Goal: Task Accomplishment & Management: Manage account settings

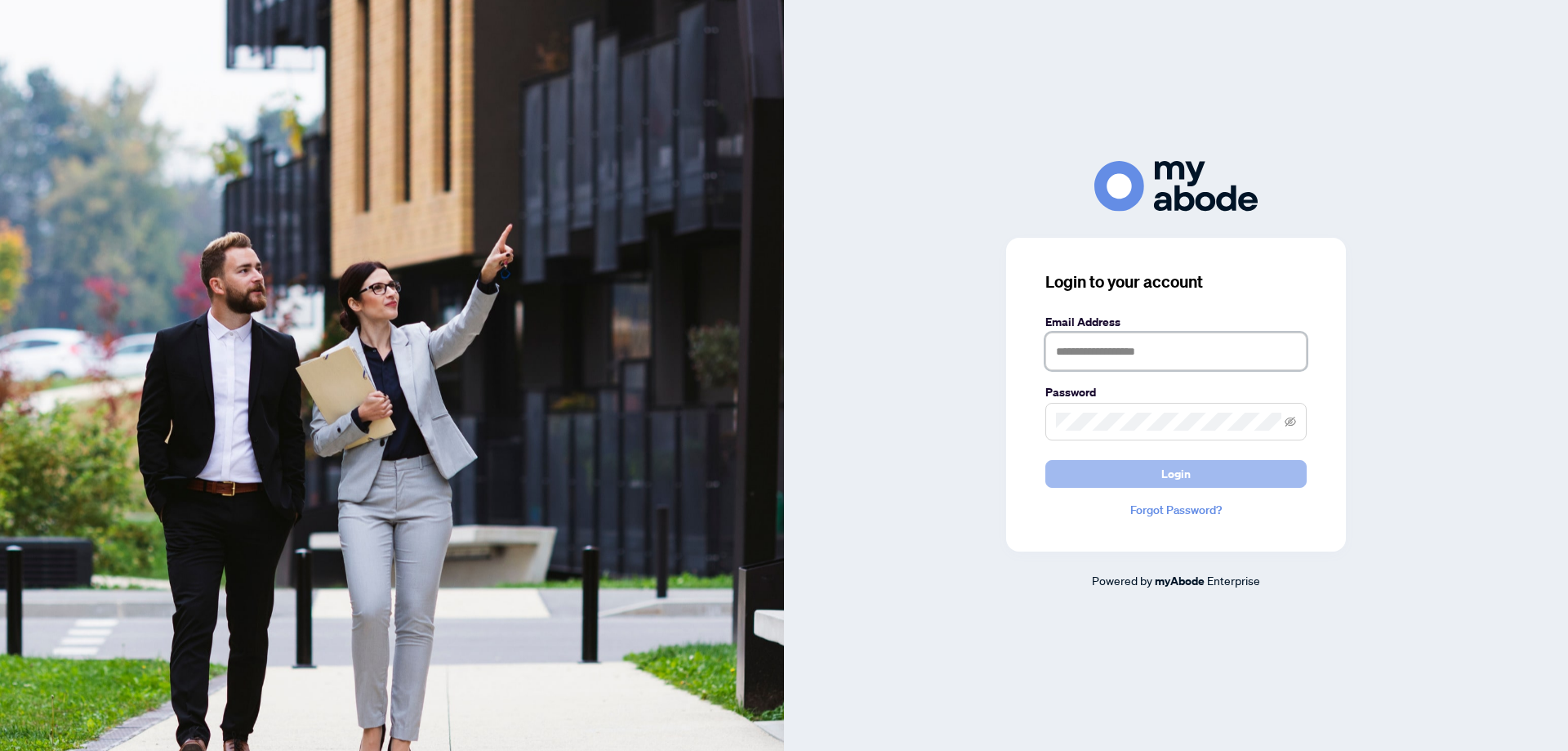
type input "**********"
click at [1114, 476] on button "Login" at bounding box center [1175, 473] width 261 height 28
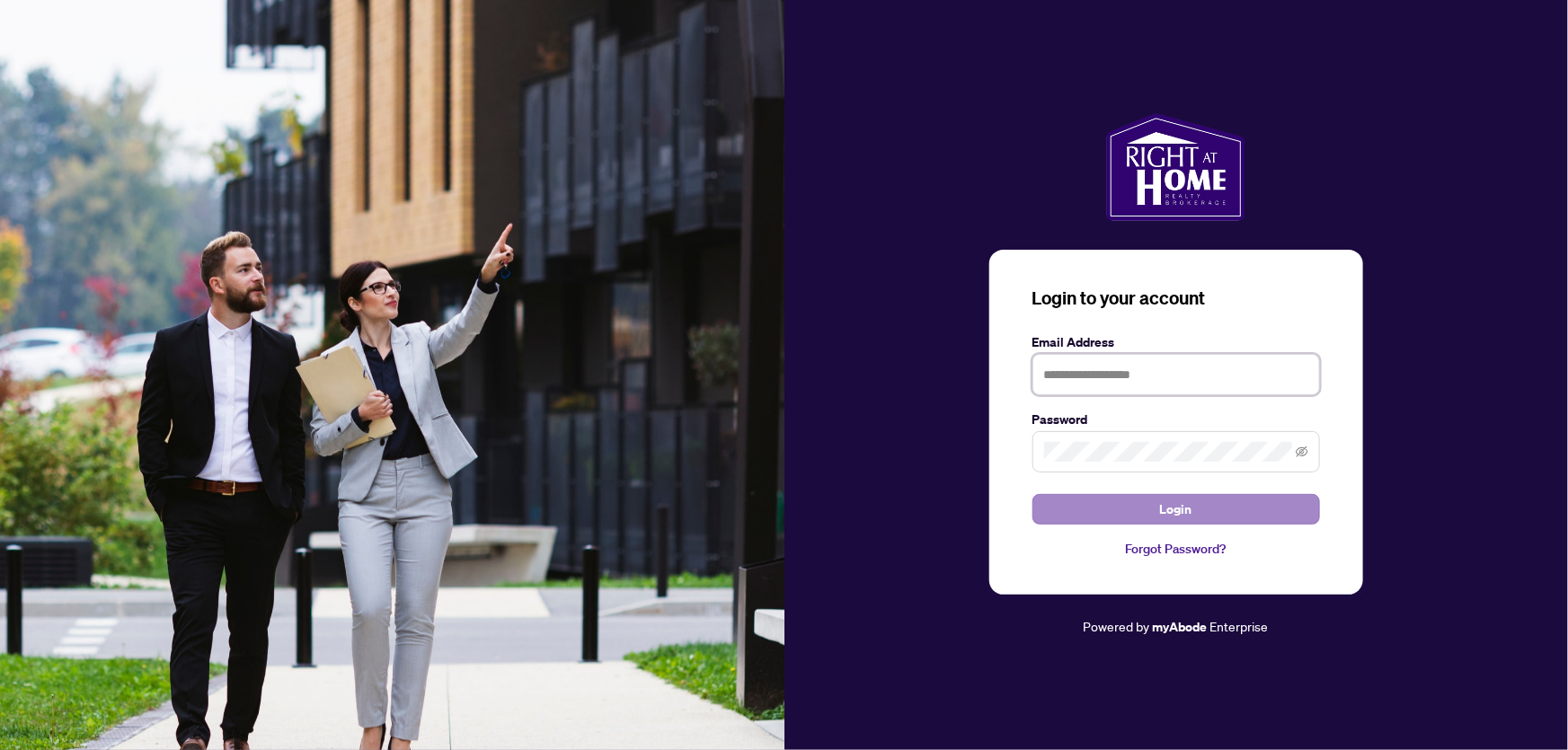
type input "**********"
click at [1183, 514] on span "Login" at bounding box center [1176, 509] width 33 height 29
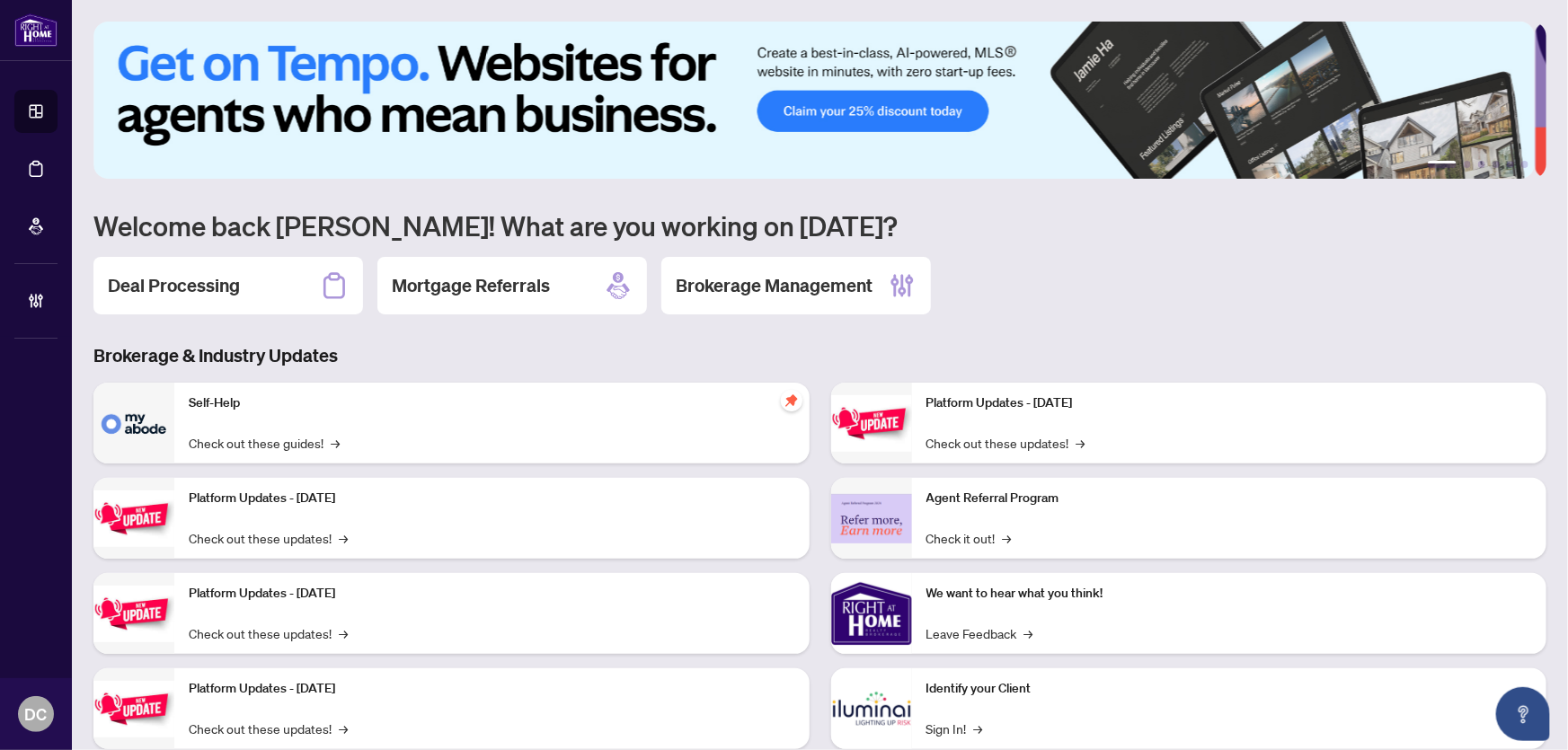
click at [283, 279] on div "Deal Processing" at bounding box center [227, 286] width 269 height 58
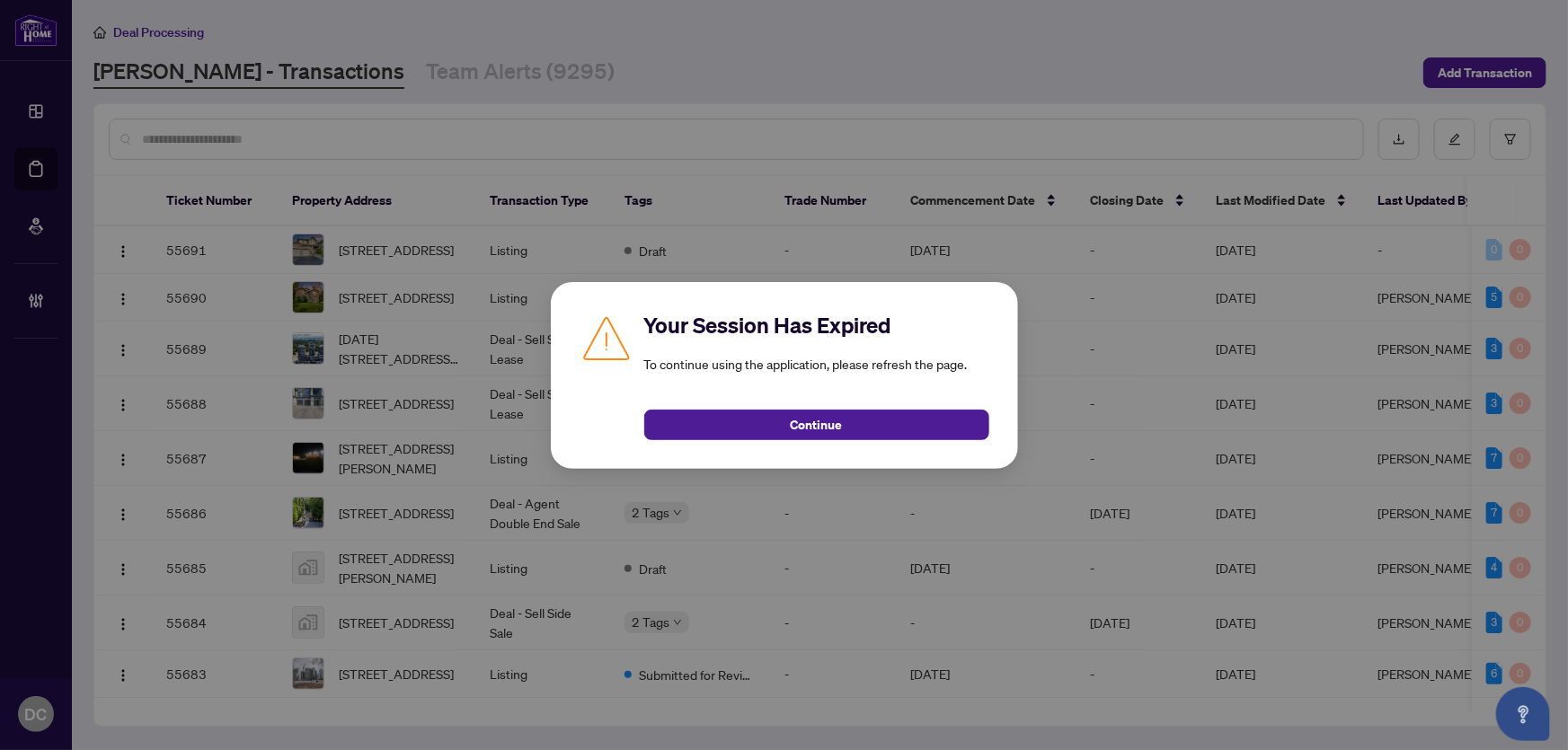
click at [860, 446] on div "Your Session Has Expired To continue using the application, please refresh the …" at bounding box center [785, 375] width 467 height 187
click at [861, 435] on button "Continue" at bounding box center [817, 424] width 345 height 31
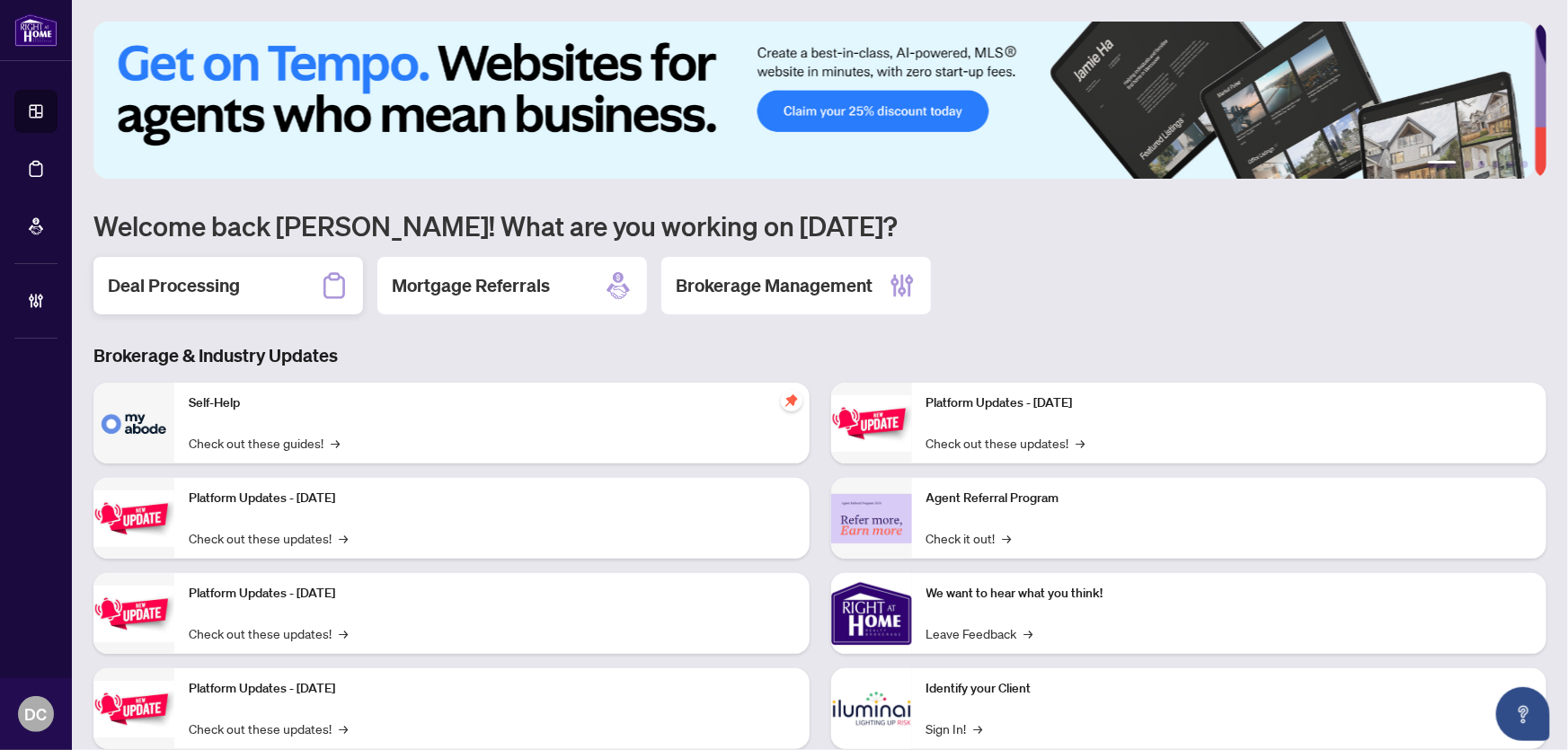
click at [143, 276] on h2 "Deal Processing" at bounding box center [174, 285] width 132 height 25
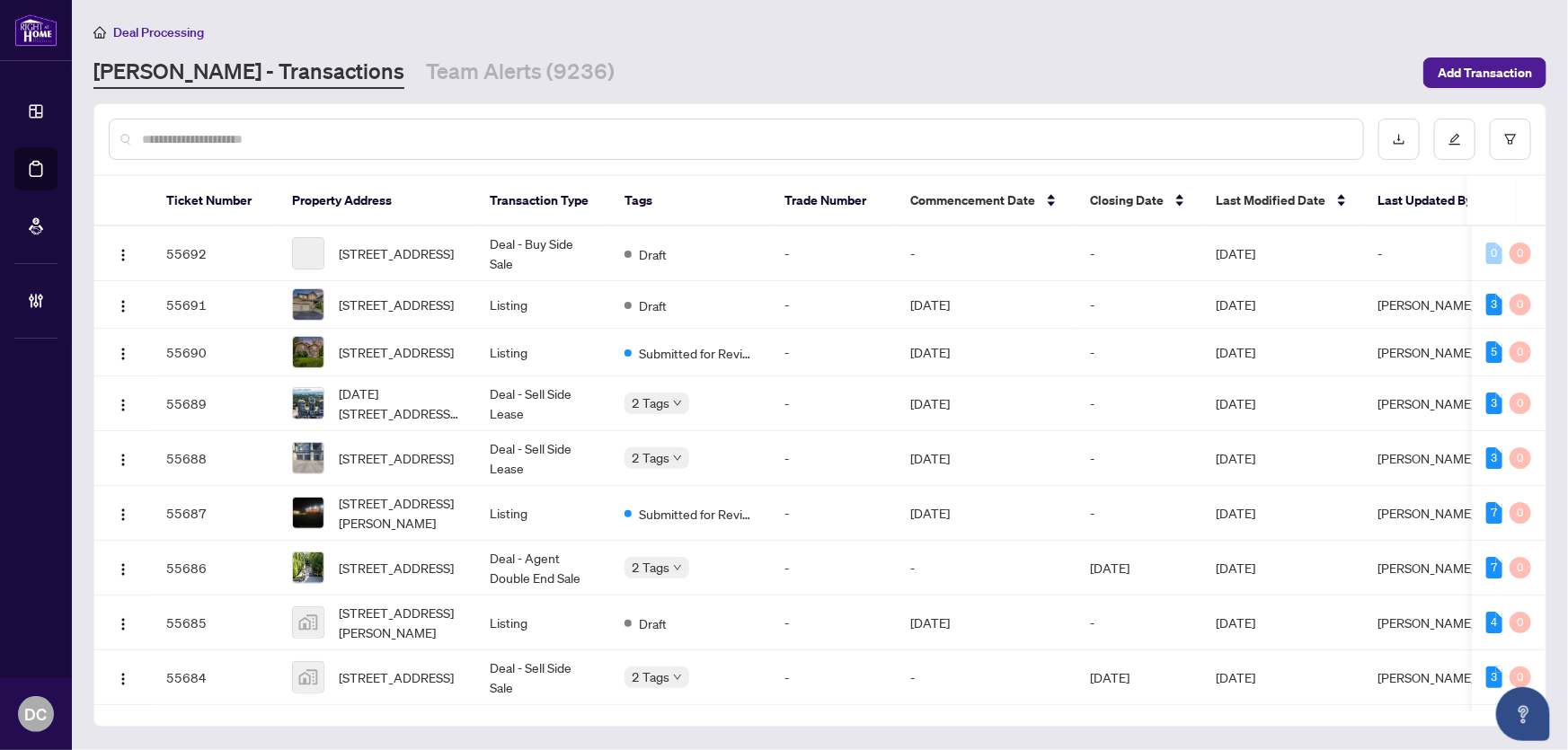
click at [372, 135] on input "text" at bounding box center [745, 139] width 1207 height 20
paste input "*******"
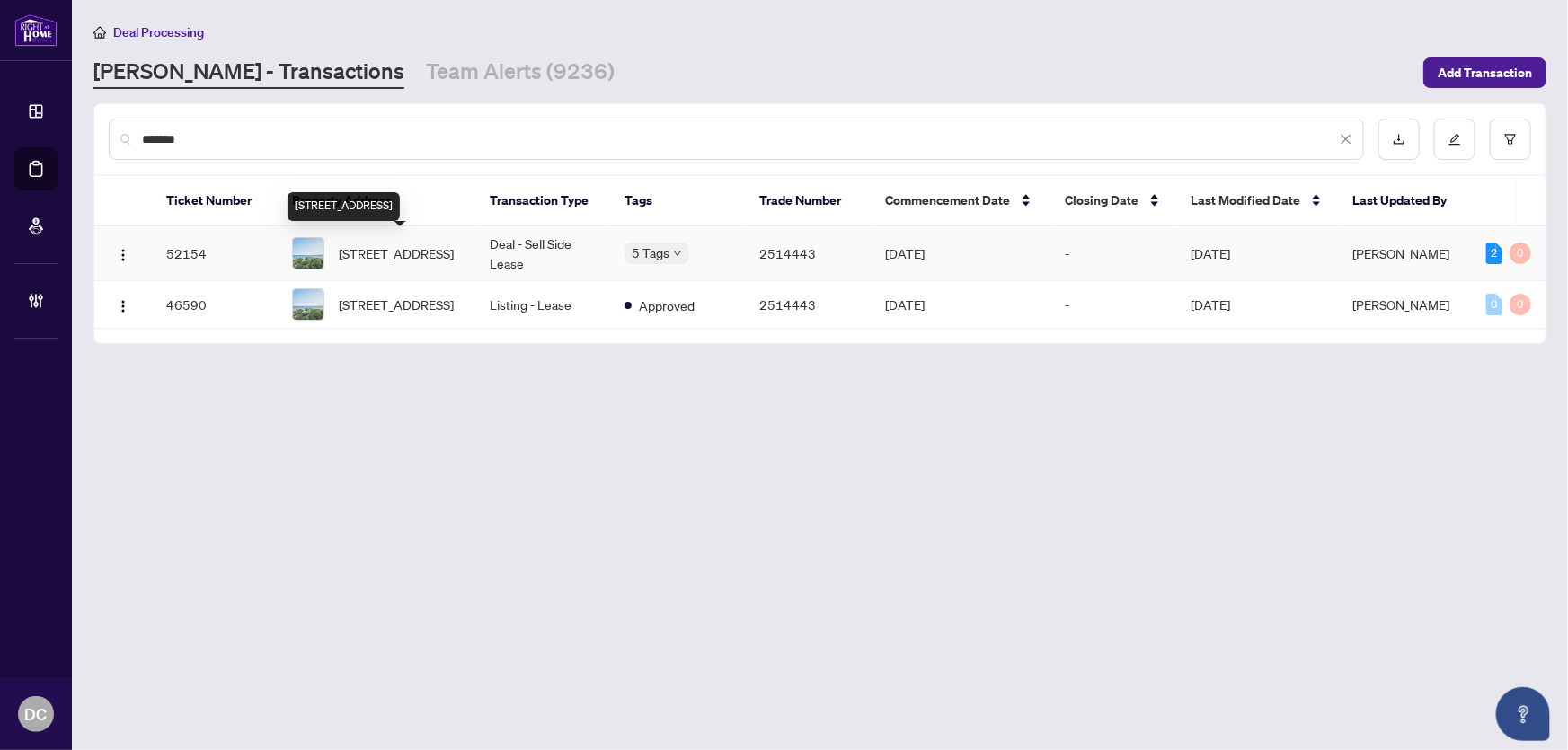
type input "*******"
click at [384, 256] on span "1027-33 Harbour Sq, Toronto, Ontario M5J 2G2, Canada" at bounding box center [397, 253] width 115 height 20
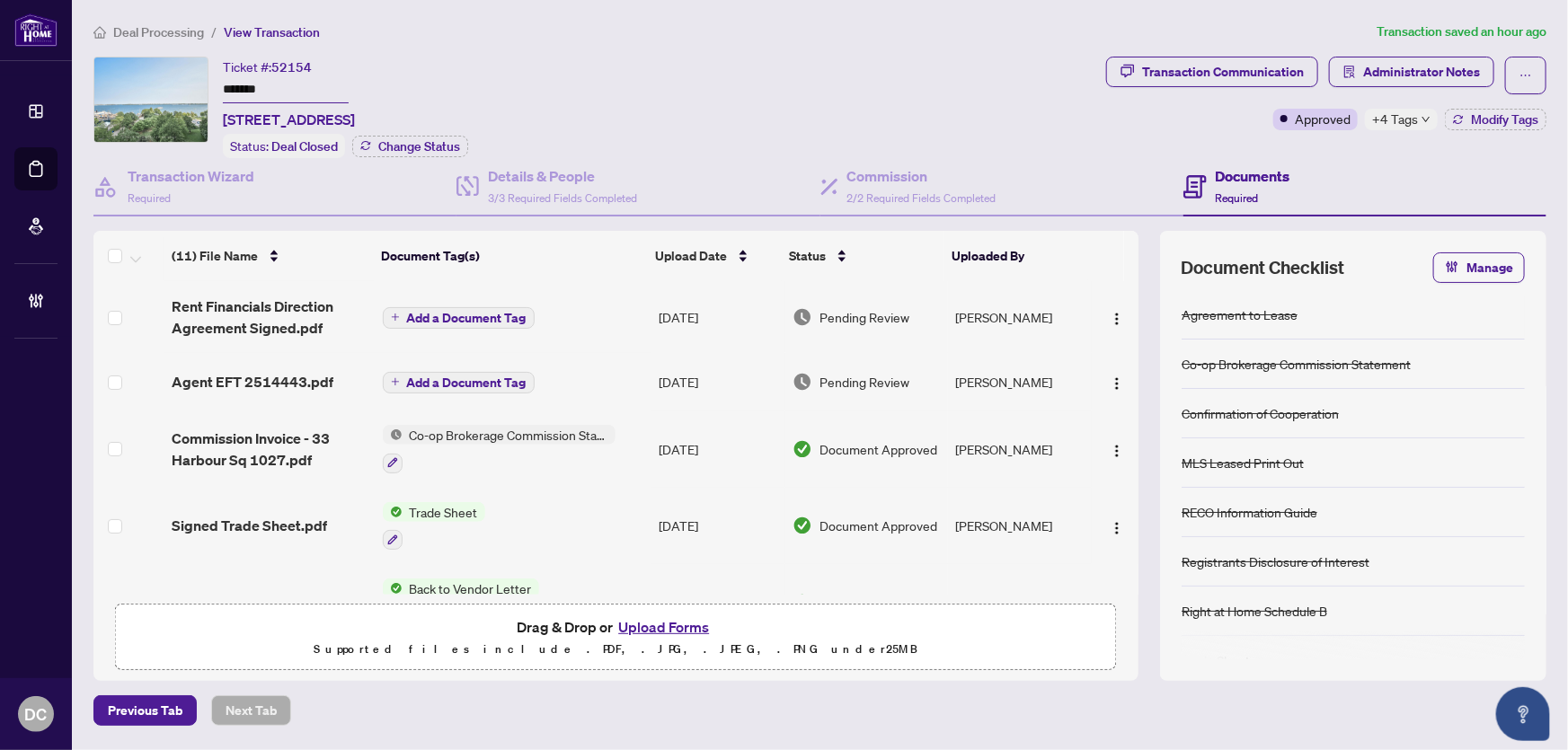
drag, startPoint x: 331, startPoint y: 86, endPoint x: 208, endPoint y: 87, distance: 123.0
click at [208, 87] on div "Ticket #: 52154 ******* 1027-33 Harbour Sq, Toronto, Ontario M5J 2G2, Canada St…" at bounding box center [596, 107] width 1006 height 101
click at [559, 310] on td "Add a Document Tag" at bounding box center [513, 316] width 276 height 72
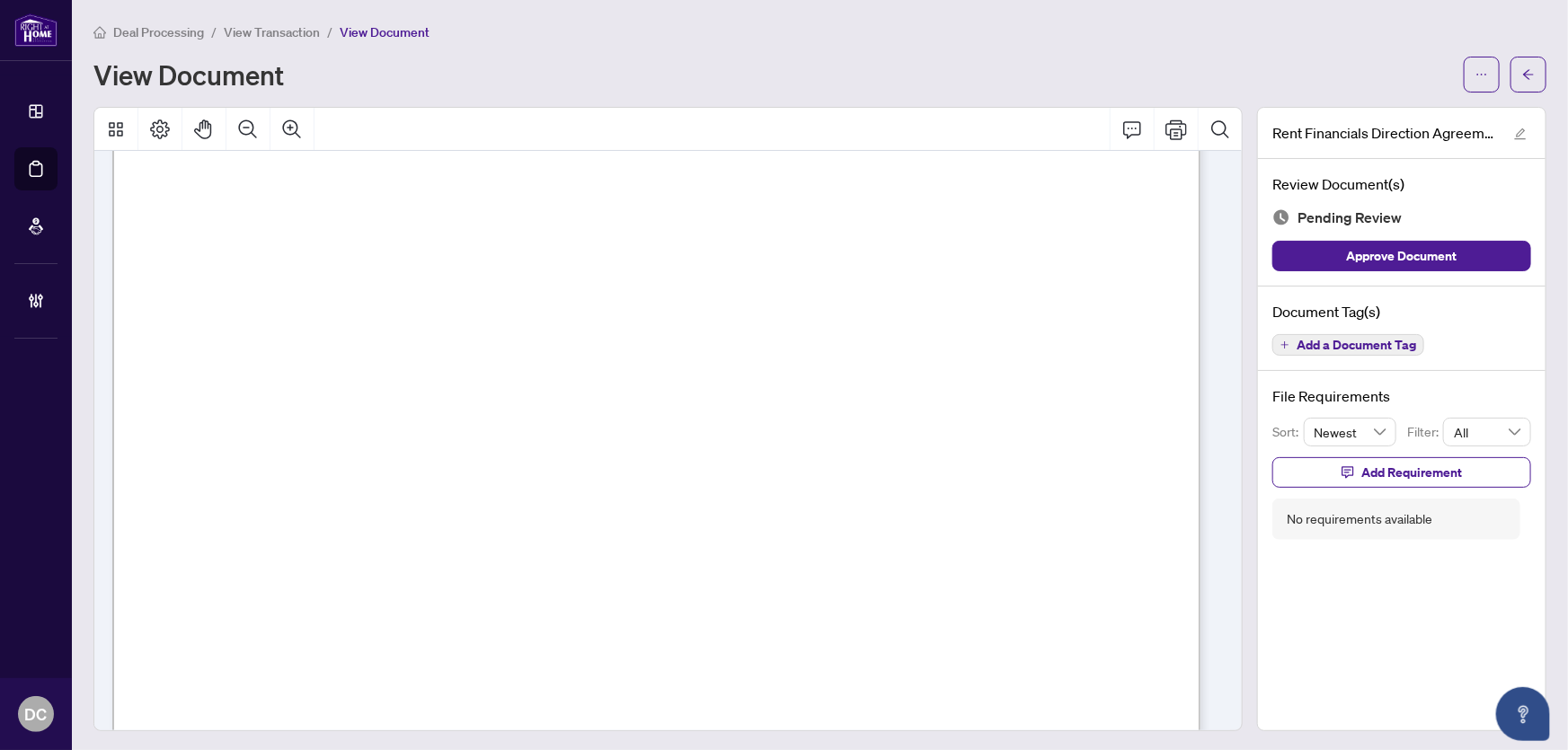
scroll to position [408, 0]
click at [1522, 60] on span "button" at bounding box center [1529, 74] width 13 height 29
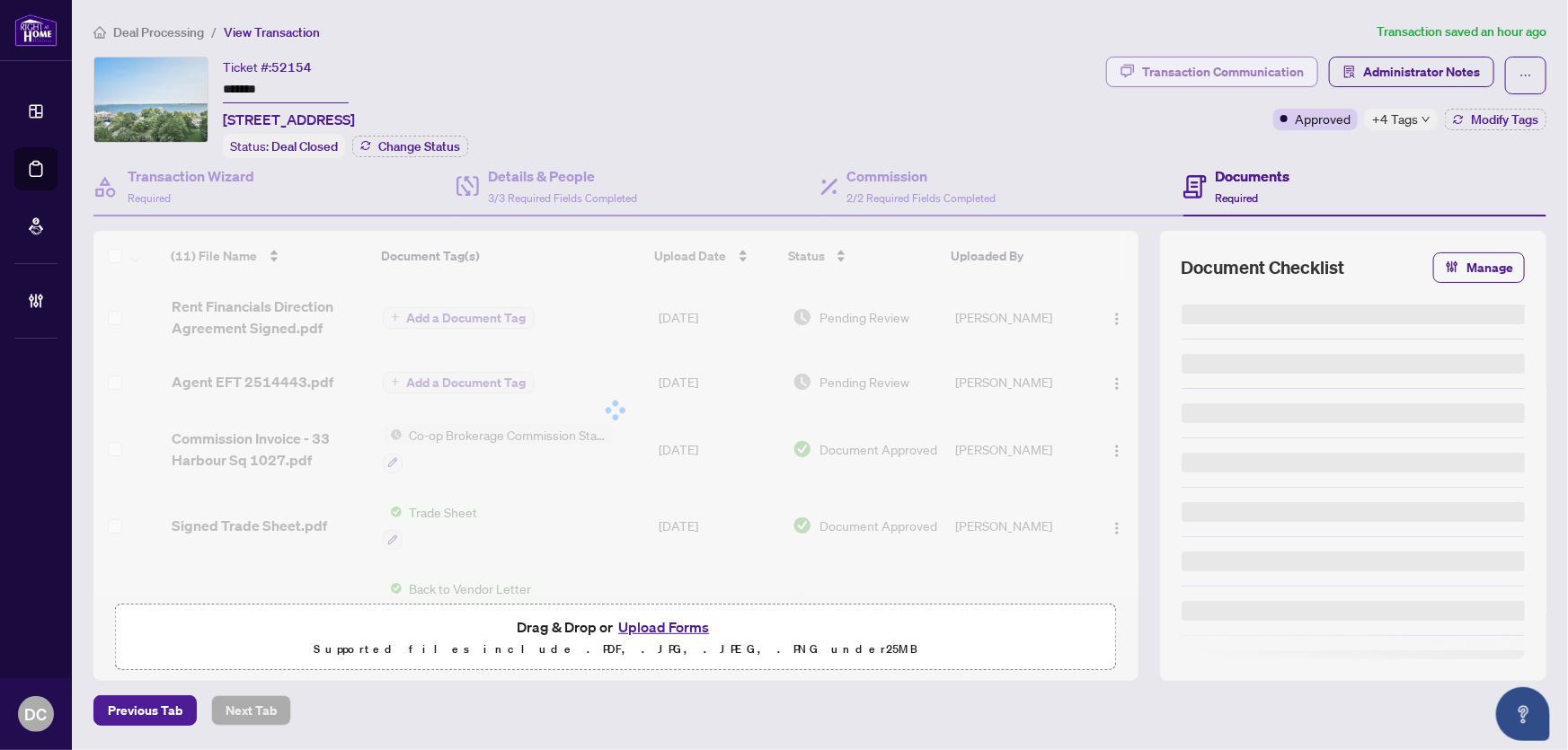
click at [1257, 71] on div "Transaction Communication" at bounding box center [1223, 72] width 162 height 29
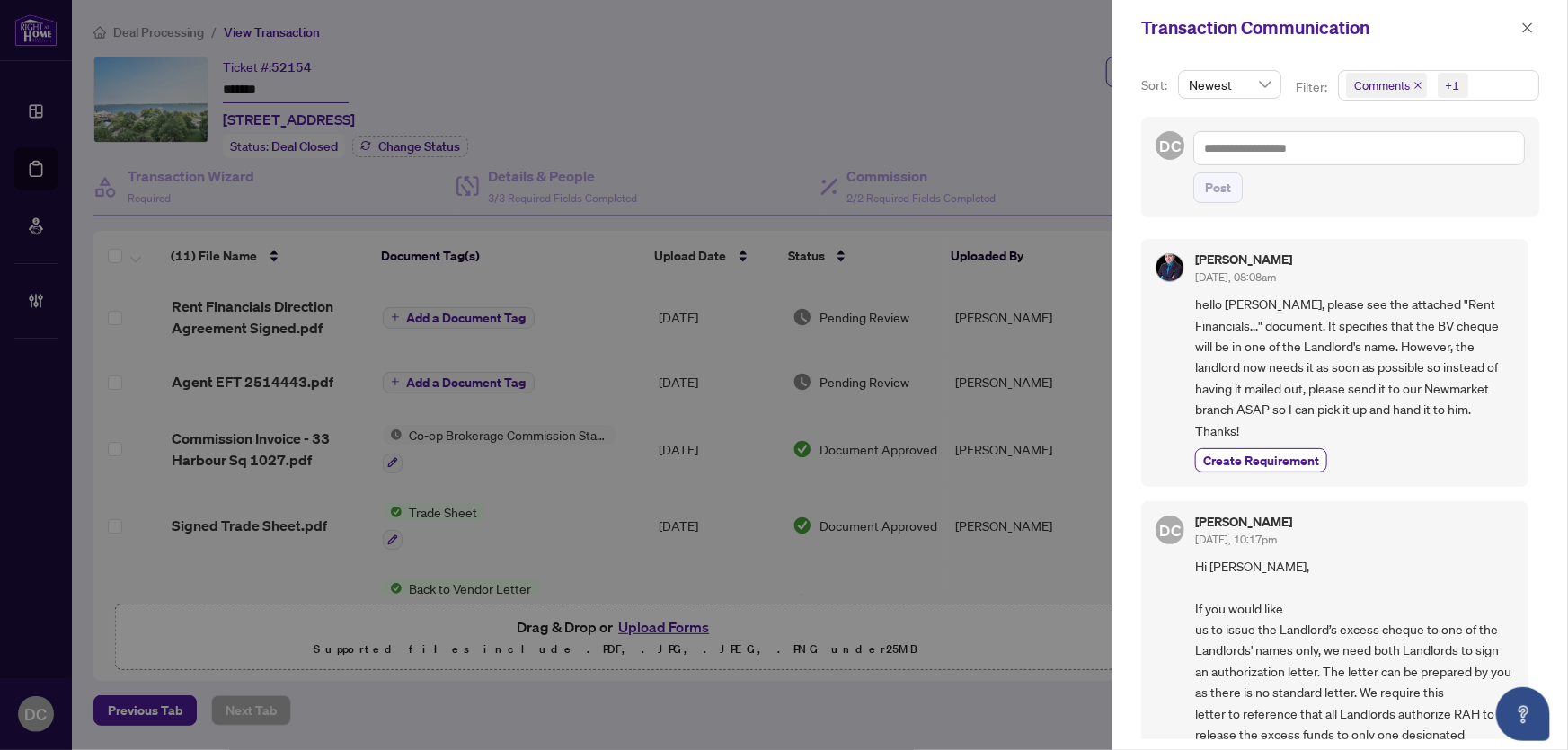
drag, startPoint x: 1535, startPoint y: 28, endPoint x: 1438, endPoint y: 136, distance: 145.2
click at [1461, 107] on div "Transaction Communication Sort: Newest Filter: Comments +1 DC Post Fady Daoud O…" at bounding box center [1340, 375] width 455 height 750
click at [1435, 141] on textarea at bounding box center [1359, 148] width 331 height 34
type textarea "*"
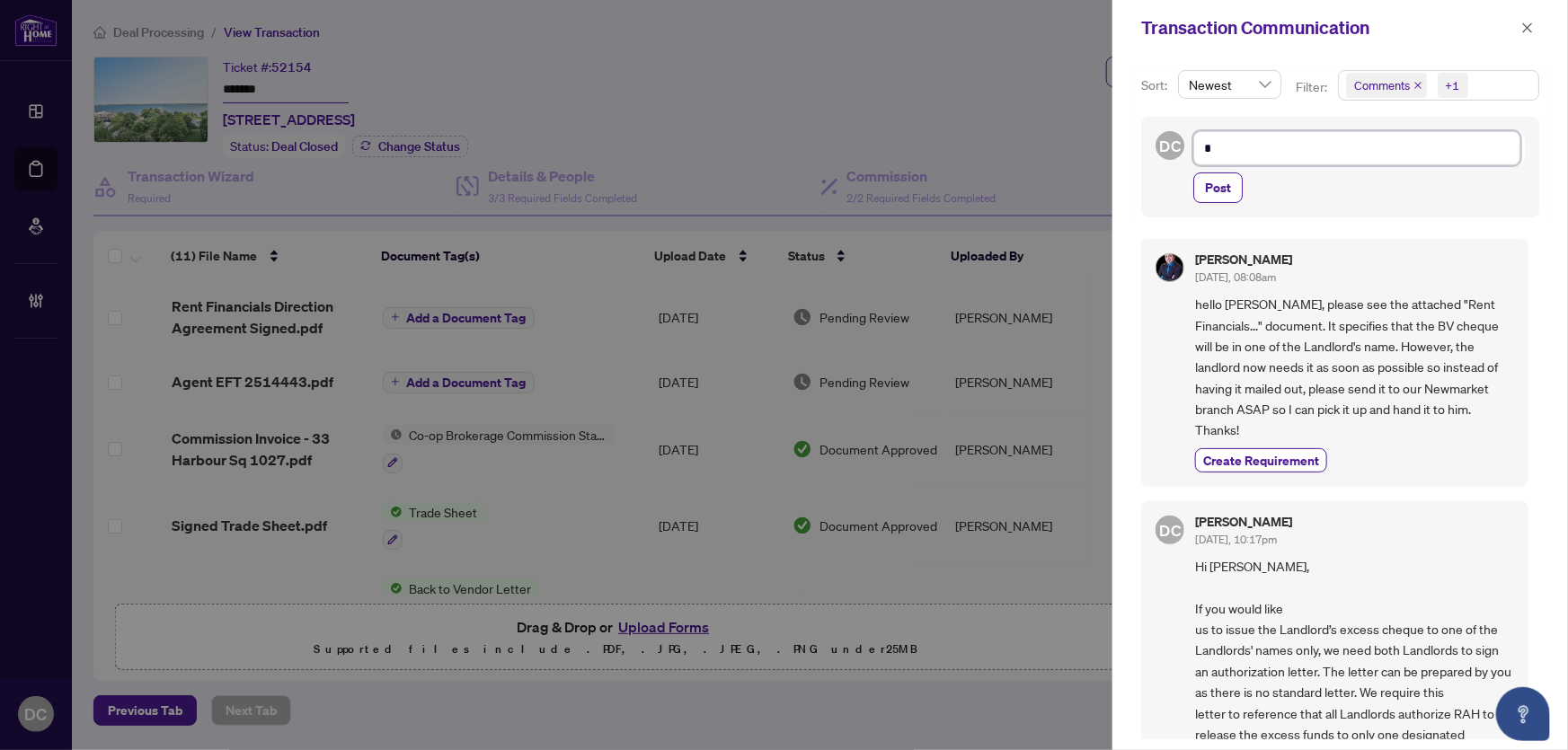
type textarea "**"
type textarea "***"
type textarea "****"
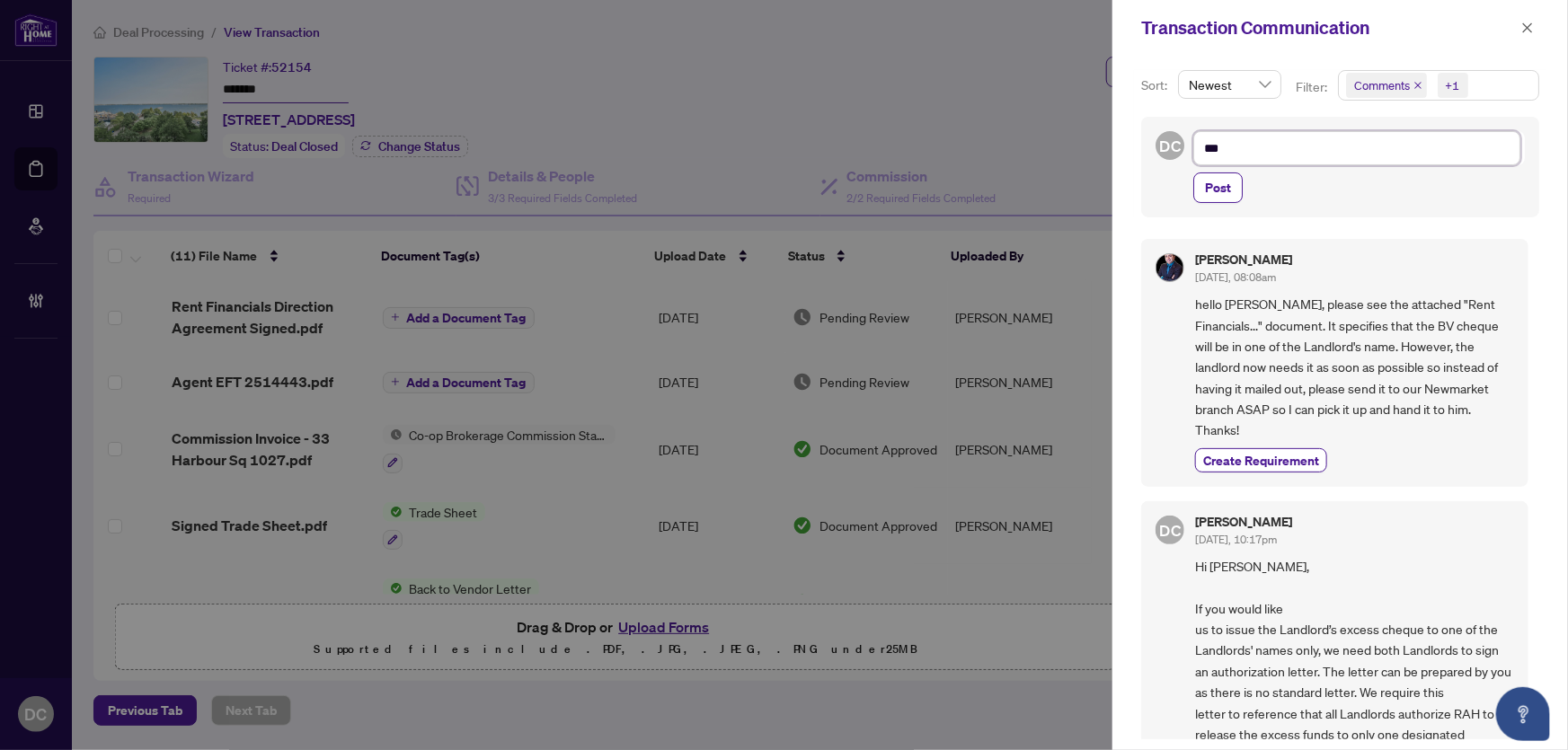
type textarea "****"
type textarea "*****"
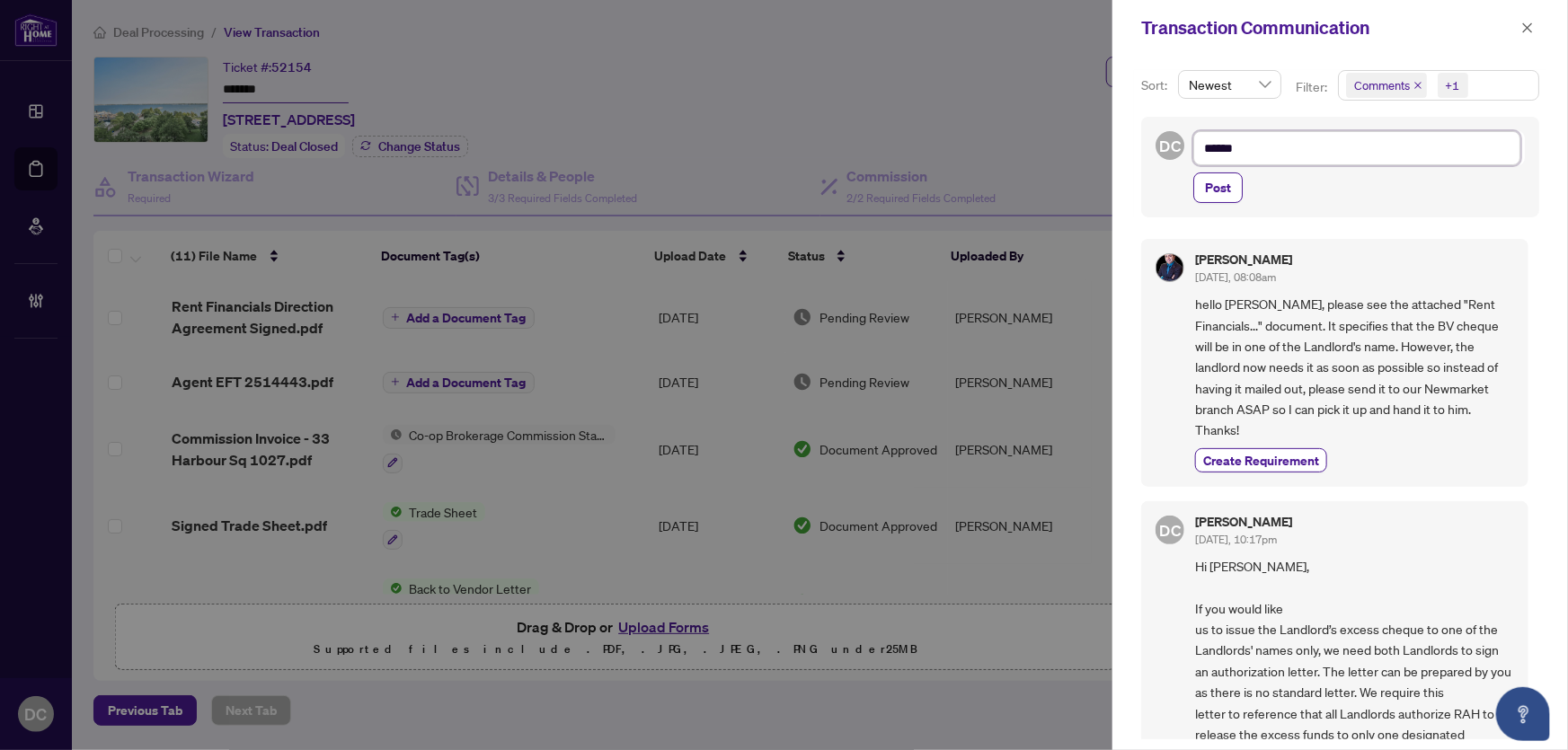
type textarea "*******"
type textarea "********"
type textarea "*********"
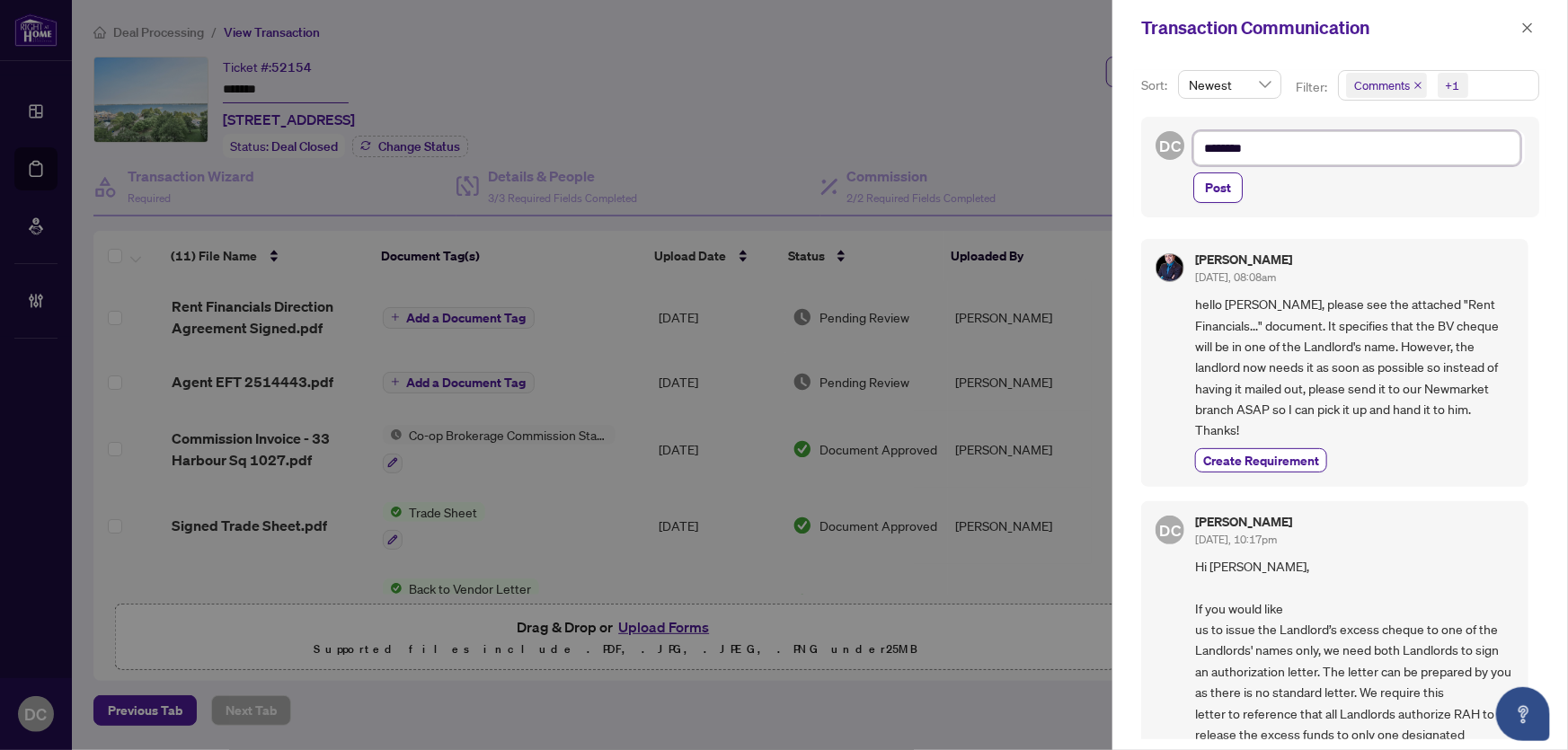
type textarea "*********"
type textarea "**********"
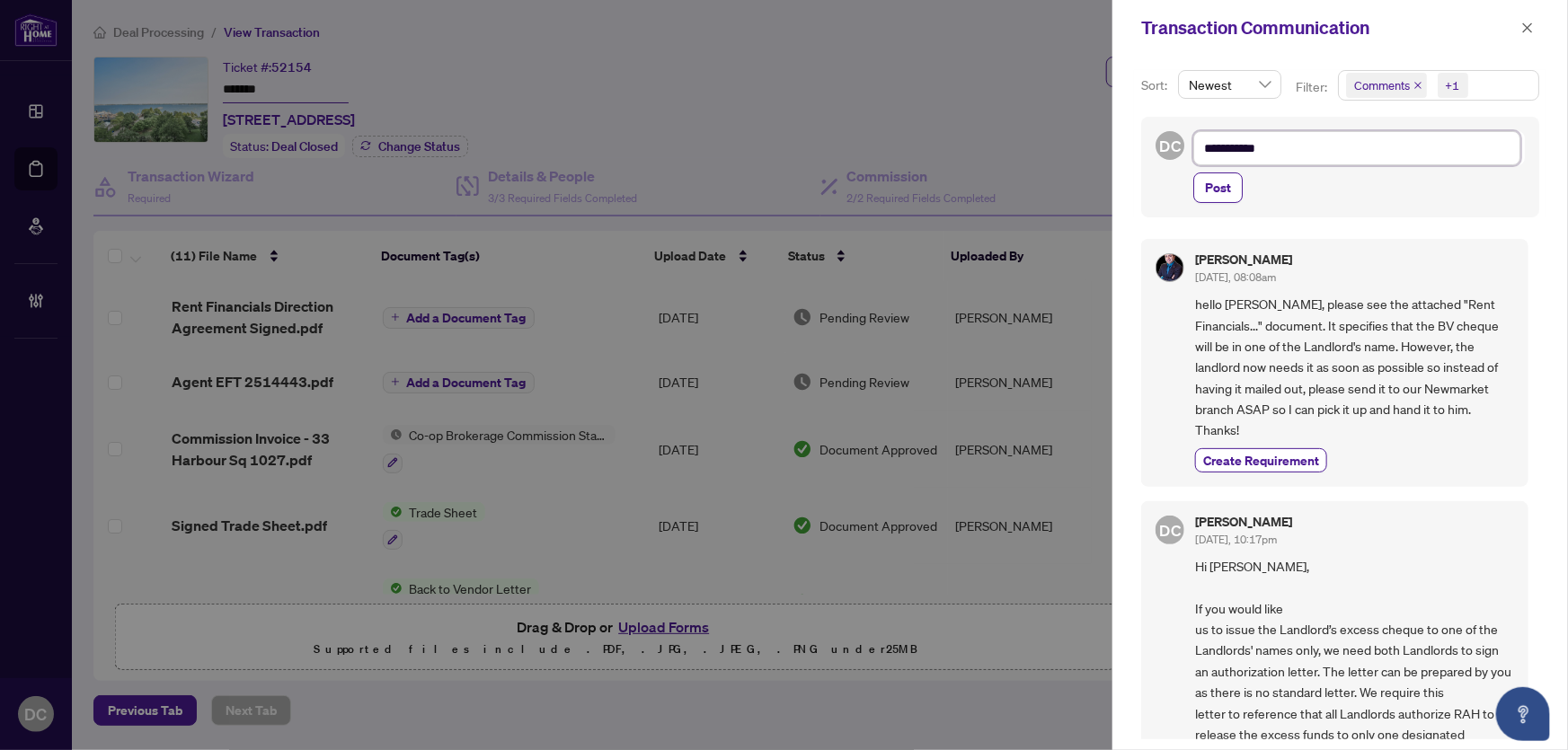
type textarea "**********"
type textarea "*********"
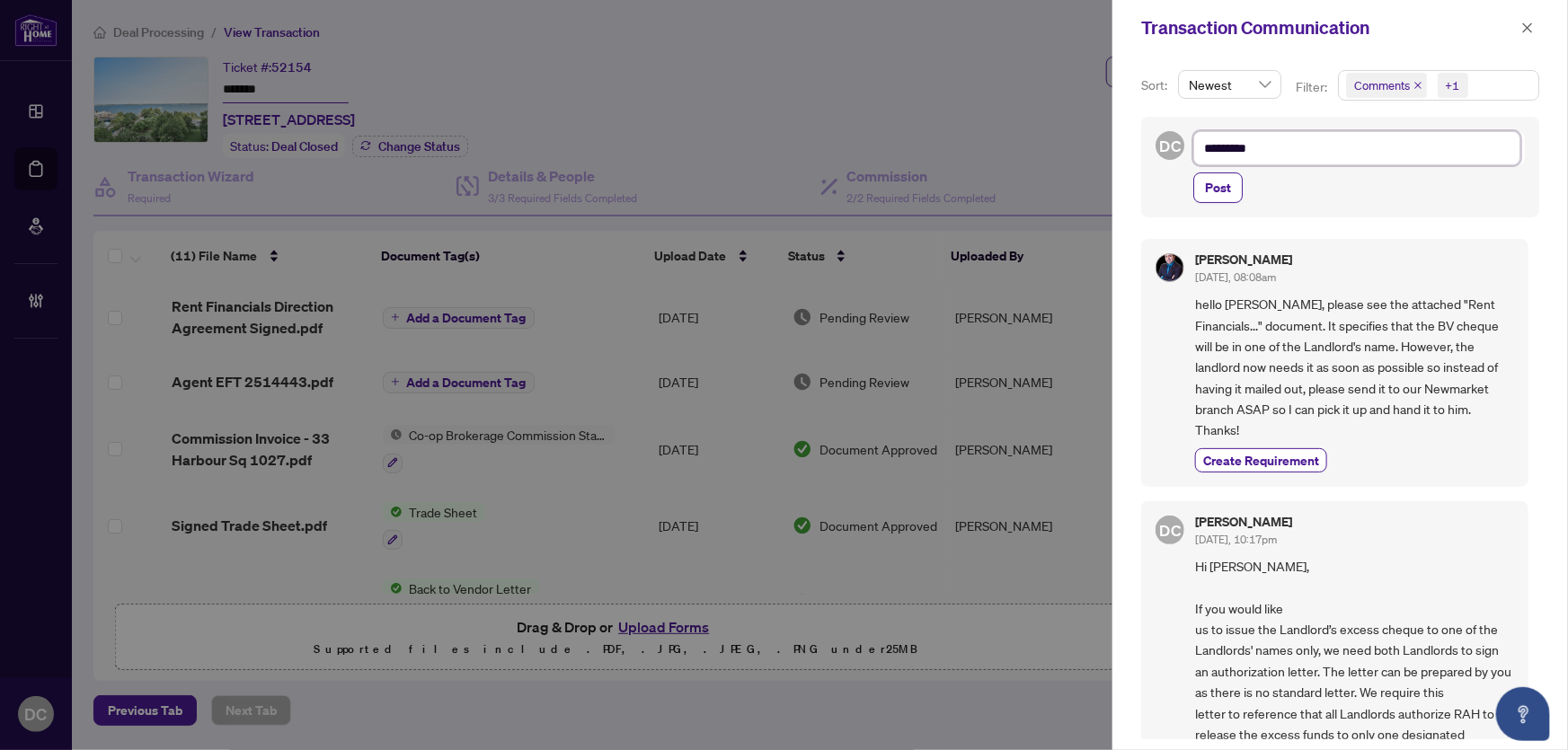
type textarea "*********"
type textarea "**********"
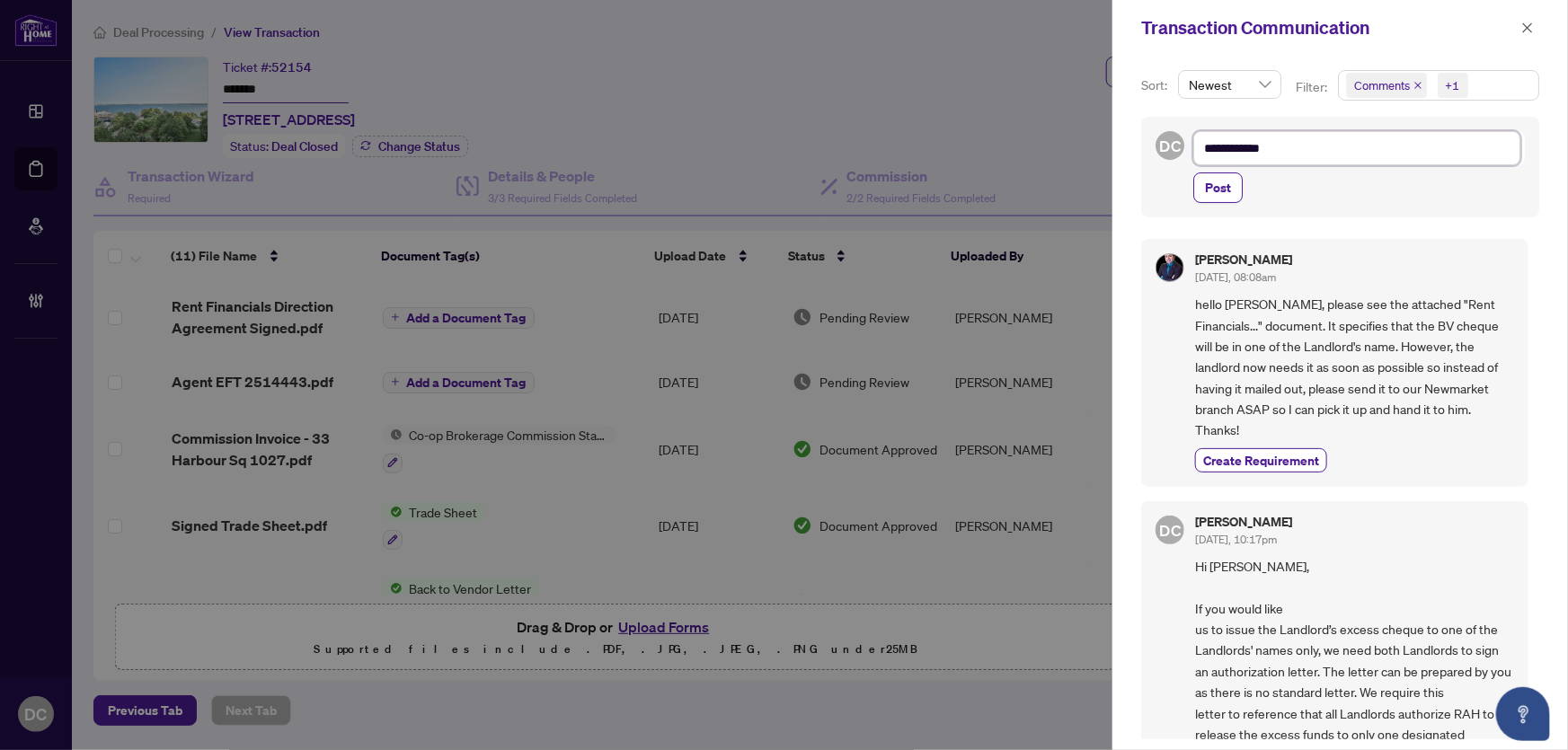
type textarea "**********"
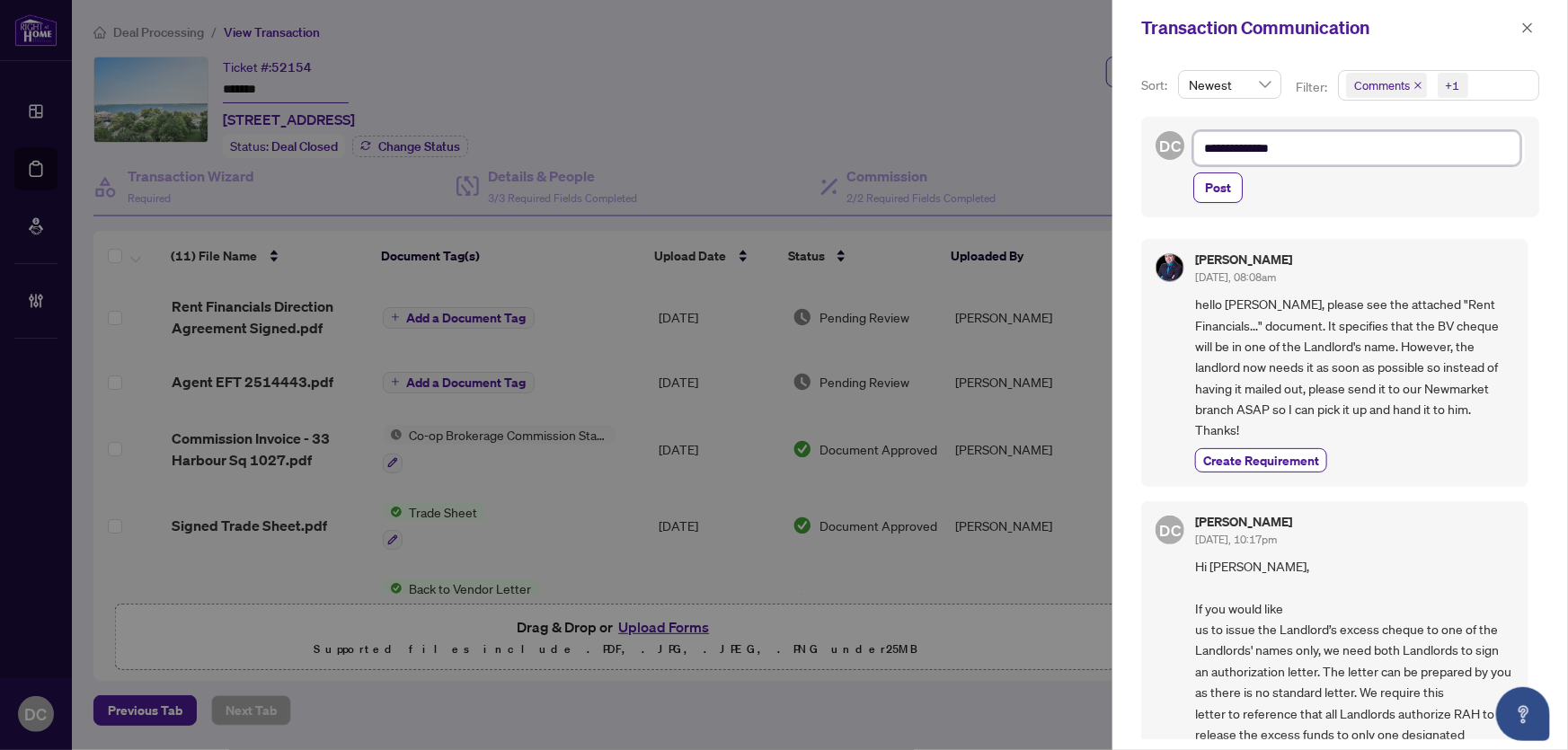
type textarea "**********"
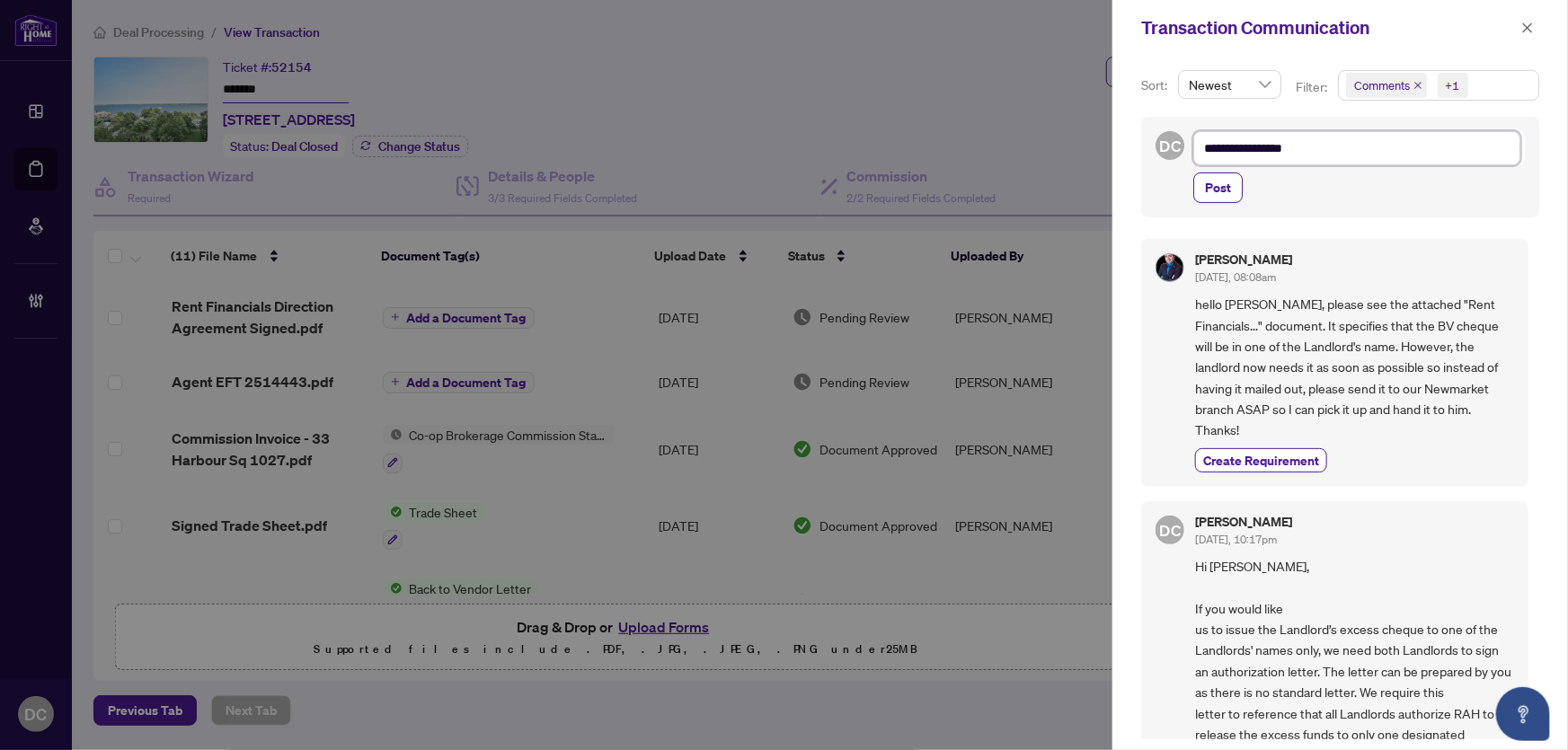
type textarea "**********"
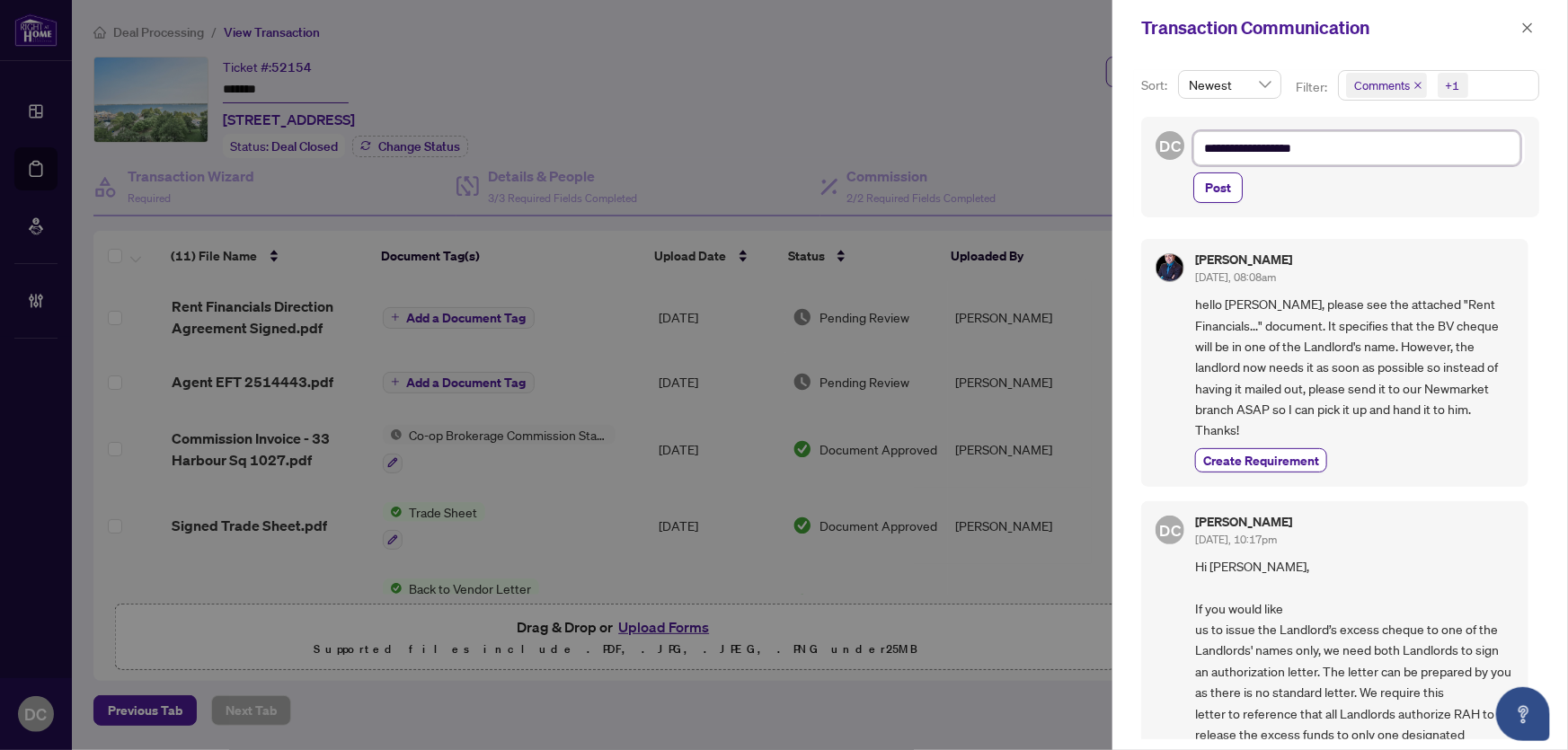
type textarea "**********"
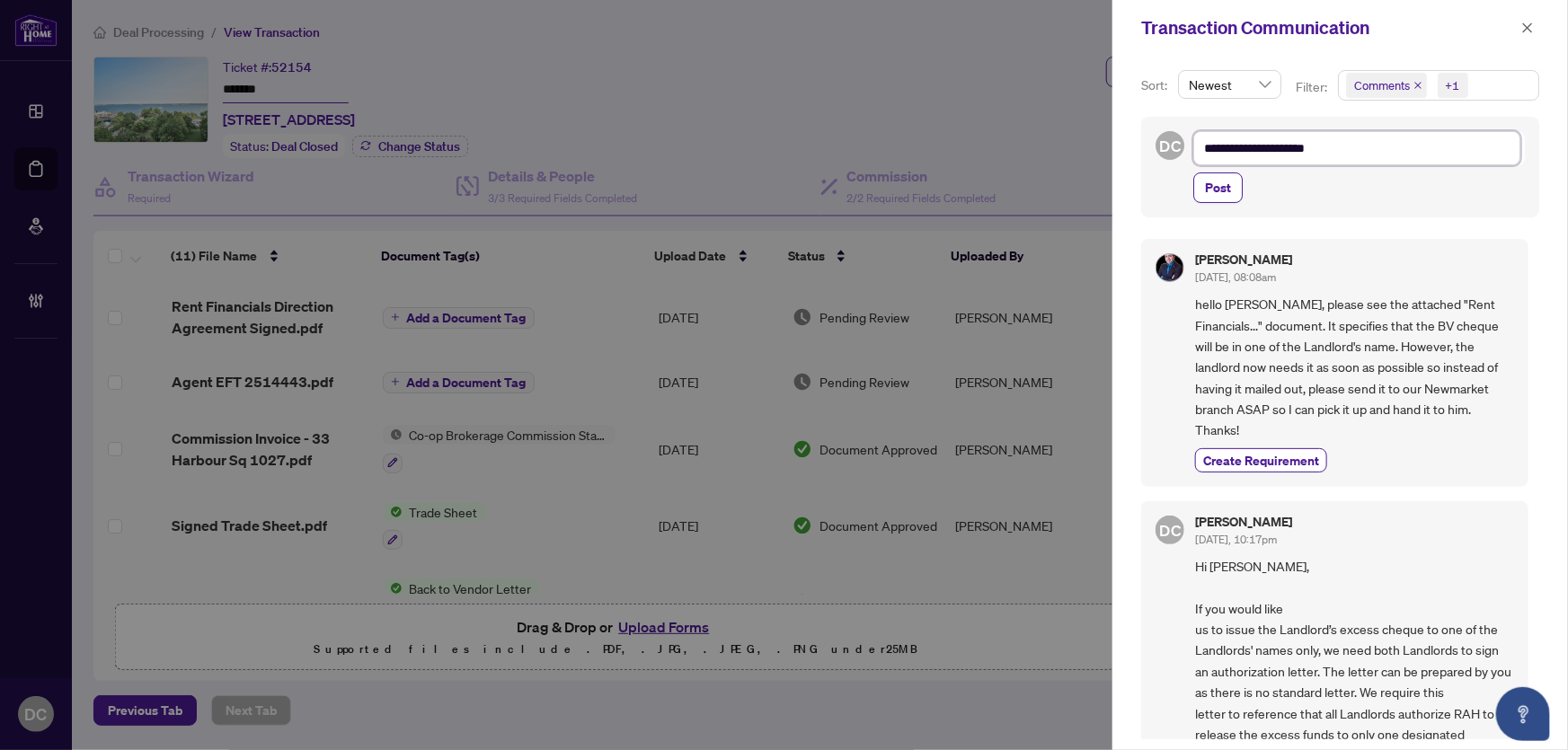
type textarea "**********"
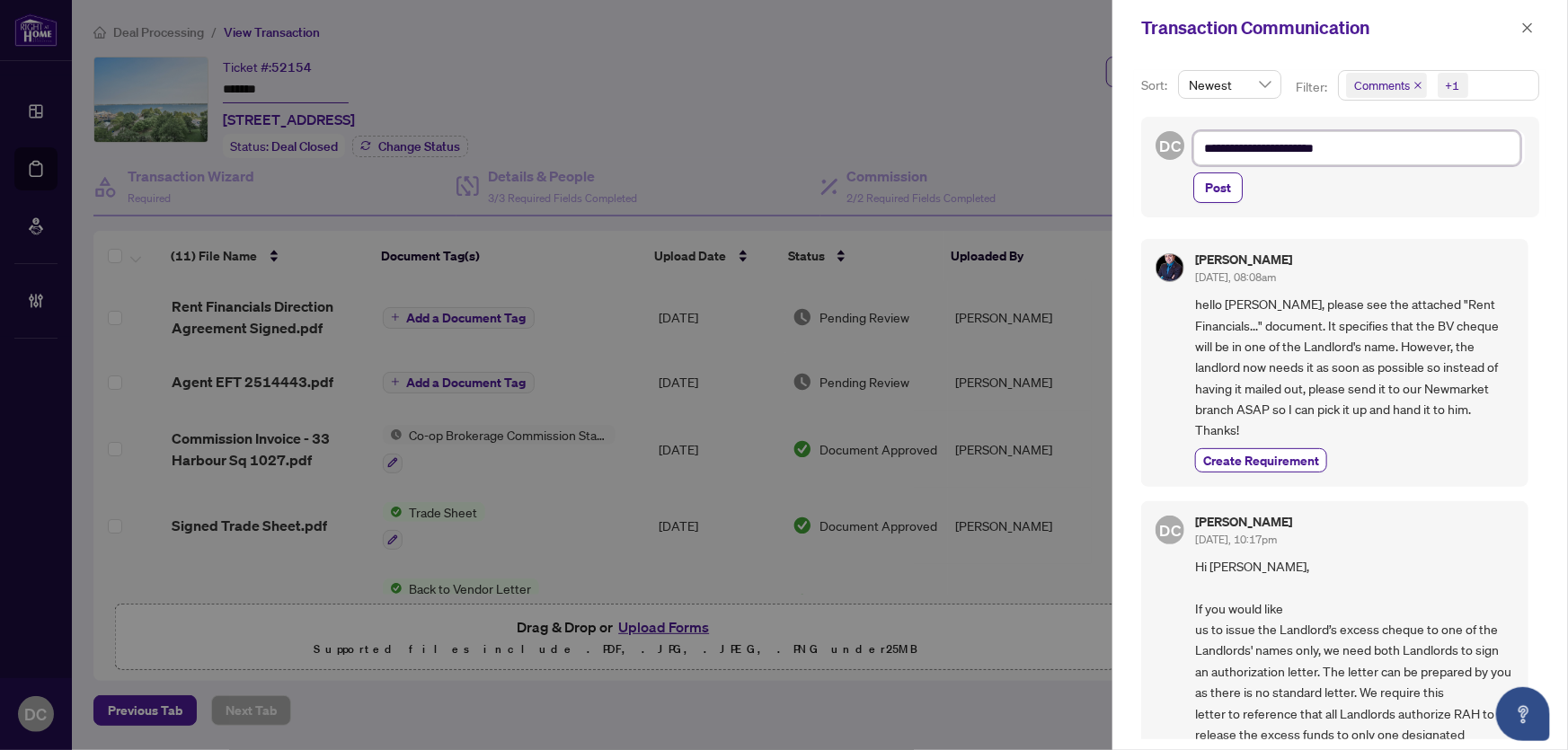
type textarea "**********"
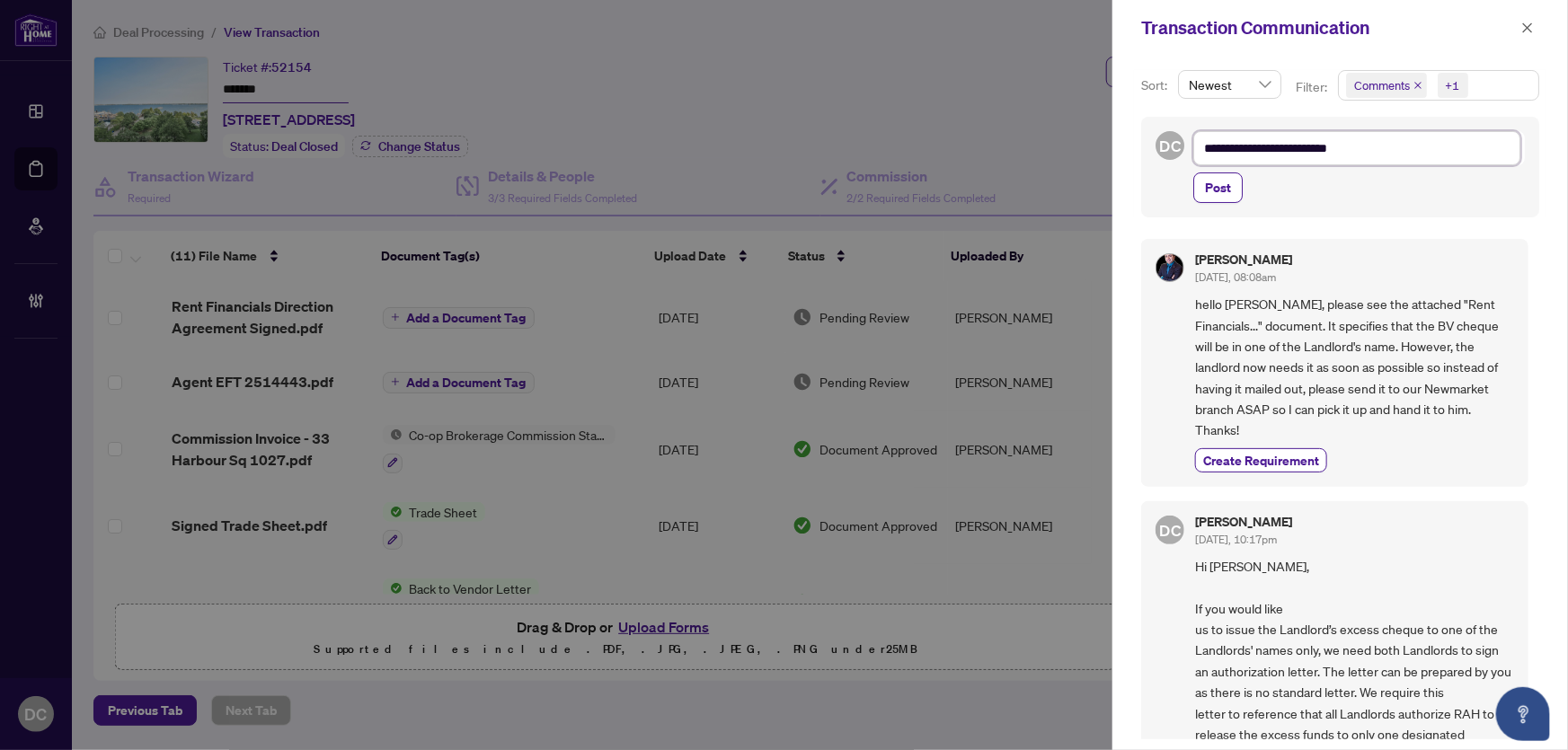
type textarea "**********"
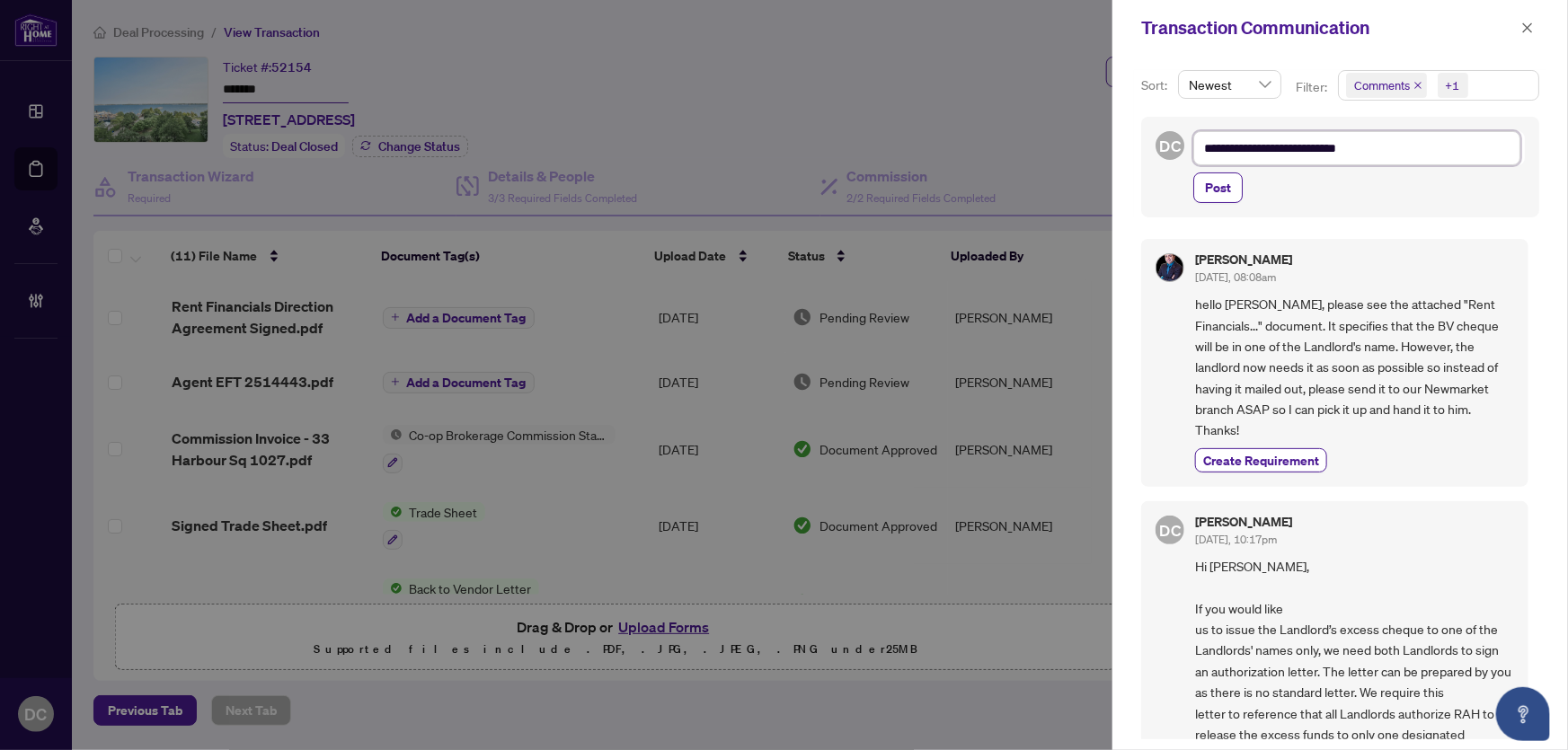
type textarea "**********"
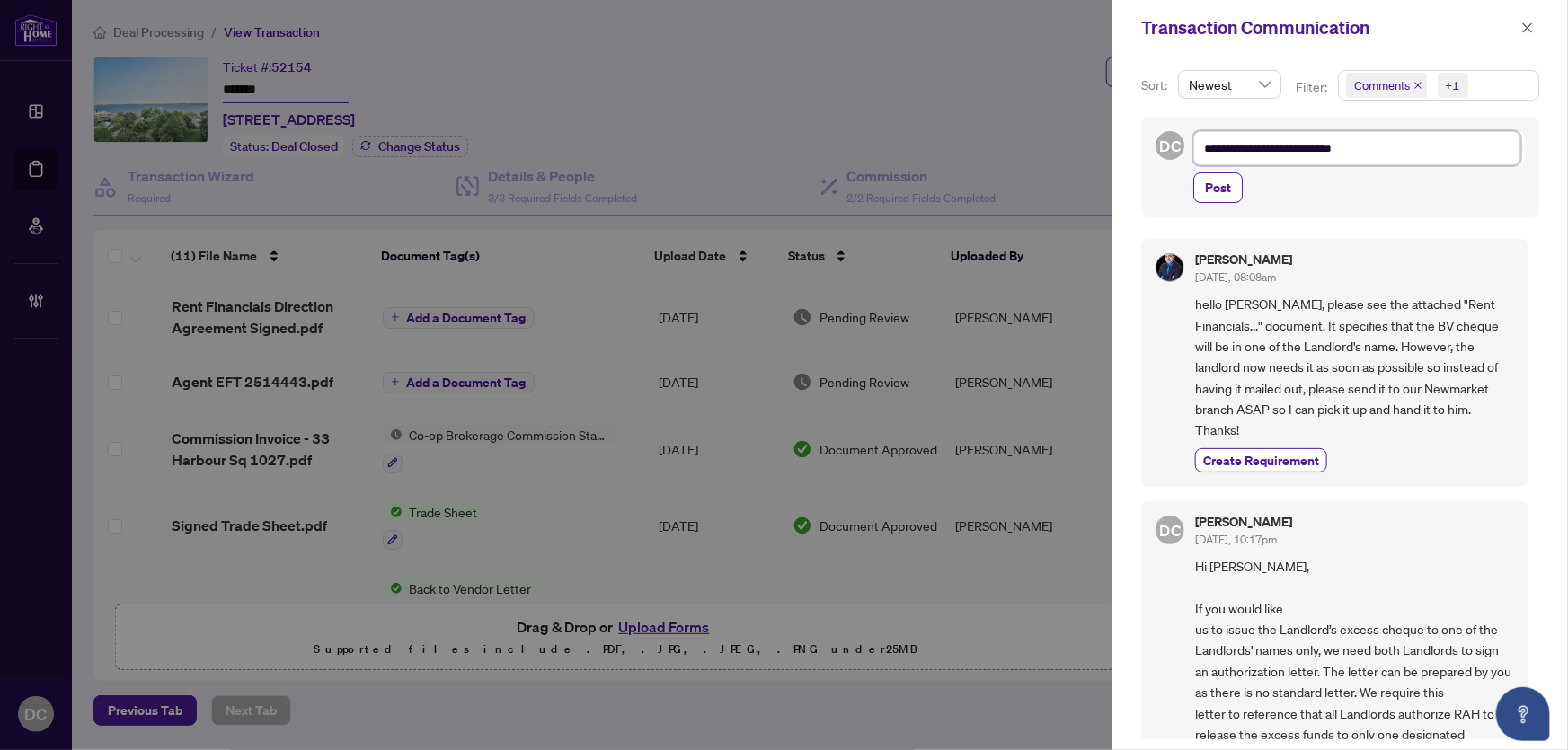
type textarea "**********"
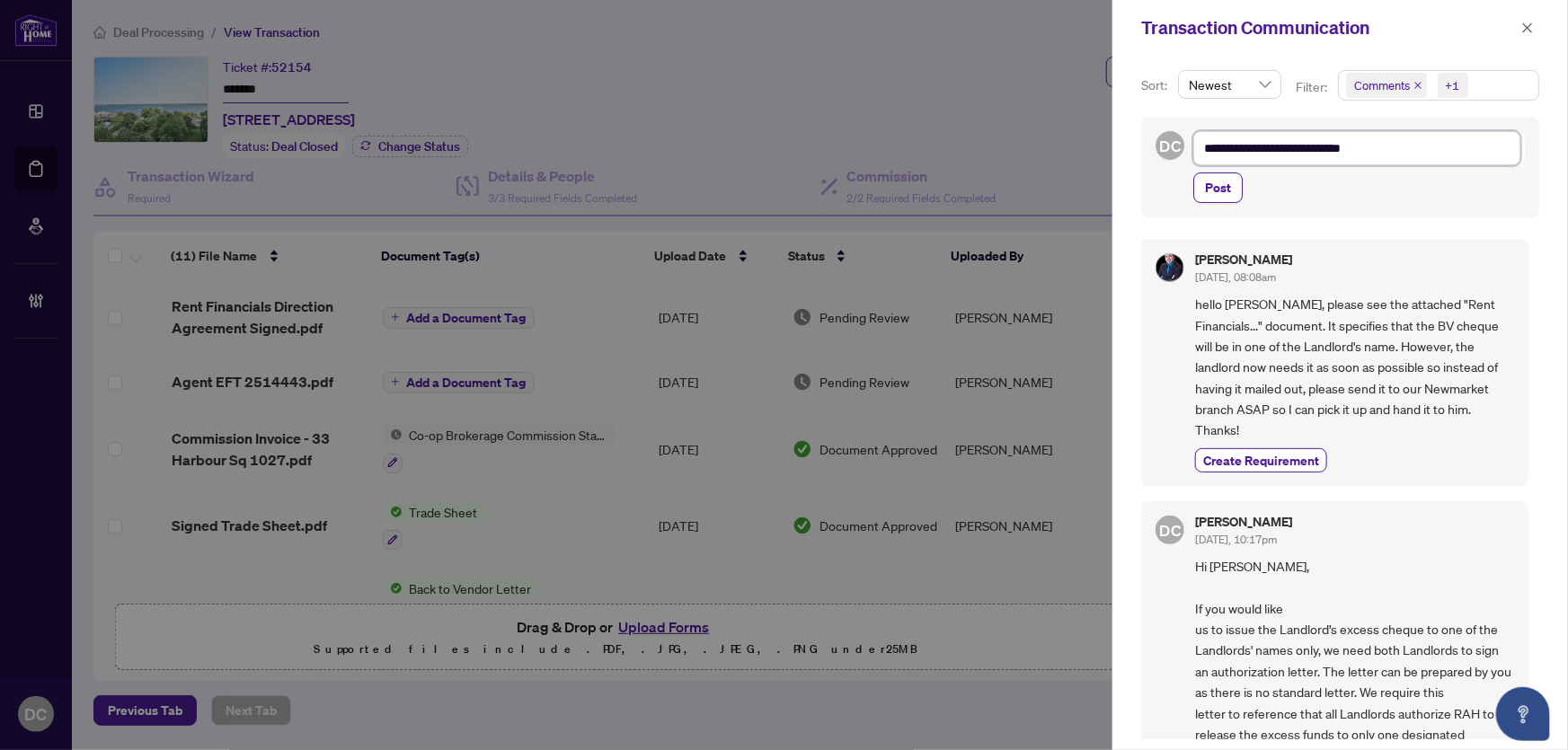
type textarea "**********"
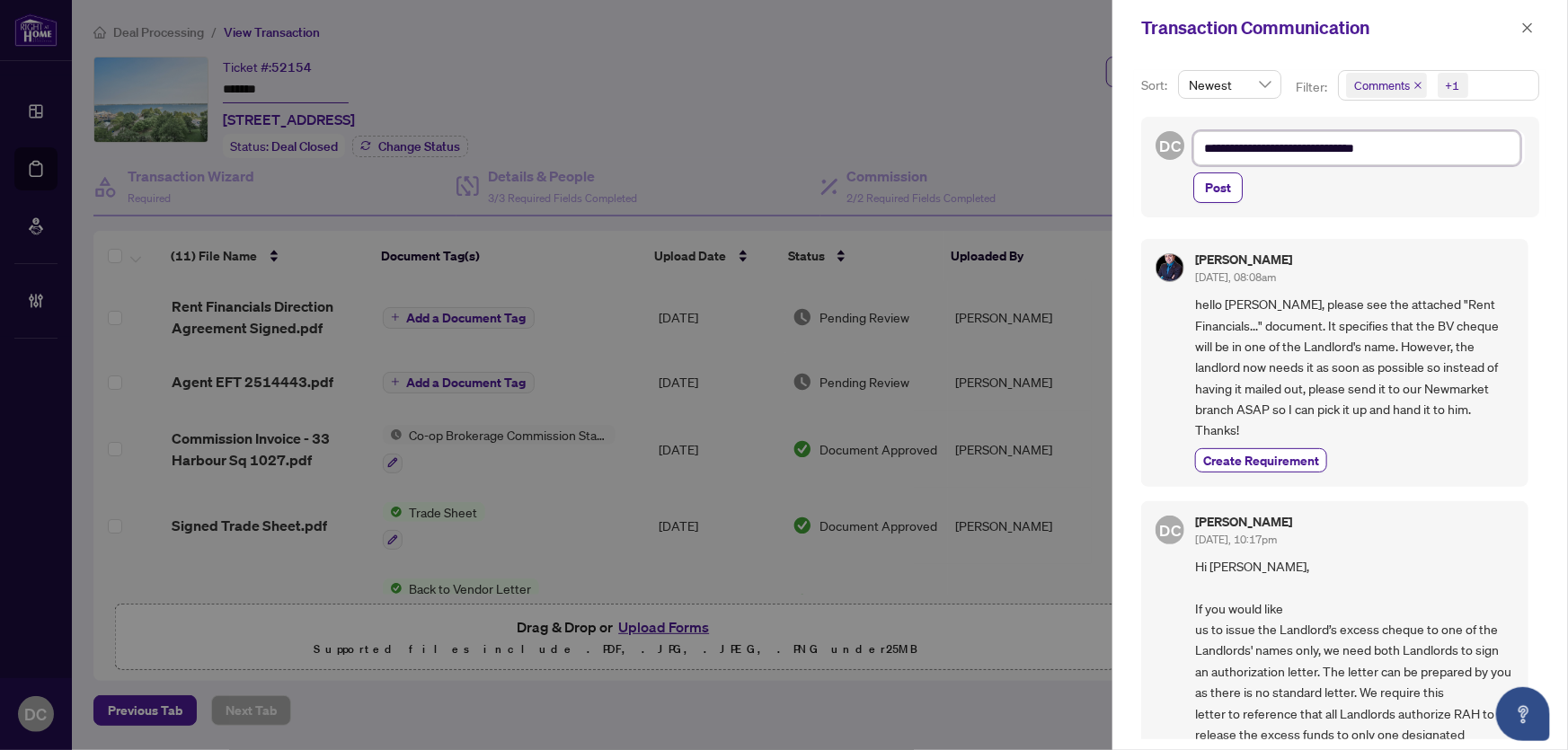
type textarea "**********"
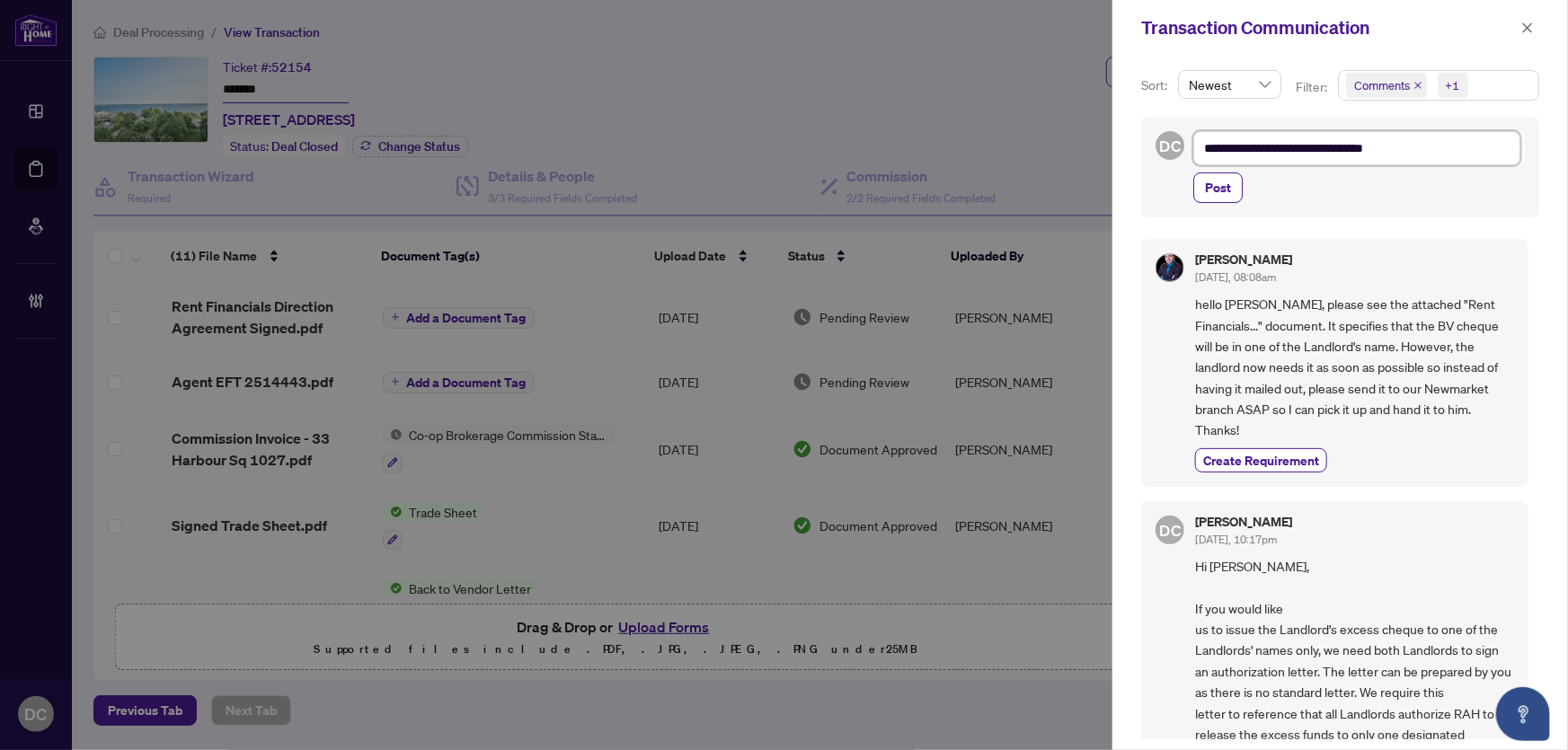
type textarea "**********"
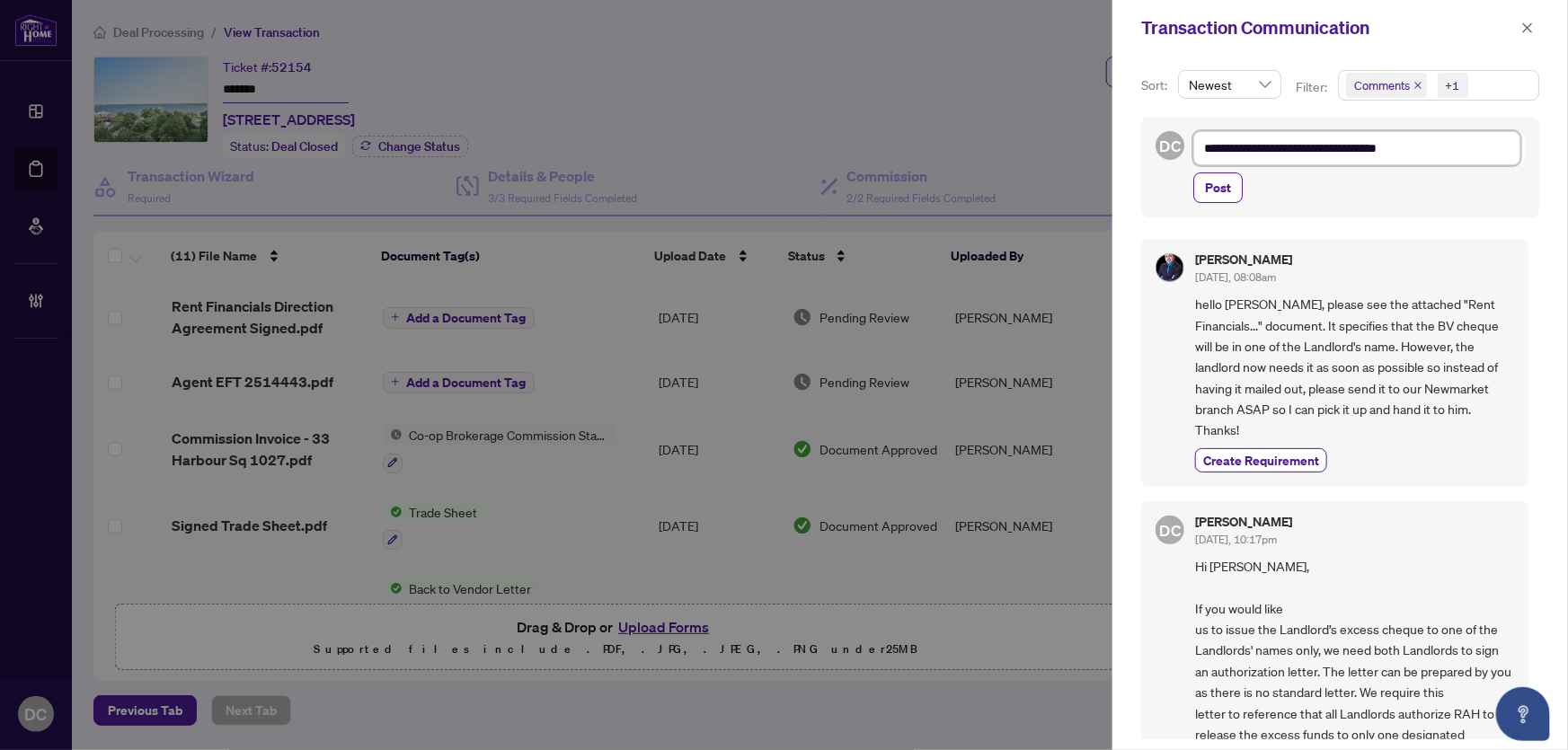
type textarea "**********"
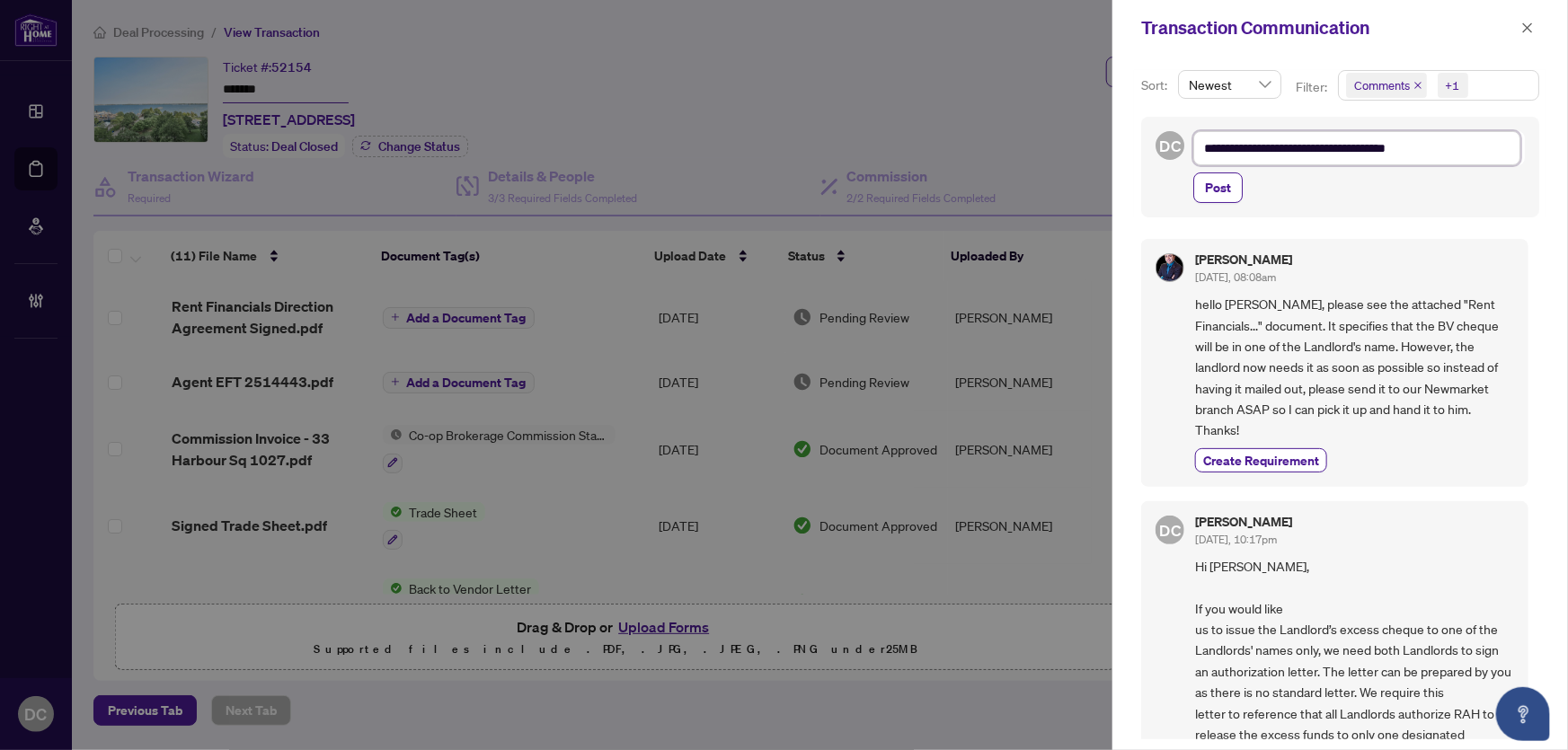
type textarea "**********"
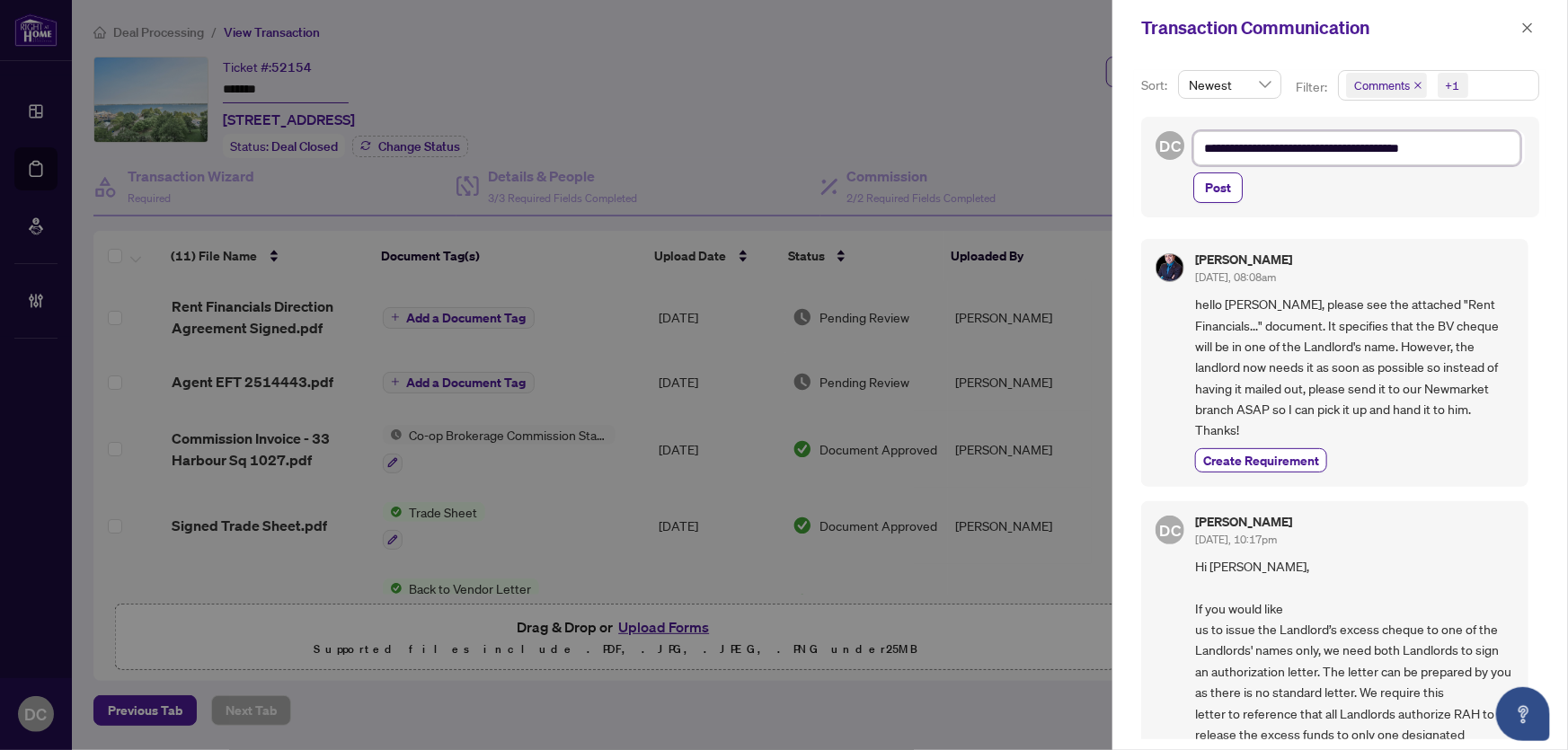
type textarea "**********"
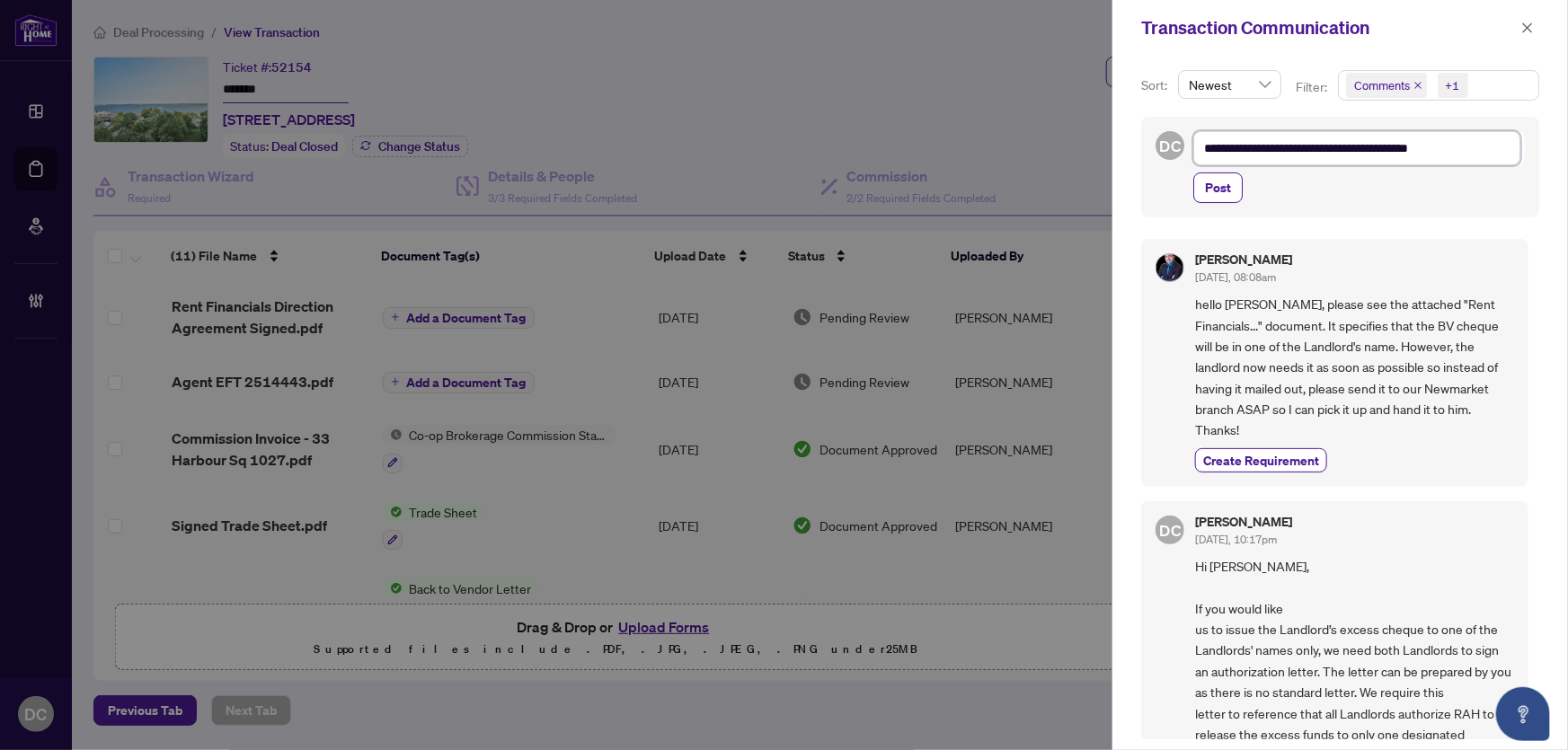
type textarea "**********"
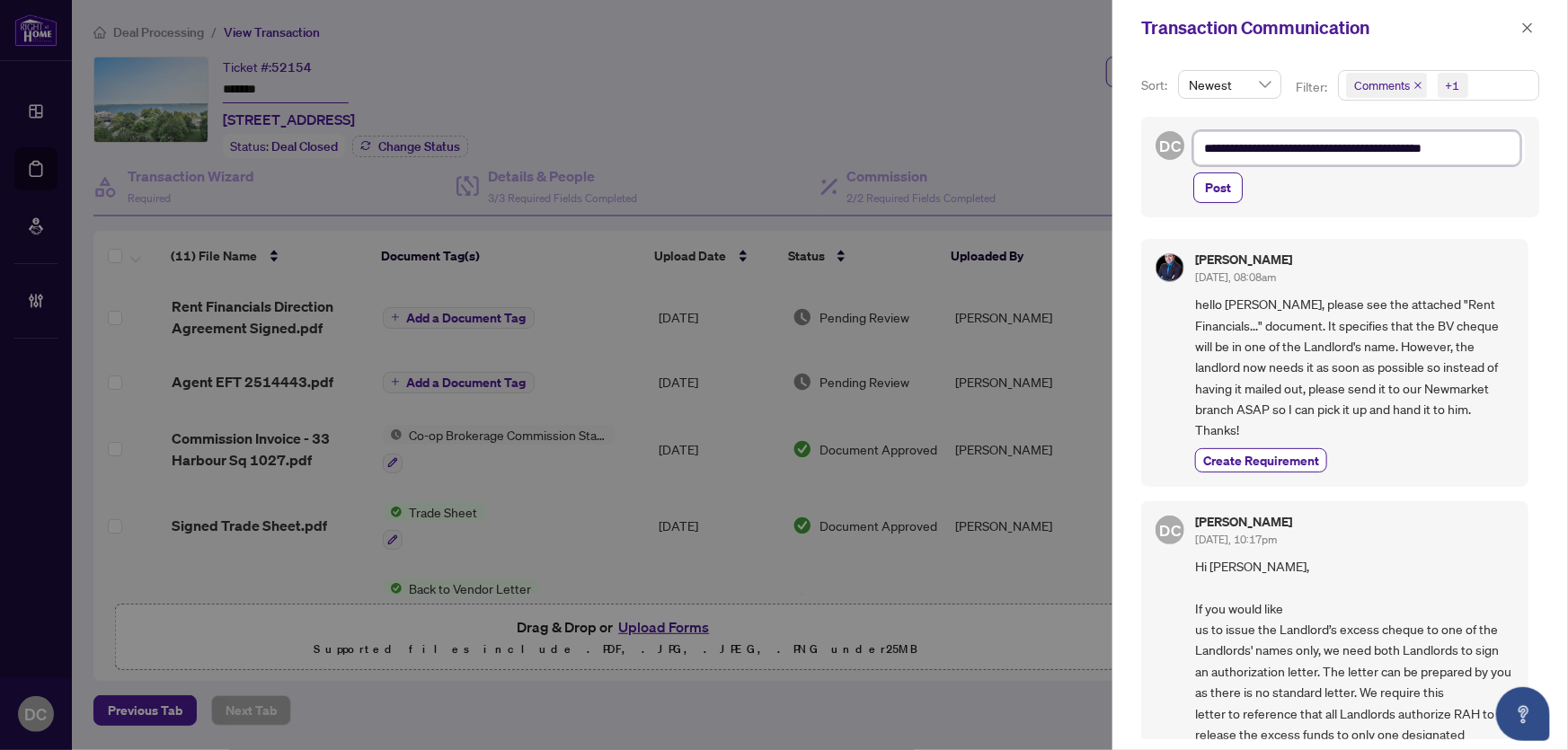
type textarea "**********"
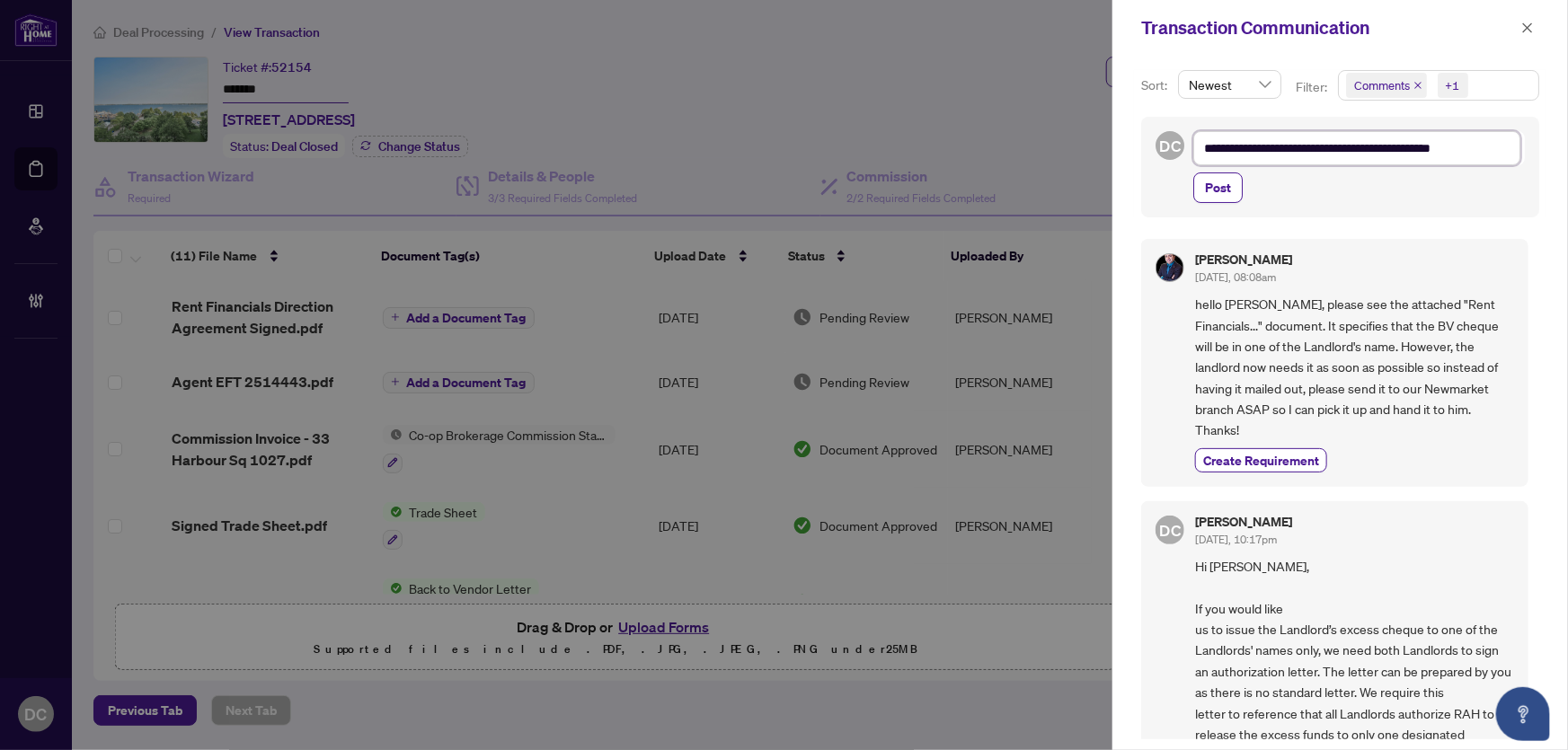
type textarea "**********"
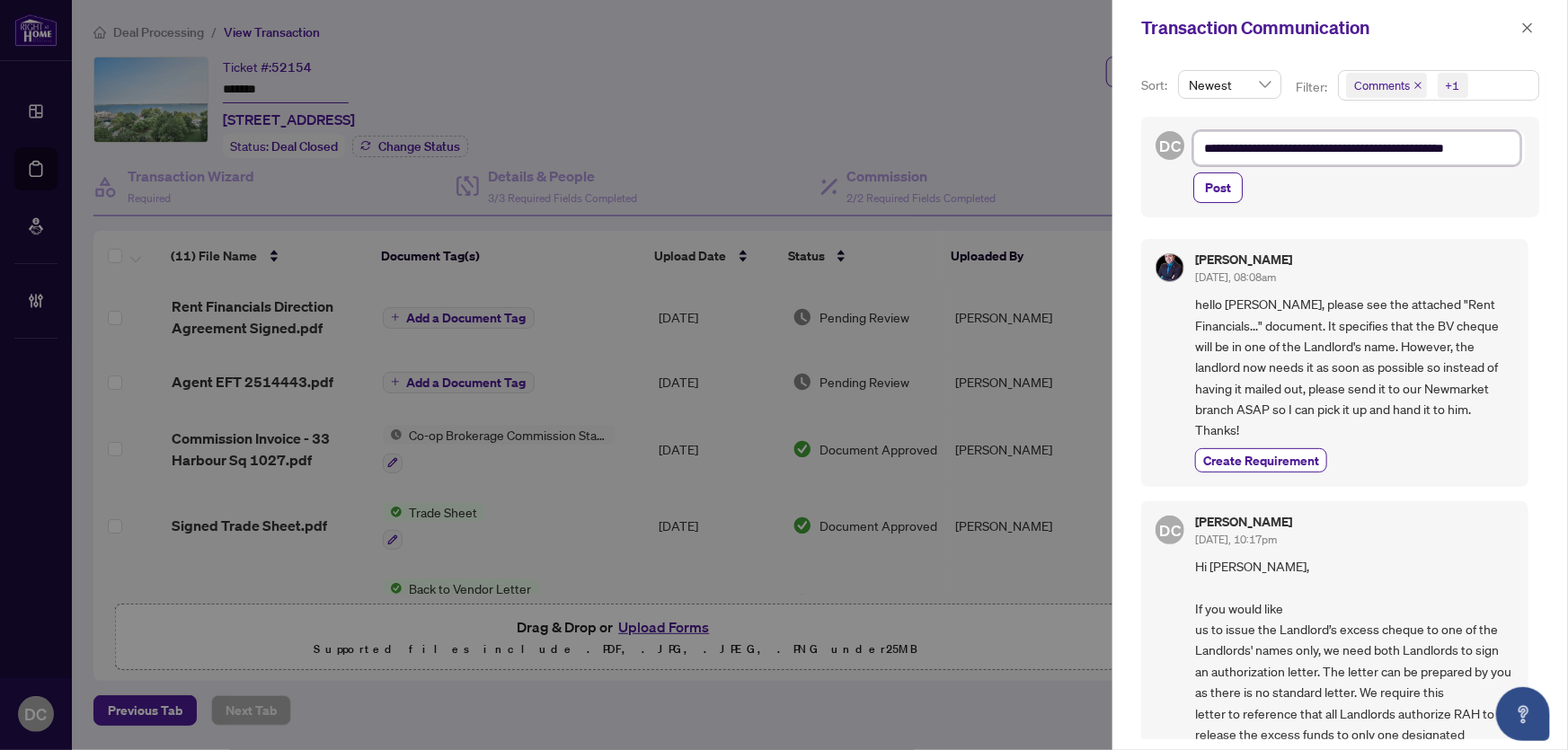
type textarea "**********"
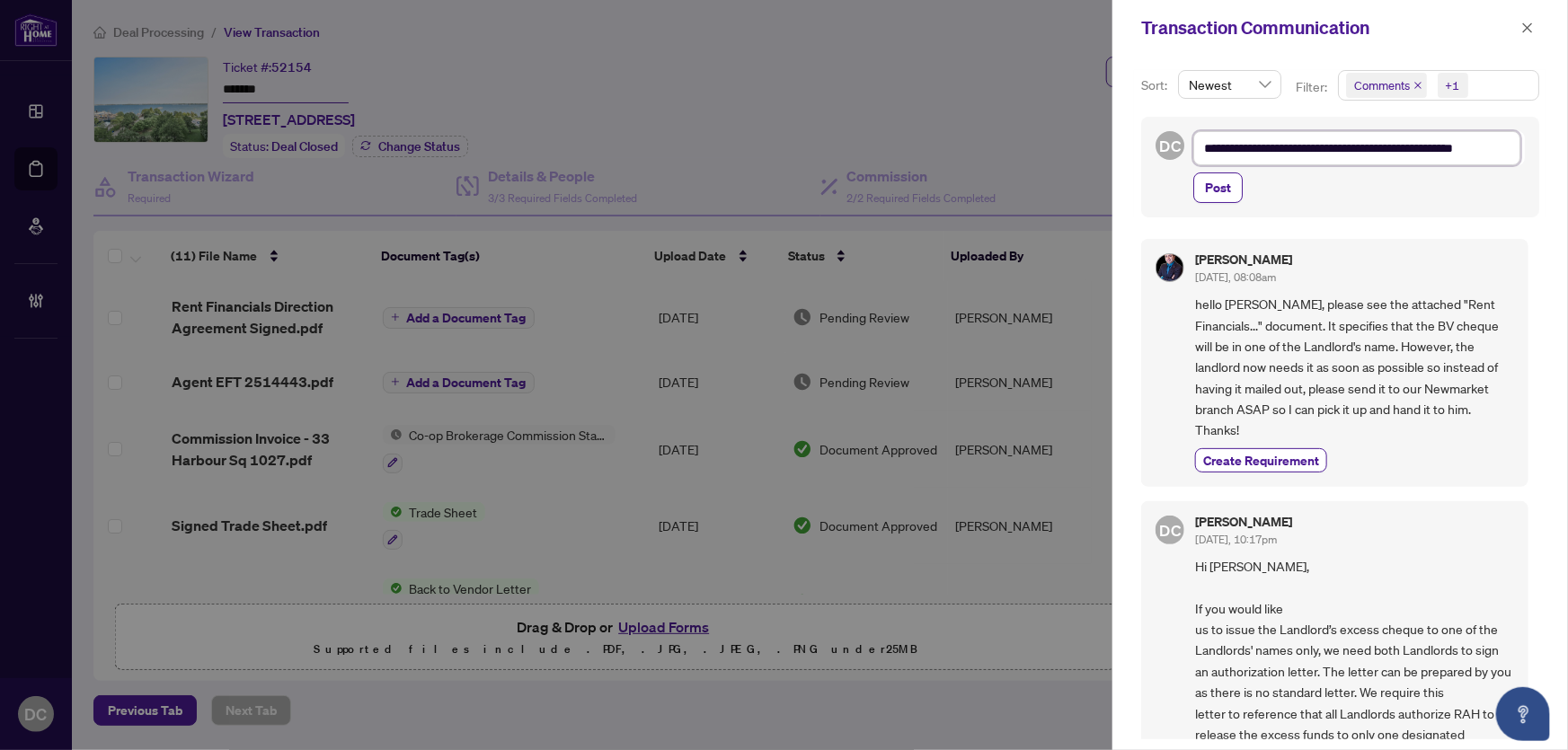
type textarea "**********"
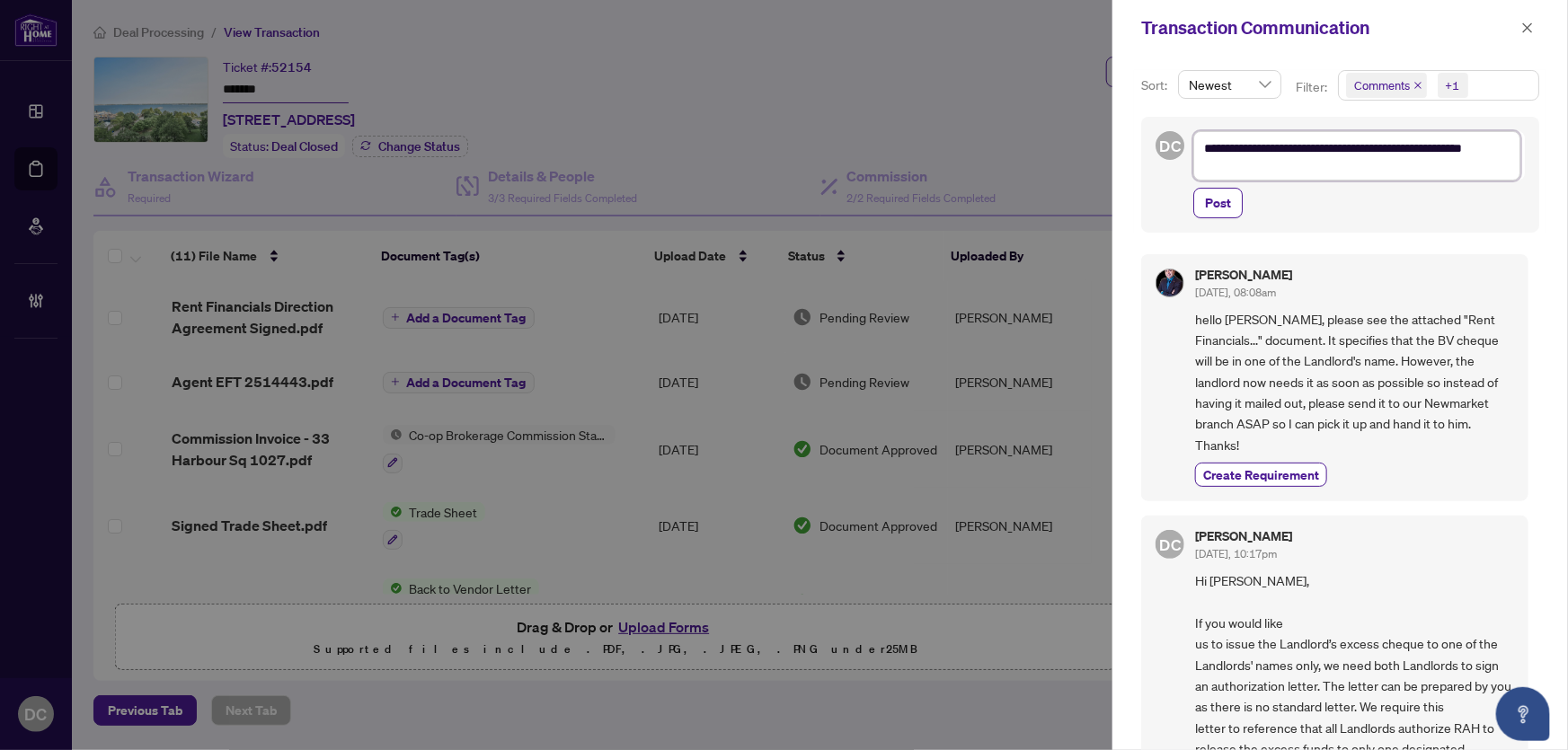
type textarea "**********"
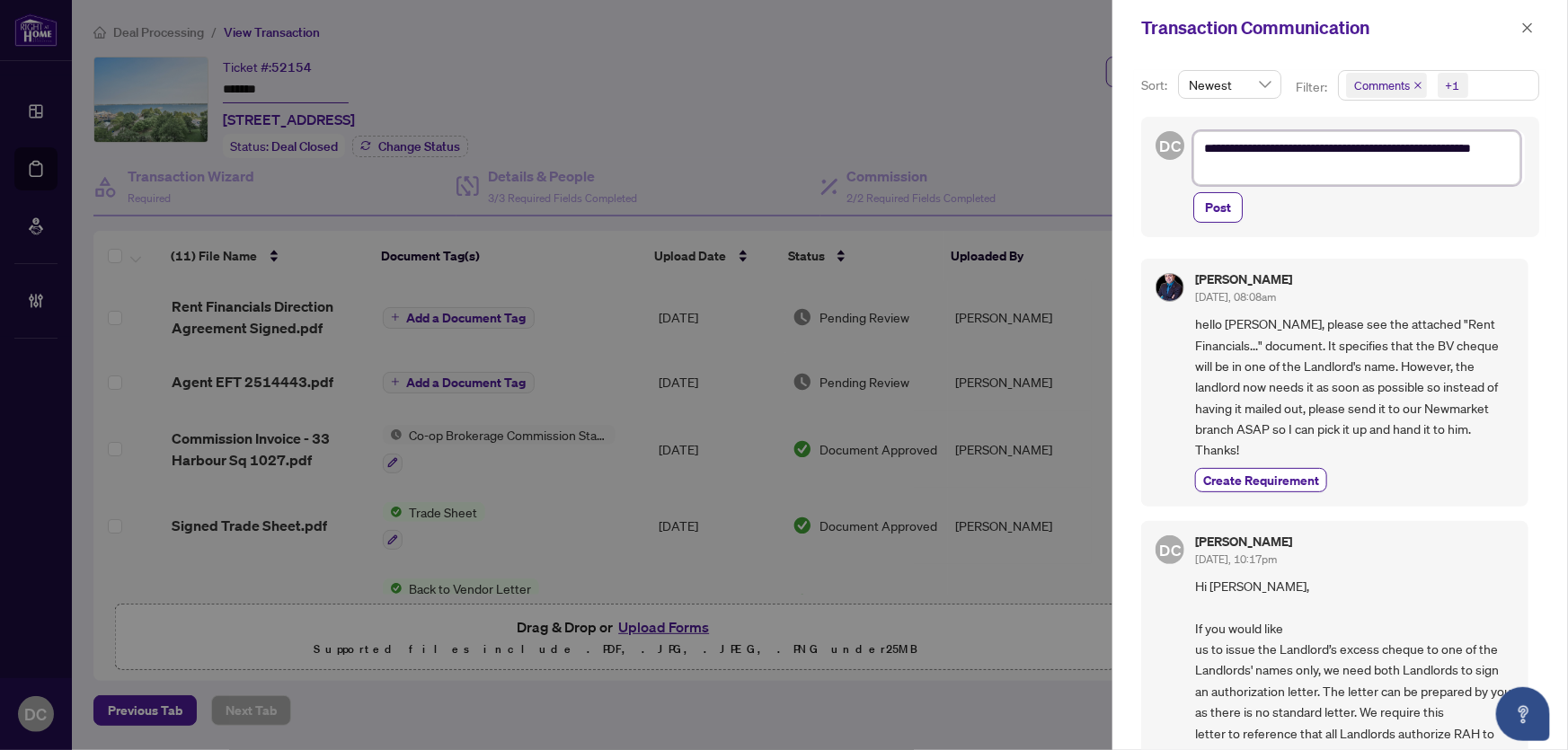
type textarea "**********"
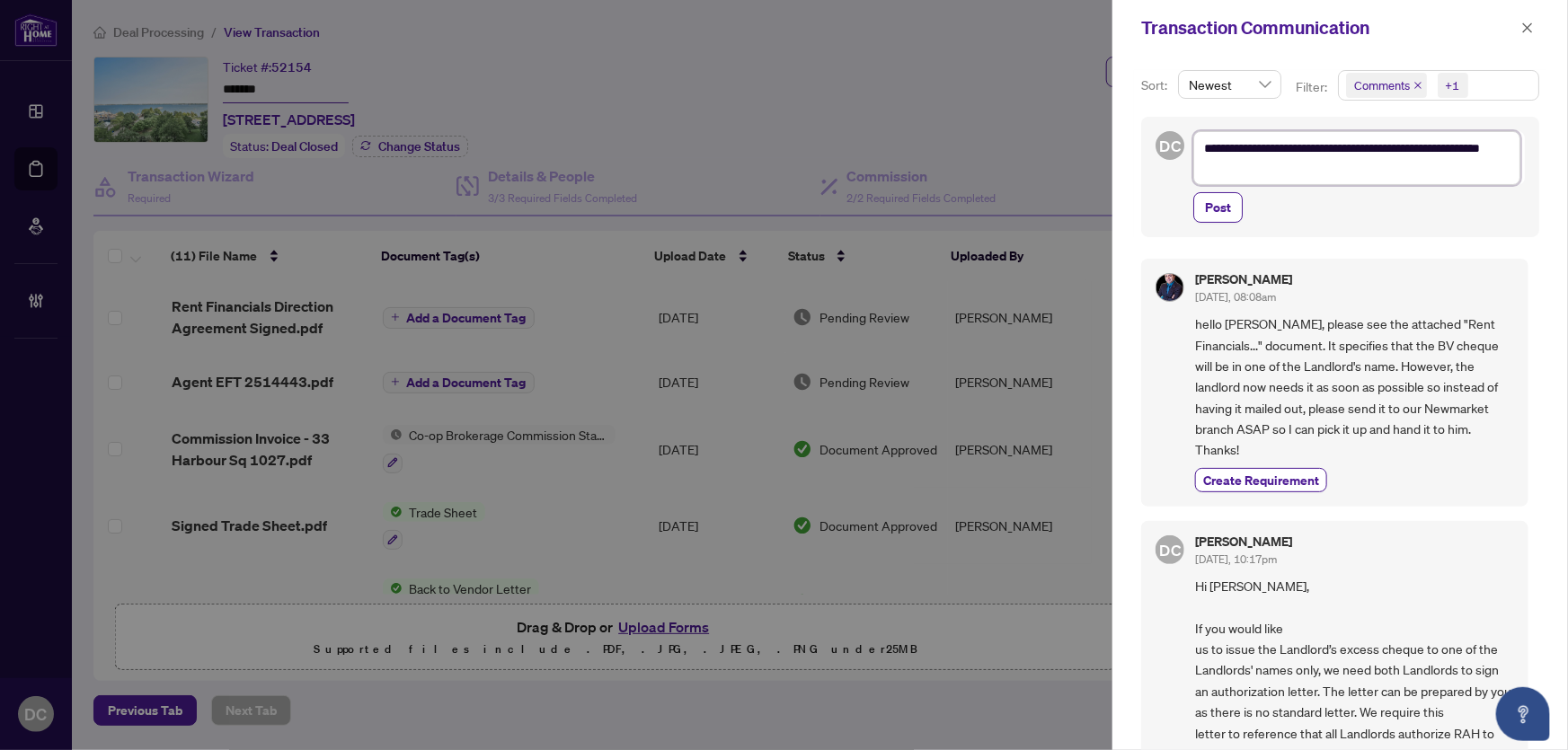
type textarea "**********"
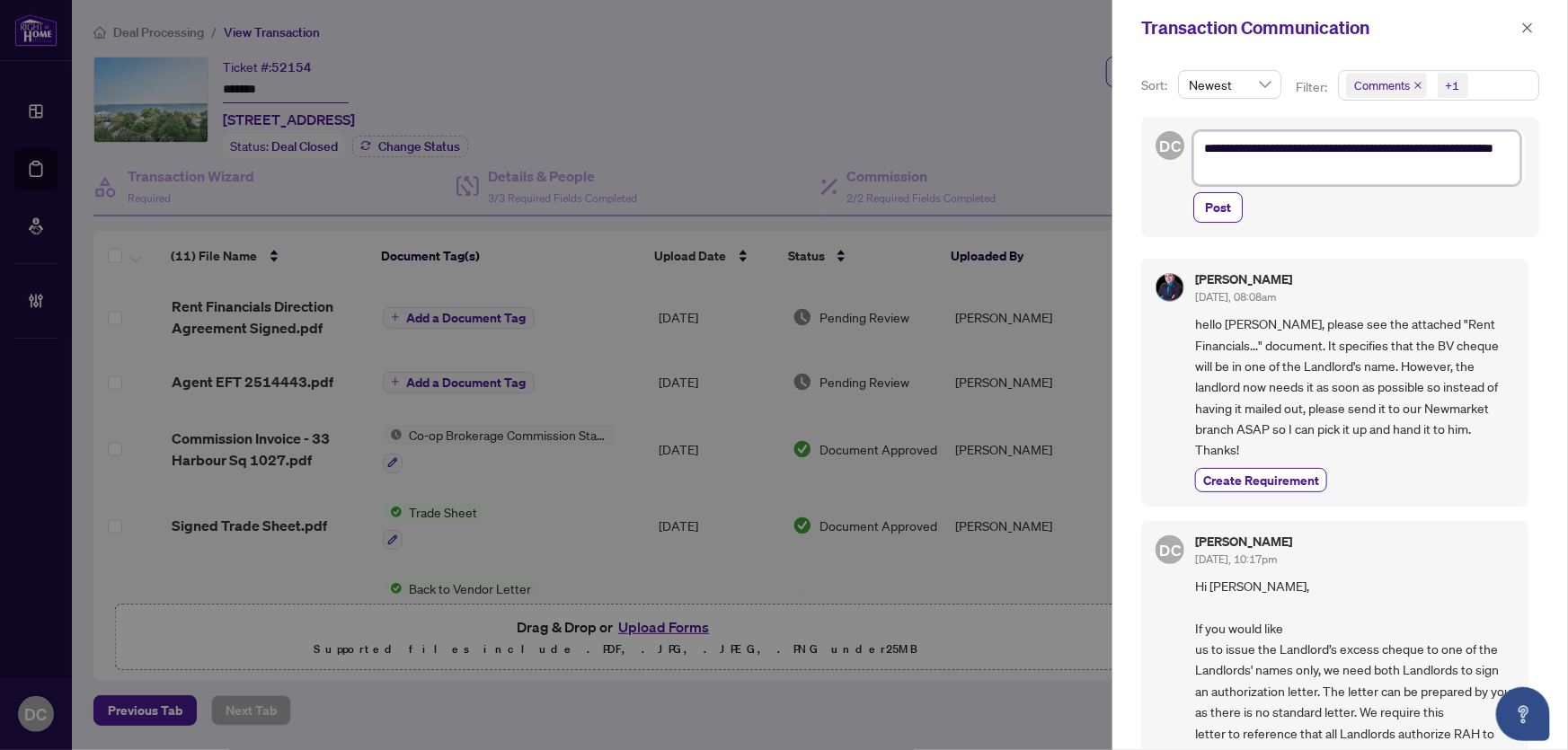
type textarea "**********"
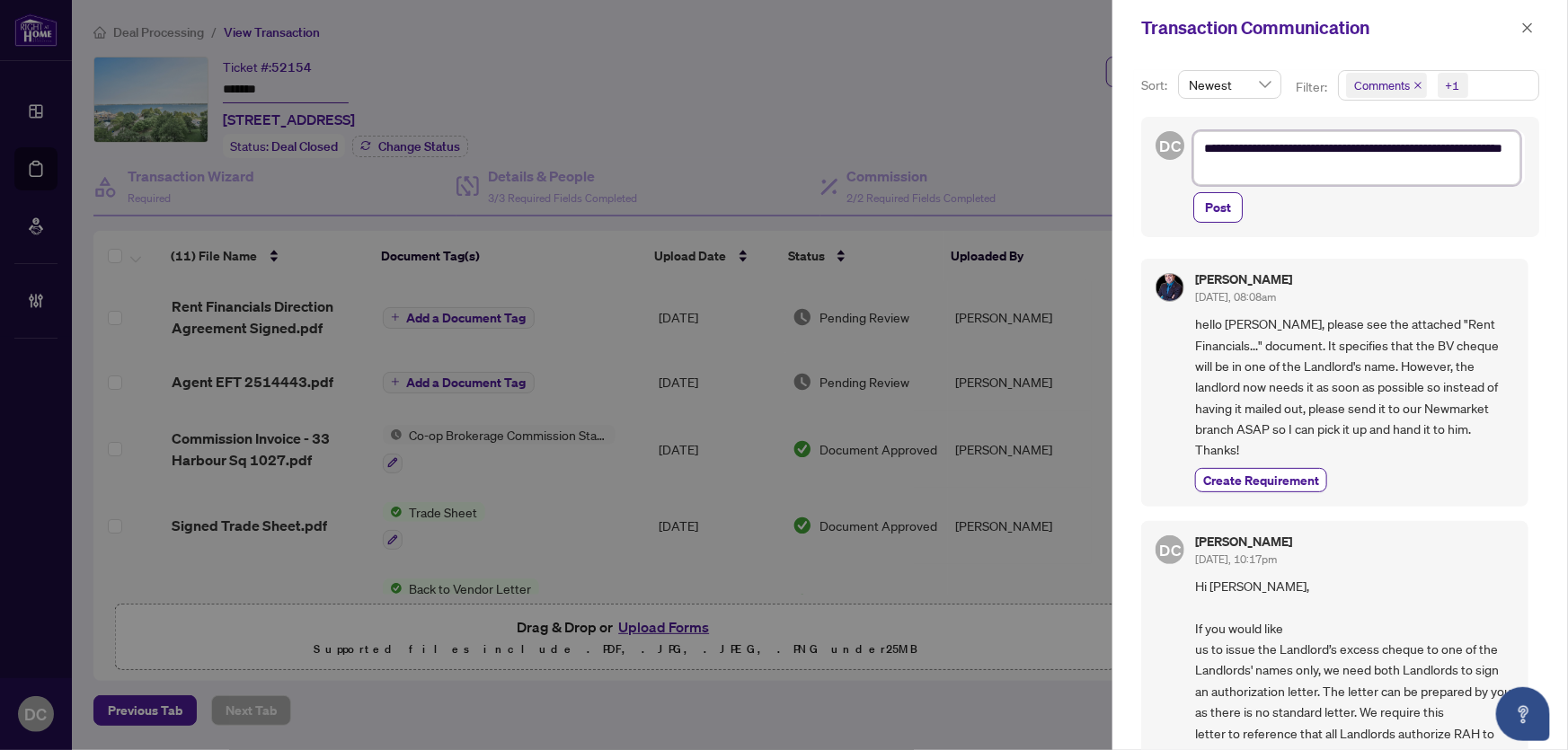
type textarea "**********"
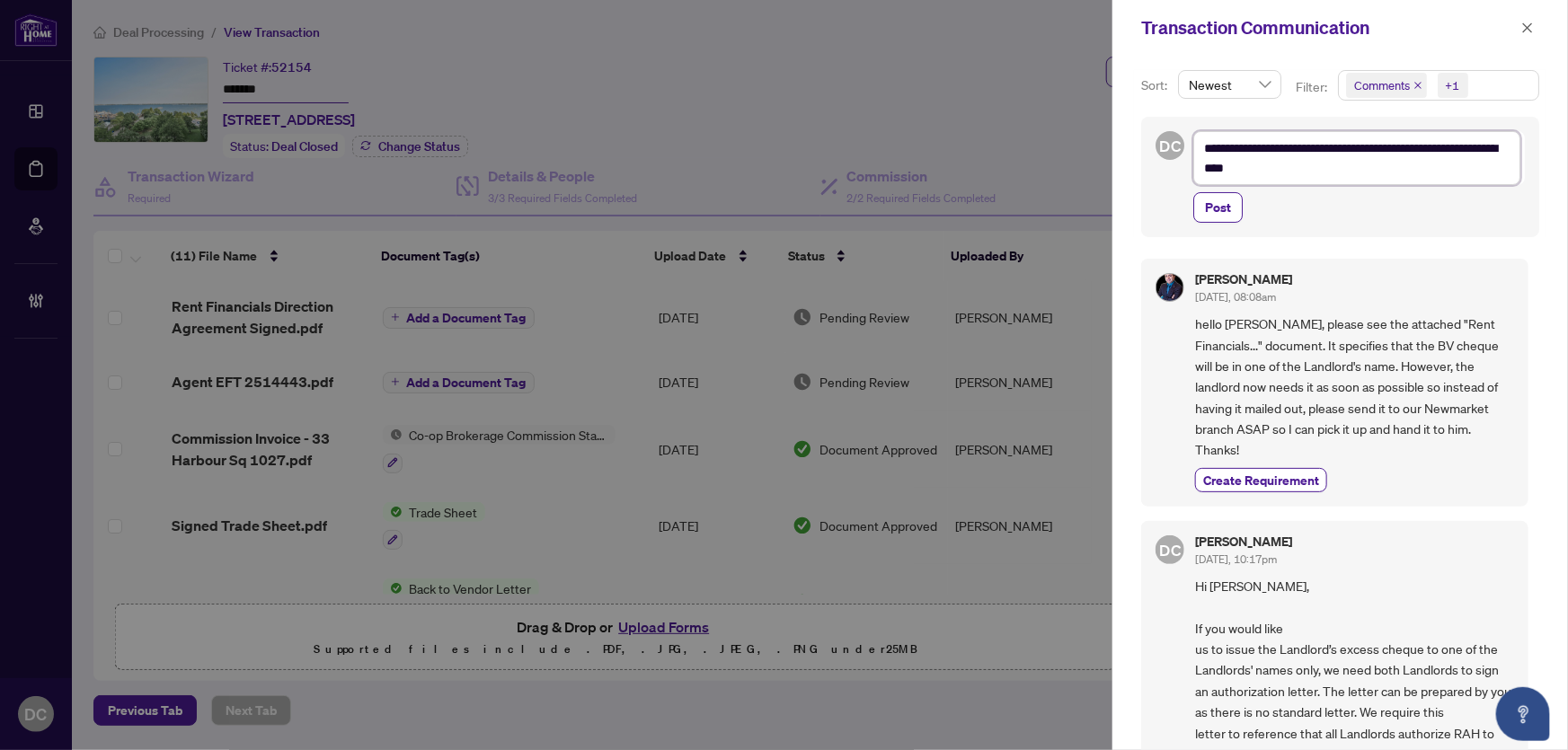
type textarea "**********"
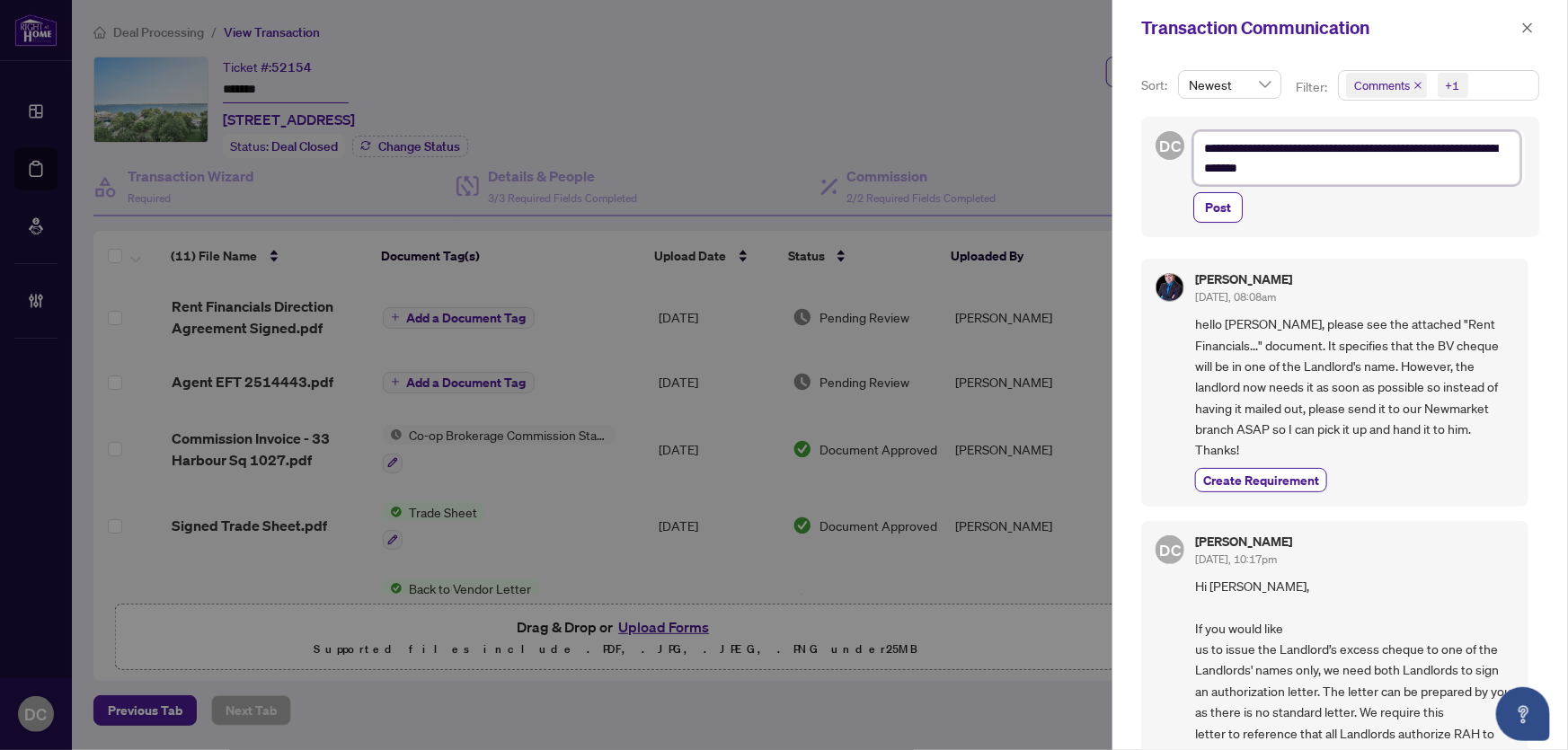
type textarea "**********"
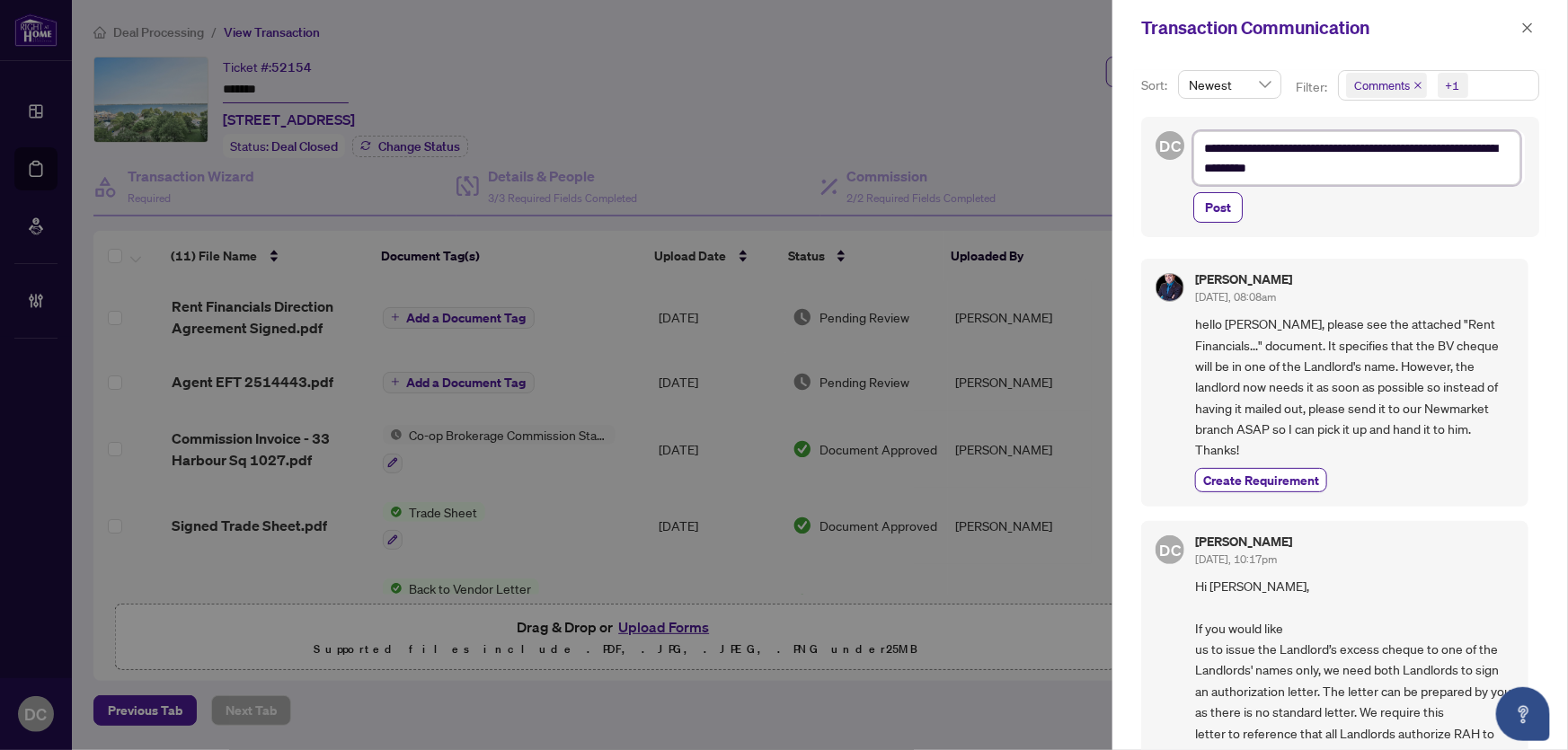
type textarea "**********"
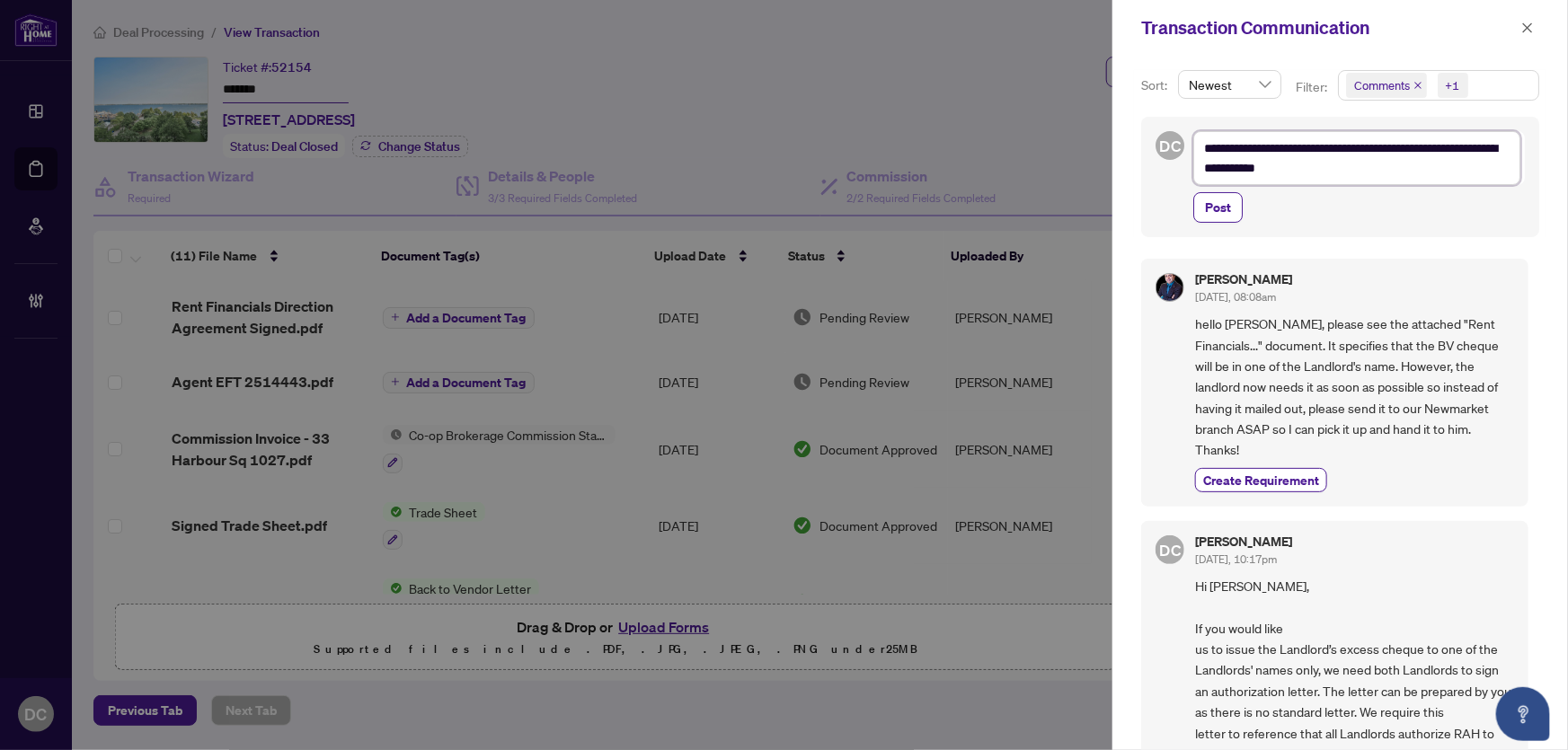
type textarea "**********"
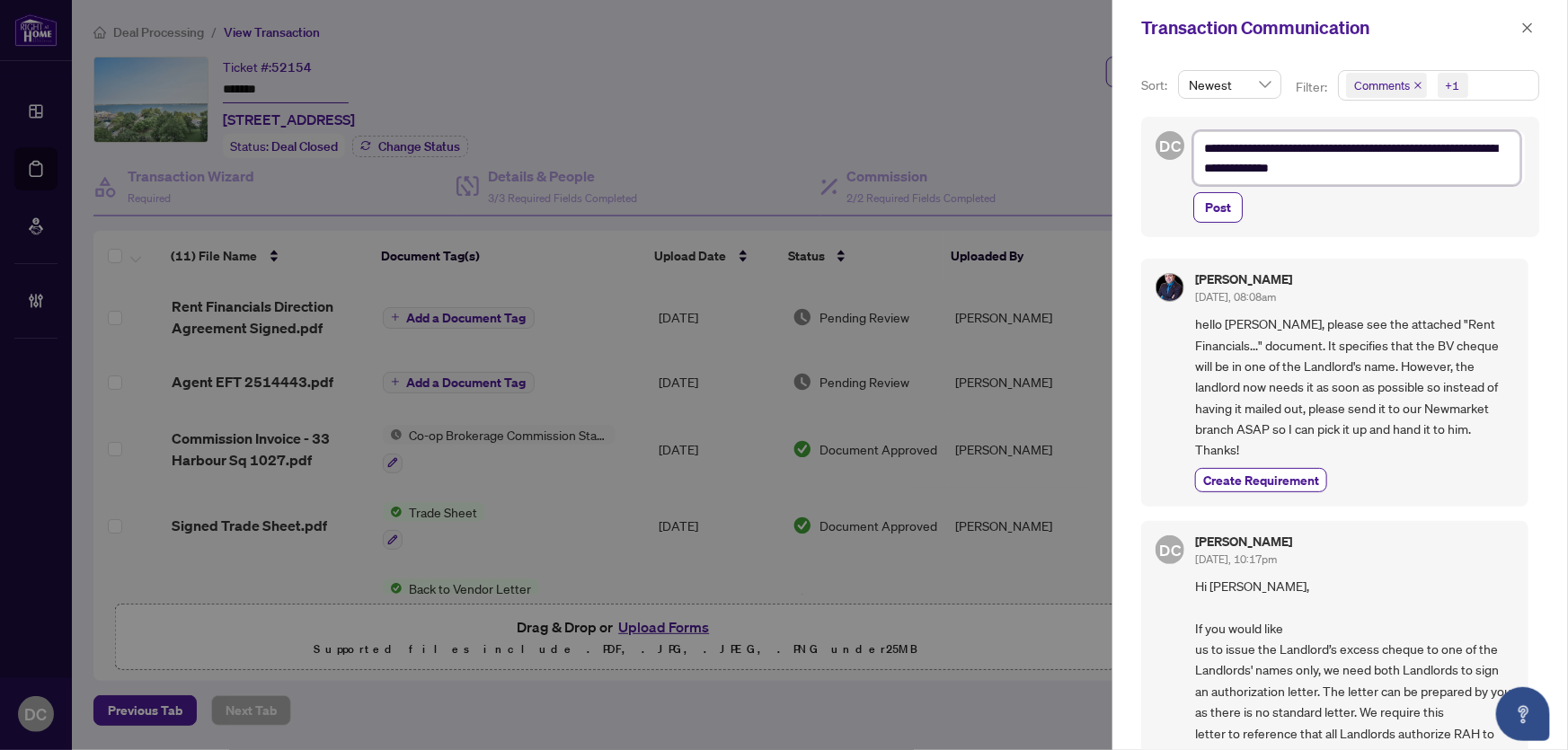
type textarea "**********"
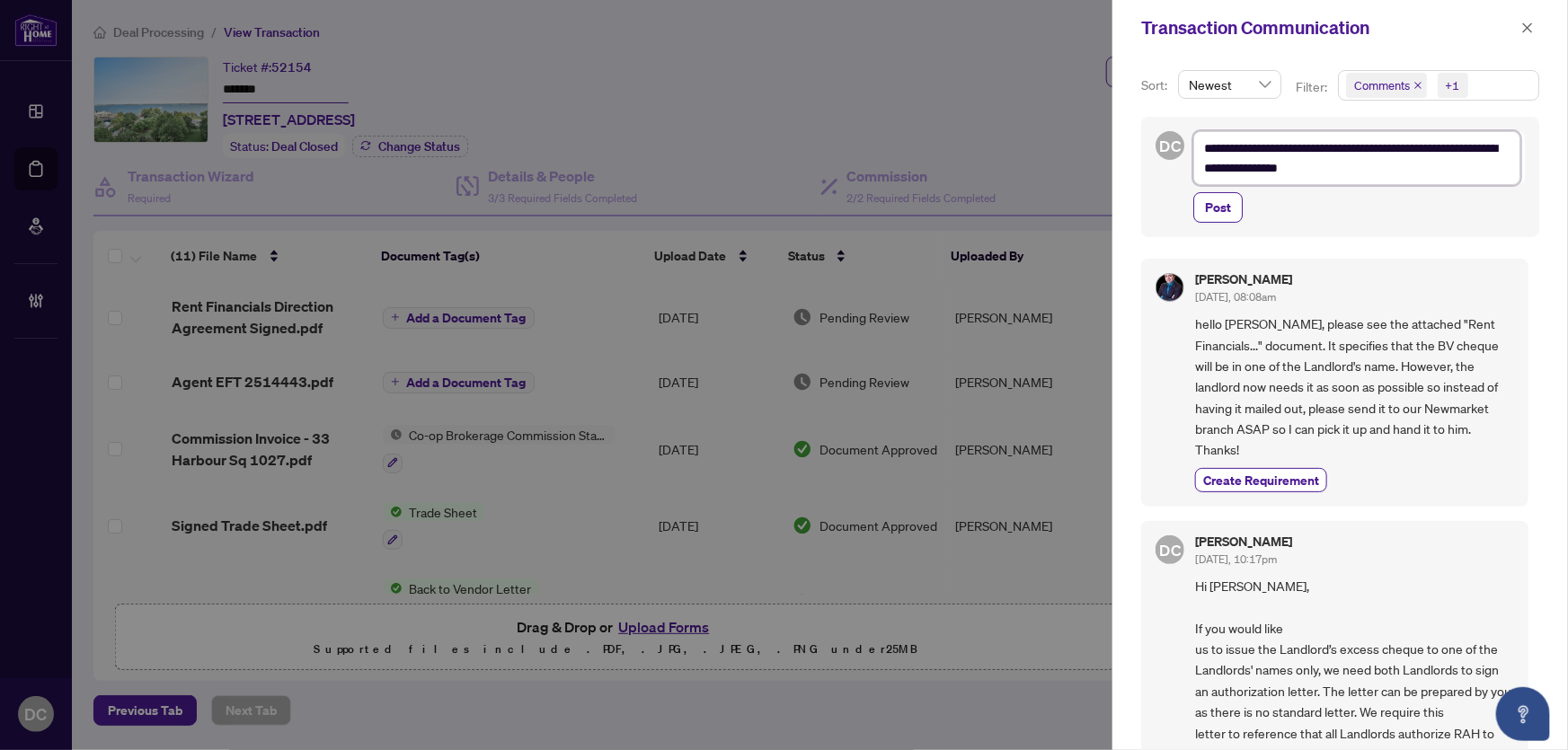
type textarea "**********"
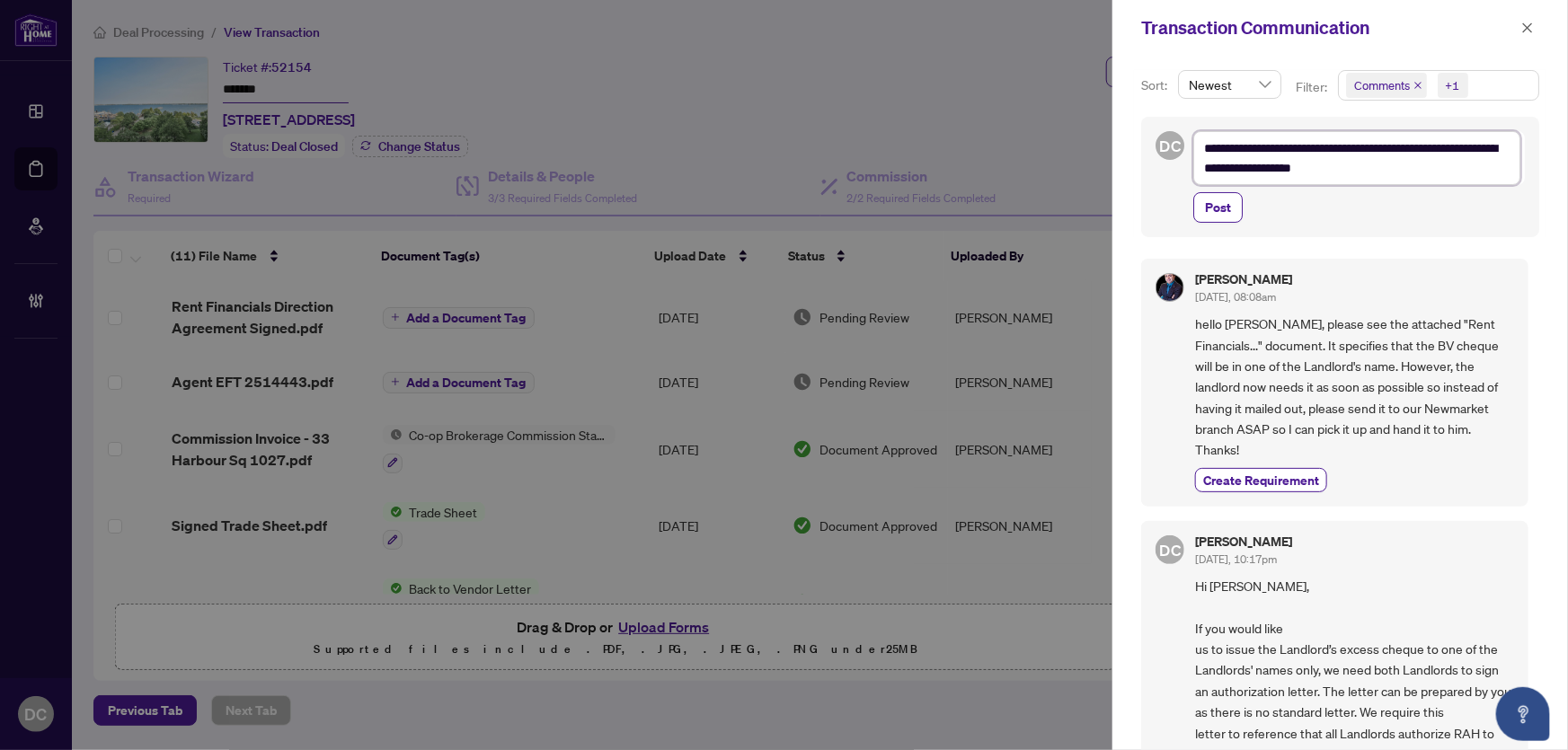
type textarea "**********"
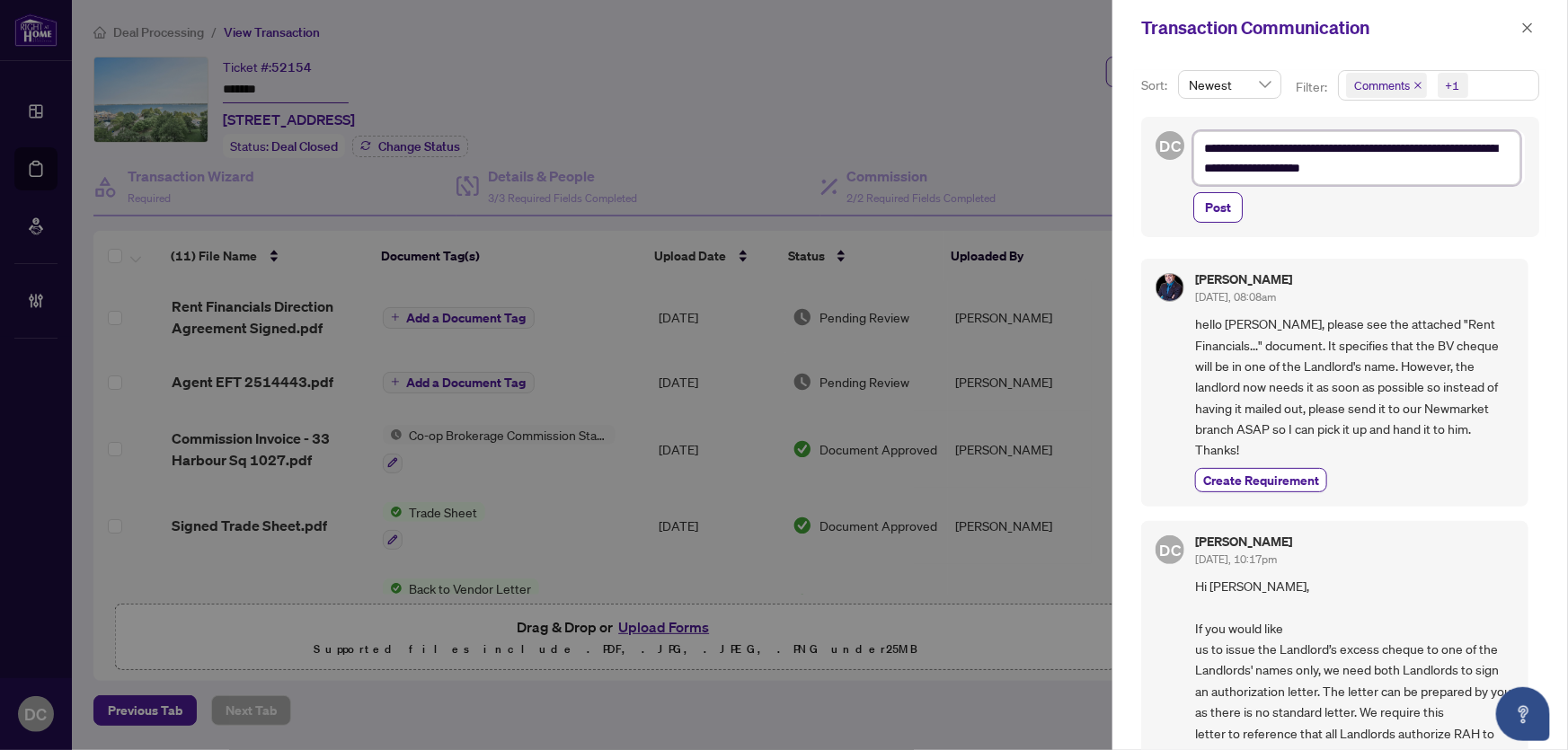
type textarea "**********"
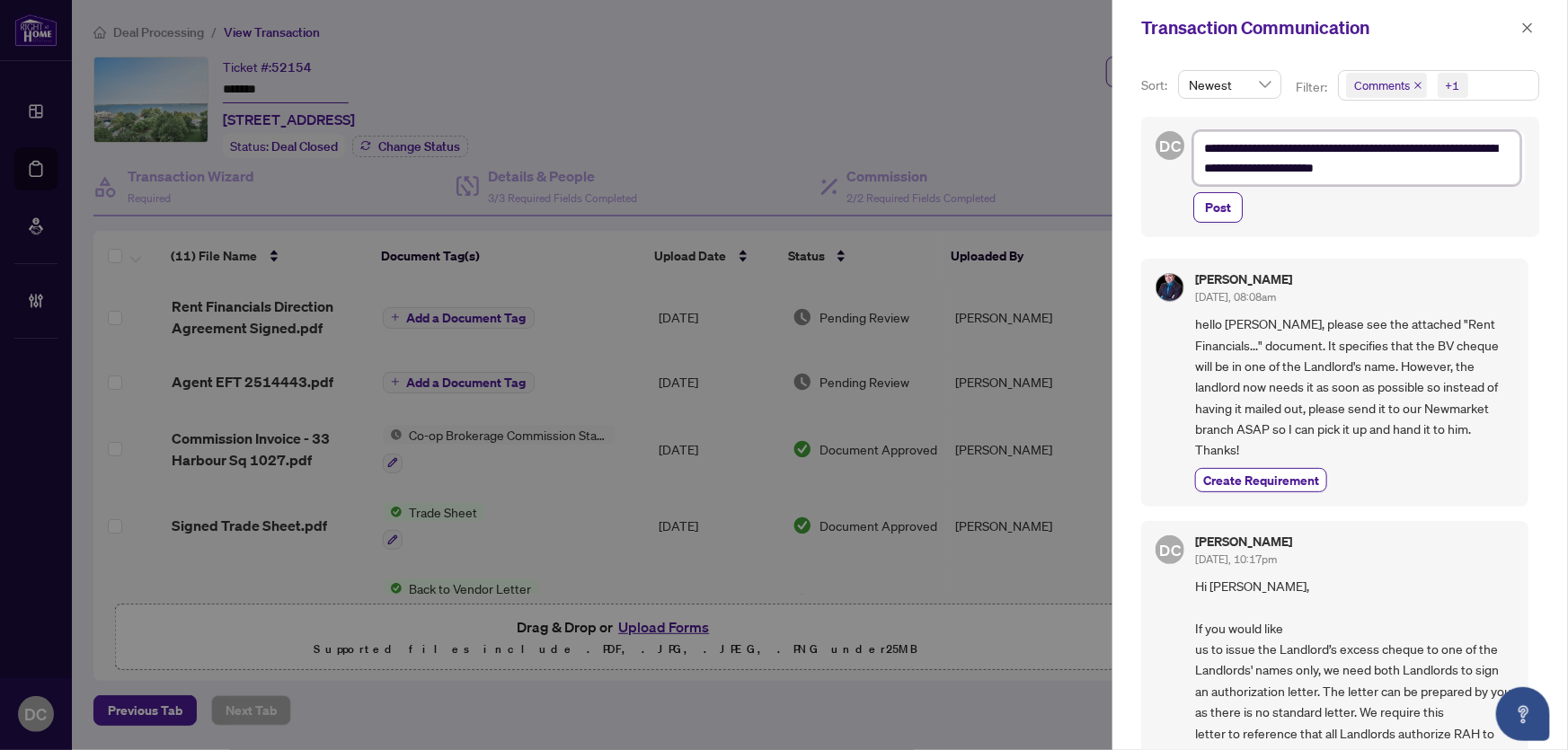
type textarea "**********"
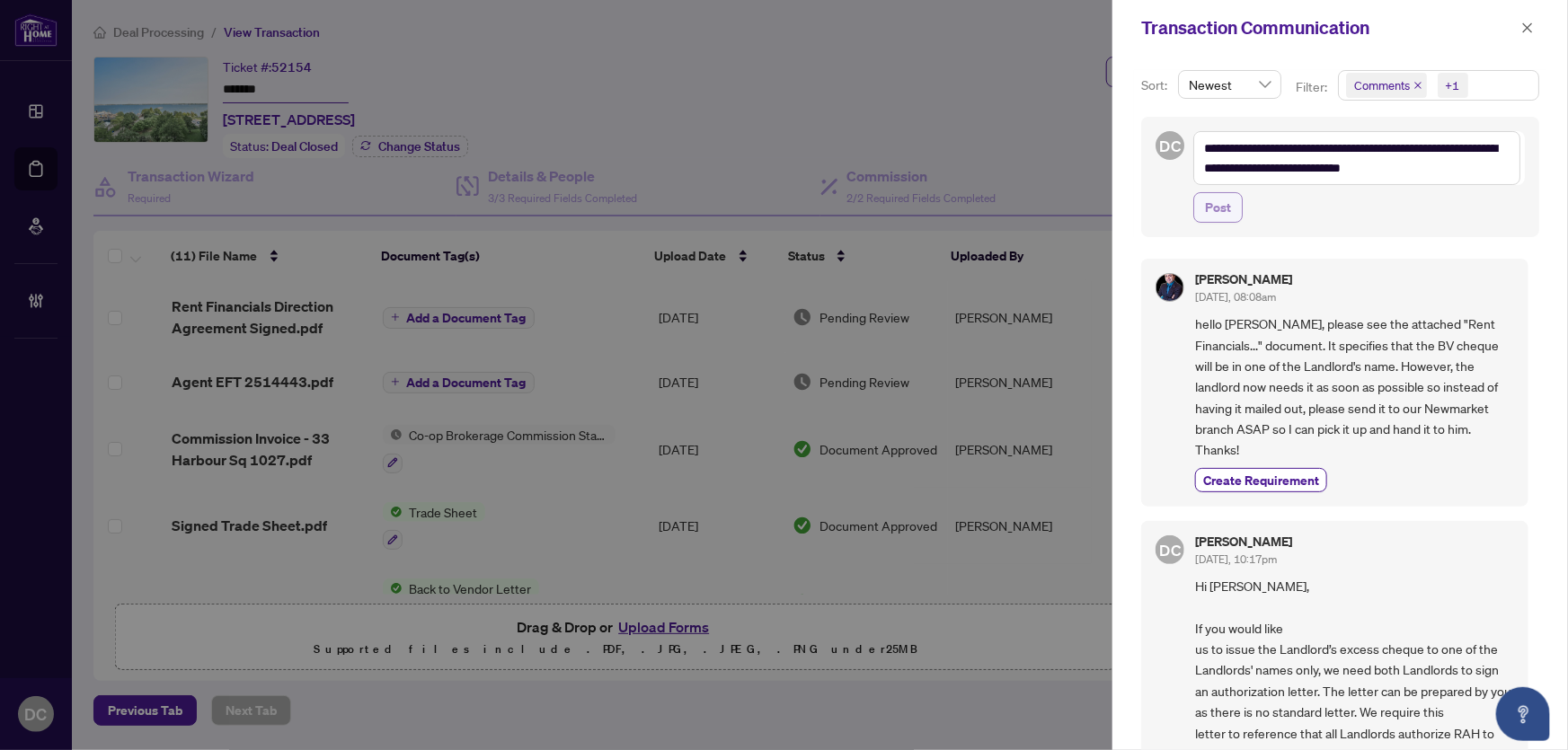
click at [1218, 204] on span "Post" at bounding box center [1218, 207] width 26 height 29
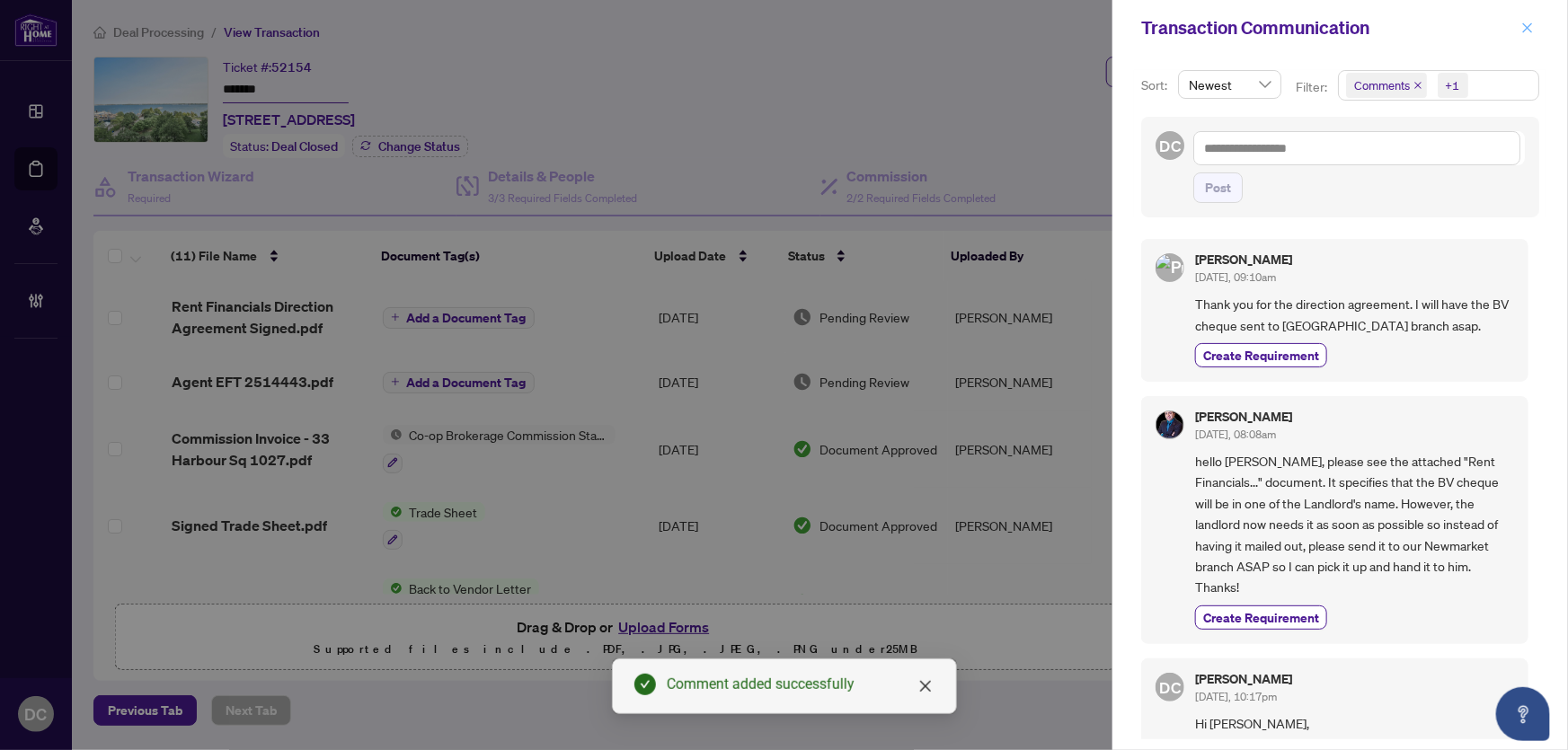
click at [1521, 36] on span "button" at bounding box center [1528, 27] width 13 height 29
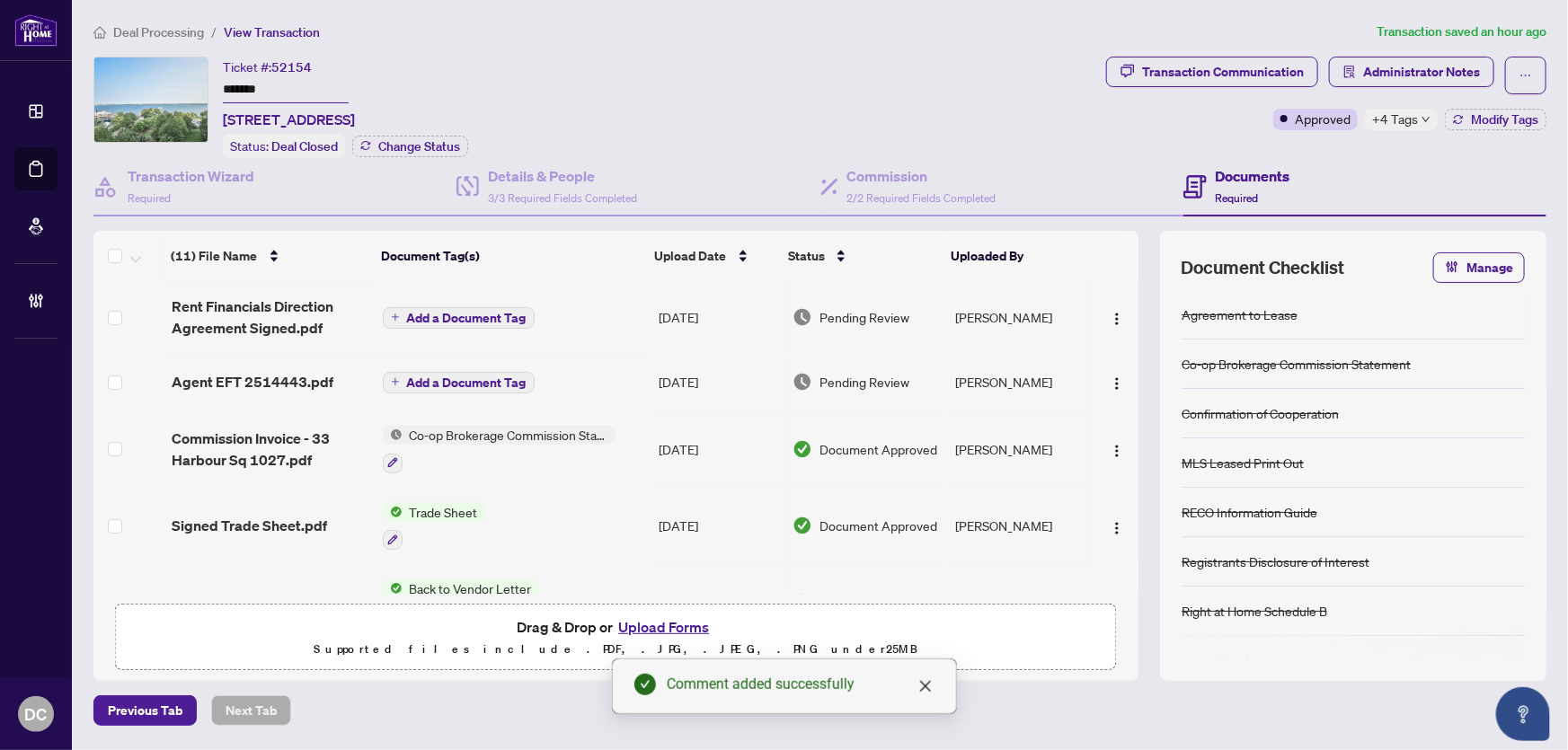
click at [1413, 121] on span "+4 Tags" at bounding box center [1395, 119] width 46 height 20
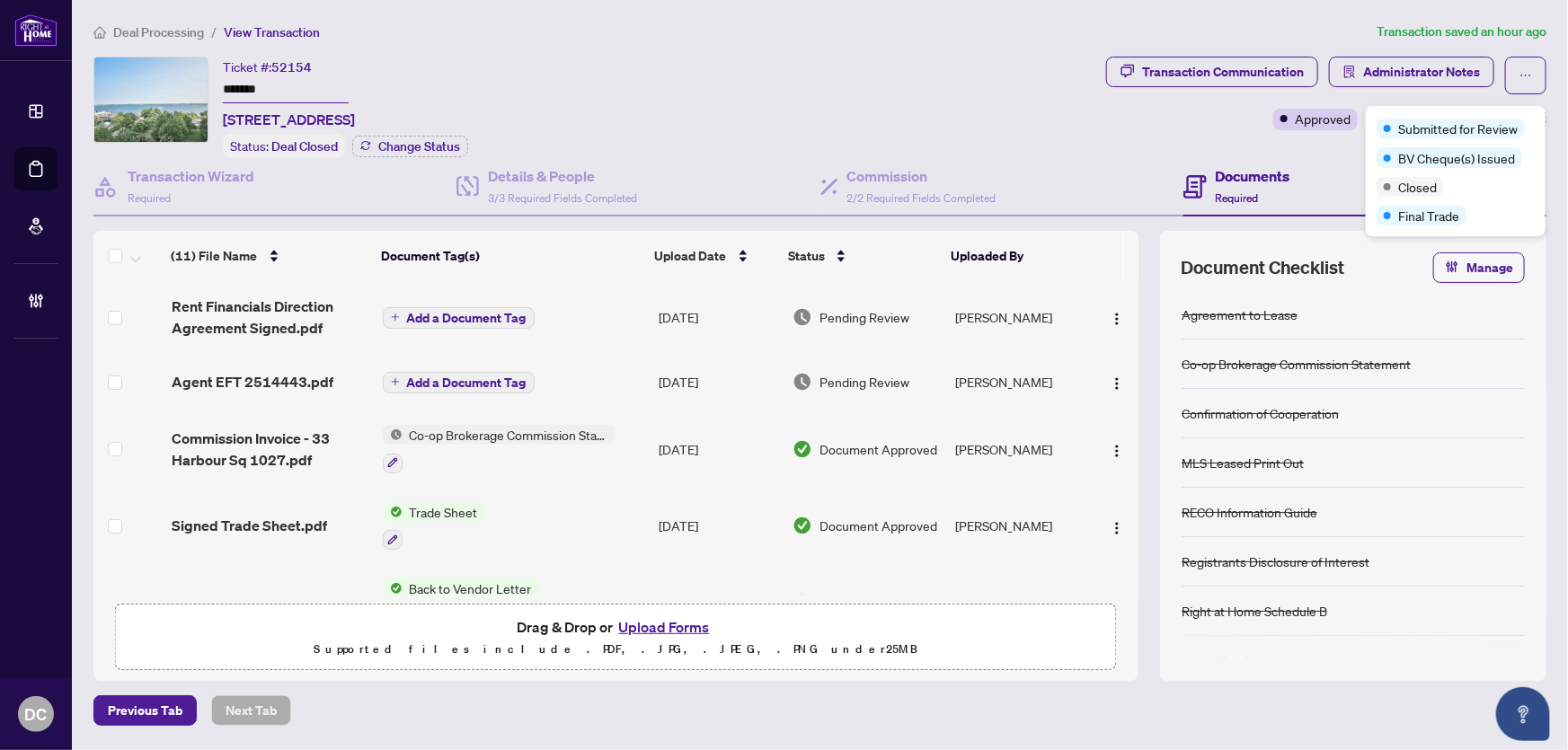
click at [170, 30] on span "Deal Processing" at bounding box center [158, 32] width 90 height 16
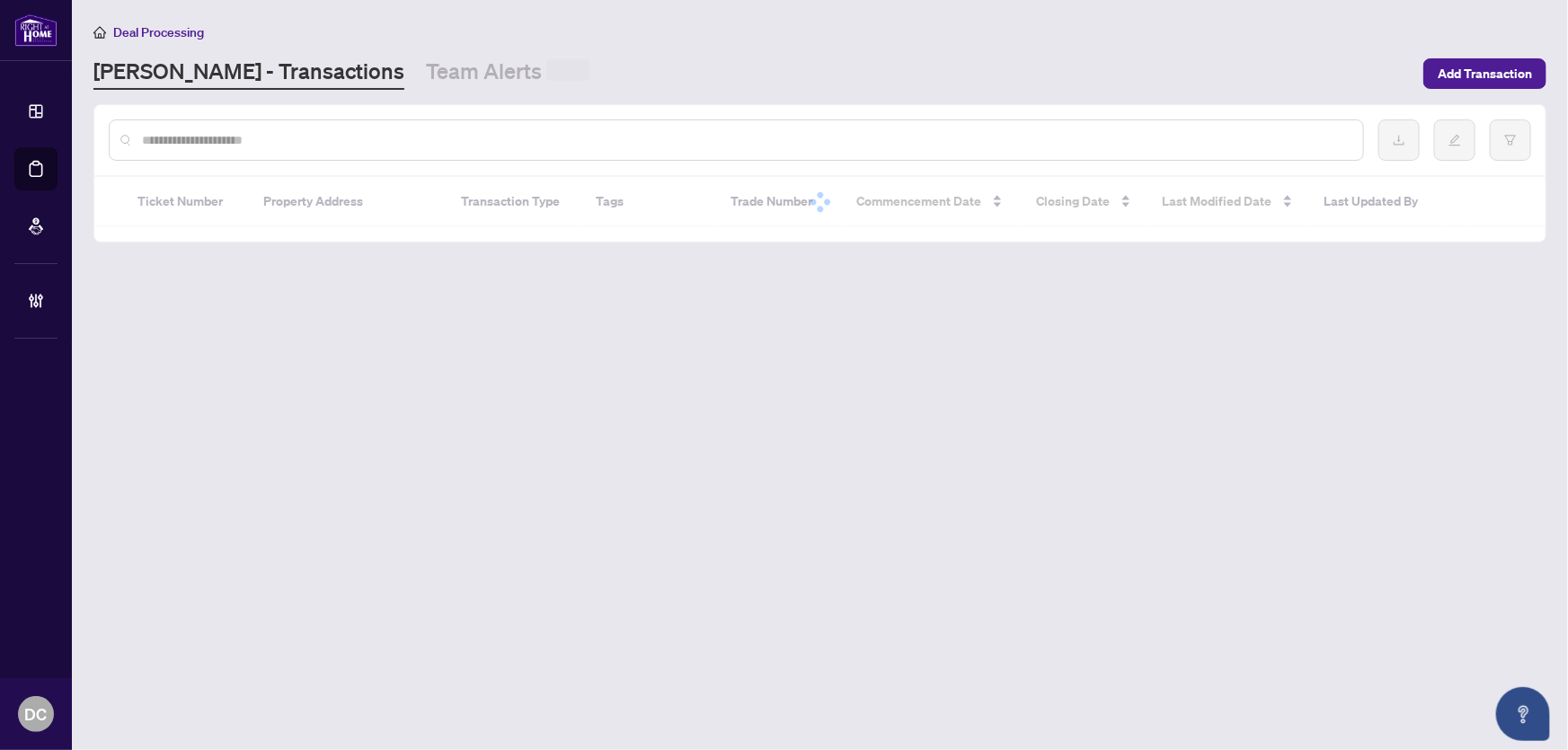
click at [231, 151] on div at bounding box center [737, 140] width 1255 height 41
click at [234, 141] on input "text" at bounding box center [745, 140] width 1207 height 20
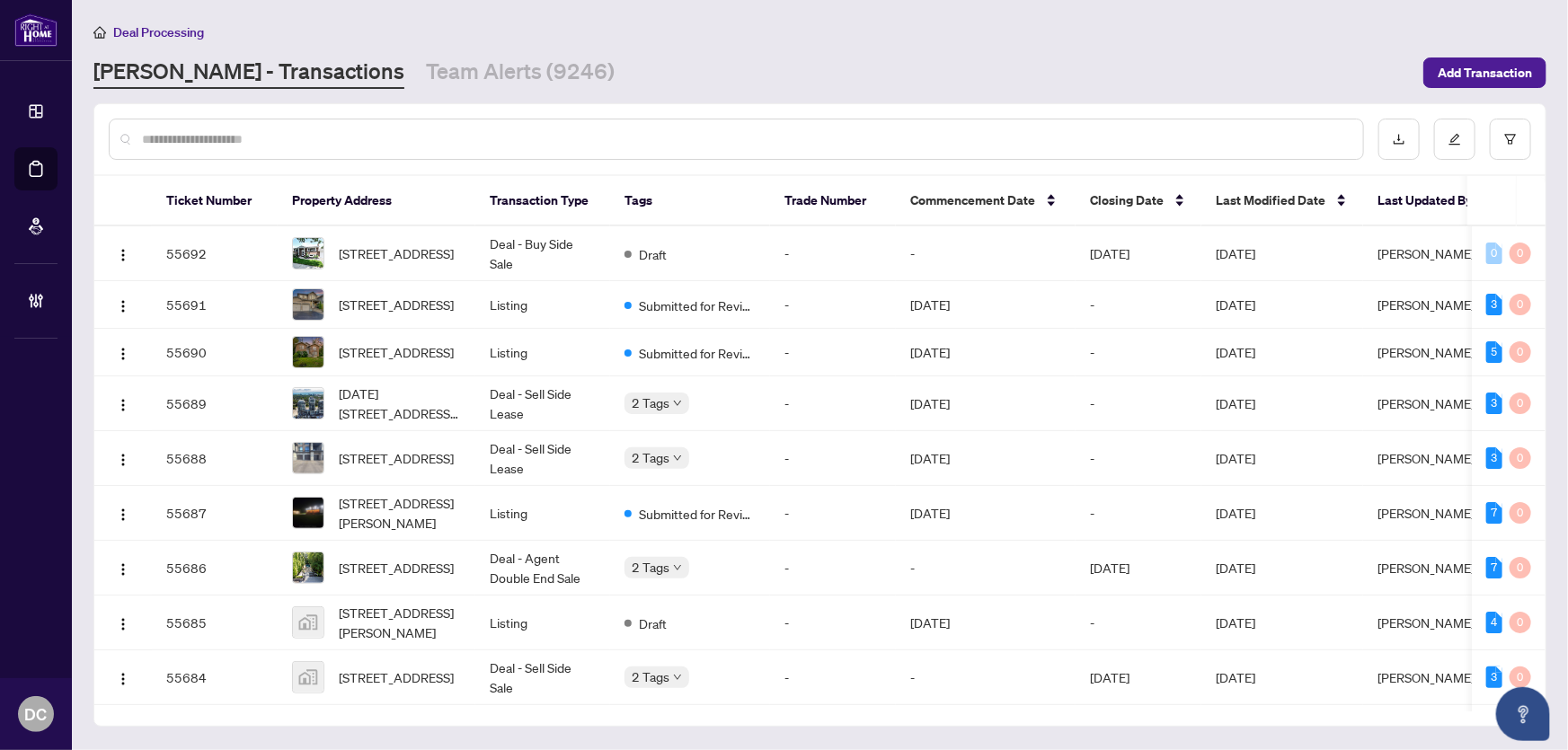
click at [522, 121] on div at bounding box center [737, 139] width 1255 height 41
click at [522, 136] on input "text" at bounding box center [745, 139] width 1207 height 20
click at [328, 136] on input "text" at bounding box center [745, 139] width 1207 height 20
paste input "*******"
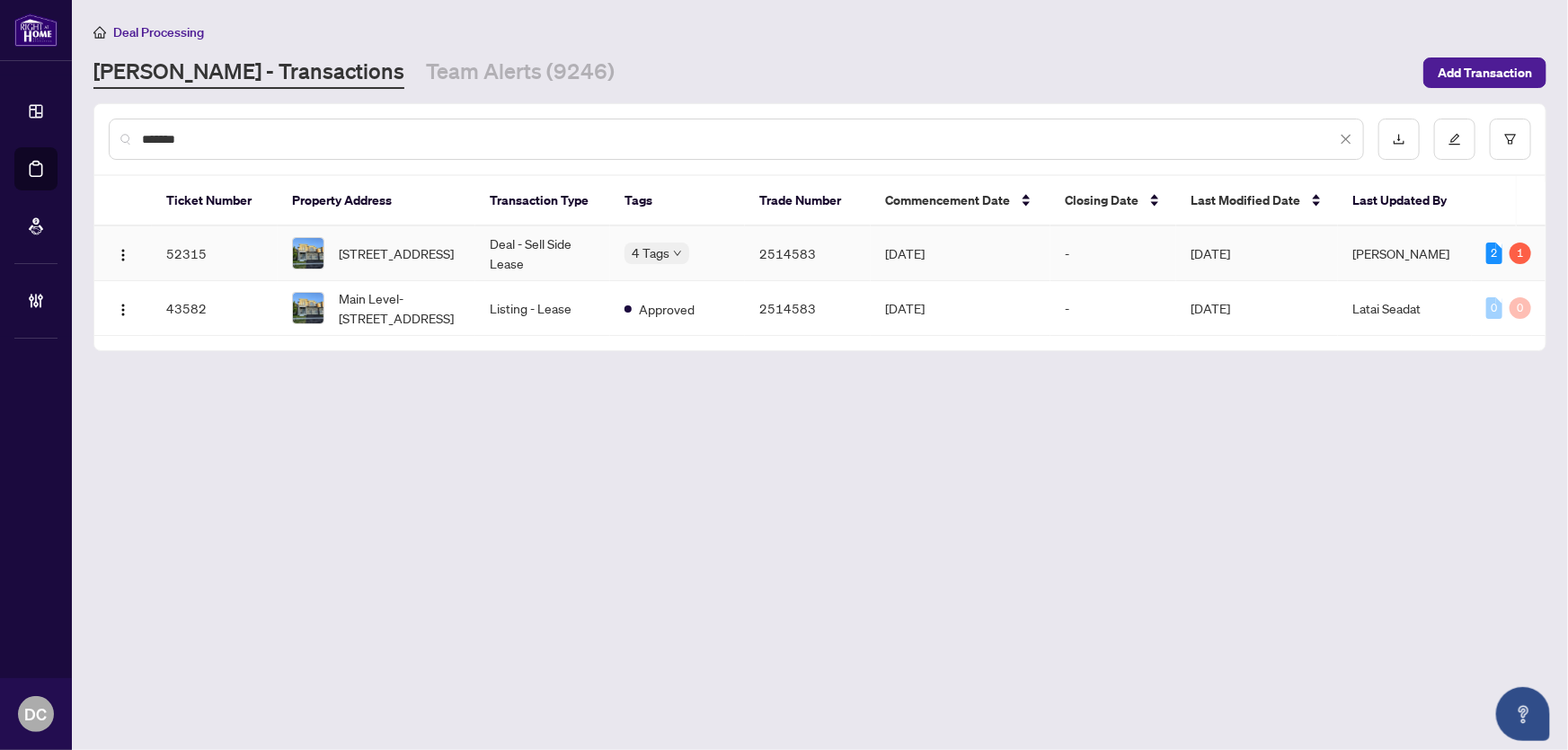
click at [438, 255] on span "326 Boundary Blvd, Whitchurch-Stouffville, Ontario L4A 5E2, Canada" at bounding box center [397, 253] width 115 height 20
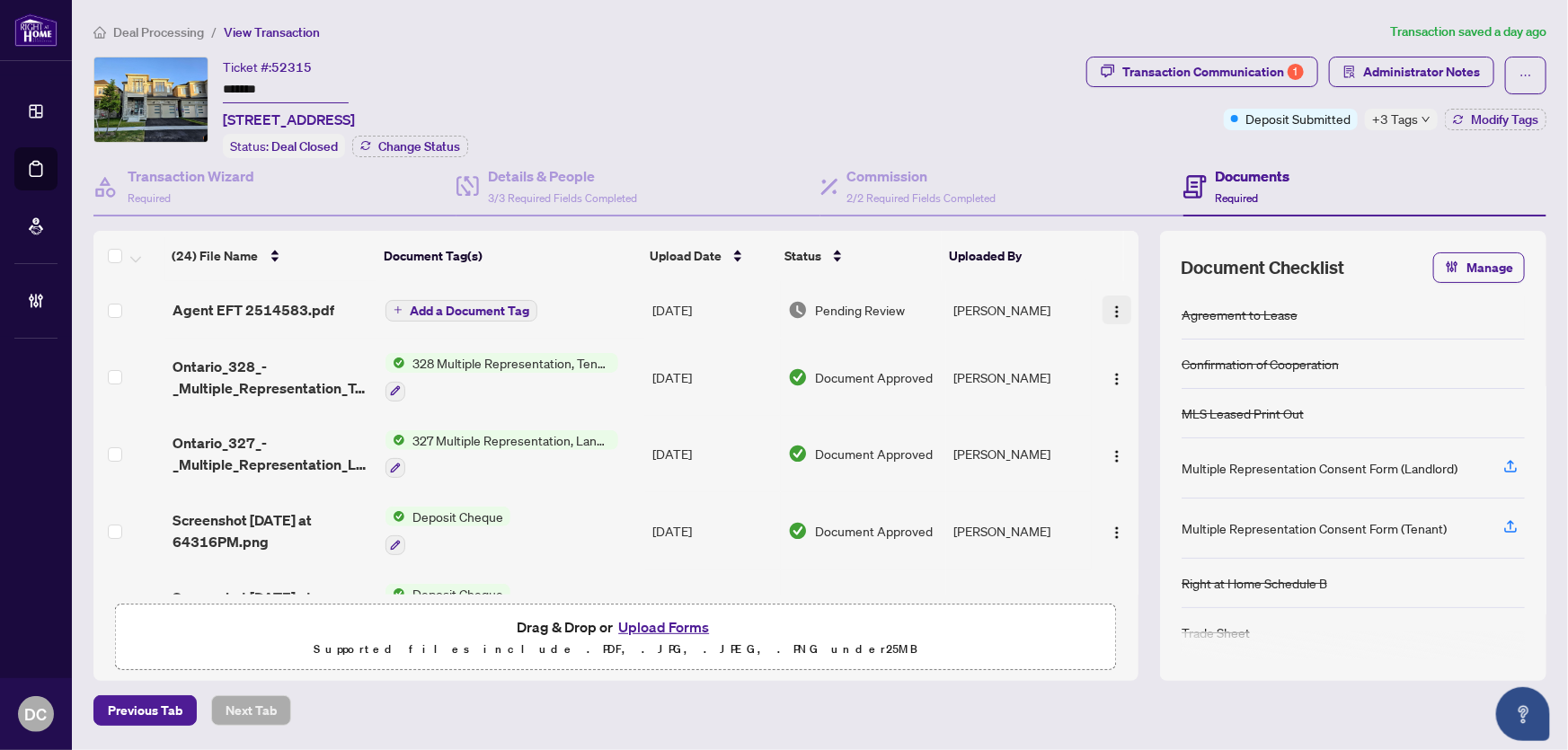
click at [1105, 303] on button "button" at bounding box center [1116, 309] width 29 height 29
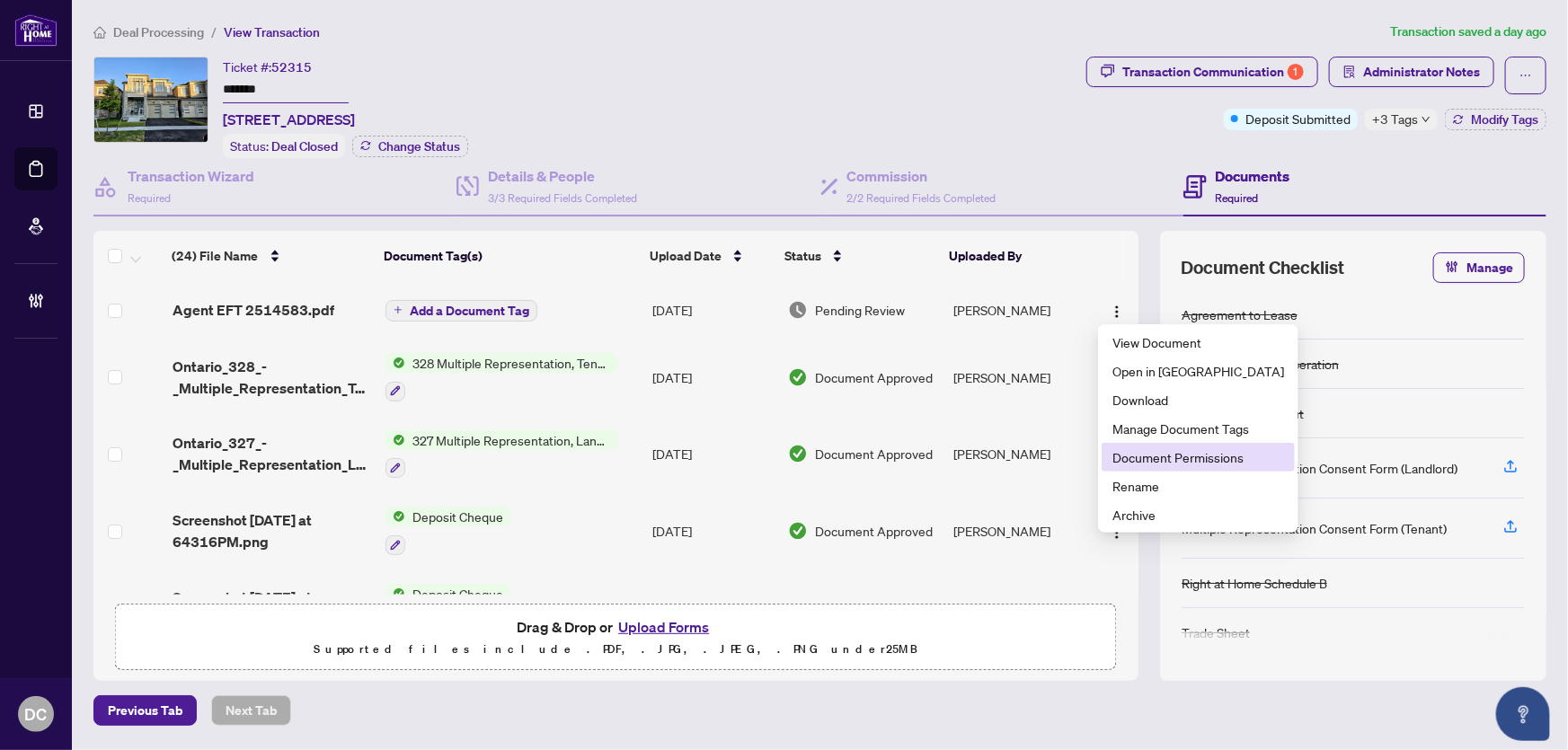
click at [1132, 469] on li "Document Permissions" at bounding box center [1197, 457] width 193 height 29
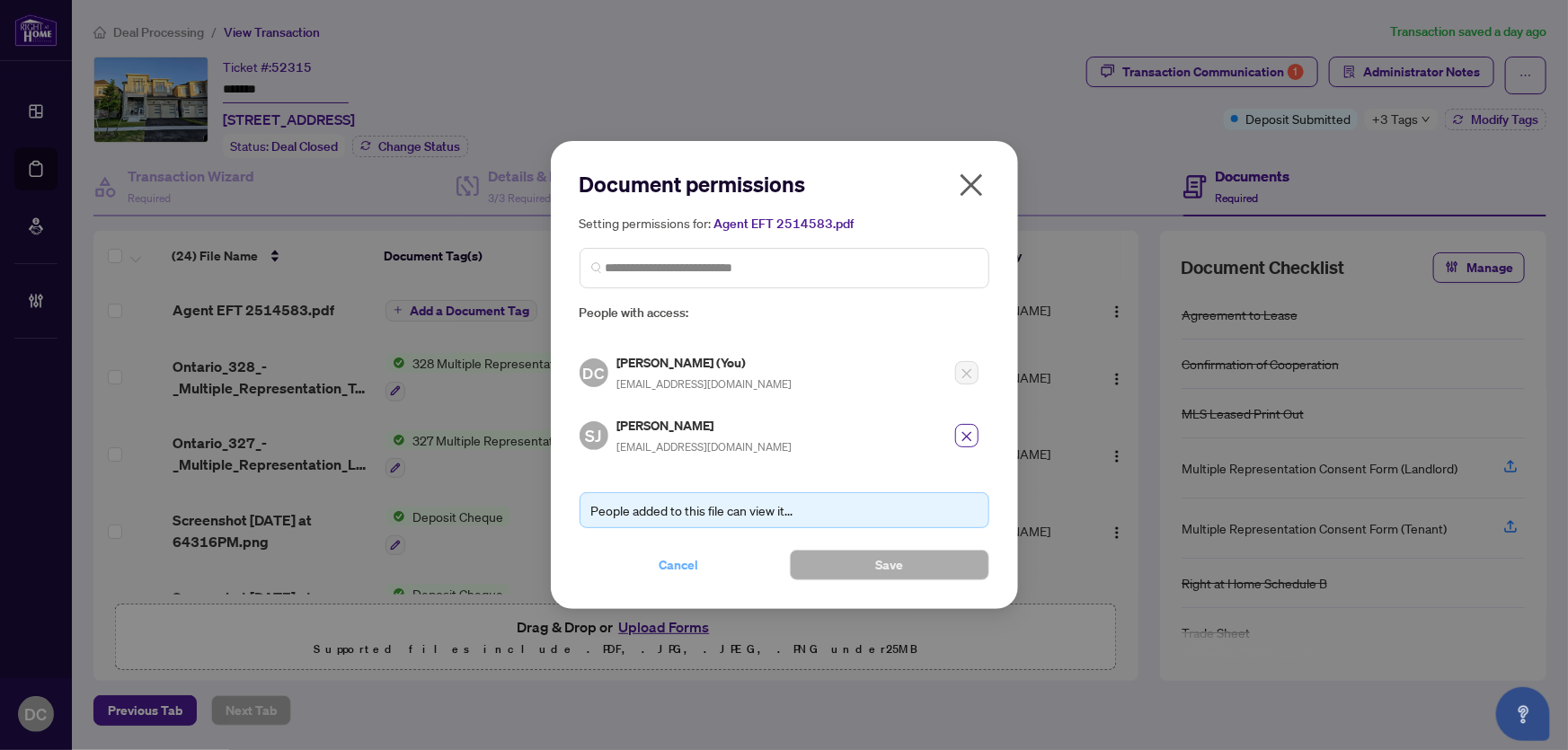
click at [656, 556] on button "Cancel" at bounding box center [679, 565] width 199 height 31
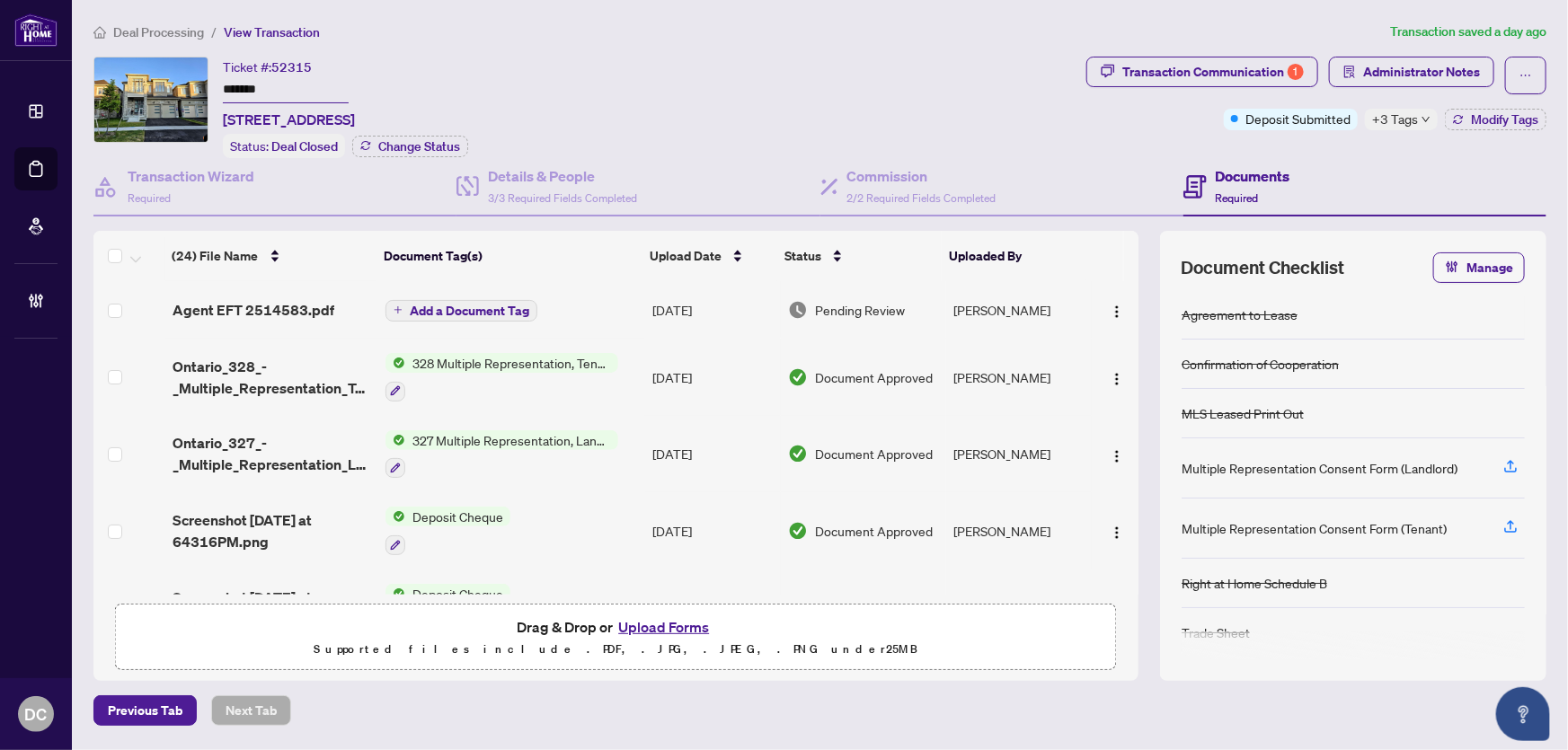
click at [1393, 118] on span "+3 Tags" at bounding box center [1395, 119] width 46 height 20
click at [1300, 143] on div "Transaction Communication 1 Administrator Notes Deposit Submitted +3 Tags Modif…" at bounding box center [1317, 107] width 467 height 101
click at [1453, 109] on button "Modify Tags" at bounding box center [1495, 119] width 101 height 21
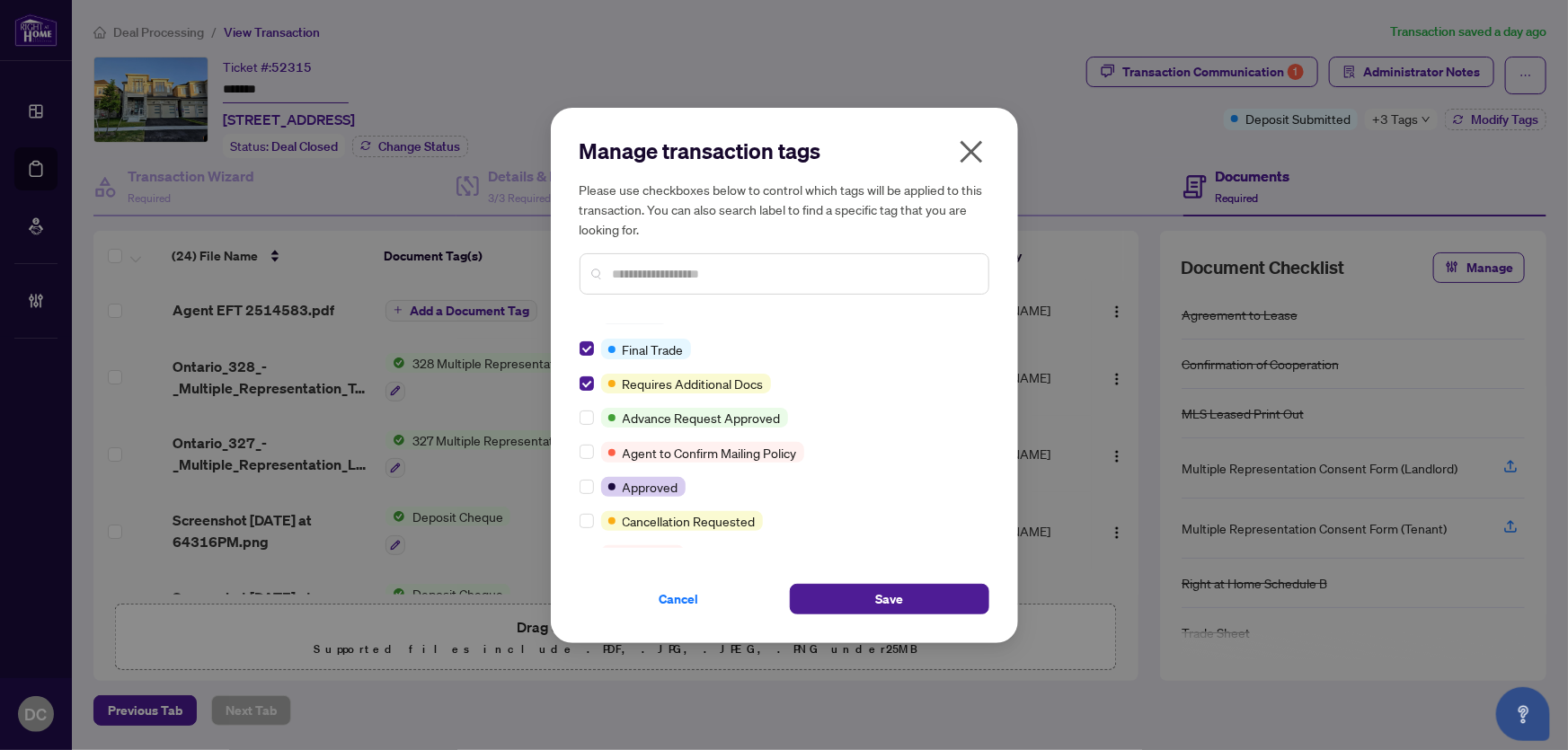
scroll to position [81, 0]
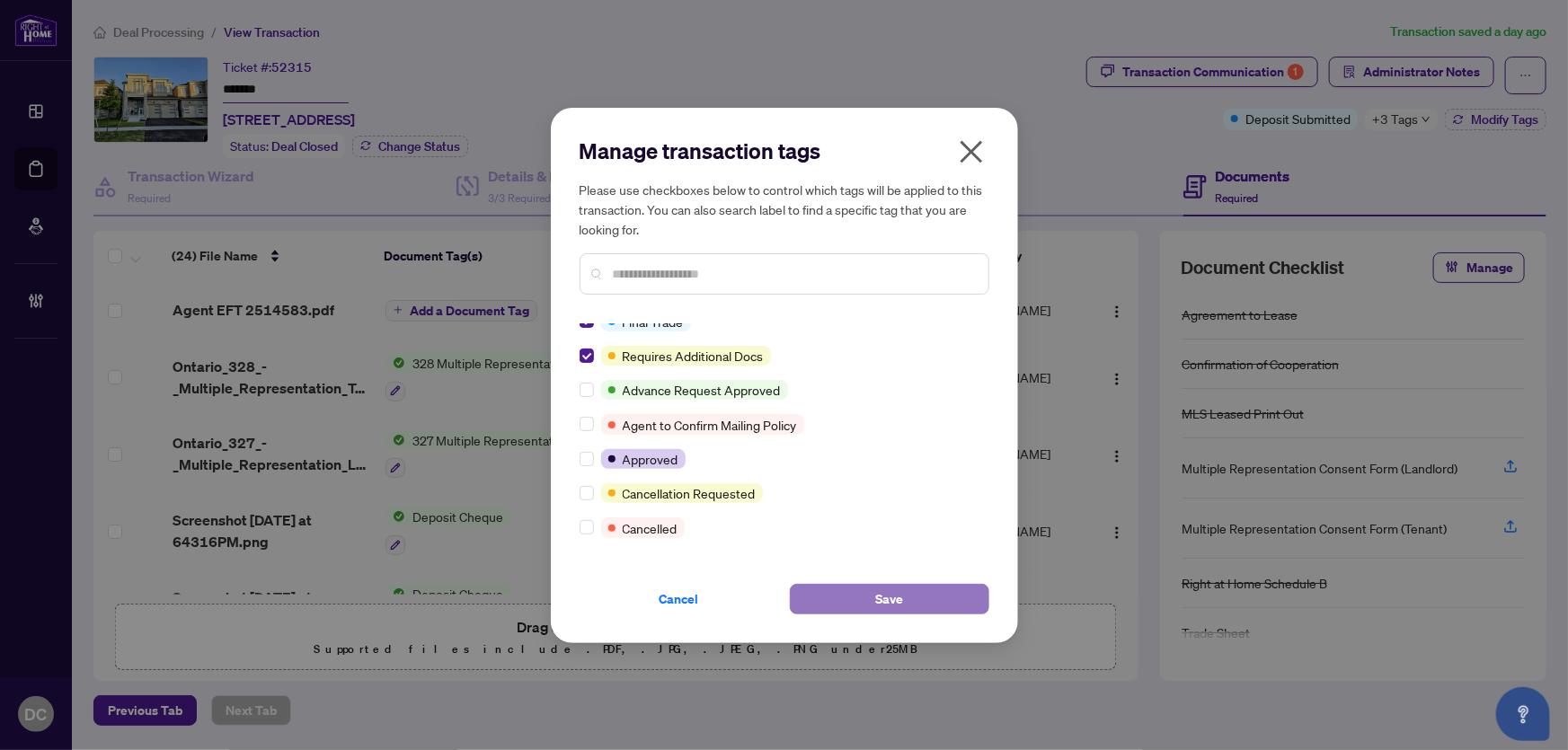
click at [843, 584] on button "Save" at bounding box center [889, 598] width 199 height 31
click at [1413, 78] on div "Manage transaction tags Please use checkboxes below to control which tags will …" at bounding box center [784, 375] width 1568 height 750
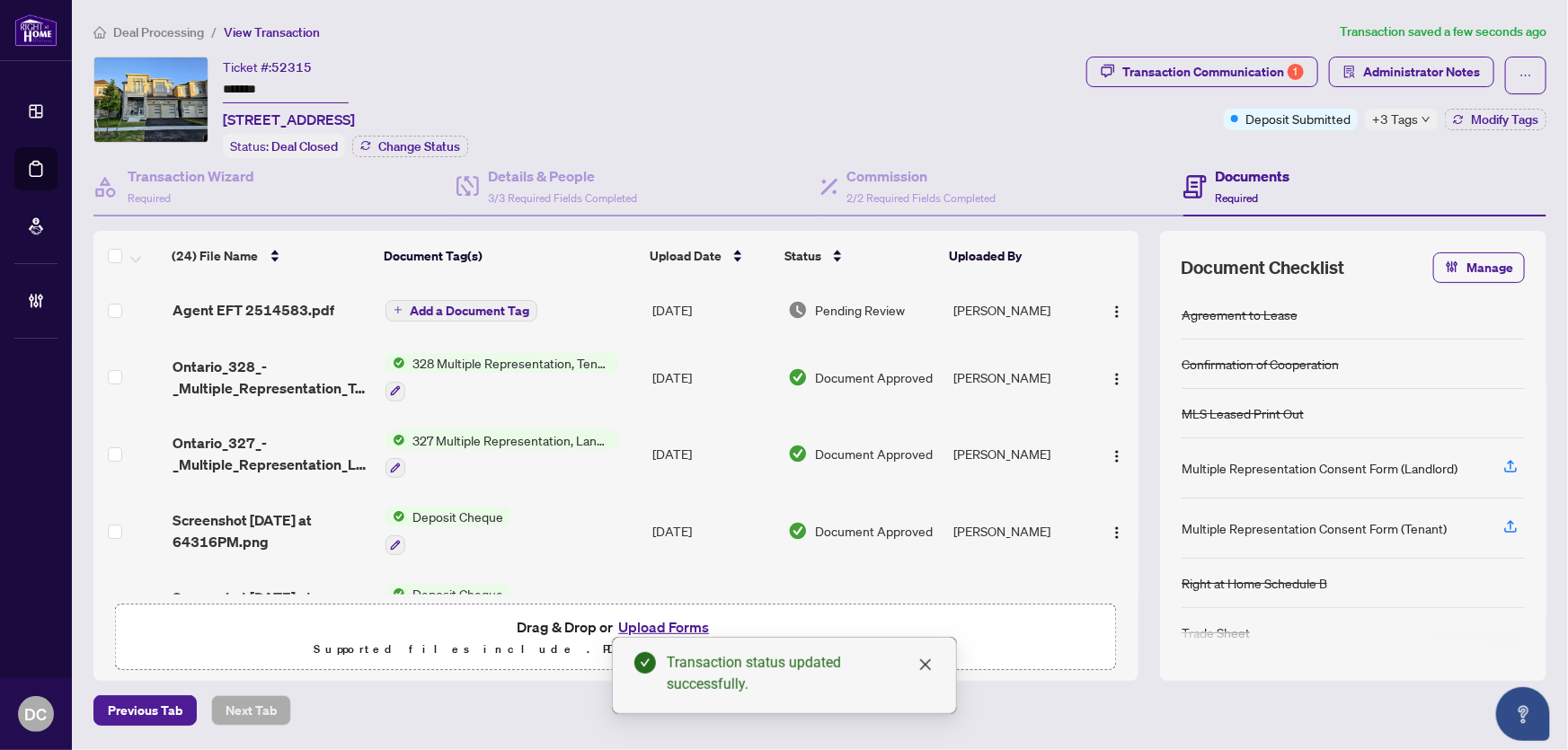
click at [1420, 73] on span "Administrator Notes" at bounding box center [1421, 72] width 116 height 29
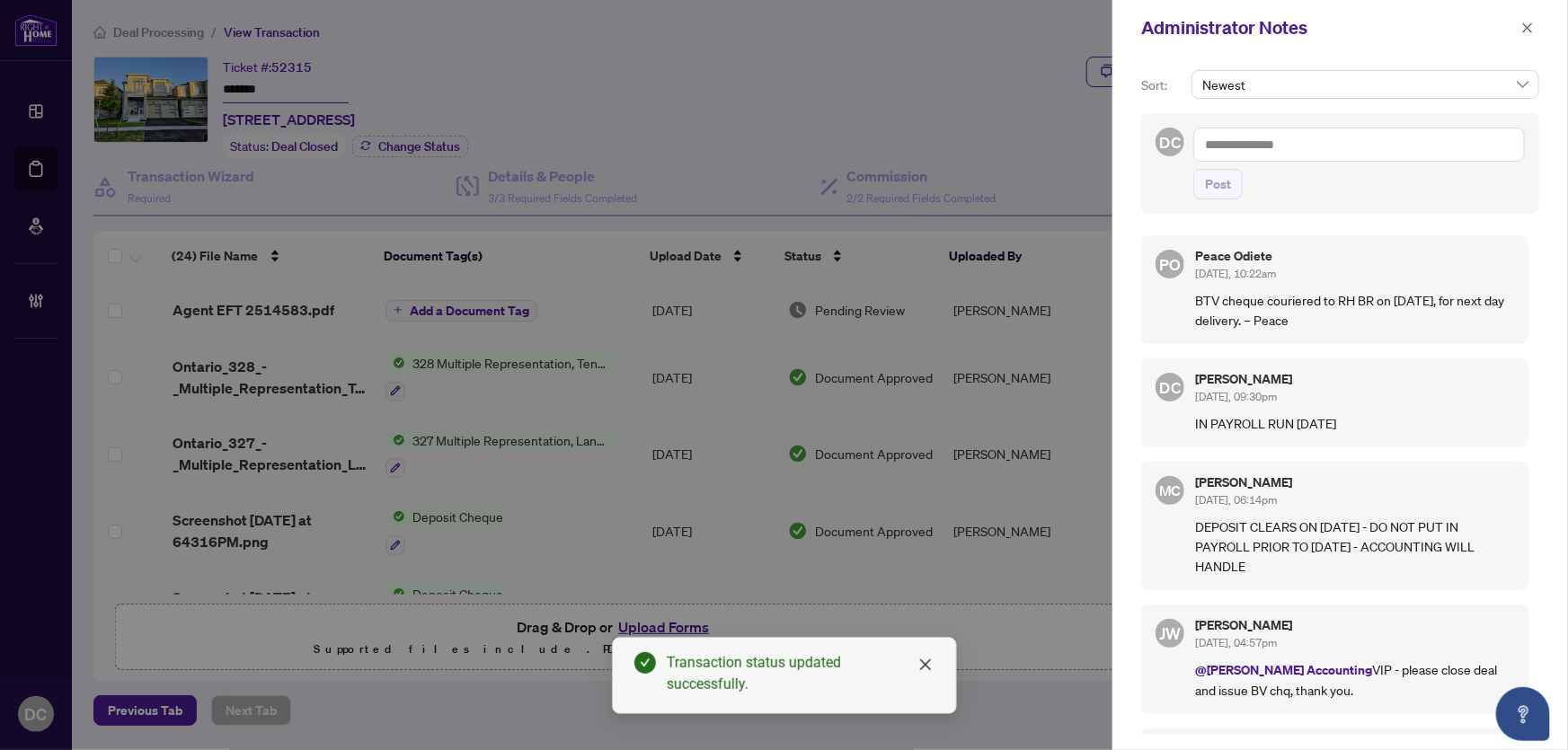
drag, startPoint x: 1525, startPoint y: 20, endPoint x: 1499, endPoint y: 174, distance: 156.2
click at [1499, 174] on div "Administrator Notes Sort: Newest DC Post PO Peace Odiete Oct/01/2025, 10:22am B…" at bounding box center [1340, 375] width 455 height 750
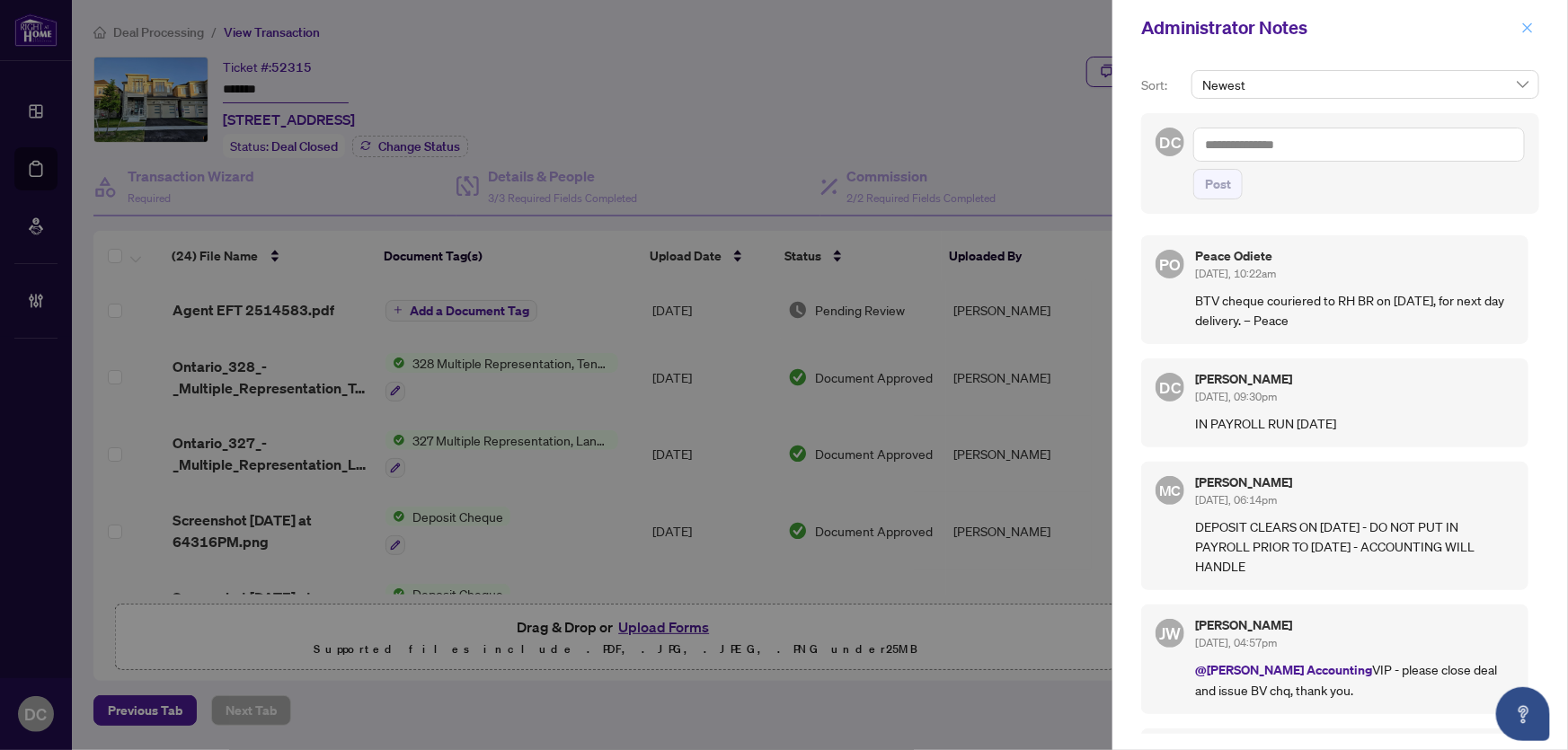
click at [1535, 29] on button "button" at bounding box center [1527, 27] width 23 height 21
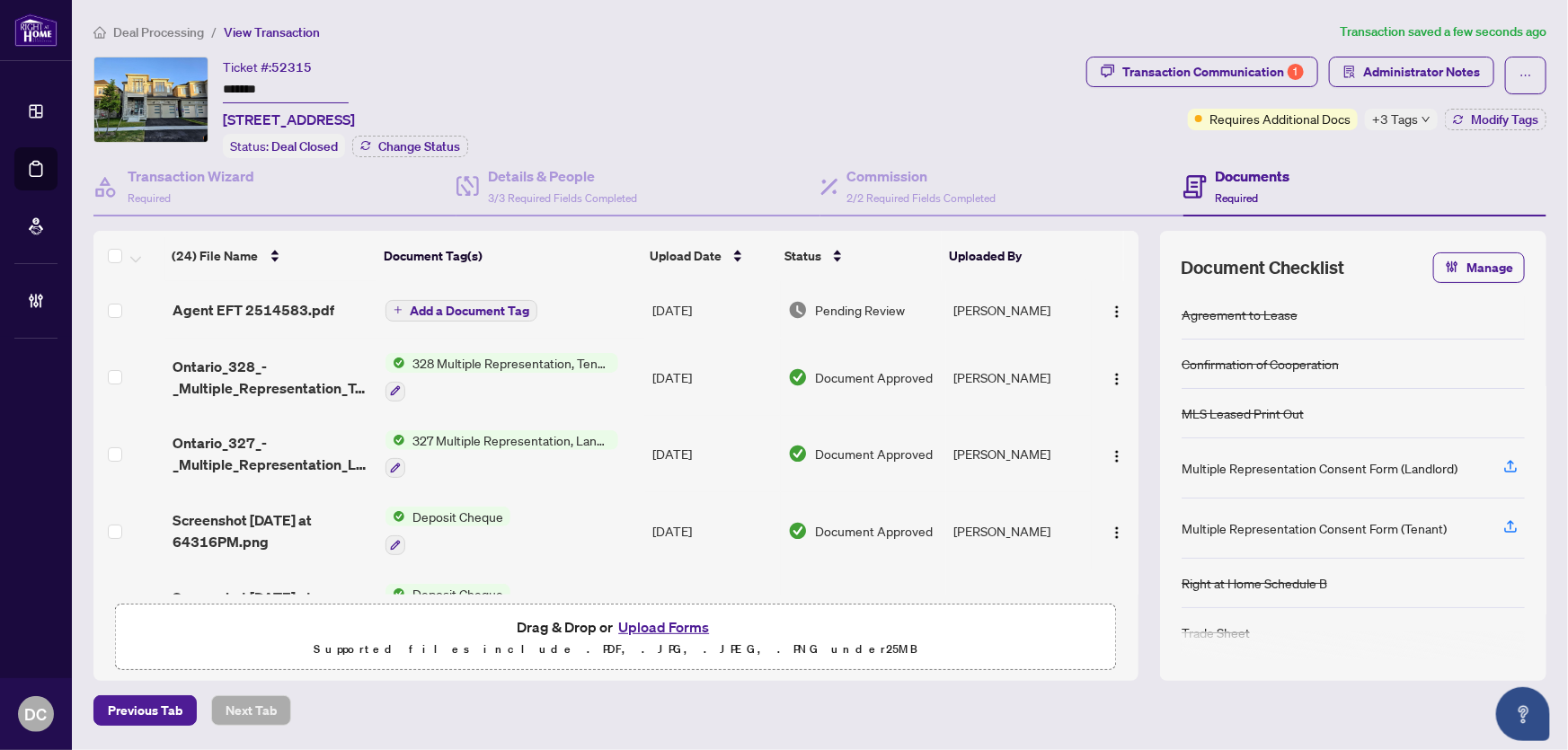
click at [176, 24] on span "Deal Processing" at bounding box center [158, 32] width 90 height 16
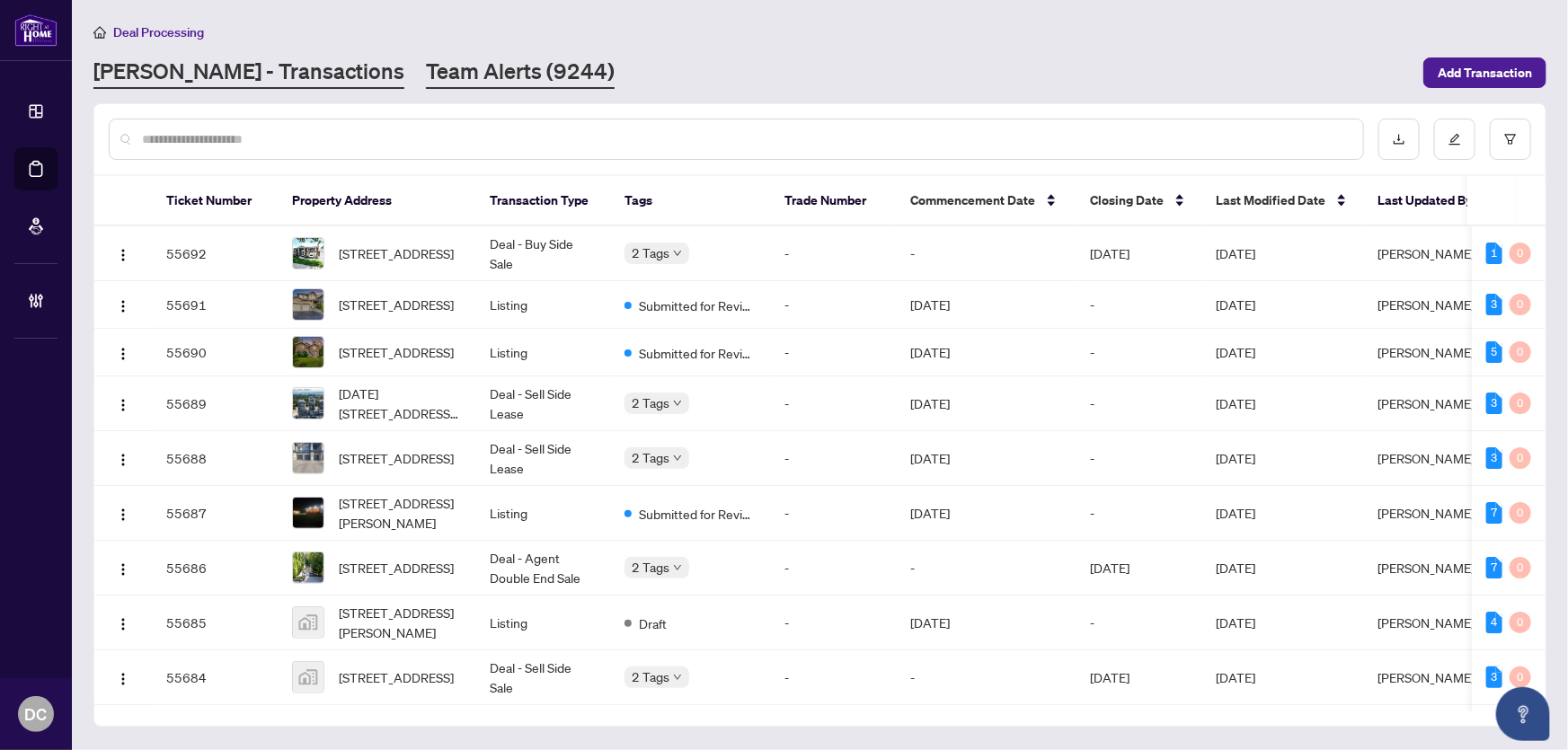
click at [457, 63] on link "Team Alerts (9244)" at bounding box center [520, 73] width 189 height 33
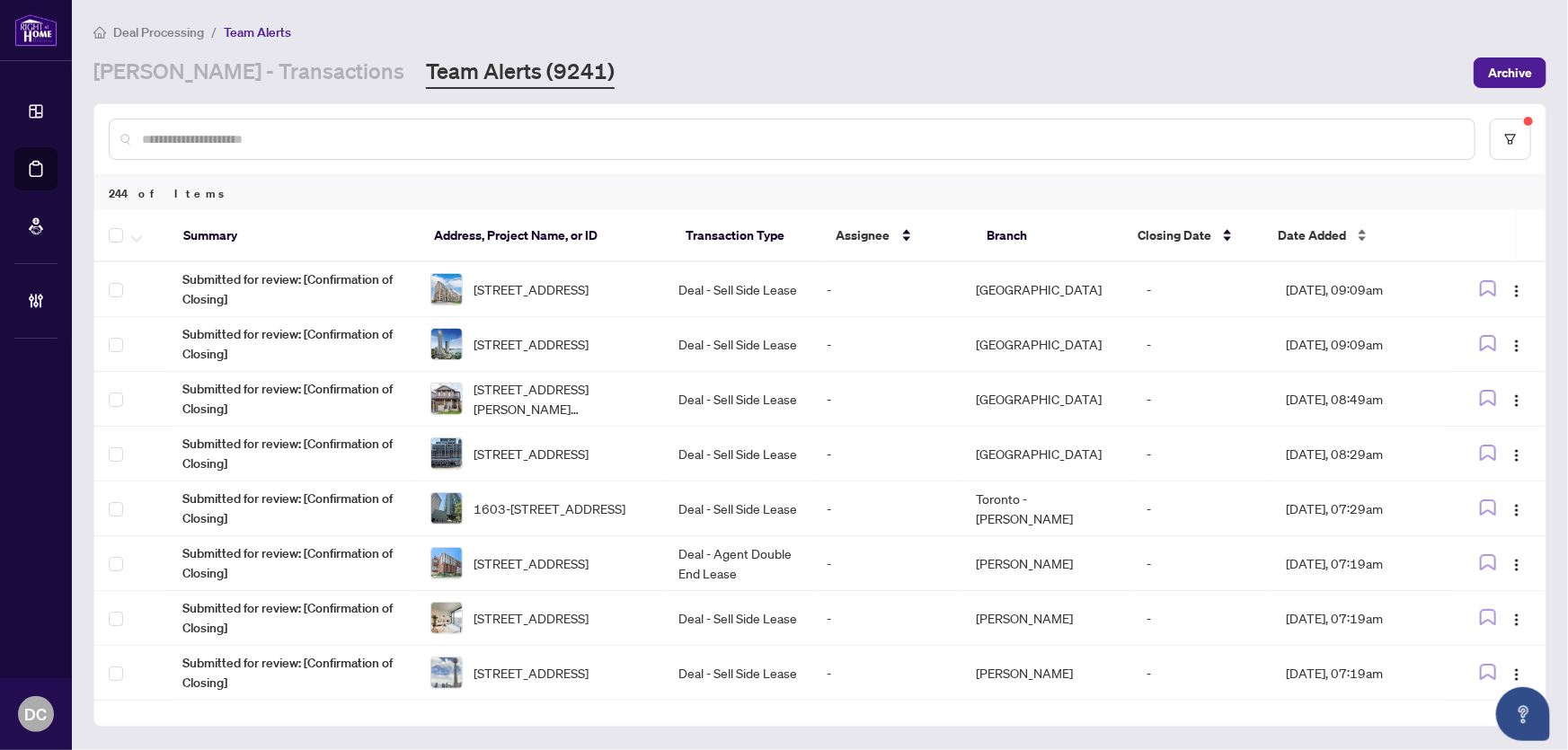
click at [1299, 234] on span "Date Added" at bounding box center [1311, 234] width 68 height 20
click at [1345, 230] on span "Date Added" at bounding box center [1311, 234] width 68 height 20
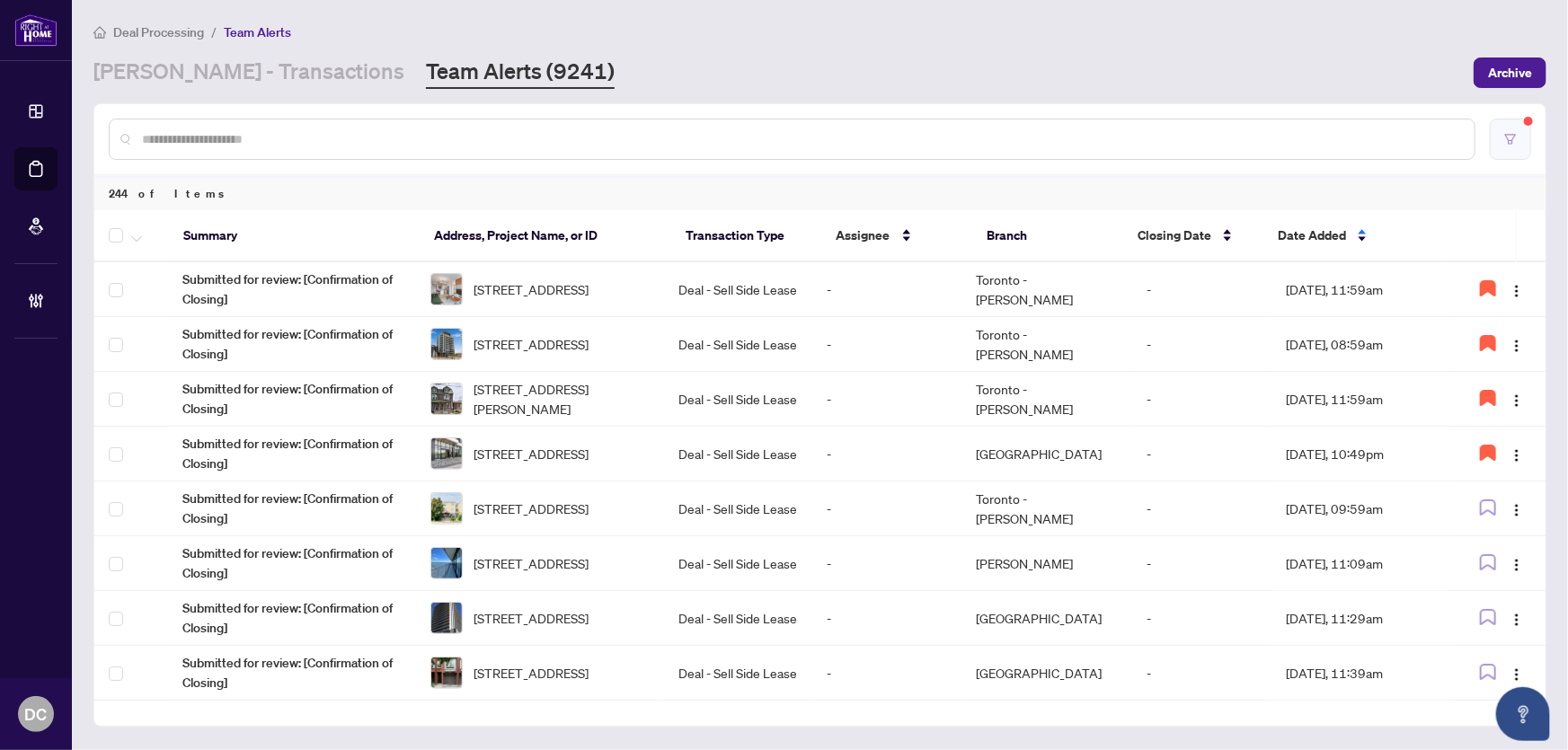
click at [1518, 146] on button "button" at bounding box center [1510, 139] width 41 height 41
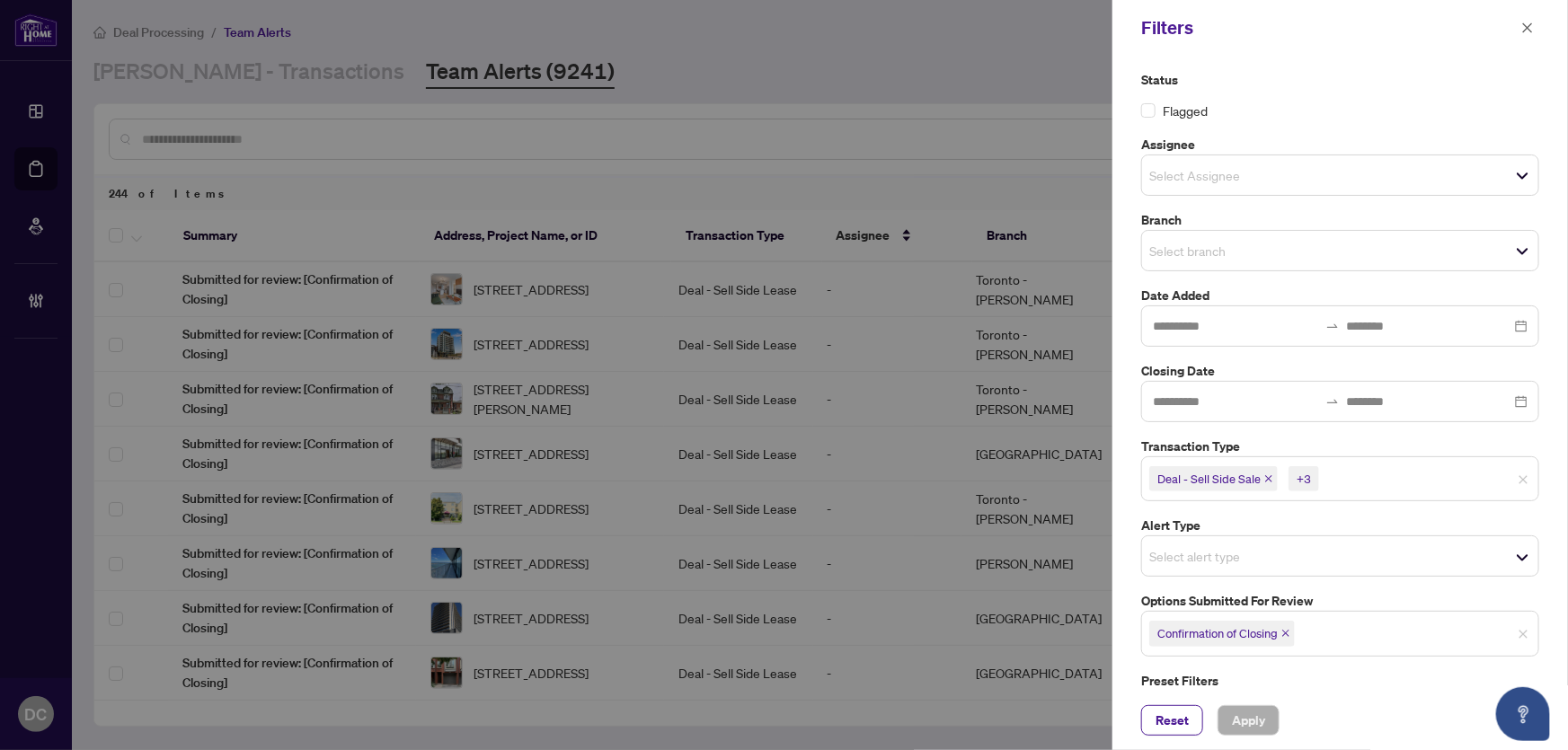
click at [1286, 635] on icon "close" at bounding box center [1286, 633] width 9 height 9
click at [1351, 628] on span "Select options submitted for review" at bounding box center [1341, 631] width 397 height 25
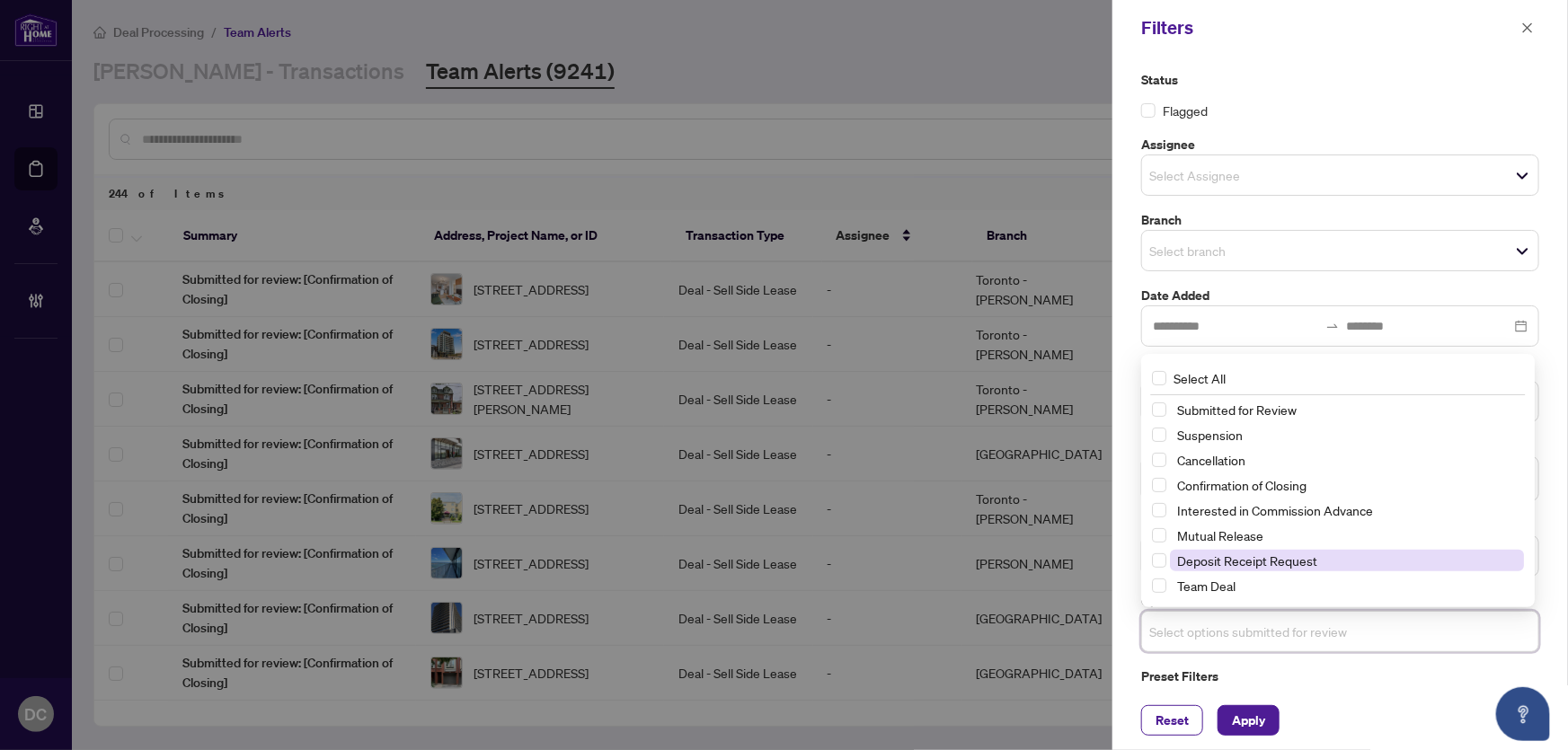
click at [1285, 554] on span "Deposit Receipt Request" at bounding box center [1247, 559] width 141 height 16
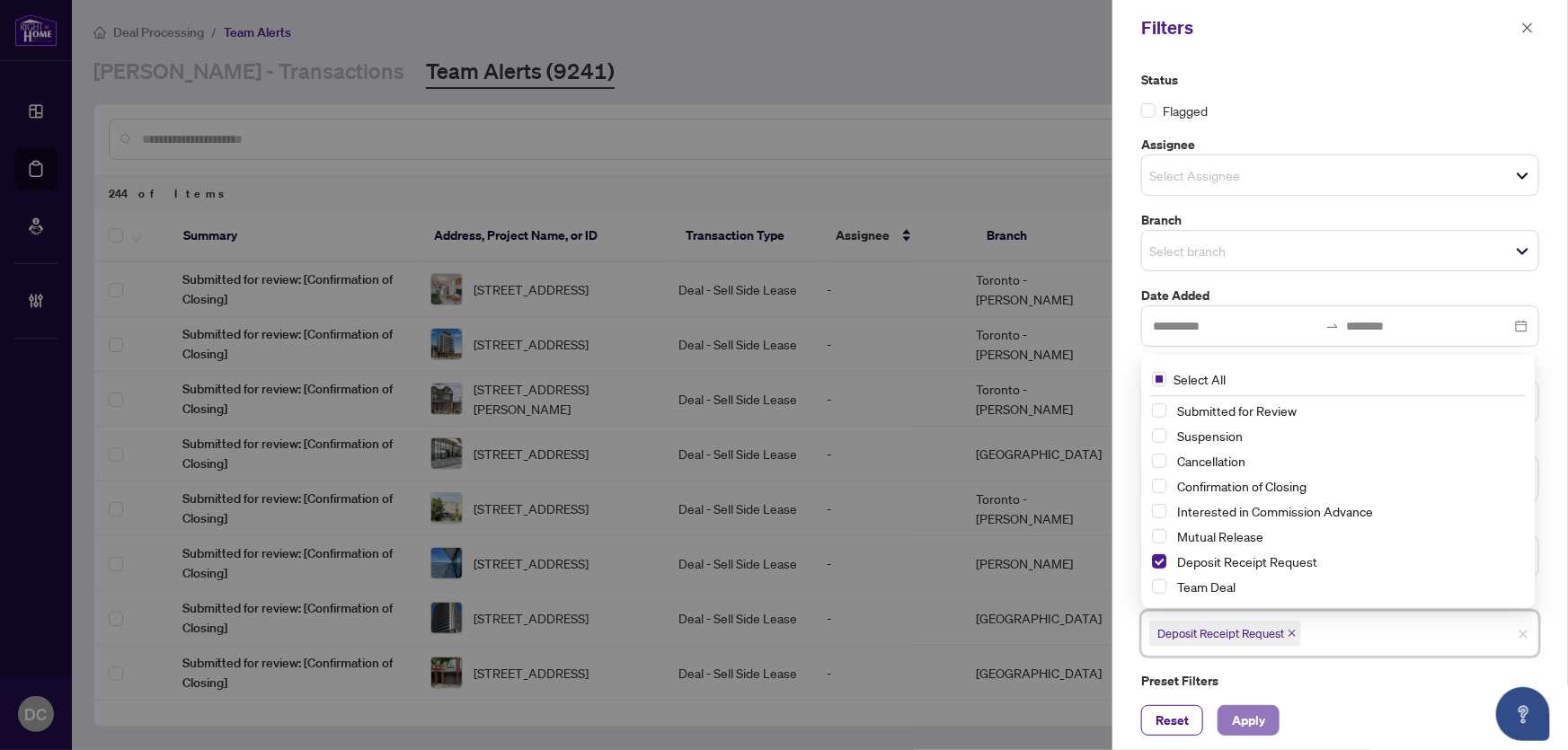
click at [1249, 721] on span "Apply" at bounding box center [1249, 719] width 34 height 29
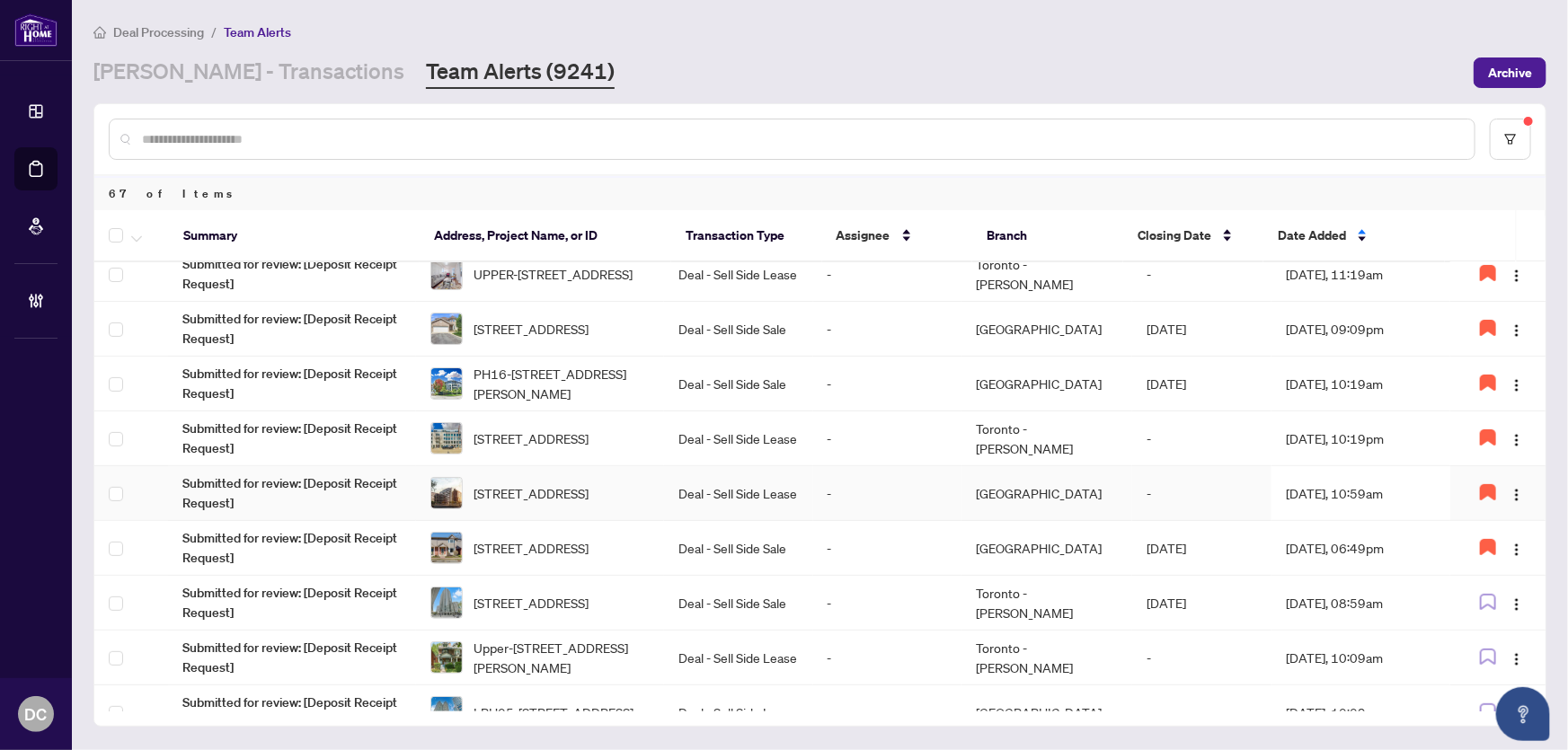
scroll to position [244, 0]
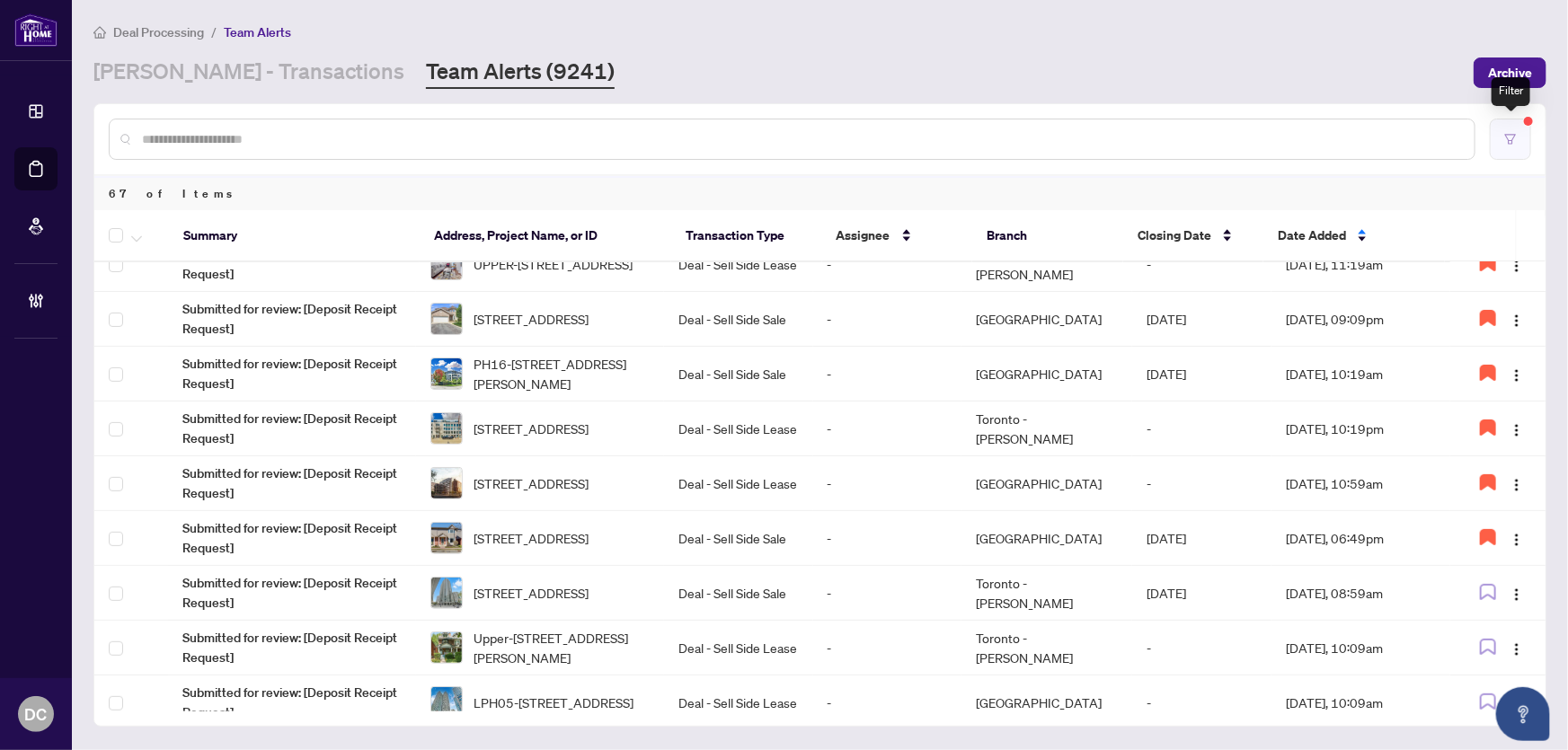
click at [1503, 138] on button "button" at bounding box center [1510, 139] width 41 height 41
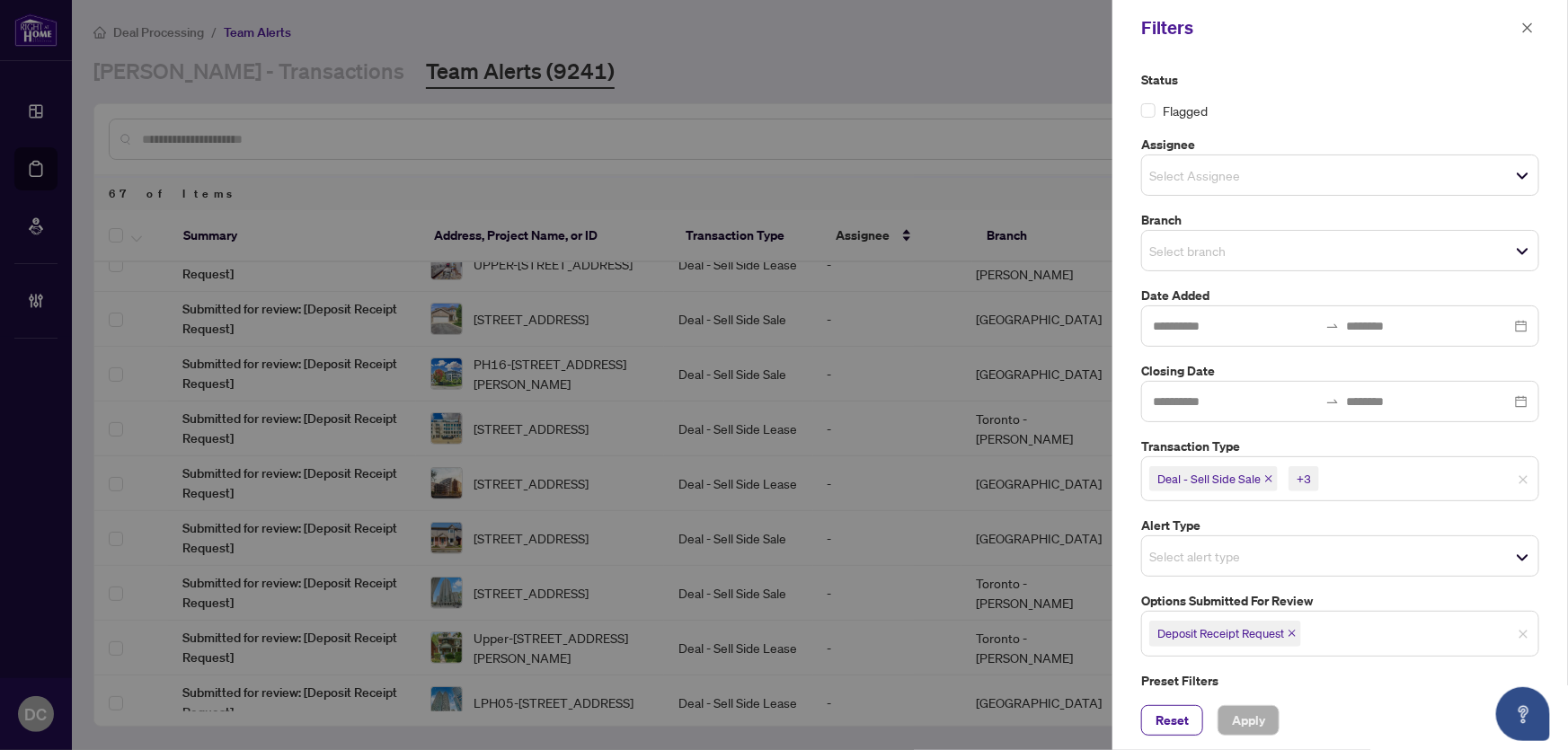
click at [1291, 633] on icon "close" at bounding box center [1292, 633] width 9 height 9
click at [1330, 636] on span "Select options submitted for review" at bounding box center [1341, 631] width 397 height 25
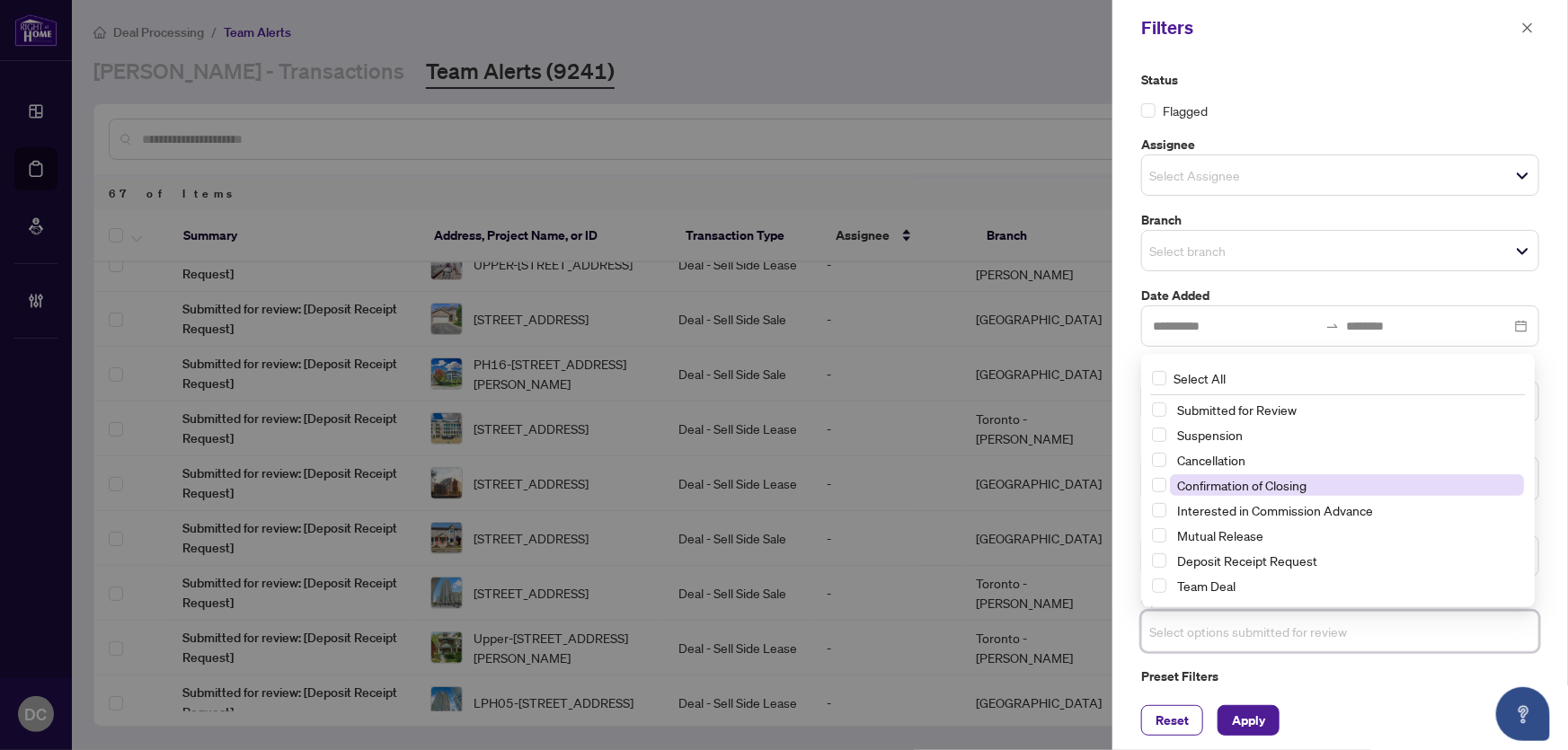
click at [1304, 481] on span "Confirmation of Closing" at bounding box center [1241, 484] width 129 height 16
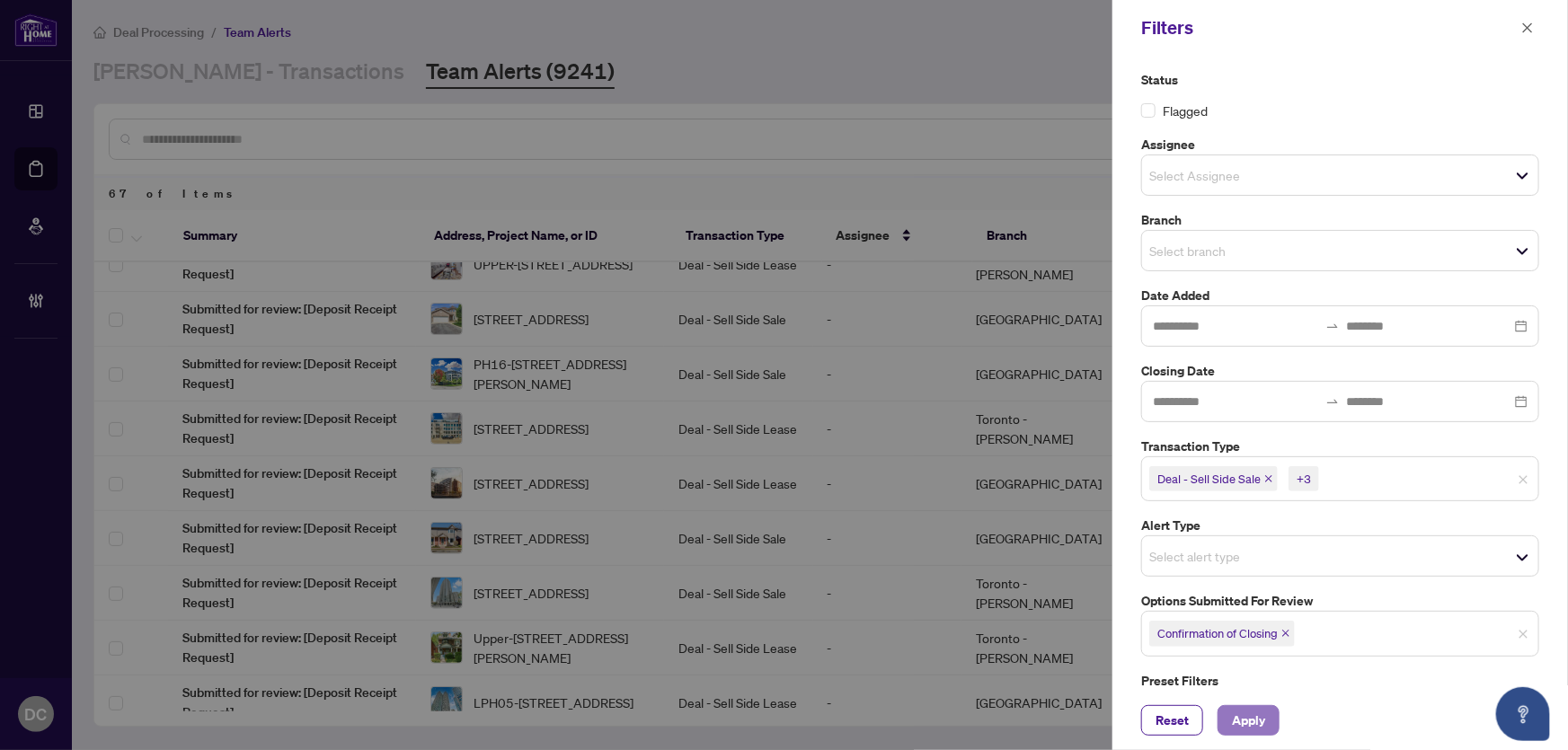
click at [1253, 711] on span "Apply" at bounding box center [1249, 719] width 34 height 29
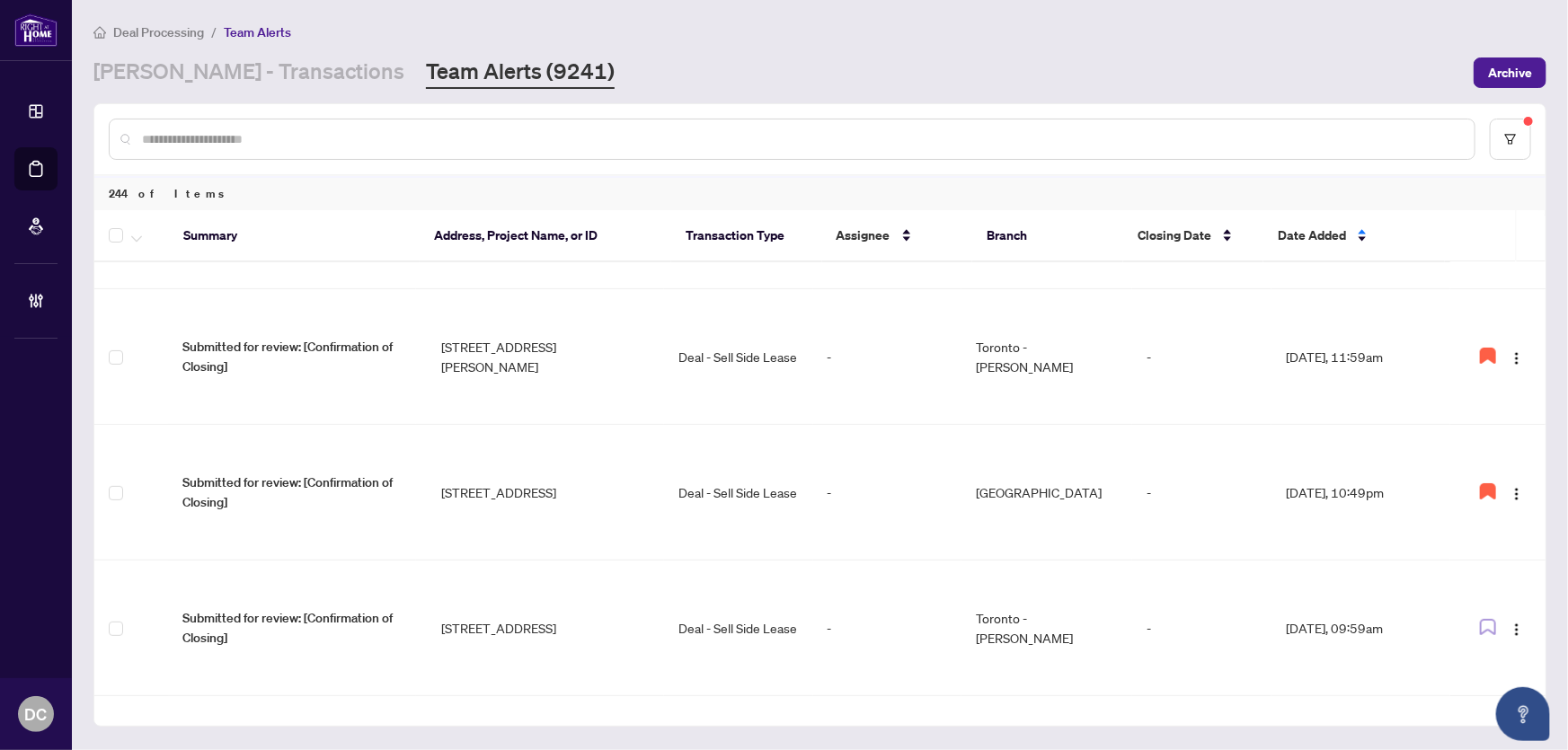
scroll to position [0, 0]
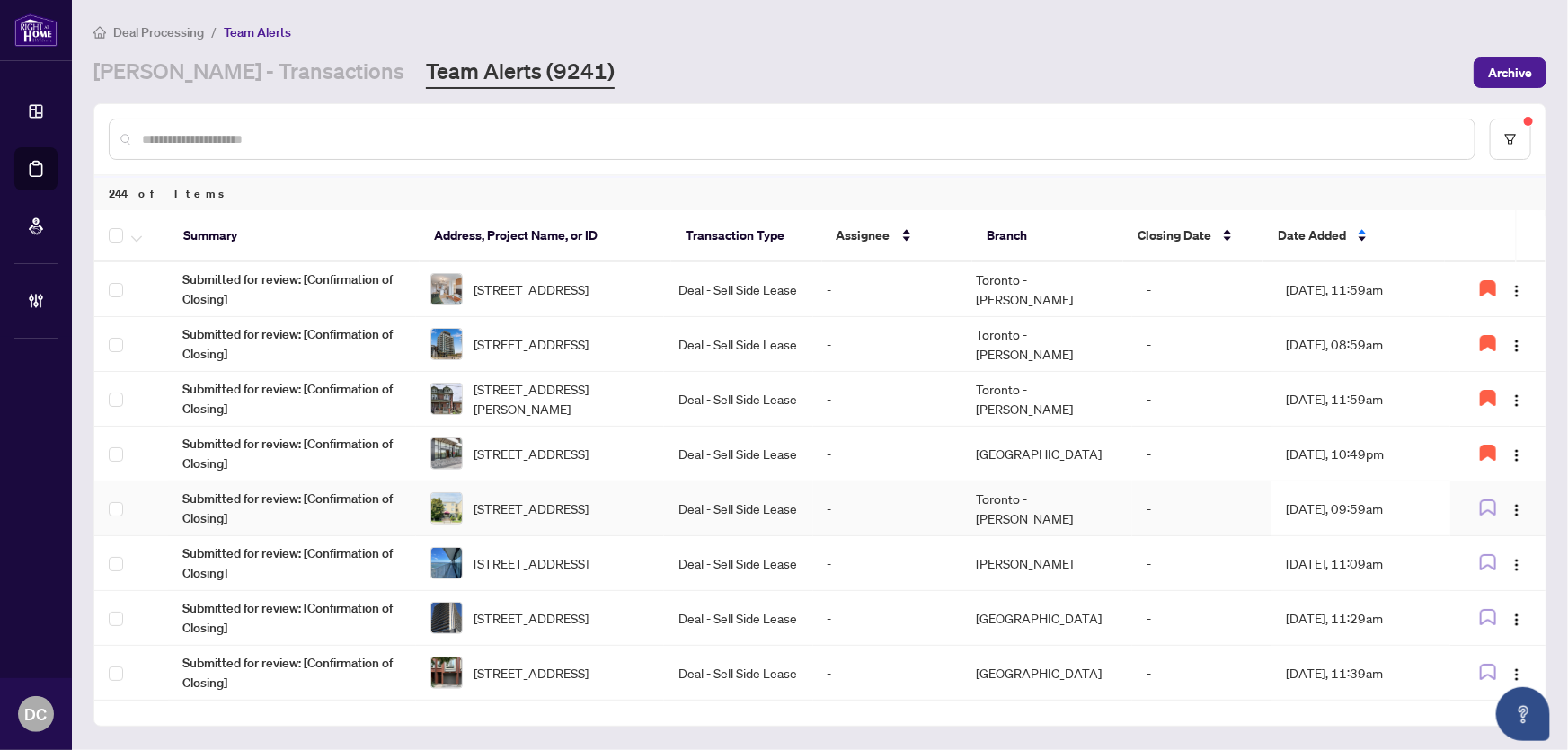
click at [1271, 502] on td "Sep/29/2025, 09:59am" at bounding box center [1360, 508] width 179 height 55
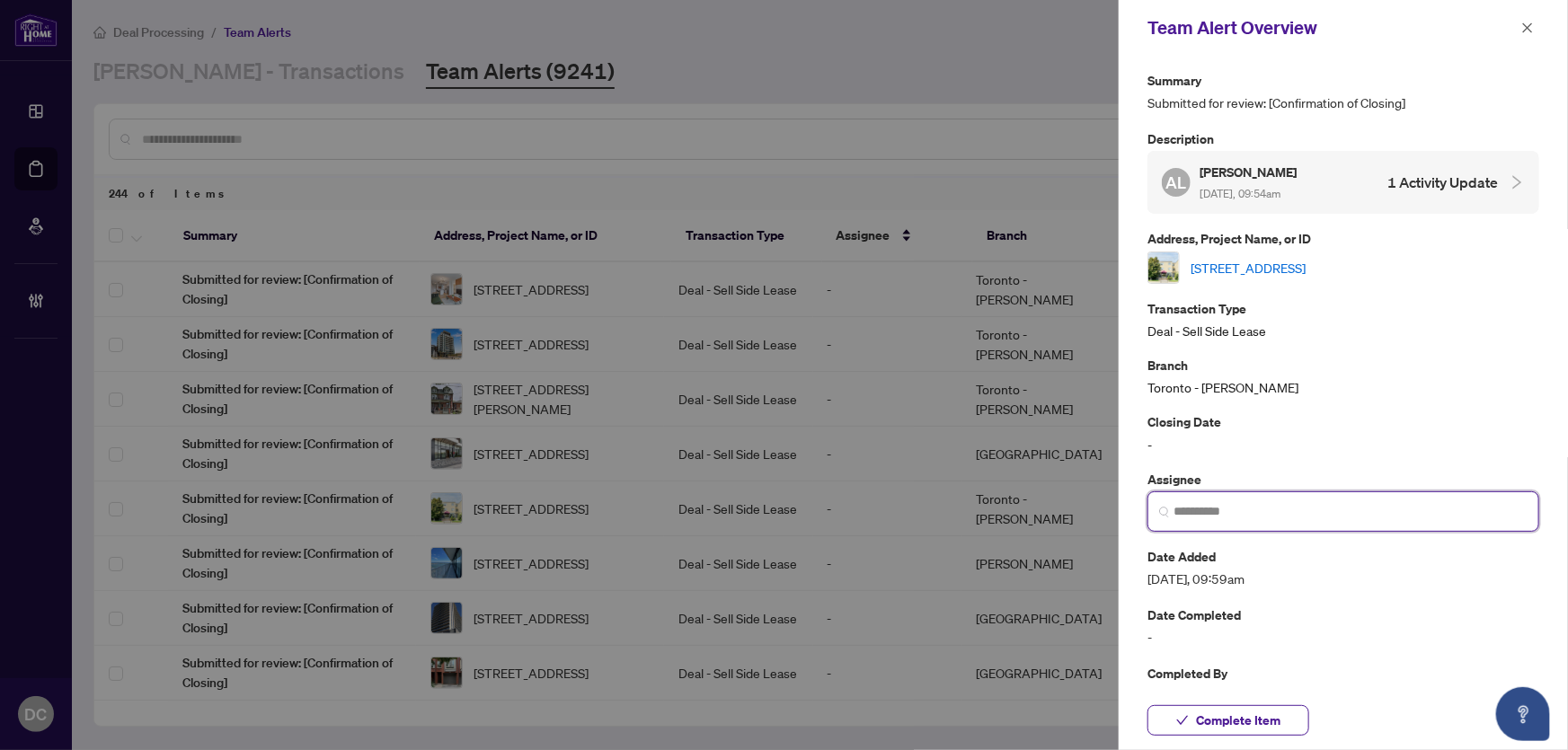
click at [1312, 509] on input "search" at bounding box center [1350, 511] width 354 height 19
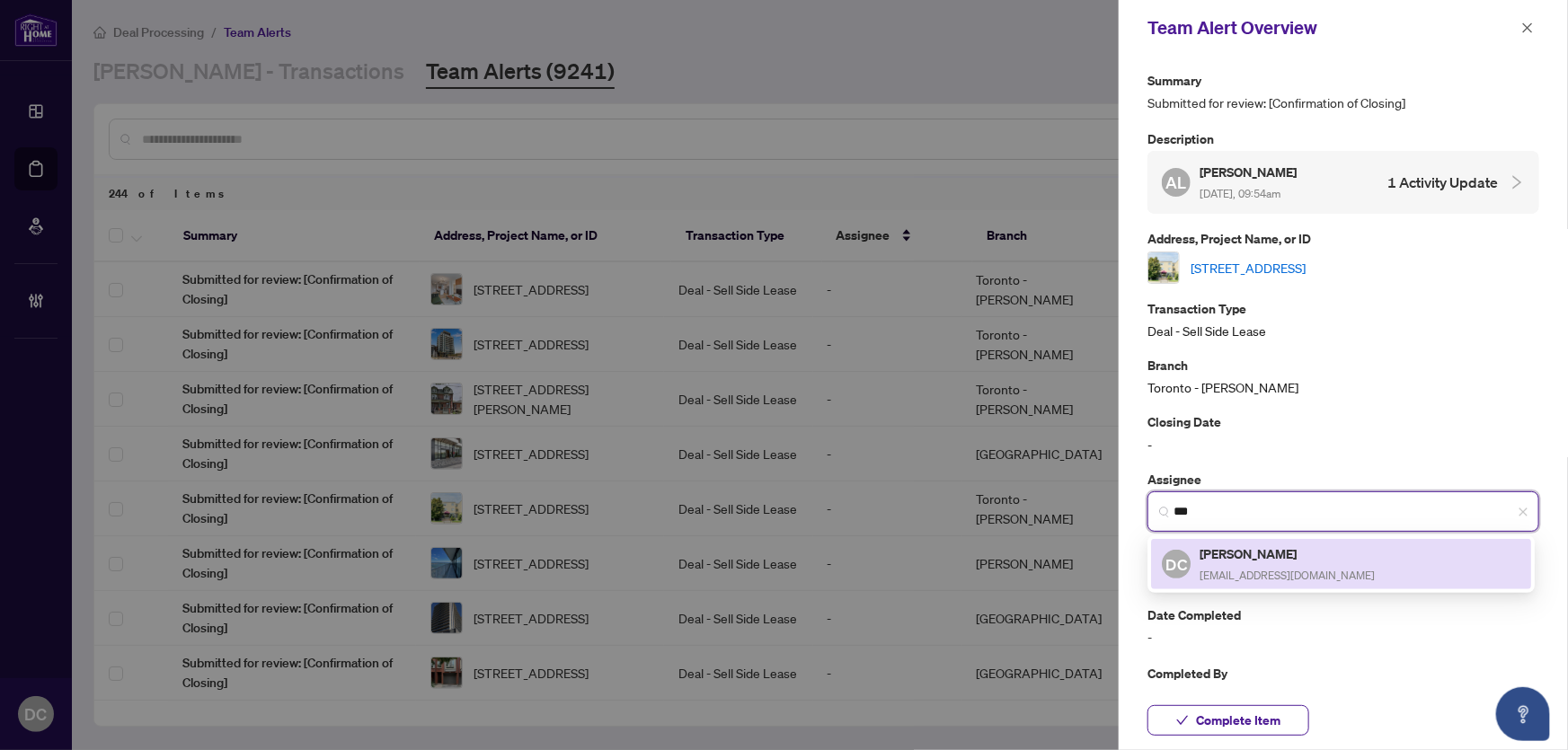
click at [1254, 556] on h5 "[PERSON_NAME]" at bounding box center [1287, 554] width 175 height 20
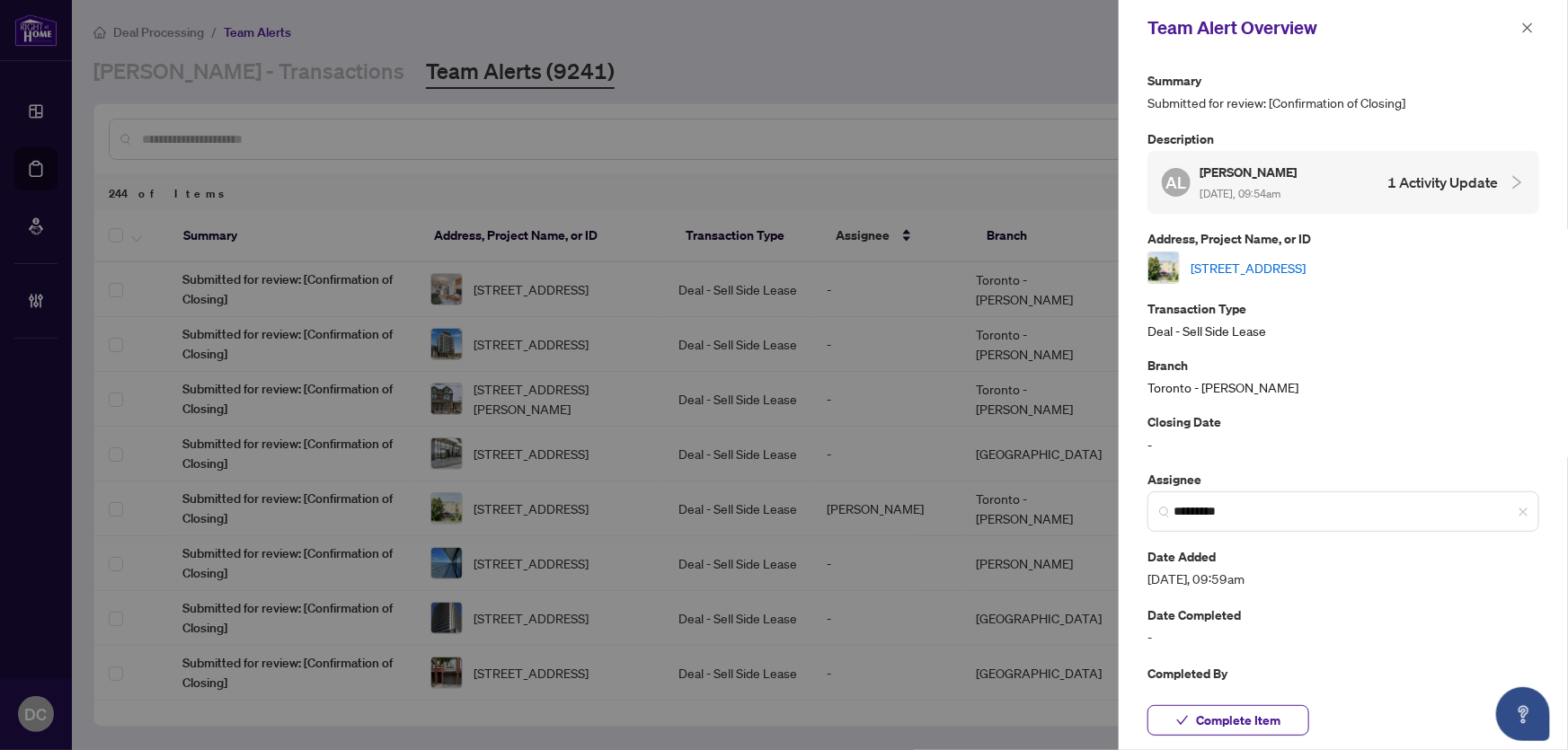
click at [1305, 269] on link "302-896 Eglinton Ave, Toronto, Ontario M4G 2L2, Canada" at bounding box center [1249, 267] width 115 height 20
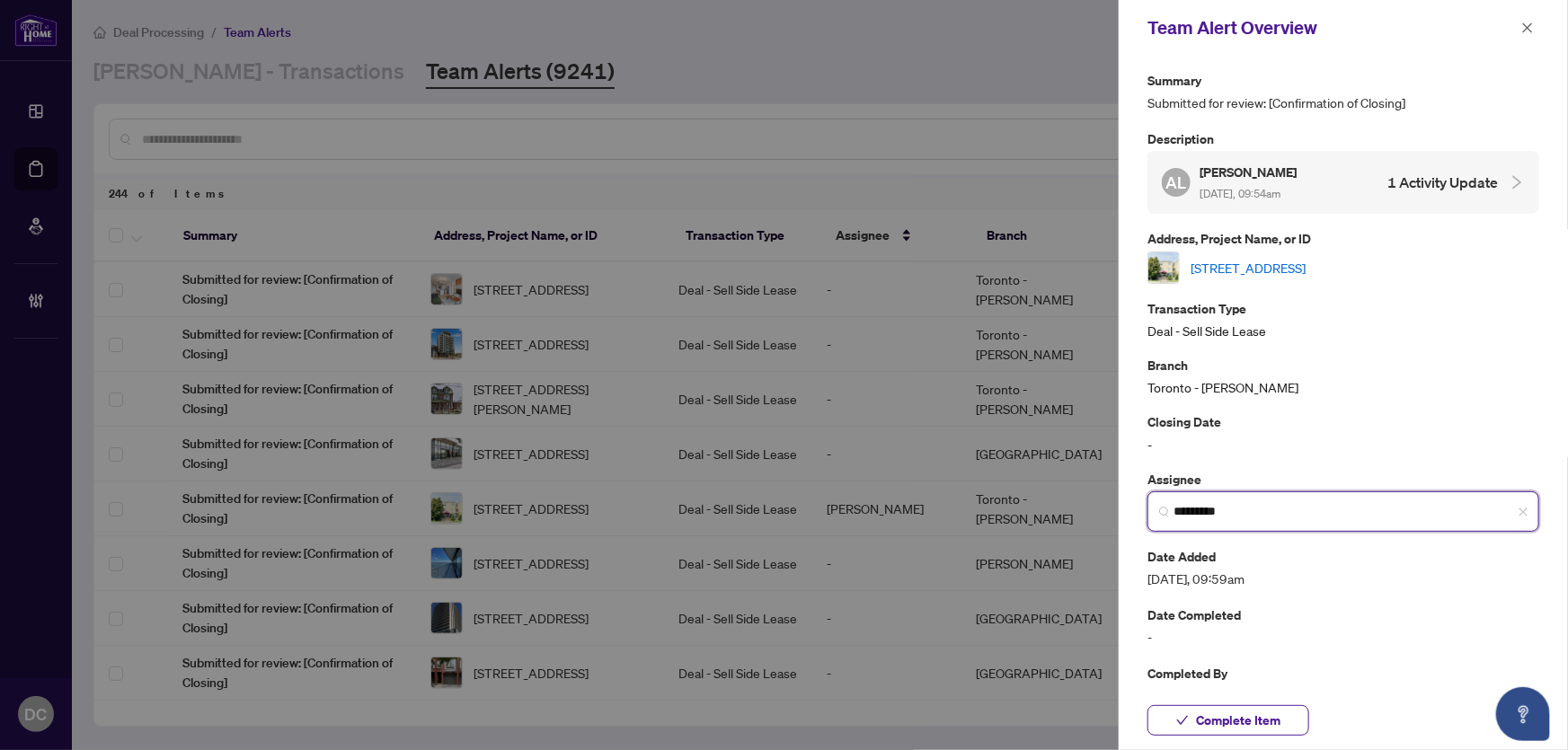
drag, startPoint x: 1519, startPoint y: 510, endPoint x: 1520, endPoint y: 418, distance: 92.0
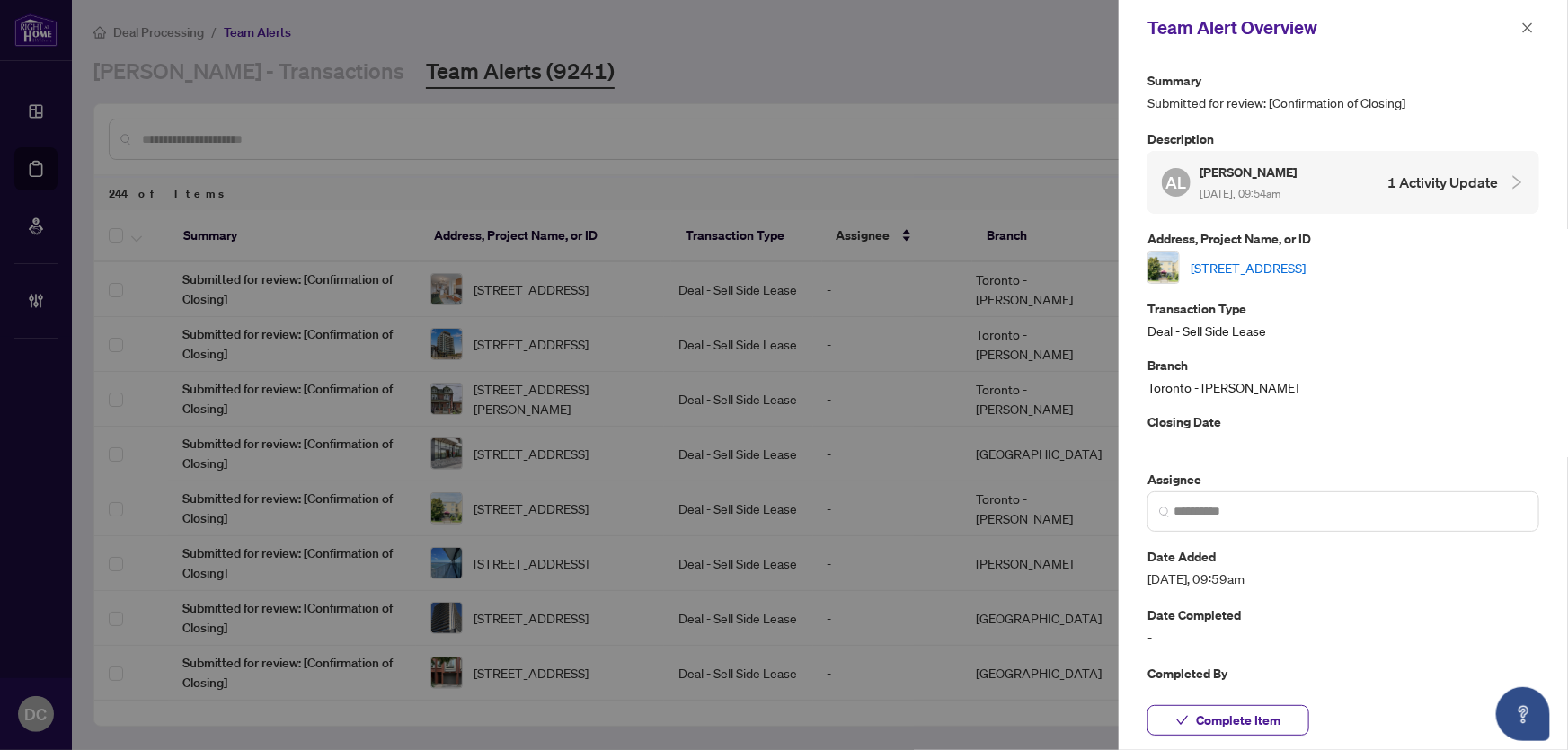
click at [1526, 28] on icon "close" at bounding box center [1528, 28] width 13 height 13
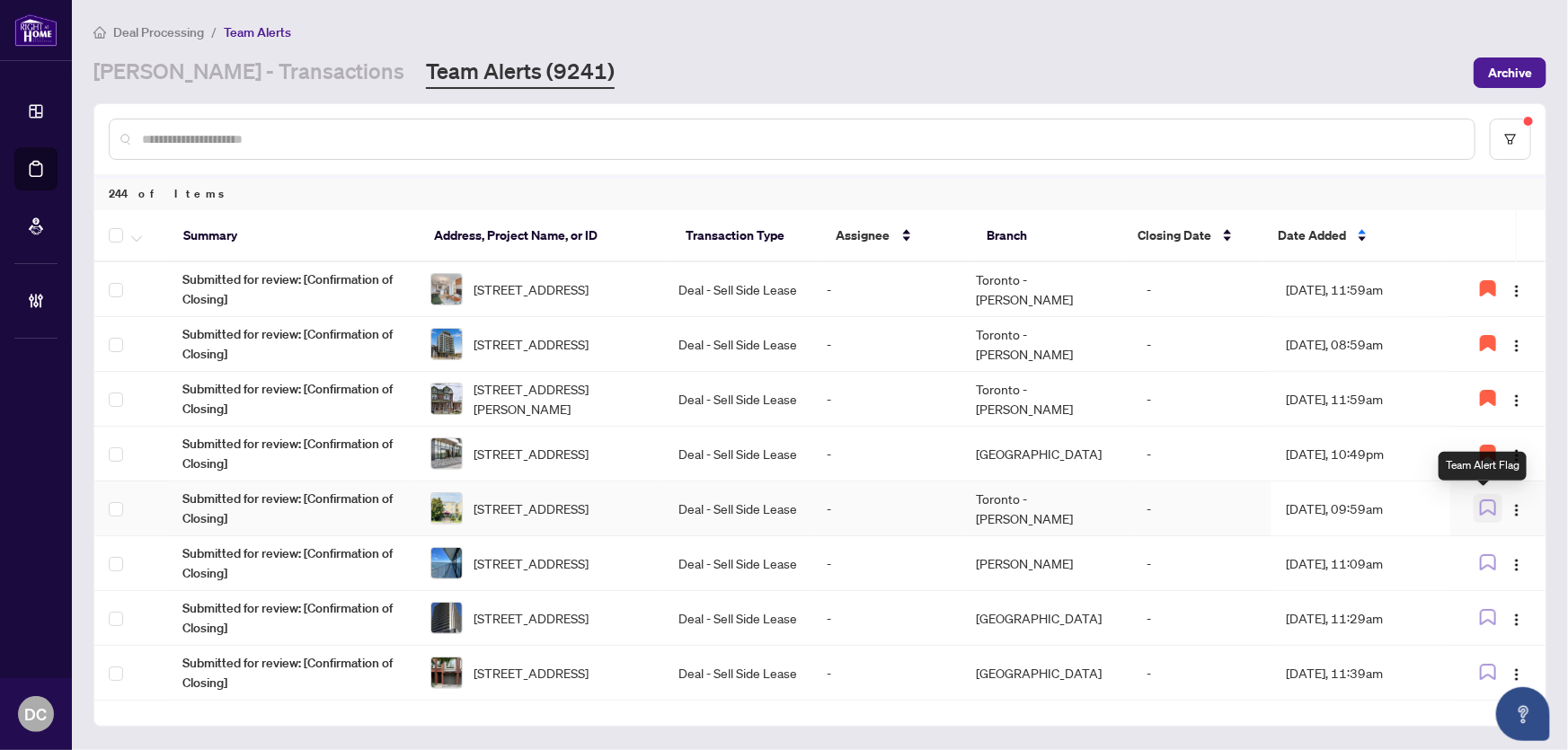
click at [1480, 503] on icon "button" at bounding box center [1487, 507] width 16 height 16
click at [1510, 564] on img "button" at bounding box center [1516, 564] width 14 height 14
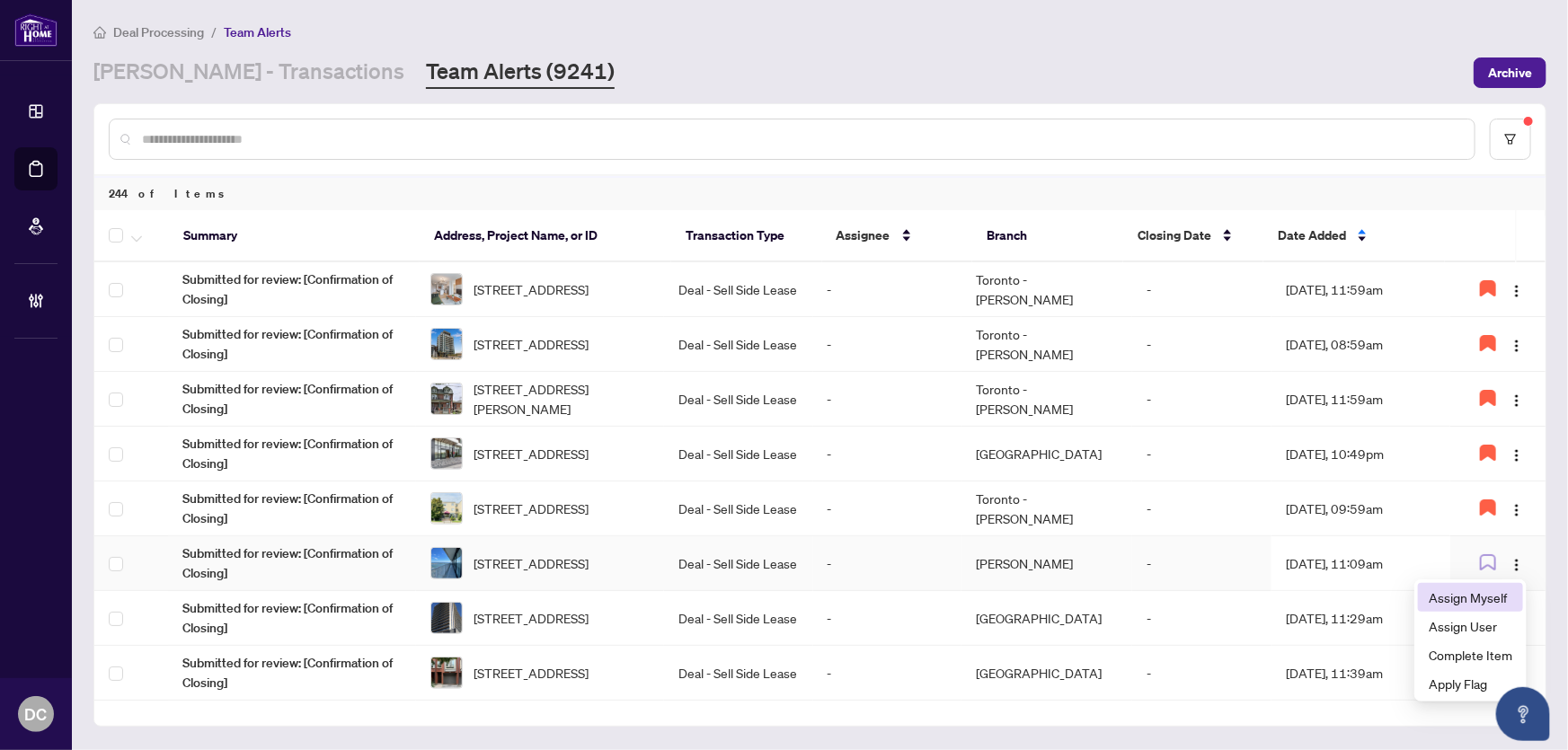
click at [1488, 596] on span "Assign Myself" at bounding box center [1470, 596] width 84 height 20
click at [1311, 573] on td "Sep/29/2025, 11:09am" at bounding box center [1360, 563] width 179 height 55
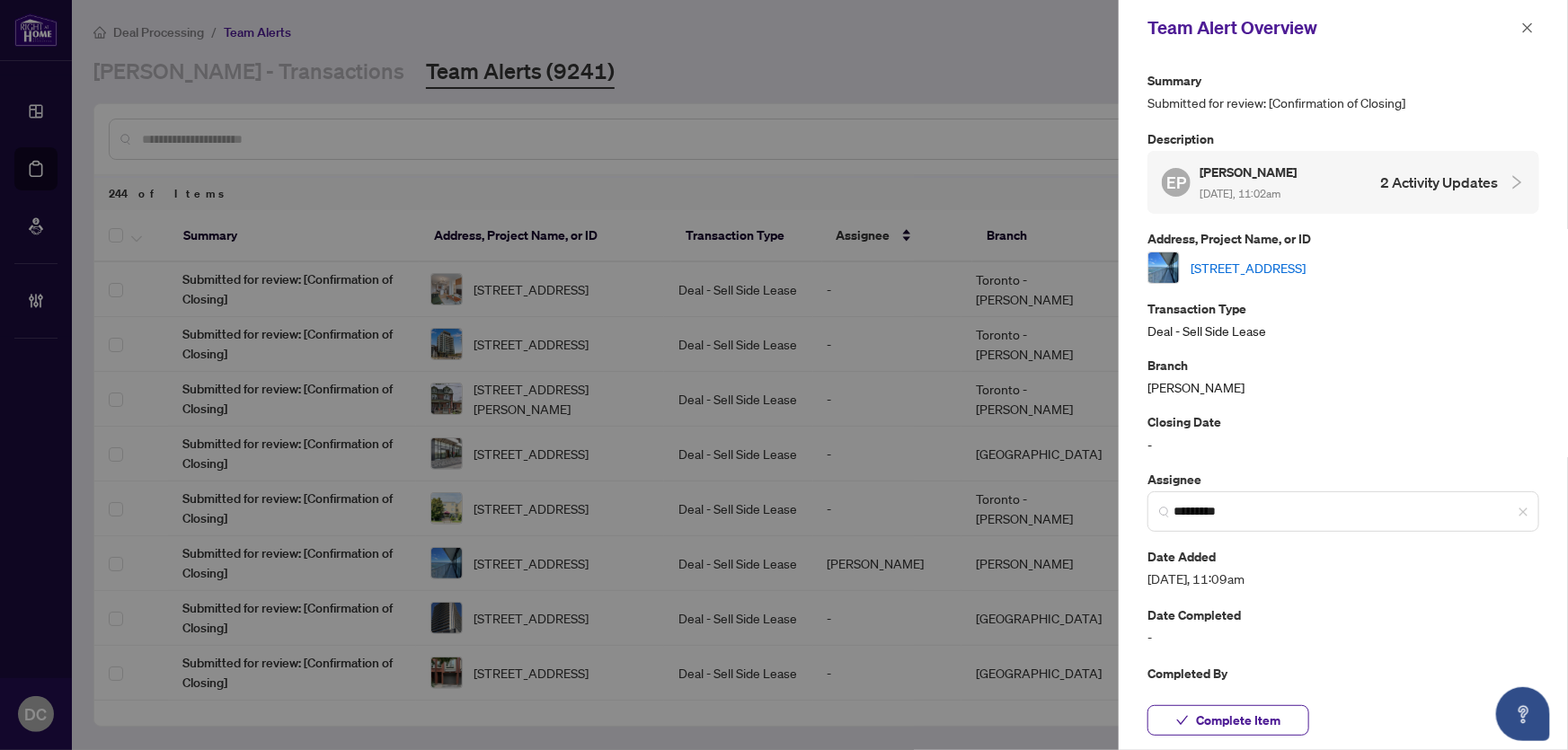
click at [1305, 266] on link "6604-88 Harbour St, Toronto, Ontario M5J 0C3, Canada" at bounding box center [1249, 267] width 115 height 20
drag, startPoint x: 1271, startPoint y: 719, endPoint x: 1515, endPoint y: 582, distance: 279.8
click at [1515, 583] on div "Team Alert Overview Summary Submitted for review: [Confirmation of Closing] Des…" at bounding box center [1343, 375] width 449 height 750
click at [1266, 715] on span "Complete Item" at bounding box center [1237, 719] width 85 height 29
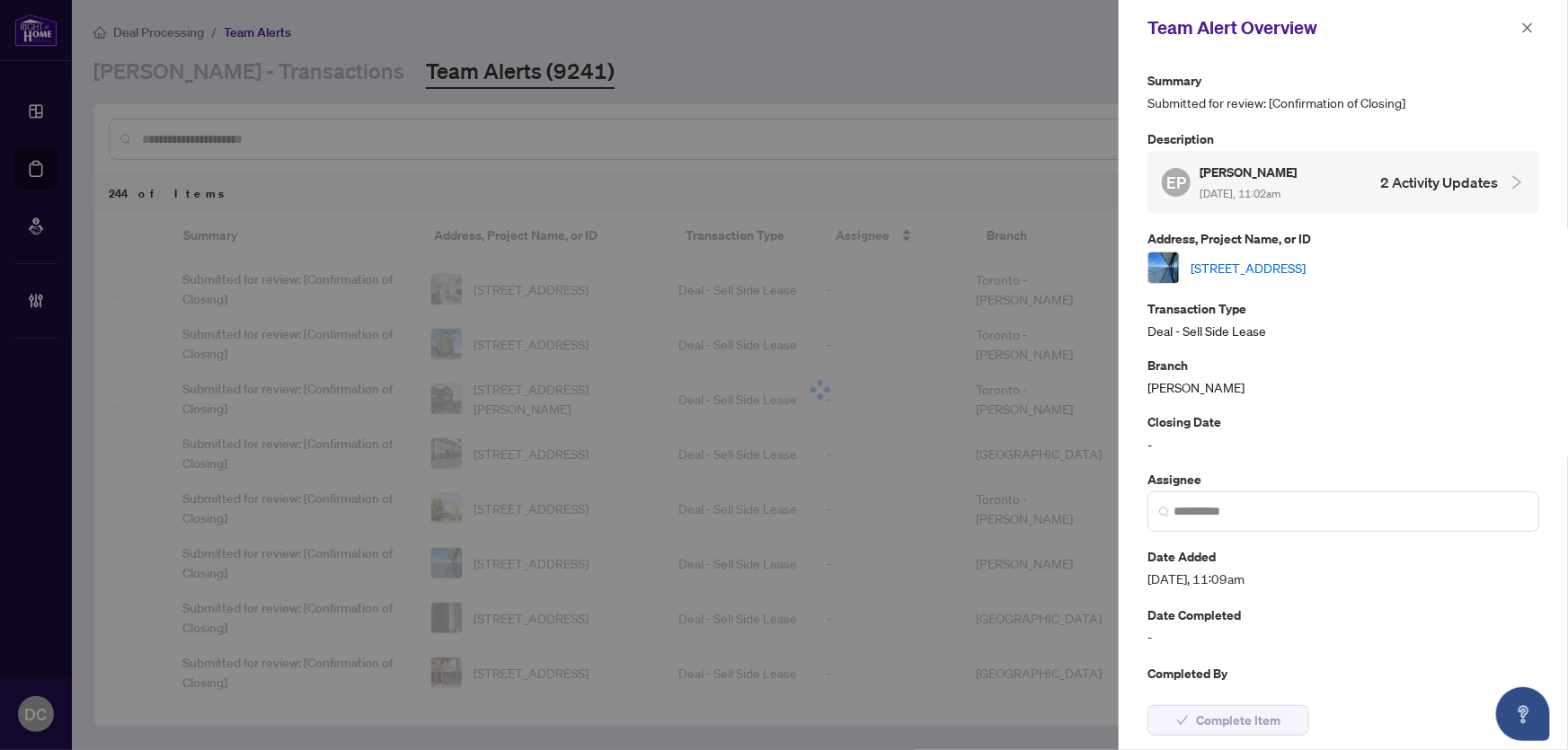
click at [1521, 25] on icon "close" at bounding box center [1528, 28] width 13 height 13
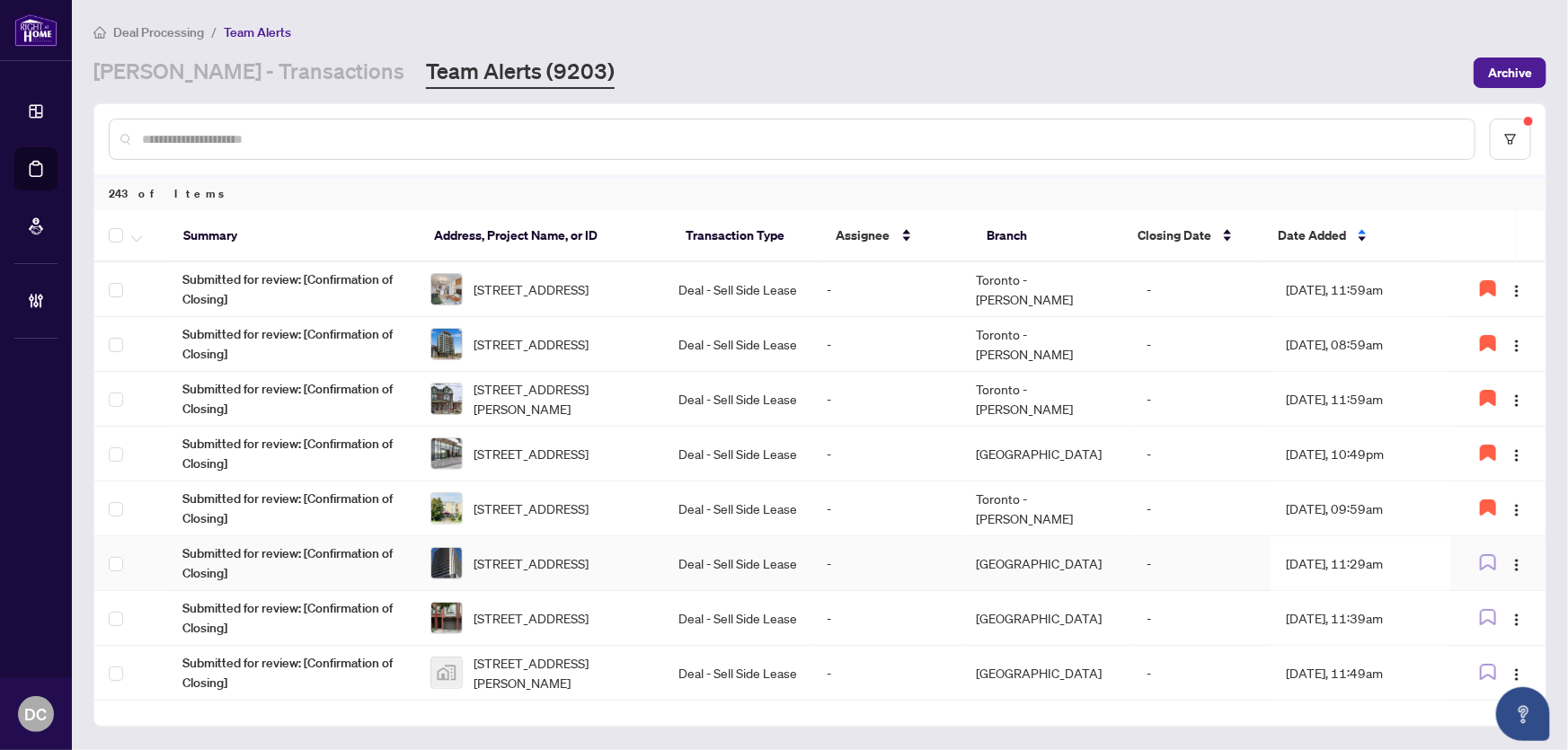
click at [1349, 554] on td "Sep/29/2025, 11:29am" at bounding box center [1360, 563] width 179 height 55
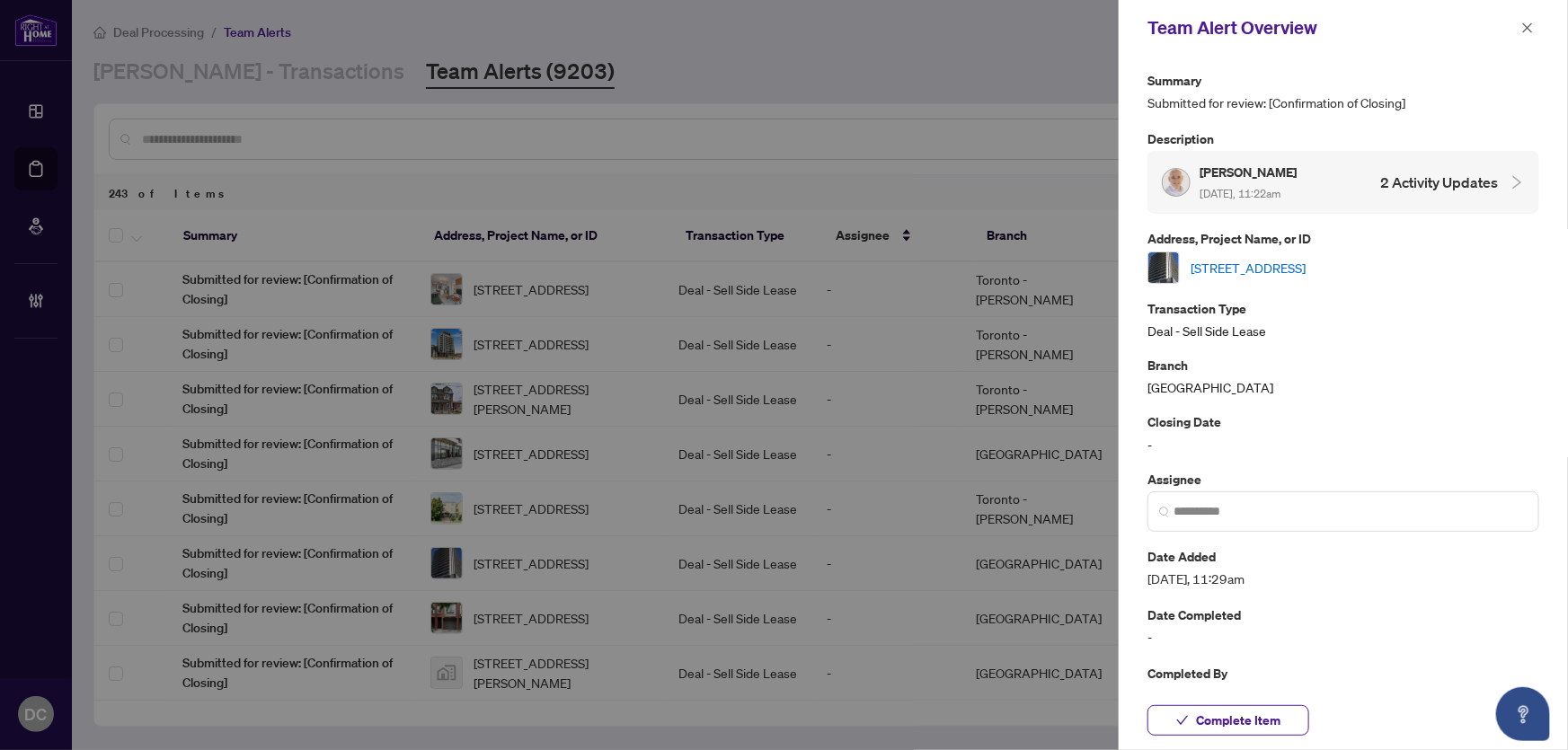
drag, startPoint x: 1535, startPoint y: 26, endPoint x: 1451, endPoint y: 202, distance: 195.0
click at [1456, 196] on div "Team Alert Overview Summary Submitted for review: [Confirmation of Closing] Des…" at bounding box center [1343, 375] width 449 height 750
click at [1305, 264] on link "1208-15 Glebe Street, Cambridge, ON N1S 2L8, Canada" at bounding box center [1249, 267] width 115 height 20
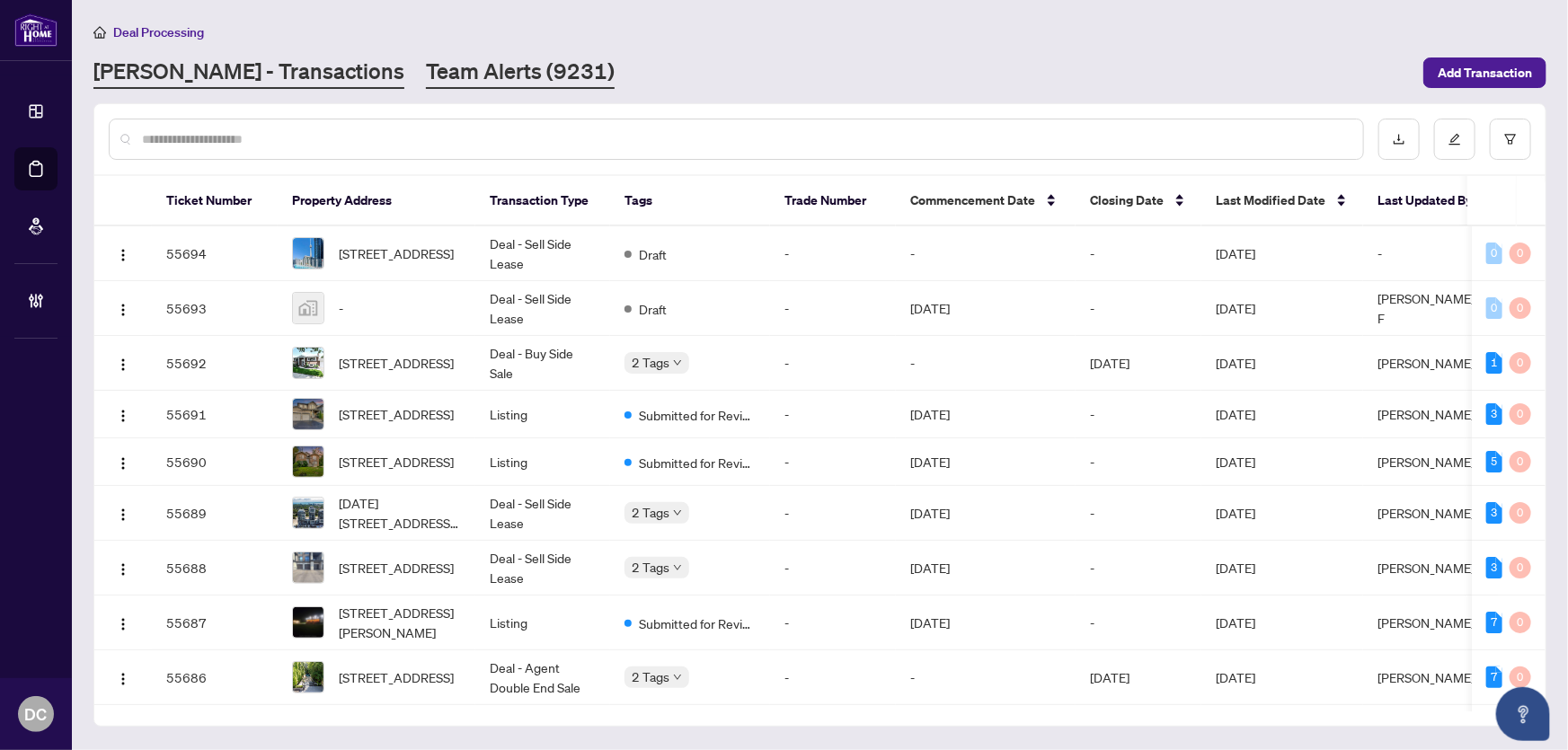
click at [426, 67] on link "Team Alerts (9231)" at bounding box center [520, 73] width 189 height 33
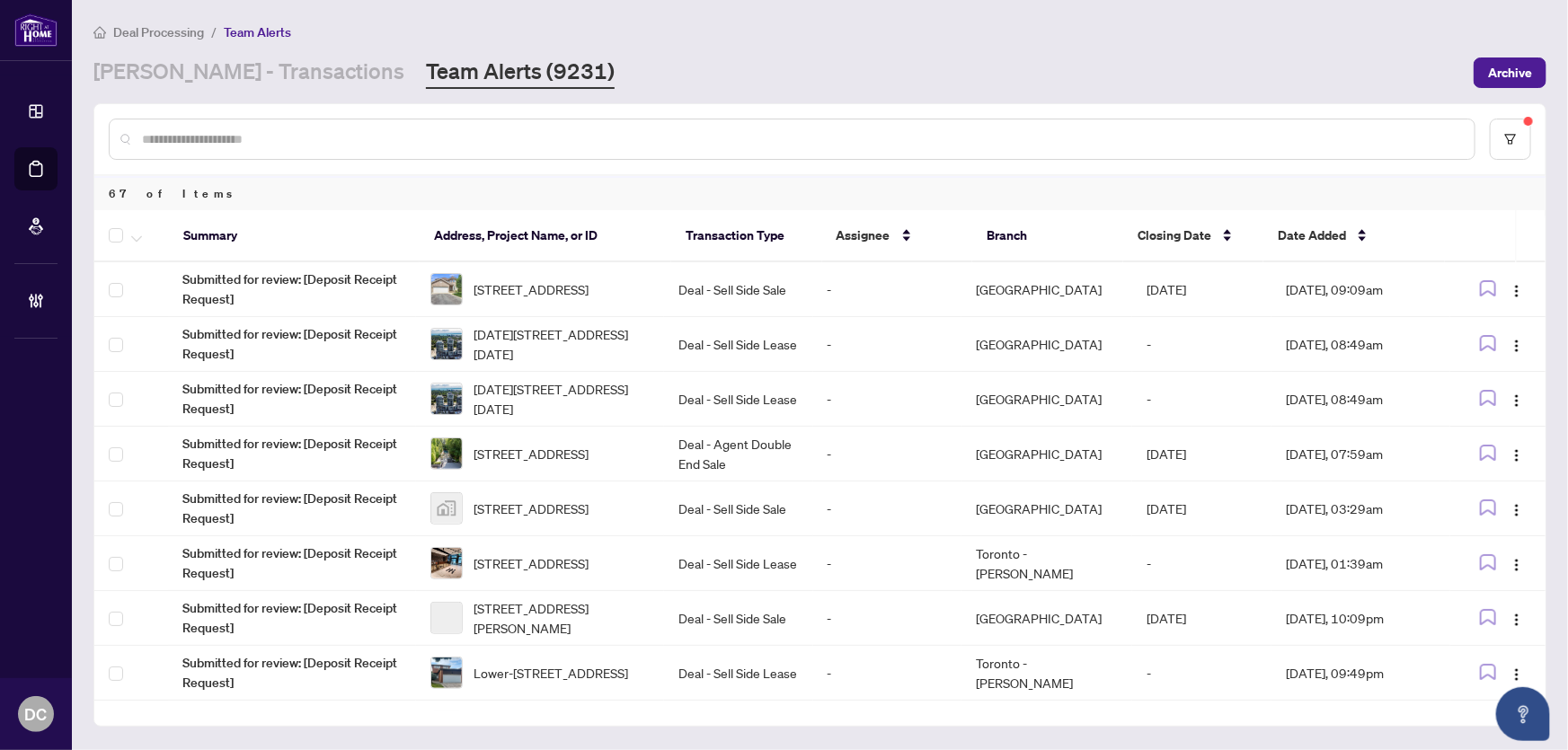
click at [393, 143] on input "text" at bounding box center [801, 139] width 1318 height 20
paste input "**********"
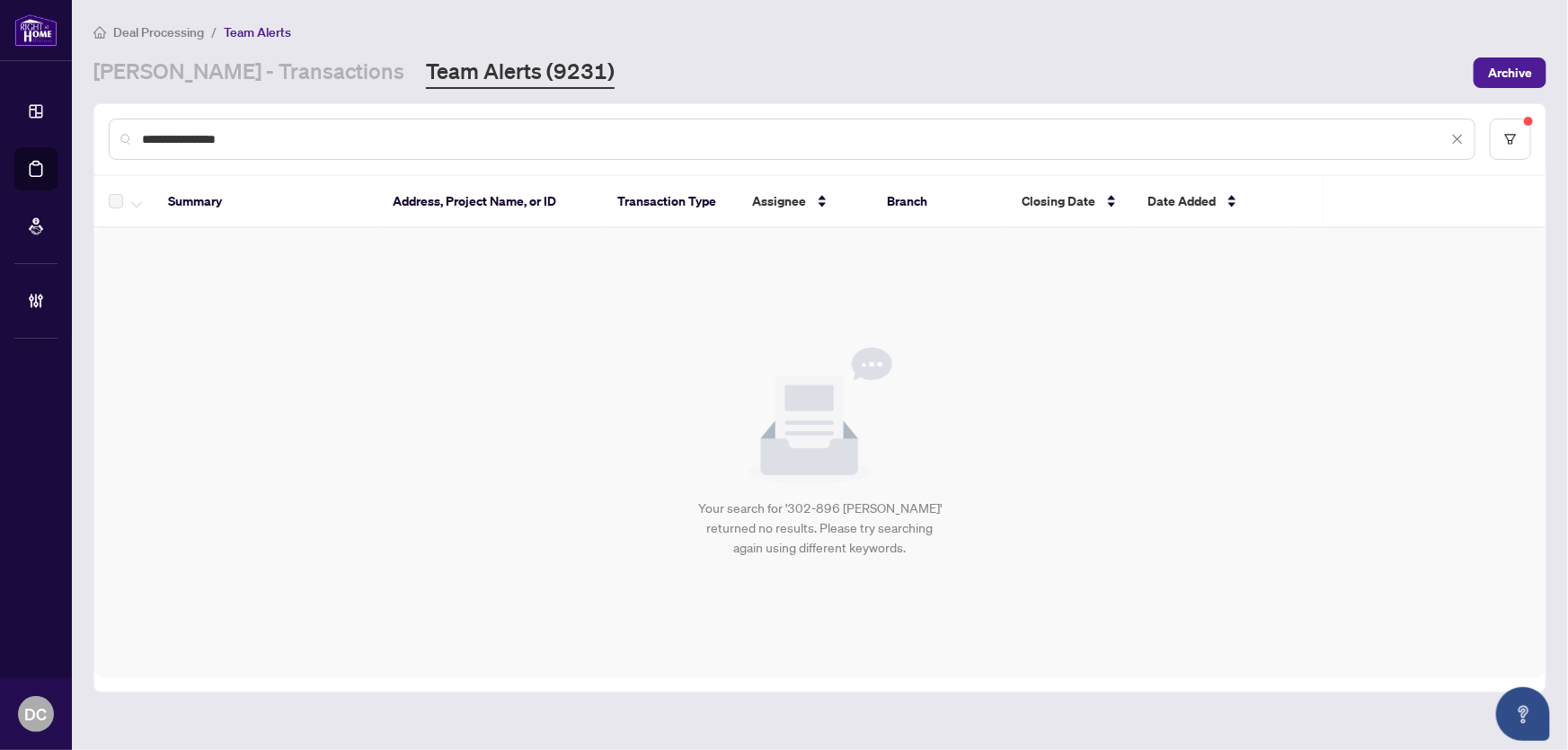
drag, startPoint x: 315, startPoint y: 149, endPoint x: 244, endPoint y: 133, distance: 72.8
click at [191, 135] on div "**********" at bounding box center [792, 139] width 1367 height 41
drag, startPoint x: 245, startPoint y: 133, endPoint x: -7, endPoint y: 137, distance: 252.0
click at [0, 137] on html "**********" at bounding box center [784, 375] width 1568 height 750
paste input "text"
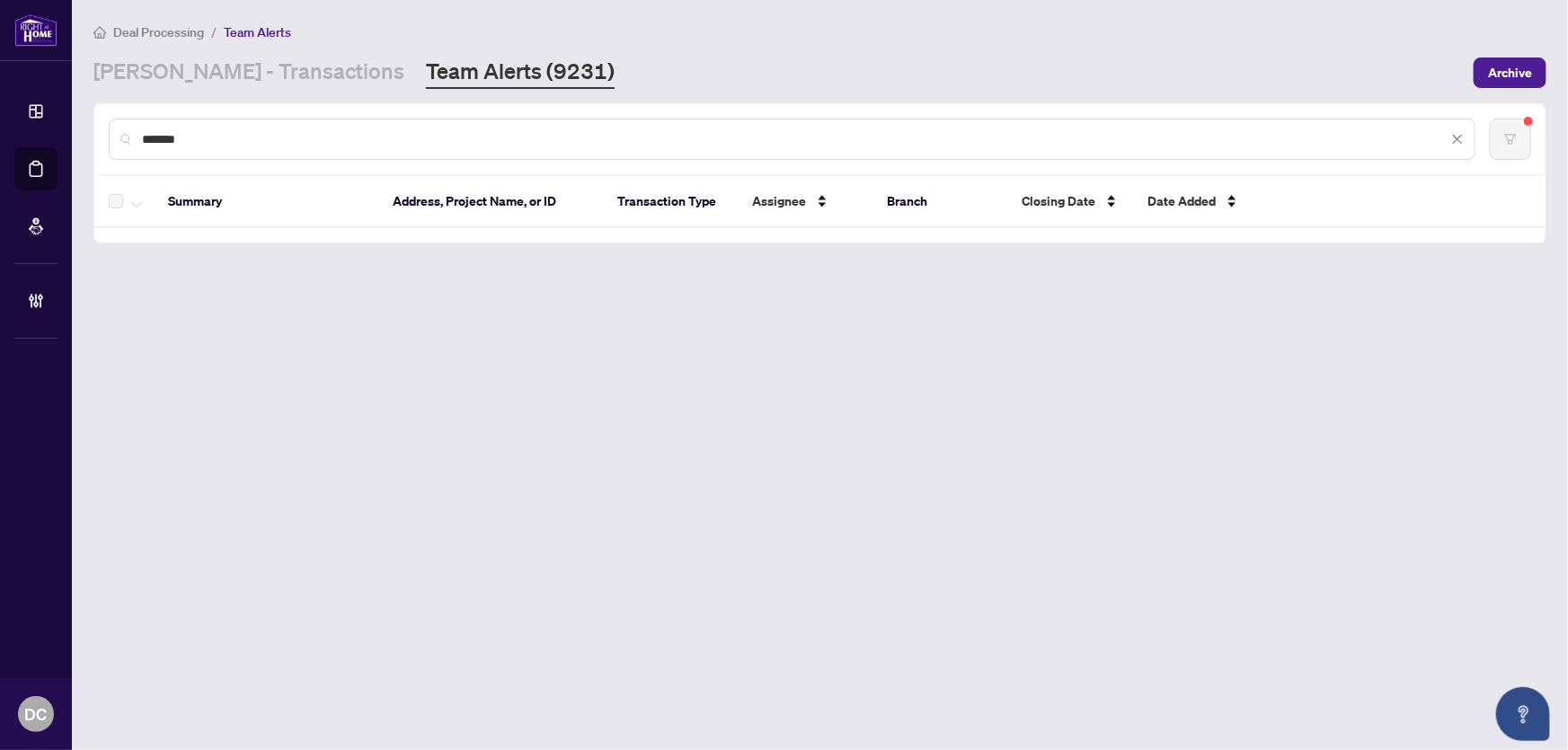
type input "*******"
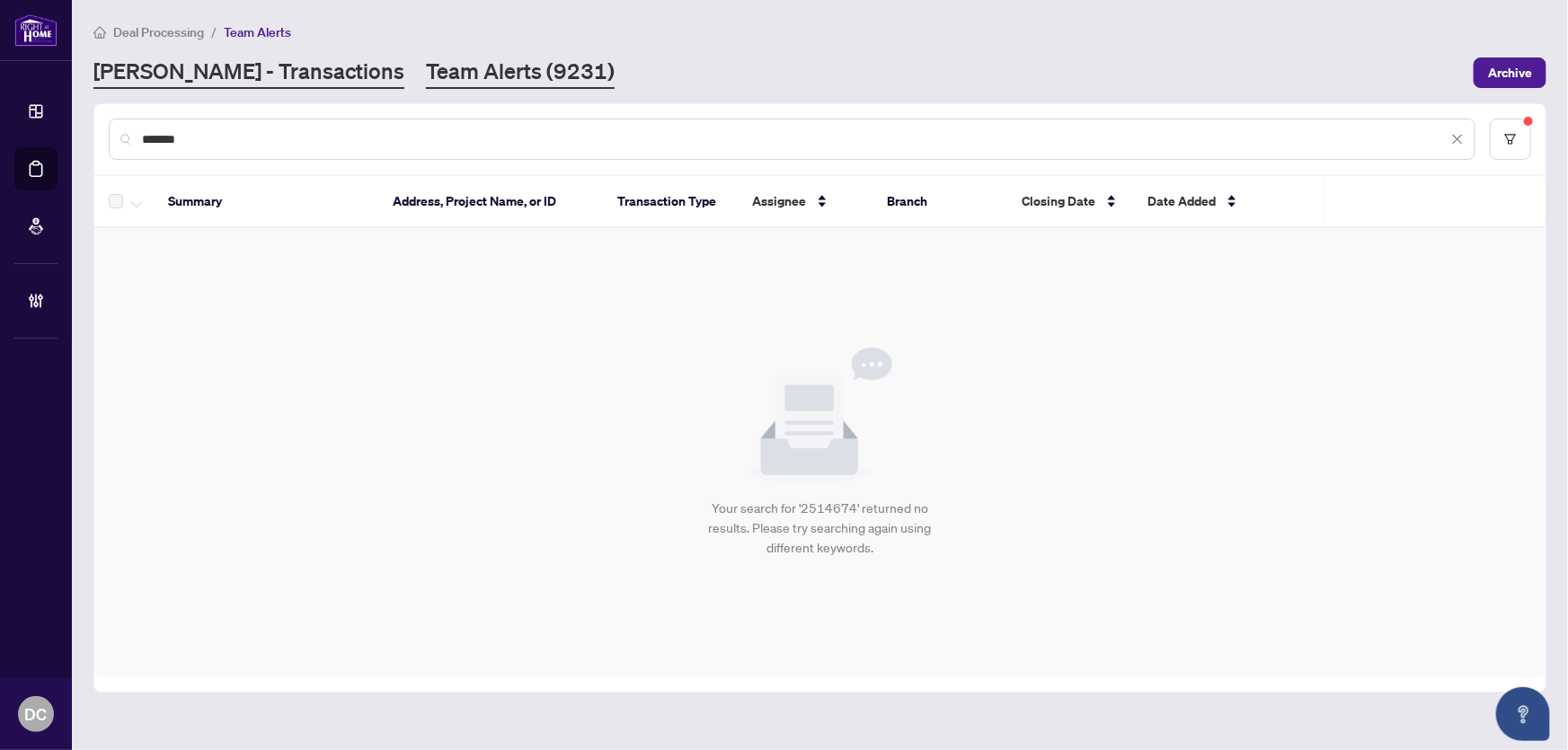
click at [233, 86] on link "RAHR - Transactions" at bounding box center [249, 73] width 311 height 33
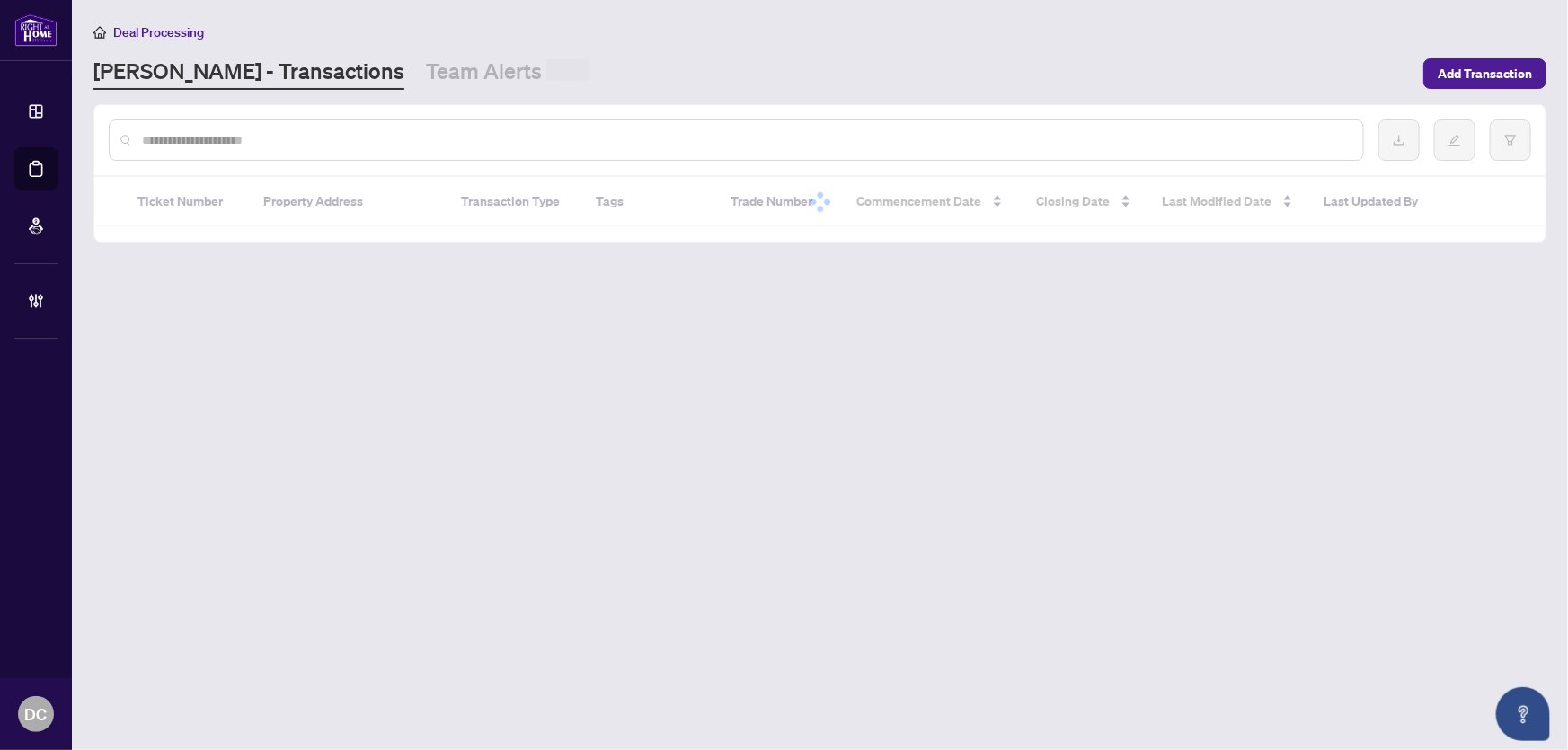
click at [230, 143] on input "text" at bounding box center [745, 140] width 1207 height 20
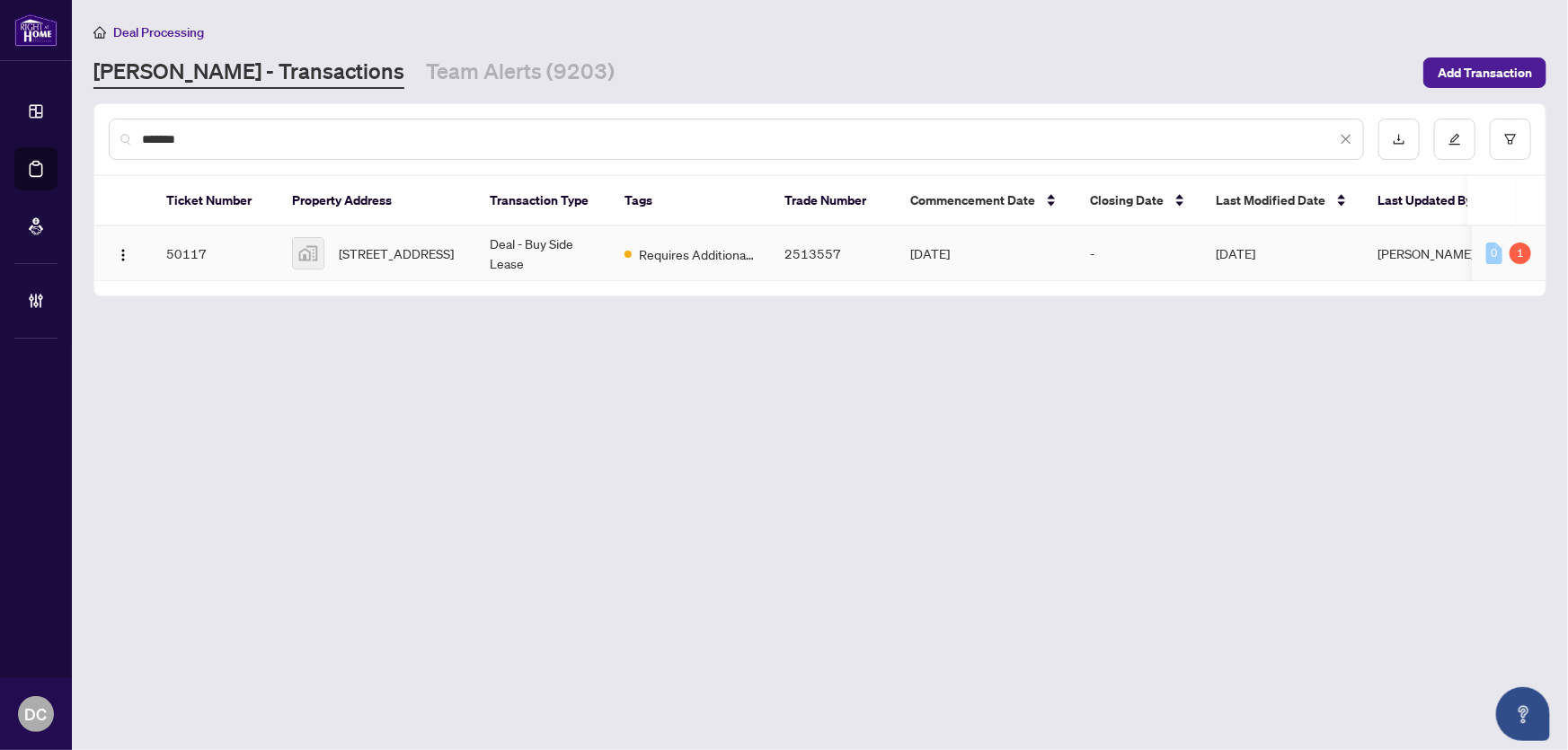
type input "*******"
click at [1077, 260] on td "-" at bounding box center [1138, 253] width 126 height 55
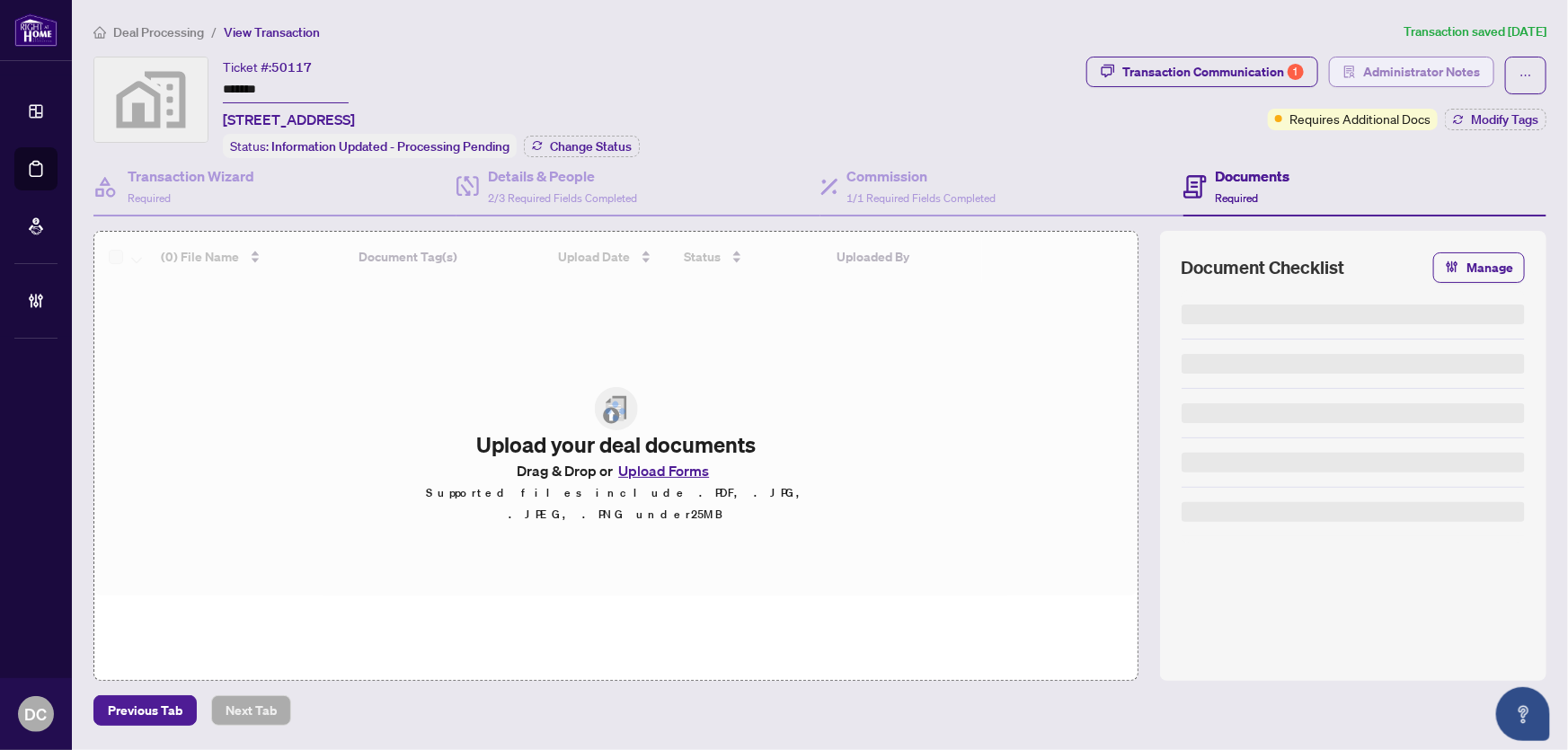
click at [1470, 77] on span "Administrator Notes" at bounding box center [1421, 72] width 116 height 29
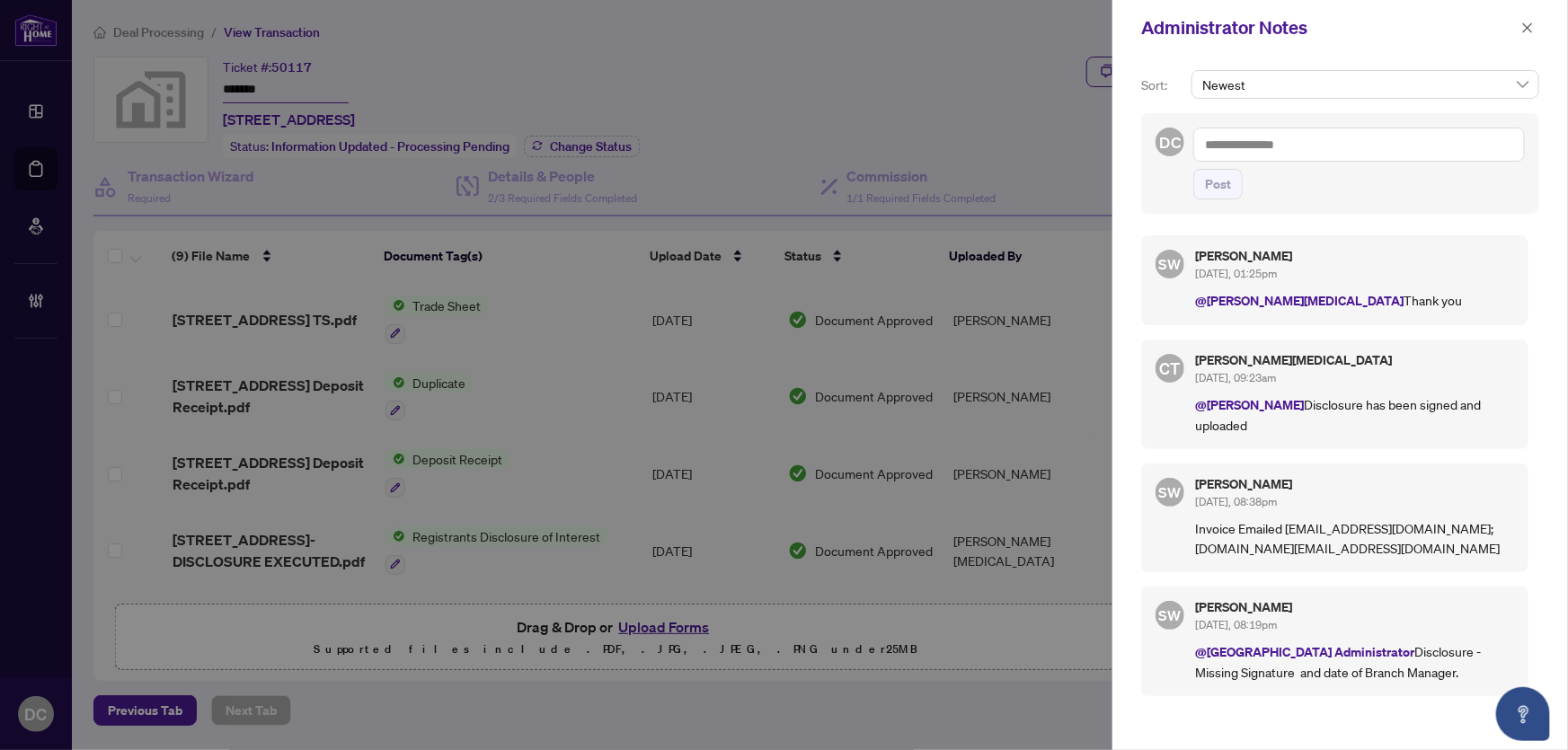
click at [1291, 152] on textarea at bounding box center [1359, 144] width 331 height 34
paste textarea "*******"
type textarea "*******"
drag, startPoint x: 1291, startPoint y: 152, endPoint x: 1125, endPoint y: 135, distance: 166.9
click at [1125, 135] on div "Sort: Newest DC 2513357 ******* Post SW Simone Wright Aug/27/2025, 01:25pm @Cla…" at bounding box center [1340, 403] width 455 height 694
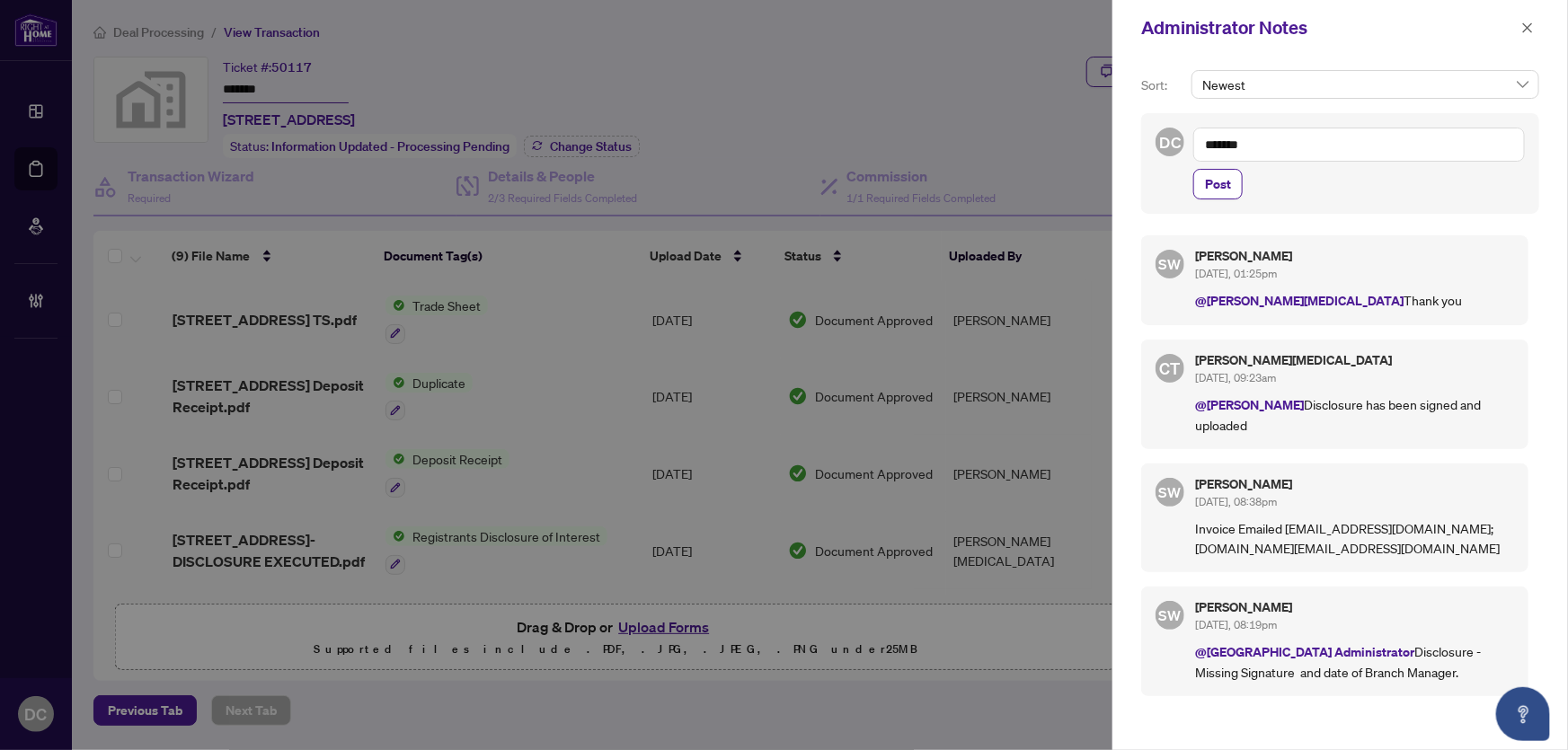
click at [1267, 148] on textarea "*******" at bounding box center [1359, 144] width 331 height 34
drag, startPoint x: 1242, startPoint y: 141, endPoint x: 1158, endPoint y: 137, distance: 84.1
click at [1158, 137] on div "DC 2513357 ******* Post" at bounding box center [1340, 164] width 398 height 100
click at [1248, 158] on textarea at bounding box center [1359, 144] width 331 height 34
paste textarea "**********"
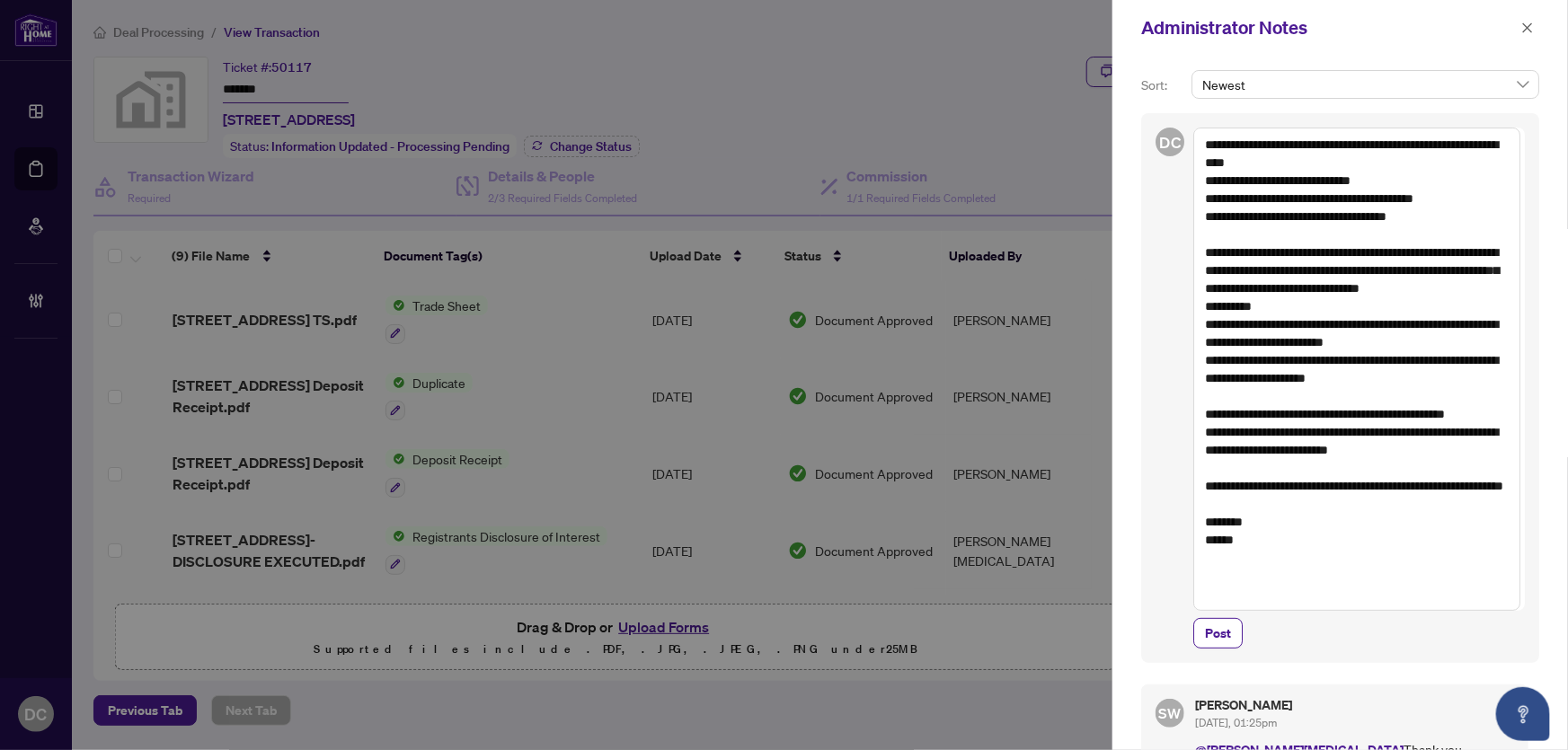
drag, startPoint x: 1267, startPoint y: 300, endPoint x: 1226, endPoint y: 250, distance: 64.7
click at [1226, 250] on textarea "**********" at bounding box center [1357, 368] width 327 height 483
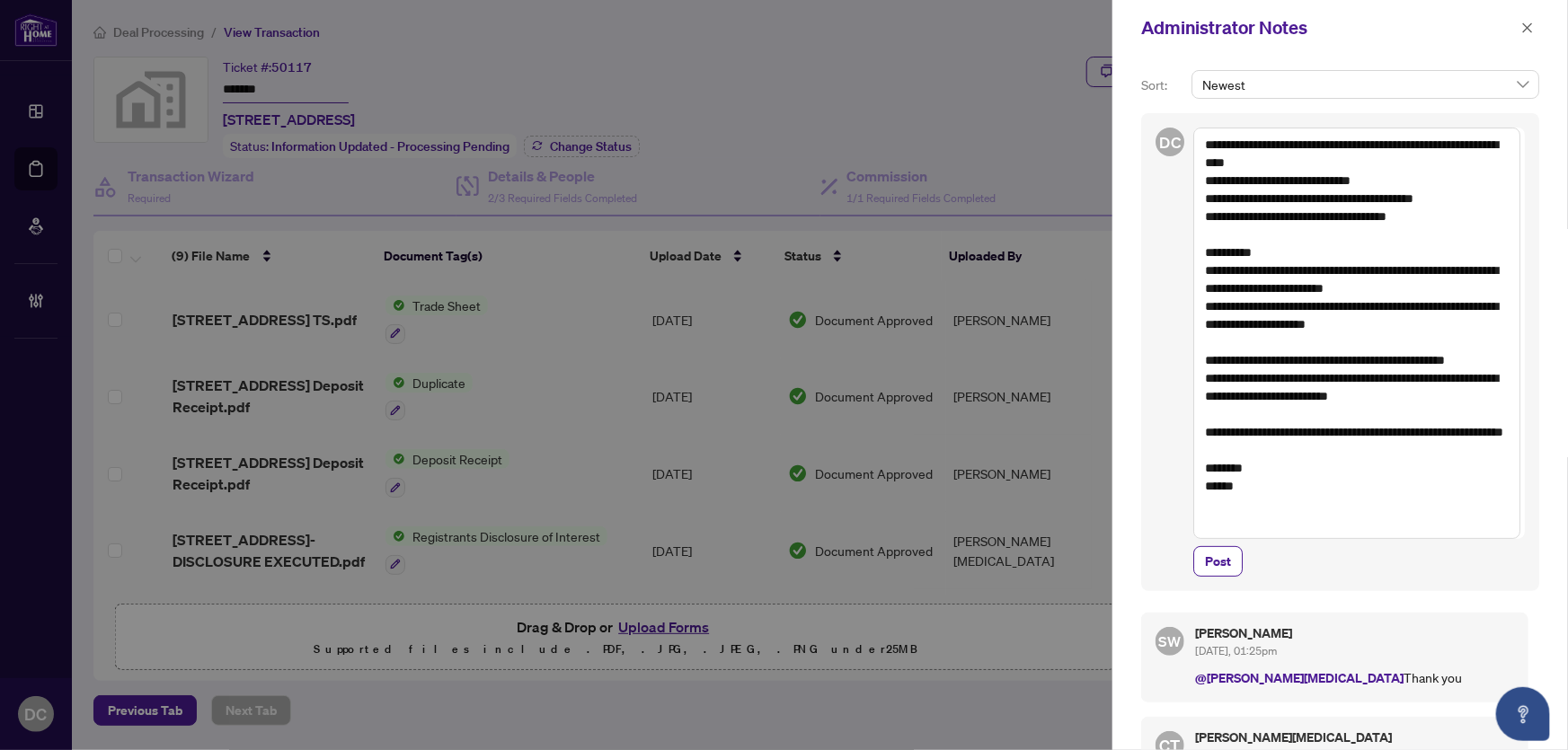
click at [1313, 502] on textarea "**********" at bounding box center [1357, 333] width 327 height 411
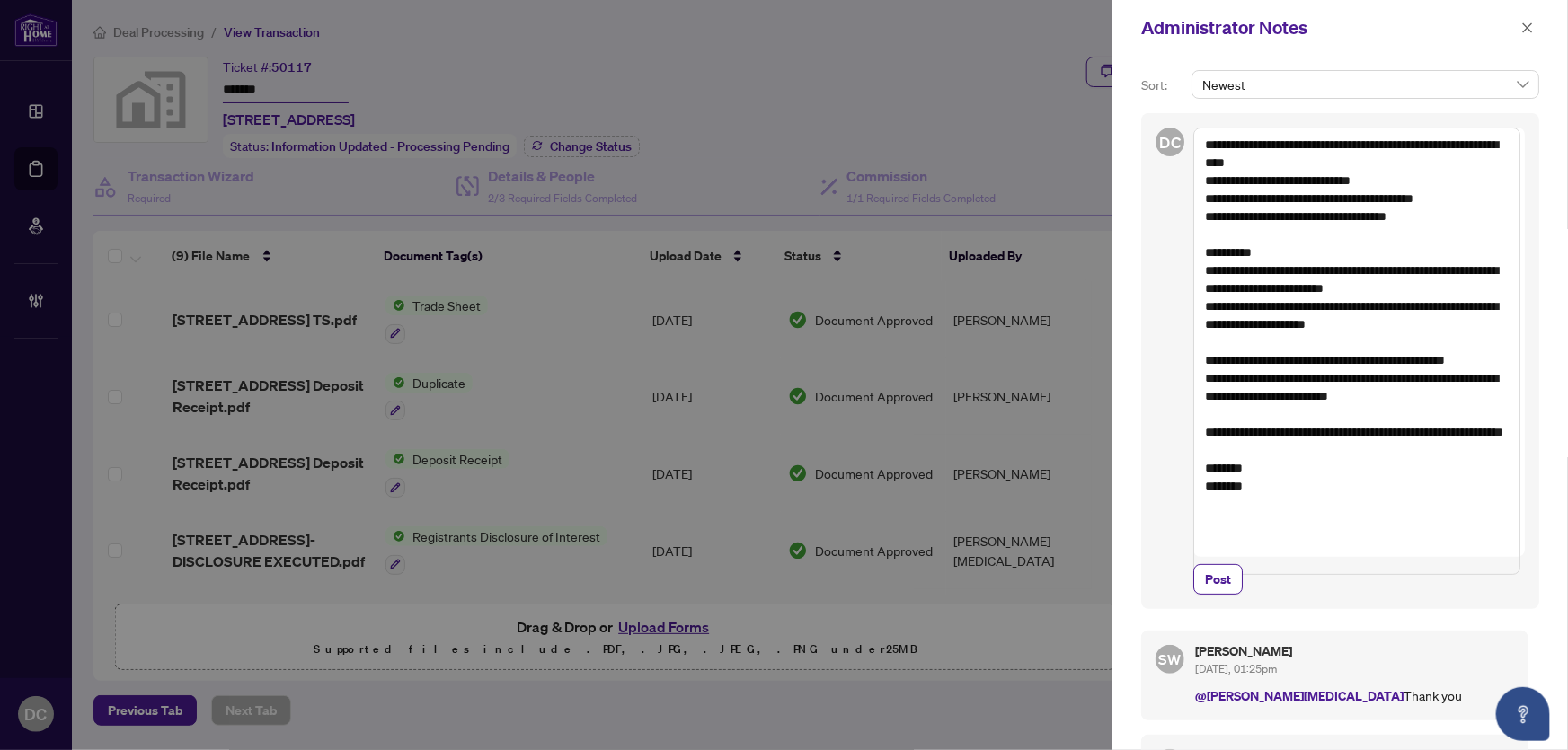
paste textarea "**********"
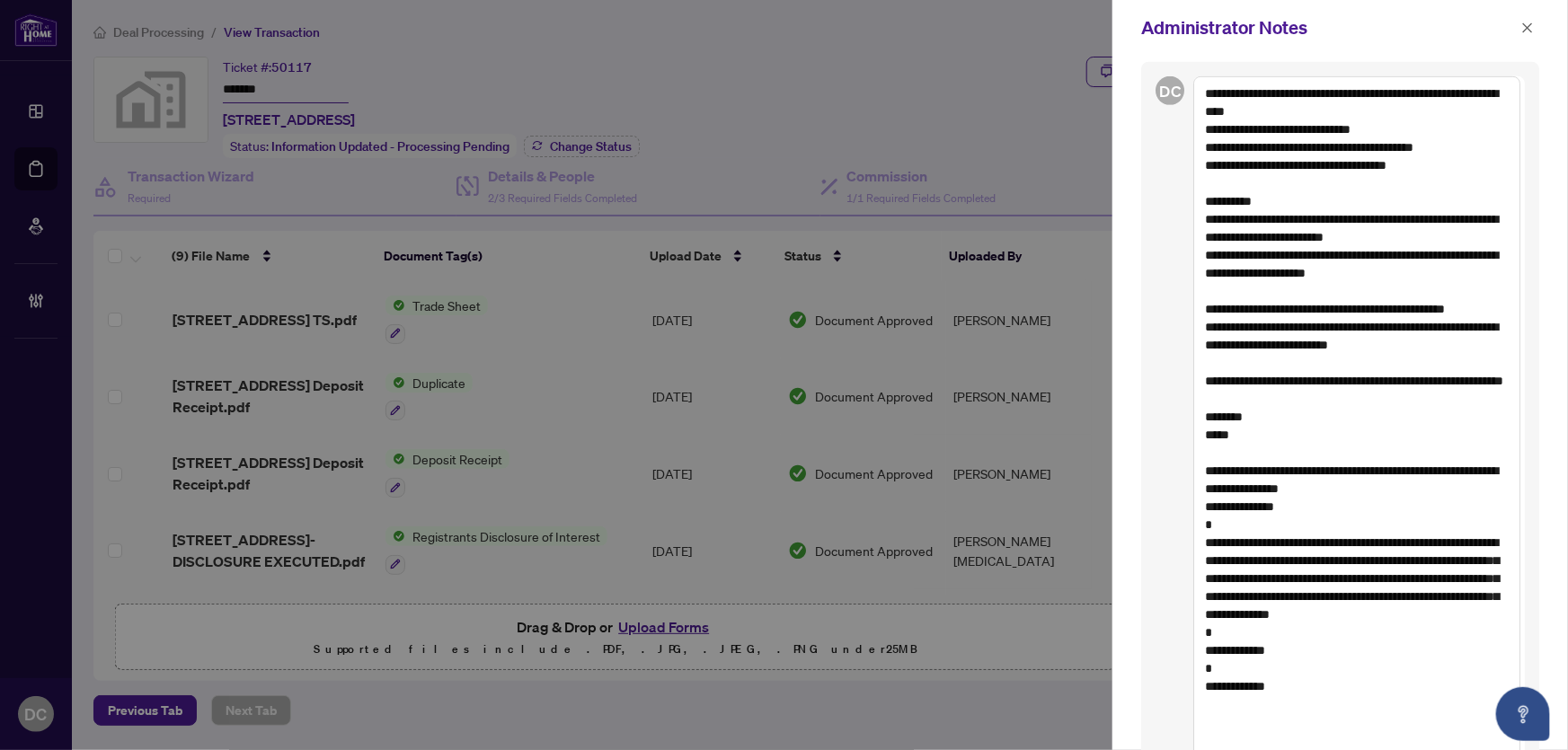
scroll to position [662, 0]
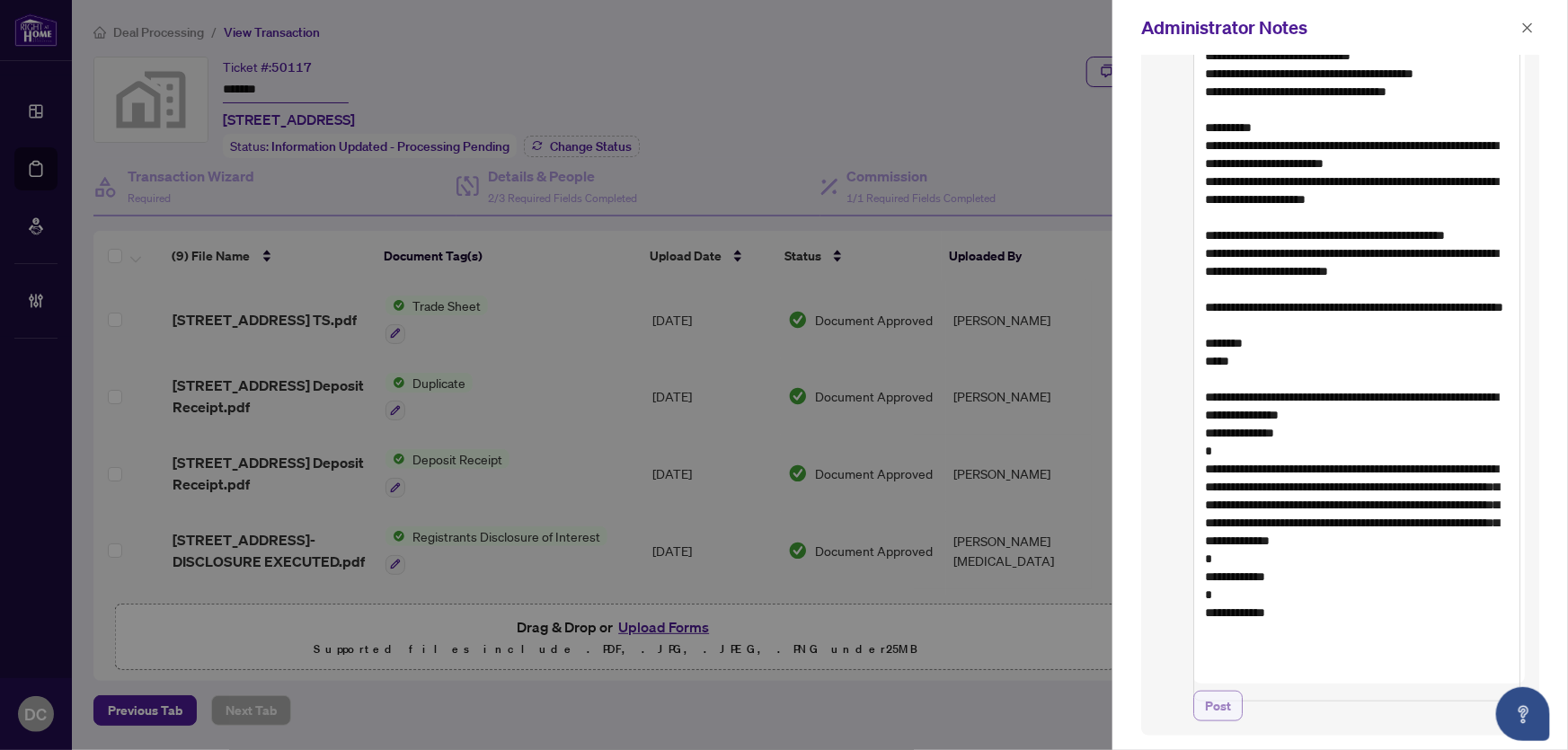
type textarea "**********"
click at [1228, 715] on span "Post" at bounding box center [1218, 705] width 26 height 29
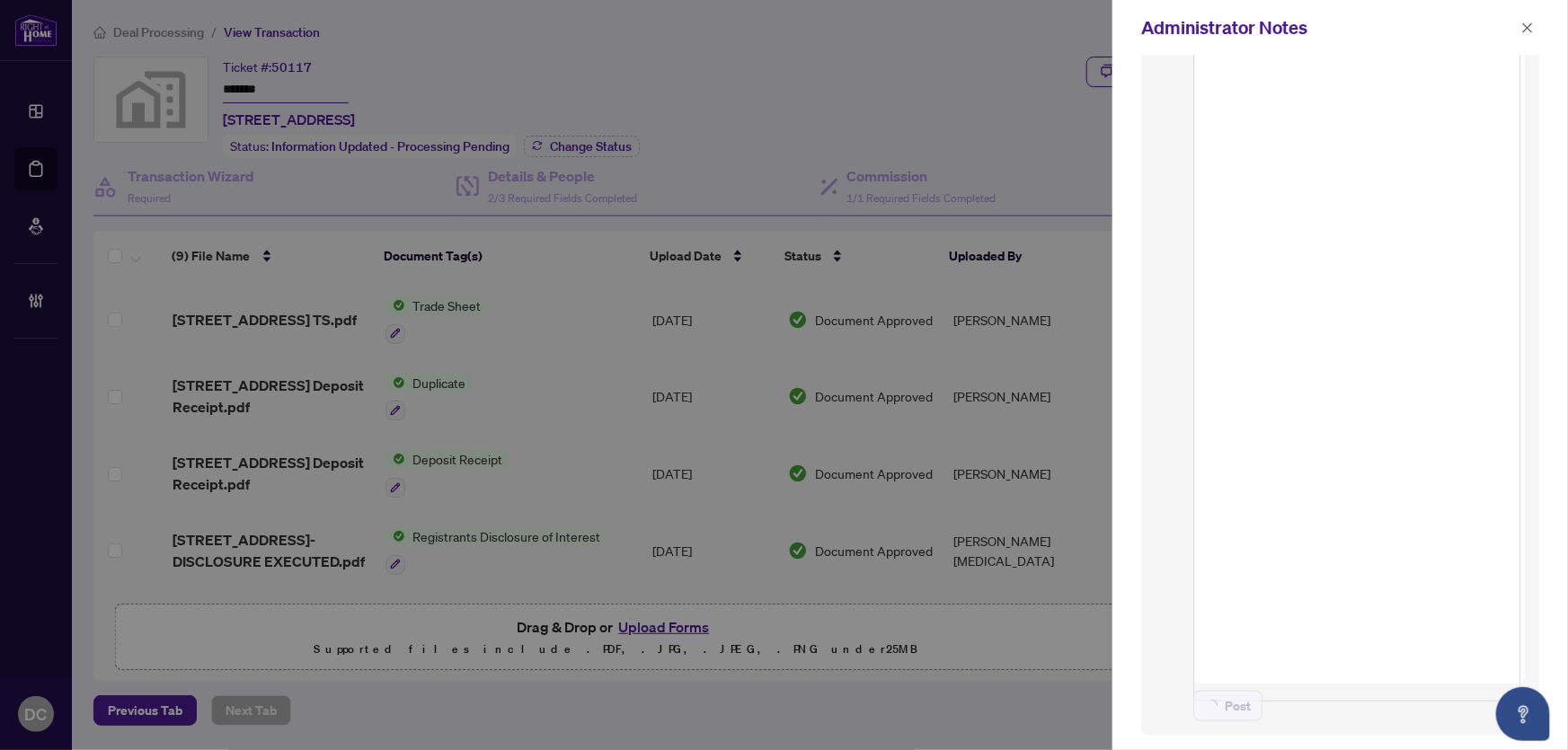
scroll to position [0, 0]
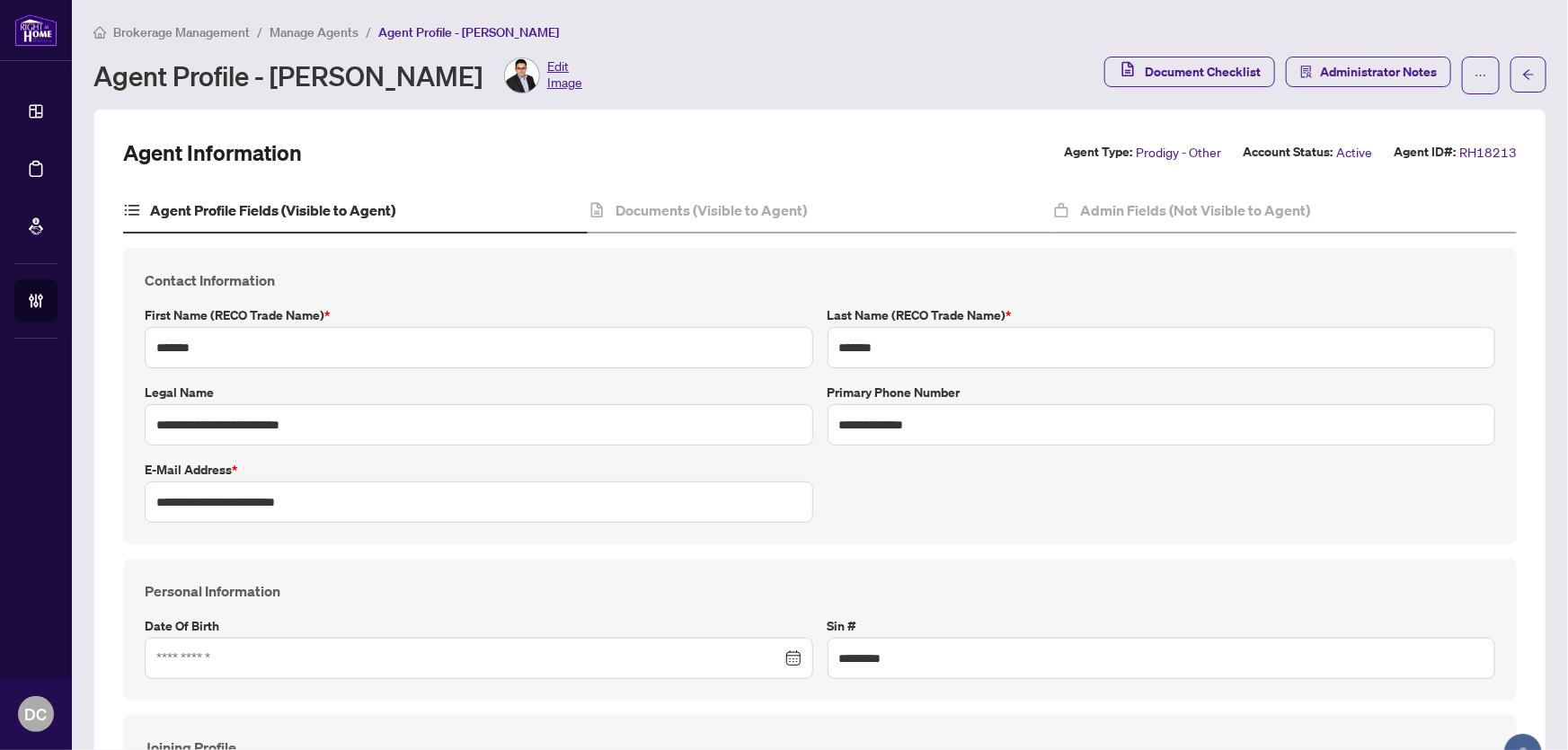
type input "*******"
type input "**********"
type input "*********"
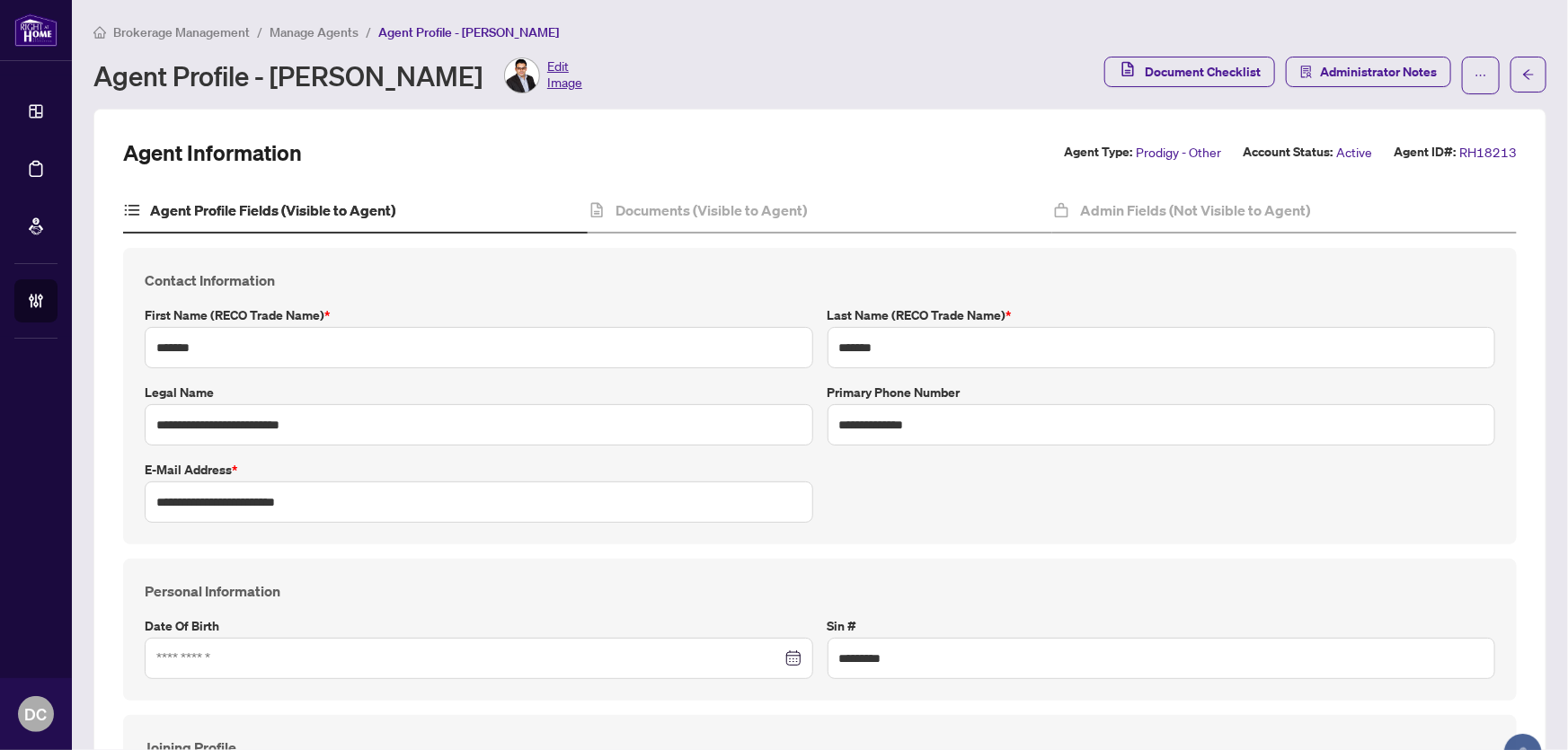
type input "**********"
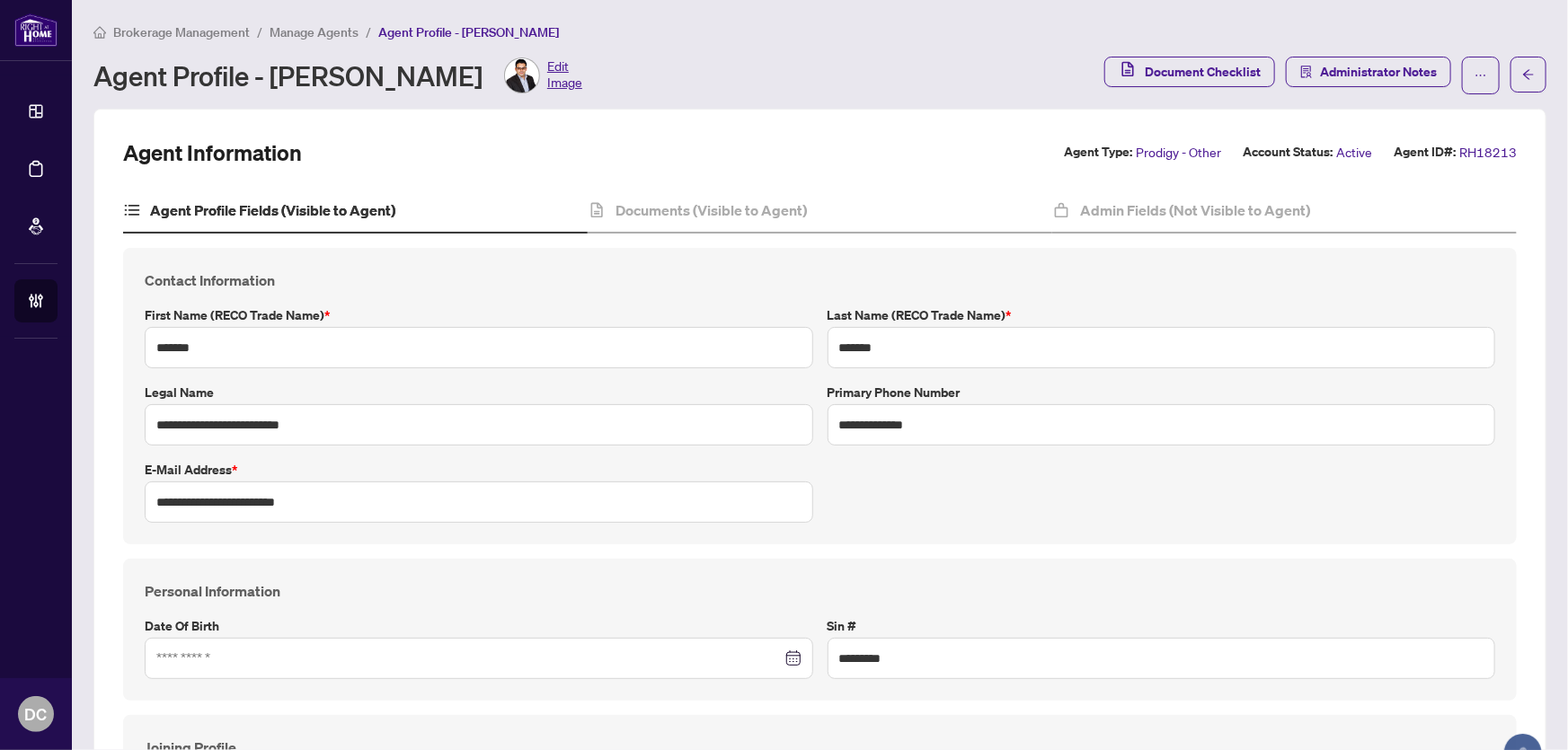
type input "**********"
type input "*******"
type input "**********"
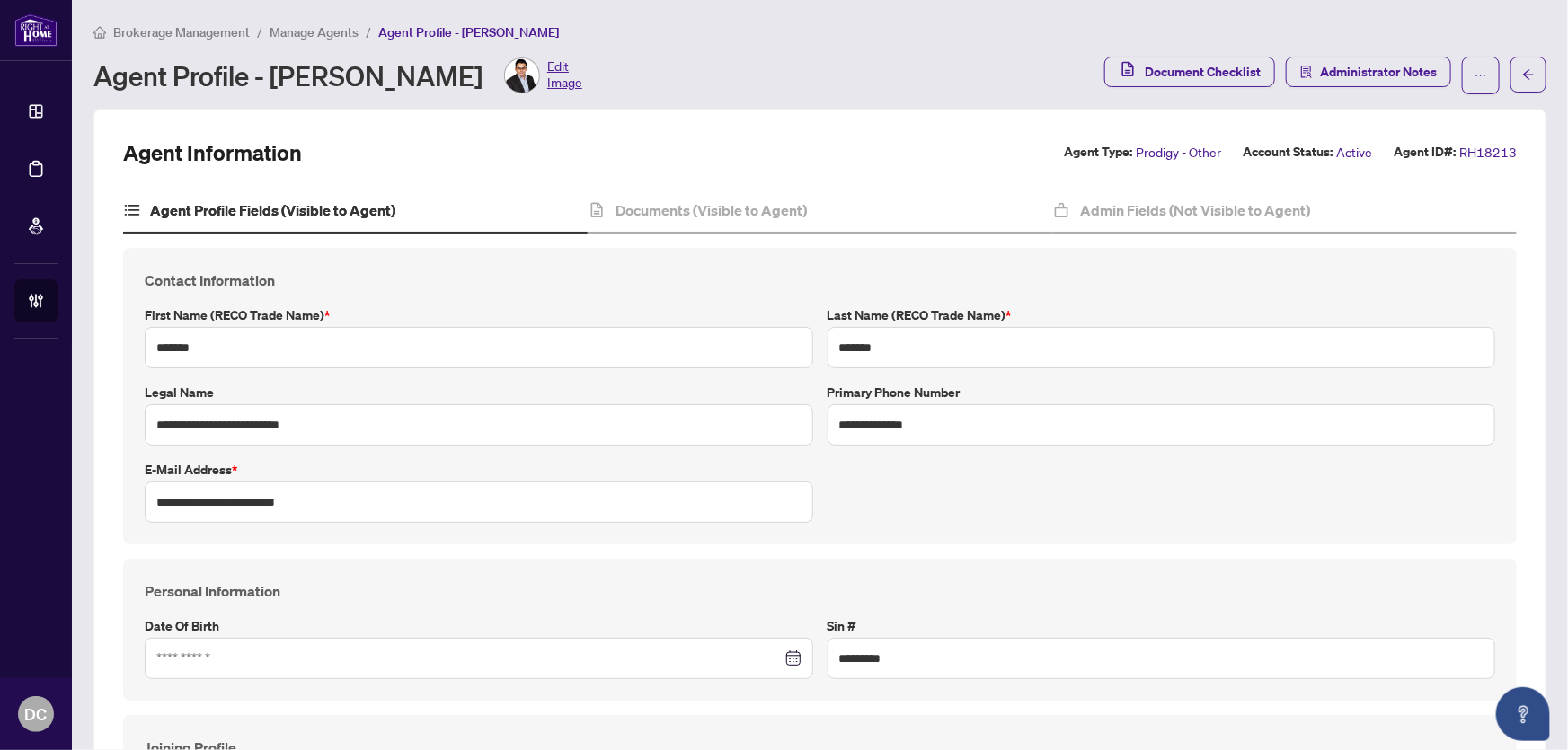
type input "****"
type input "**********"
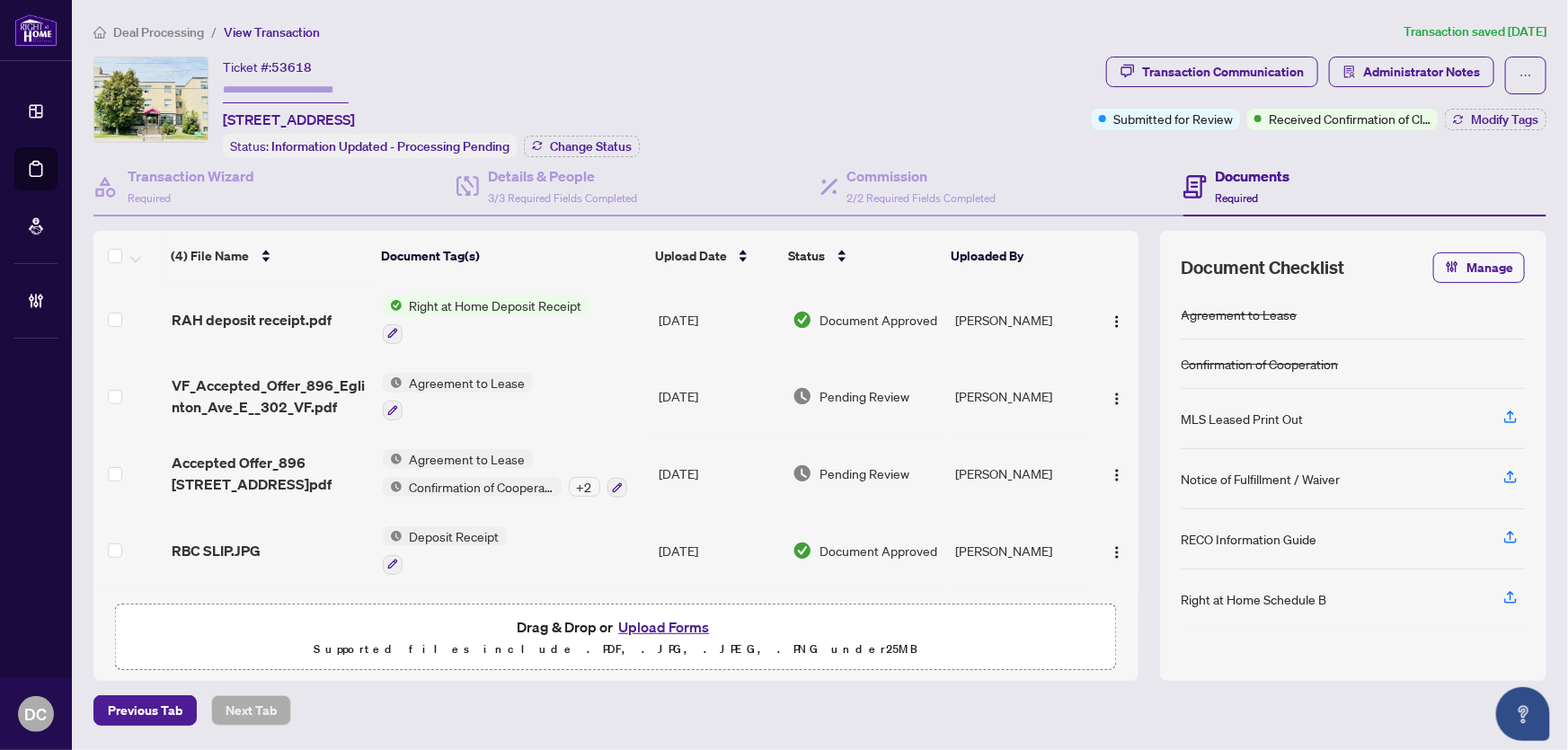
click at [592, 392] on td "Agreement to Lease" at bounding box center [513, 396] width 276 height 77
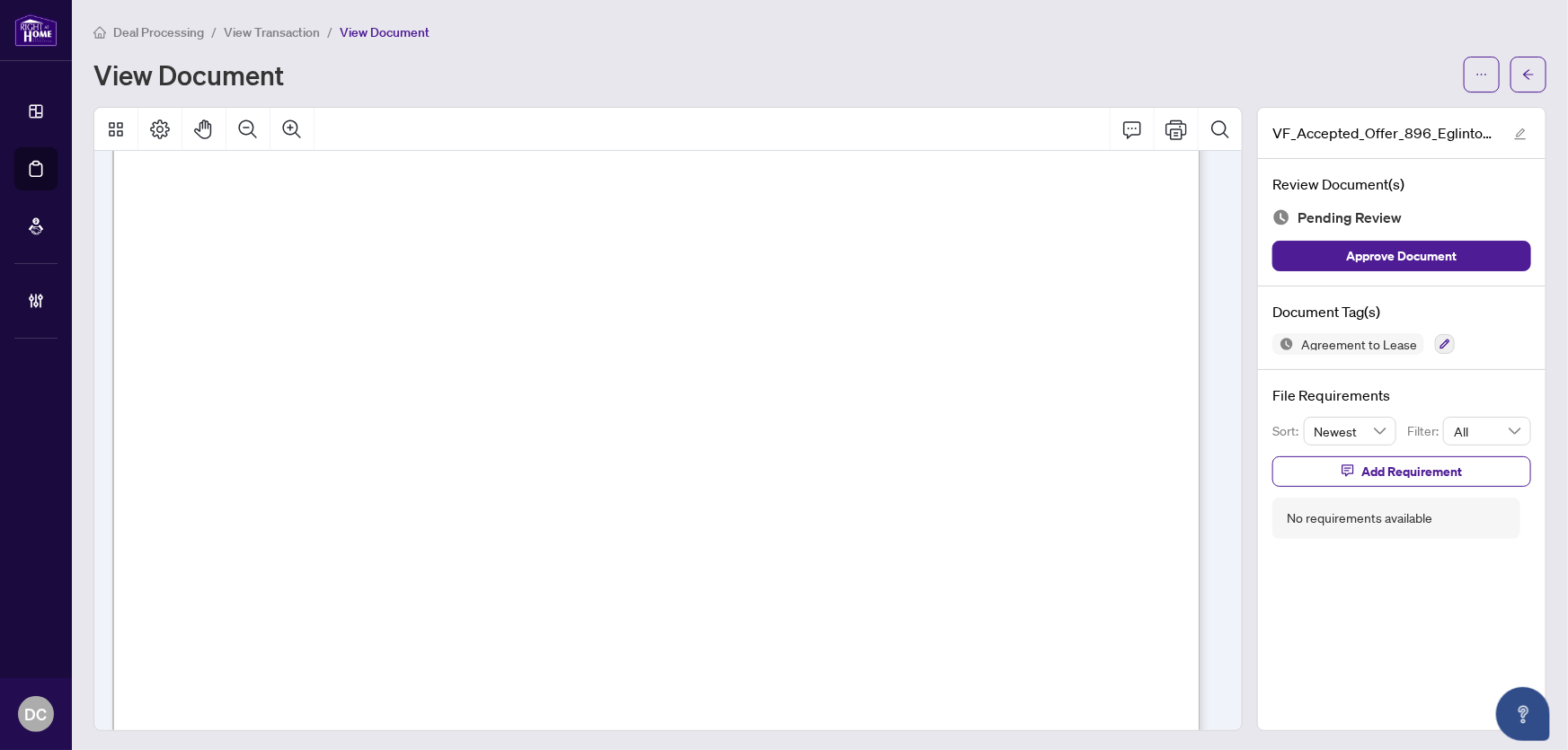
scroll to position [489, 0]
click at [1527, 83] on button "button" at bounding box center [1528, 74] width 36 height 36
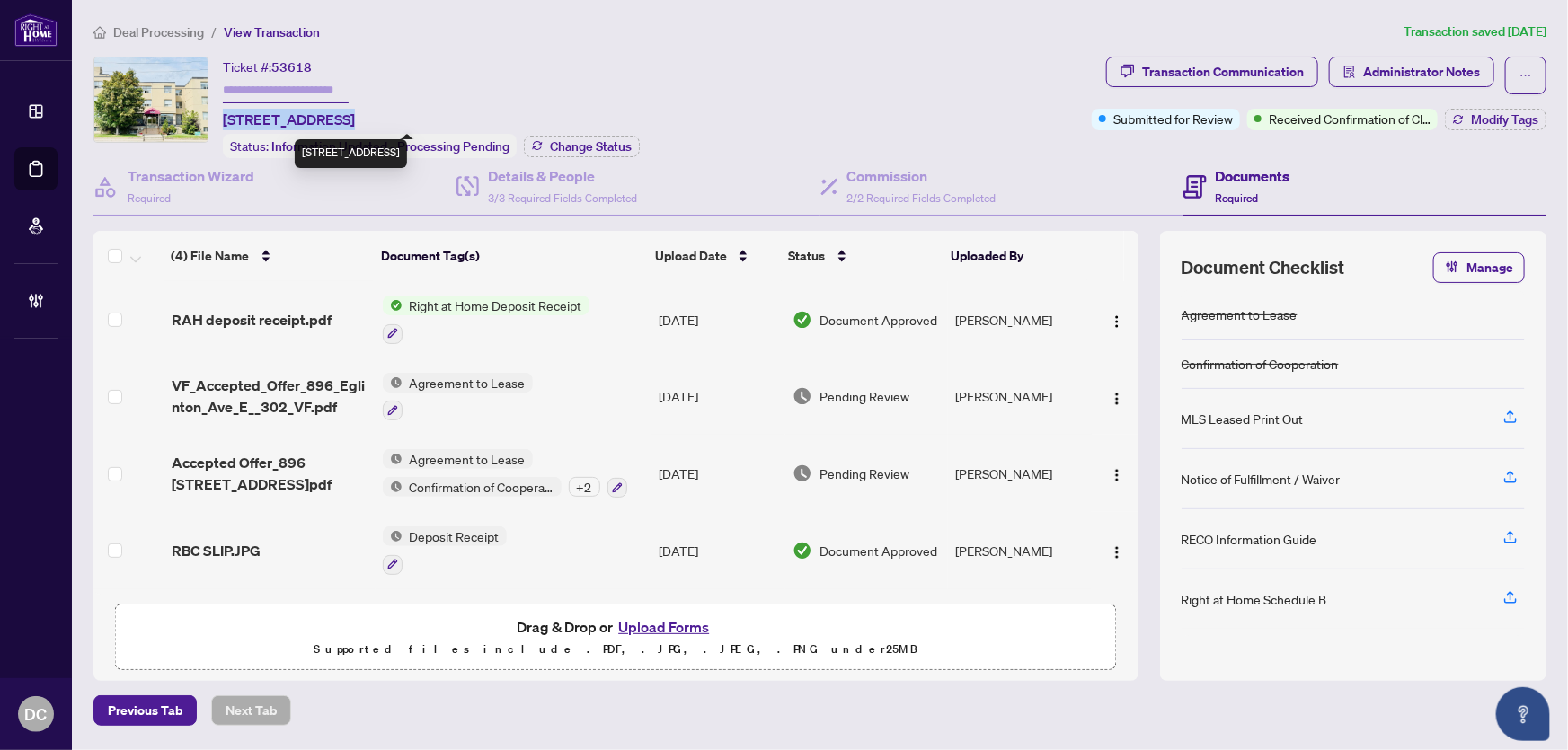
drag, startPoint x: 335, startPoint y: 116, endPoint x: 232, endPoint y: 119, distance: 103.0
click at [224, 125] on span "302-896 Eglinton Ave, Toronto, Ontario M4G 2L2, Canada" at bounding box center [289, 119] width 132 height 21
copy span "302-896 Eglinton"
click at [1372, 63] on span "Administrator Notes" at bounding box center [1421, 72] width 116 height 29
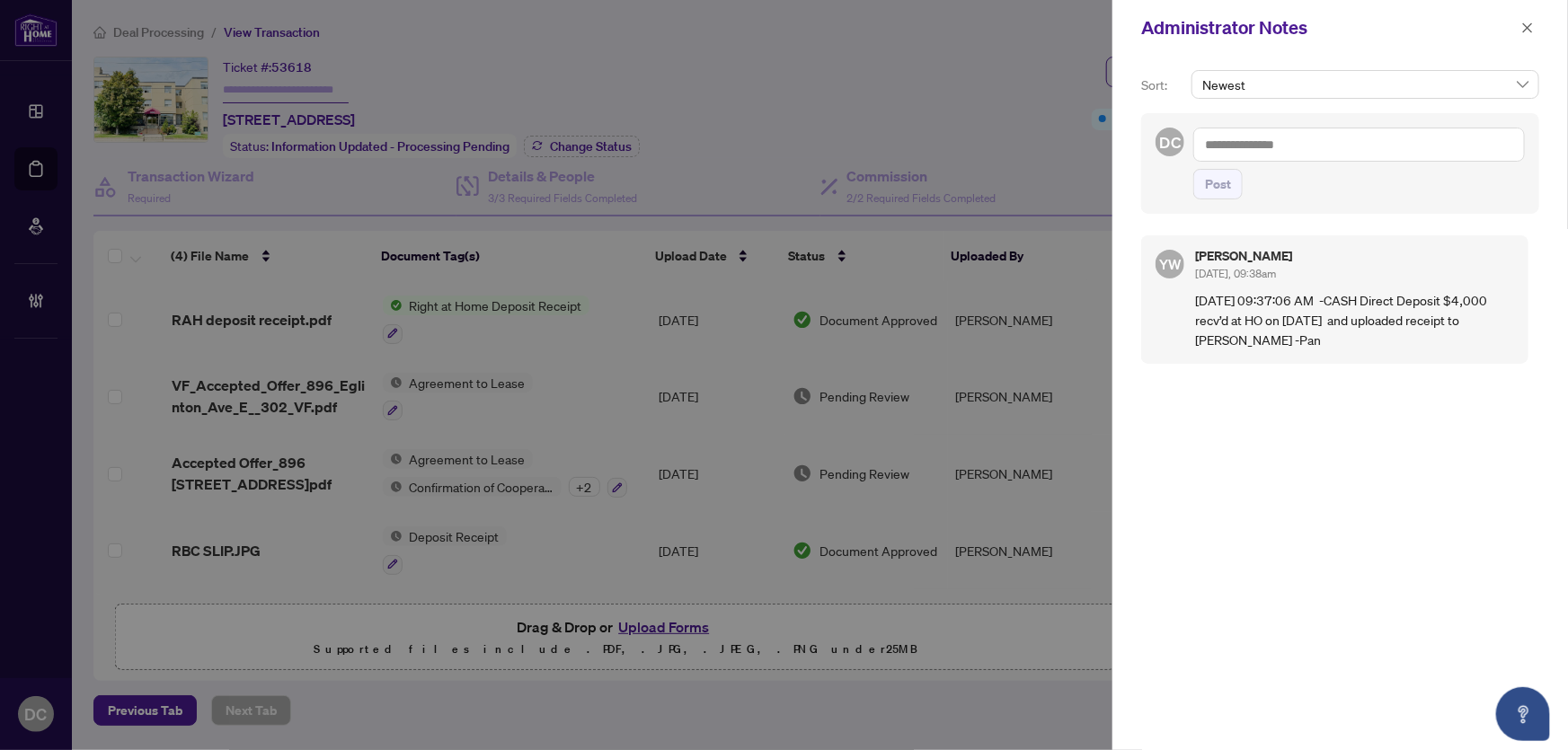
click at [1372, 141] on textarea at bounding box center [1359, 144] width 331 height 34
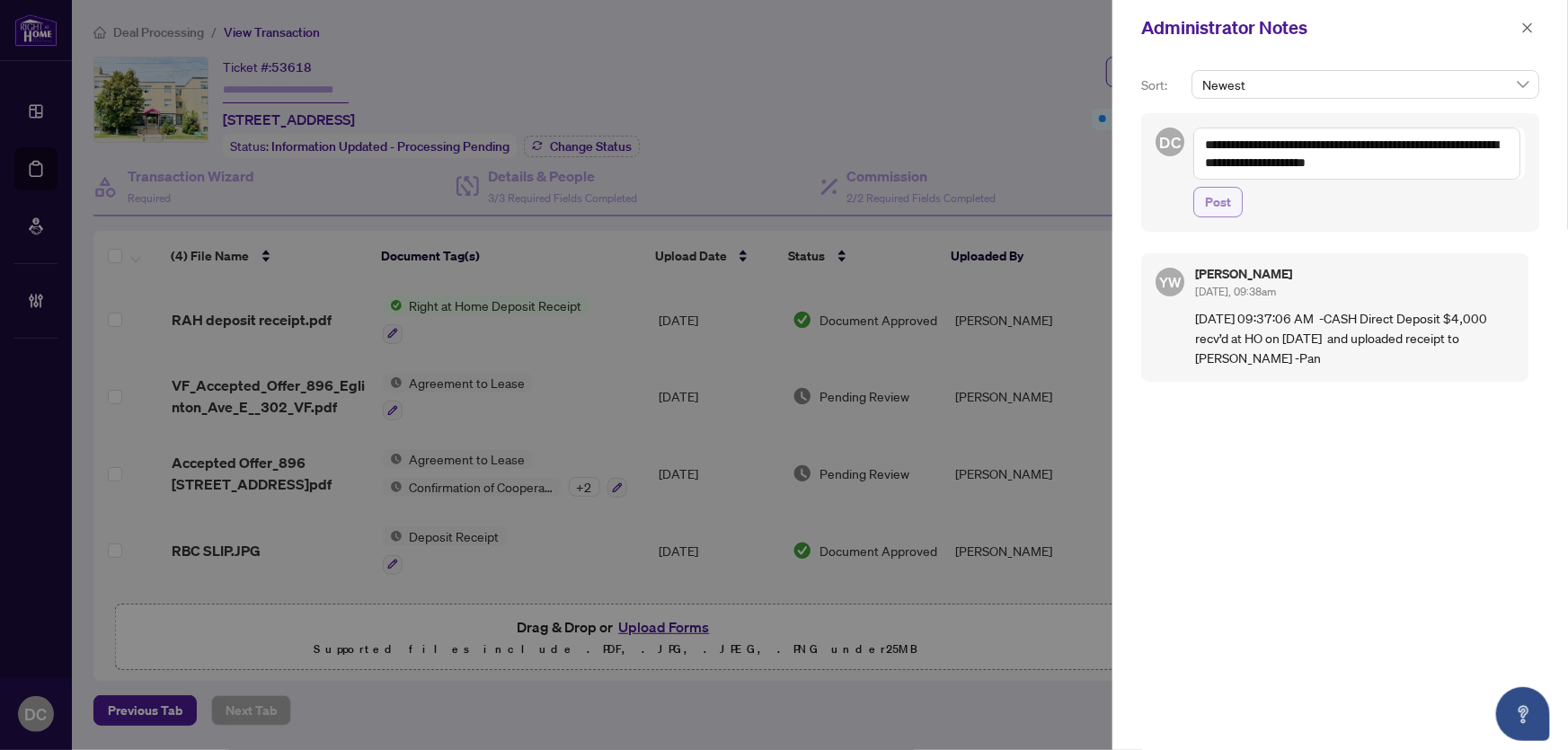
type textarea "**********"
click at [1220, 205] on span "Post" at bounding box center [1218, 202] width 26 height 29
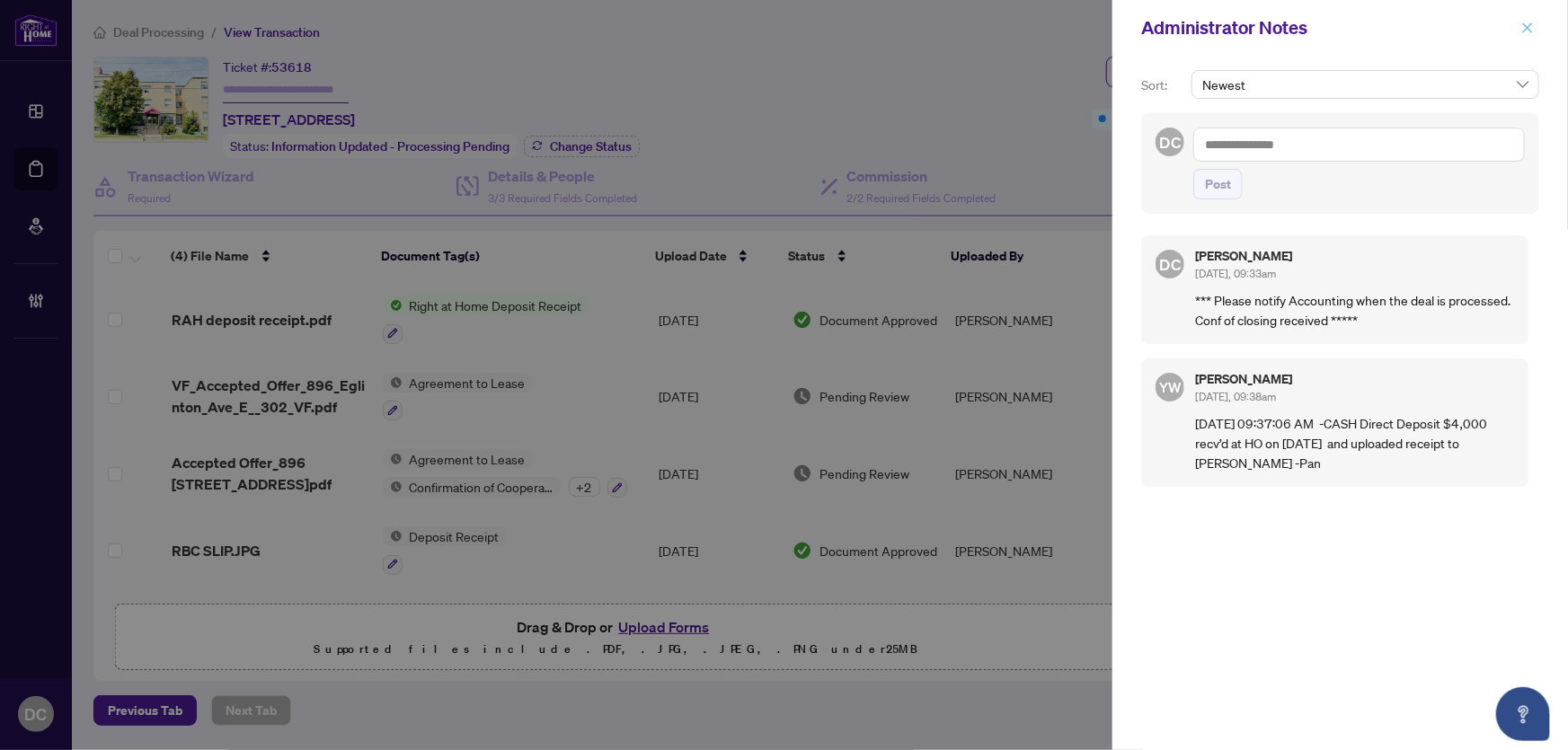
click at [1521, 29] on icon "close" at bounding box center [1528, 28] width 13 height 13
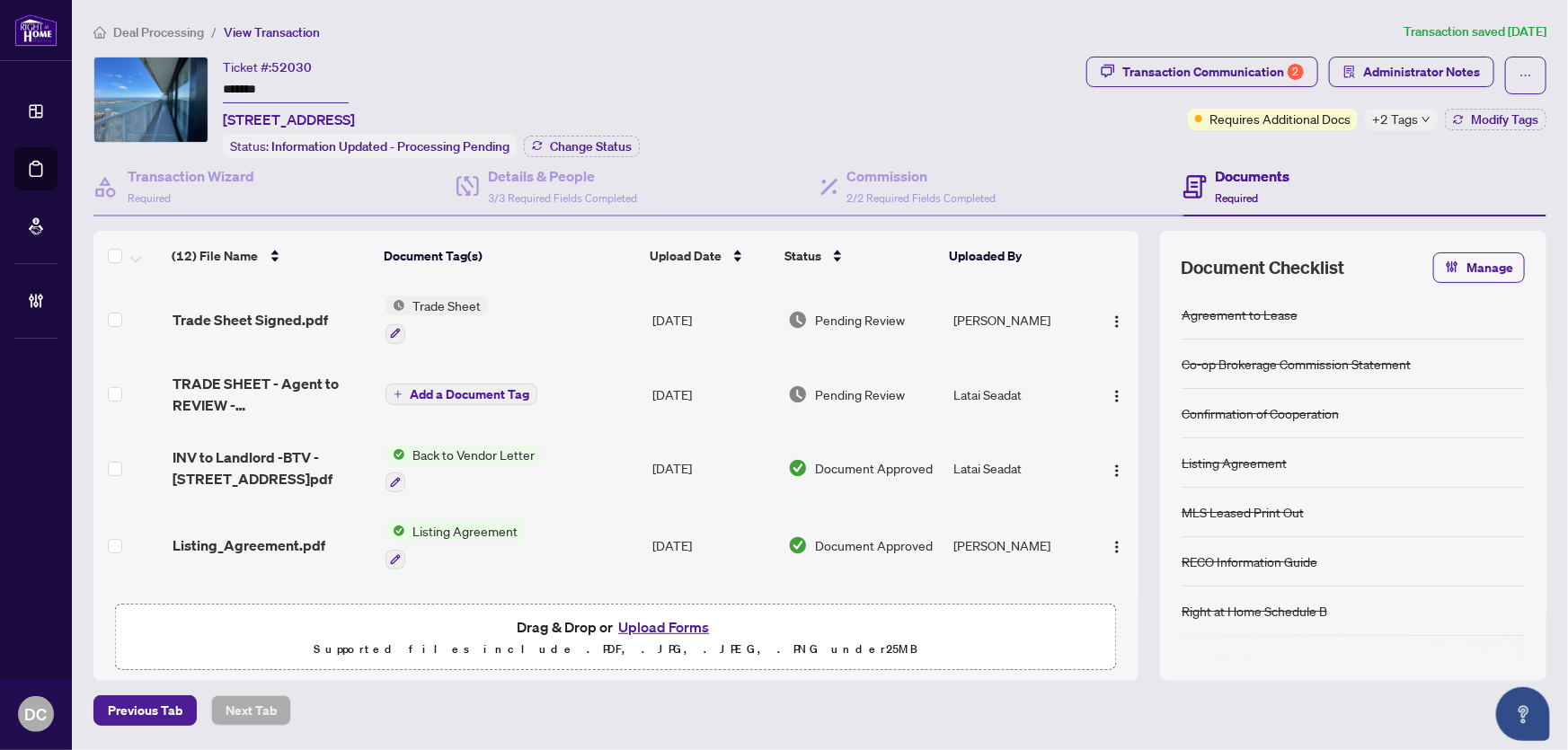
drag, startPoint x: 275, startPoint y: 88, endPoint x: 167, endPoint y: 84, distance: 108.1
click at [167, 84] on div "Ticket #: 52030 ******* [STREET_ADDRESS] Status: Information Updated - Processi…" at bounding box center [586, 107] width 986 height 101
click at [550, 150] on span "Change Status" at bounding box center [591, 147] width 82 height 13
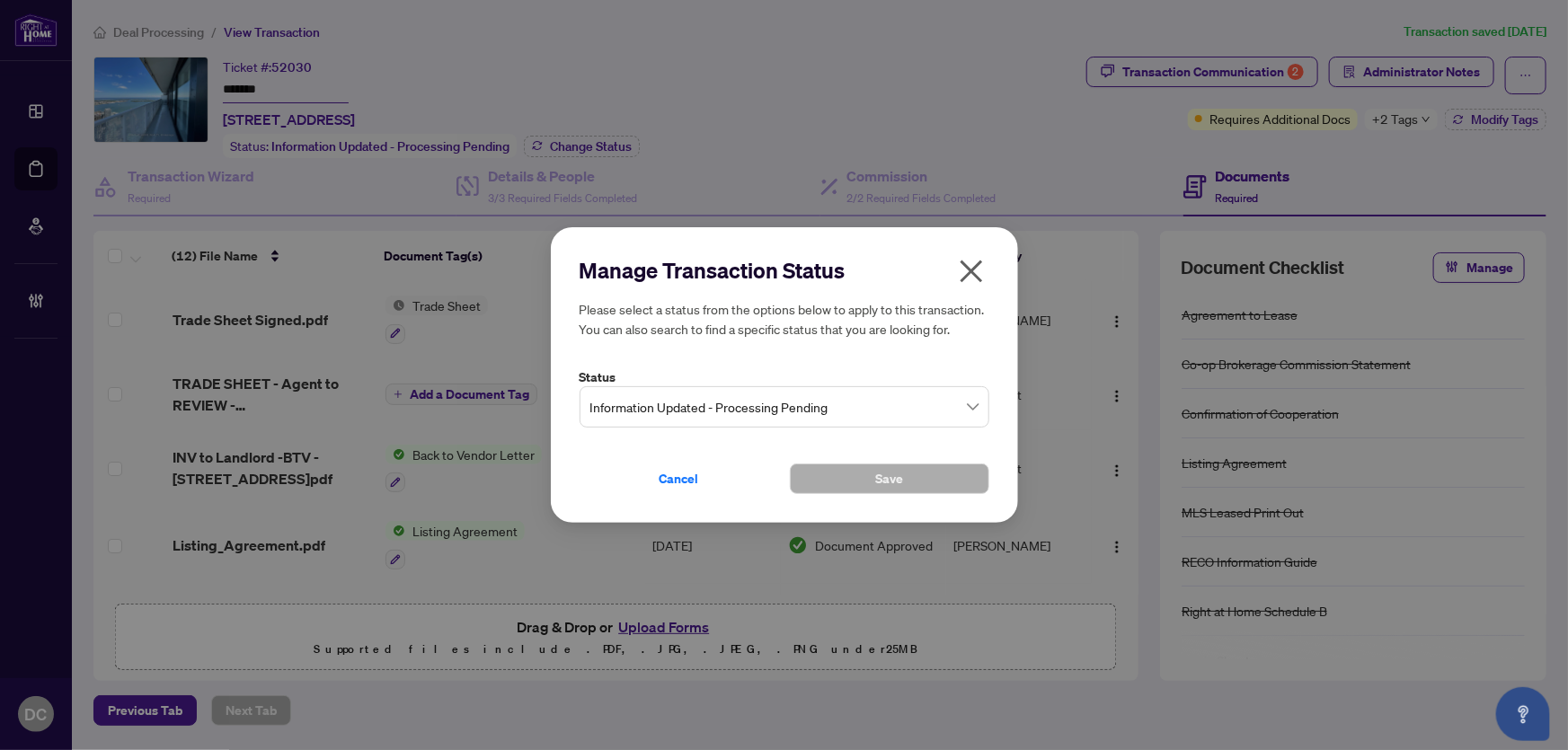
drag, startPoint x: 851, startPoint y: 417, endPoint x: 834, endPoint y: 416, distance: 17.0
click at [851, 417] on span "Information Updated - Processing Pending" at bounding box center [784, 407] width 388 height 34
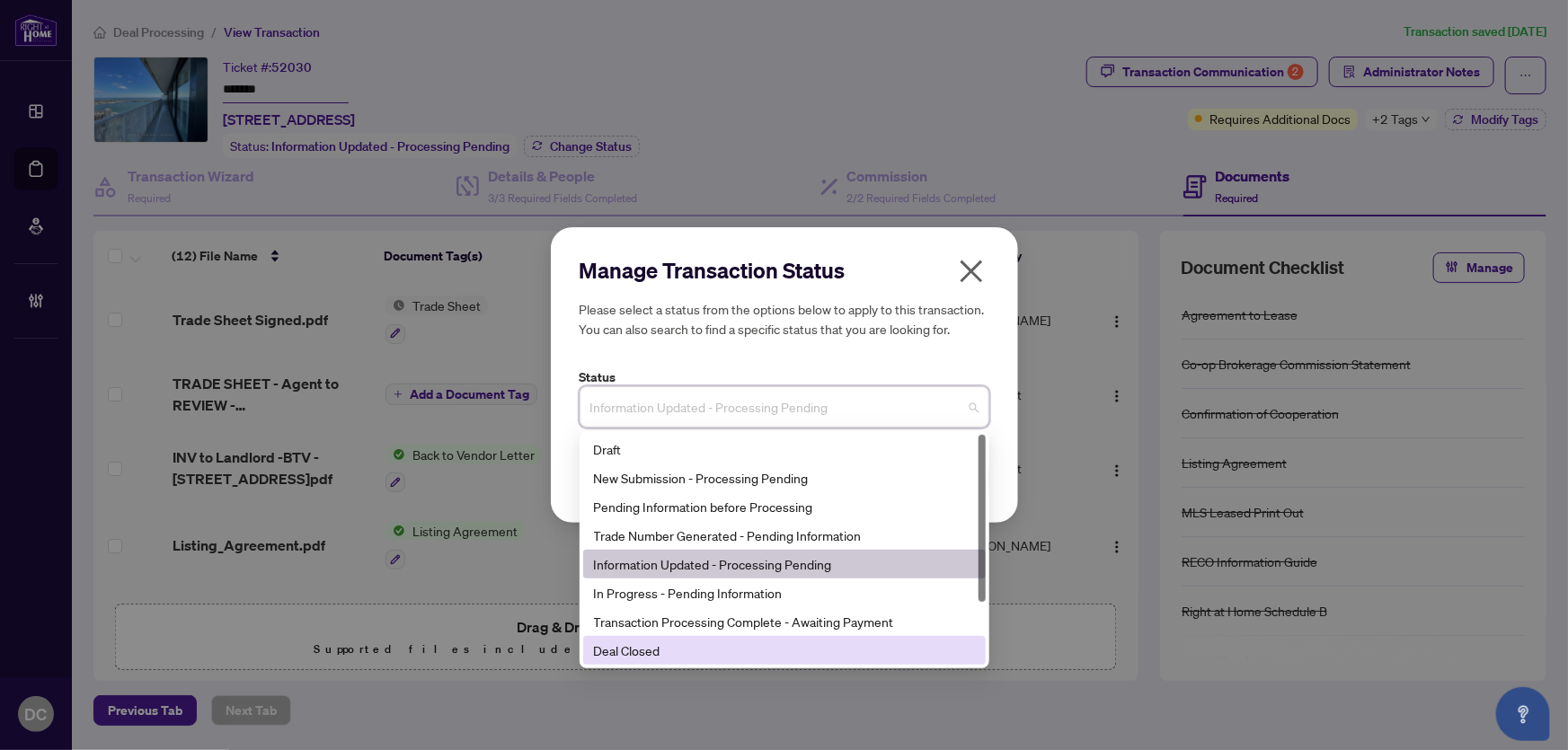
click at [696, 662] on div "Deal Closed" at bounding box center [784, 650] width 402 height 29
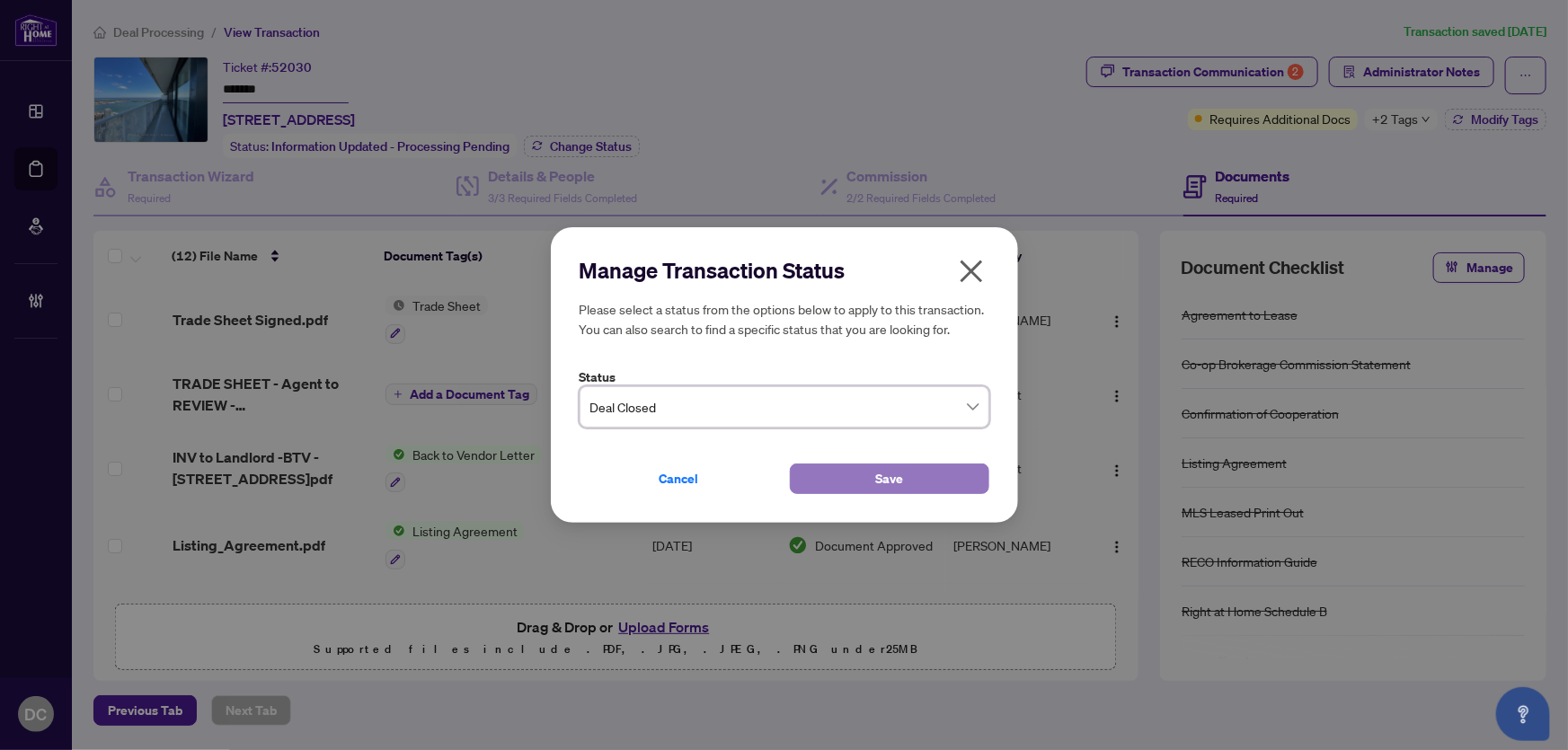
click at [844, 483] on button "Save" at bounding box center [889, 478] width 199 height 31
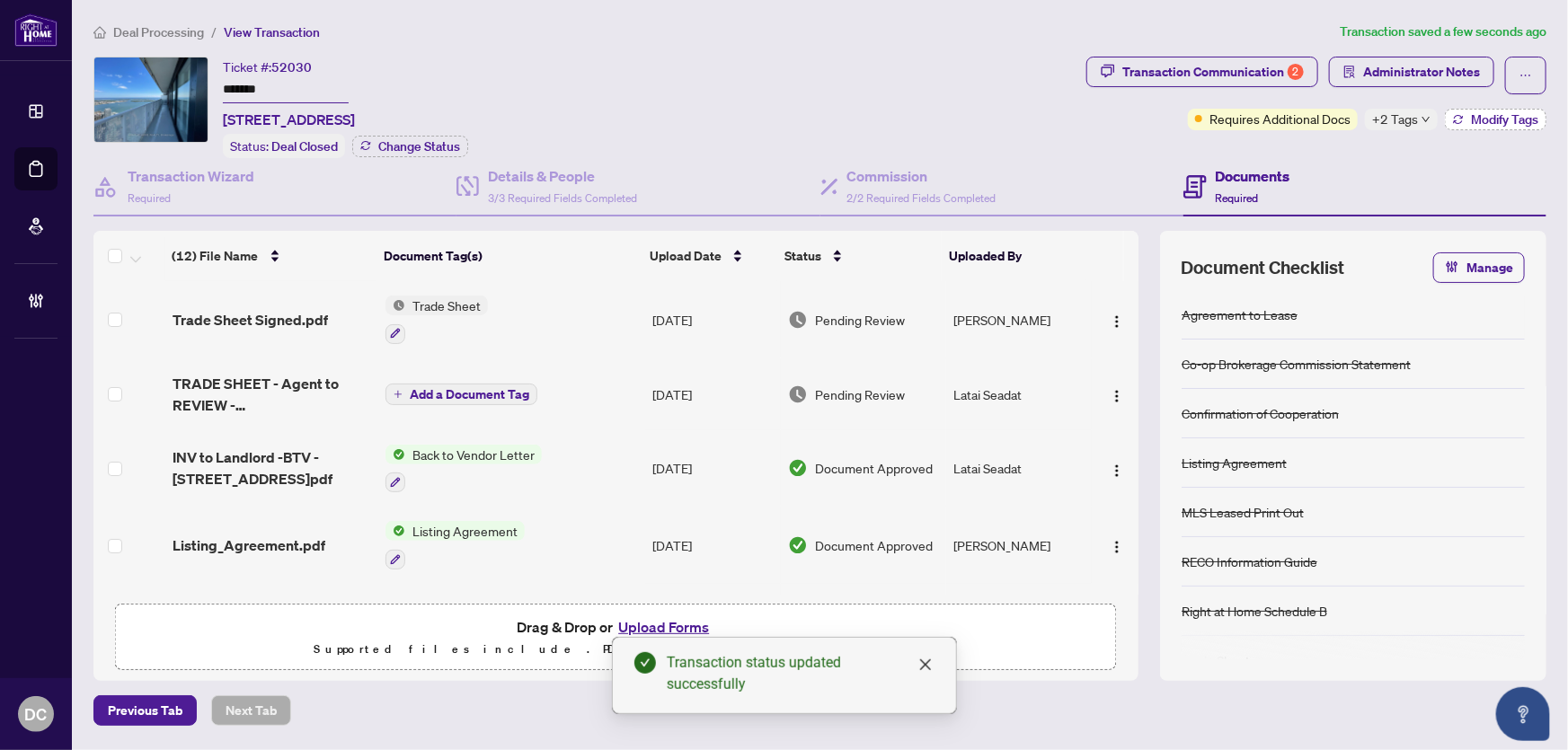
click at [1461, 117] on icon "button" at bounding box center [1458, 120] width 11 height 11
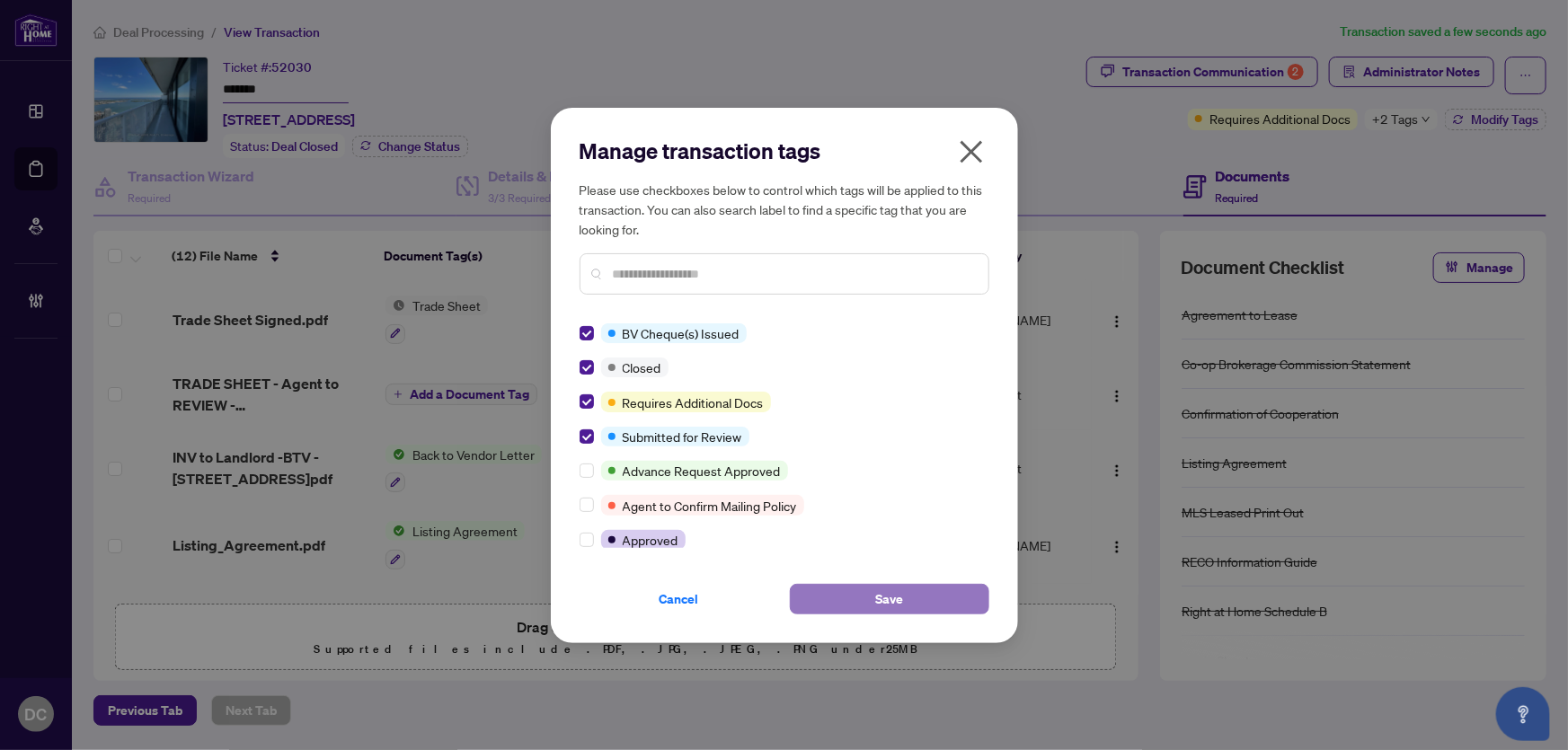
click at [876, 596] on span "Save" at bounding box center [889, 598] width 28 height 29
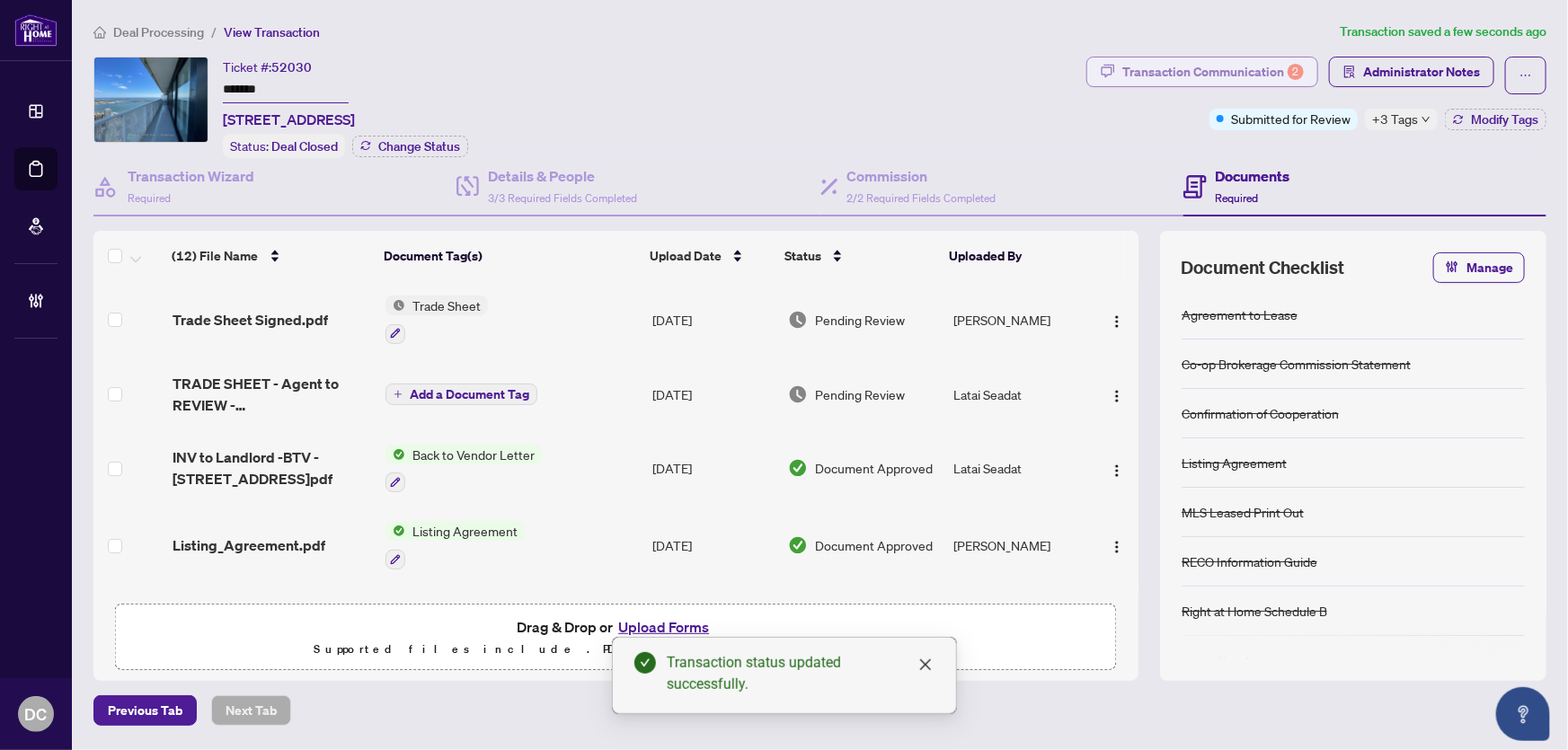
click at [1161, 83] on div "Transaction Communication 2" at bounding box center [1212, 72] width 182 height 29
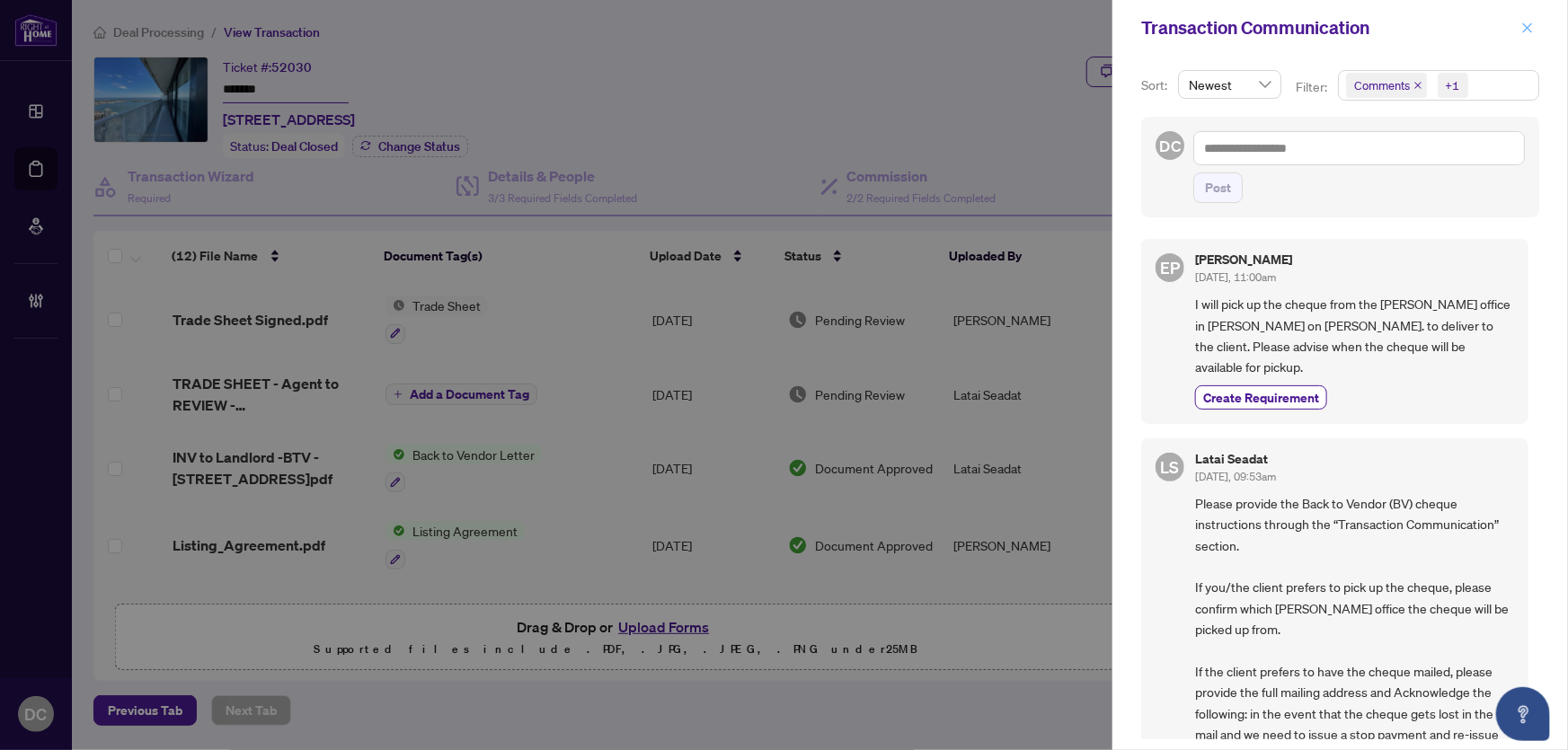
click at [1530, 17] on span "button" at bounding box center [1528, 27] width 13 height 29
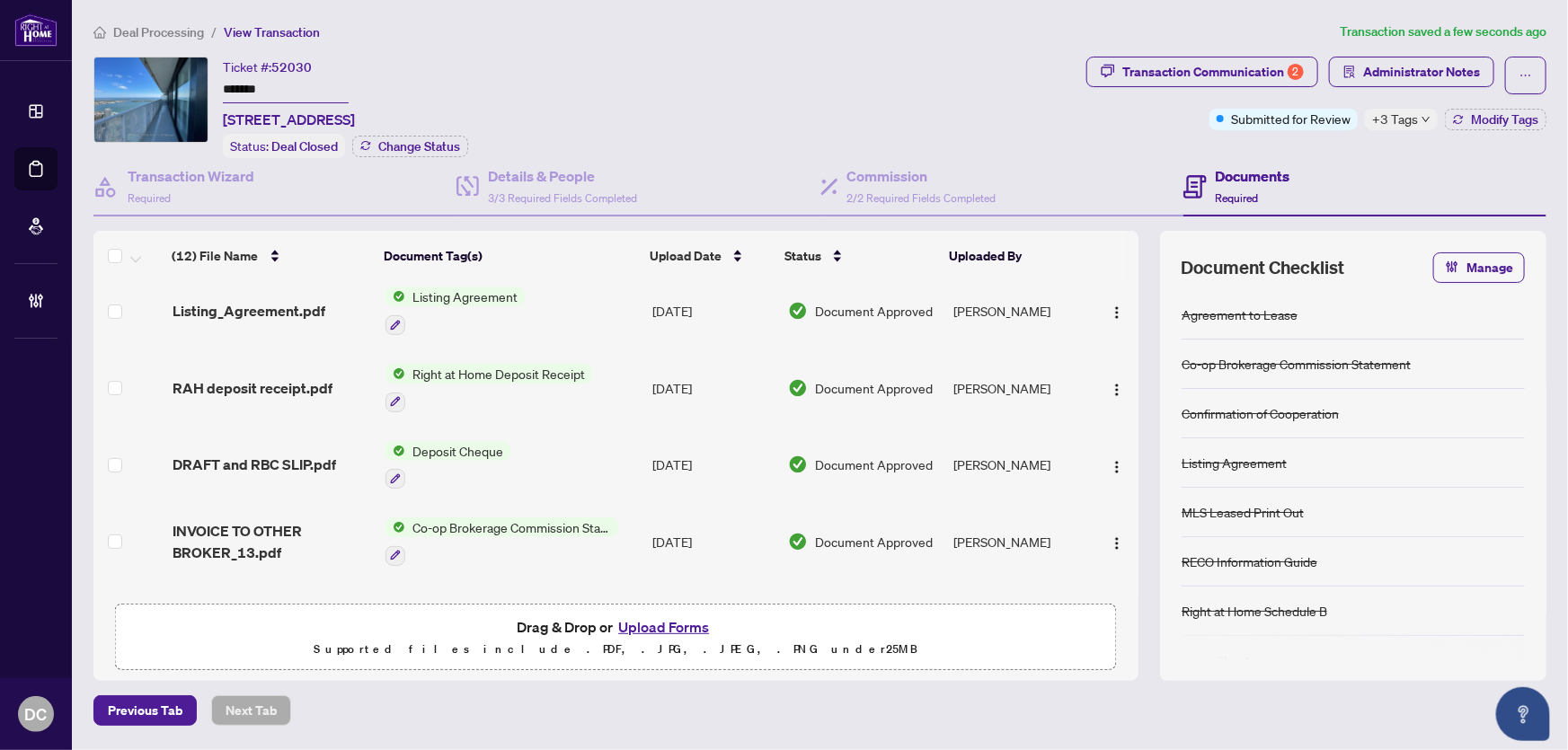
scroll to position [326, 0]
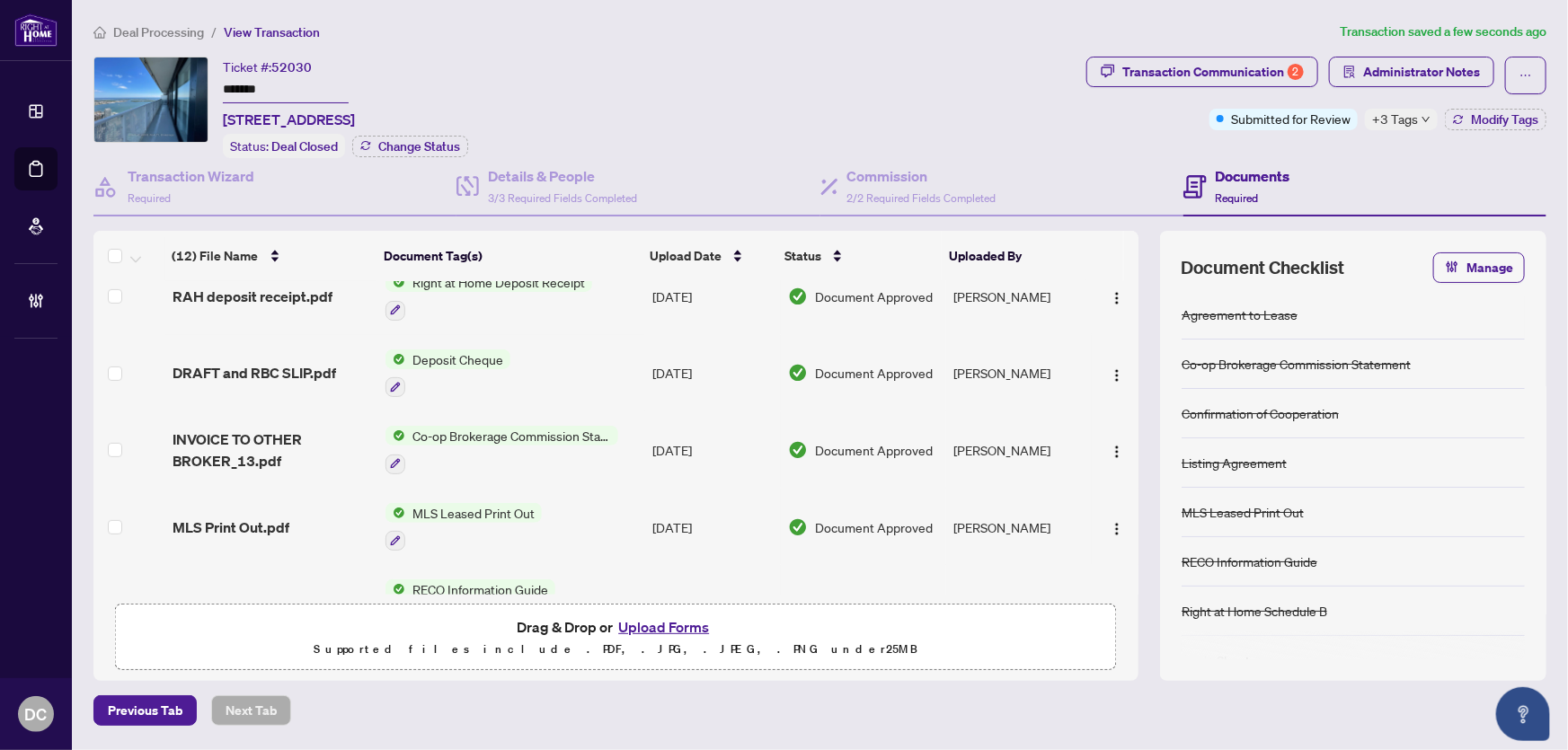
click at [628, 448] on td "Co-op Brokerage Commission Statement" at bounding box center [511, 449] width 267 height 77
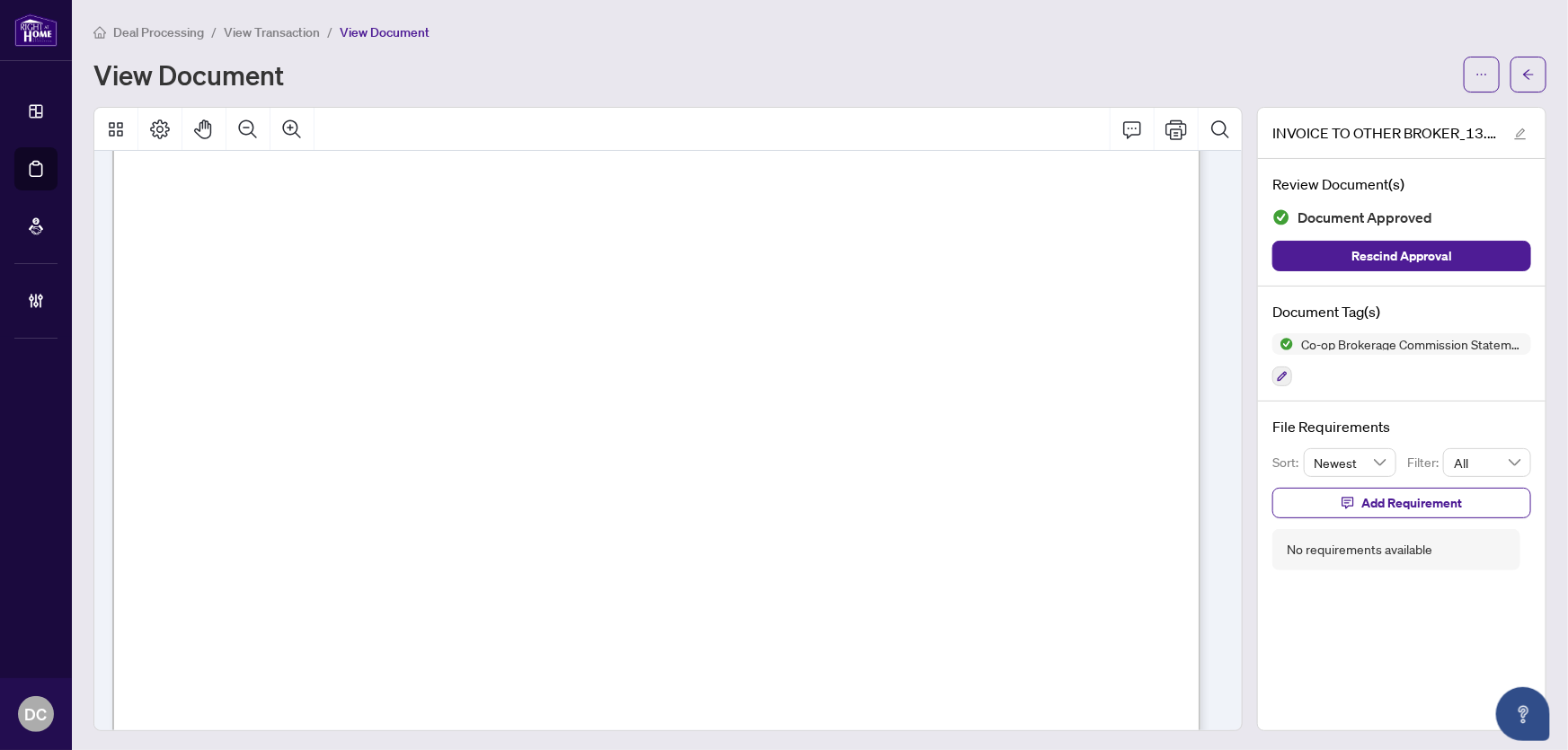
scroll to position [571, 0]
click at [1522, 81] on span "button" at bounding box center [1529, 74] width 13 height 29
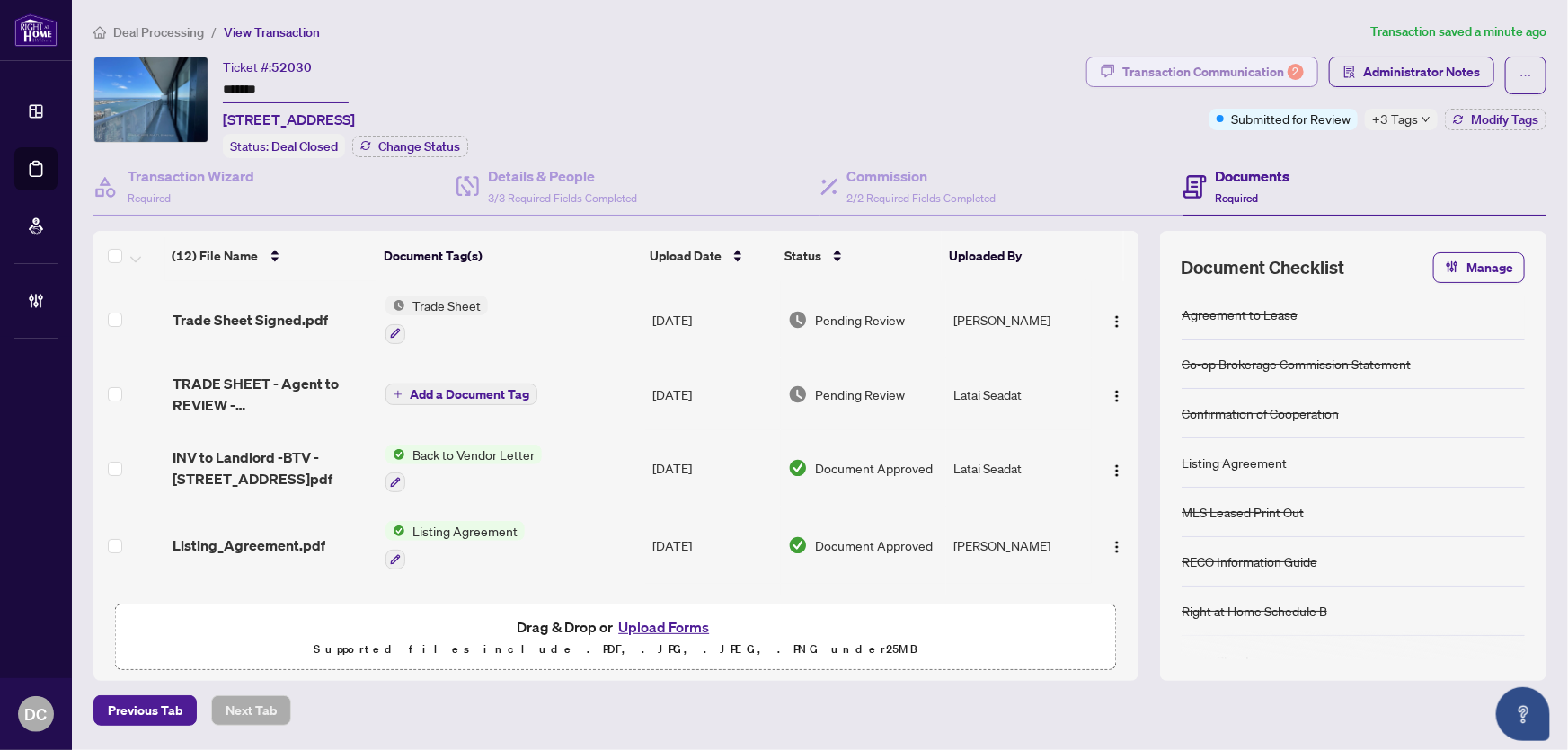
click at [1266, 74] on div "Transaction Communication 2" at bounding box center [1212, 72] width 182 height 29
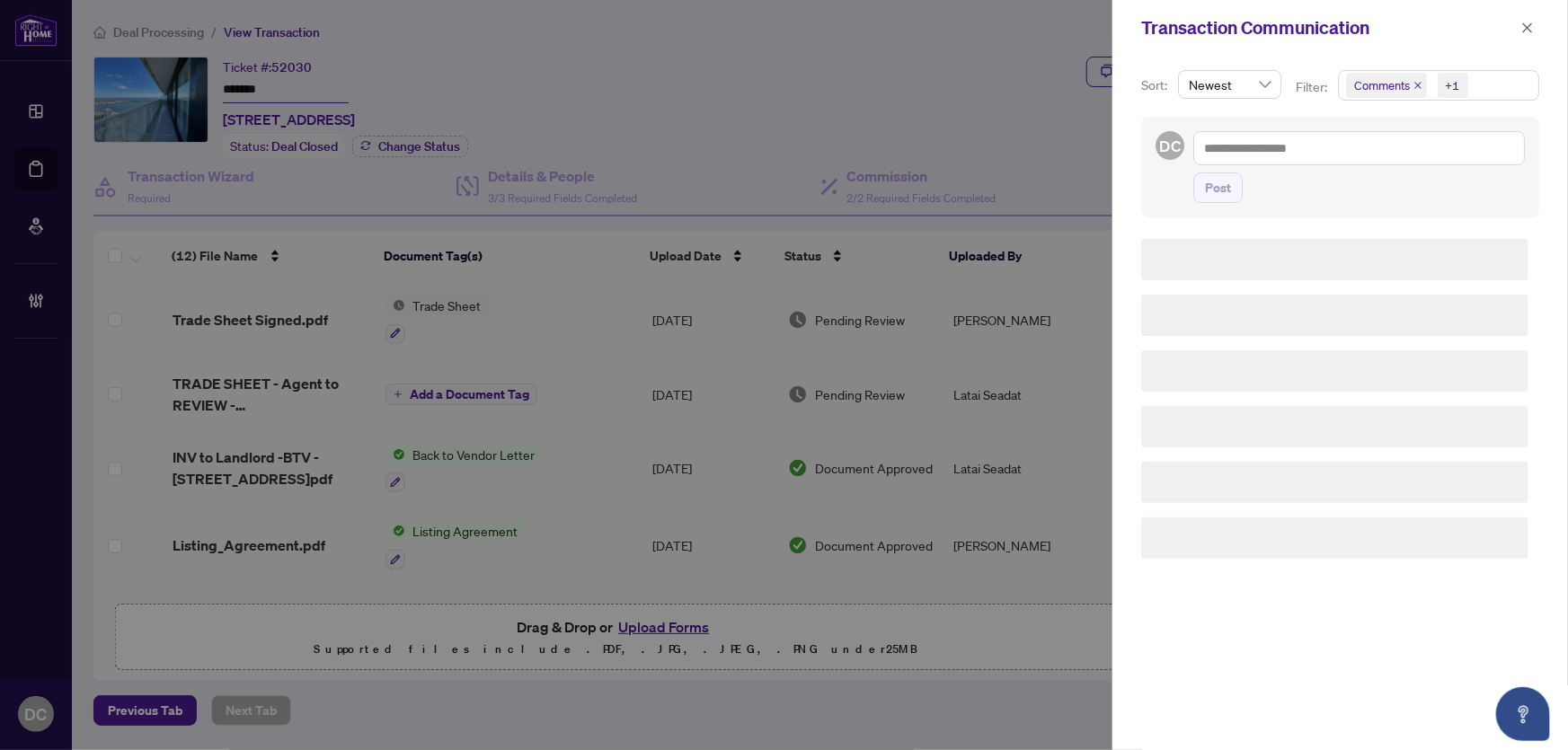
click at [1482, 87] on span "Comments +1" at bounding box center [1439, 85] width 199 height 29
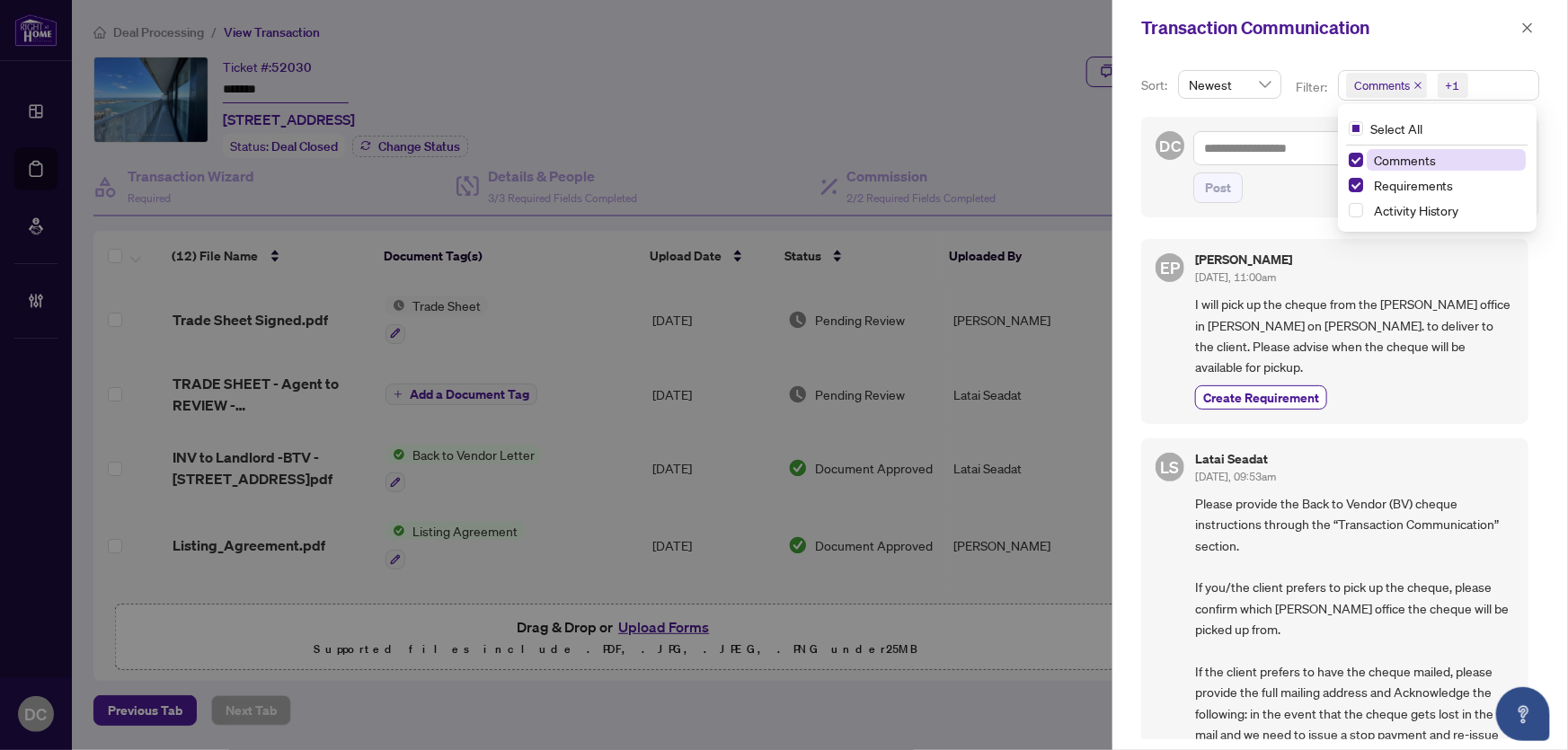
click at [1436, 161] on span "Comments" at bounding box center [1447, 159] width 160 height 21
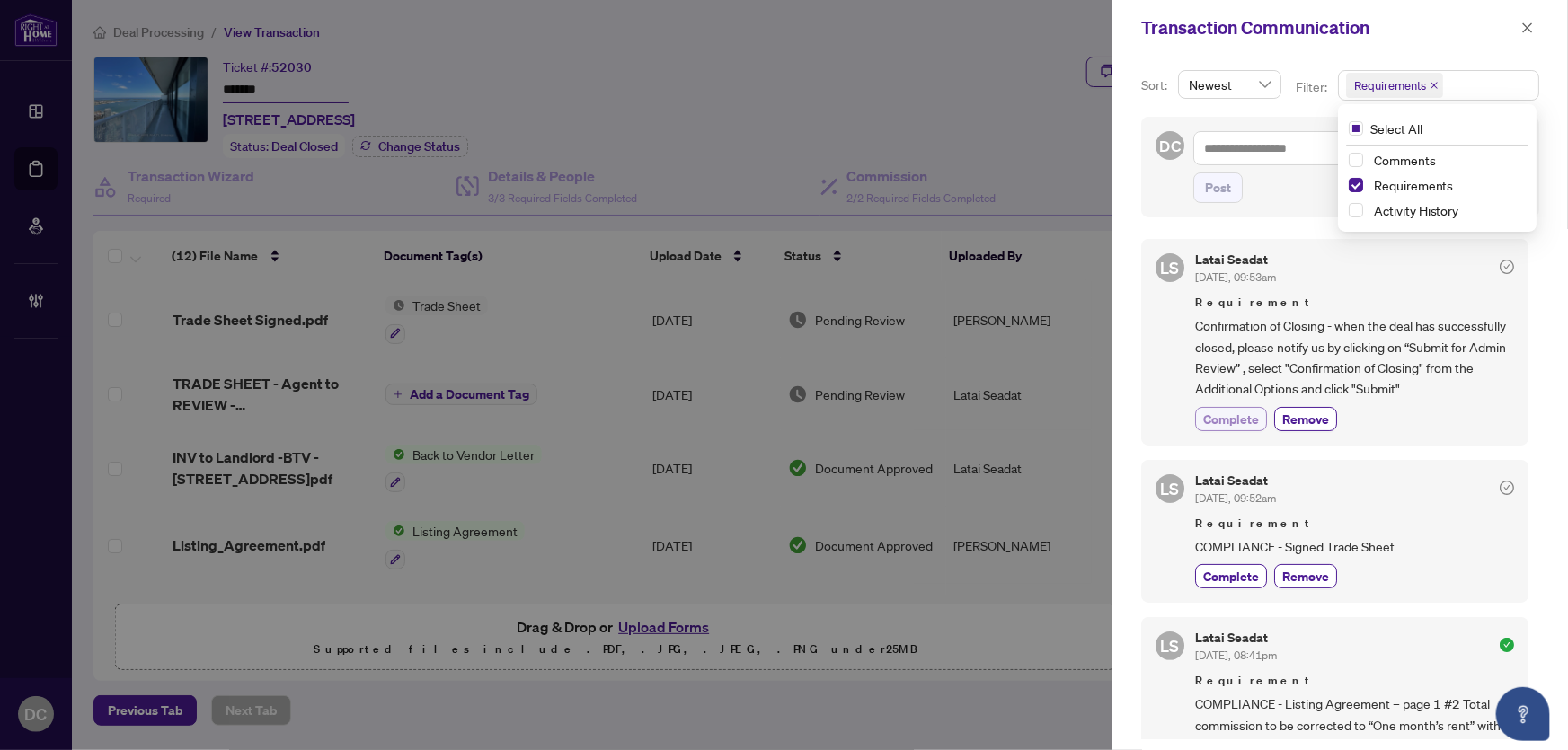
click at [1213, 420] on span "Complete" at bounding box center [1231, 419] width 56 height 19
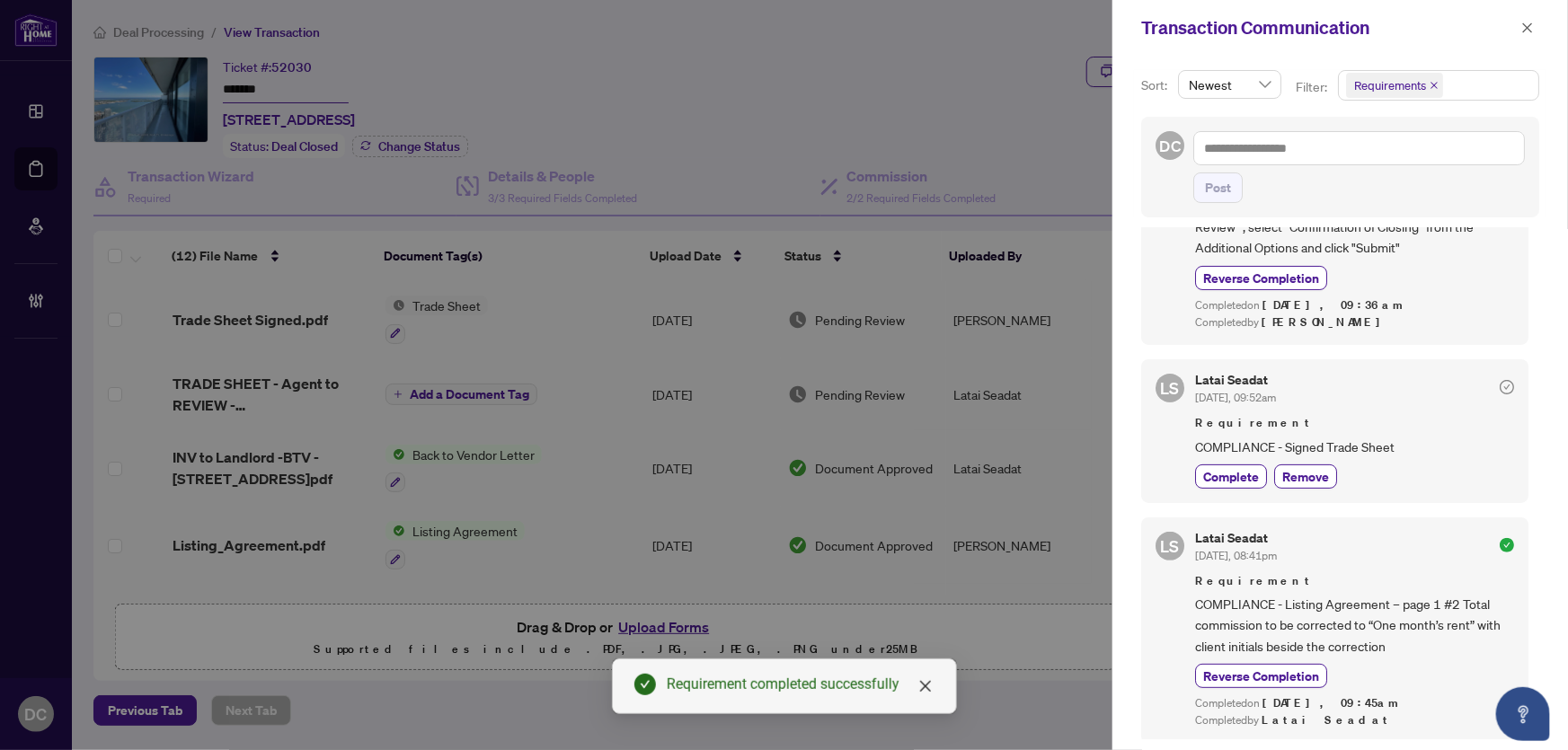
scroll to position [3, 0]
click at [1533, 21] on icon "close" at bounding box center [1528, 28] width 13 height 13
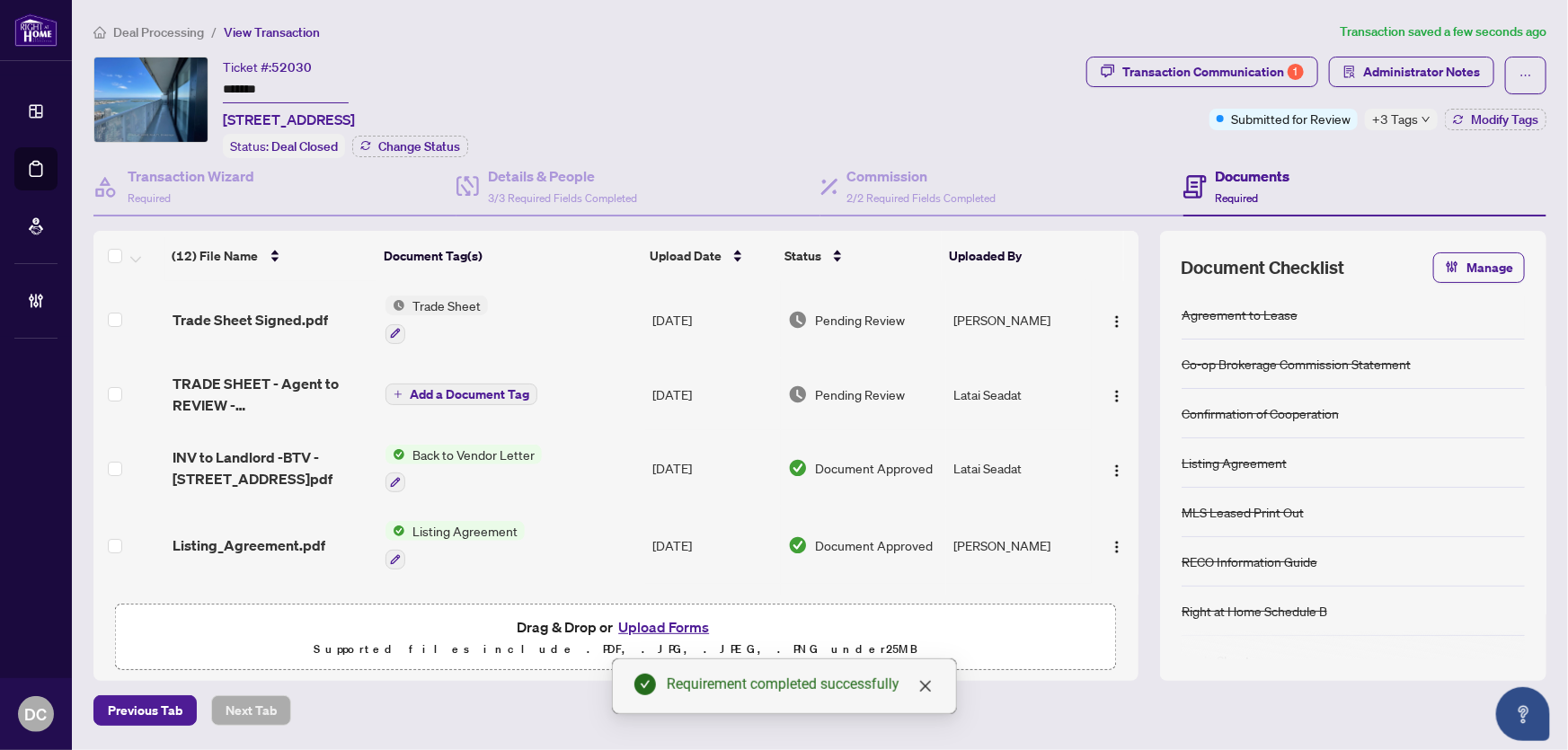
click at [555, 315] on td "Trade Sheet" at bounding box center [511, 319] width 267 height 77
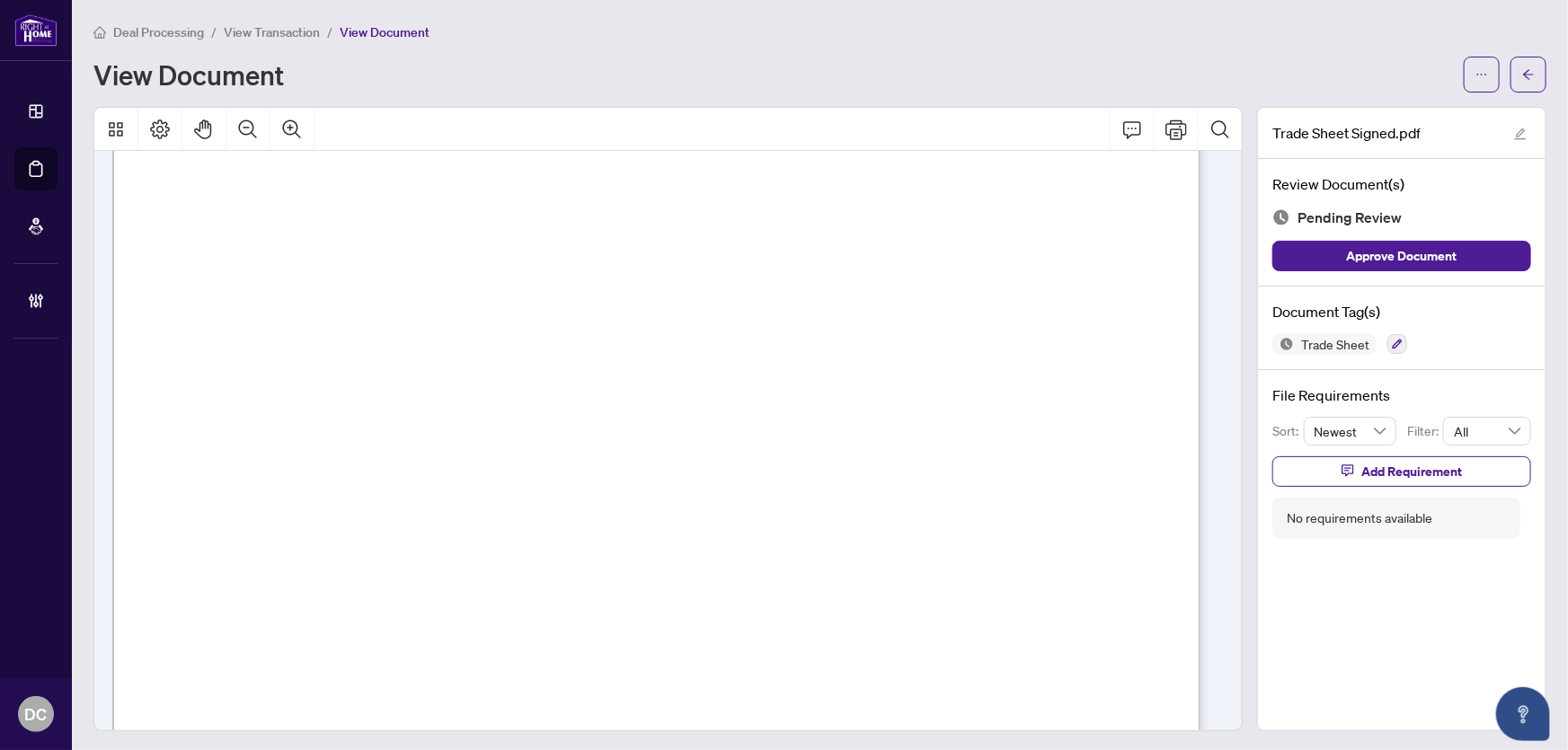
scroll to position [489, 0]
click at [1522, 69] on icon "arrow-left" at bounding box center [1529, 74] width 13 height 13
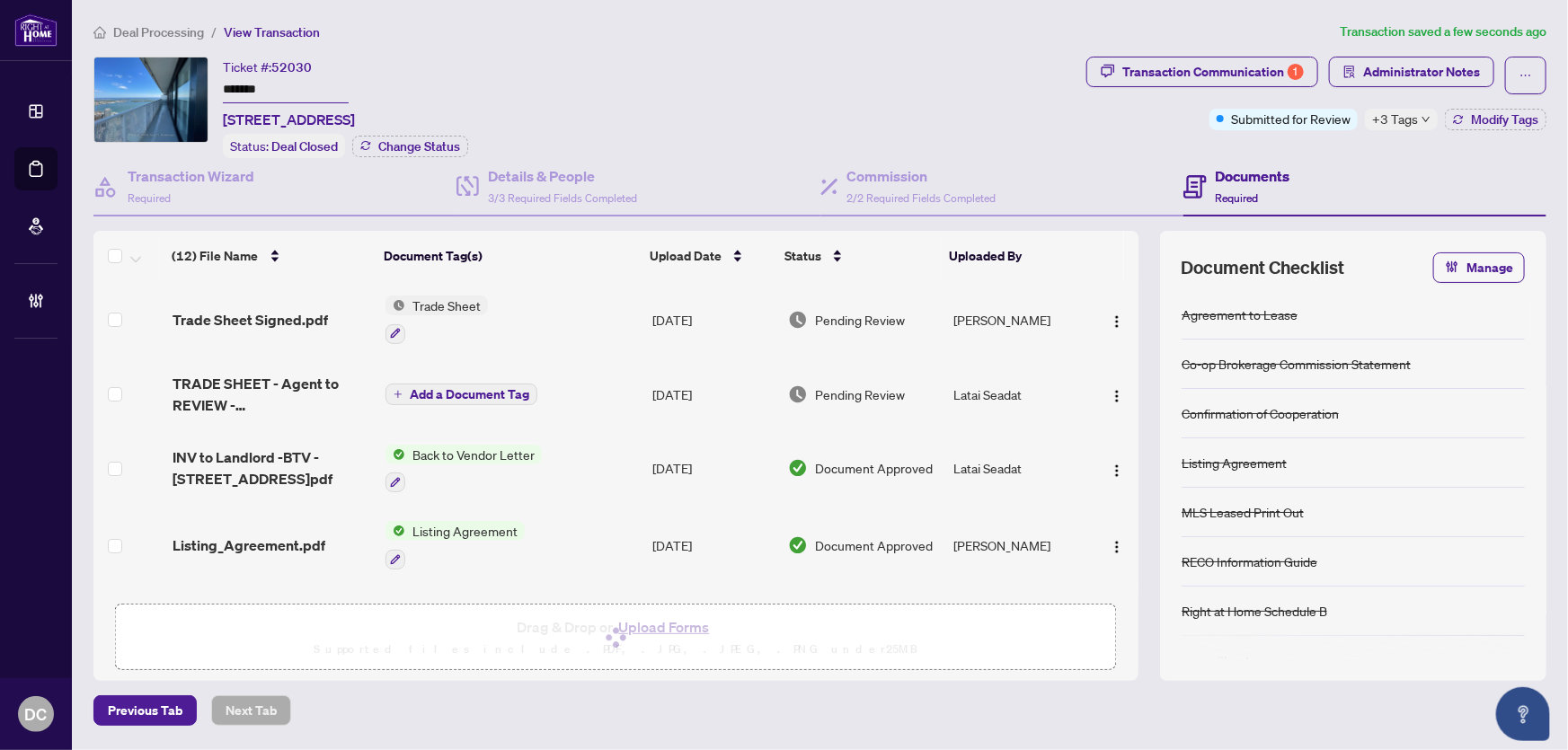
click at [1406, 115] on span "+3 Tags" at bounding box center [1395, 119] width 46 height 20
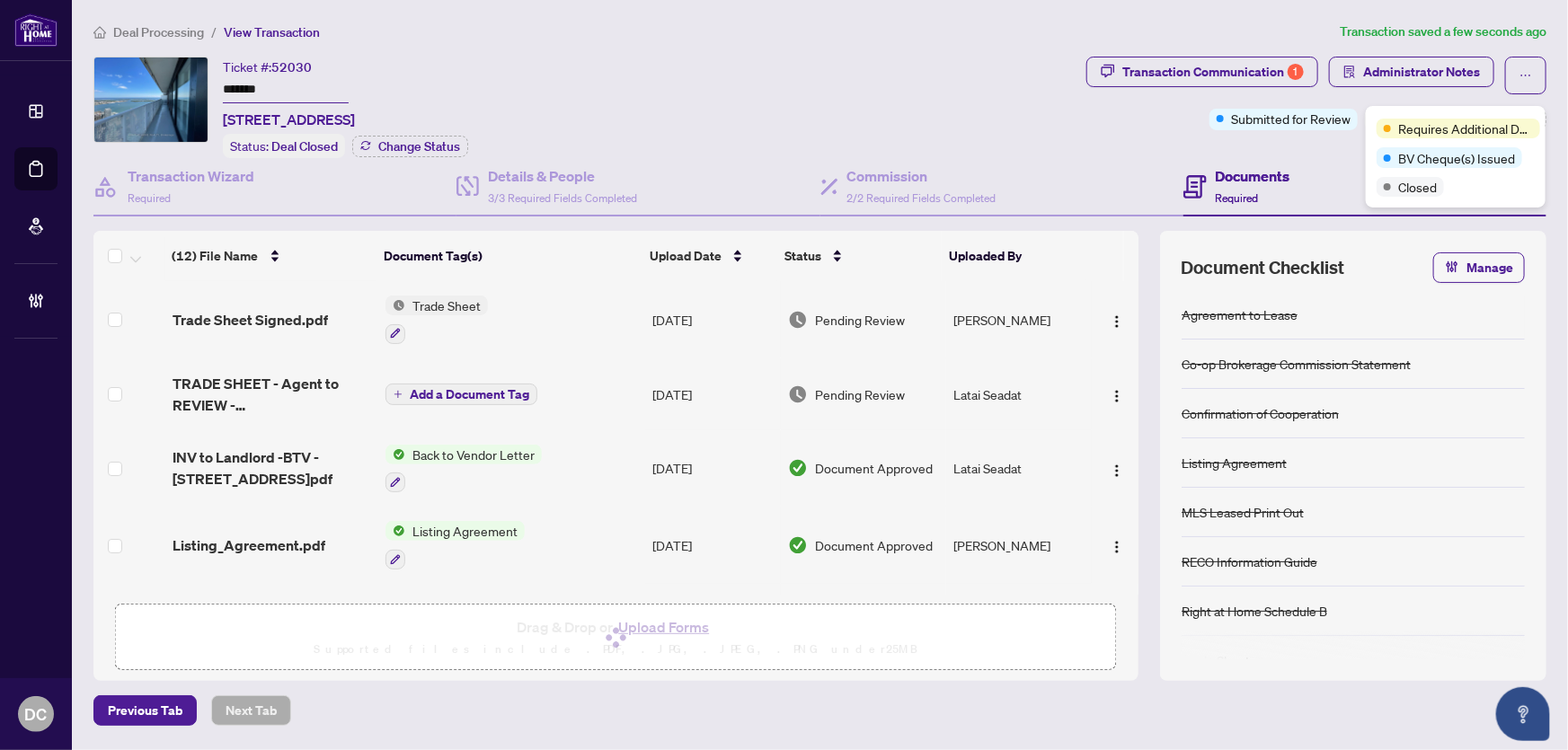
drag, startPoint x: 1339, startPoint y: 143, endPoint x: 1385, endPoint y: 141, distance: 46.0
click at [1340, 143] on div "Transaction Communication 1 Administrator Notes Submitted for Review +3 Tags Mo…" at bounding box center [1317, 107] width 467 height 101
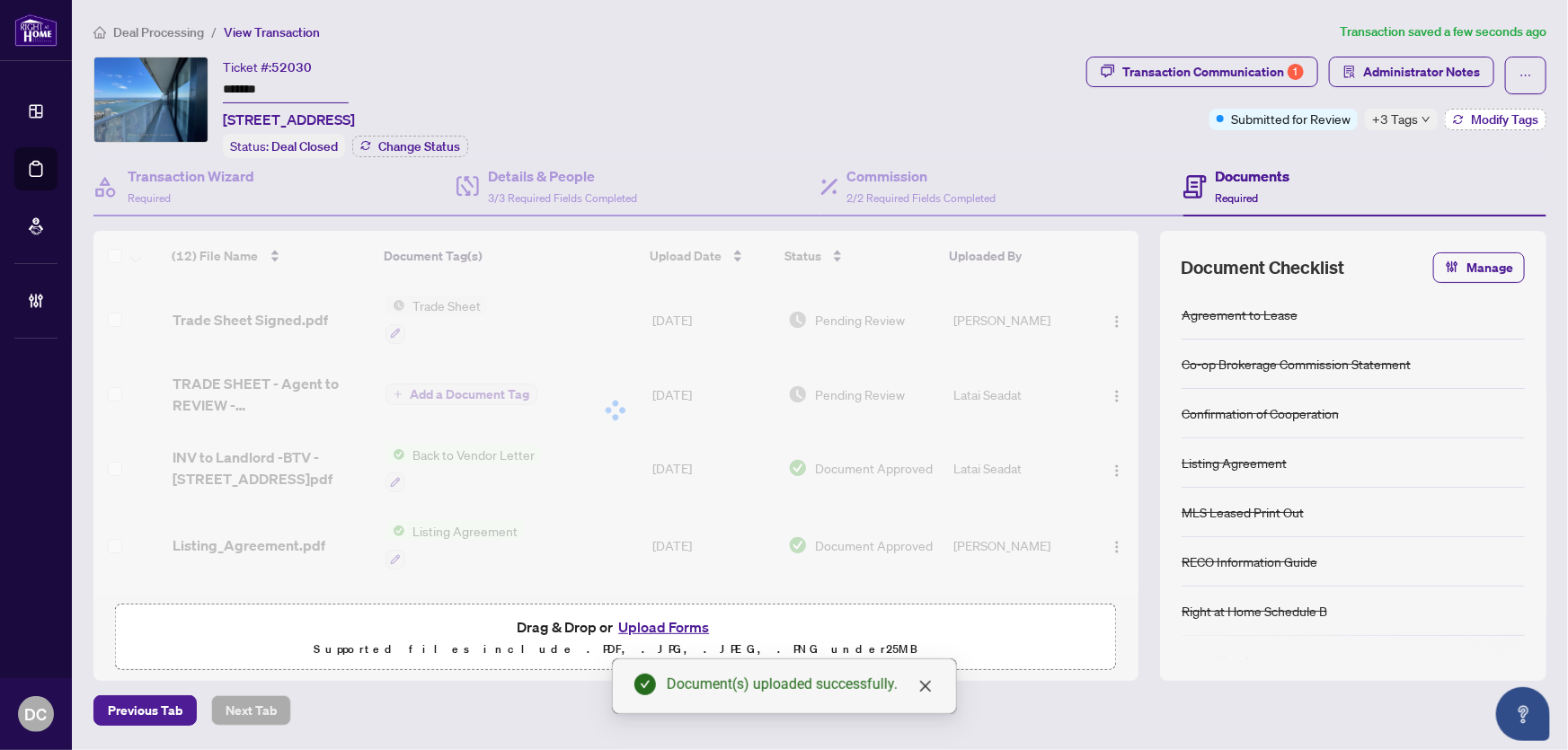
click at [1516, 114] on span "Modify Tags" at bounding box center [1505, 120] width 67 height 13
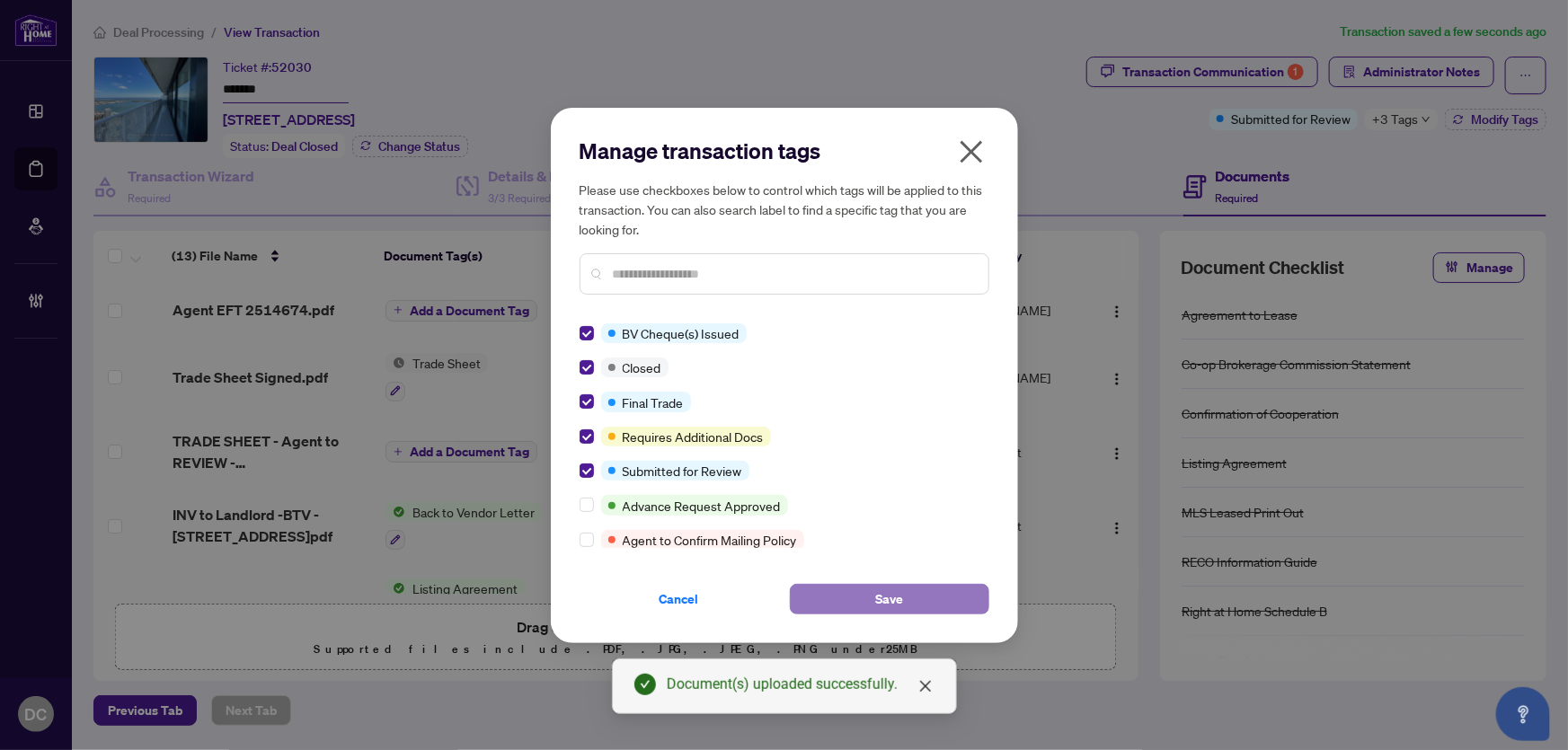
click at [828, 587] on button "Save" at bounding box center [889, 598] width 199 height 31
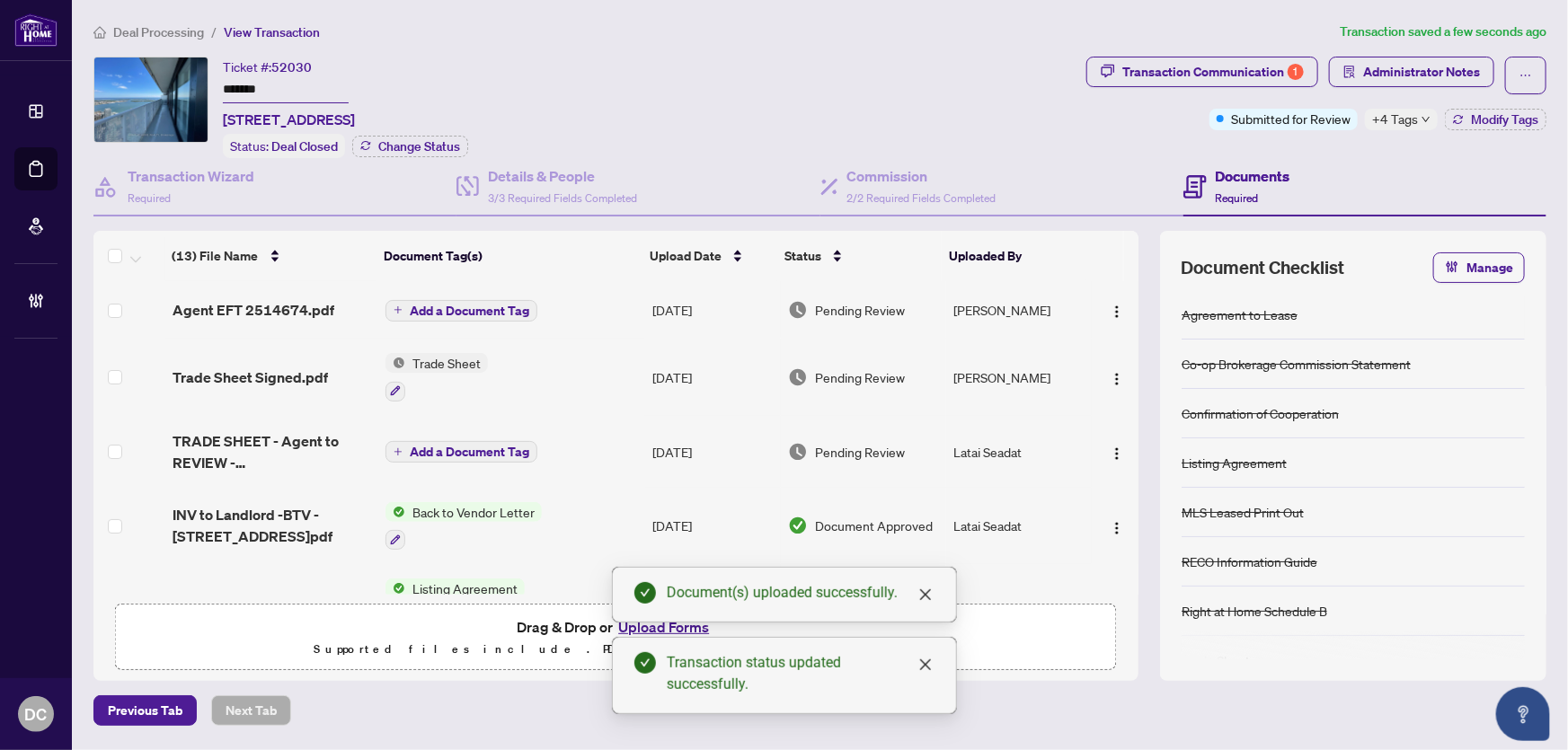
drag, startPoint x: 358, startPoint y: 87, endPoint x: 140, endPoint y: 85, distance: 218.0
click at [140, 85] on div "Ticket #: 52030 ******* 6604-88 Harbour St, Toronto, Ontario M5J 0C3, Canada St…" at bounding box center [586, 107] width 986 height 101
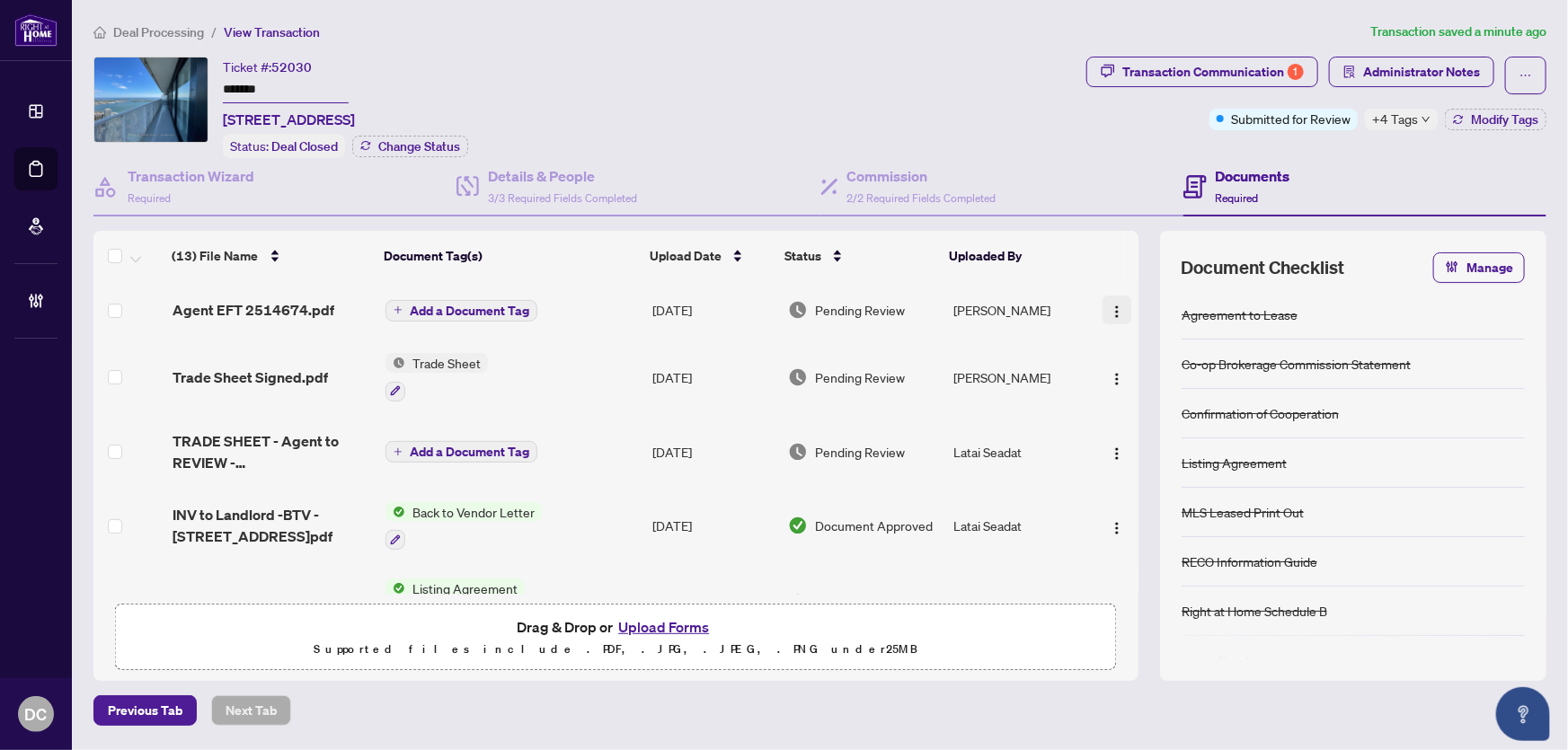
click at [1113, 305] on img "button" at bounding box center [1116, 311] width 14 height 14
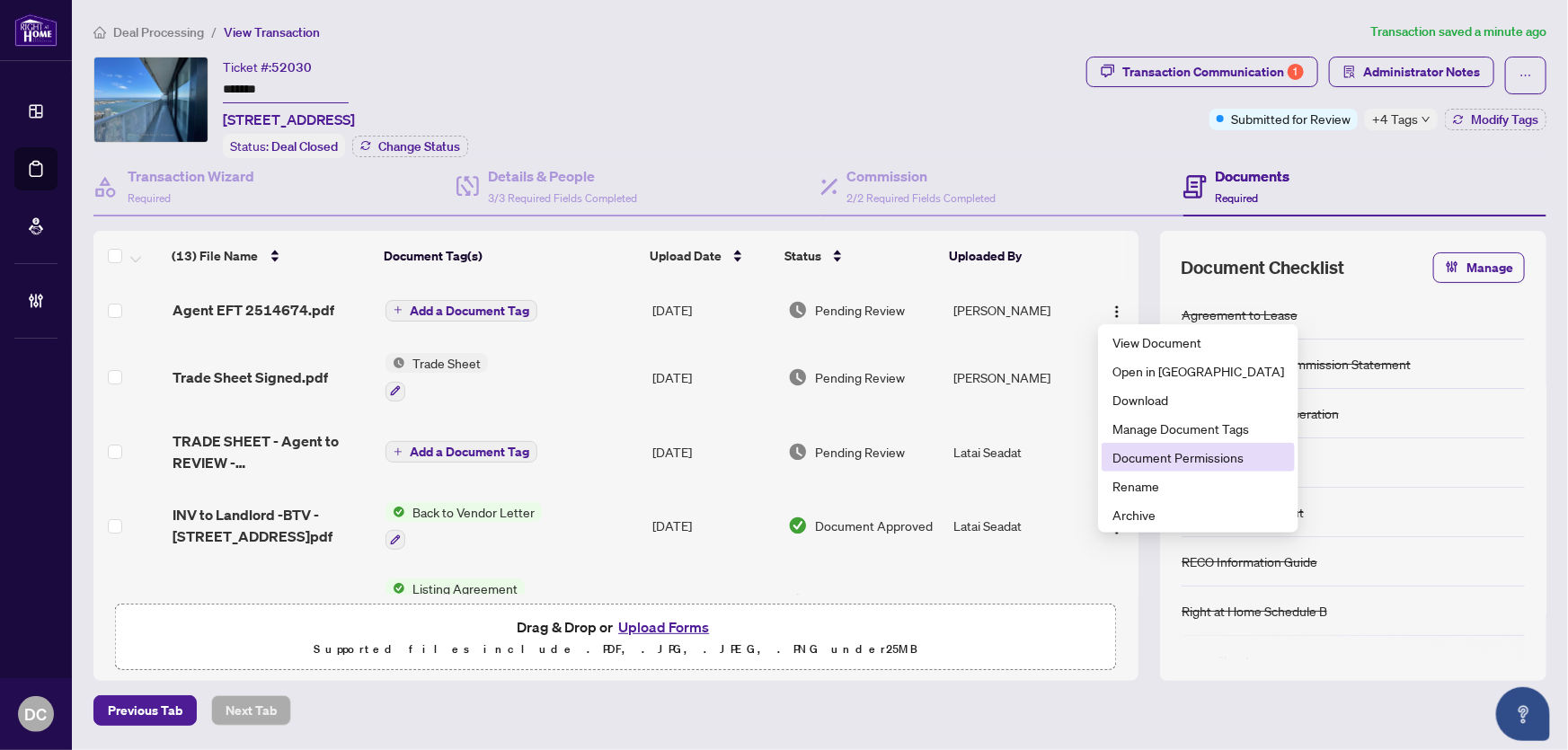
click at [1144, 462] on span "Document Permissions" at bounding box center [1198, 457] width 171 height 20
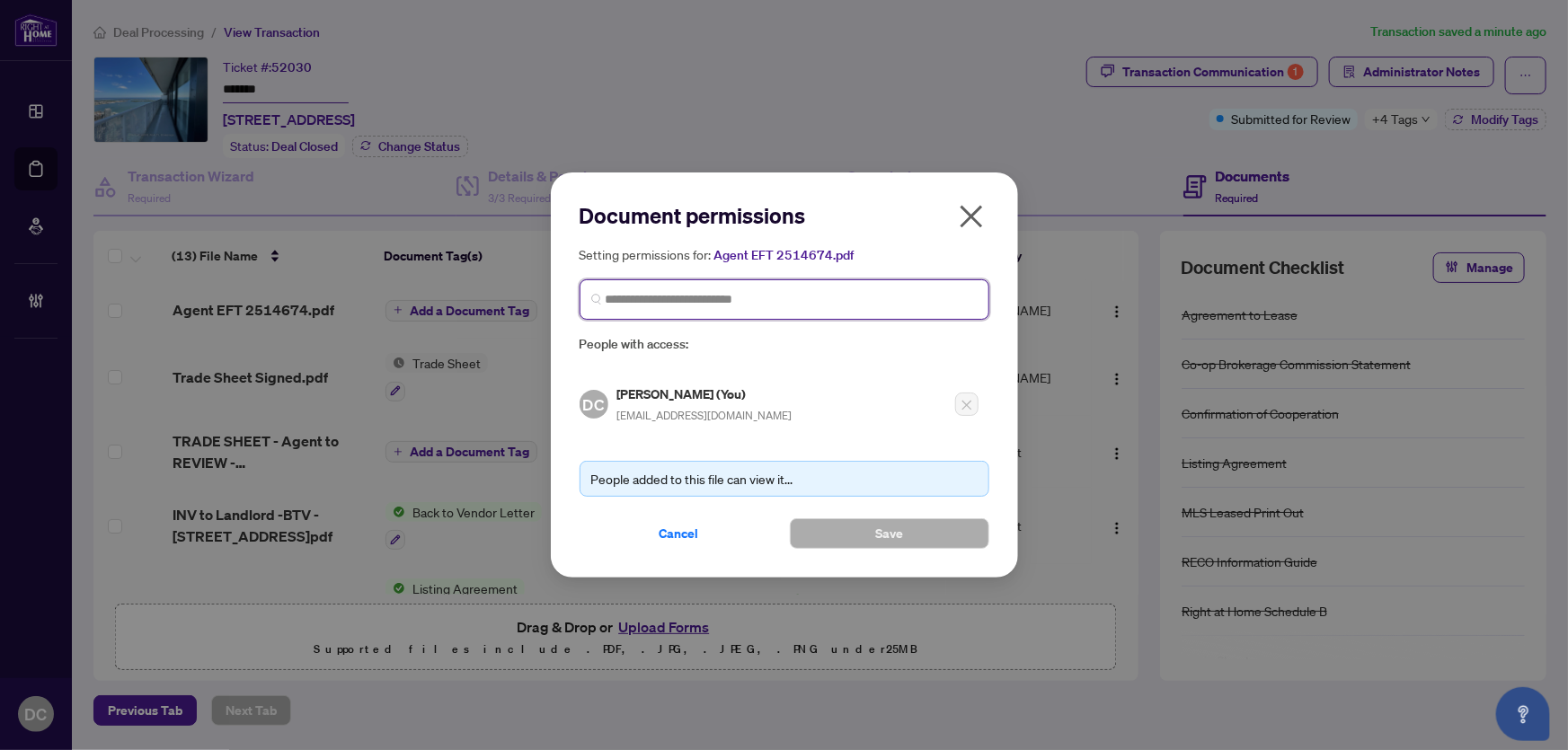
click at [871, 307] on input "search" at bounding box center [791, 300] width 372 height 19
type input "**********"
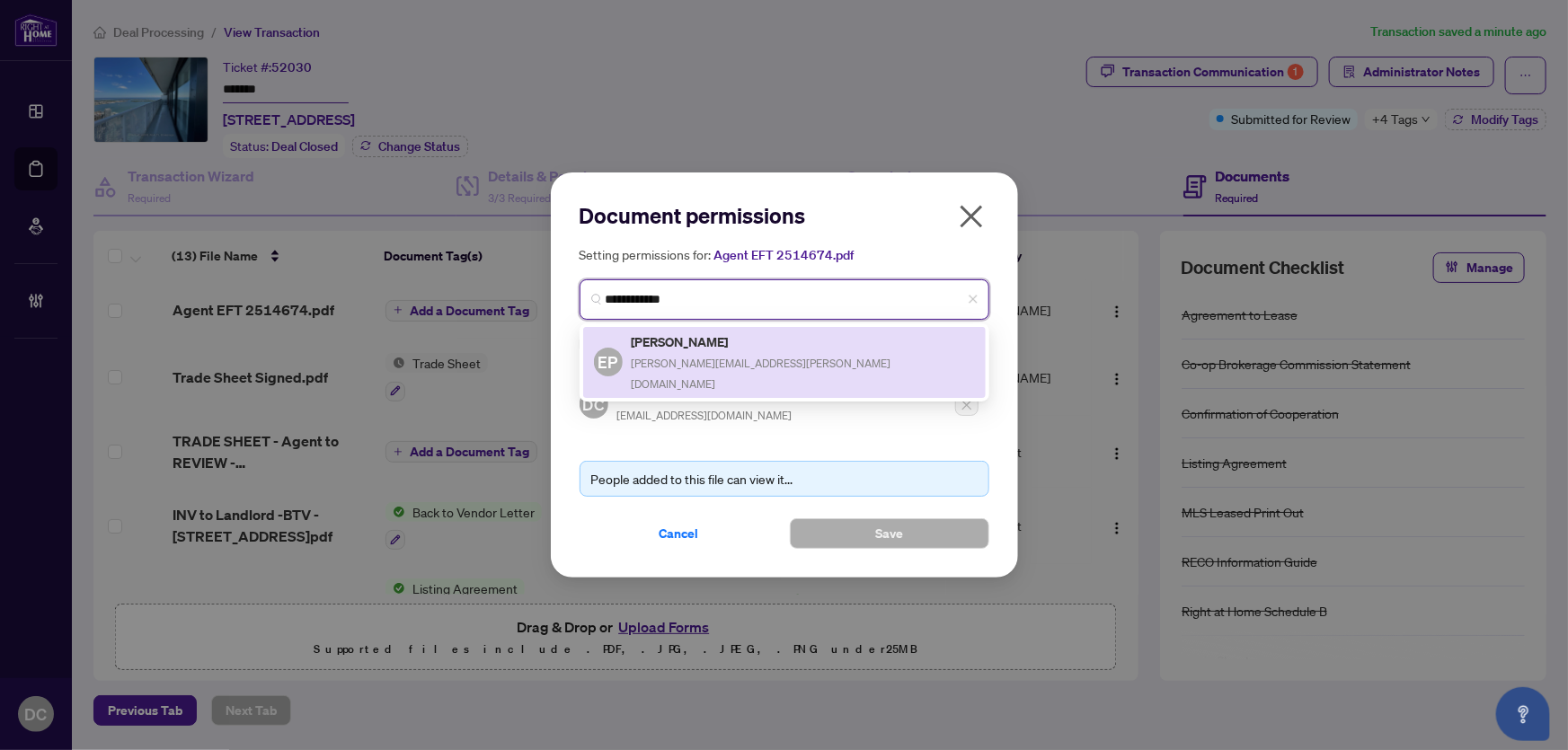
click at [759, 357] on span "porco.elizabeth@gmail.com" at bounding box center [761, 373] width 260 height 34
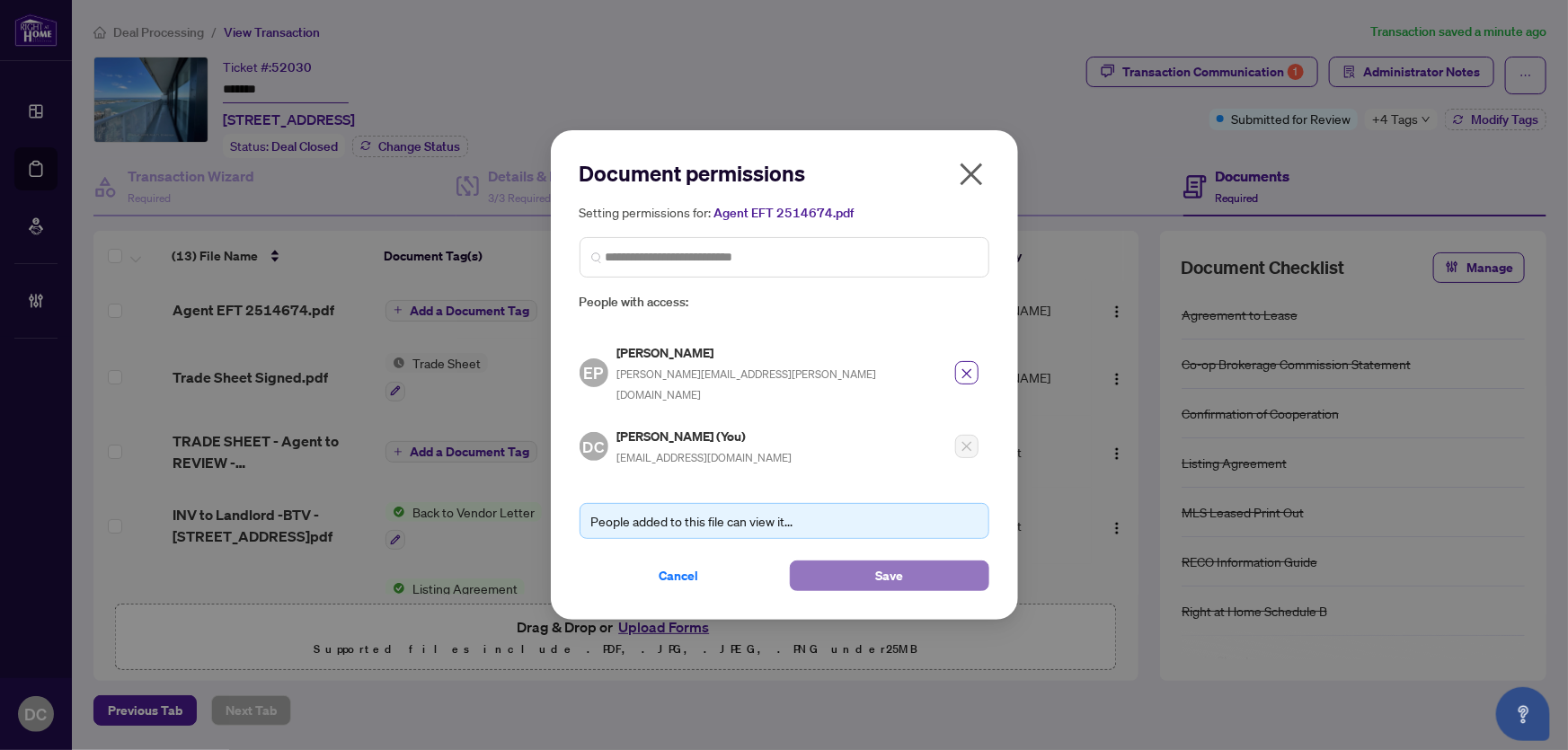
drag, startPoint x: 844, startPoint y: 555, endPoint x: 807, endPoint y: 556, distance: 37.0
click at [845, 560] on button "Save" at bounding box center [889, 575] width 199 height 31
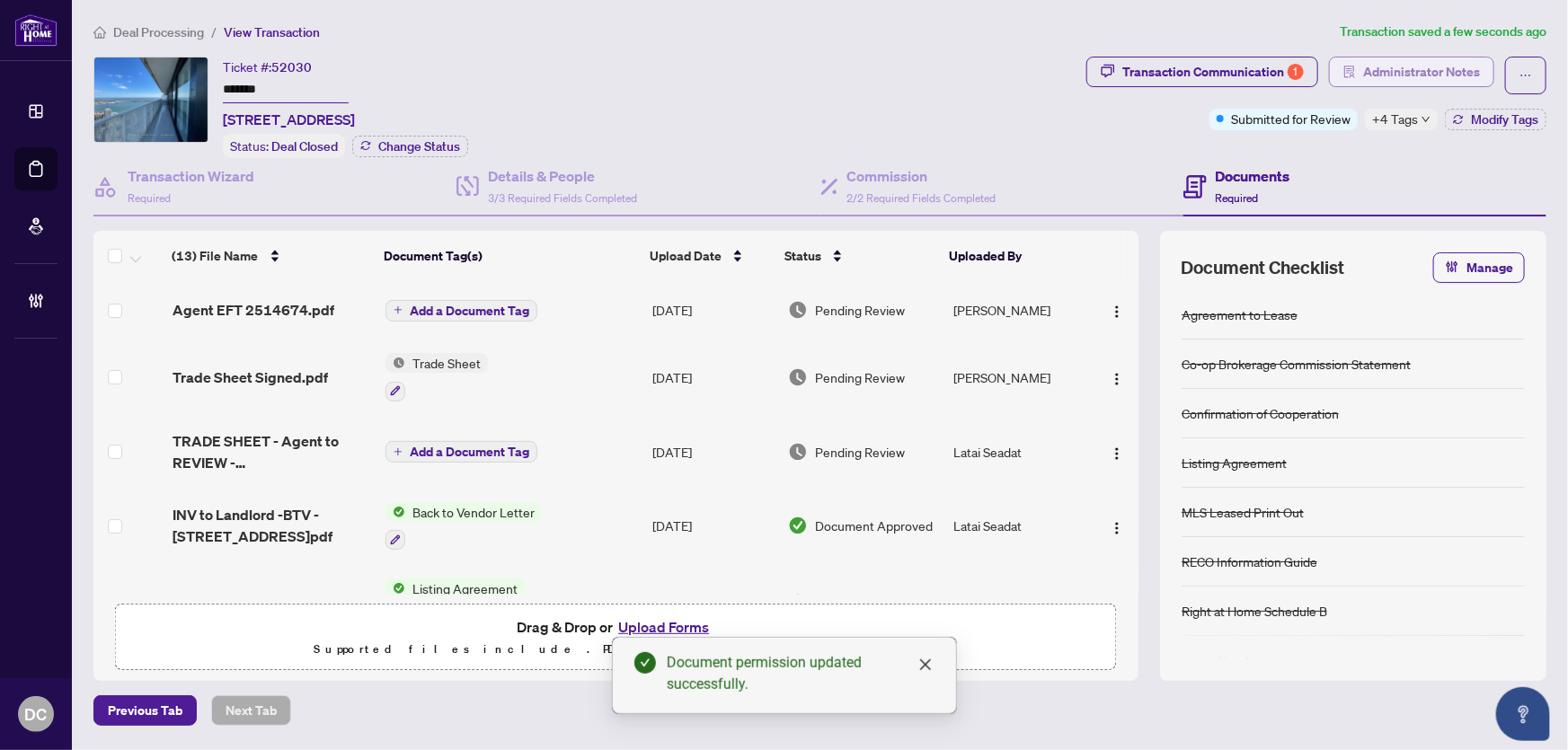
click at [1474, 61] on span "Administrator Notes" at bounding box center [1421, 72] width 116 height 29
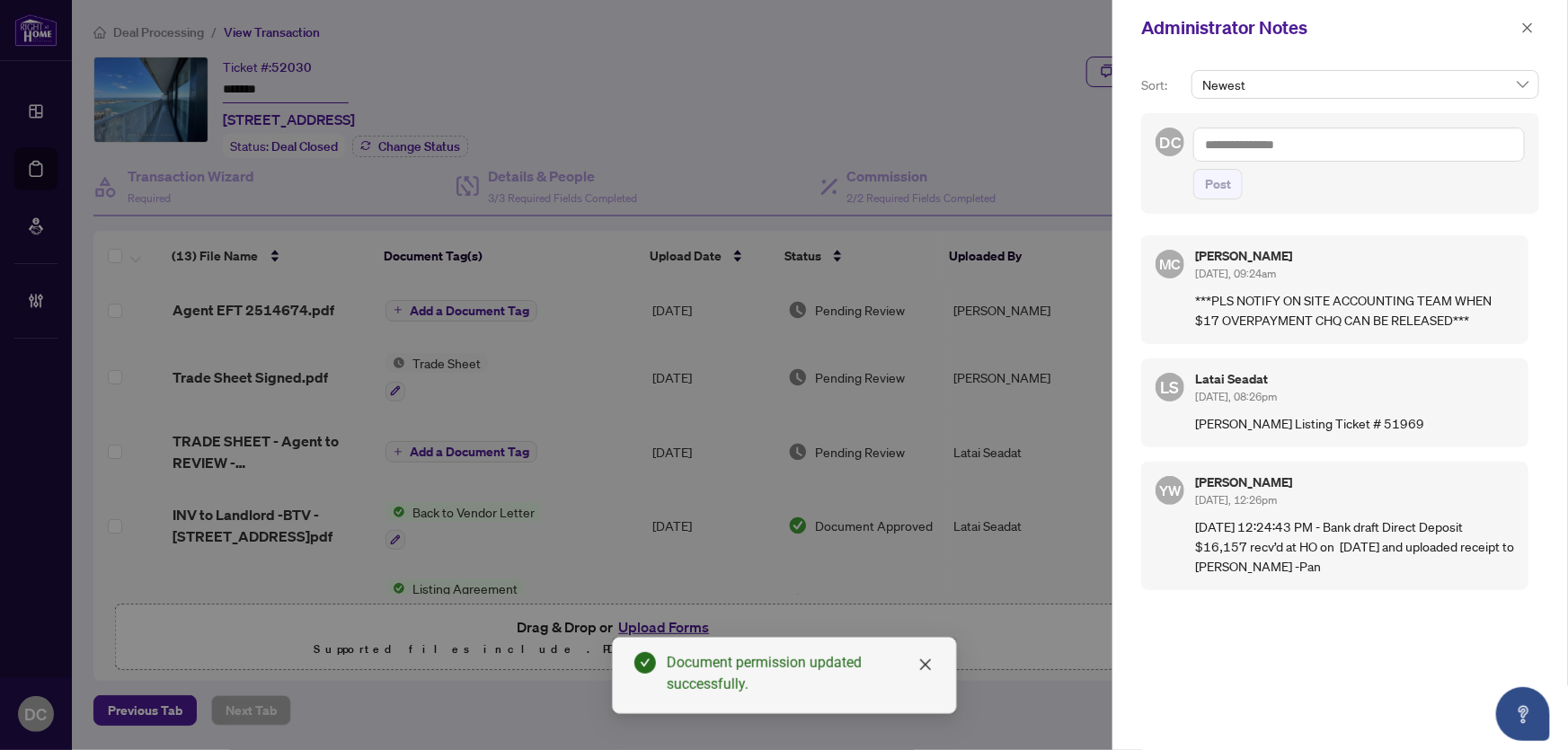
click at [1429, 137] on textarea at bounding box center [1359, 144] width 331 height 34
paste textarea "**********"
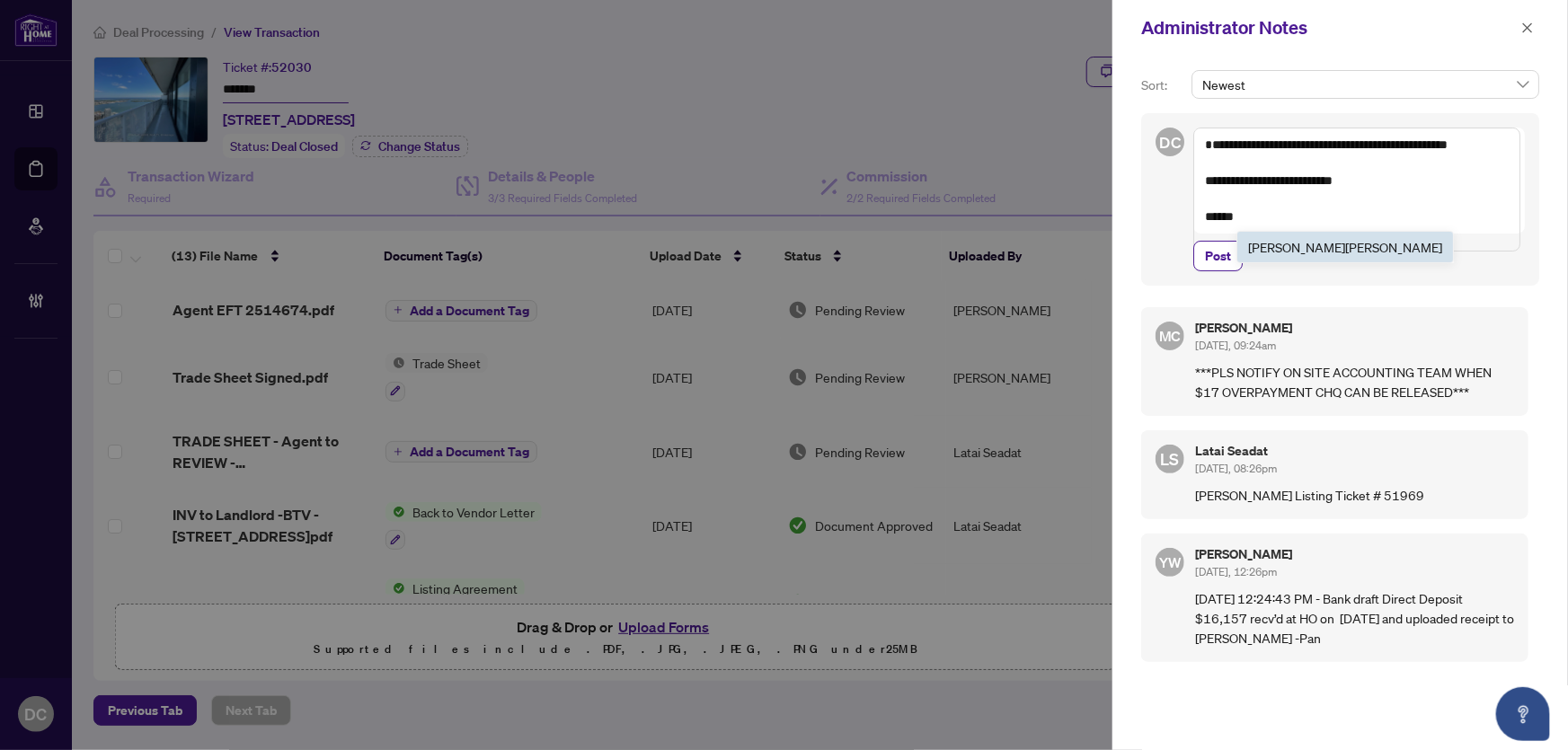
click at [1300, 244] on span "Maria Cheng" at bounding box center [1345, 247] width 194 height 16
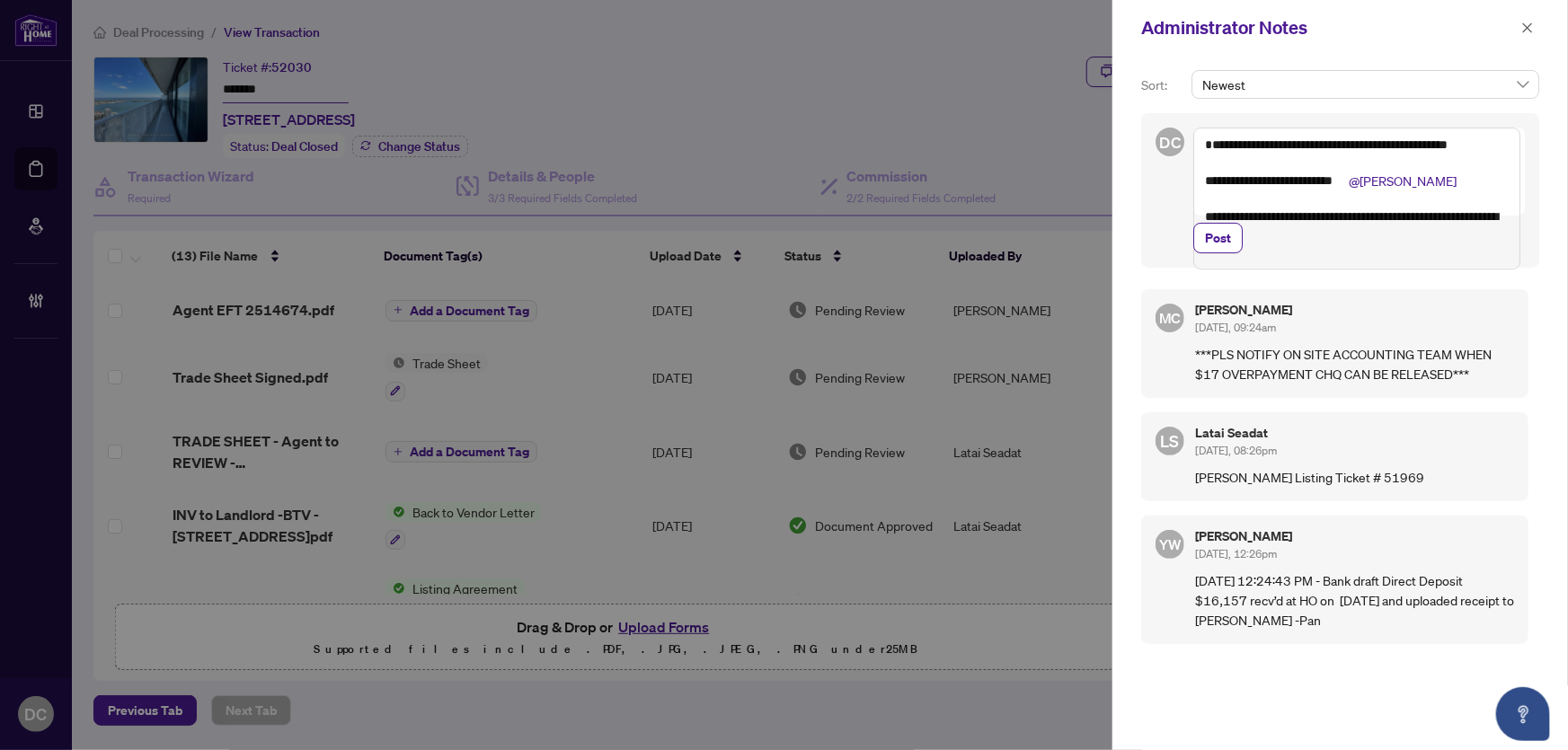
drag, startPoint x: 1384, startPoint y: 264, endPoint x: 1146, endPoint y: 243, distance: 238.9
click at [1146, 243] on div "**********" at bounding box center [1340, 191] width 398 height 154
click at [1209, 141] on textarea "**********" at bounding box center [1357, 198] width 327 height 141
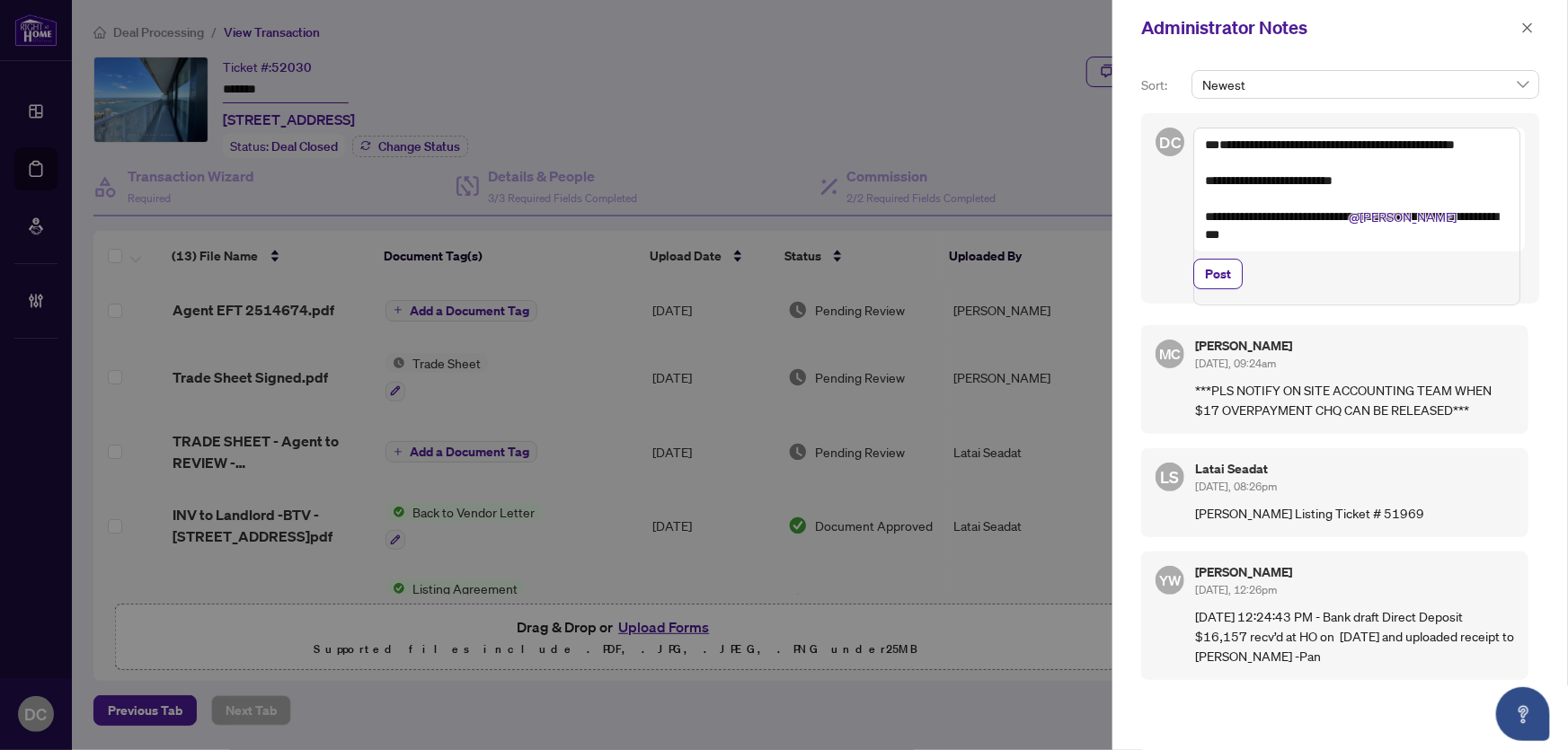
click at [1217, 144] on textarea "**********" at bounding box center [1357, 216] width 327 height 178
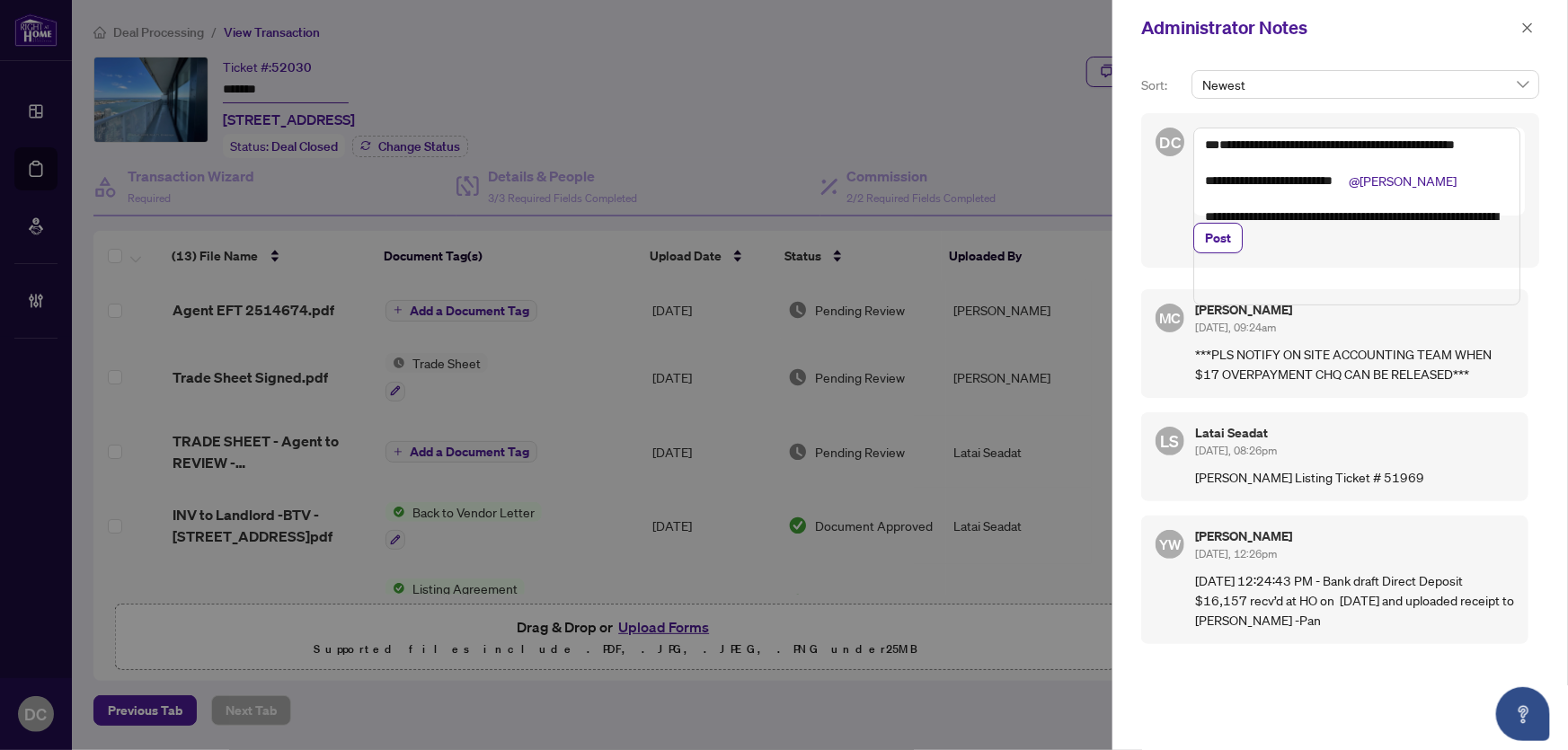
paste textarea "**********"
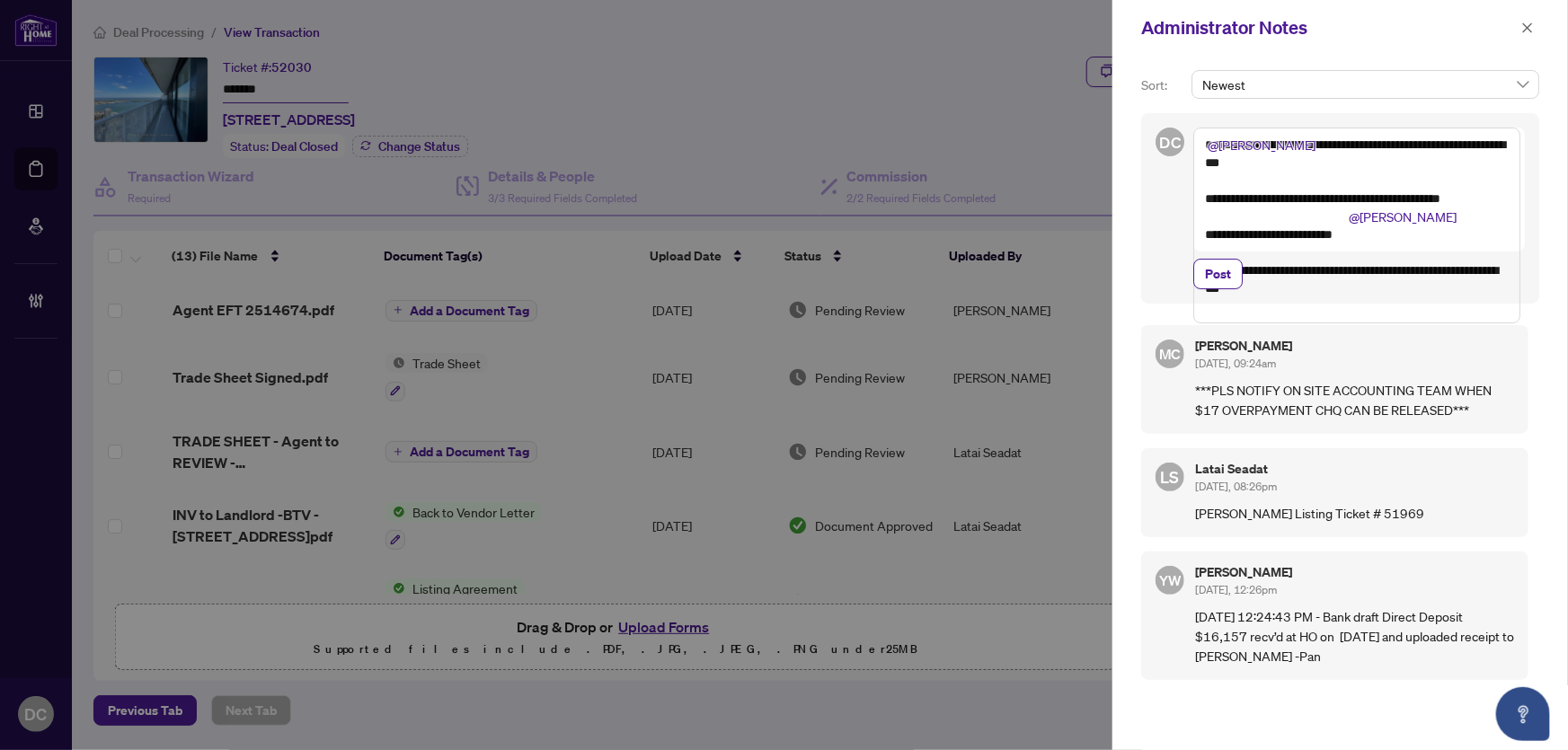
drag, startPoint x: 1348, startPoint y: 315, endPoint x: 1168, endPoint y: 290, distance: 181.7
click at [1168, 290] on div "**********" at bounding box center [1340, 208] width 398 height 191
click at [1255, 158] on textarea "**********" at bounding box center [1357, 208] width 327 height 160
click at [1300, 145] on textarea "**********" at bounding box center [1357, 208] width 327 height 160
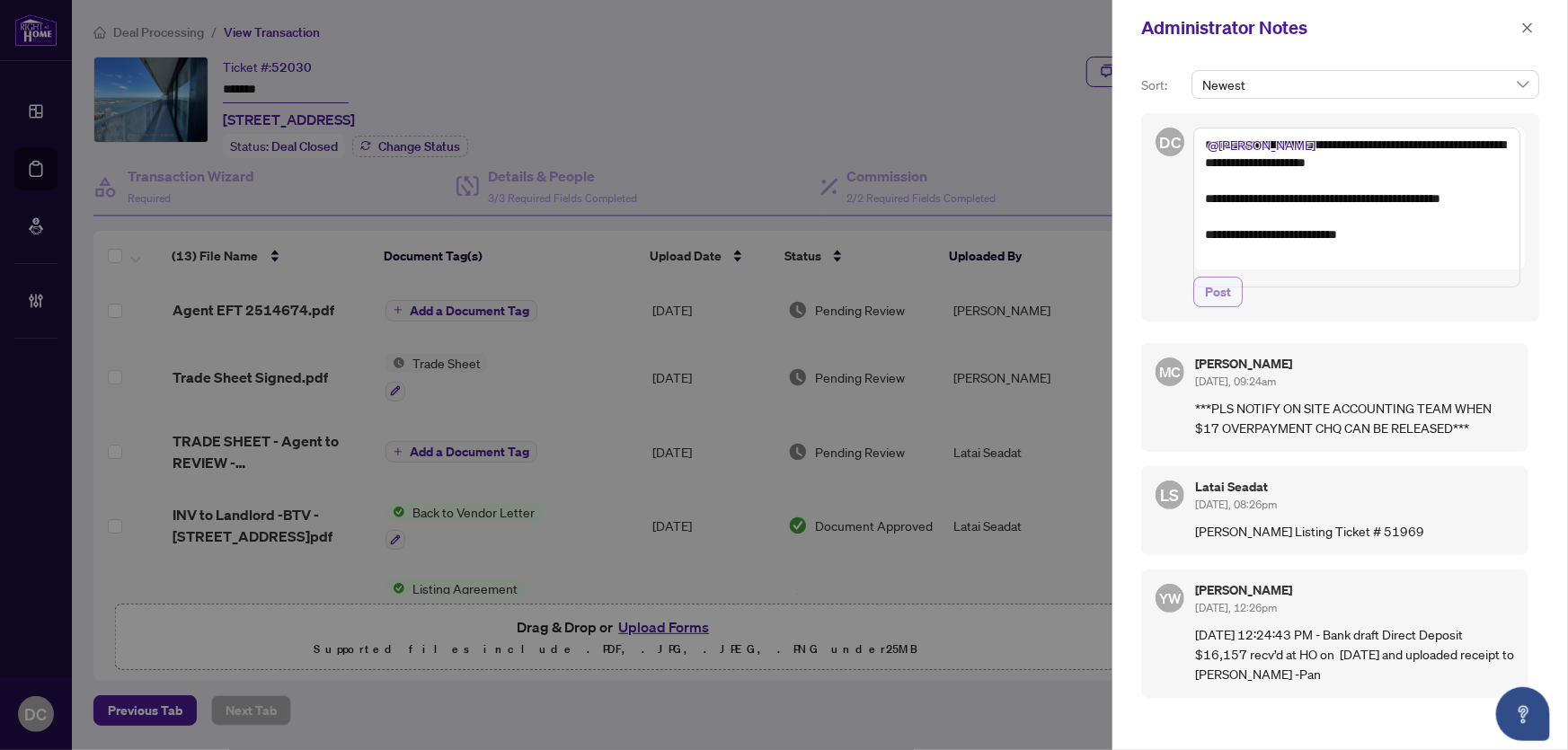
type textarea "**********"
click at [1231, 307] on button "Post" at bounding box center [1218, 291] width 49 height 31
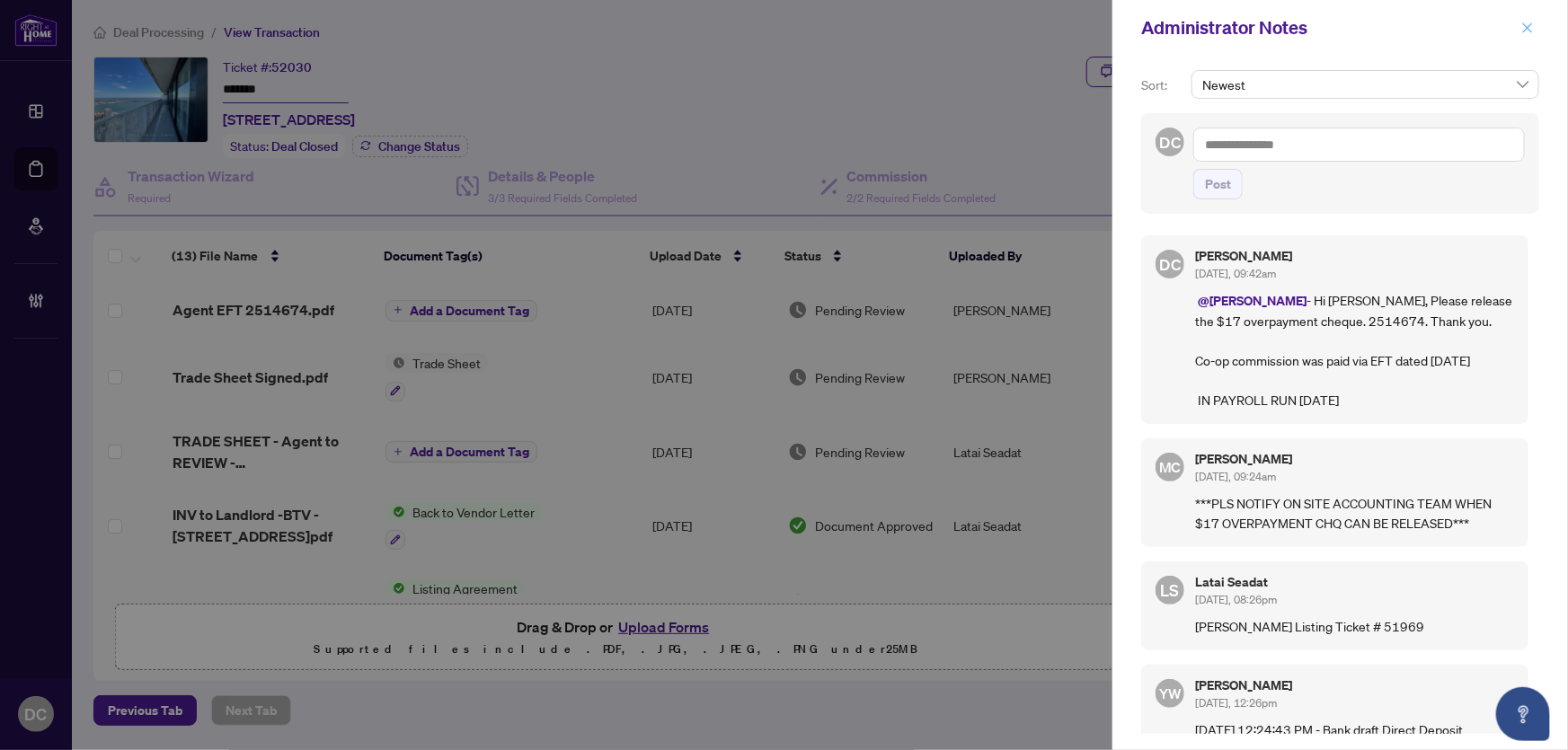
click at [1522, 22] on icon "close" at bounding box center [1528, 28] width 13 height 13
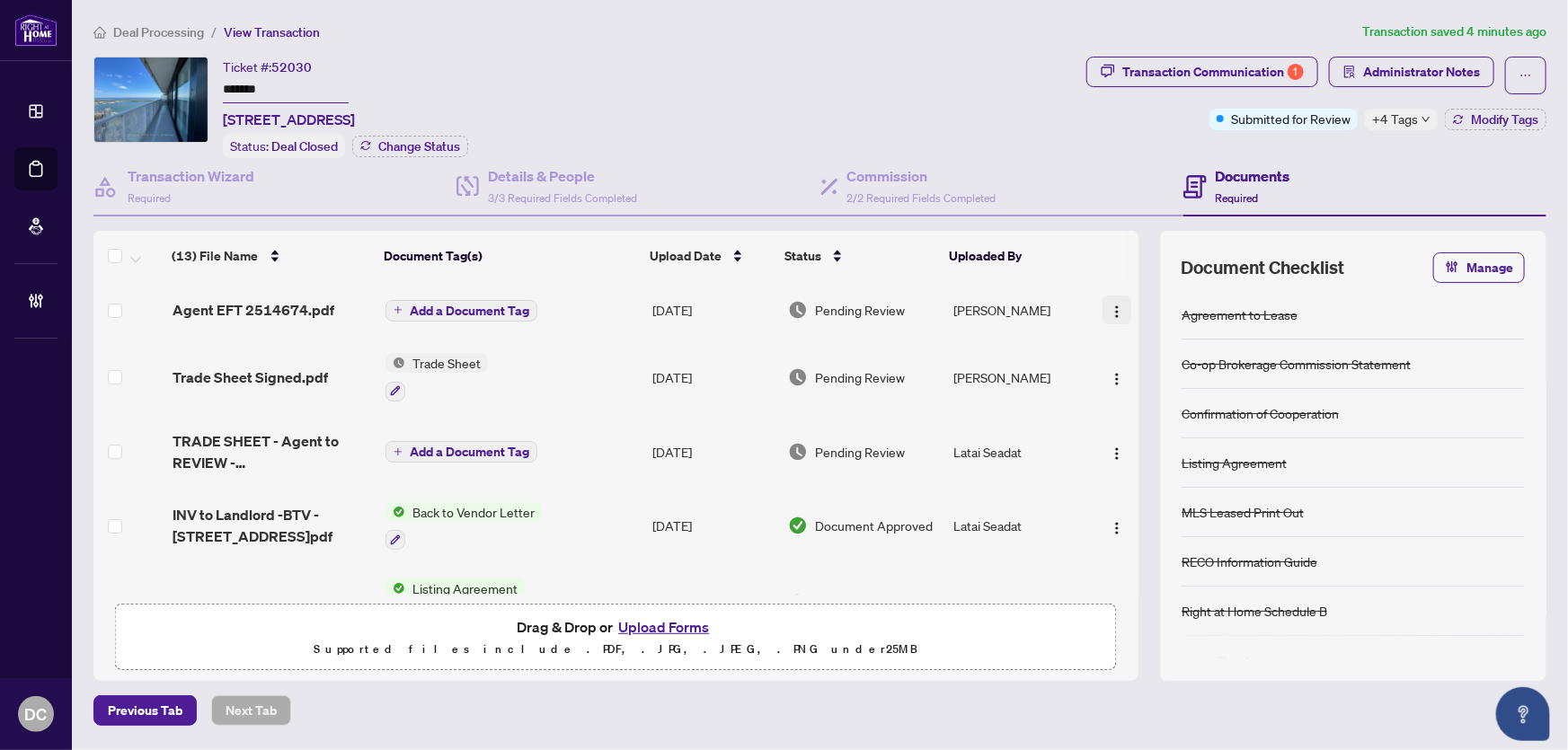
click at [1110, 304] on img "button" at bounding box center [1116, 311] width 14 height 14
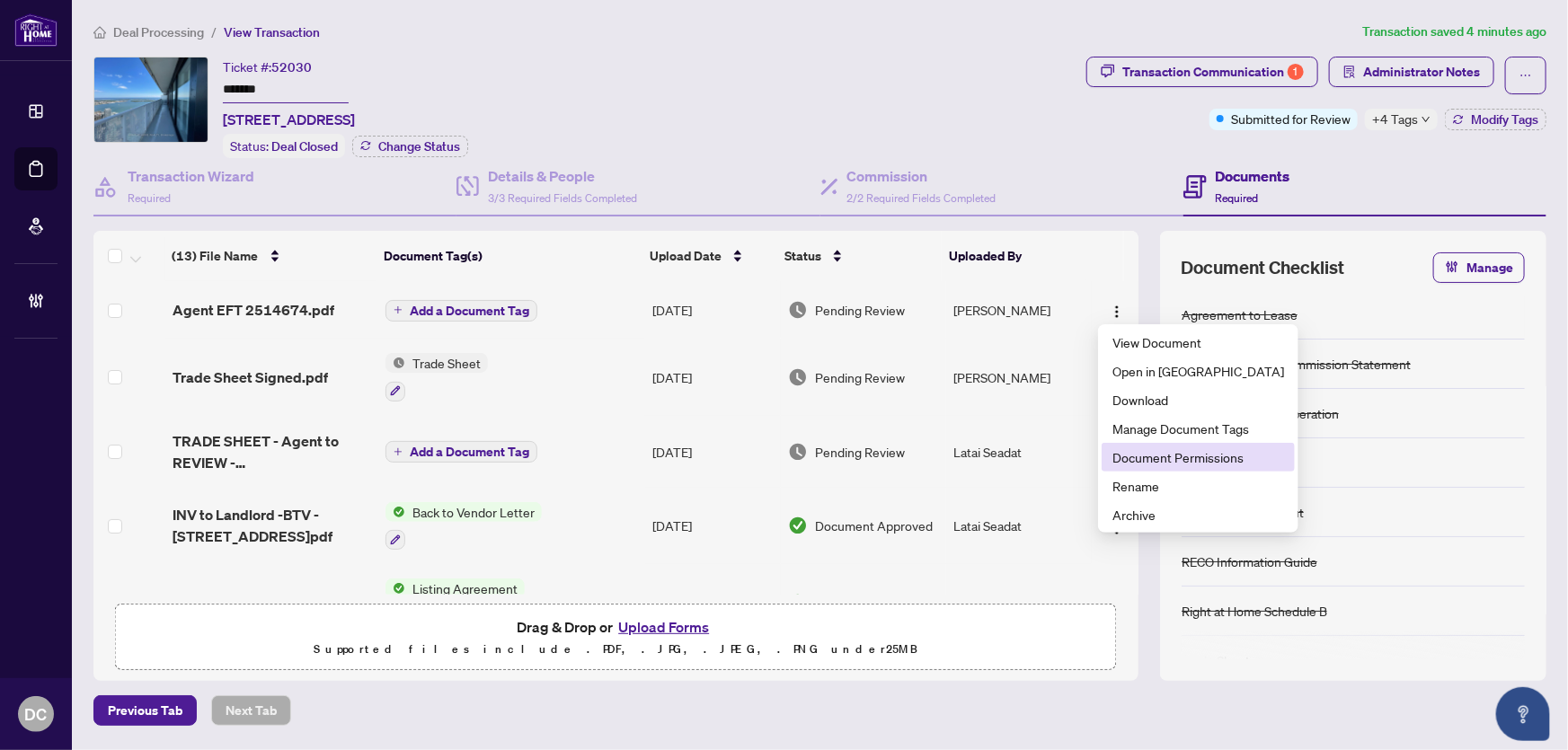
click at [1156, 465] on span "Document Permissions" at bounding box center [1198, 457] width 171 height 20
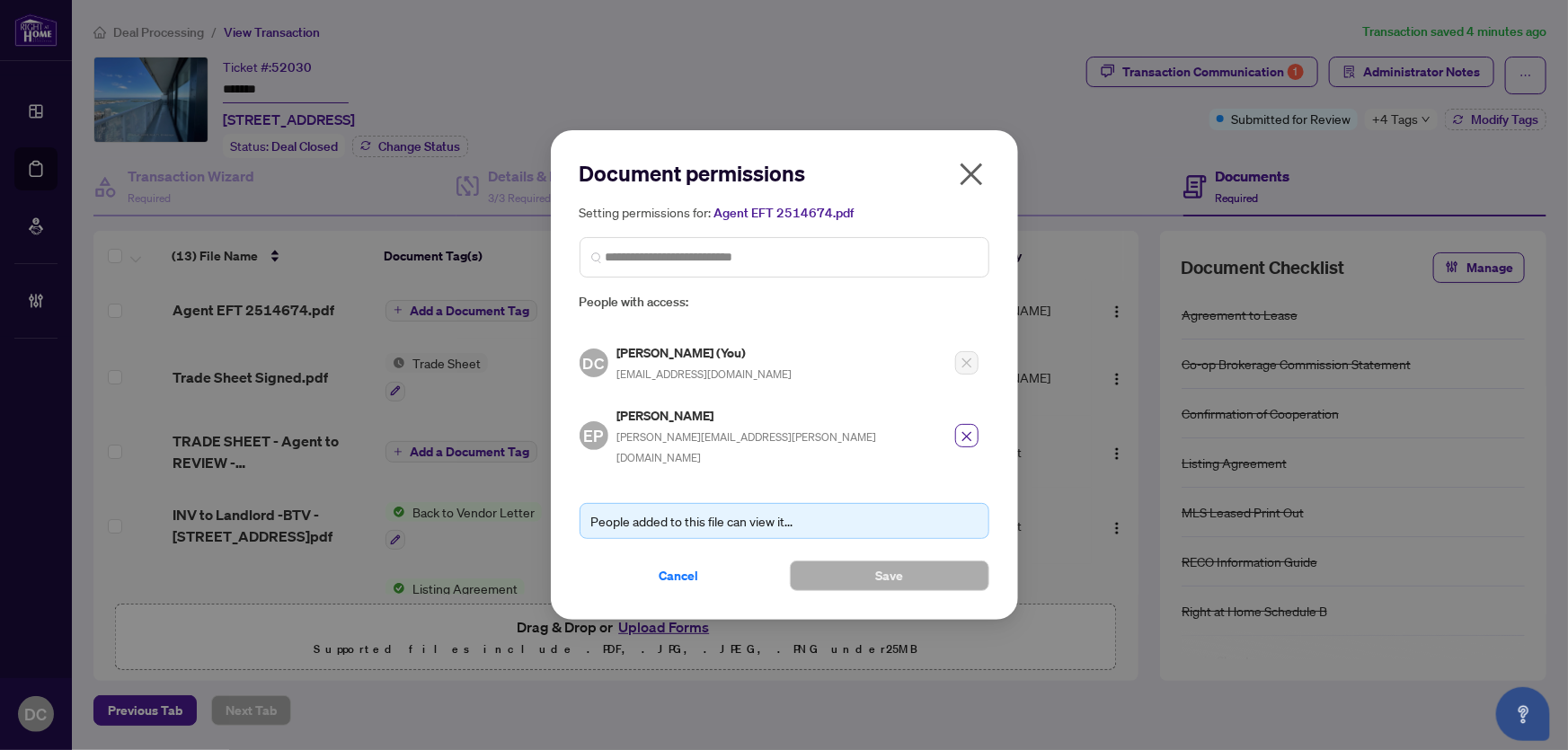
click at [977, 189] on icon "close" at bounding box center [971, 174] width 29 height 29
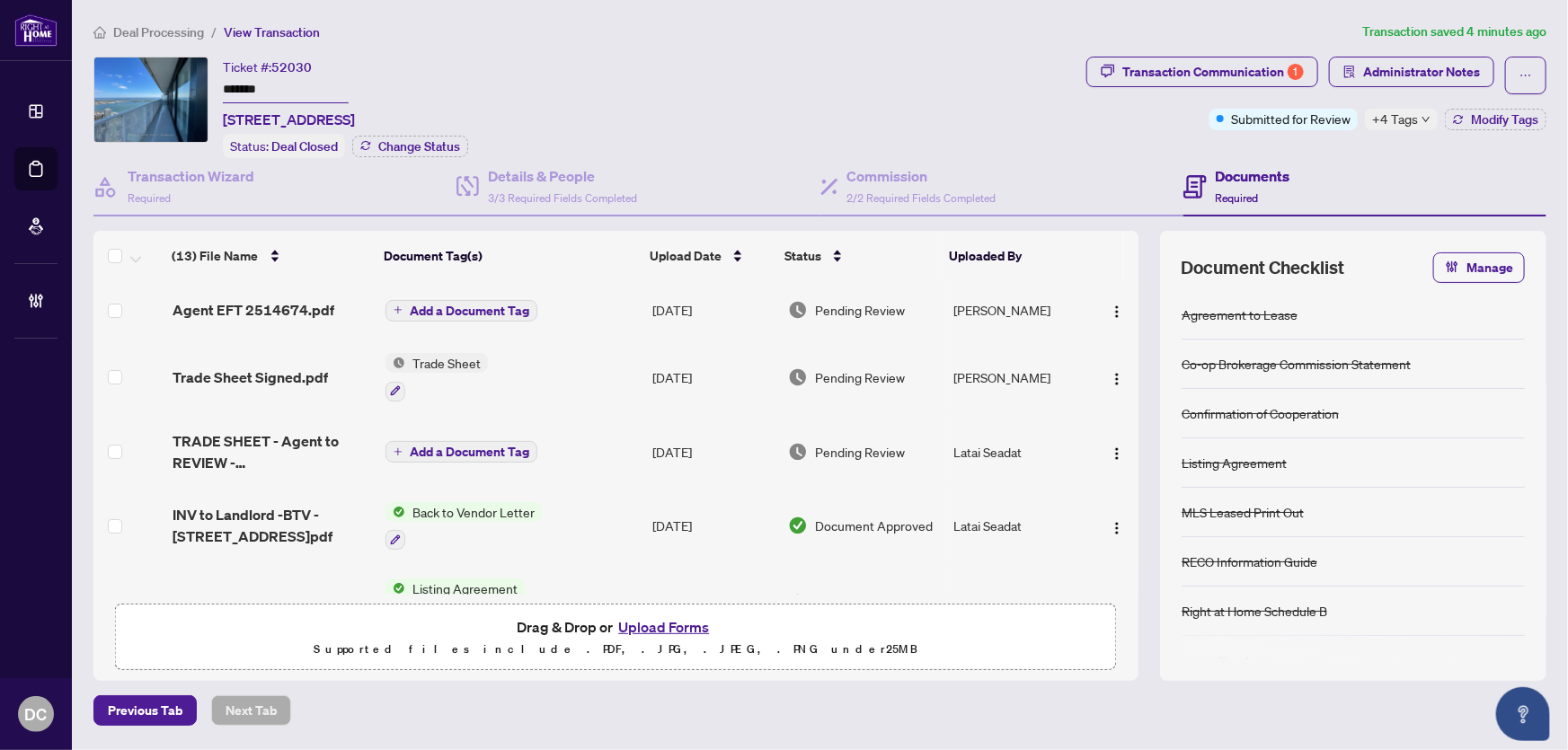
click at [1415, 116] on span "+4 Tags" at bounding box center [1395, 119] width 46 height 20
drag, startPoint x: 346, startPoint y: 93, endPoint x: 107, endPoint y: 89, distance: 239.0
click at [104, 88] on div "Ticket #: 52030 ******* 6604-88 Harbour St, Toronto, Ontario M5J 0C3, Canada St…" at bounding box center [586, 107] width 986 height 101
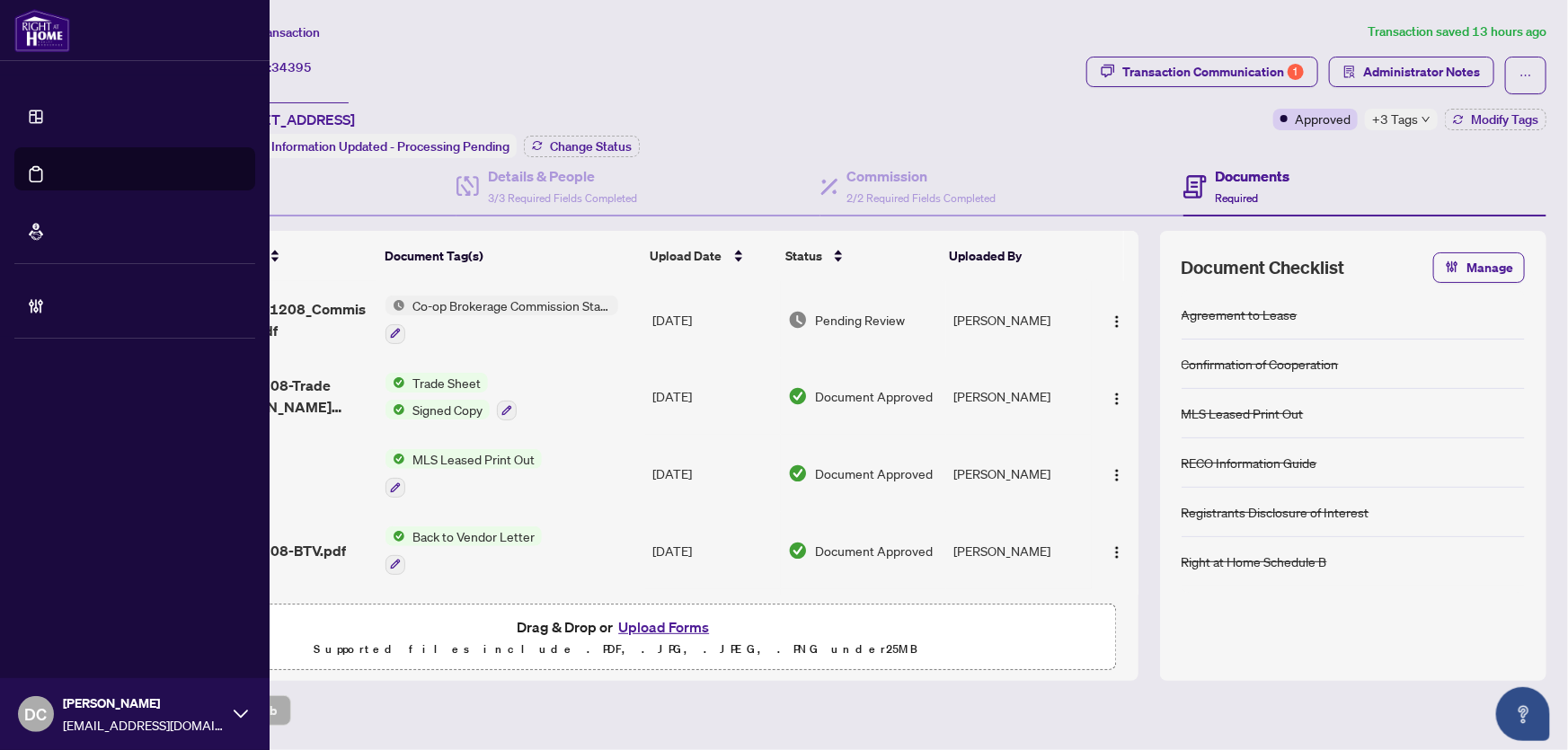
drag, startPoint x: 116, startPoint y: 83, endPoint x: 62, endPoint y: 83, distance: 54.0
click at [62, 83] on div "Dashboard Deal Processing Mortgage Referrals Brokerage Management DC [PERSON_NA…" at bounding box center [784, 375] width 1568 height 750
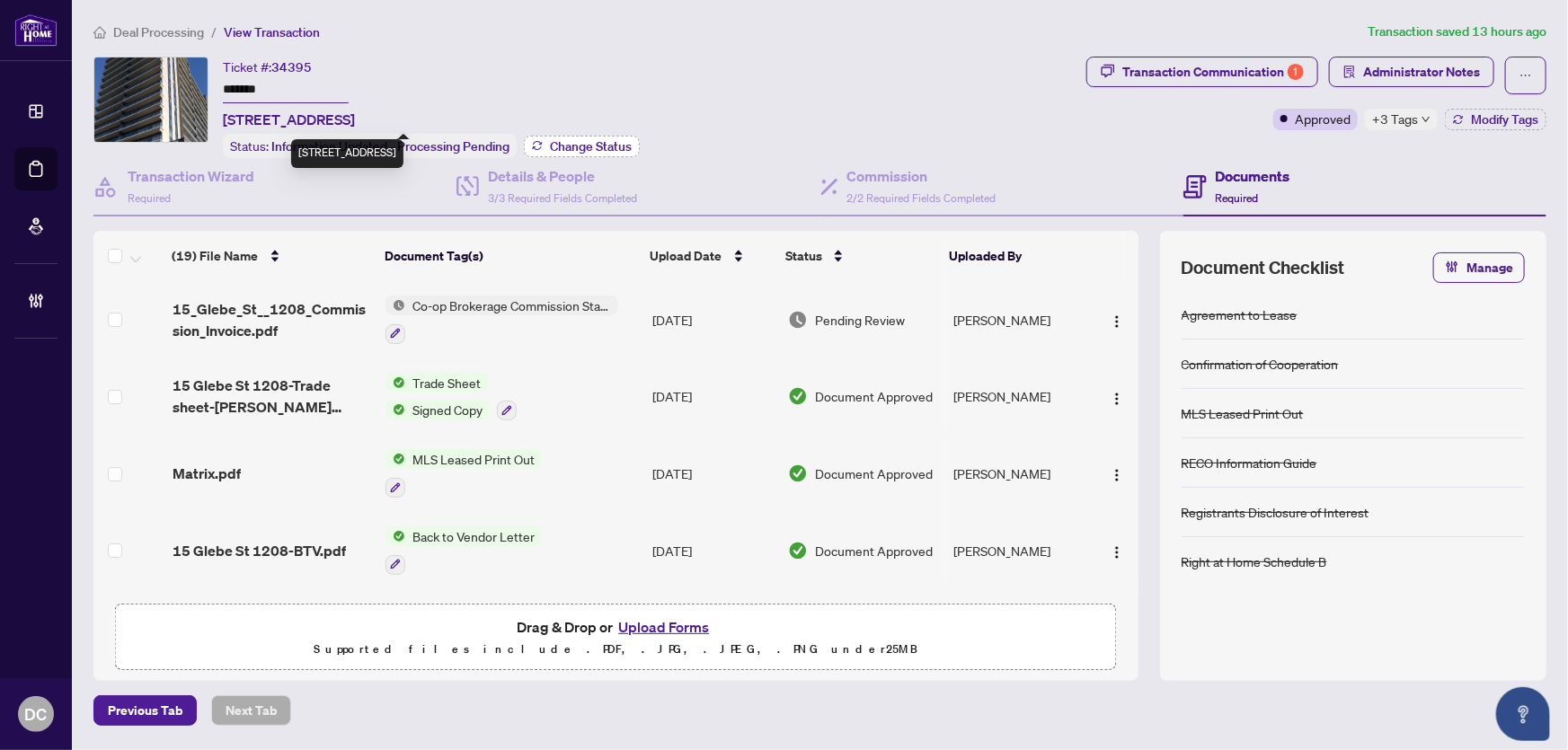
click at [566, 141] on span "Change Status" at bounding box center [591, 147] width 82 height 13
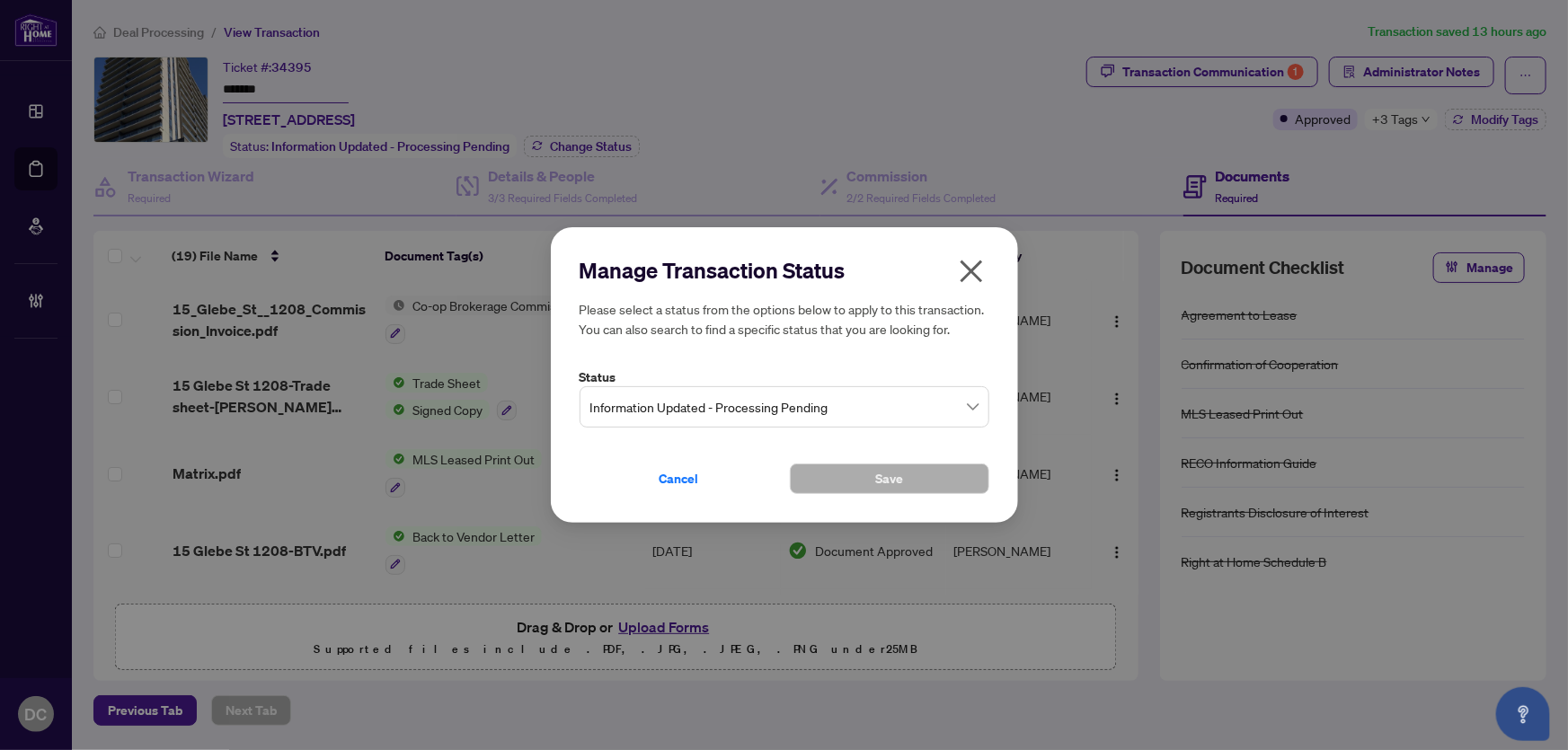
drag, startPoint x: 682, startPoint y: 409, endPoint x: 681, endPoint y: 430, distance: 21.0
click at [682, 409] on span "Information Updated - Processing Pending" at bounding box center [784, 407] width 388 height 34
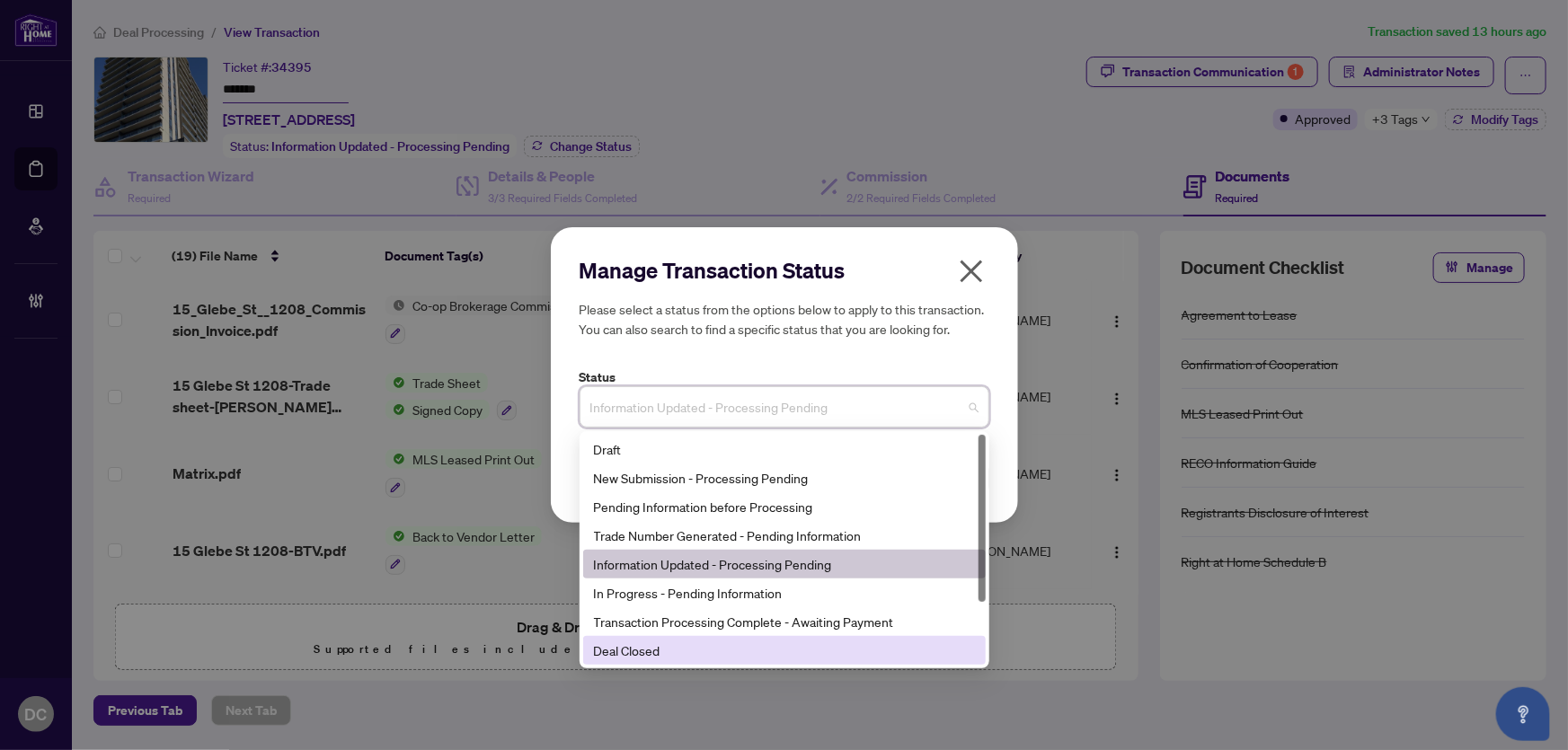
click at [632, 659] on div "Deal Closed" at bounding box center [784, 650] width 381 height 20
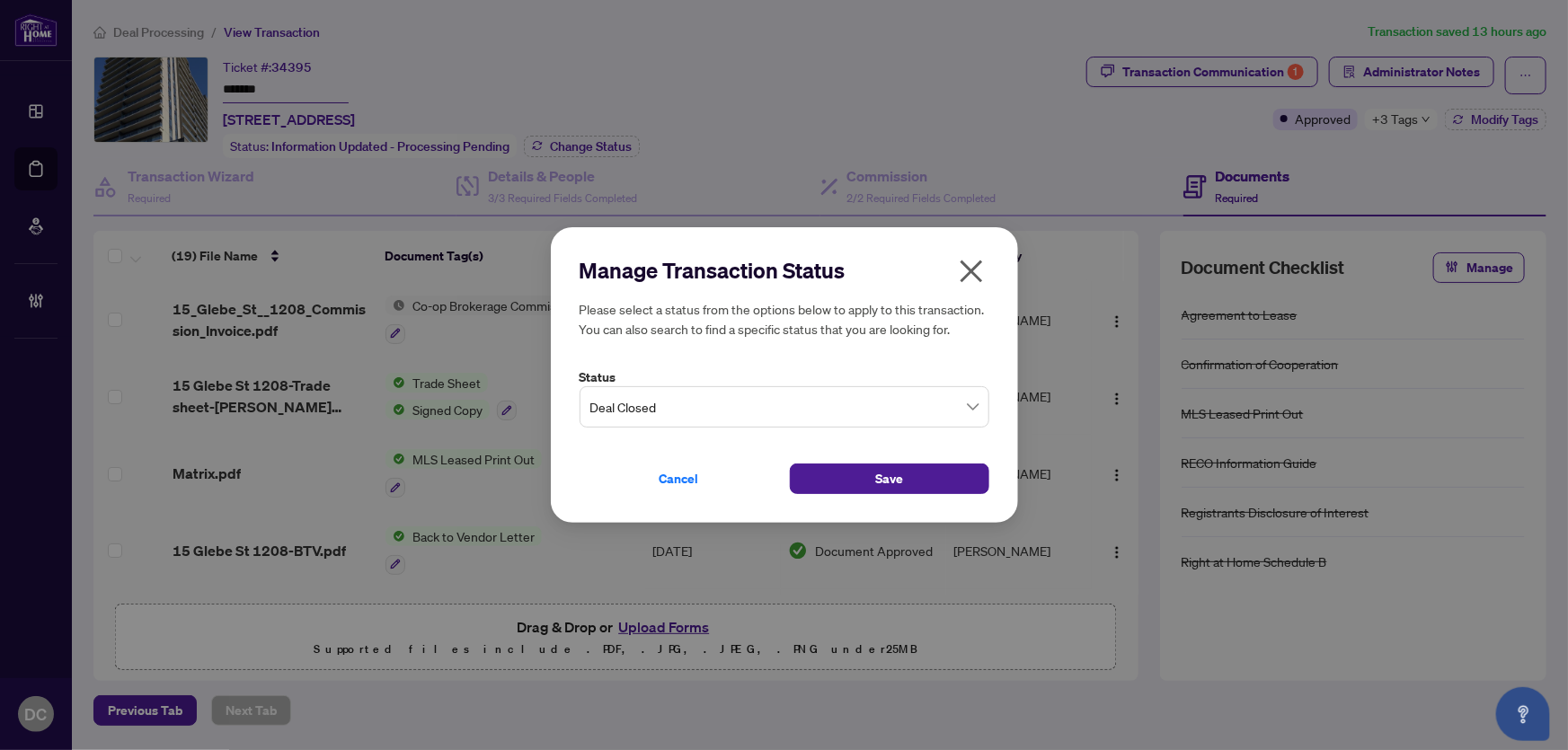
click at [896, 461] on div "Cancel Save" at bounding box center [784, 468] width 410 height 52
click at [899, 482] on span "Save" at bounding box center [889, 478] width 28 height 29
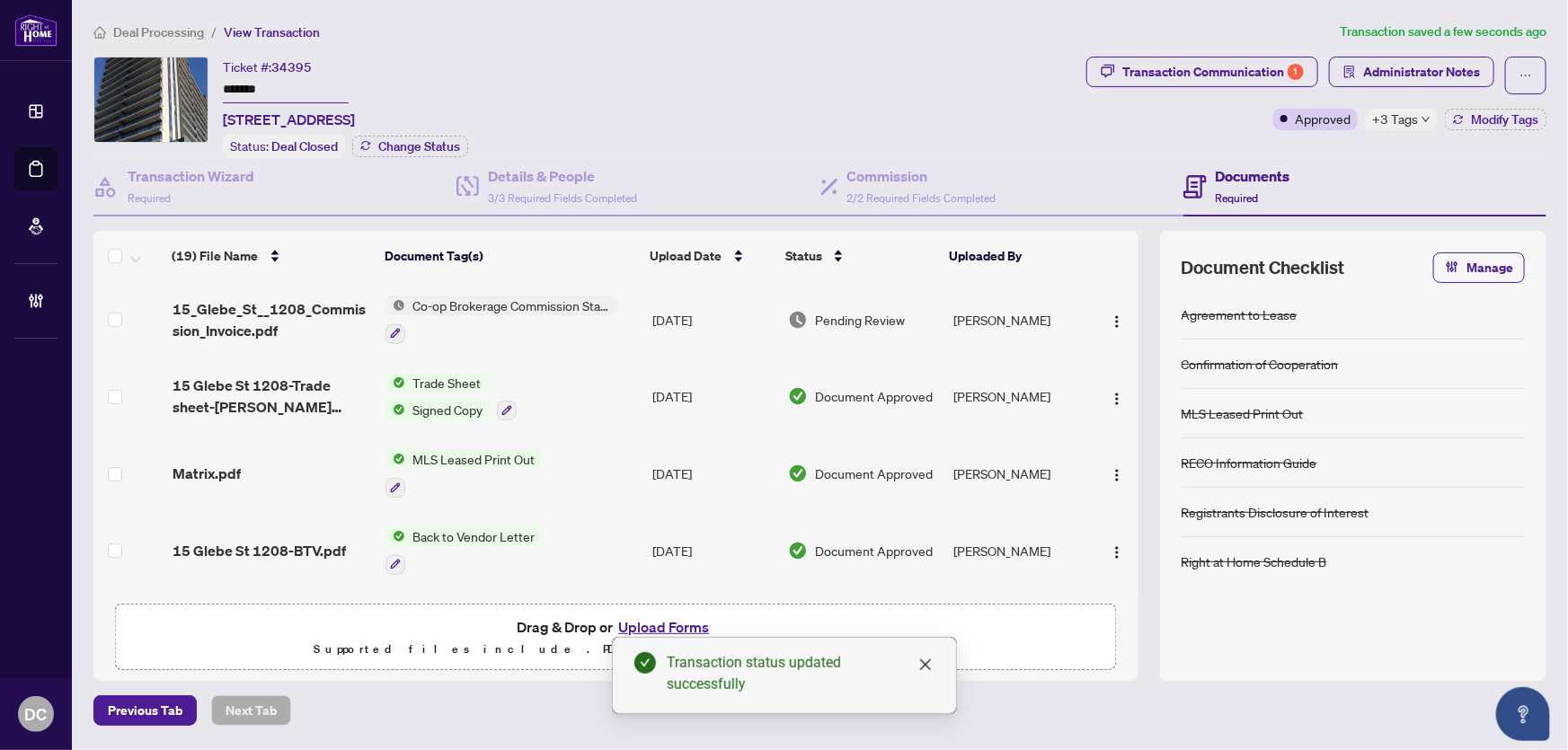
click at [1409, 121] on span "+3 Tags" at bounding box center [1395, 119] width 46 height 20
click at [1315, 158] on div "Documents Required" at bounding box center [1365, 187] width 363 height 59
click at [1468, 116] on button "Modify Tags" at bounding box center [1495, 119] width 101 height 21
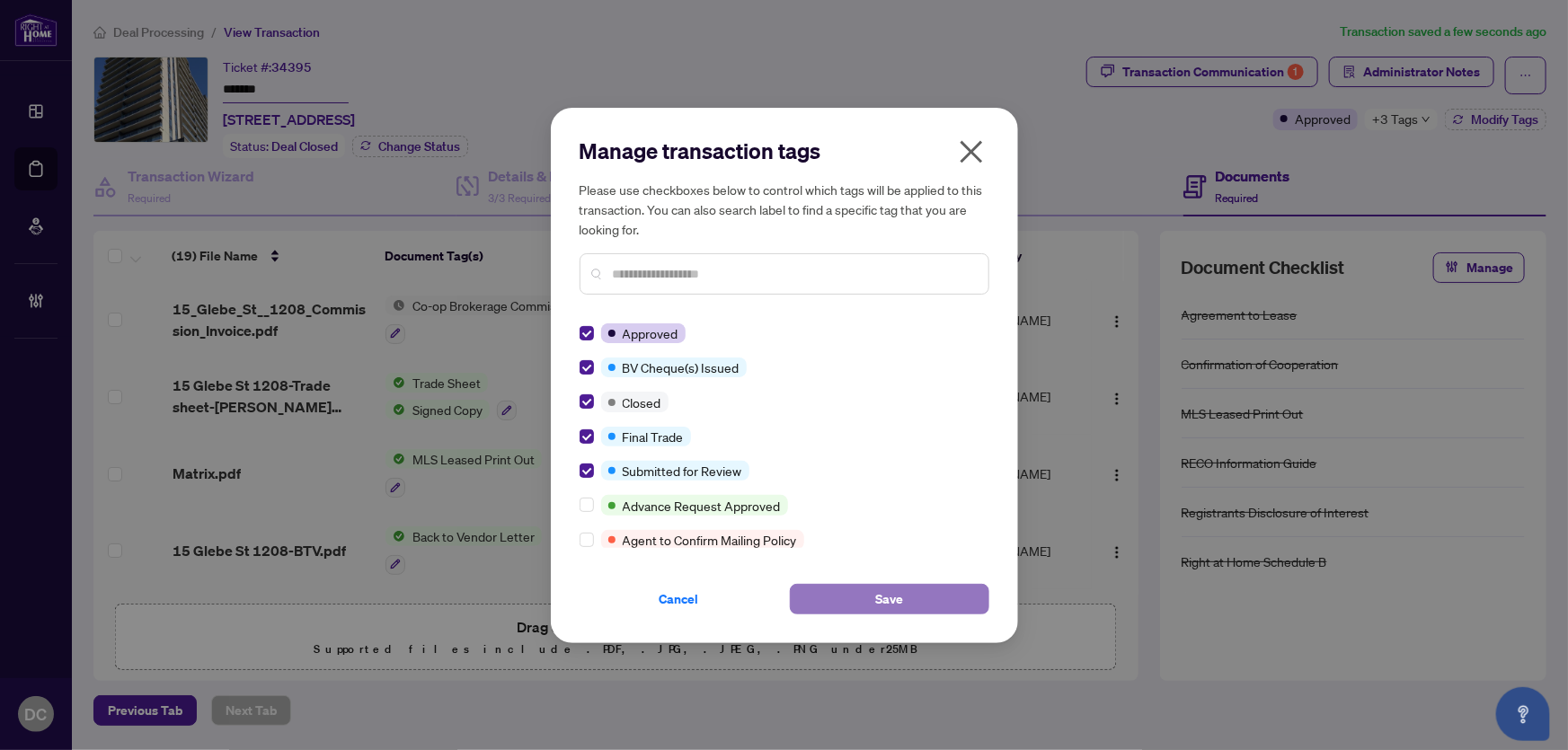
click at [872, 595] on button "Save" at bounding box center [889, 598] width 199 height 31
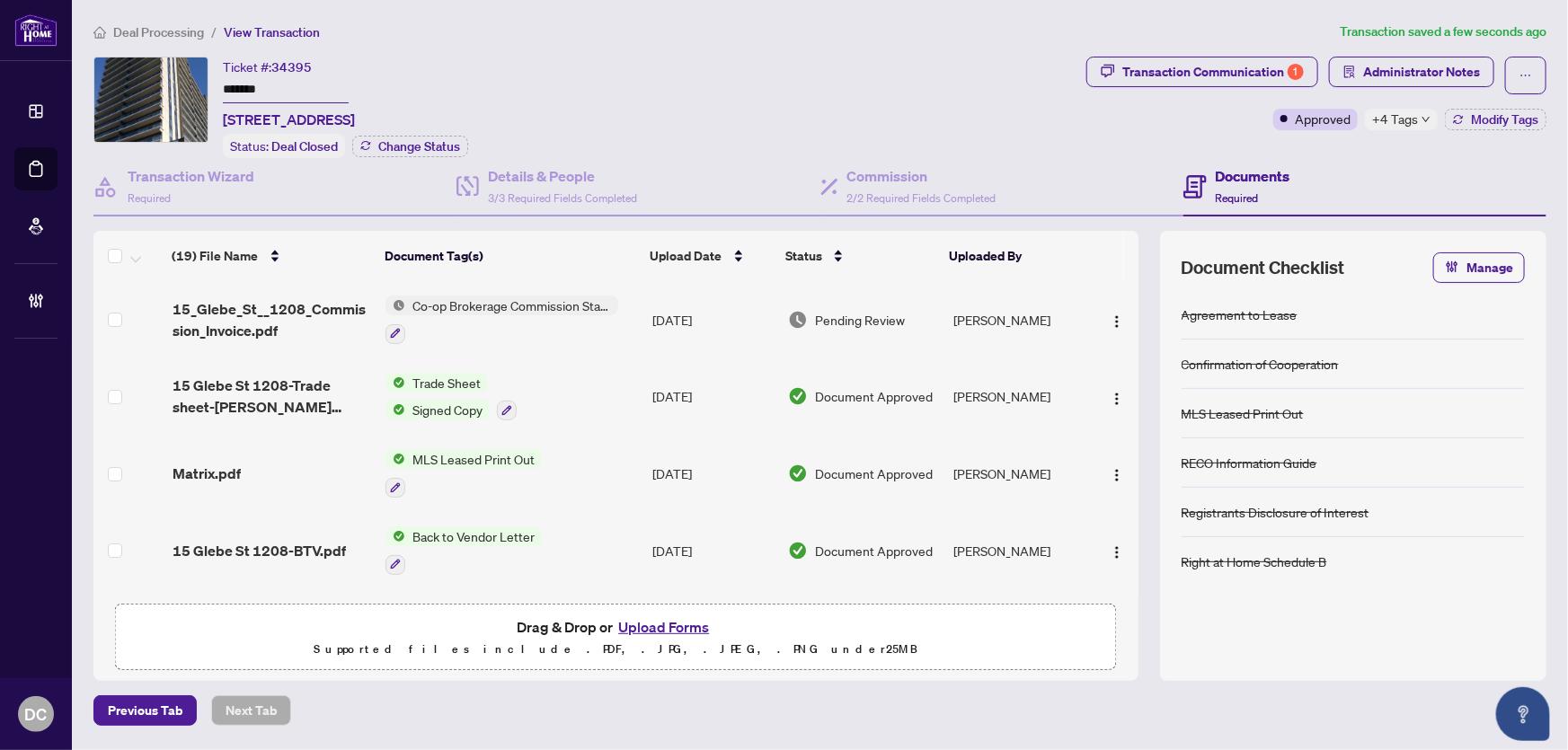
click at [1123, 45] on div "Deal Processing / View Transaction Transaction saved a few seconds ago Ticket #…" at bounding box center [820, 373] width 1467 height 704
click at [1137, 62] on div "Transaction Communication 1" at bounding box center [1212, 72] width 182 height 29
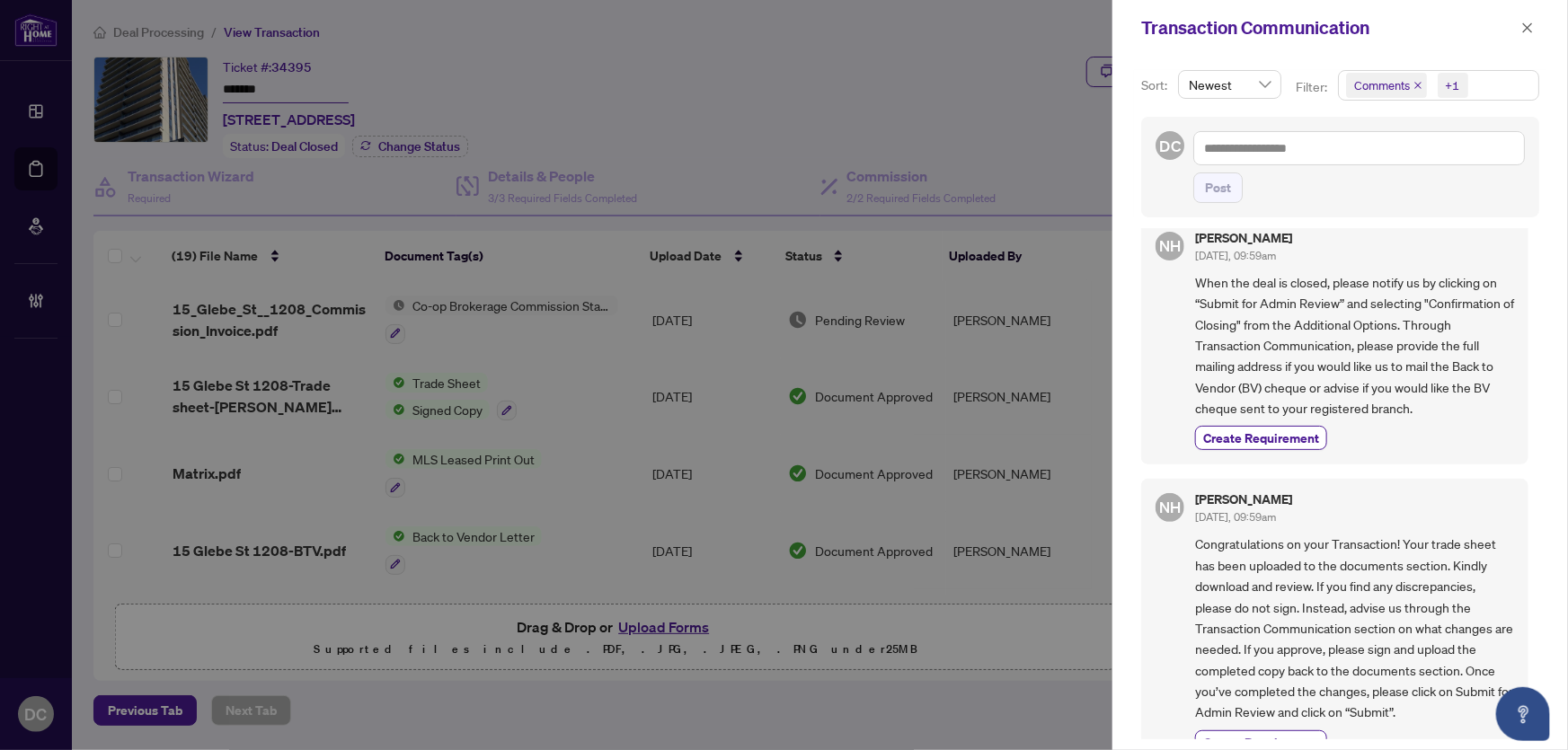
scroll to position [244, 0]
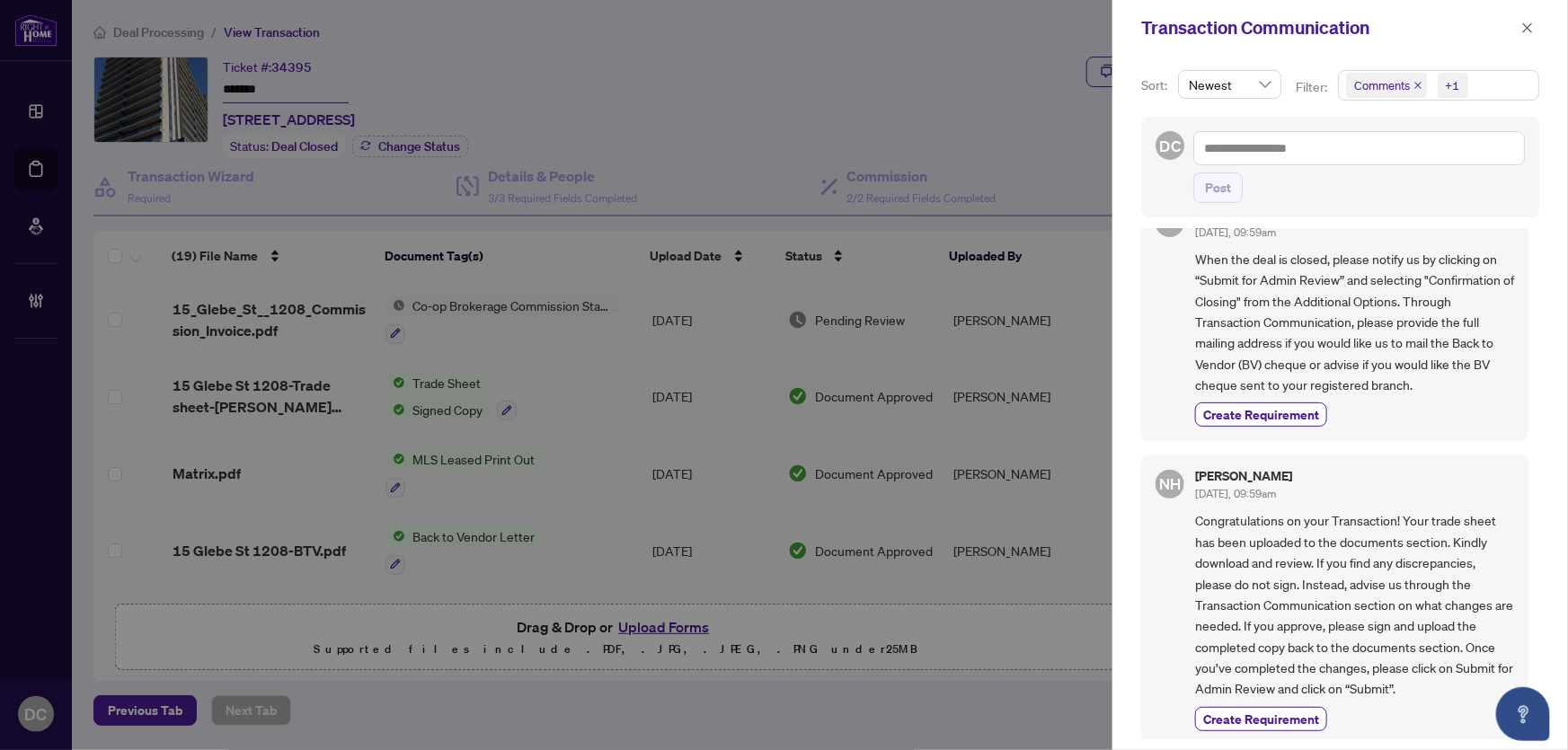
drag, startPoint x: 1478, startPoint y: 89, endPoint x: 1456, endPoint y: 100, distance: 24.6
click at [1478, 89] on span "Comments +1" at bounding box center [1439, 85] width 199 height 29
click at [1408, 163] on span "Comments" at bounding box center [1404, 159] width 62 height 16
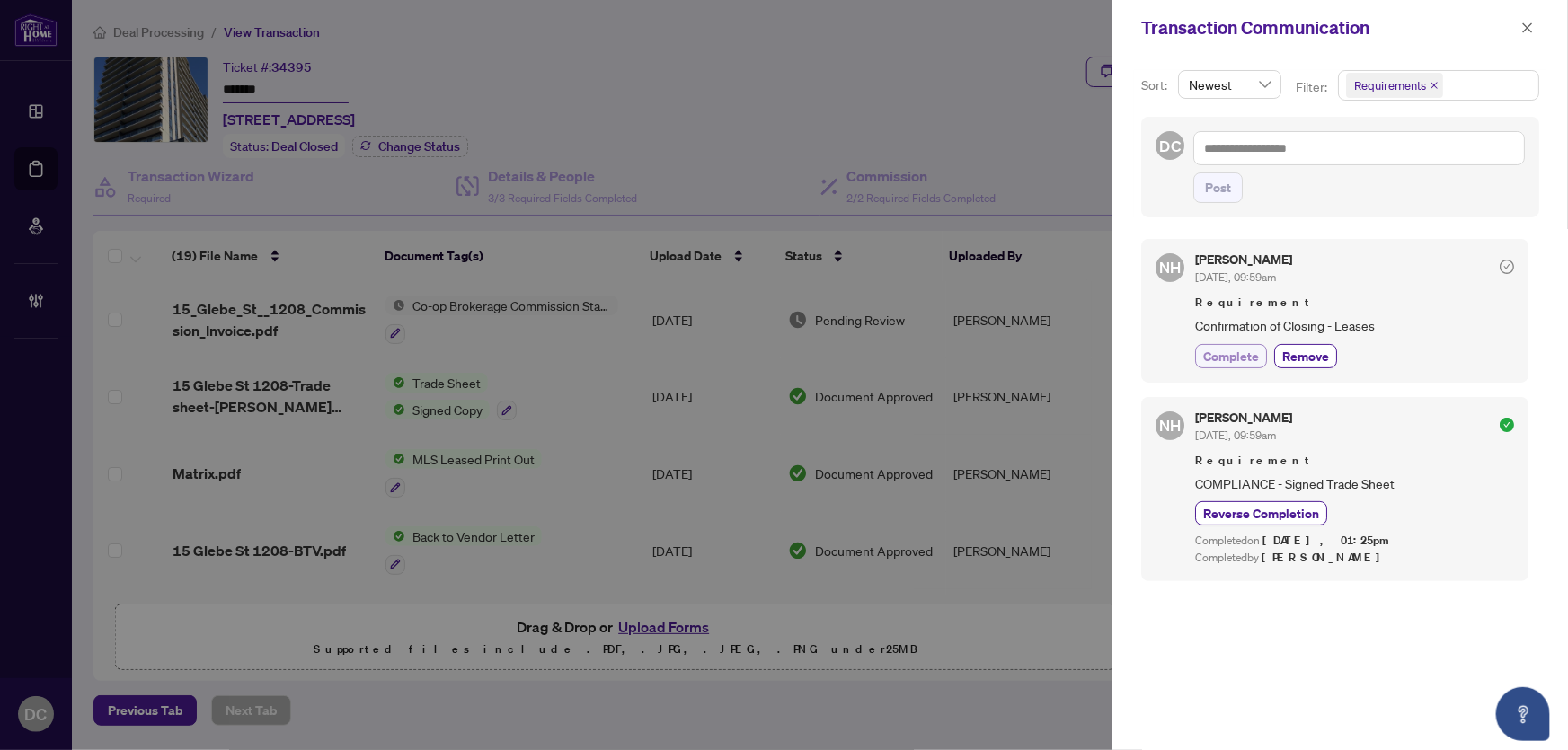
click at [1238, 354] on span "Complete" at bounding box center [1231, 355] width 56 height 19
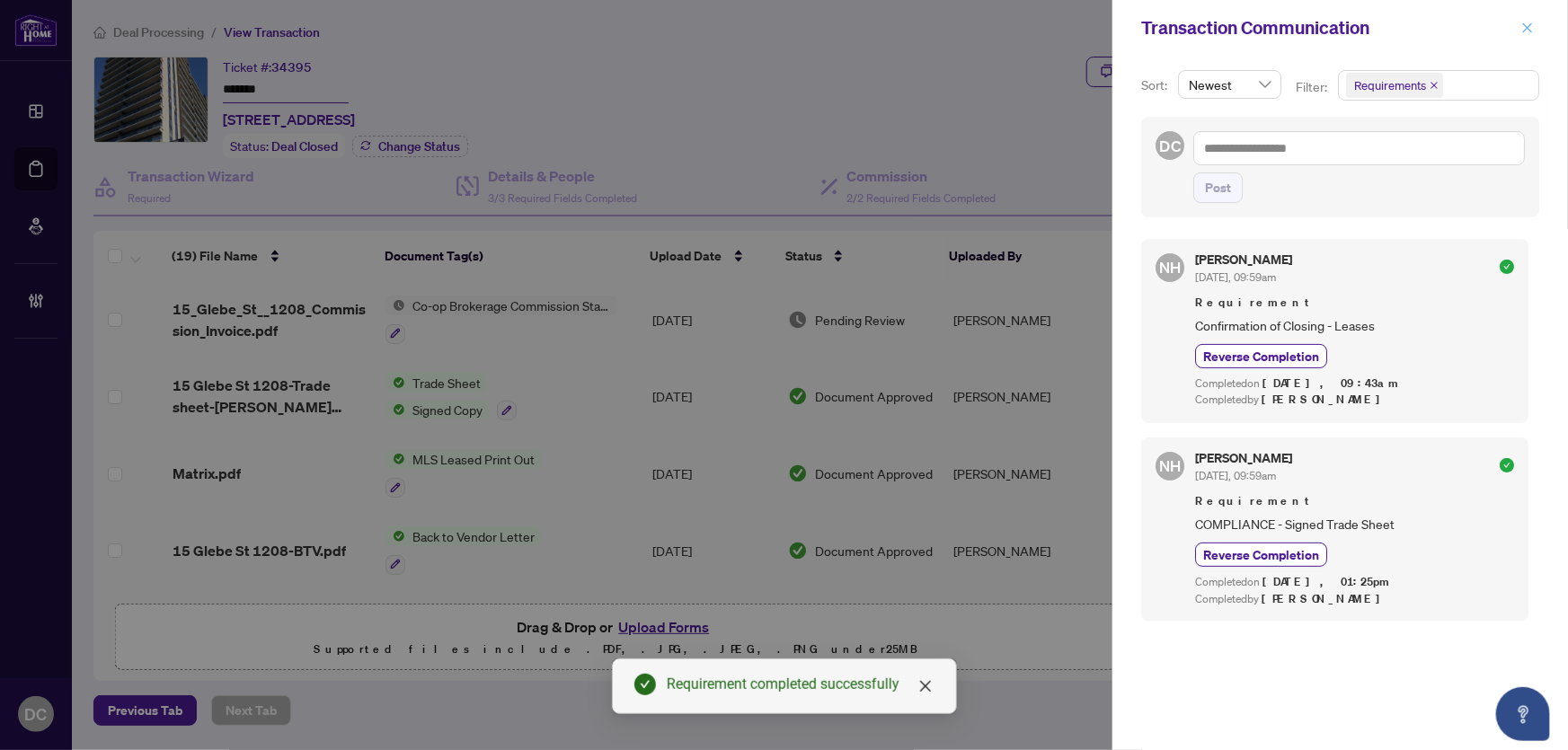
click at [1538, 29] on button "button" at bounding box center [1527, 27] width 23 height 21
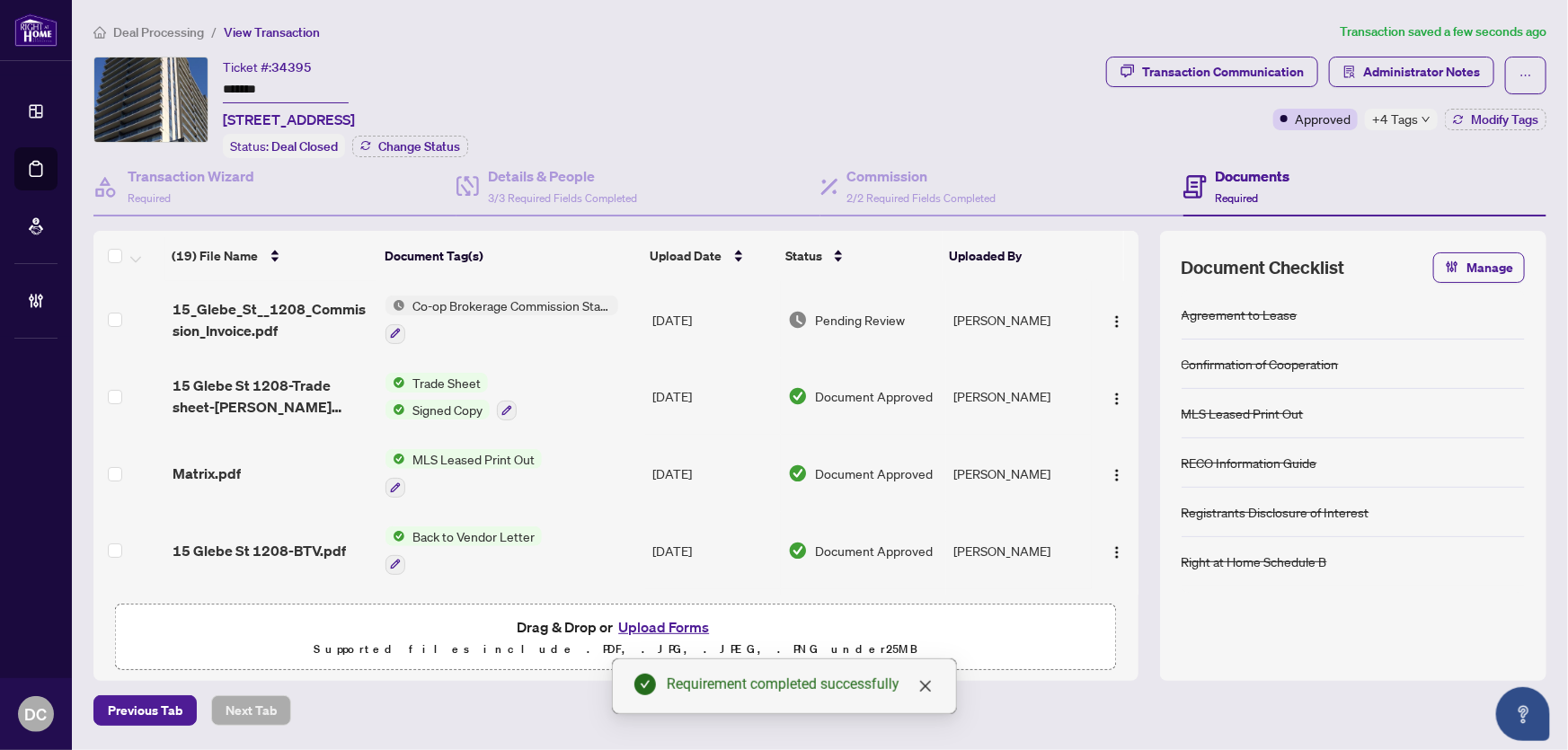
click at [1452, 76] on span "Administrator Notes" at bounding box center [1421, 72] width 116 height 29
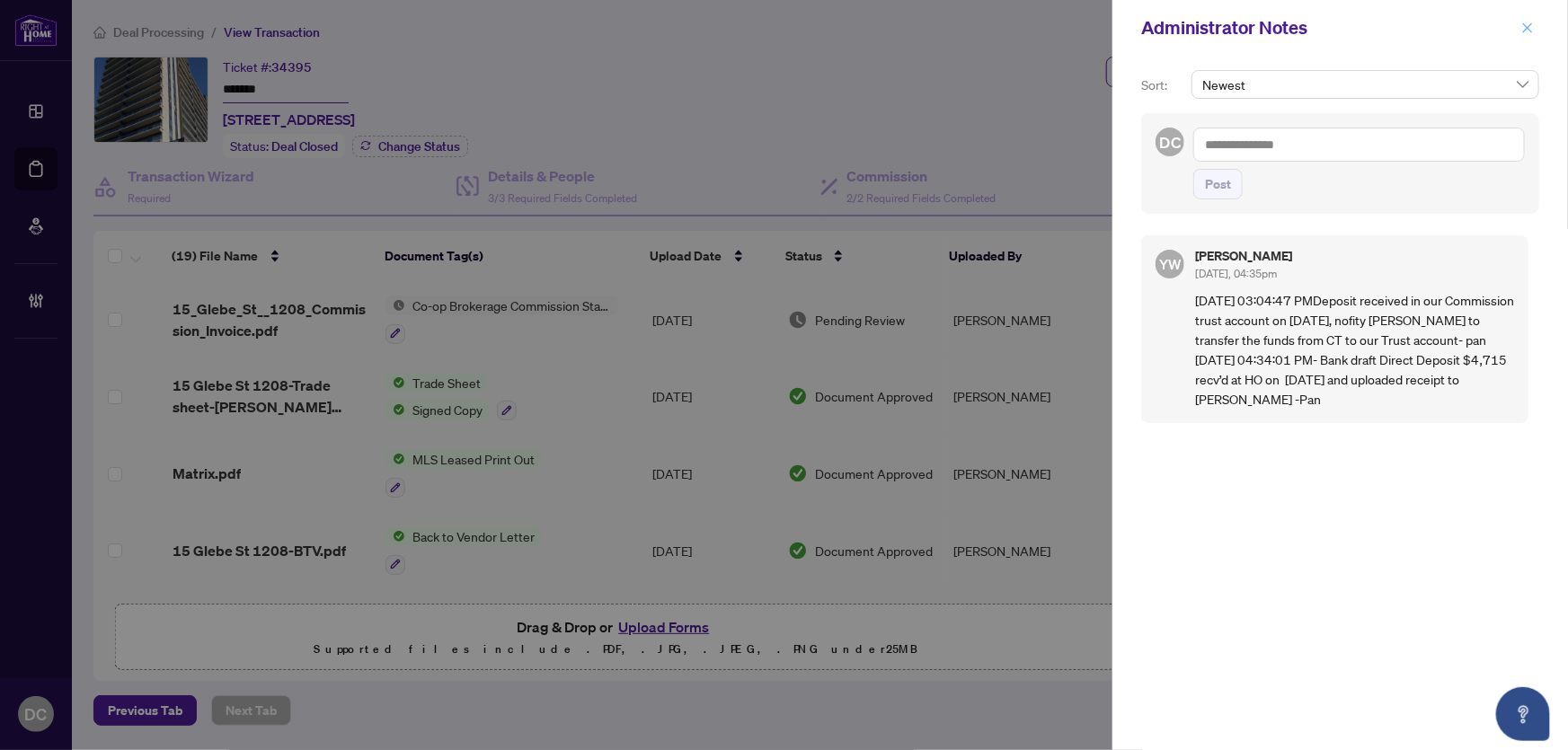
click at [1534, 21] on icon "close" at bounding box center [1528, 28] width 13 height 13
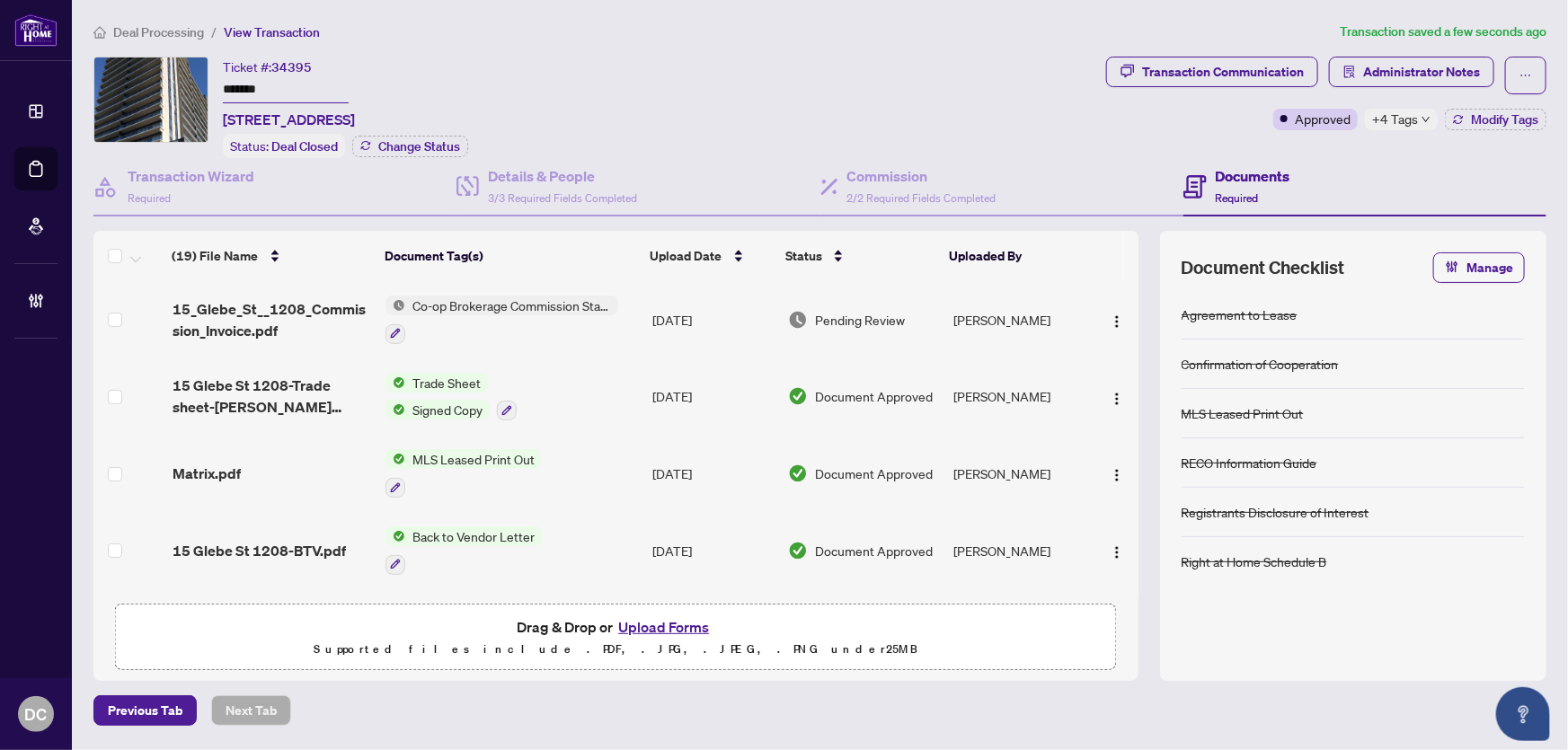
click at [637, 301] on td "Co-op Brokerage Commission Statement" at bounding box center [511, 319] width 267 height 77
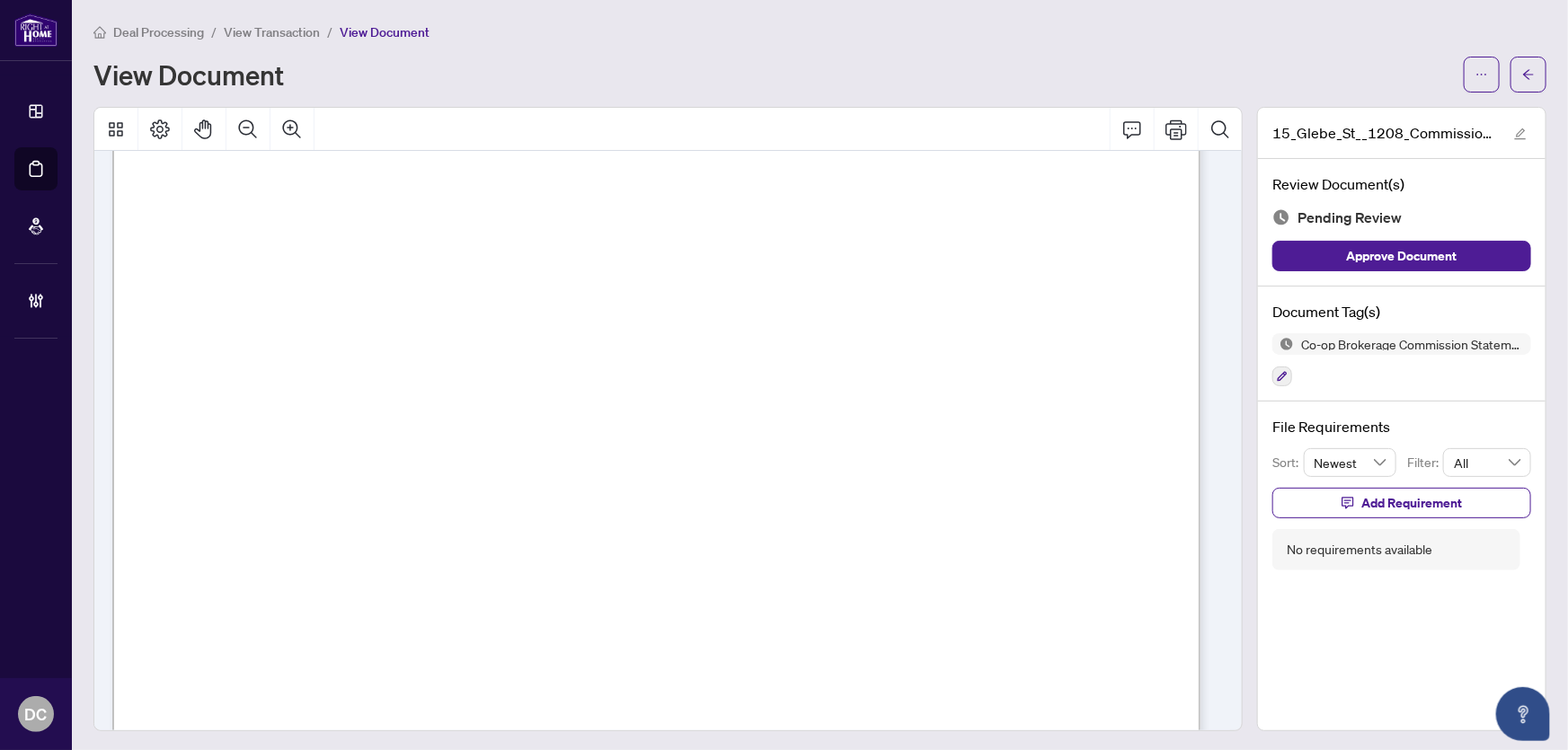
scroll to position [326, 0]
drag, startPoint x: 1515, startPoint y: 75, endPoint x: 1007, endPoint y: 350, distance: 577.7
click at [1007, 350] on div "Deal Processing / View Transaction / View Document View Document 15_Glebe_St__1…" at bounding box center [819, 376] width 1453 height 709
click at [1522, 69] on icon "arrow-left" at bounding box center [1529, 74] width 13 height 13
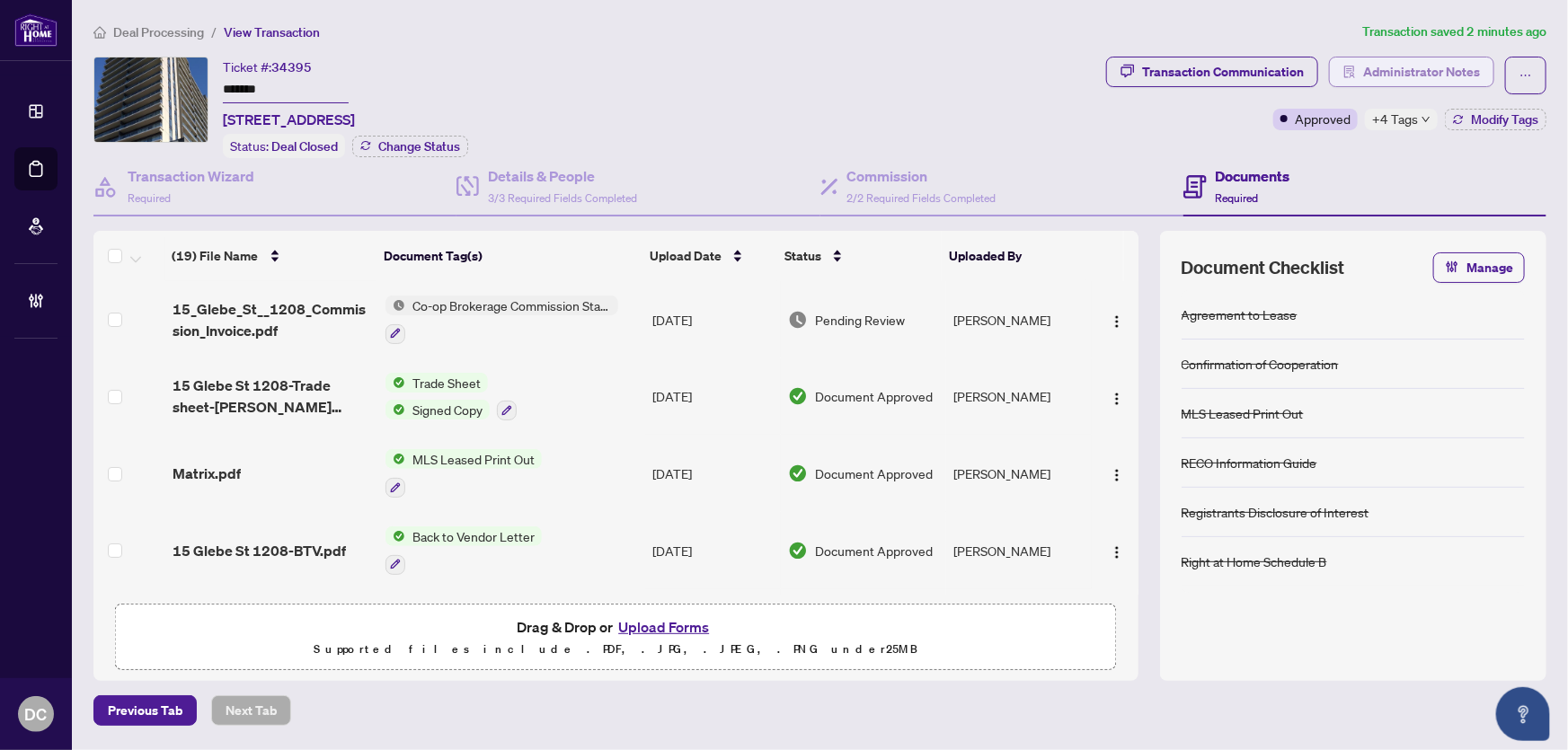
click at [1439, 64] on span "Administrator Notes" at bounding box center [1421, 72] width 116 height 29
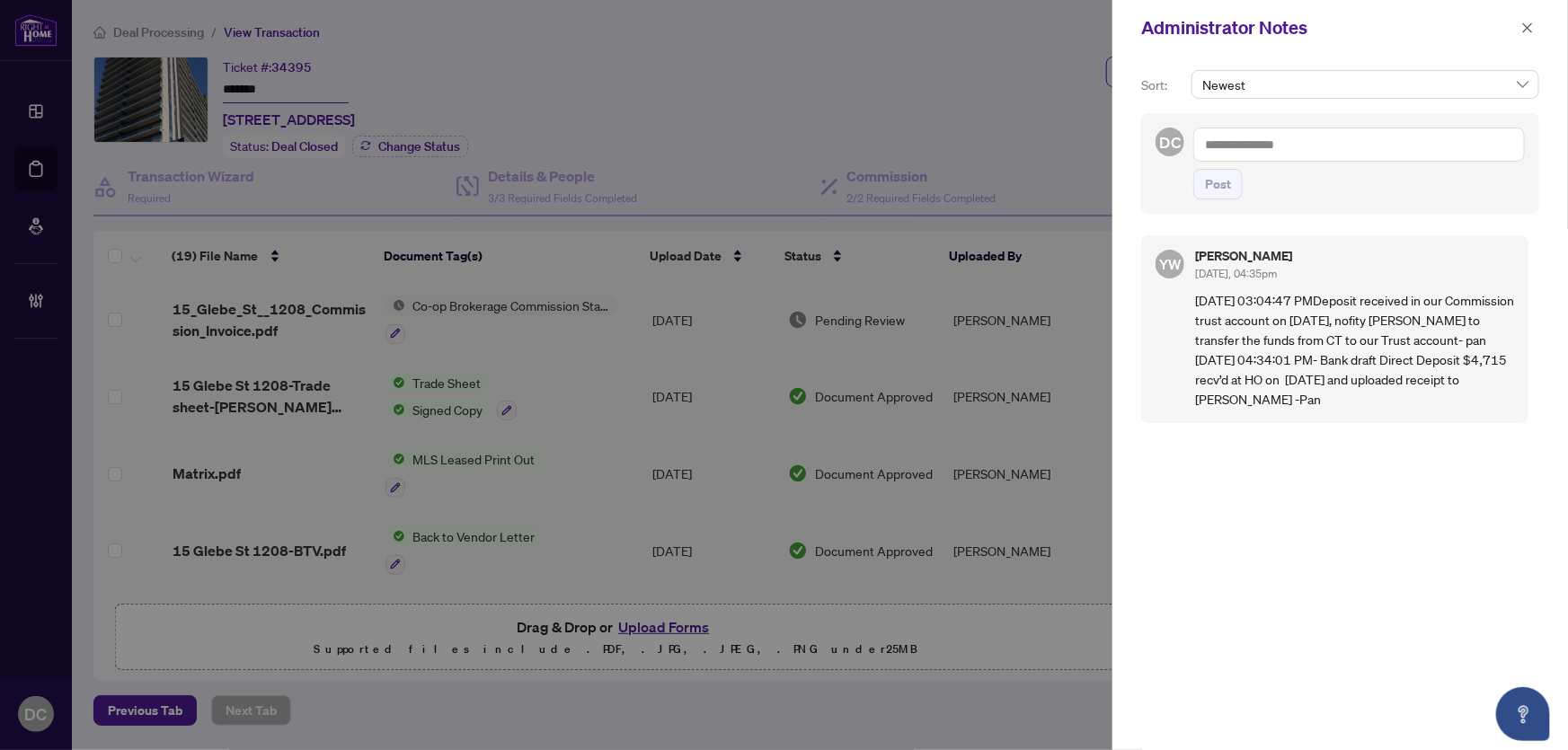
click at [1306, 141] on textarea at bounding box center [1359, 144] width 331 height 34
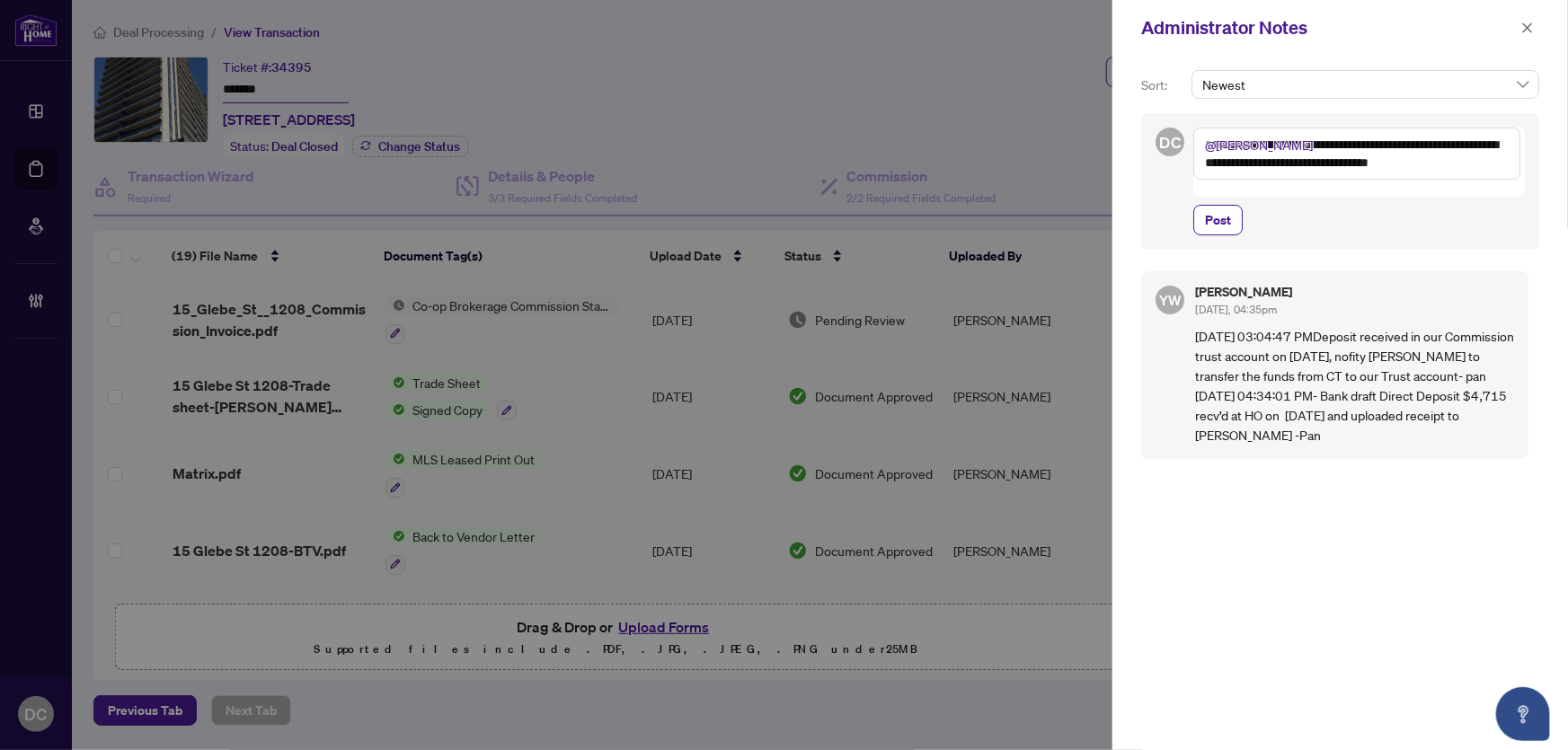
drag, startPoint x: 1213, startPoint y: 215, endPoint x: 1441, endPoint y: 219, distance: 228.0
click at [1441, 219] on div "**********" at bounding box center [1340, 181] width 398 height 137
click at [1511, 167] on textarea "**********" at bounding box center [1357, 154] width 327 height 52
paste textarea
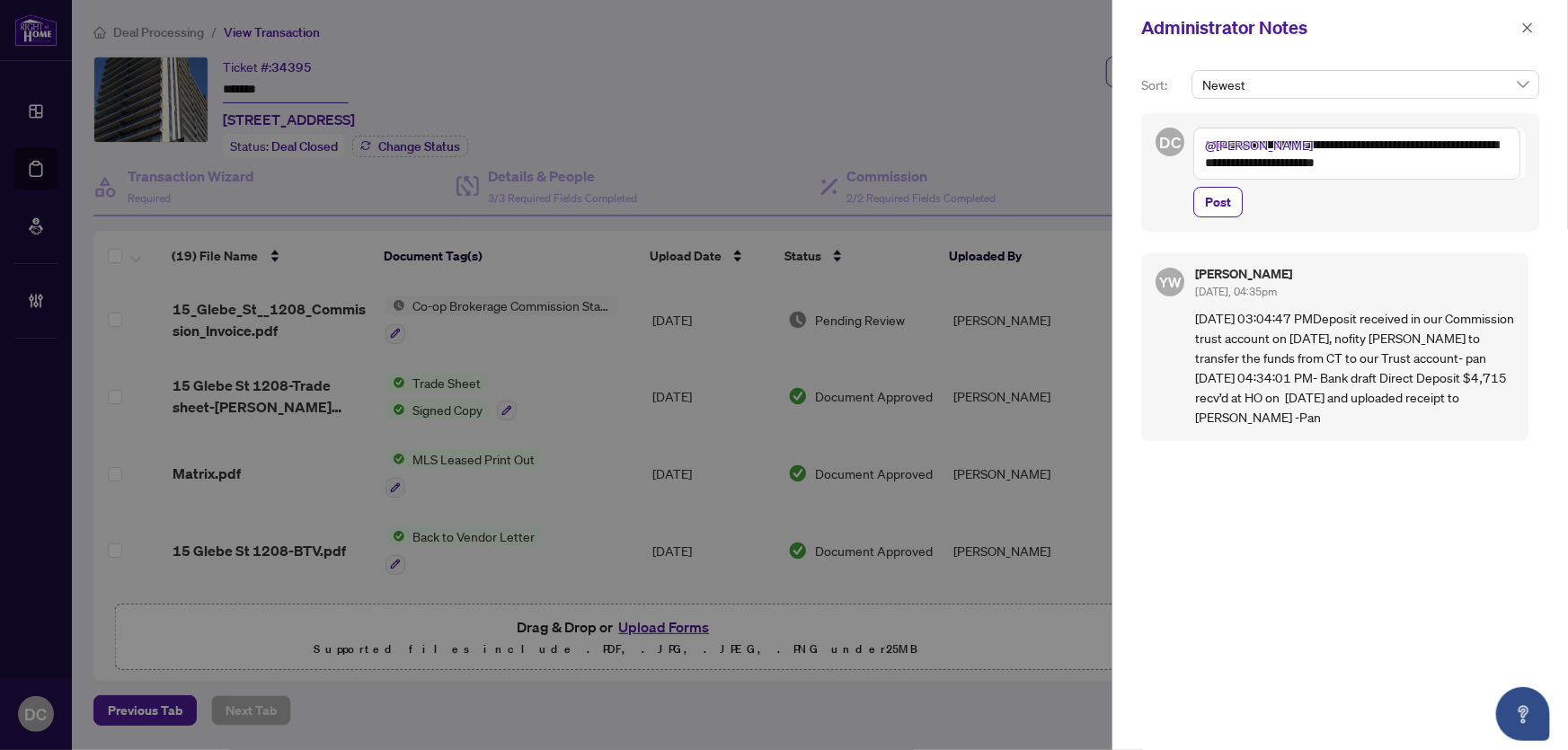
click at [1453, 171] on textarea "**********" at bounding box center [1357, 154] width 327 height 52
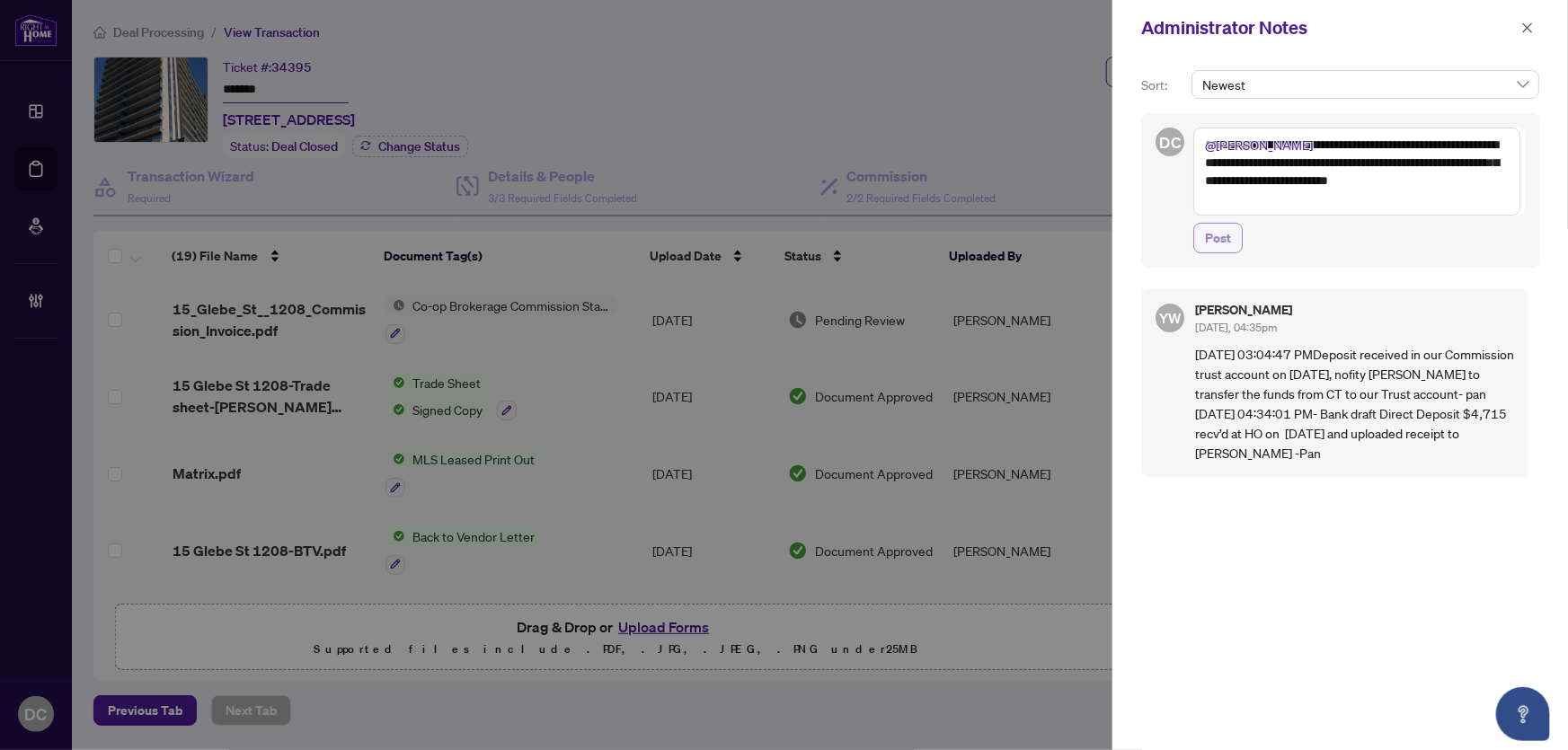
type textarea "**********"
click at [1231, 234] on button "Post" at bounding box center [1218, 237] width 49 height 31
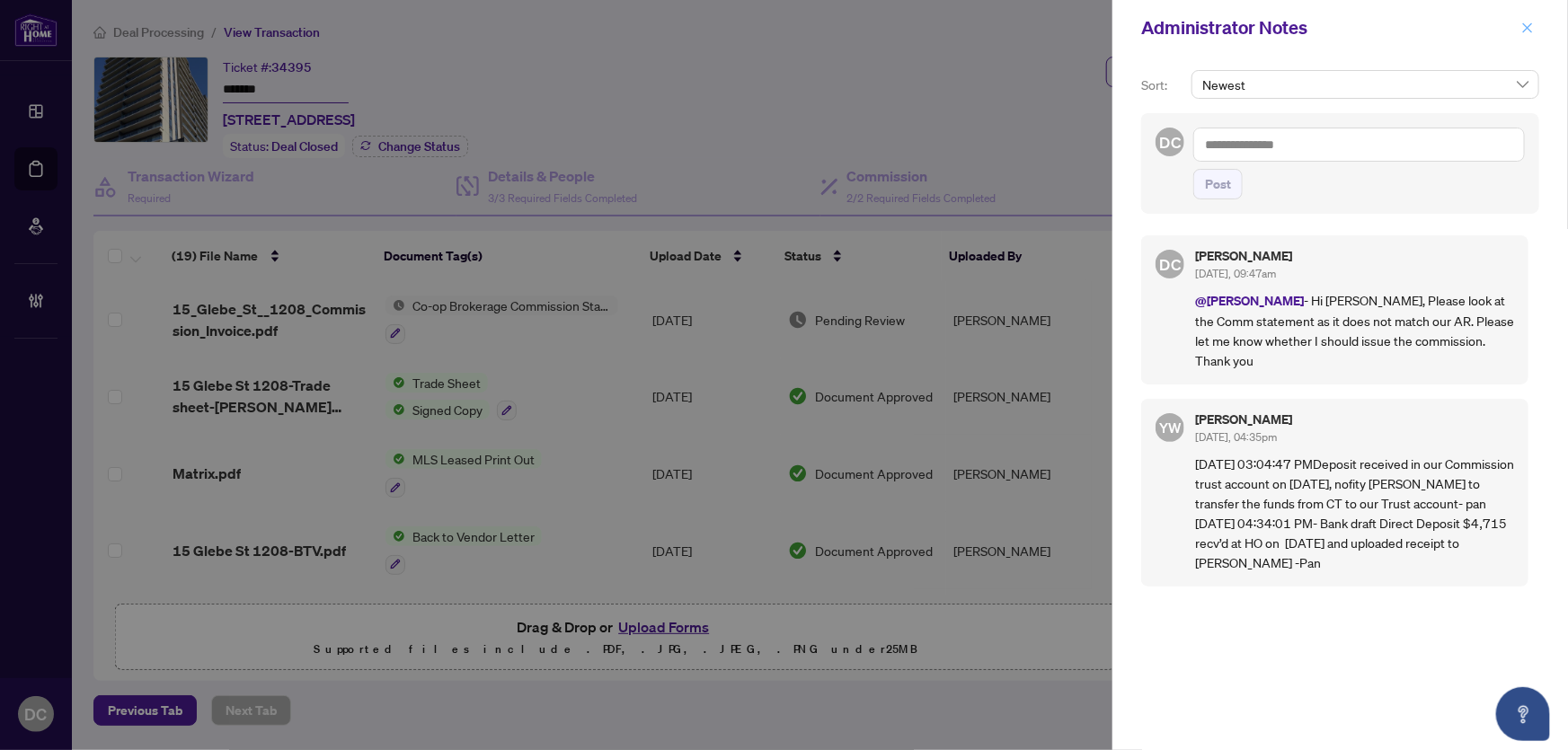
click at [1530, 31] on icon "close" at bounding box center [1528, 27] width 10 height 10
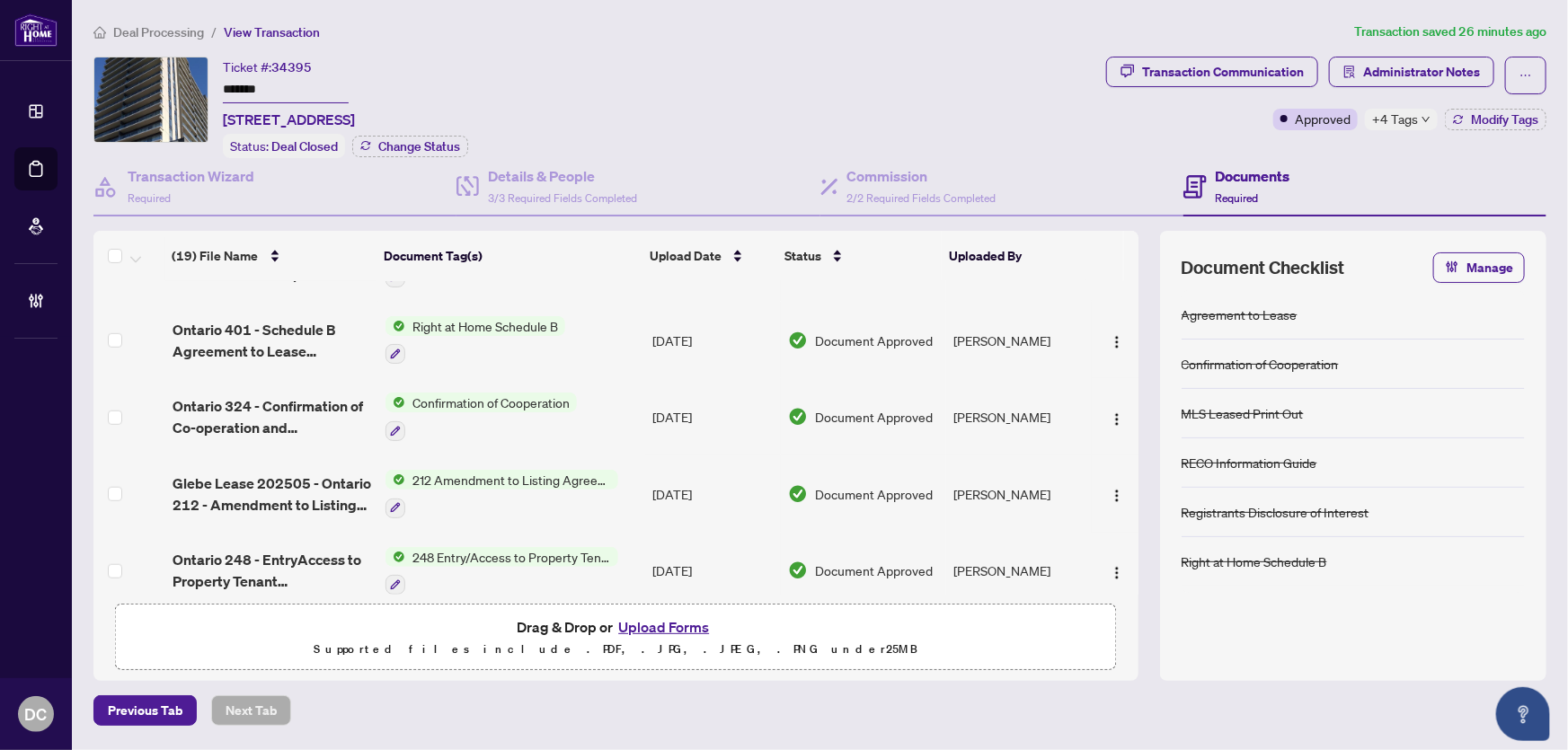
scroll to position [653, 0]
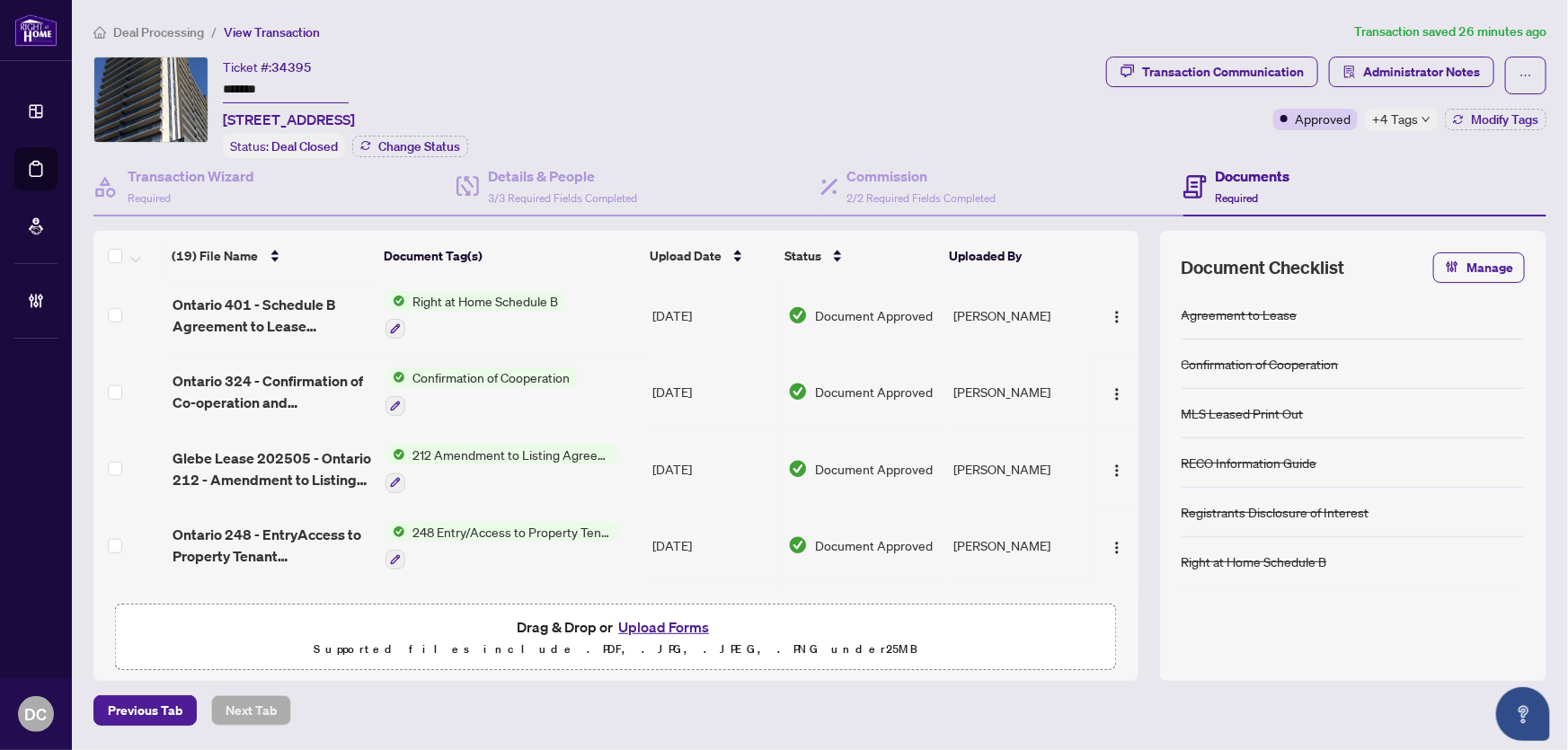
click at [619, 374] on td "Confirmation of Cooperation" at bounding box center [511, 391] width 267 height 77
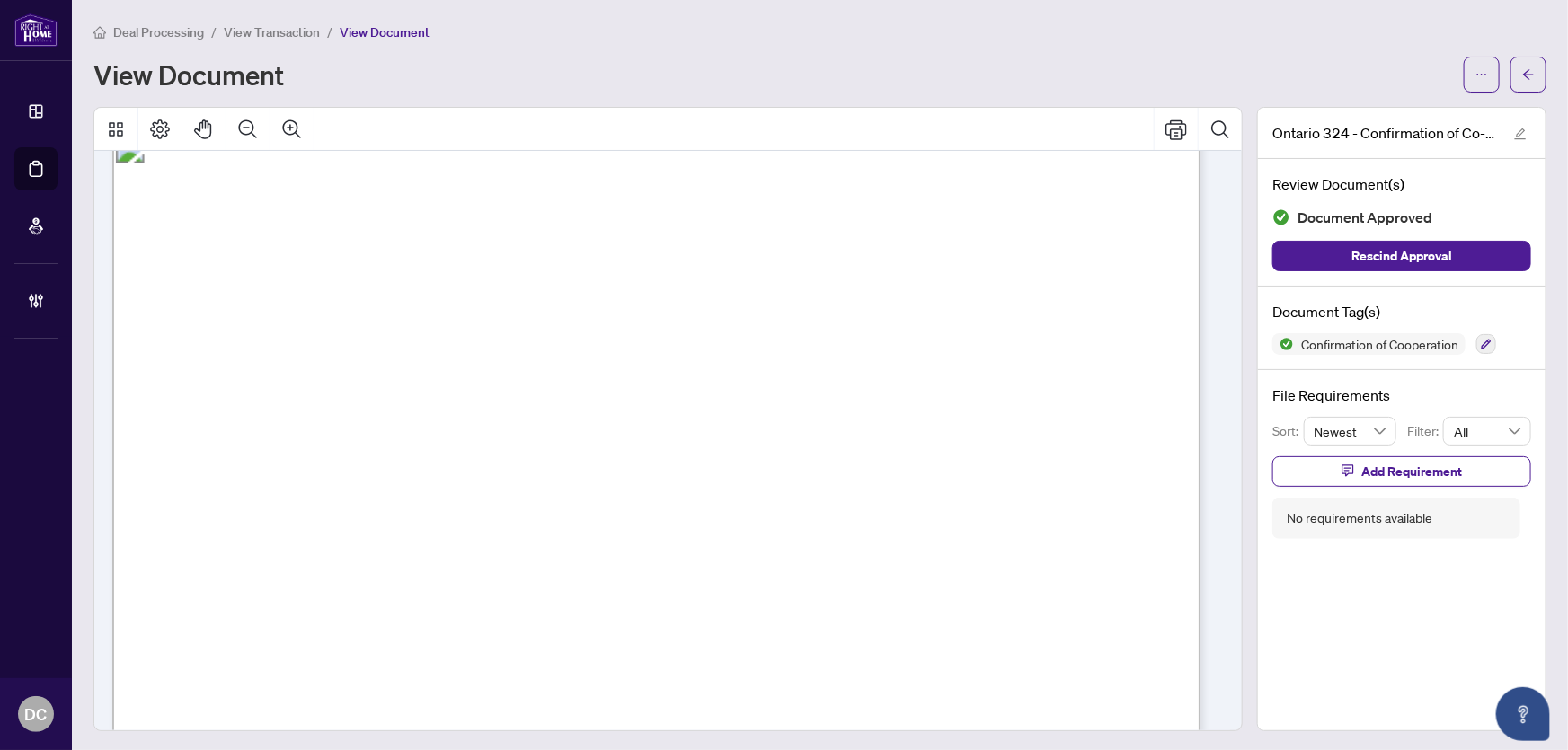
scroll to position [1721, 0]
click at [1521, 89] on button "button" at bounding box center [1528, 74] width 36 height 36
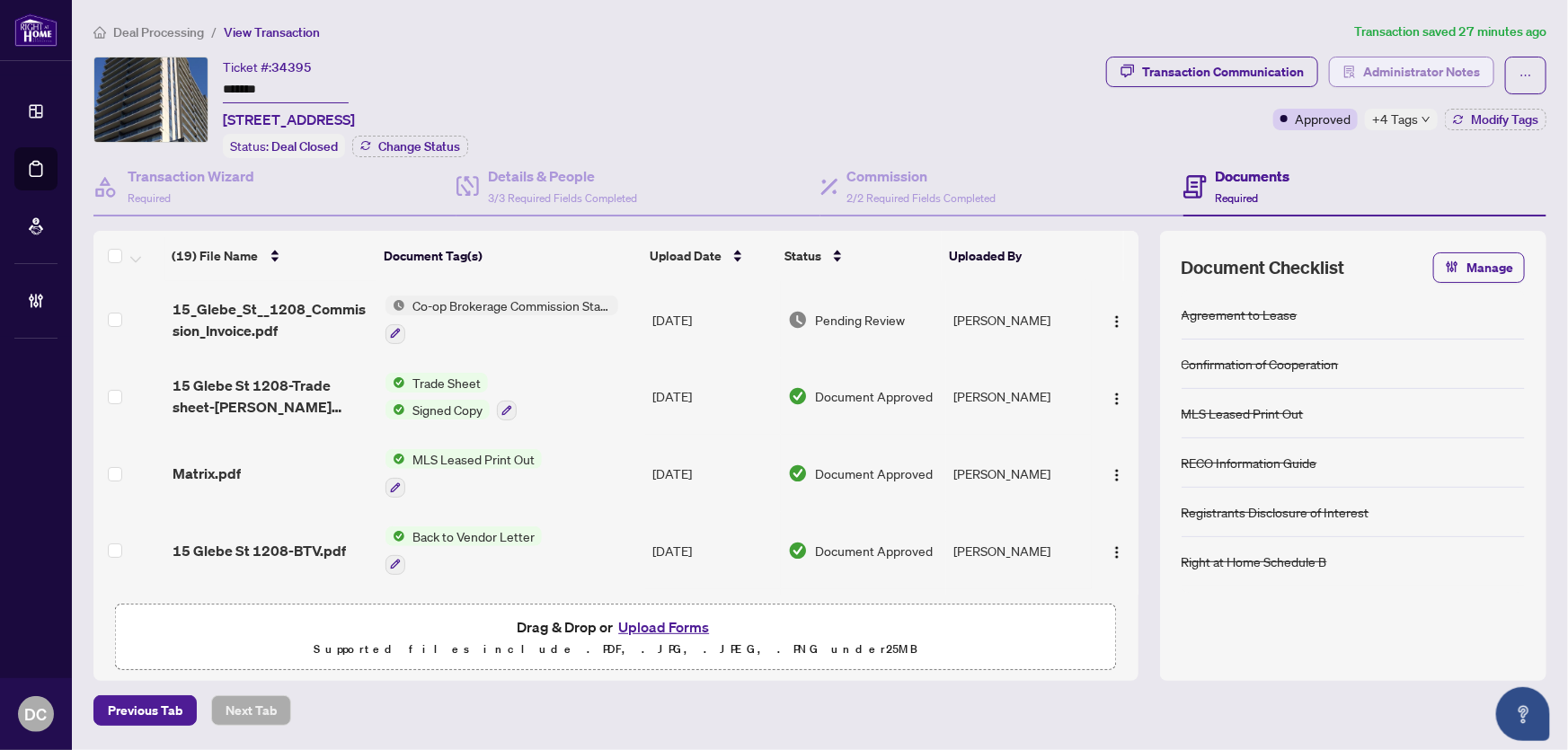
click at [1447, 81] on span "Administrator Notes" at bounding box center [1421, 72] width 116 height 29
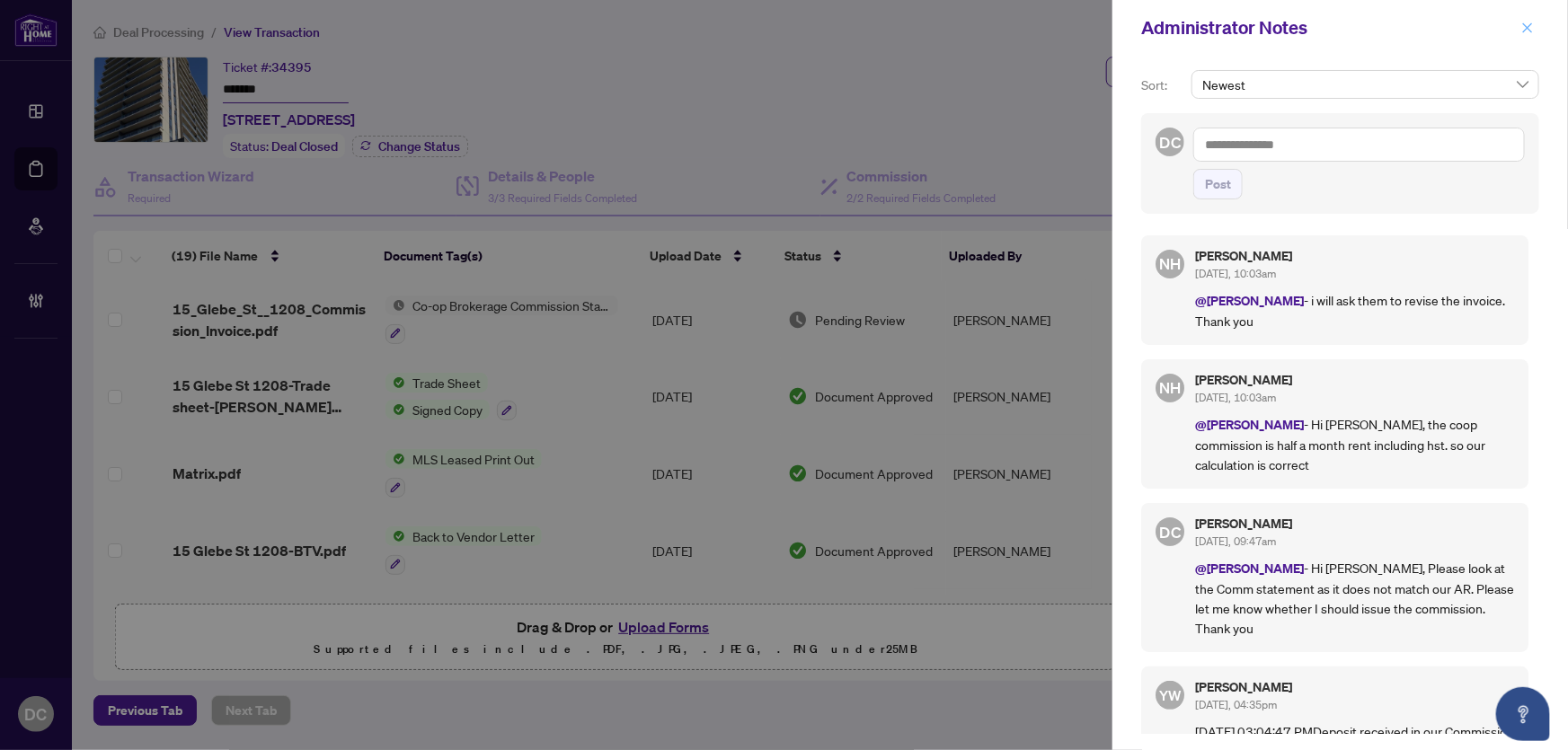
click at [1534, 29] on icon "close" at bounding box center [1528, 28] width 13 height 13
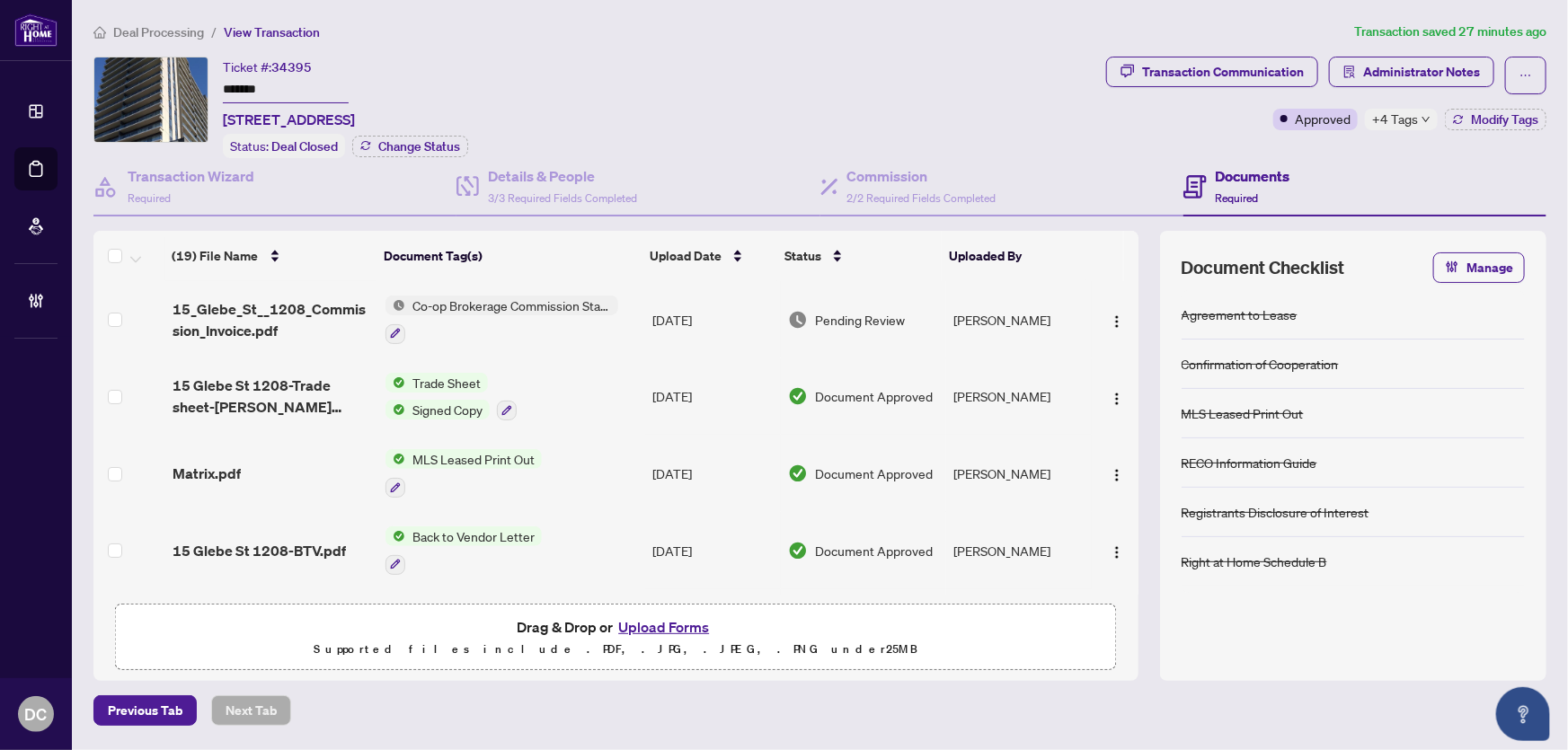
click at [602, 468] on td "MLS Leased Print Out" at bounding box center [511, 473] width 267 height 77
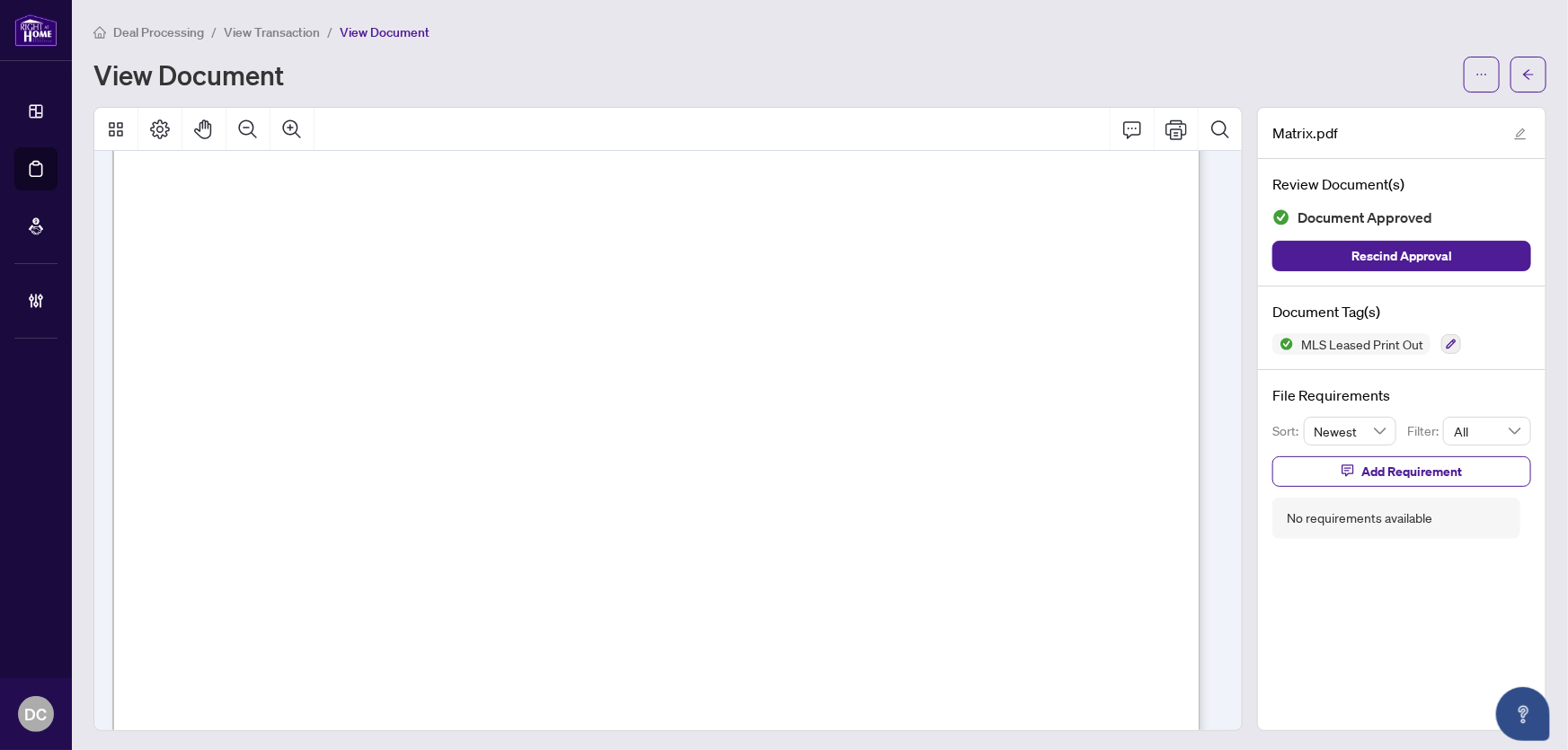
scroll to position [1714, 0]
click at [1522, 81] on span "button" at bounding box center [1529, 74] width 13 height 29
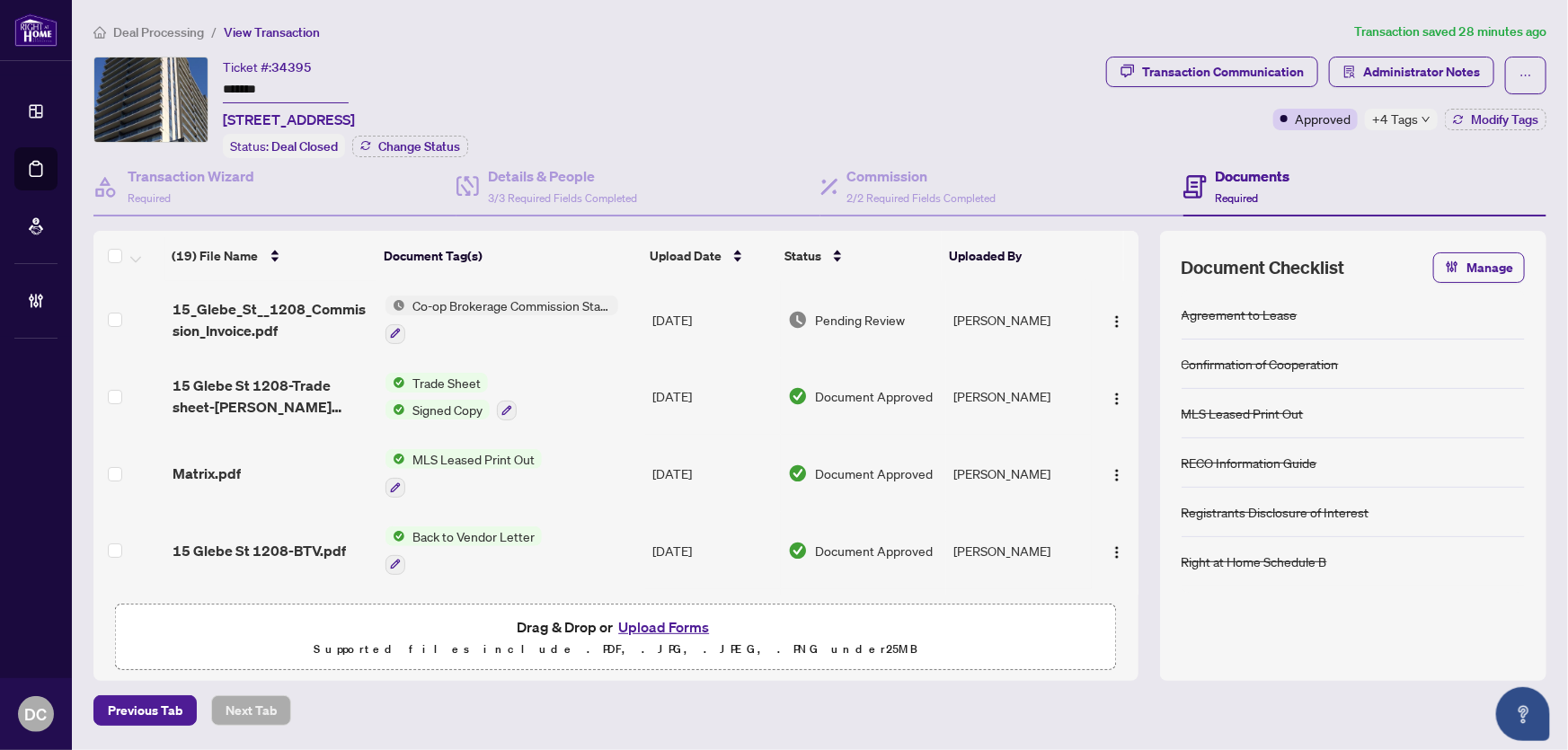
click at [582, 396] on td "Trade Sheet Signed Copy" at bounding box center [511, 396] width 267 height 77
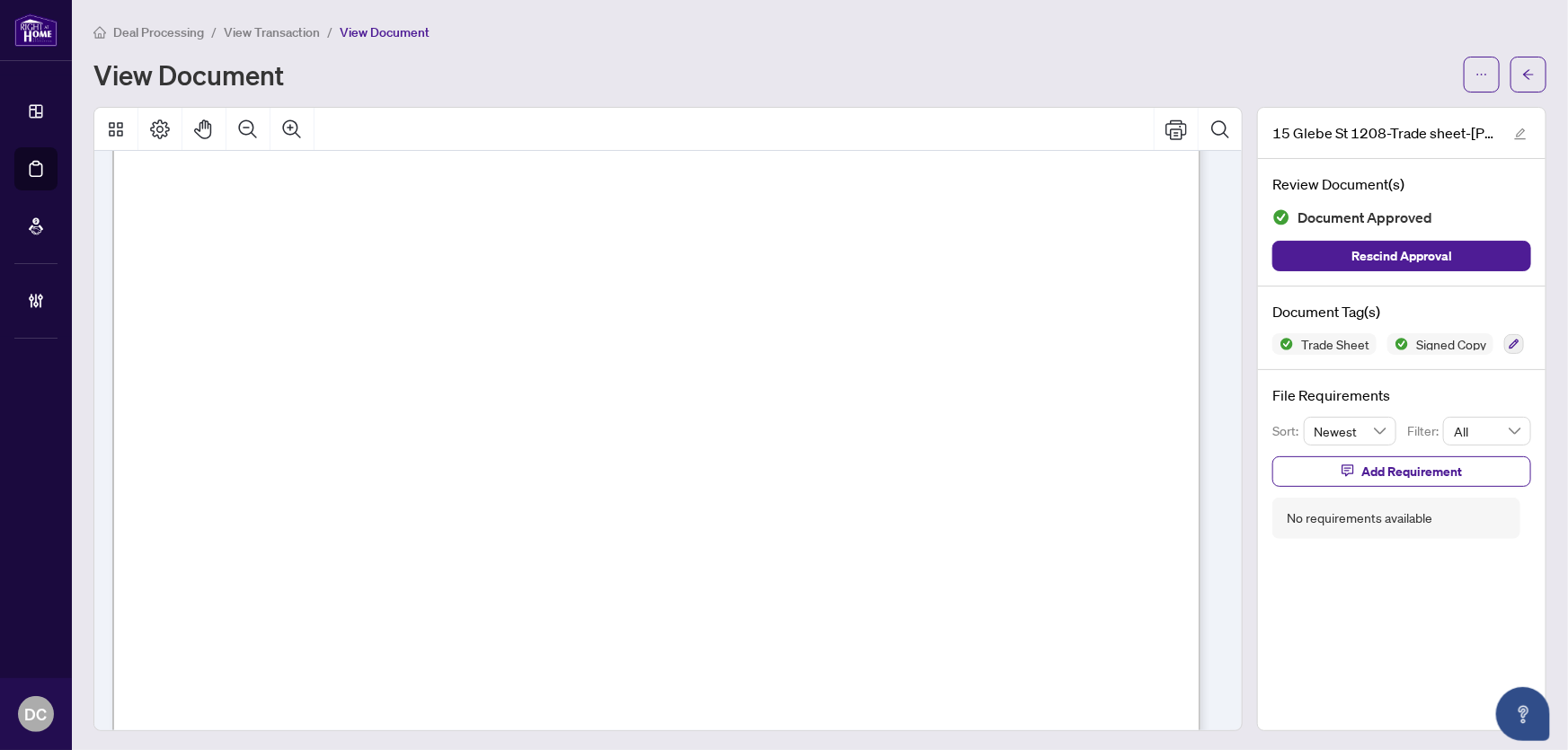
scroll to position [571, 0]
click at [1525, 72] on button "button" at bounding box center [1528, 74] width 36 height 36
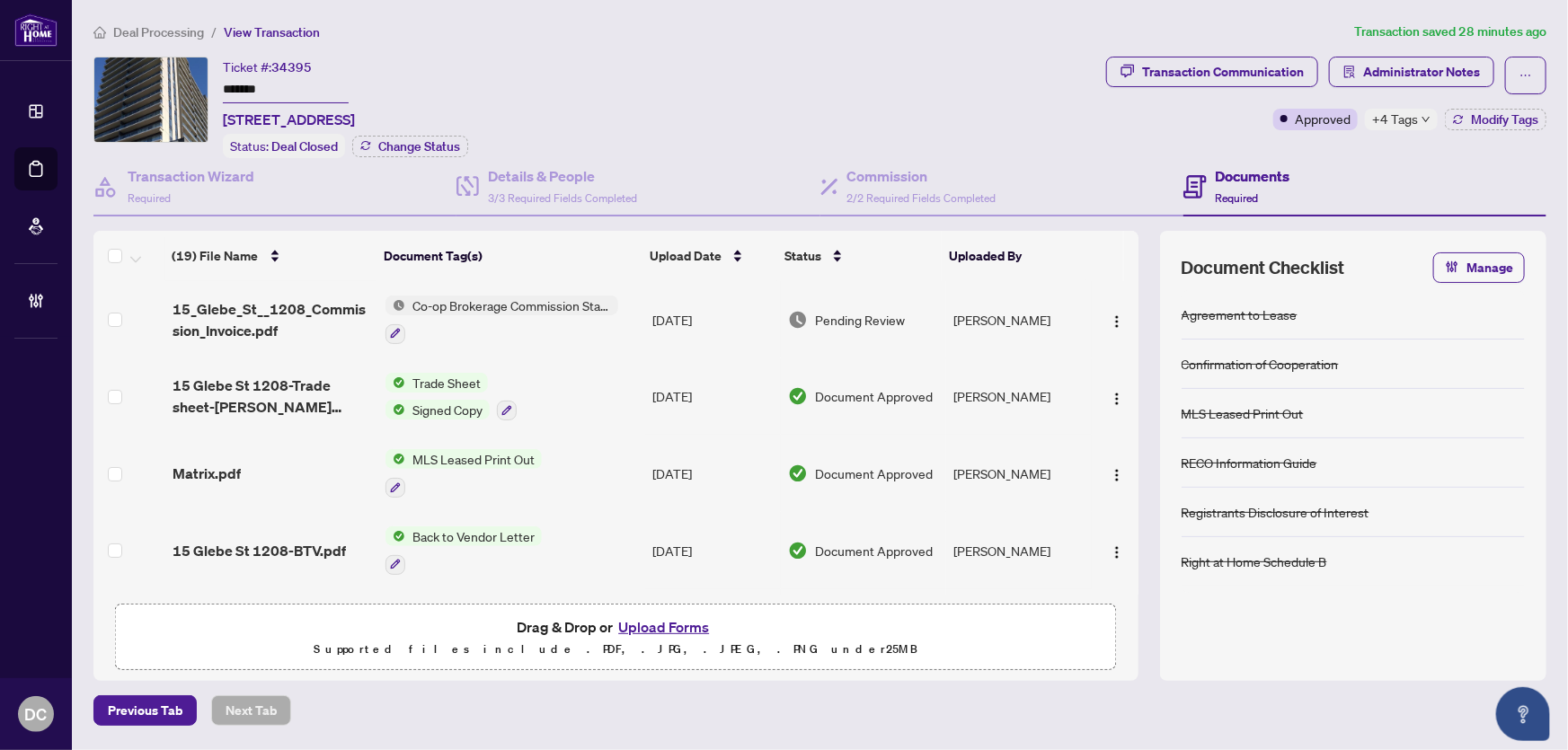
drag, startPoint x: 296, startPoint y: 89, endPoint x: 115, endPoint y: 88, distance: 181.0
click at [115, 88] on div "Ticket #: 34395 ******* 1208-15 Glebe Street, Cambridge, ON N1S 2L8, Canada Sta…" at bounding box center [596, 107] width 1006 height 101
click at [1426, 121] on icon "down" at bounding box center [1426, 120] width 9 height 9
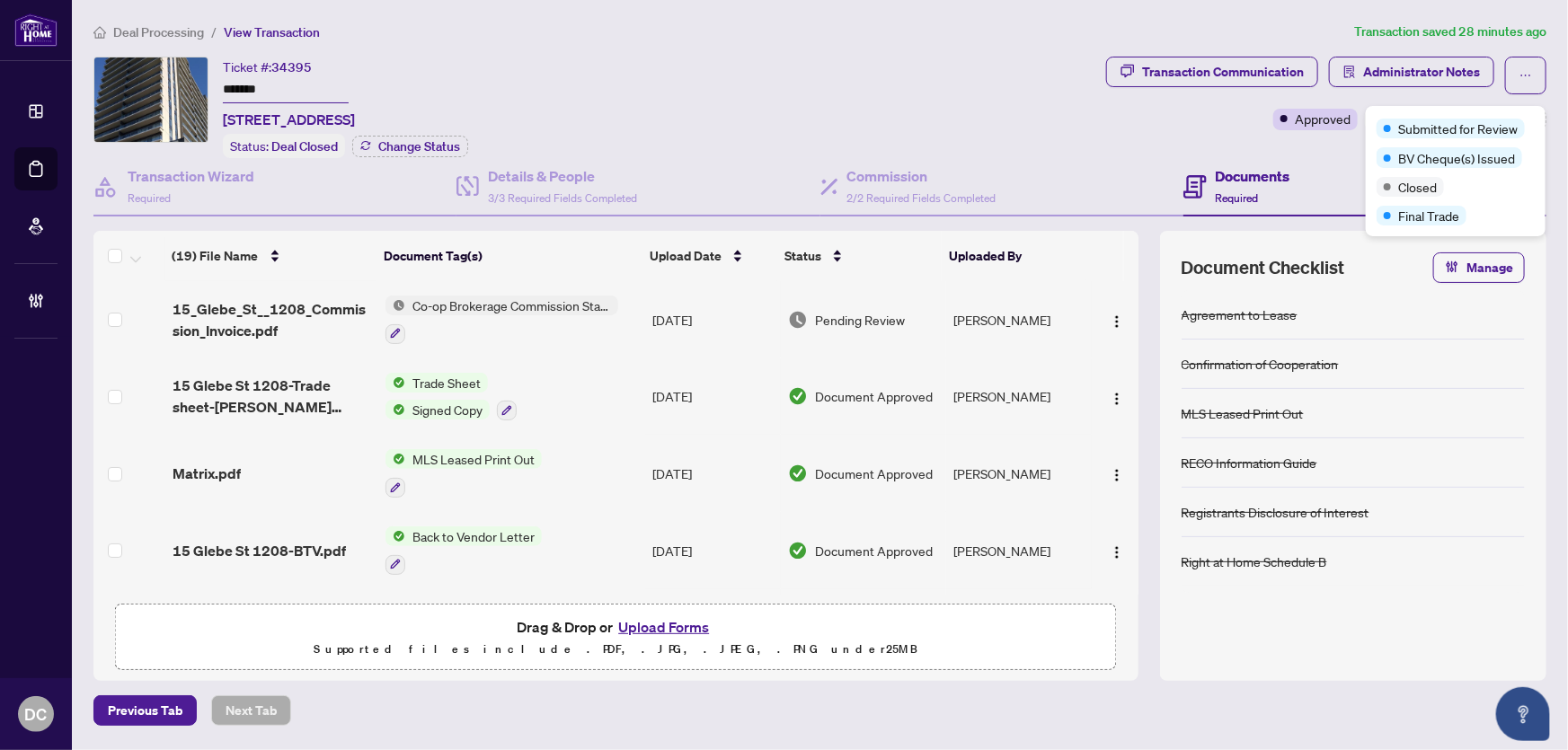
click at [1305, 151] on div "Transaction Communication Administrator Notes Approved +4 Tags Modify Tags" at bounding box center [1326, 107] width 448 height 101
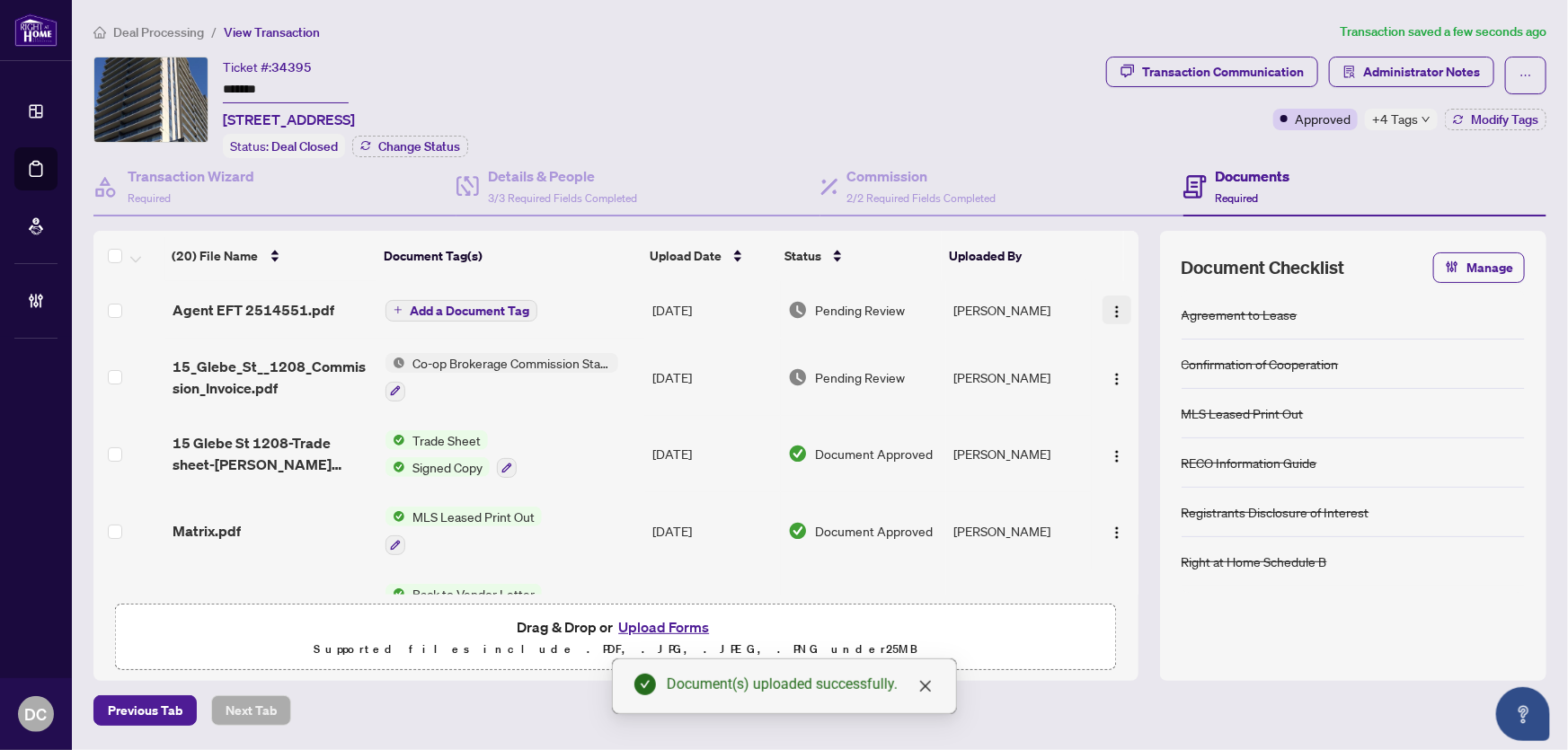
click at [1115, 304] on img "button" at bounding box center [1116, 311] width 14 height 14
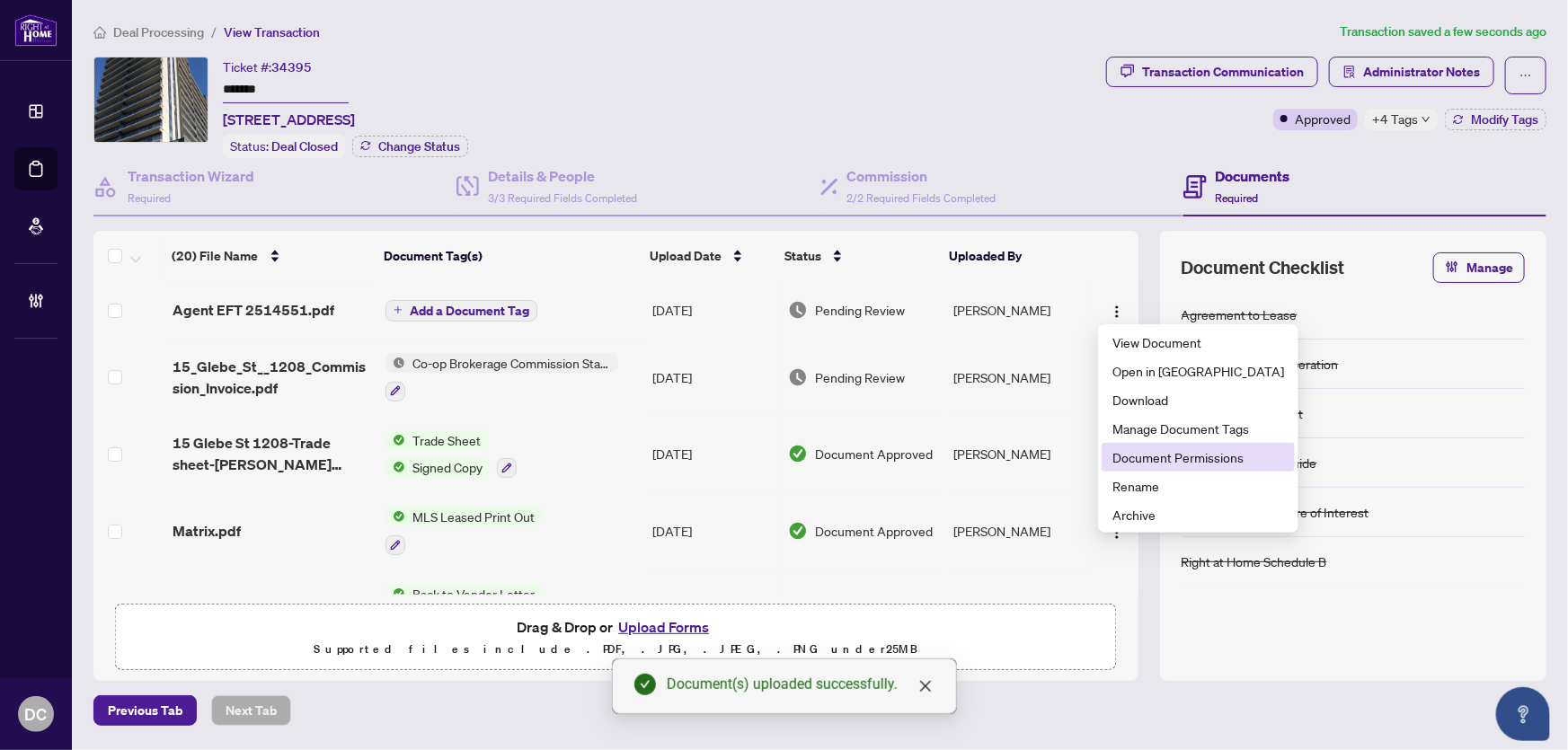
click at [1143, 457] on span "Document Permissions" at bounding box center [1198, 457] width 171 height 20
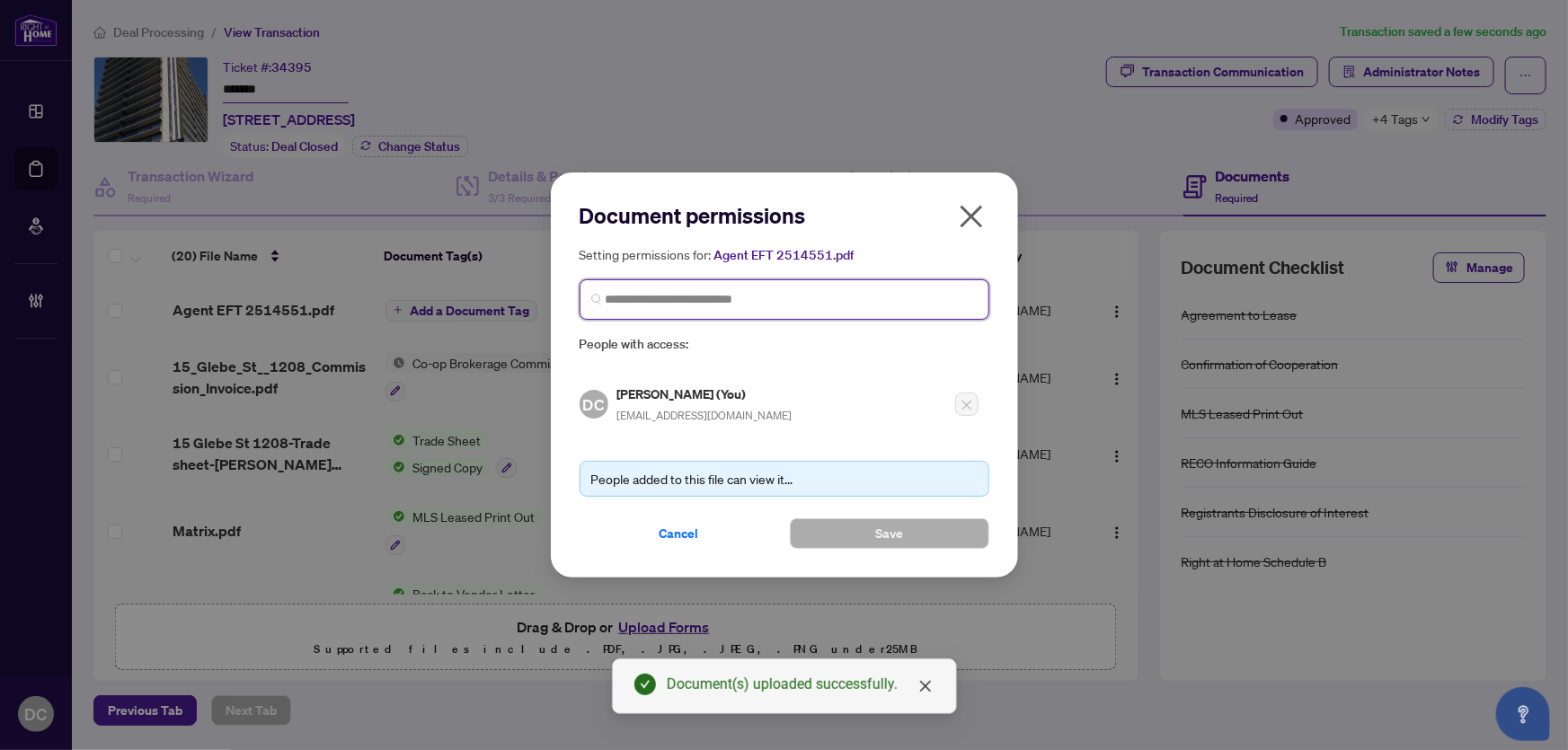
click at [672, 301] on input "search" at bounding box center [791, 300] width 372 height 19
type input "******"
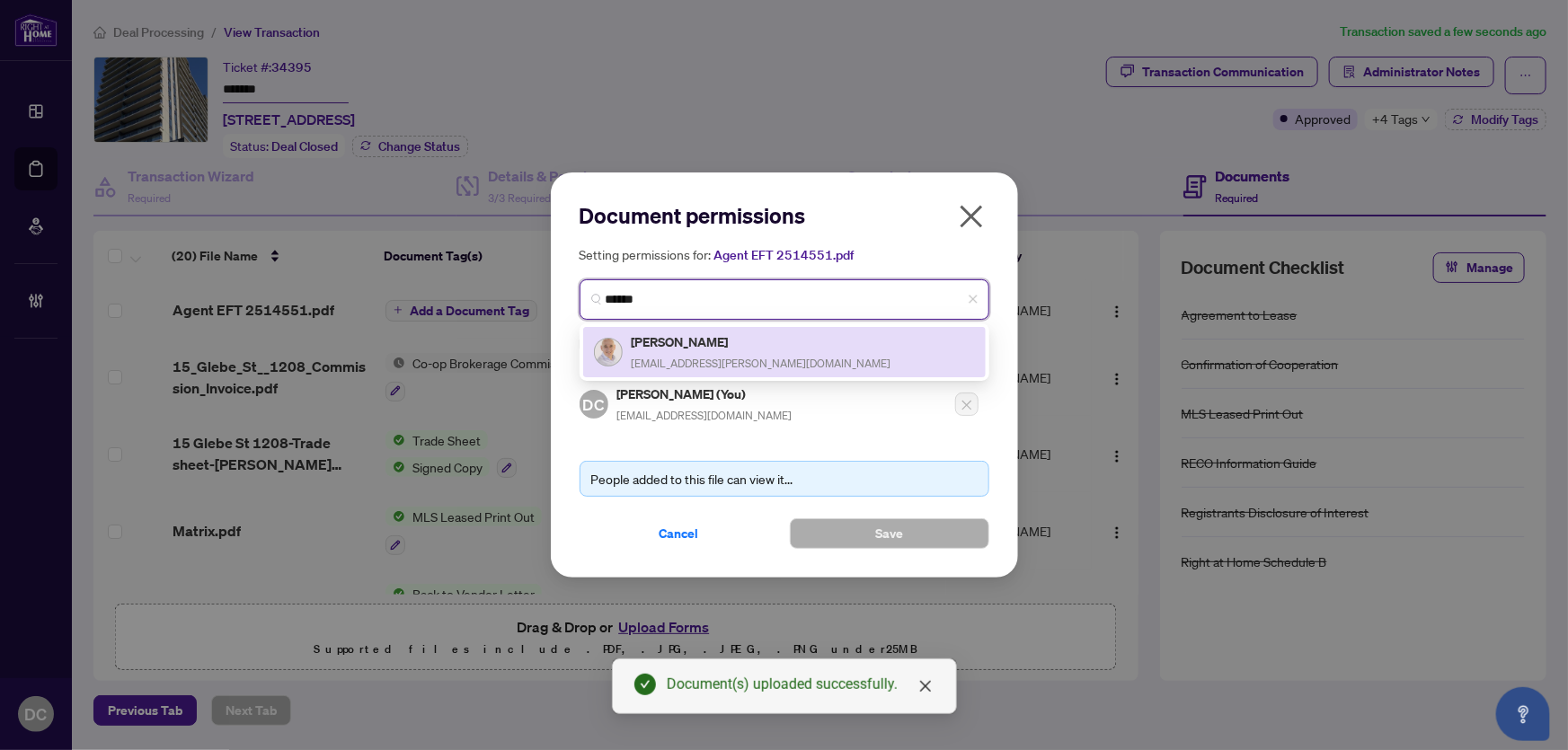
click at [673, 334] on h5 "Samvel Movsisyan" at bounding box center [761, 342] width 260 height 20
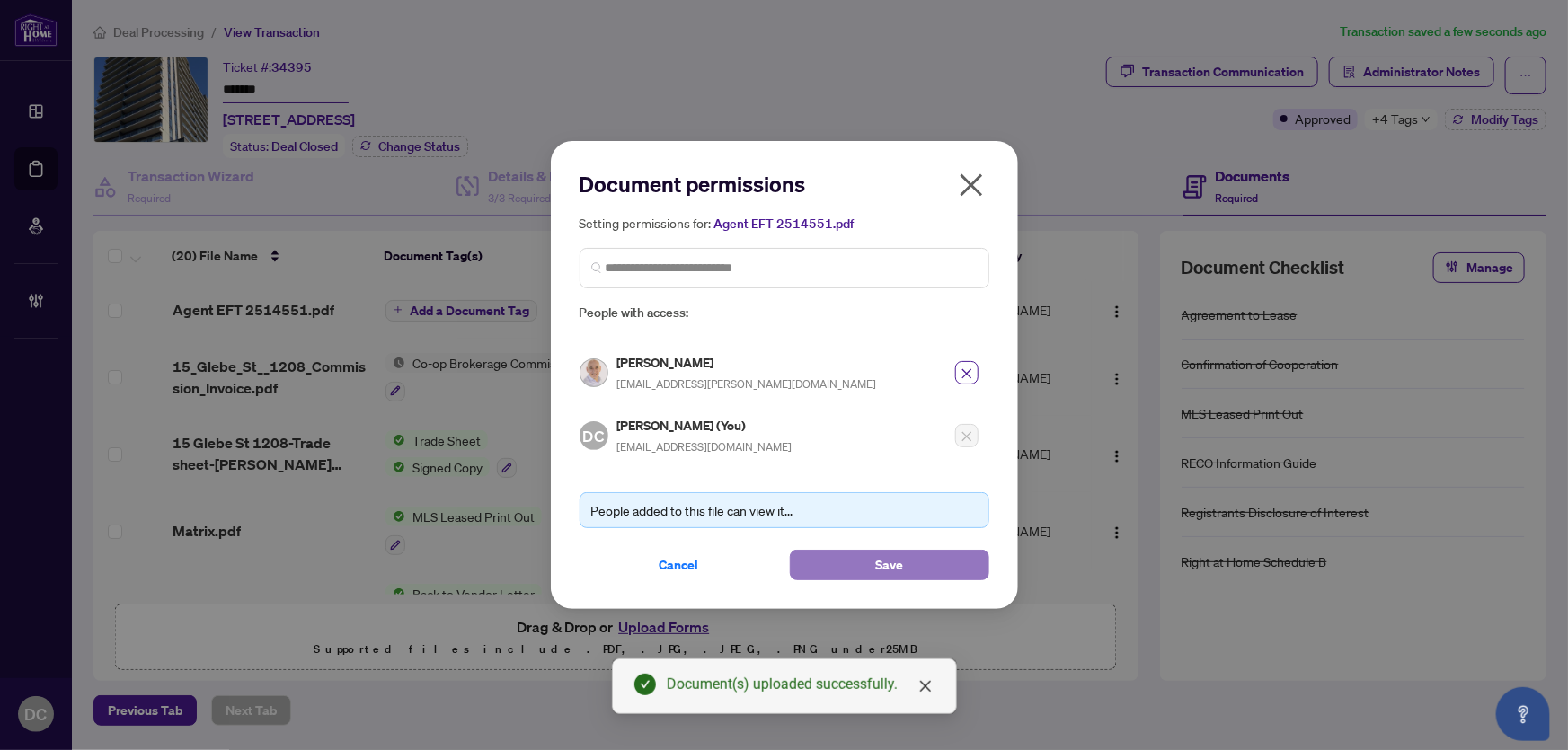
click at [836, 559] on button "Save" at bounding box center [889, 565] width 199 height 31
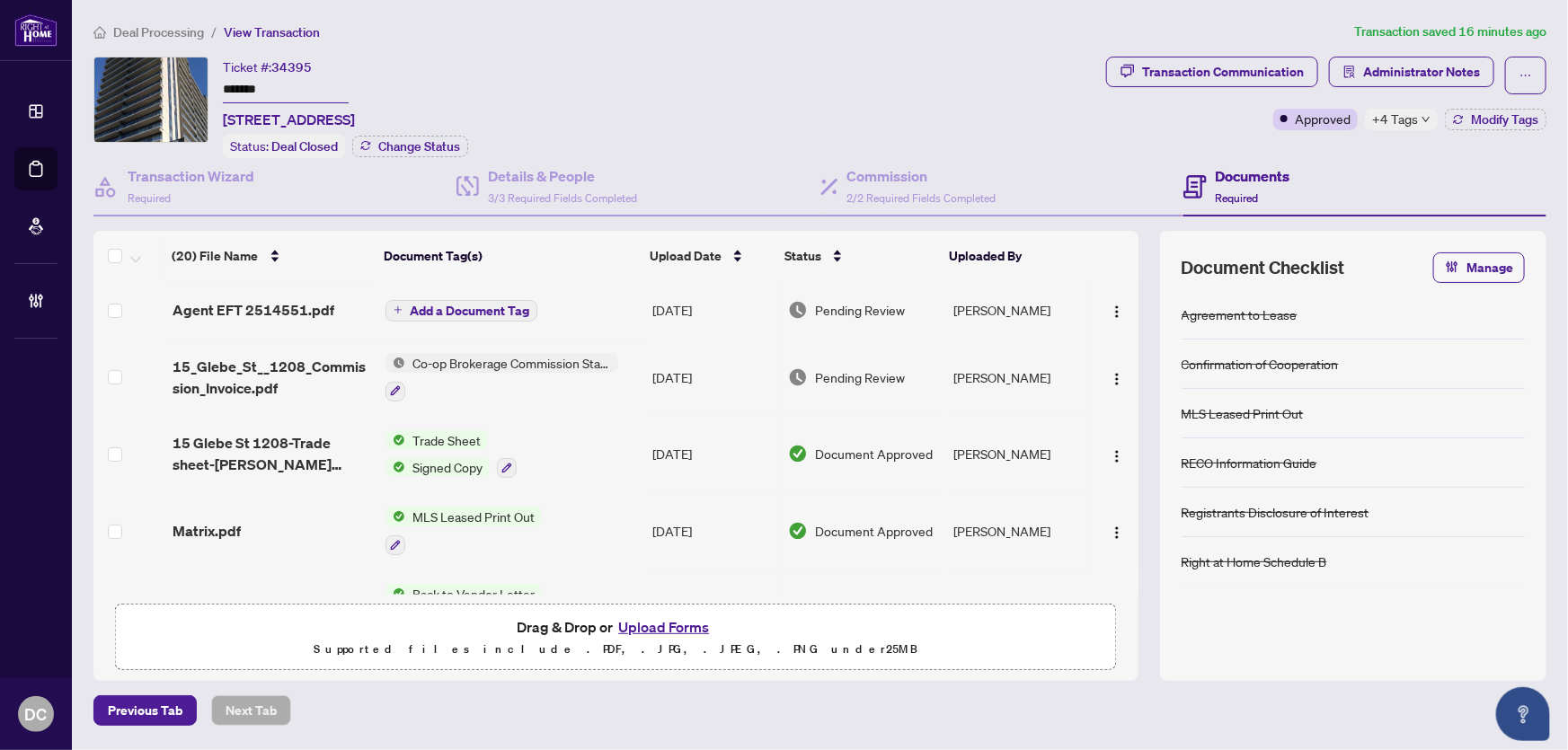
drag, startPoint x: 332, startPoint y: 89, endPoint x: 135, endPoint y: 87, distance: 197.0
click at [135, 87] on div "Ticket #: 34395 ******* 1208-15 Glebe Street, Cambridge, ON N1S 2L8, Canada Sta…" at bounding box center [596, 107] width 1006 height 101
click at [1103, 310] on button "button" at bounding box center [1116, 309] width 29 height 29
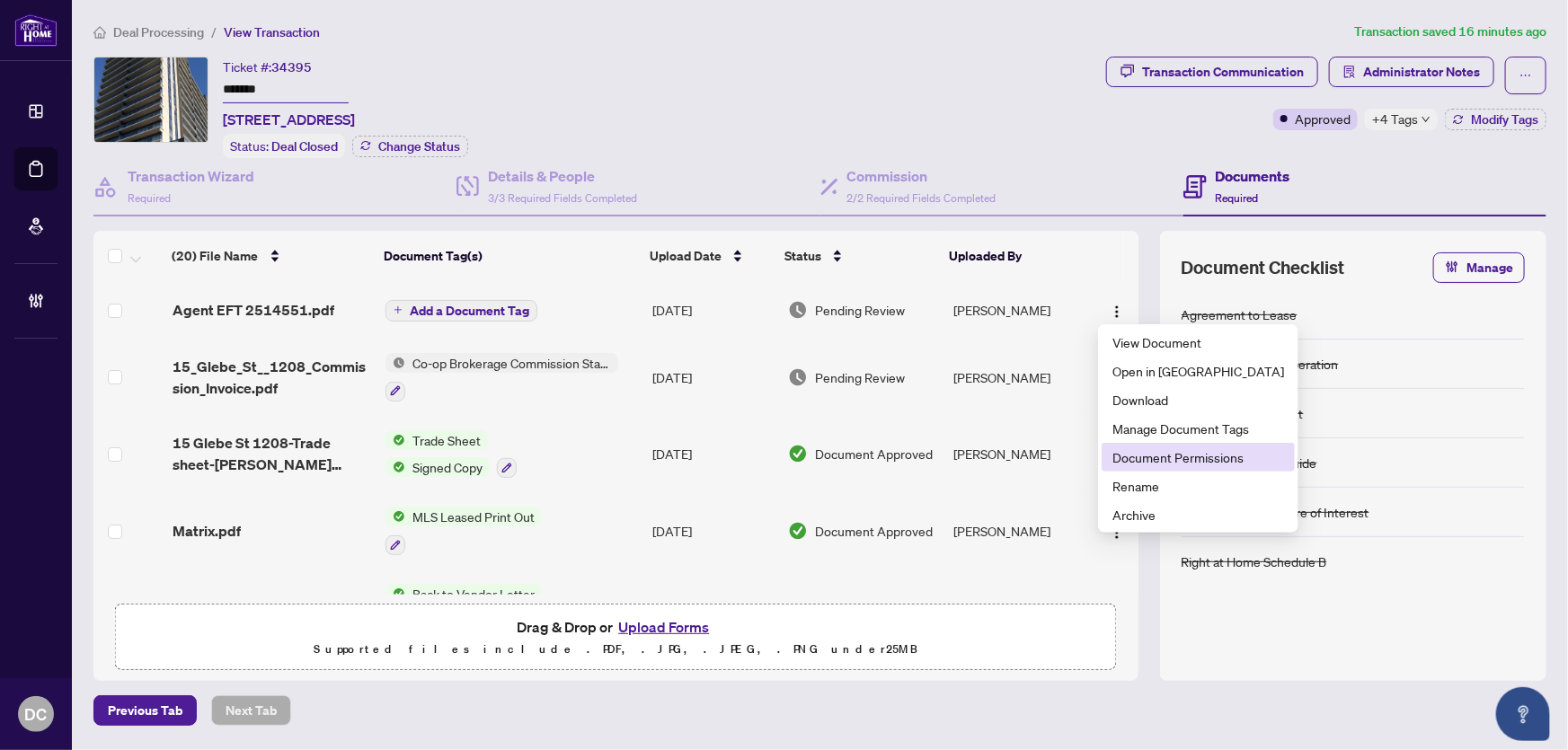
click at [1129, 449] on span "Document Permissions" at bounding box center [1198, 457] width 171 height 20
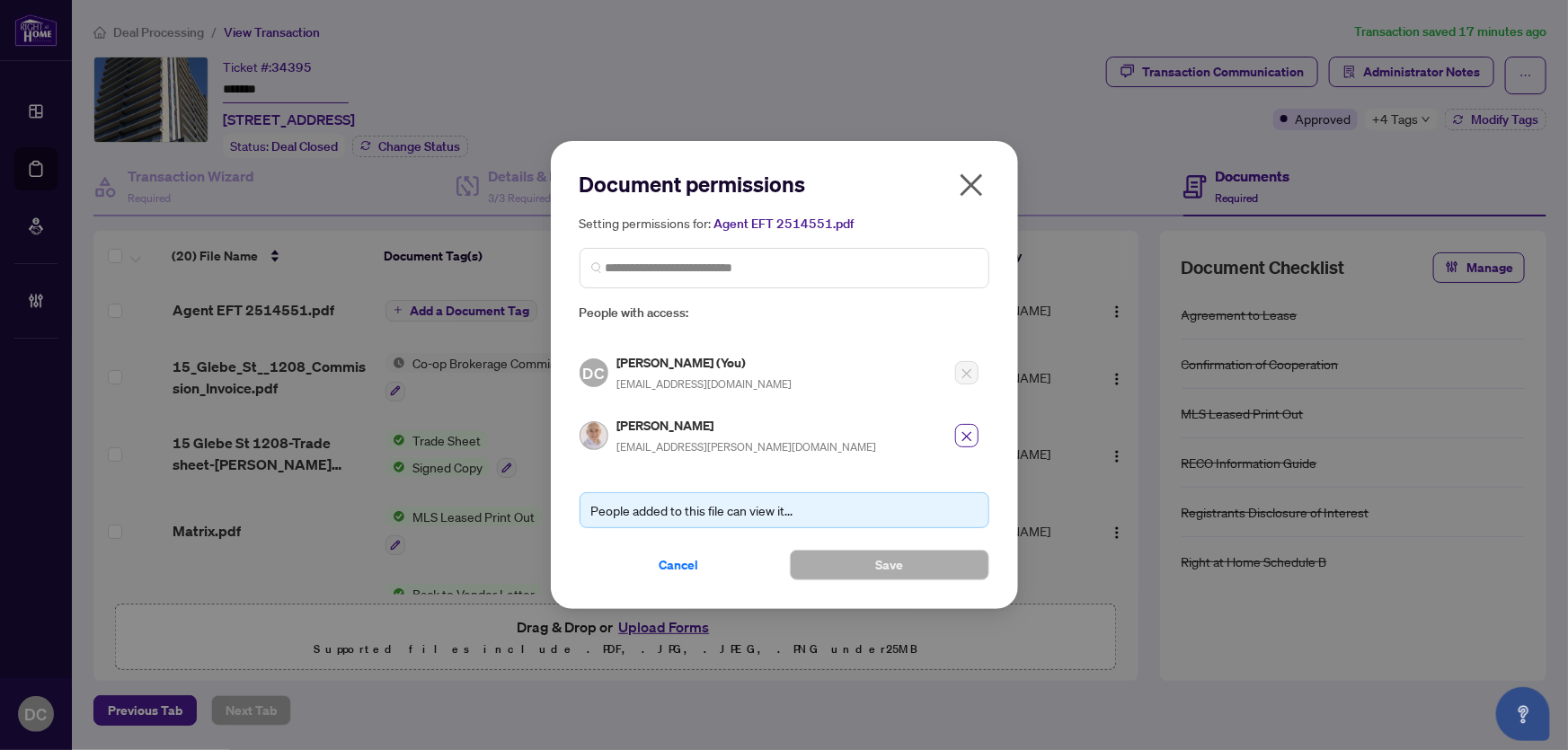
click at [970, 185] on icon "close" at bounding box center [971, 184] width 22 height 22
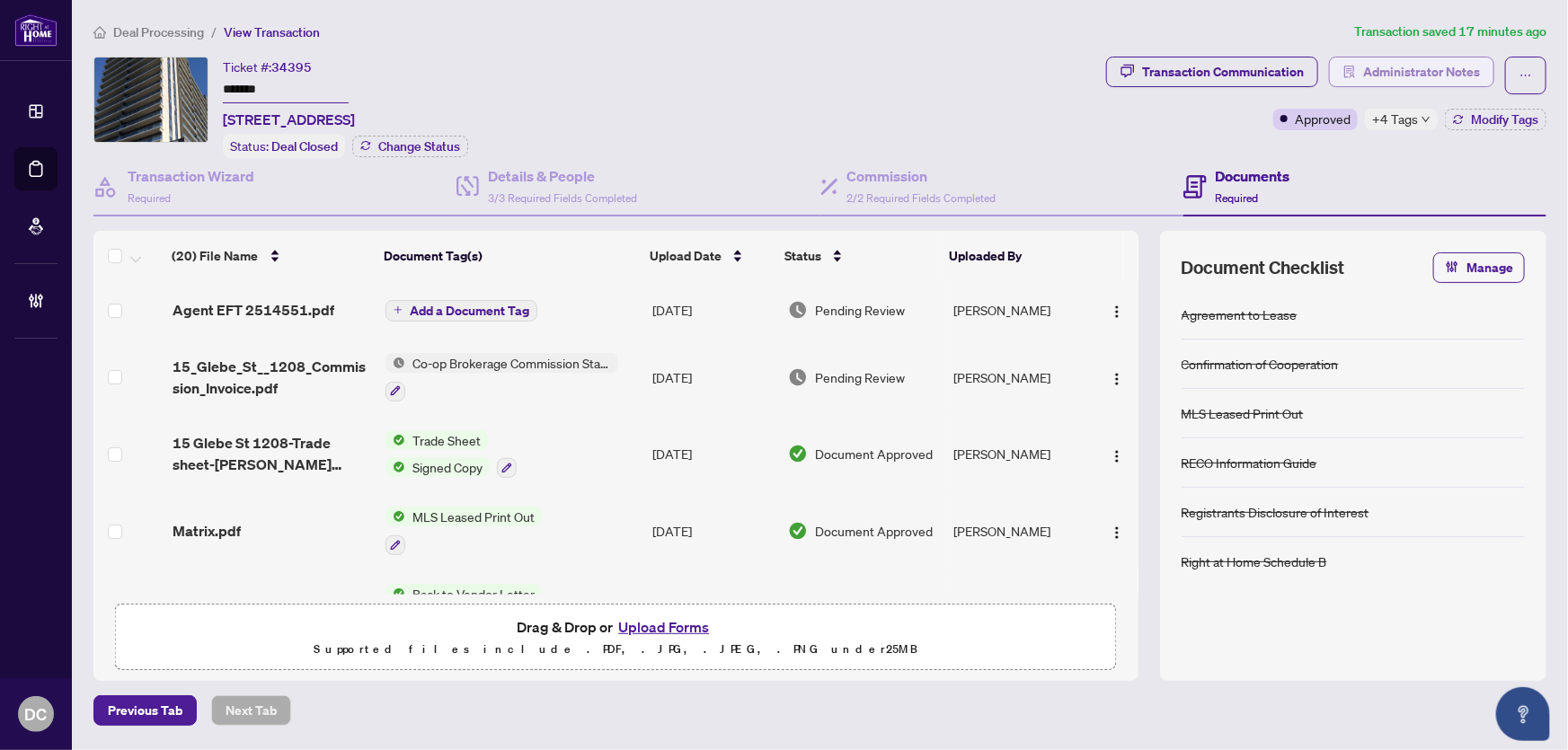
click at [1468, 76] on span "Administrator Notes" at bounding box center [1421, 72] width 116 height 29
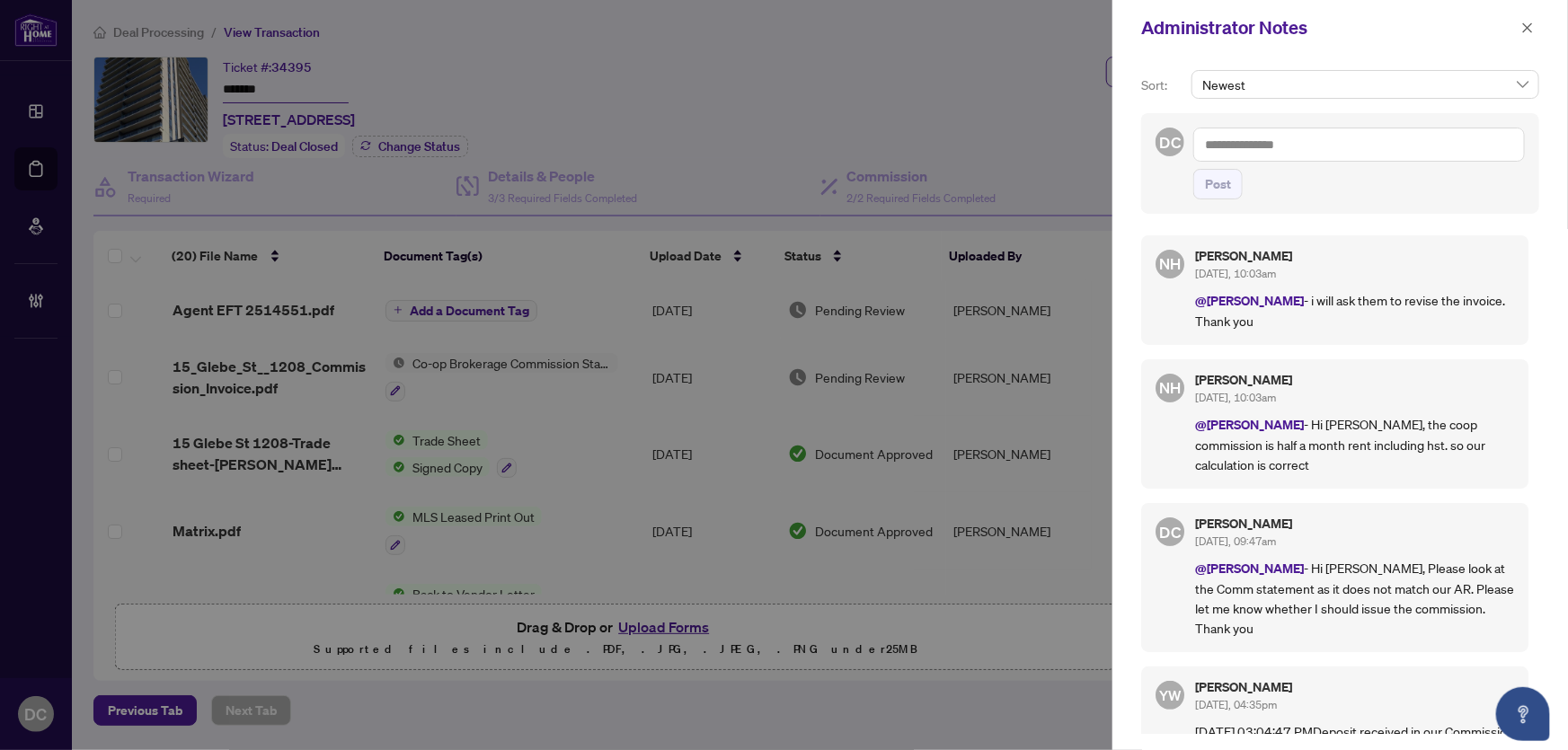
click at [734, 680] on div at bounding box center [784, 375] width 1568 height 750
click at [1519, 23] on button "button" at bounding box center [1527, 27] width 23 height 21
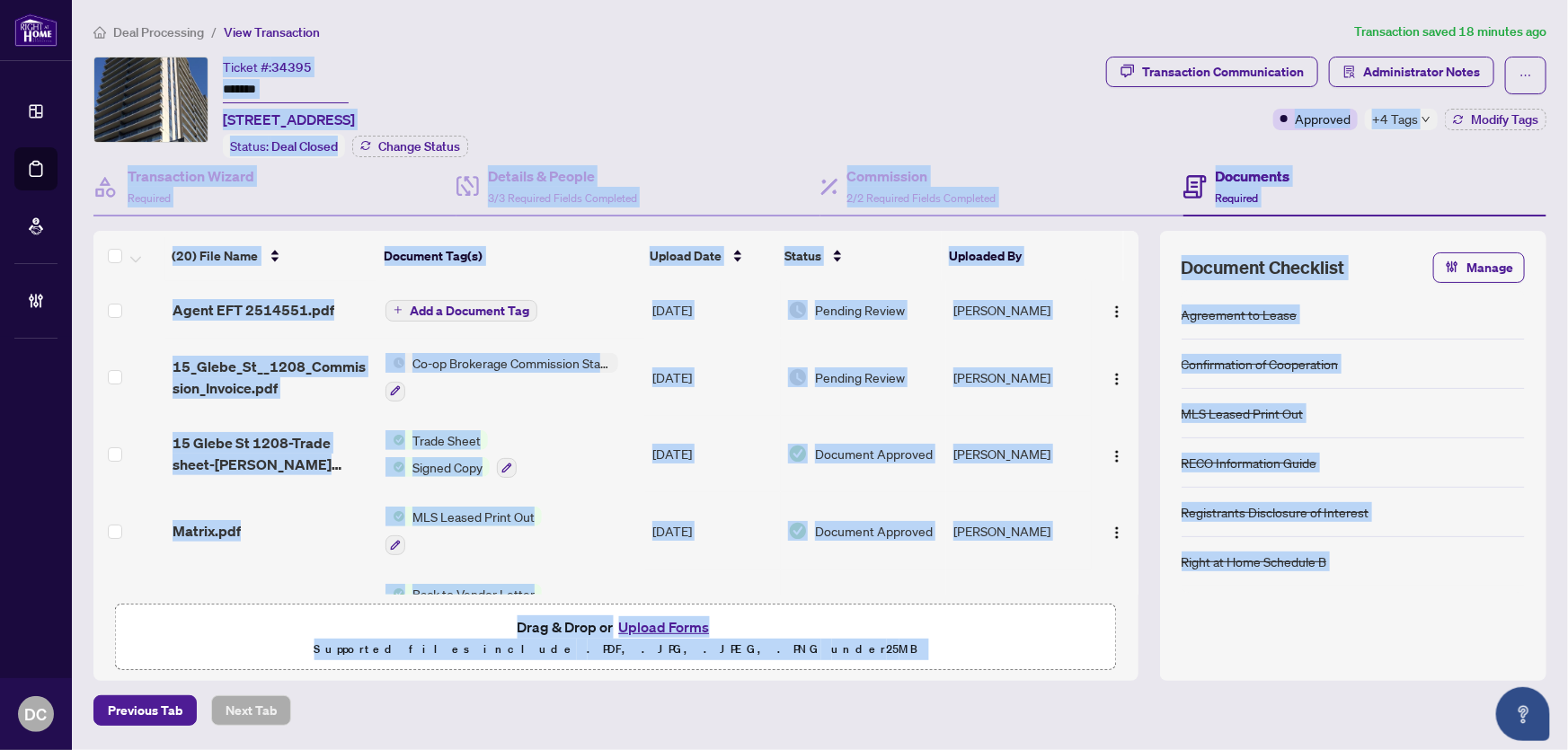
drag, startPoint x: 291, startPoint y: 100, endPoint x: 222, endPoint y: 92, distance: 69.5
click at [222, 92] on body "Dashboard Deal Processing Mortgage Referrals Brokerage Management DC Dawn Chan …" at bounding box center [784, 375] width 1568 height 750
click at [355, 85] on div "Ticket #: 34395 ******* 1208-15 Glebe Street, Cambridge, ON N1S 2L8, Canada" at bounding box center [289, 93] width 132 height 74
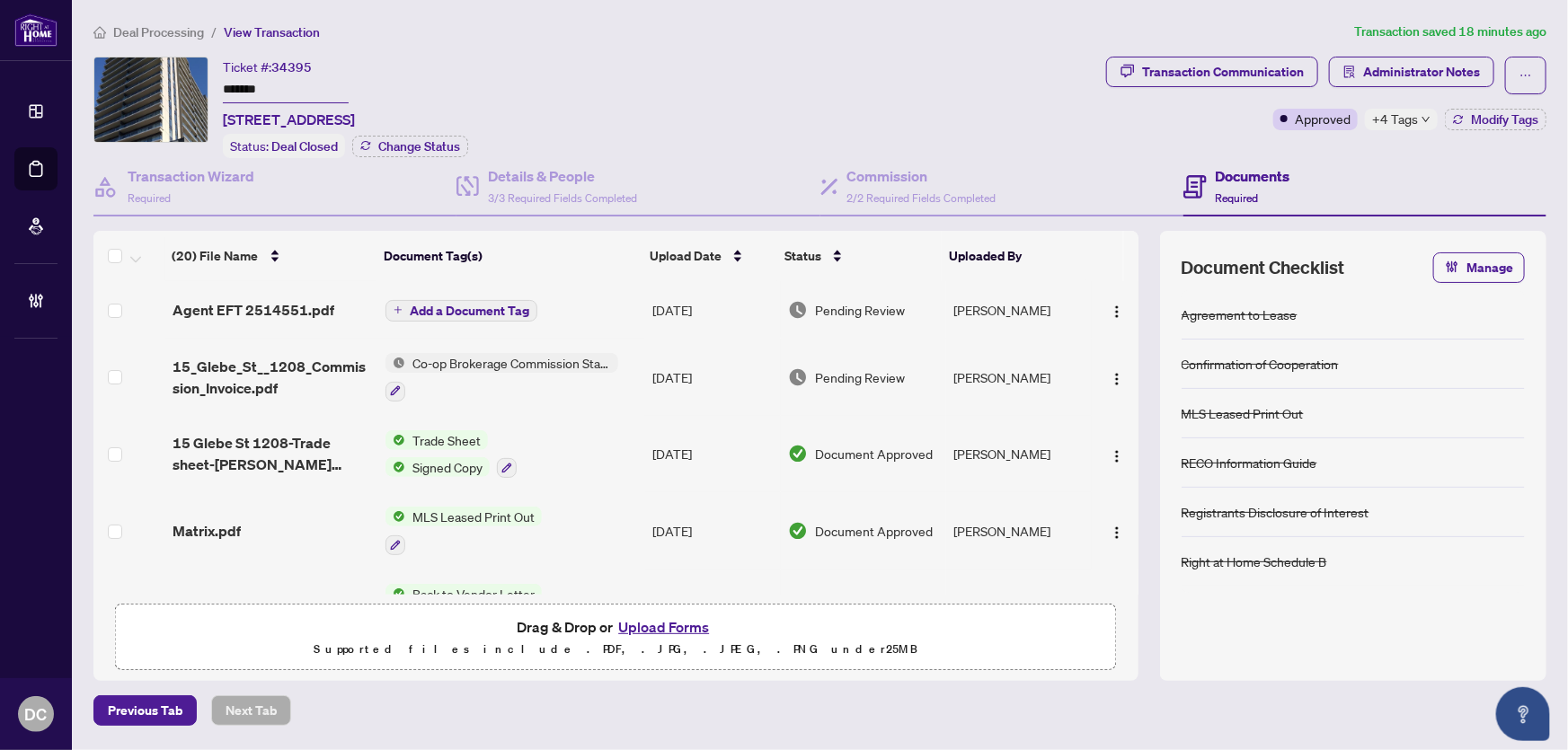
drag, startPoint x: 310, startPoint y: 87, endPoint x: 191, endPoint y: 86, distance: 119.0
click at [191, 86] on div "Ticket #: 34395 ******* 1208-15 Glebe Street, Cambridge, ON N1S 2L8, Canada Sta…" at bounding box center [596, 107] width 1006 height 101
click at [543, 703] on div "Previous Tab Next Tab" at bounding box center [819, 710] width 1453 height 31
click at [1428, 81] on span "Administrator Notes" at bounding box center [1421, 72] width 116 height 29
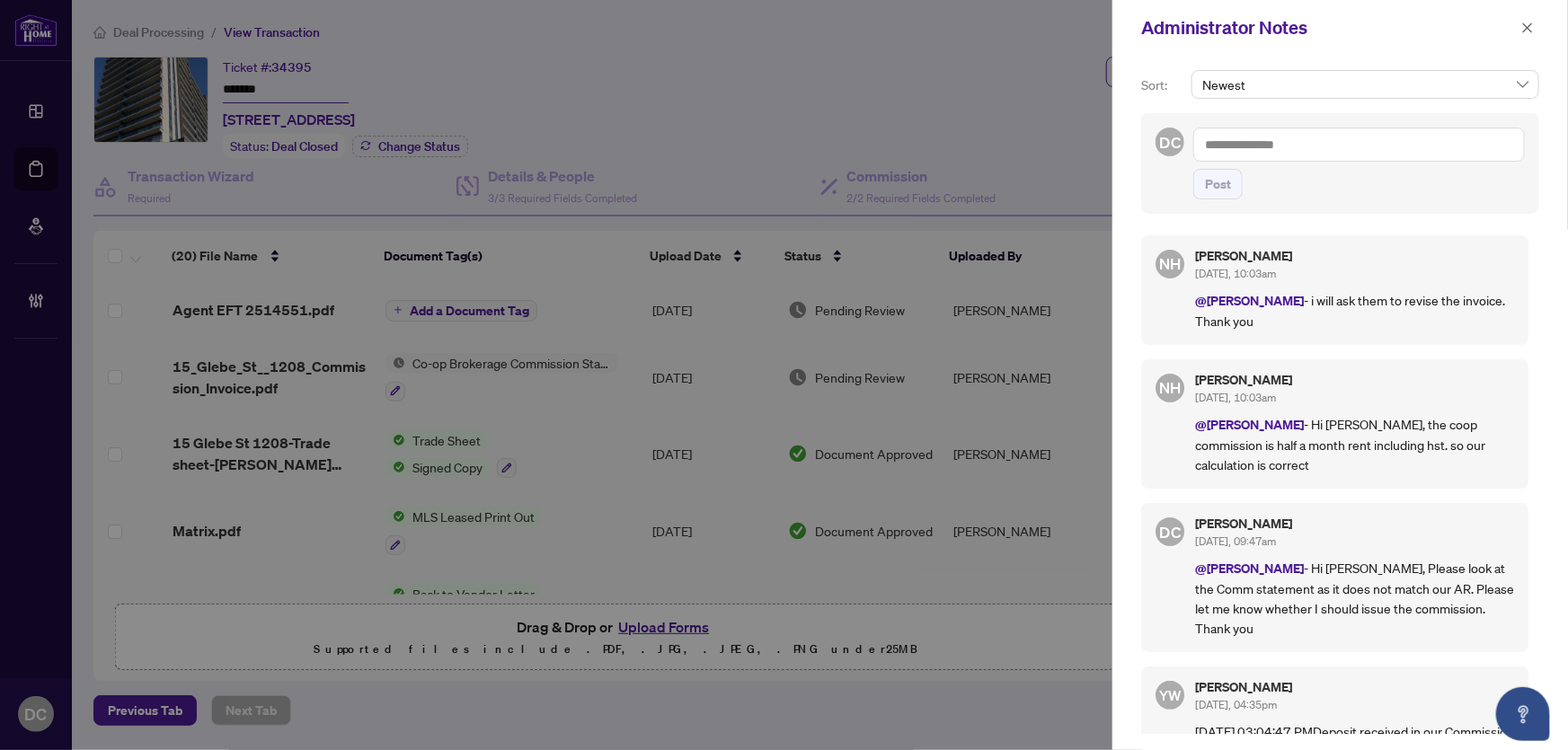
click at [1508, 135] on textarea at bounding box center [1359, 144] width 331 height 34
paste textarea "**********"
type textarea "**********"
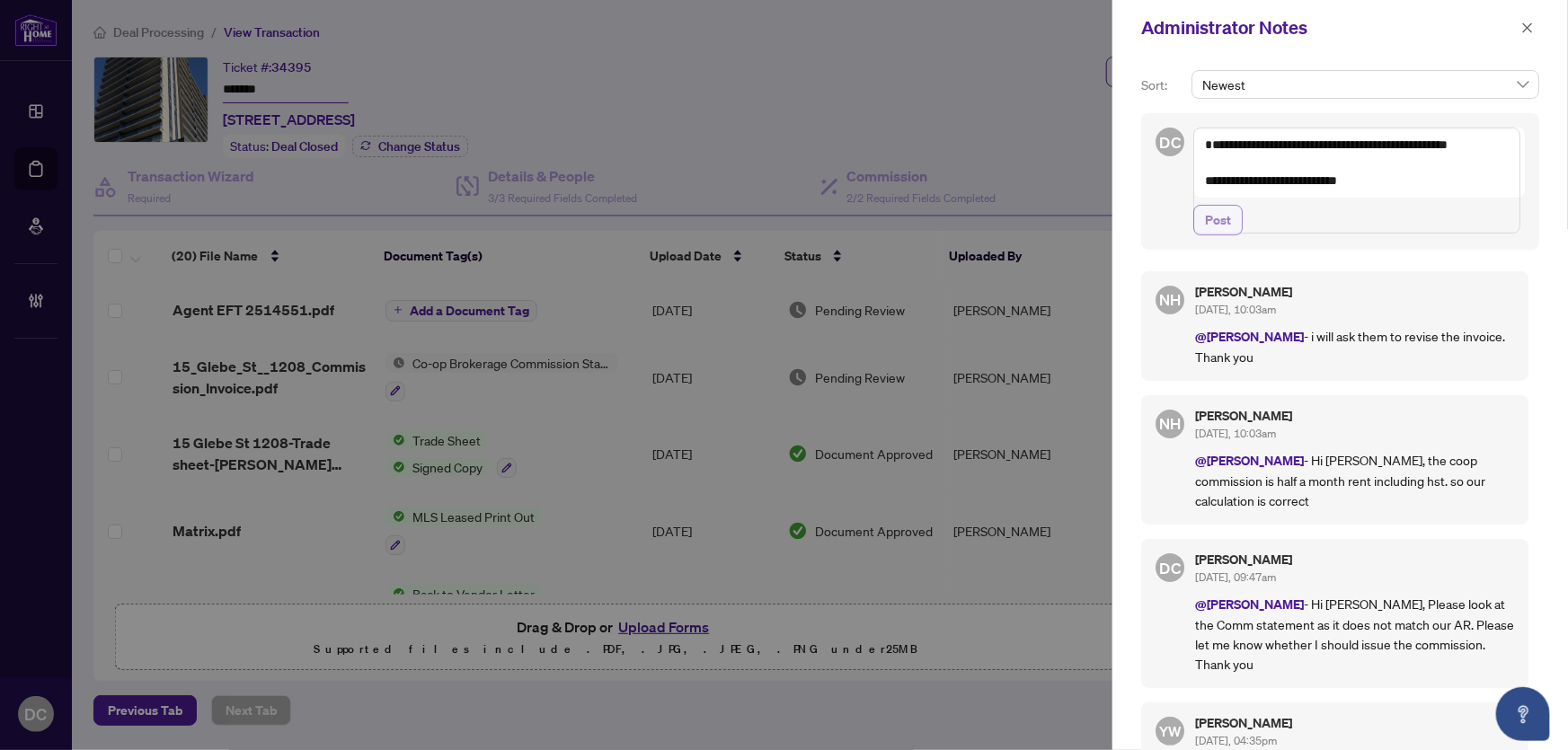
click at [1205, 234] on span "Post" at bounding box center [1218, 220] width 26 height 29
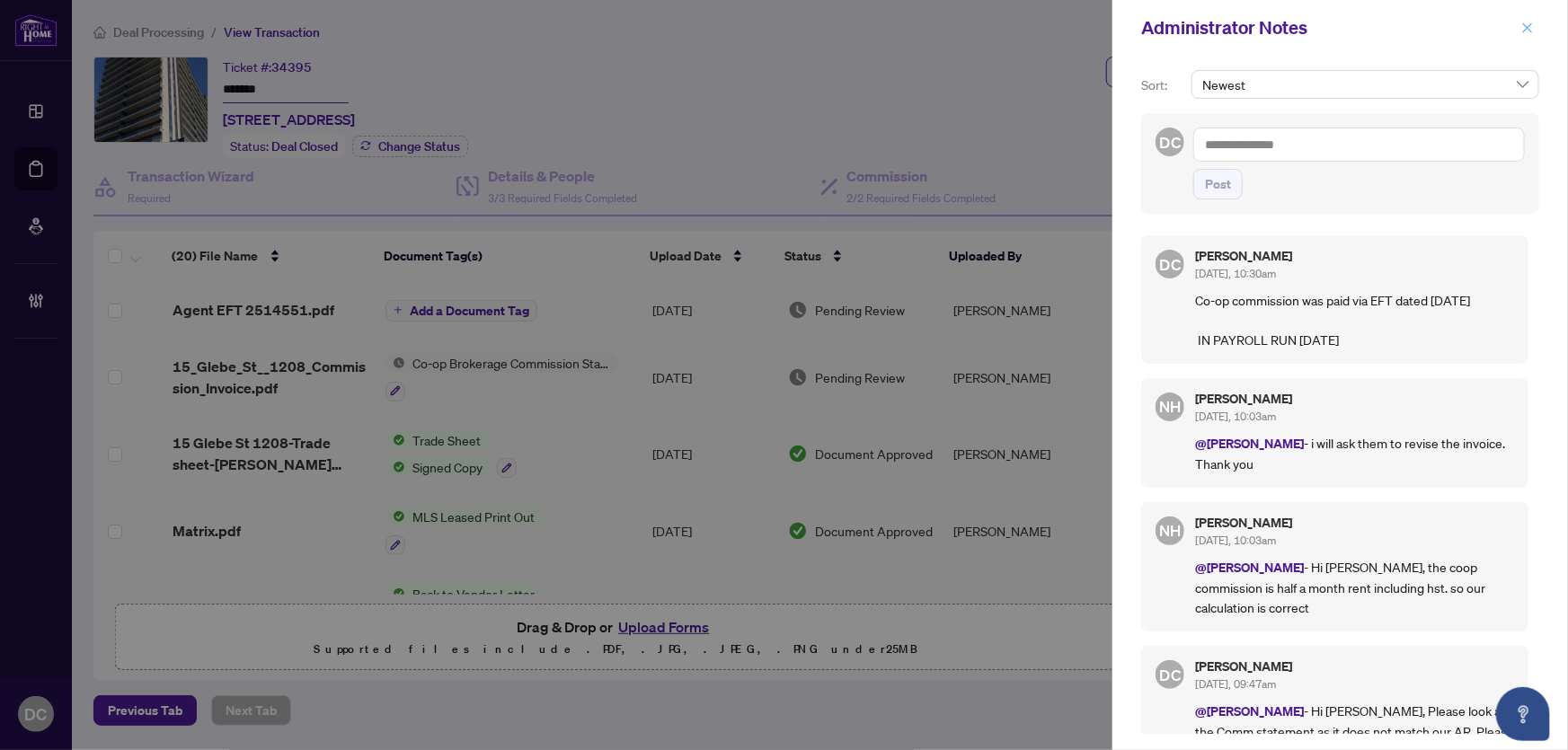
click at [1534, 26] on button "button" at bounding box center [1527, 27] width 23 height 21
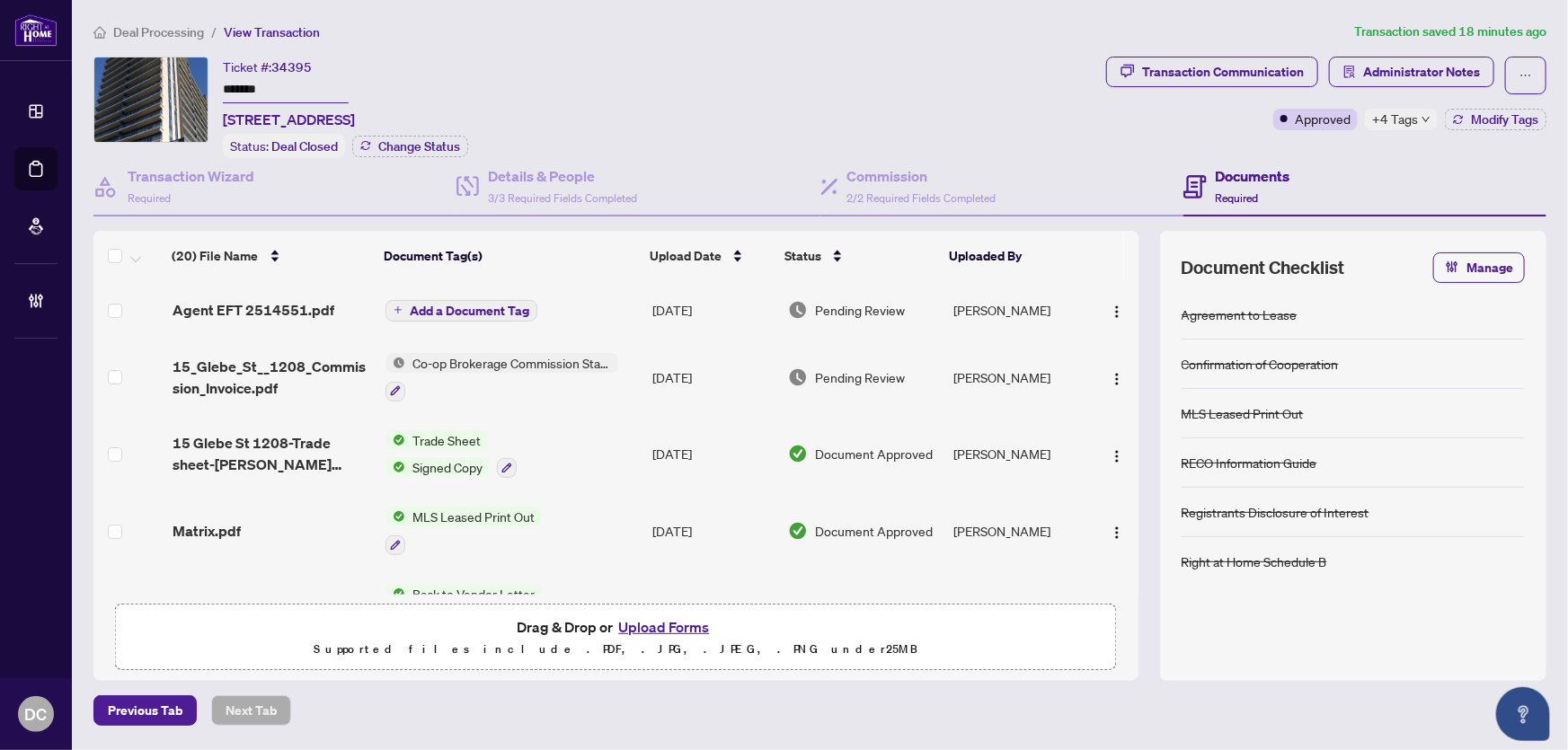
drag, startPoint x: 304, startPoint y: 84, endPoint x: 189, endPoint y: 79, distance: 115.1
click at [189, 79] on div "Ticket #: 34395 ******* 1208-15 Glebe Street, Cambridge, ON N1S 2L8, Canada Sta…" at bounding box center [596, 107] width 1006 height 101
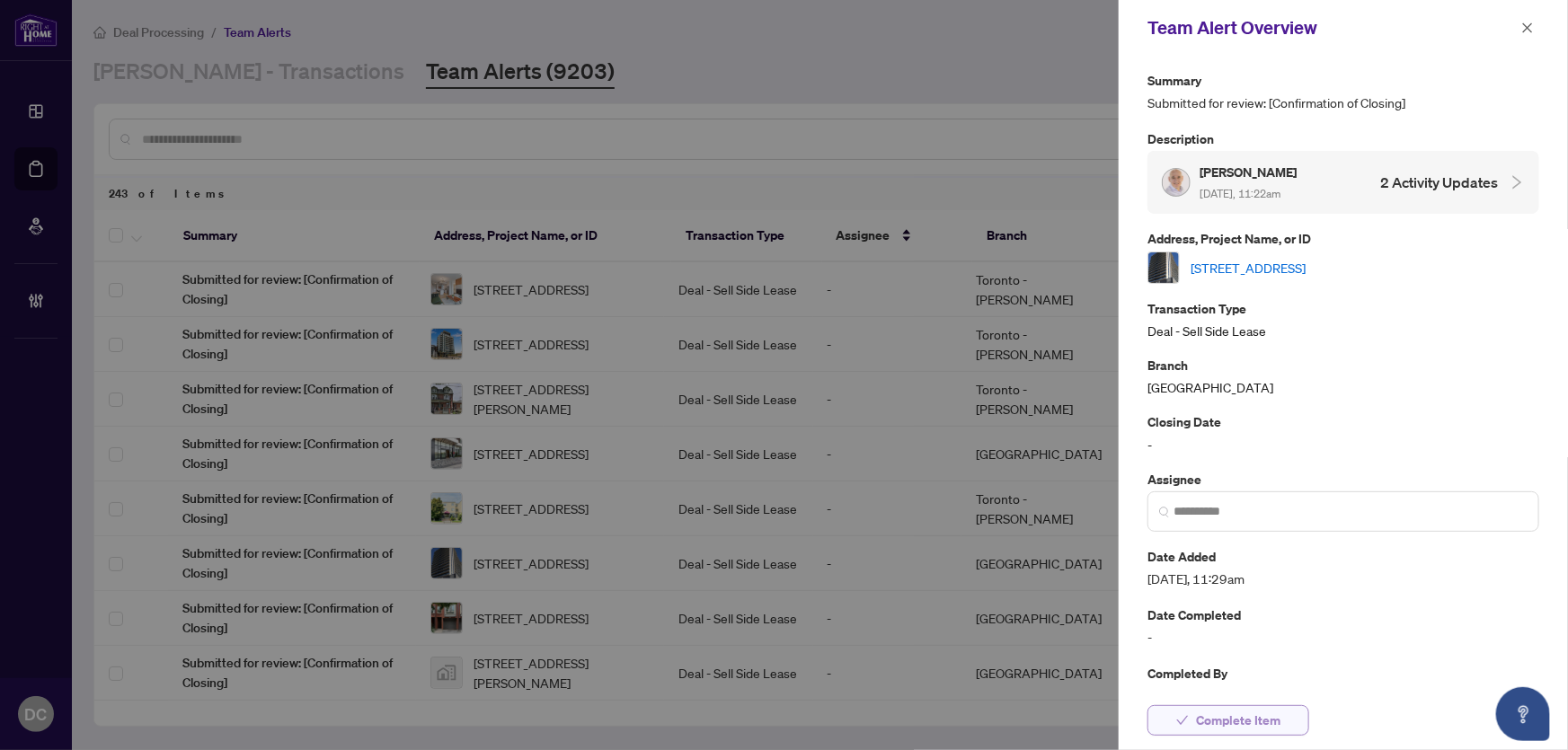
click at [1196, 717] on span "Complete Item" at bounding box center [1237, 719] width 85 height 29
click at [1527, 28] on icon "close" at bounding box center [1528, 27] width 10 height 10
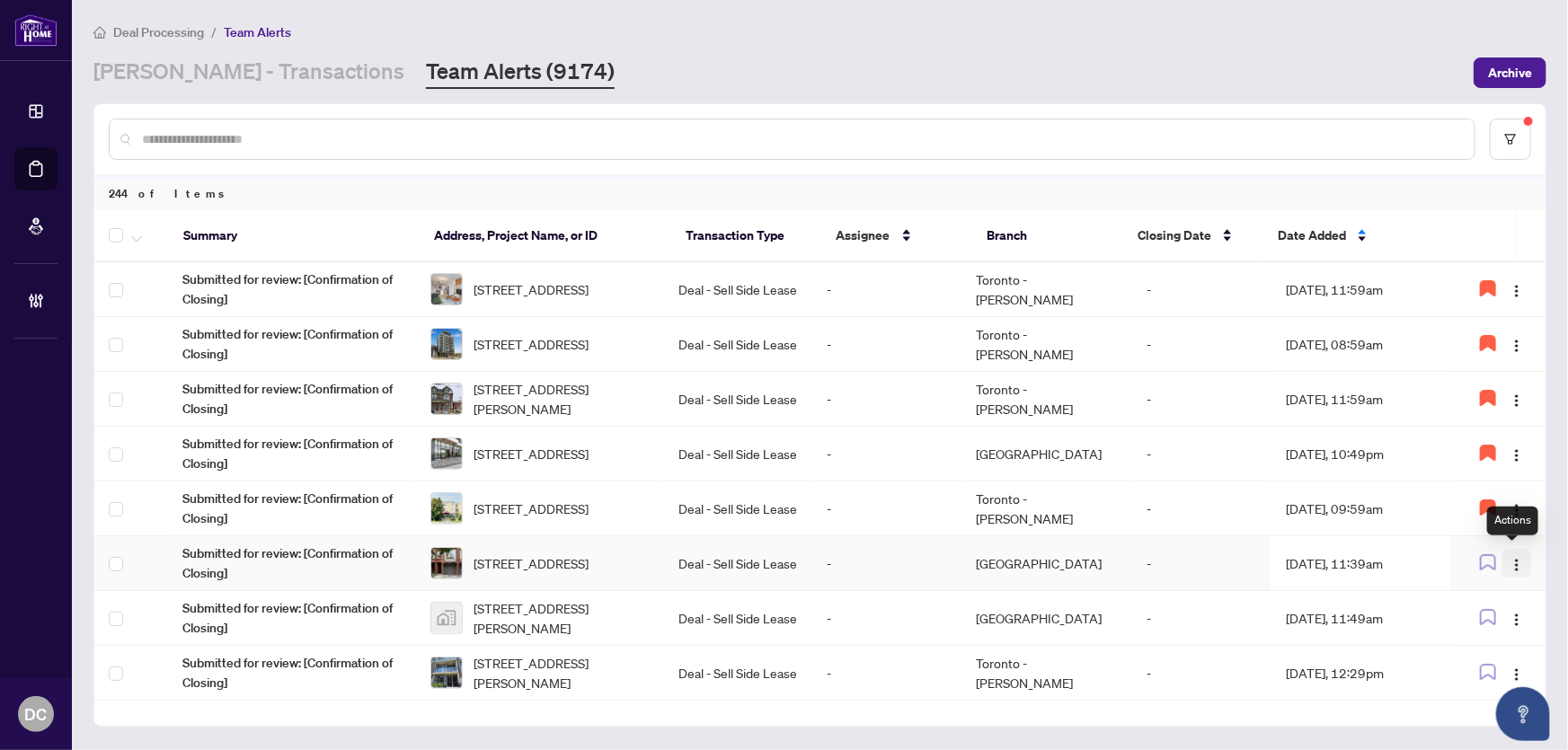
click at [1515, 562] on img "button" at bounding box center [1516, 564] width 14 height 14
click at [1455, 589] on span "Assign Myself" at bounding box center [1470, 596] width 84 height 20
click at [1345, 575] on td "[DATE], 11:39am" at bounding box center [1360, 563] width 179 height 55
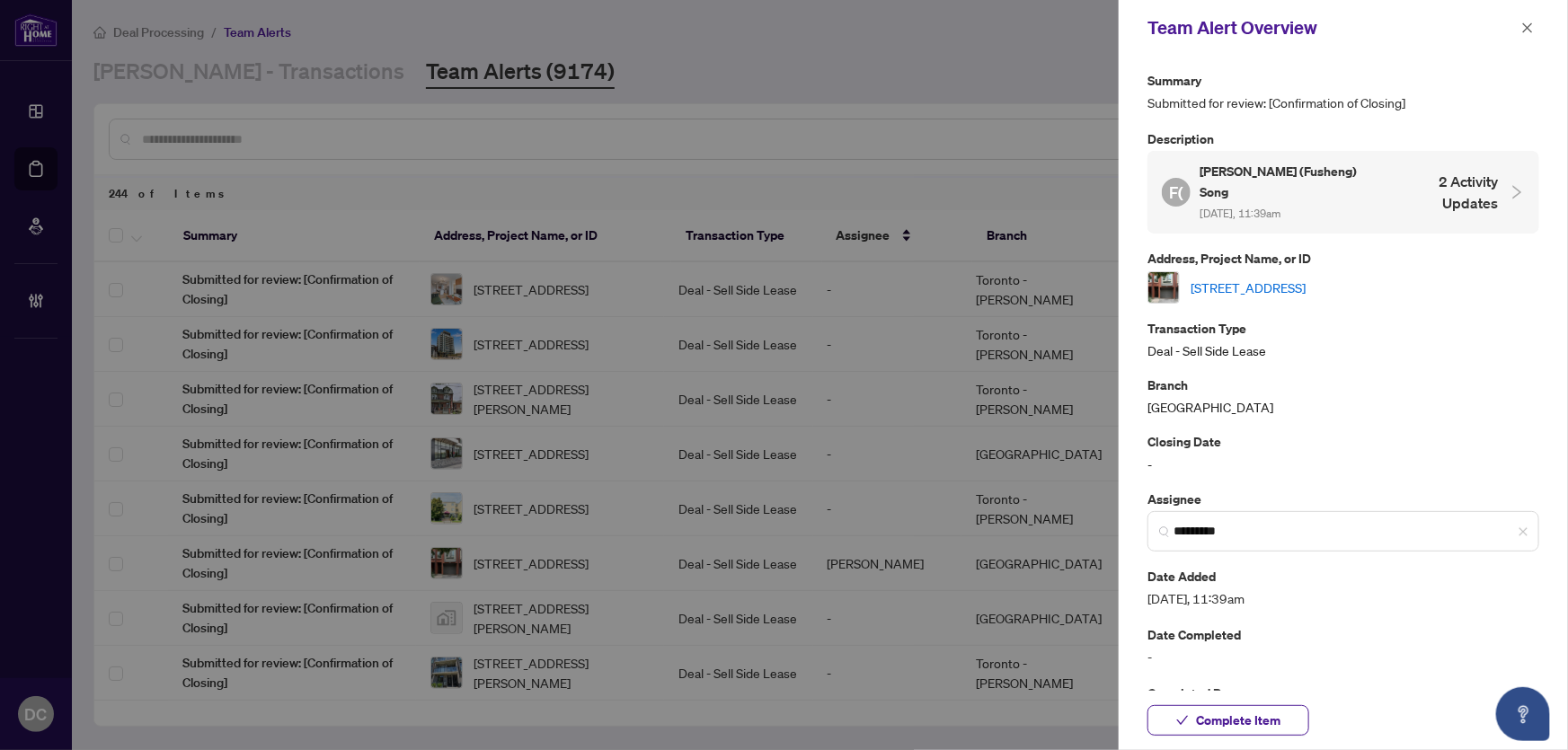
click at [1305, 277] on link "[STREET_ADDRESS]" at bounding box center [1249, 287] width 115 height 20
click at [1277, 709] on span "Complete Item" at bounding box center [1237, 719] width 85 height 29
click at [1535, 60] on div "Summary Submitted for review: [Confirmation of Closing] Description F( [PERSON_…" at bounding box center [1343, 373] width 449 height 635
click at [1520, 25] on button "button" at bounding box center [1527, 27] width 23 height 21
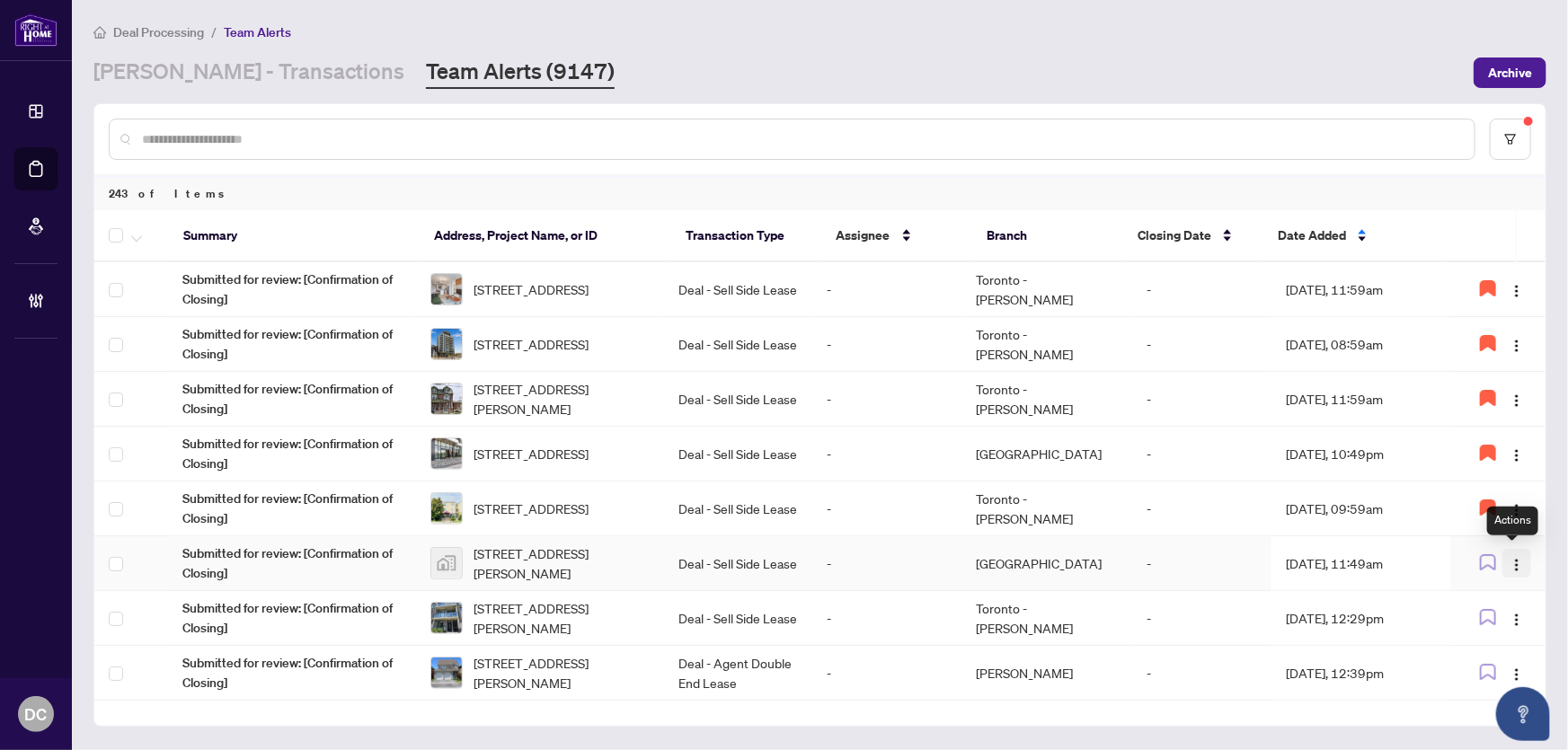
click at [1517, 563] on img "button" at bounding box center [1516, 564] width 14 height 14
click at [1474, 588] on span "Assign Myself" at bounding box center [1470, 596] width 84 height 20
click at [1415, 567] on td "[DATE], 11:49am" at bounding box center [1360, 563] width 179 height 55
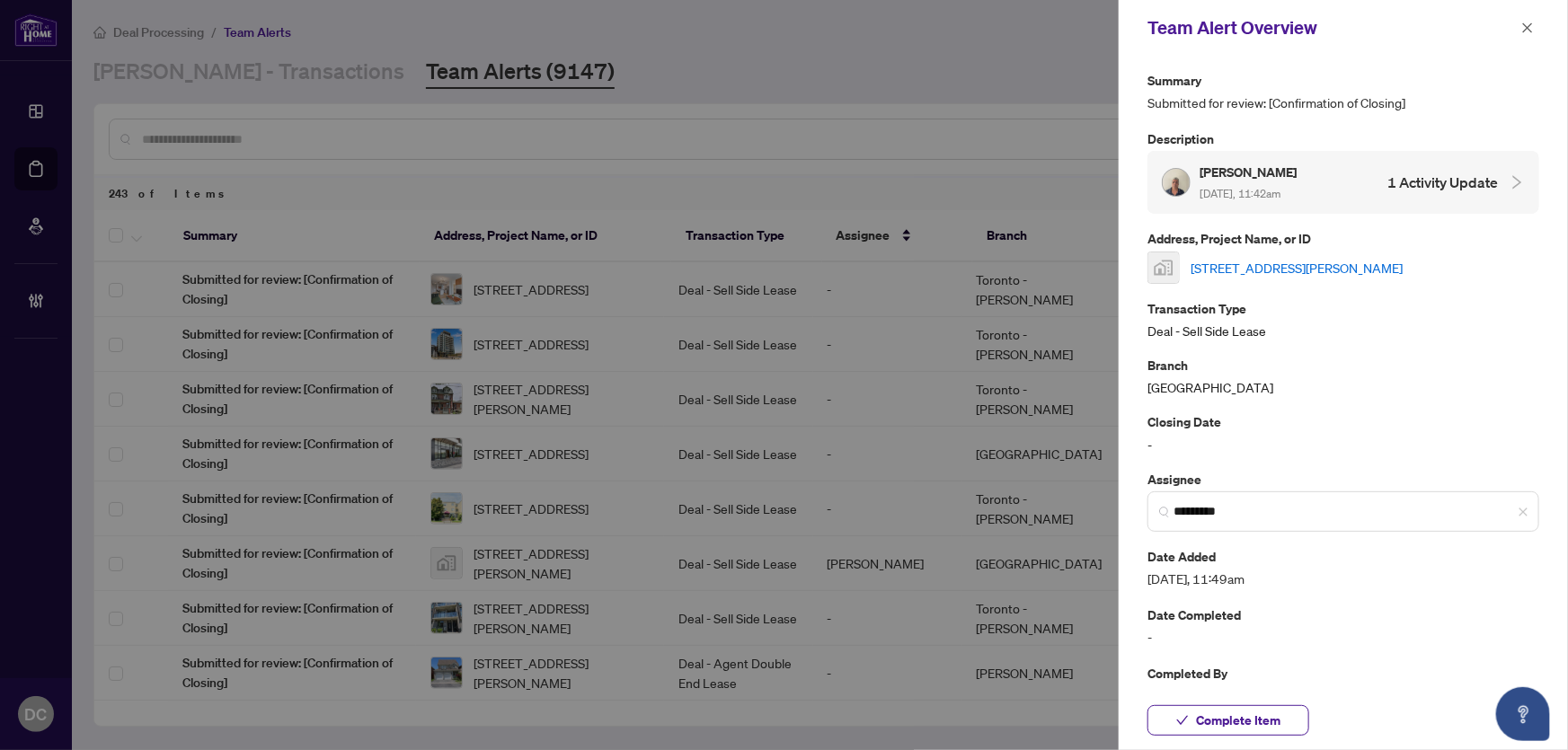
click at [1345, 268] on link "[STREET_ADDRESS][PERSON_NAME]" at bounding box center [1297, 267] width 212 height 20
click at [1289, 718] on button "Complete Item" at bounding box center [1228, 720] width 162 height 31
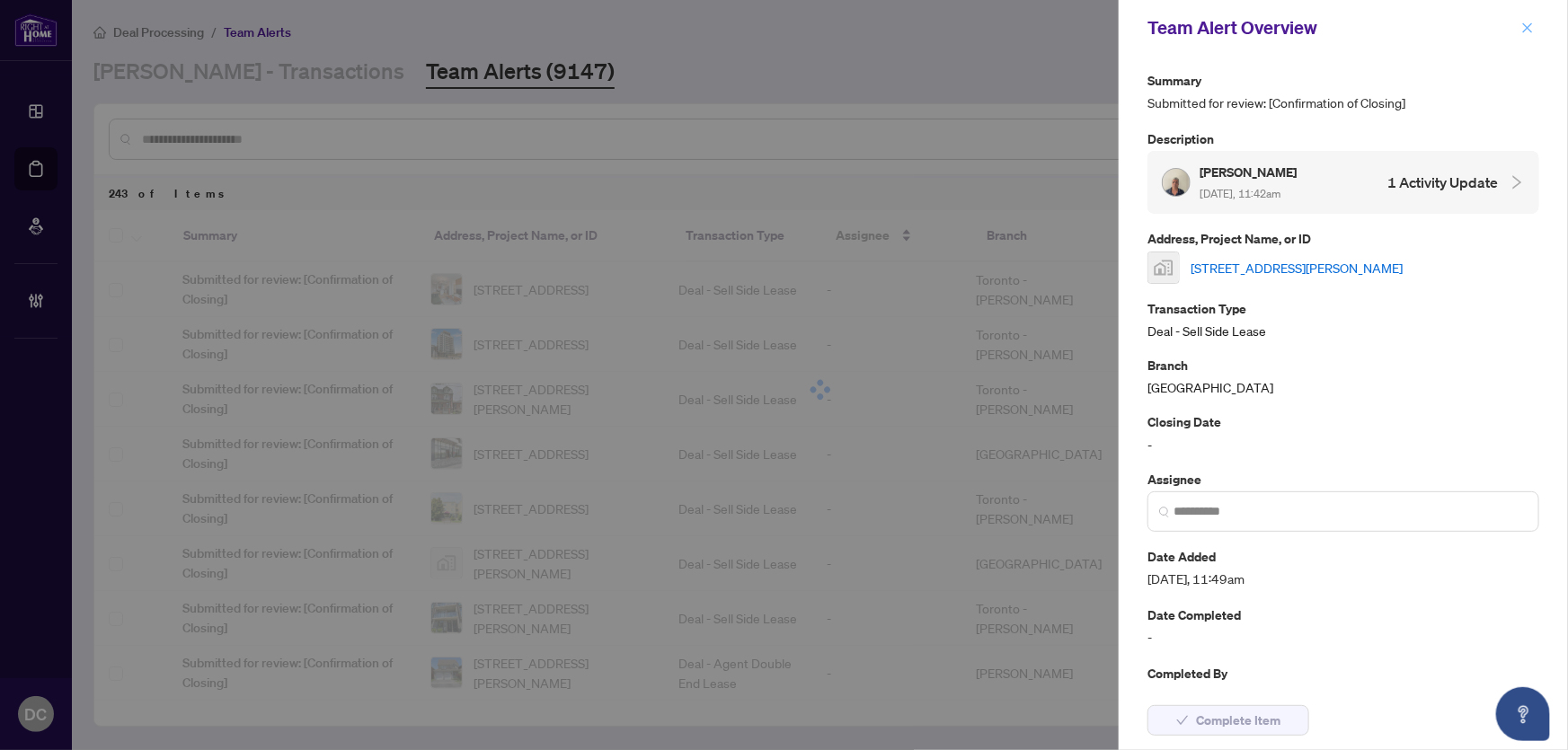
click at [1531, 27] on icon "close" at bounding box center [1528, 28] width 13 height 13
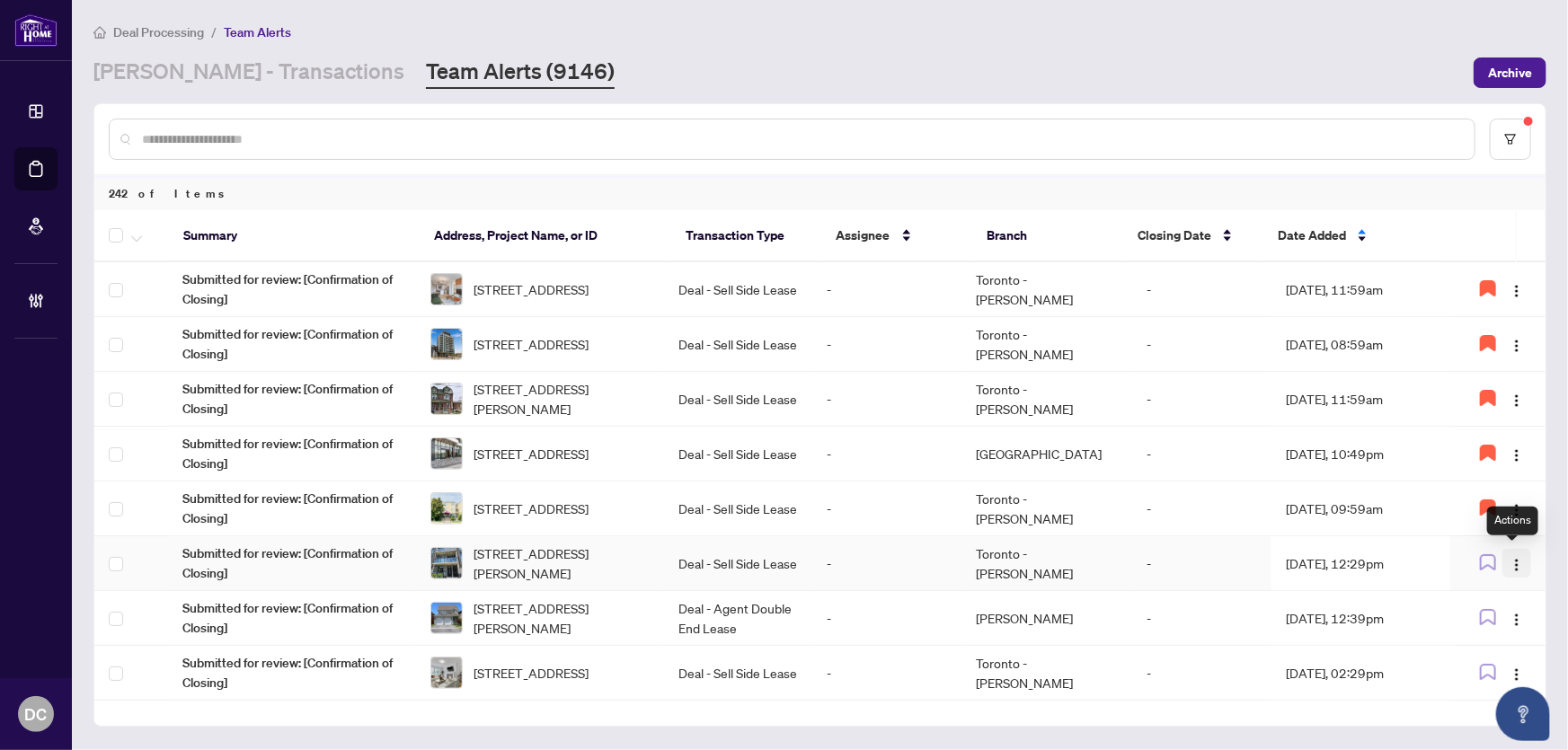
click at [1515, 557] on img "button" at bounding box center [1516, 564] width 14 height 14
click at [1490, 593] on span "Assign Myself" at bounding box center [1470, 596] width 84 height 20
click at [1115, 562] on td "Toronto - [PERSON_NAME]" at bounding box center [1047, 563] width 170 height 55
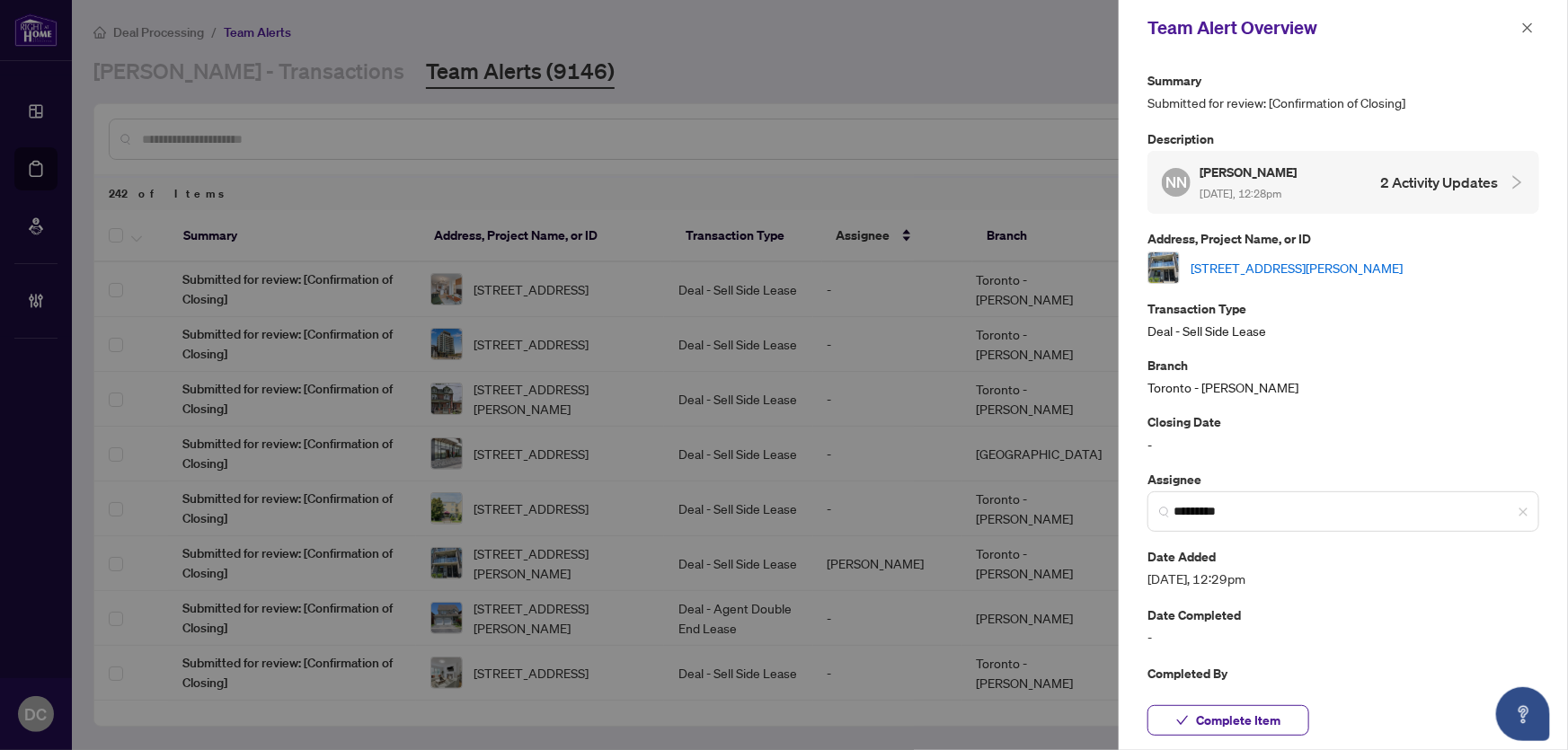
click at [1281, 261] on link "[STREET_ADDRESS][PERSON_NAME]" at bounding box center [1297, 267] width 212 height 20
click at [1278, 721] on span "Complete Item" at bounding box center [1237, 719] width 85 height 29
click at [1402, 268] on link "[STREET_ADDRESS][PERSON_NAME]" at bounding box center [1297, 267] width 212 height 20
click at [1532, 24] on icon "close" at bounding box center [1528, 28] width 13 height 13
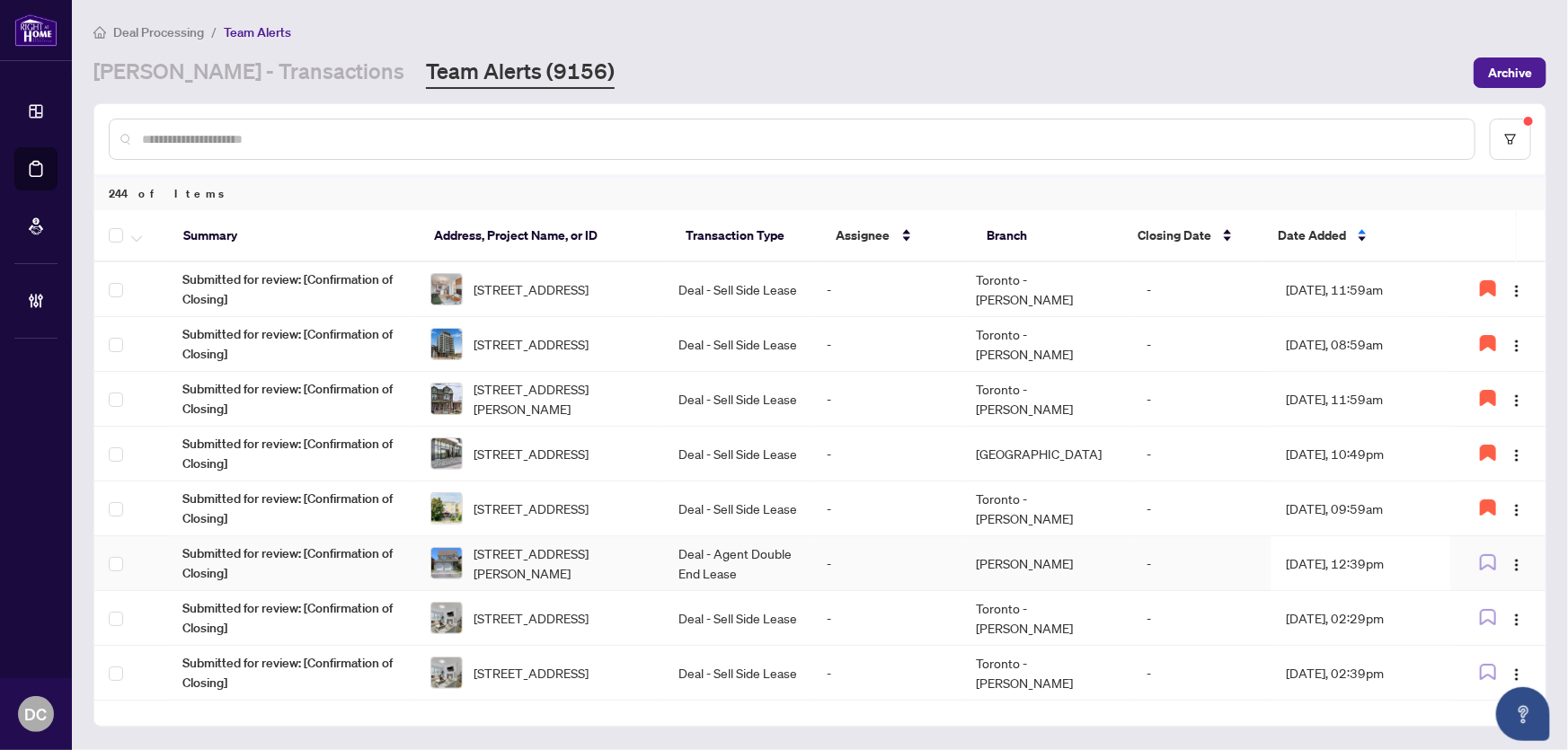
click at [1353, 565] on td "[DATE], 12:39pm" at bounding box center [1360, 563] width 179 height 55
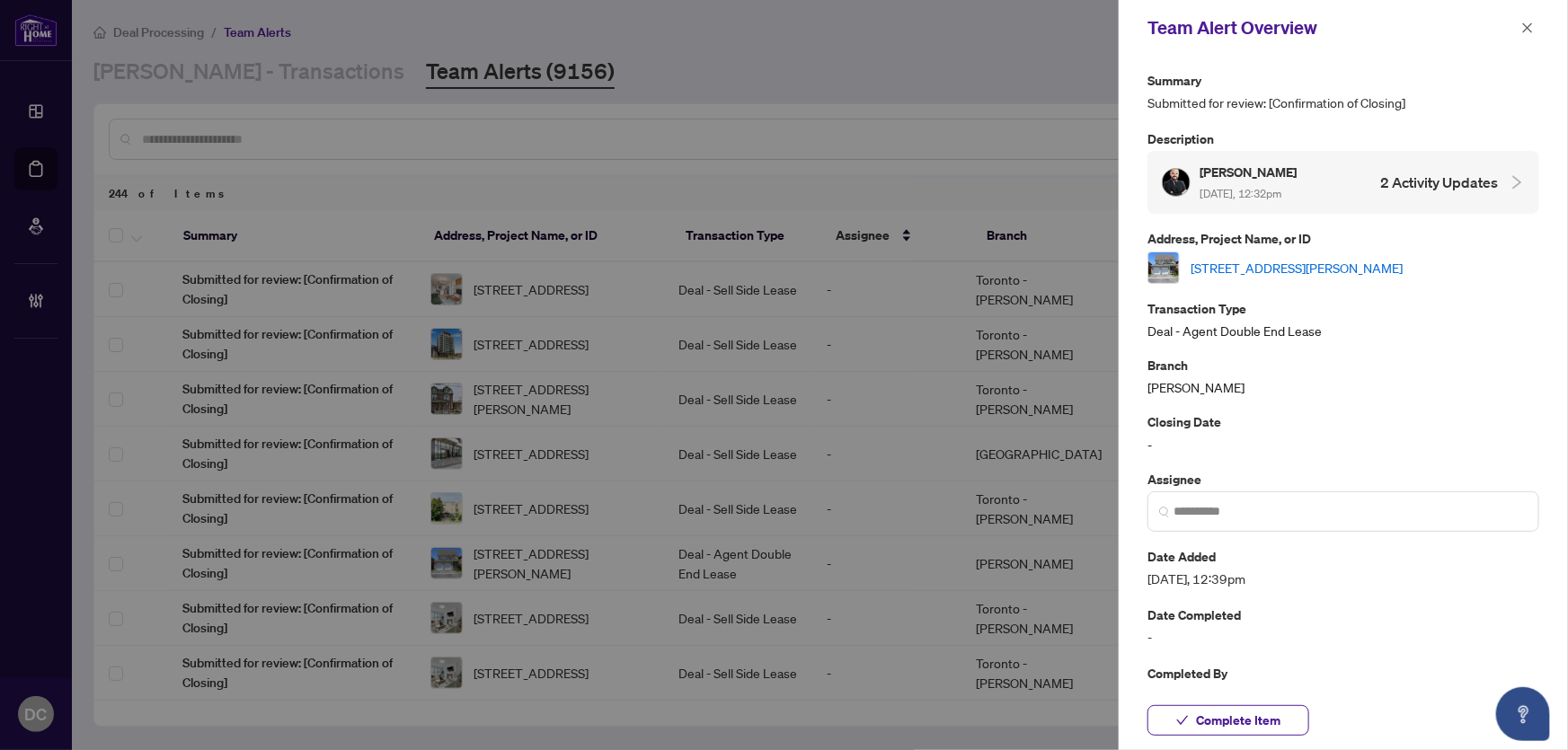
click at [1291, 258] on link "[STREET_ADDRESS][PERSON_NAME]" at bounding box center [1297, 267] width 212 height 20
click at [1231, 718] on span "Complete Item" at bounding box center [1237, 719] width 85 height 29
drag, startPoint x: 1530, startPoint y: 22, endPoint x: 1520, endPoint y: 29, distance: 12.2
click at [1530, 22] on icon "close" at bounding box center [1528, 28] width 13 height 13
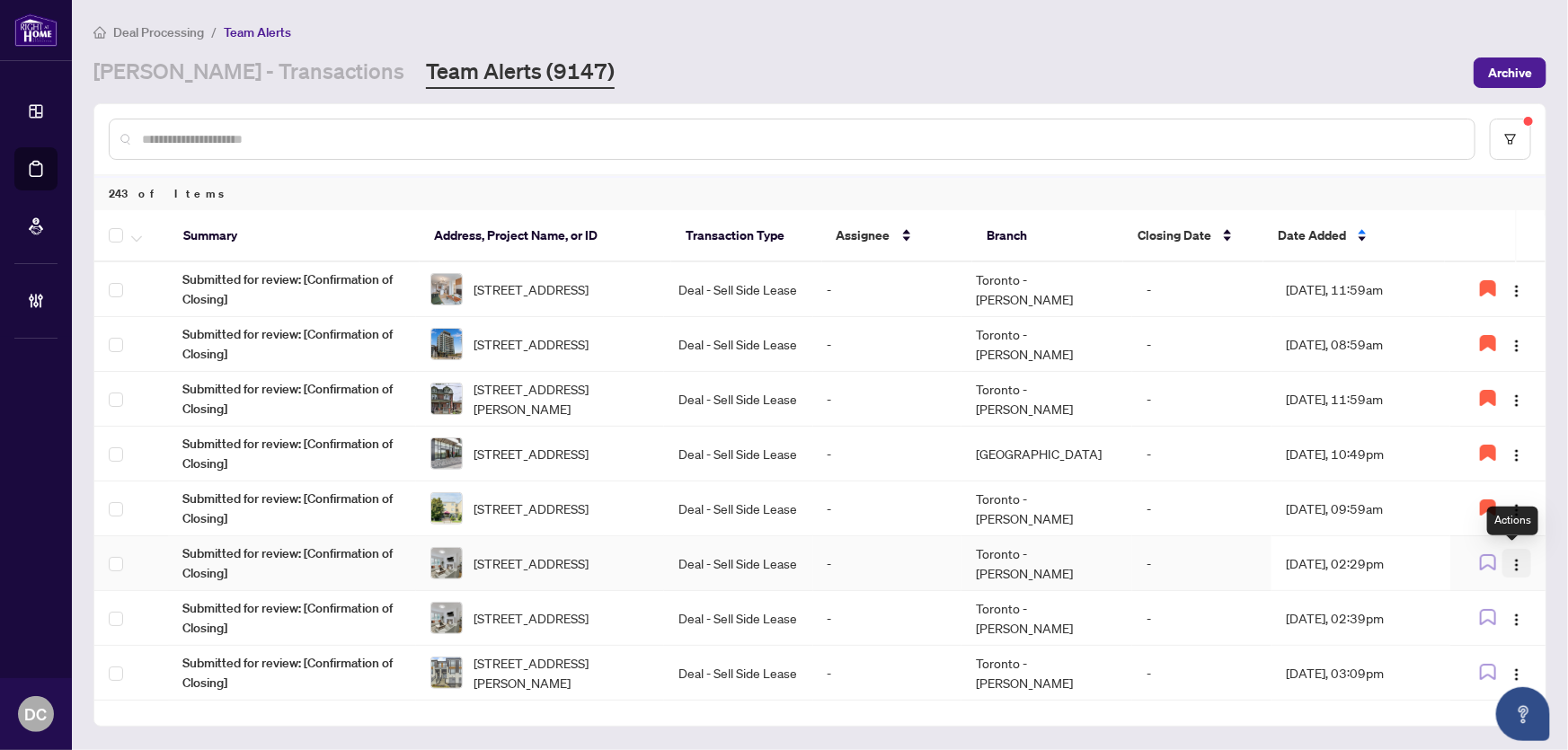
click at [1511, 561] on img "button" at bounding box center [1516, 564] width 14 height 14
click at [1452, 599] on span "Assign Myself" at bounding box center [1470, 596] width 84 height 20
click at [1381, 558] on td "[DATE], 02:29pm" at bounding box center [1360, 563] width 179 height 55
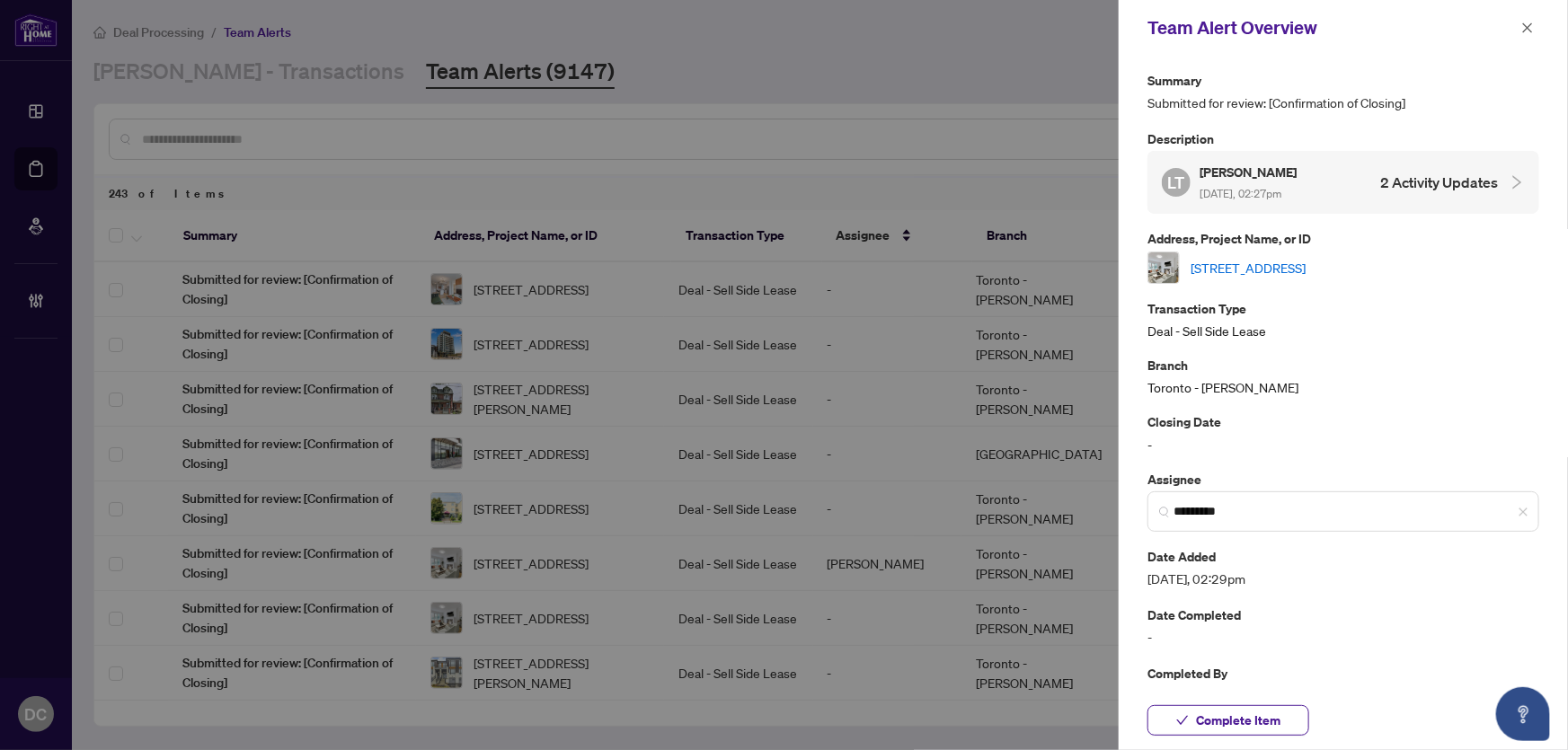
click at [1305, 267] on link "[STREET_ADDRESS]" at bounding box center [1249, 267] width 115 height 20
click at [1228, 725] on span "Complete Item" at bounding box center [1237, 719] width 85 height 29
click at [1528, 32] on icon "close" at bounding box center [1528, 28] width 13 height 13
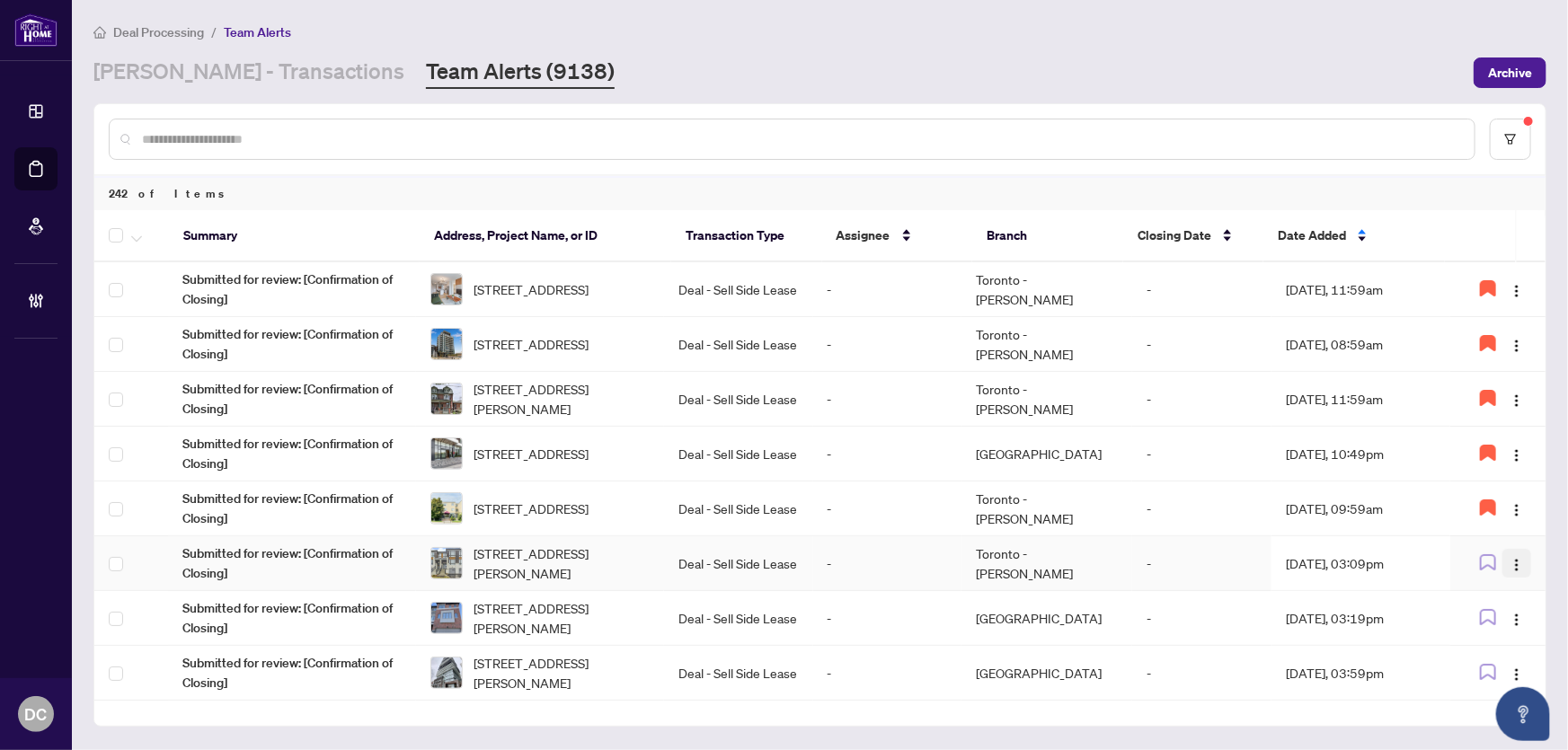
click at [1513, 561] on img "button" at bounding box center [1516, 564] width 14 height 14
click at [1479, 592] on span "Assign Myself" at bounding box center [1470, 596] width 84 height 20
click at [1357, 564] on td "Sep/29/2025, 03:09pm" at bounding box center [1360, 563] width 179 height 55
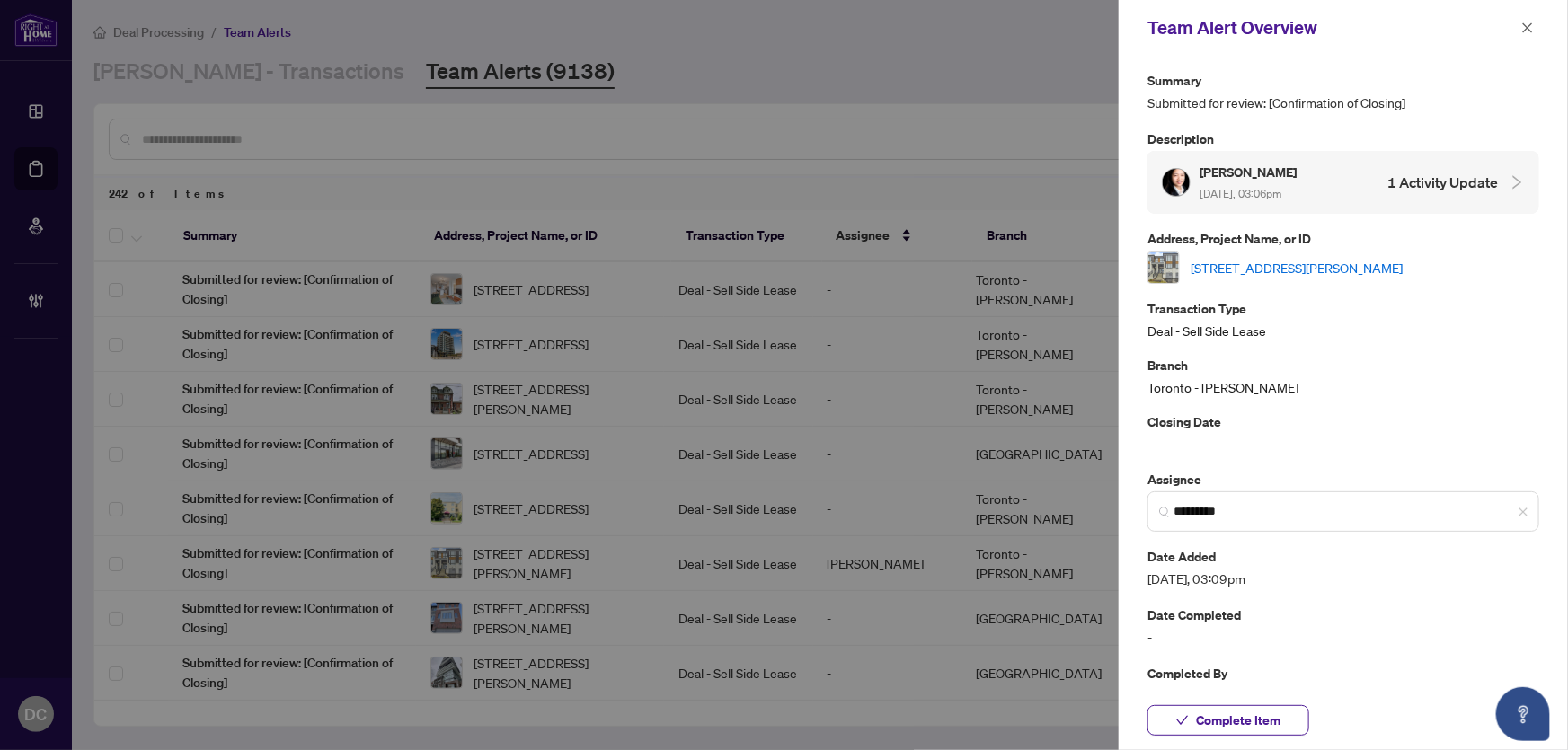
click at [1372, 265] on link "[STREET_ADDRESS][PERSON_NAME]" at bounding box center [1297, 267] width 212 height 20
click at [1278, 713] on span "Complete Item" at bounding box center [1237, 719] width 85 height 29
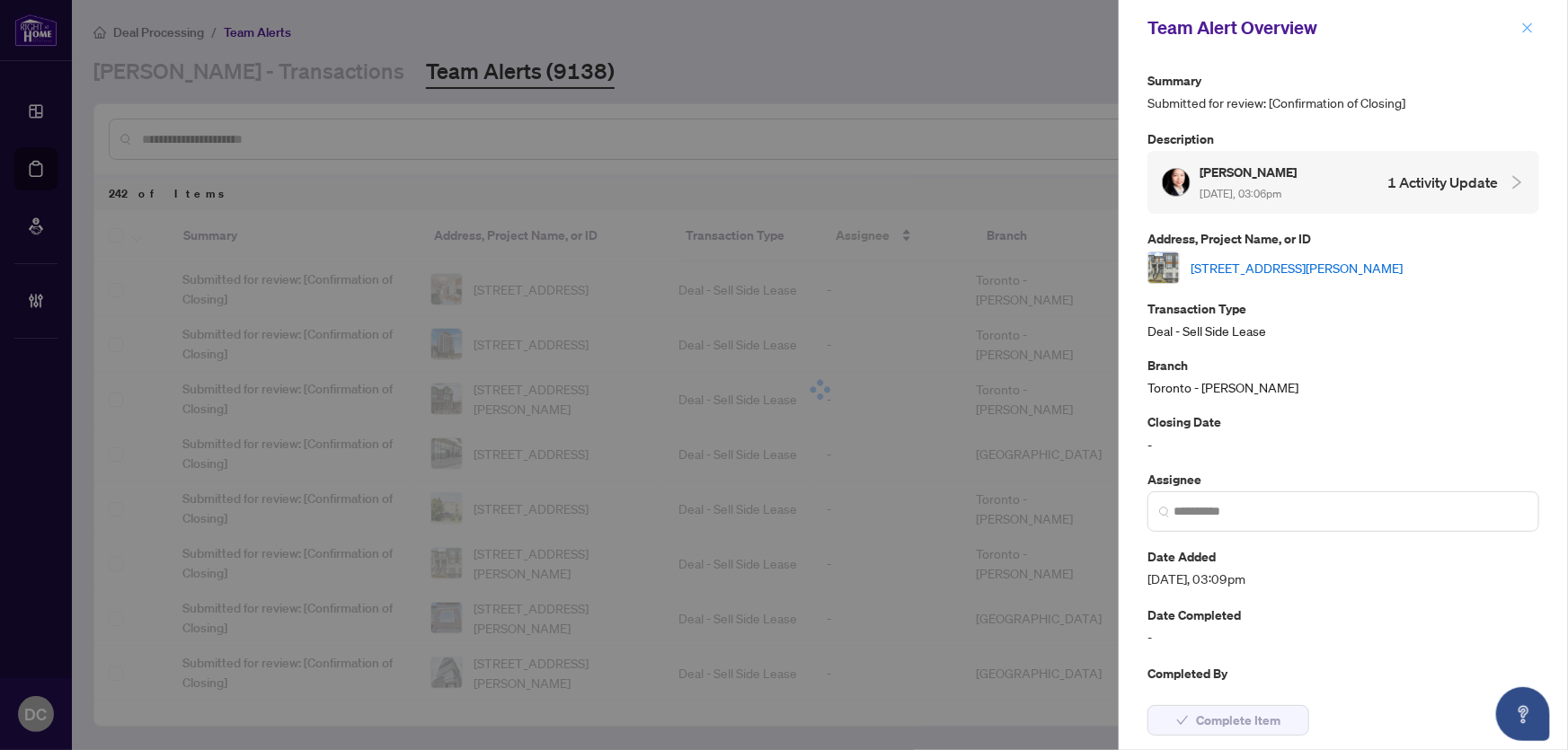
click at [1534, 34] on button "button" at bounding box center [1527, 27] width 23 height 21
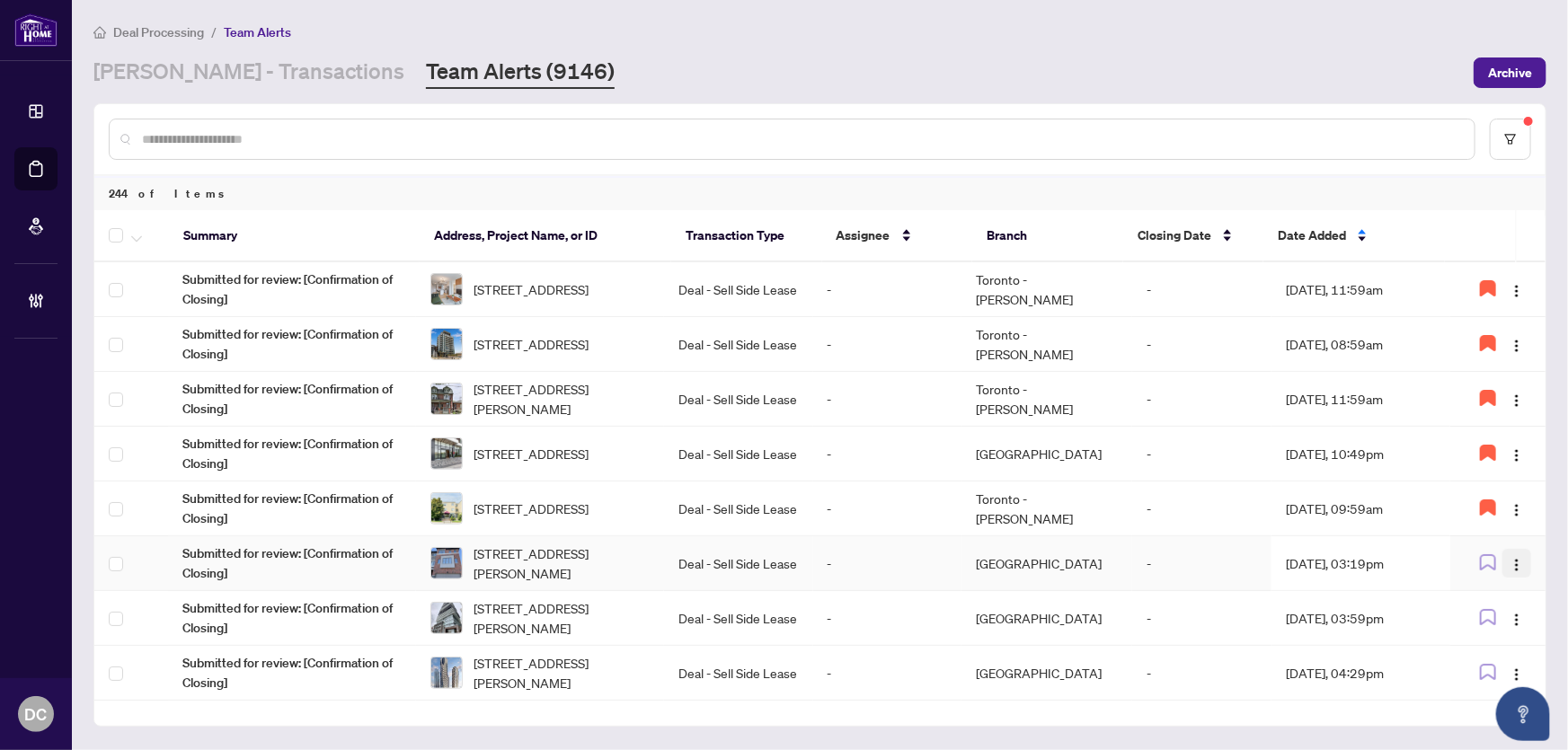
click at [1509, 567] on img "button" at bounding box center [1516, 564] width 14 height 14
click at [1459, 596] on span "Assign Myself" at bounding box center [1470, 596] width 84 height 20
click at [1295, 566] on td "[DATE], 03:19pm" at bounding box center [1360, 563] width 179 height 55
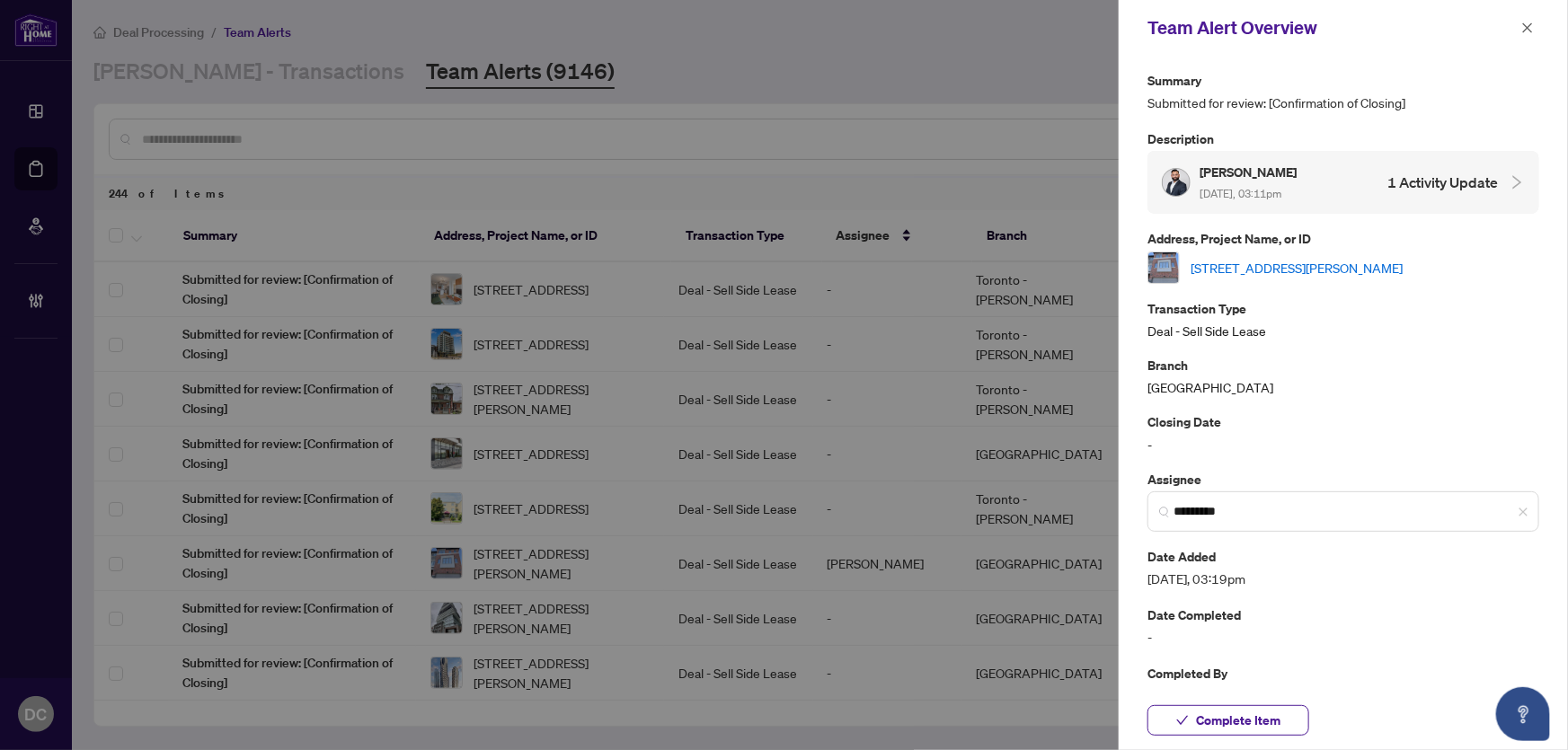
click at [1308, 265] on link "[STREET_ADDRESS][PERSON_NAME]" at bounding box center [1297, 267] width 212 height 20
click at [1256, 729] on span "Complete Item" at bounding box center [1237, 719] width 85 height 29
click at [1532, 33] on icon "close" at bounding box center [1528, 28] width 13 height 13
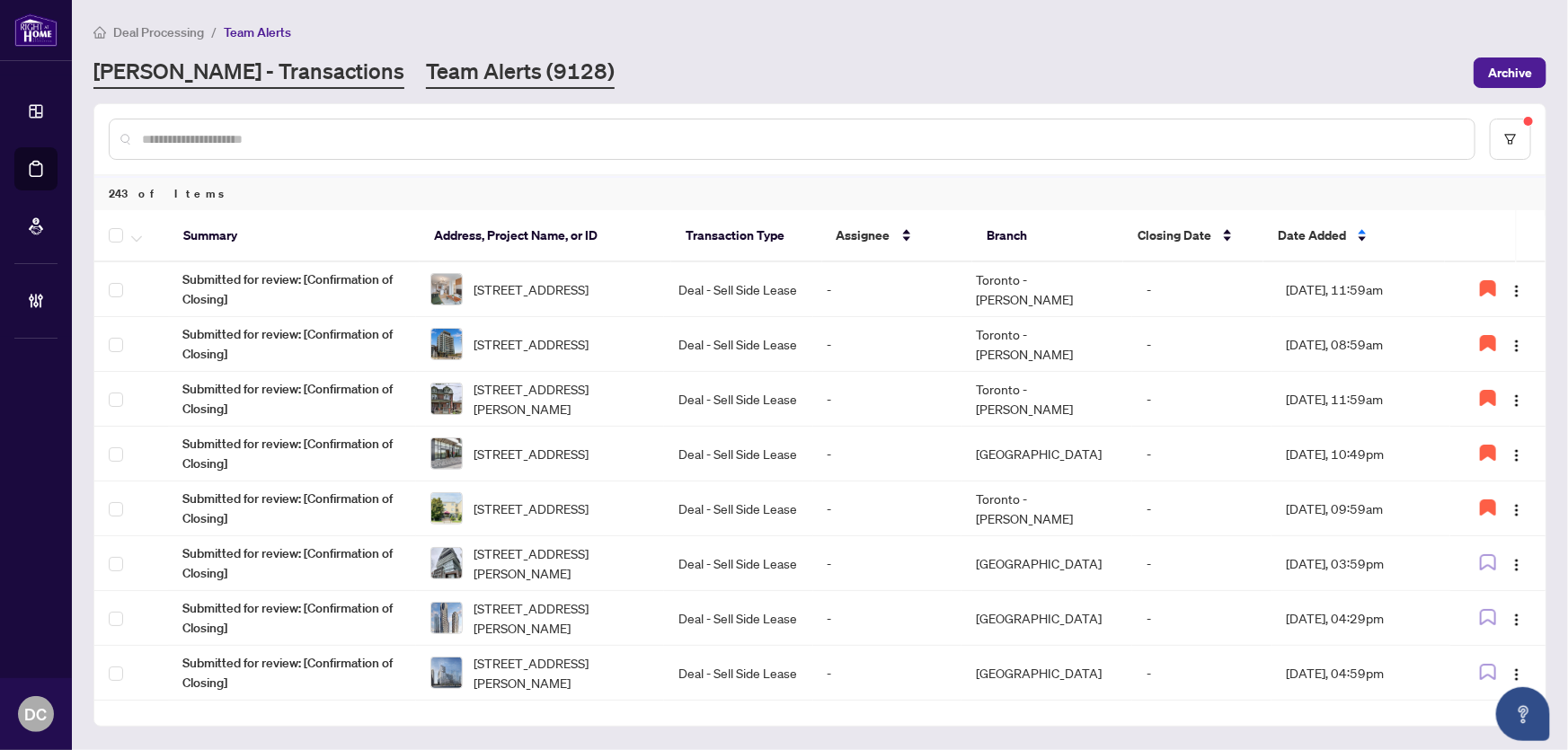
click at [267, 80] on link "[PERSON_NAME] - Transactions" at bounding box center [249, 73] width 311 height 33
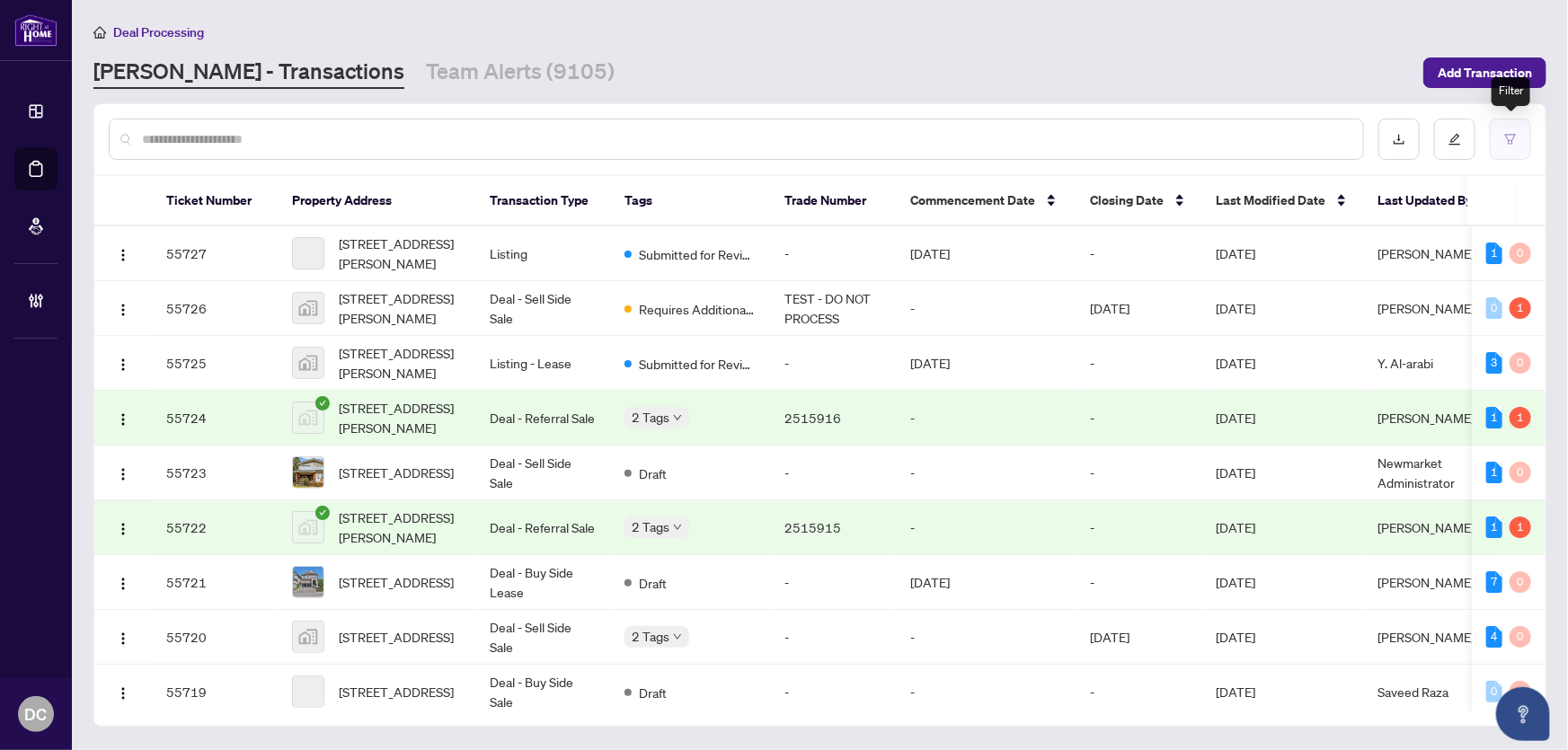
click at [1510, 142] on icon "filter" at bounding box center [1510, 139] width 11 height 10
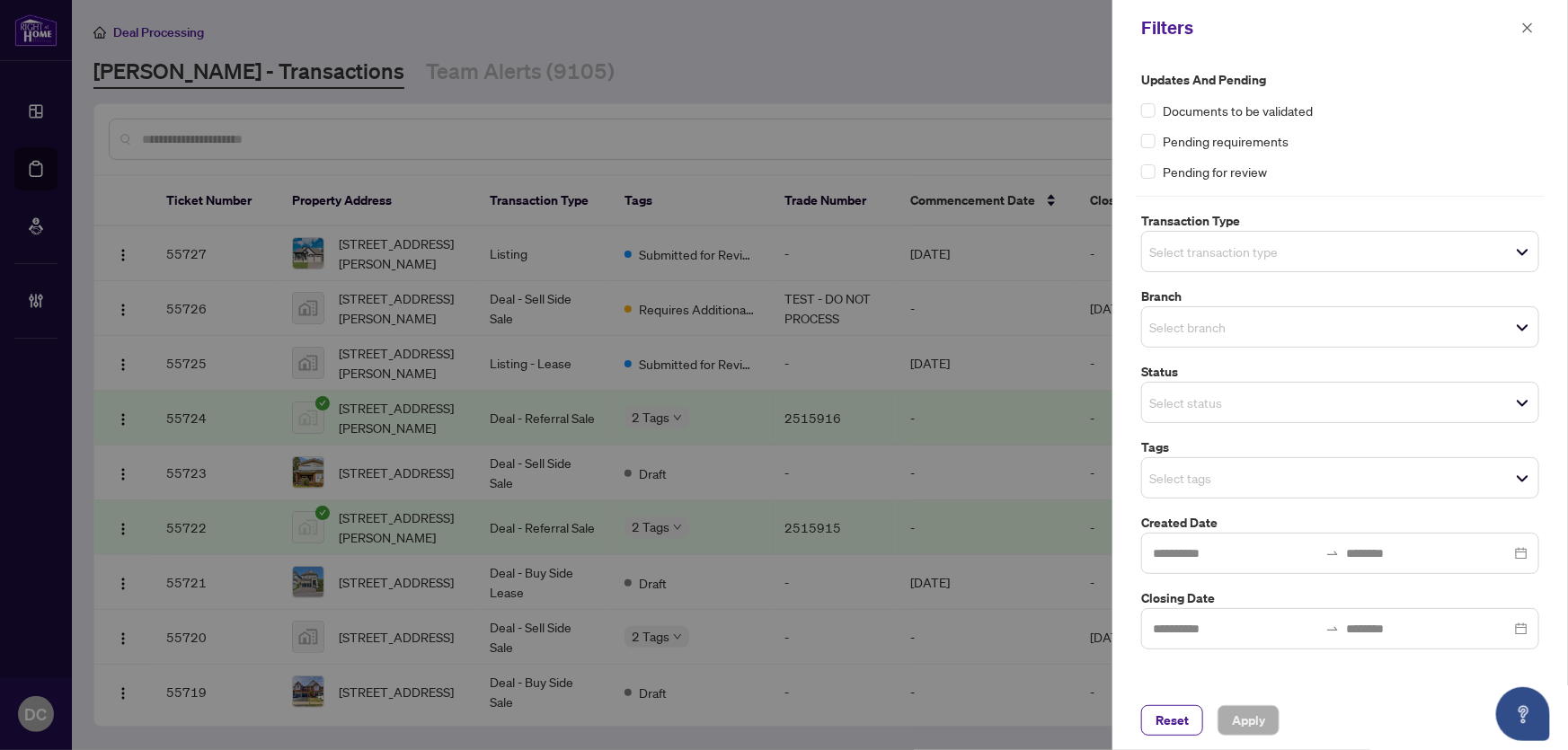
click at [1275, 473] on input "search" at bounding box center [1211, 477] width 126 height 21
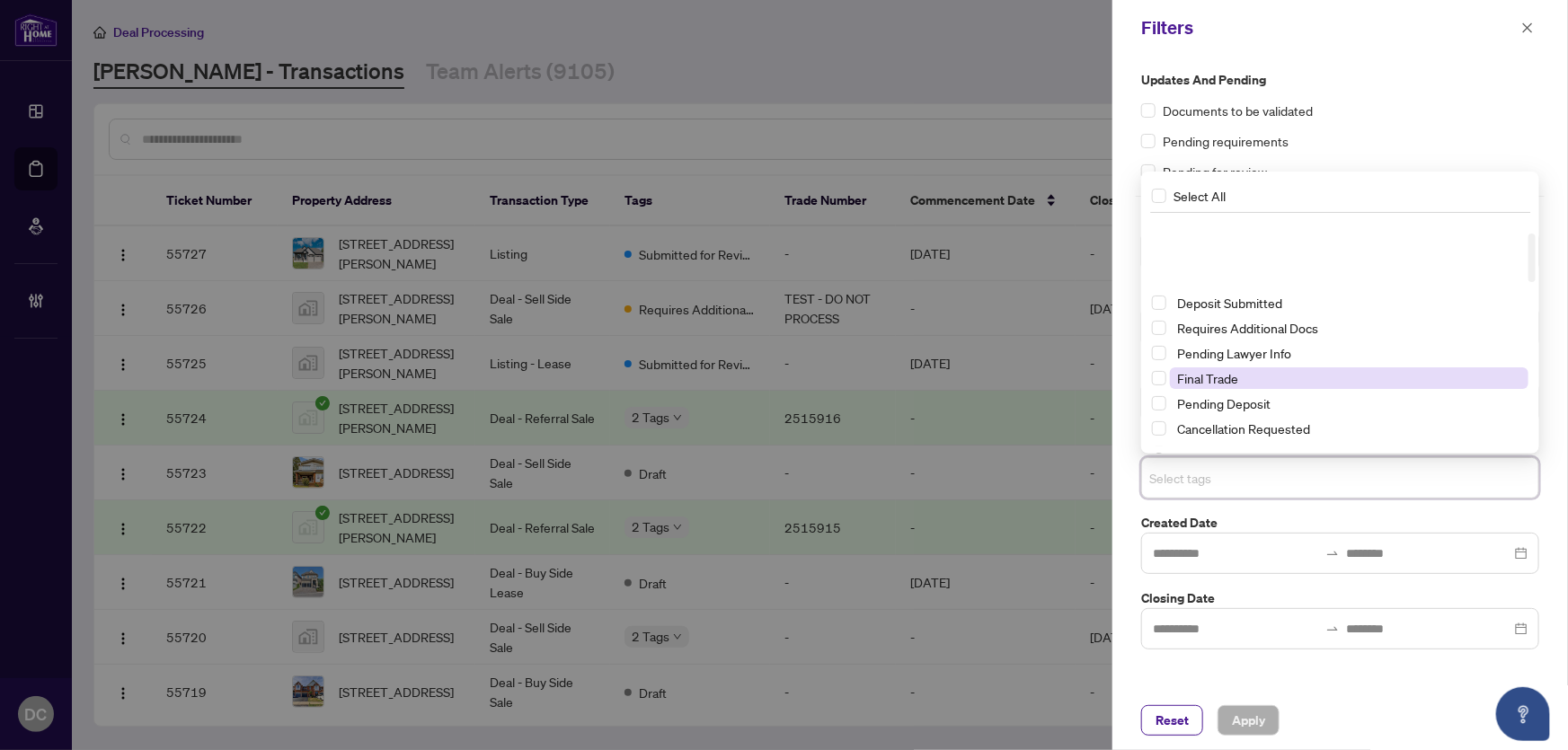
scroll to position [81, 0]
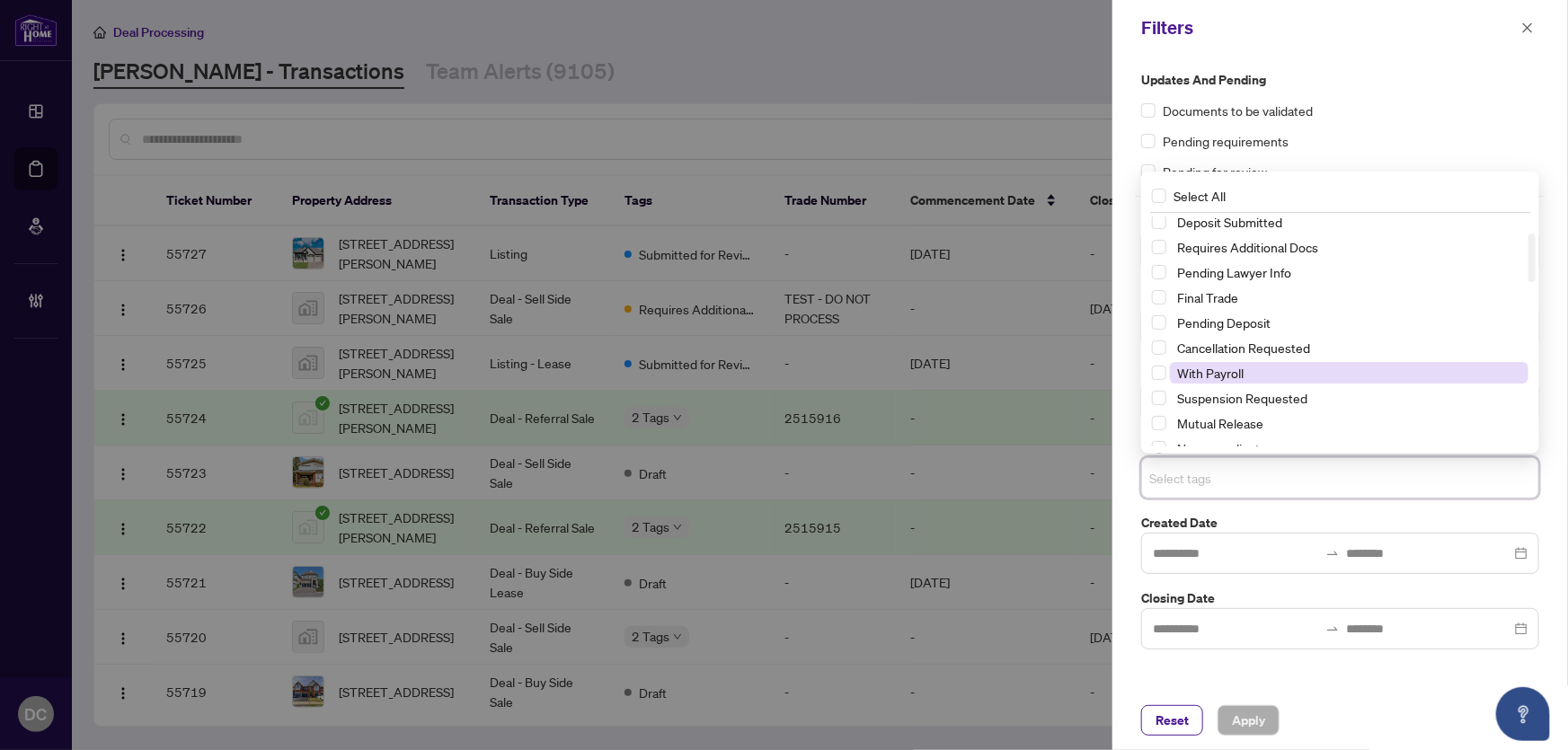
click at [1262, 372] on span "With Payroll" at bounding box center [1348, 372] width 358 height 21
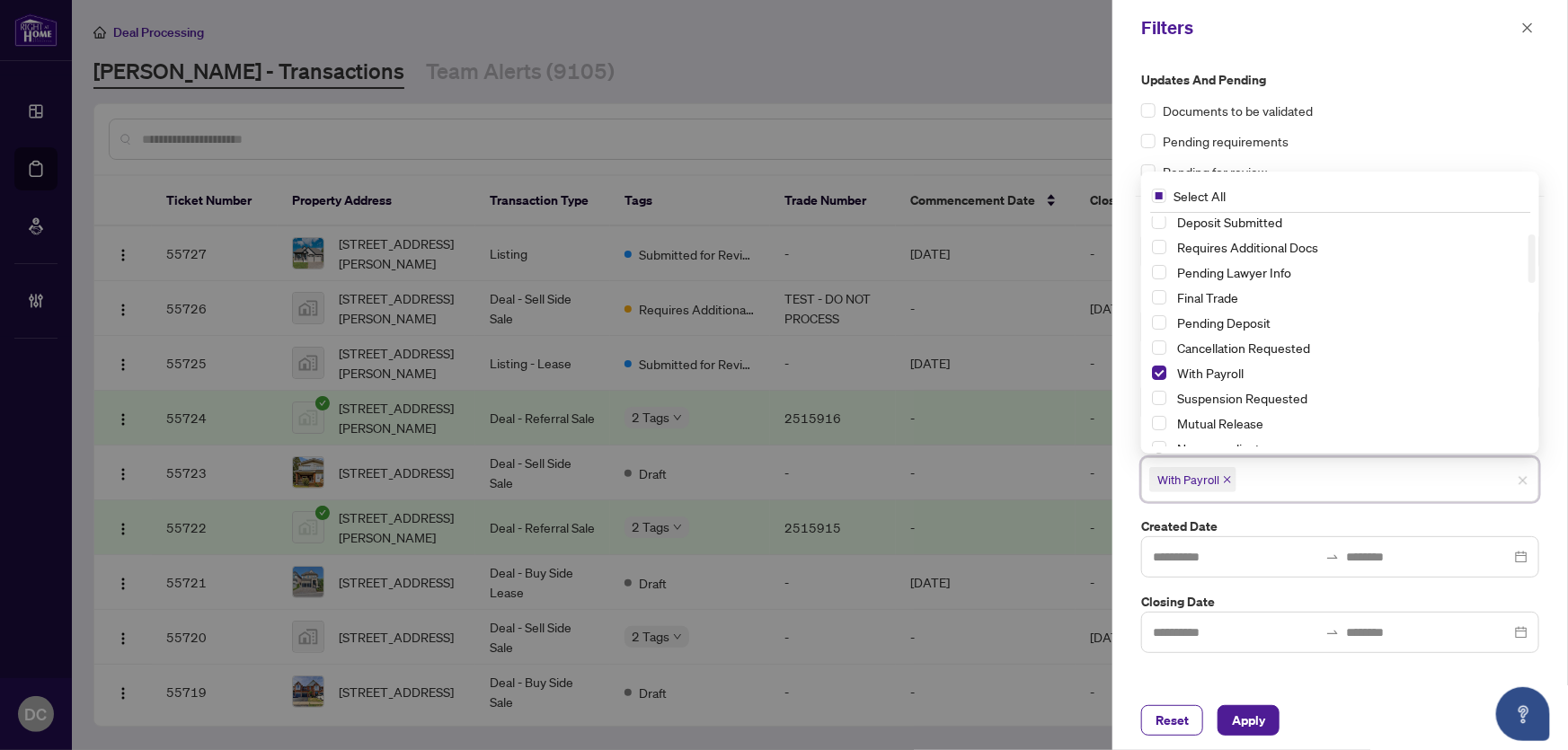
drag, startPoint x: 1247, startPoint y: 722, endPoint x: 881, endPoint y: 663, distance: 370.7
click at [1247, 721] on span "Apply" at bounding box center [1249, 719] width 34 height 29
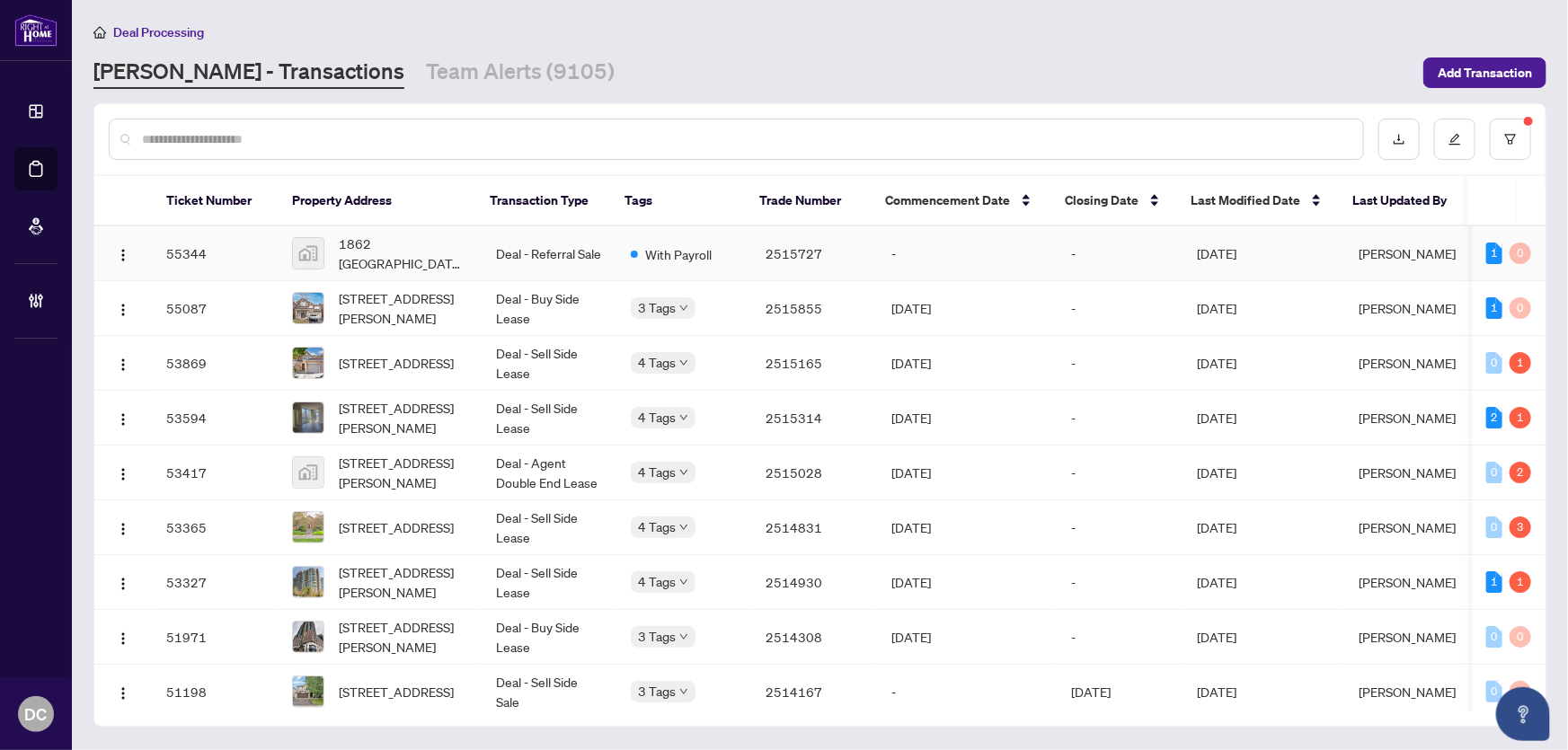
click at [1303, 247] on td "[DATE]" at bounding box center [1264, 253] width 162 height 55
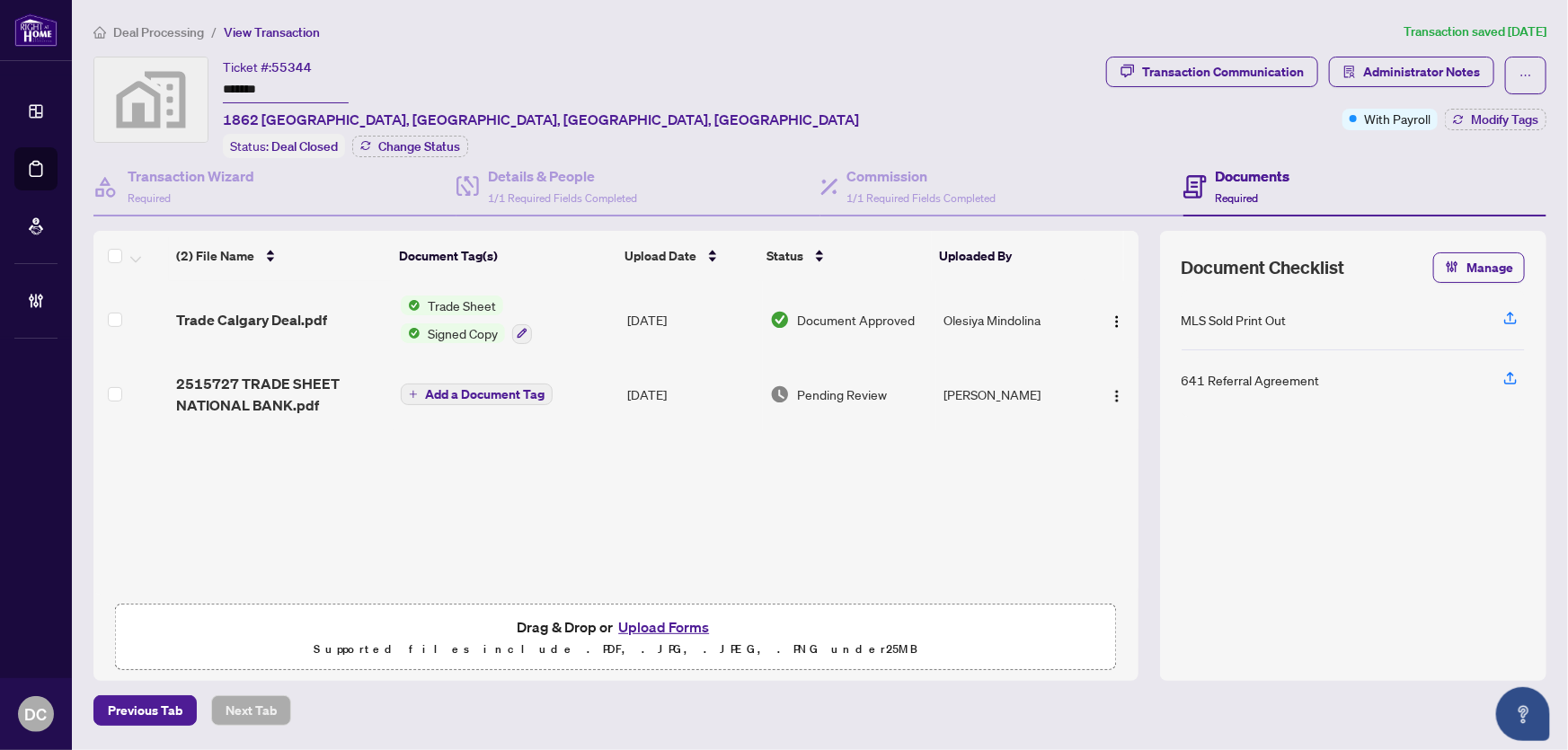
drag, startPoint x: 289, startPoint y: 89, endPoint x: 124, endPoint y: 85, distance: 165.0
click at [124, 85] on div "Ticket #: 55344 ******* 1862 Cornerstone Boulevard Northeast, Calgary, AB, Cana…" at bounding box center [596, 107] width 1006 height 101
click at [1482, 122] on span "Modify Tags" at bounding box center [1505, 120] width 67 height 13
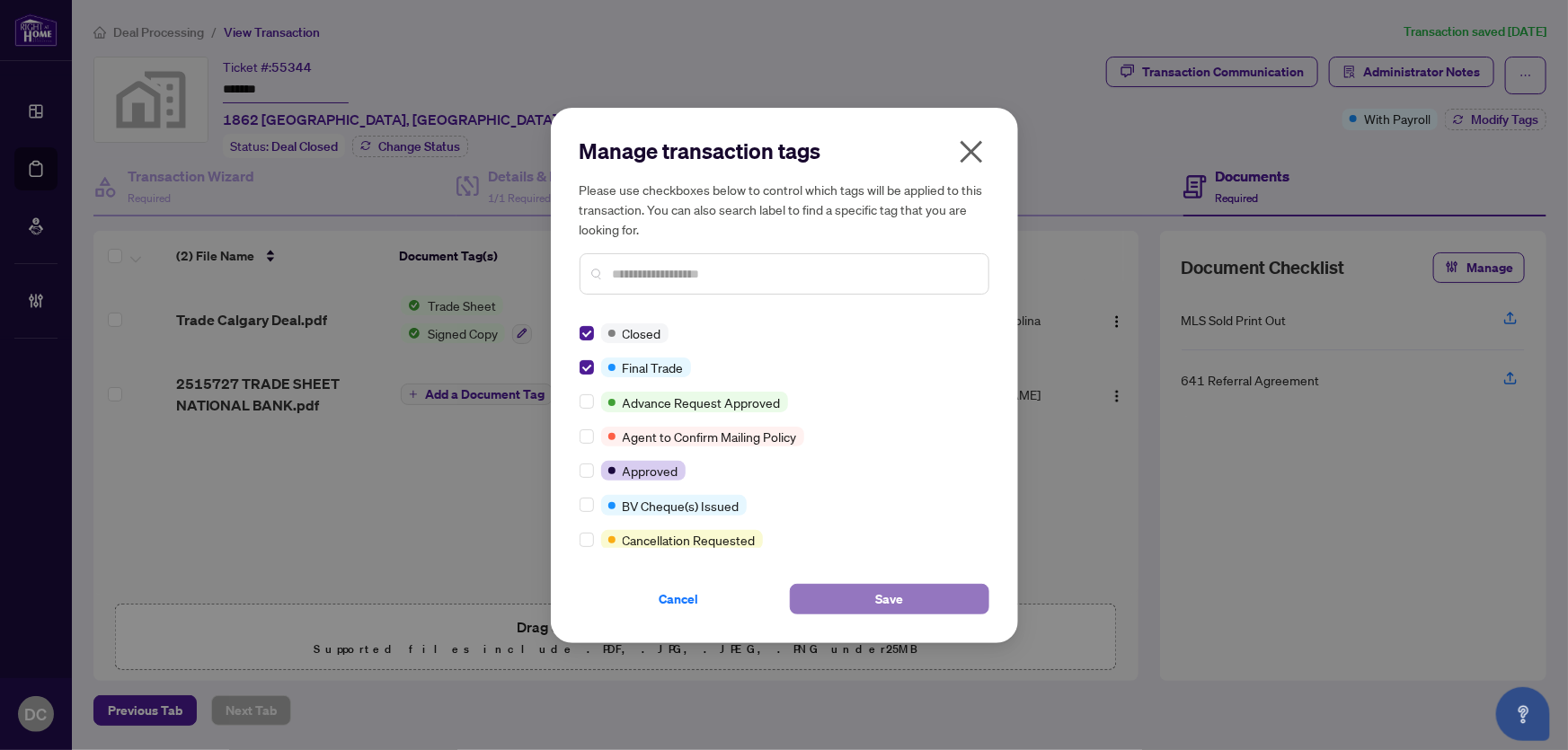
click at [892, 606] on span "Save" at bounding box center [889, 598] width 28 height 29
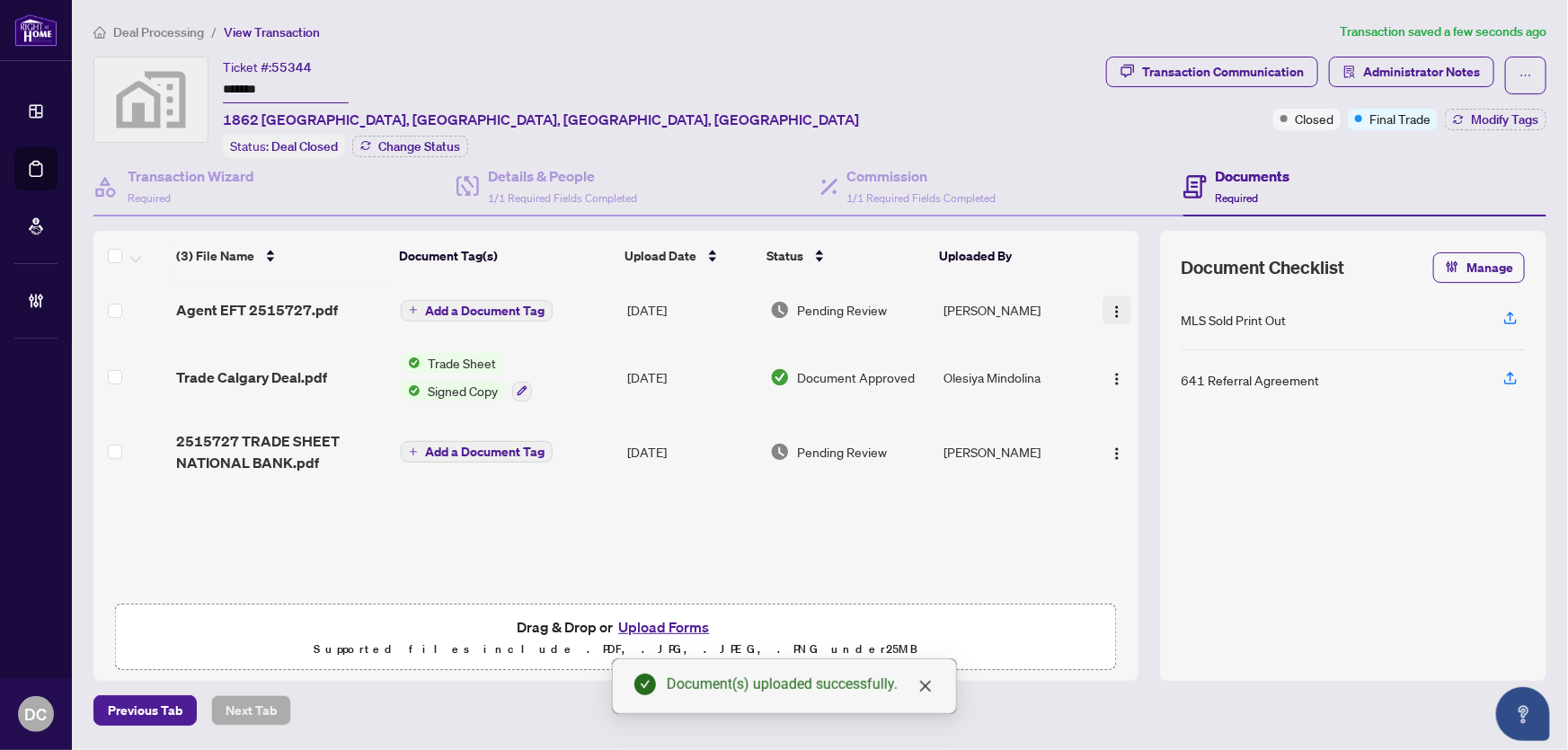
click at [1118, 306] on img "button" at bounding box center [1116, 311] width 14 height 14
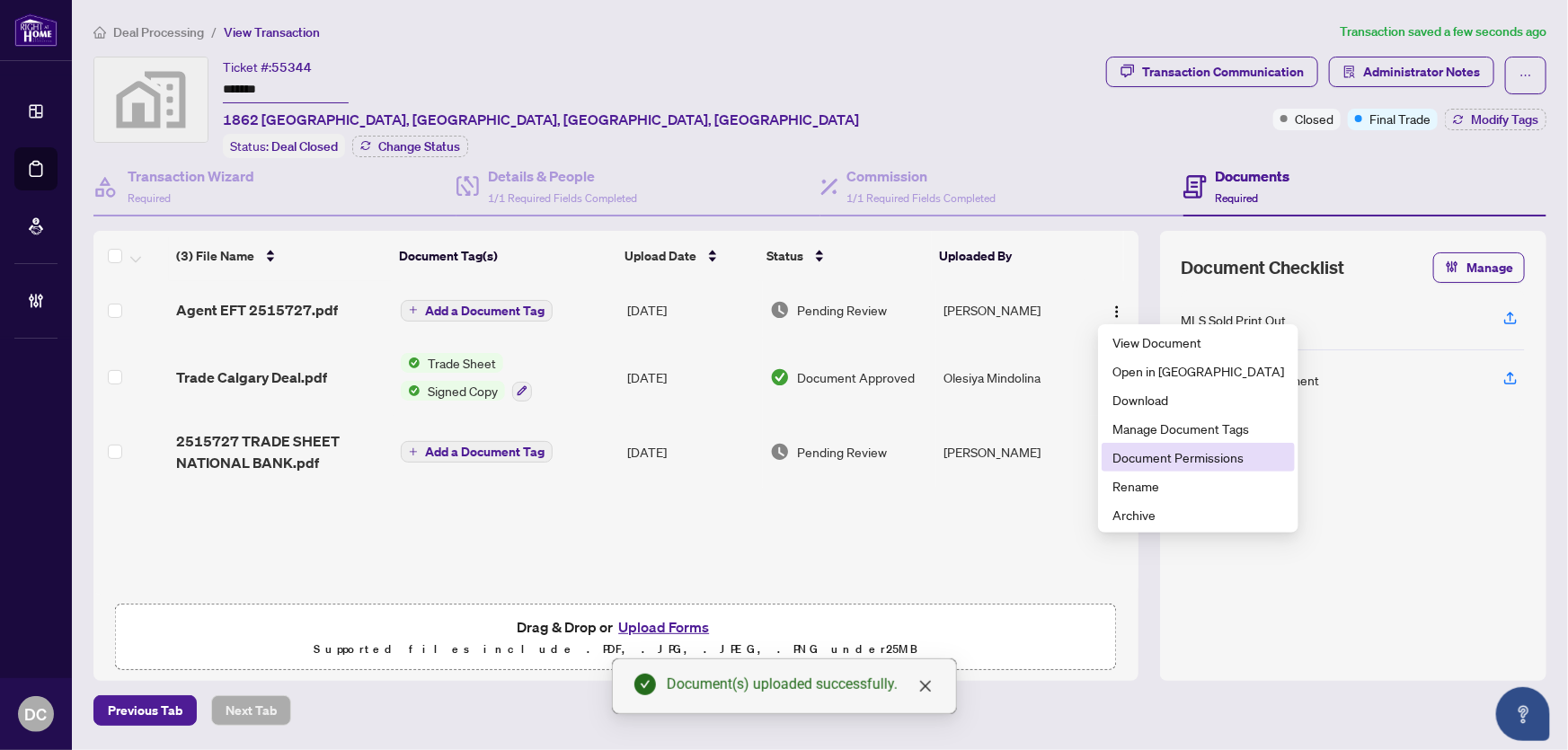
click at [1153, 450] on span "Document Permissions" at bounding box center [1198, 457] width 171 height 20
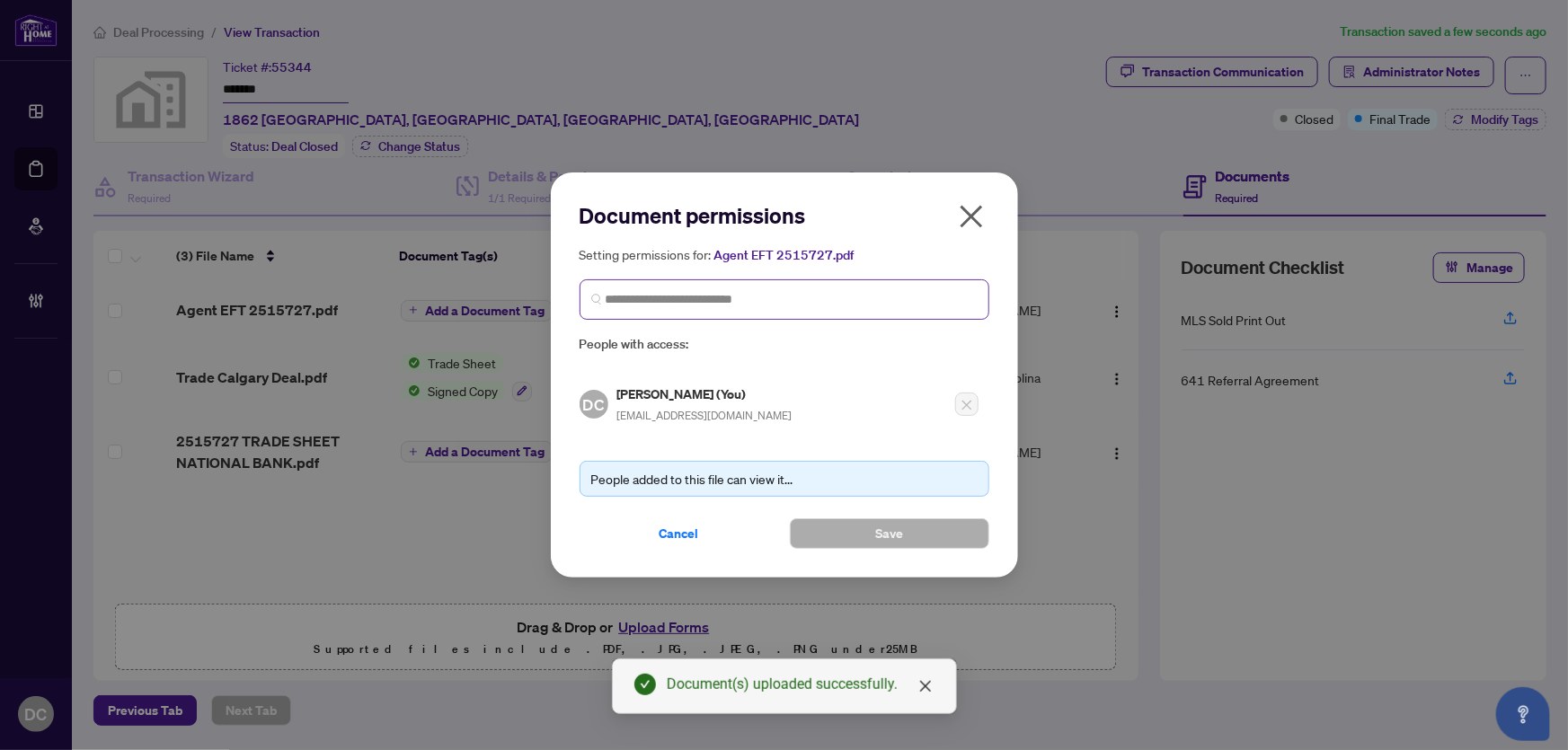
click at [714, 312] on span at bounding box center [784, 299] width 410 height 40
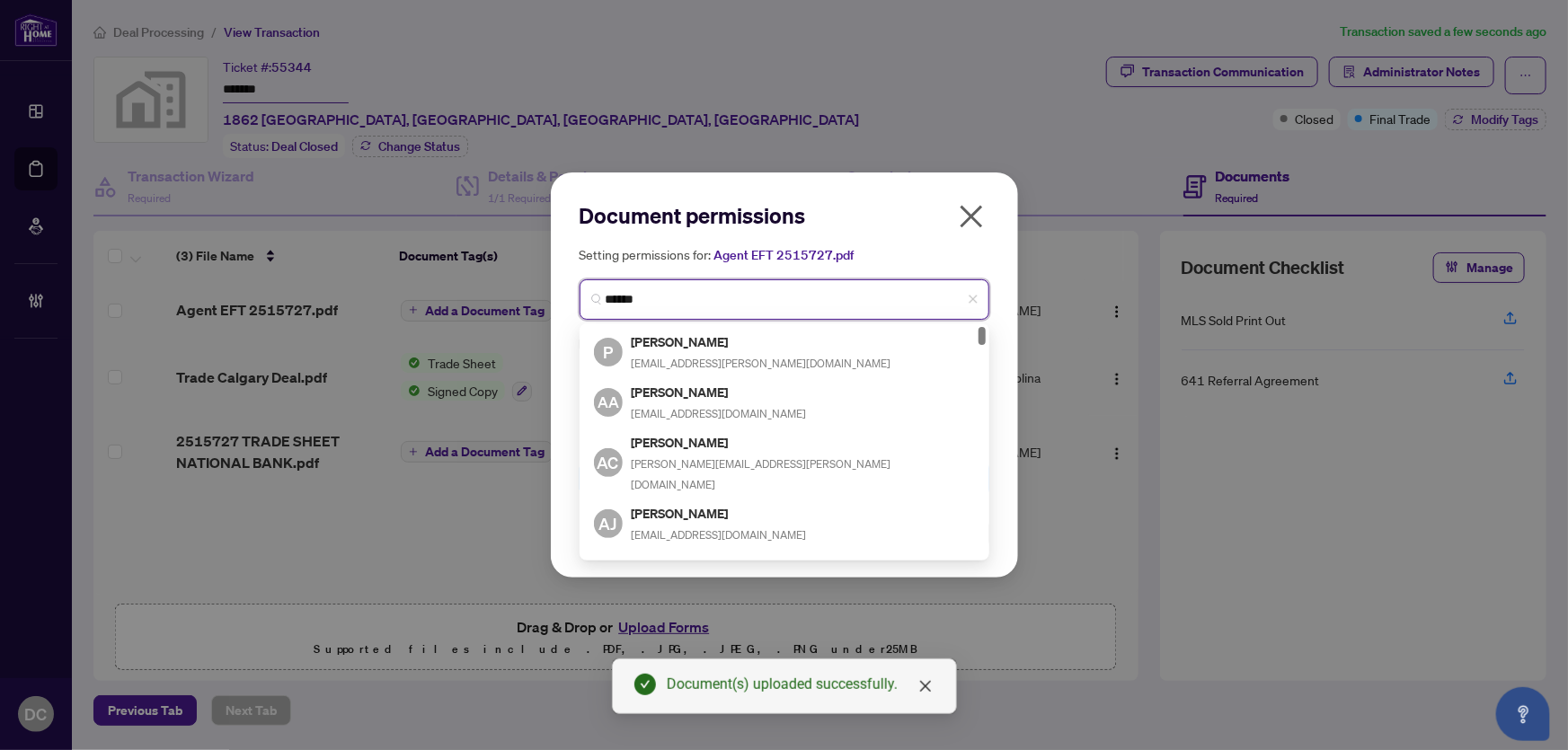
type input "*******"
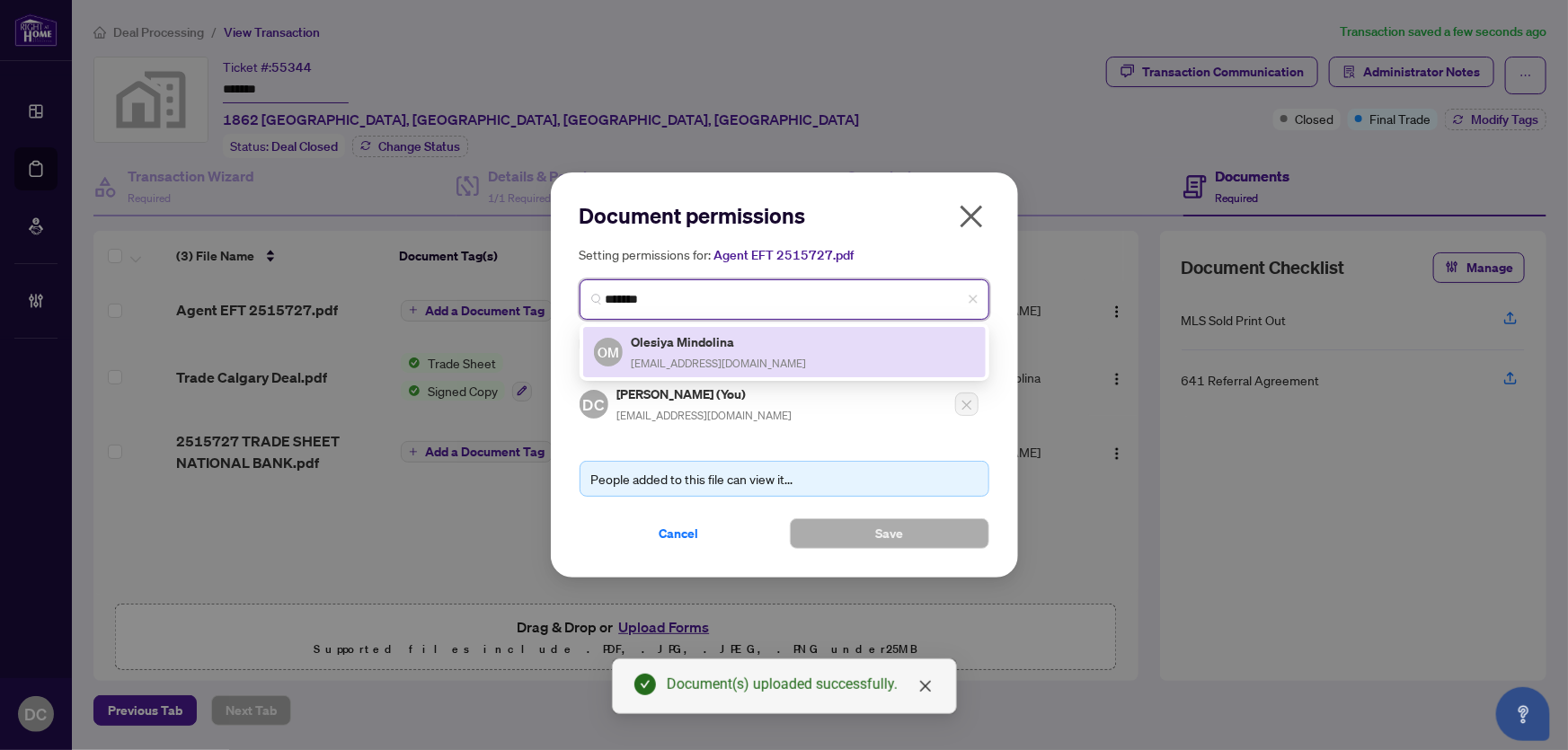
click at [710, 331] on h5 "Olesiya Mindolina" at bounding box center [719, 342] width 175 height 20
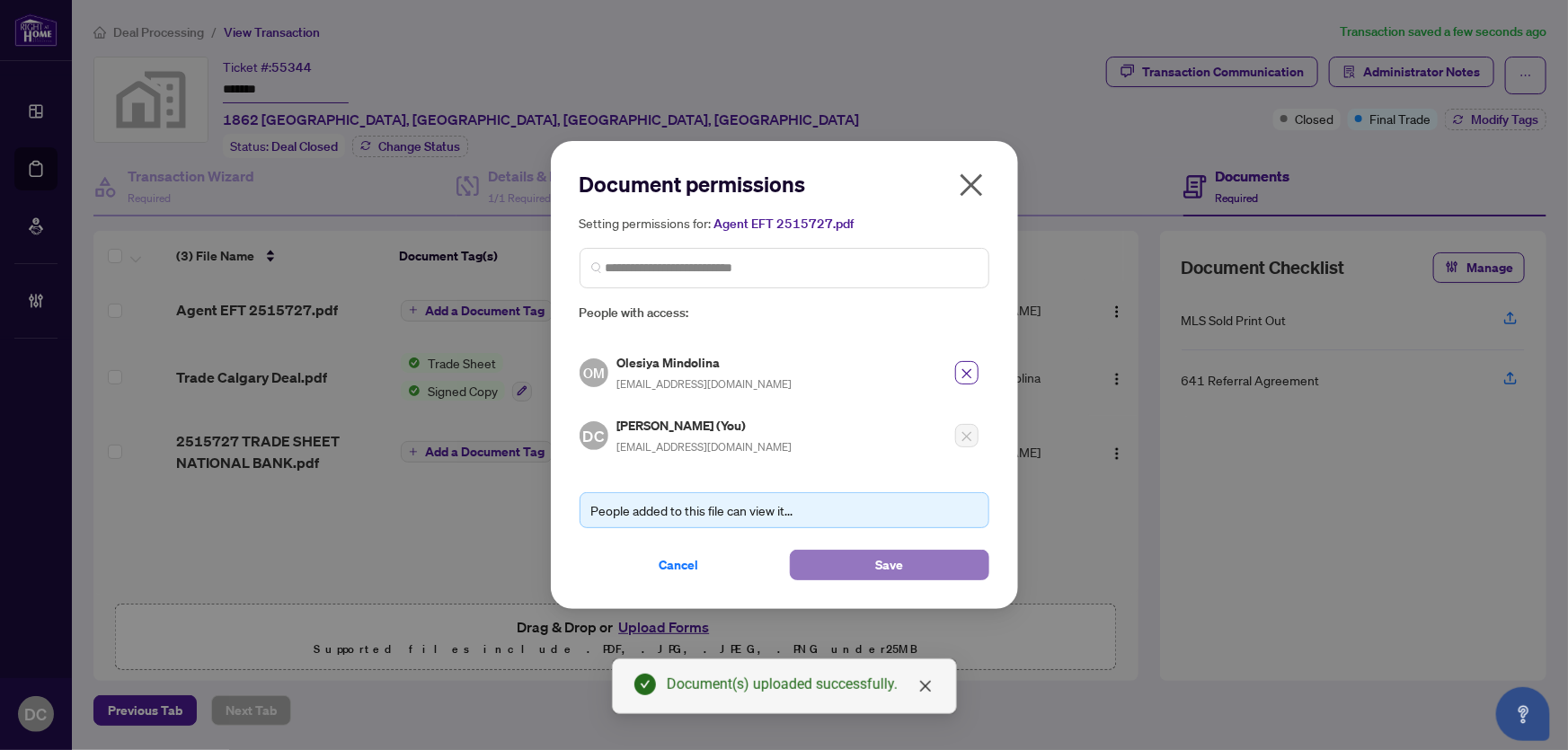
click at [837, 558] on button "Save" at bounding box center [889, 565] width 199 height 31
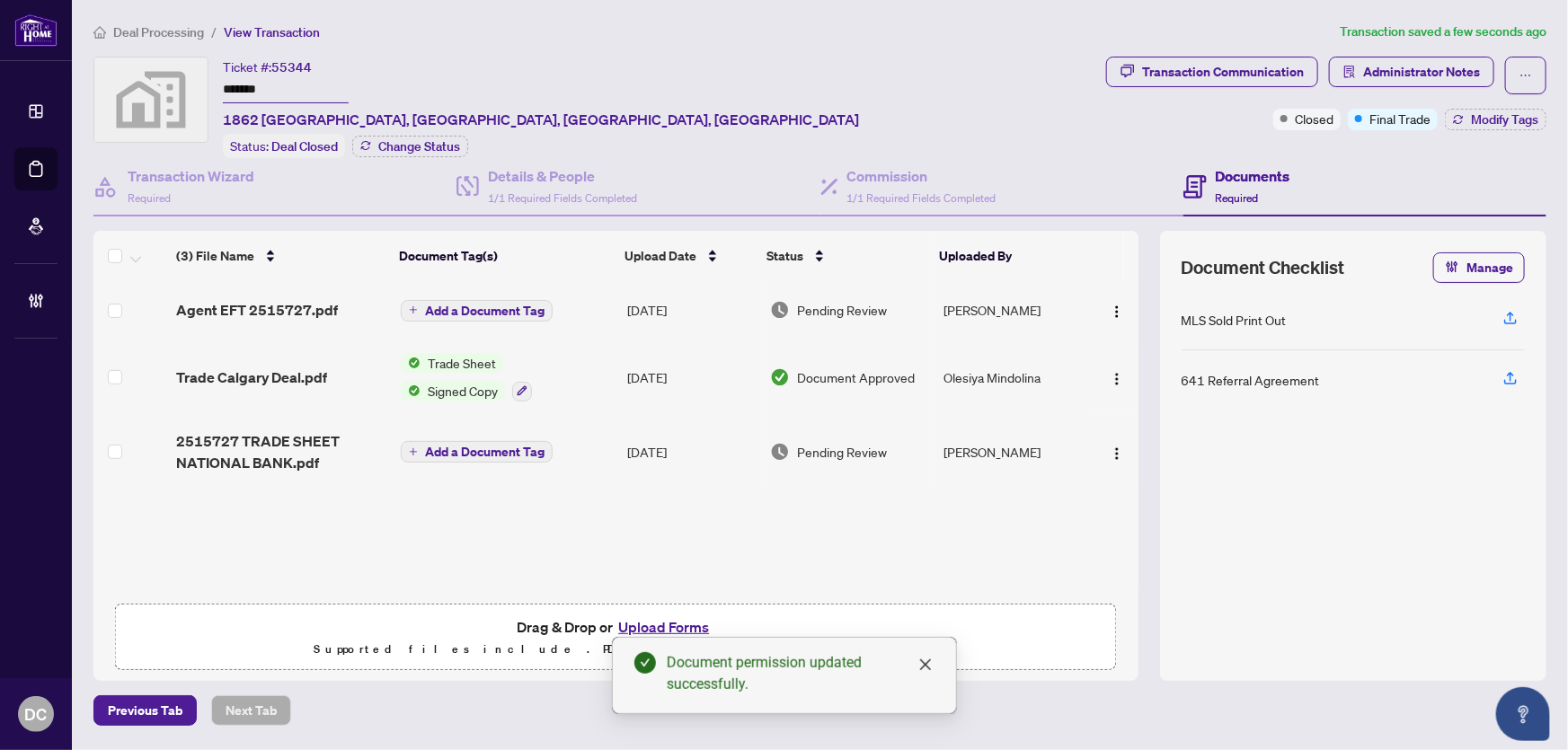
click at [128, 29] on span "Deal Processing" at bounding box center [158, 32] width 90 height 16
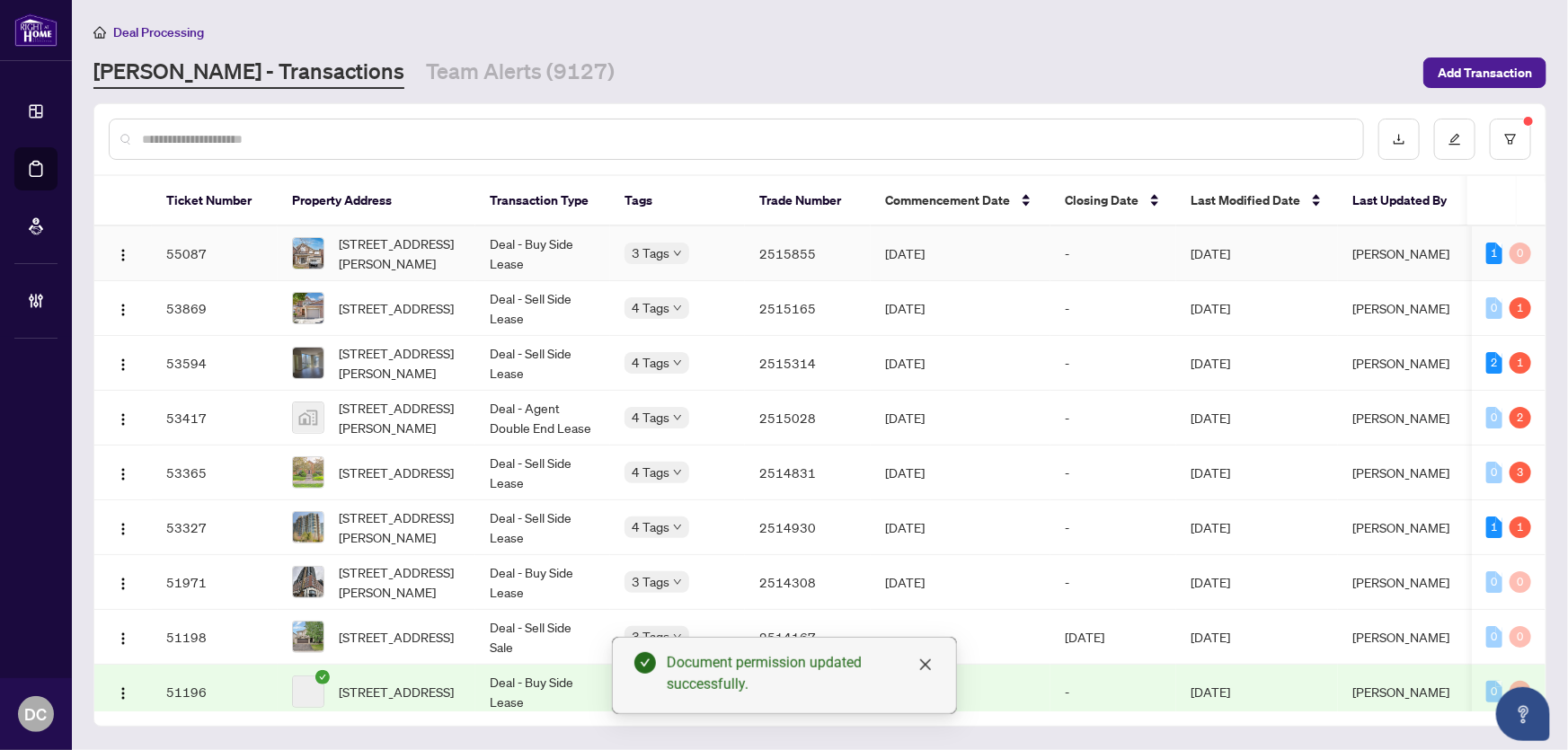
click at [771, 252] on td "2515855" at bounding box center [807, 253] width 126 height 55
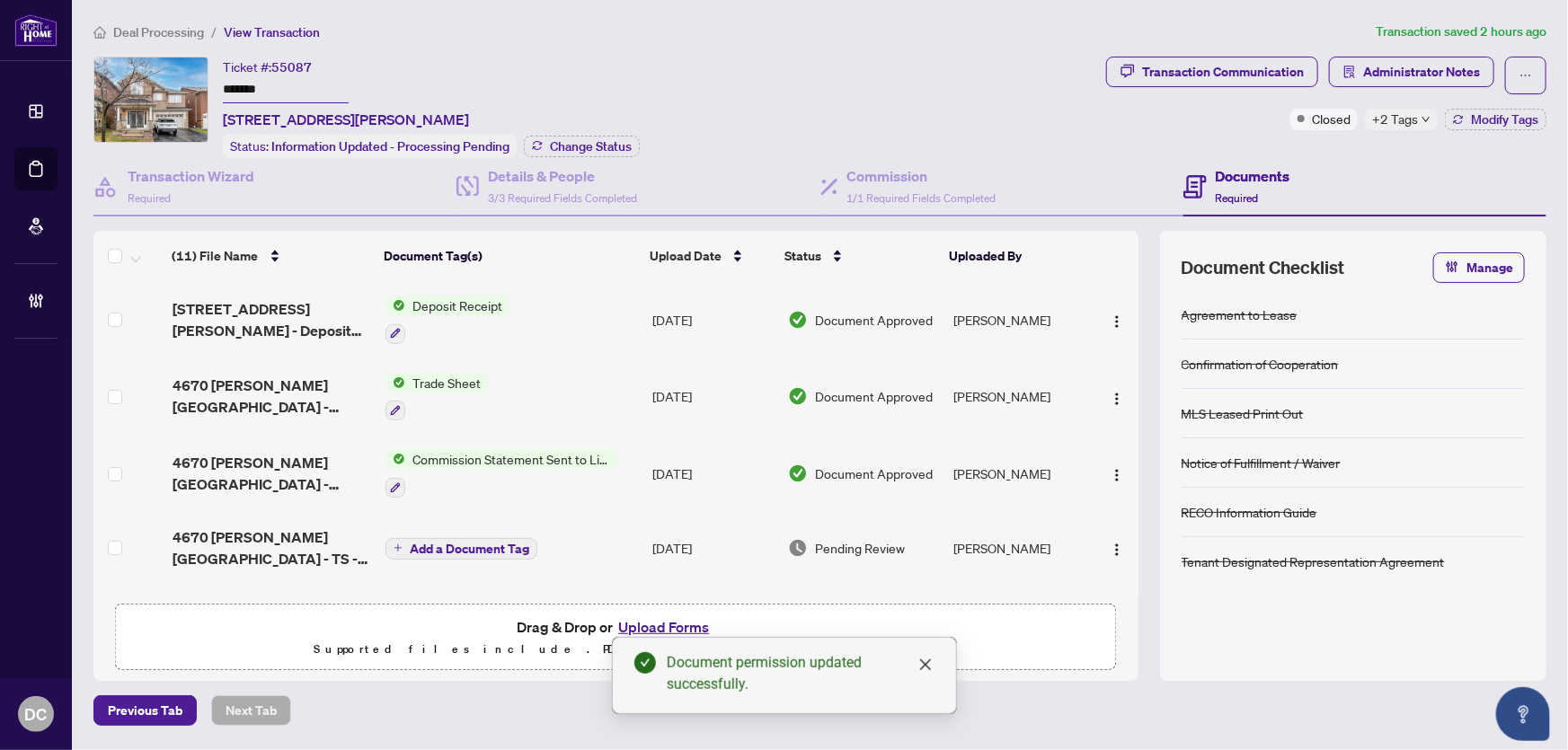
drag, startPoint x: 232, startPoint y: 80, endPoint x: 187, endPoint y: 89, distance: 45.9
click at [175, 81] on div "Ticket #: 55087 ******* 4670 Leanna Heights Rd, Burlington, Ontario L7M 0E5, Ca…" at bounding box center [596, 107] width 1006 height 101
click at [584, 144] on span "Change Status" at bounding box center [591, 147] width 82 height 13
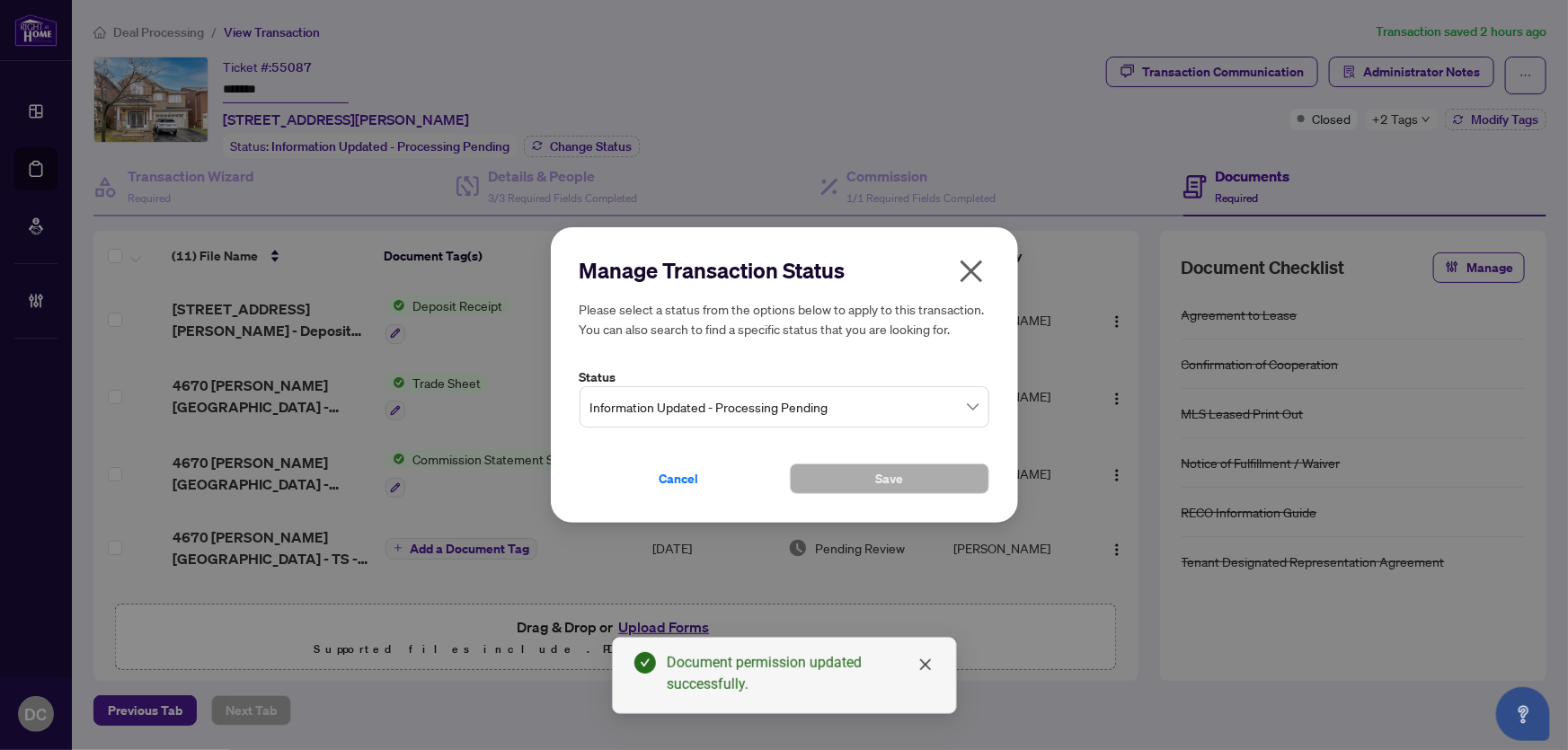
click at [840, 399] on span "Information Updated - Processing Pending" at bounding box center [784, 407] width 388 height 34
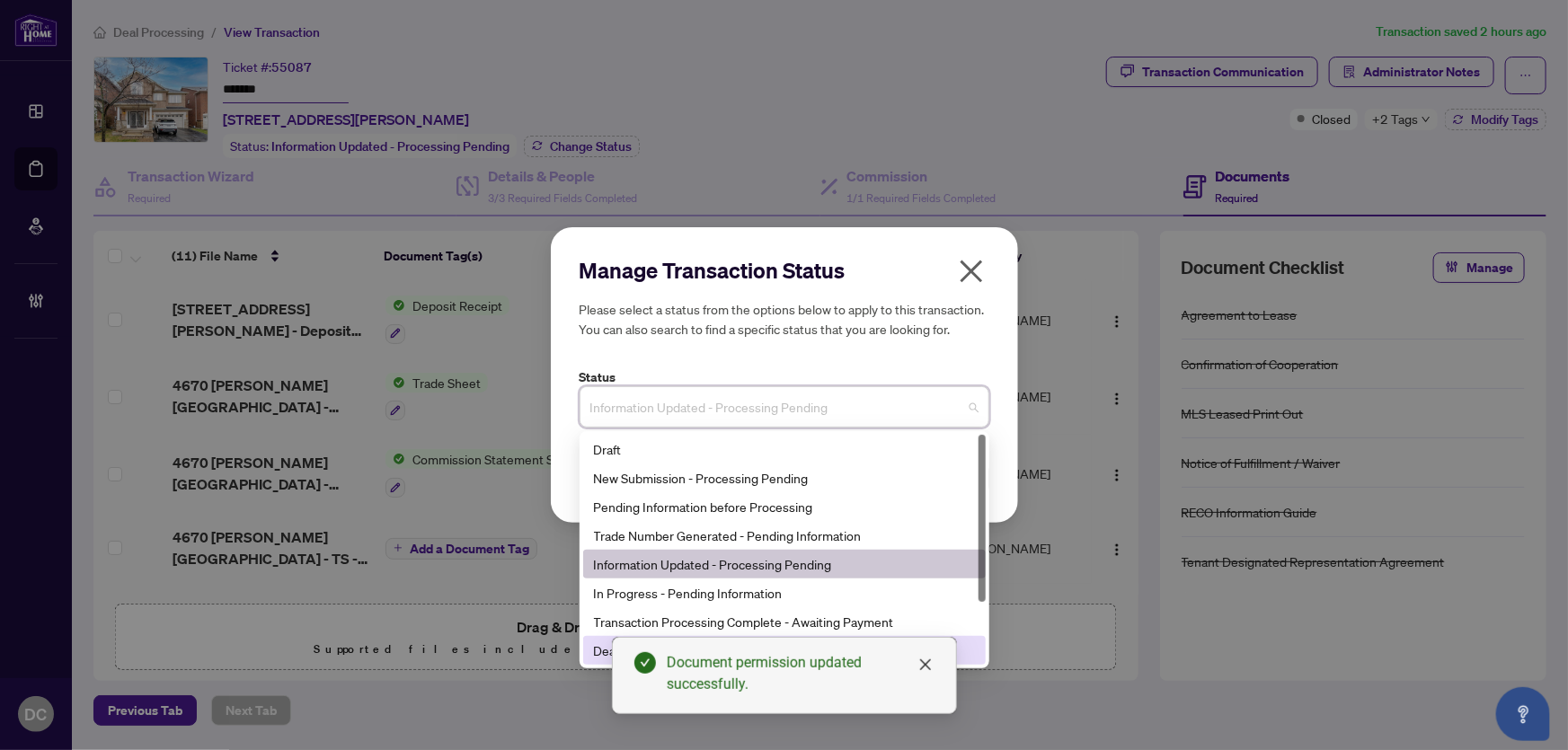
click at [610, 646] on div "Deal Closed" at bounding box center [784, 650] width 381 height 20
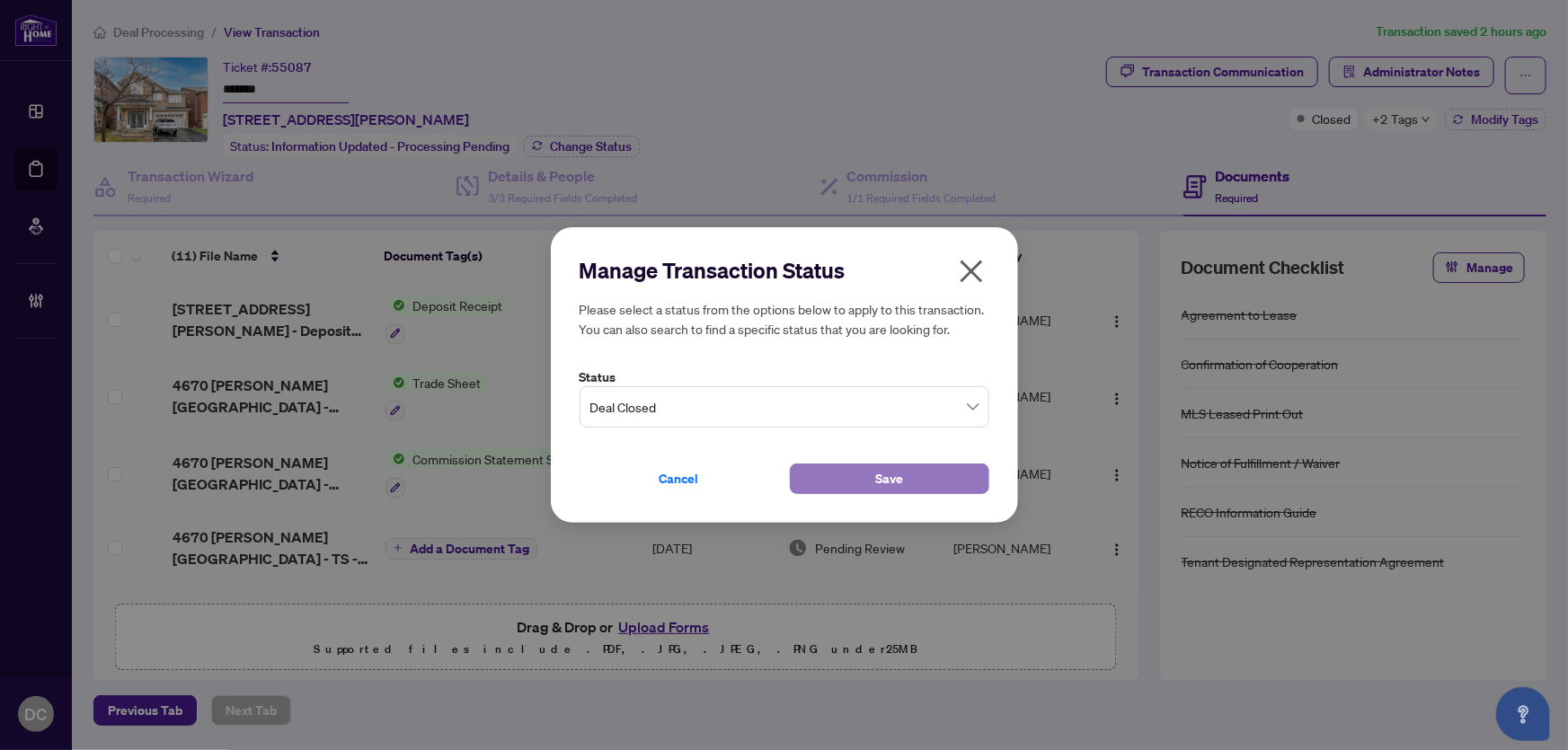
drag, startPoint x: 910, startPoint y: 477, endPoint x: 53, endPoint y: 374, distance: 863.2
click at [909, 476] on button "Save" at bounding box center [889, 478] width 199 height 31
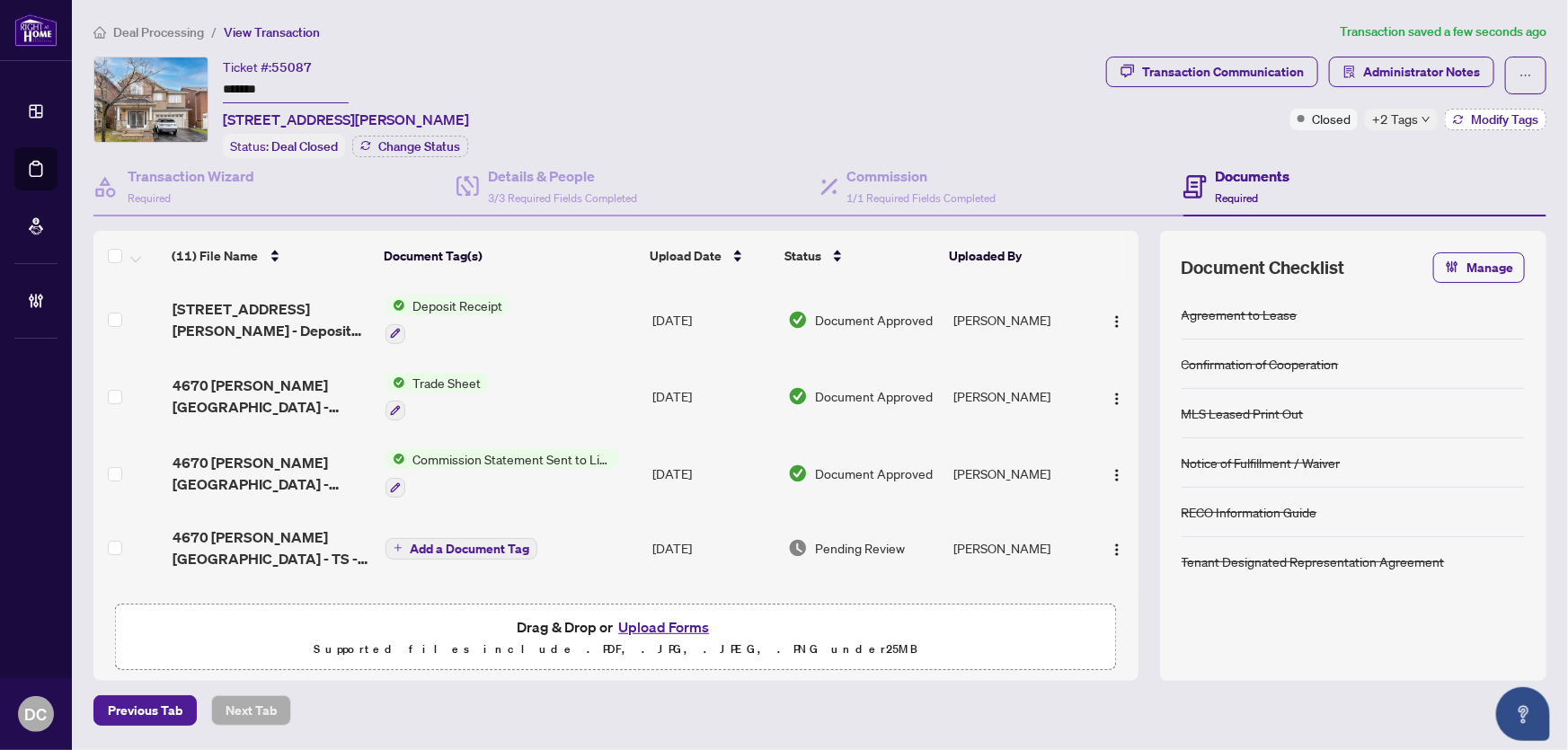
click at [1483, 117] on span "Modify Tags" at bounding box center [1505, 120] width 67 height 13
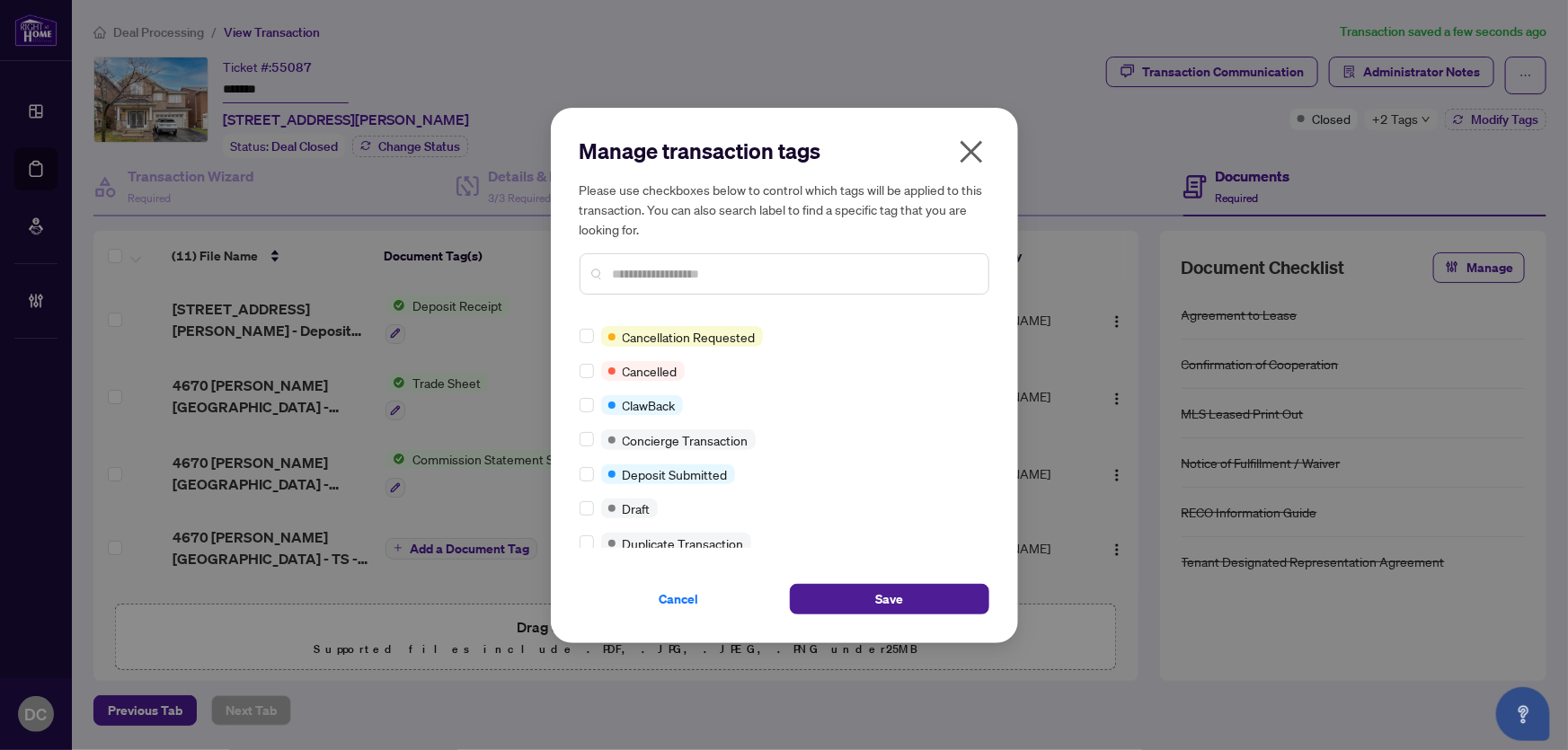
scroll to position [244, 0]
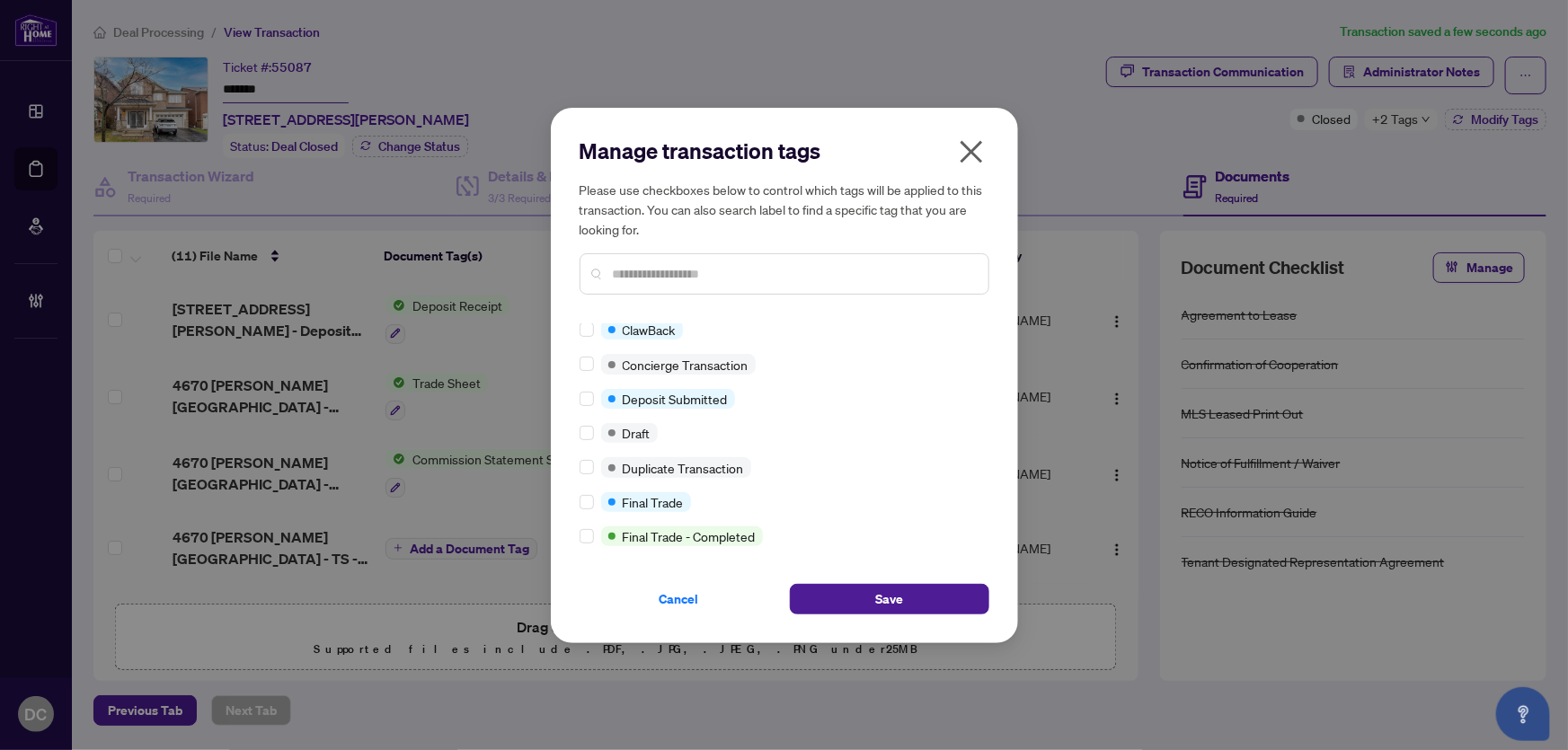
click at [593, 501] on div at bounding box center [589, 502] width 21 height 20
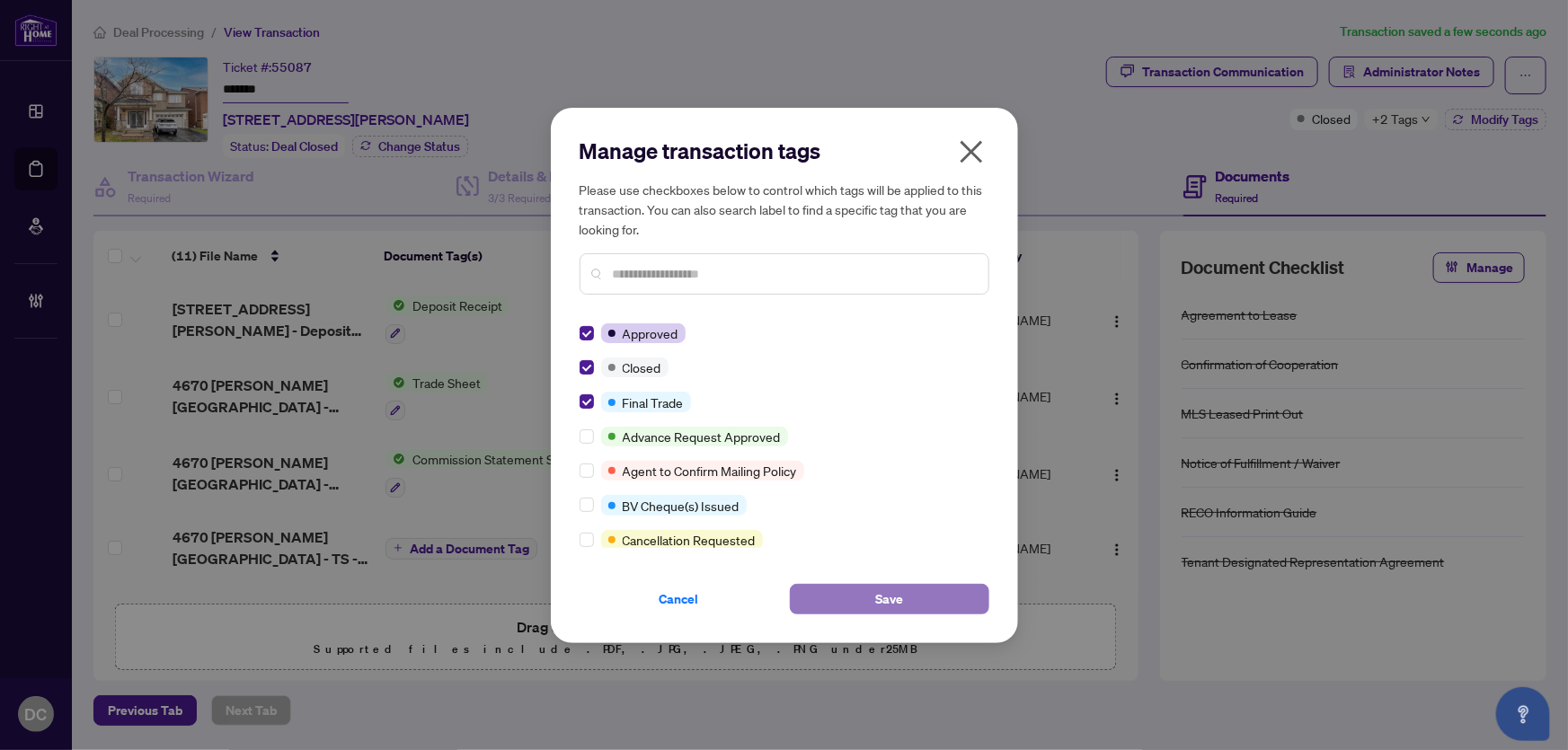
click at [880, 597] on span "Save" at bounding box center [889, 598] width 28 height 29
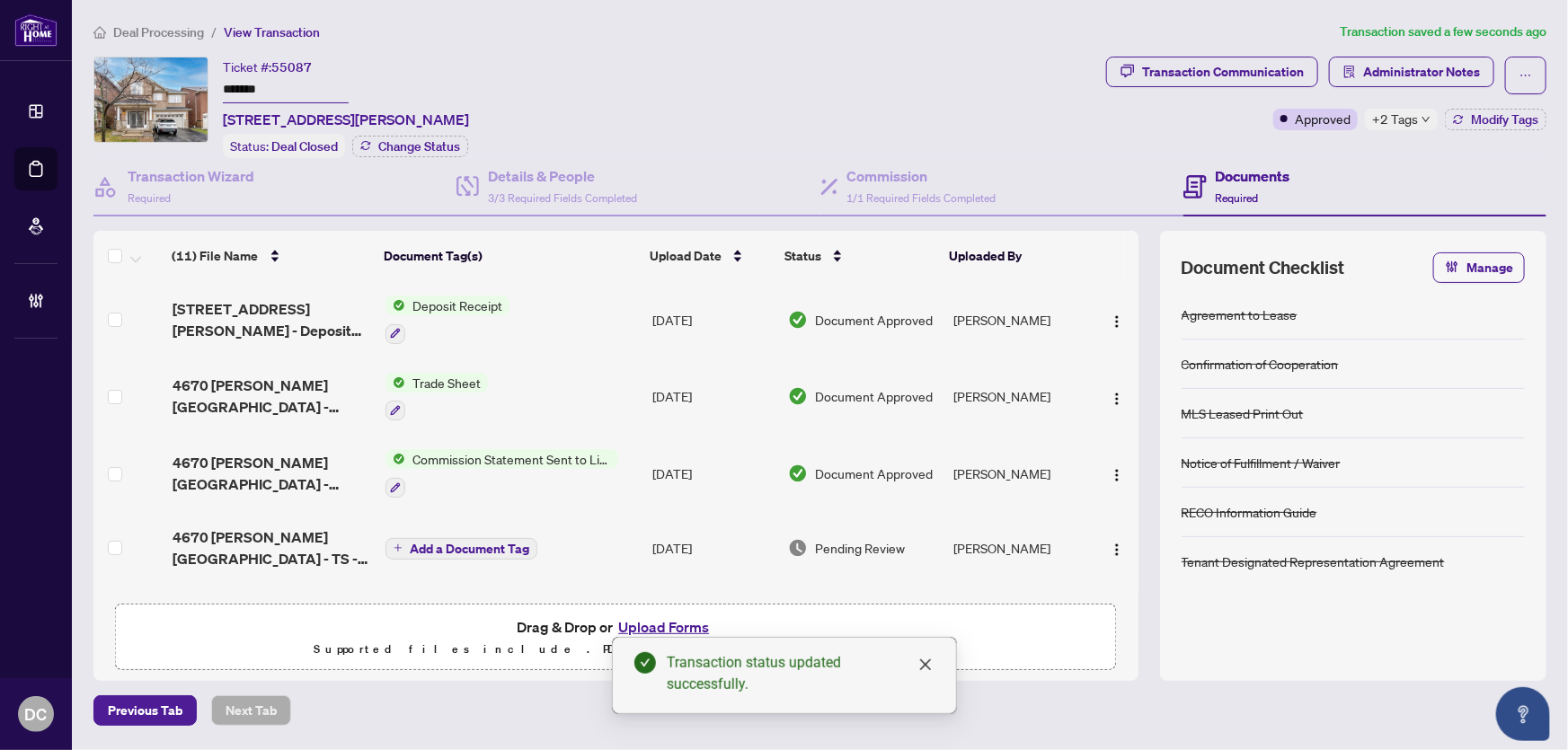
click at [1373, 114] on span "+2 Tags" at bounding box center [1395, 119] width 46 height 20
click at [1292, 147] on div "Transaction Communication Administrator Notes Approved +2 Tags Modify Tags" at bounding box center [1326, 107] width 448 height 101
click at [171, 35] on span "Deal Processing" at bounding box center [158, 32] width 90 height 16
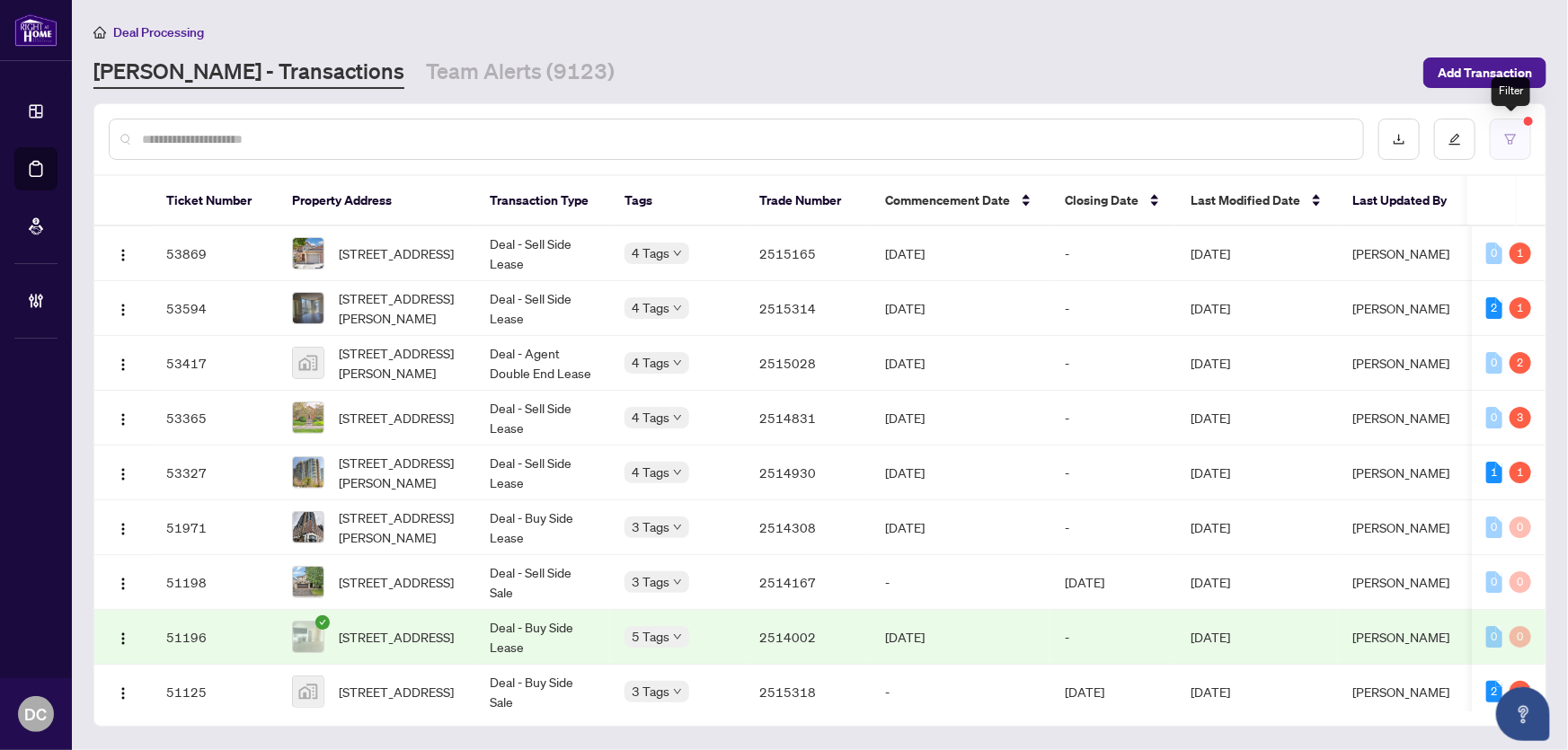
click at [1516, 138] on icon "filter" at bounding box center [1510, 140] width 13 height 13
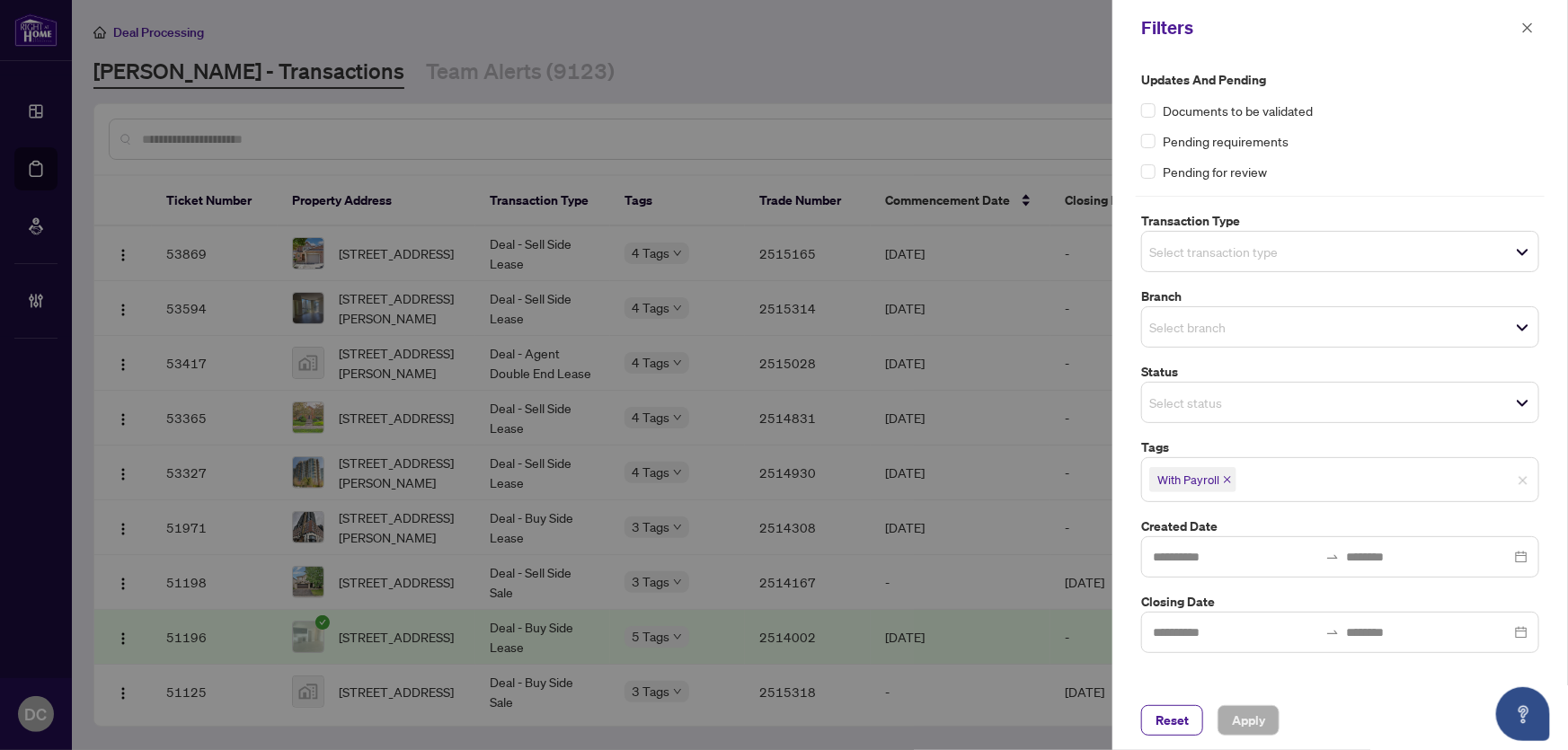
click at [1226, 479] on icon "close" at bounding box center [1227, 479] width 9 height 9
click at [1258, 721] on span "Apply" at bounding box center [1249, 719] width 34 height 29
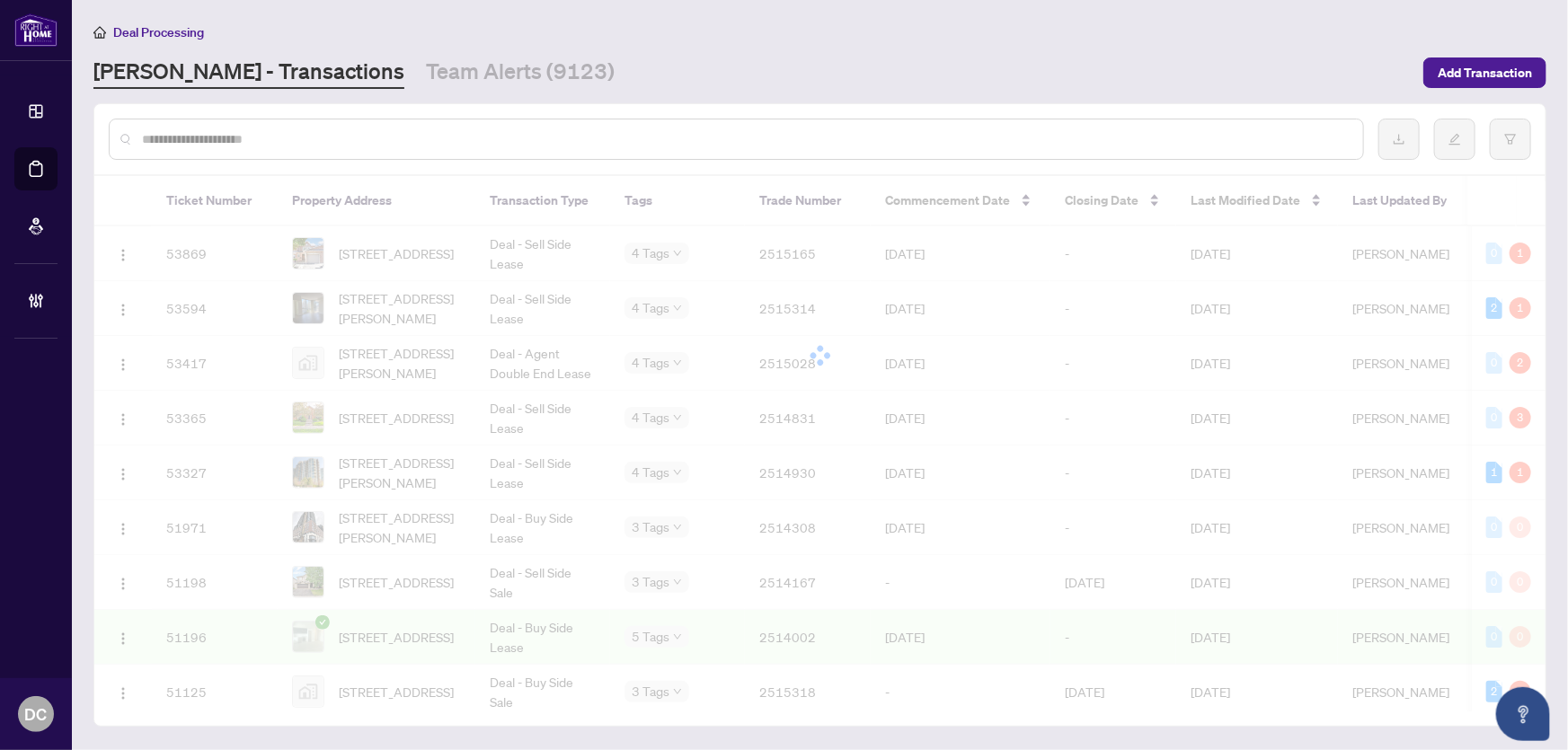
click at [439, 140] on div at bounding box center [784, 375] width 1568 height 750
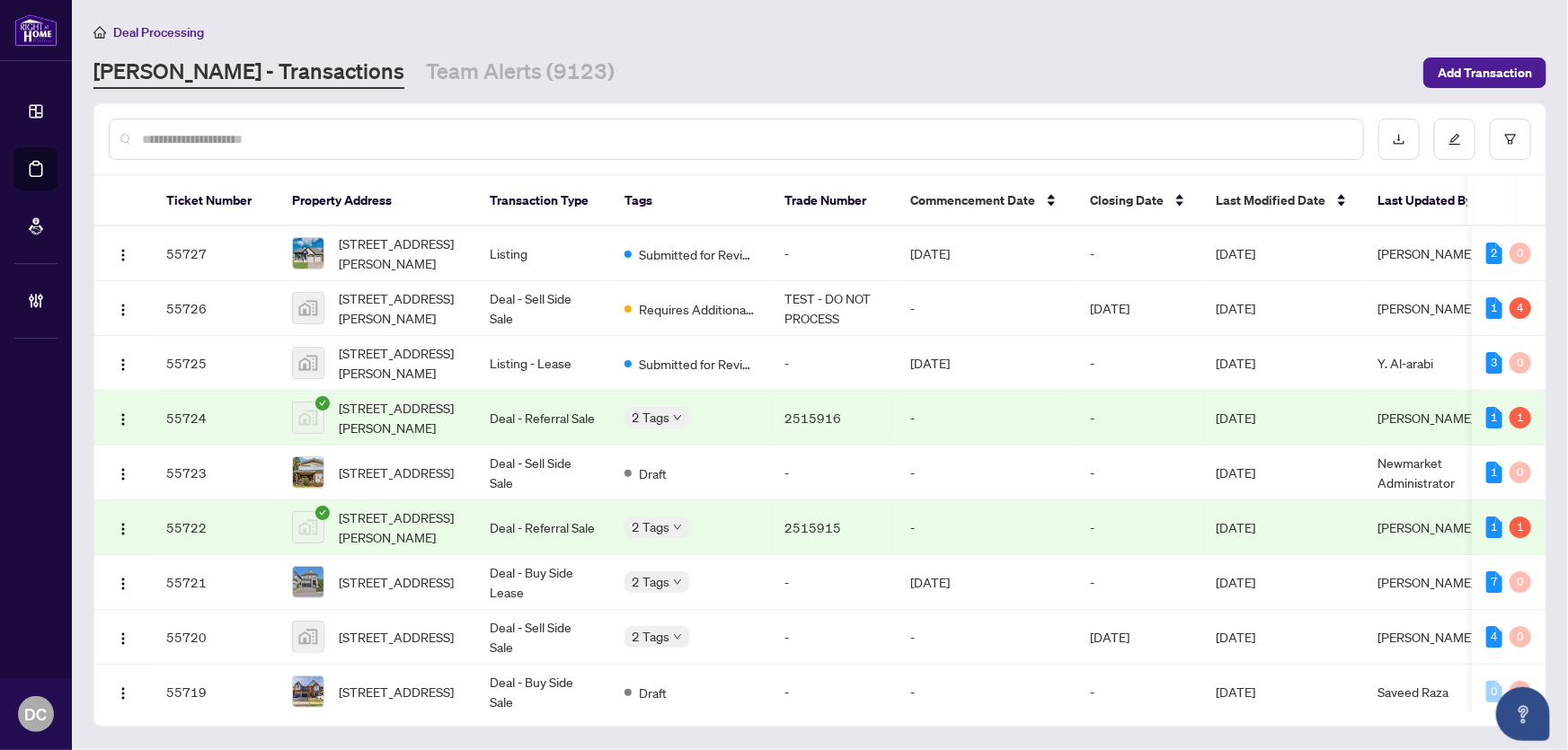
click at [426, 139] on input "text" at bounding box center [745, 139] width 1207 height 20
paste input "*******"
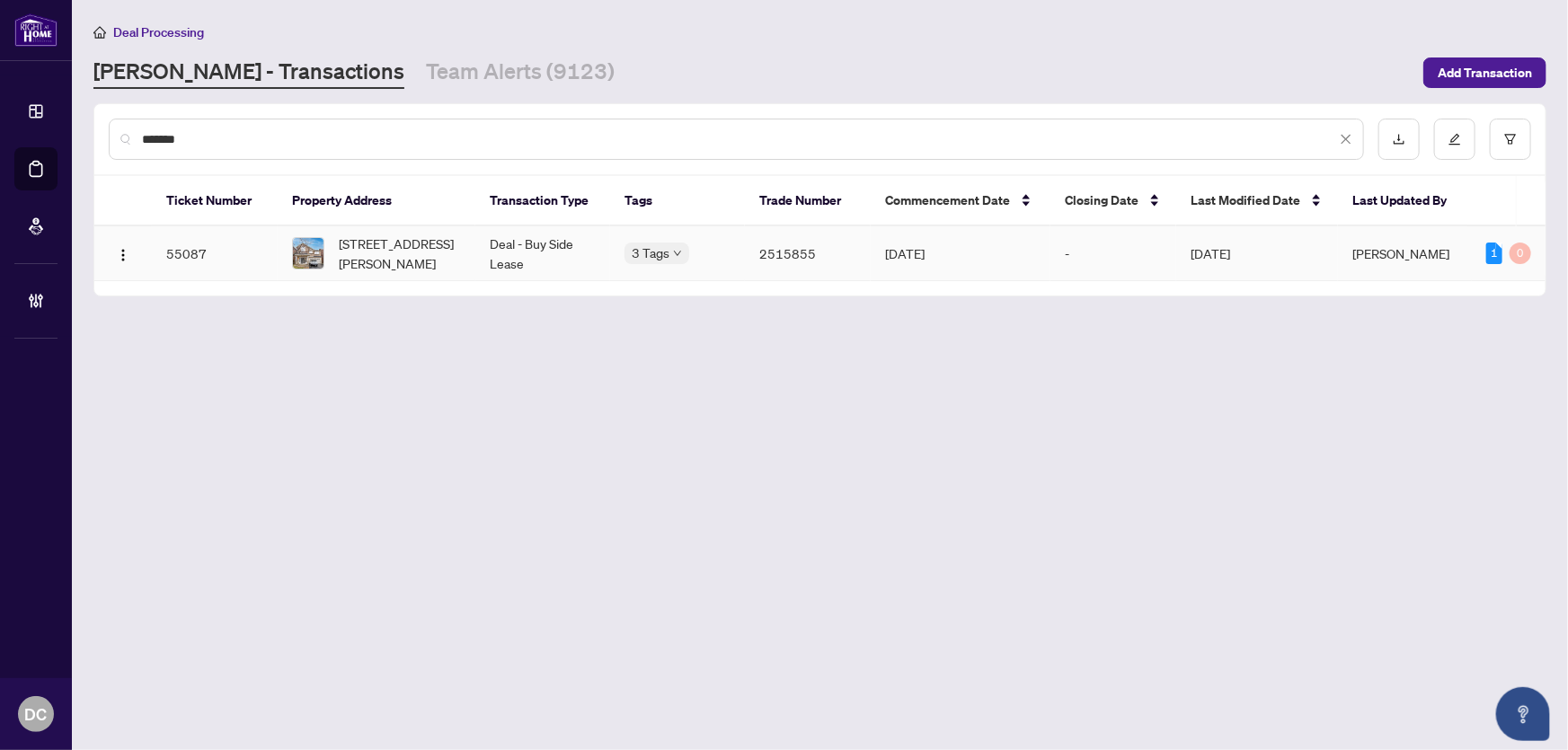
type input "*******"
click at [399, 246] on span "4670 Leanna Heights Rd, Burlington, Ontario L7M 0E5, Canada" at bounding box center [399, 253] width 122 height 39
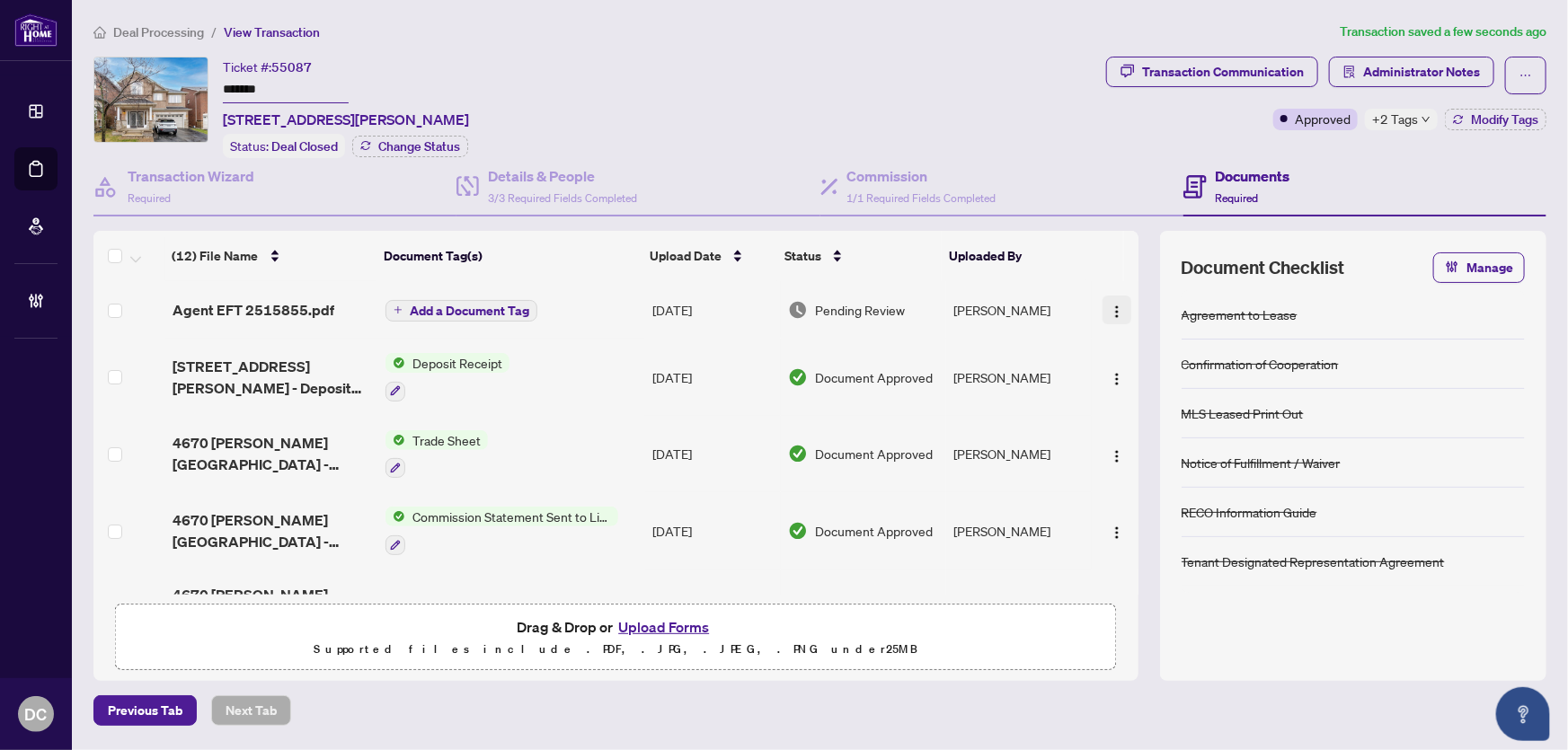
click at [1115, 305] on img "button" at bounding box center [1116, 311] width 14 height 14
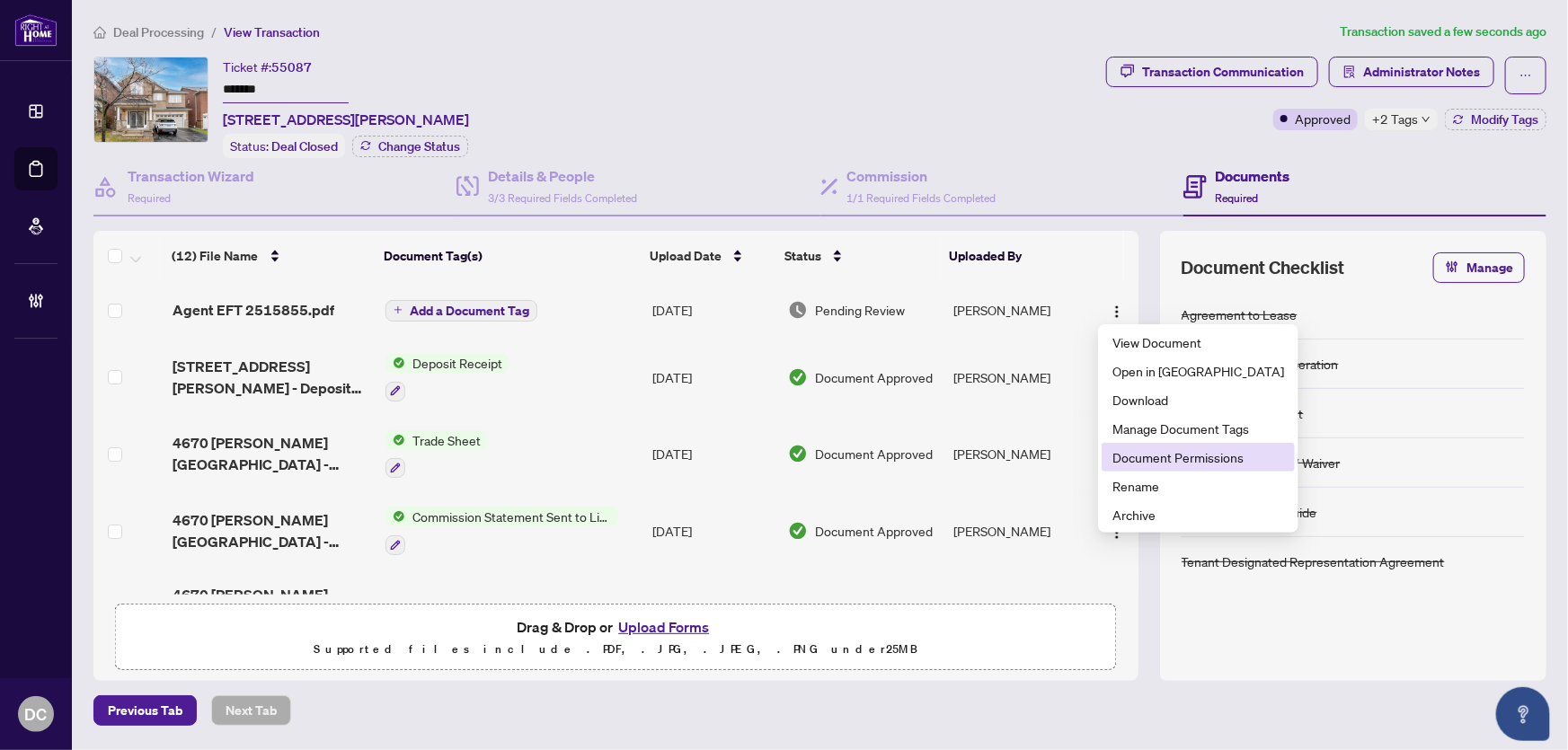
click at [1170, 459] on span "Document Permissions" at bounding box center [1198, 457] width 171 height 20
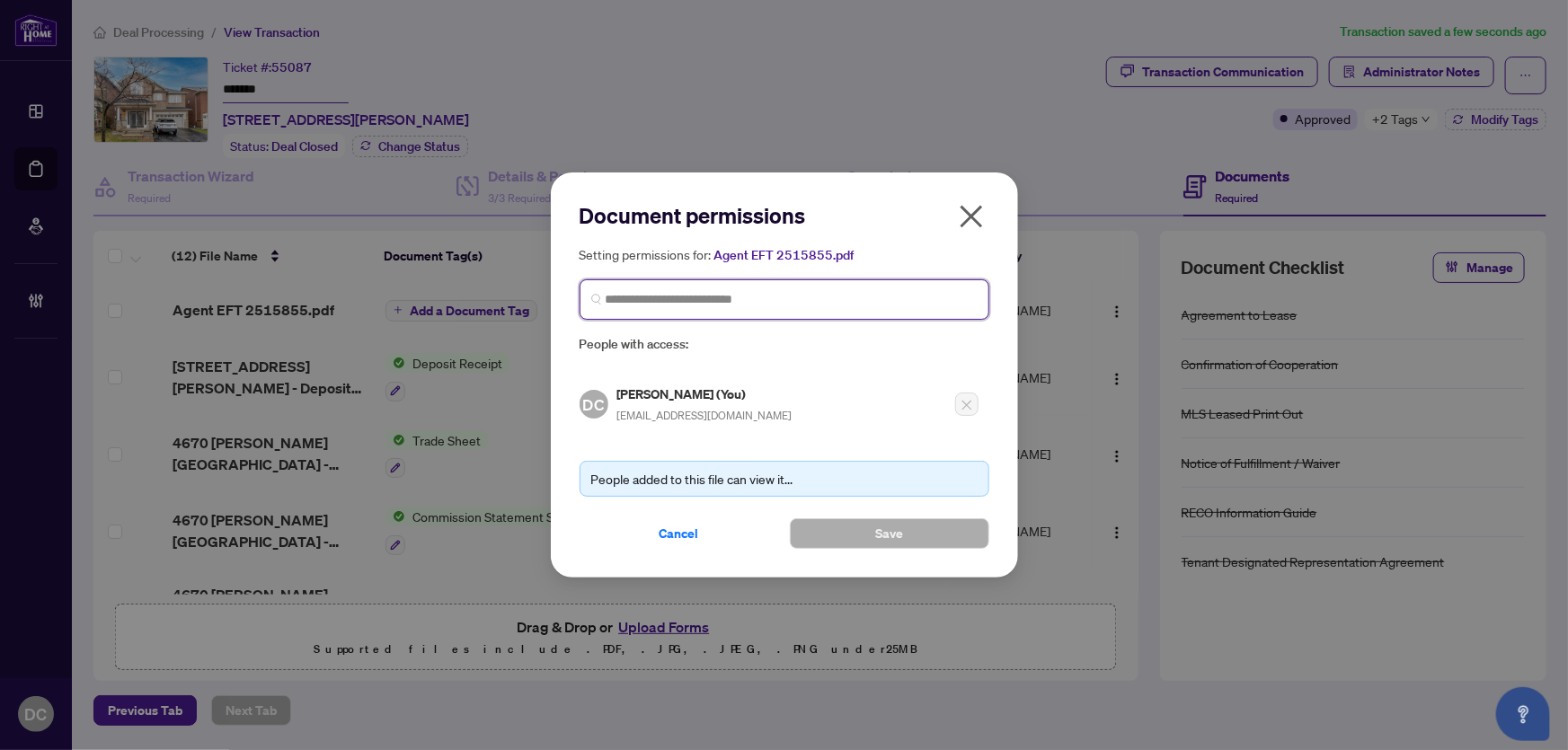
click at [746, 297] on input "search" at bounding box center [791, 300] width 372 height 19
type input "*******"
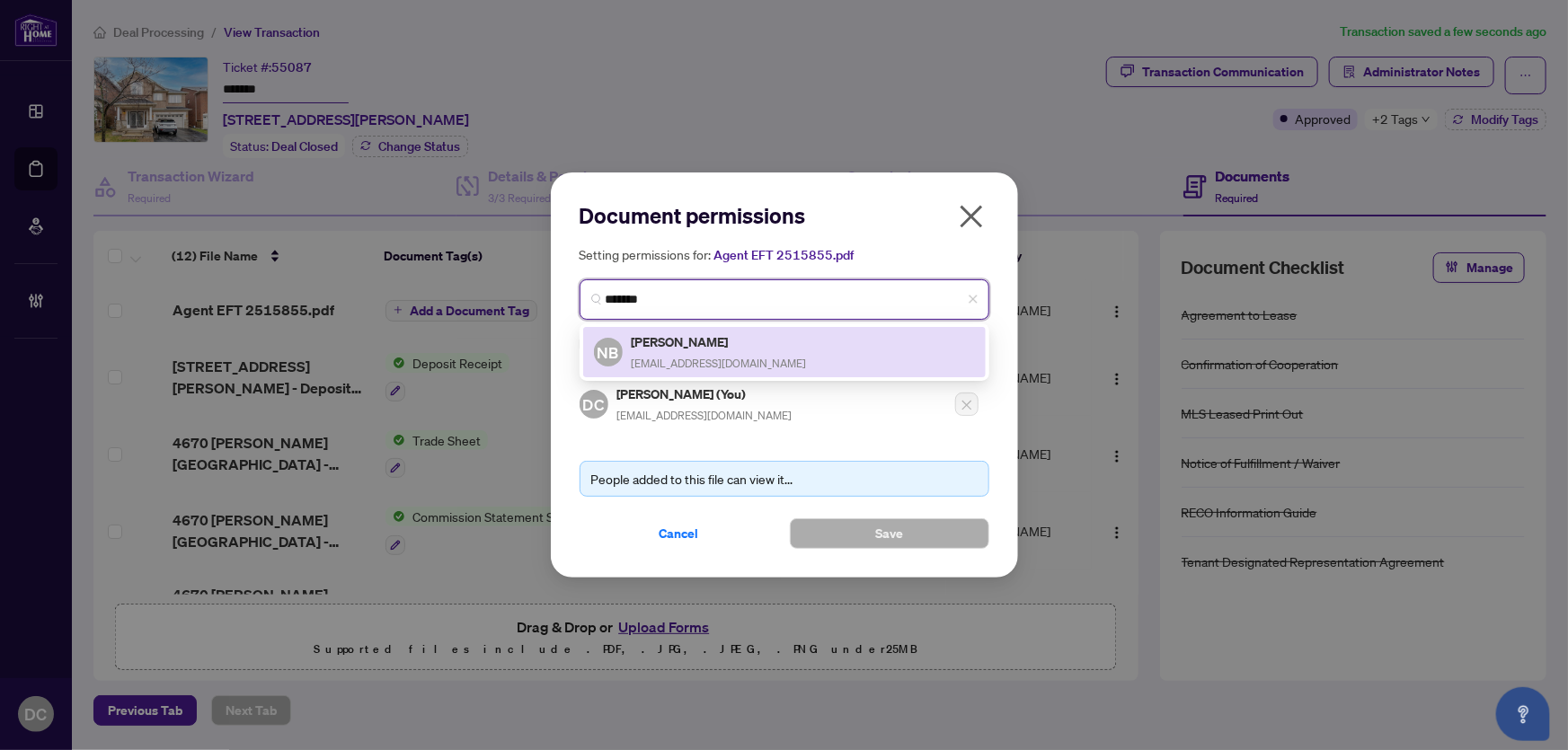
click at [711, 331] on h5 "Nancy Borsellino" at bounding box center [719, 342] width 175 height 20
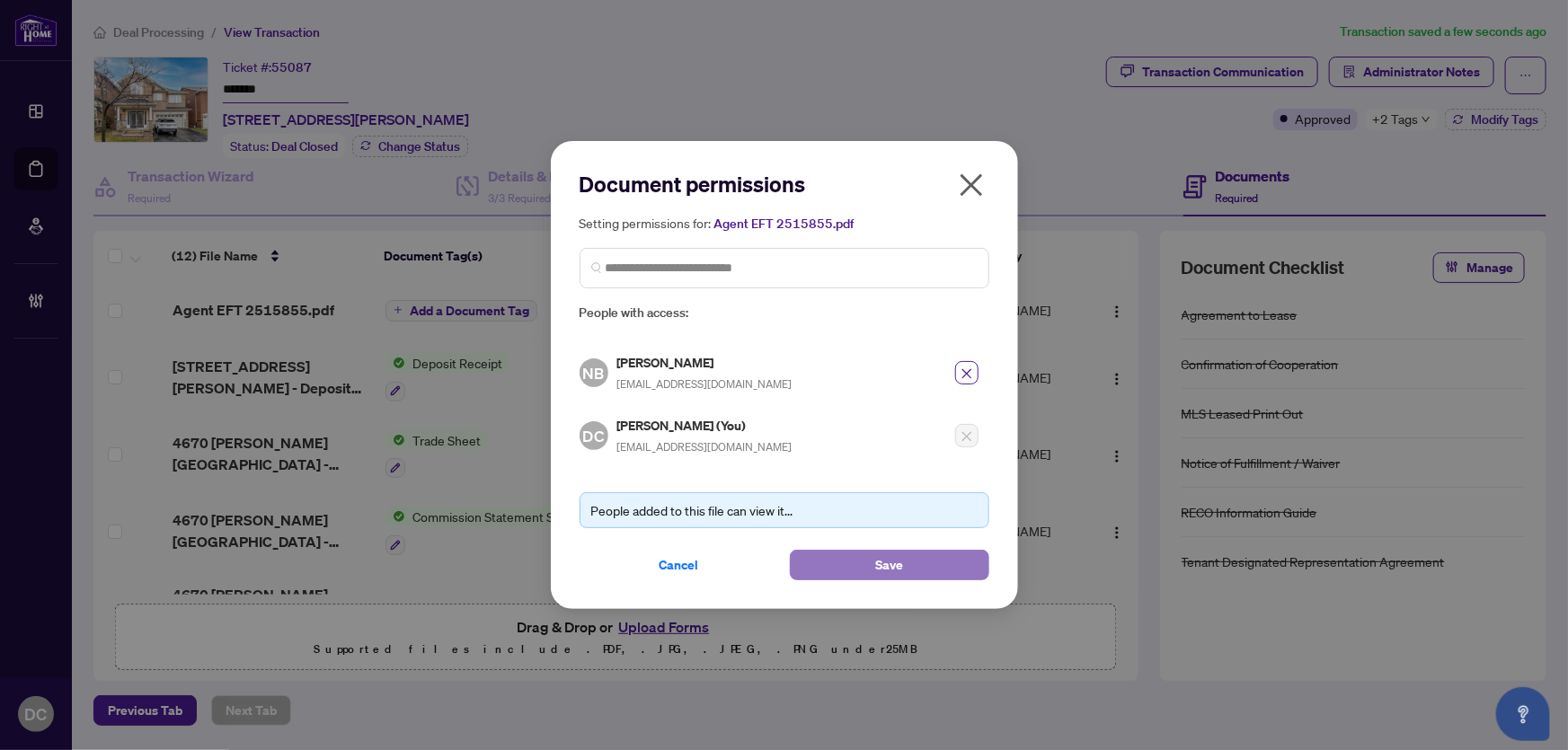
click at [878, 574] on span "Save" at bounding box center [889, 565] width 28 height 29
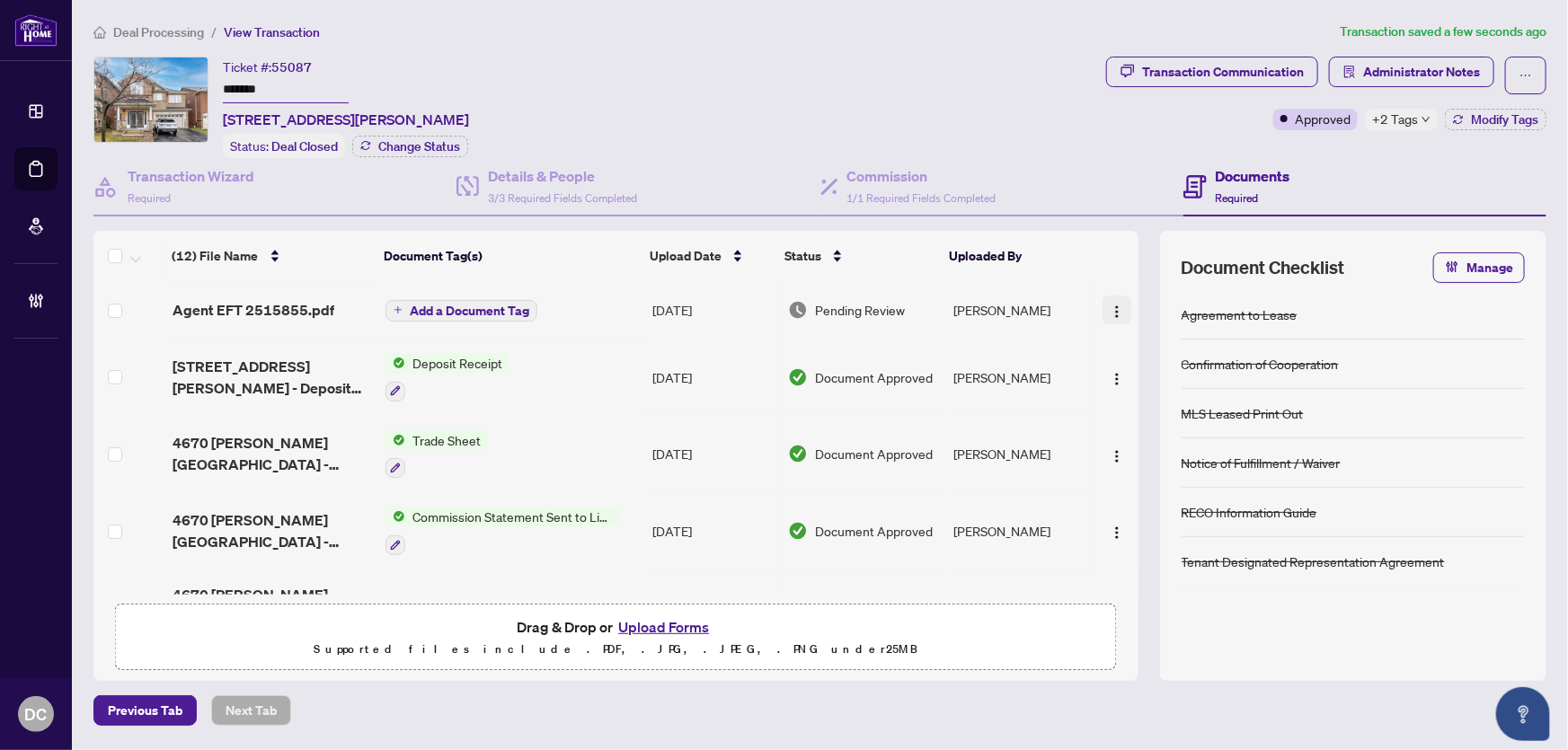
click at [1116, 306] on img "button" at bounding box center [1116, 311] width 14 height 14
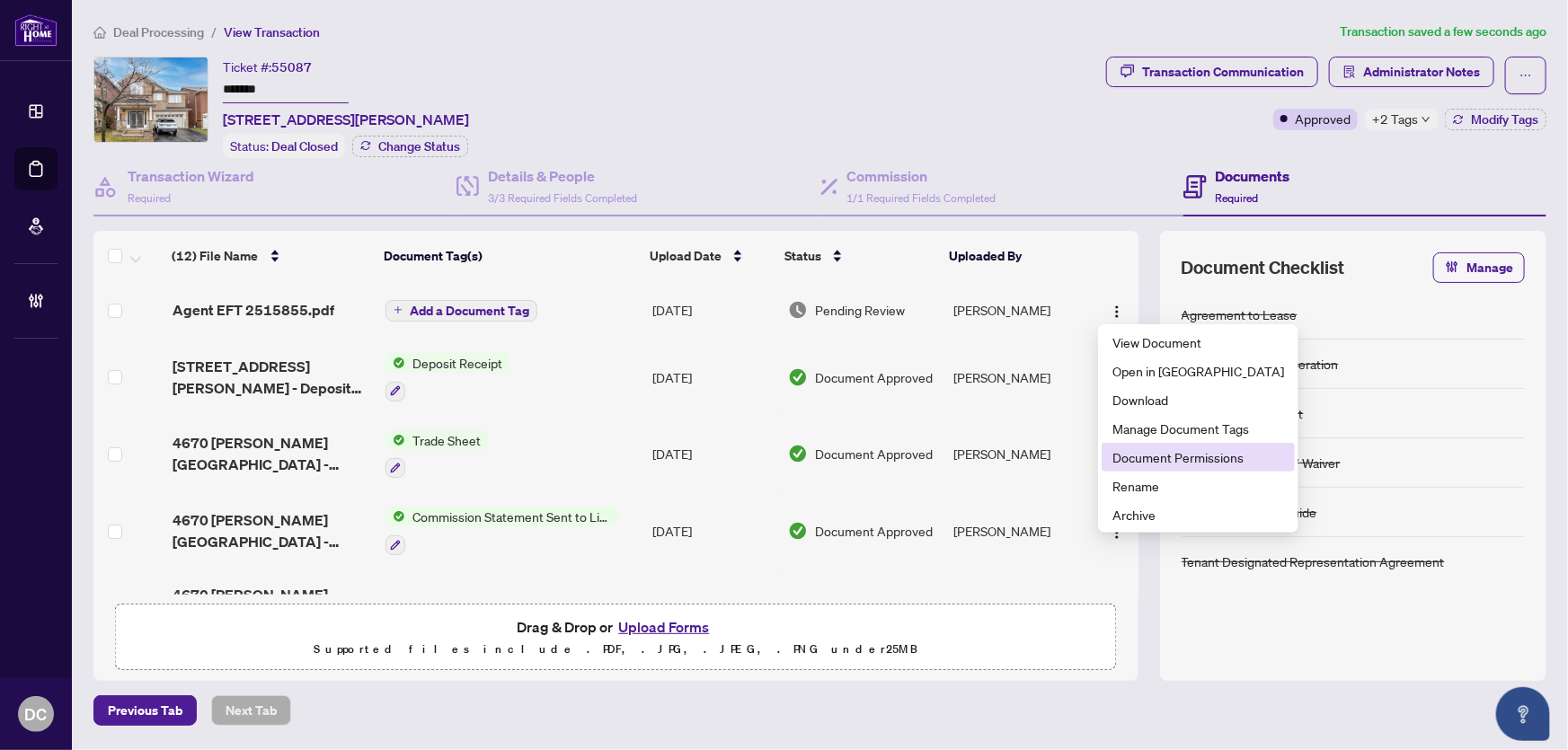
click at [1166, 451] on span "Document Permissions" at bounding box center [1198, 457] width 171 height 20
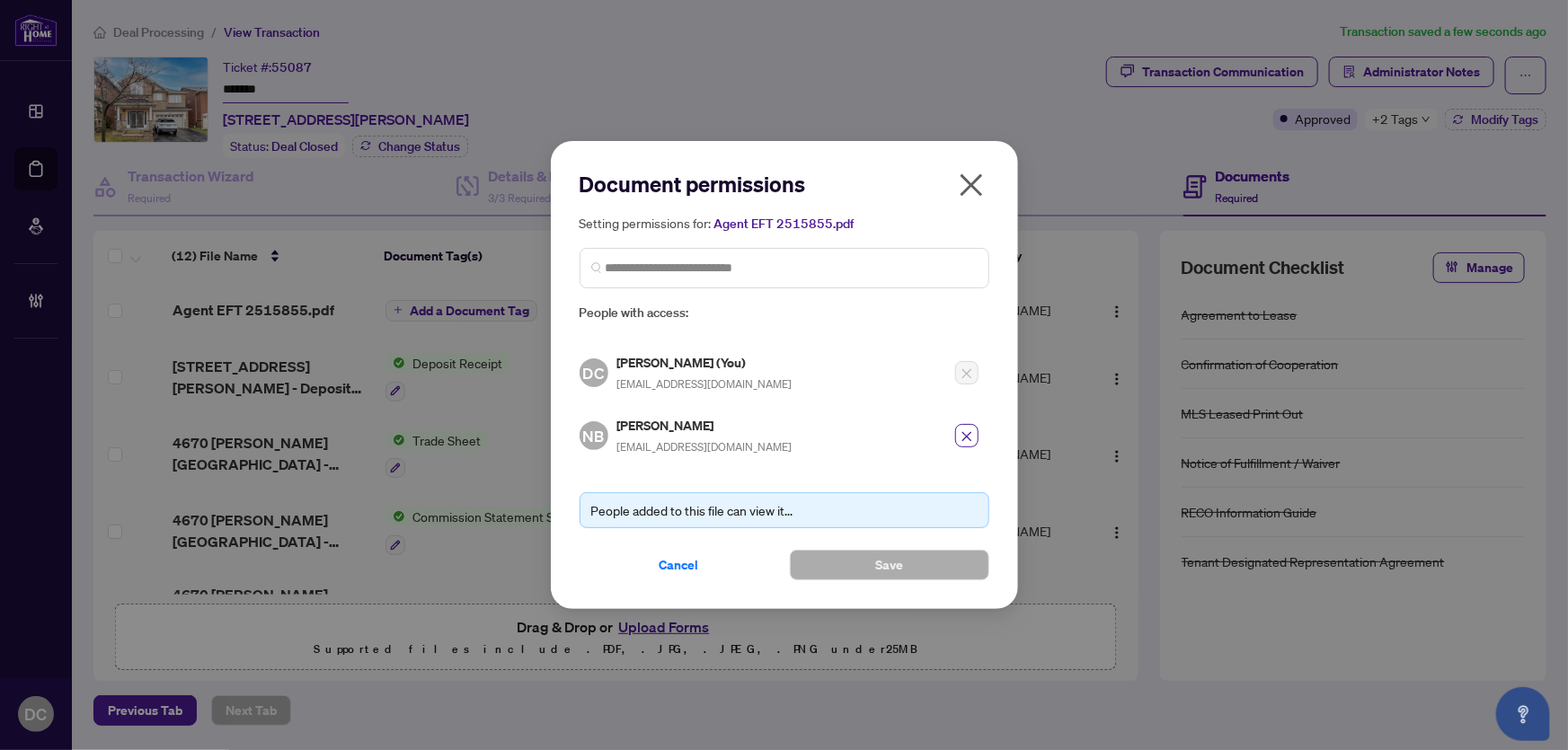
drag, startPoint x: 681, startPoint y: 556, endPoint x: 667, endPoint y: 529, distance: 30.4
click at [681, 556] on span "Cancel" at bounding box center [679, 565] width 39 height 29
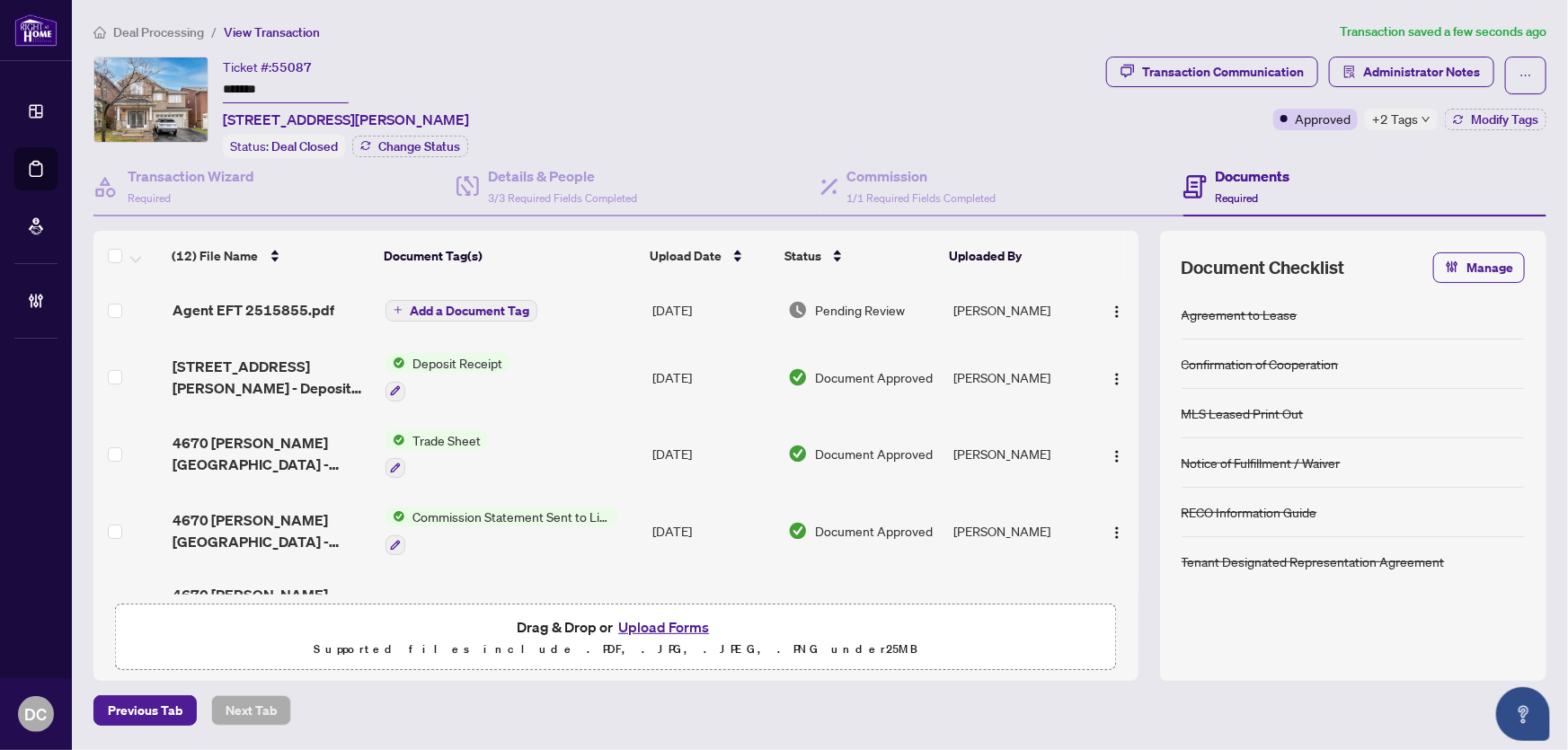
click at [189, 35] on span "Deal Processing" at bounding box center [158, 32] width 90 height 16
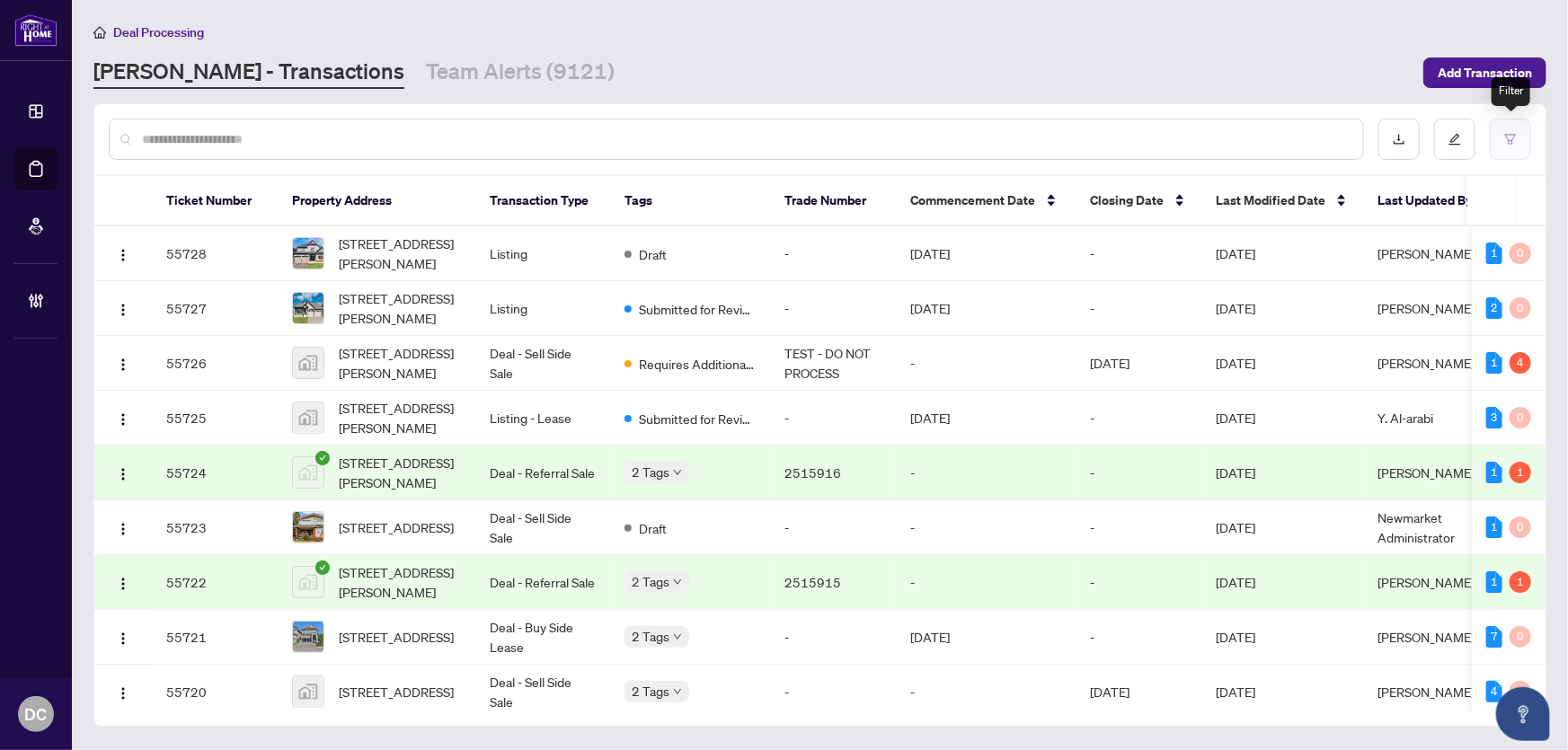
click at [1500, 143] on button "button" at bounding box center [1510, 139] width 41 height 41
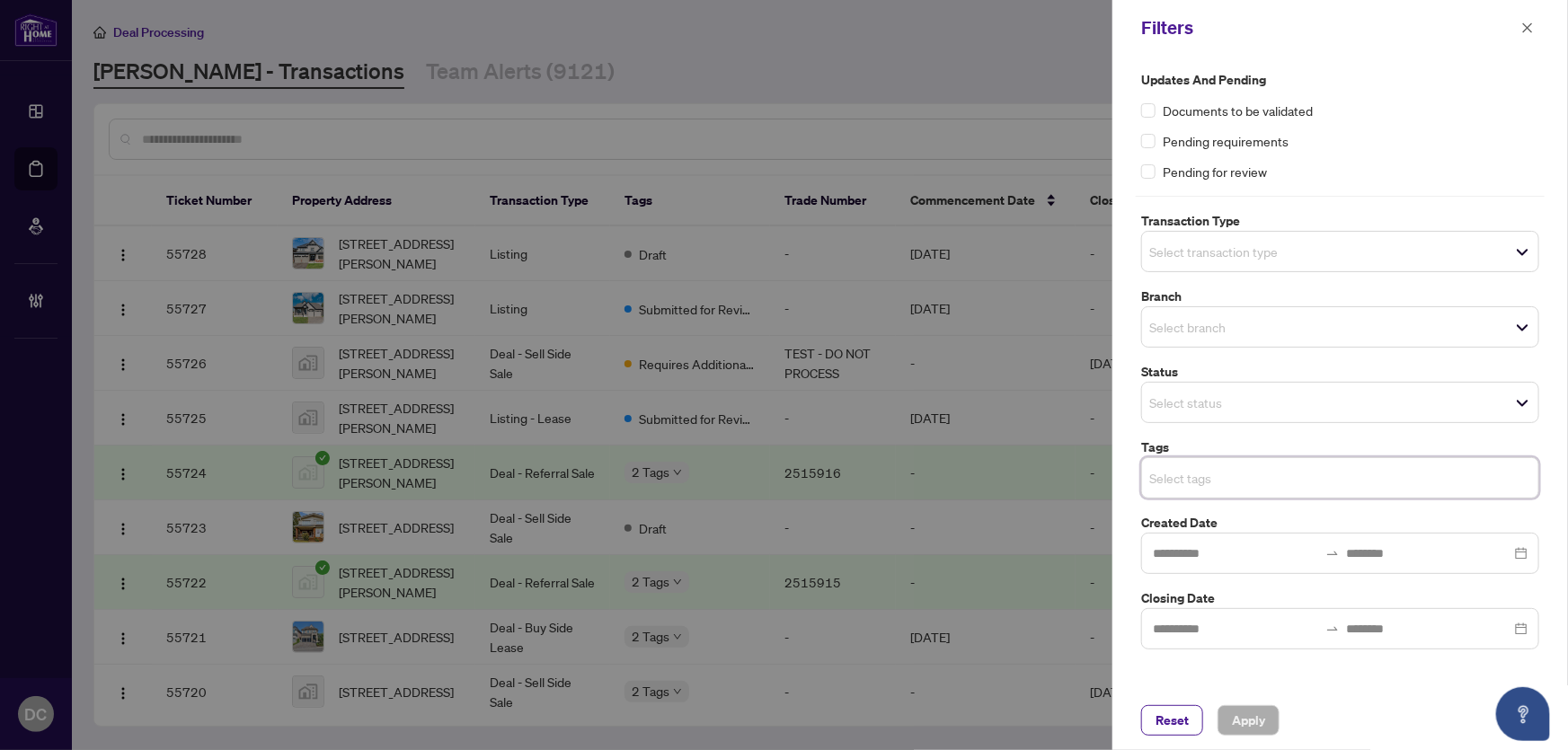
click at [1250, 477] on input "search" at bounding box center [1211, 477] width 126 height 21
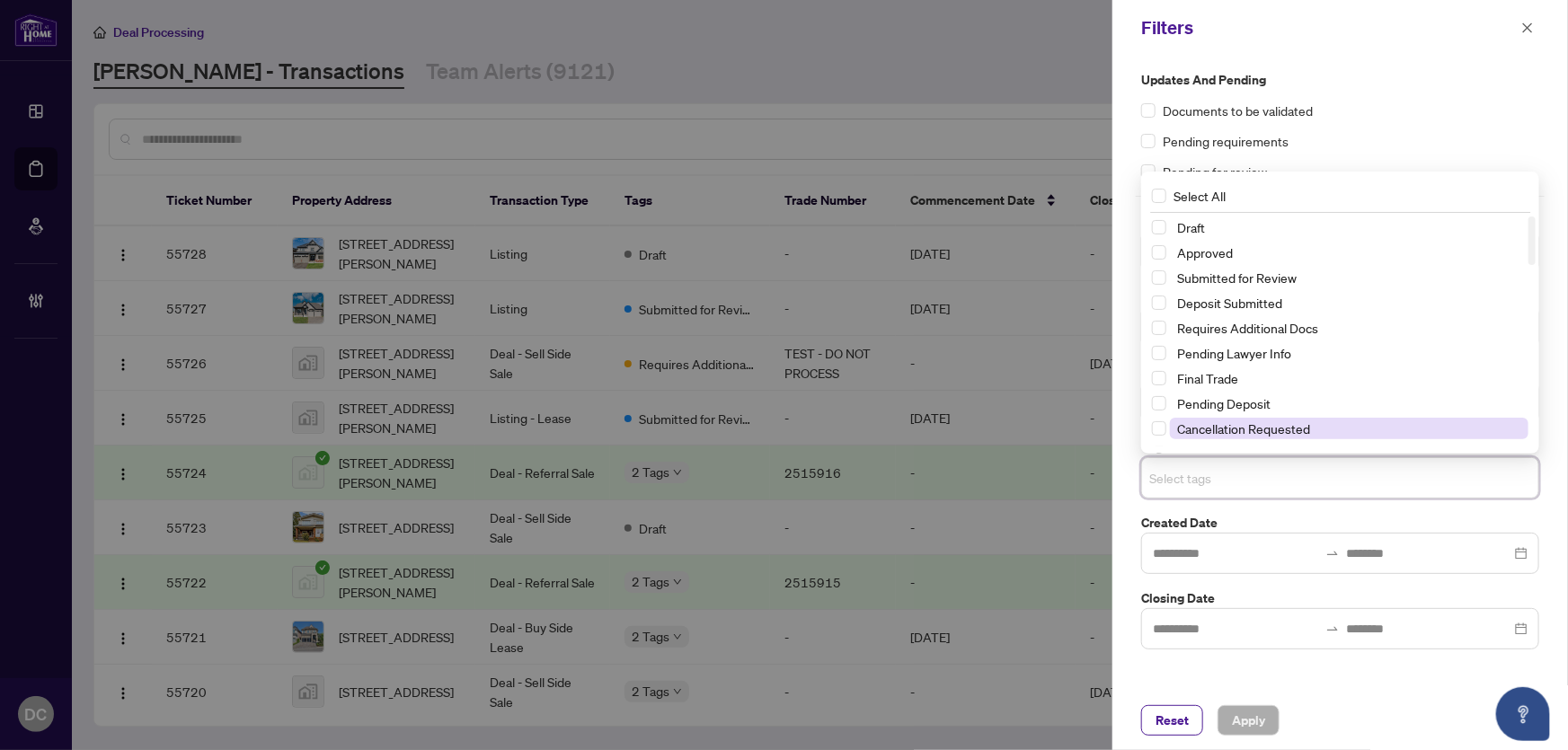
scroll to position [81, 0]
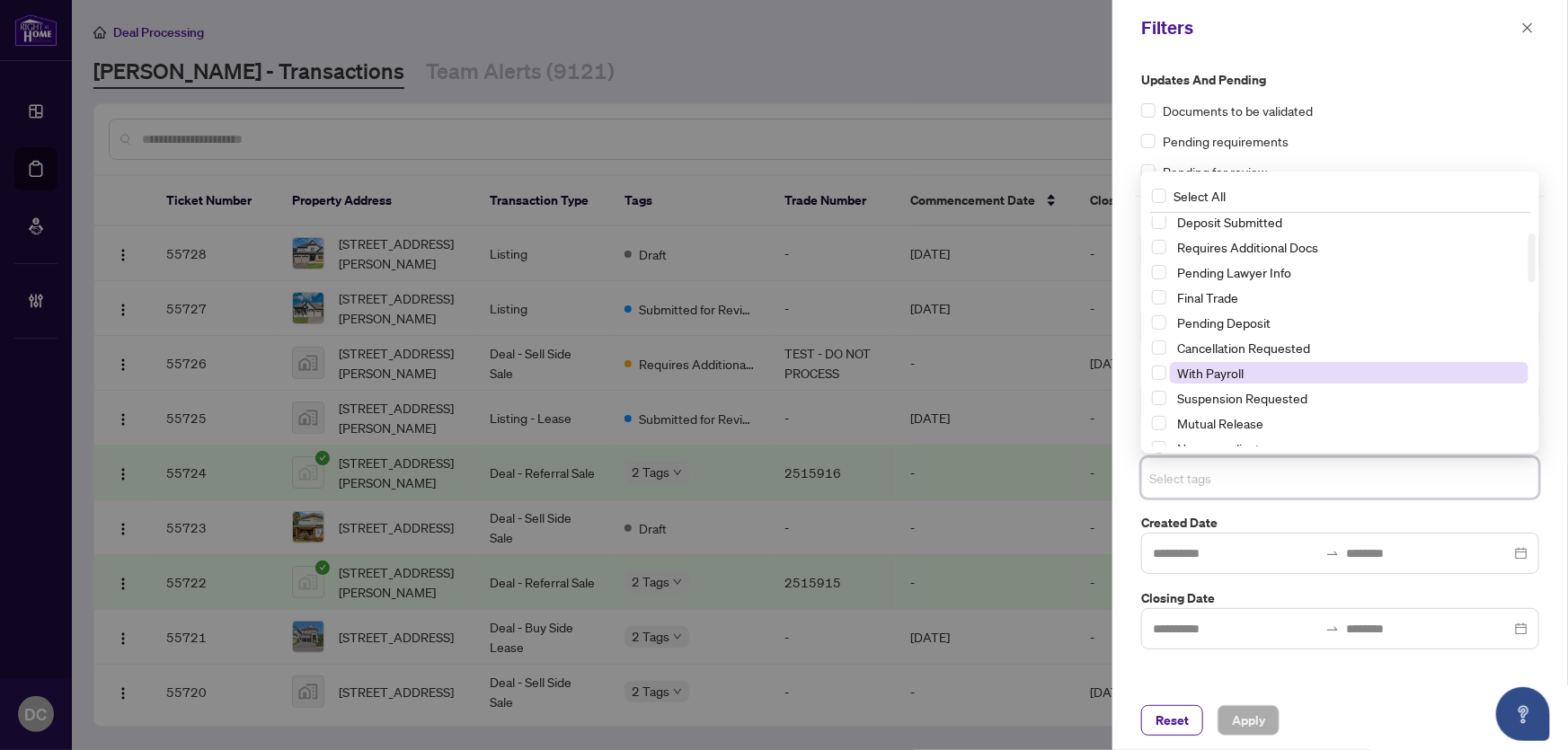
click at [1264, 377] on span "With Payroll" at bounding box center [1348, 372] width 358 height 21
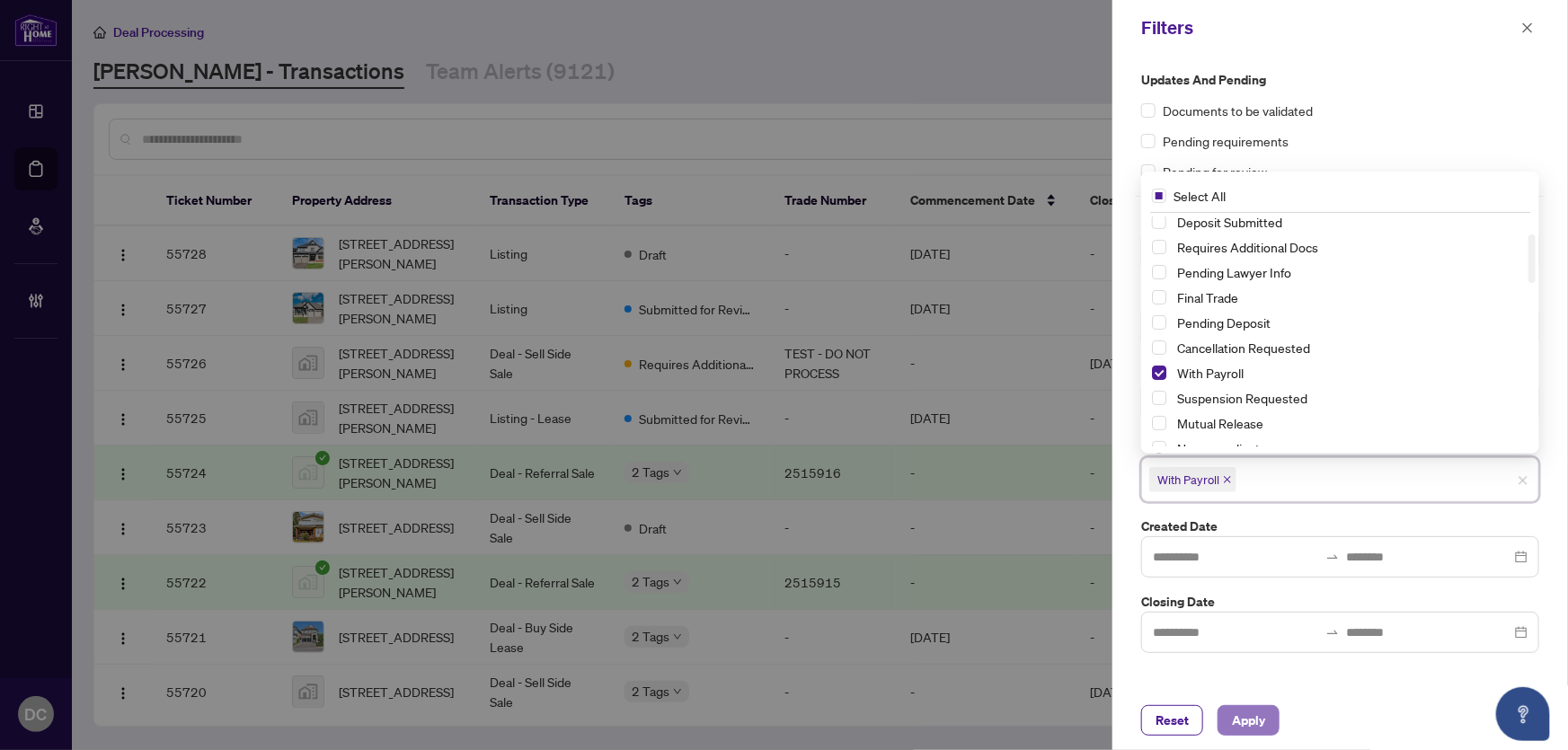
click at [1253, 720] on span "Apply" at bounding box center [1249, 719] width 34 height 29
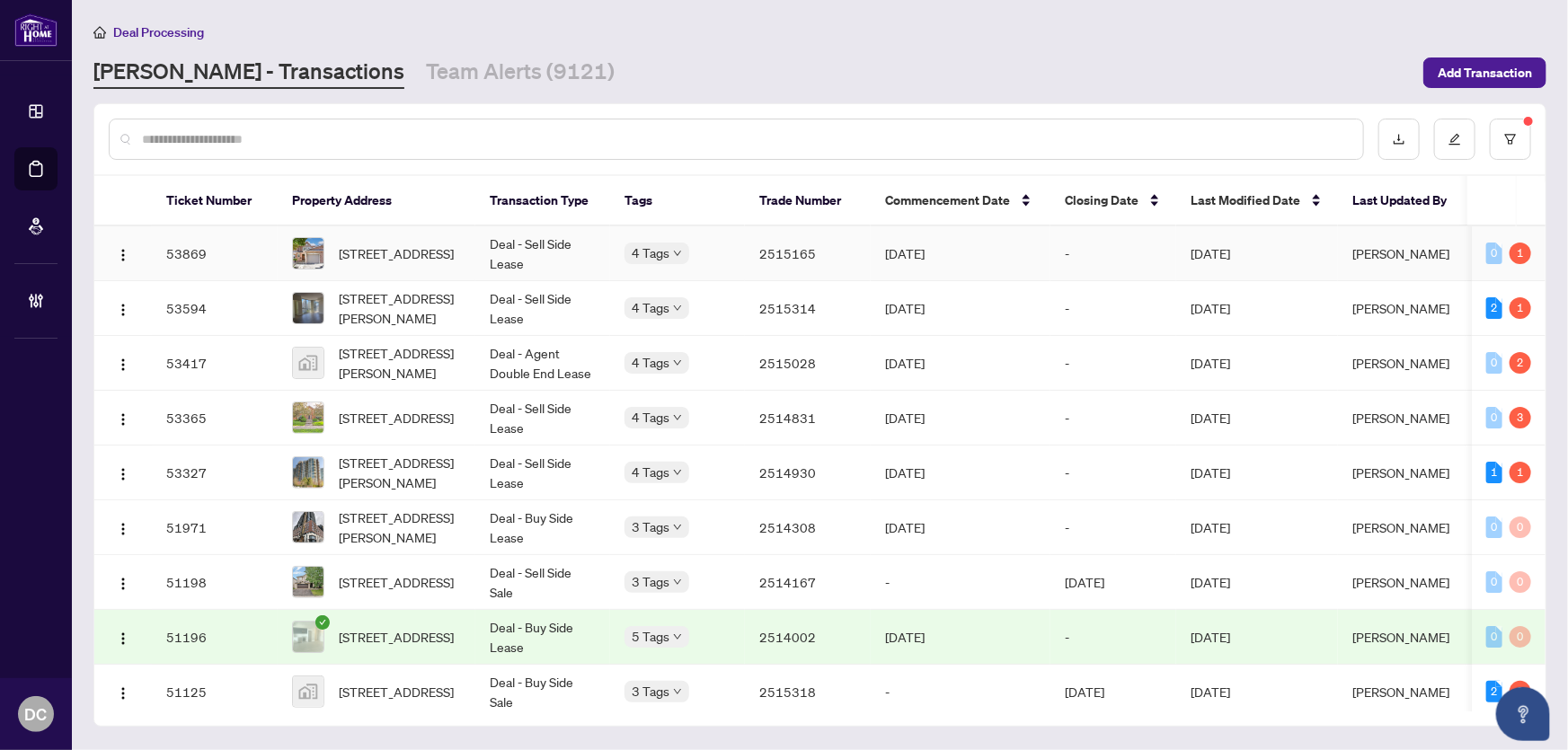
click at [918, 260] on td "[DATE]" at bounding box center [960, 253] width 180 height 55
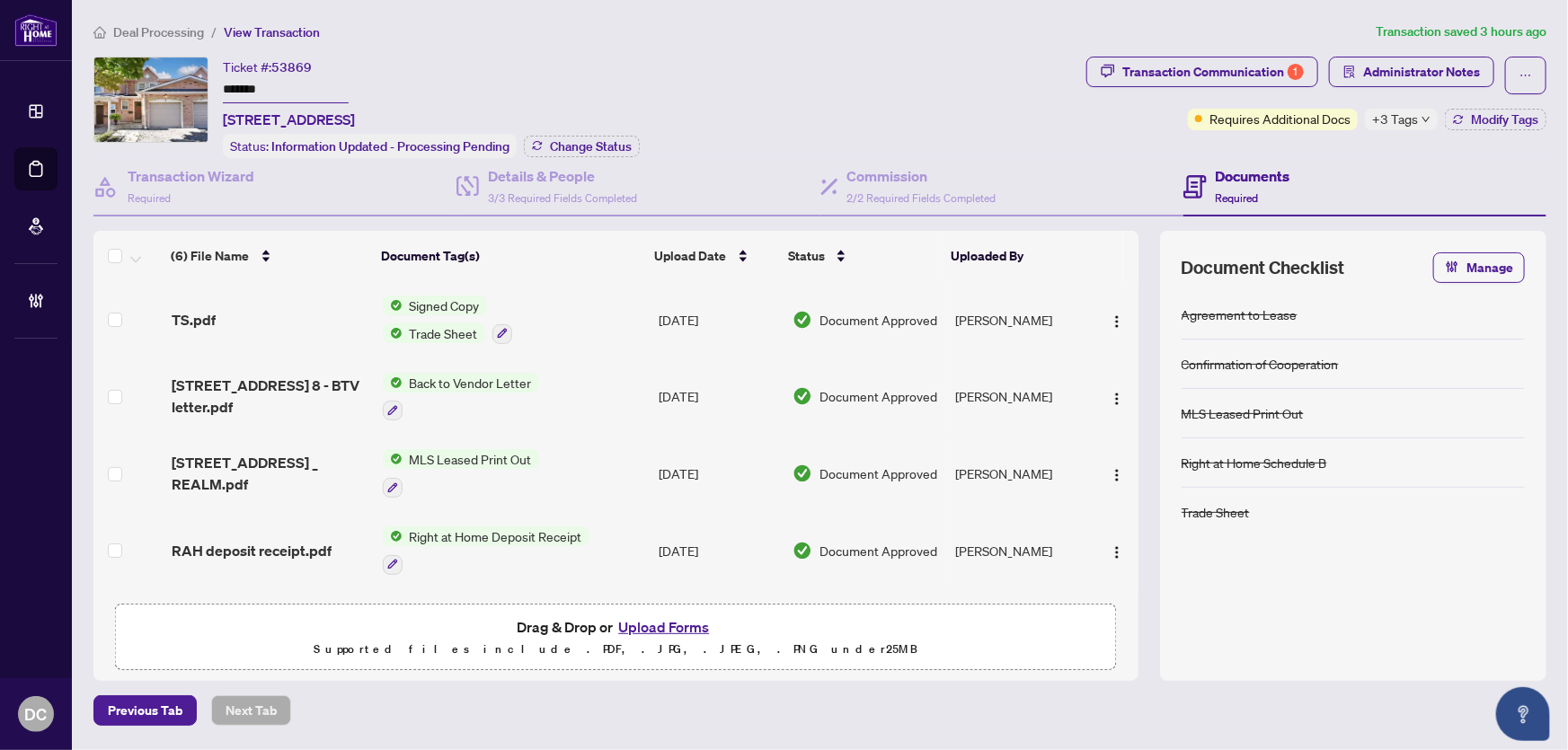
drag, startPoint x: 293, startPoint y: 79, endPoint x: 171, endPoint y: 88, distance: 122.3
click at [171, 88] on div "Ticket #: 53869 ******* 8-1039 Cedarglen Gate, Mississauga, Ontario L5C 2Y3, Ca…" at bounding box center [586, 107] width 986 height 101
click at [607, 153] on button "Change Status" at bounding box center [582, 146] width 115 height 21
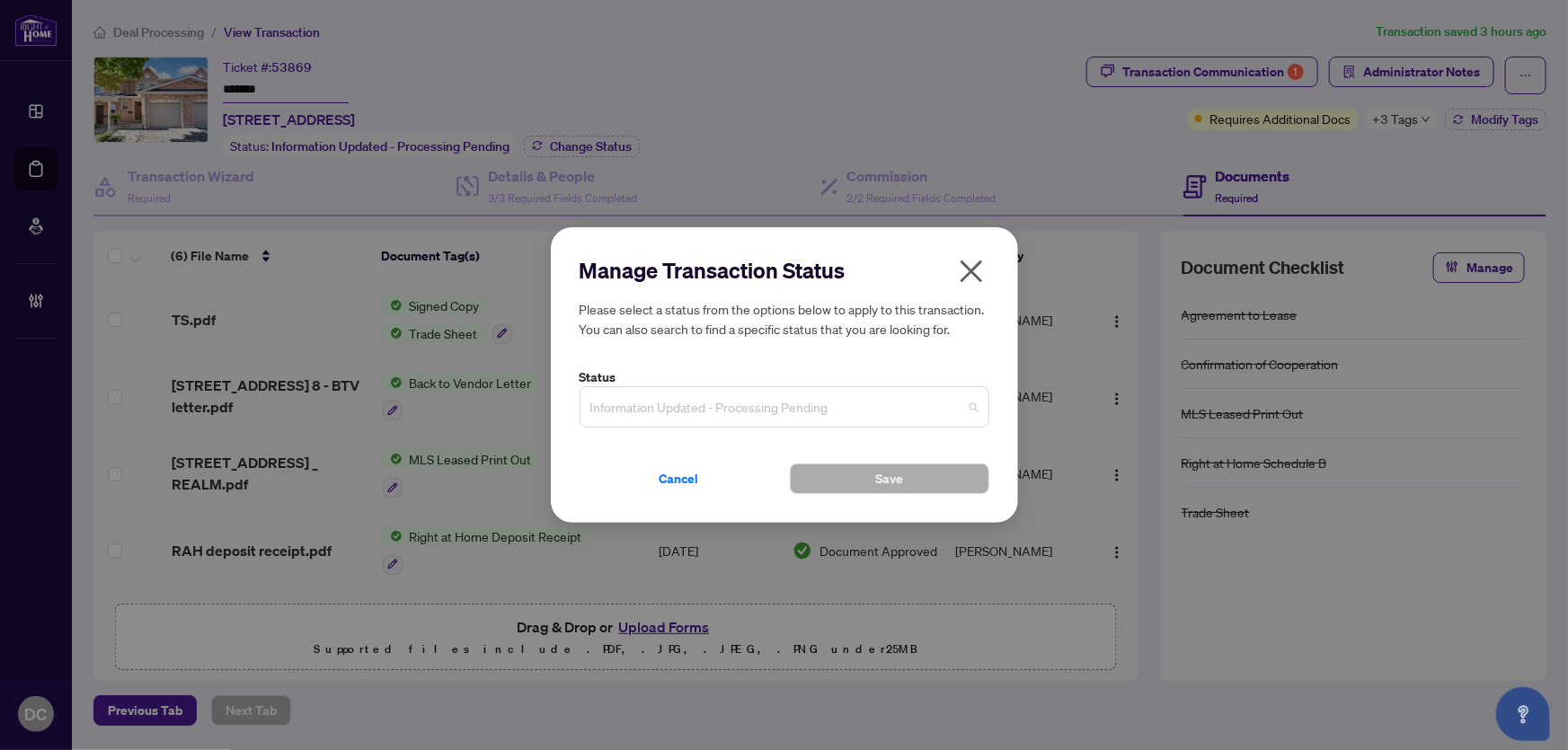
click at [779, 402] on span "Information Updated - Processing Pending" at bounding box center [784, 407] width 388 height 34
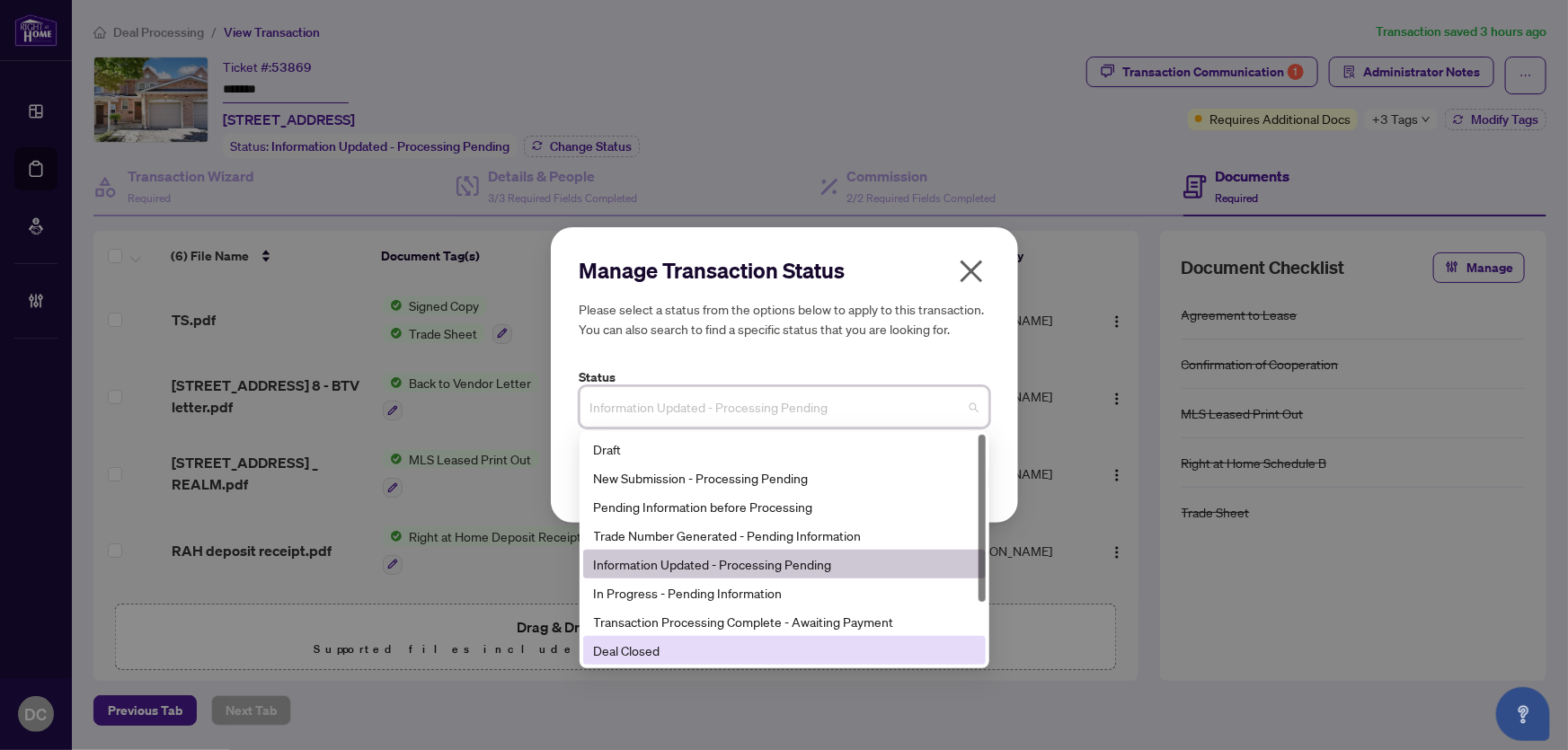
click at [656, 653] on div "Deal Closed" at bounding box center [784, 650] width 381 height 20
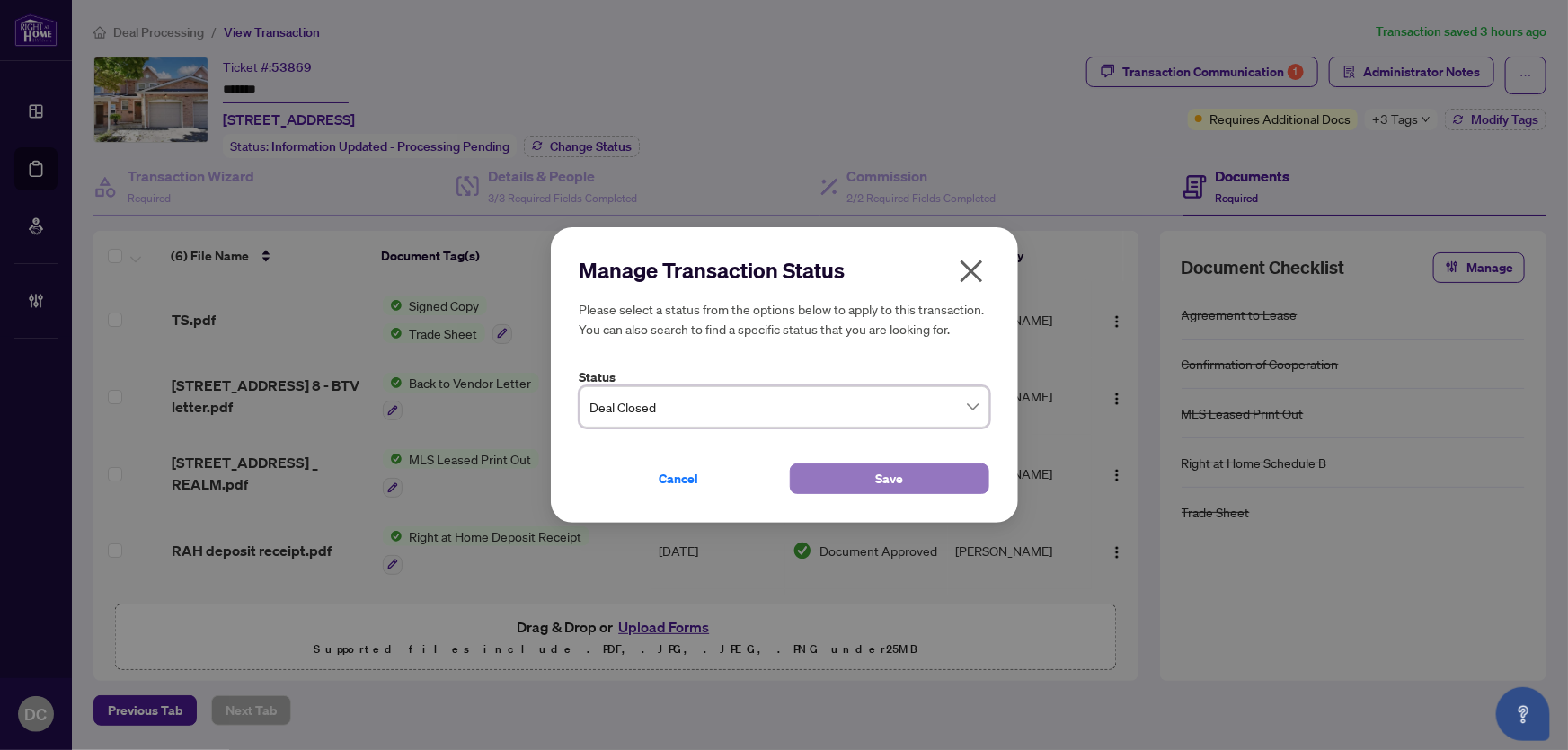
click at [831, 487] on button "Save" at bounding box center [889, 478] width 199 height 31
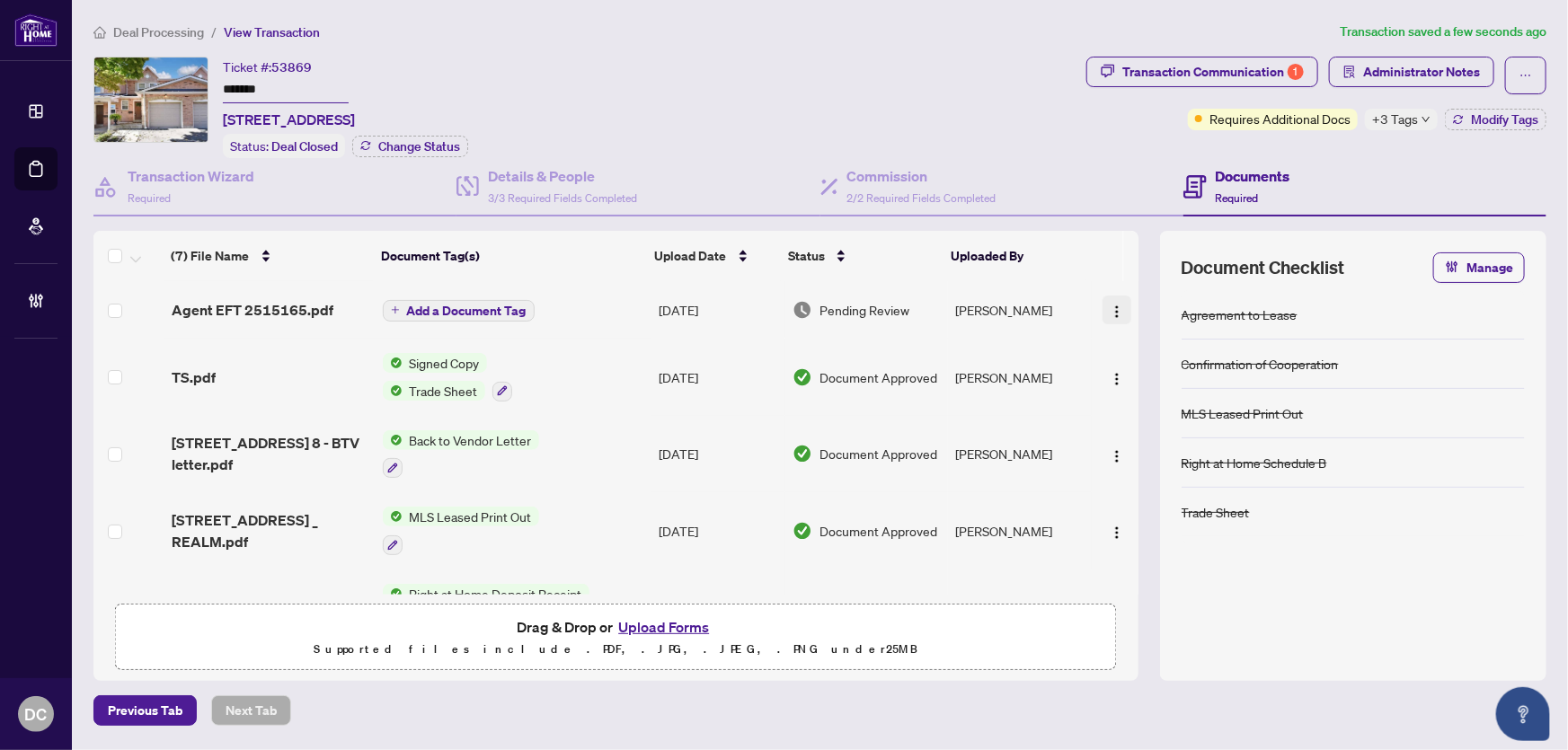
click at [1115, 304] on img "button" at bounding box center [1116, 311] width 14 height 14
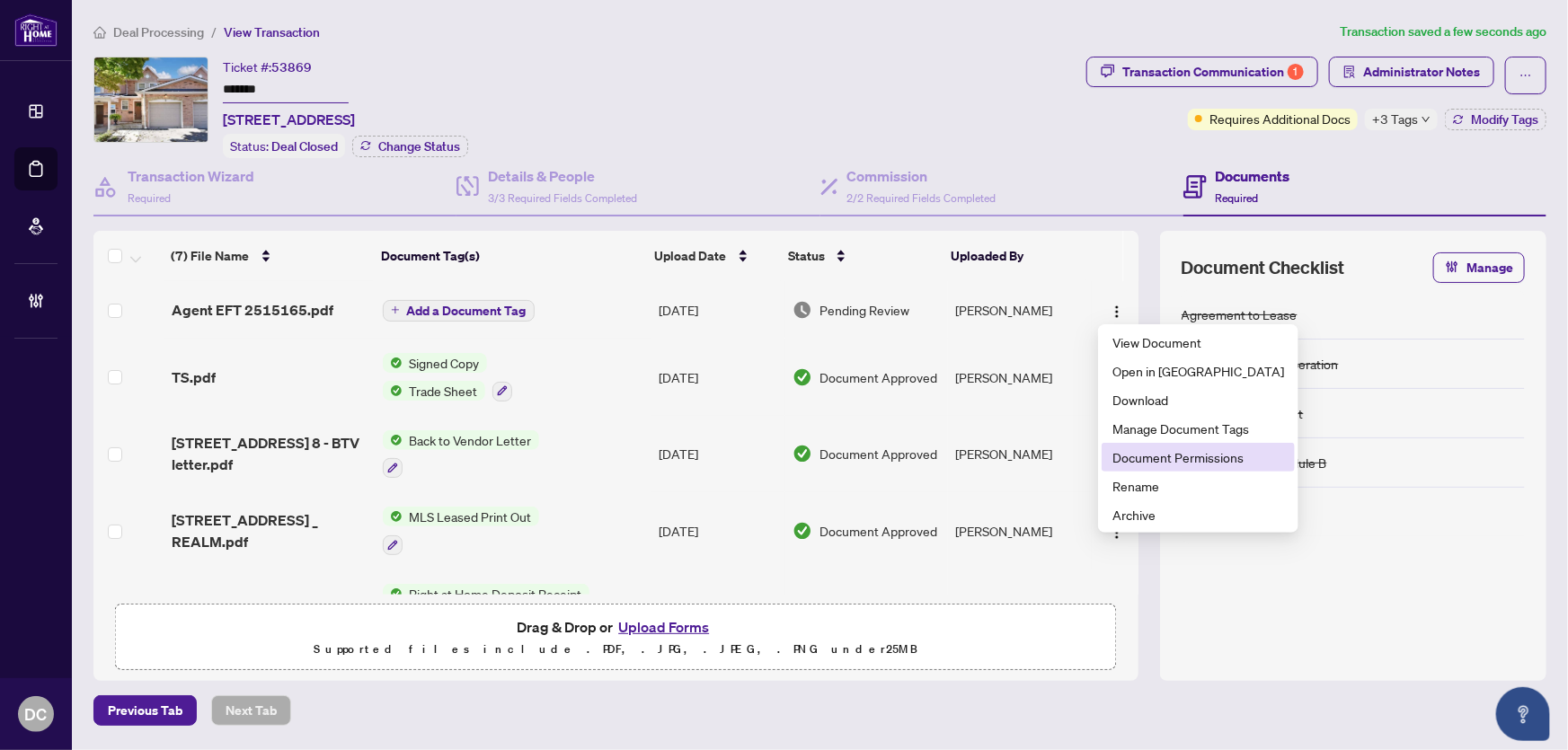
click at [1127, 449] on span "Document Permissions" at bounding box center [1198, 457] width 171 height 20
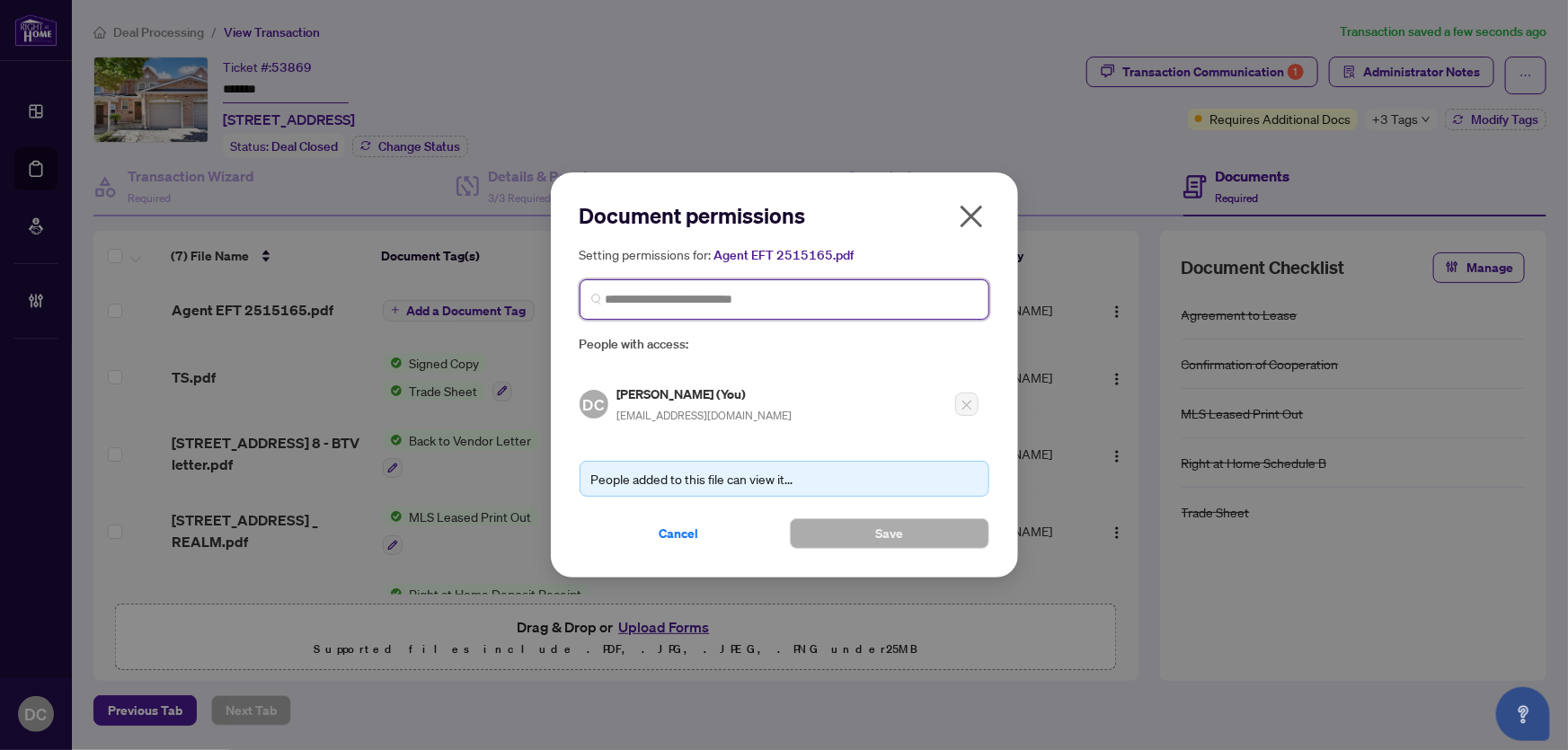
click at [869, 301] on input "search" at bounding box center [791, 300] width 372 height 19
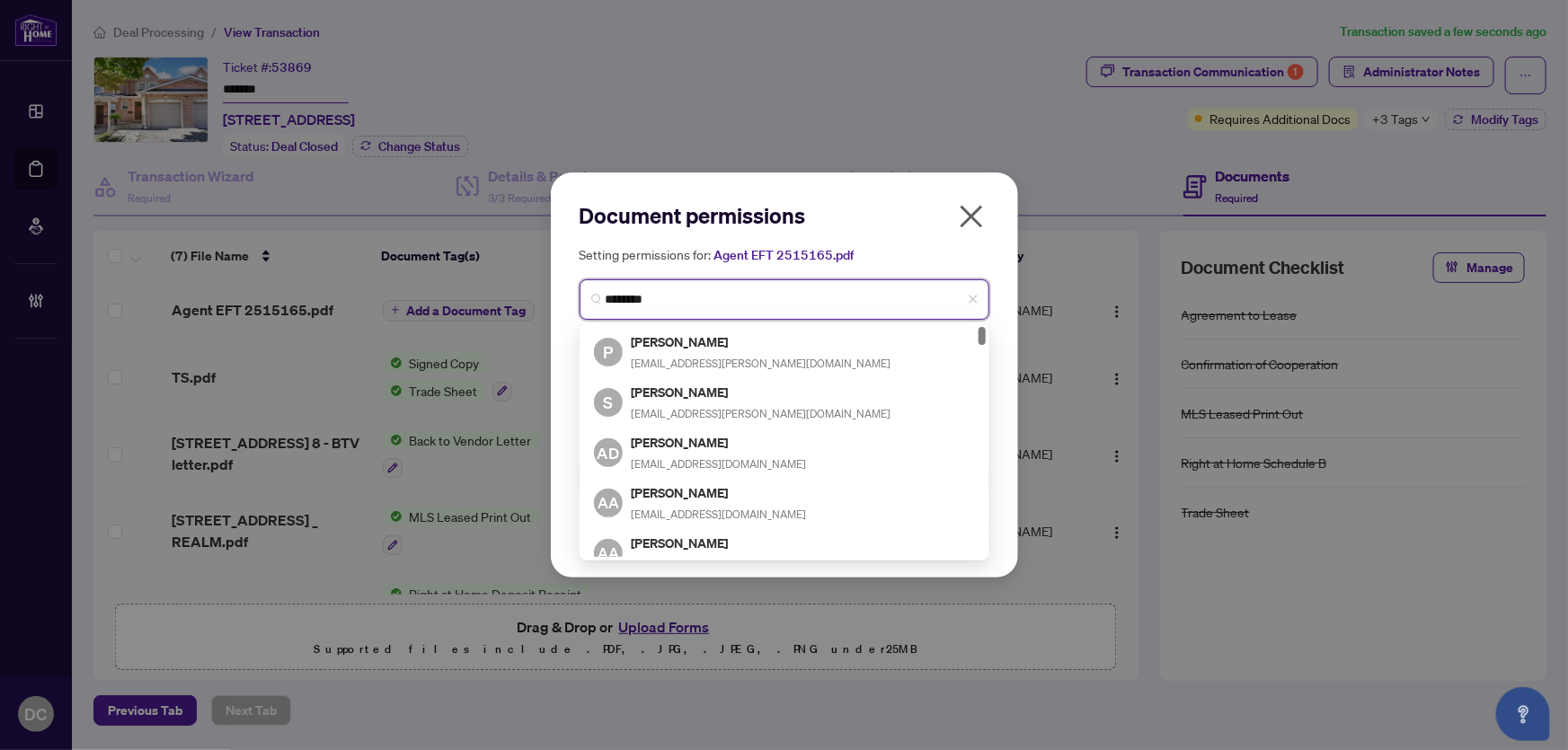
type input "*********"
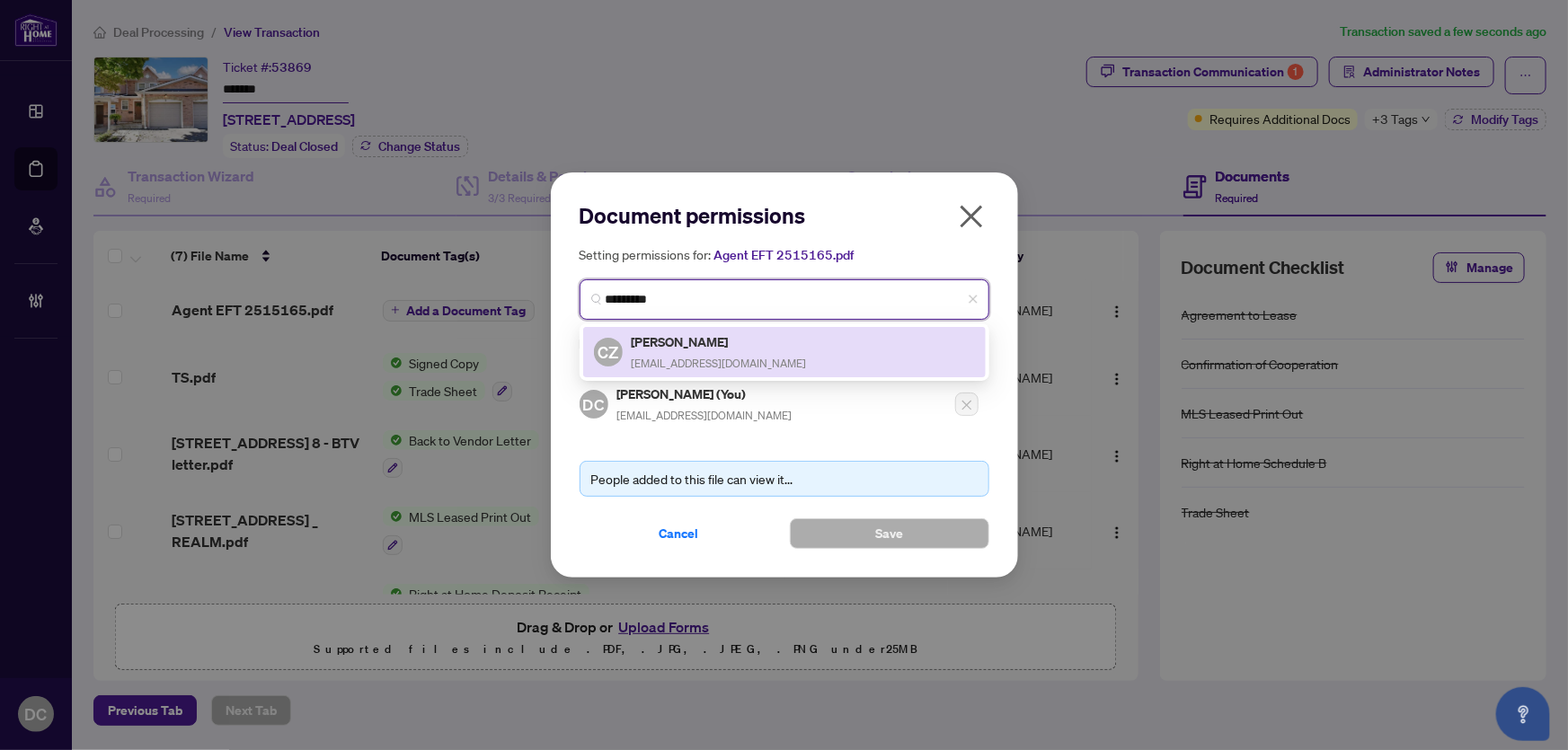
click at [816, 342] on div "CZ Cindy Zhang cindy9968@gmail.com" at bounding box center [784, 352] width 381 height 41
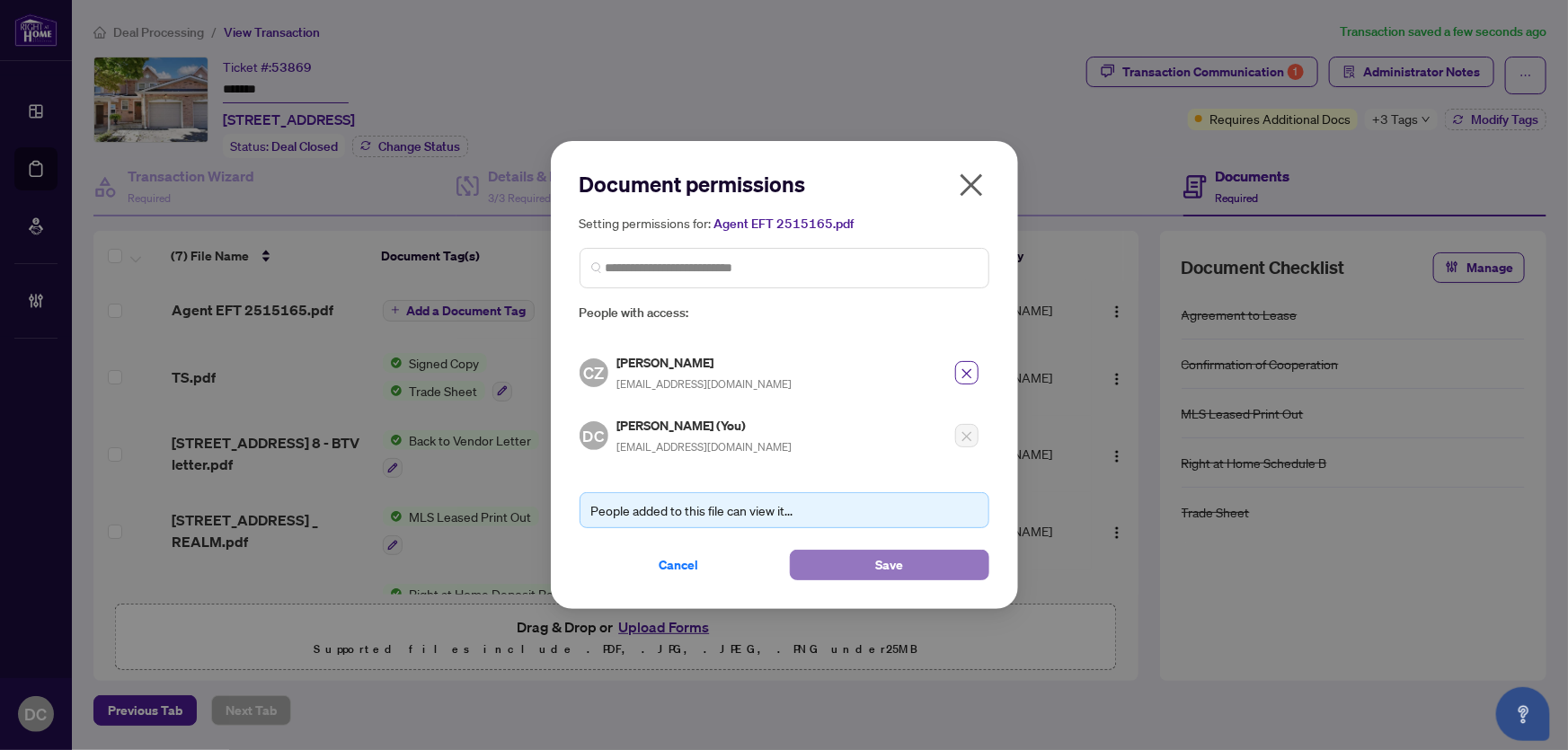
click at [844, 556] on button "Save" at bounding box center [889, 565] width 199 height 31
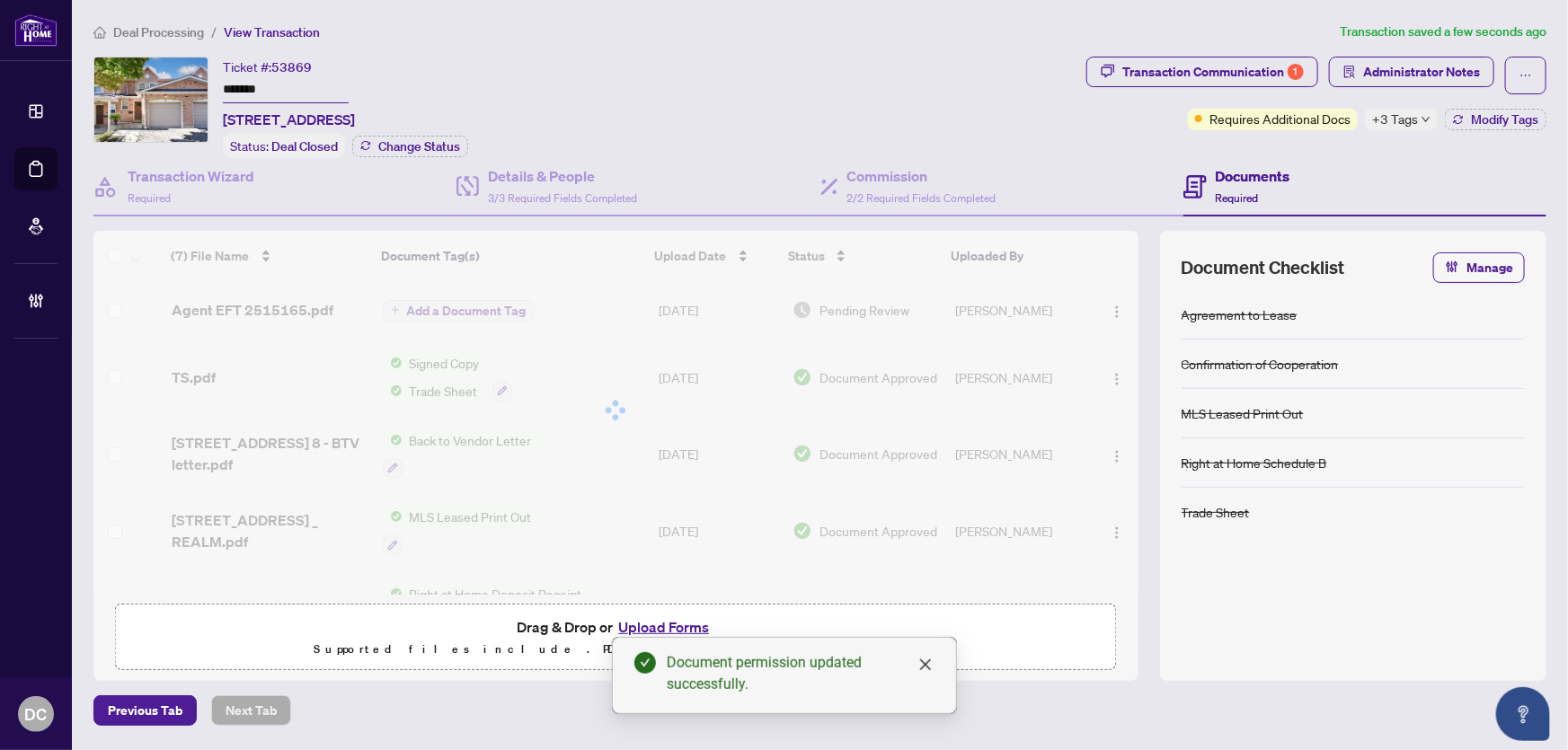
click at [1403, 121] on span "+3 Tags" at bounding box center [1395, 119] width 46 height 20
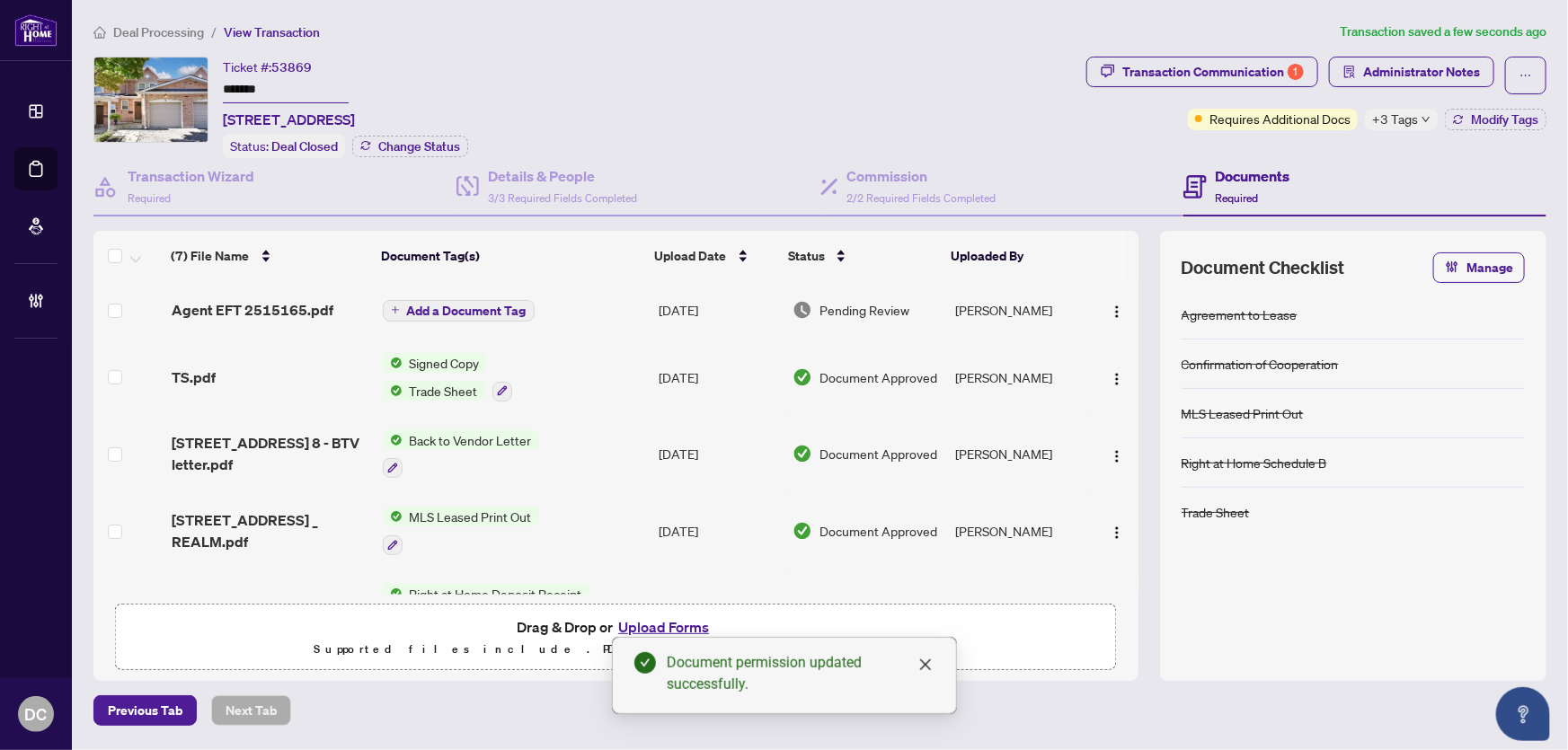
click at [1330, 153] on div "Transaction Communication 1 Administrator Notes Requires Additional Docs +3 Tag…" at bounding box center [1317, 107] width 467 height 101
click at [1491, 116] on span "Modify Tags" at bounding box center [1505, 120] width 67 height 13
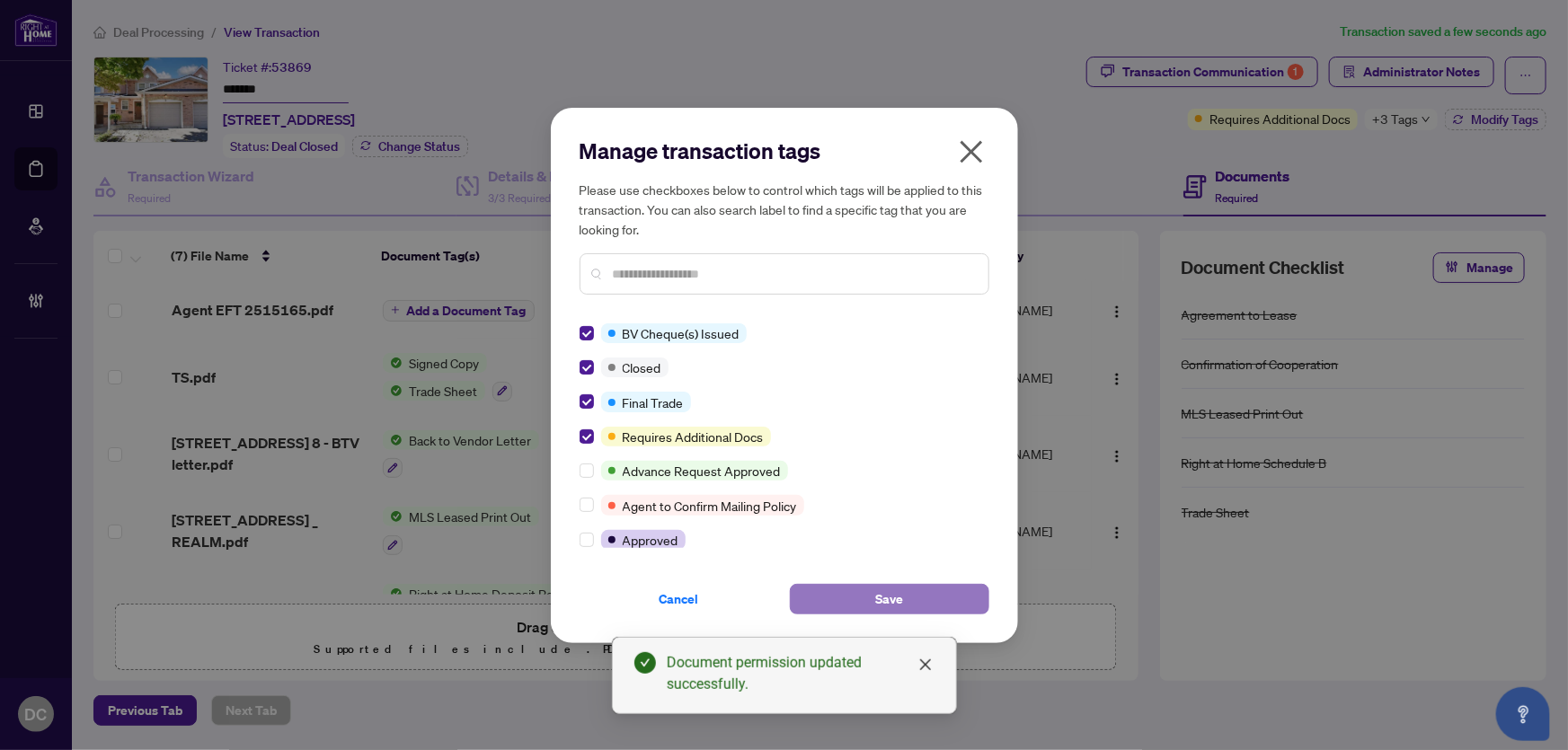
click at [886, 598] on span "Save" at bounding box center [889, 598] width 28 height 29
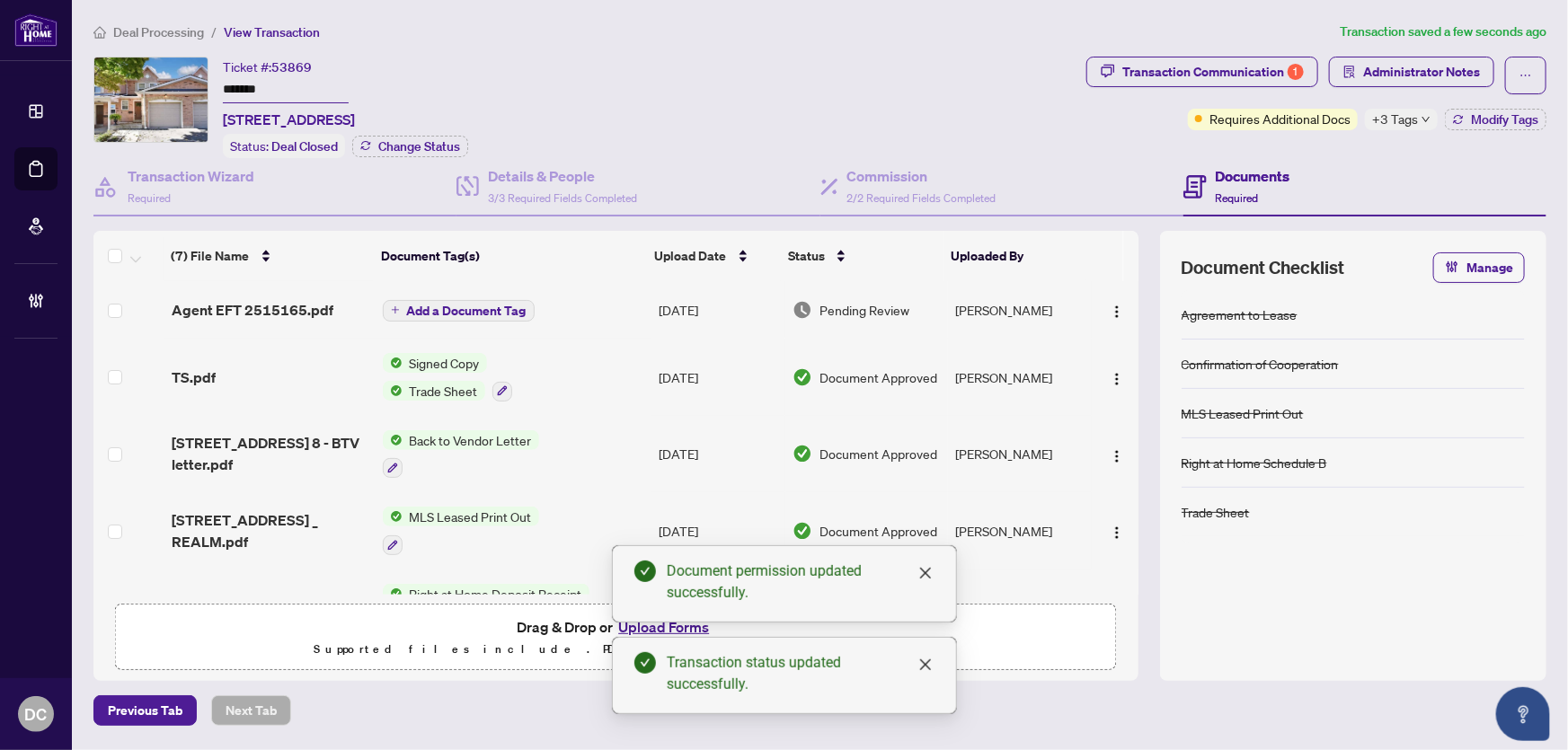
click at [170, 26] on span "Deal Processing" at bounding box center [158, 32] width 90 height 16
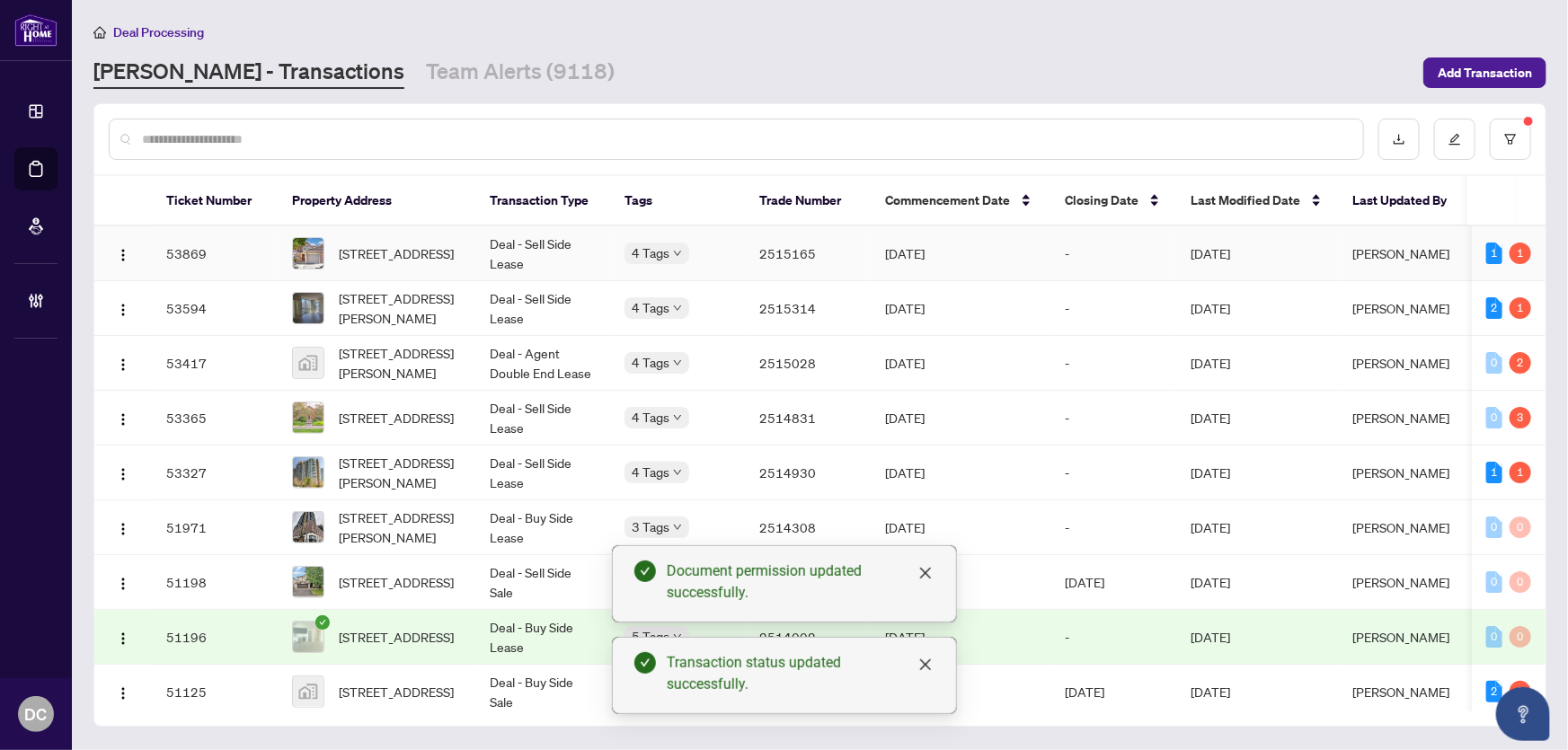
click at [1014, 251] on td "Sep/30/2025" at bounding box center [960, 253] width 180 height 55
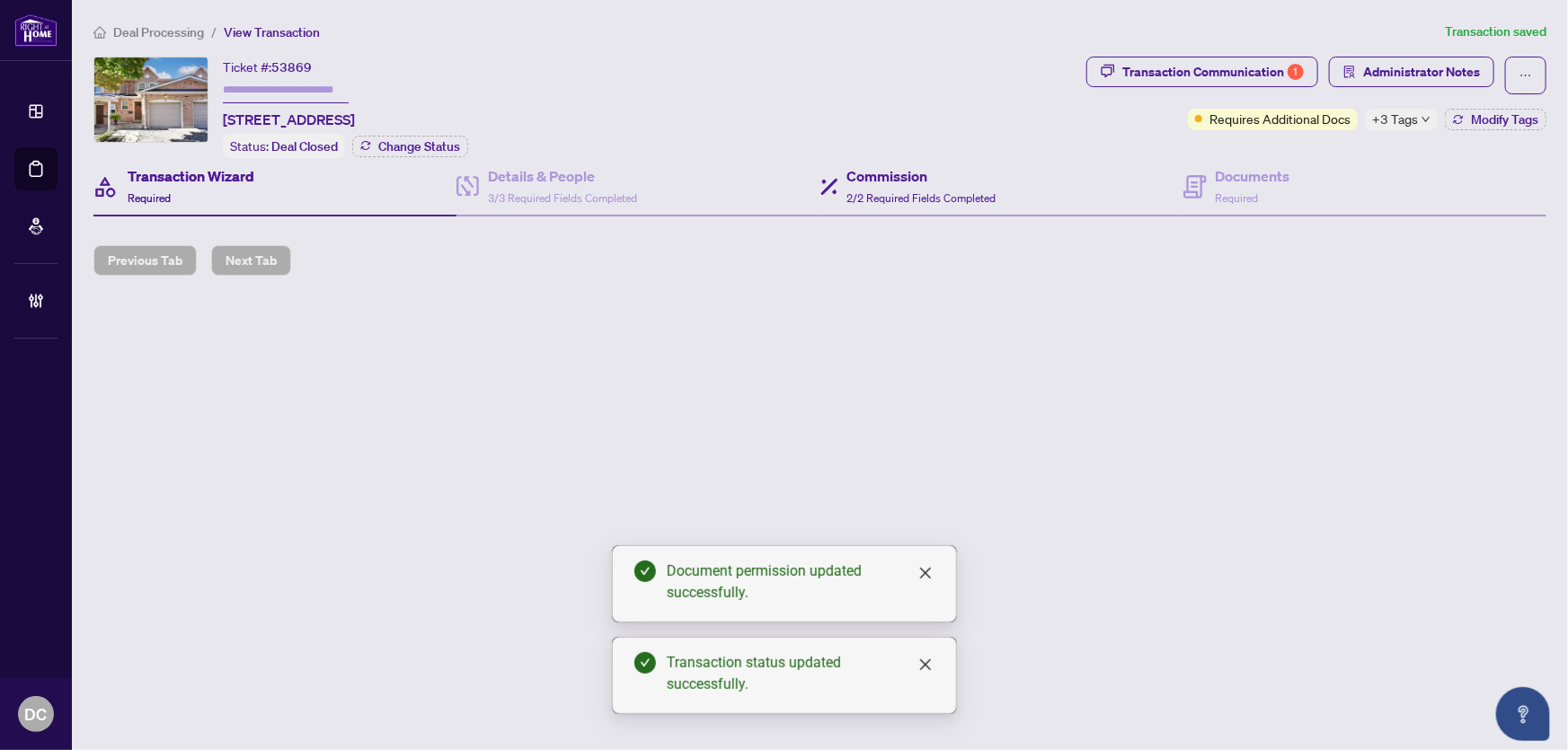
type input "*******"
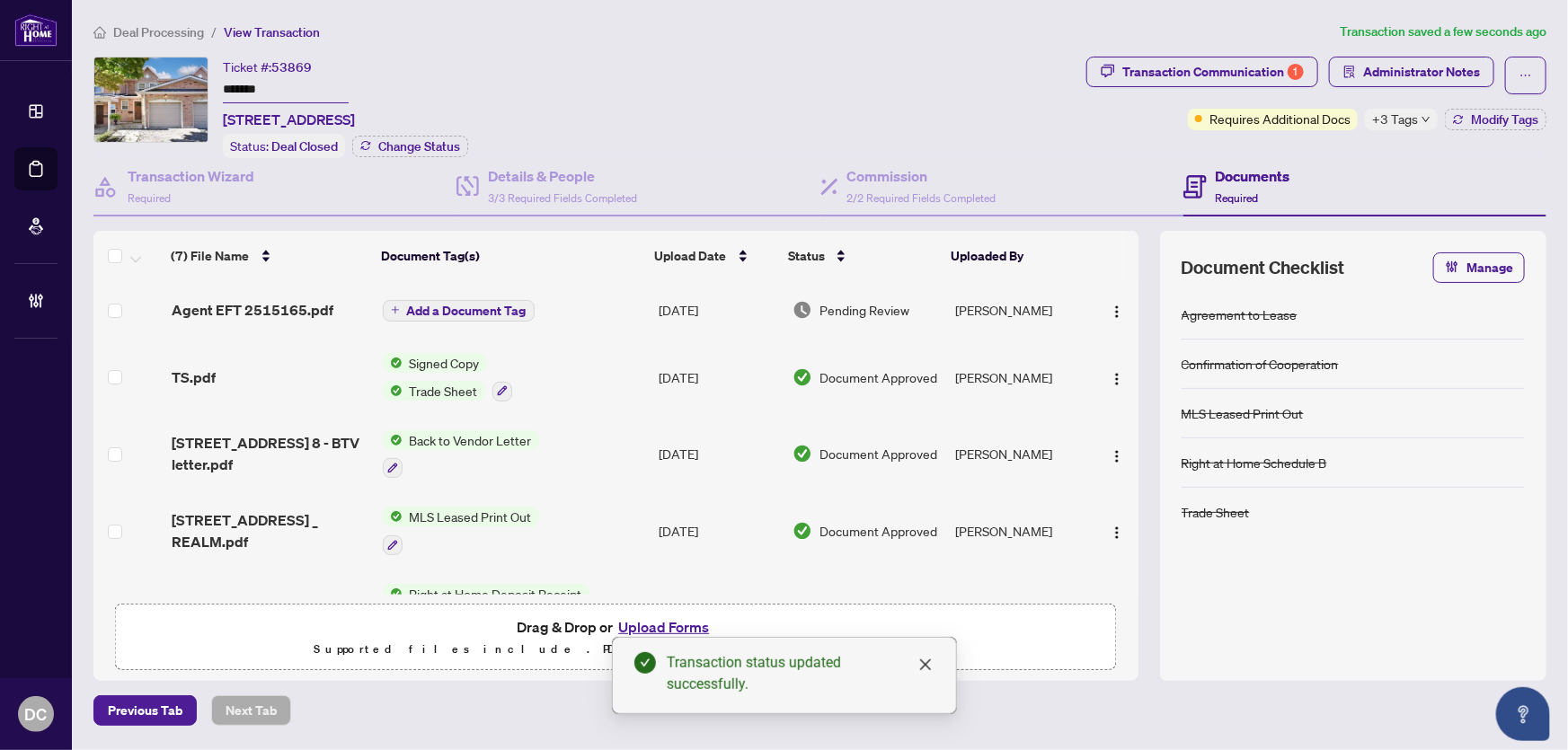
drag, startPoint x: 295, startPoint y: 90, endPoint x: 170, endPoint y: 88, distance: 125.0
click at [170, 88] on div "Ticket #: 53869 ******* 8-1039 Cedarglen Gate, Mississauga, Ontario L5C 2Y3, Ca…" at bounding box center [586, 107] width 986 height 101
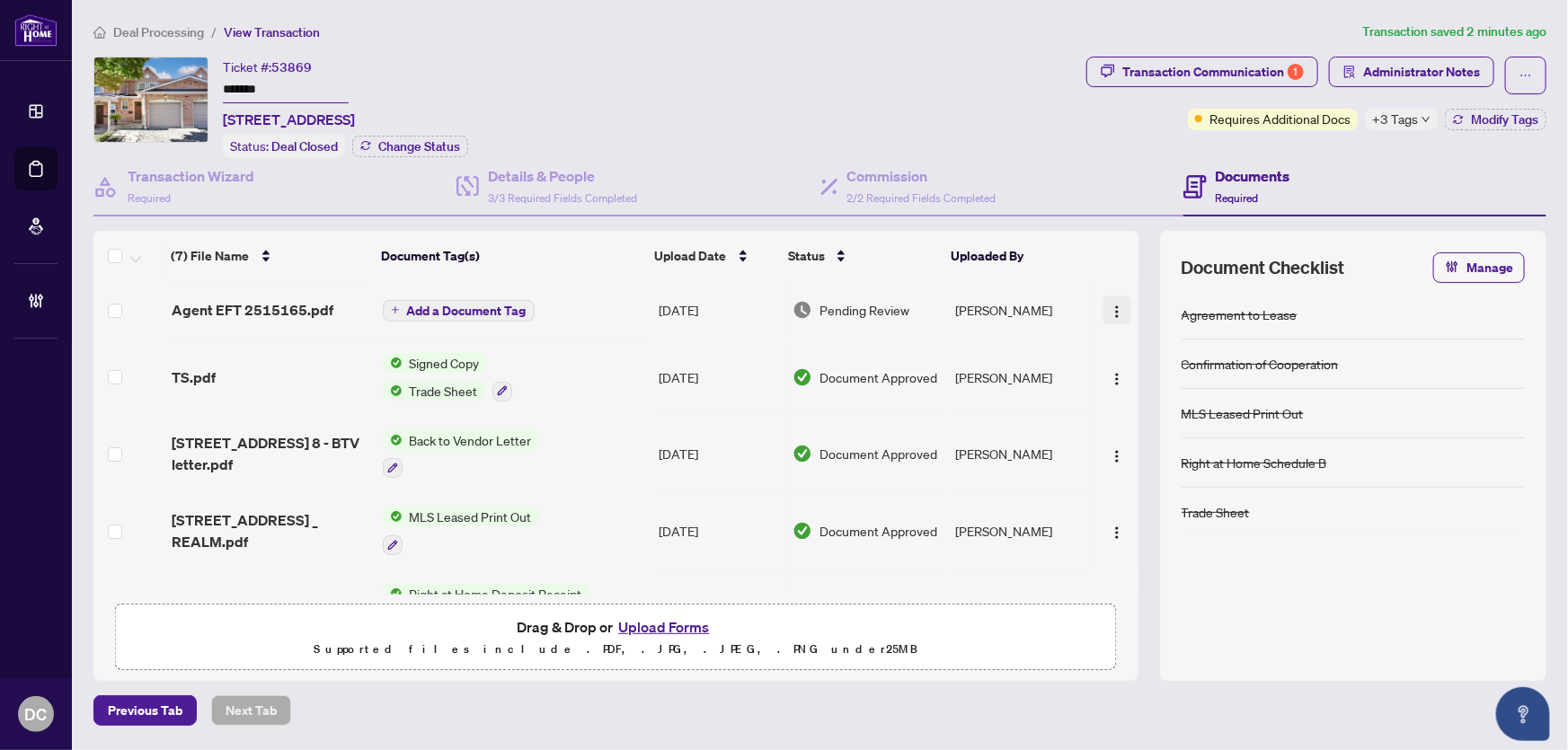
click at [1115, 307] on img "button" at bounding box center [1116, 311] width 14 height 14
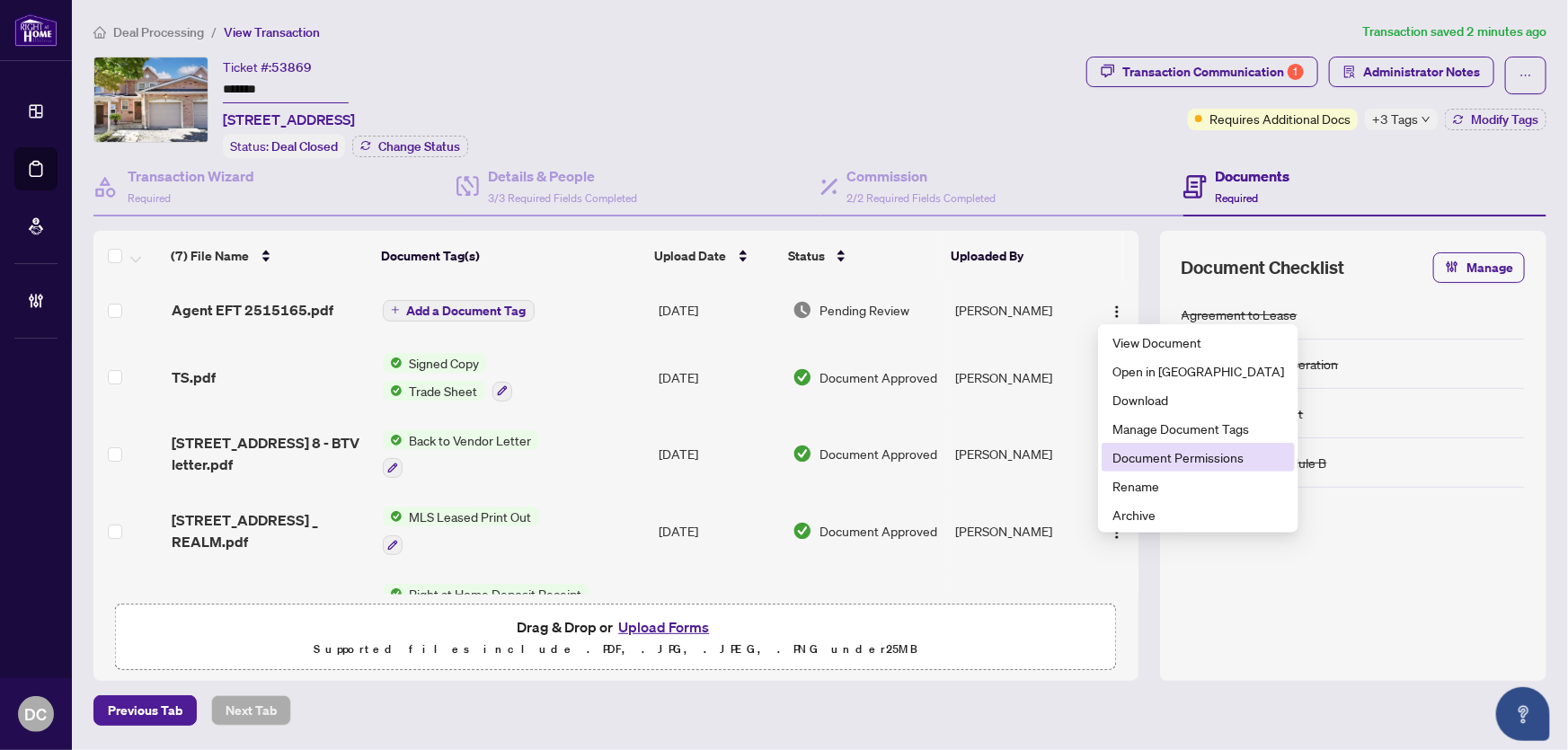
click at [1128, 446] on li "Document Permissions" at bounding box center [1197, 457] width 193 height 29
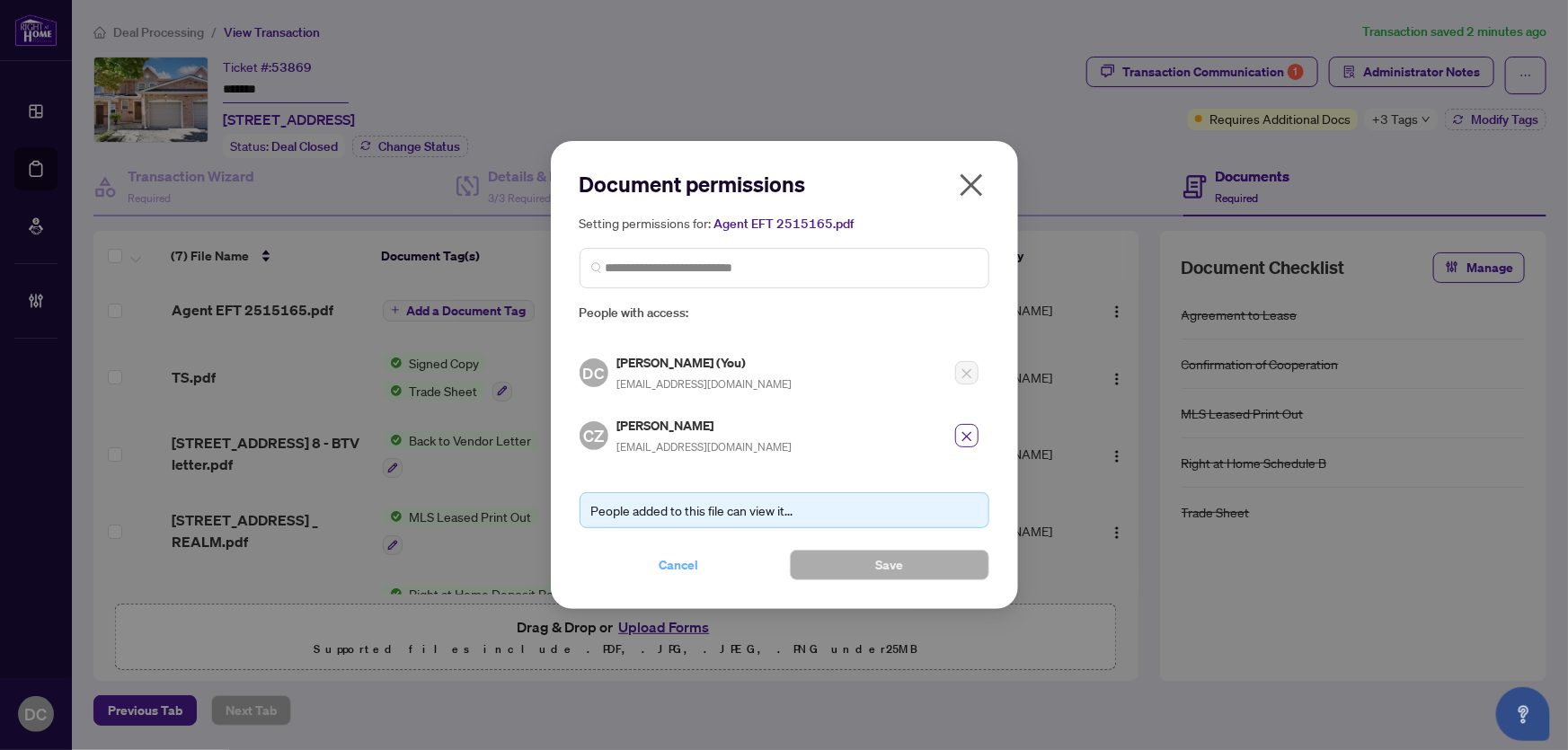
click at [681, 569] on span "Cancel" at bounding box center [679, 565] width 39 height 29
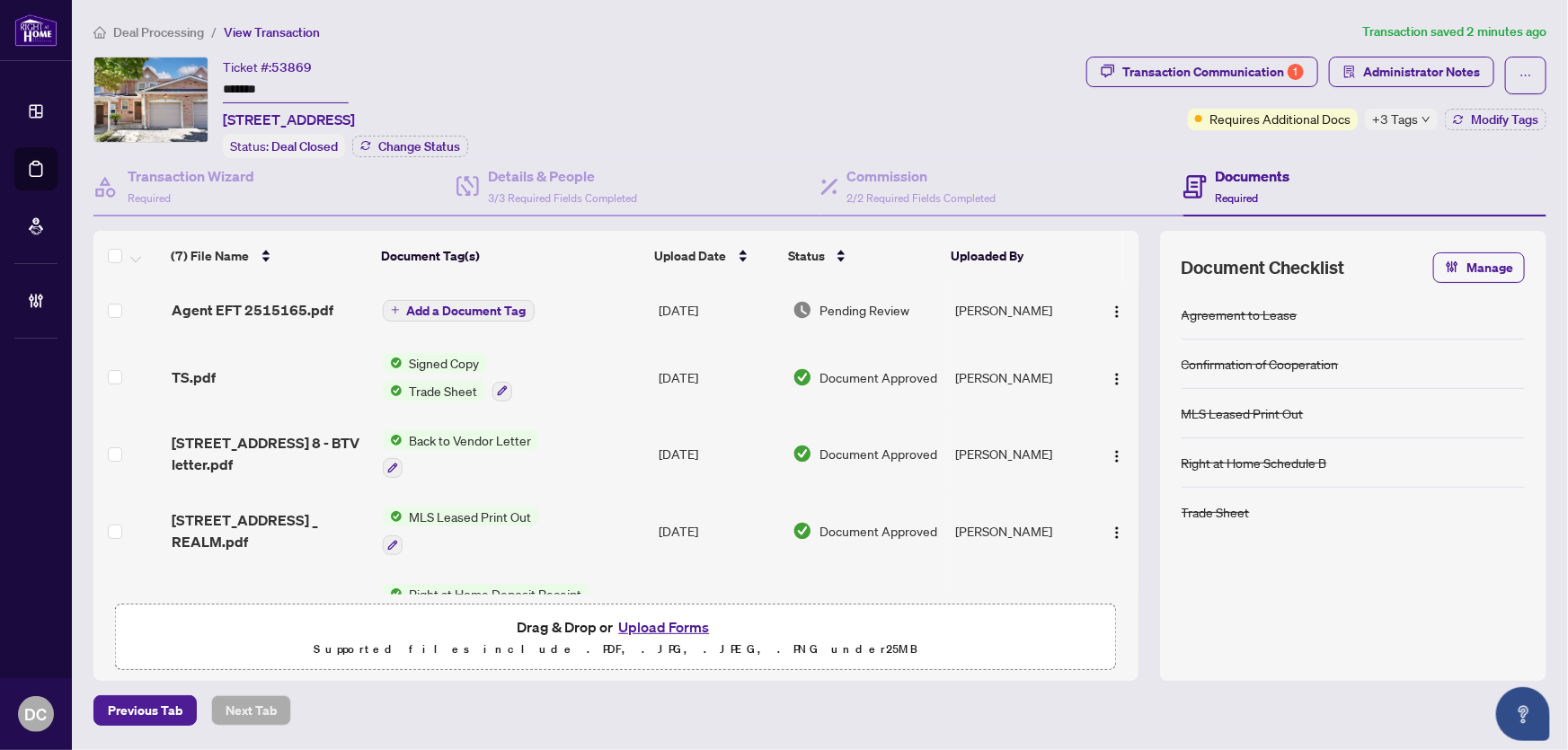
click at [1418, 115] on div "+3 Tags" at bounding box center [1401, 119] width 73 height 21
click at [171, 32] on span "Deal Processing" at bounding box center [158, 32] width 90 height 16
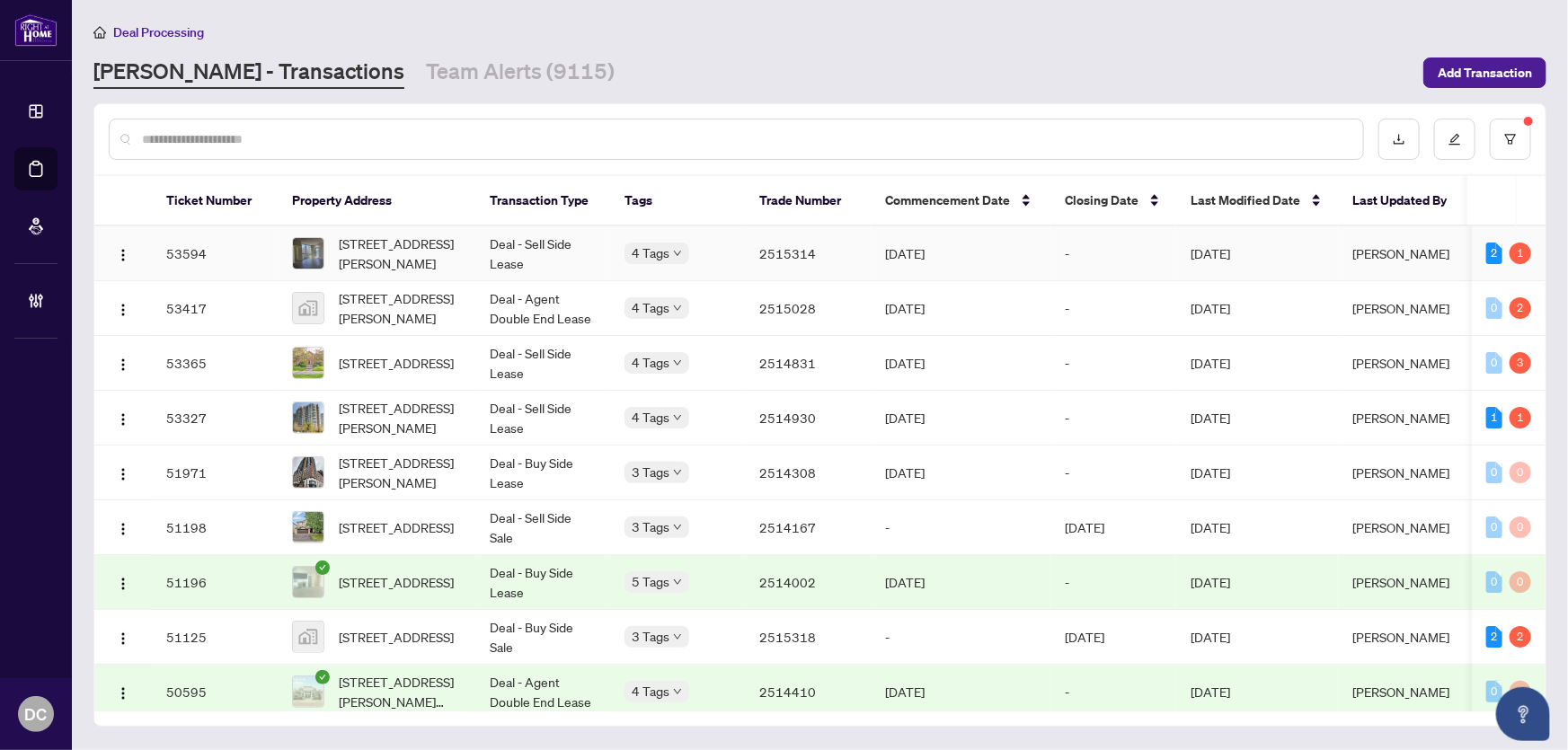
click at [552, 255] on td "Deal - Sell Side Lease" at bounding box center [542, 253] width 135 height 55
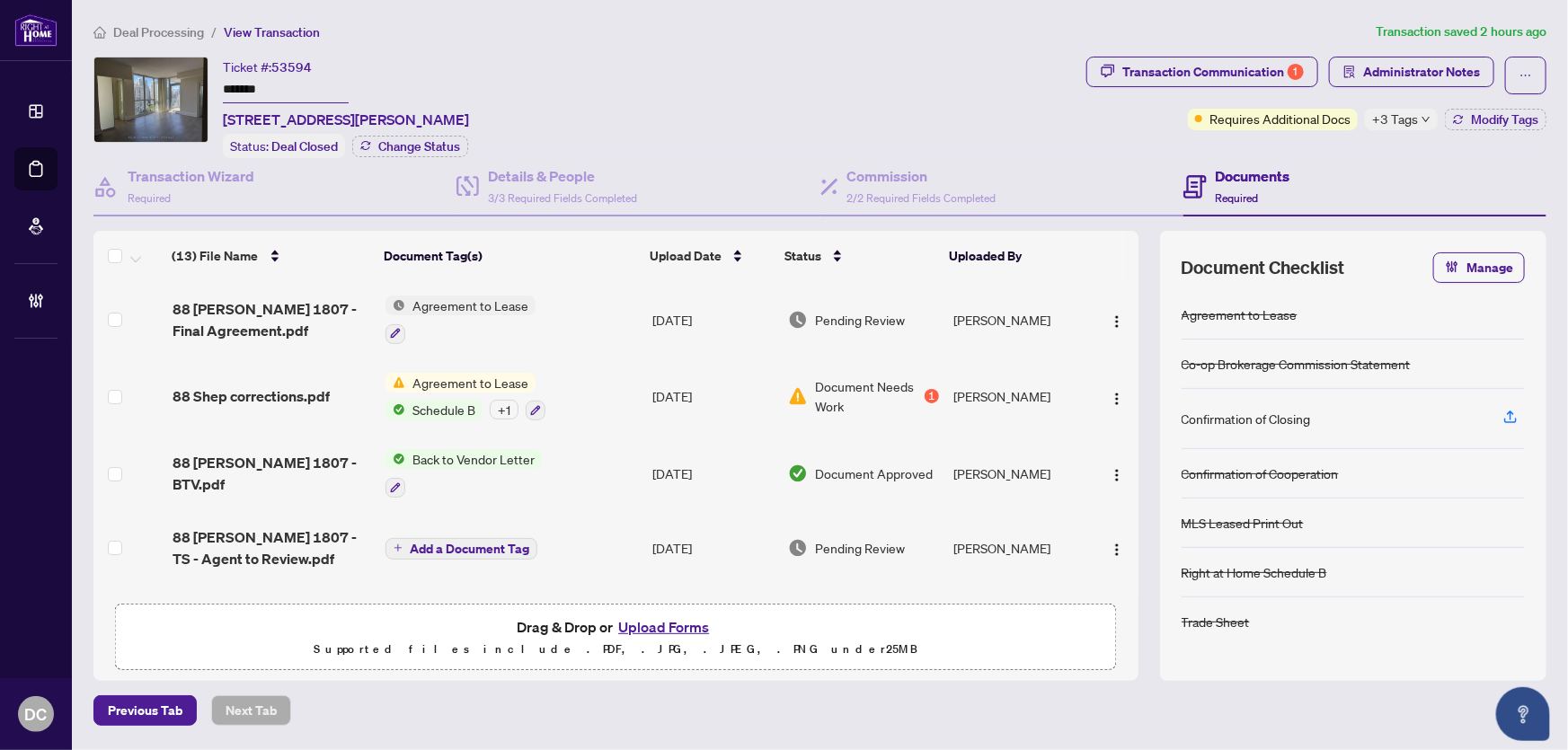
drag, startPoint x: 331, startPoint y: 90, endPoint x: 177, endPoint y: 82, distance: 154.2
click at [177, 82] on div "Ticket #: 53594 ******* 1807-88 Sheppard Ave, Toronto, Ontario M2N 0G9, Canada …" at bounding box center [586, 107] width 986 height 101
click at [1513, 117] on span "Modify Tags" at bounding box center [1505, 120] width 67 height 13
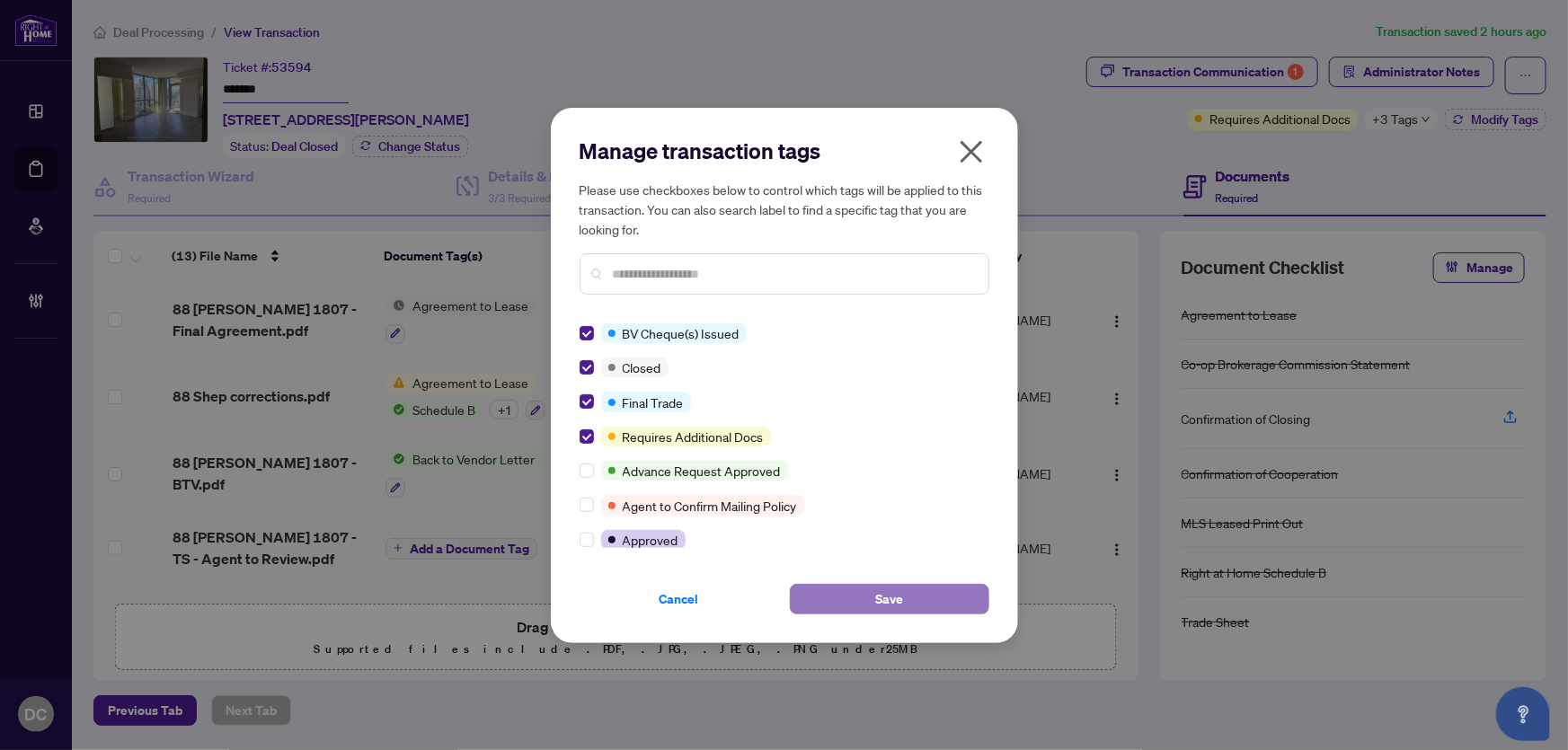
click at [828, 604] on button "Save" at bounding box center [889, 598] width 199 height 31
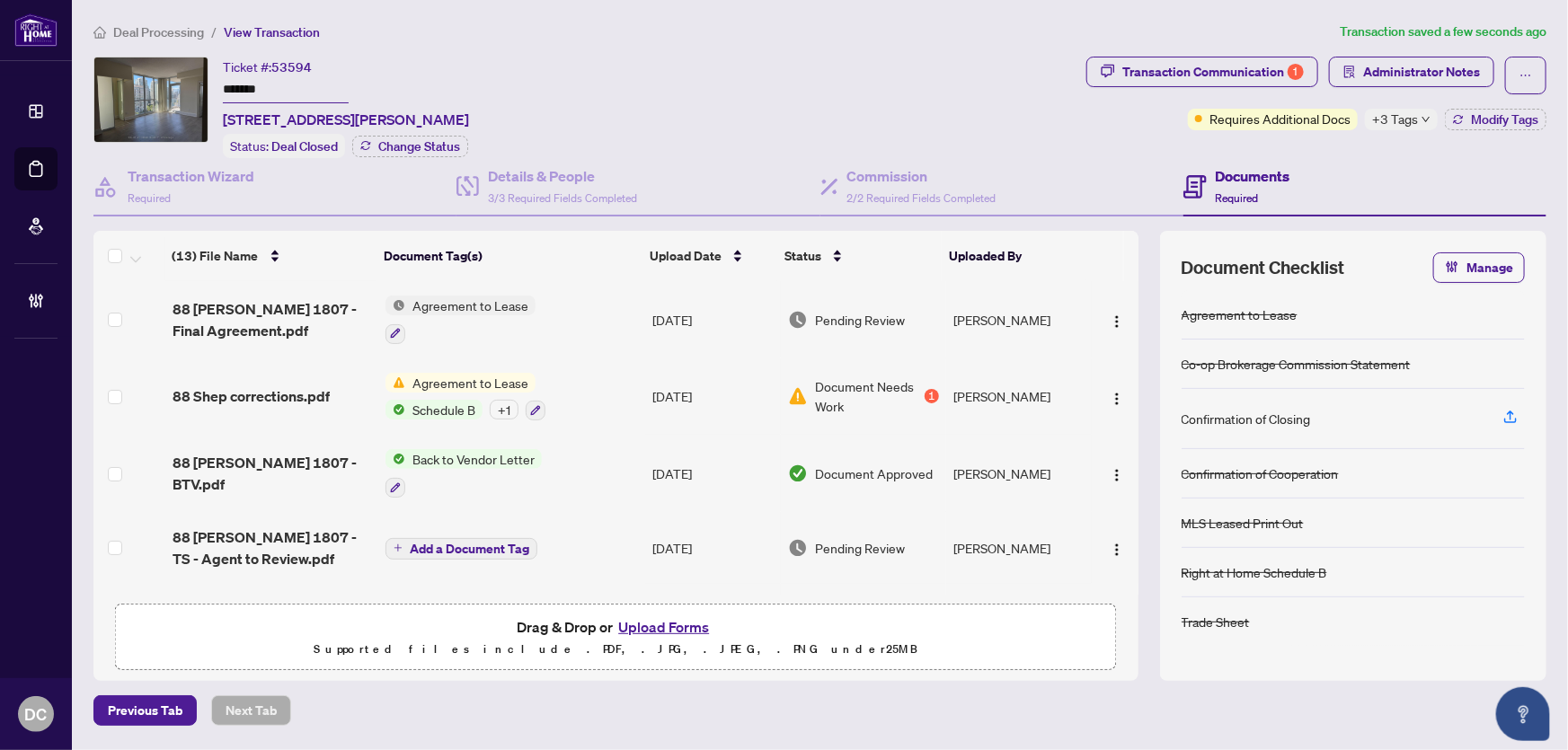
click at [1414, 115] on span "+3 Tags" at bounding box center [1395, 119] width 46 height 20
click at [1295, 158] on div "Documents Required" at bounding box center [1365, 187] width 363 height 59
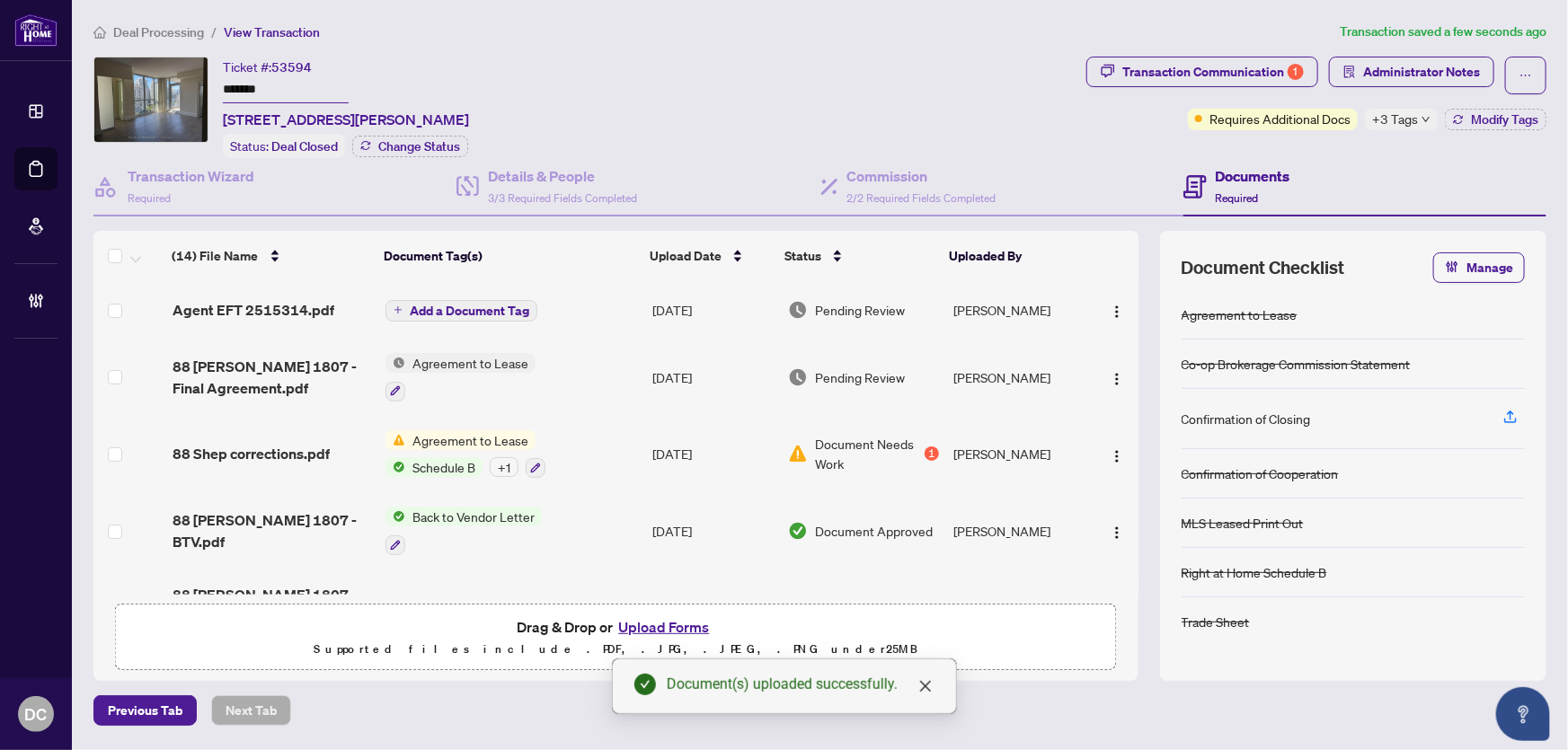
click at [158, 28] on span "Deal Processing" at bounding box center [158, 32] width 90 height 16
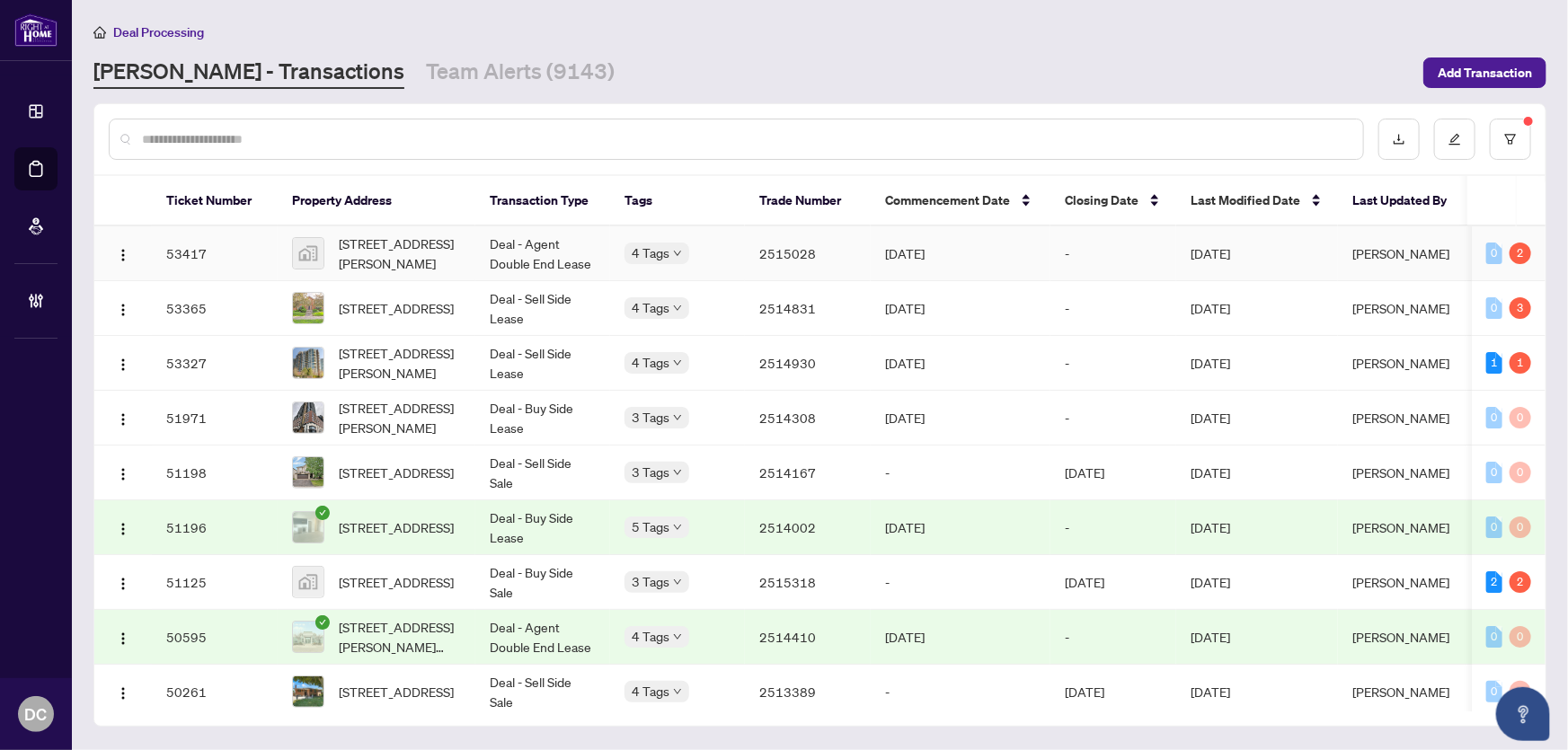
click at [1057, 251] on td "-" at bounding box center [1113, 253] width 126 height 55
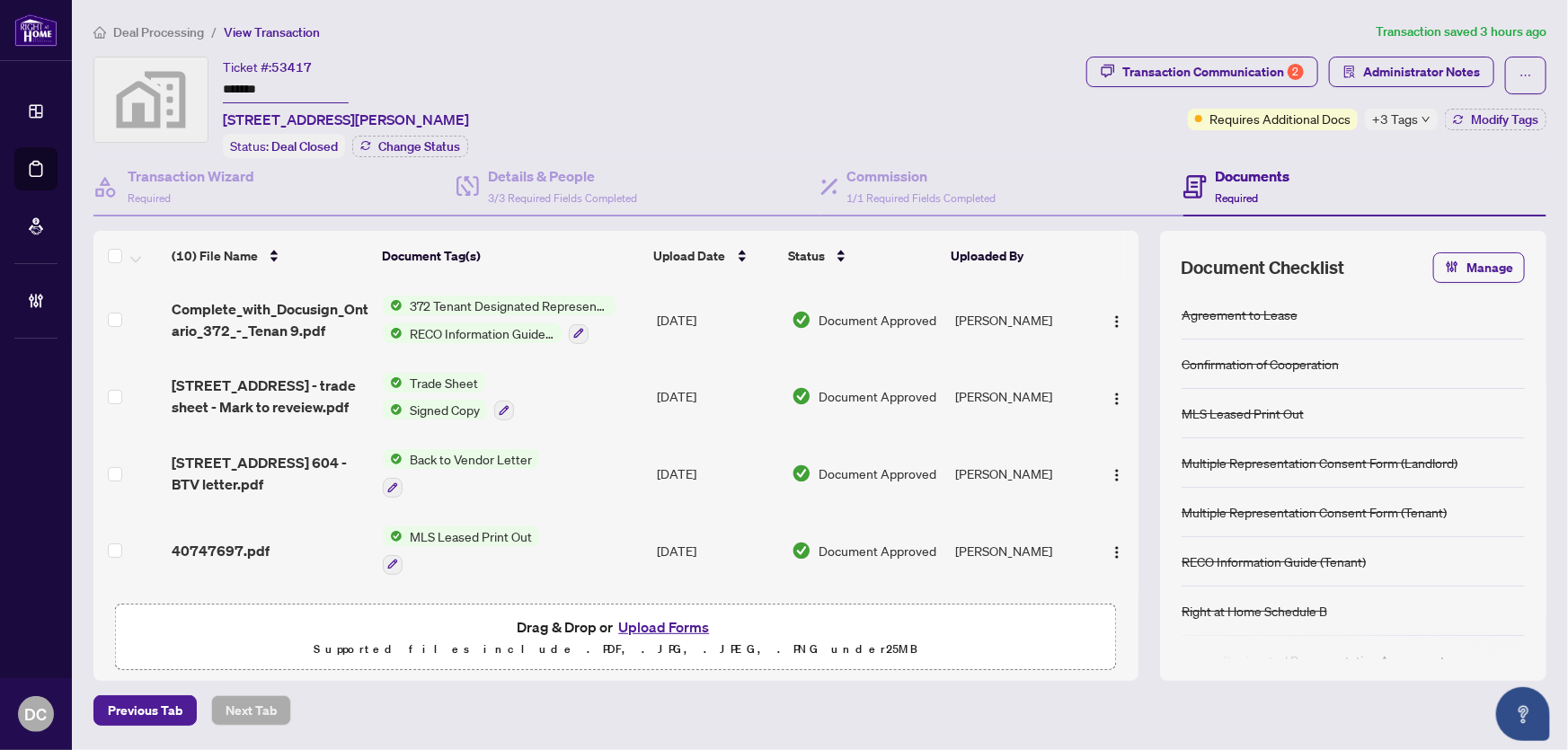
drag, startPoint x: 330, startPoint y: 76, endPoint x: 174, endPoint y: 93, distance: 156.9
click at [170, 89] on div "Ticket #: 53417 ******* 604-30 Summit Ave #604, Hamilton, ON, Canada Status: De…" at bounding box center [586, 107] width 986 height 101
click at [1451, 116] on button "Modify Tags" at bounding box center [1495, 119] width 101 height 21
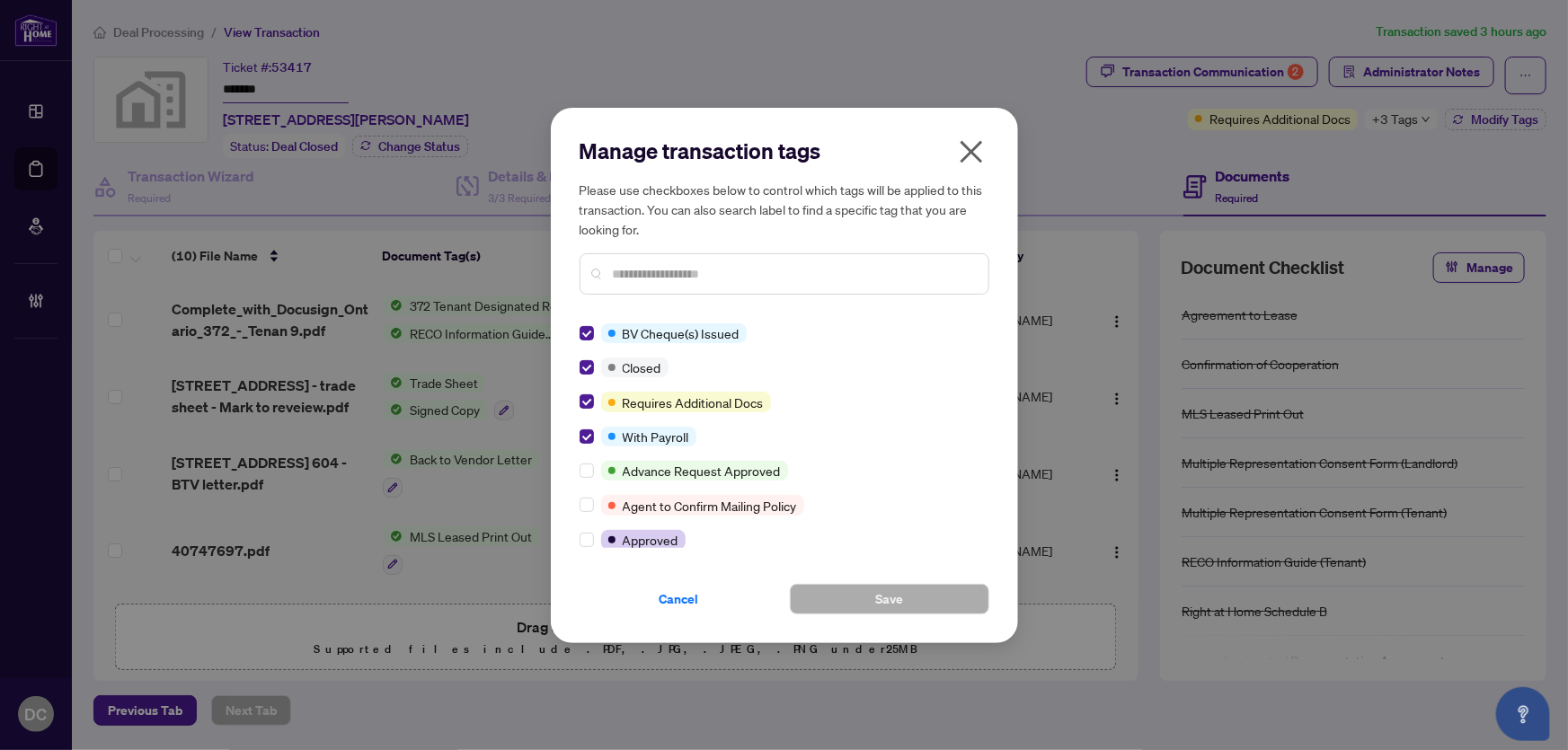
click at [581, 432] on div "Manage transaction tags Please use checkboxes below to control which tags will …" at bounding box center [785, 375] width 467 height 535
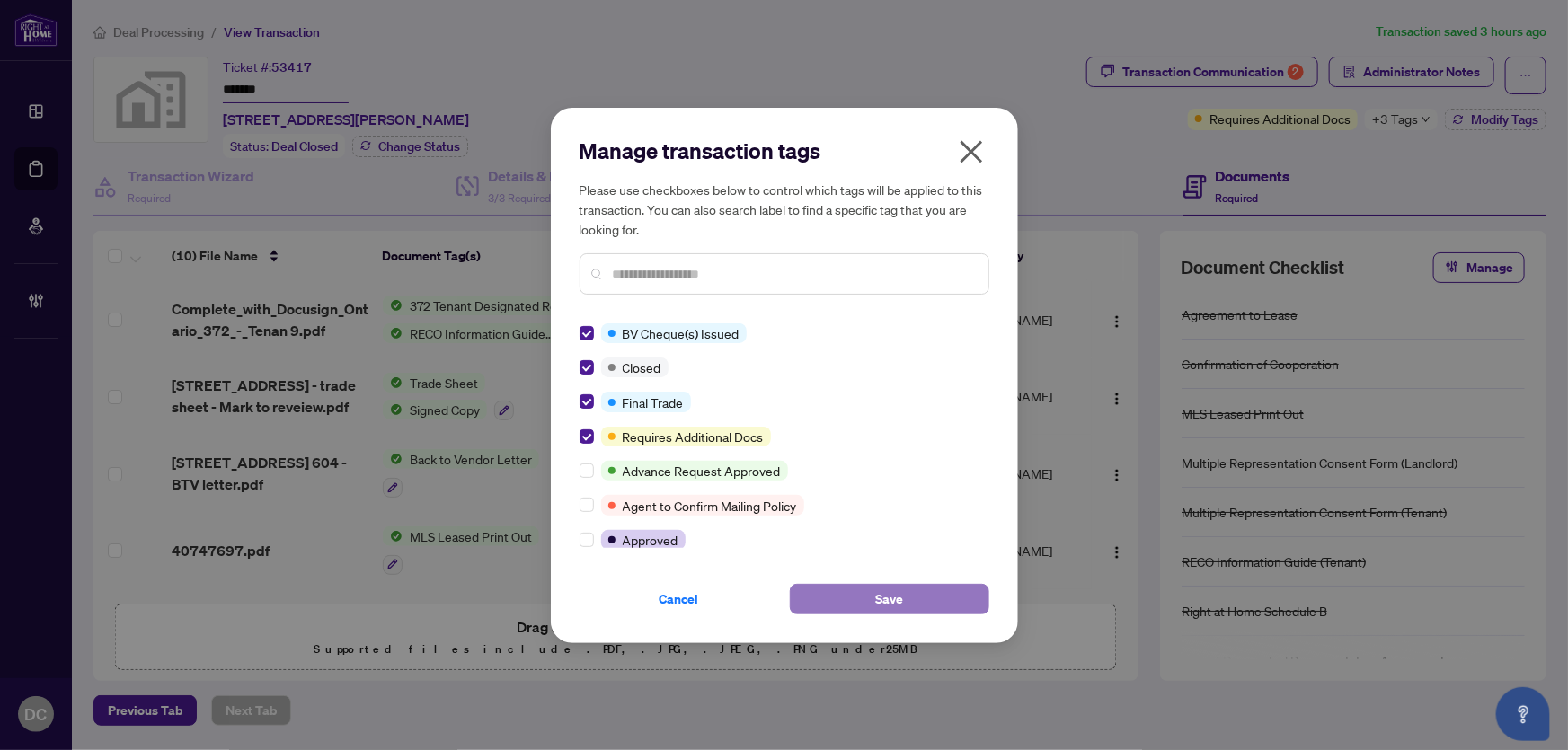
click at [849, 596] on button "Save" at bounding box center [889, 598] width 199 height 31
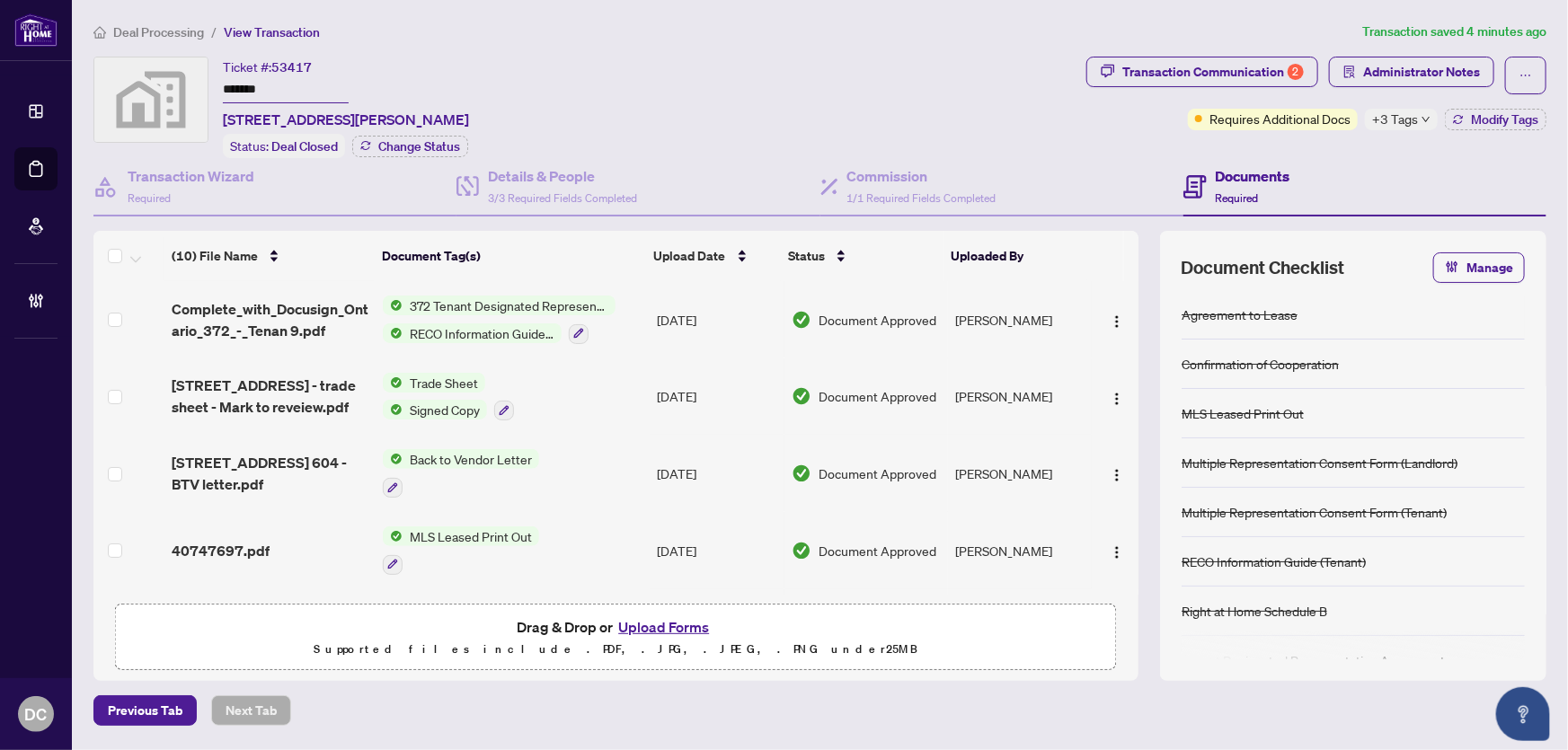
drag, startPoint x: 286, startPoint y: 89, endPoint x: 176, endPoint y: 113, distance: 112.6
click at [168, 89] on div "Ticket #: 53417 ******* 604-30 Summit Ave #604, Hamilton, ON, Canada Status: De…" at bounding box center [586, 107] width 986 height 101
click at [1410, 123] on span "+3 Tags" at bounding box center [1395, 119] width 46 height 20
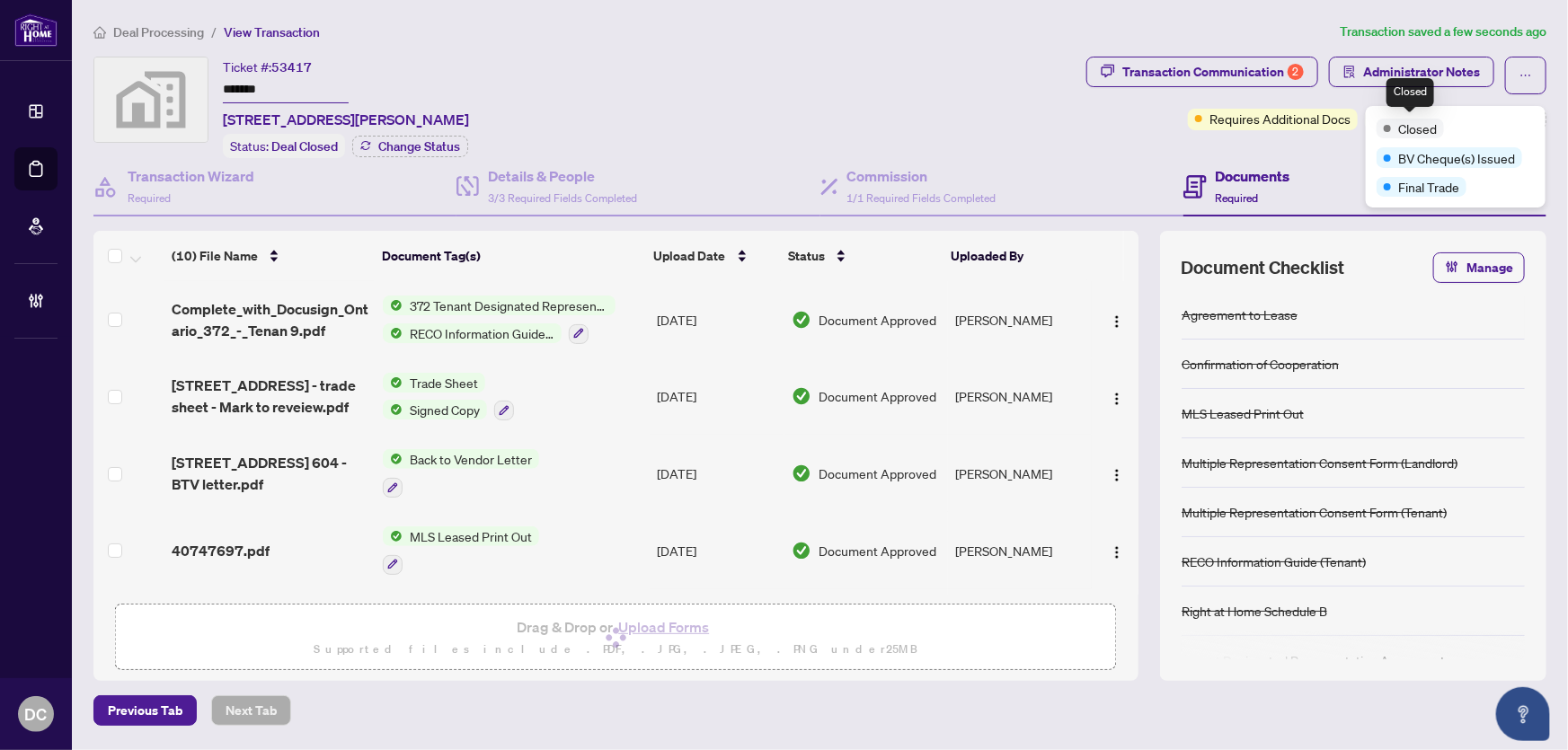
click at [1339, 154] on div "Transaction Communication 2 Administrator Notes Requires Additional Docs +3 Tag…" at bounding box center [1317, 107] width 467 height 101
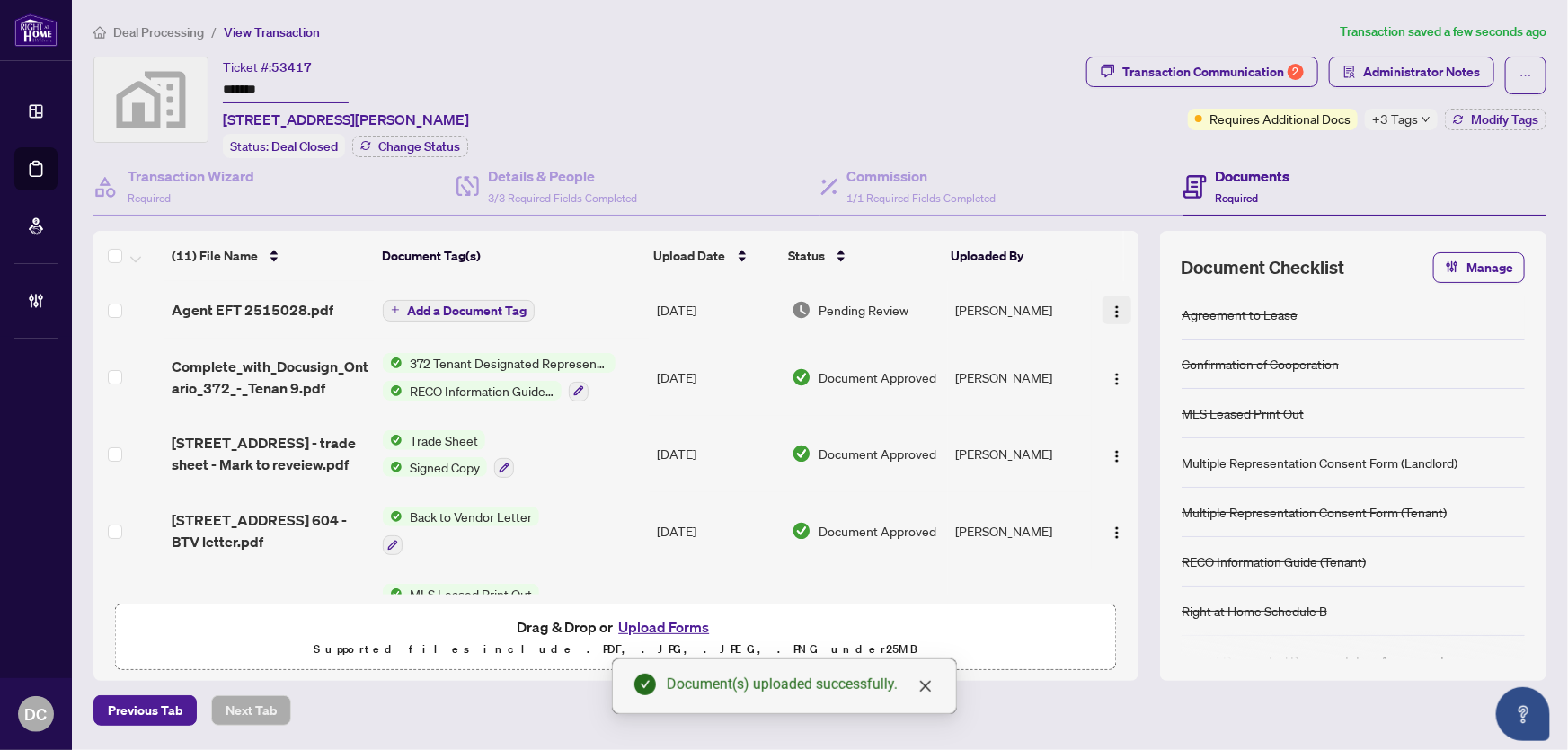
click at [1115, 304] on img "button" at bounding box center [1116, 311] width 14 height 14
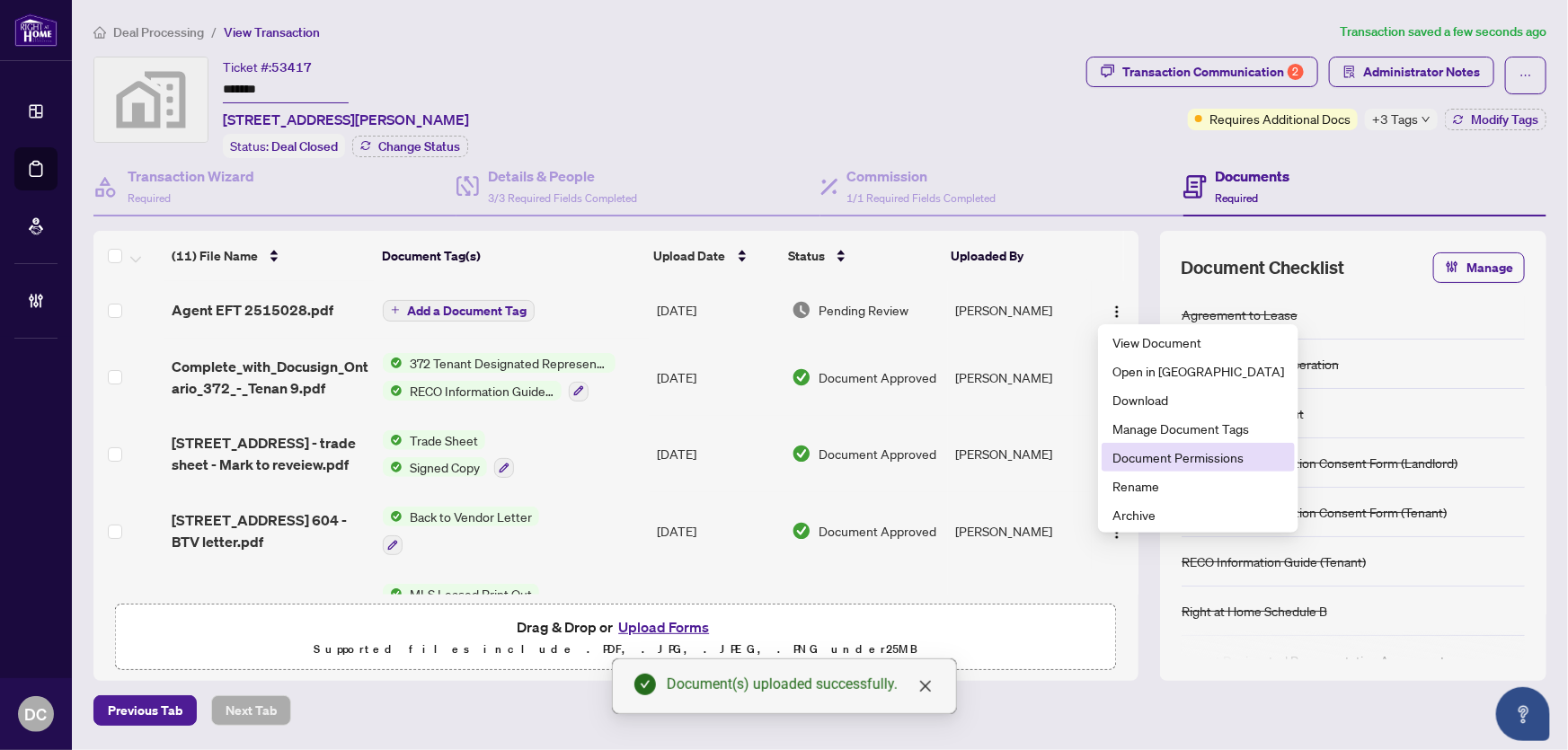
click at [1156, 458] on span "Document Permissions" at bounding box center [1198, 457] width 171 height 20
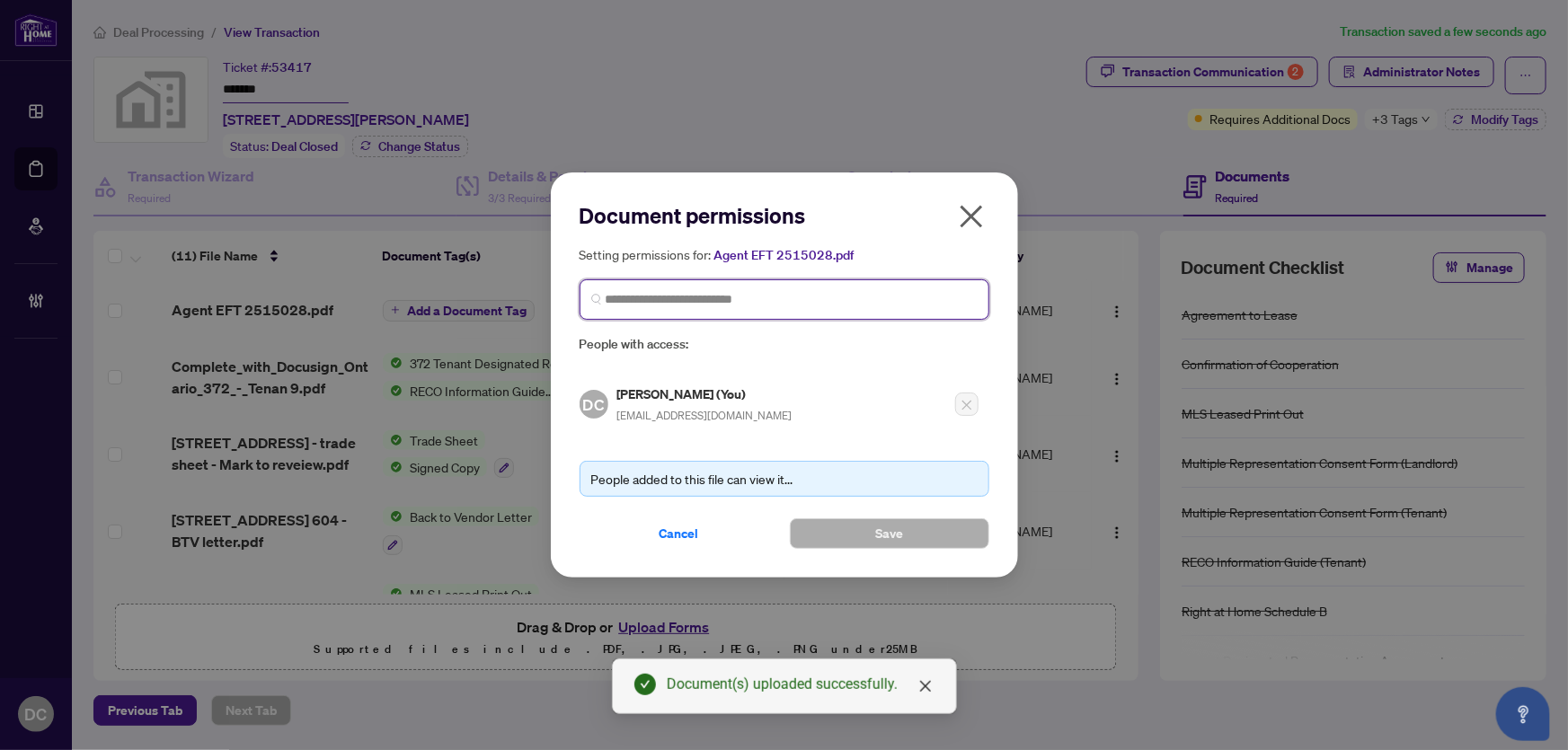
click at [771, 301] on input "search" at bounding box center [791, 300] width 372 height 19
type input "*********"
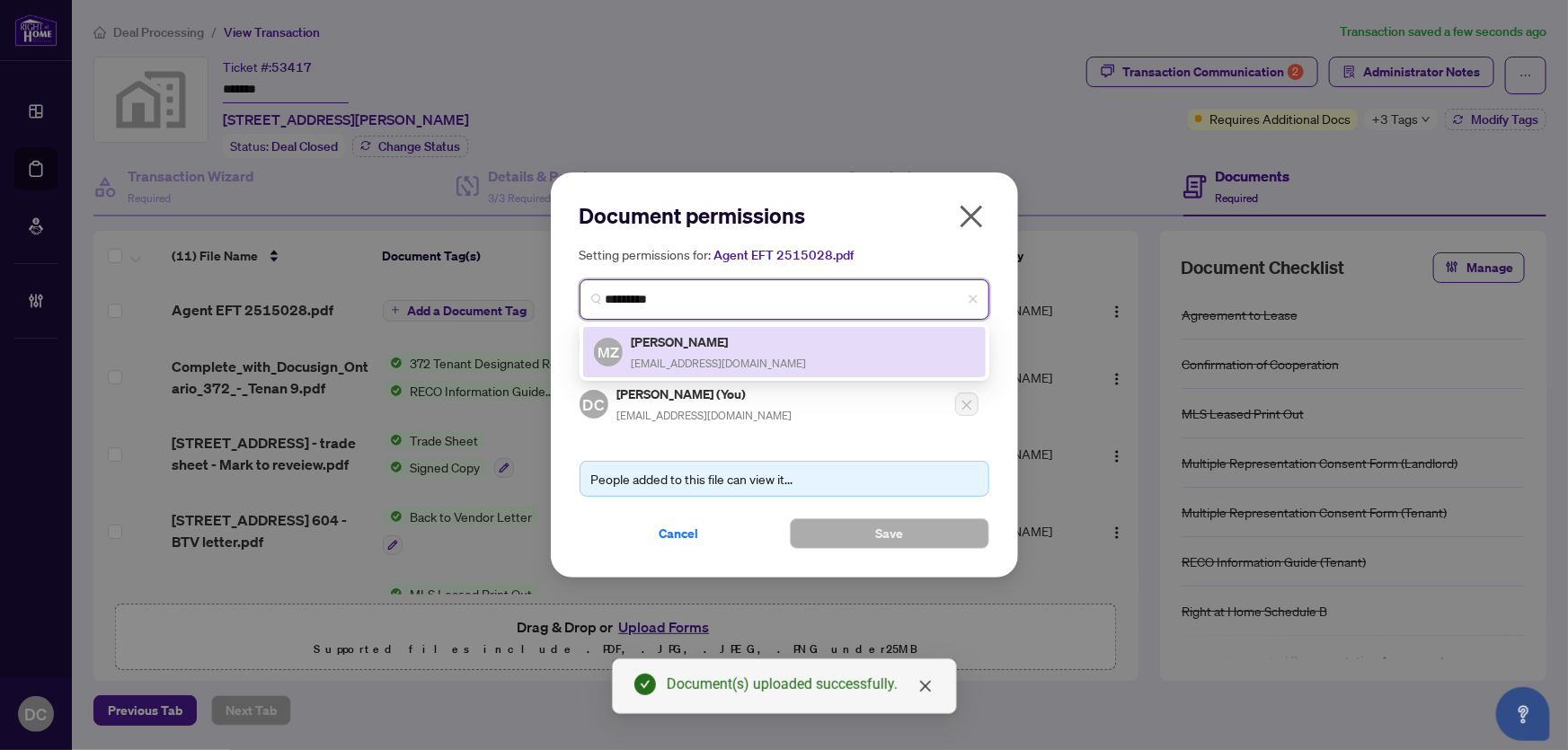
click at [729, 342] on h5 "Mark Zhou" at bounding box center [719, 342] width 175 height 20
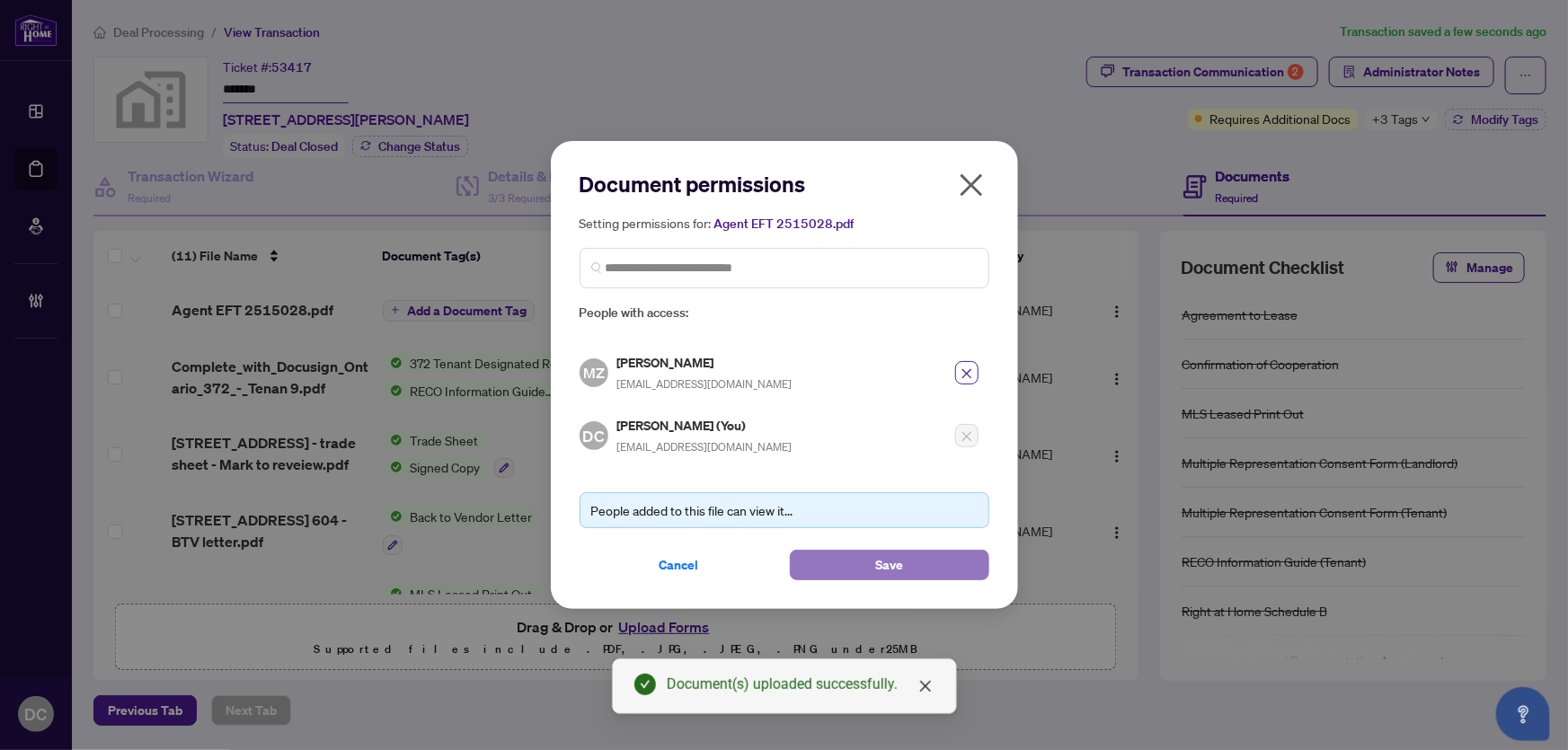
click at [922, 571] on button "Save" at bounding box center [889, 565] width 199 height 31
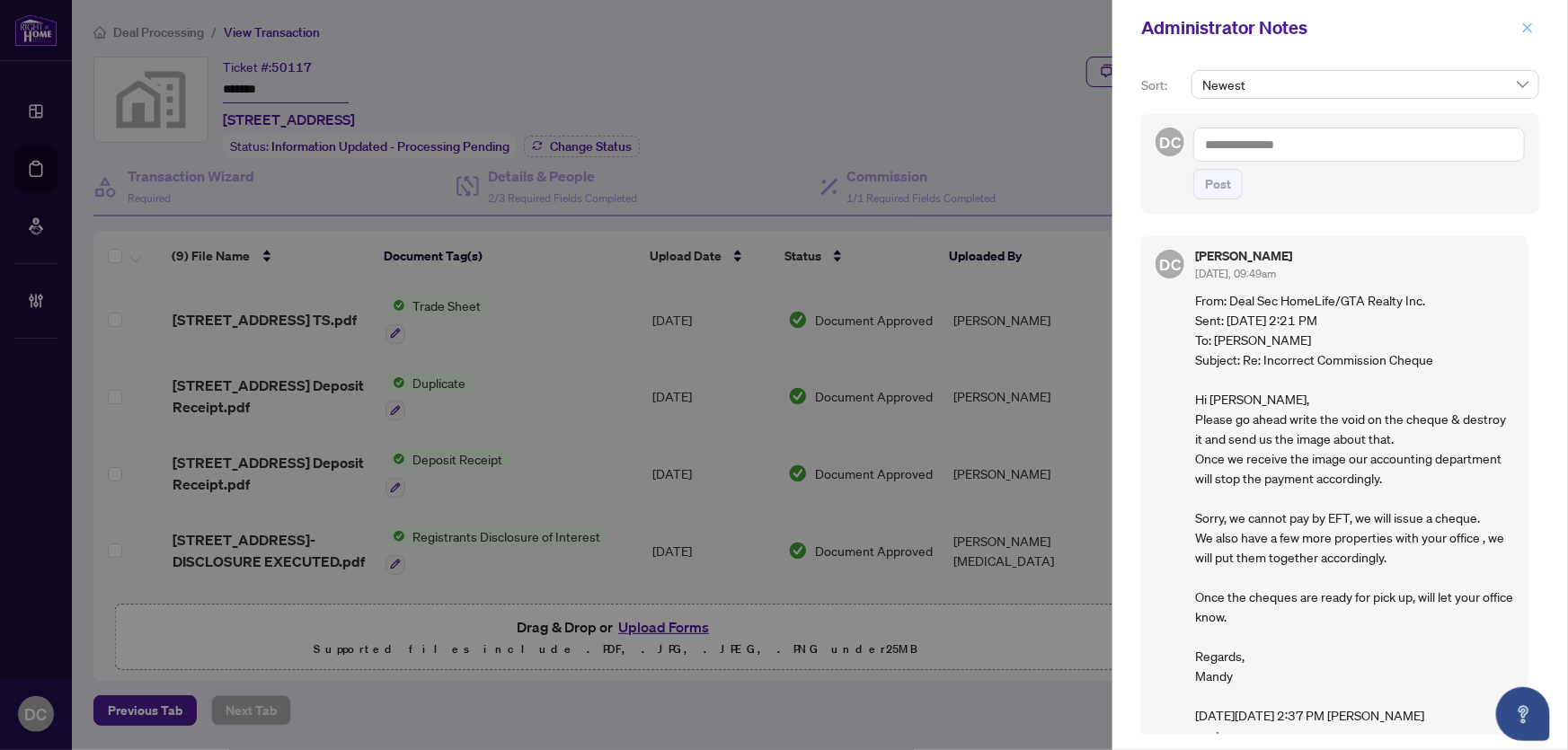
click at [1526, 26] on icon "close" at bounding box center [1528, 27] width 10 height 10
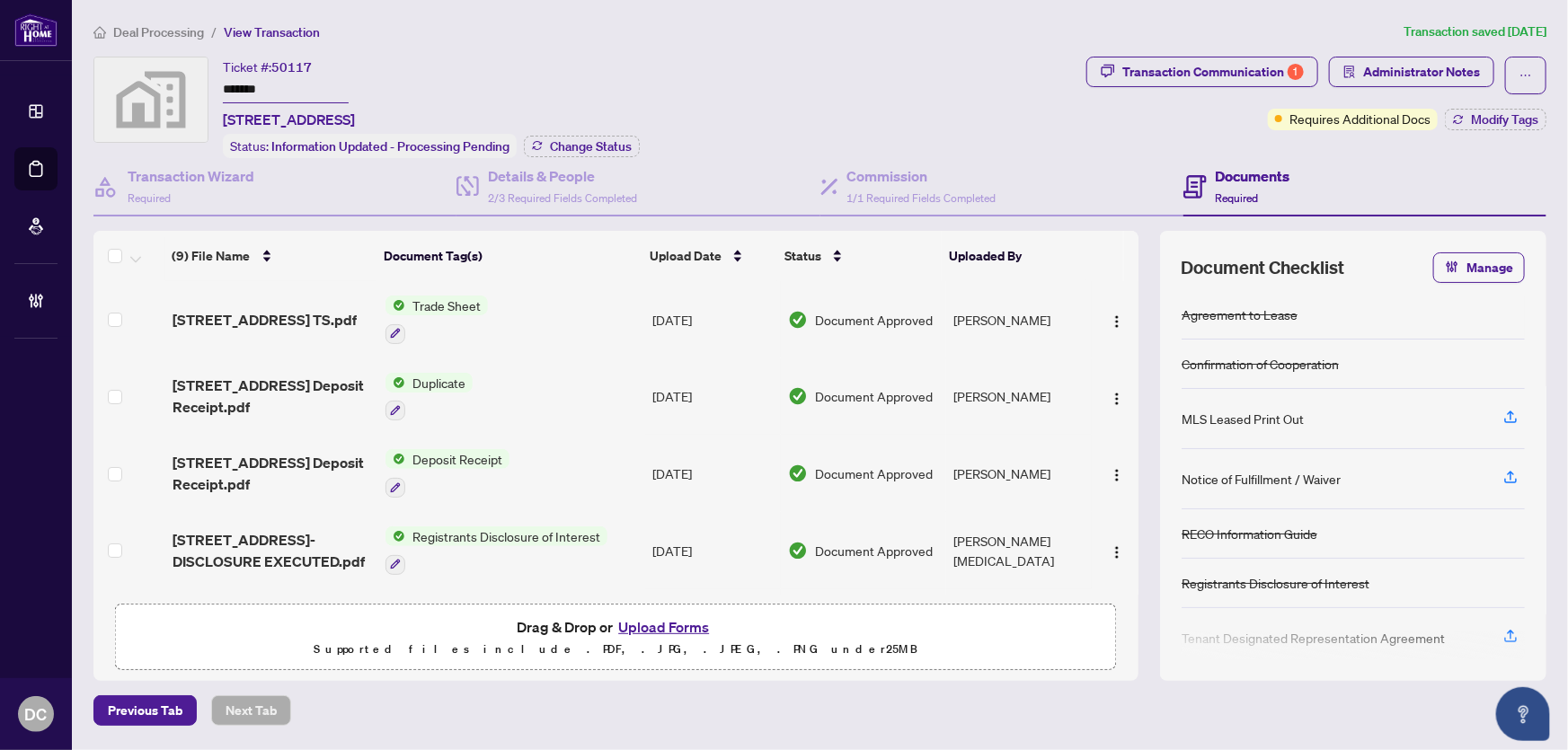
click at [173, 35] on span "Deal Processing" at bounding box center [158, 32] width 90 height 16
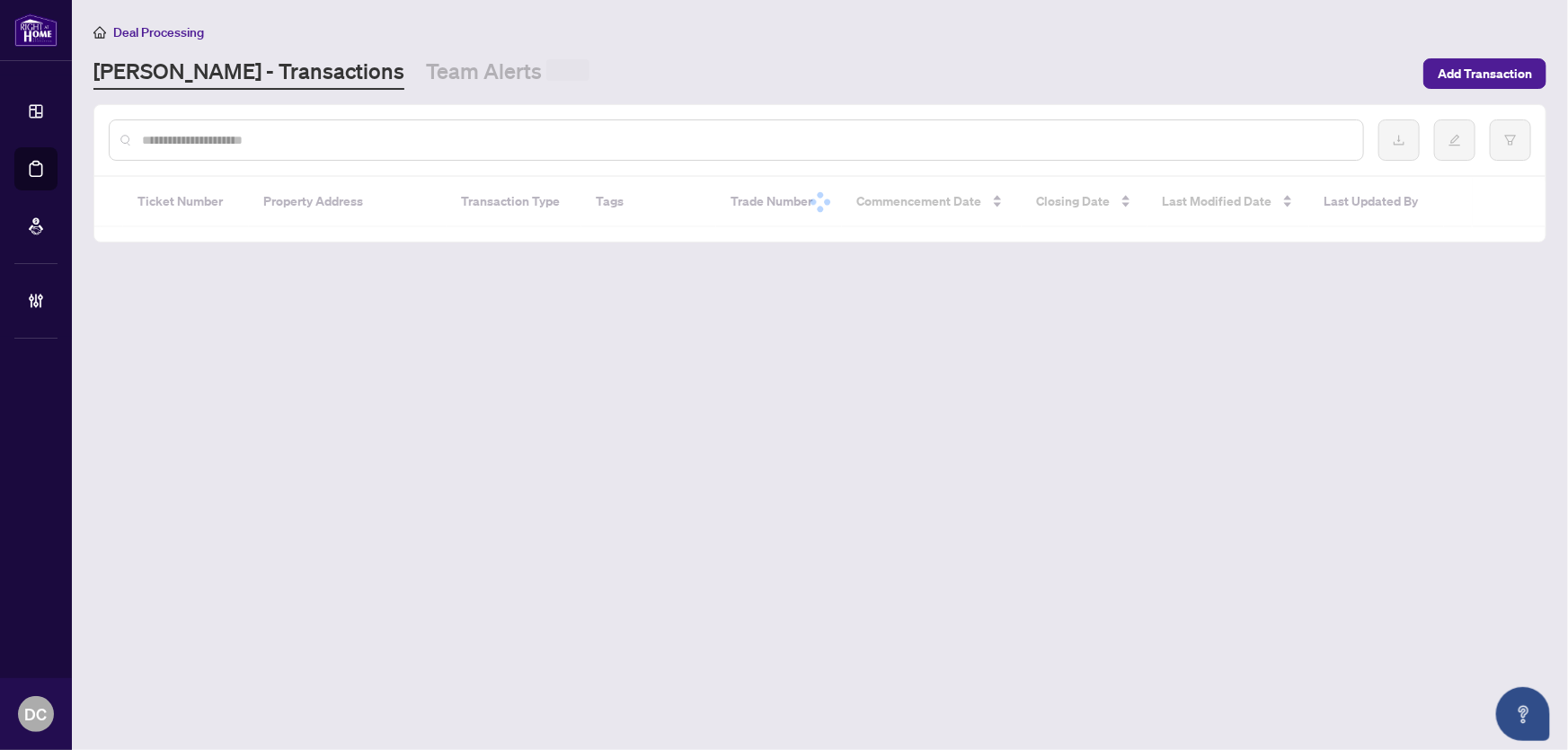
click at [286, 137] on input "text" at bounding box center [745, 140] width 1207 height 20
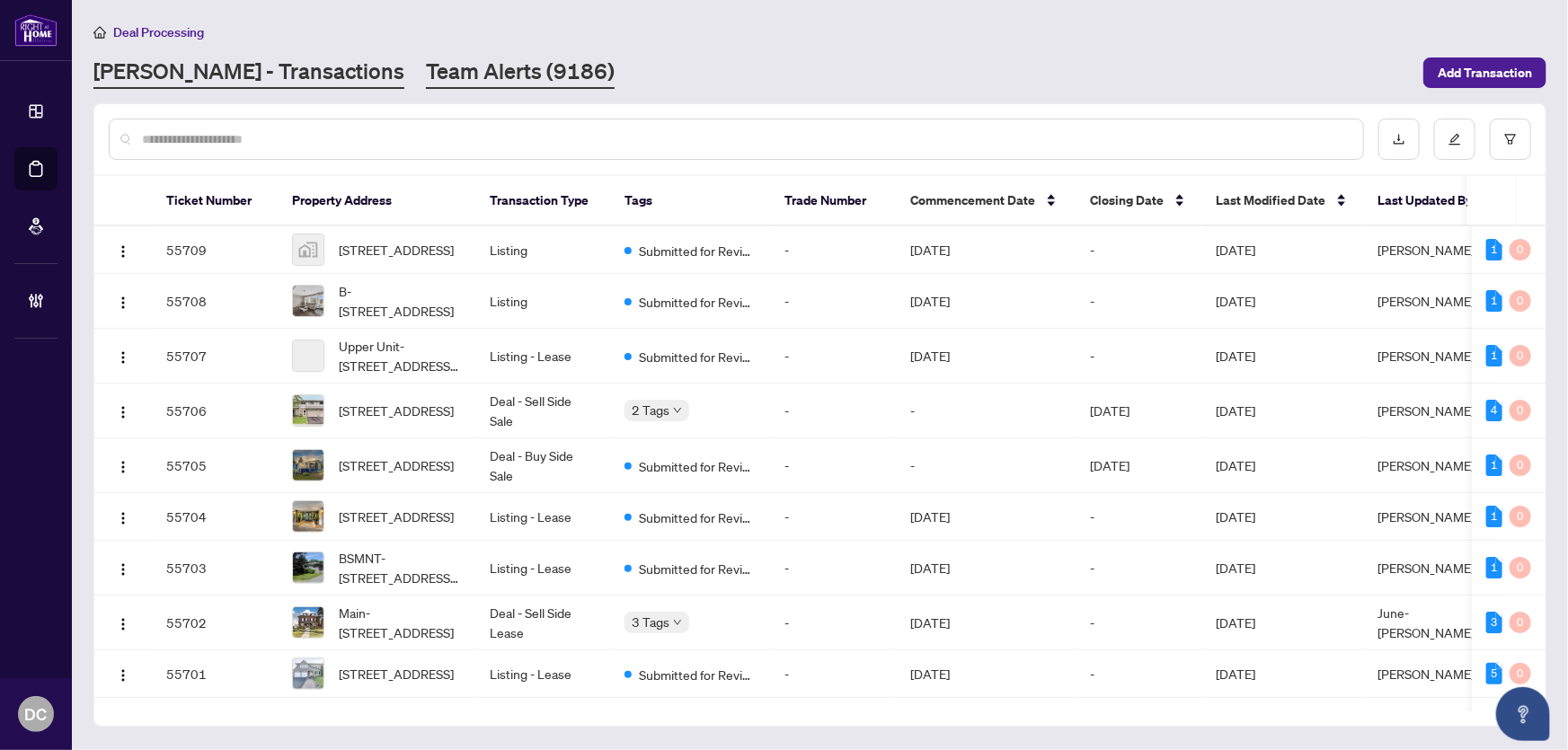
click at [426, 87] on link "Team Alerts (9186)" at bounding box center [520, 73] width 189 height 33
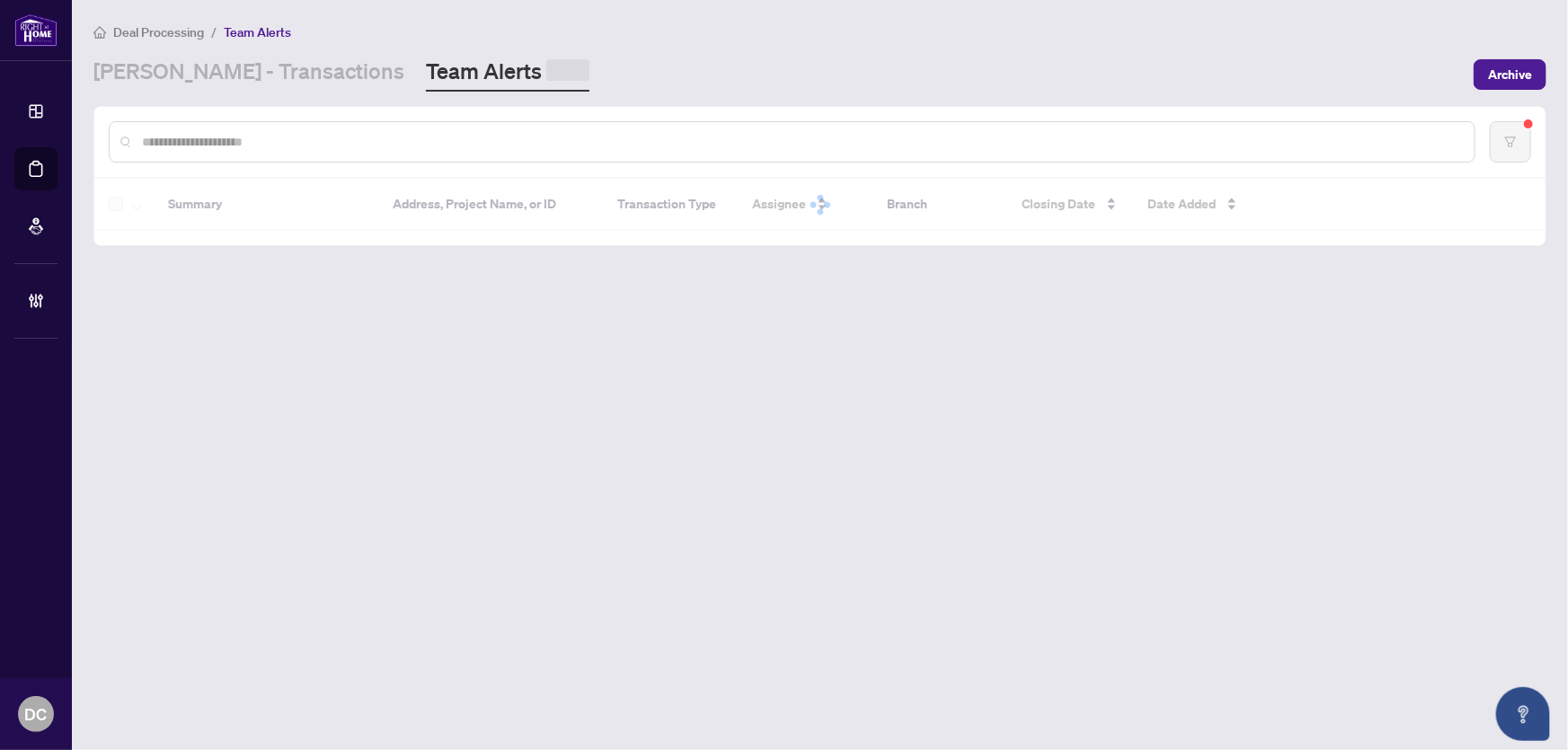
click at [366, 137] on input "text" at bounding box center [801, 141] width 1318 height 20
paste input "*******"
type input "*******"
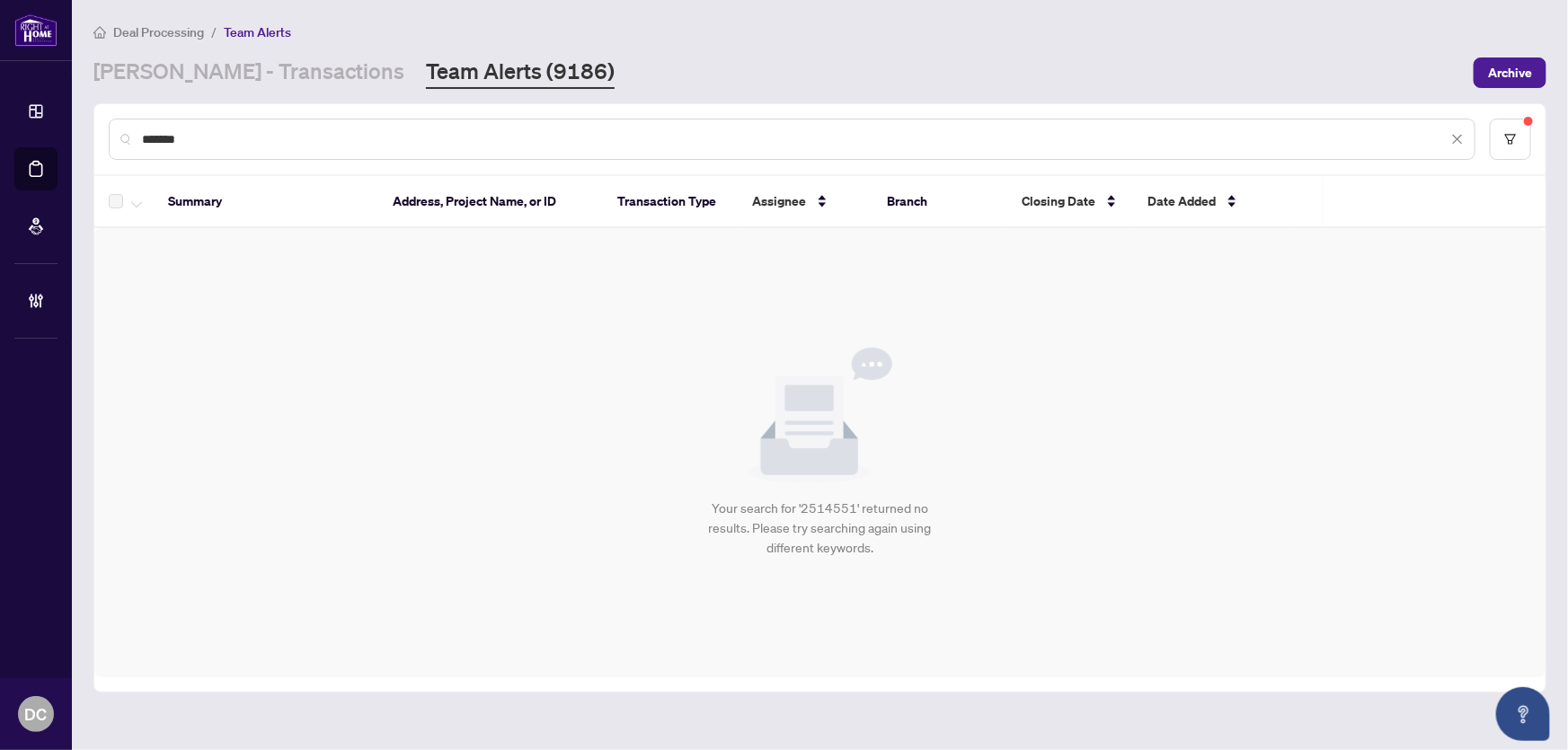
click at [260, 88] on main "Deal Processing / Team Alerts [PERSON_NAME] - Transactions Team Alerts (9186) A…" at bounding box center [819, 375] width 1496 height 750
click at [260, 76] on link "[PERSON_NAME] - Transactions" at bounding box center [249, 73] width 311 height 33
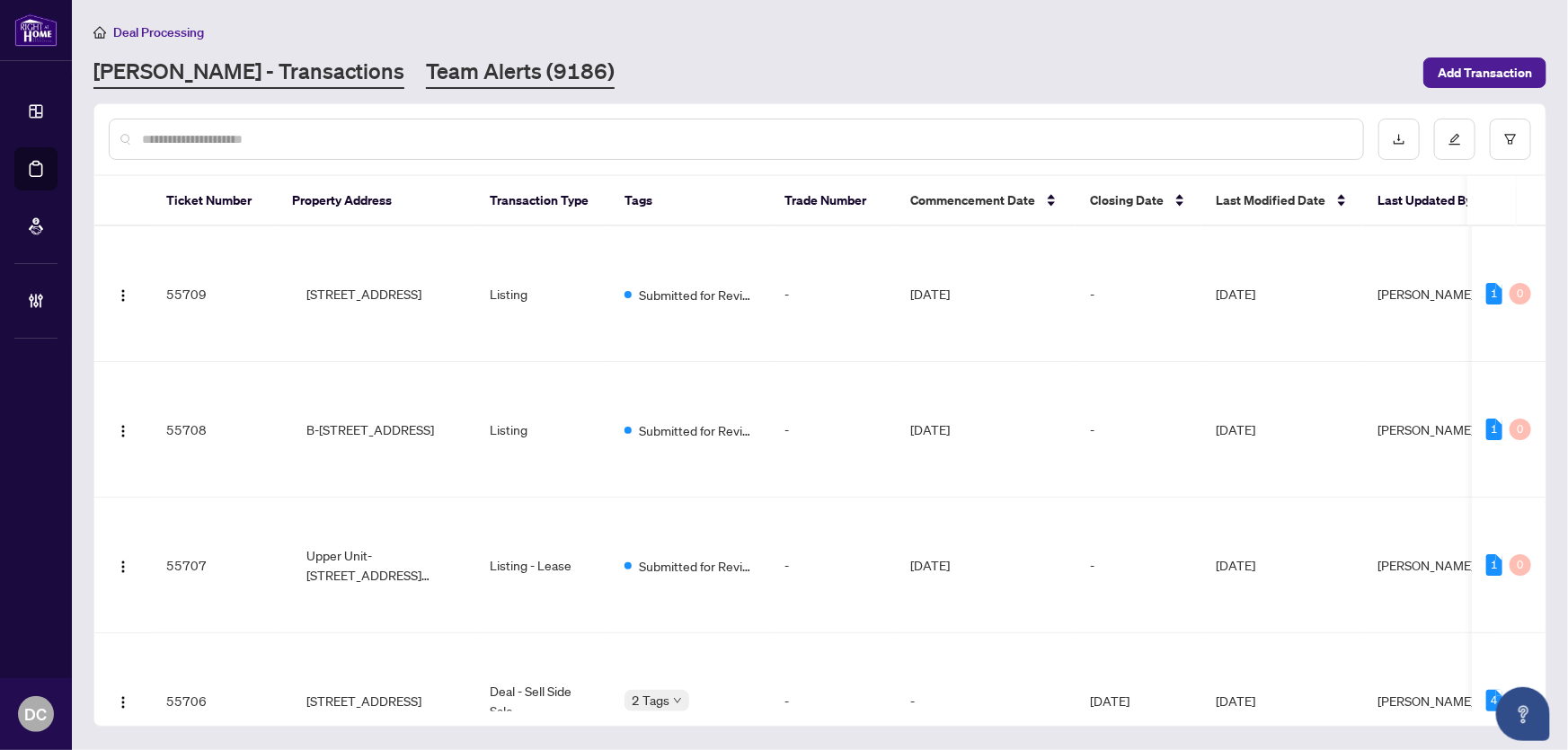
click at [426, 70] on link "Team Alerts (9186)" at bounding box center [520, 73] width 189 height 33
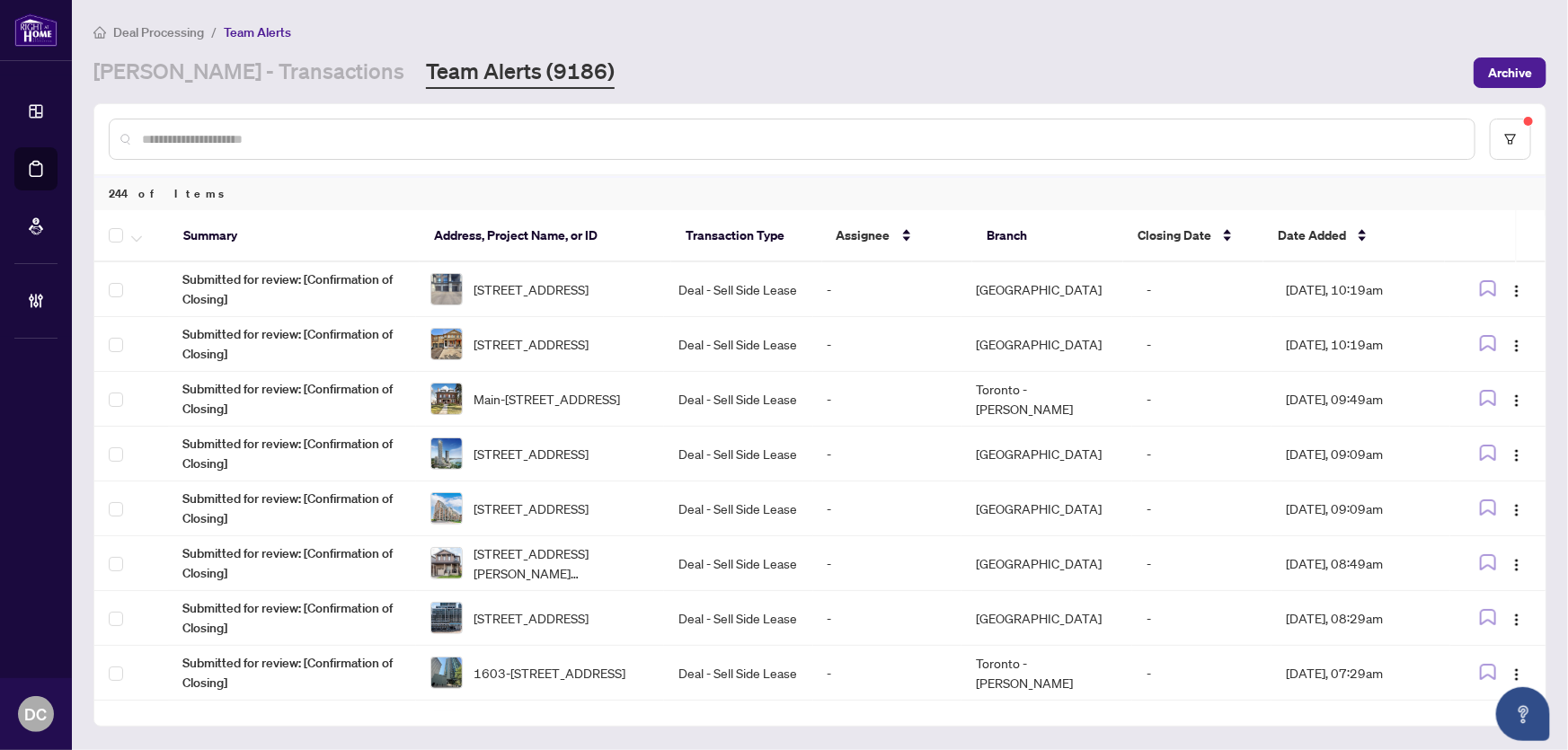
click at [387, 140] on input "text" at bounding box center [801, 139] width 1318 height 20
paste input "*******"
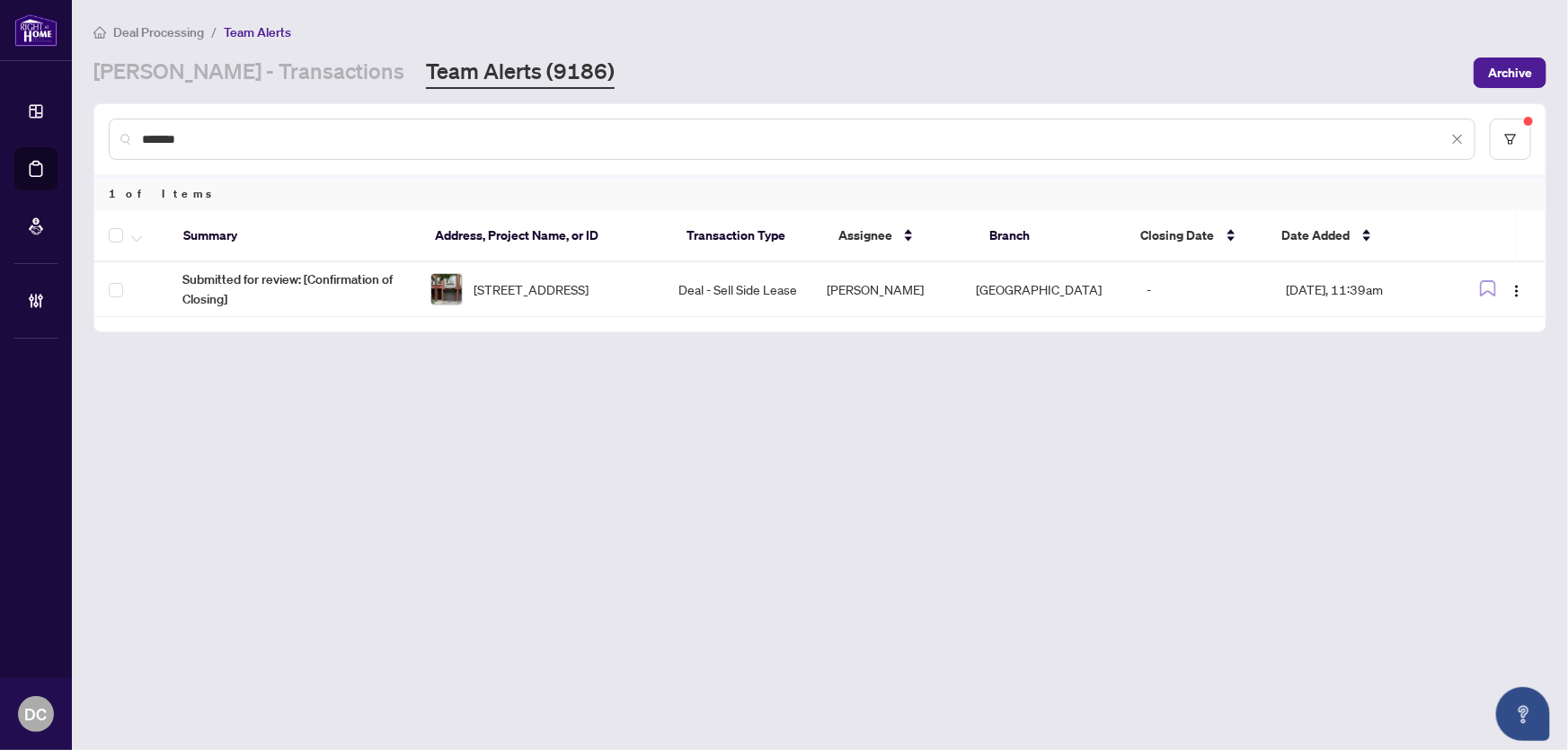
drag, startPoint x: 215, startPoint y: 143, endPoint x: 64, endPoint y: 140, distance: 151.0
click at [64, 140] on div "Dashboard Deal Processing Mortgage Referrals Brokerage Management DC [PERSON_NA…" at bounding box center [784, 375] width 1568 height 750
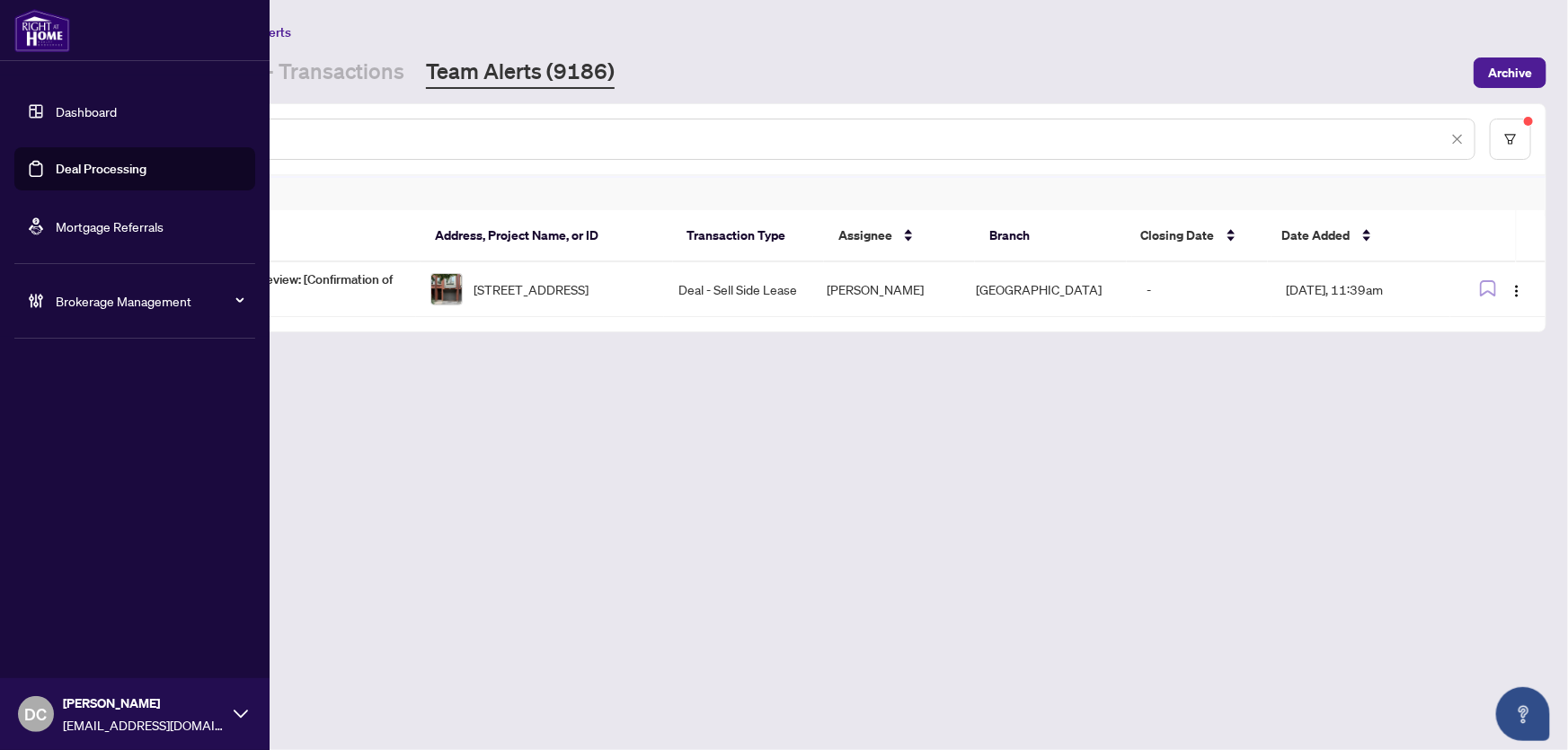
paste input "text"
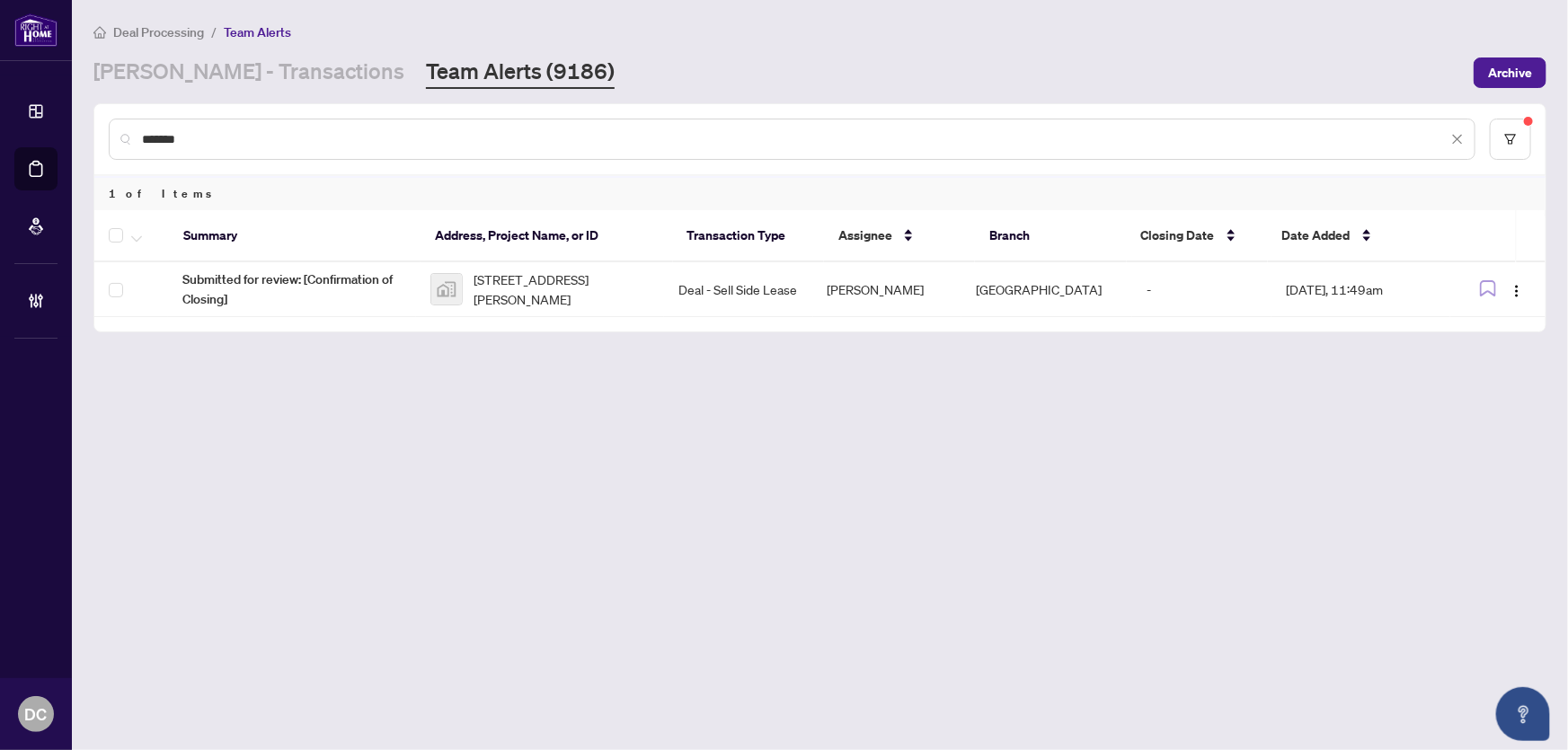
drag, startPoint x: 255, startPoint y: 140, endPoint x: 73, endPoint y: 136, distance: 182.0
click at [73, 136] on main "Deal Processing / Team Alerts [PERSON_NAME] - Transactions Team Alerts (9186) A…" at bounding box center [819, 375] width 1496 height 750
paste input "text"
drag, startPoint x: 279, startPoint y: 136, endPoint x: 98, endPoint y: 135, distance: 181.0
click at [98, 135] on div "*******" at bounding box center [819, 139] width 1451 height 70
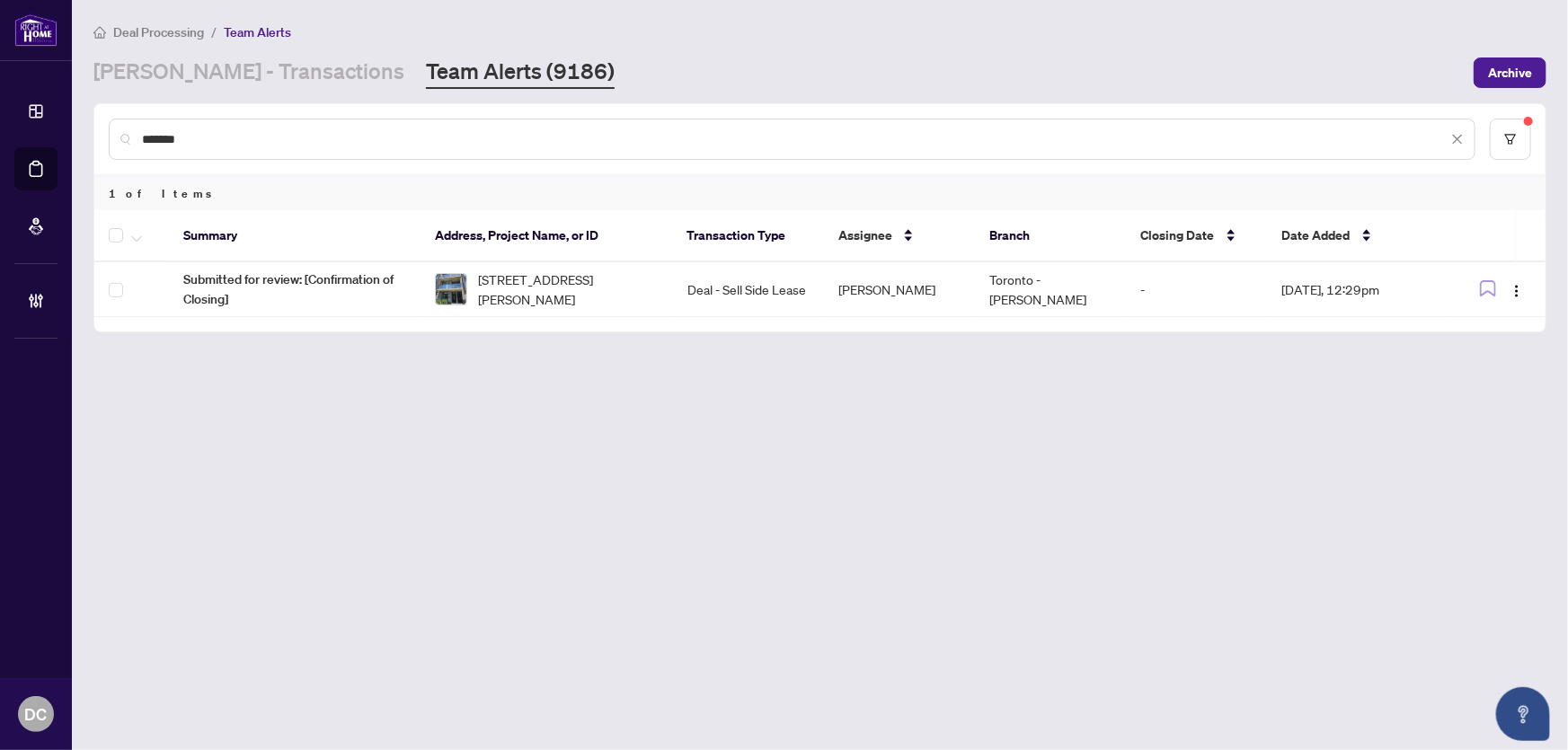
paste input "text"
drag, startPoint x: 238, startPoint y: 141, endPoint x: 53, endPoint y: 138, distance: 185.0
click at [53, 138] on div "Dashboard Deal Processing Mortgage Referrals Brokerage Management DC [PERSON_NA…" at bounding box center [784, 375] width 1568 height 750
paste input "text"
type input "*******"
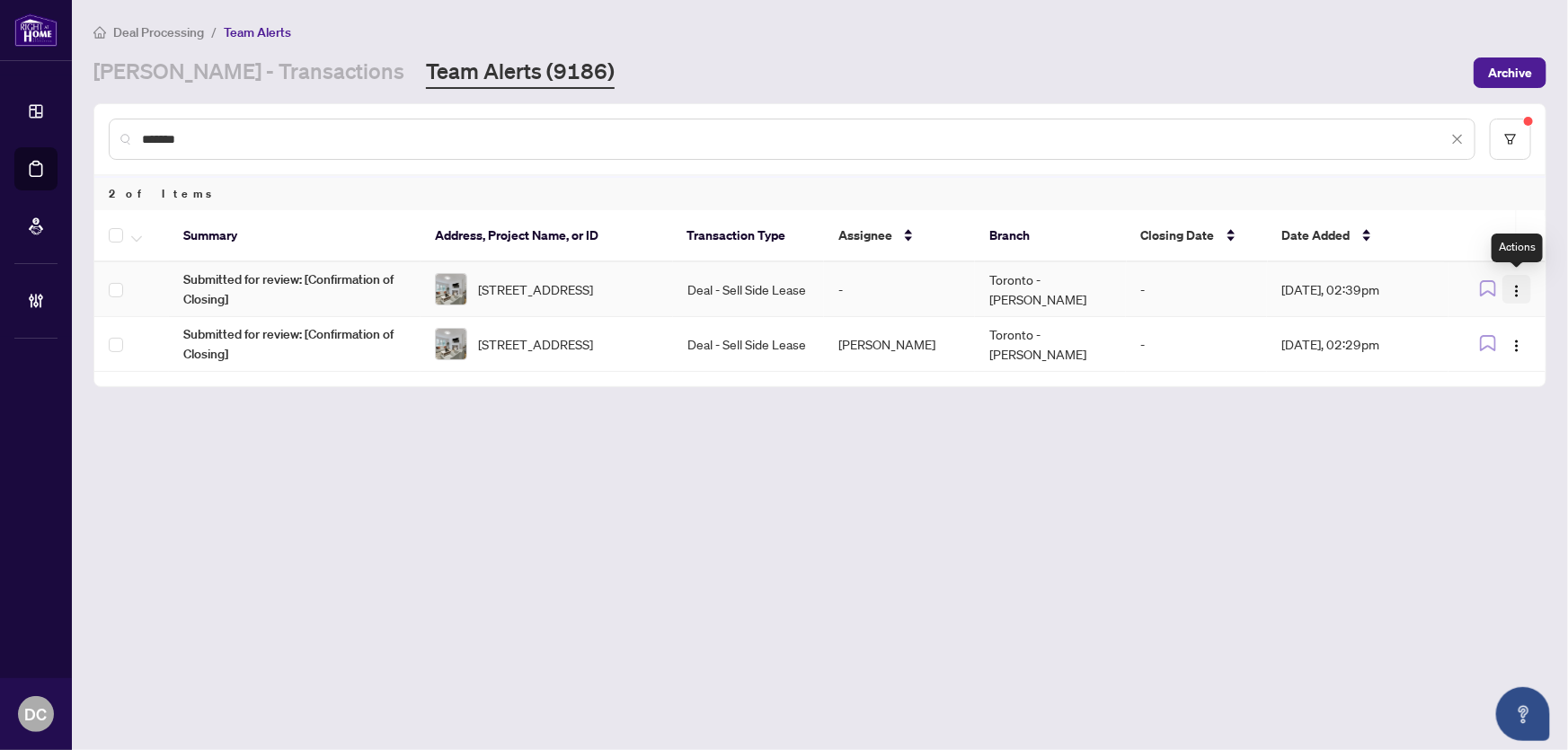
click at [1521, 280] on span "button" at bounding box center [1516, 288] width 14 height 20
click at [1501, 382] on span "Complete Item" at bounding box center [1475, 381] width 84 height 20
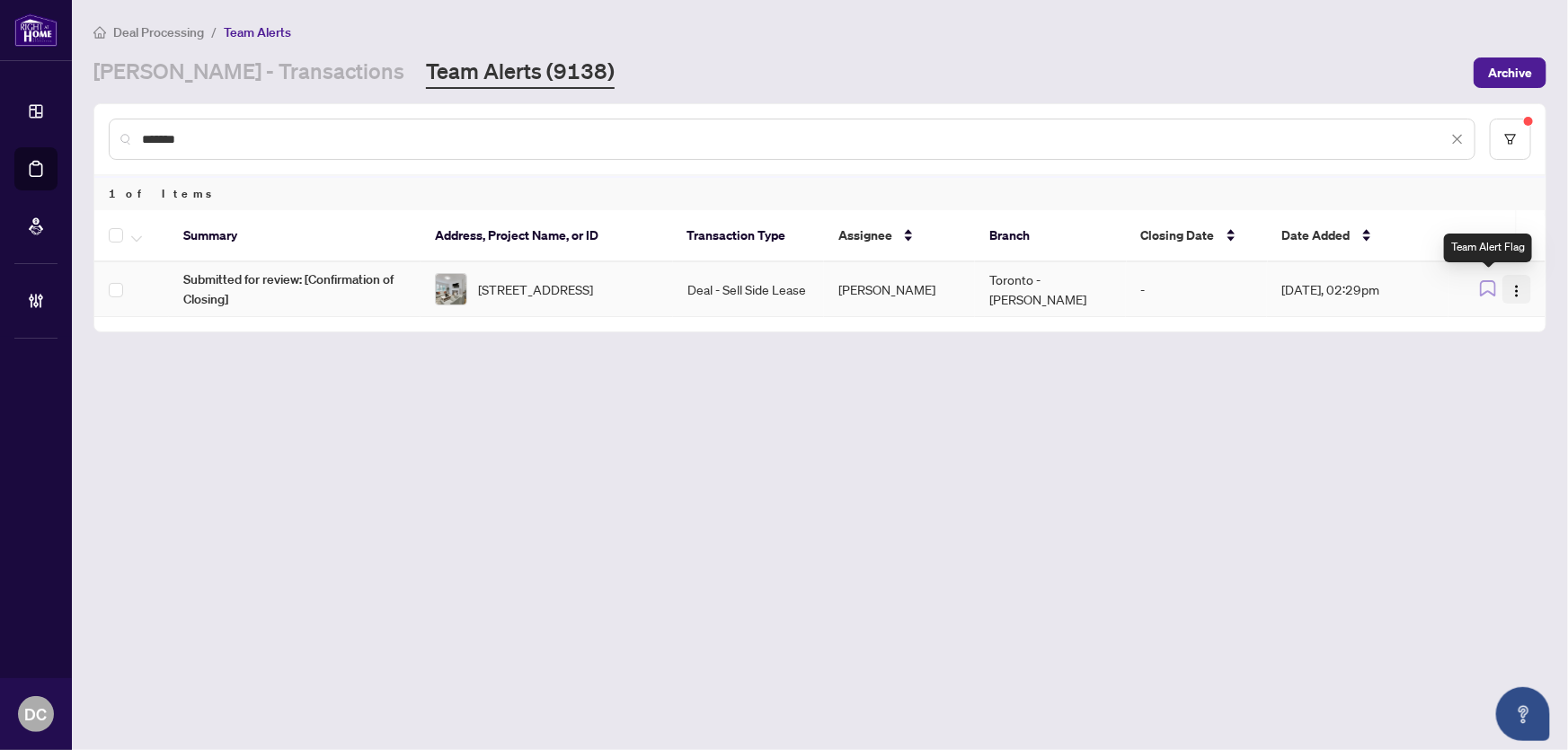
click at [1519, 288] on img "button" at bounding box center [1516, 290] width 14 height 14
click at [1484, 377] on span "Complete Item" at bounding box center [1470, 381] width 91 height 20
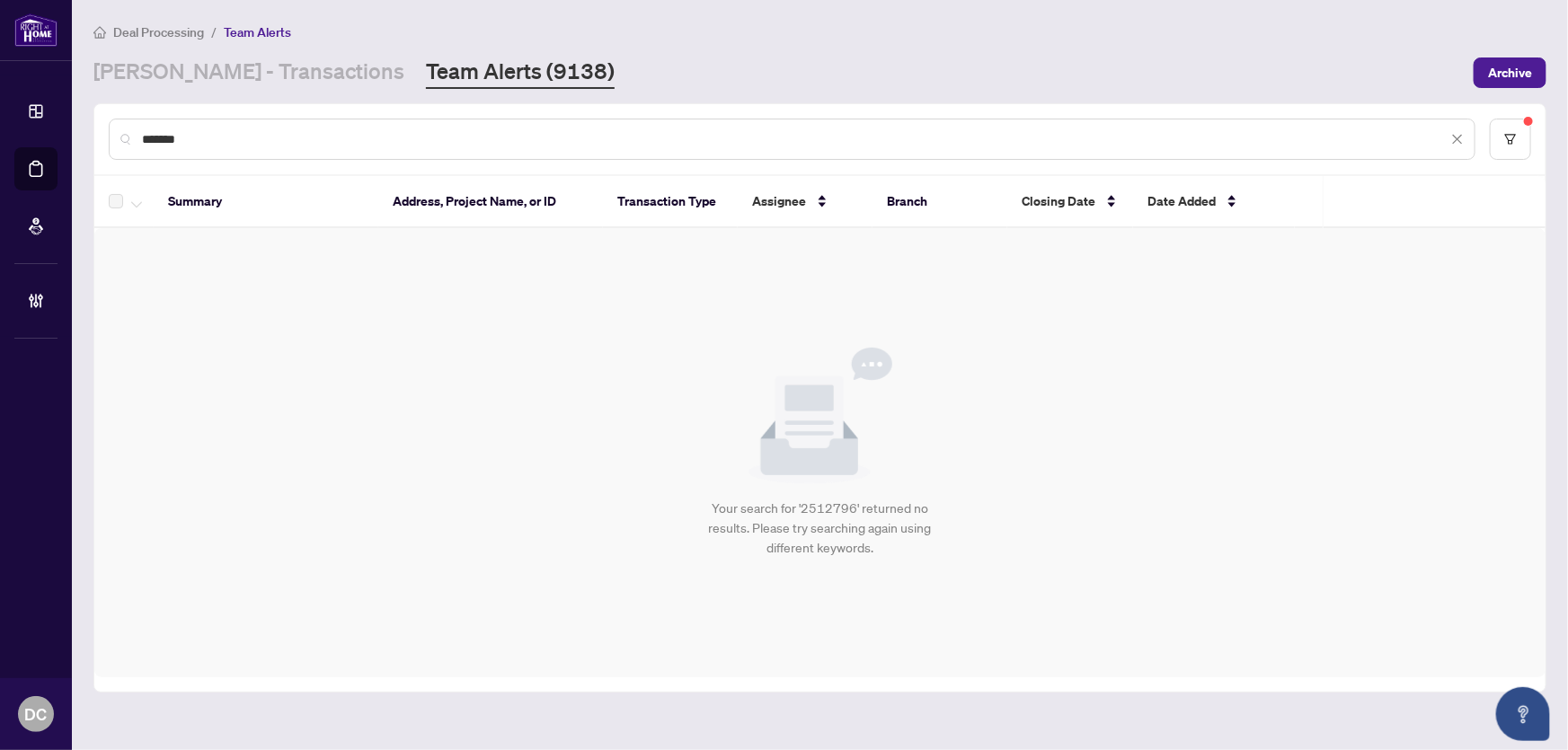
click at [234, 74] on link "[PERSON_NAME] - Transactions" at bounding box center [249, 73] width 311 height 33
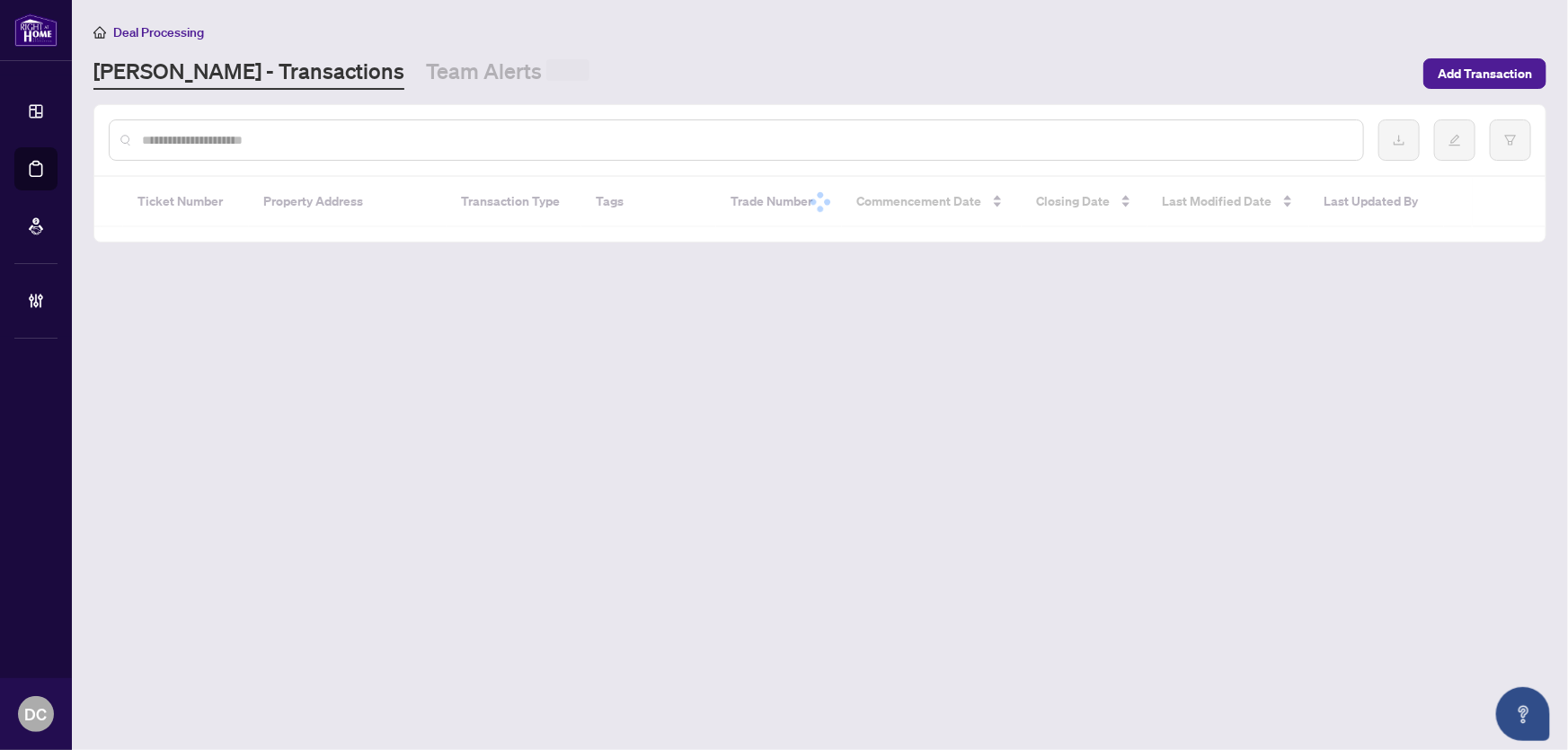
click at [218, 136] on input "text" at bounding box center [745, 140] width 1207 height 20
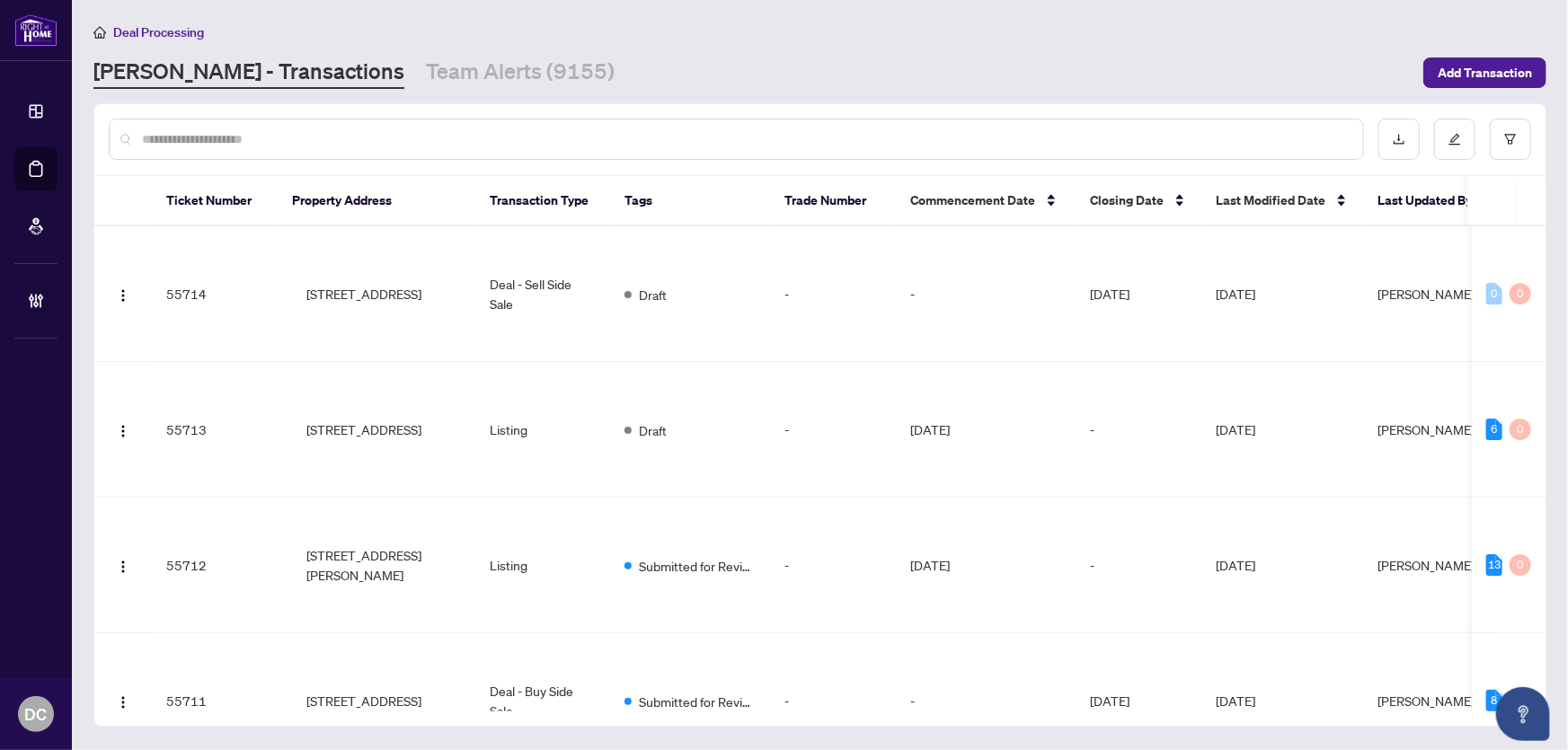
paste input "*******"
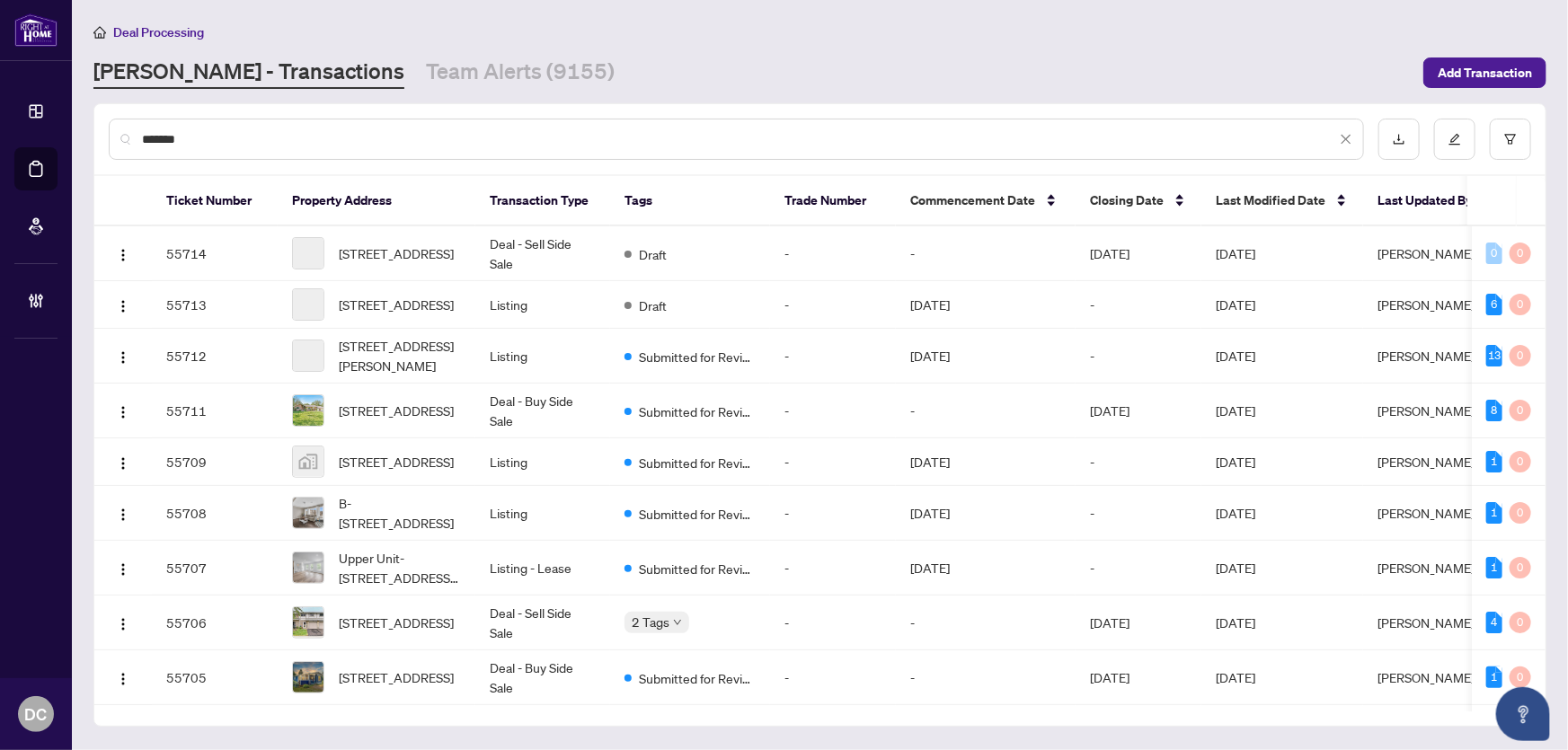
type input "*******"
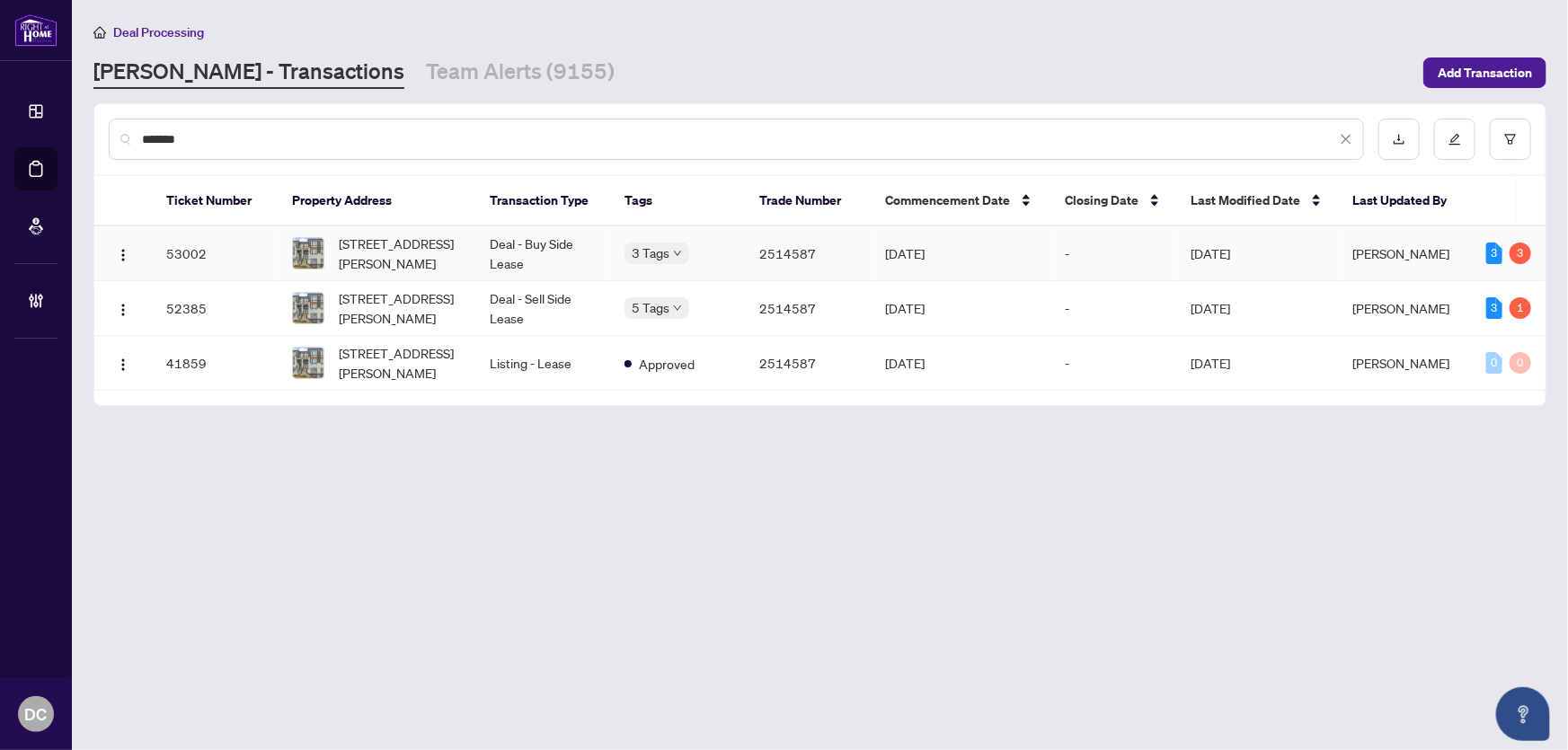
click at [783, 250] on td "2514587" at bounding box center [807, 253] width 126 height 55
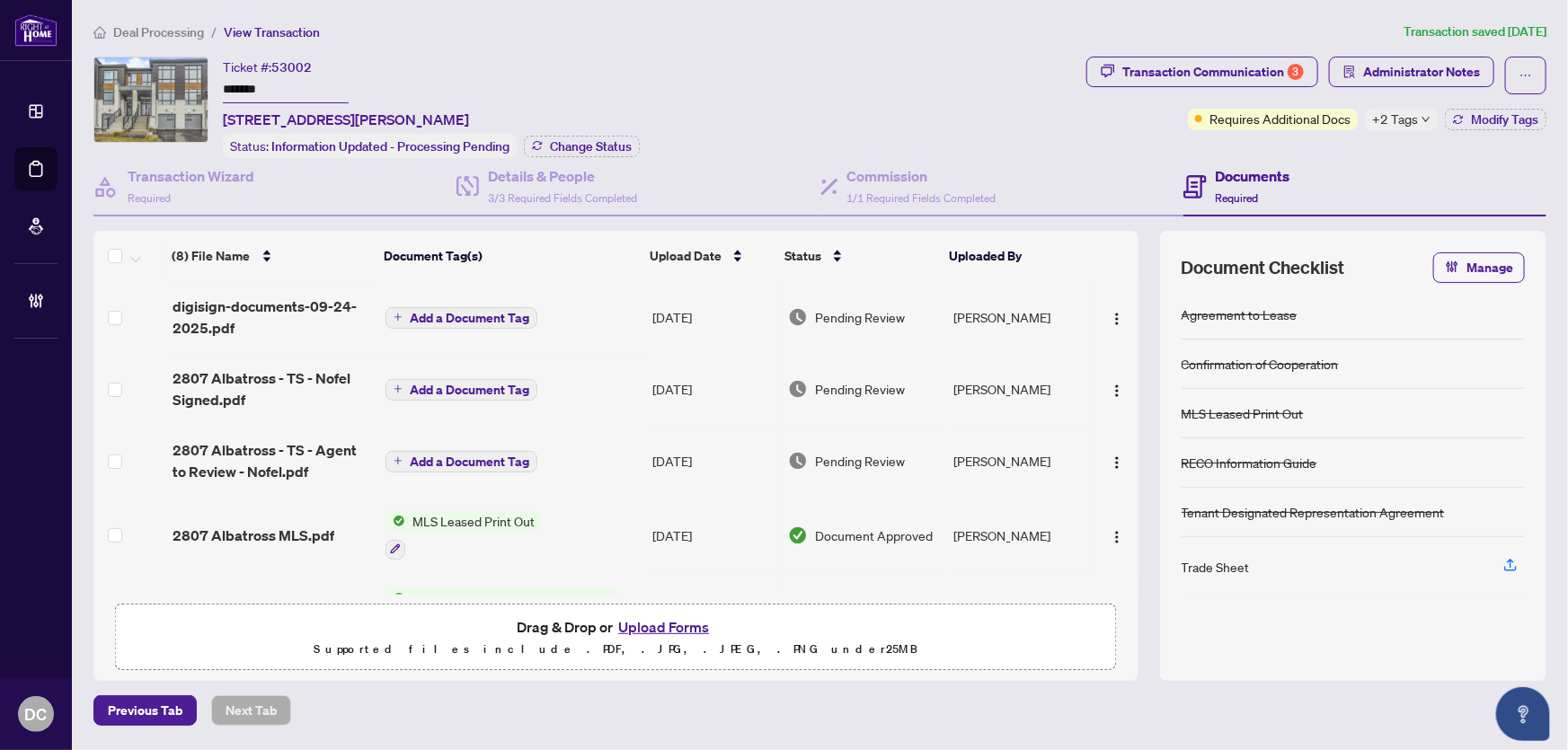
drag, startPoint x: 449, startPoint y: 694, endPoint x: 466, endPoint y: 685, distance: 19.2
click at [449, 695] on div "Previous Tab Next Tab" at bounding box center [819, 710] width 1453 height 31
click at [1190, 69] on div "Transaction Communication 3" at bounding box center [1212, 72] width 182 height 29
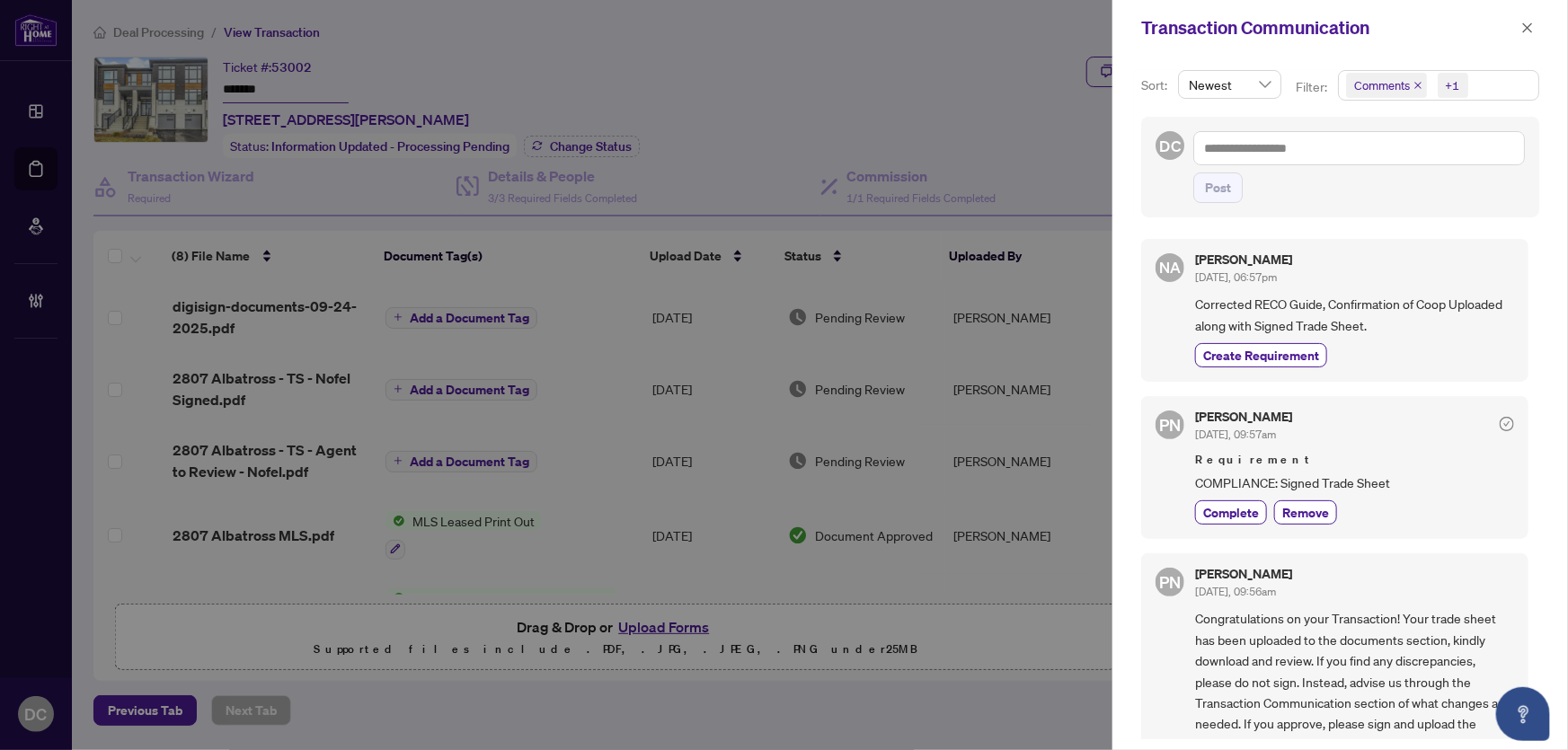
click at [1508, 85] on span "Comments +1" at bounding box center [1439, 85] width 199 height 29
click at [1416, 161] on span "Comments" at bounding box center [1404, 159] width 62 height 16
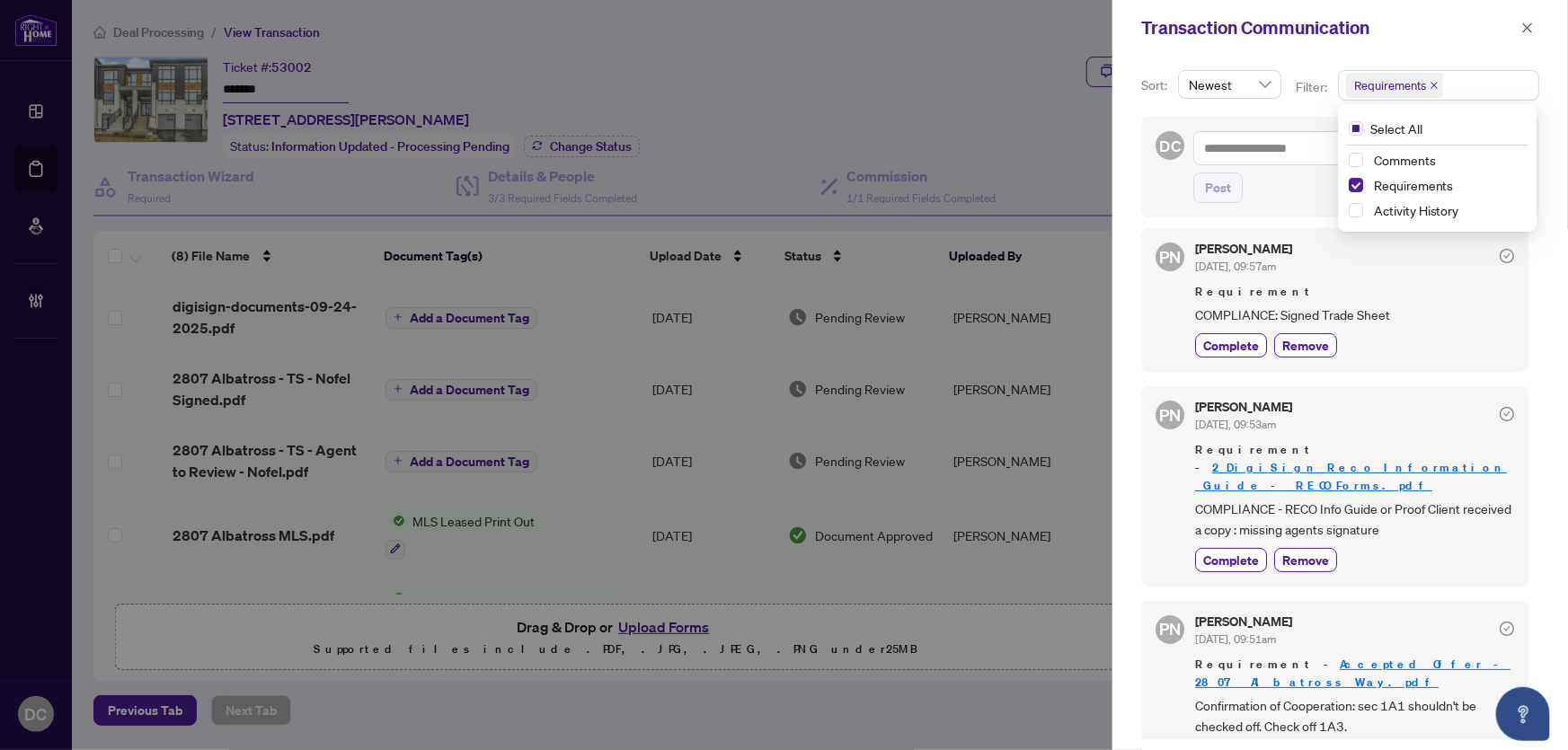
scroll to position [14, 0]
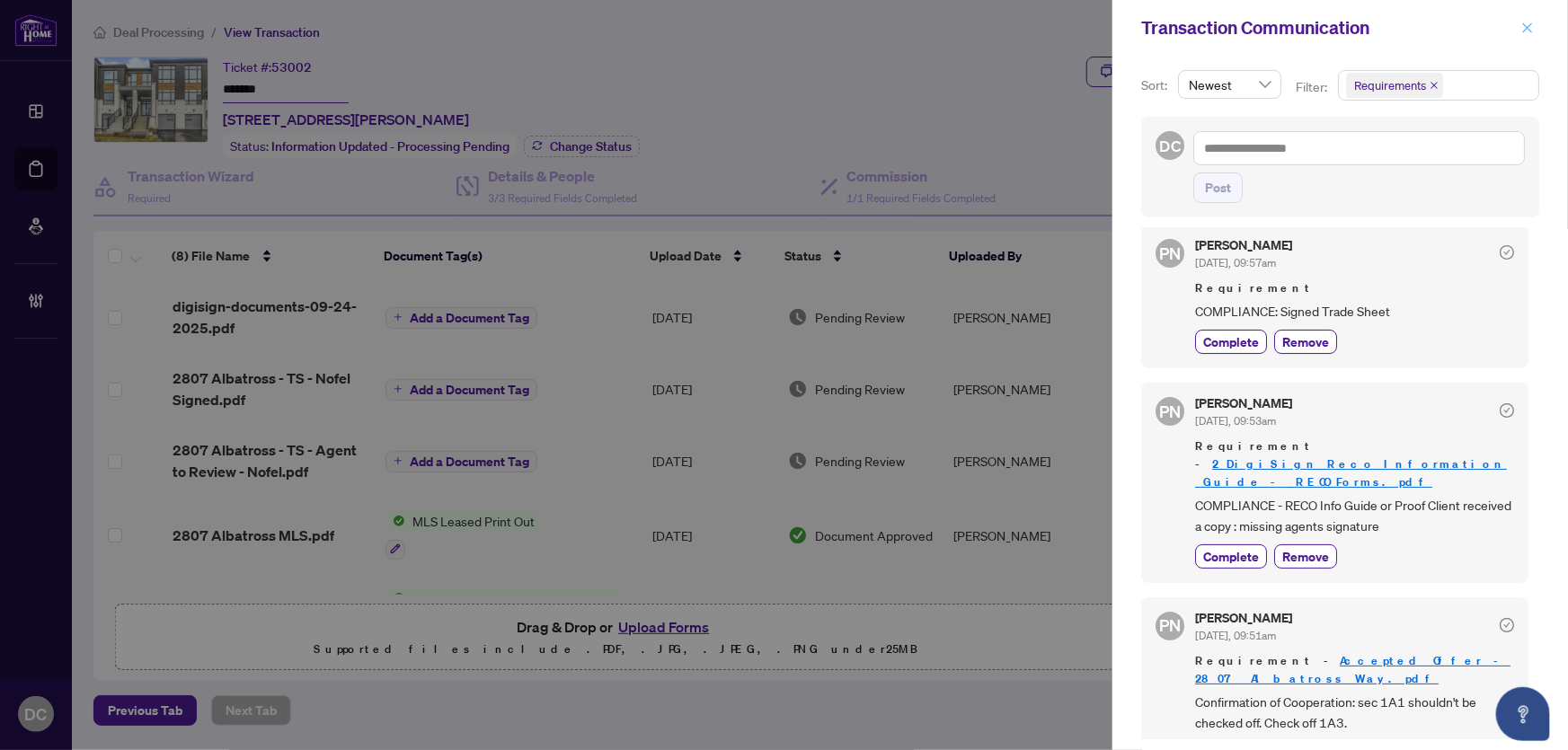
click at [1525, 21] on icon "close" at bounding box center [1528, 28] width 13 height 13
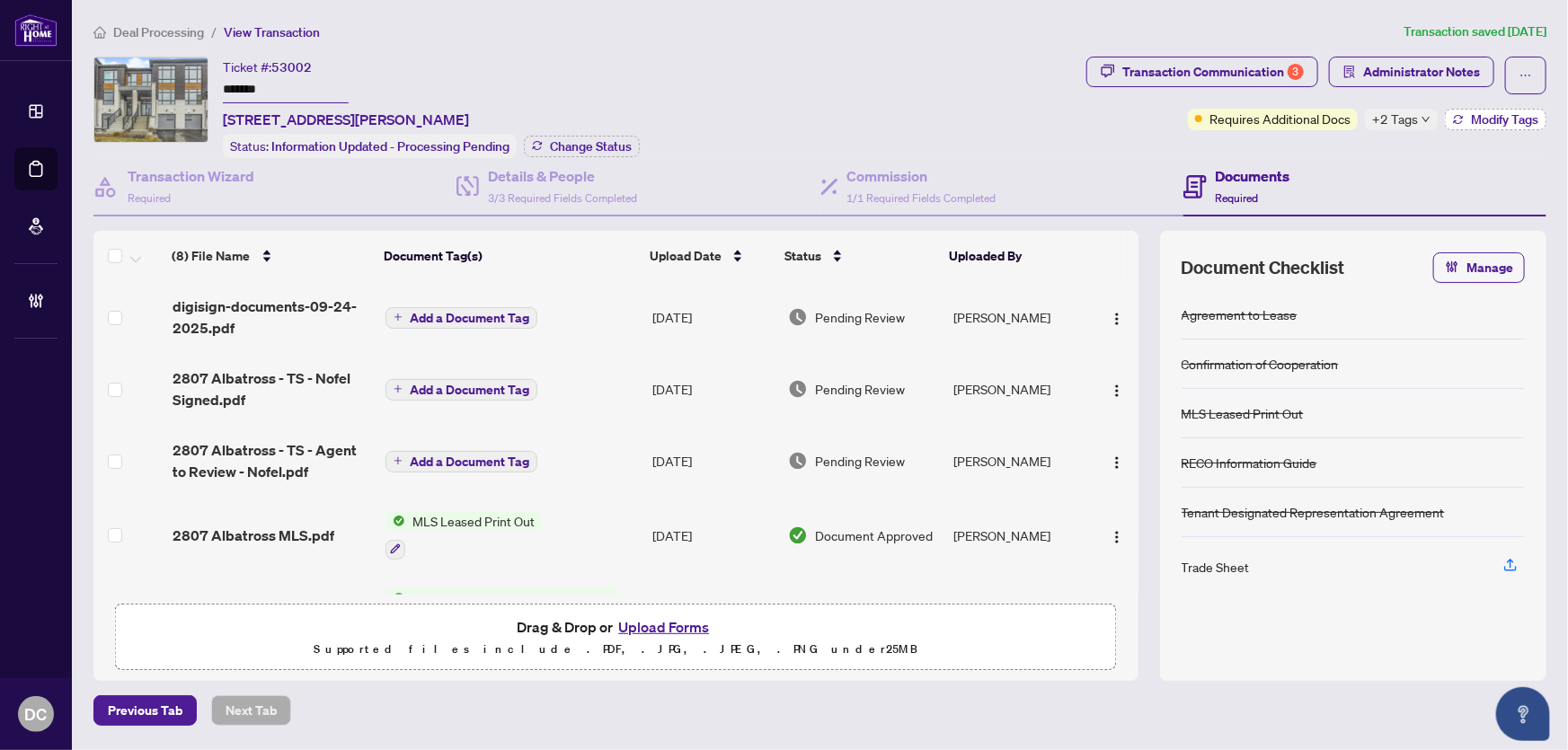
click at [1467, 113] on button "Modify Tags" at bounding box center [1495, 119] width 101 height 21
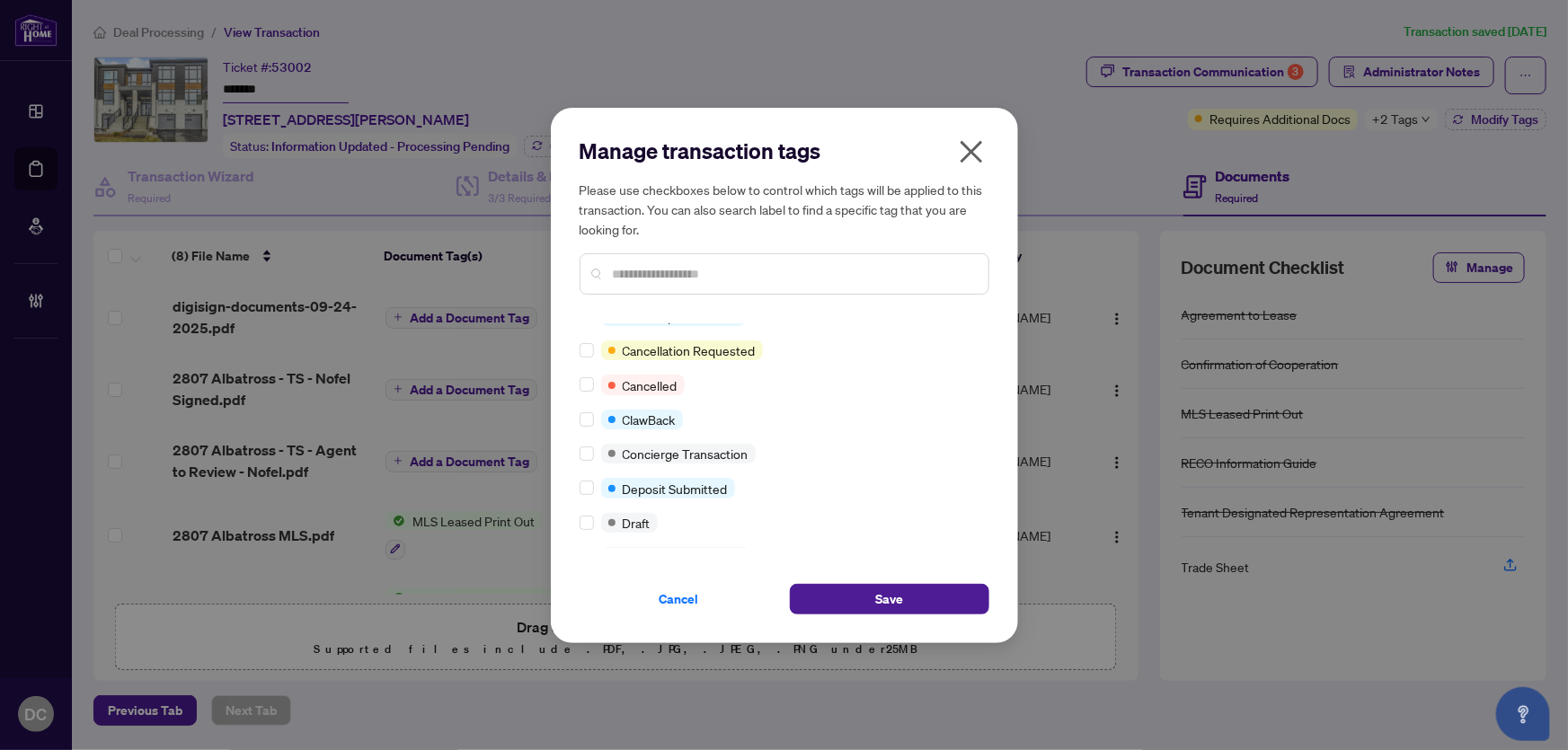
scroll to position [244, 0]
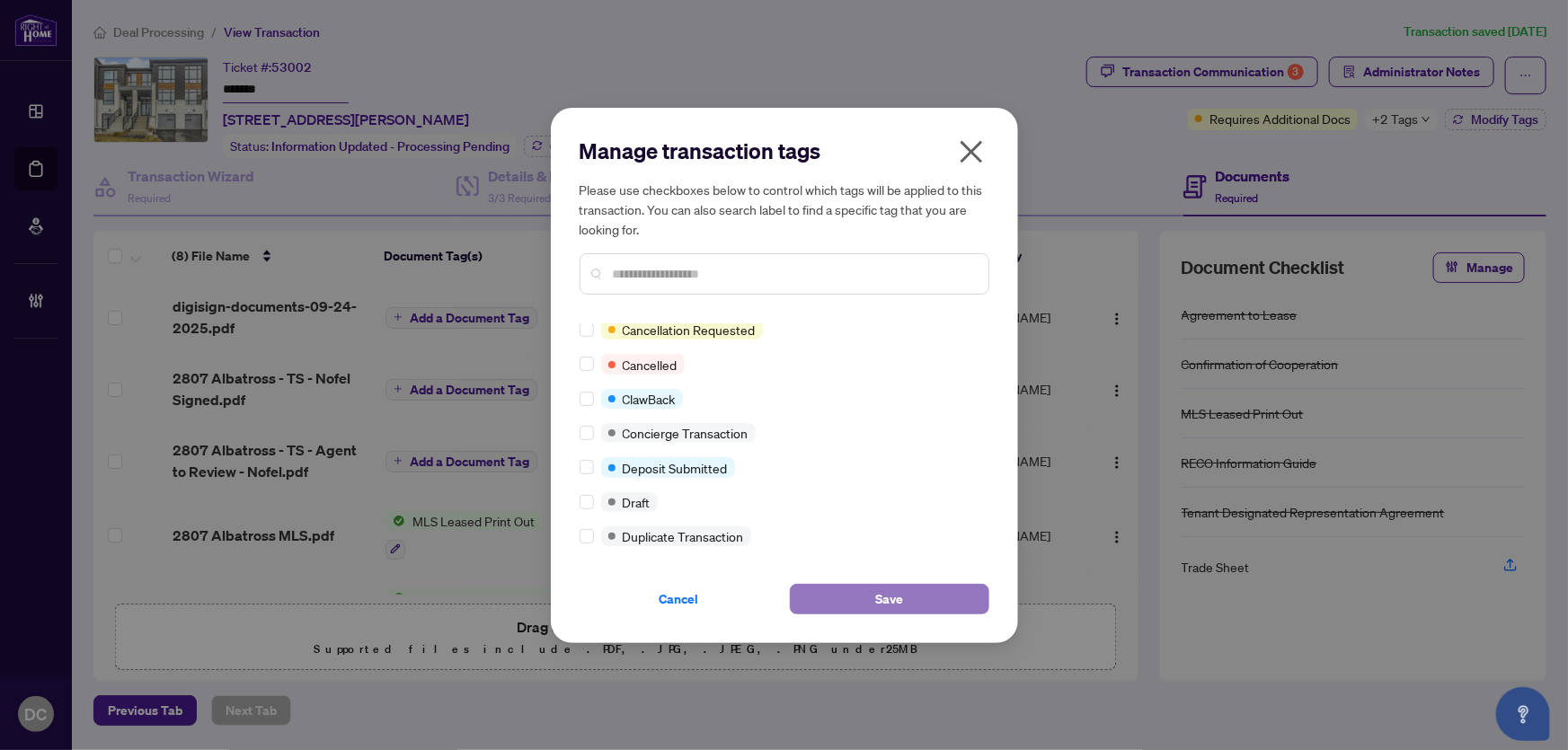
click at [810, 586] on button "Save" at bounding box center [889, 598] width 199 height 31
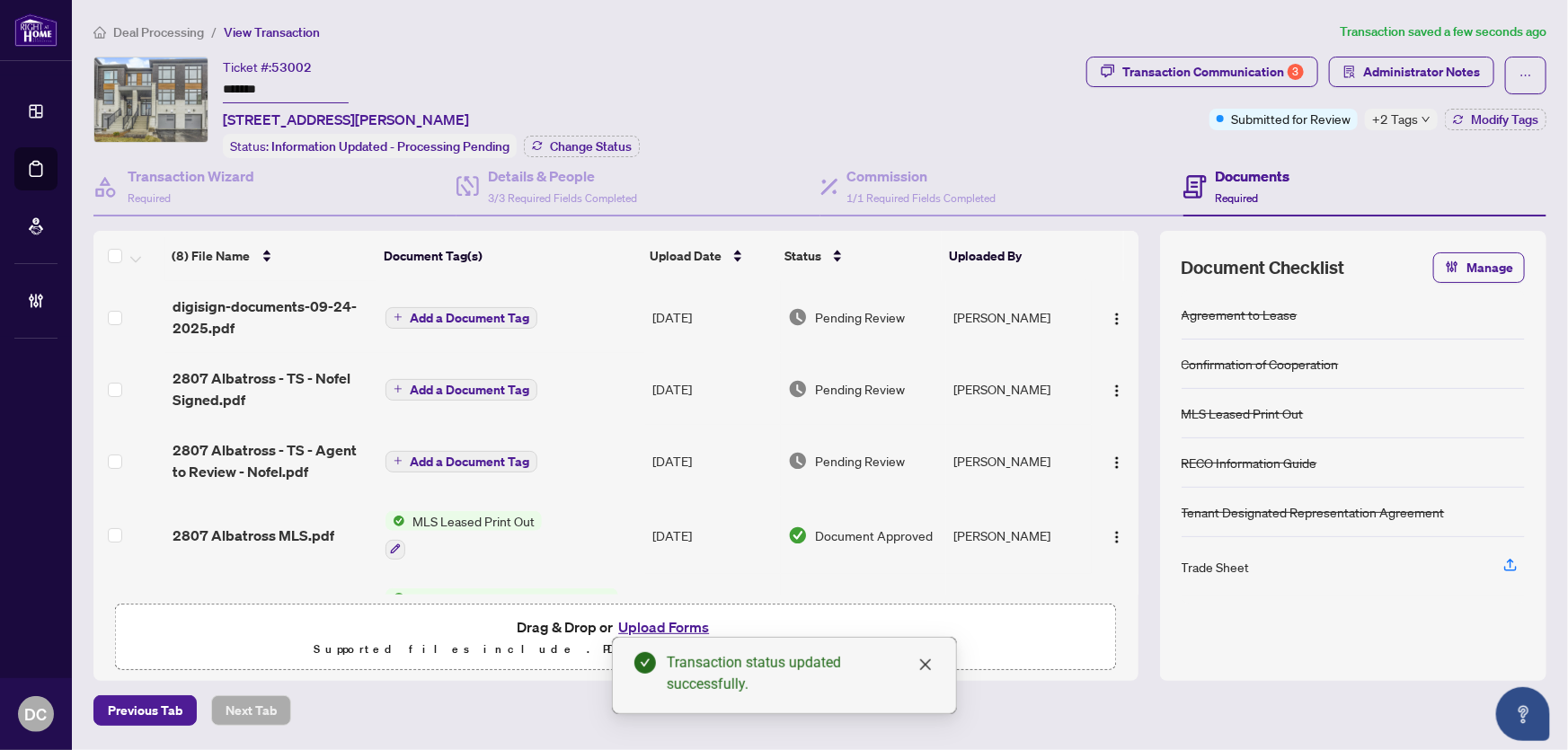
click at [189, 32] on span "Deal Processing" at bounding box center [158, 32] width 90 height 16
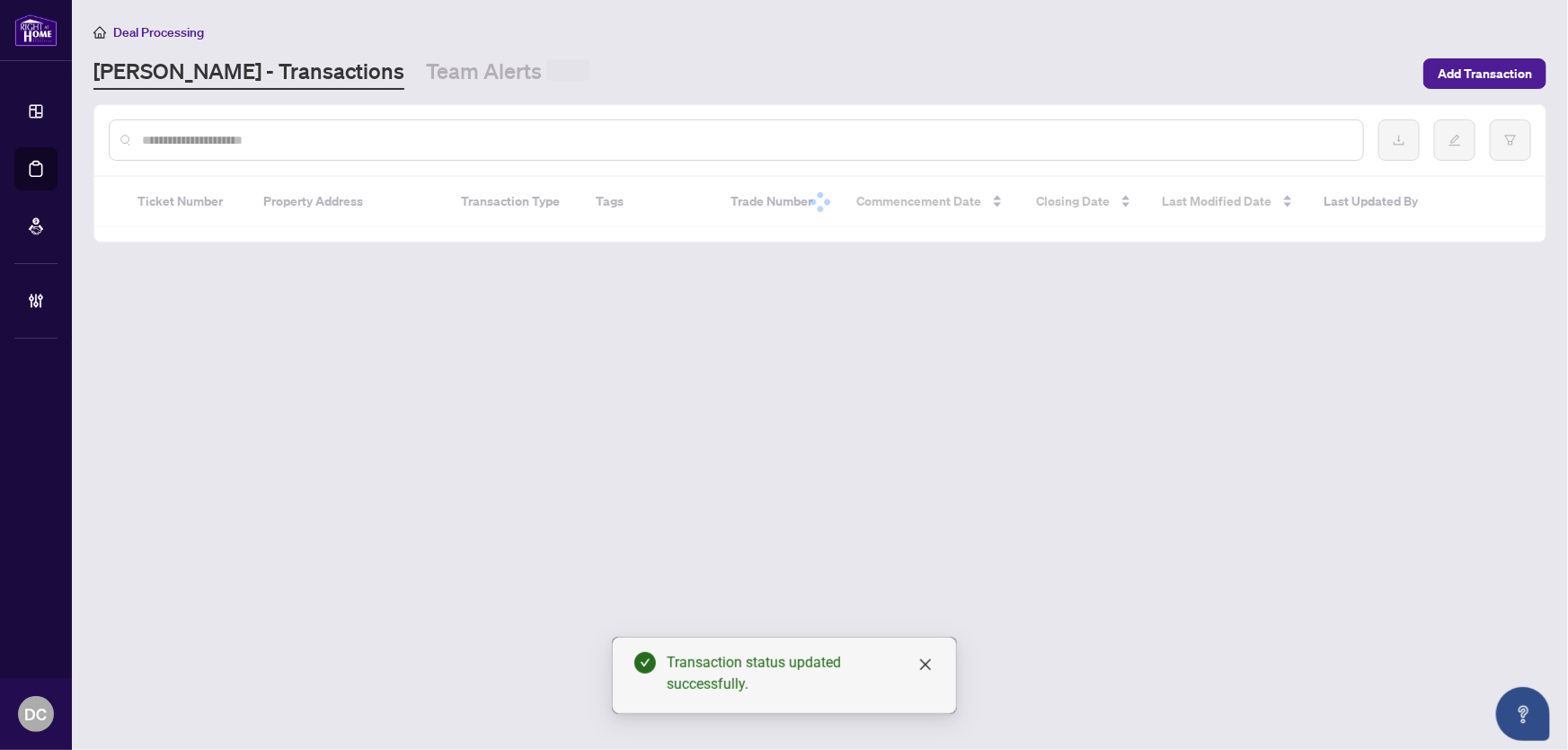
click at [305, 142] on input "text" at bounding box center [745, 140] width 1207 height 20
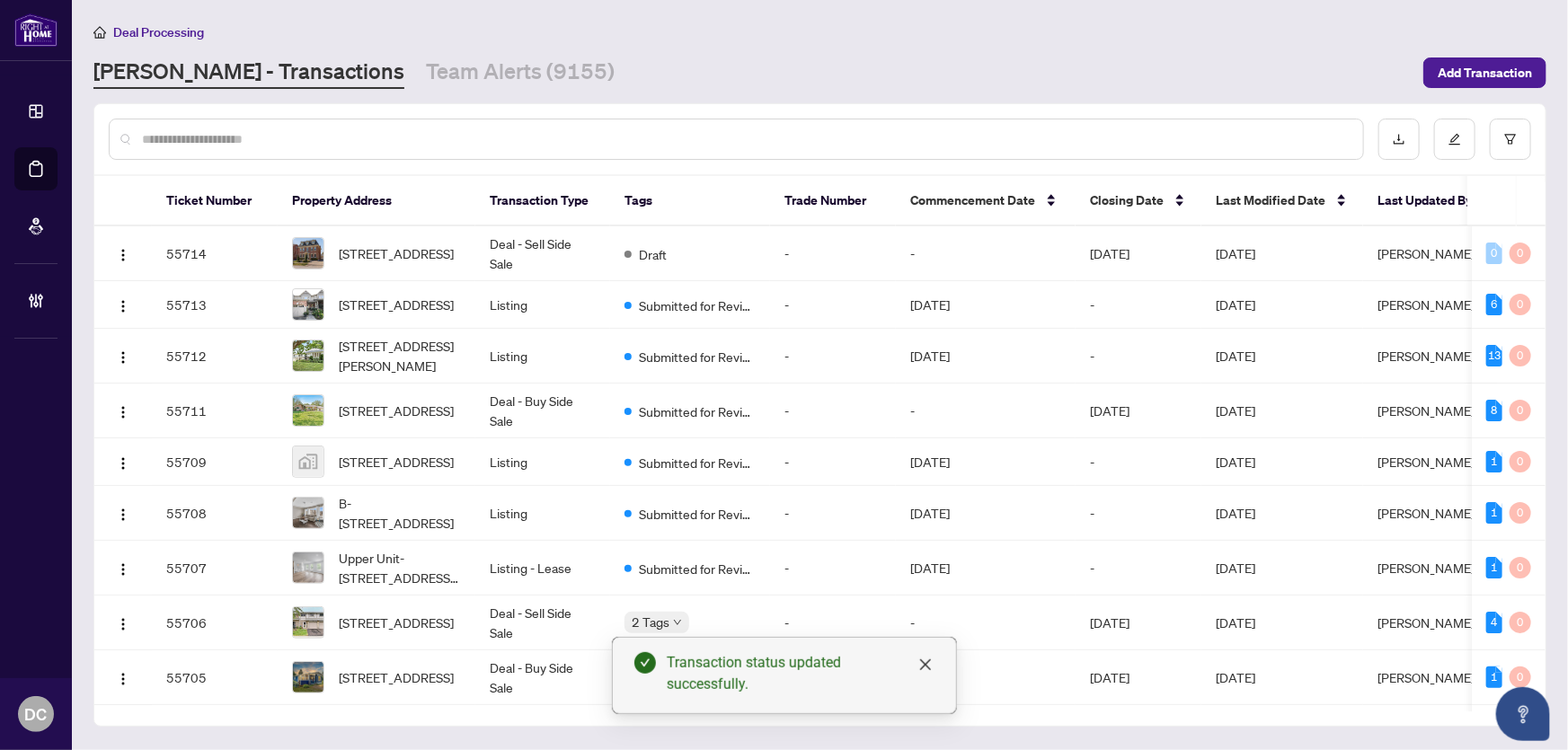
paste input "*******"
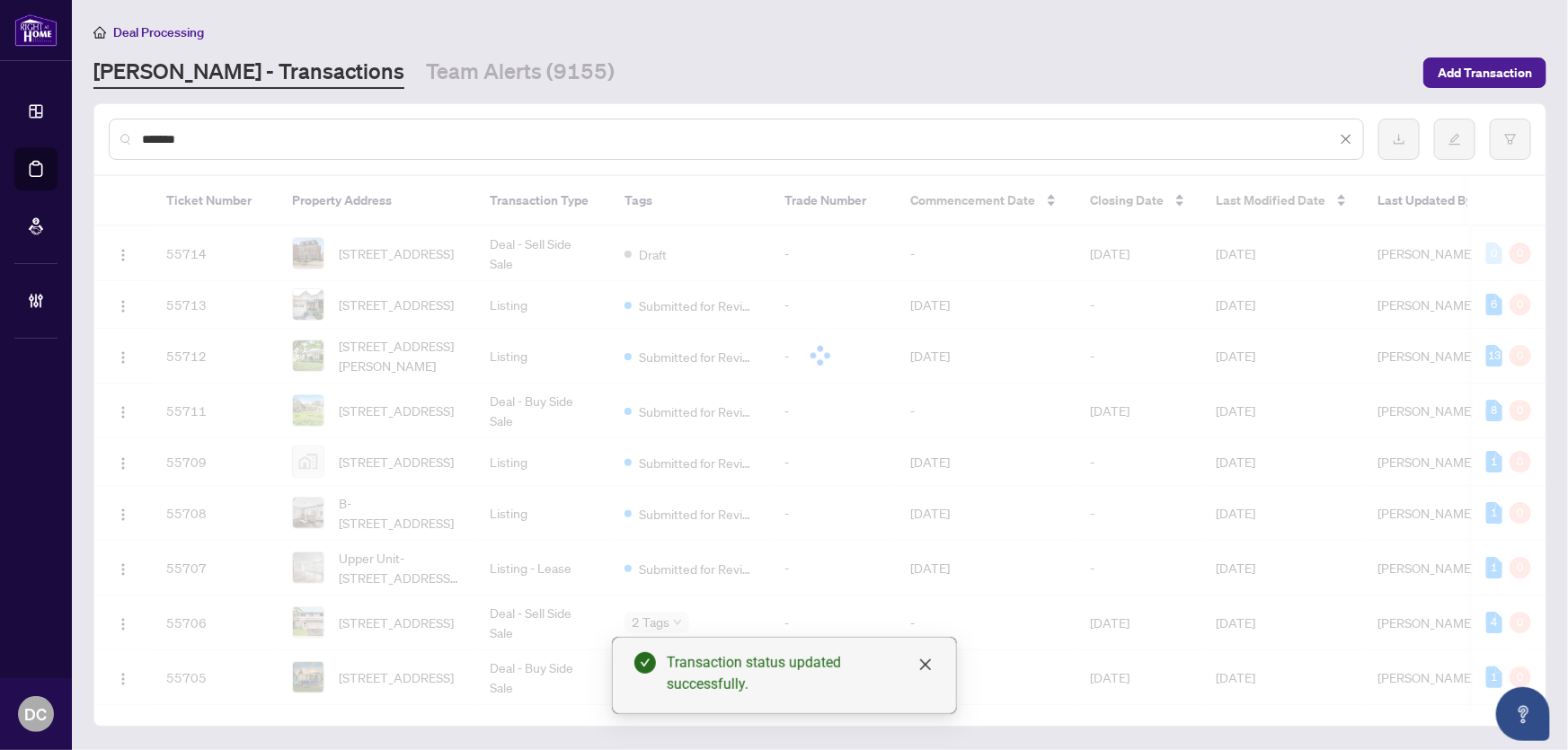
type input "*******"
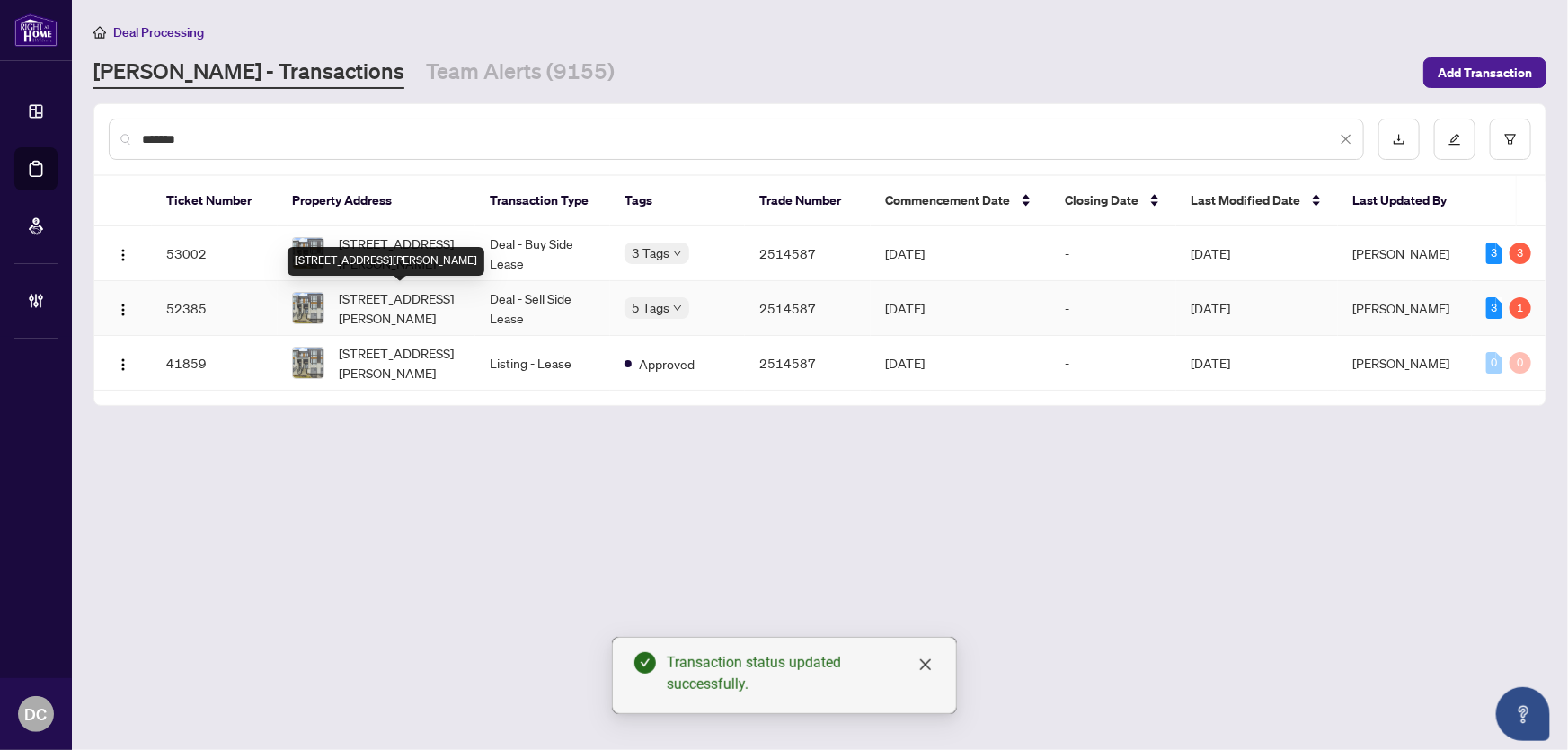
click at [387, 302] on span "[STREET_ADDRESS][PERSON_NAME]" at bounding box center [399, 308] width 122 height 39
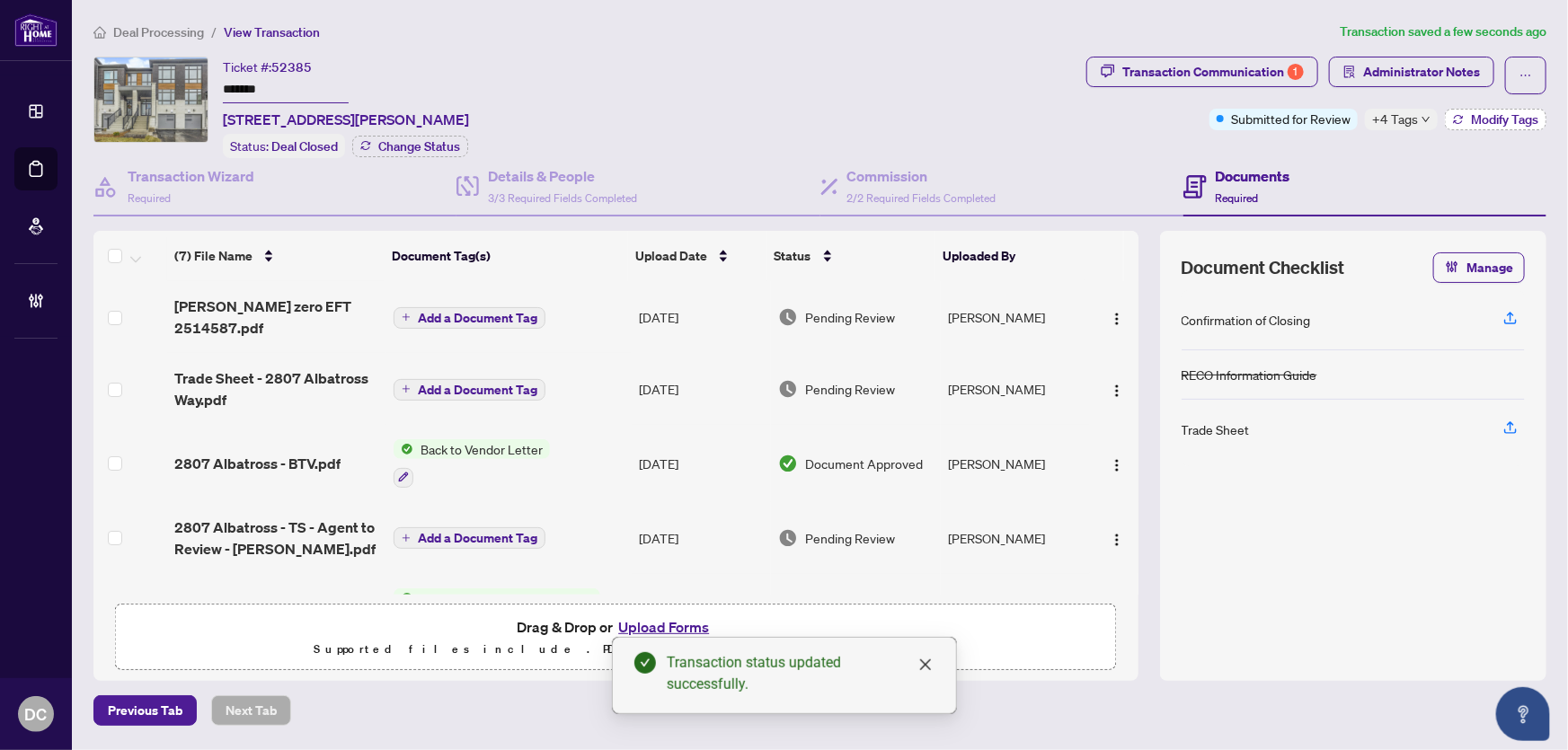
click at [1510, 123] on span "Modify Tags" at bounding box center [1505, 120] width 67 height 13
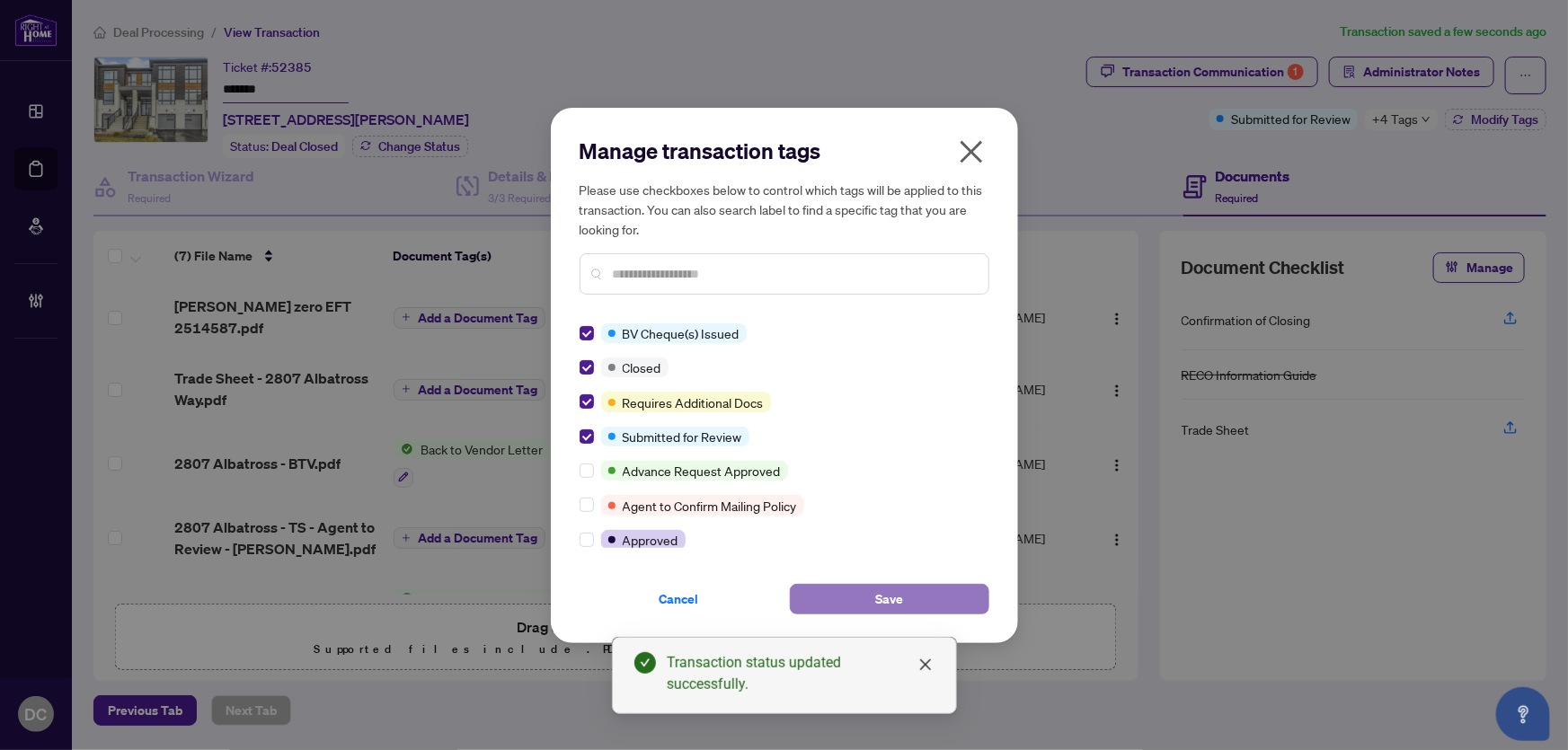
click at [860, 587] on button "Save" at bounding box center [889, 598] width 199 height 31
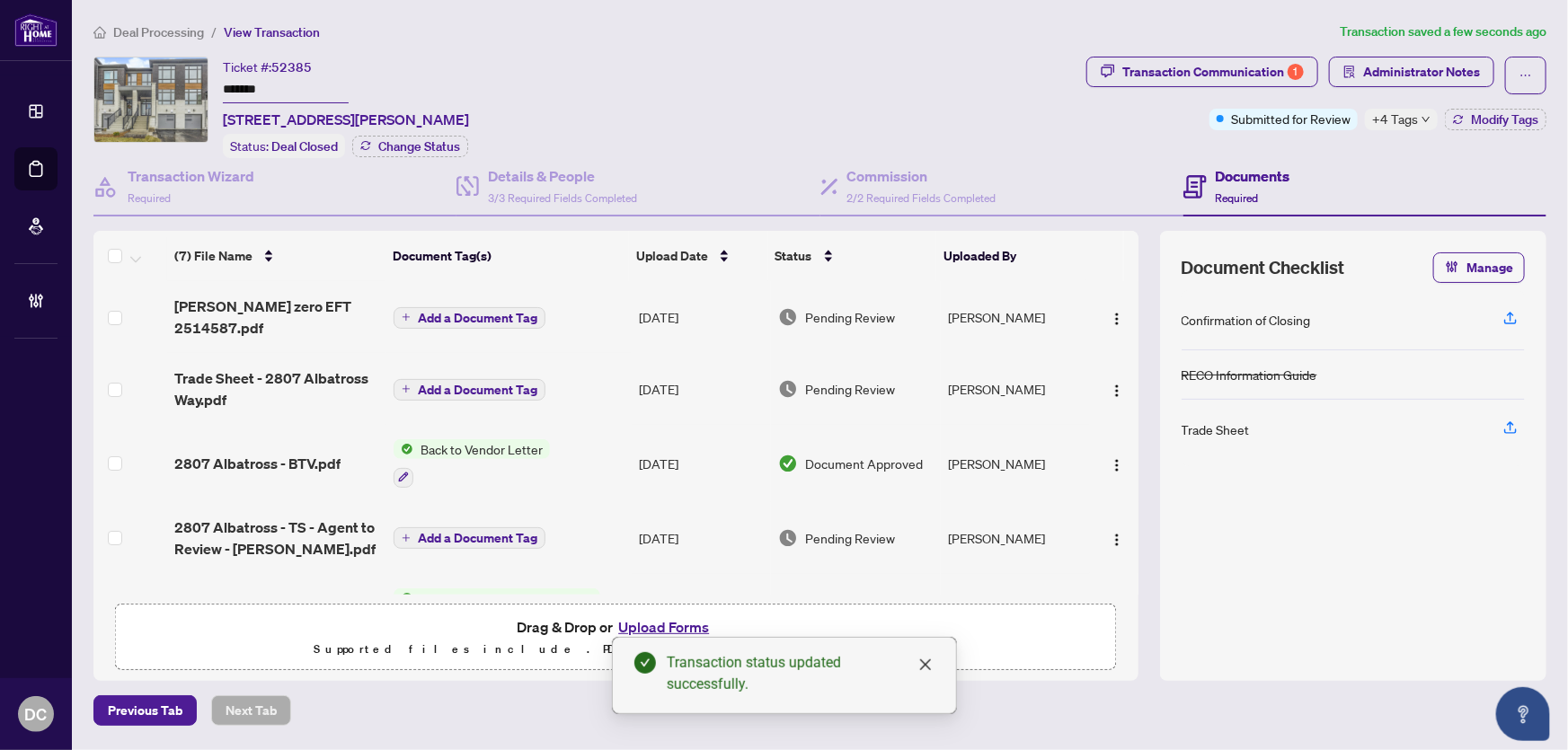
click at [970, 145] on body "Dashboard Deal Processing Mortgage Referrals Brokerage Management DC [PERSON_NA…" at bounding box center [784, 375] width 1568 height 750
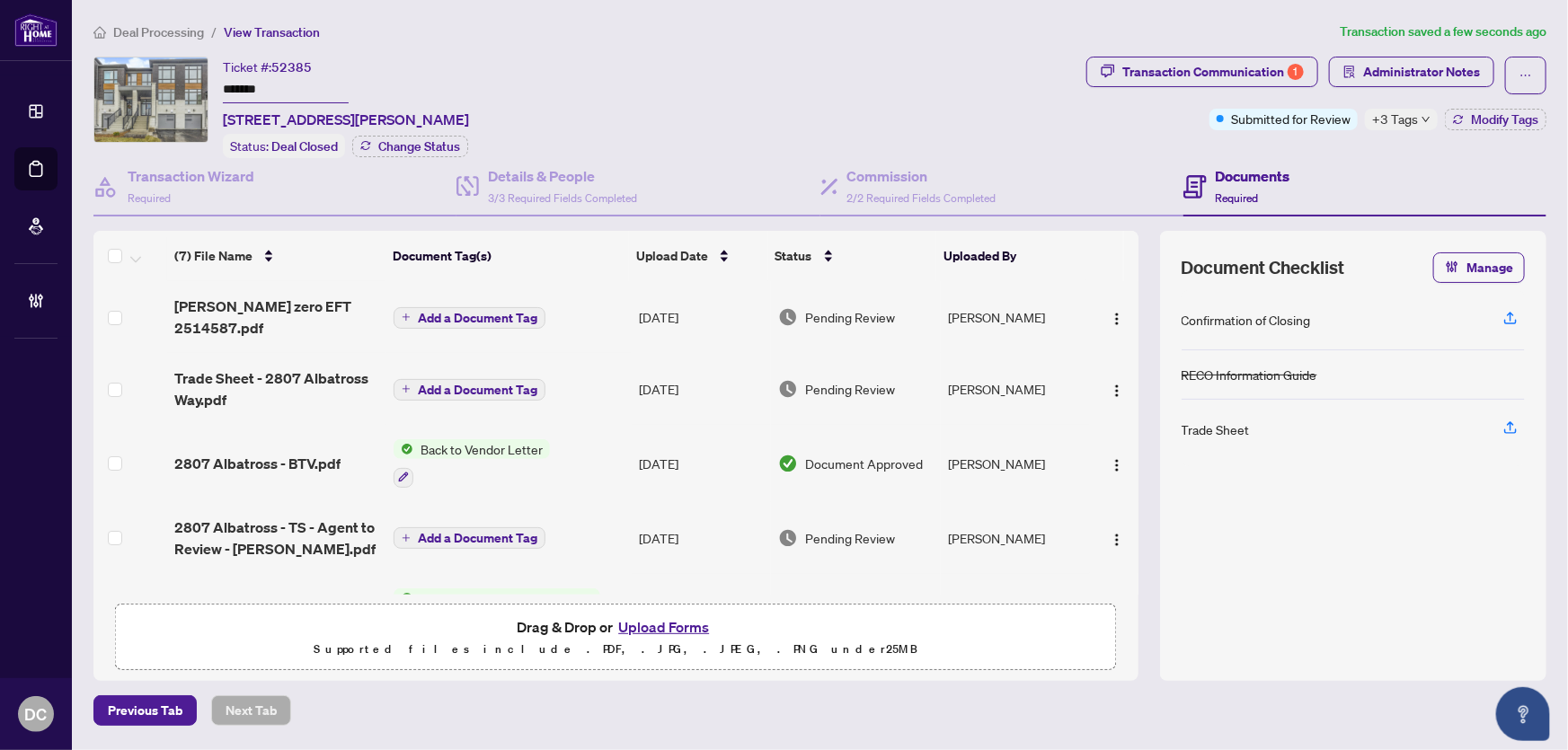
click at [578, 32] on ol "Deal Processing / View Transaction" at bounding box center [712, 32] width 1239 height 20
drag, startPoint x: 167, startPoint y: 27, endPoint x: 254, endPoint y: 5, distance: 89.7
click at [167, 29] on span "Deal Processing" at bounding box center [158, 32] width 90 height 16
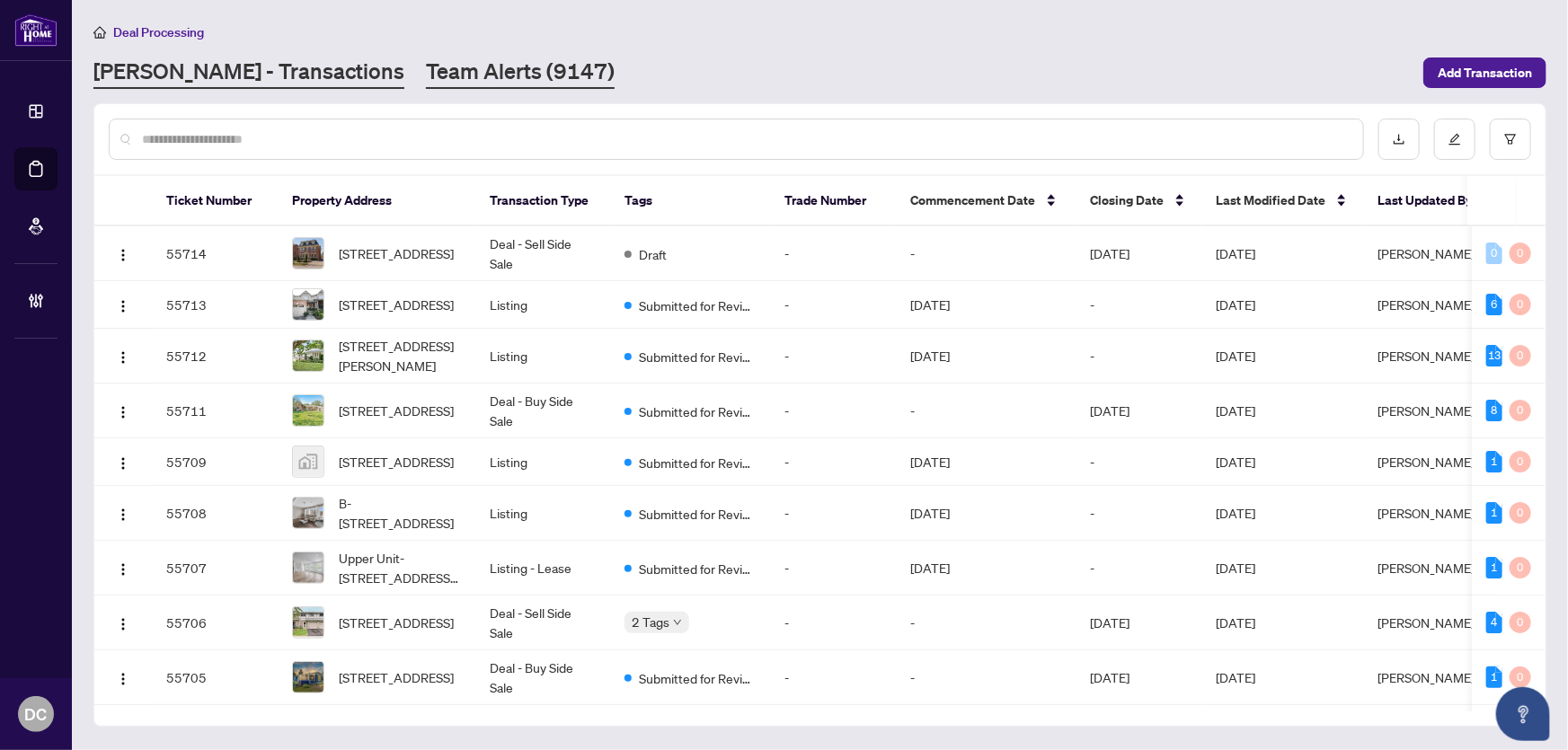
click at [426, 71] on link "Team Alerts (9147)" at bounding box center [520, 73] width 189 height 33
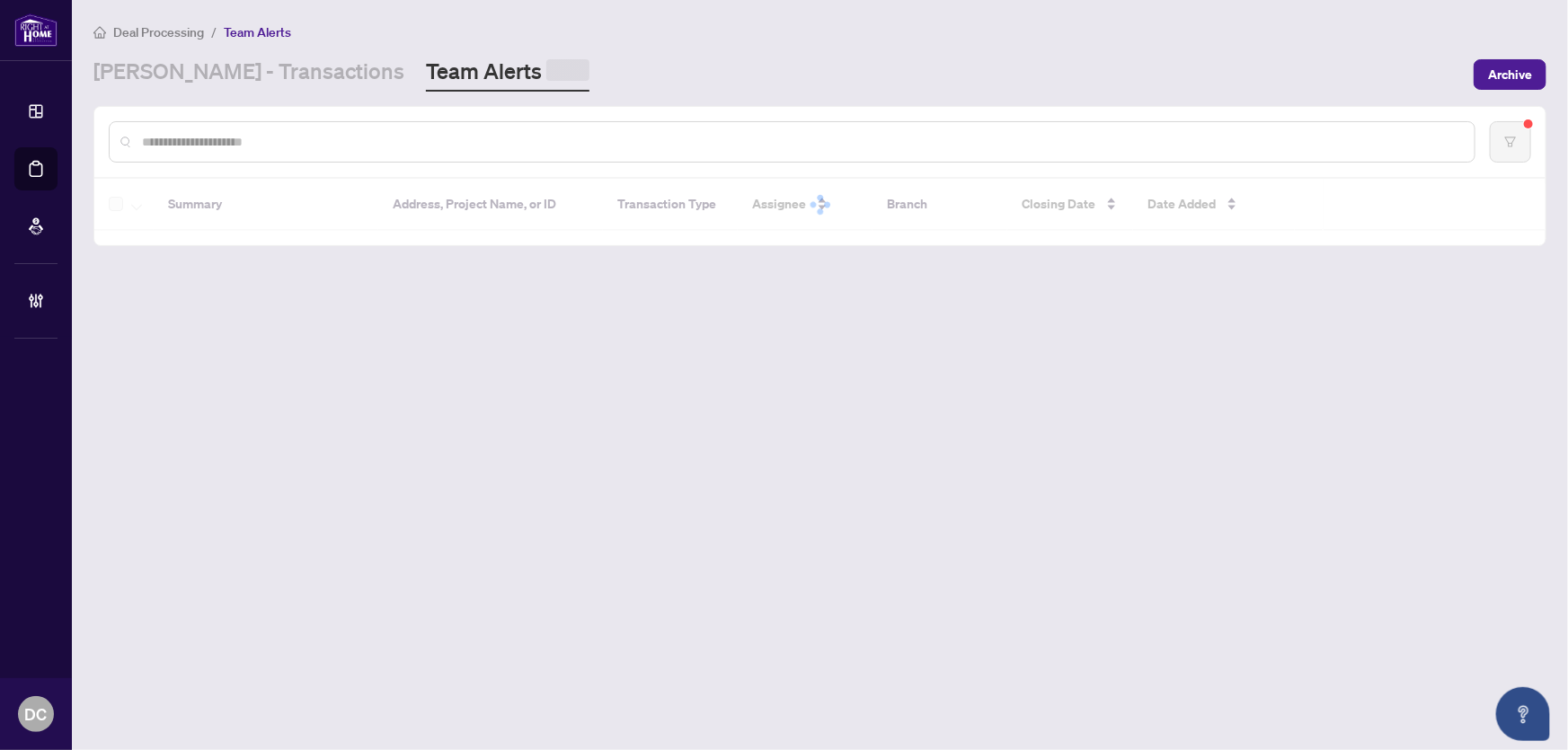
drag, startPoint x: 412, startPoint y: 130, endPoint x: 431, endPoint y: 128, distance: 19.1
click at [412, 131] on div at bounding box center [792, 141] width 1367 height 41
click at [421, 139] on input "text" at bounding box center [801, 139] width 1318 height 20
paste input "*******"
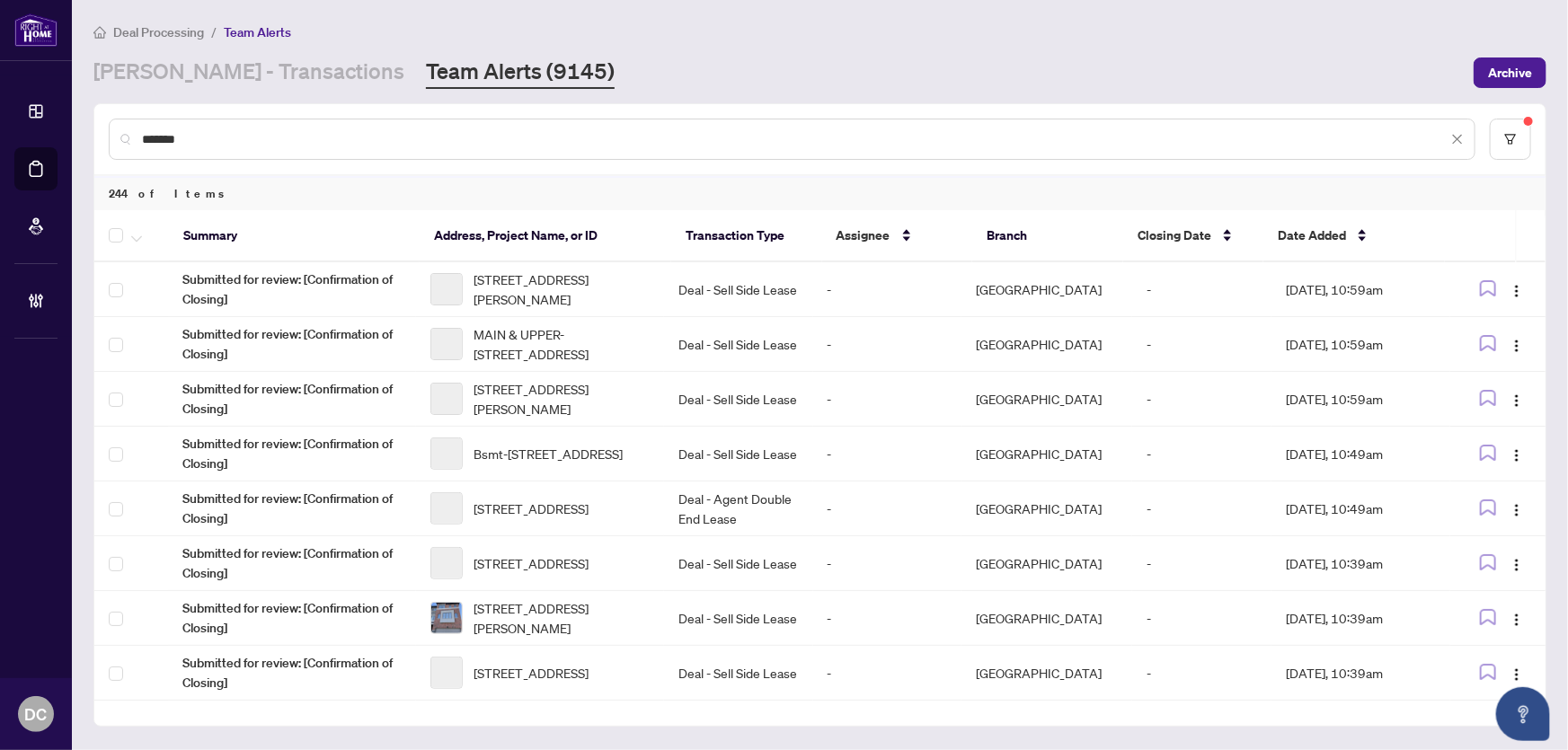
type input "*******"
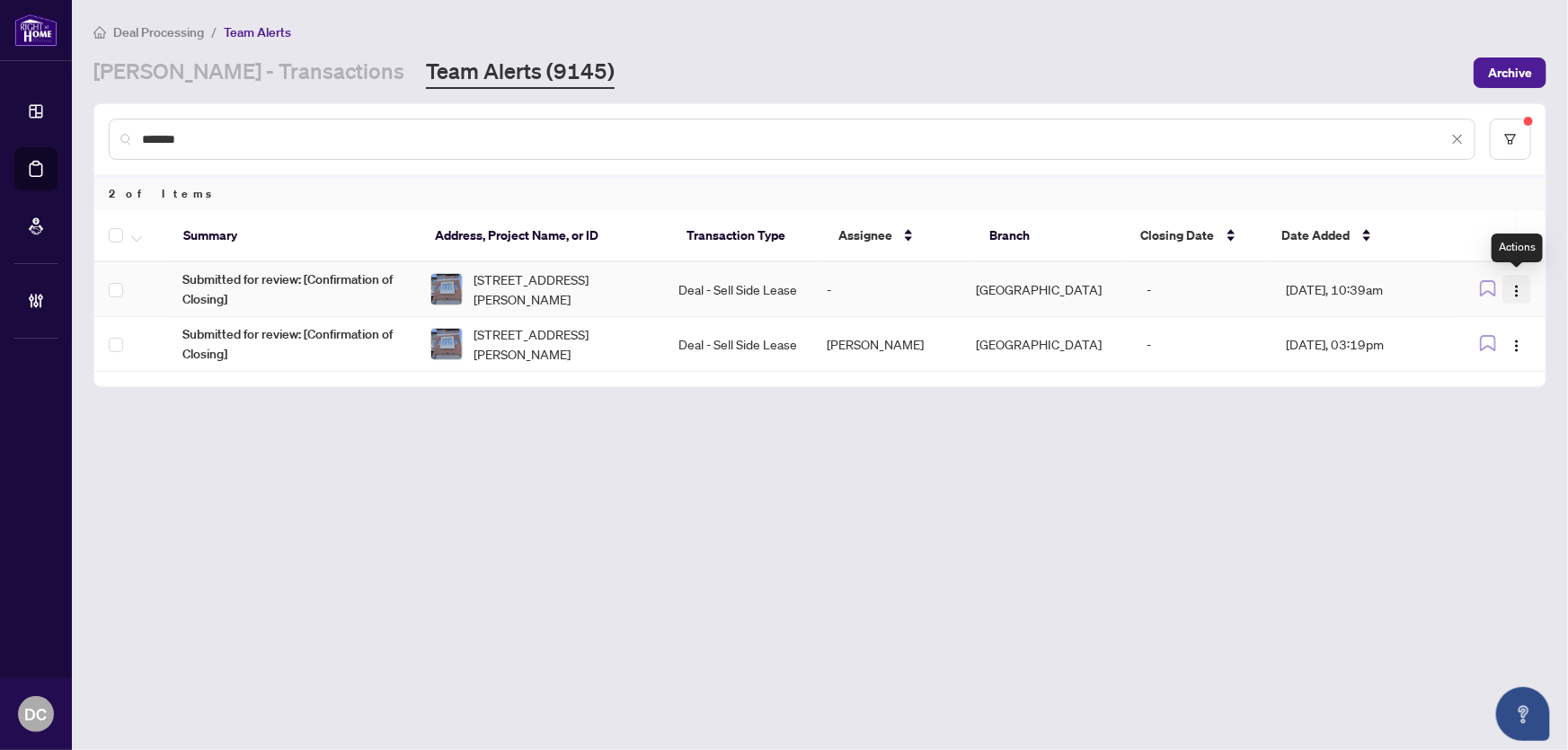
click at [1518, 286] on img "button" at bounding box center [1516, 290] width 14 height 14
click at [1494, 375] on span "Complete Item" at bounding box center [1475, 381] width 84 height 20
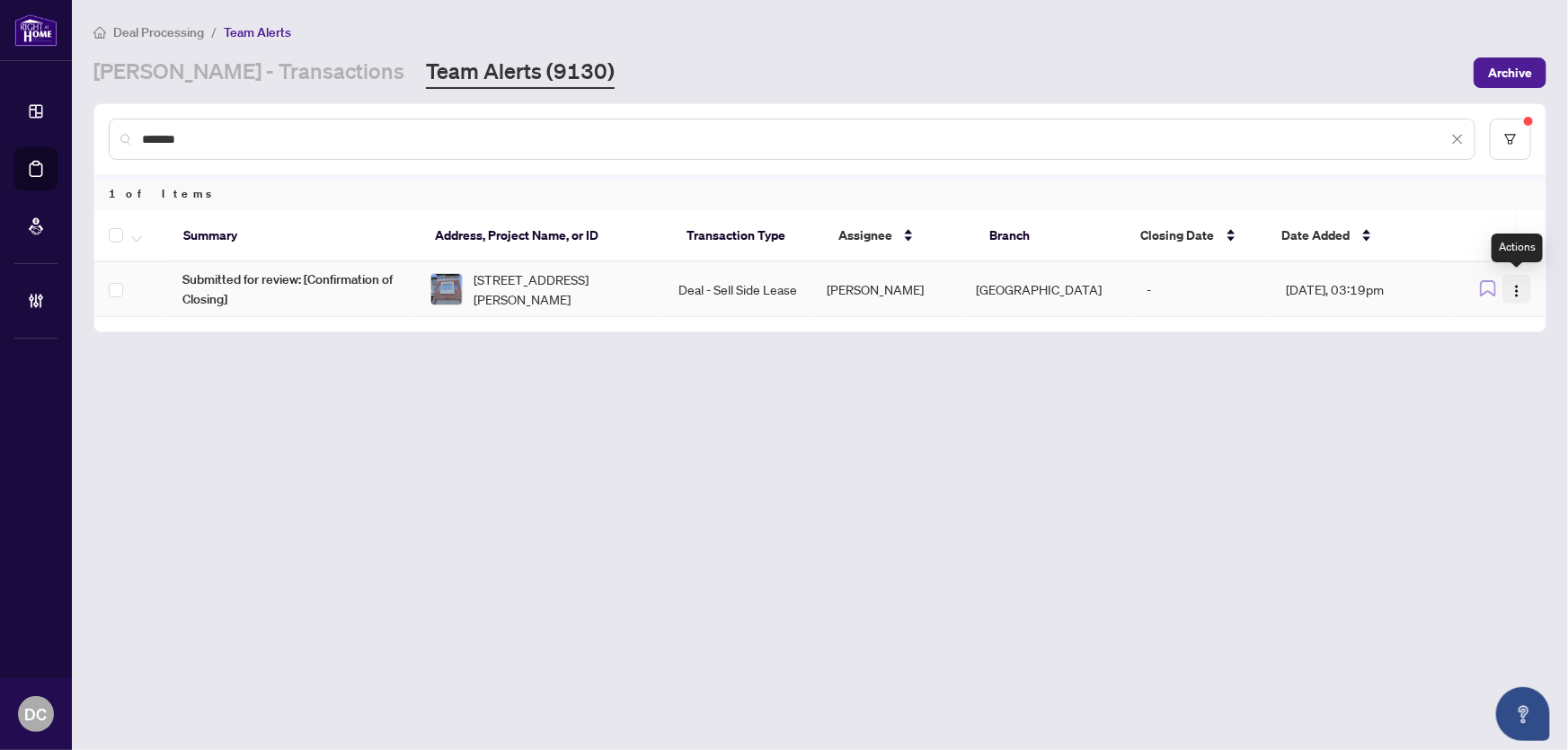
click at [1518, 286] on img "button" at bounding box center [1516, 290] width 14 height 14
click at [1343, 237] on span "Date Added" at bounding box center [1316, 234] width 68 height 20
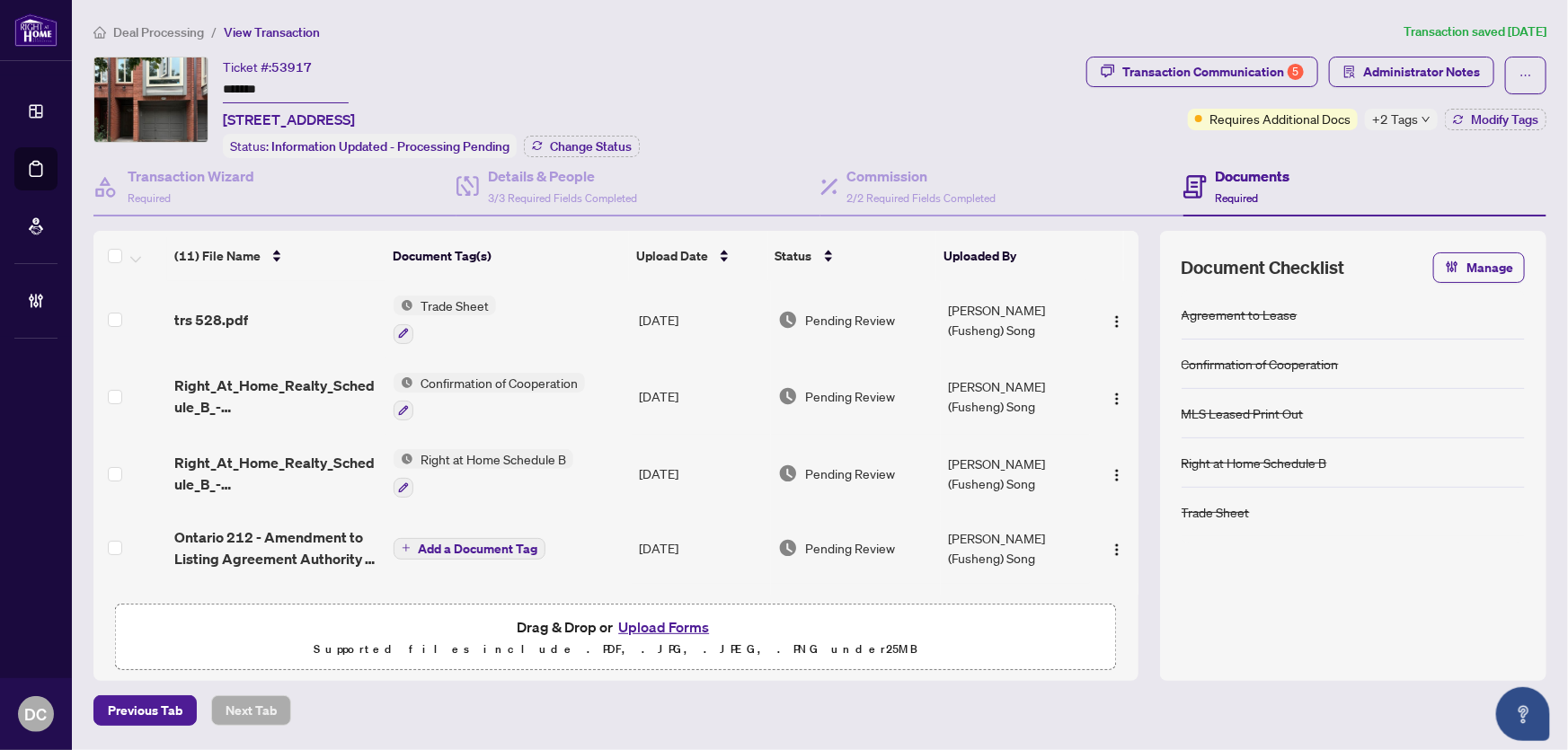
drag, startPoint x: 305, startPoint y: 89, endPoint x: 173, endPoint y: 82, distance: 132.2
click at [173, 82] on div "Ticket #: 53917 ******* 607-895 Maple Ave, Burlington, Ontario L7S 2H7, Canada …" at bounding box center [586, 107] width 986 height 101
click at [618, 143] on span "Change Status" at bounding box center [591, 147] width 82 height 13
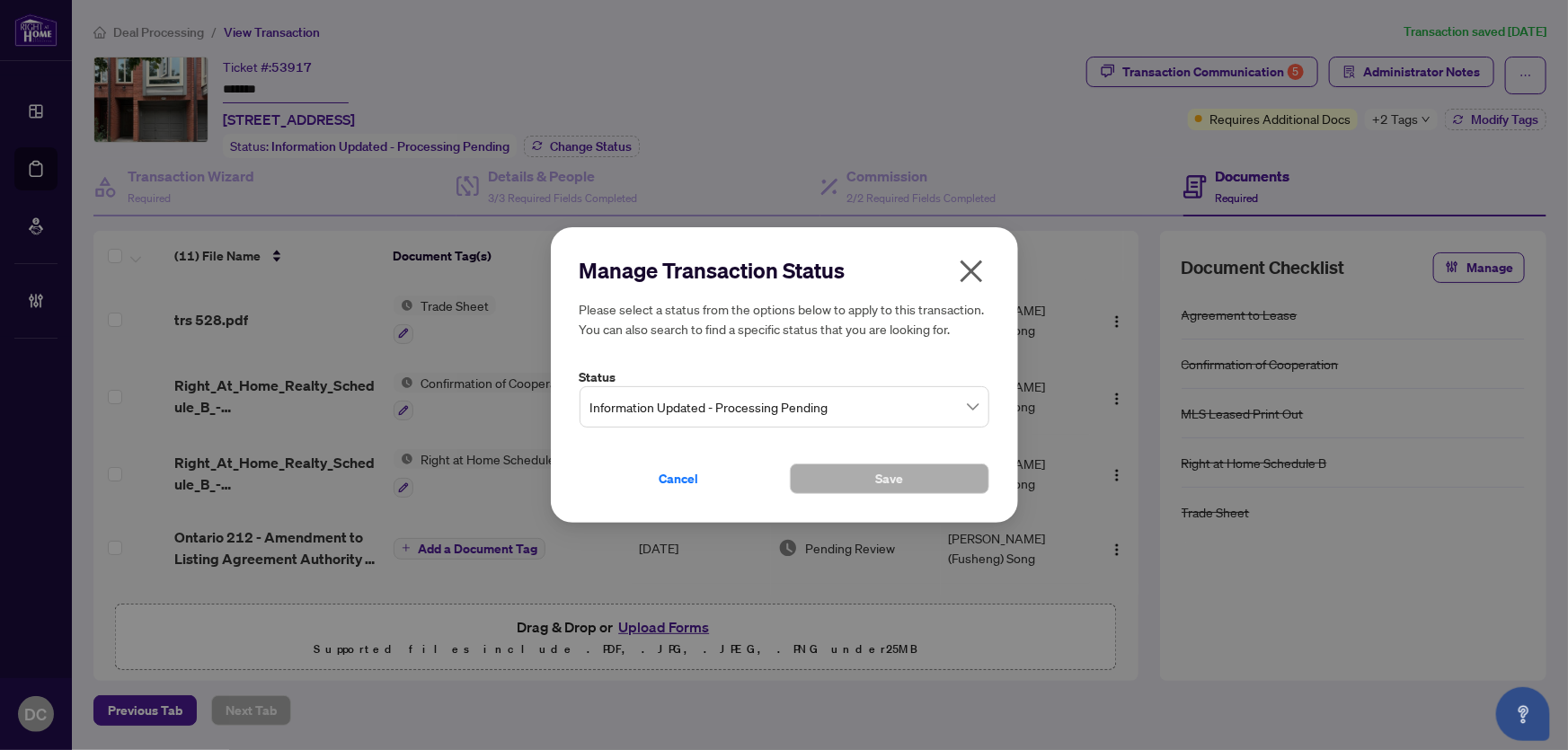
click at [697, 413] on span "Information Updated - Processing Pending" at bounding box center [784, 407] width 388 height 34
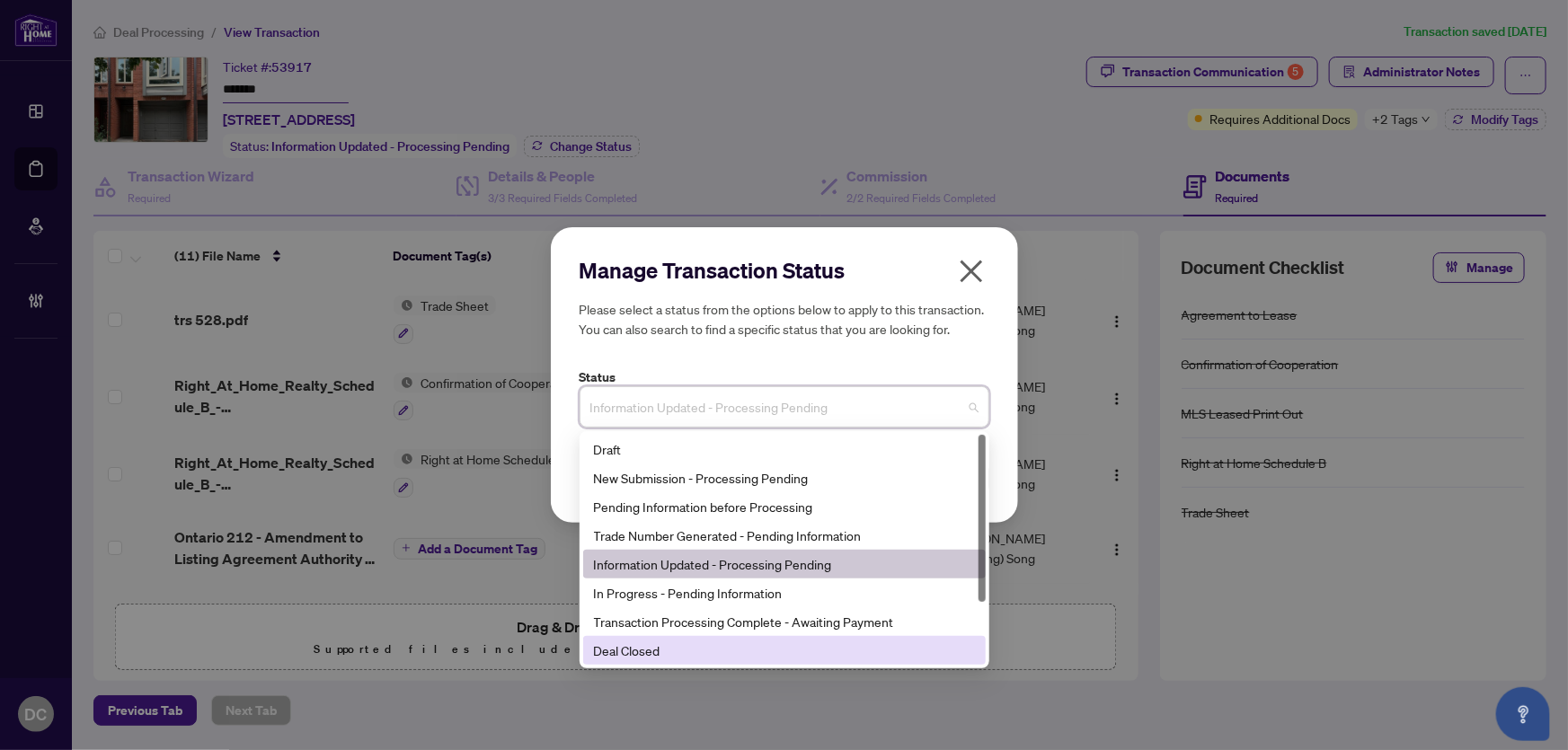
click at [665, 652] on div "Deal Closed" at bounding box center [784, 650] width 381 height 20
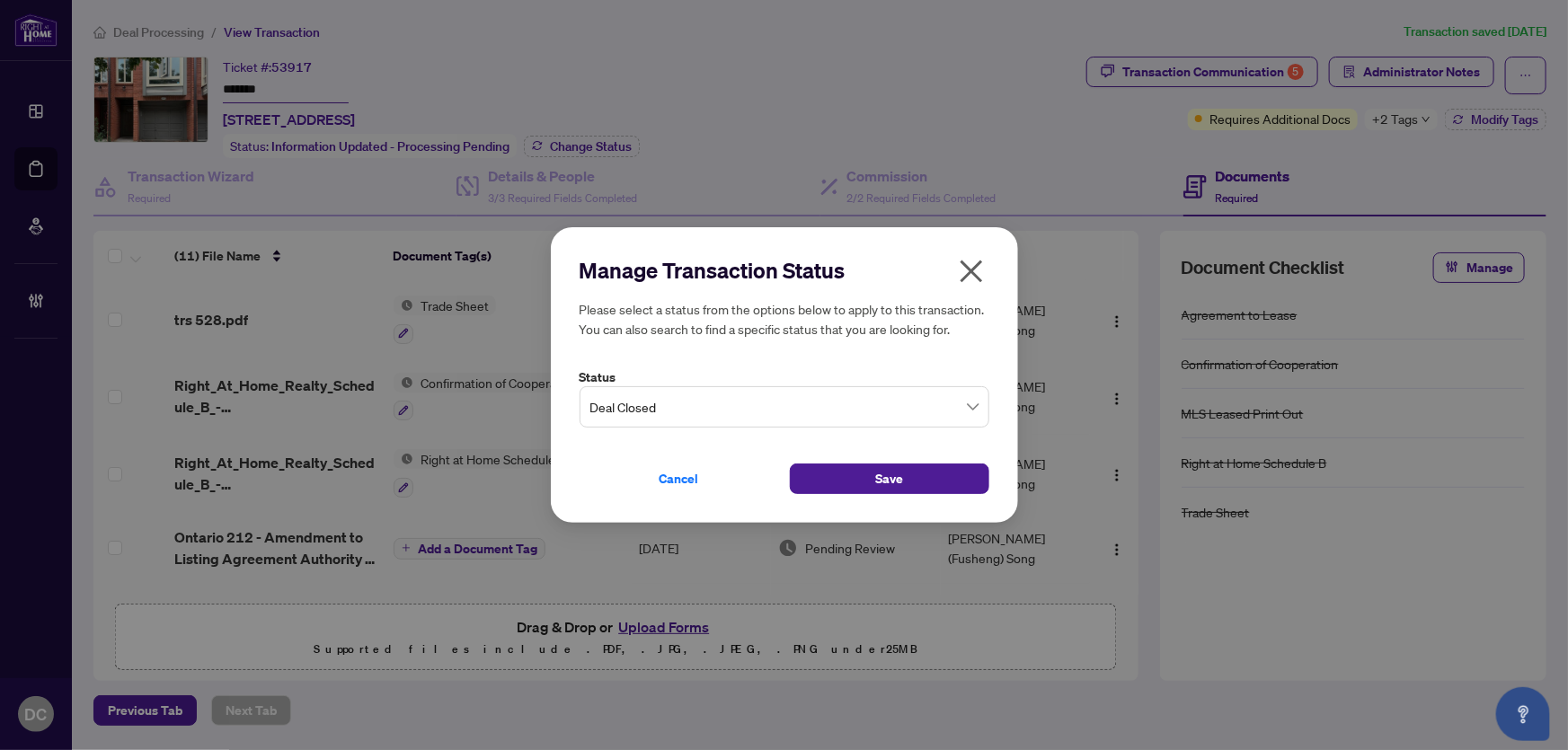
drag, startPoint x: 830, startPoint y: 467, endPoint x: 764, endPoint y: 398, distance: 95.5
click at [830, 467] on button "Save" at bounding box center [889, 478] width 199 height 31
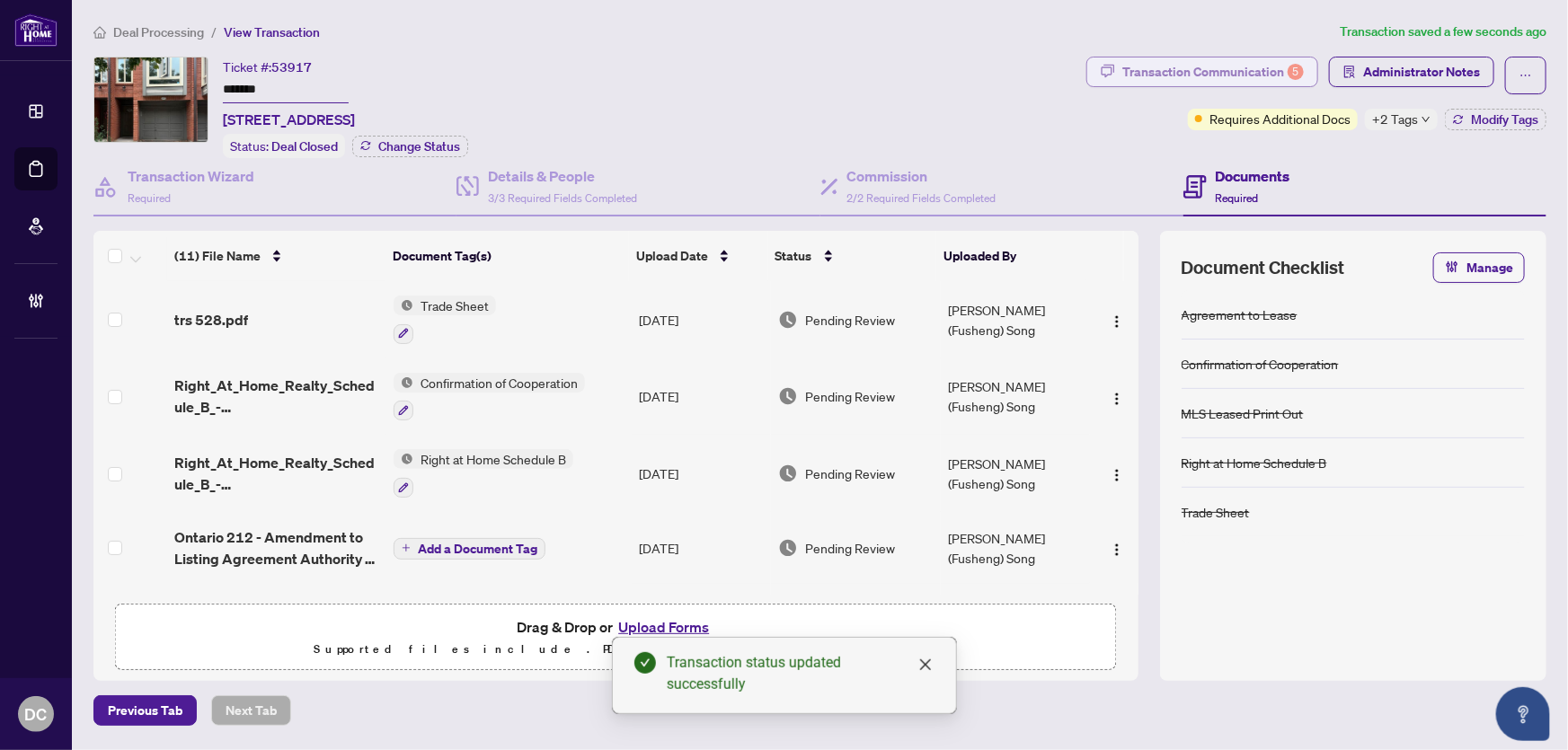
click at [1270, 65] on div "Transaction Communication 5" at bounding box center [1212, 72] width 182 height 29
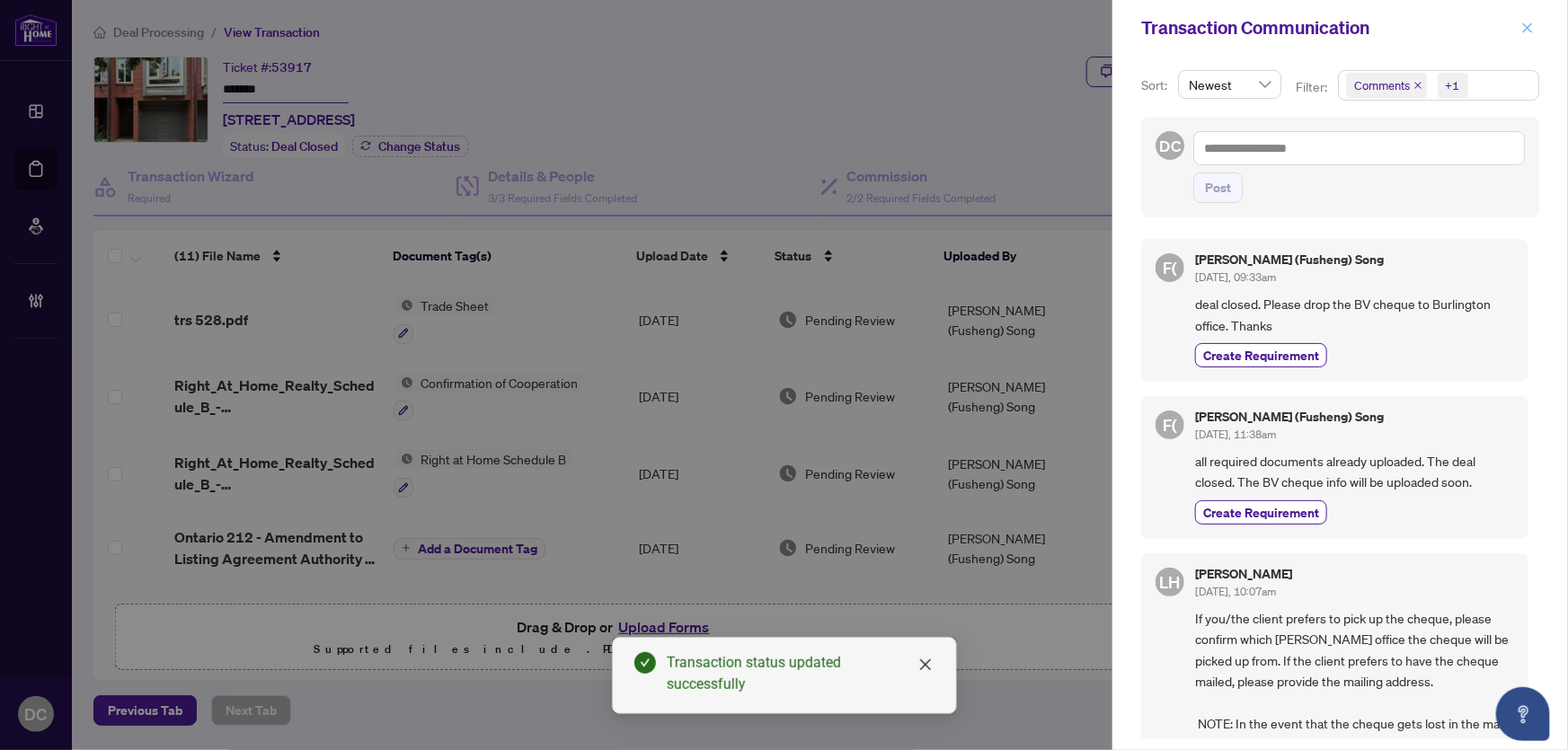
click at [1527, 20] on span "button" at bounding box center [1528, 27] width 13 height 29
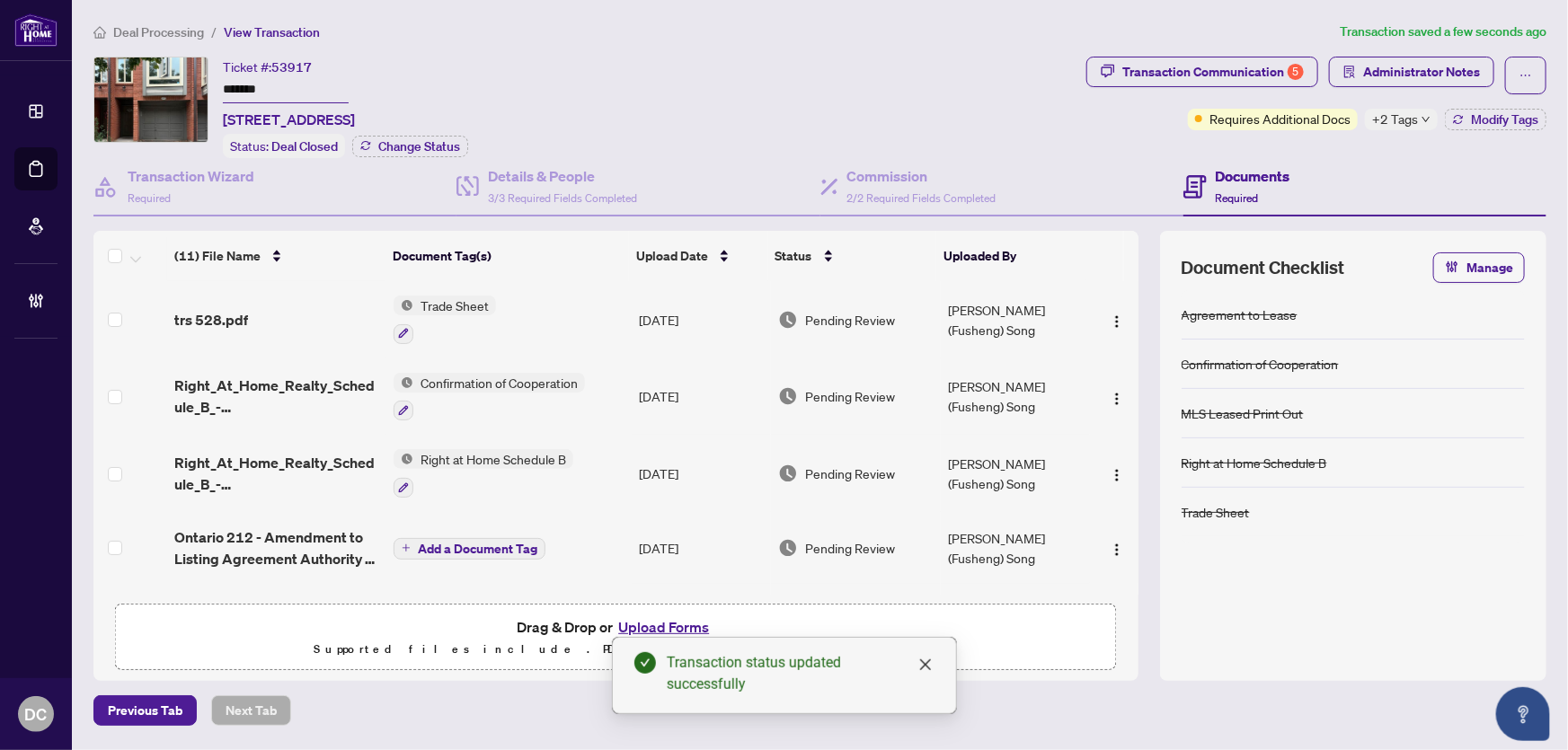
click at [1410, 115] on span "+2 Tags" at bounding box center [1395, 119] width 46 height 20
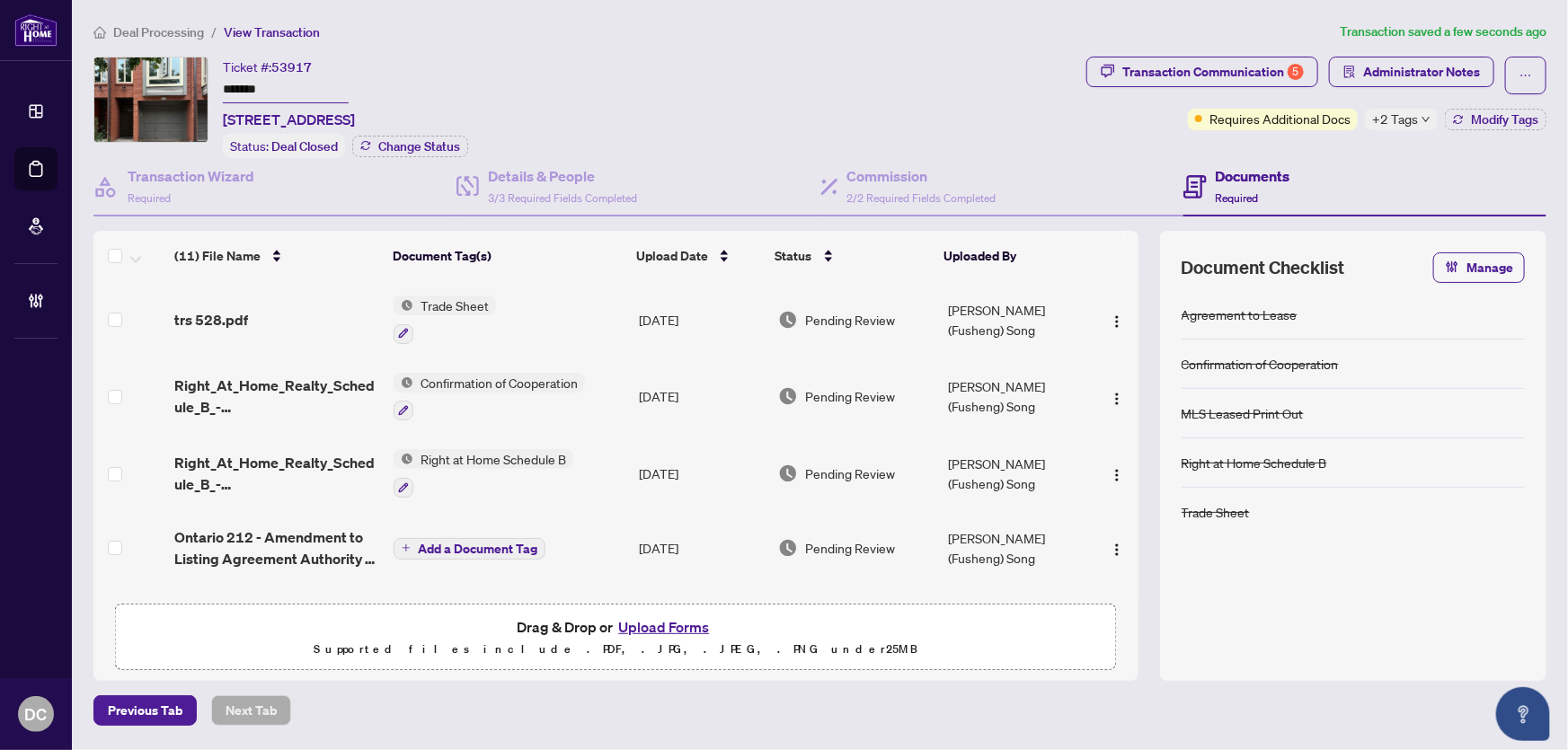
click at [1321, 180] on div "Documents Required" at bounding box center [1365, 187] width 363 height 59
click at [1508, 116] on span "Modify Tags" at bounding box center [1505, 120] width 67 height 13
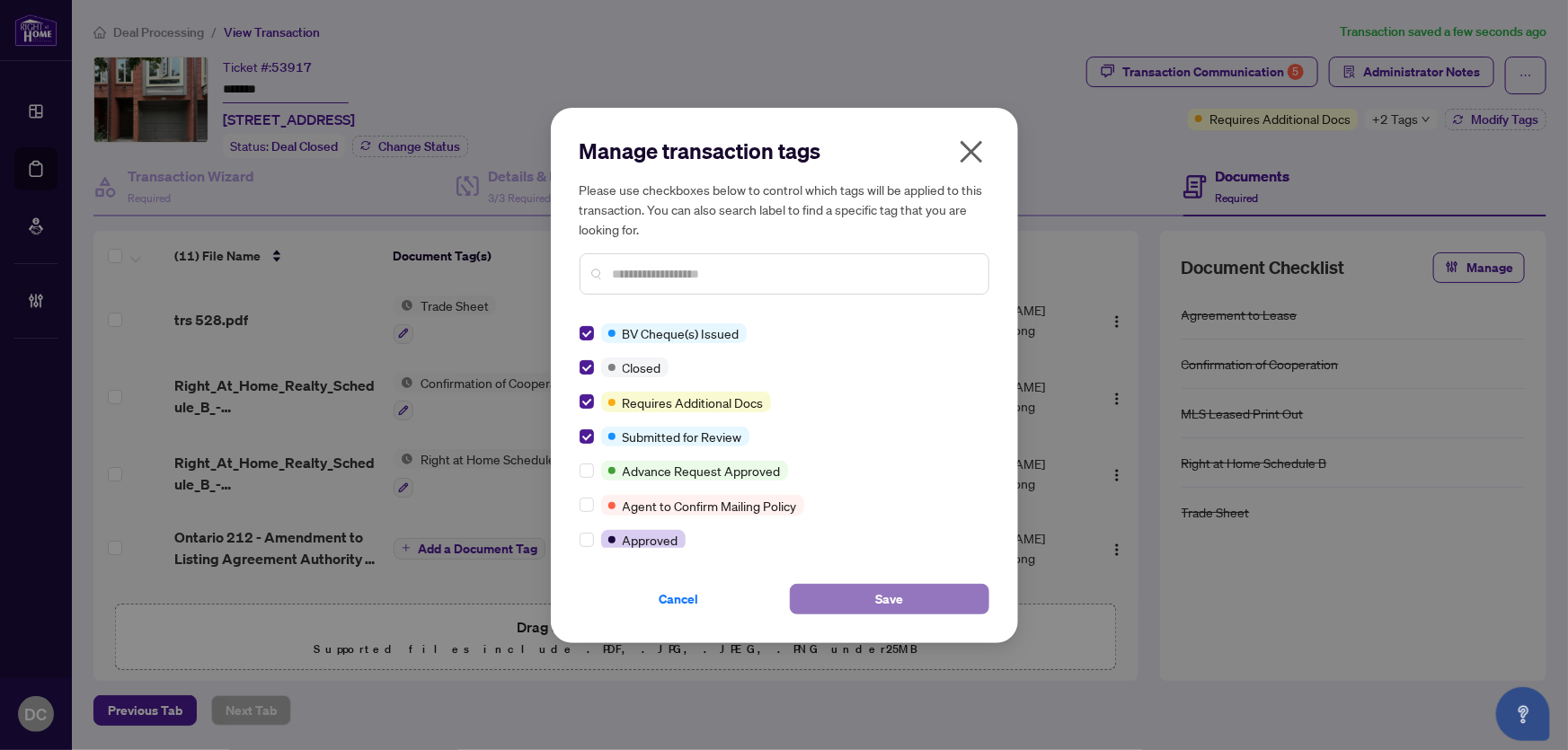
click at [884, 602] on span "Save" at bounding box center [889, 598] width 28 height 29
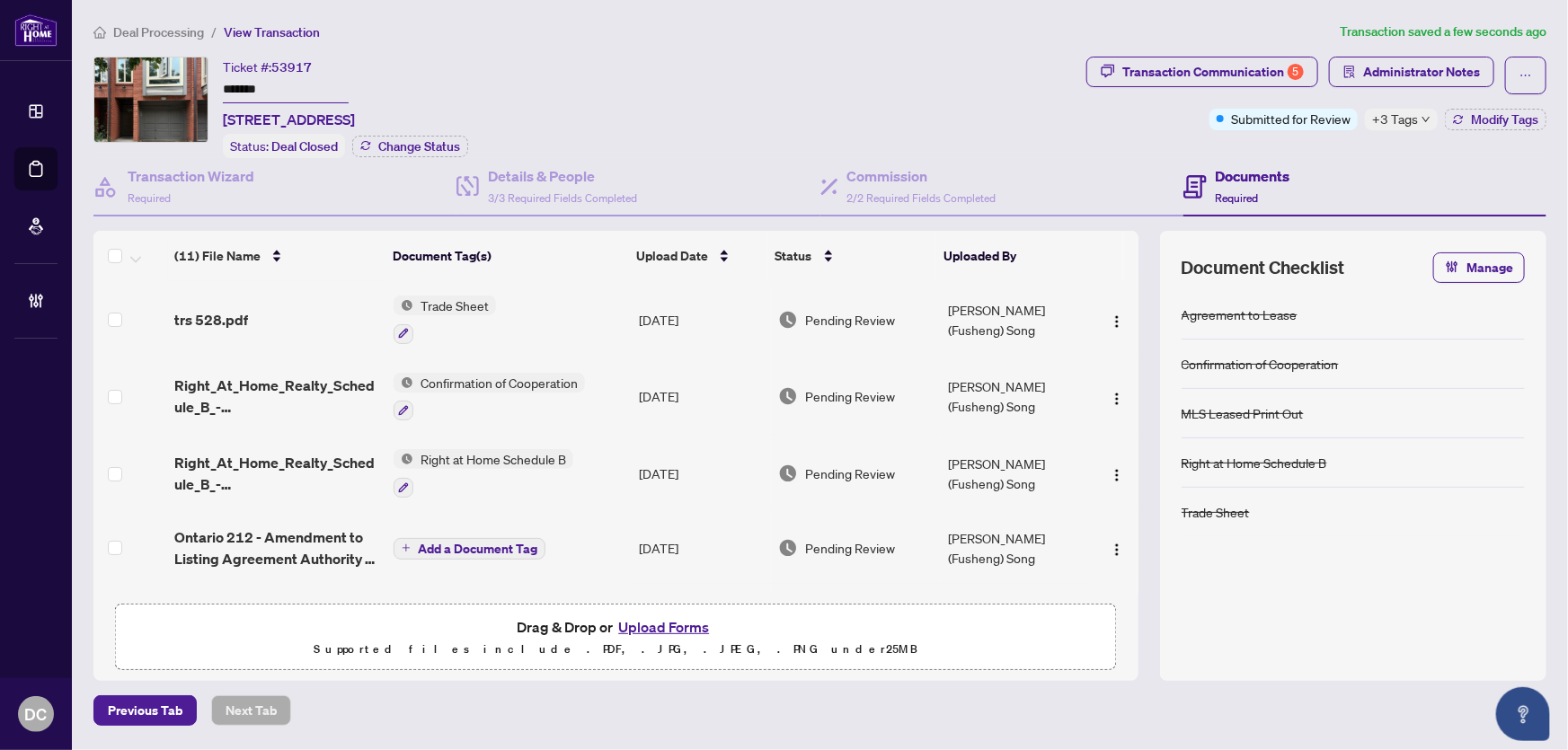
drag, startPoint x: 277, startPoint y: 88, endPoint x: 217, endPoint y: 87, distance: 60.0
click at [217, 87] on div "Ticket #: 53917 ******* 607-895 Maple Ave, Burlington, Ontario L7S 2H7, Canada …" at bounding box center [586, 107] width 986 height 101
click at [1157, 78] on div "Transaction Communication 5" at bounding box center [1212, 72] width 182 height 29
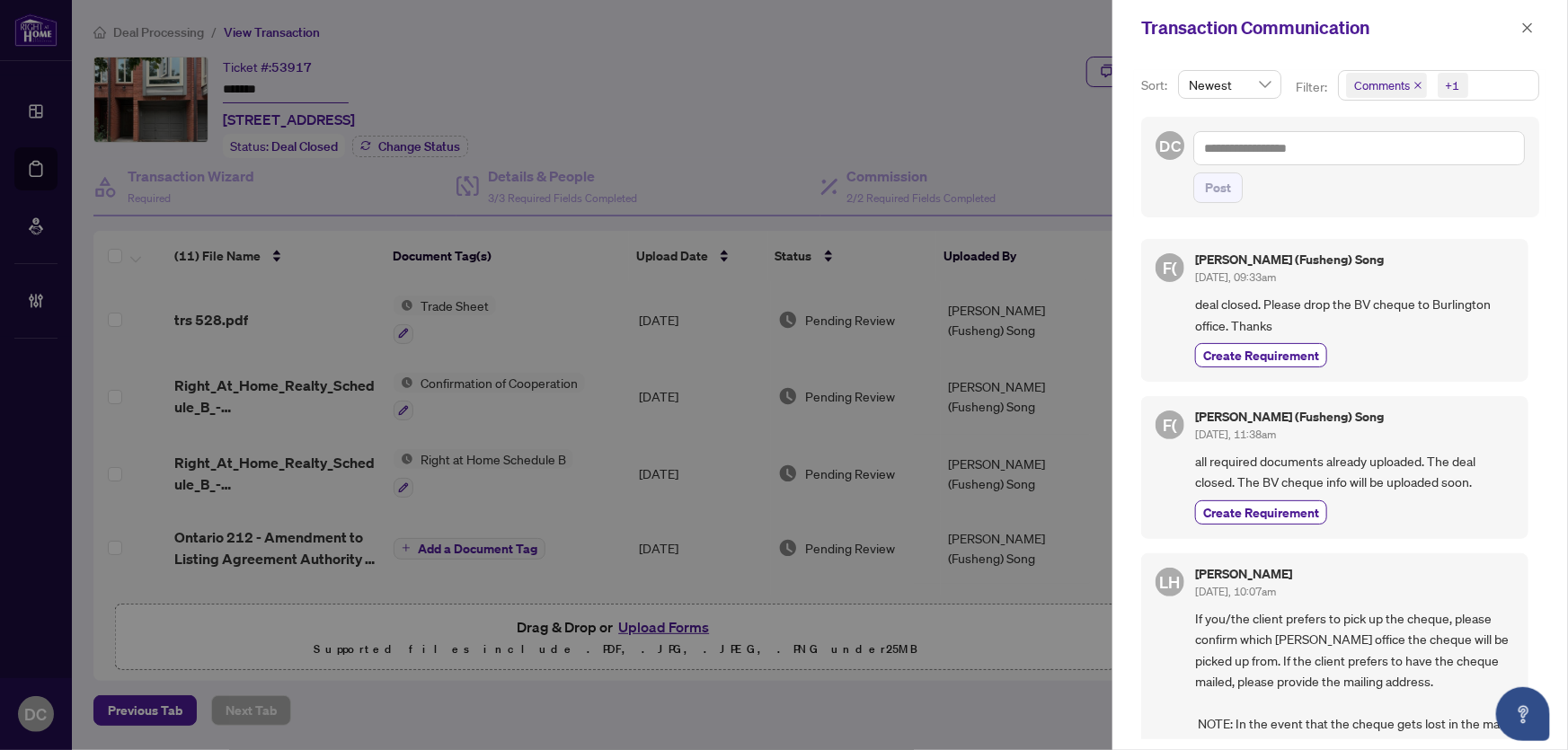
click at [1501, 82] on span "Comments +1" at bounding box center [1439, 85] width 199 height 29
click at [1455, 156] on span "Comments" at bounding box center [1447, 159] width 160 height 21
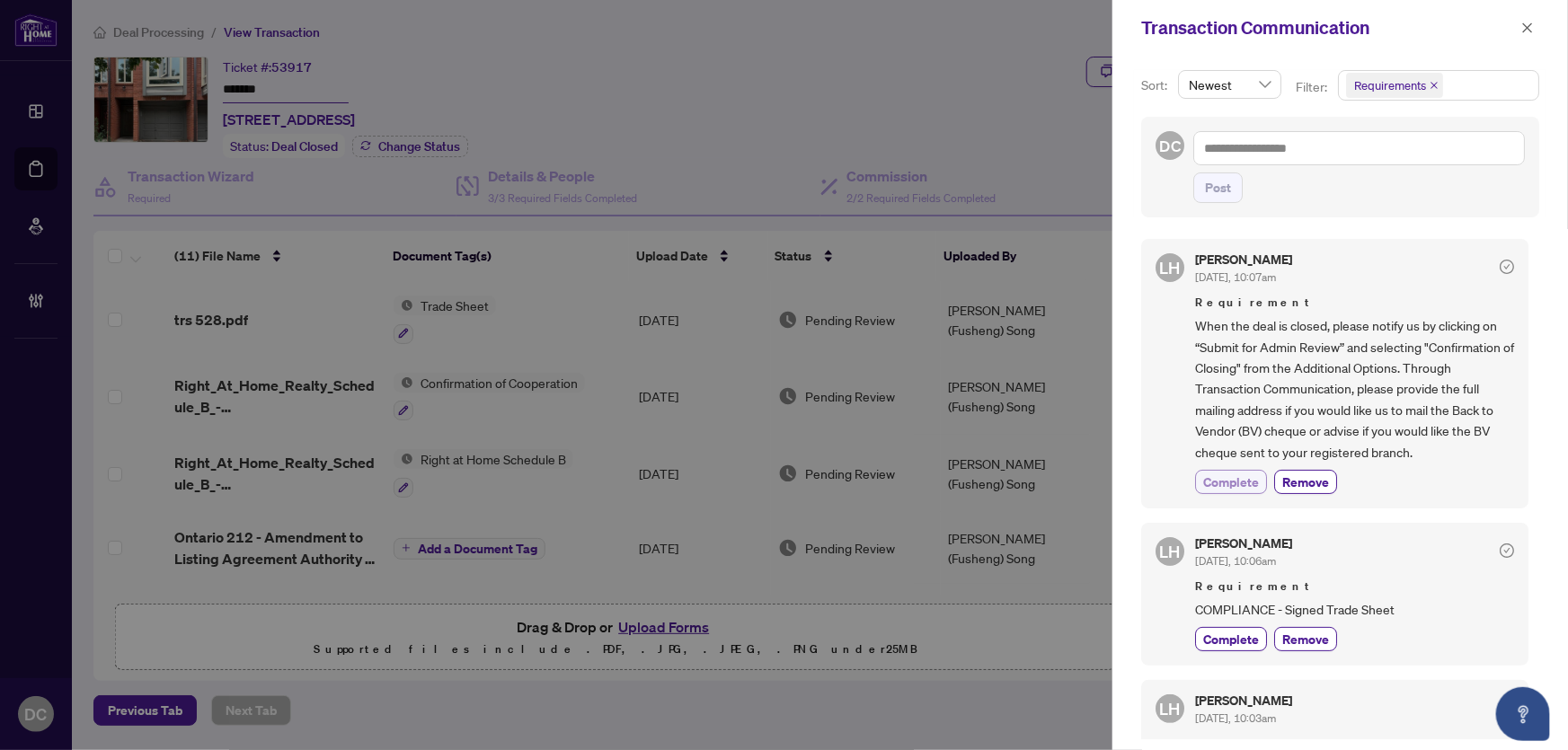
click at [1243, 475] on span "Complete" at bounding box center [1231, 482] width 56 height 19
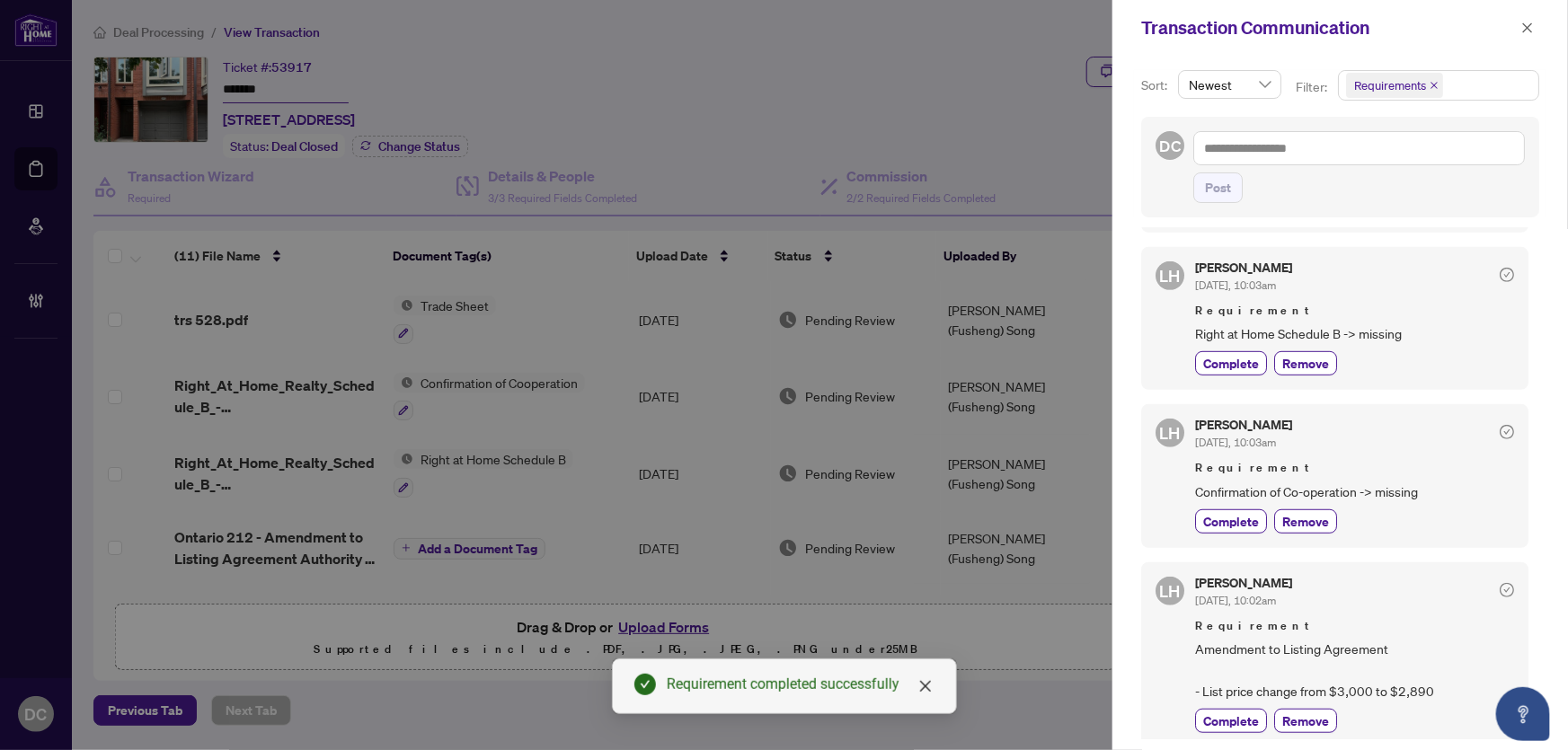
scroll to position [475, 0]
click at [1521, 31] on icon "close" at bounding box center [1528, 28] width 13 height 13
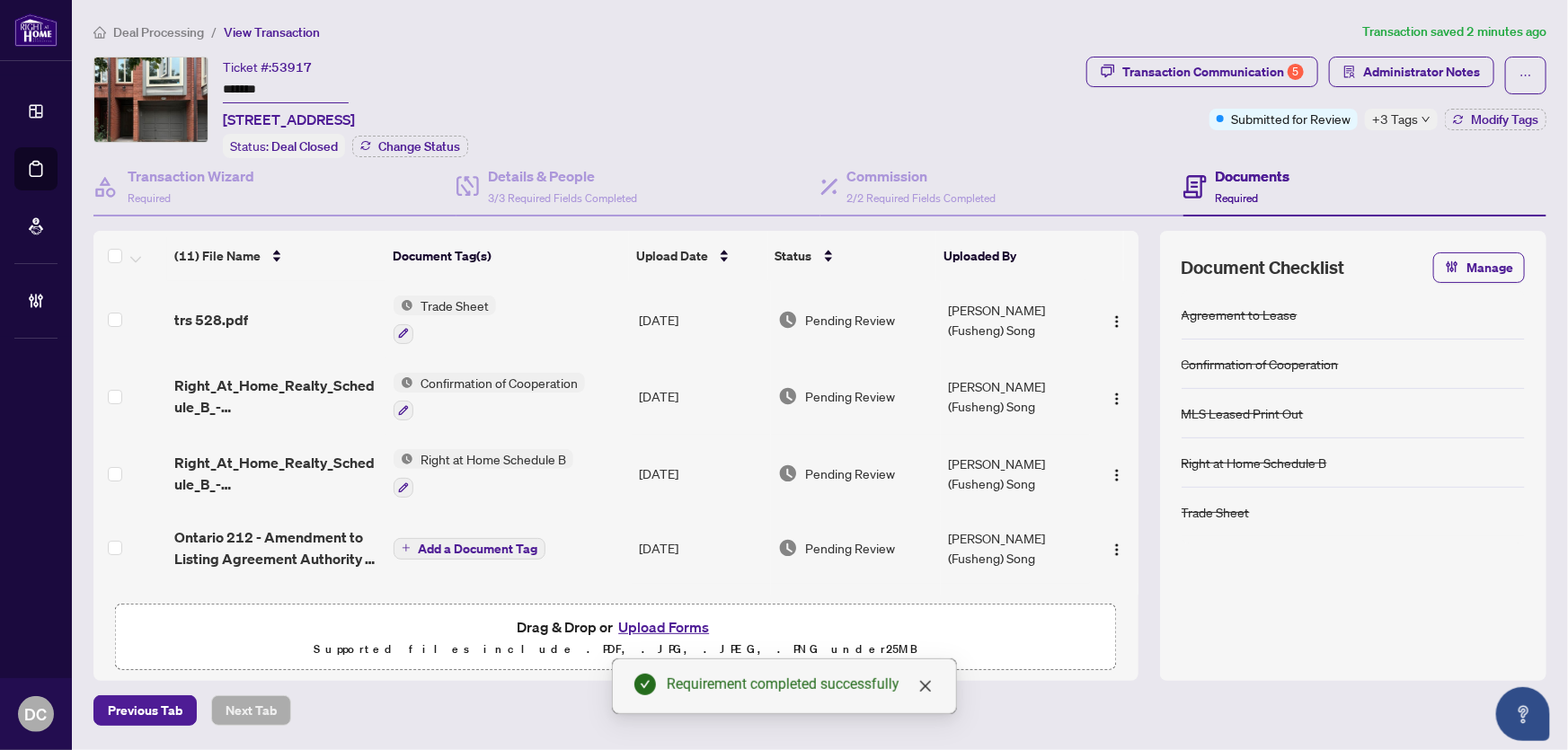
click at [584, 305] on td "Trade Sheet" at bounding box center [508, 319] width 245 height 77
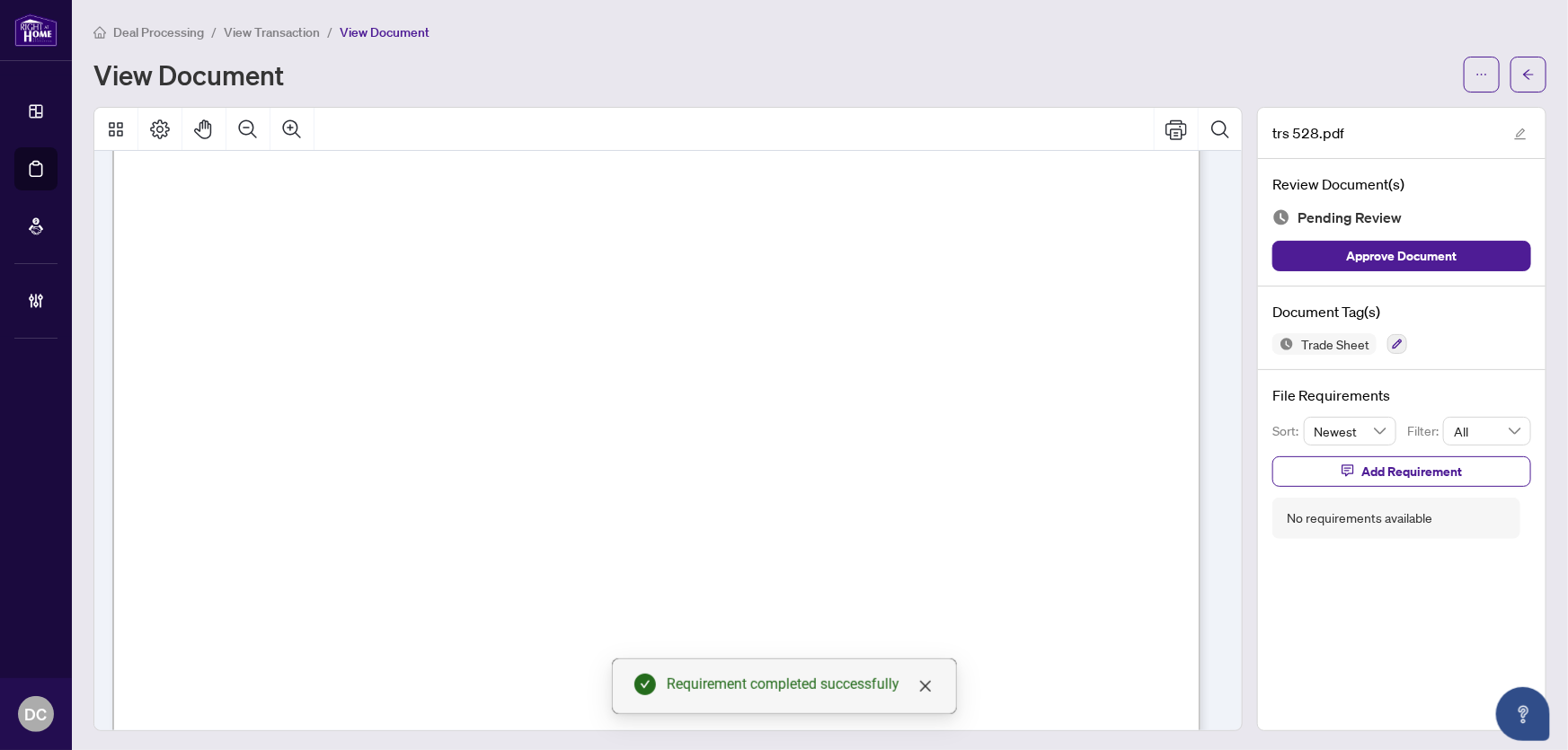
scroll to position [408, 0]
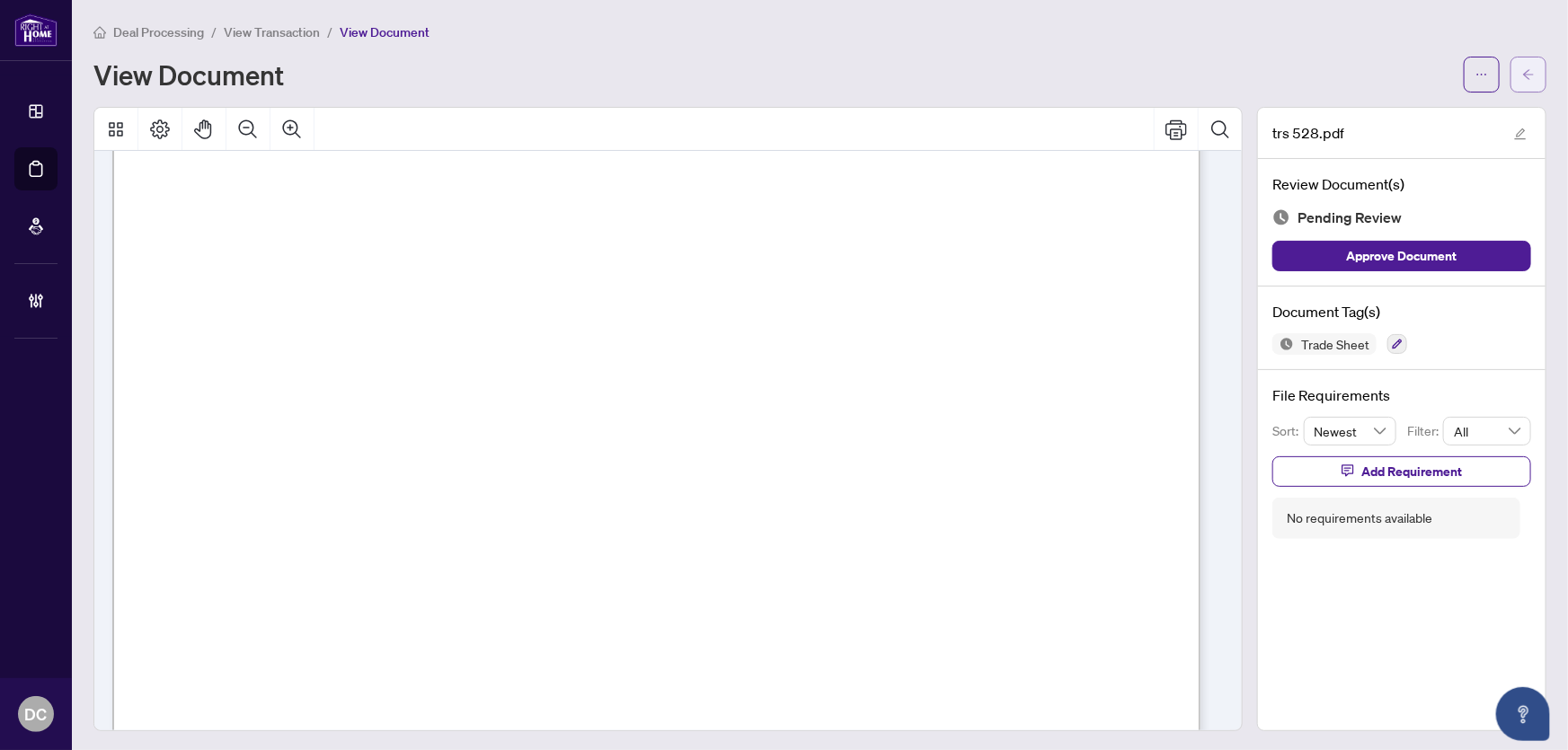
click at [1528, 75] on button "button" at bounding box center [1528, 74] width 36 height 36
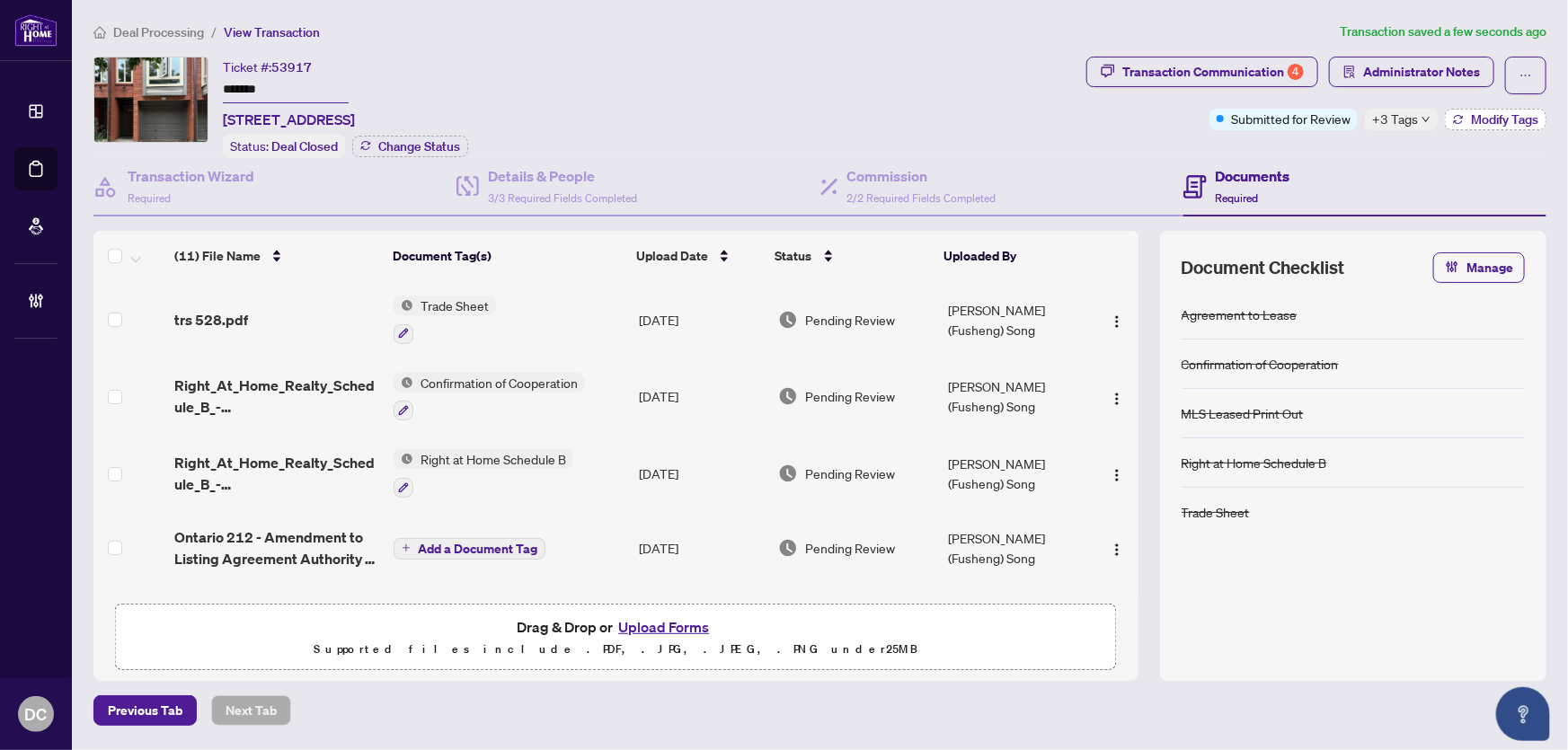
click at [1465, 123] on button "Modify Tags" at bounding box center [1495, 119] width 101 height 21
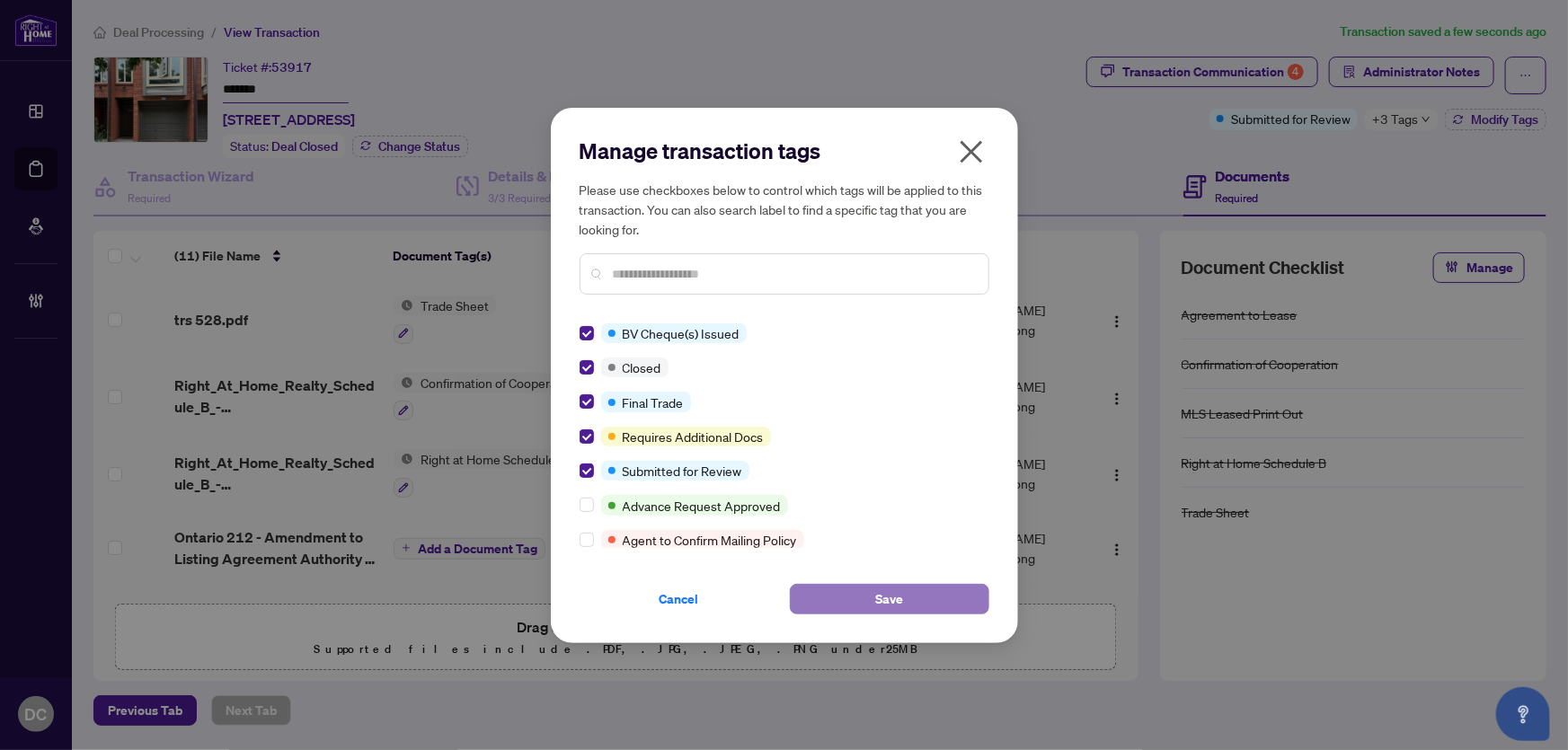
click at [913, 596] on button "Save" at bounding box center [889, 598] width 199 height 31
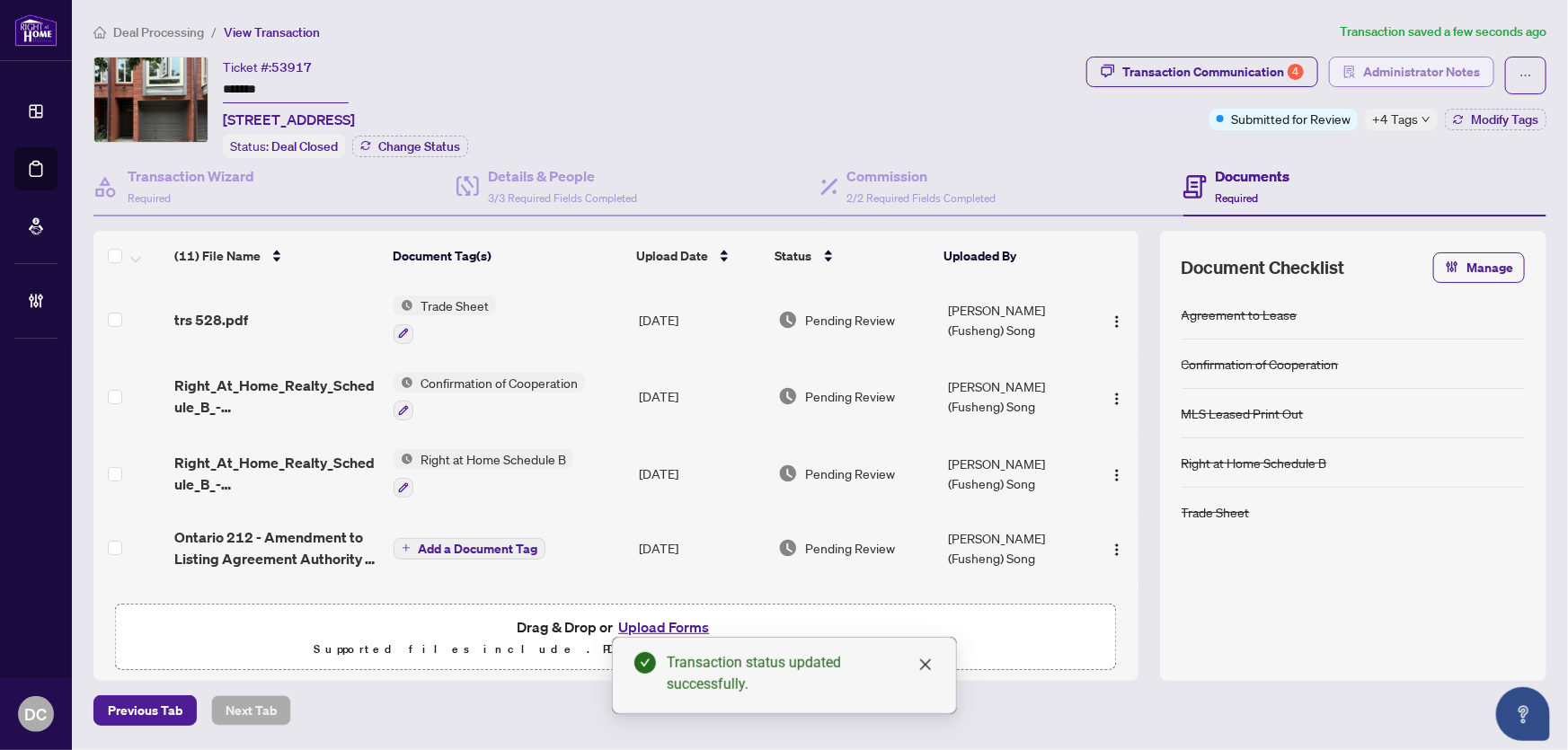
click at [1463, 68] on span "Administrator Notes" at bounding box center [1421, 72] width 116 height 29
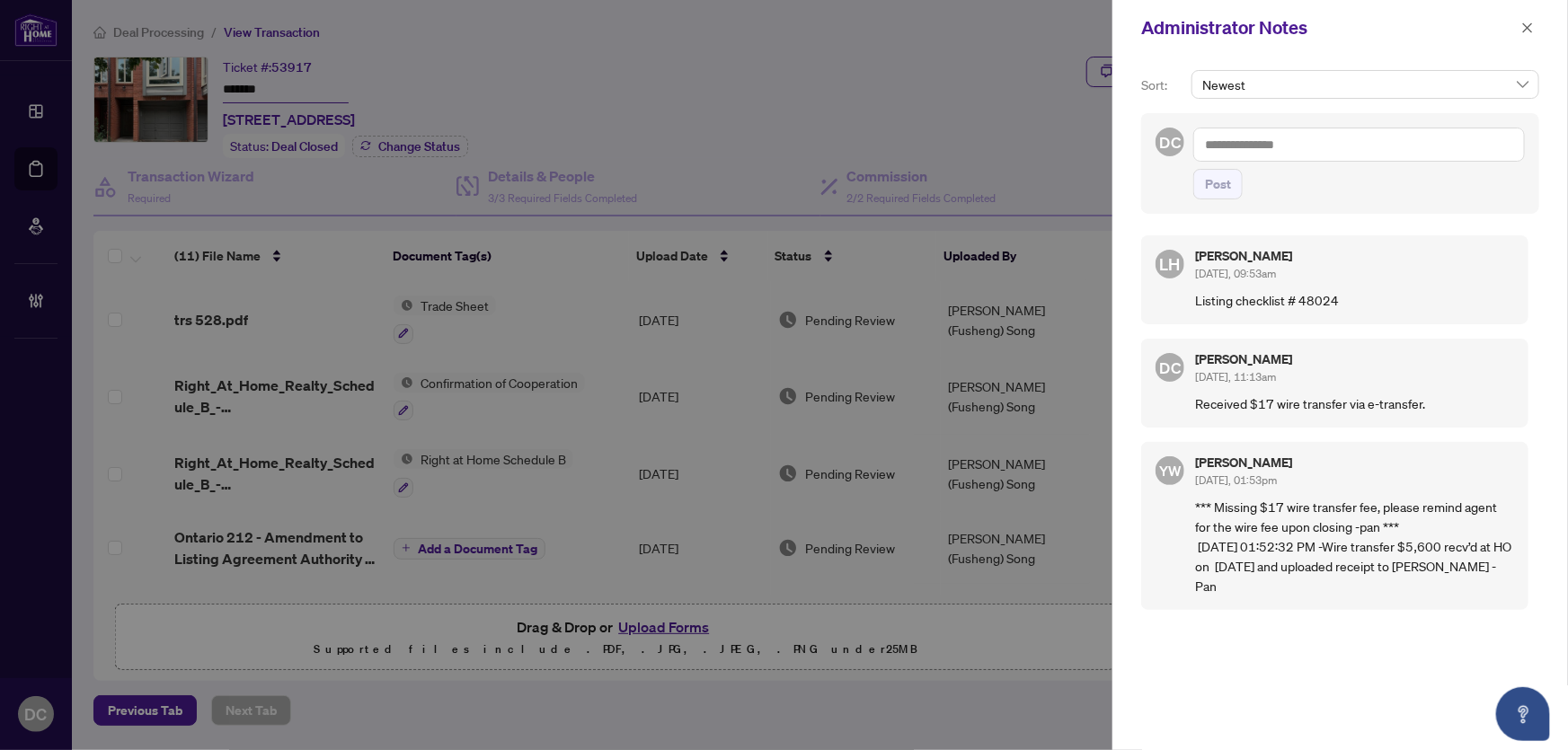
click at [1290, 115] on div "DC Post" at bounding box center [1340, 164] width 398 height 100
click at [1298, 141] on textarea at bounding box center [1359, 144] width 331 height 34
paste textarea "**********"
type textarea "**********"
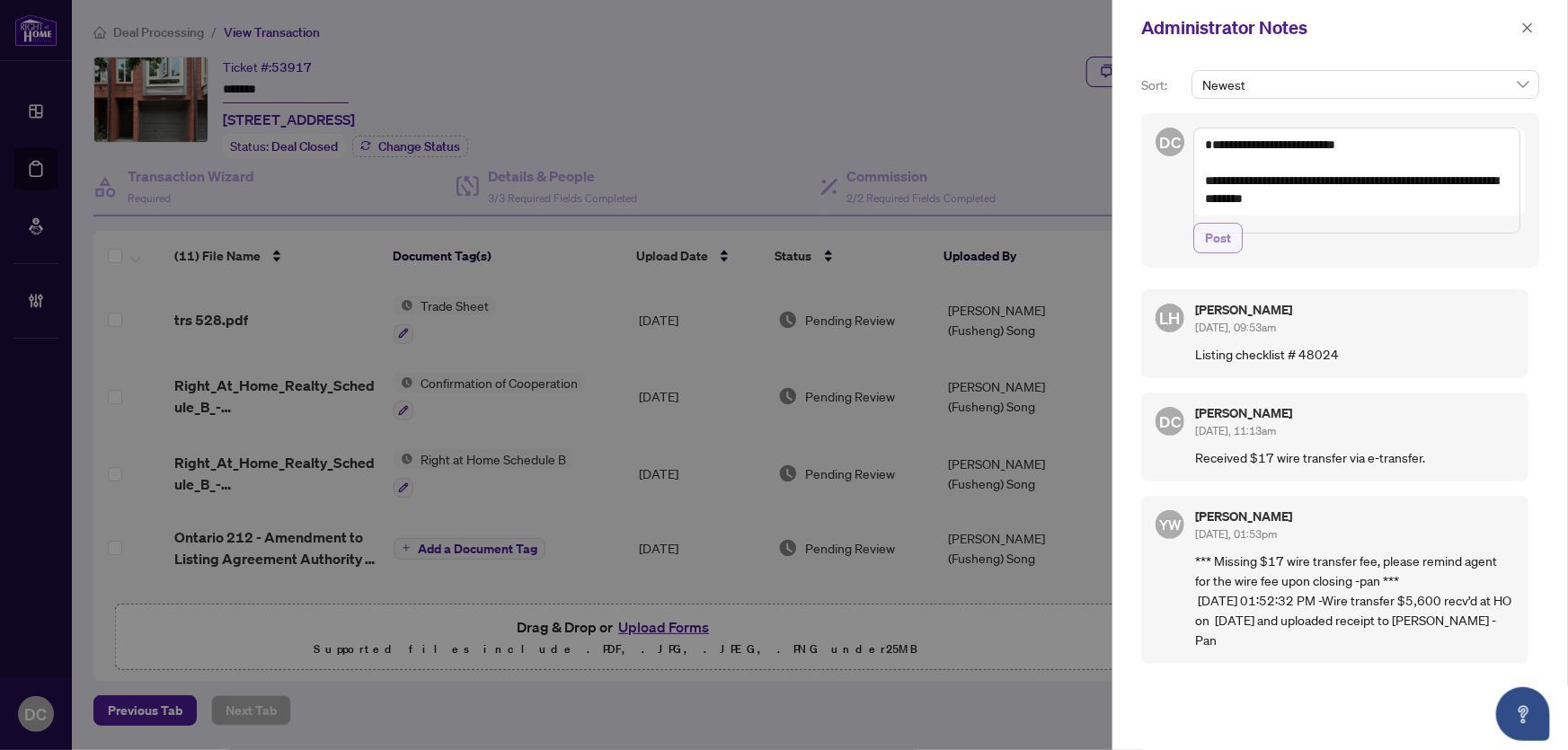
click at [1220, 248] on span "Post" at bounding box center [1218, 237] width 26 height 29
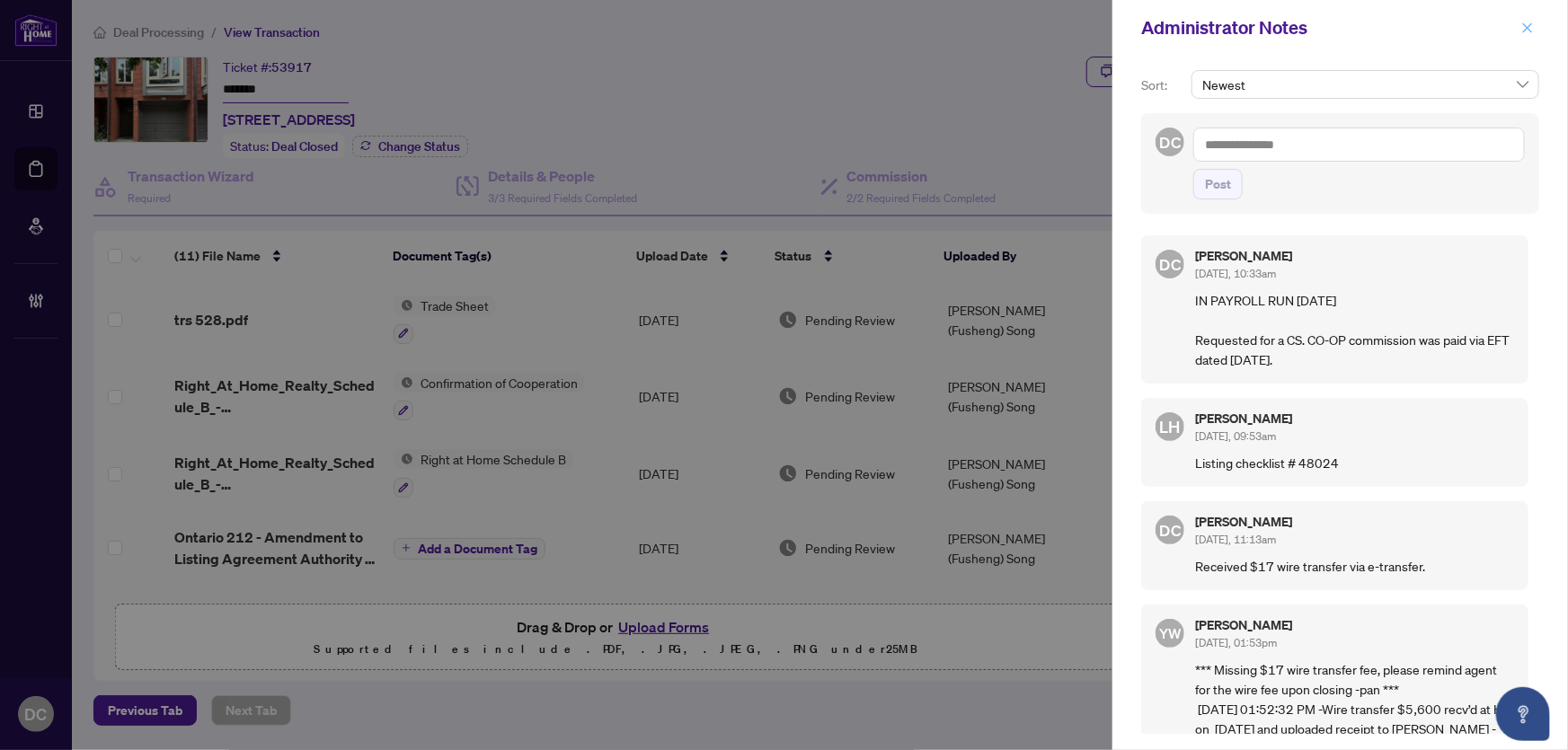
click at [1529, 29] on icon "close" at bounding box center [1528, 27] width 10 height 10
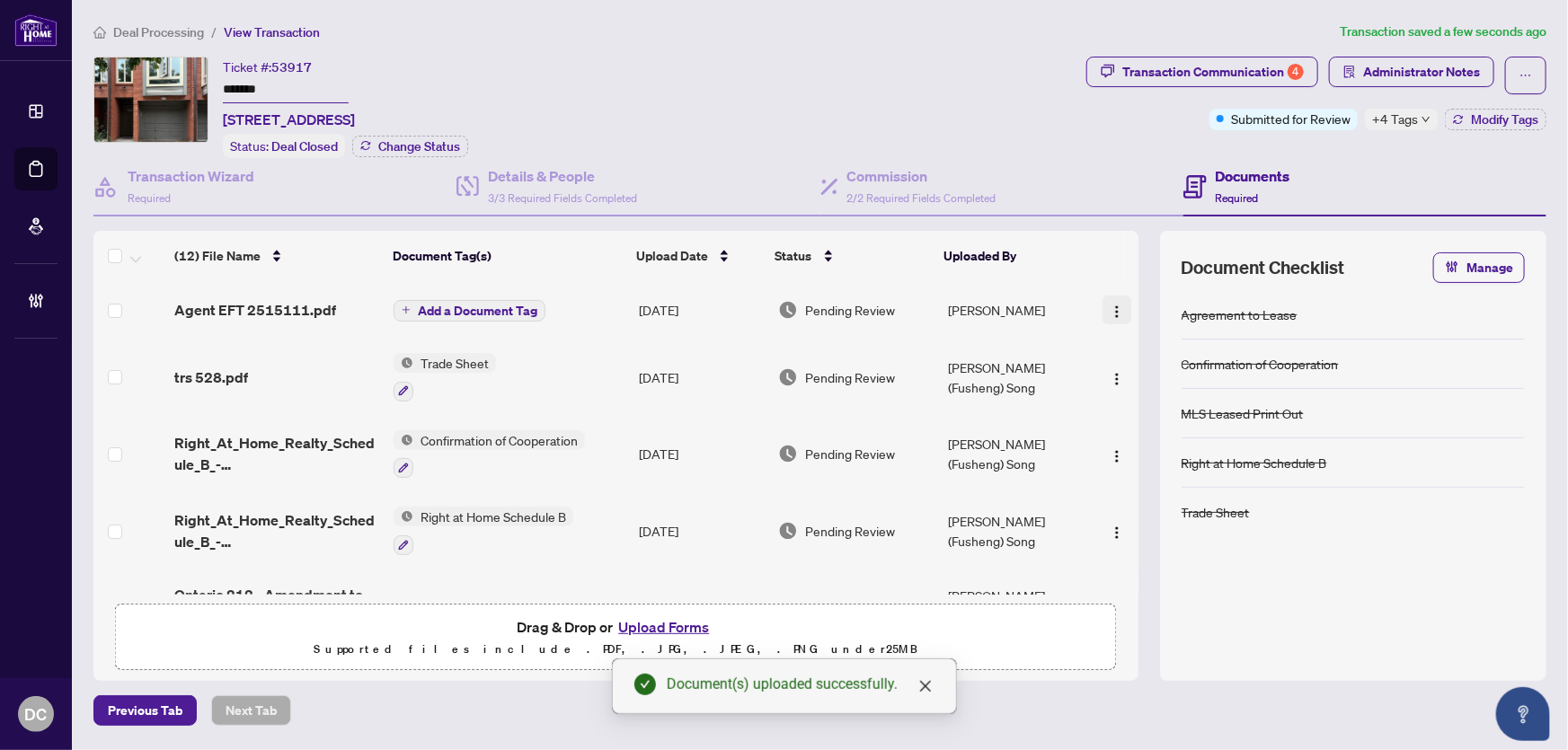
click at [1110, 307] on img "button" at bounding box center [1116, 311] width 14 height 14
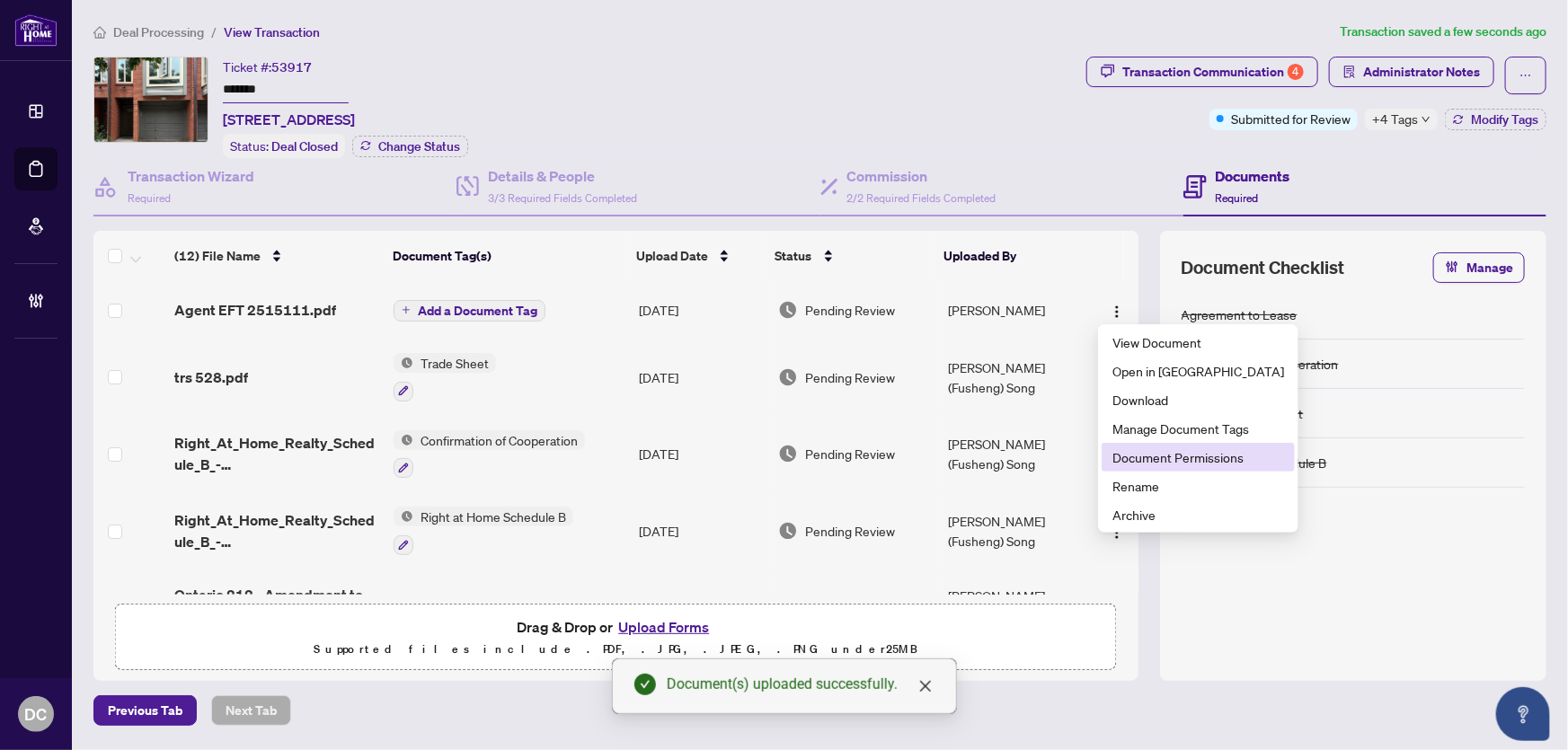
click at [1183, 453] on span "Document Permissions" at bounding box center [1198, 457] width 171 height 20
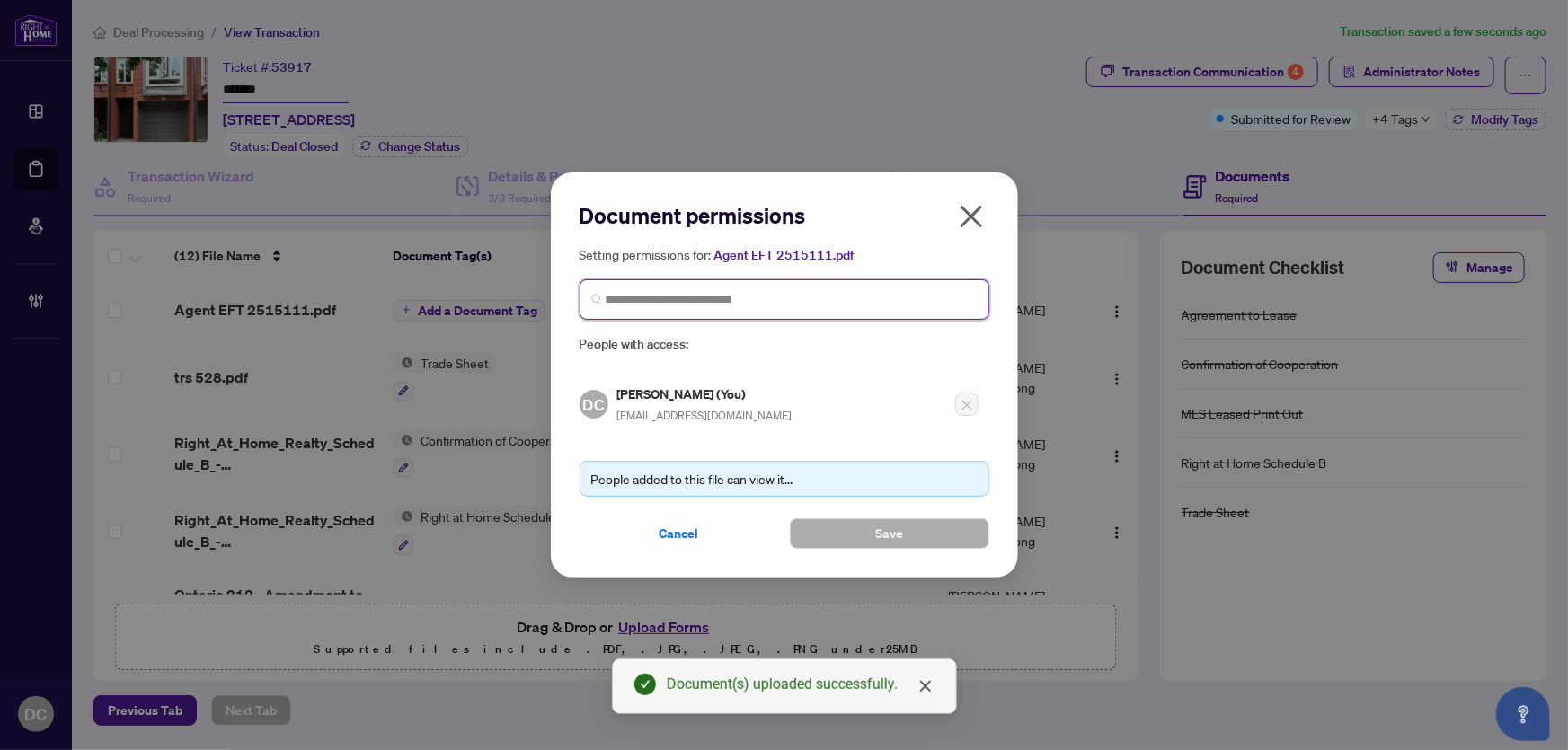
click at [855, 301] on input "search" at bounding box center [791, 300] width 372 height 19
drag, startPoint x: 641, startPoint y: 300, endPoint x: 680, endPoint y: 297, distance: 39.1
click at [680, 297] on input "**********" at bounding box center [791, 300] width 372 height 19
type input "******"
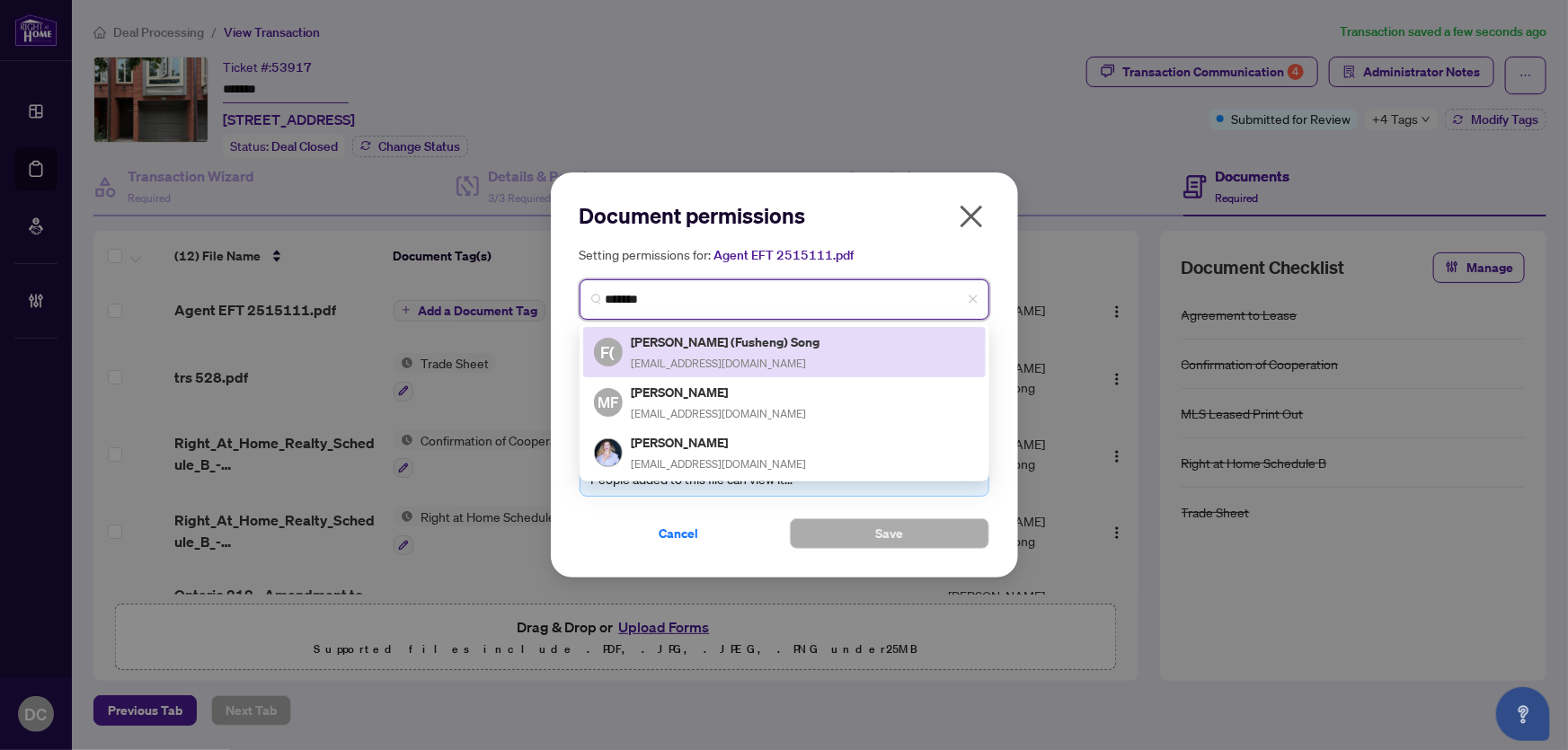
click at [718, 345] on h5 "Fisher (Fusheng) Song" at bounding box center [727, 342] width 192 height 20
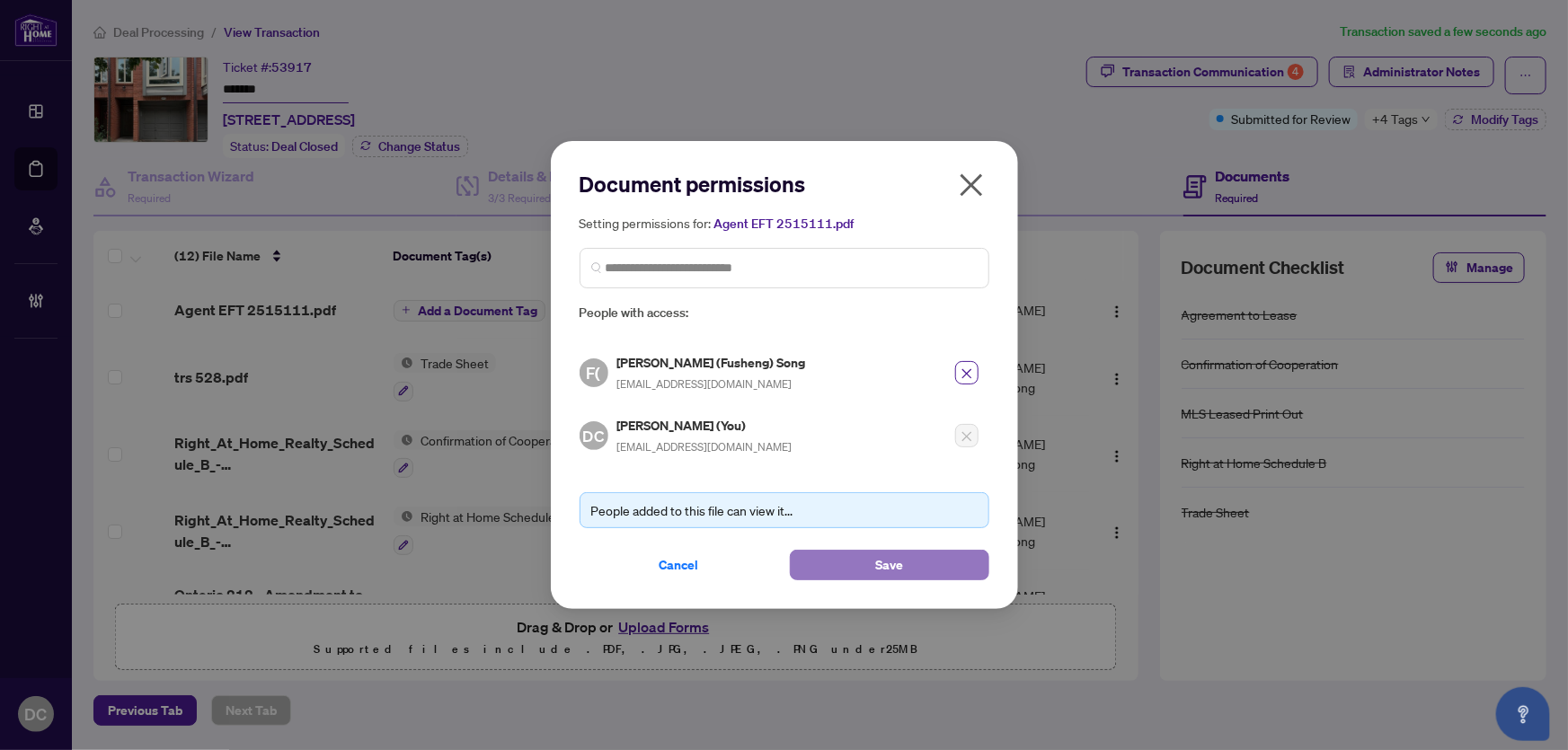
click at [863, 560] on button "Save" at bounding box center [889, 565] width 199 height 31
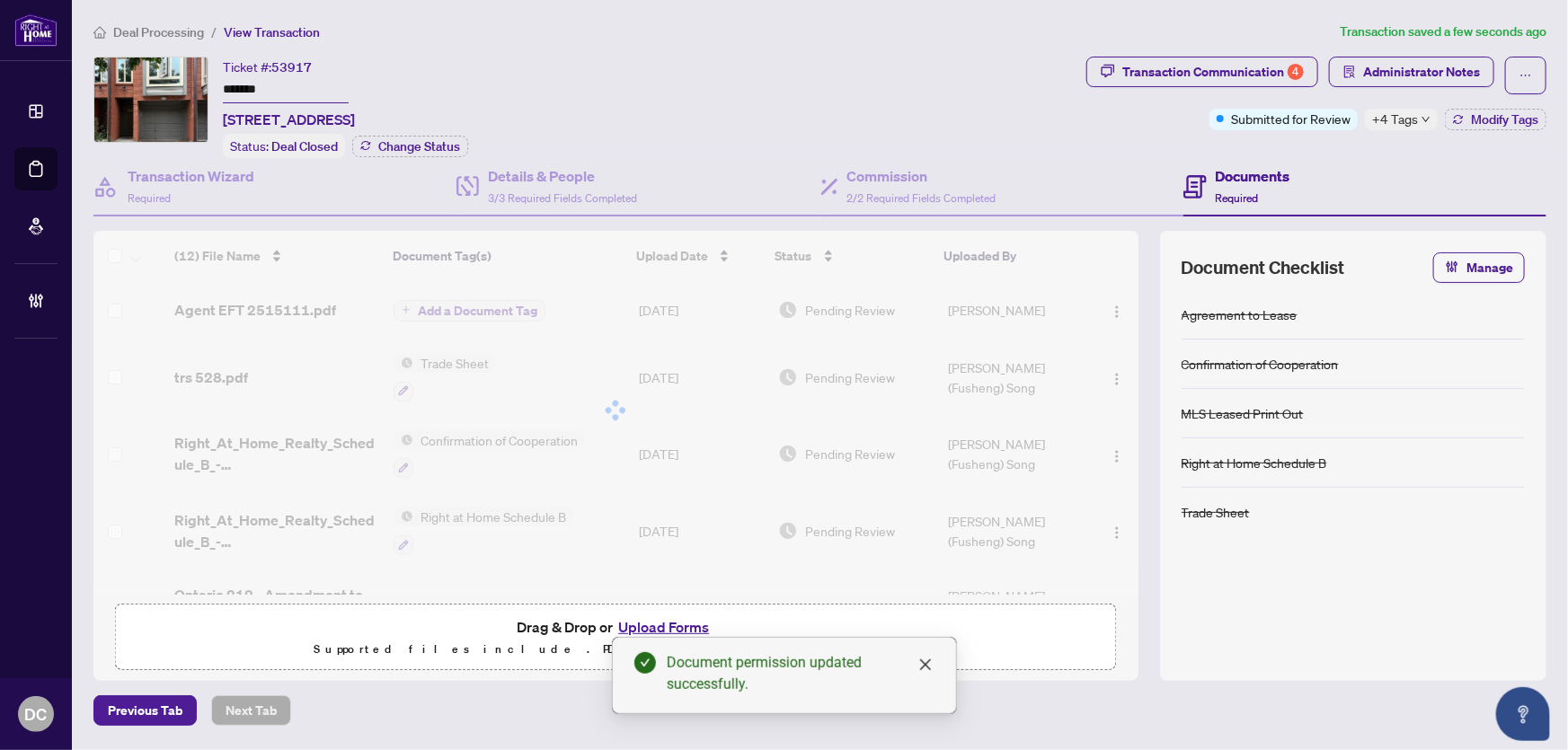
click at [1398, 114] on div "Document permissions Setting permissions for: Agent EFT 2515111.pdf 2605 F( Fis…" at bounding box center [784, 375] width 1568 height 750
click at [1407, 115] on span "+4 Tags" at bounding box center [1395, 119] width 46 height 20
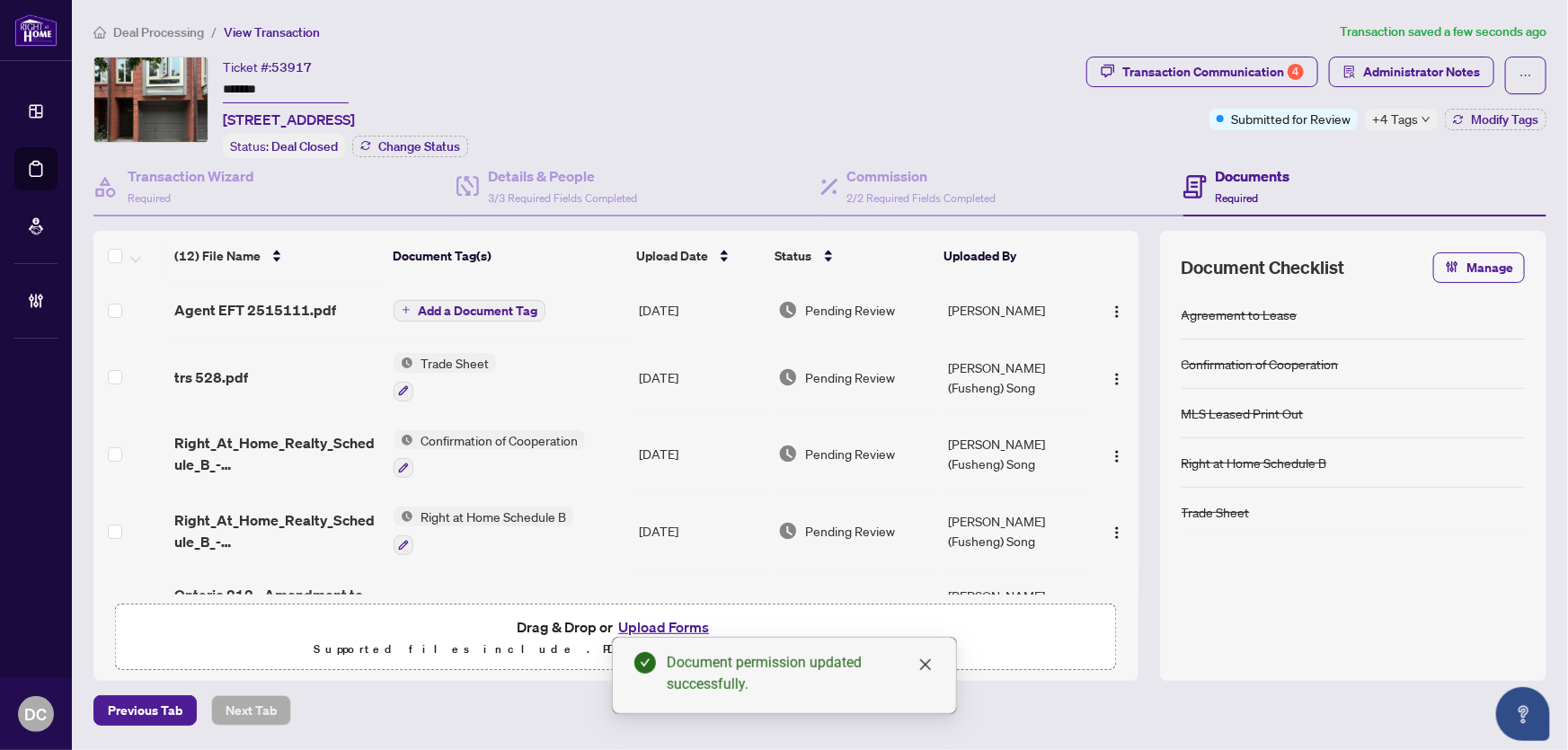
drag, startPoint x: 301, startPoint y: 89, endPoint x: 155, endPoint y: 86, distance: 146.0
click at [155, 86] on div "Ticket #: 53917 ******* 607-895 Maple Ave, Burlington, Ontario L7S 2H7, Canada …" at bounding box center [586, 107] width 986 height 101
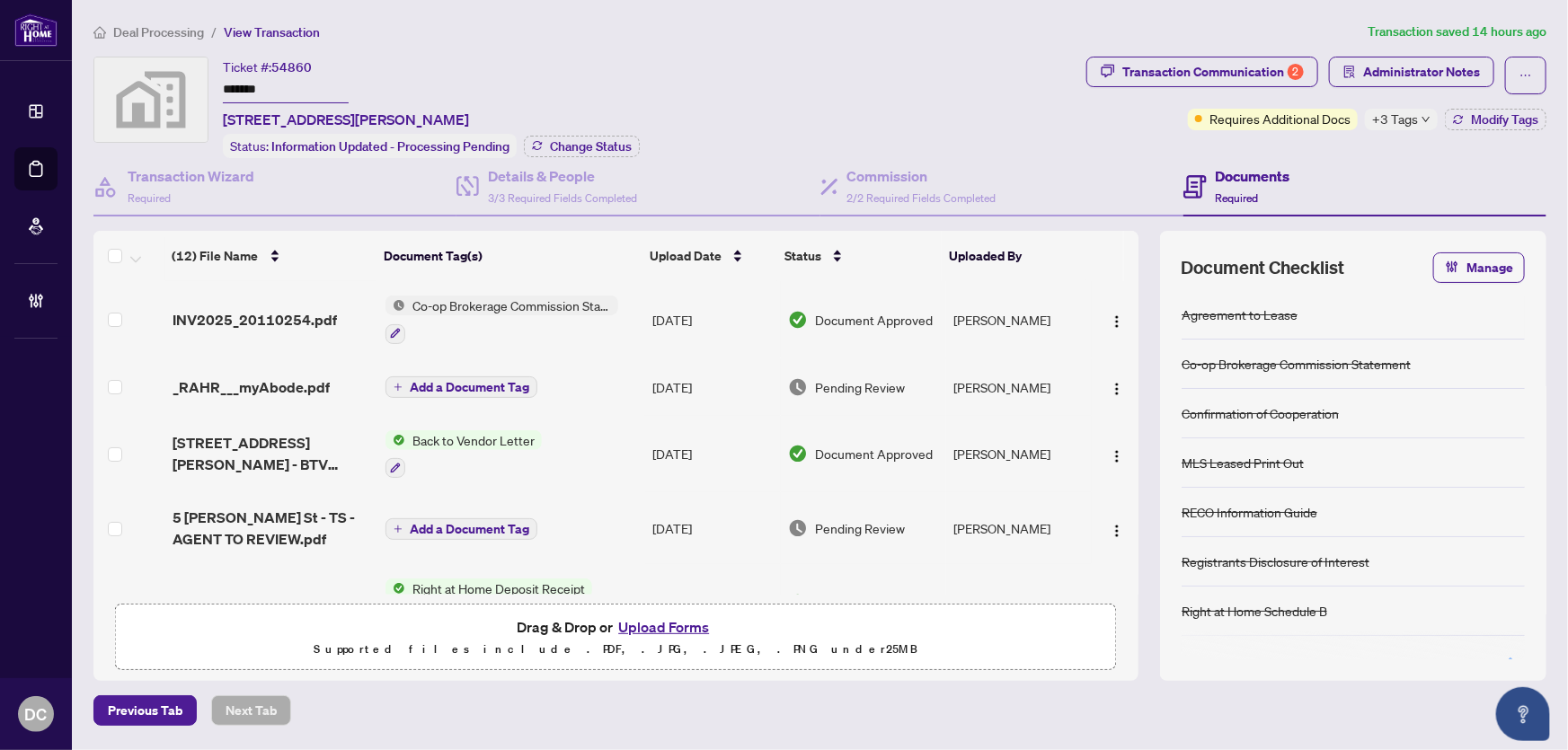
drag, startPoint x: 322, startPoint y: 81, endPoint x: 135, endPoint y: 79, distance: 187.0
click at [135, 79] on div "Ticket #: 54860 ******* [STREET_ADDRESS][PERSON_NAME] Status: Information Updat…" at bounding box center [586, 107] width 986 height 101
click at [607, 146] on span "Change Status" at bounding box center [591, 147] width 82 height 13
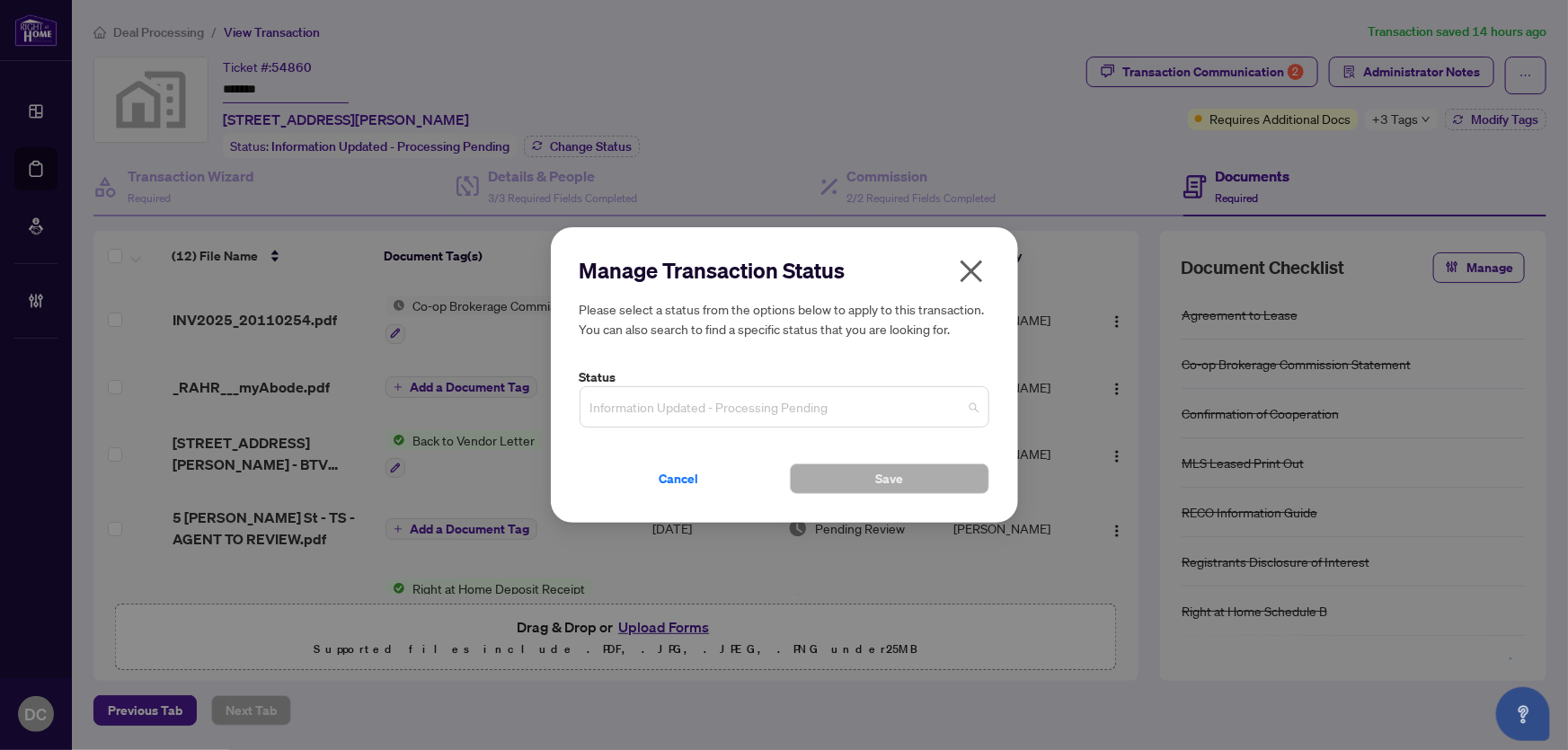
click at [919, 403] on span "Information Updated - Processing Pending" at bounding box center [784, 407] width 388 height 34
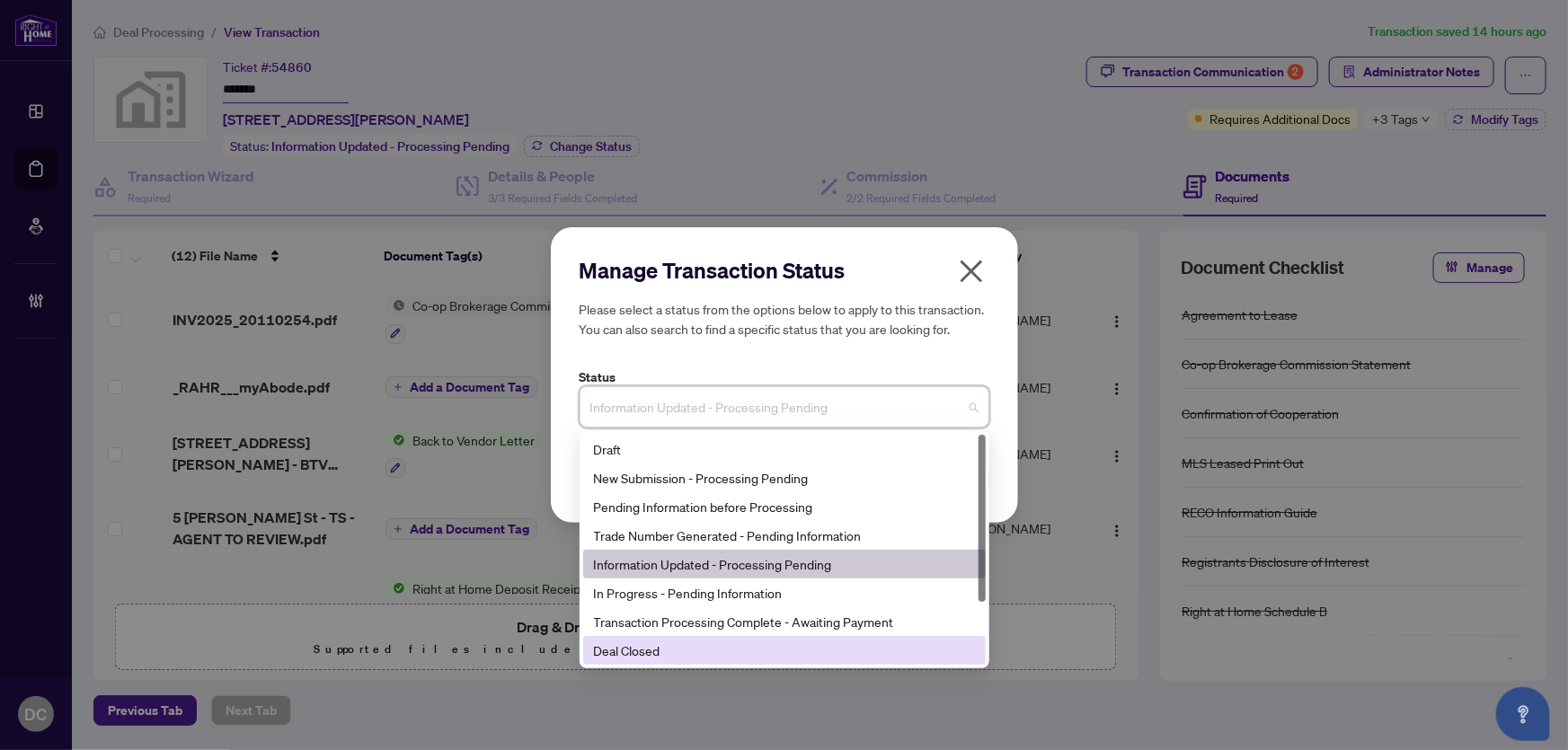
click at [745, 670] on div "Manage Transaction Status Please select a status from the options below to appl…" at bounding box center [784, 375] width 1568 height 750
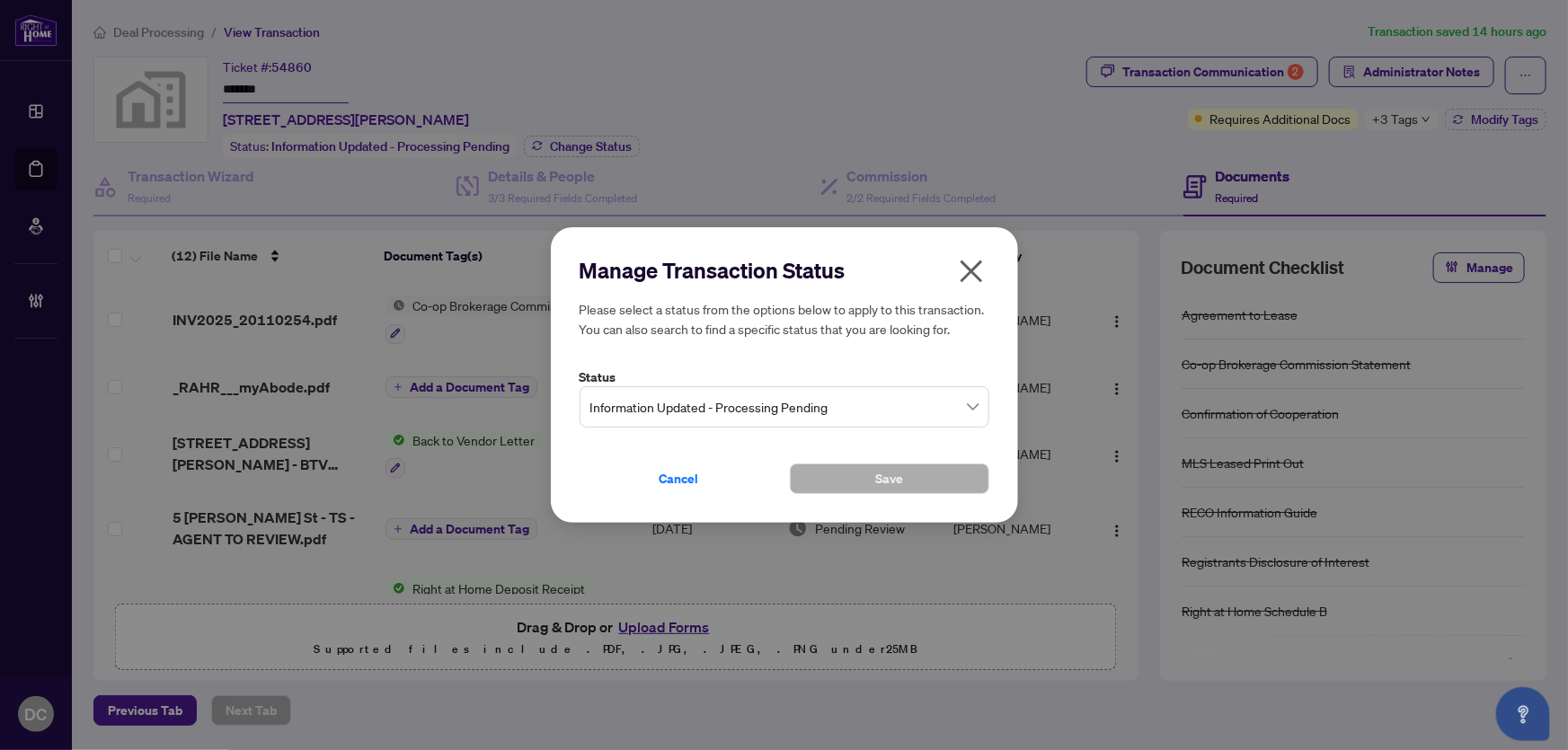
click at [799, 423] on span "Information Updated - Processing Pending" at bounding box center [784, 407] width 388 height 34
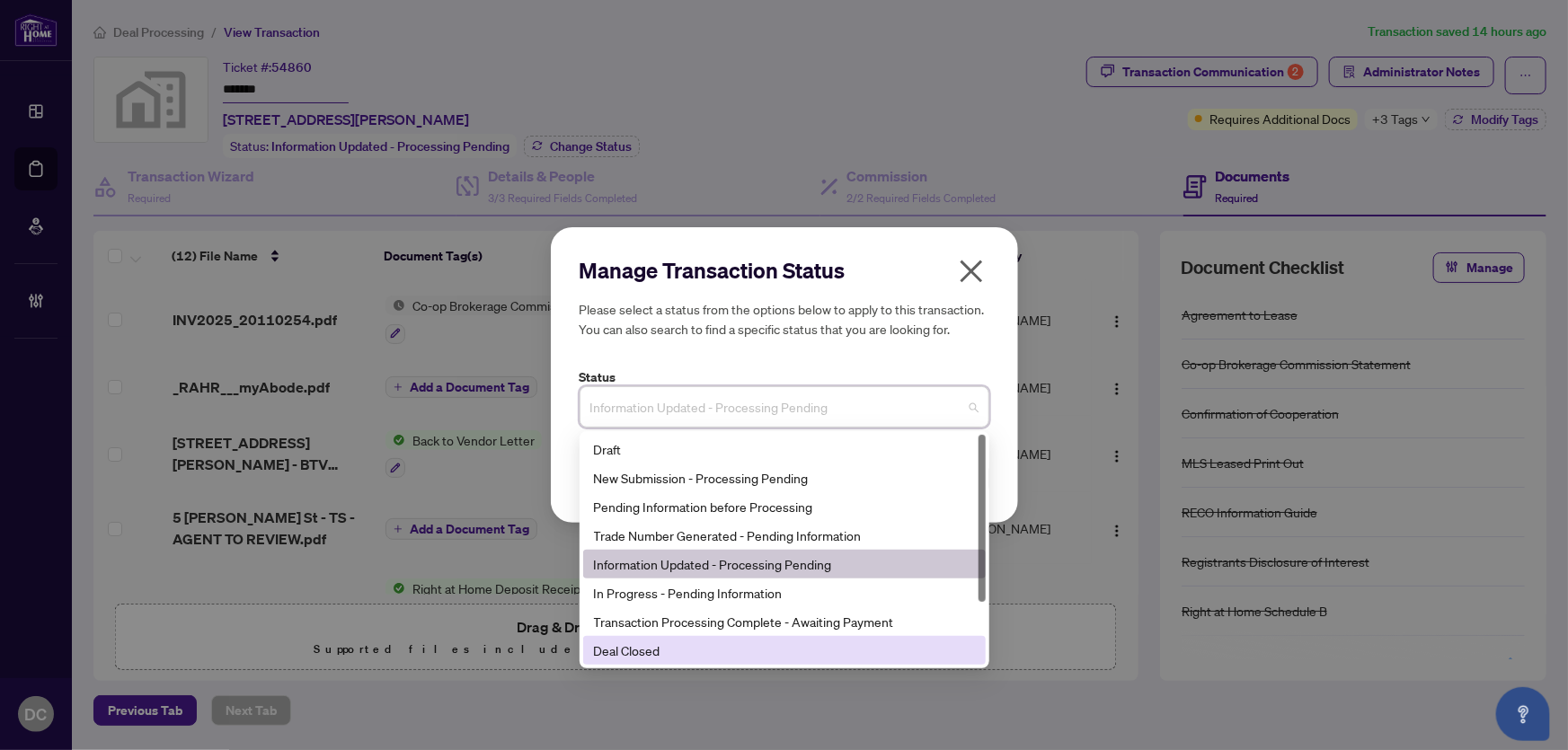
click at [656, 654] on div "Deal Closed" at bounding box center [784, 650] width 381 height 20
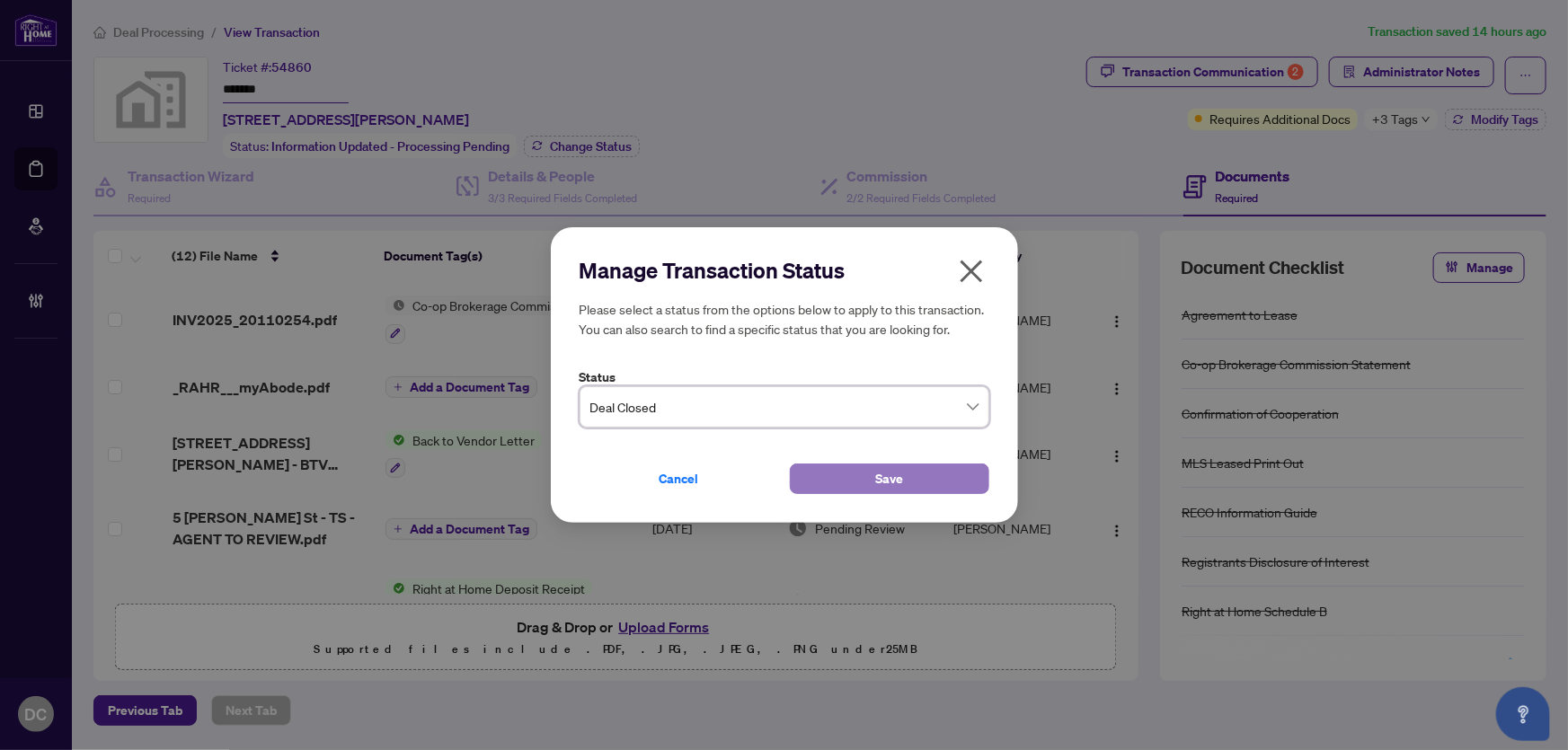
click at [888, 473] on span "Save" at bounding box center [889, 478] width 28 height 29
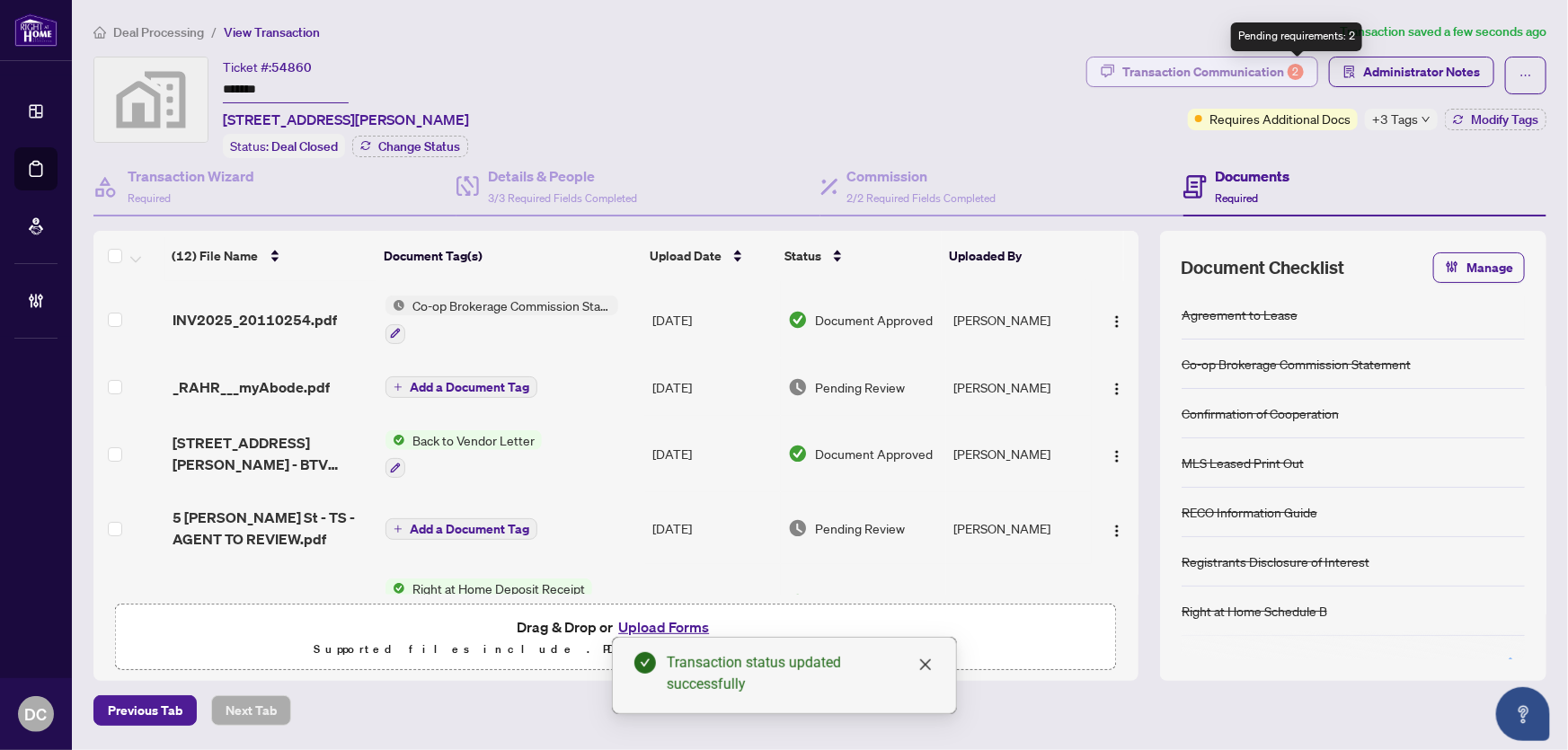
click at [1296, 72] on div "2" at bounding box center [1295, 72] width 16 height 16
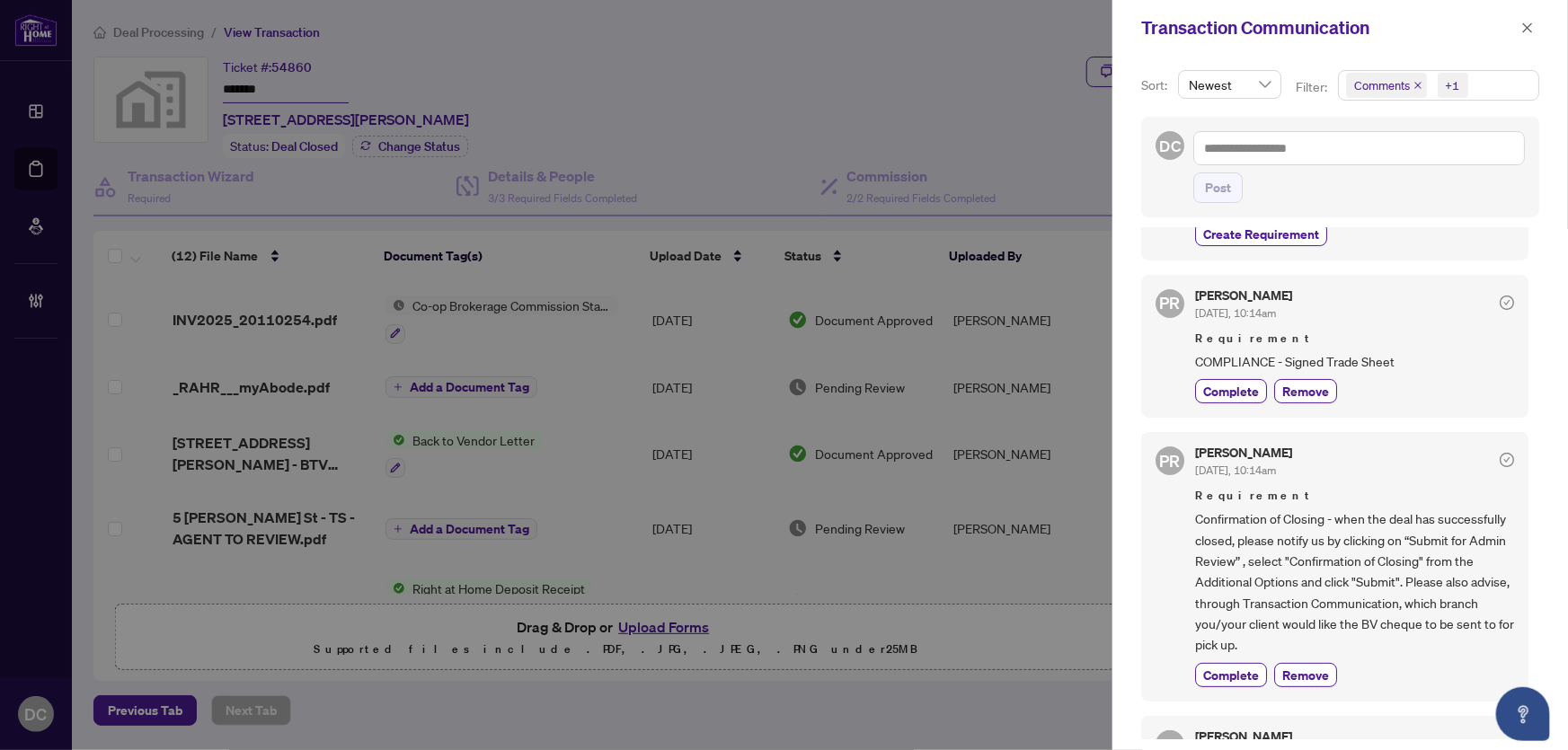
scroll to position [326, 0]
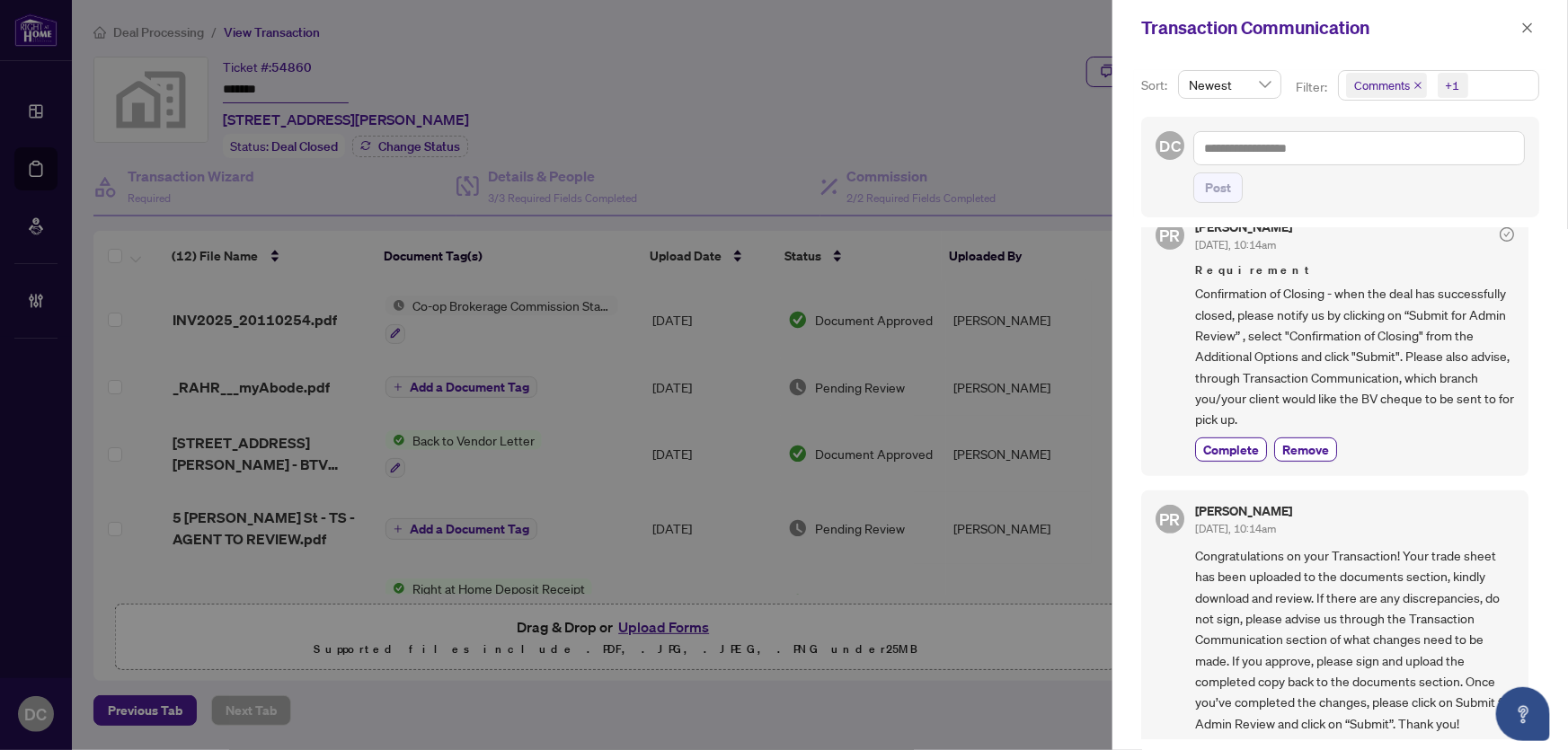
drag, startPoint x: 1225, startPoint y: 440, endPoint x: 999, endPoint y: 405, distance: 228.7
click at [1225, 440] on span "Complete" at bounding box center [1231, 449] width 56 height 19
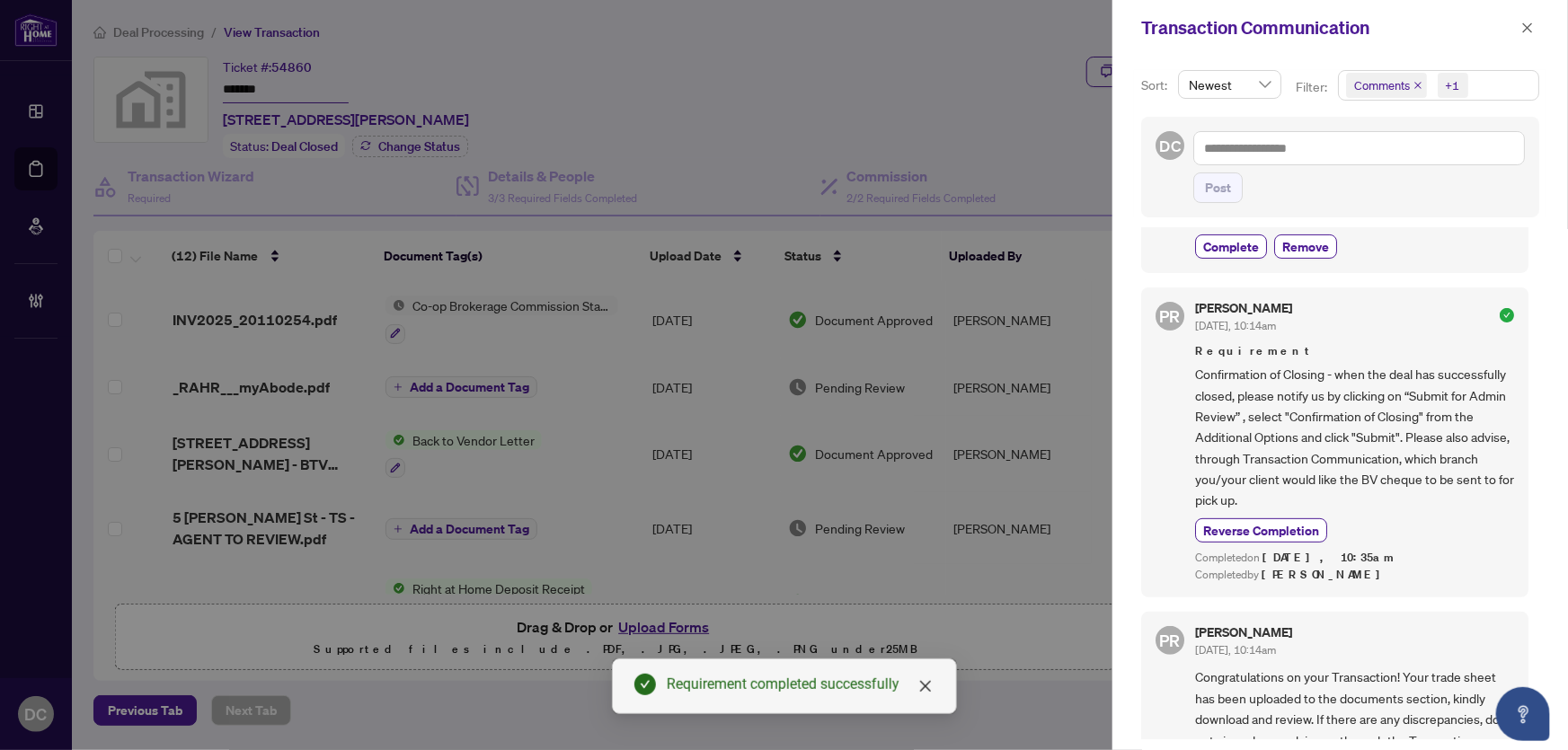
scroll to position [0, 0]
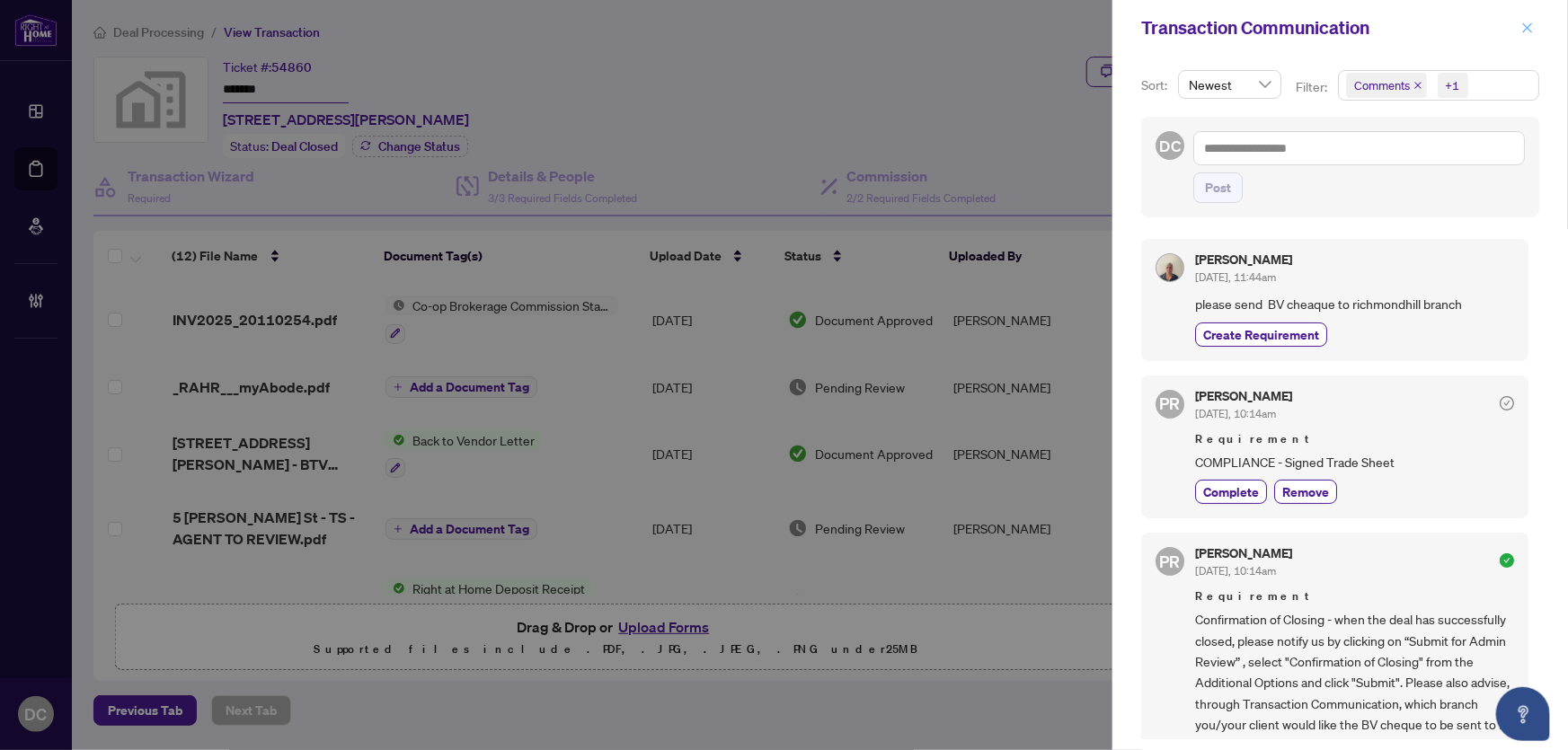
click at [1533, 23] on icon "close" at bounding box center [1528, 28] width 13 height 13
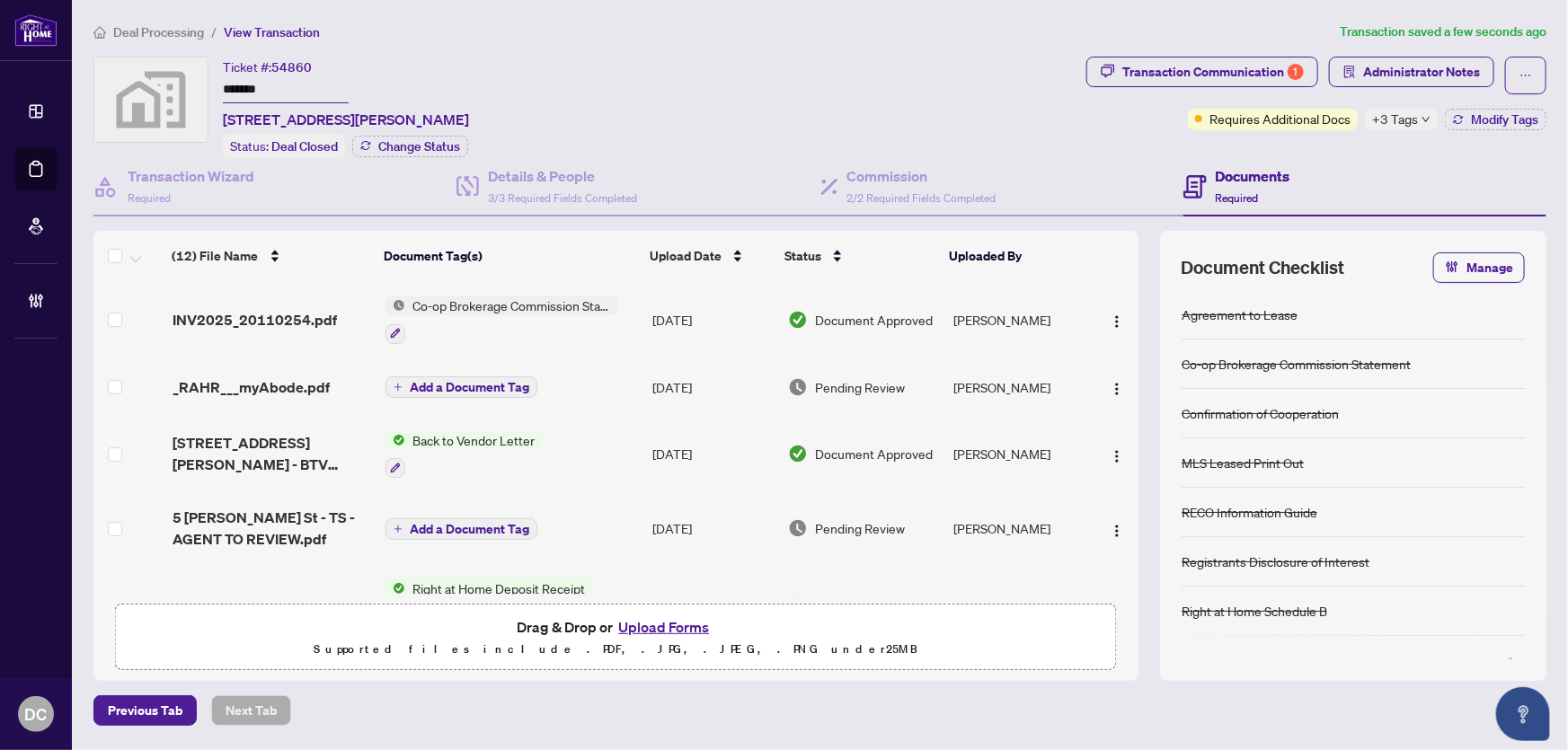
click at [588, 325] on div at bounding box center [502, 332] width 233 height 21
click at [277, 330] on td "INV2025_20110254.pdf" at bounding box center [273, 319] width 214 height 77
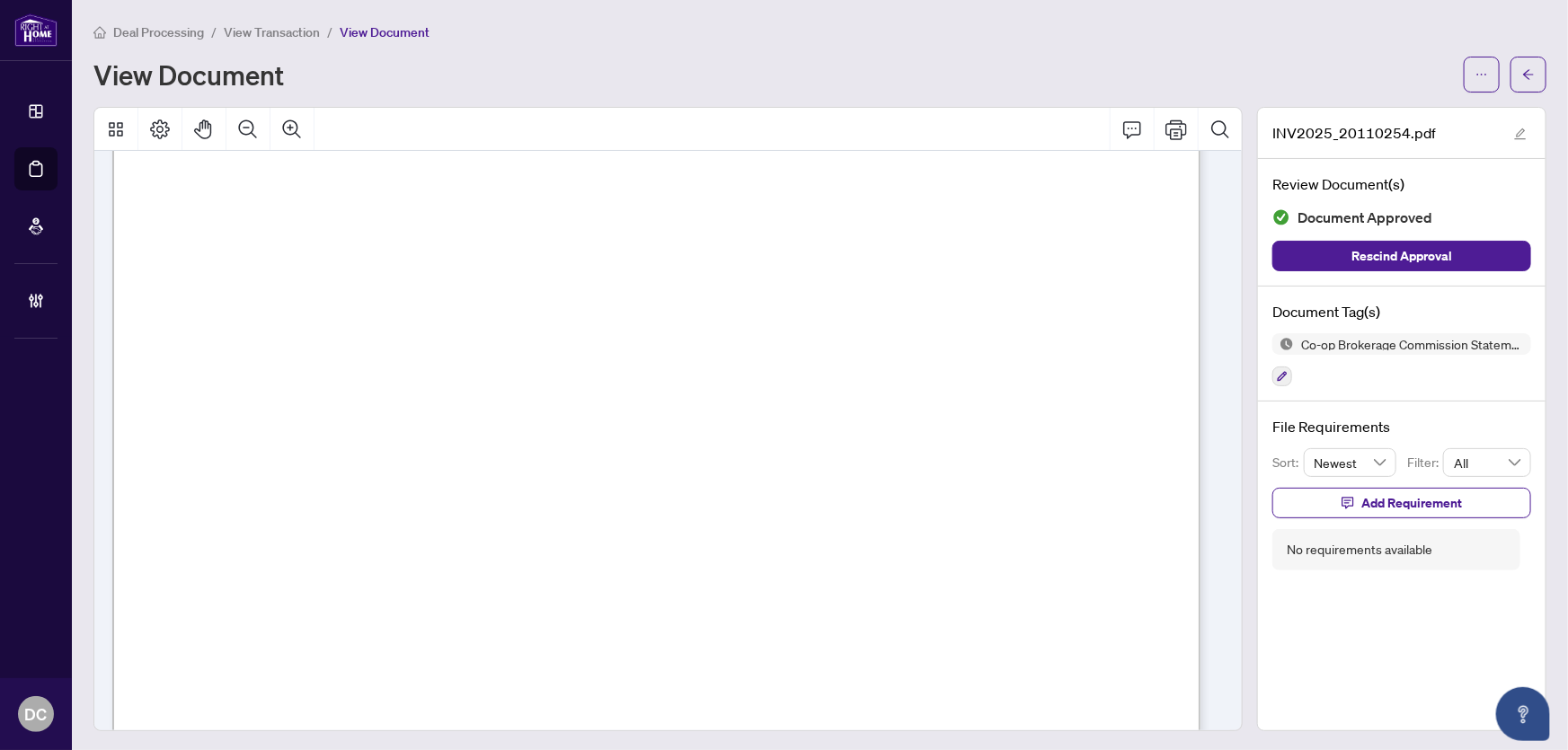
scroll to position [326, 0]
click at [1522, 82] on span "button" at bounding box center [1529, 74] width 13 height 29
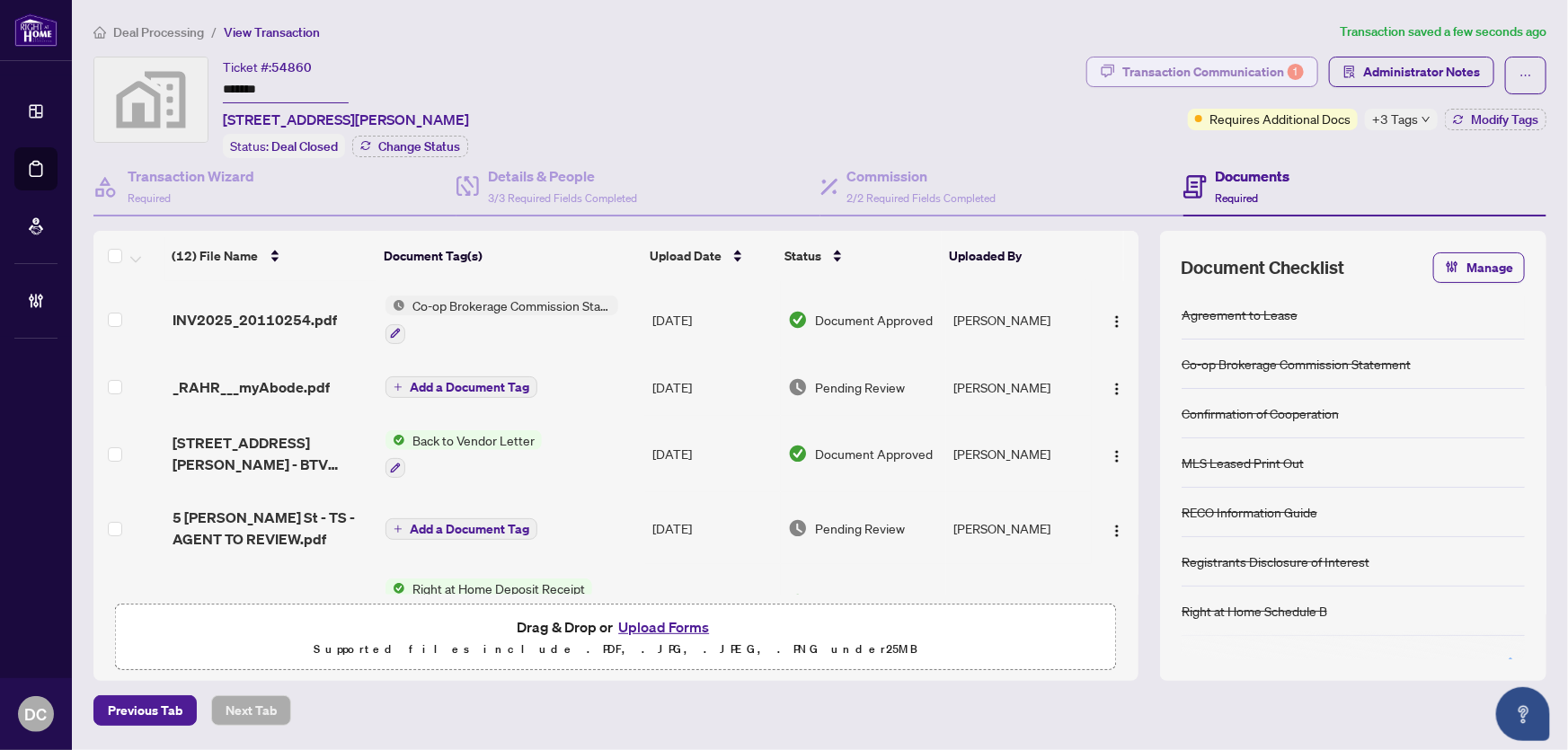
click at [1177, 69] on div "Transaction Communication 1" at bounding box center [1212, 72] width 182 height 29
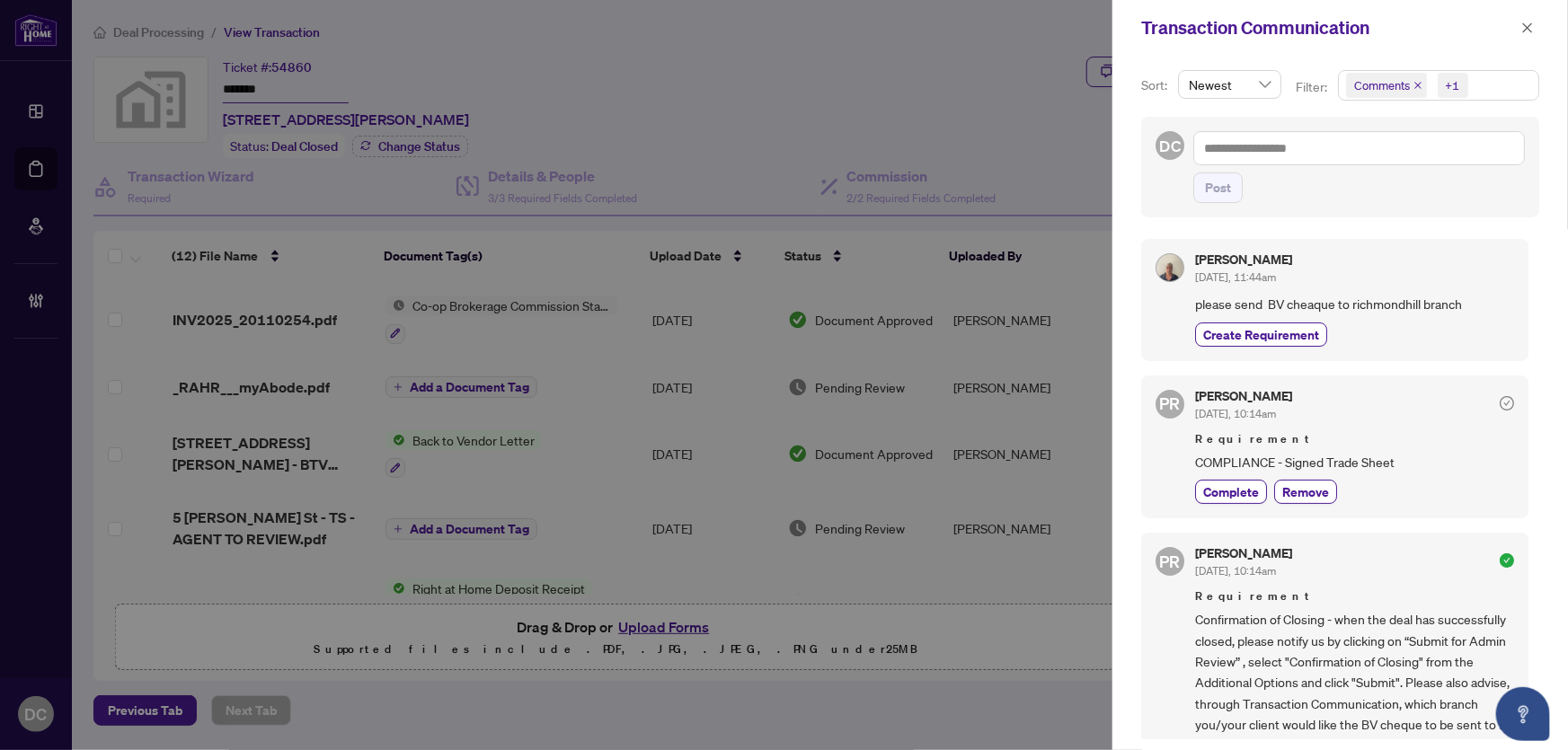
click at [1519, 83] on span "Comments +1" at bounding box center [1439, 85] width 199 height 29
click at [1537, 22] on button "button" at bounding box center [1527, 27] width 23 height 21
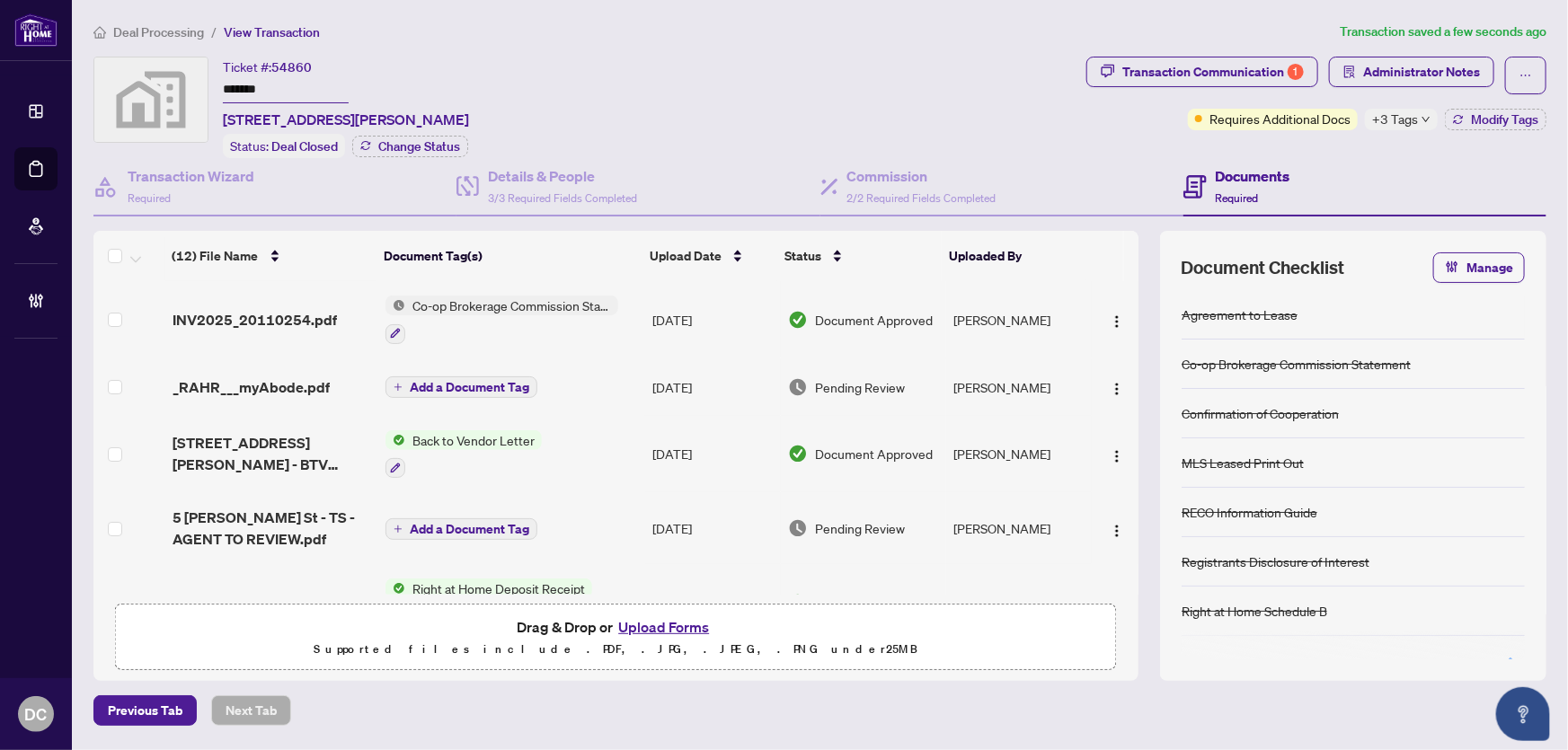
click at [557, 382] on td "Add a Document Tag" at bounding box center [511, 387] width 267 height 58
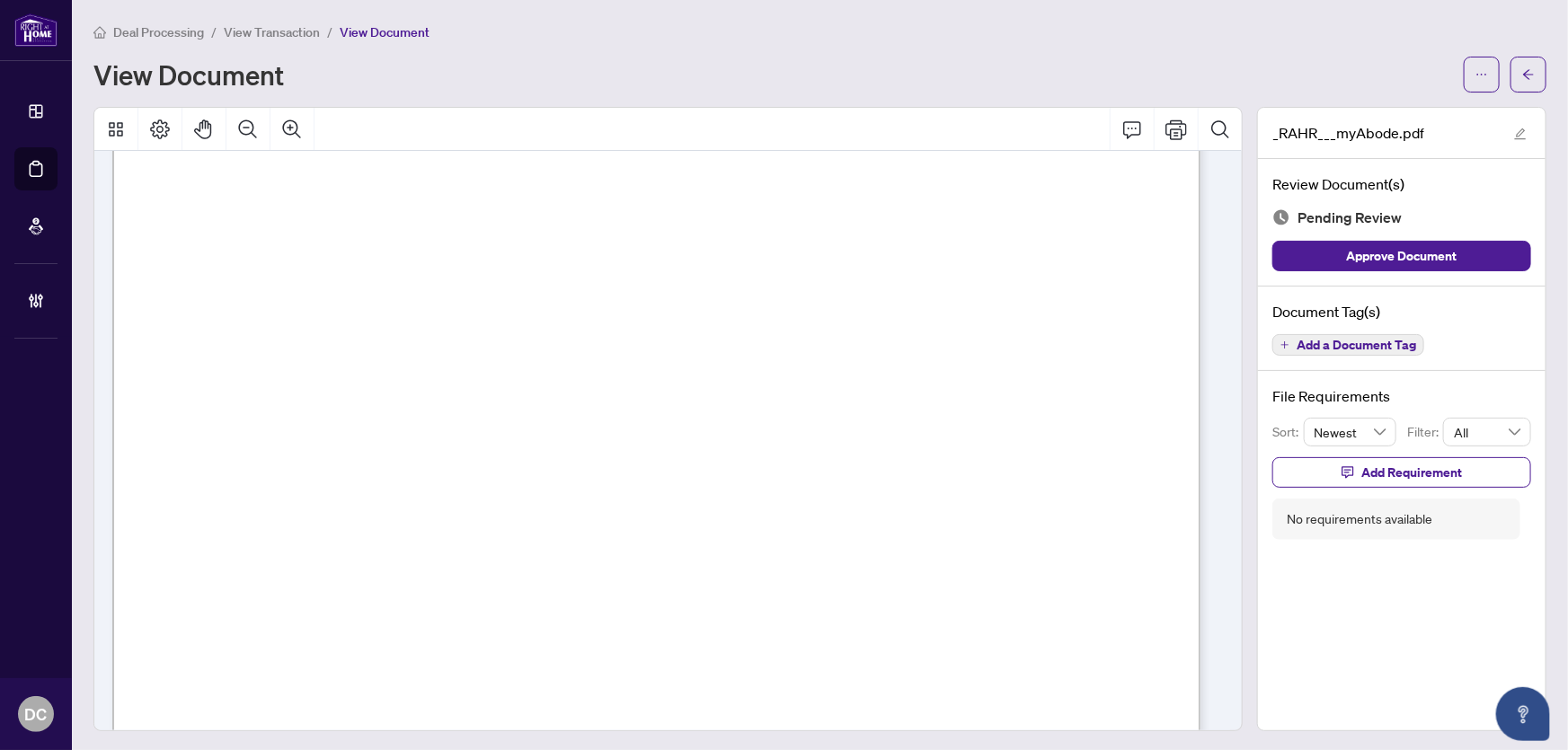
scroll to position [653, 0]
click at [1522, 72] on icon "arrow-left" at bounding box center [1529, 74] width 13 height 13
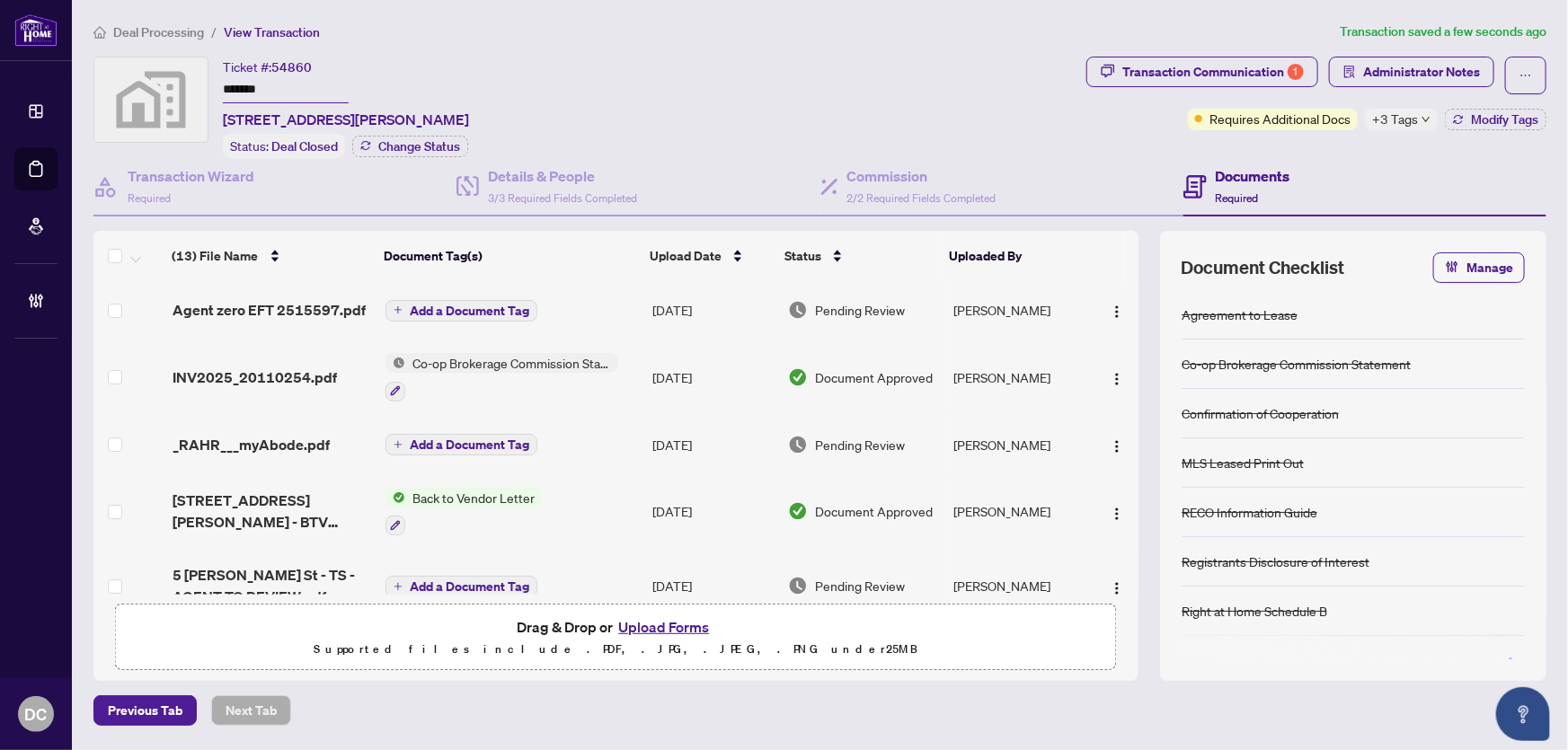
click at [1033, 718] on div "Previous Tab Next Tab" at bounding box center [819, 710] width 1453 height 31
click at [1405, 124] on span "+3 Tags" at bounding box center [1395, 119] width 46 height 20
click at [1308, 142] on div "Transaction Communication 1 Administrator Notes Requires Additional Docs +3 Tag…" at bounding box center [1317, 107] width 467 height 101
click at [1468, 127] on button "Modify Tags" at bounding box center [1495, 119] width 101 height 21
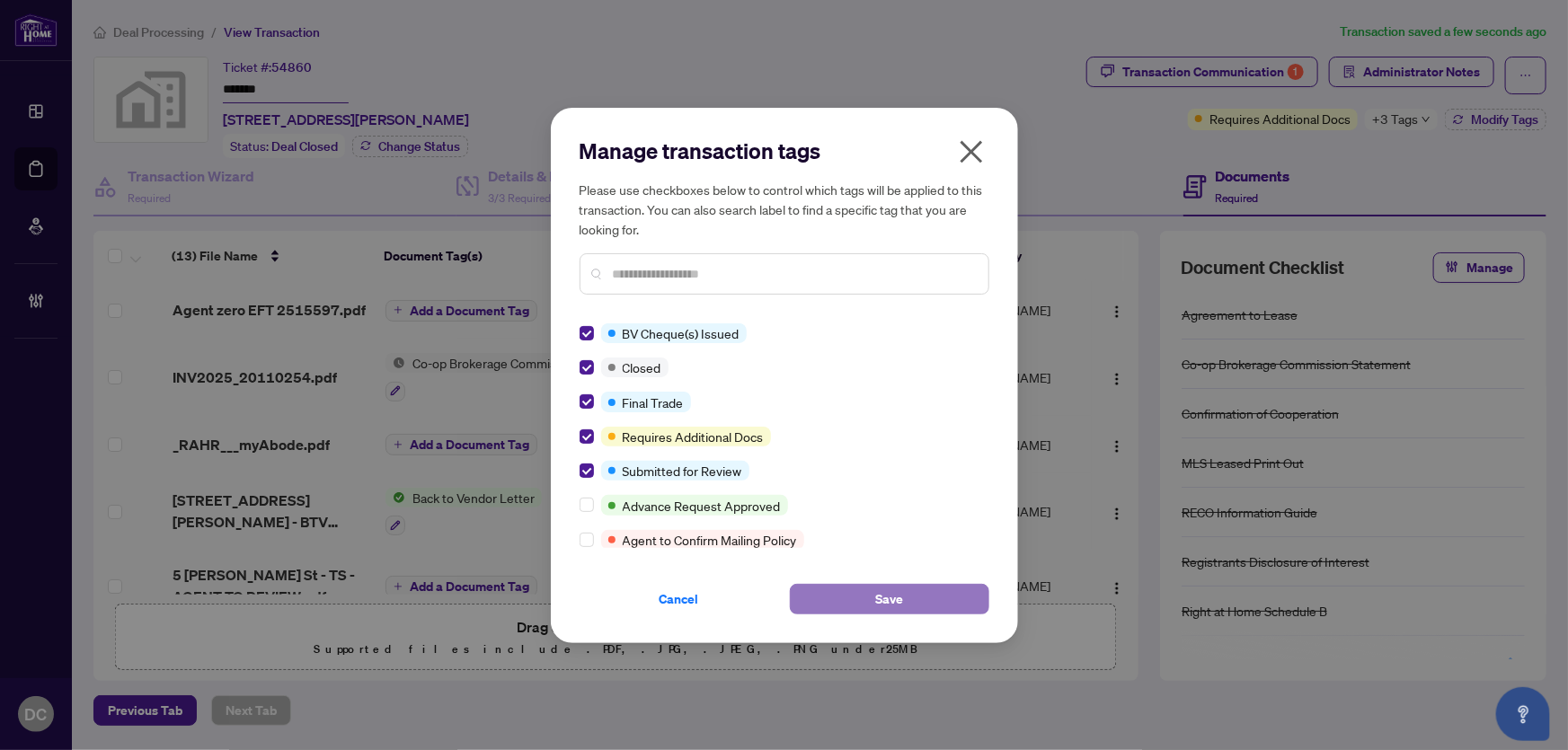
click at [920, 603] on button "Save" at bounding box center [889, 598] width 199 height 31
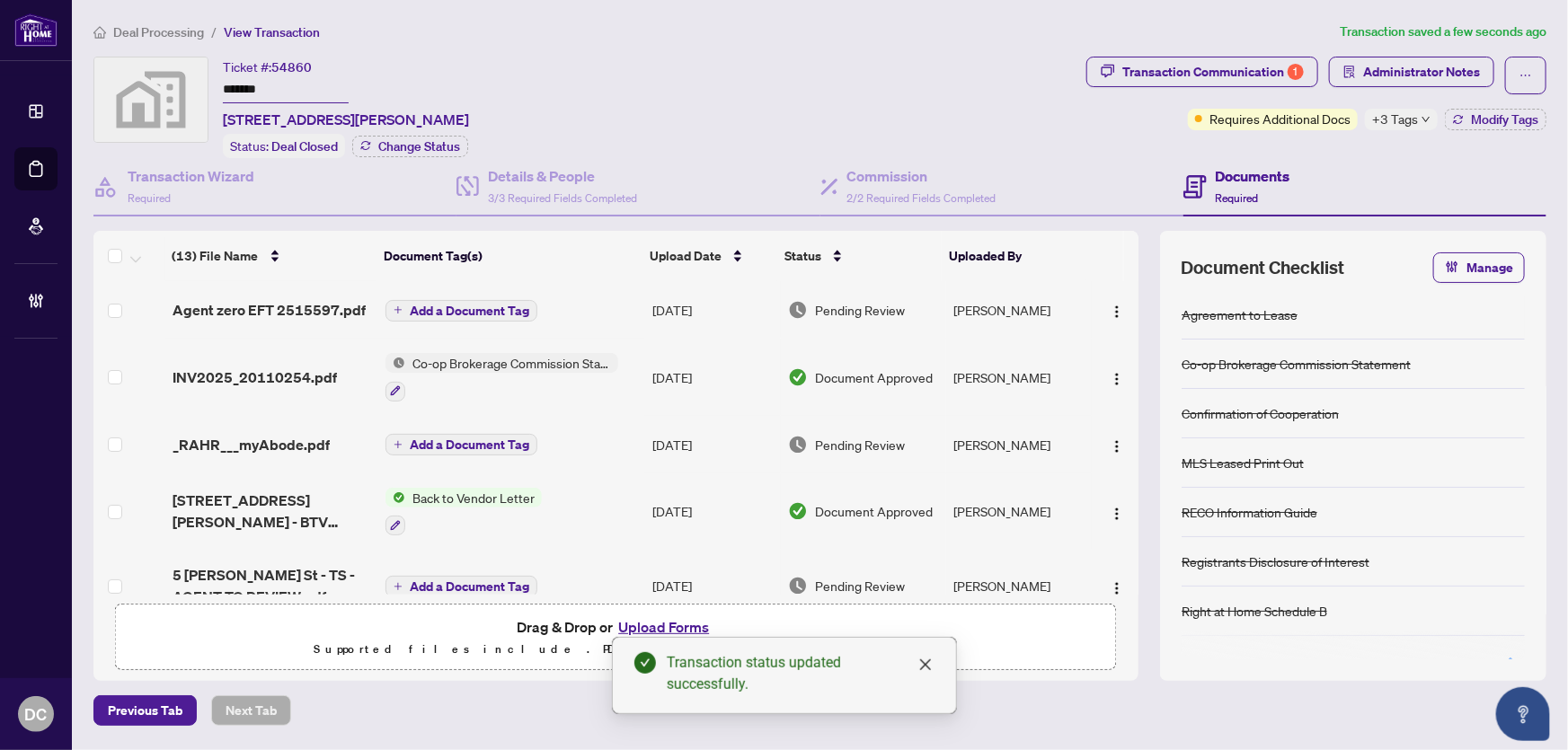
click at [1385, 77] on div "Manage transaction tags Please use checkboxes below to control which tags will …" at bounding box center [784, 375] width 1568 height 750
click at [1392, 72] on span "Administrator Notes" at bounding box center [1421, 72] width 116 height 29
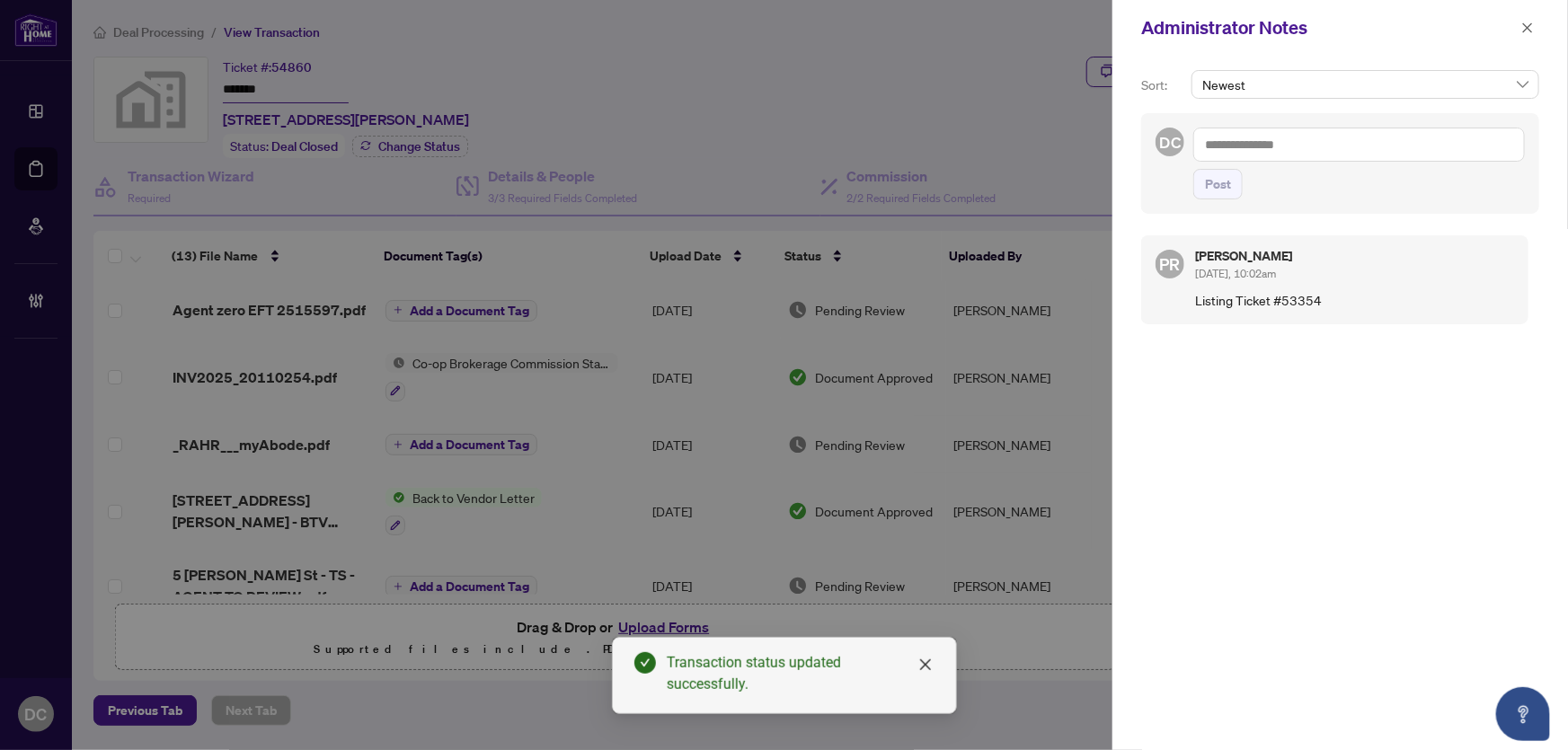
click at [1406, 138] on textarea at bounding box center [1359, 144] width 331 height 34
paste textarea "**********"
type textarea "**********"
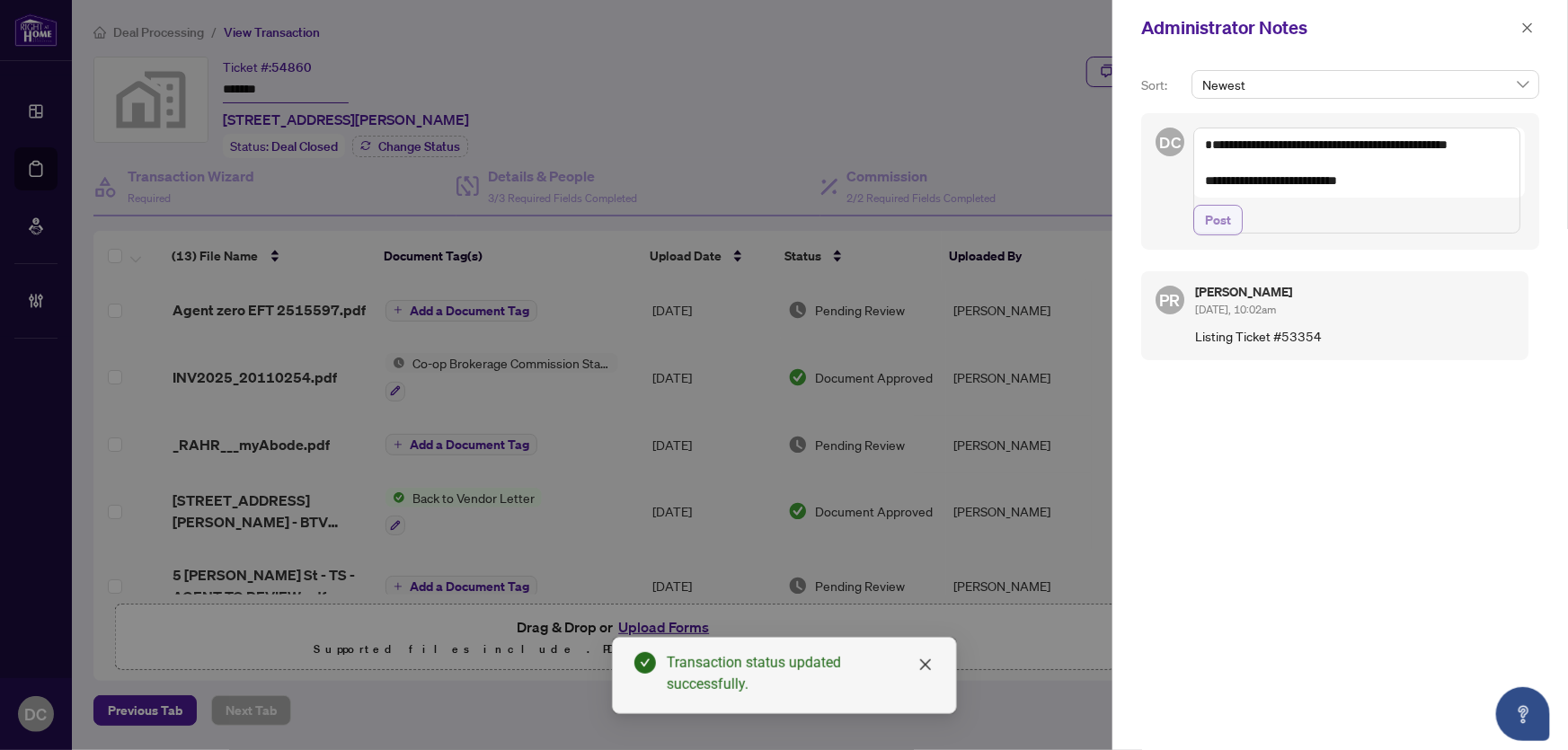
click at [1232, 235] on button "Post" at bounding box center [1218, 220] width 49 height 31
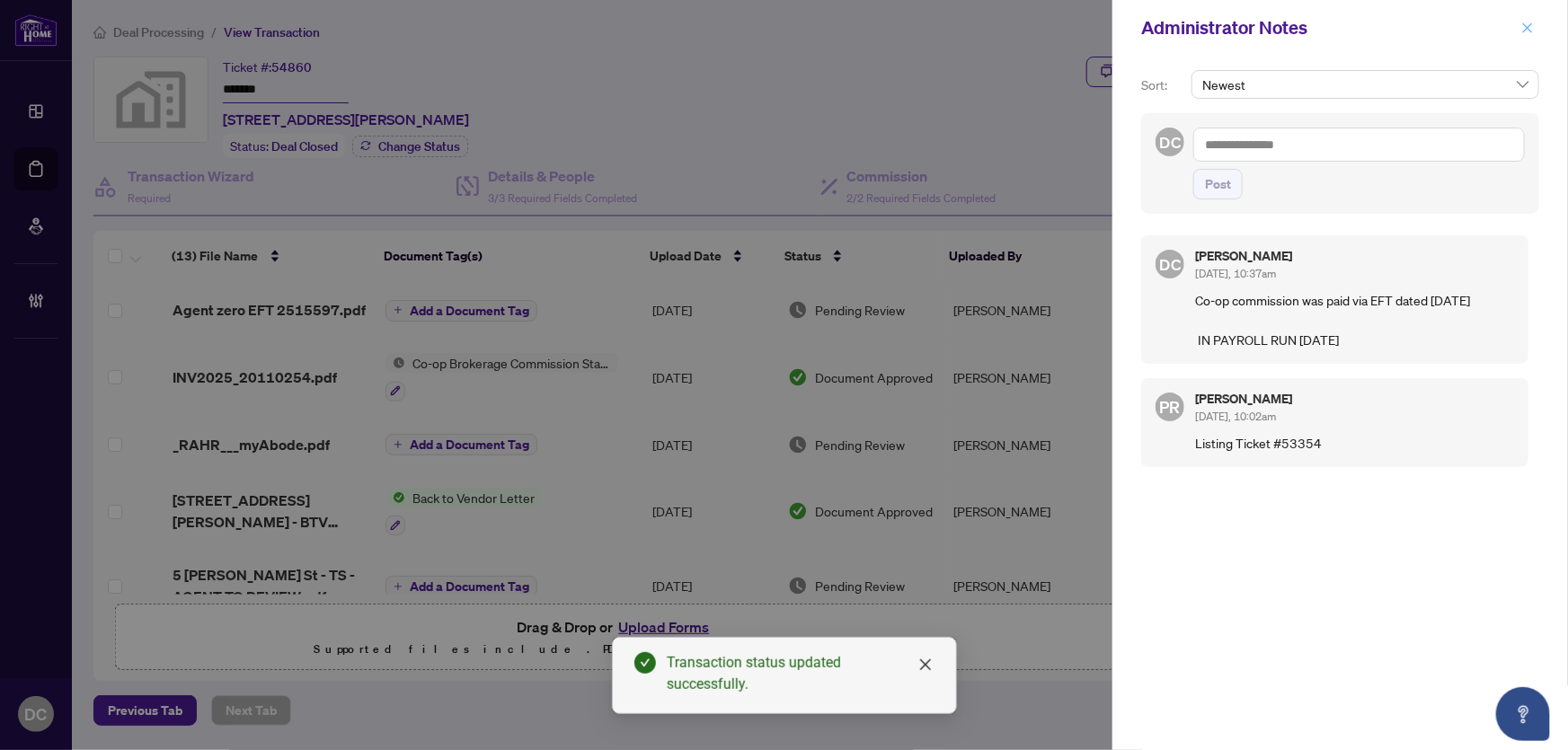
click at [1523, 32] on icon "close" at bounding box center [1528, 28] width 13 height 13
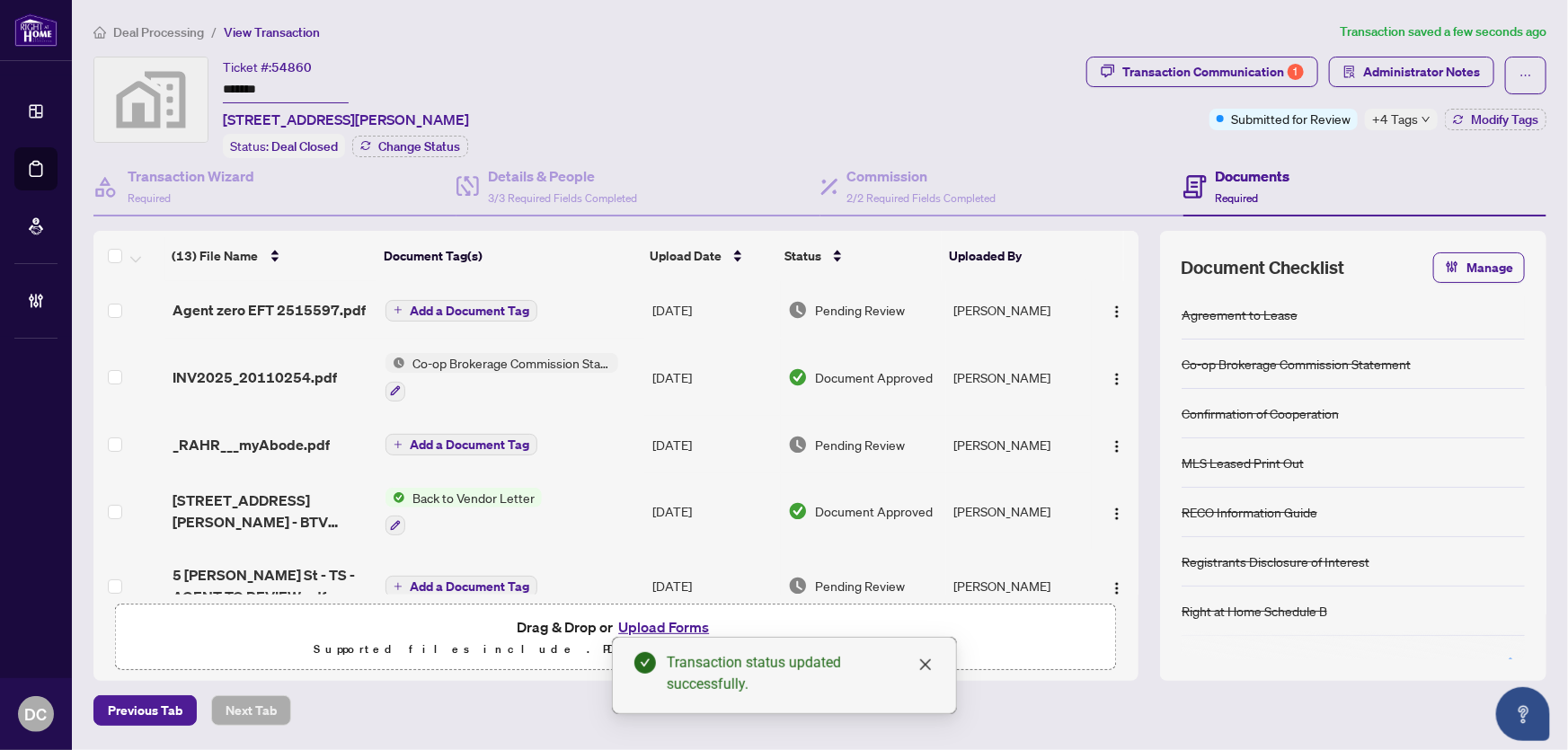
click at [183, 28] on span "Deal Processing" at bounding box center [158, 32] width 90 height 16
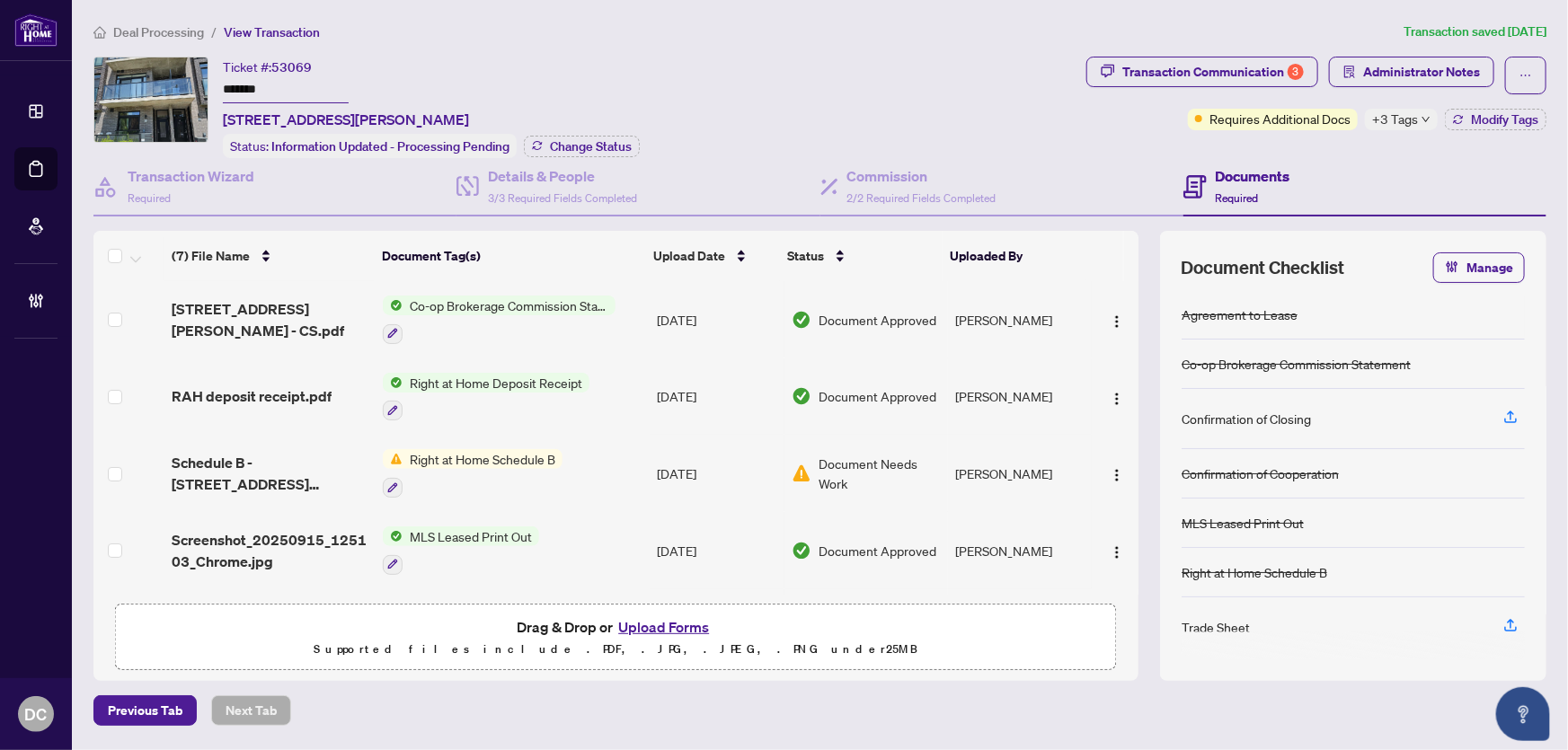
click at [125, 90] on div "Ticket #: 53069 ******* [STREET_ADDRESS][PERSON_NAME] Status: Information Updat…" at bounding box center [586, 107] width 986 height 101
click at [592, 143] on span "Change Status" at bounding box center [591, 147] width 82 height 13
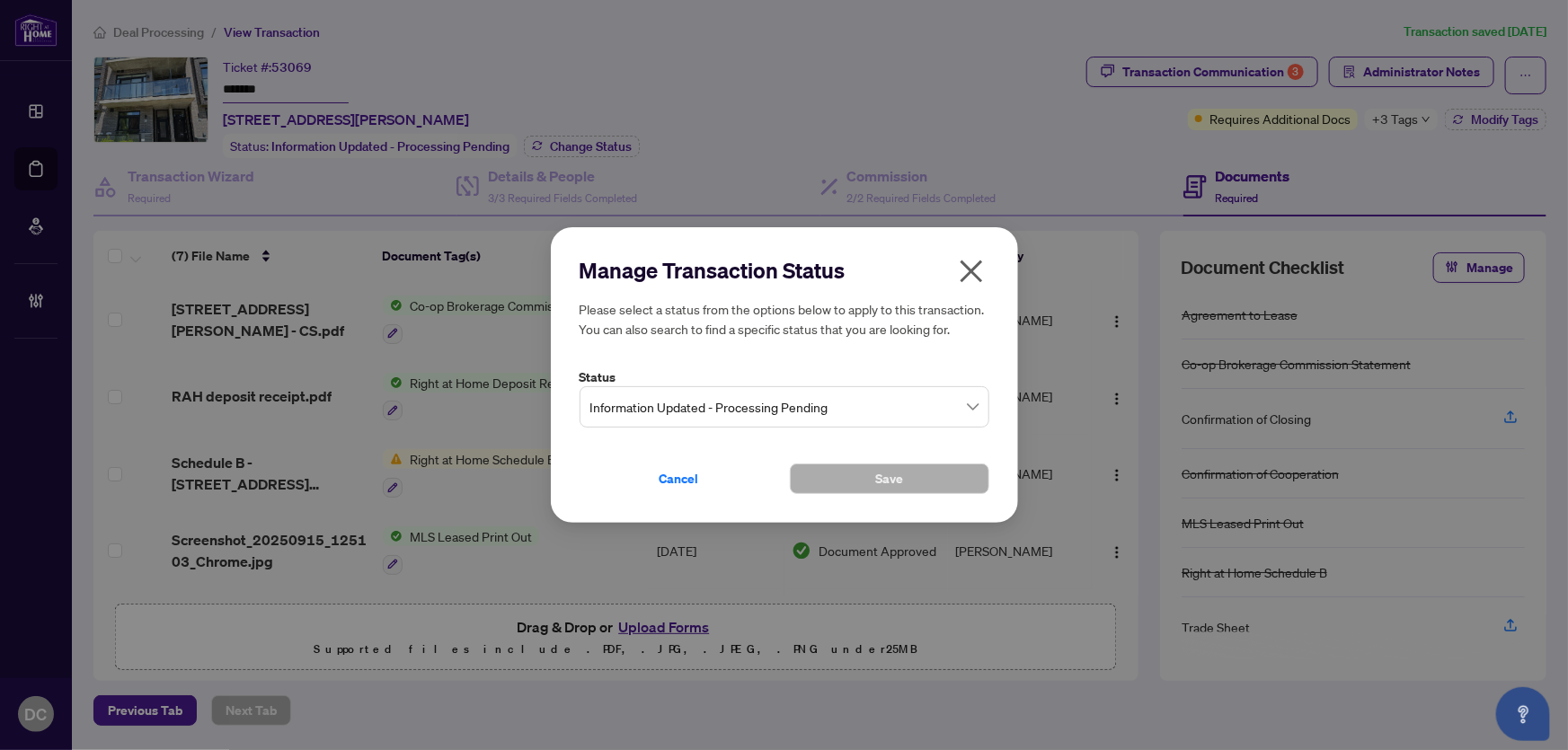
click at [703, 400] on span "Information Updated - Processing Pending" at bounding box center [784, 407] width 388 height 34
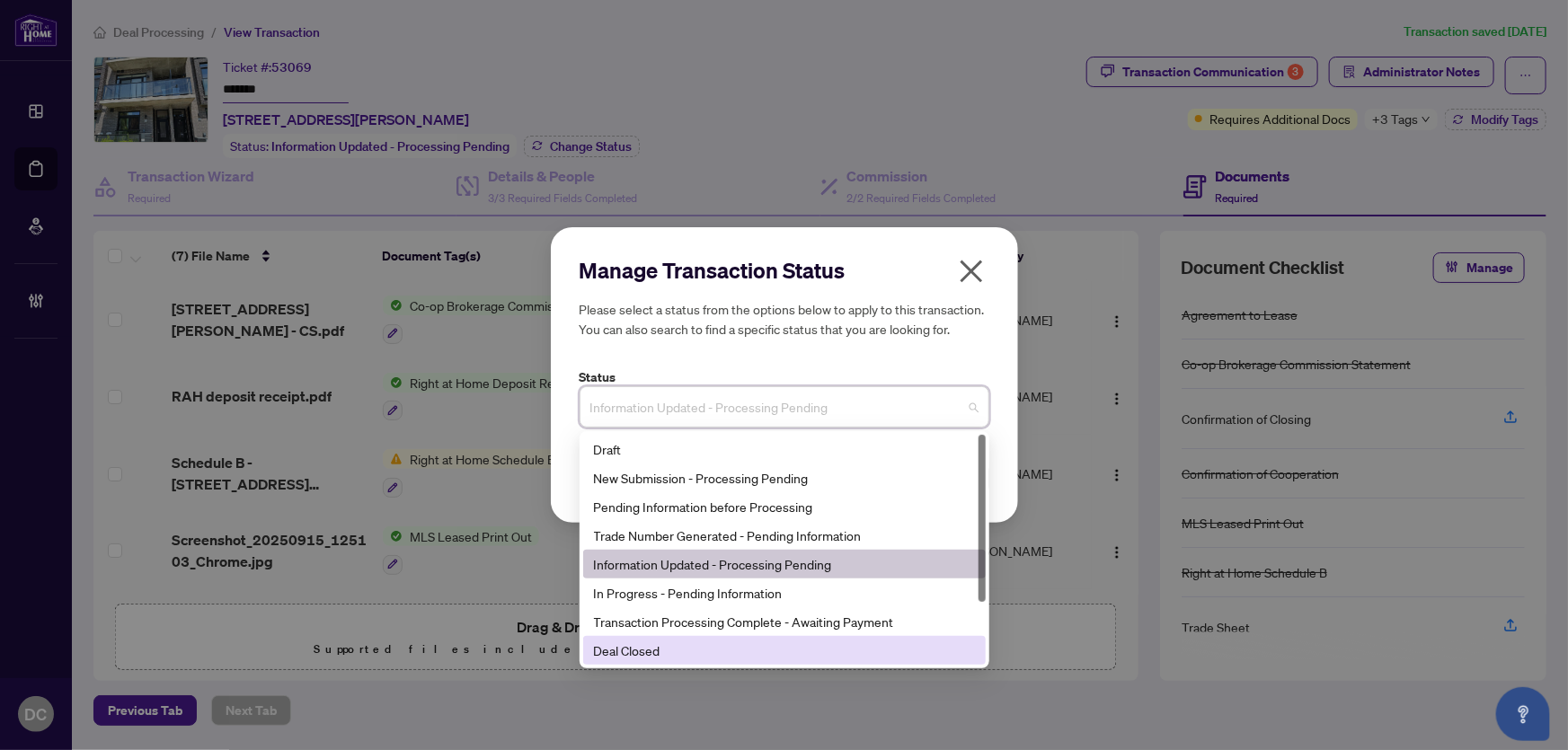
click at [653, 652] on div "Deal Closed" at bounding box center [784, 650] width 381 height 20
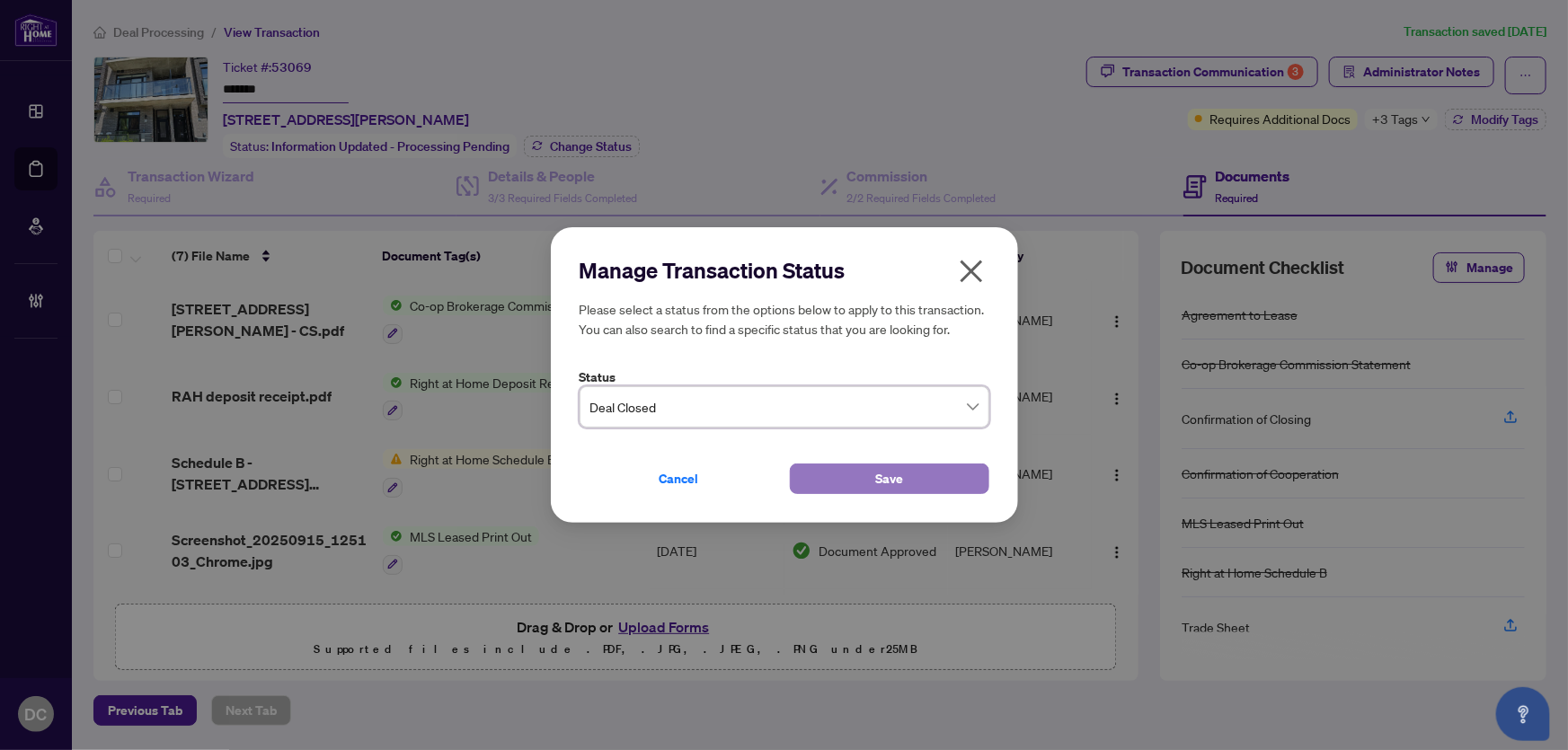
click at [875, 475] on span "Save" at bounding box center [889, 478] width 28 height 29
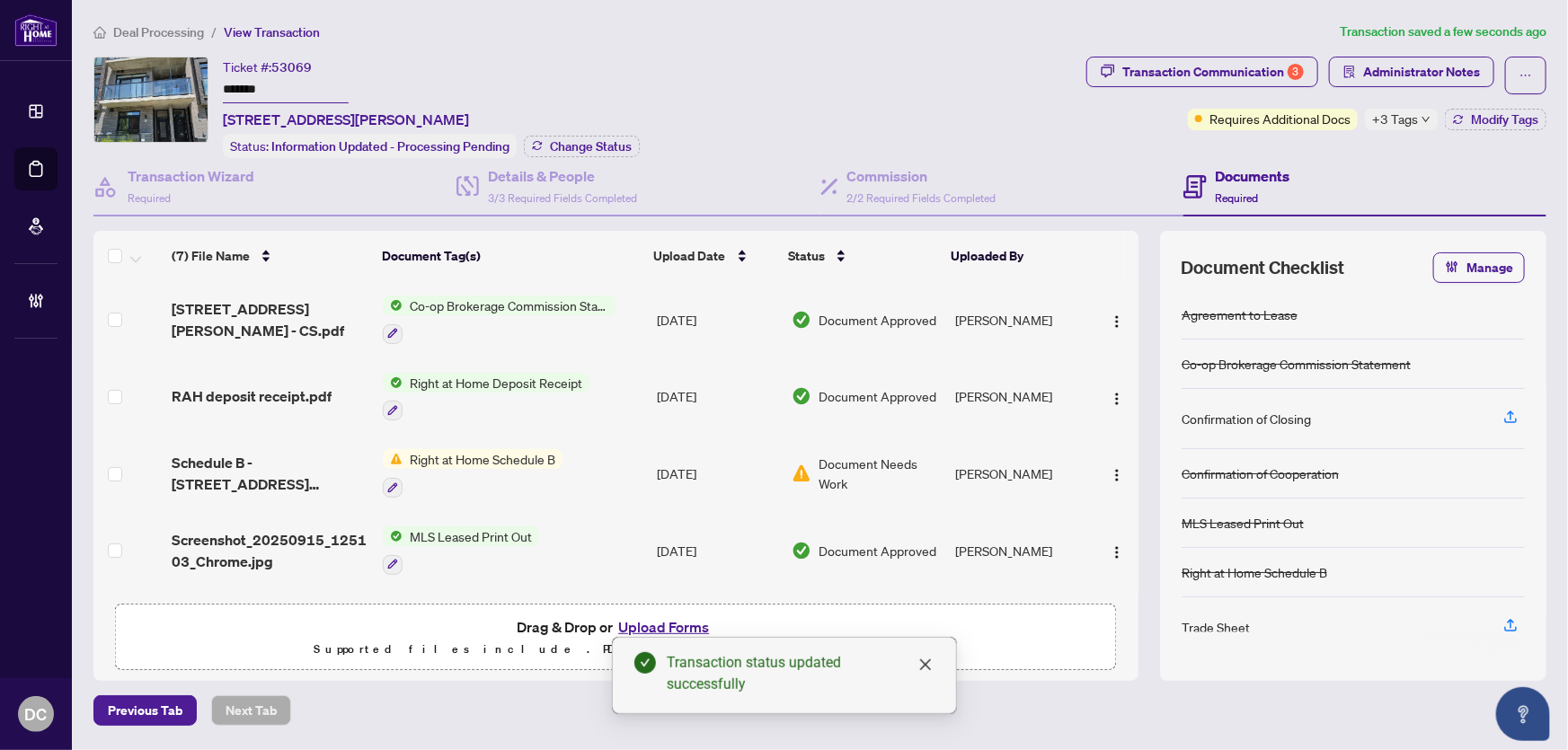
click at [302, 92] on input "*******" at bounding box center [285, 90] width 126 height 26
drag, startPoint x: 295, startPoint y: 89, endPoint x: 178, endPoint y: 82, distance: 117.2
click at [178, 82] on div "Ticket #: 53069 ******* [STREET_ADDRESS][PERSON_NAME] Status: Deal Closed Chang…" at bounding box center [586, 107] width 986 height 101
click at [1399, 120] on span "+3 Tags" at bounding box center [1395, 119] width 46 height 20
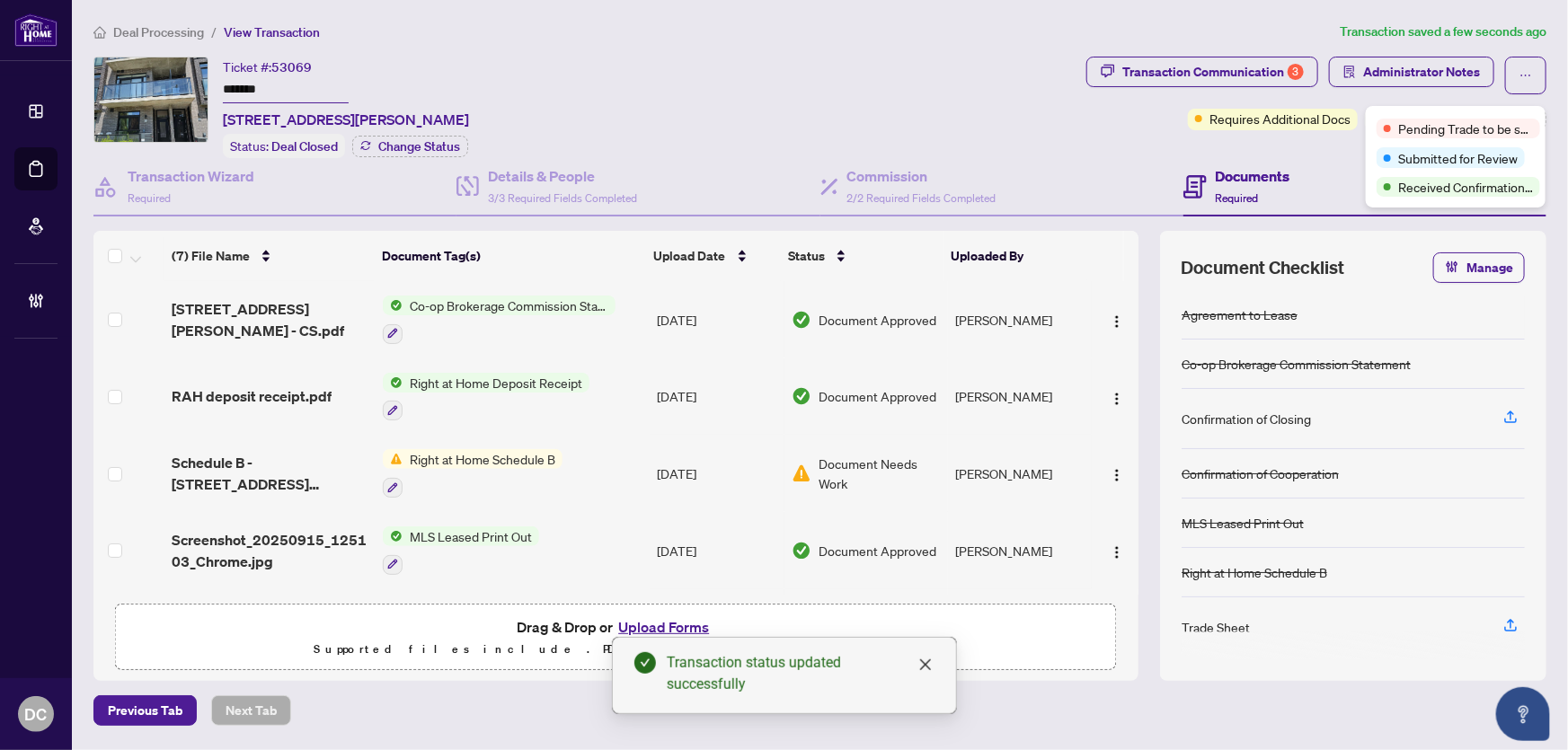
click at [1250, 147] on div "Transaction Communication 3 Administrator Notes Requires Additional Docs +3 Tag…" at bounding box center [1317, 107] width 467 height 101
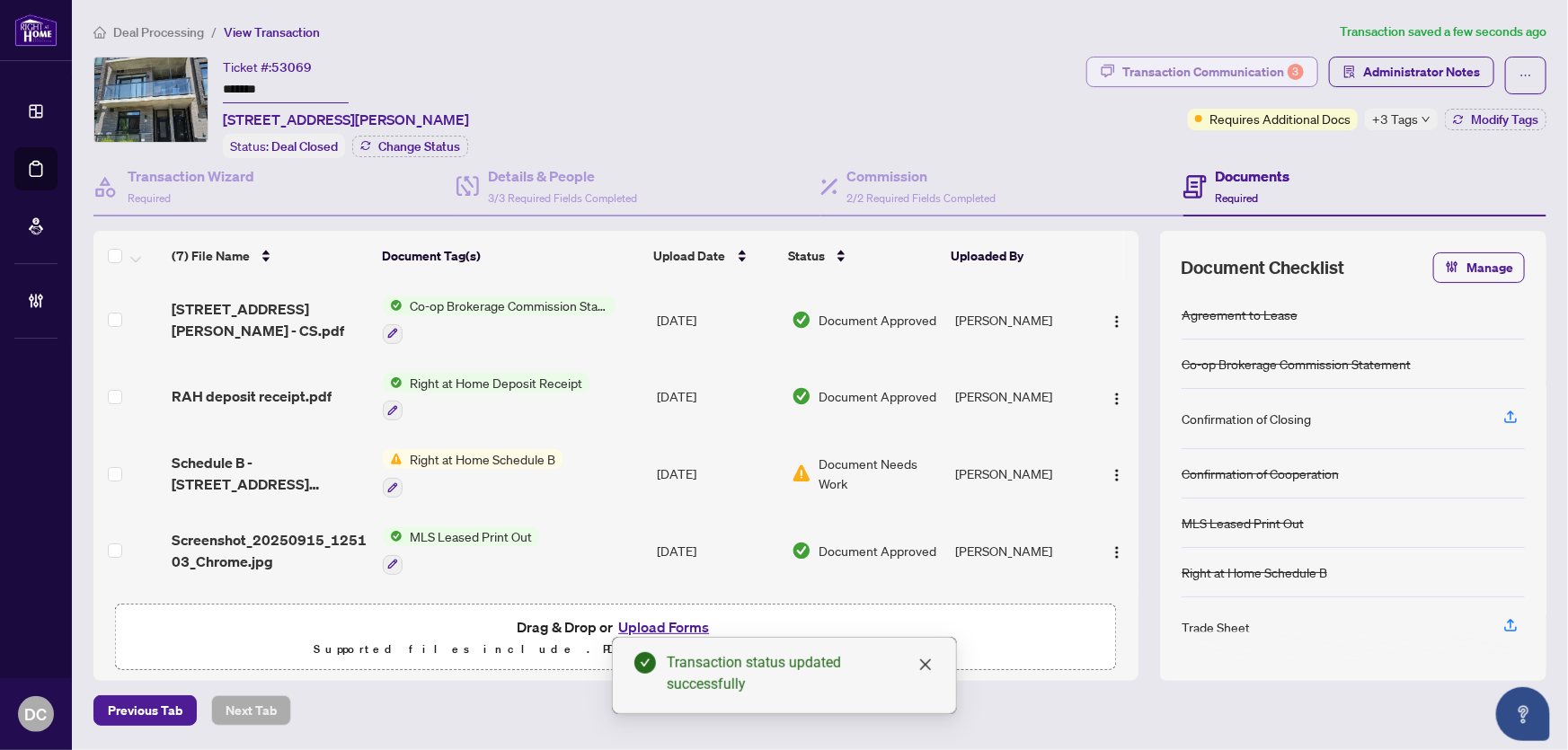
click at [1312, 79] on button "Transaction Communication 3" at bounding box center [1202, 72] width 232 height 31
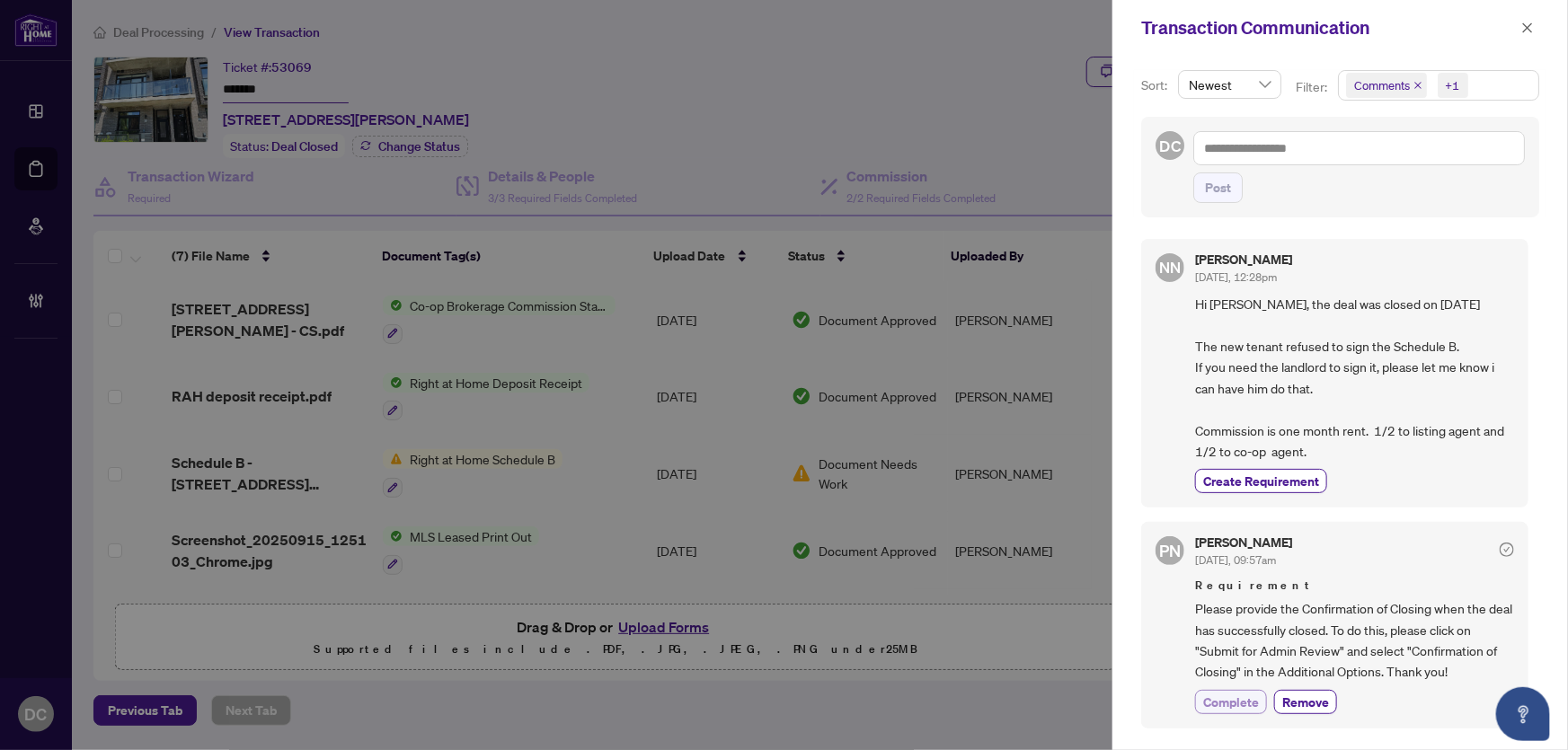
click at [1232, 703] on span "Complete" at bounding box center [1231, 702] width 56 height 19
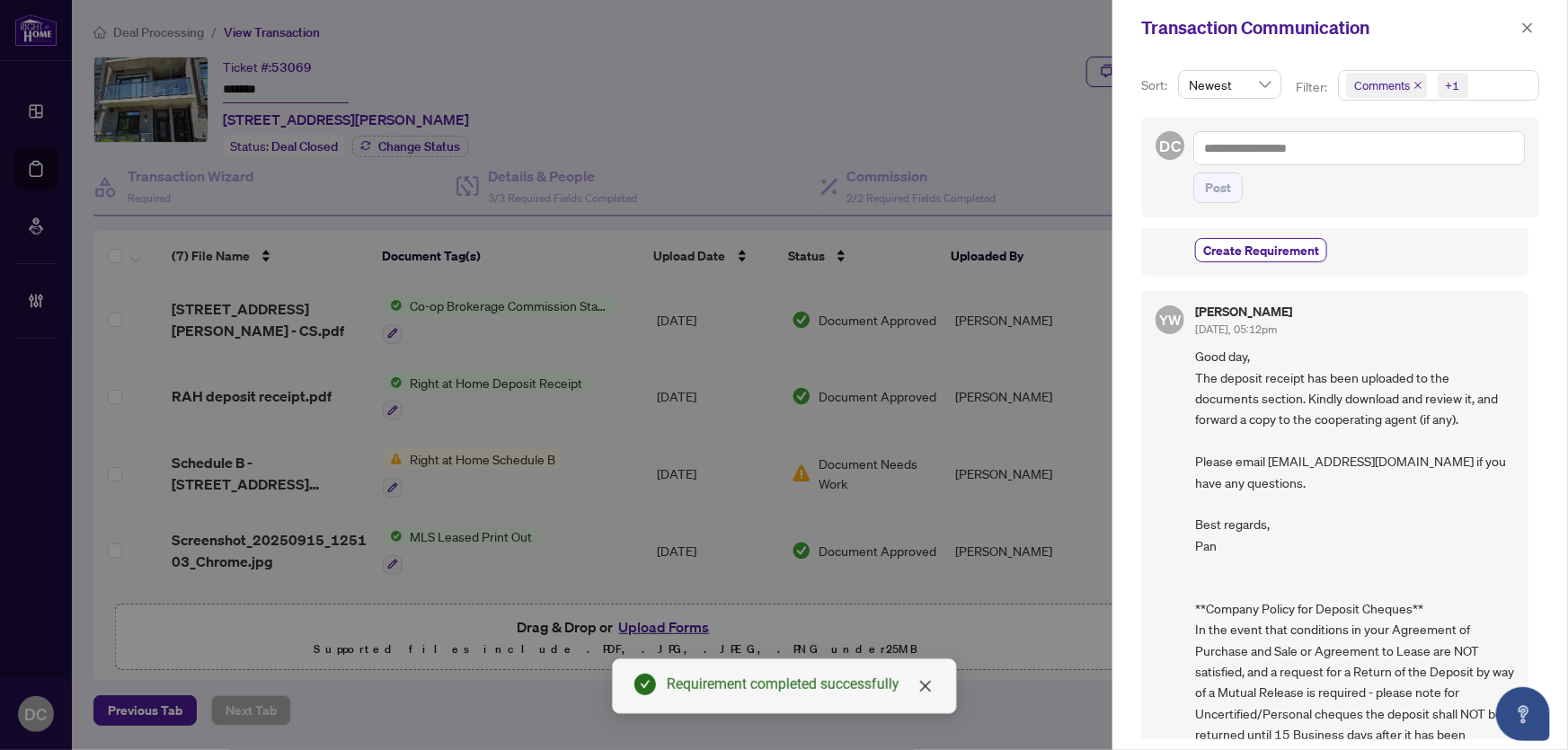
scroll to position [1061, 0]
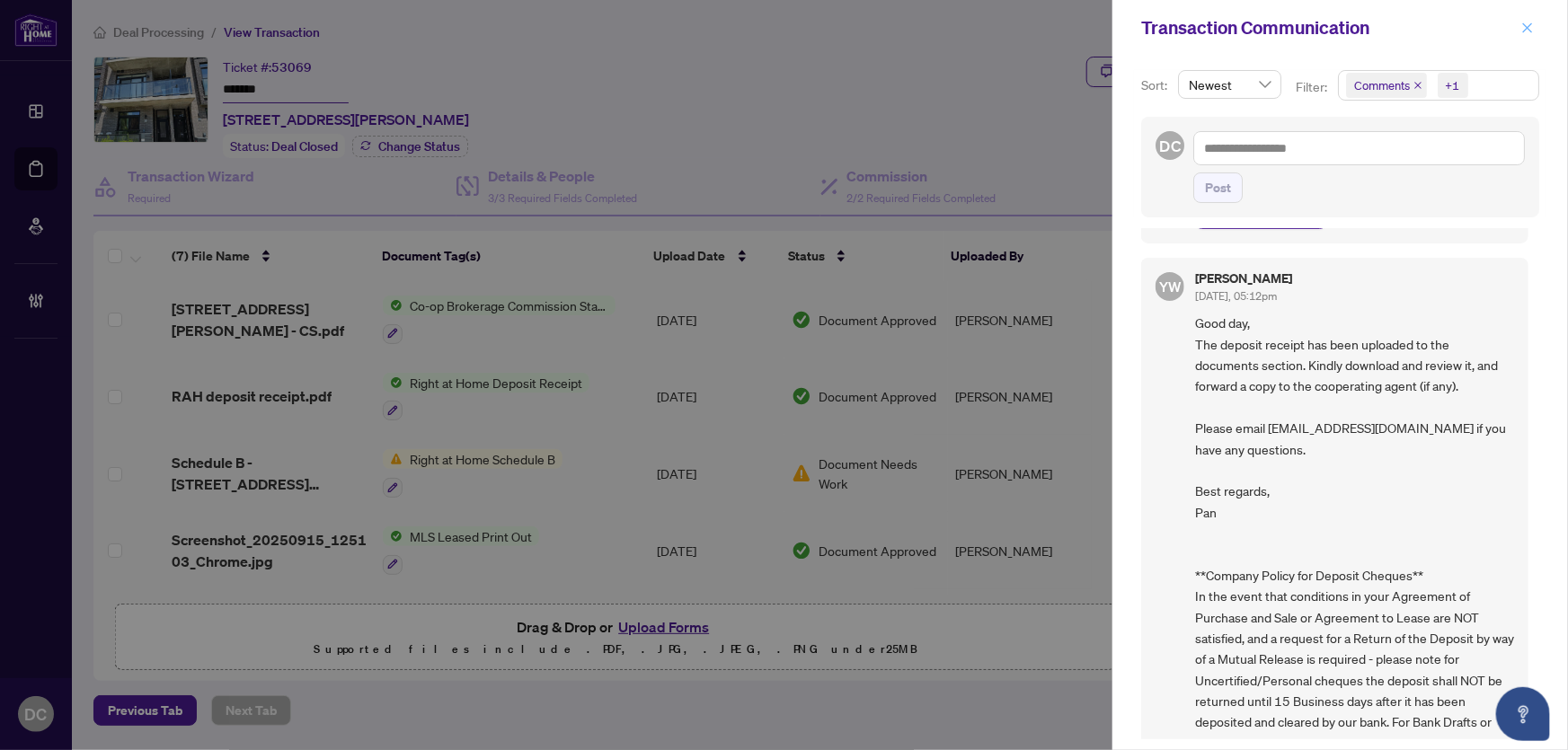
click at [1529, 34] on span "button" at bounding box center [1528, 27] width 13 height 29
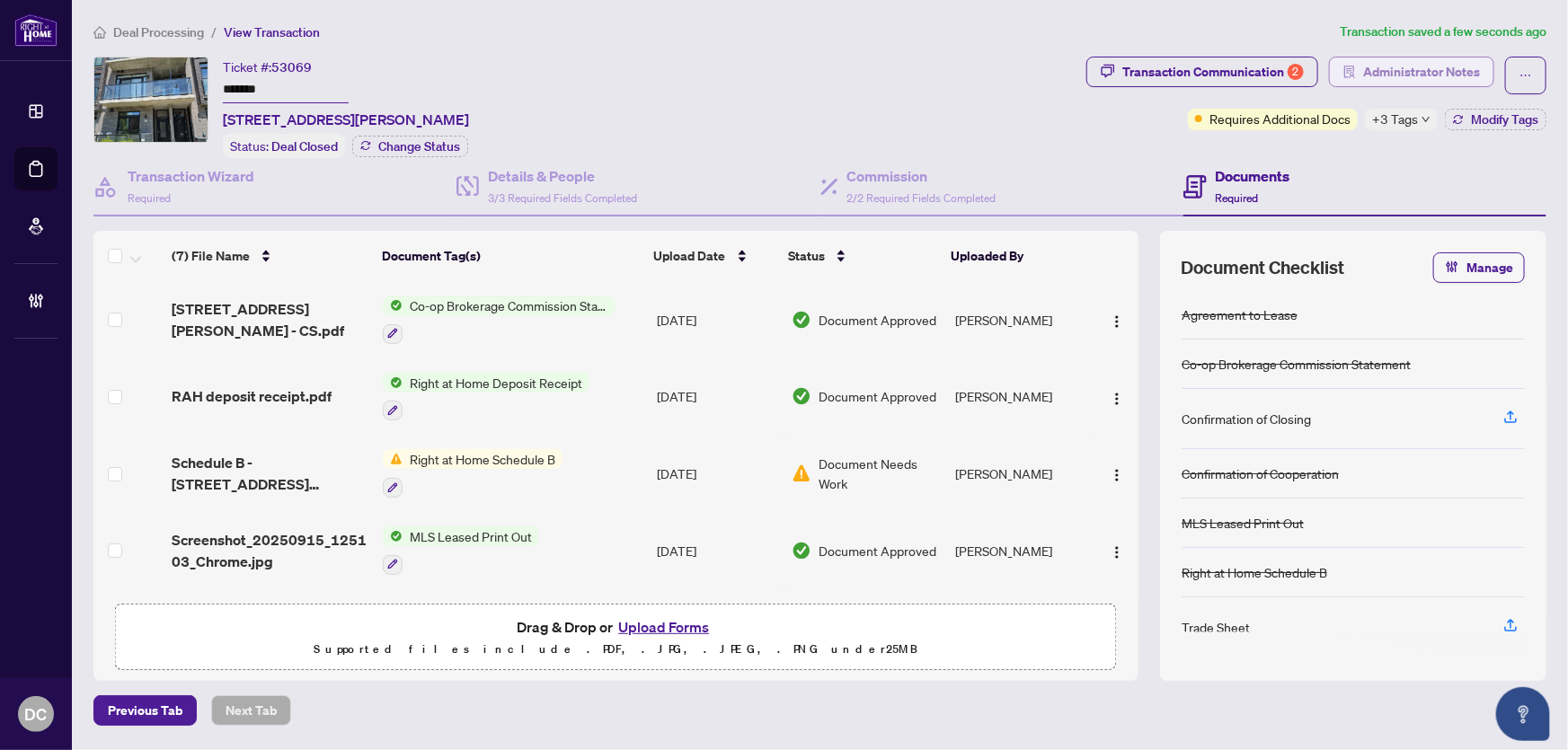
click at [1451, 70] on span "Administrator Notes" at bounding box center [1421, 72] width 116 height 29
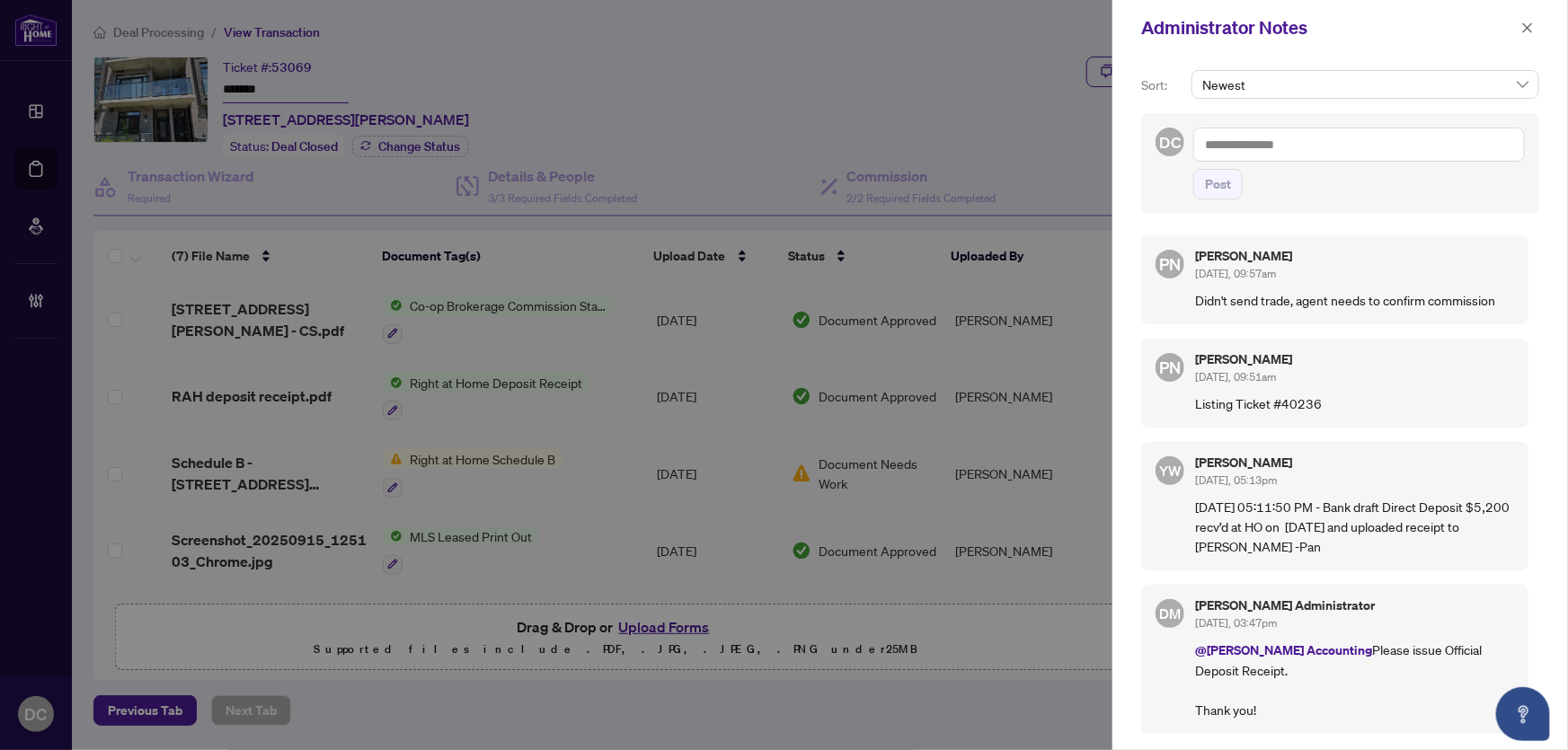
click at [1406, 153] on textarea at bounding box center [1359, 144] width 331 height 34
click at [1412, 148] on textarea at bounding box center [1359, 144] width 331 height 34
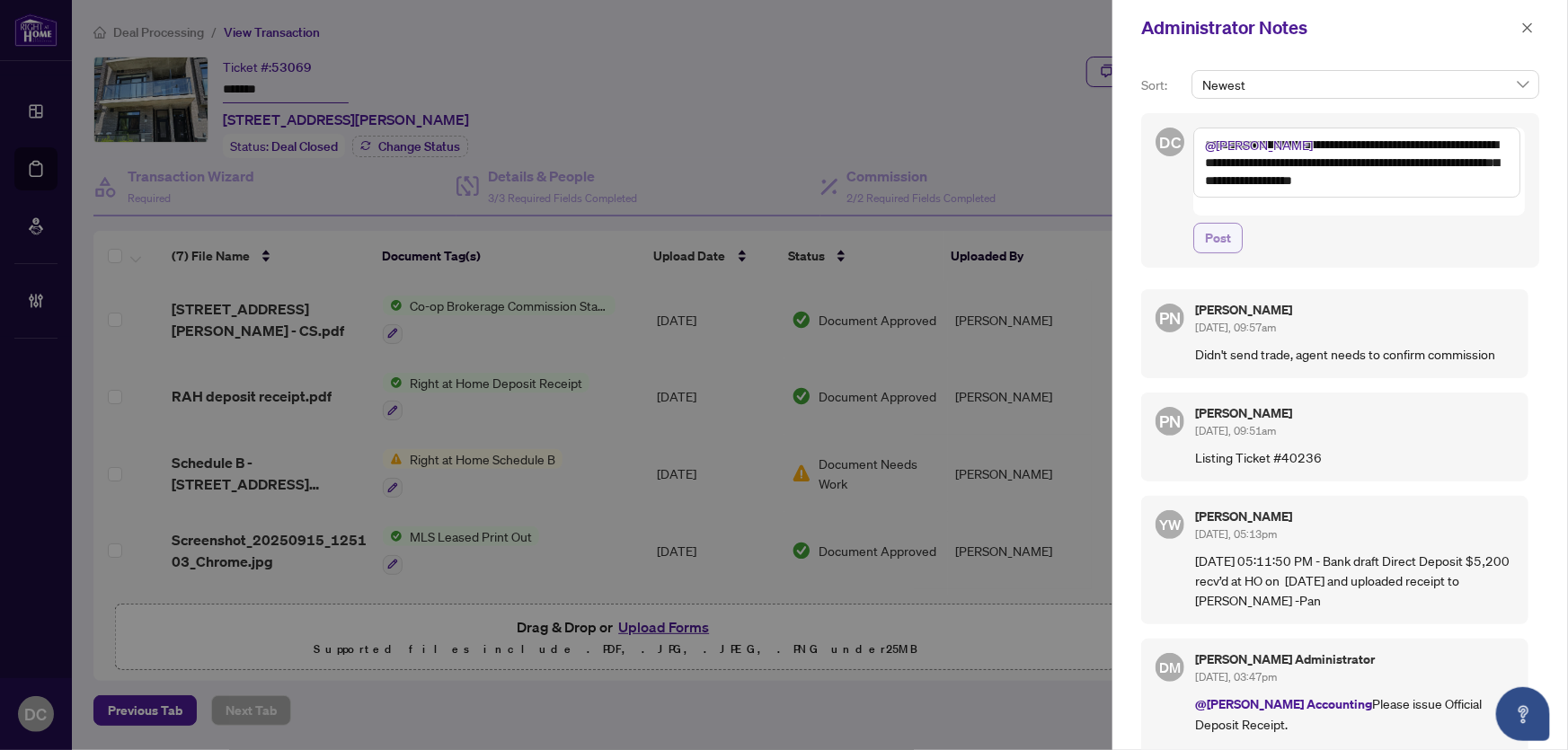
type textarea "**********"
drag, startPoint x: 1230, startPoint y: 218, endPoint x: 1266, endPoint y: 214, distance: 36.2
click at [1230, 223] on span "Post" at bounding box center [1218, 237] width 26 height 29
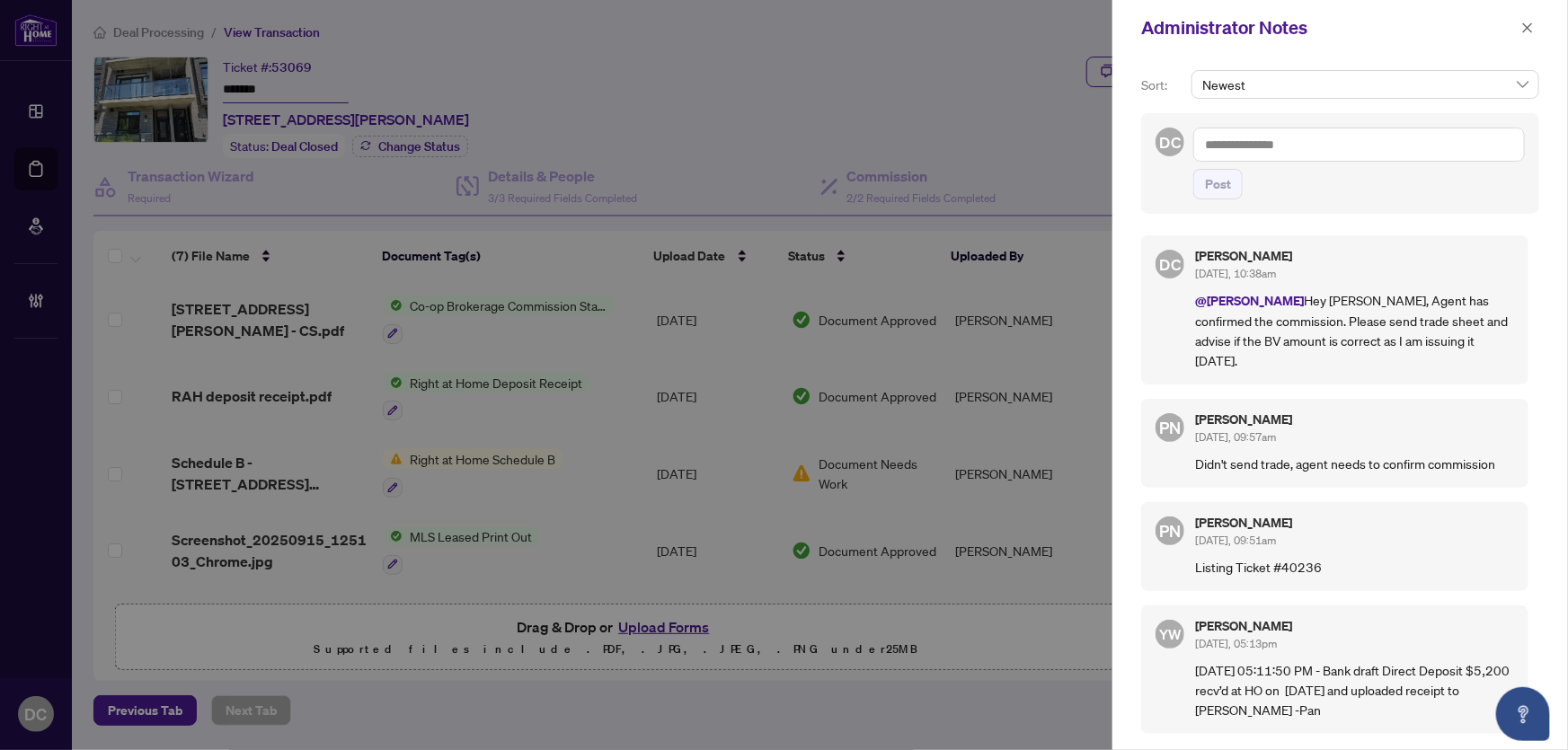
drag, startPoint x: 1527, startPoint y: 27, endPoint x: 1451, endPoint y: 21, distance: 76.2
click at [1527, 27] on icon "close" at bounding box center [1528, 28] width 13 height 13
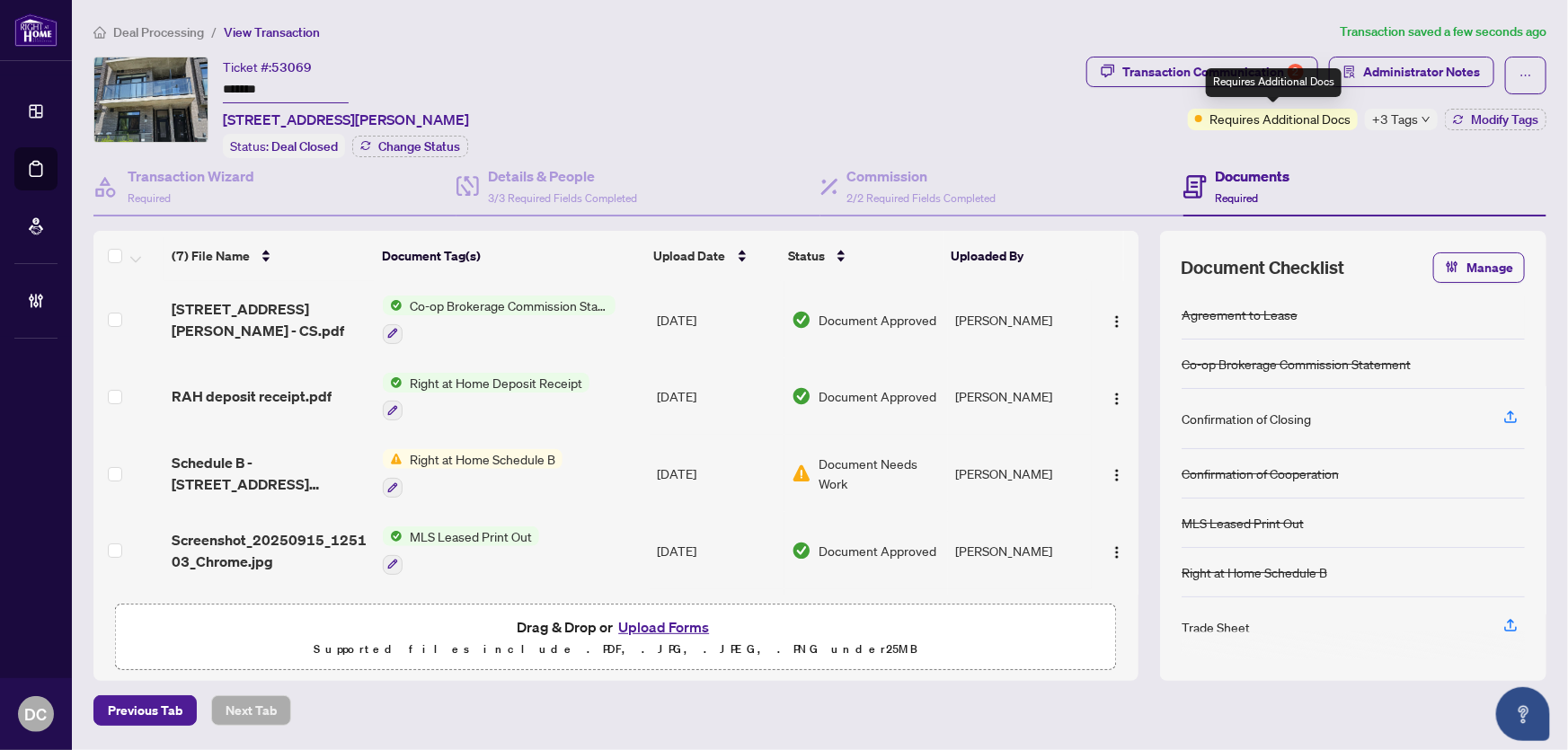
click at [1272, 84] on div "Requires Additional Docs" at bounding box center [1274, 82] width 136 height 29
click at [1142, 65] on div "Transaction Communication 2" at bounding box center [1212, 72] width 182 height 29
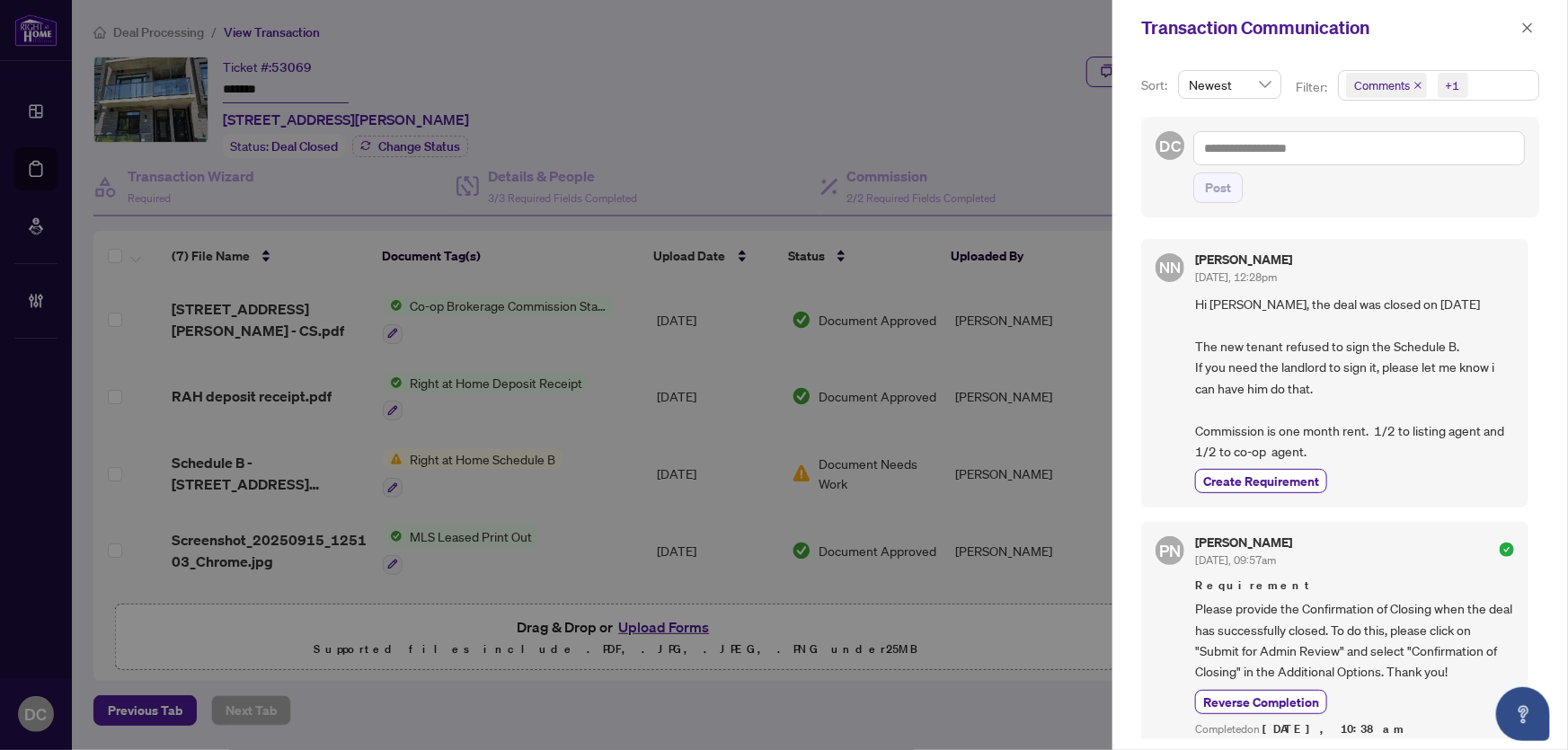
drag, startPoint x: 1525, startPoint y: 30, endPoint x: 1364, endPoint y: 36, distance: 161.1
click at [1525, 30] on icon "close" at bounding box center [1528, 27] width 10 height 10
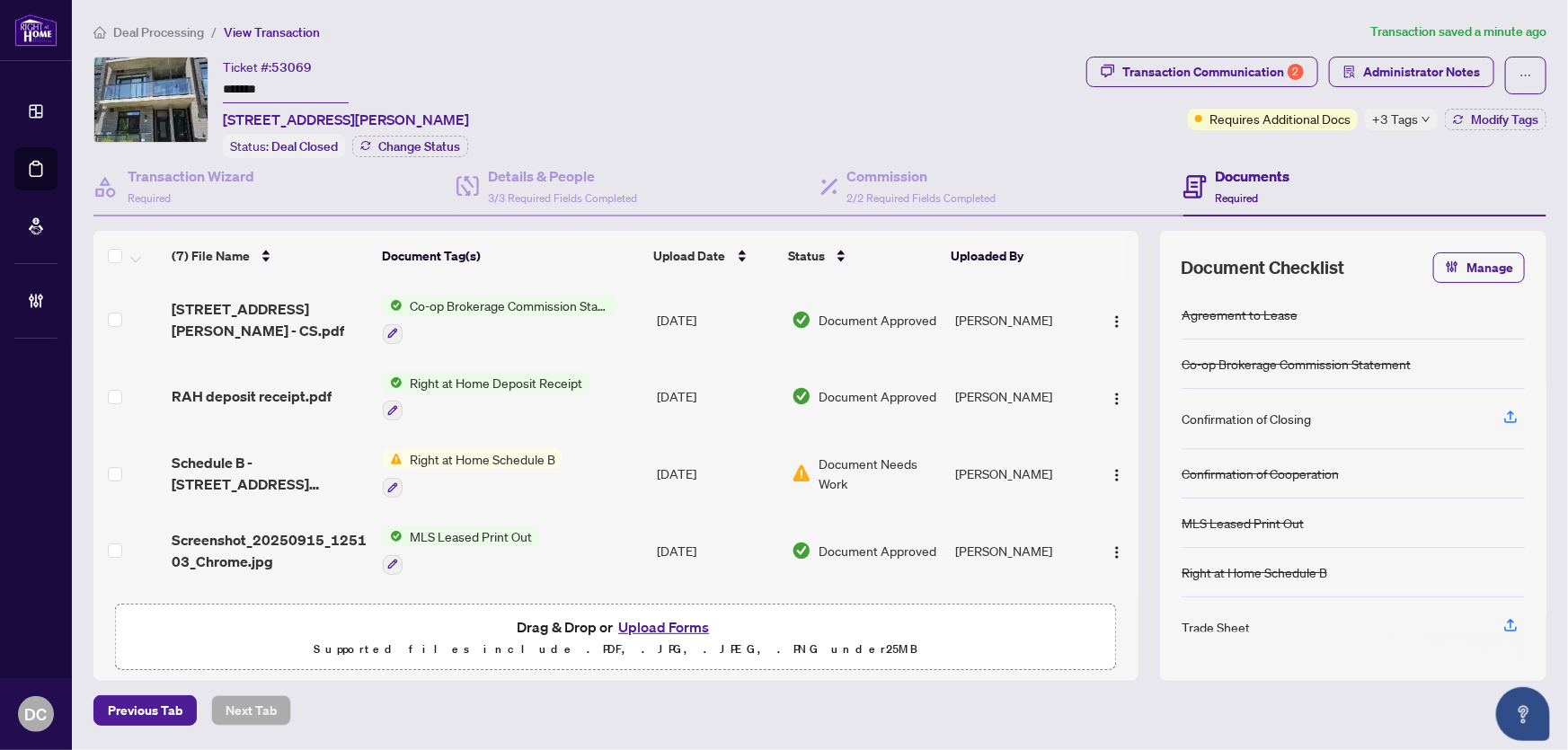
click at [603, 316] on div "Co-op Brokerage Commission Statement" at bounding box center [499, 319] width 233 height 48
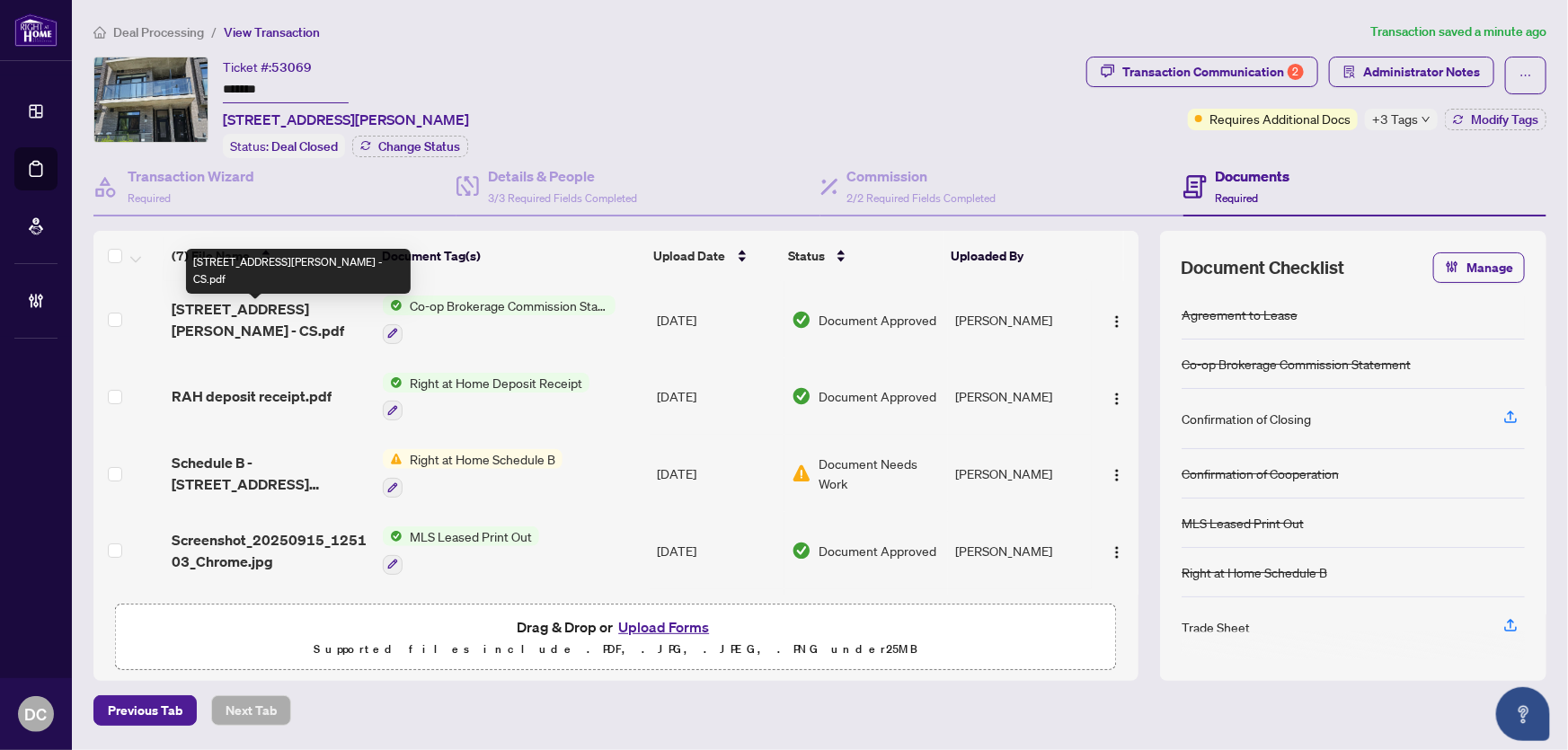
click at [303, 313] on span "[STREET_ADDRESS][PERSON_NAME] - CS.pdf" at bounding box center [269, 319] width 196 height 43
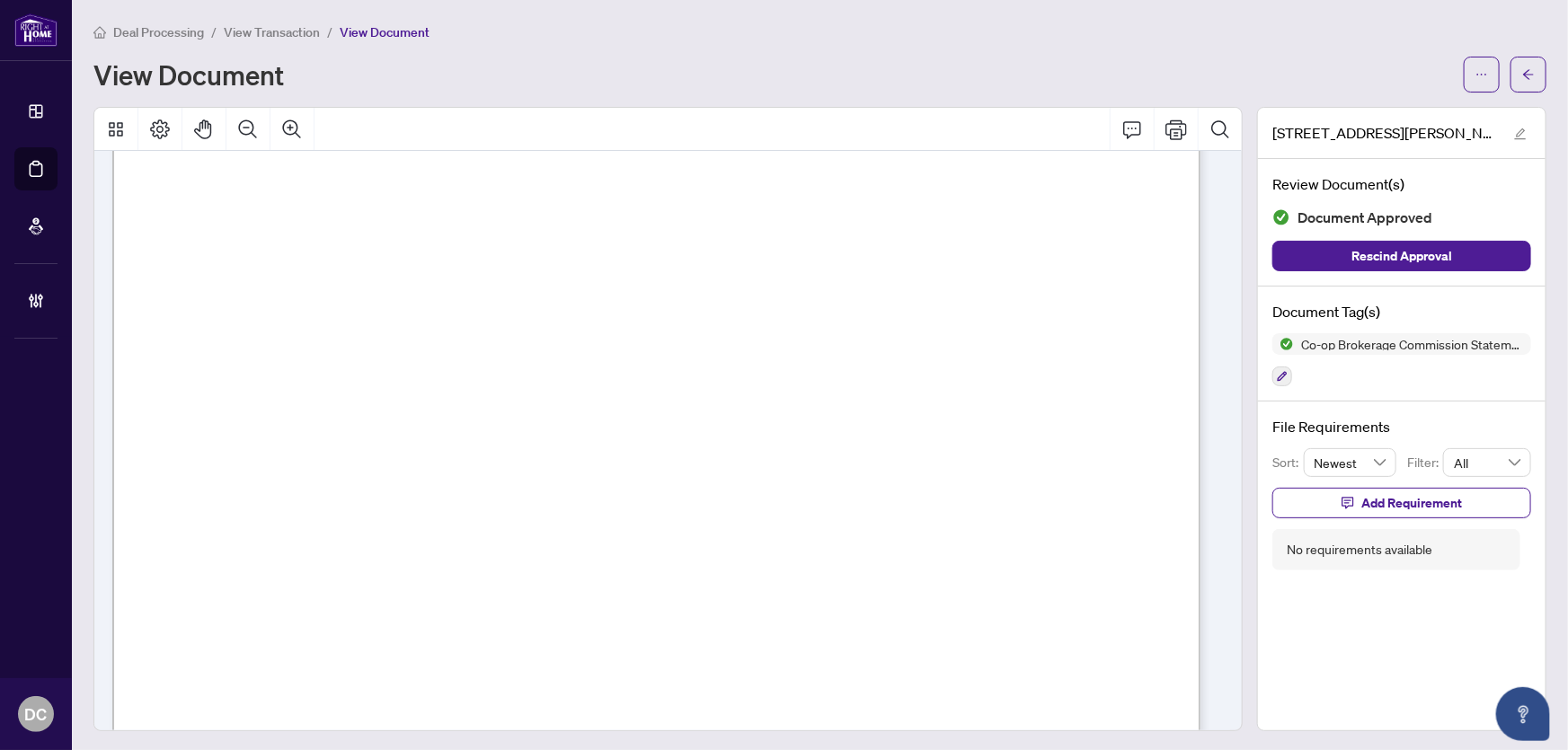
scroll to position [326, 0]
click at [1522, 78] on icon "arrow-left" at bounding box center [1529, 74] width 13 height 13
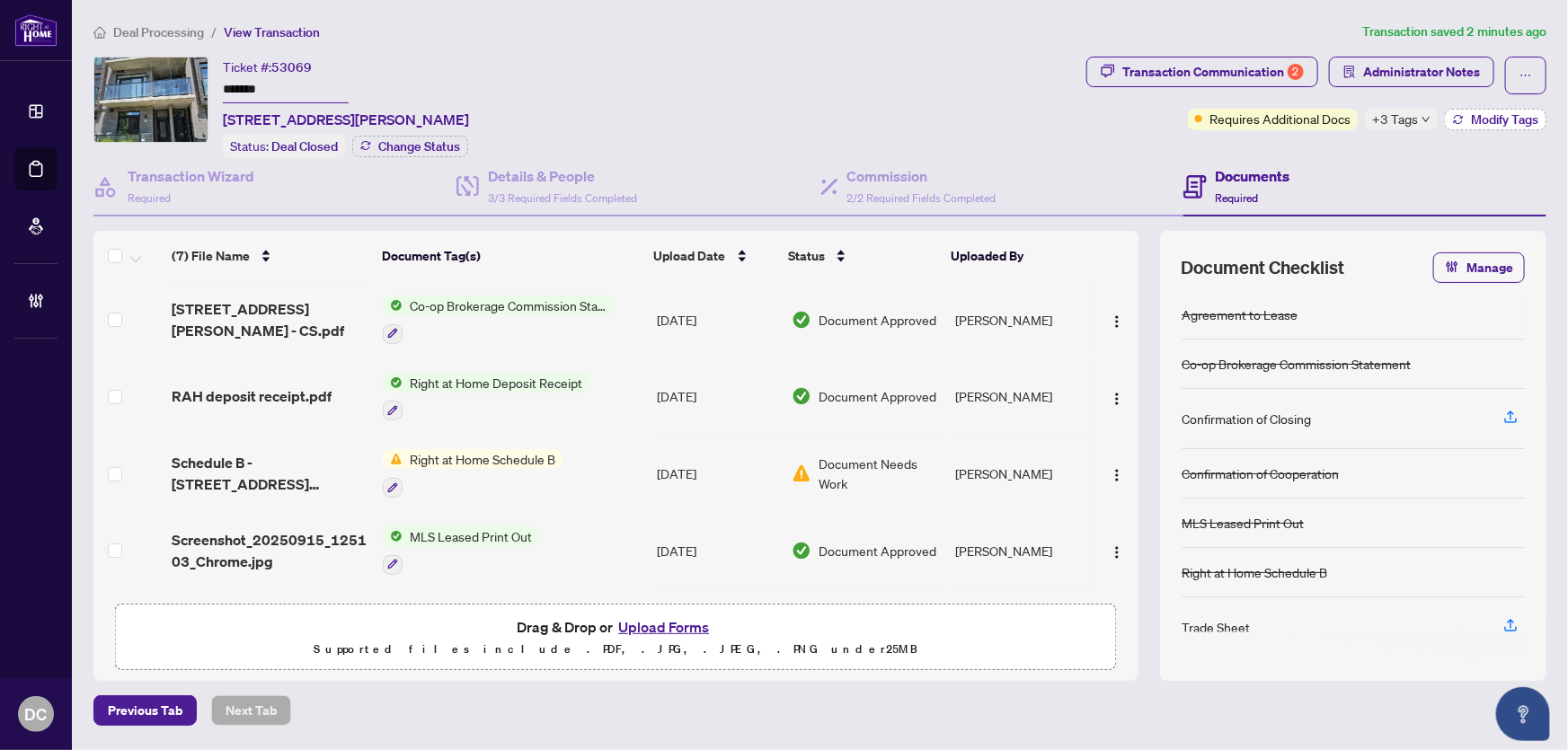
click at [1476, 118] on span "Modify Tags" at bounding box center [1505, 120] width 67 height 13
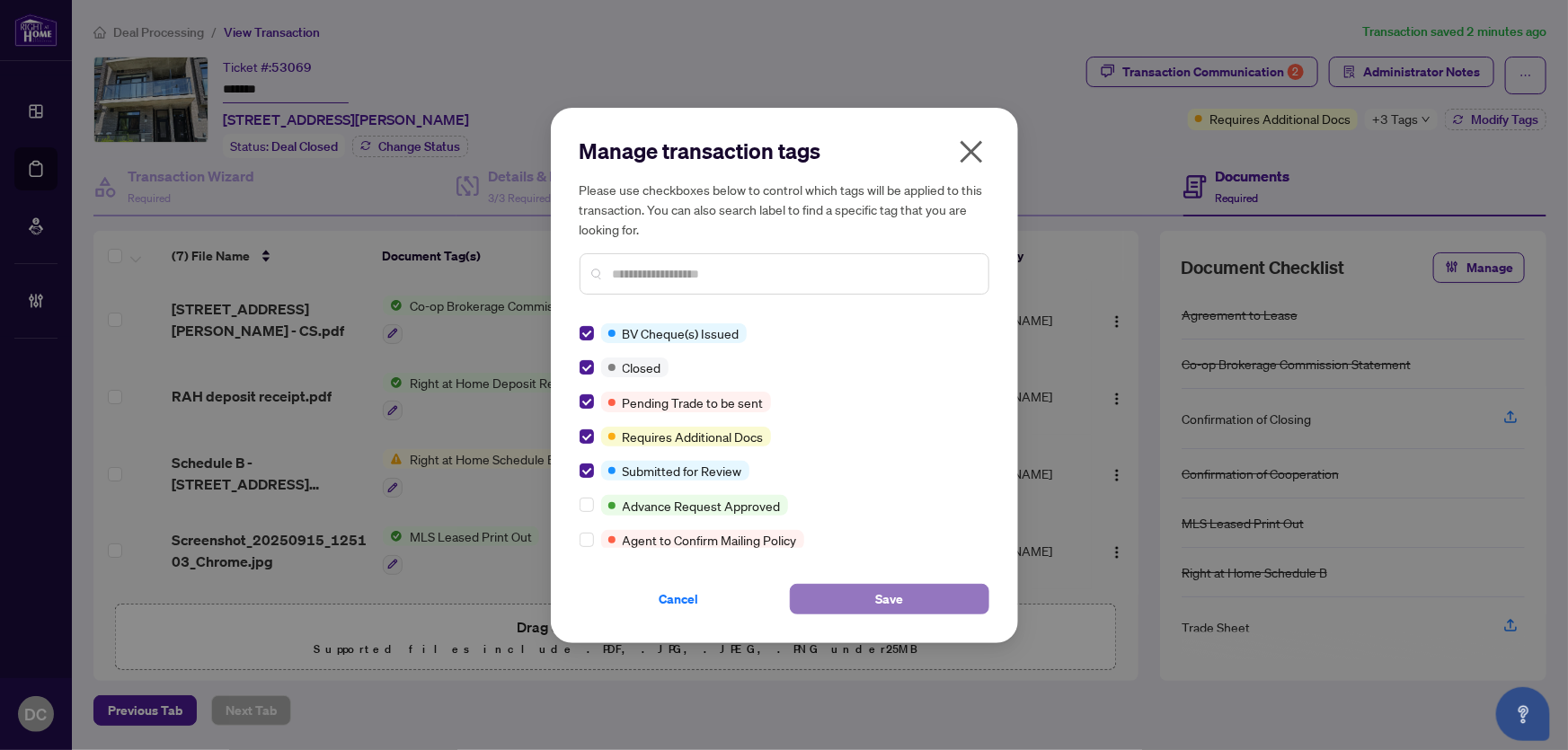
drag, startPoint x: 849, startPoint y: 592, endPoint x: 859, endPoint y: 587, distance: 11.2
click at [849, 592] on button "Save" at bounding box center [889, 598] width 199 height 31
click at [1391, 64] on div "Manage transaction tags Please use checkboxes below to control which tags will …" at bounding box center [784, 375] width 1568 height 750
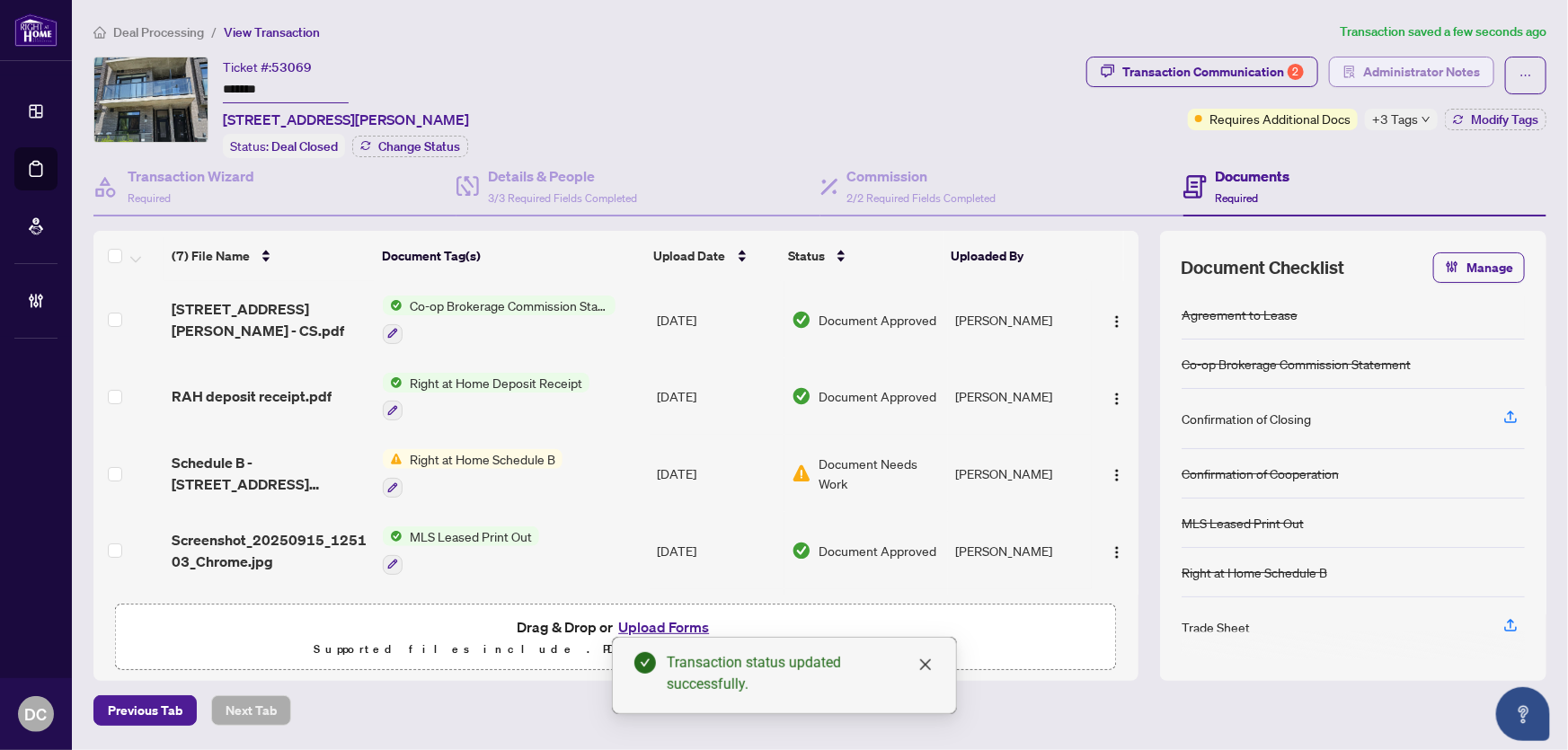
click at [1393, 64] on span "Administrator Notes" at bounding box center [1421, 72] width 116 height 29
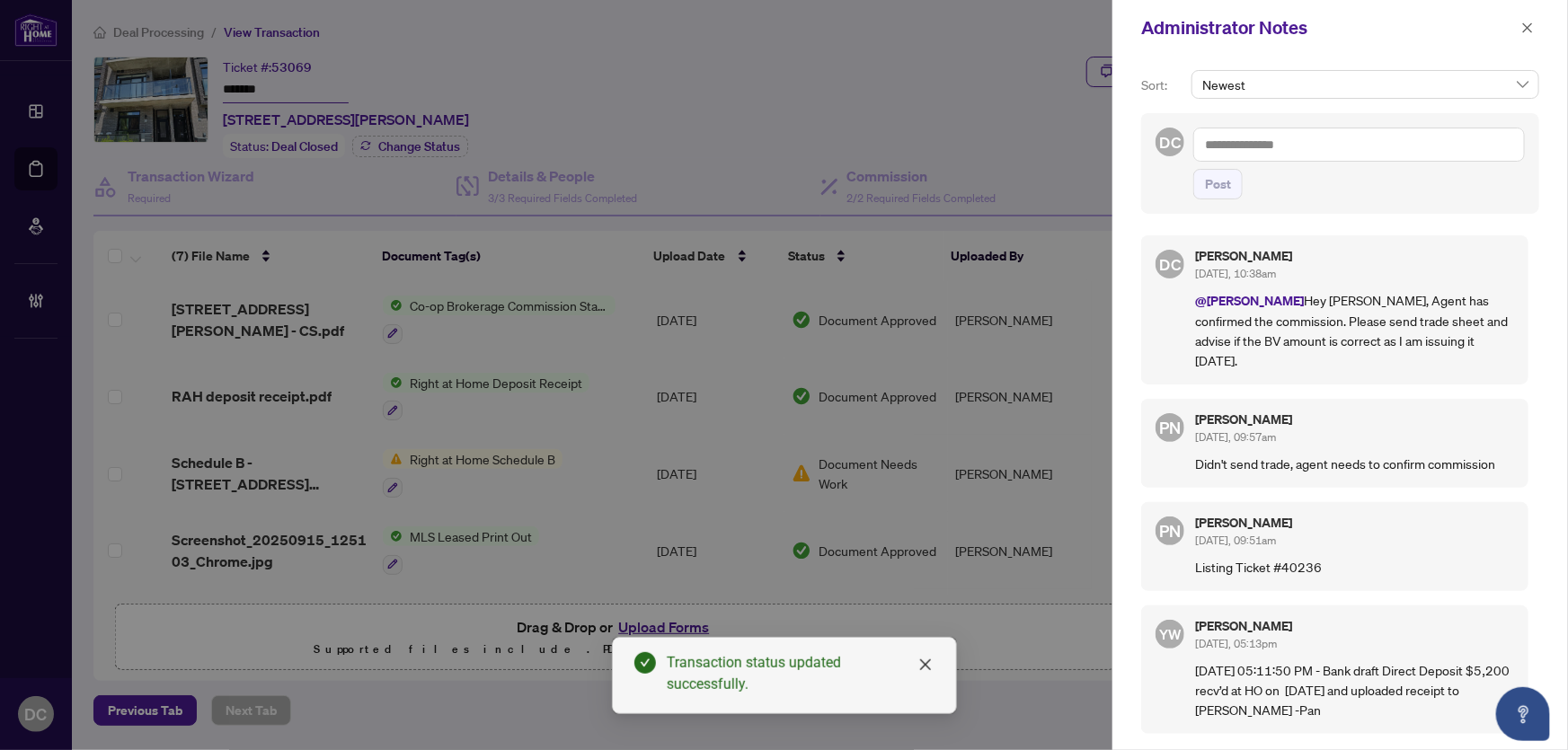
click at [1495, 151] on textarea at bounding box center [1359, 144] width 331 height 34
paste textarea "**********"
type textarea "**********"
click at [1227, 198] on span "Post" at bounding box center [1218, 183] width 26 height 29
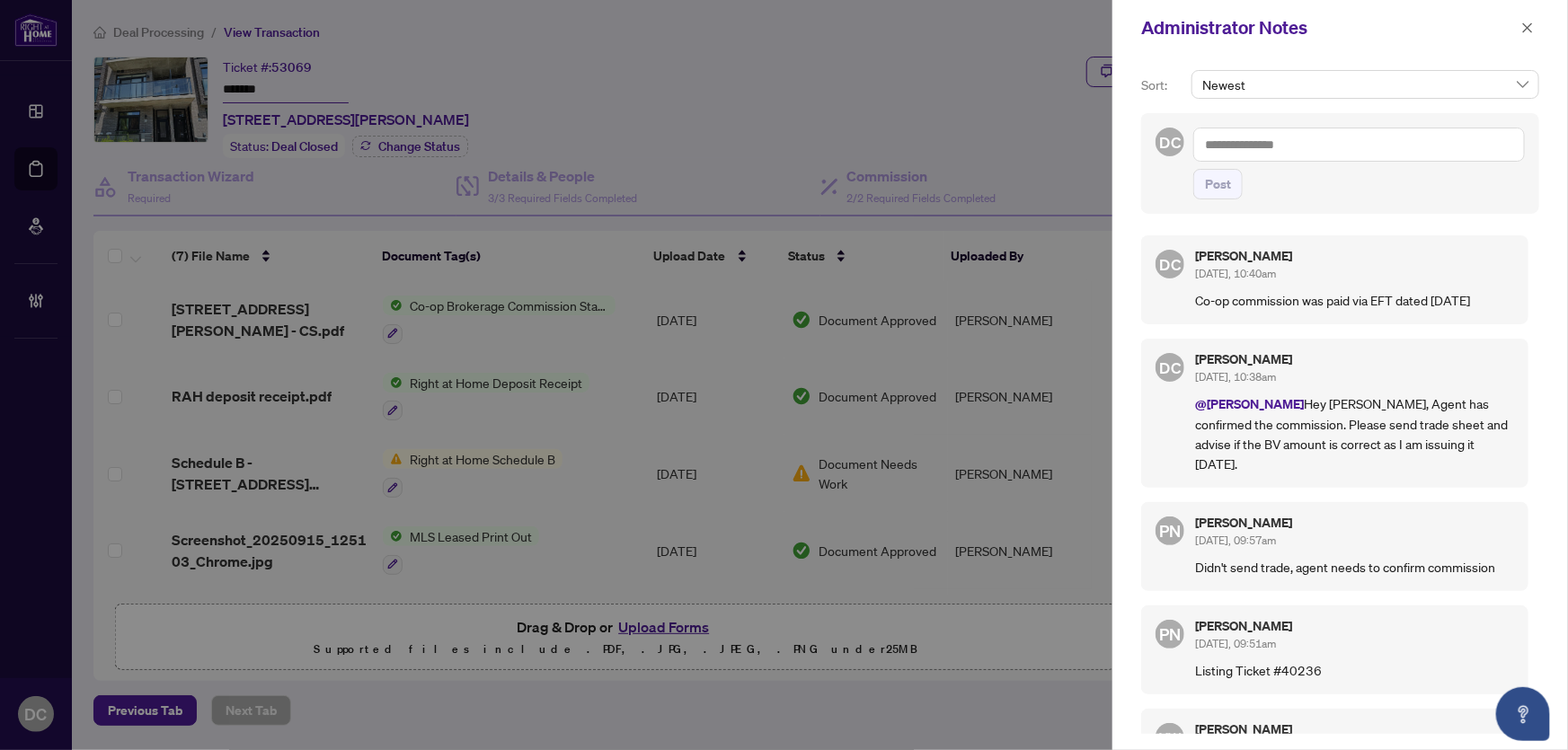
click at [951, 641] on div at bounding box center [784, 375] width 1568 height 750
click at [1527, 23] on icon "close" at bounding box center [1528, 28] width 13 height 13
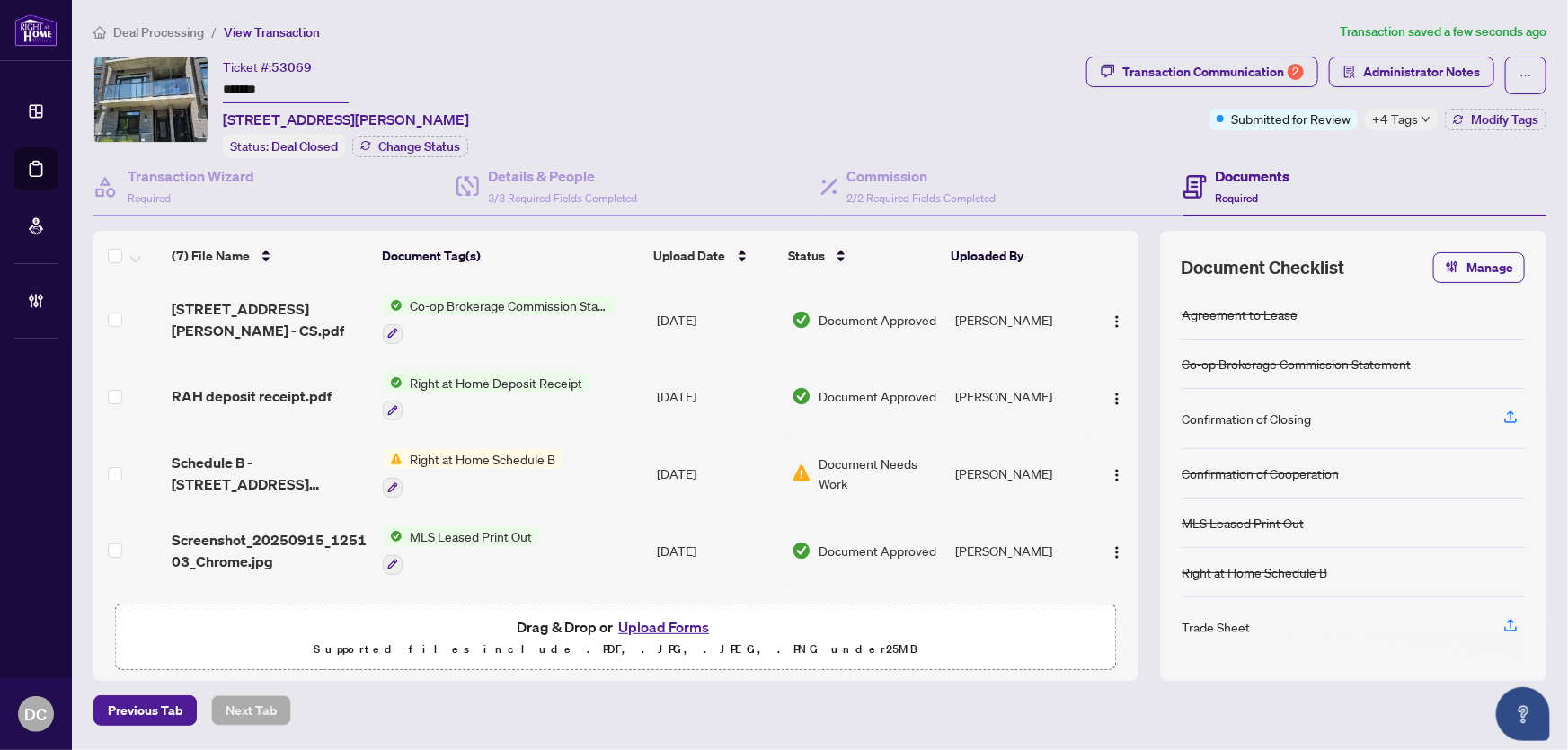
click at [1384, 116] on span "+4 Tags" at bounding box center [1395, 119] width 46 height 20
drag, startPoint x: 304, startPoint y: 91, endPoint x: 190, endPoint y: 93, distance: 114.0
click at [190, 93] on div "Ticket #: 53069 ******* 17-268 Finch Ave, Toronto, Ontario M2N 0L3, Canada Stat…" at bounding box center [586, 107] width 986 height 101
click at [1452, 73] on span "Administrator Notes" at bounding box center [1421, 72] width 116 height 29
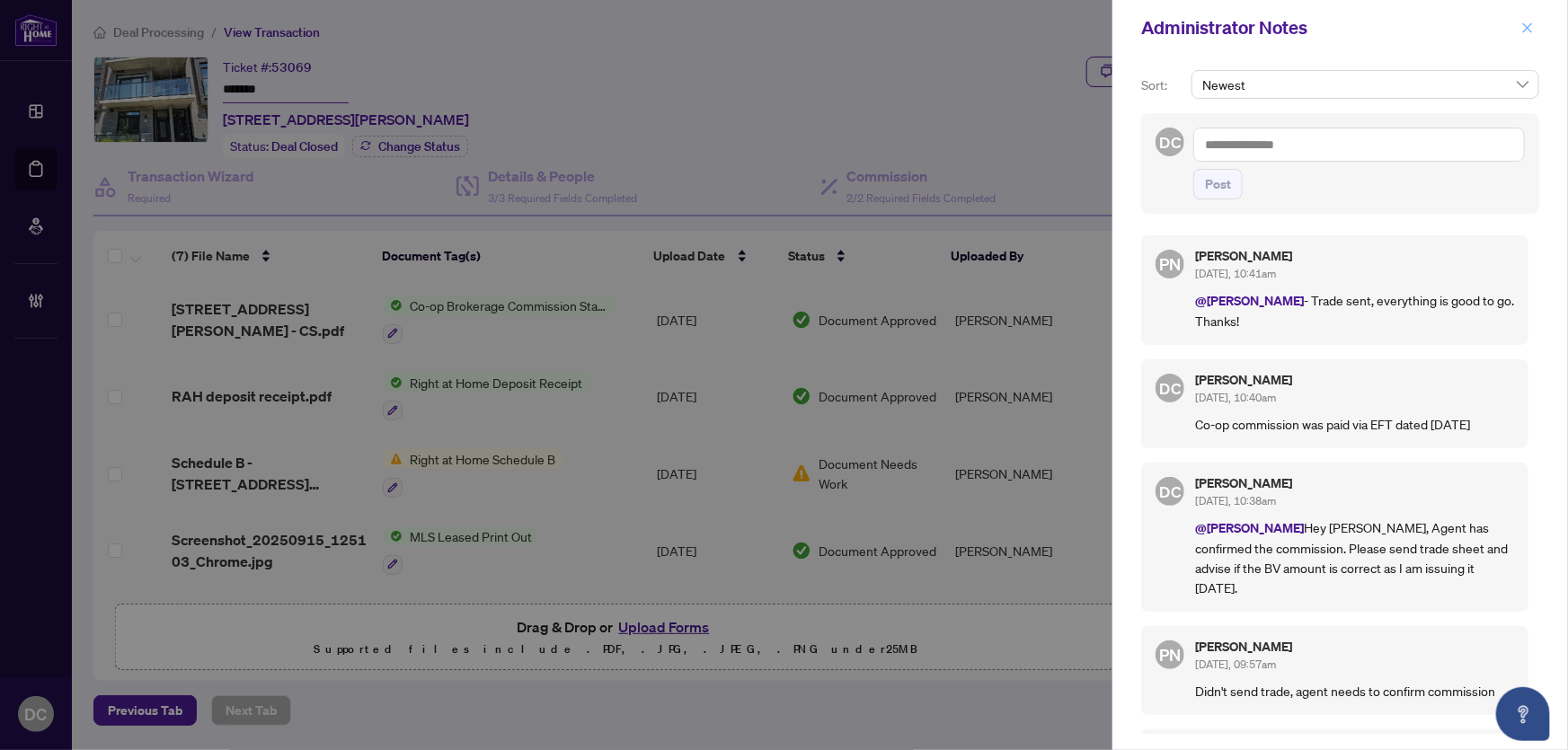
click at [1527, 33] on icon "close" at bounding box center [1528, 28] width 13 height 13
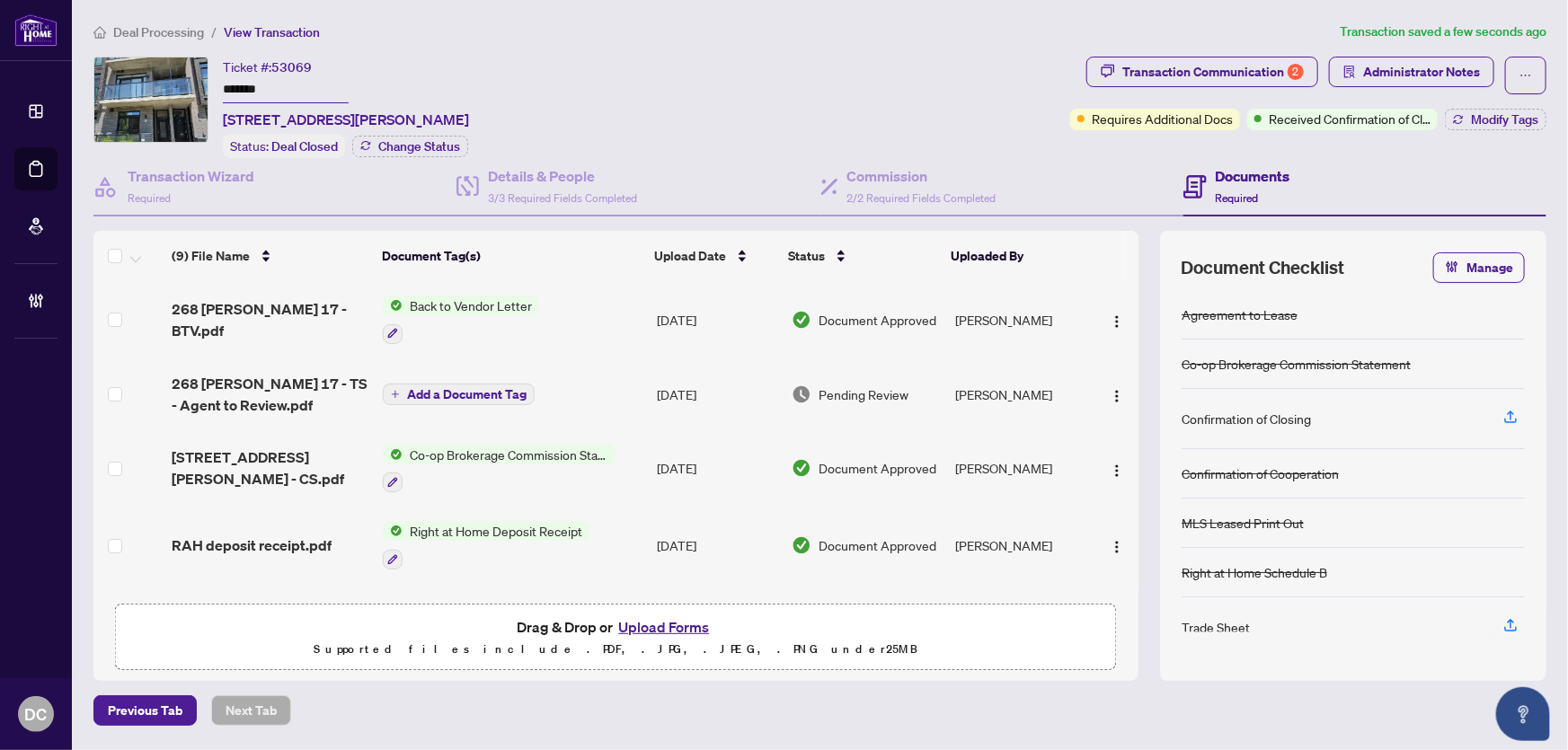
drag, startPoint x: 316, startPoint y: 84, endPoint x: 196, endPoint y: 81, distance: 120.0
click at [196, 81] on div "Ticket #: 53069 ******* [STREET_ADDRESS][PERSON_NAME] Status: Deal Closed Chang…" at bounding box center [577, 107] width 969 height 101
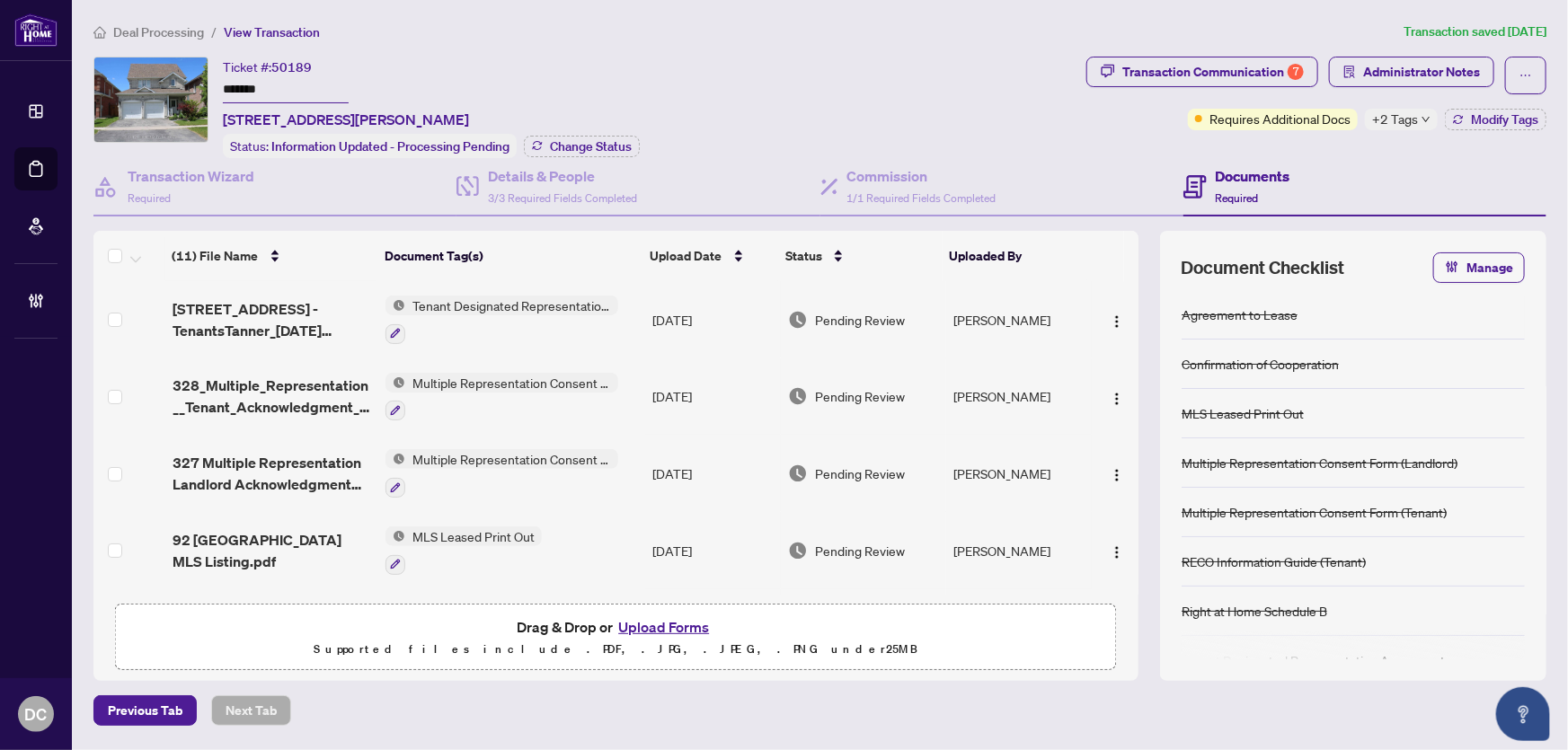
drag, startPoint x: 294, startPoint y: 86, endPoint x: 180, endPoint y: 80, distance: 114.2
click at [180, 80] on div "Ticket #: 50189 ******* [STREET_ADDRESS][PERSON_NAME] Status: Information Updat…" at bounding box center [586, 107] width 986 height 101
click at [602, 130] on div "Ticket #: 50189 ******* 92 Richmond Park Dr, Georgina, Ontario L4P 0A3, Canada …" at bounding box center [431, 107] width 417 height 101
click at [609, 141] on span "Change Status" at bounding box center [591, 147] width 82 height 13
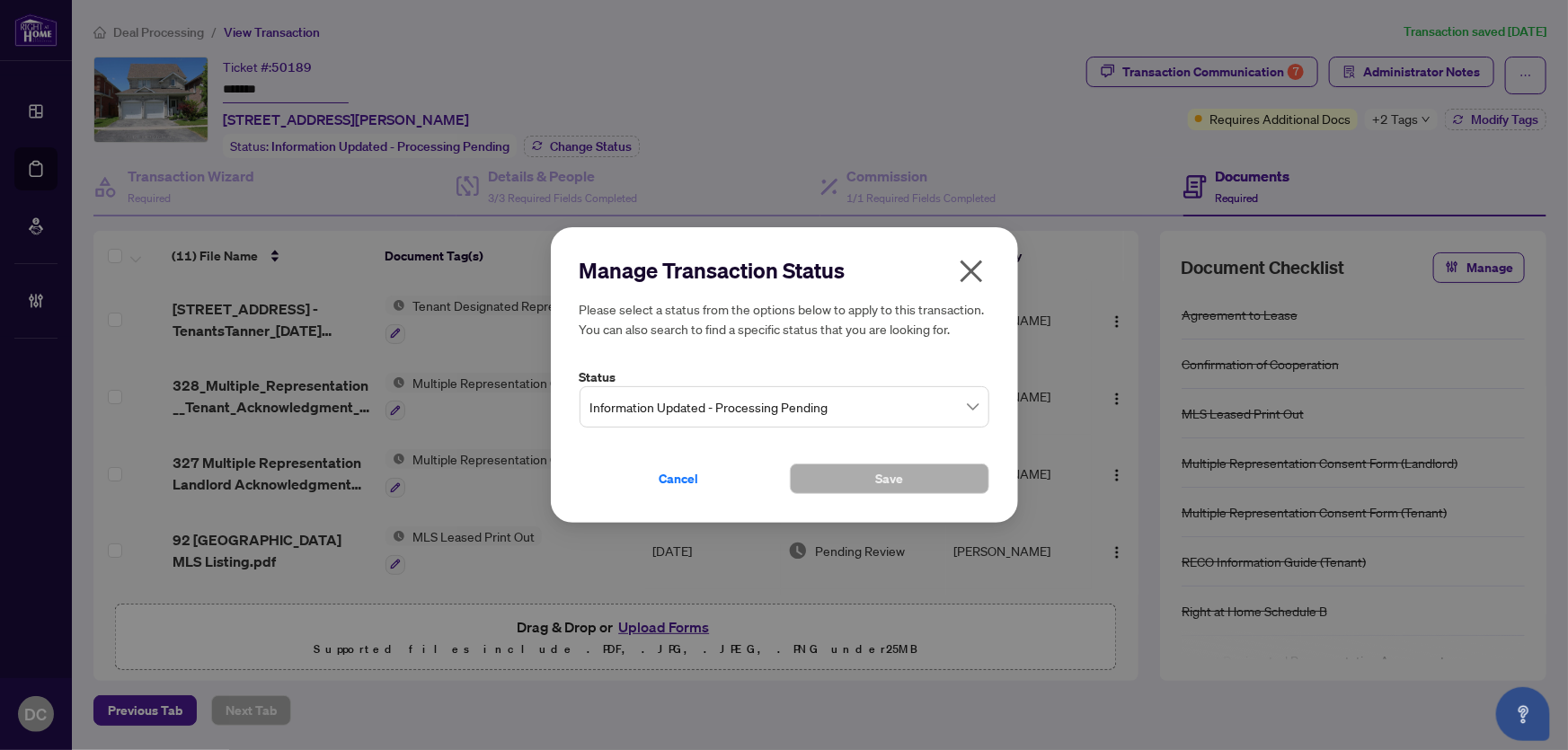
click at [861, 397] on span "Information Updated - Processing Pending" at bounding box center [784, 407] width 388 height 34
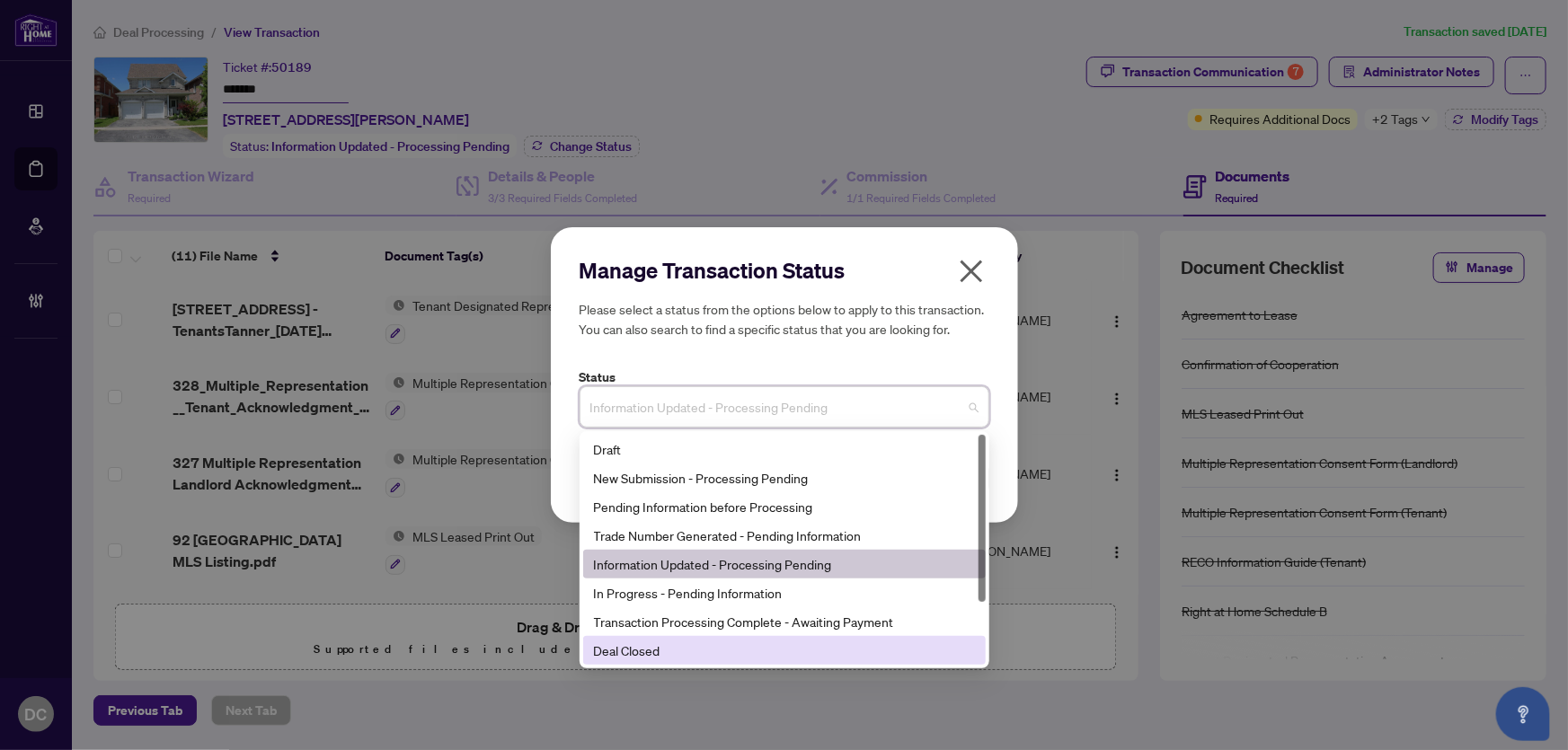
click at [685, 647] on div "Deal Closed" at bounding box center [784, 650] width 381 height 20
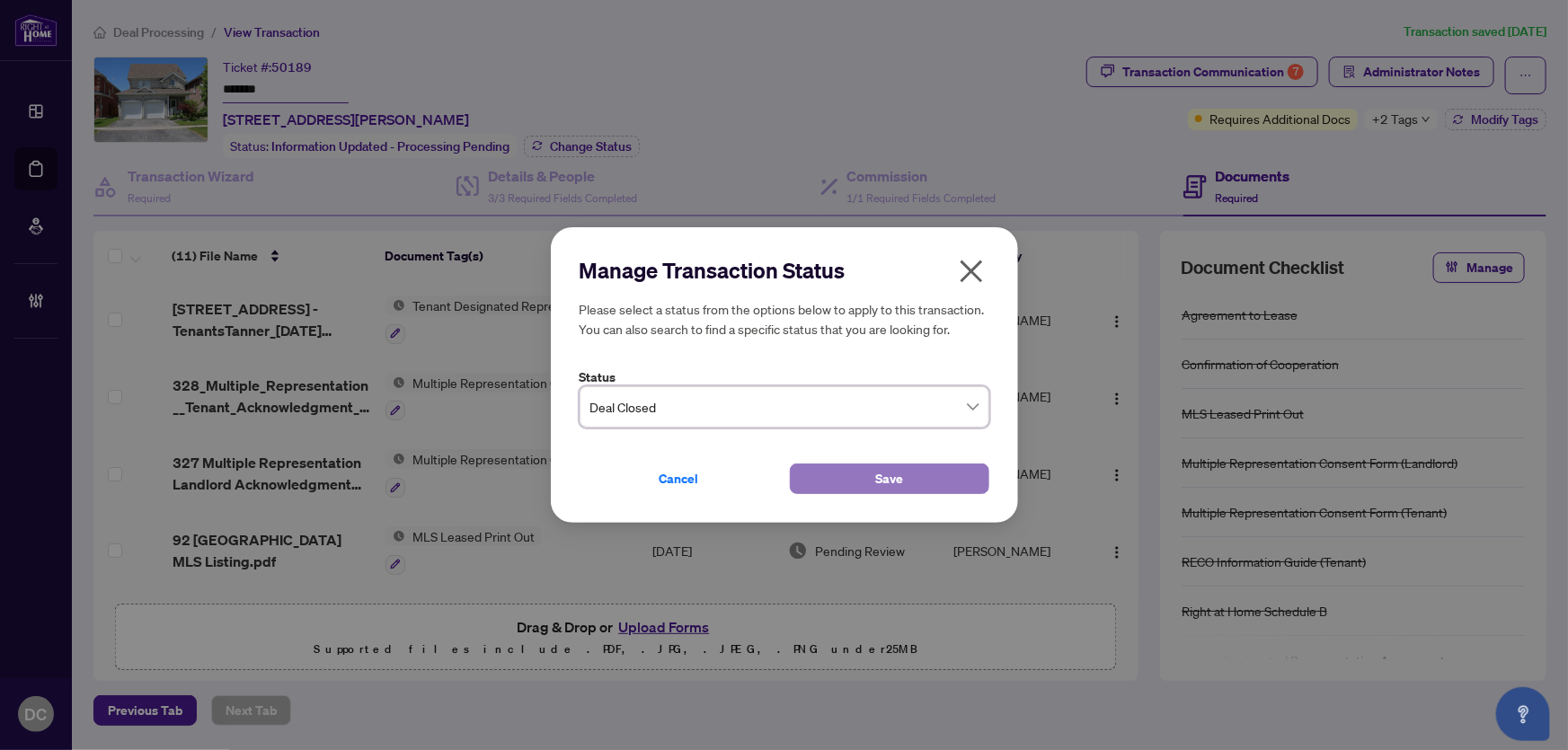
click at [827, 478] on button "Save" at bounding box center [889, 478] width 199 height 31
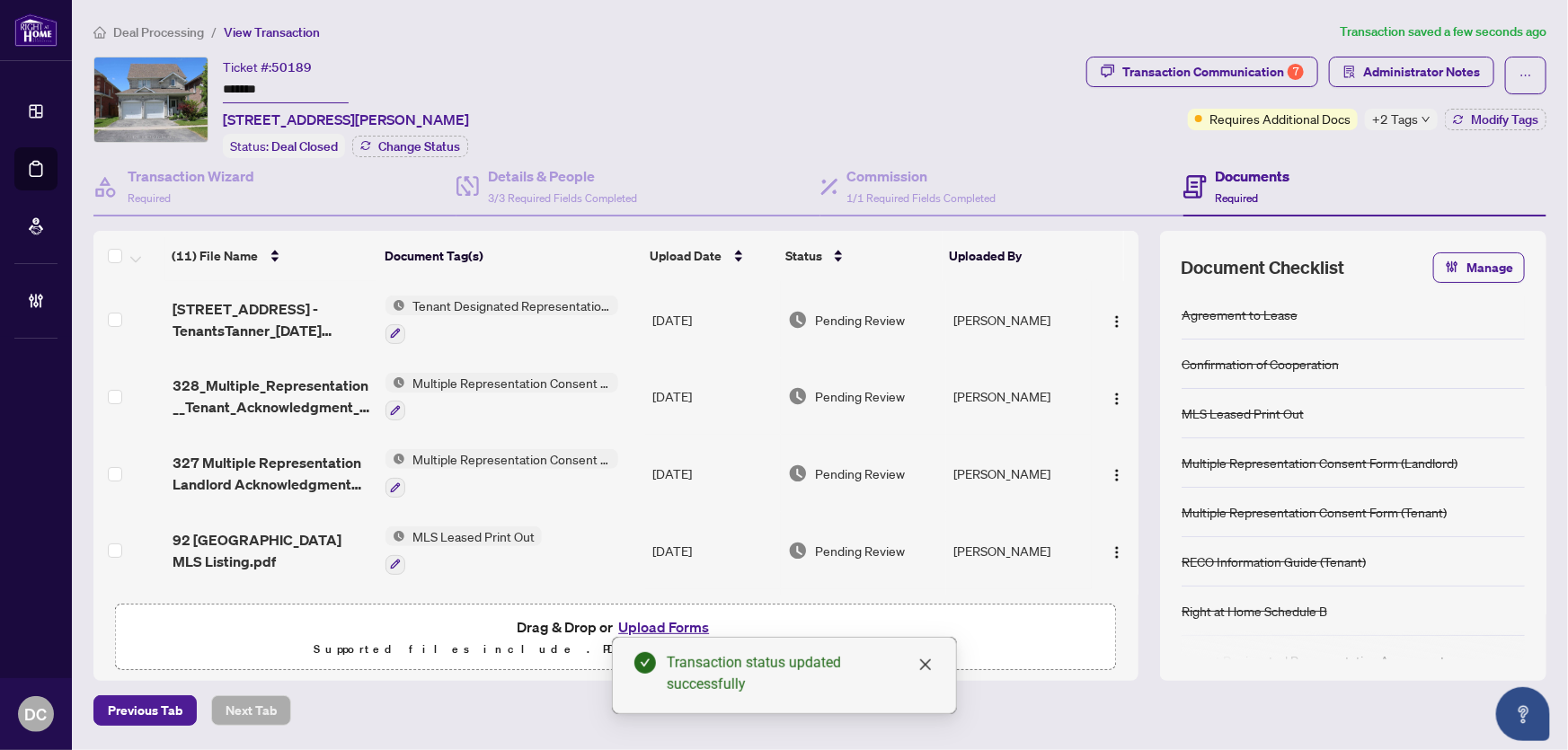
click at [1426, 122] on icon "down" at bounding box center [1426, 120] width 9 height 9
click at [1345, 144] on div "Transaction Communication 7 Administrator Notes Requires Additional Docs +2 Tag…" at bounding box center [1317, 107] width 467 height 101
click at [1482, 115] on span "Modify Tags" at bounding box center [1505, 120] width 67 height 13
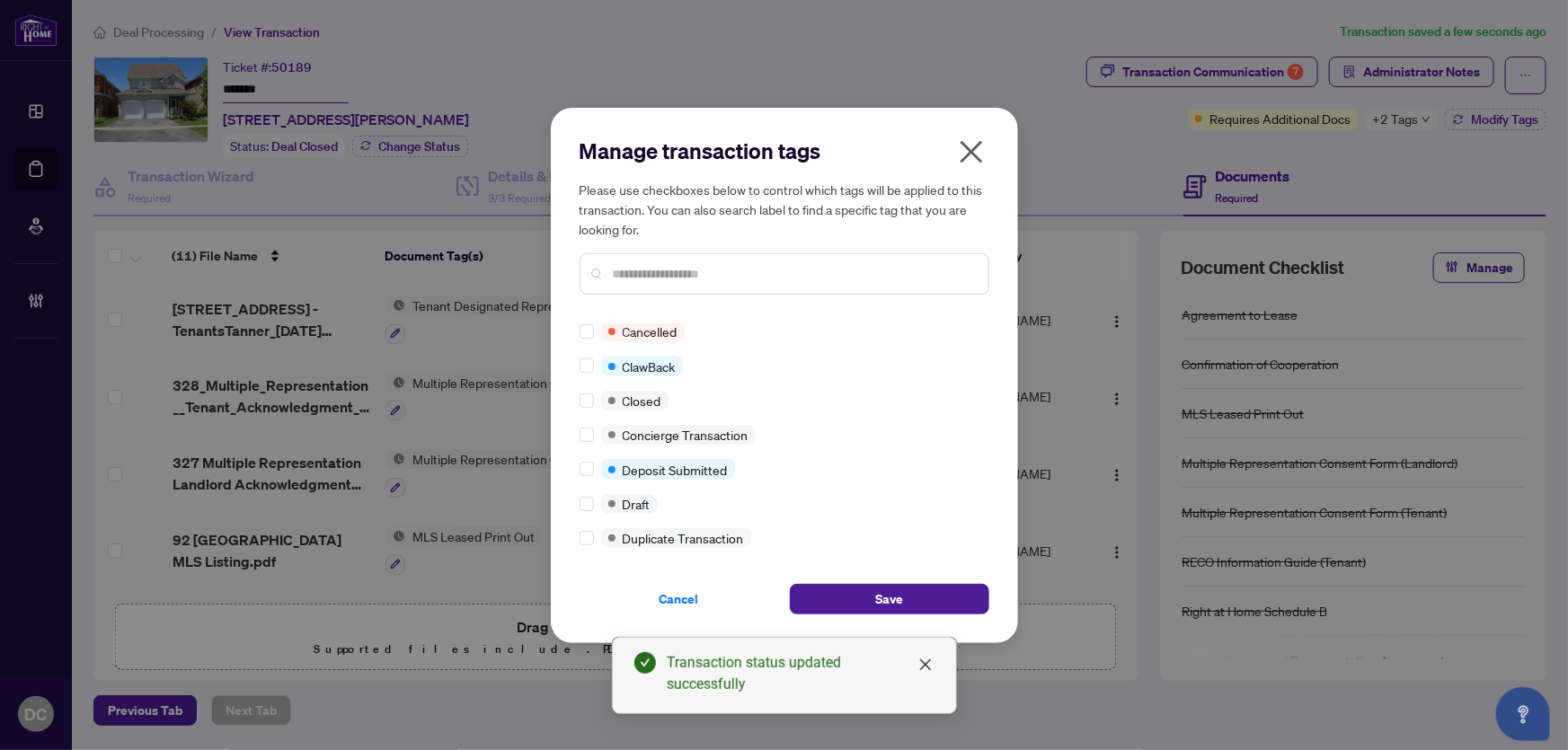
scroll to position [244, 0]
click at [586, 389] on label at bounding box center [586, 398] width 14 height 20
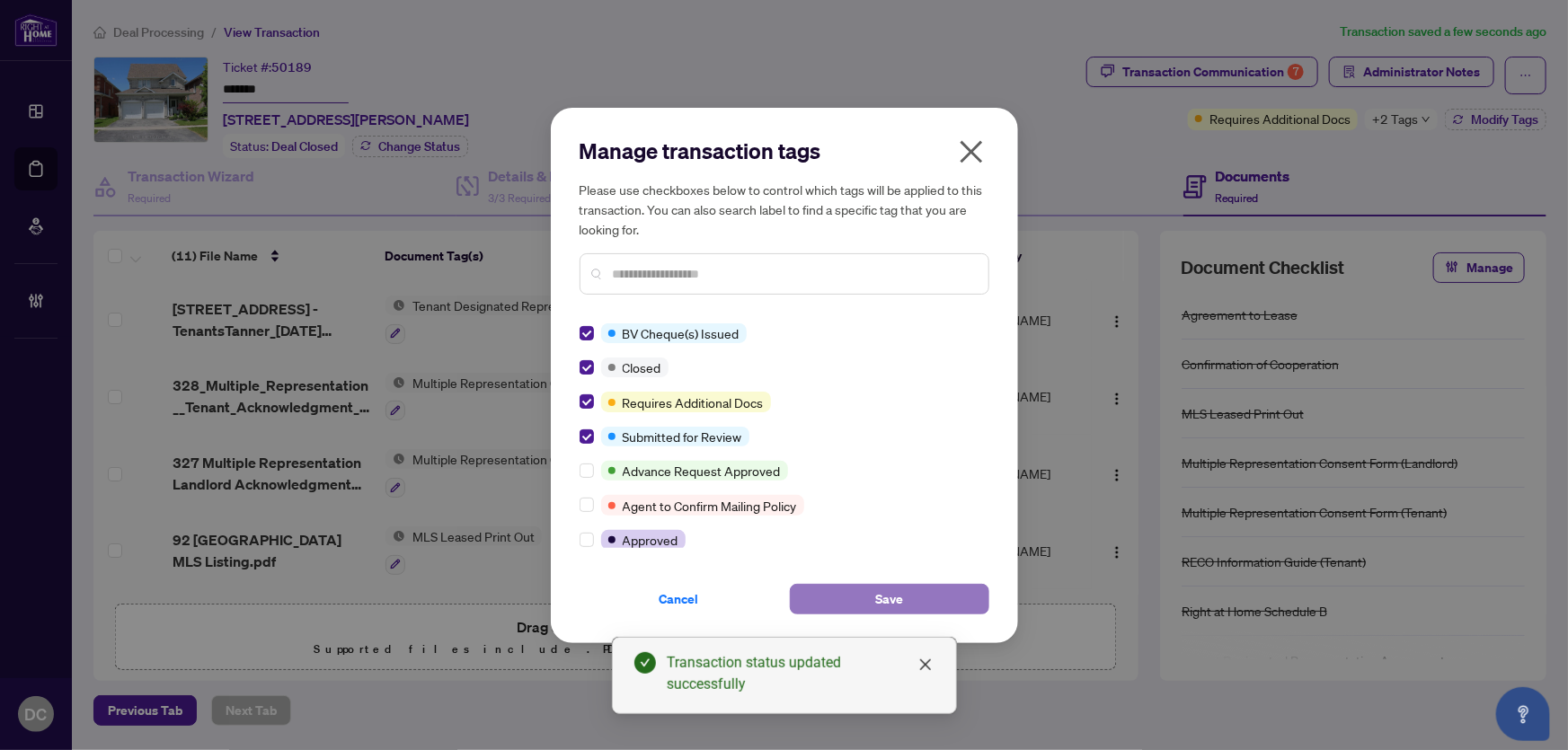
click at [900, 599] on span "Save" at bounding box center [889, 598] width 28 height 29
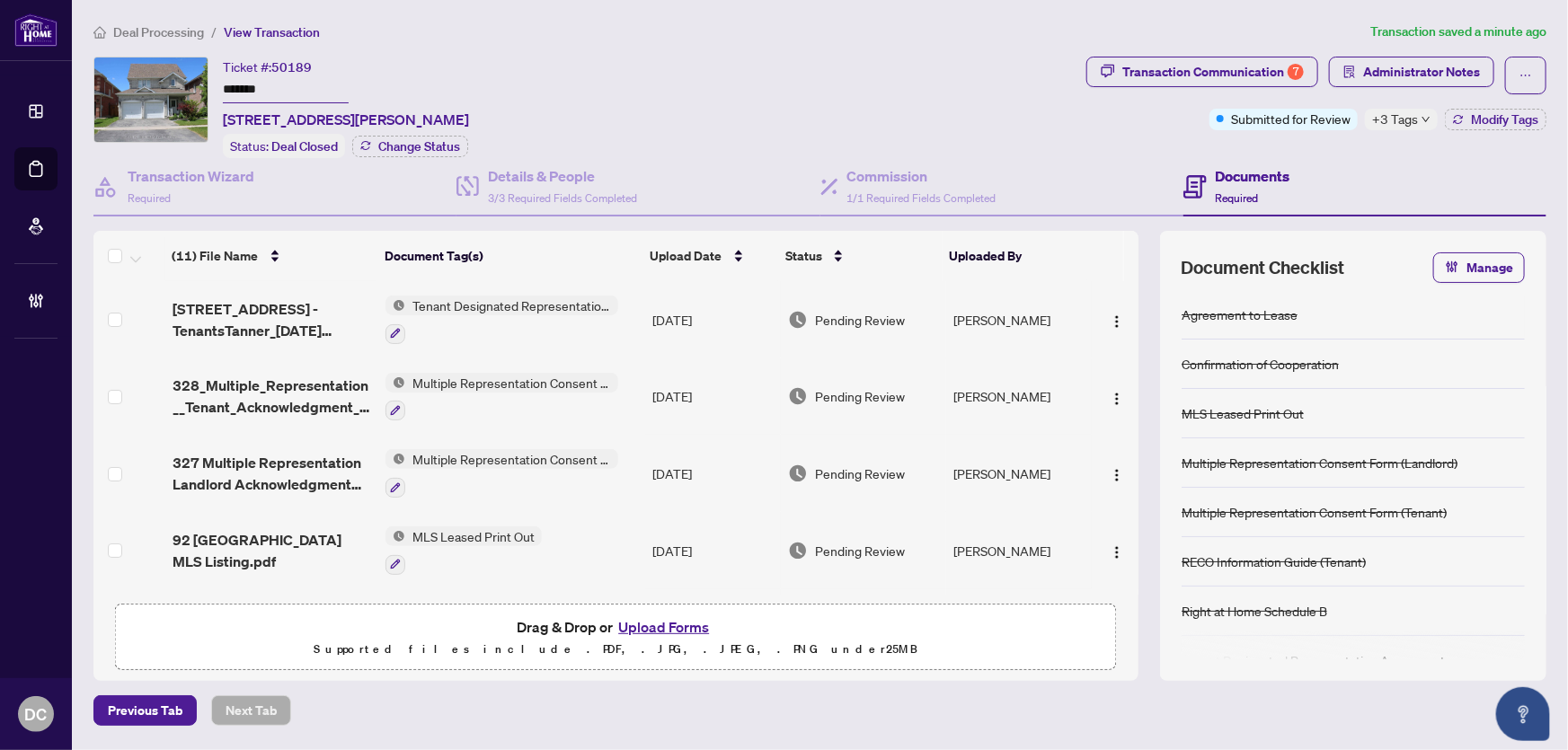
drag, startPoint x: 306, startPoint y: 99, endPoint x: 174, endPoint y: 88, distance: 132.5
click at [174, 88] on div "Ticket #: 50189 ******* 92 Richmond Park Dr, Georgina, Ontario L4P 0A3, Canada …" at bounding box center [586, 107] width 986 height 101
click at [469, 59] on div "Ticket #: 50189 ******* 92 Richmond Park Dr, Georgina, Ontario L4P 0A3, Canada" at bounding box center [345, 93] width 246 height 74
drag, startPoint x: 305, startPoint y: 84, endPoint x: 142, endPoint y: 81, distance: 163.0
click at [142, 81] on div "Ticket #: 50189 ******* 92 Richmond Park Dr, Georgina, Ontario L4P 0A3, Canada …" at bounding box center [586, 107] width 986 height 101
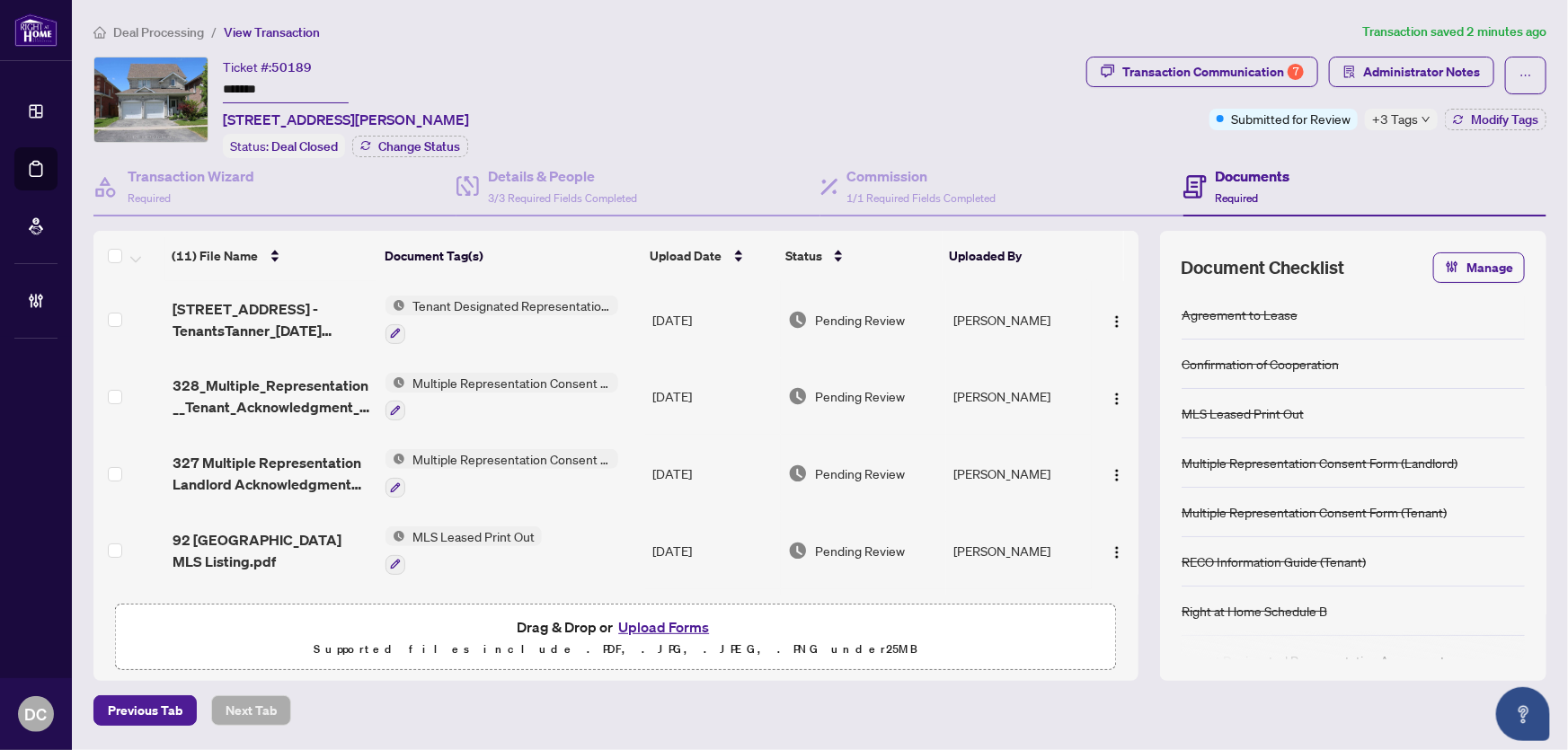
click at [1195, 87] on span "Transaction Communication 7" at bounding box center [1202, 75] width 232 height 38
click at [1197, 81] on div "Transaction Communication 7" at bounding box center [1212, 72] width 182 height 29
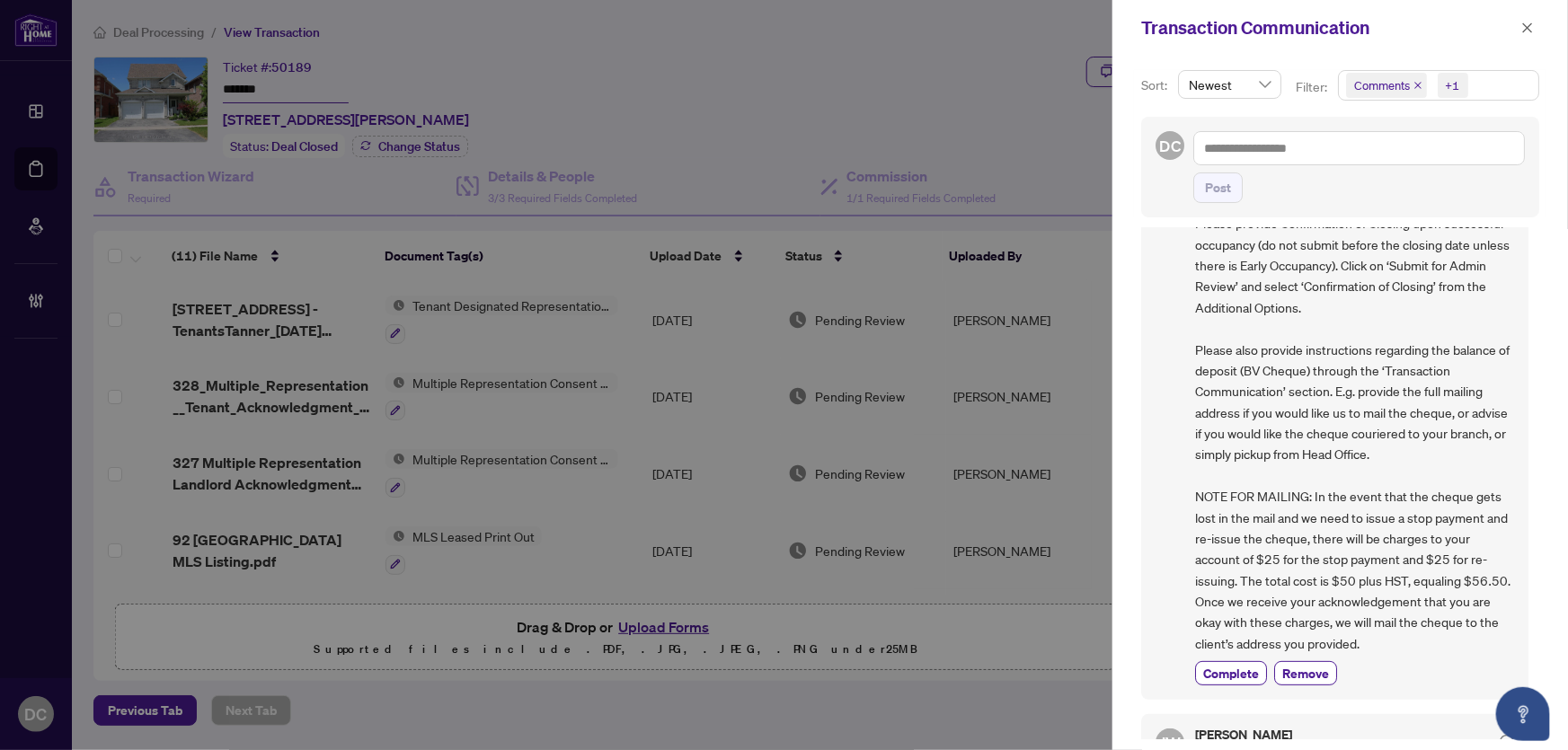
scroll to position [326, 0]
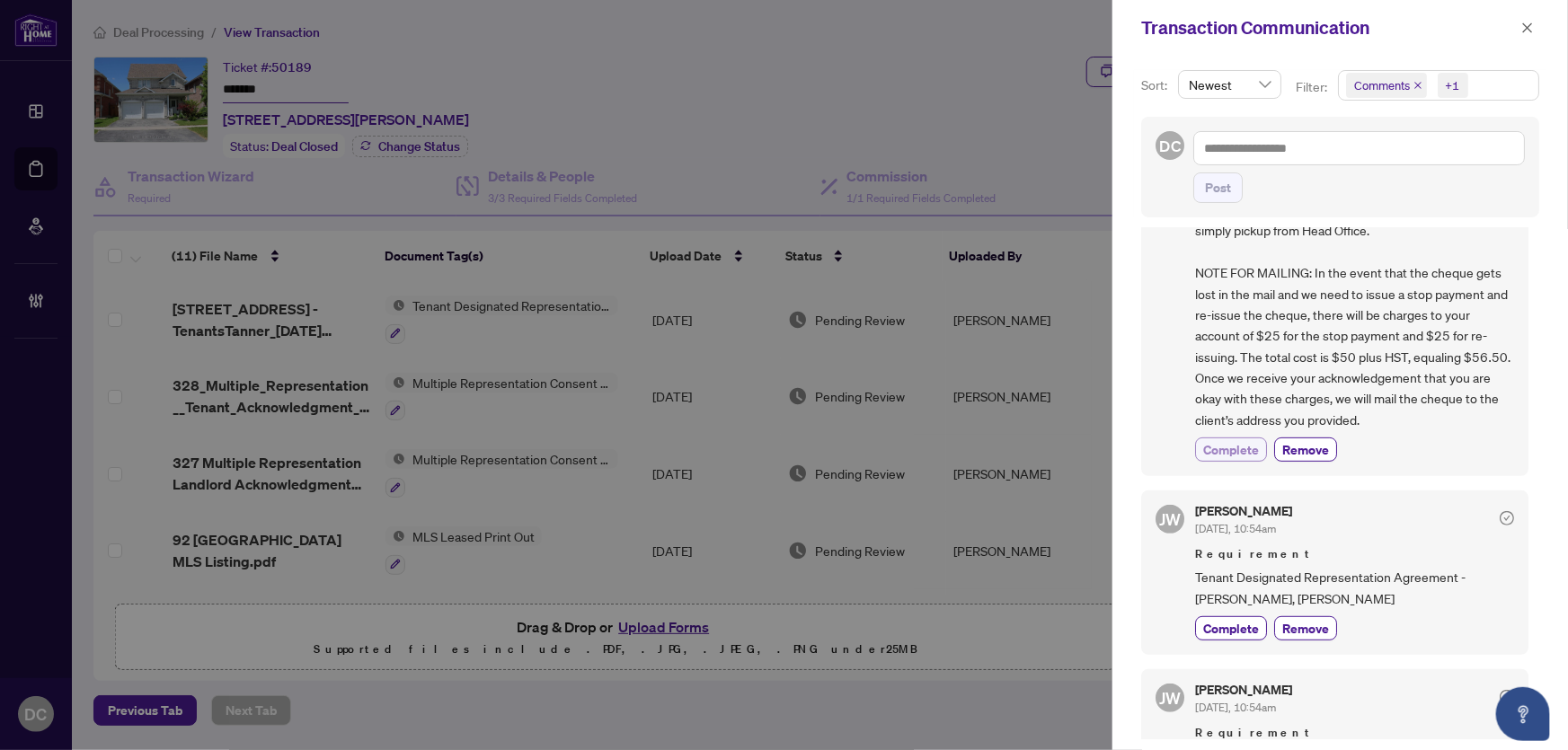
click at [1244, 441] on span "Complete" at bounding box center [1231, 449] width 56 height 19
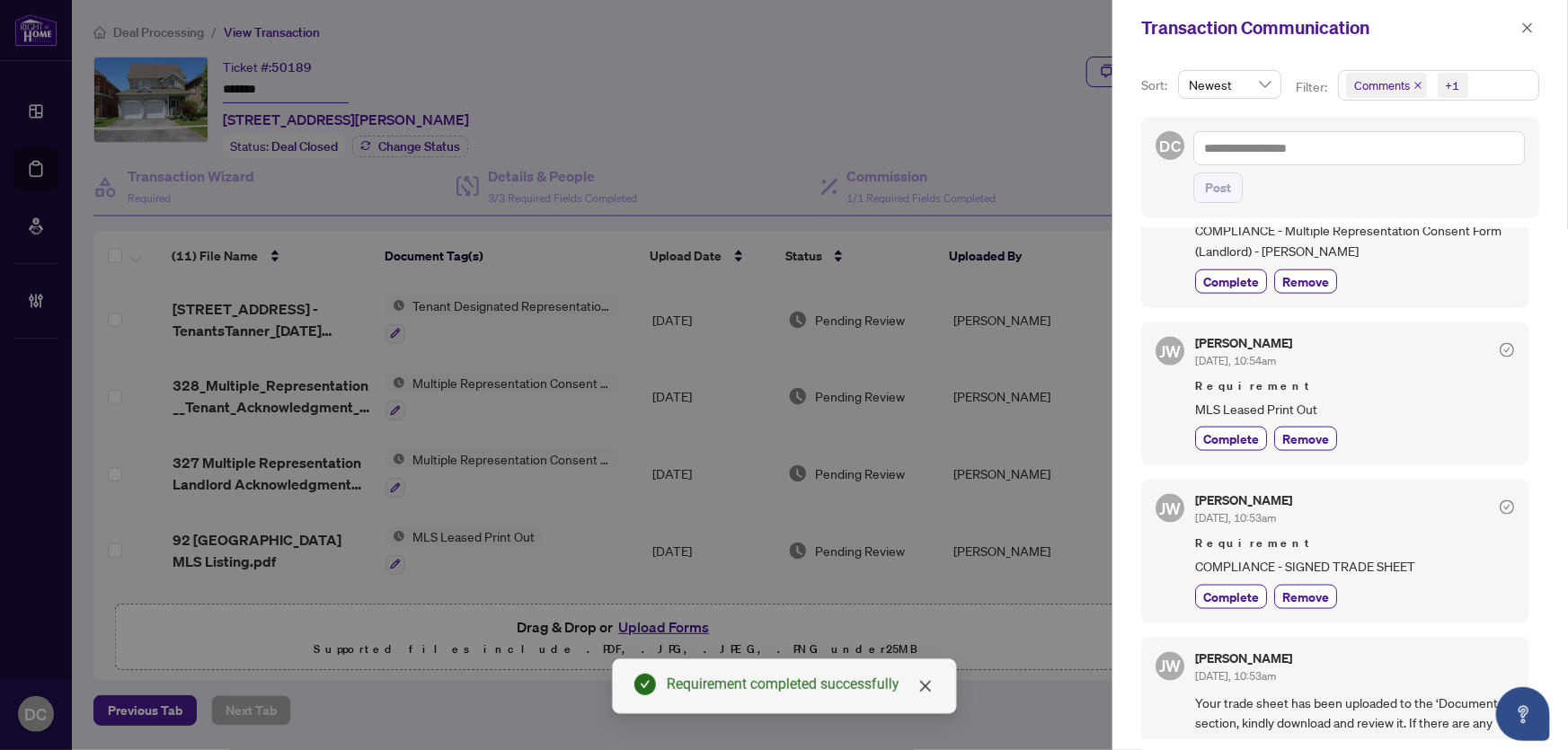
scroll to position [1344, 0]
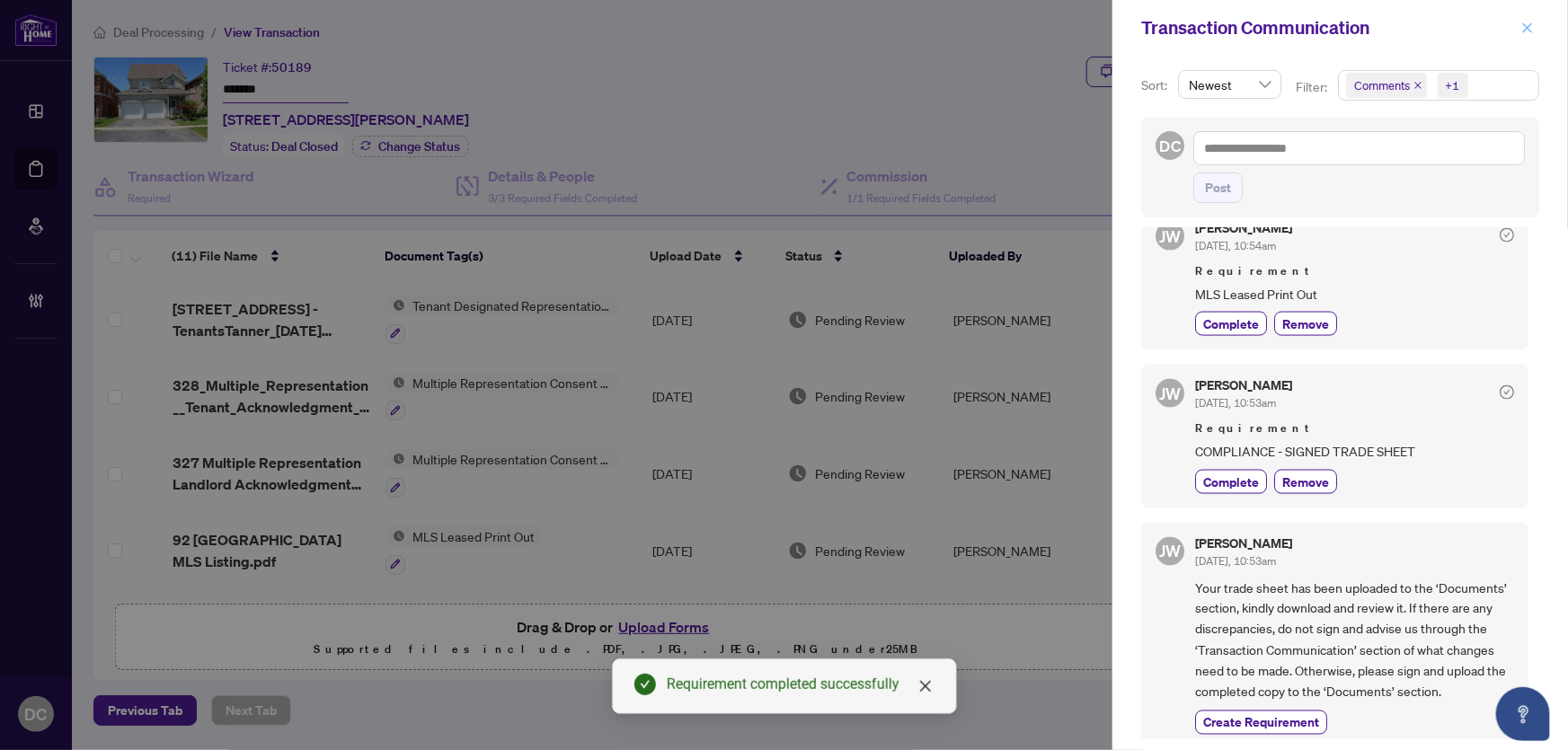
click at [1528, 22] on icon "close" at bounding box center [1528, 28] width 13 height 13
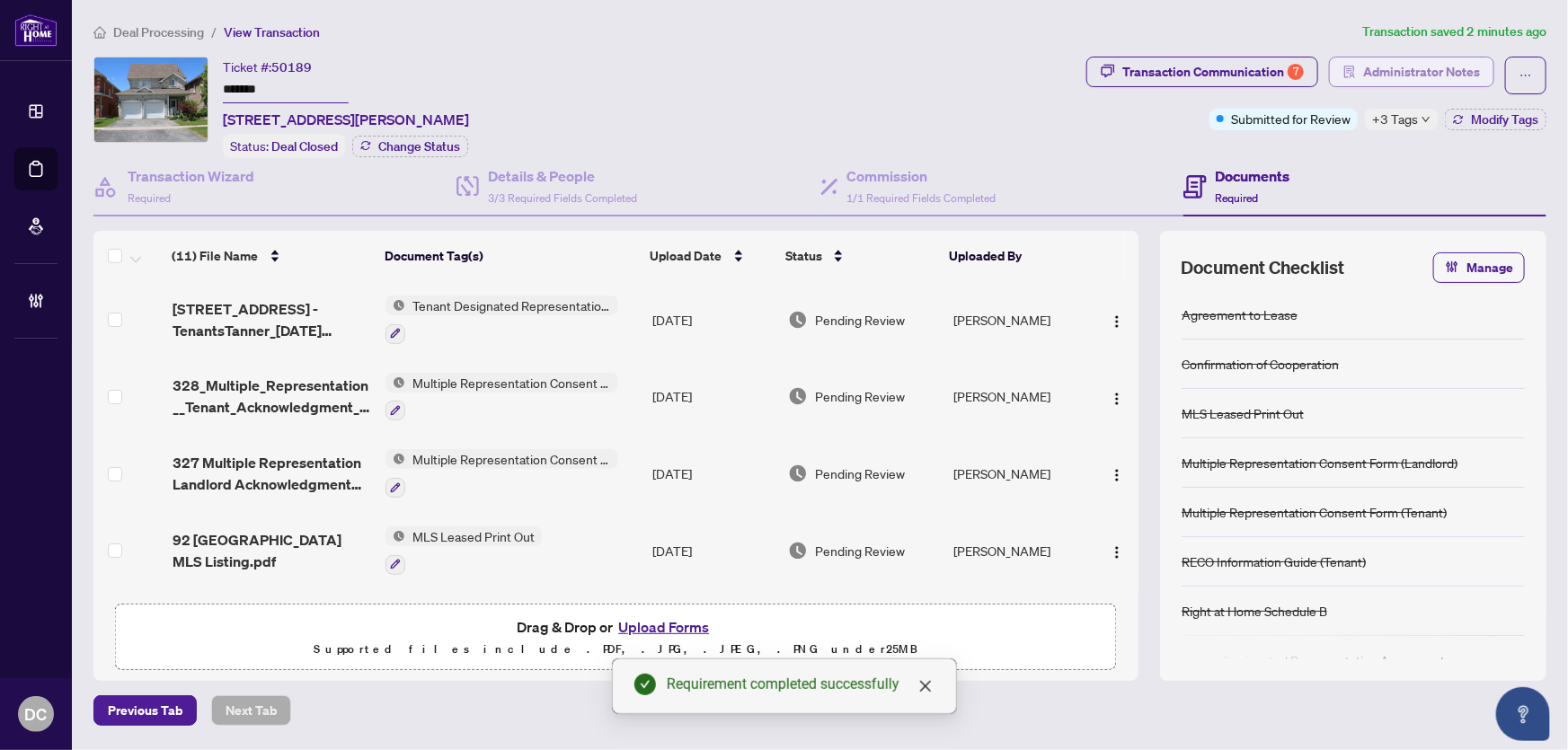
click at [1426, 65] on span "Administrator Notes" at bounding box center [1421, 72] width 116 height 29
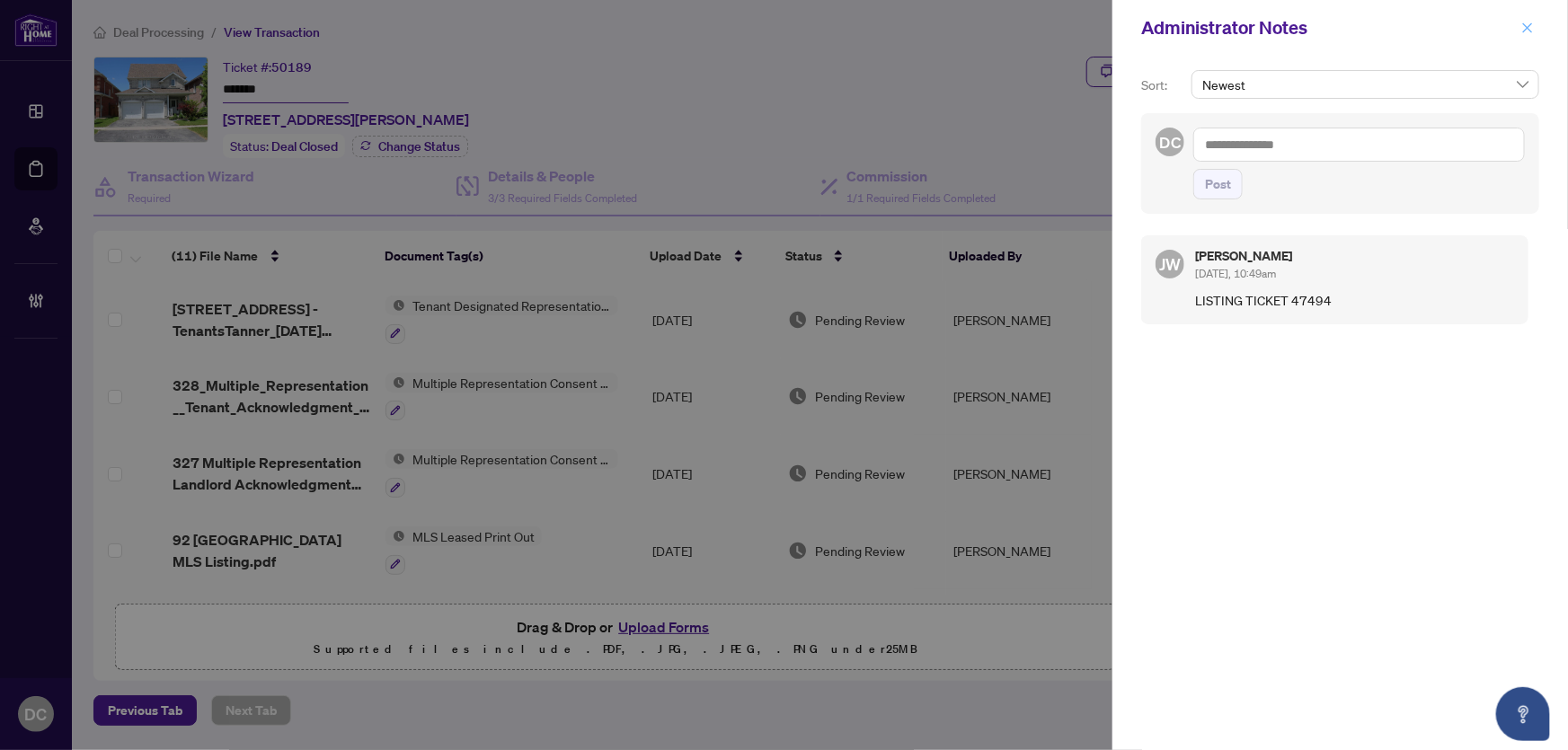
click at [1534, 29] on icon "close" at bounding box center [1528, 28] width 13 height 13
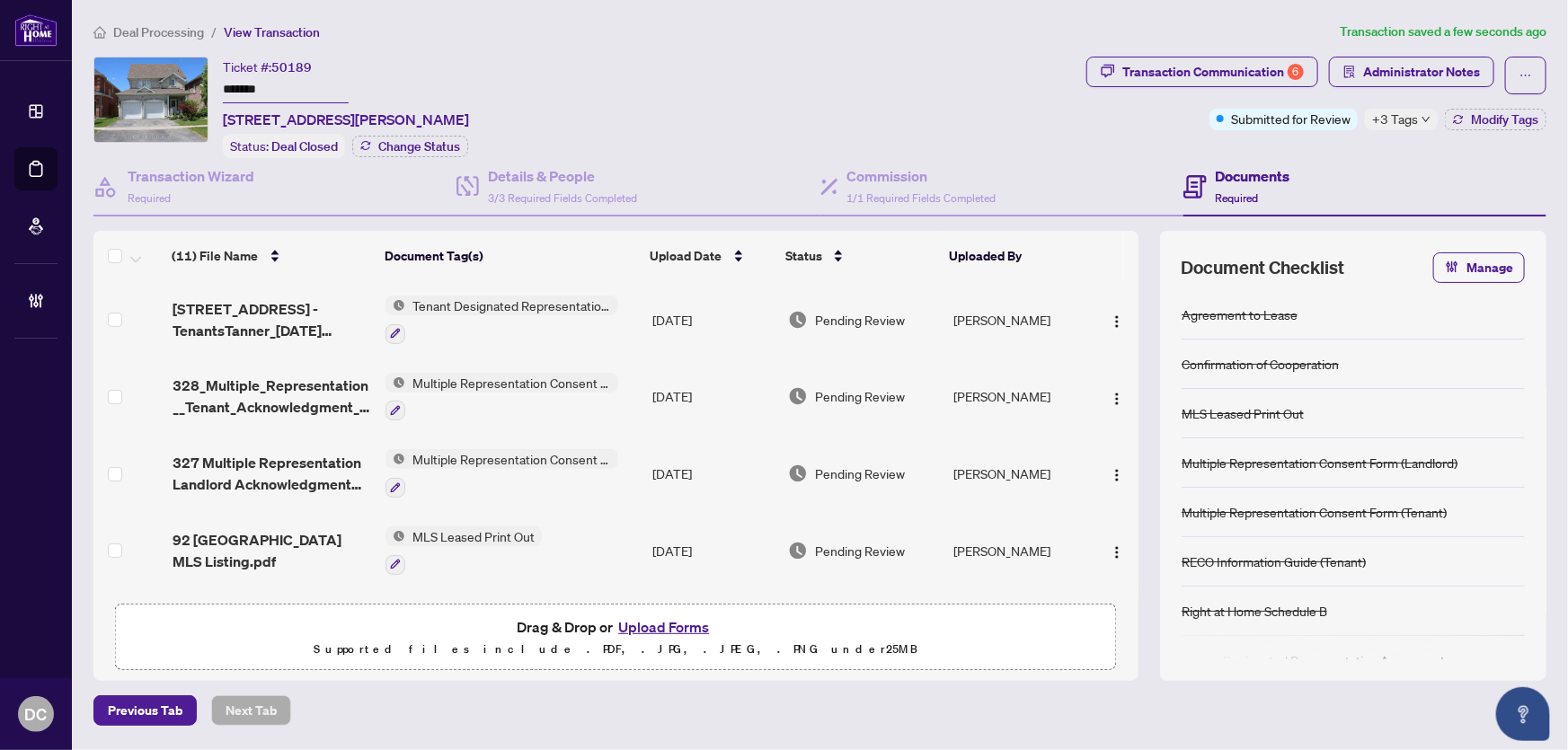
click at [1408, 122] on span "+3 Tags" at bounding box center [1395, 119] width 46 height 20
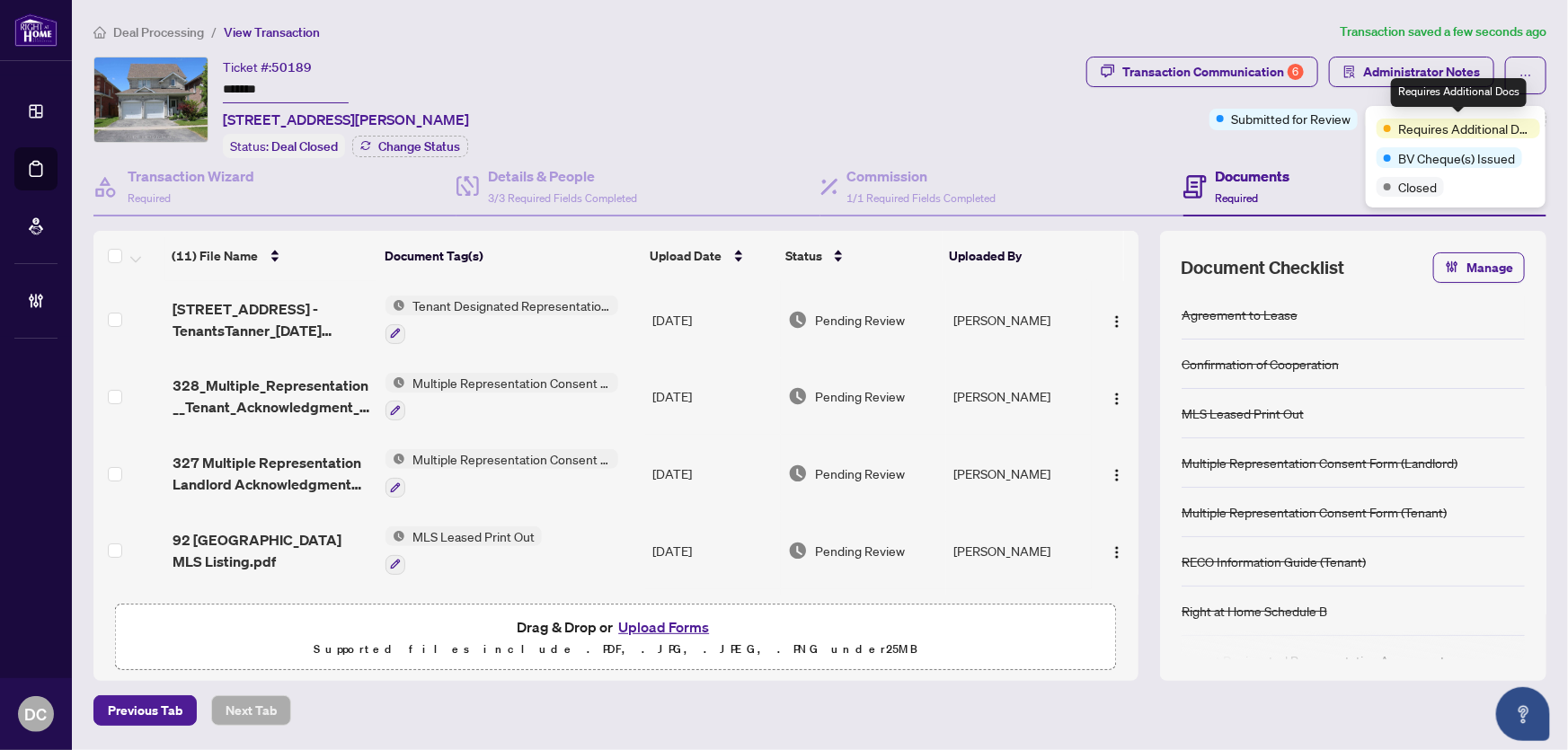
click at [1329, 145] on div "Transaction Communication 6 Administrator Notes Submitted for Review +3 Tags Mo…" at bounding box center [1317, 107] width 467 height 101
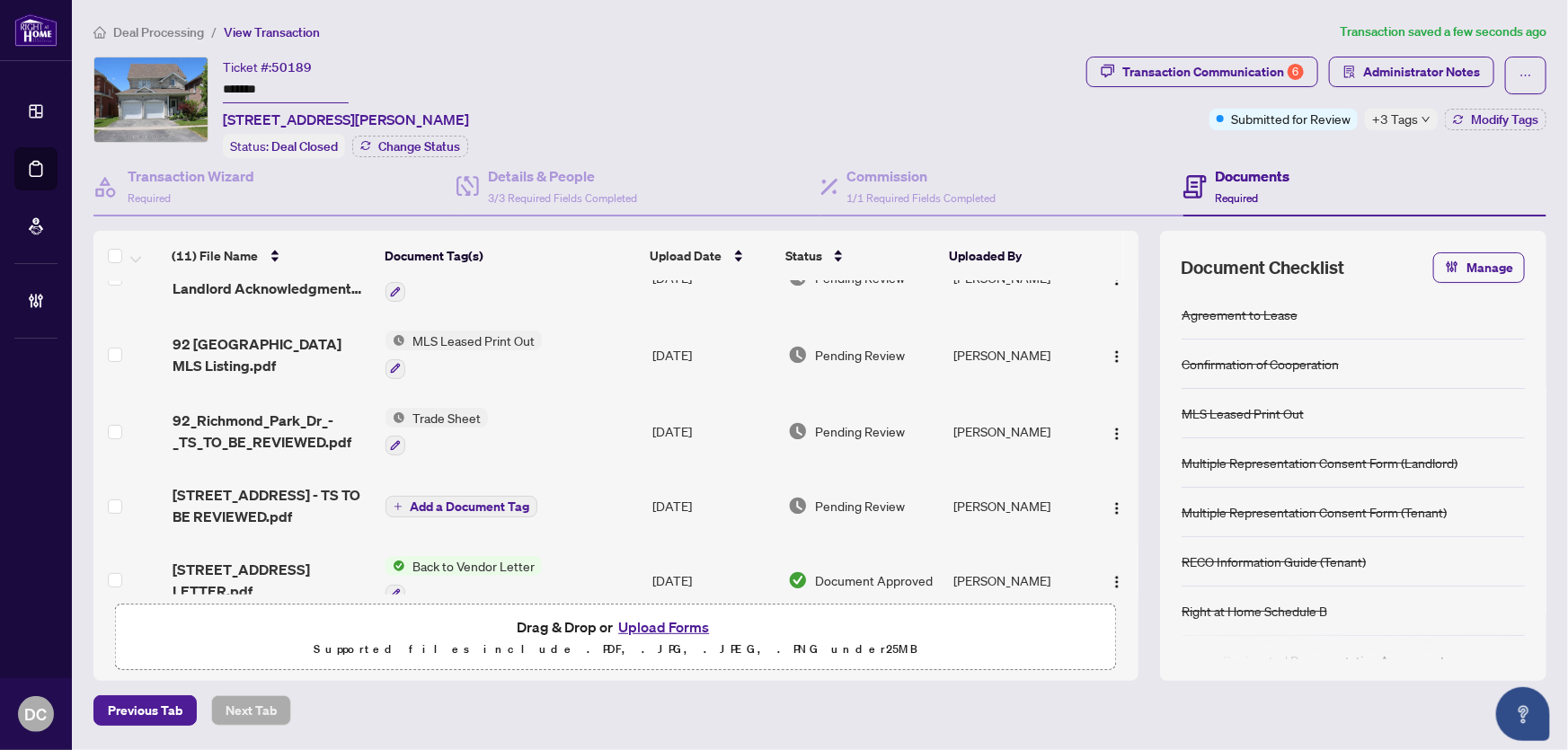
scroll to position [163, 0]
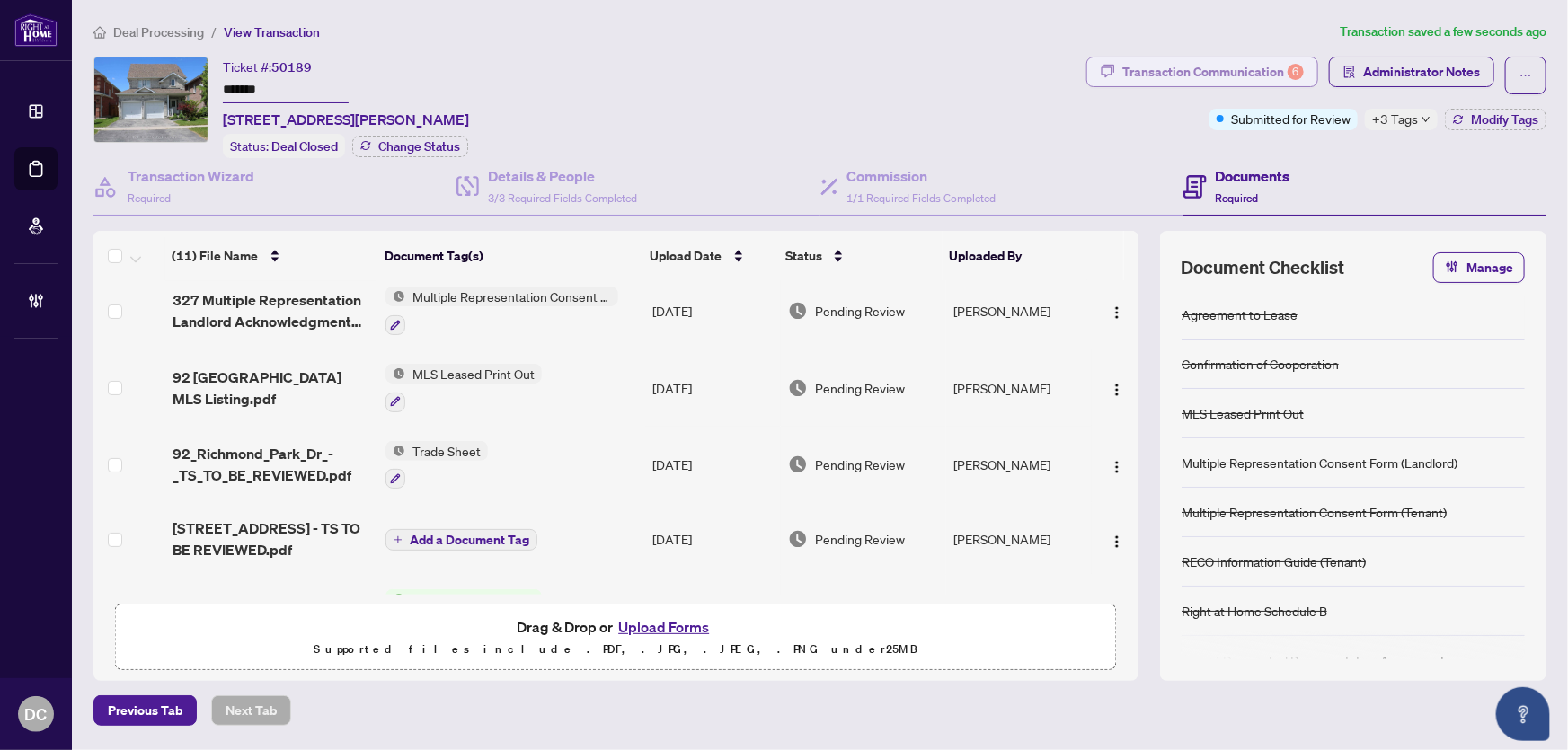
click at [1234, 73] on div "Transaction Communication 6" at bounding box center [1212, 72] width 182 height 29
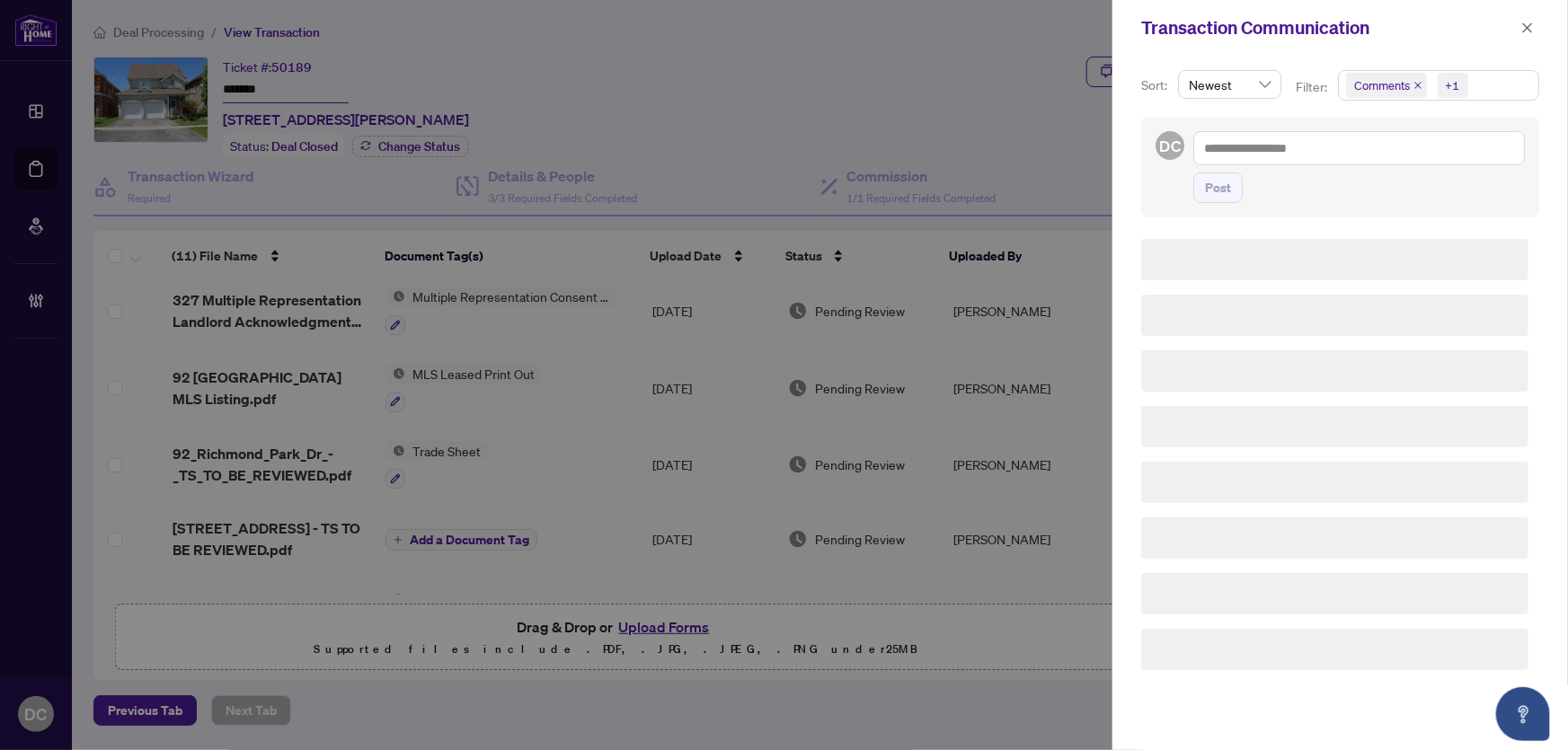
scroll to position [0, 0]
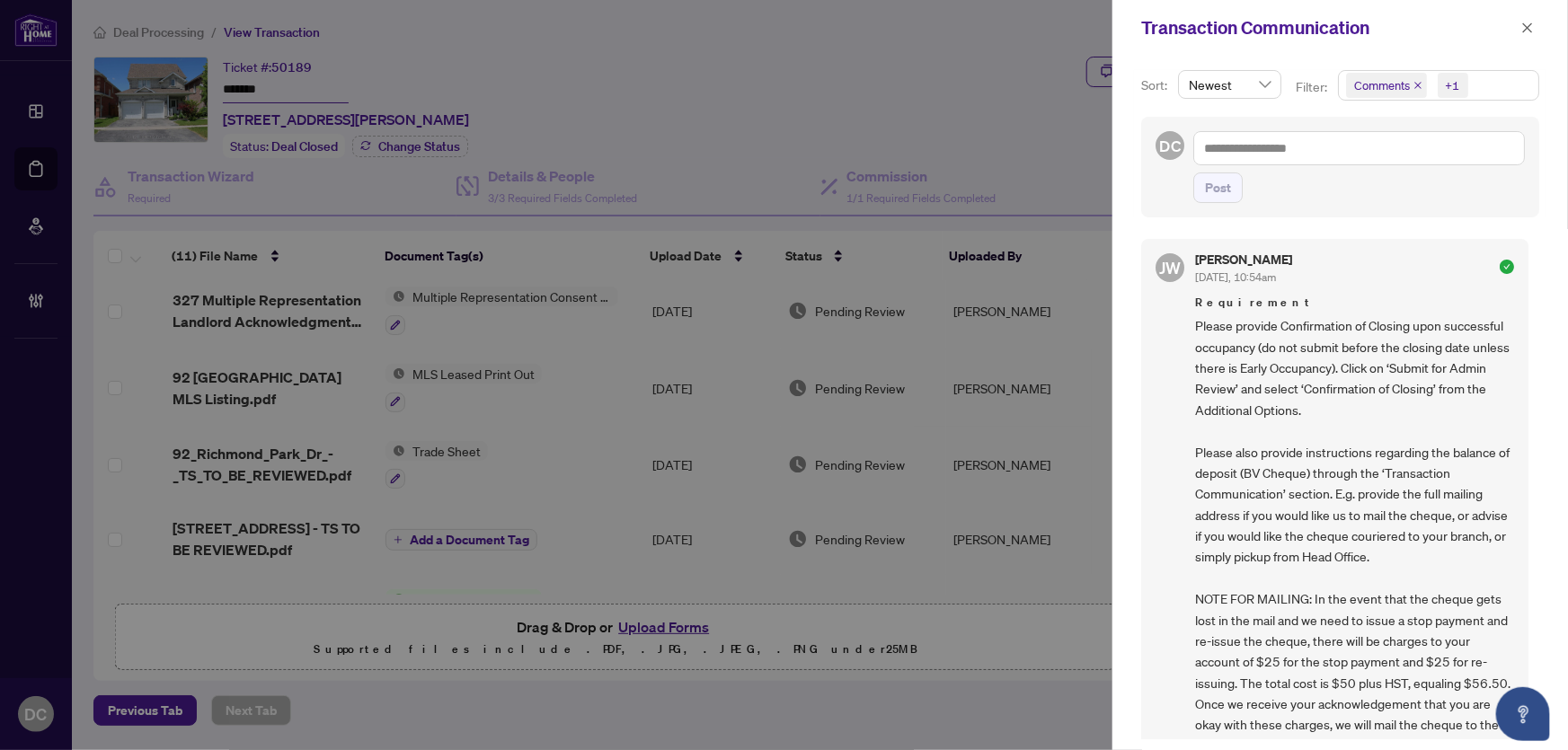
click at [1477, 89] on span "Comments +1" at bounding box center [1439, 85] width 199 height 29
click at [1438, 162] on span "Comments" at bounding box center [1447, 159] width 160 height 21
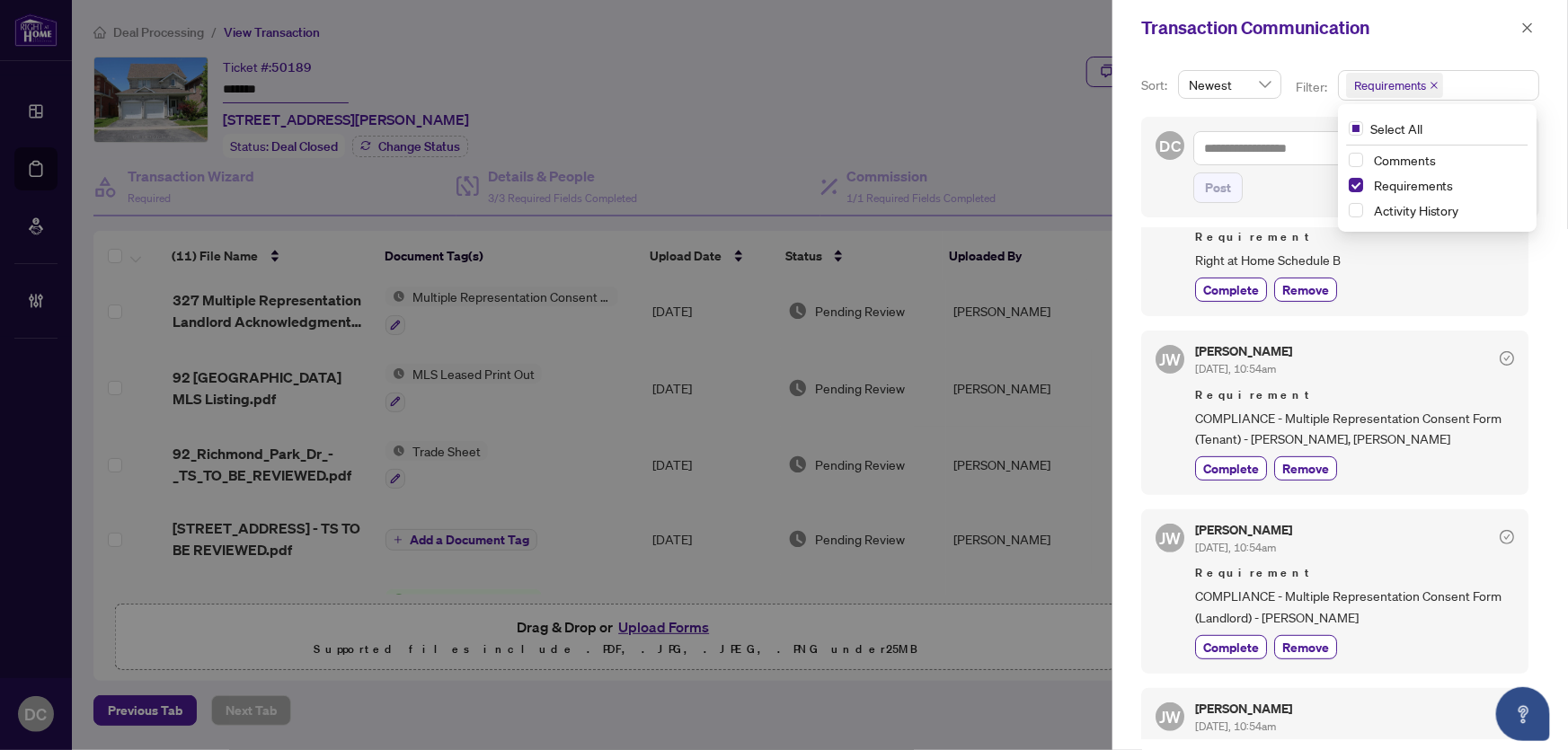
scroll to position [326, 0]
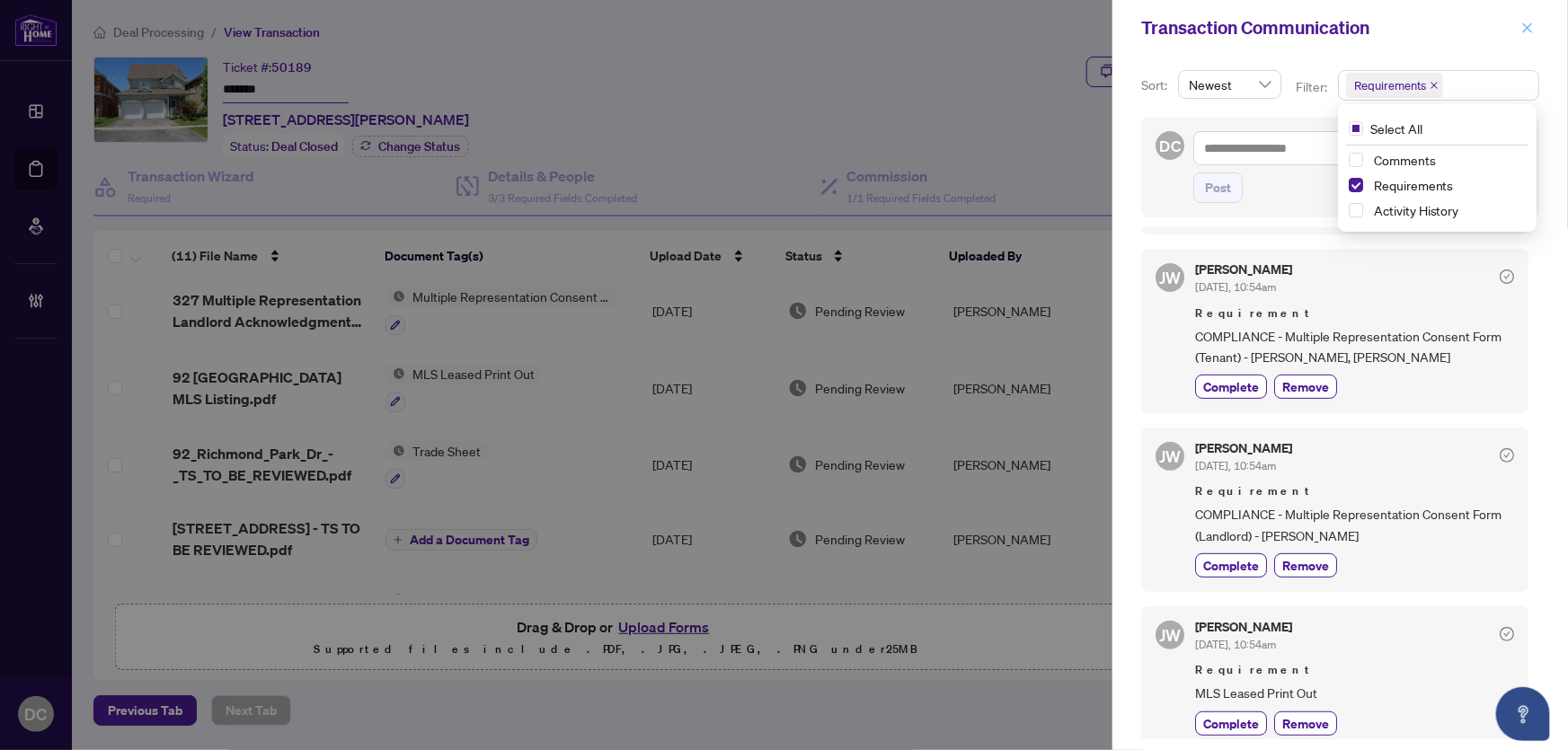
click at [1527, 26] on icon "close" at bounding box center [1528, 27] width 10 height 10
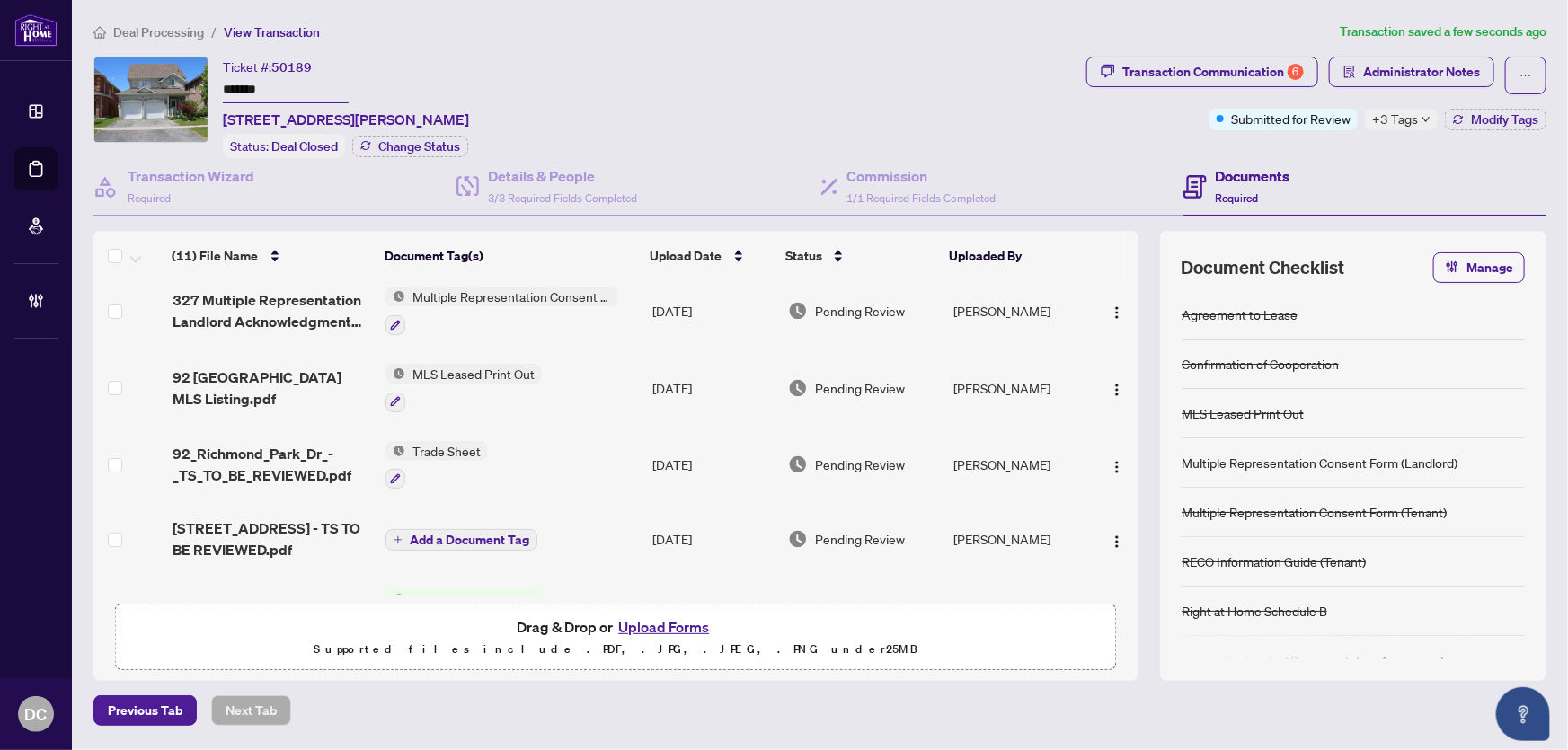
click at [1409, 114] on span "+3 Tags" at bounding box center [1395, 119] width 46 height 20
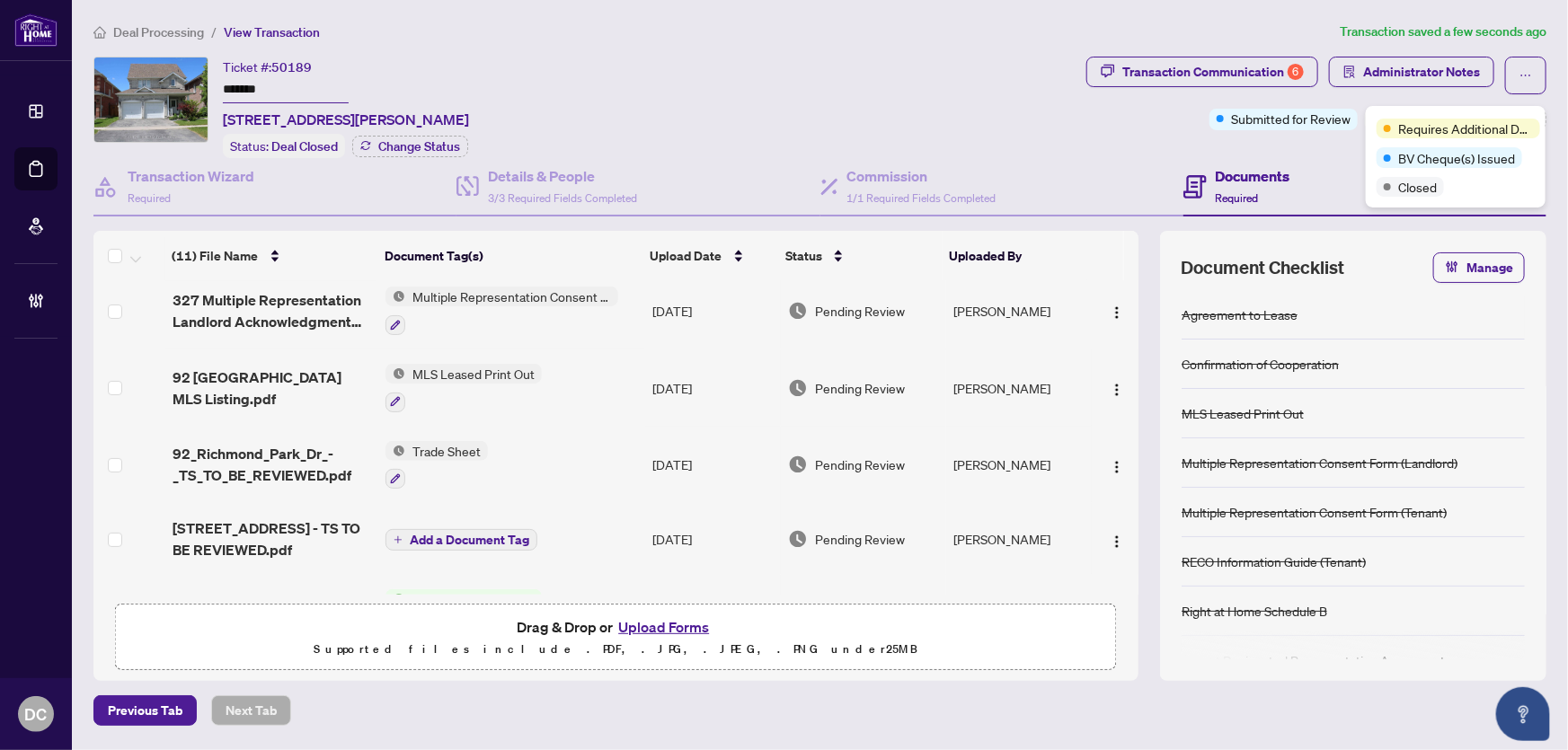
click at [1293, 150] on div "Transaction Communication 6 Administrator Notes Submitted for Review +3 Tags Mo…" at bounding box center [1317, 107] width 467 height 101
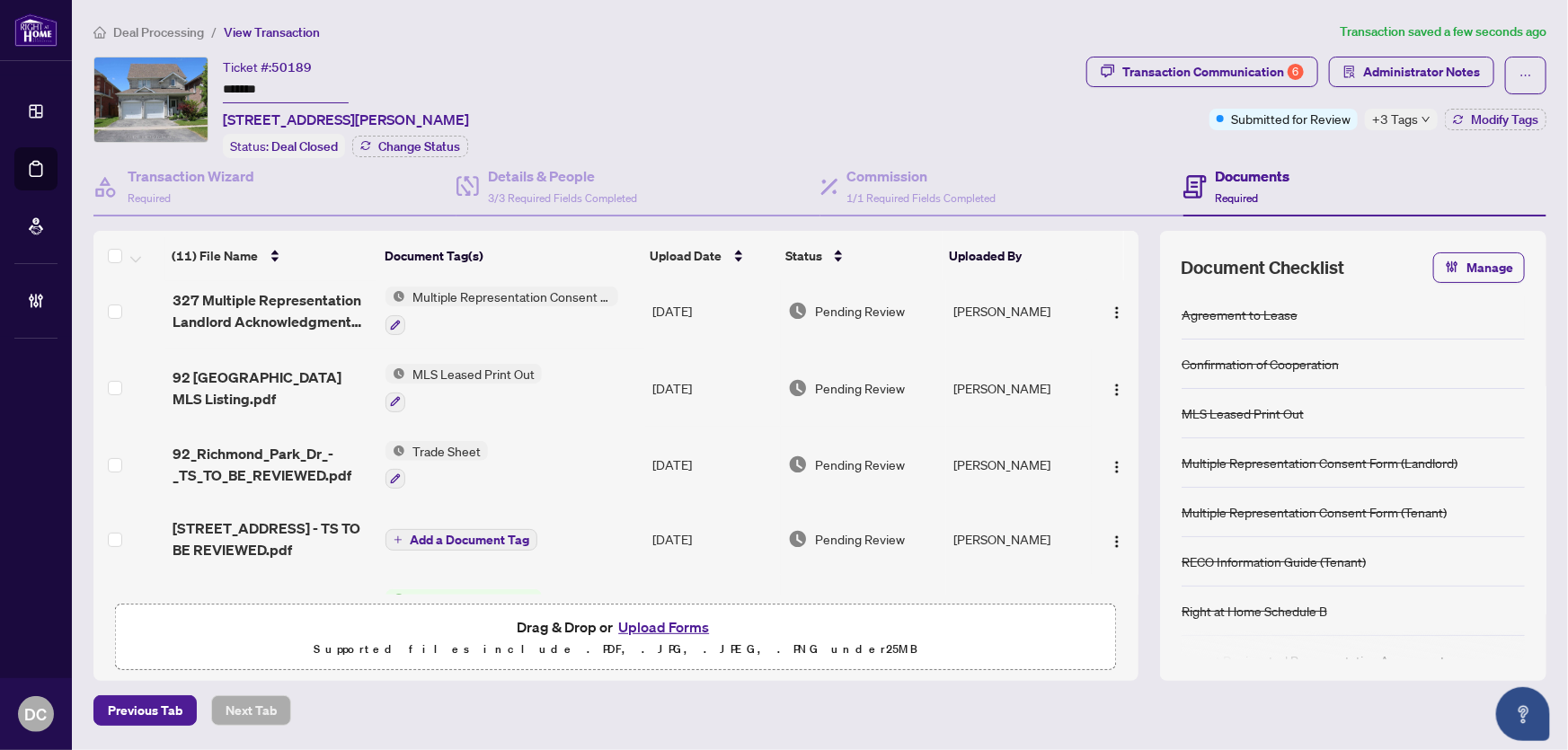
drag, startPoint x: 290, startPoint y: 88, endPoint x: 168, endPoint y: 84, distance: 122.1
click at [168, 84] on div "Ticket #: 50189 ******* 92 Richmond Park Dr, Georgina, Ontario L4P 0A3, Canada …" at bounding box center [586, 107] width 986 height 101
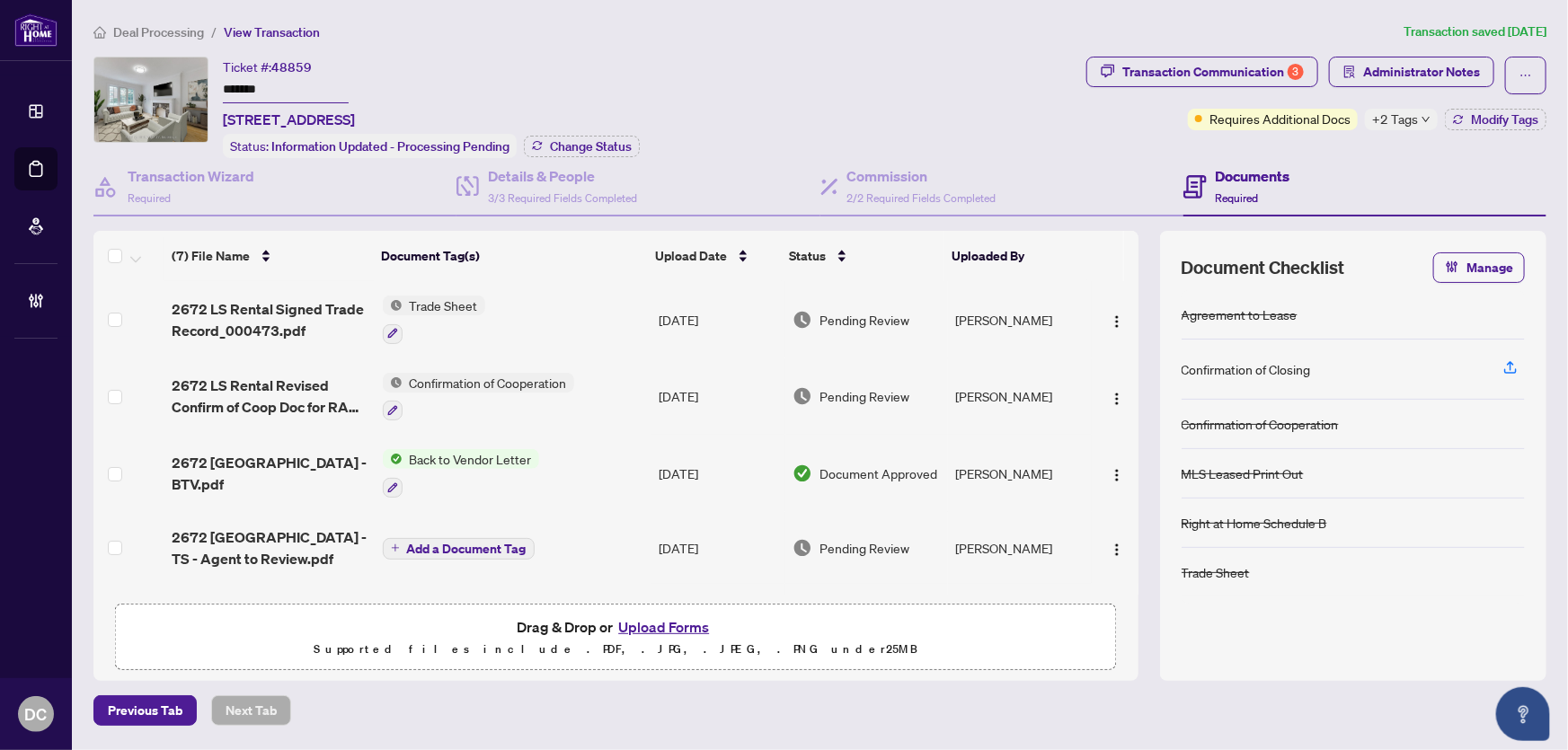
drag, startPoint x: 327, startPoint y: 93, endPoint x: 166, endPoint y: 89, distance: 161.0
click at [166, 89] on div "Ticket #: 48859 ******* [STREET_ADDRESS] Status: Information Updated - Processi…" at bounding box center [586, 107] width 986 height 101
click at [596, 147] on span "Change Status" at bounding box center [591, 147] width 82 height 13
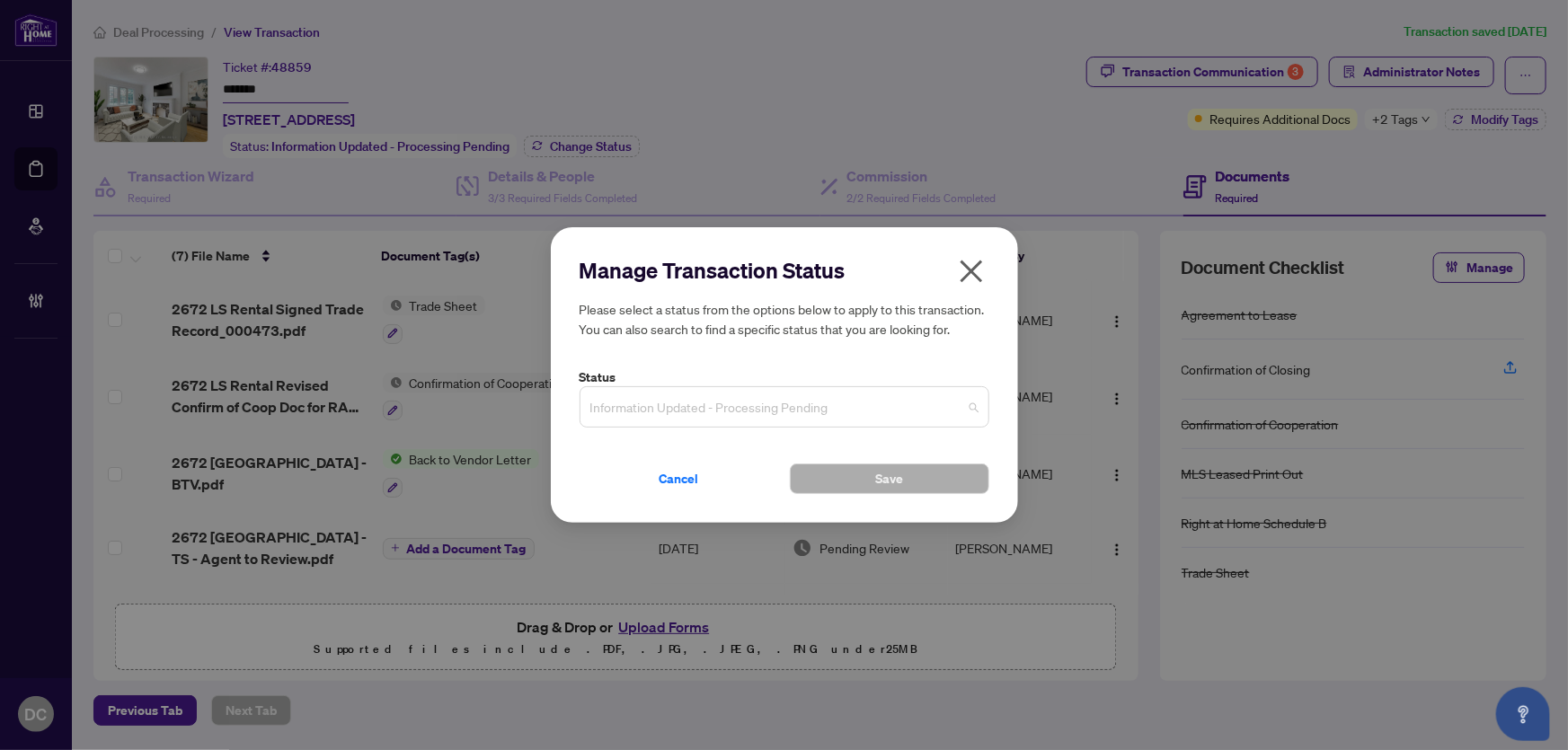
click at [711, 408] on span "Information Updated - Processing Pending" at bounding box center [784, 407] width 388 height 34
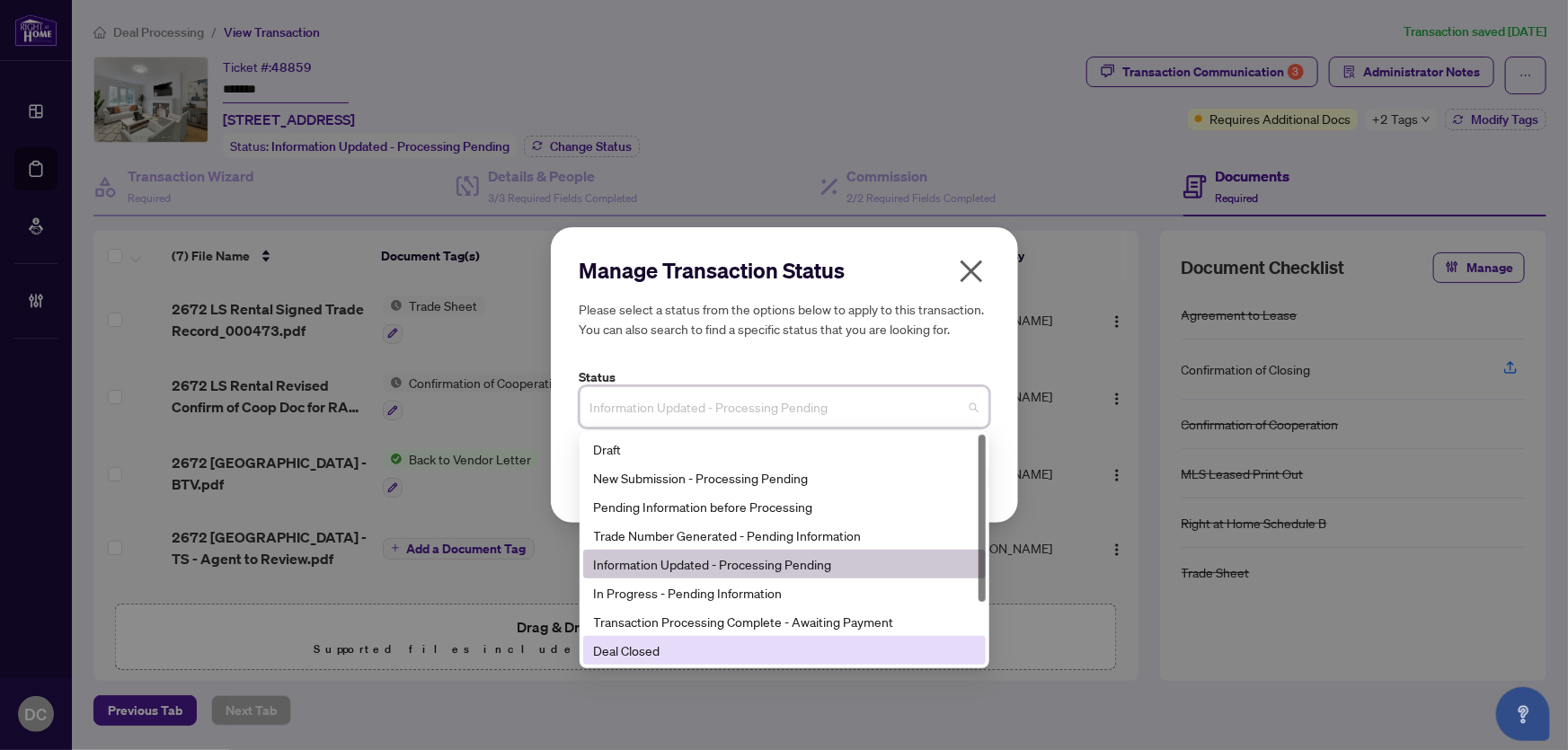
click at [678, 659] on div "Deal Closed" at bounding box center [784, 650] width 381 height 20
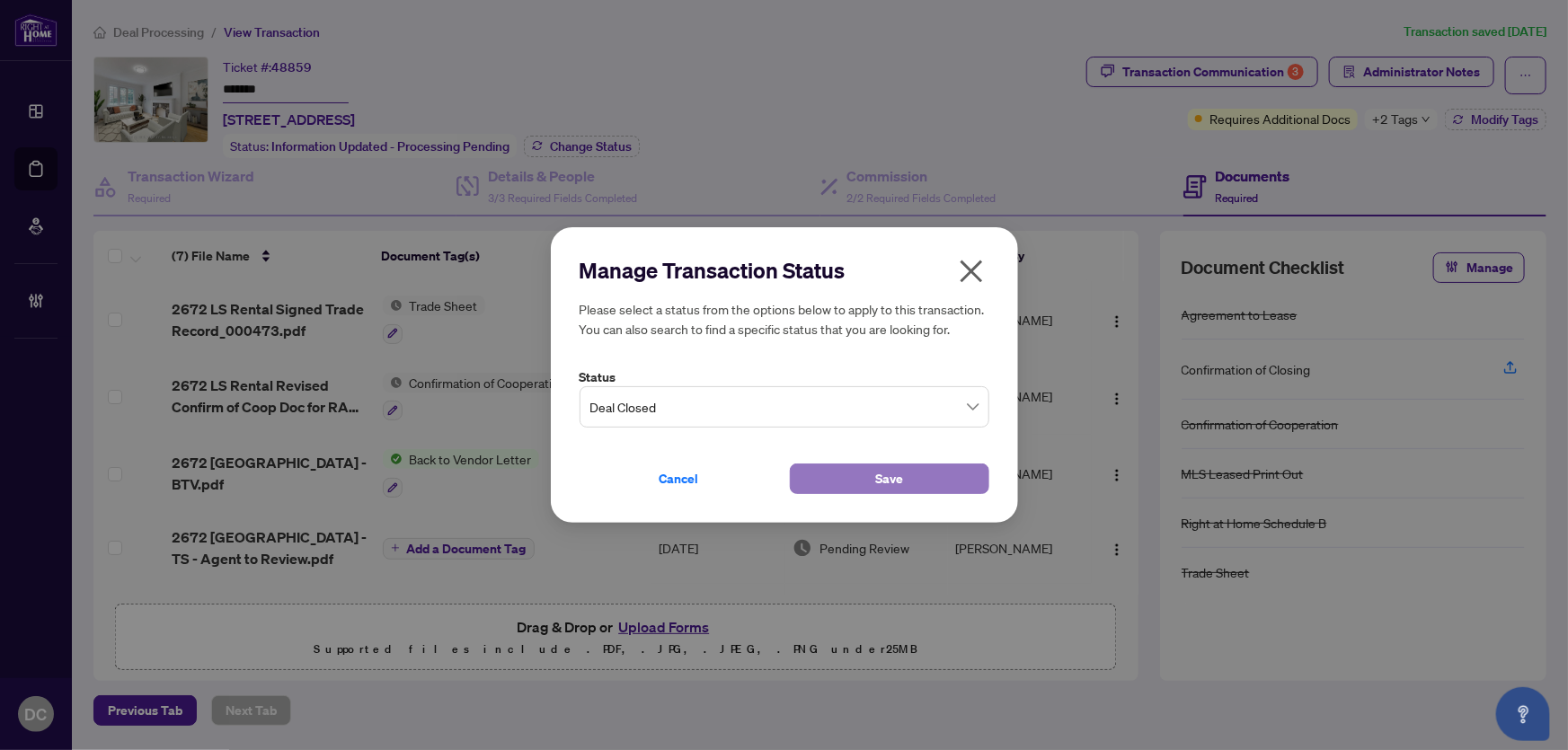
click at [828, 470] on button "Save" at bounding box center [889, 478] width 199 height 31
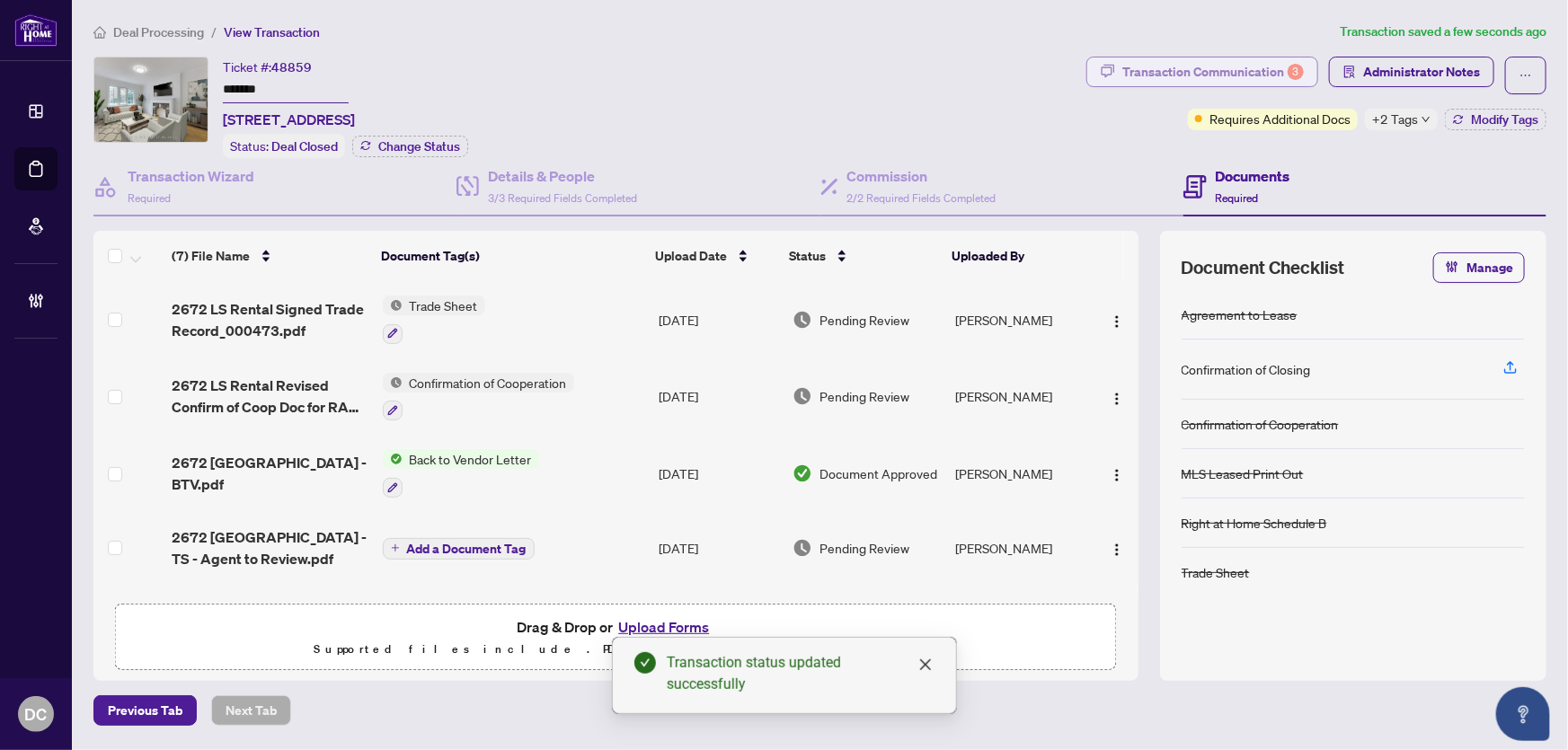
click at [1241, 74] on div "Transaction Communication 3" at bounding box center [1212, 72] width 182 height 29
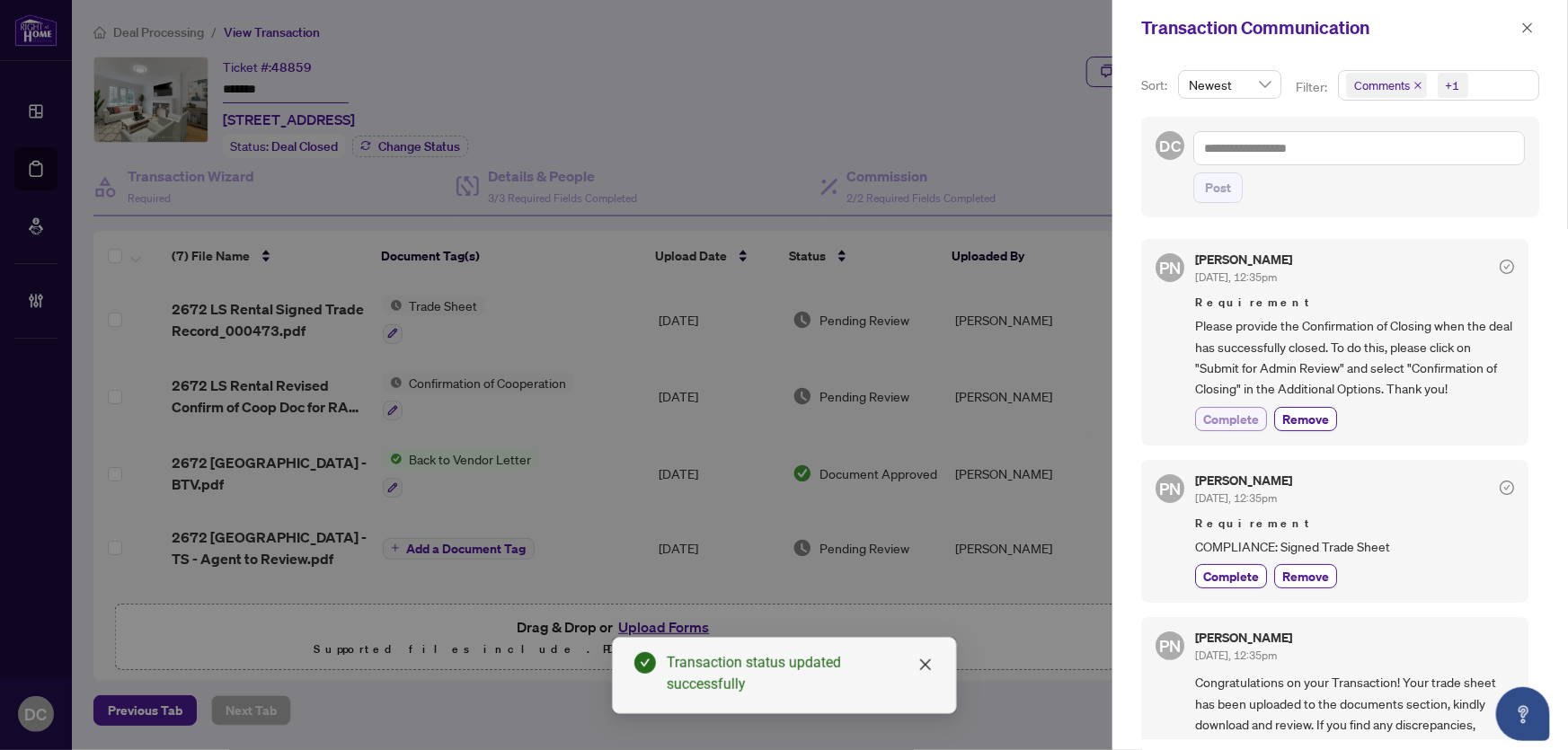
click at [1229, 417] on span "Complete" at bounding box center [1231, 419] width 56 height 19
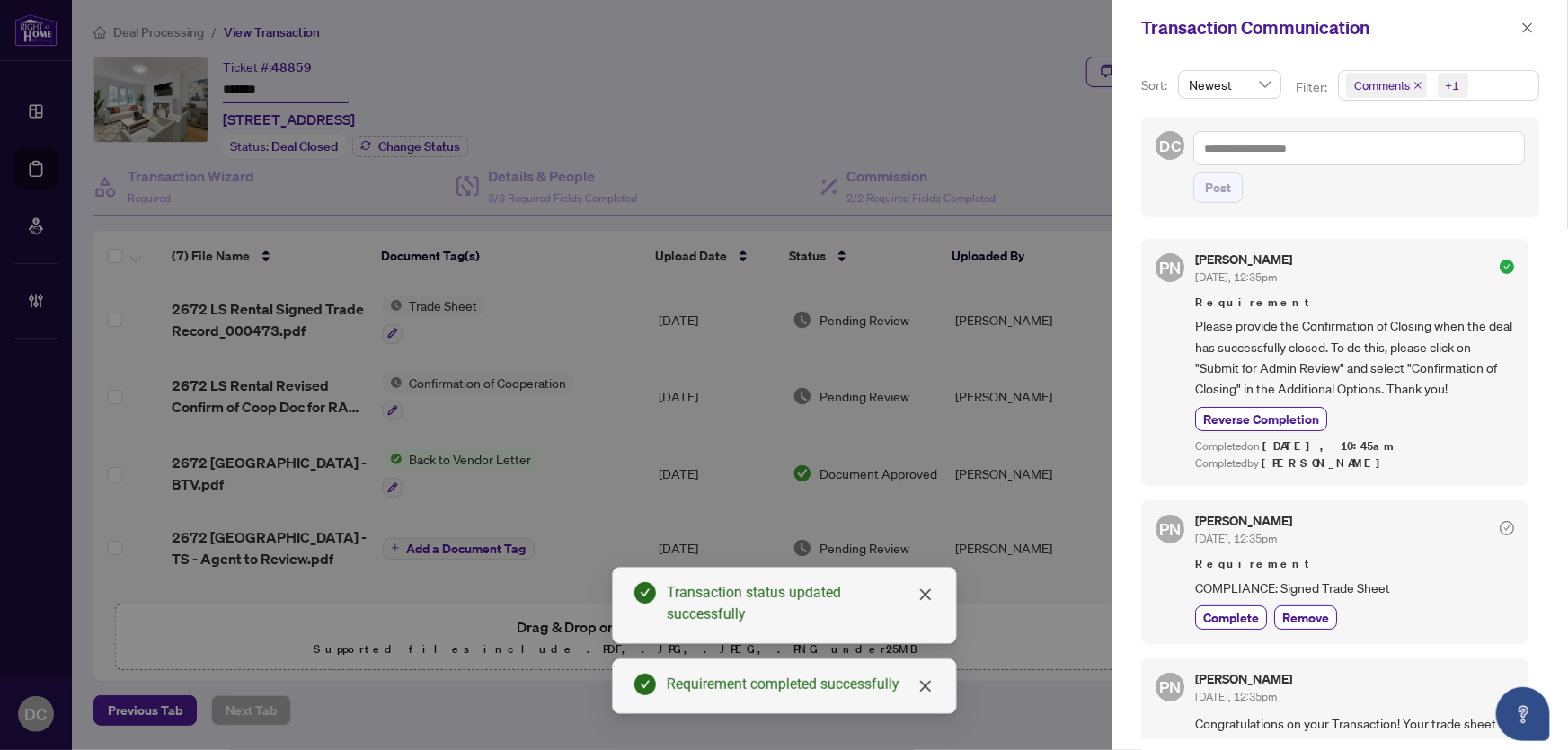
click at [1513, 82] on span "Comments +1" at bounding box center [1439, 85] width 199 height 29
click at [1451, 157] on span "Comments" at bounding box center [1447, 159] width 160 height 21
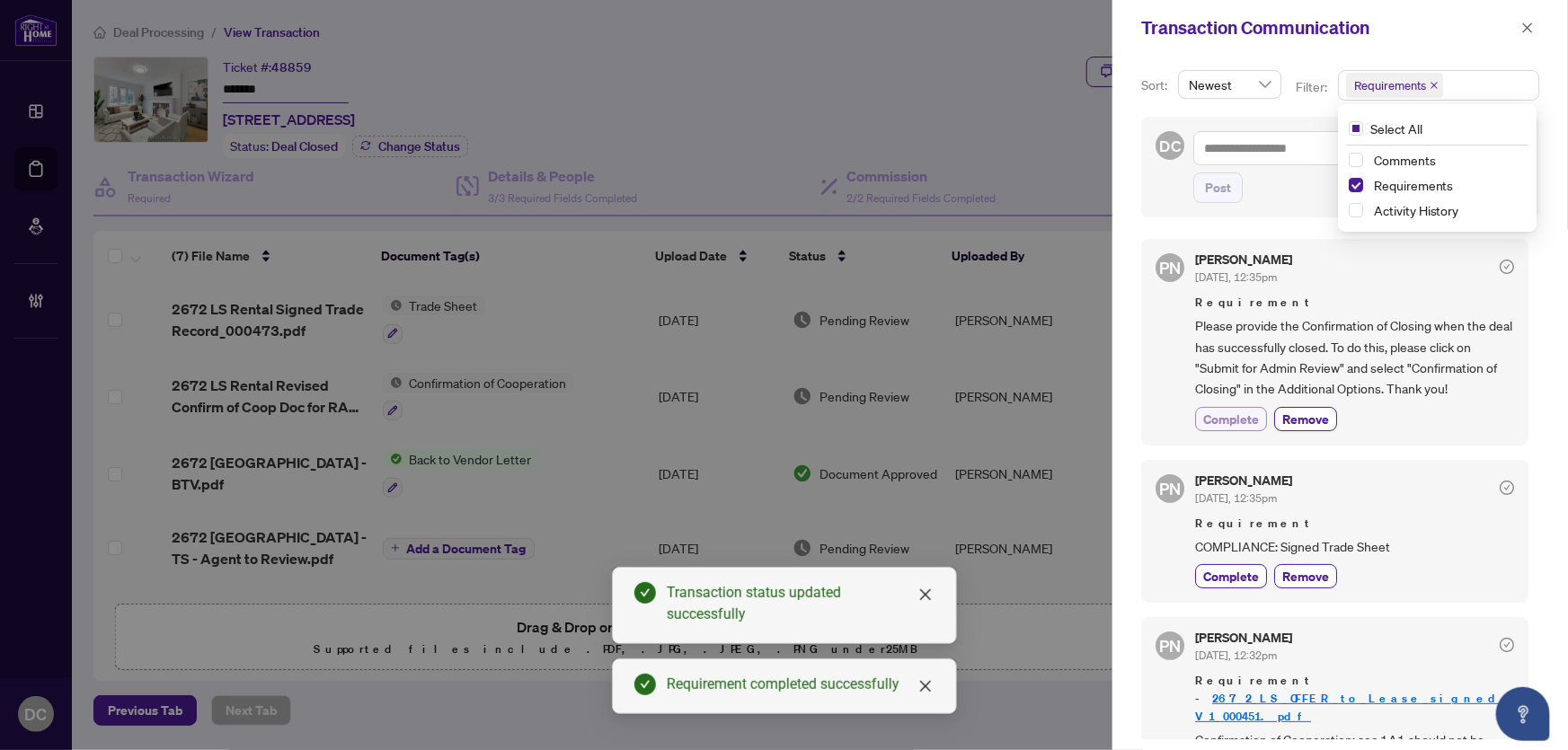
click at [1244, 421] on span "Complete" at bounding box center [1231, 419] width 56 height 19
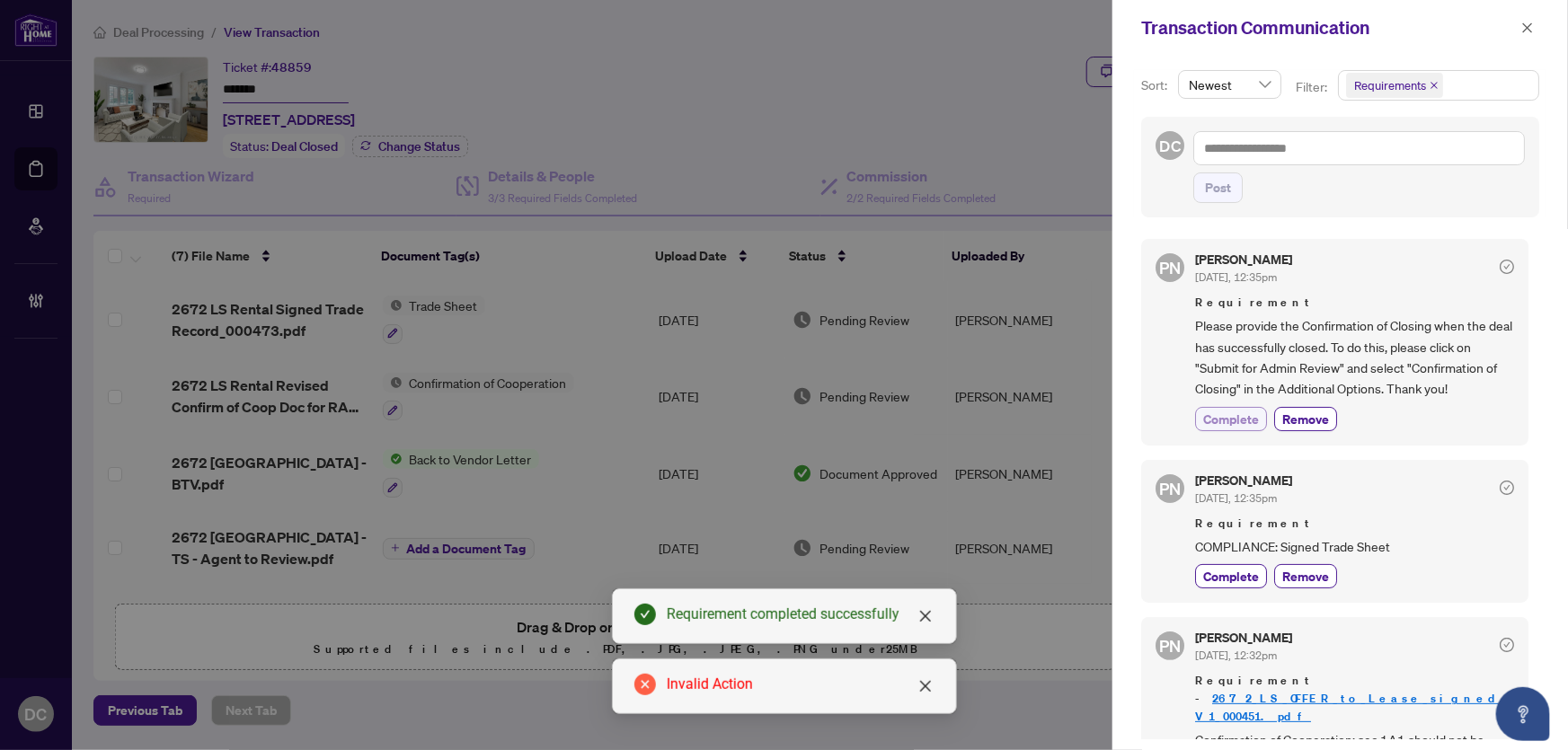
click at [1222, 417] on span "Complete" at bounding box center [1231, 419] width 56 height 19
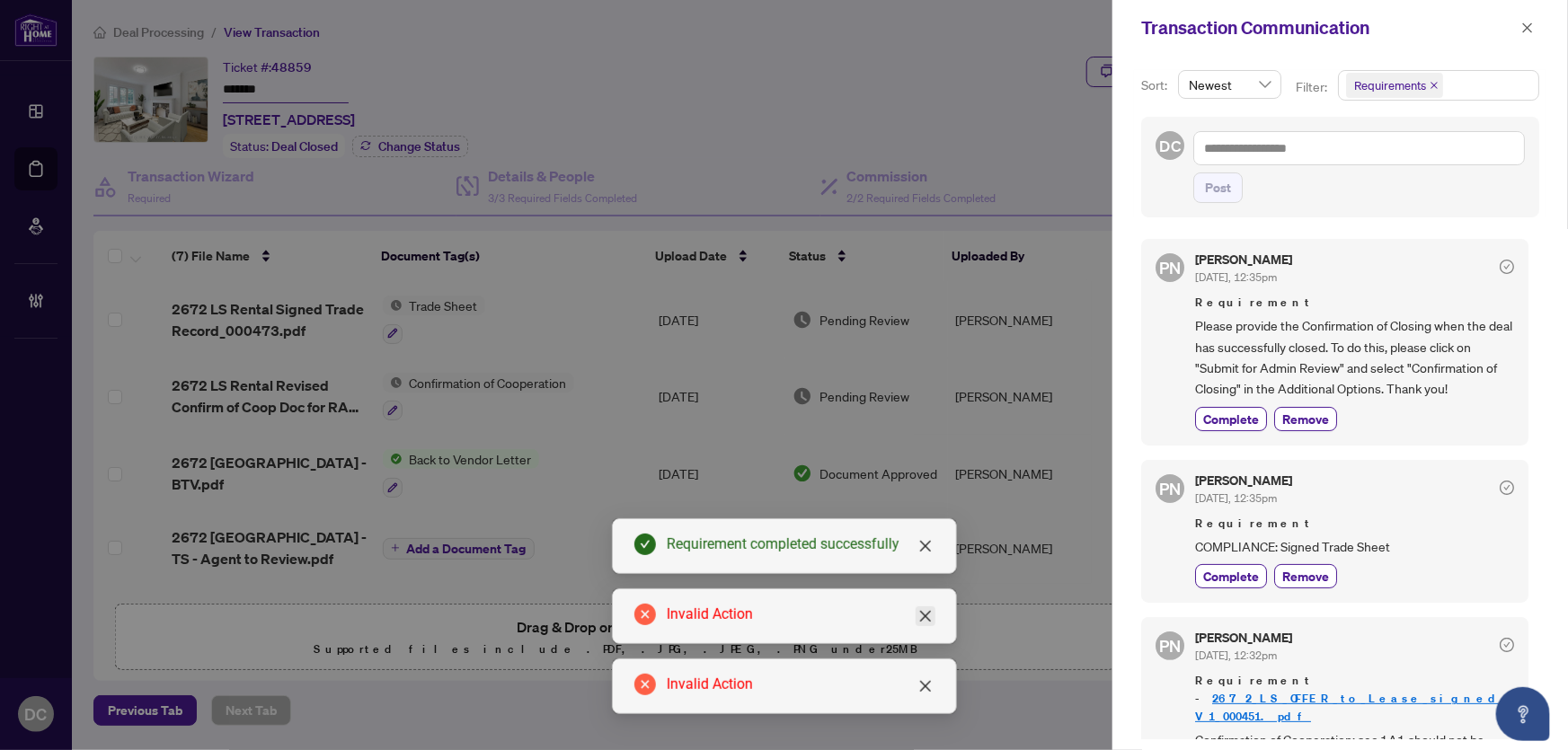
click at [930, 625] on link "Close" at bounding box center [925, 615] width 20 height 20
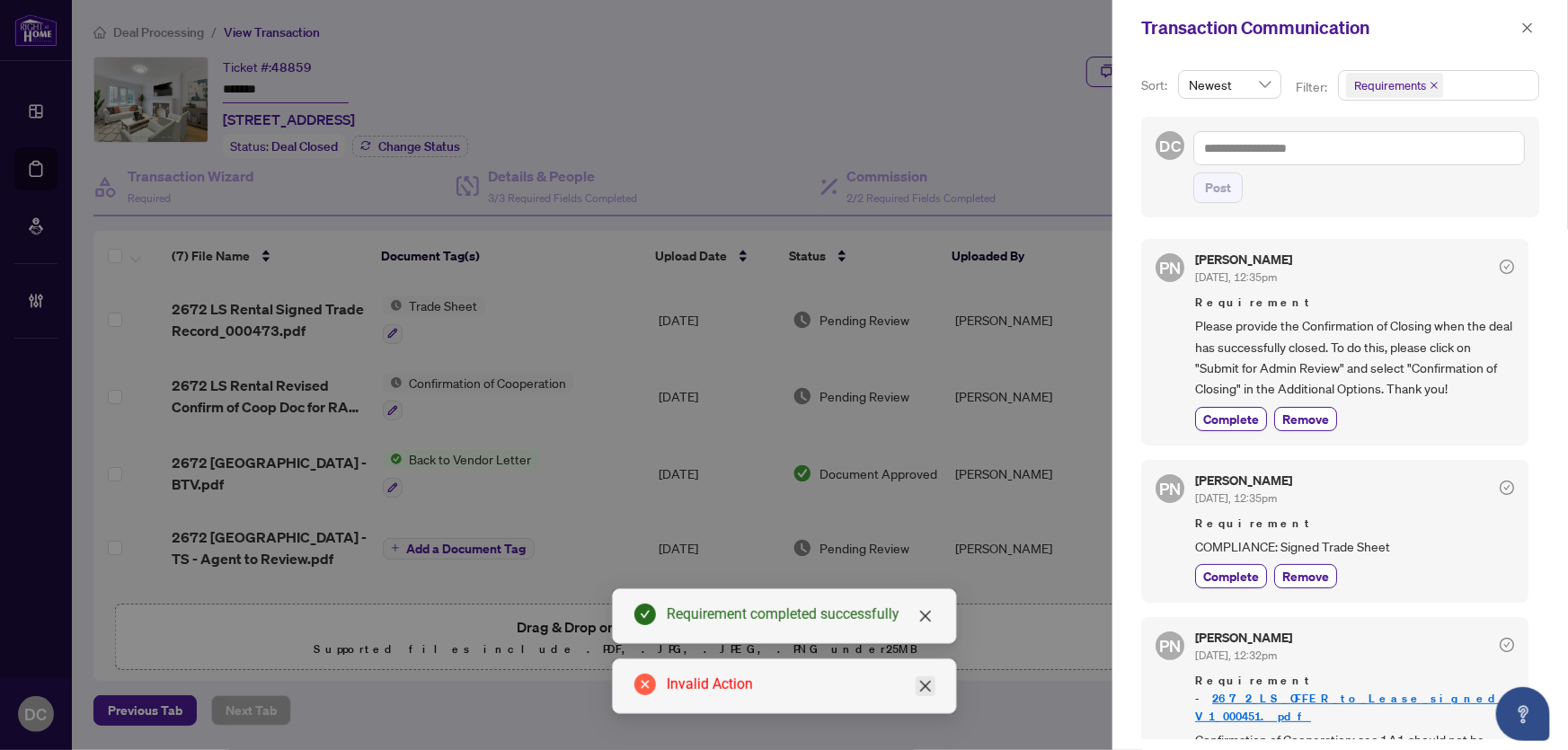
click at [927, 695] on link "Close" at bounding box center [925, 686] width 20 height 20
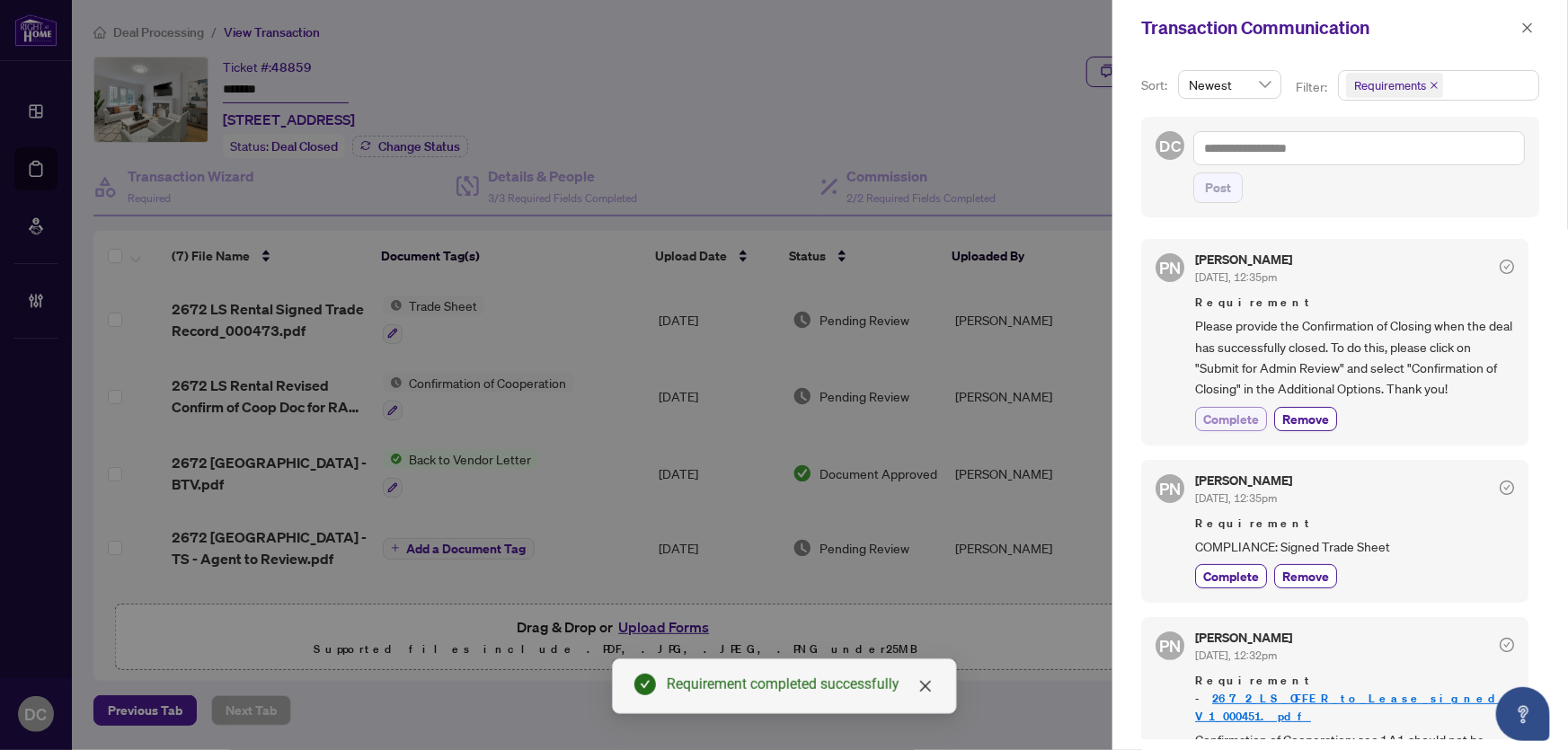
click at [1240, 417] on span "Complete" at bounding box center [1231, 419] width 56 height 19
drag, startPoint x: 1529, startPoint y: 26, endPoint x: 1454, endPoint y: 210, distance: 198.7
click at [1454, 210] on div "Transaction Communication Sort: Newest Filter: Requirements Select All Comments…" at bounding box center [1340, 375] width 455 height 750
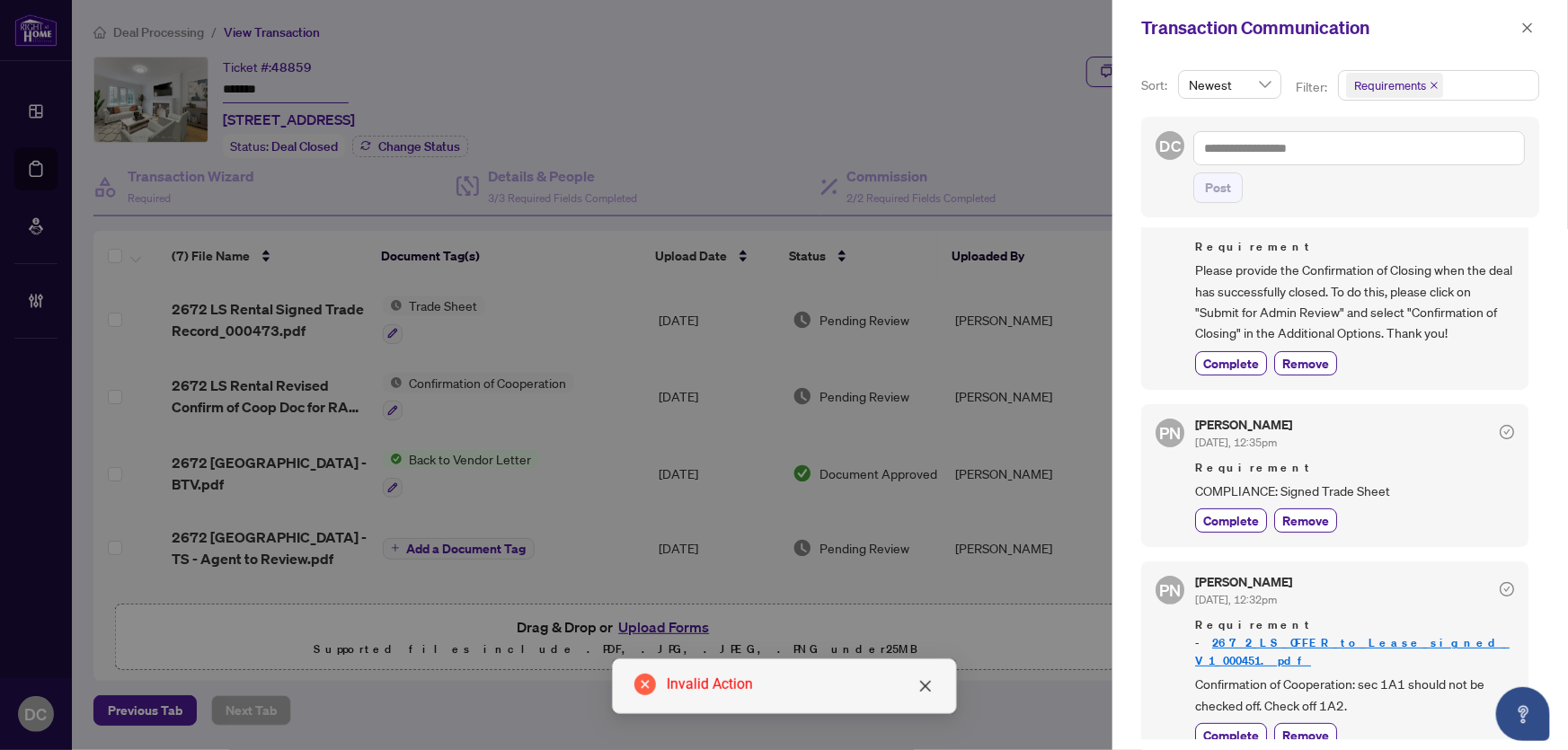
click at [1449, 81] on span "Requirements" at bounding box center [1439, 85] width 199 height 29
click at [1403, 157] on span "Comments" at bounding box center [1404, 159] width 62 height 16
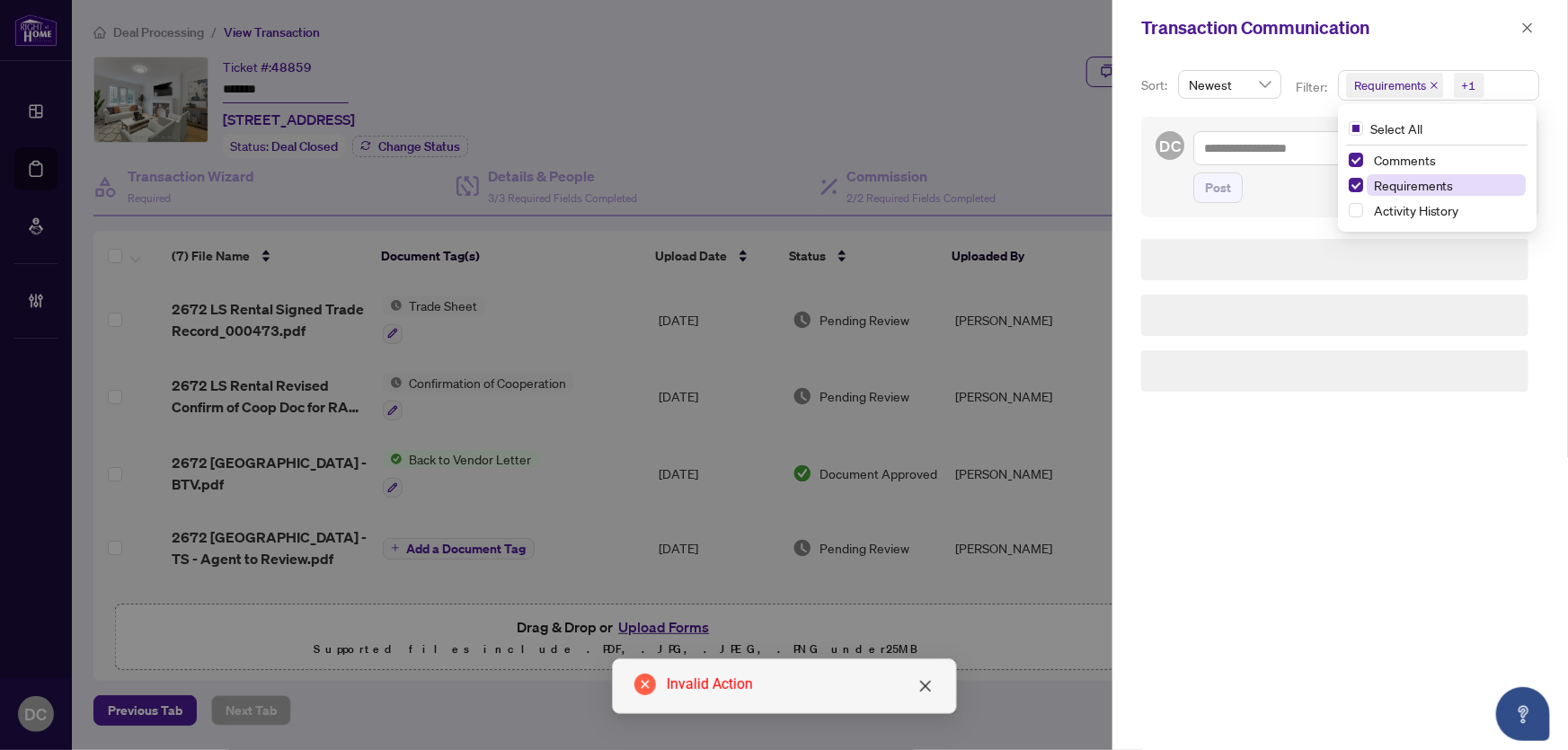
scroll to position [0, 0]
click at [1401, 186] on span "Requirements" at bounding box center [1413, 184] width 80 height 16
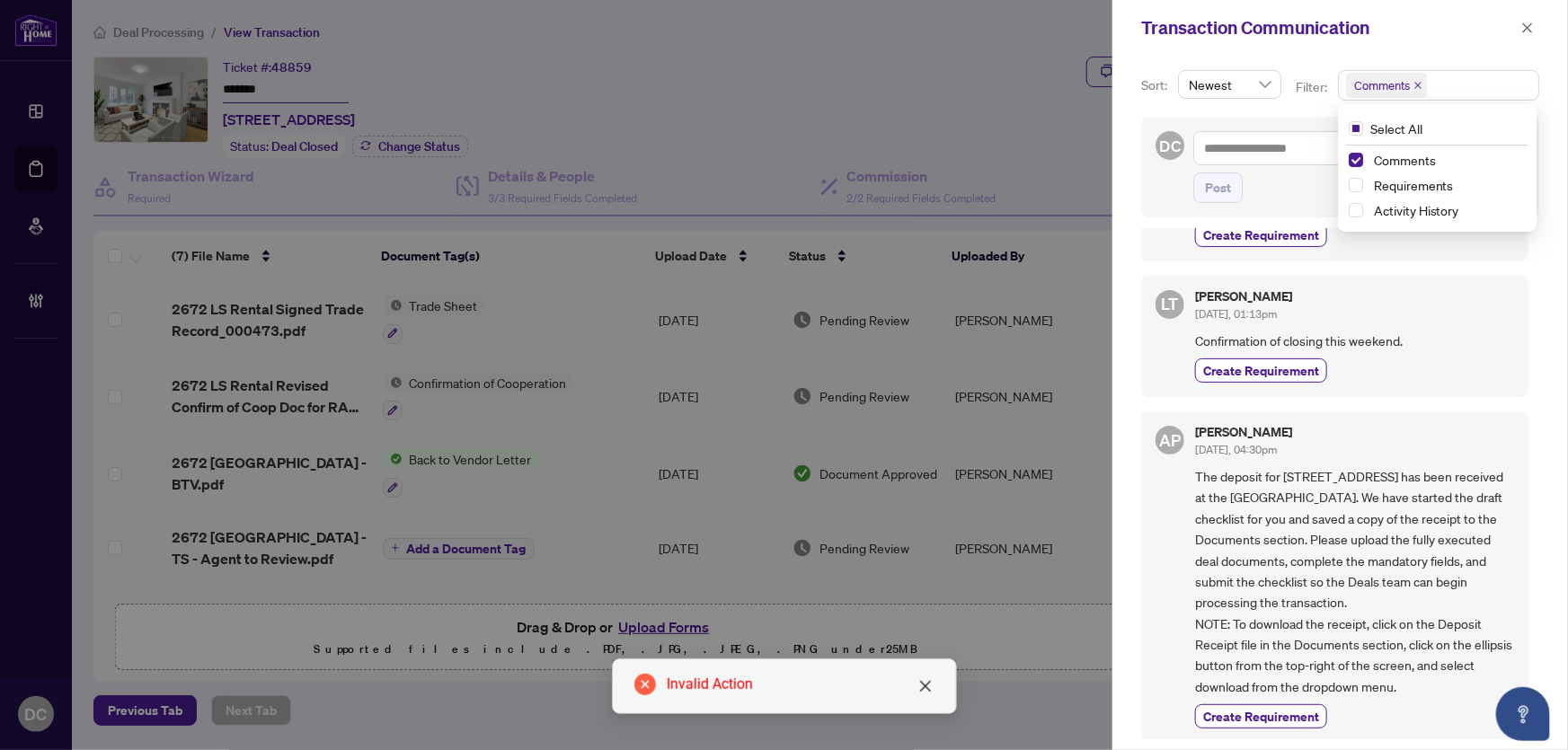
scroll to position [3, 0]
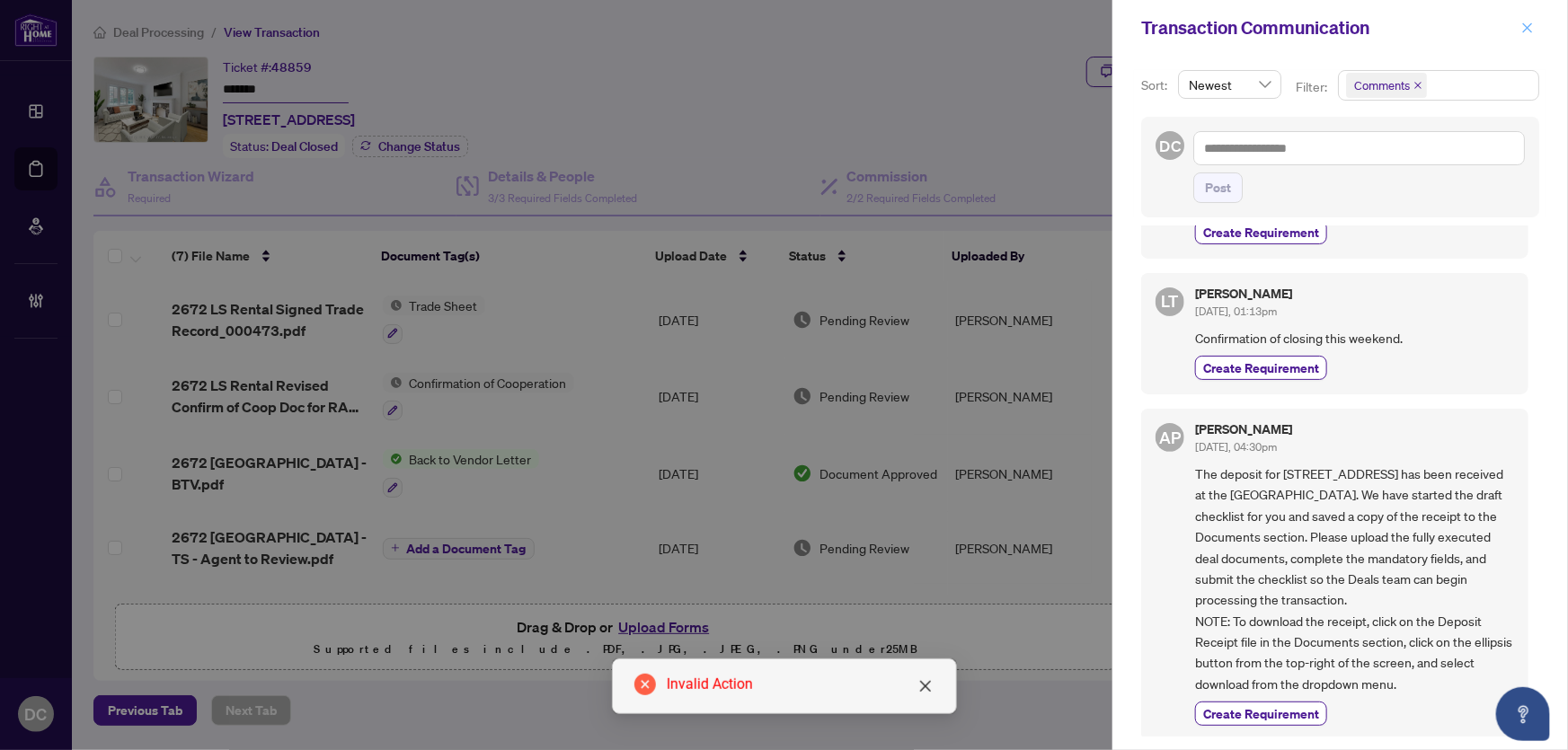
click at [1523, 28] on icon "close" at bounding box center [1528, 28] width 13 height 13
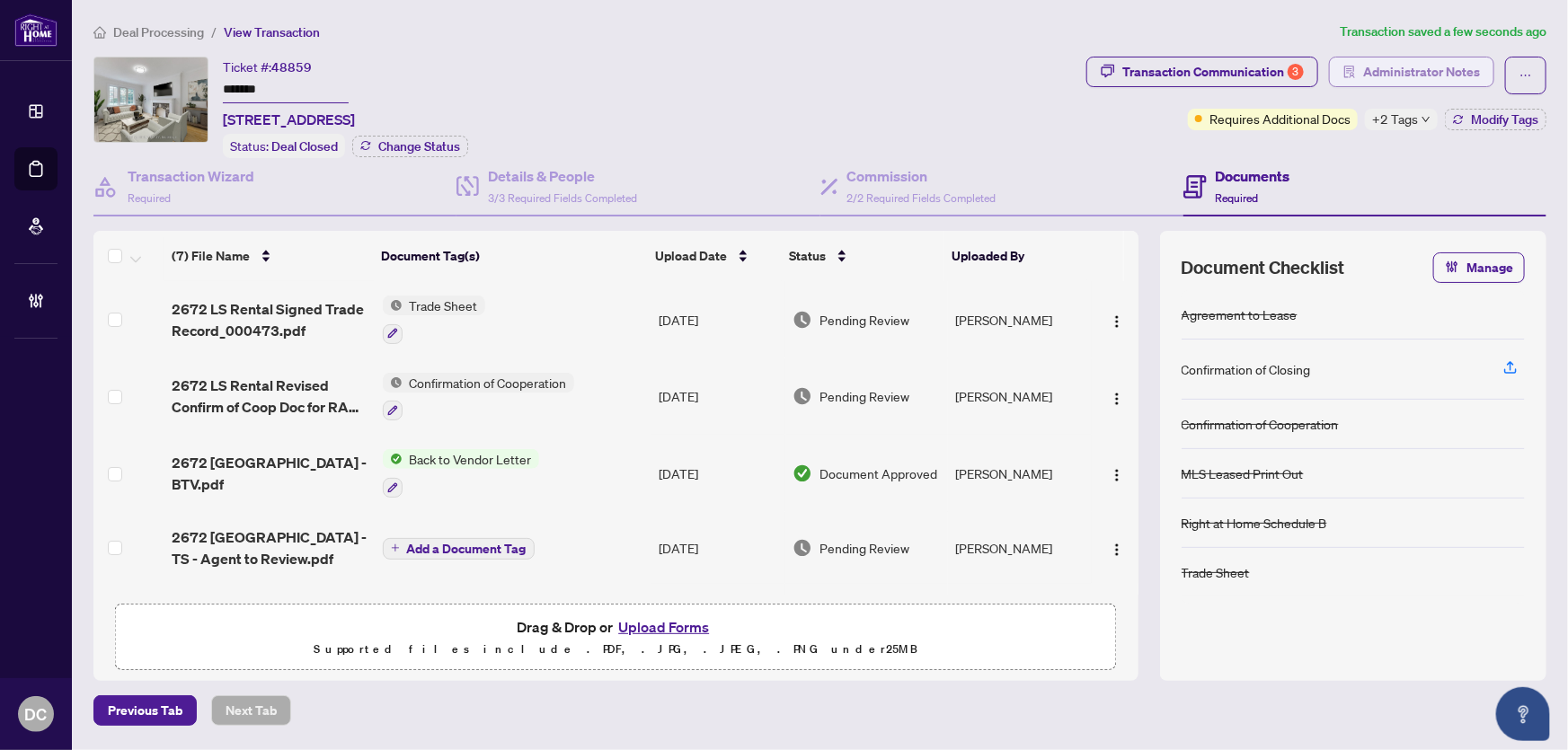
click at [1460, 69] on span "Administrator Notes" at bounding box center [1421, 72] width 116 height 29
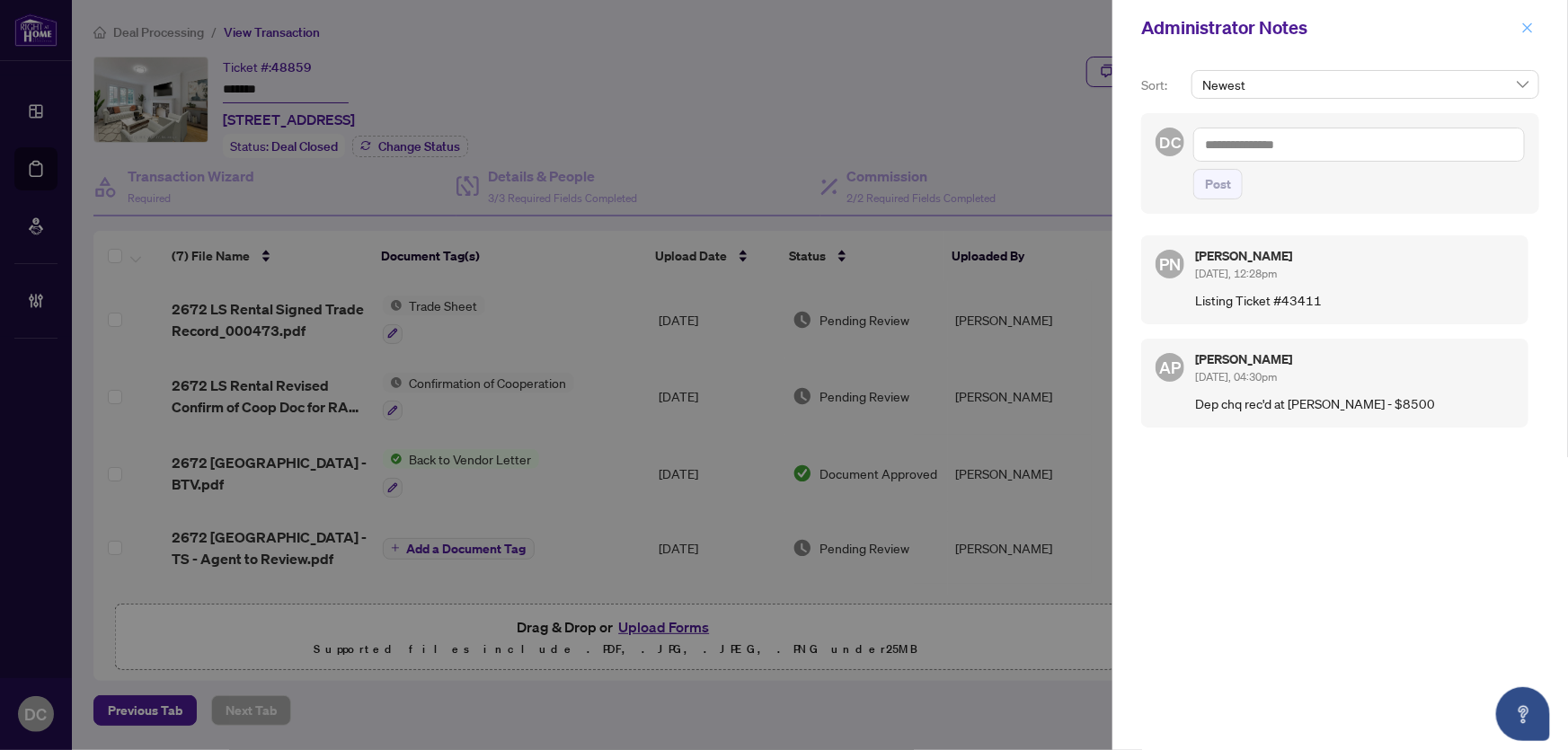
click at [1534, 33] on icon "close" at bounding box center [1528, 28] width 13 height 13
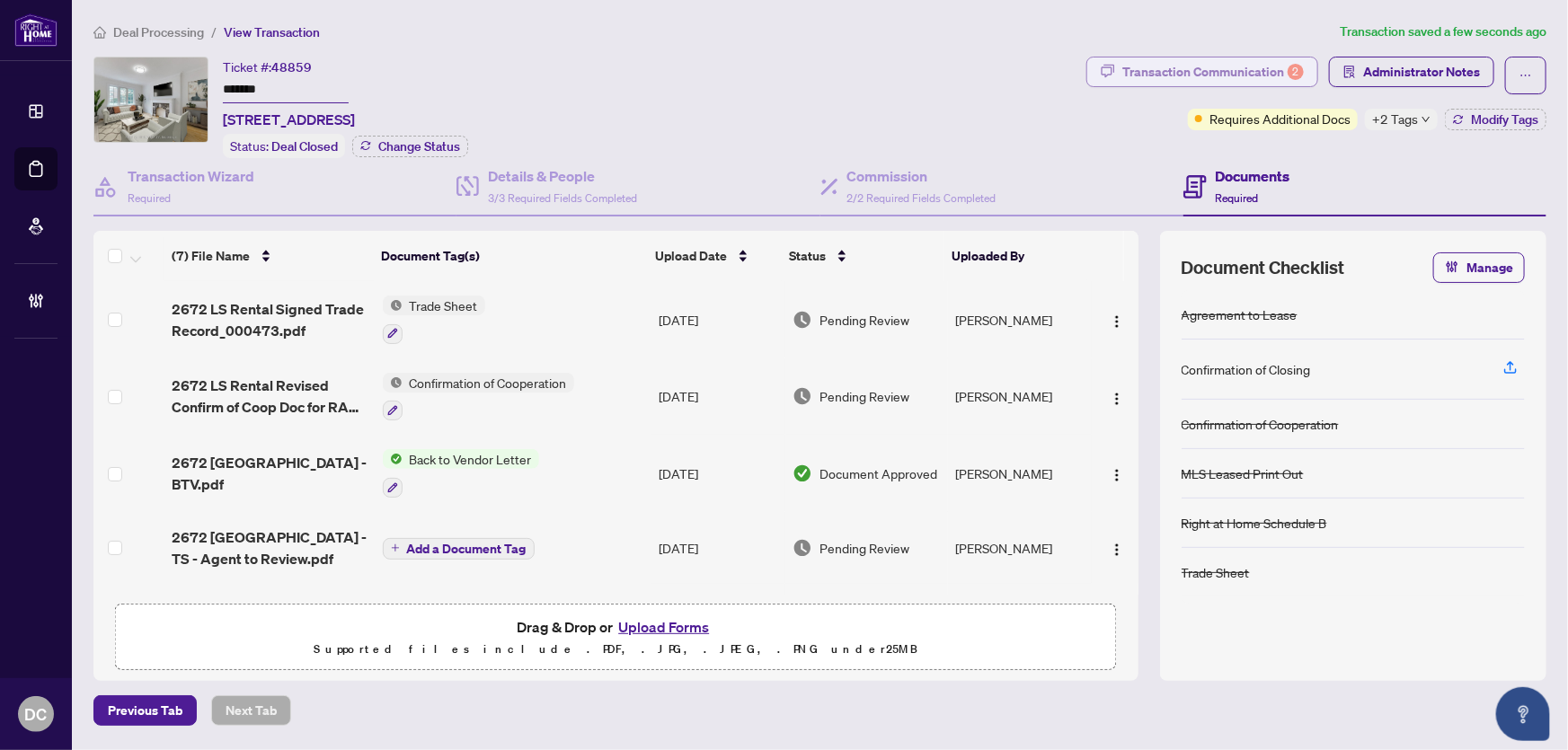
click at [1271, 70] on div "Transaction Communication 2" at bounding box center [1212, 72] width 182 height 29
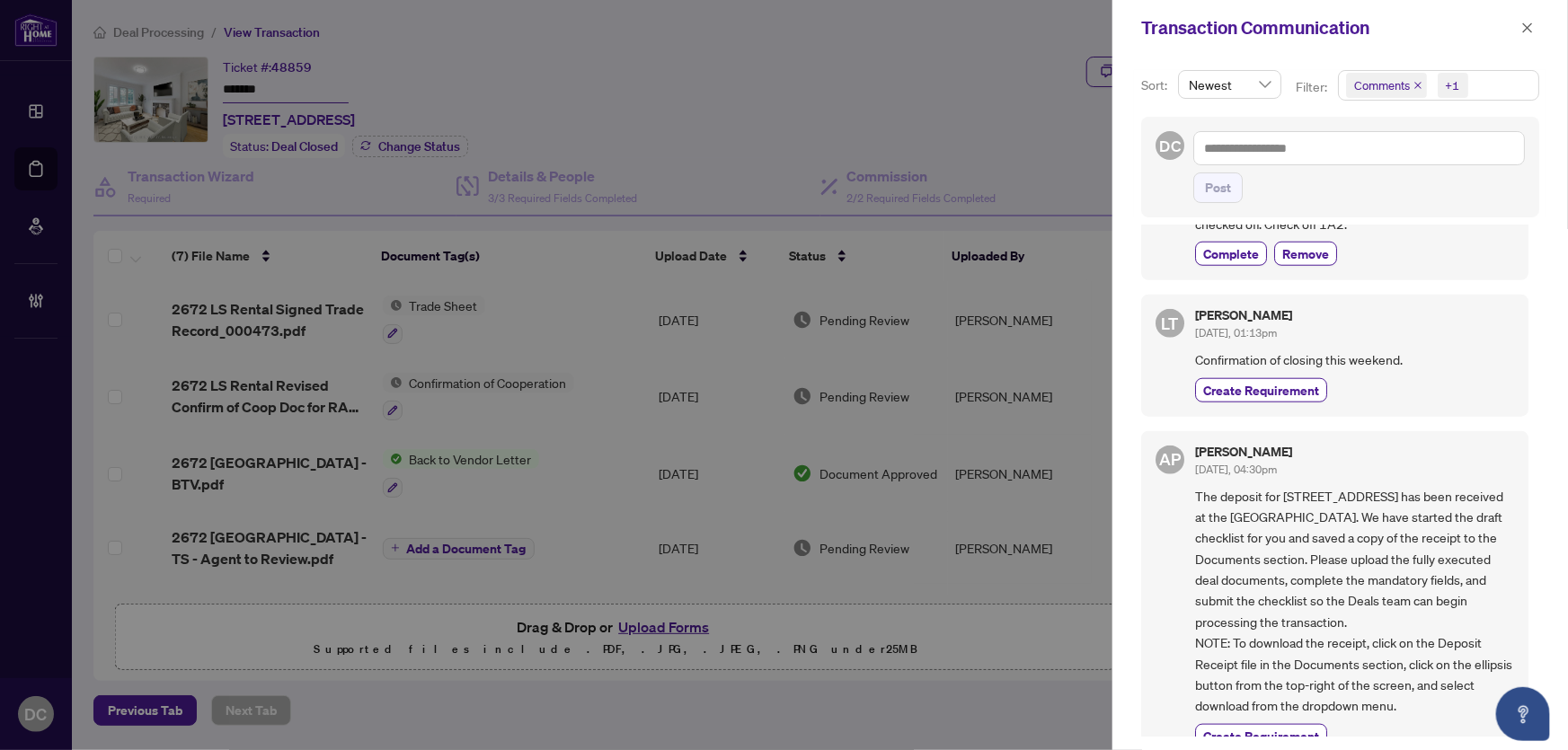
scroll to position [880, 0]
drag, startPoint x: 1534, startPoint y: 23, endPoint x: 1476, endPoint y: 38, distance: 59.9
click at [1533, 23] on icon "close" at bounding box center [1528, 28] width 13 height 13
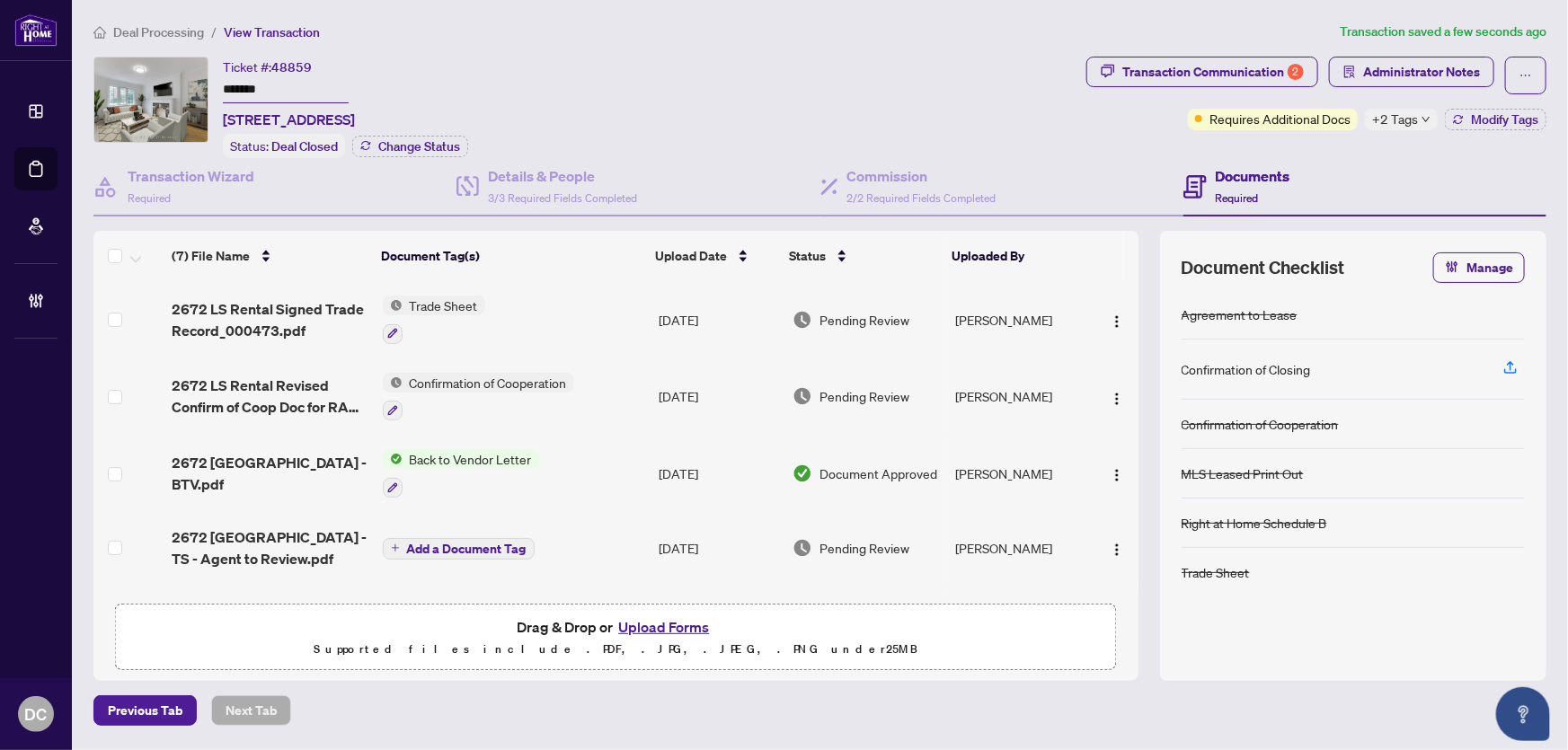
click at [577, 313] on td "Trade Sheet" at bounding box center [513, 319] width 276 height 77
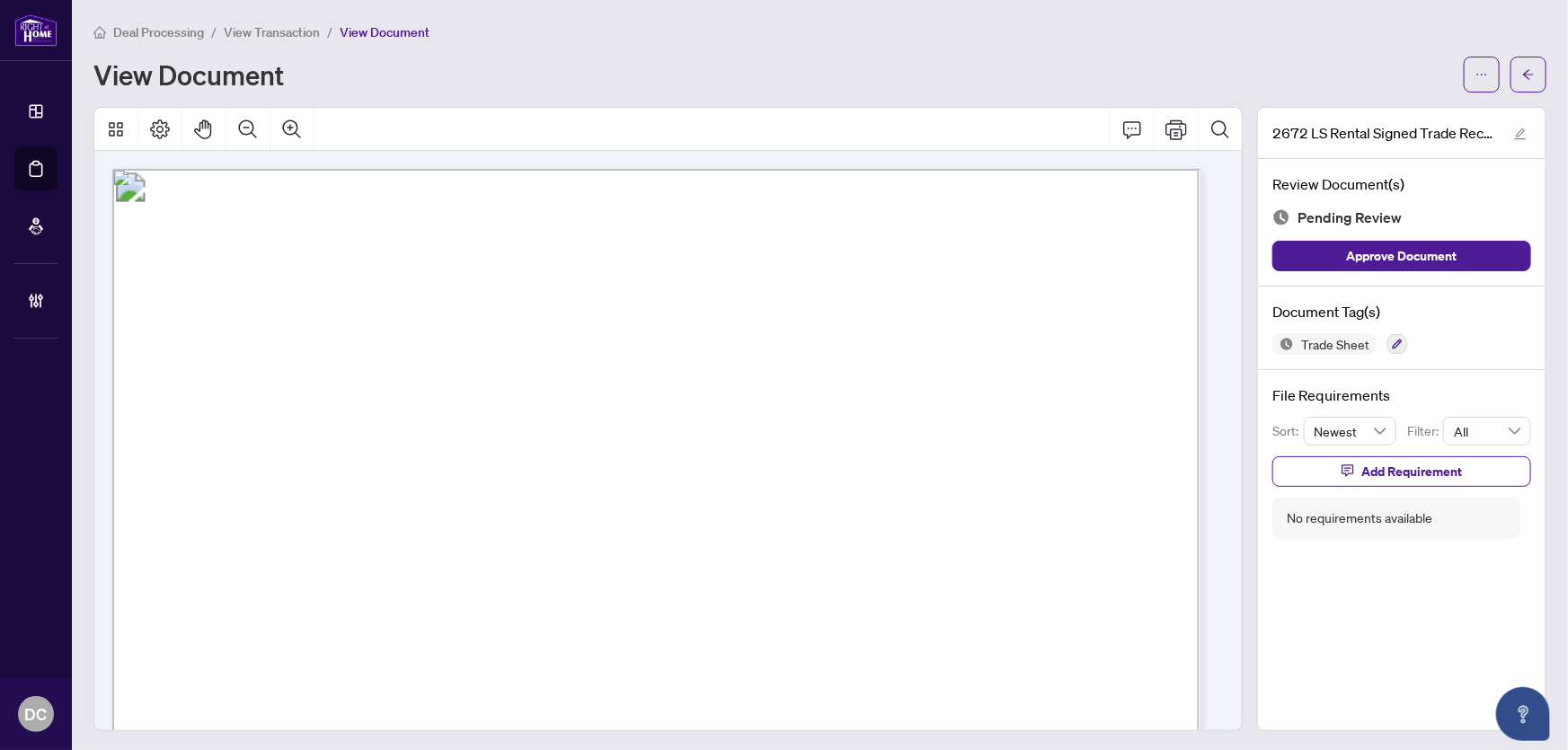
scroll to position [408, 0]
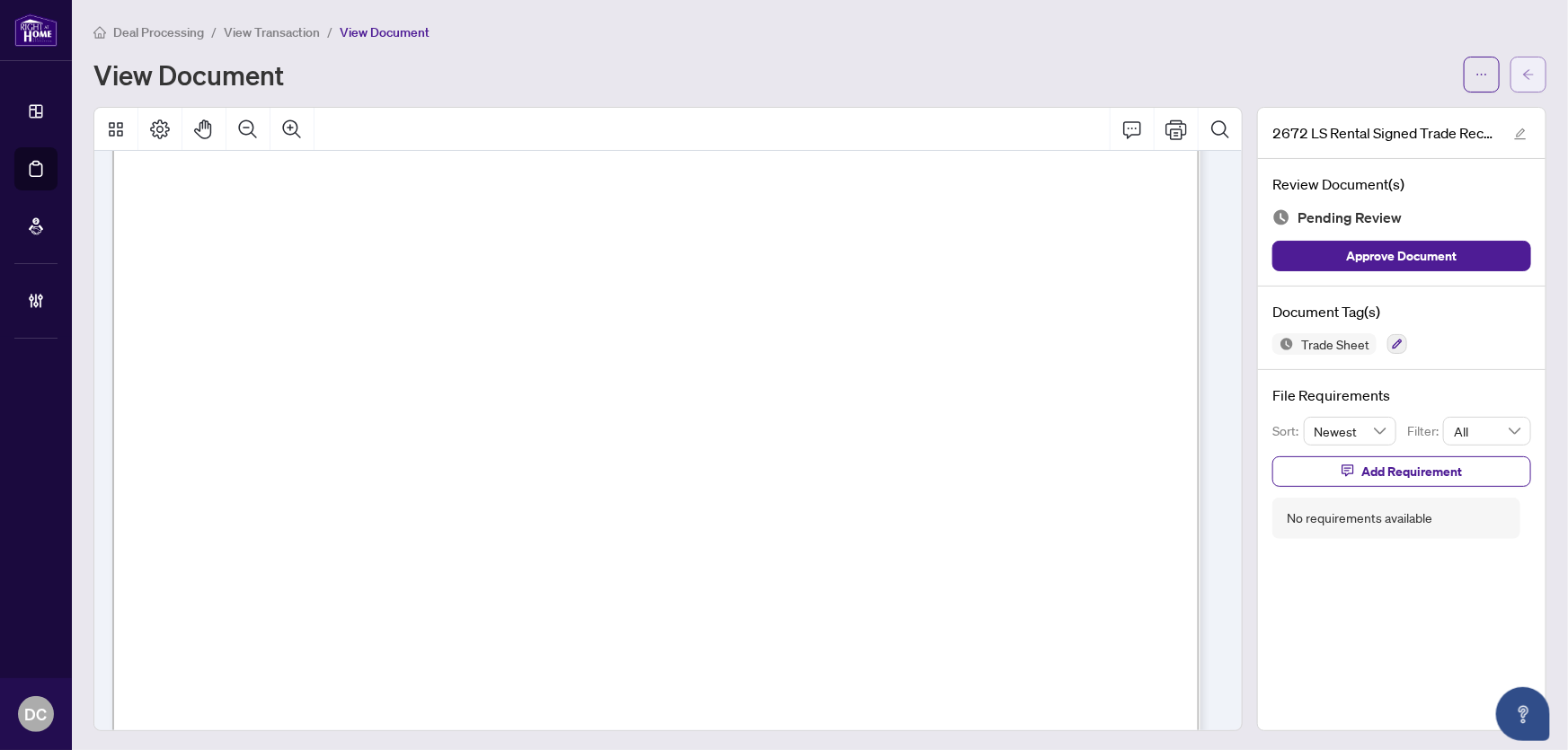
click at [1527, 78] on button "button" at bounding box center [1528, 74] width 36 height 36
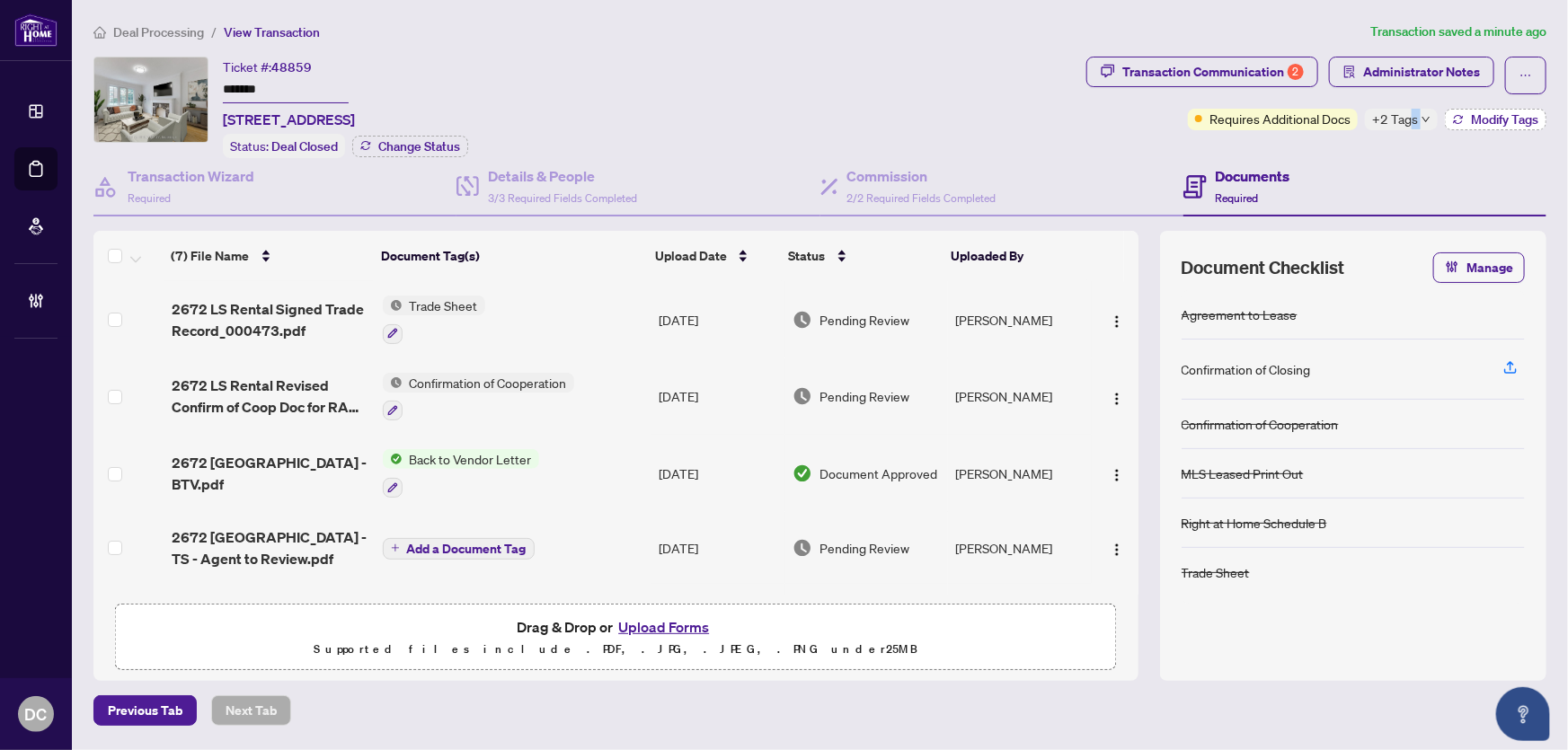
drag, startPoint x: 1410, startPoint y: 116, endPoint x: 1460, endPoint y: 116, distance: 50.0
click at [1460, 116] on div "Requires Additional Docs +2 Tags Modify Tags" at bounding box center [1367, 119] width 358 height 21
click at [1464, 116] on button "Modify Tags" at bounding box center [1495, 119] width 101 height 21
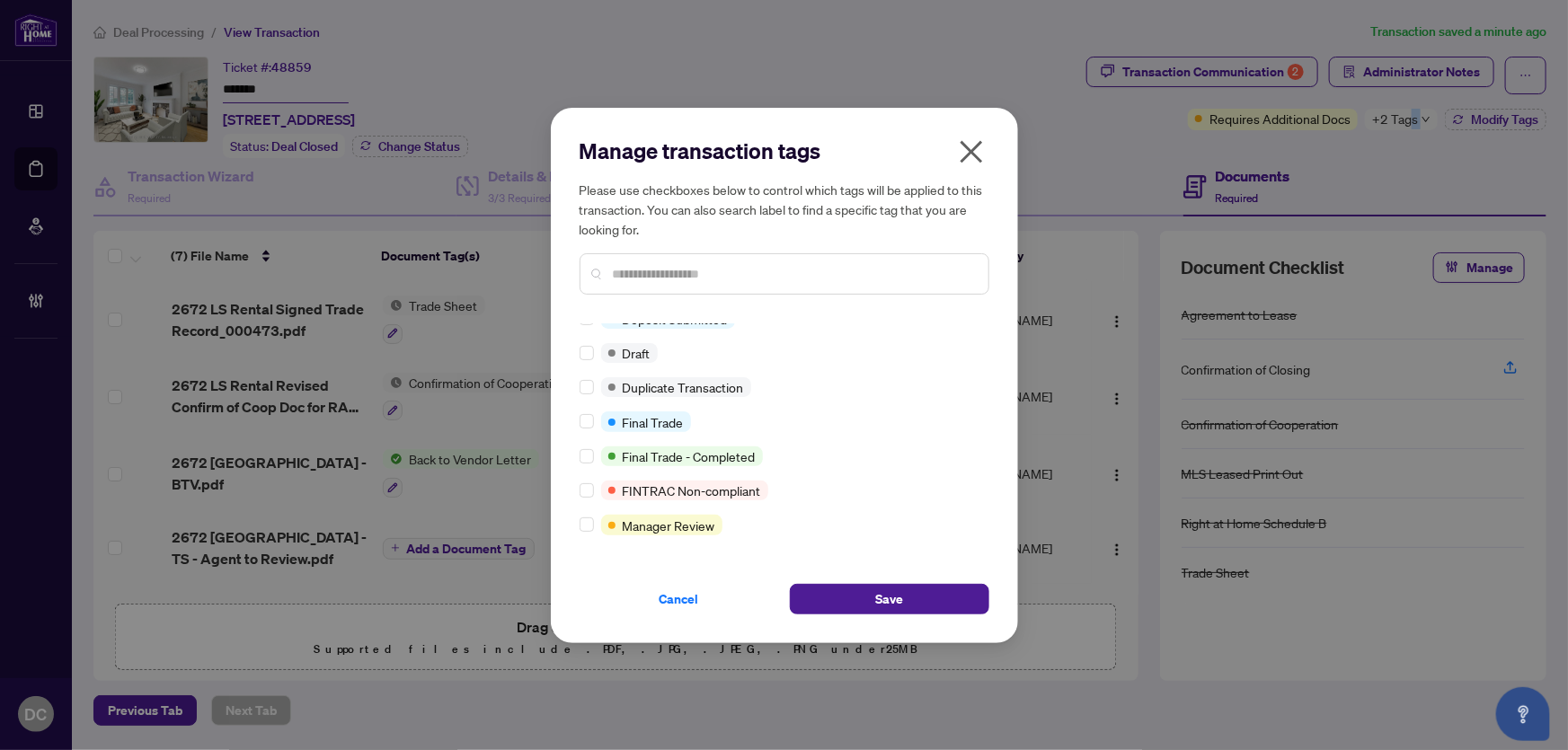
scroll to position [408, 0]
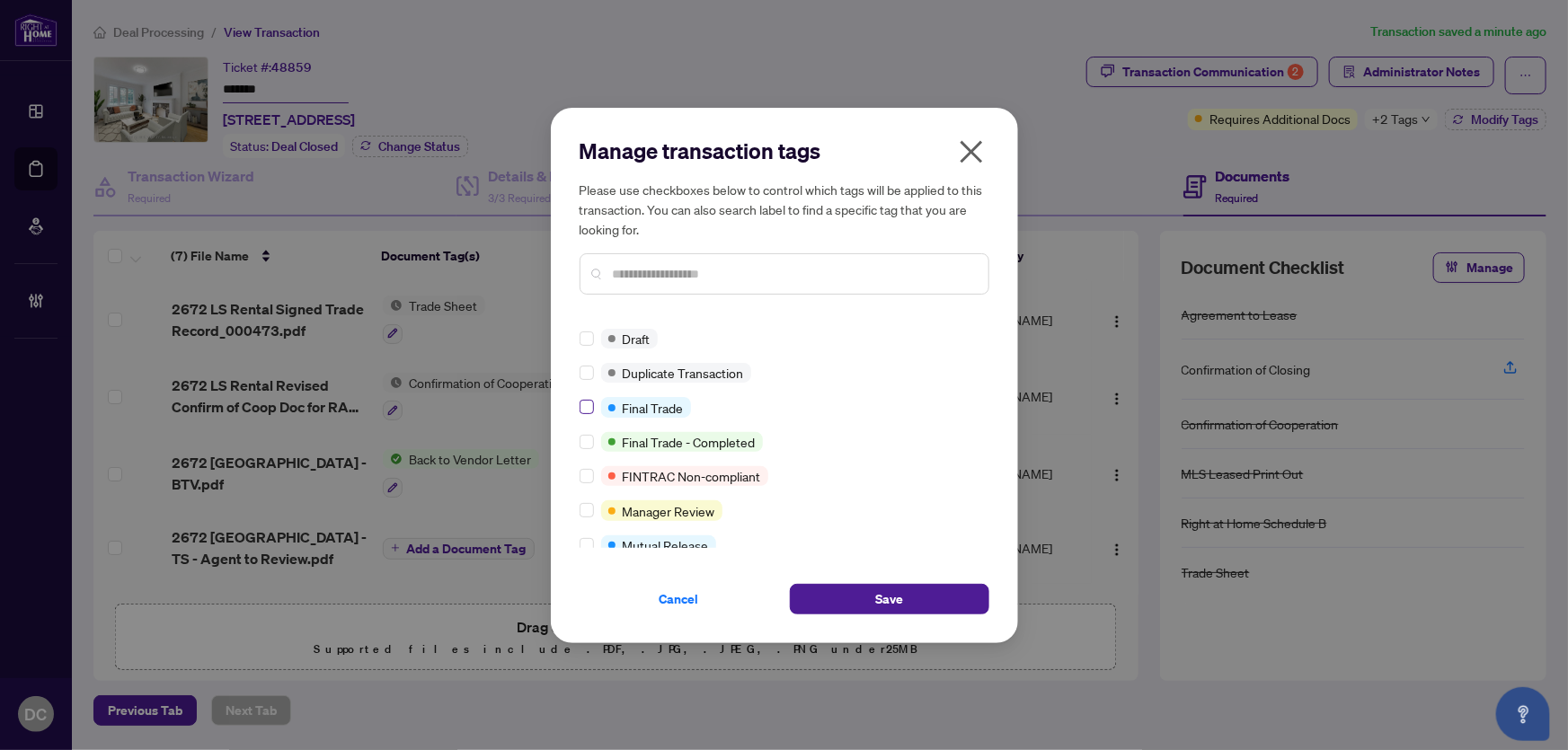
click at [584, 397] on label at bounding box center [586, 407] width 14 height 20
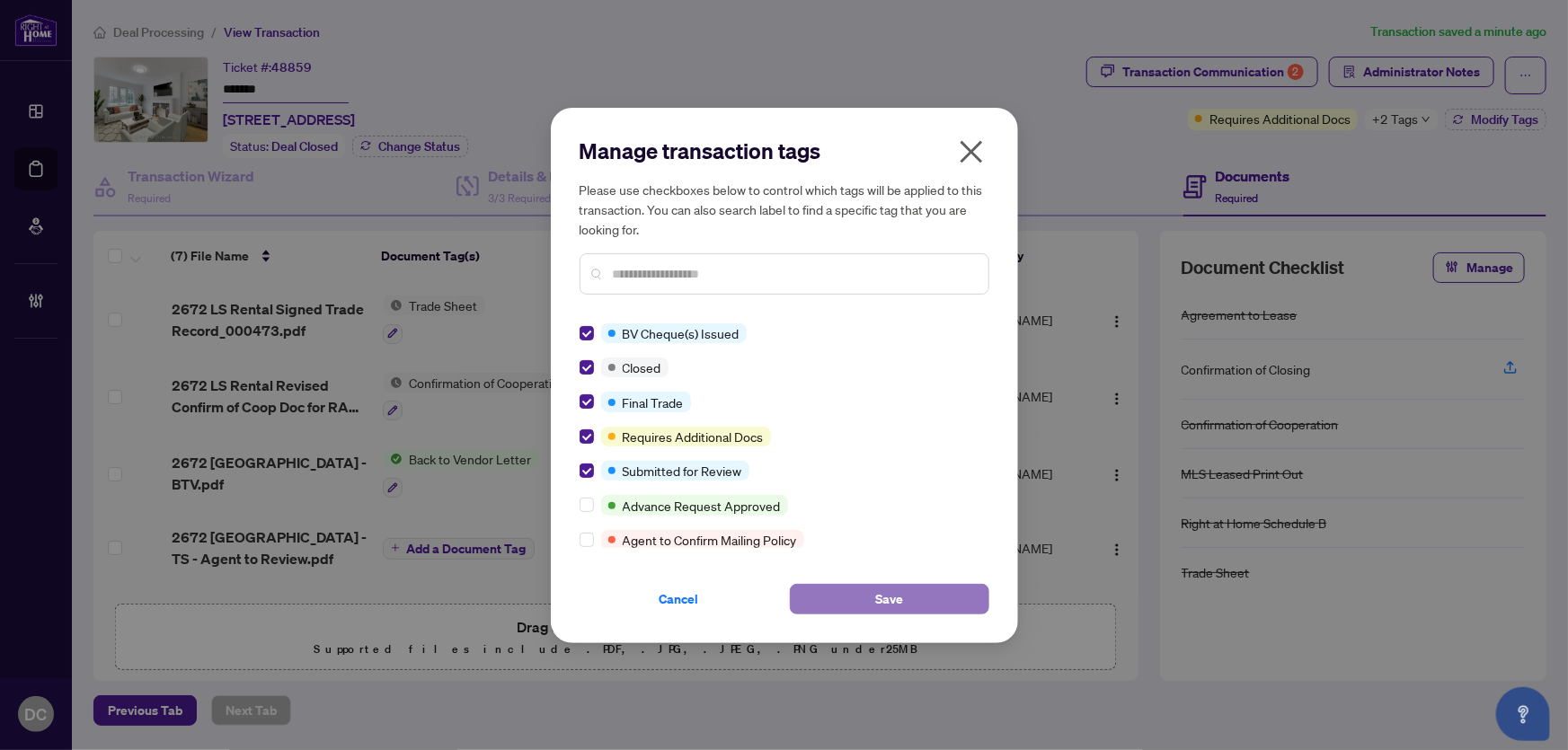
click at [888, 603] on span "Save" at bounding box center [889, 598] width 28 height 29
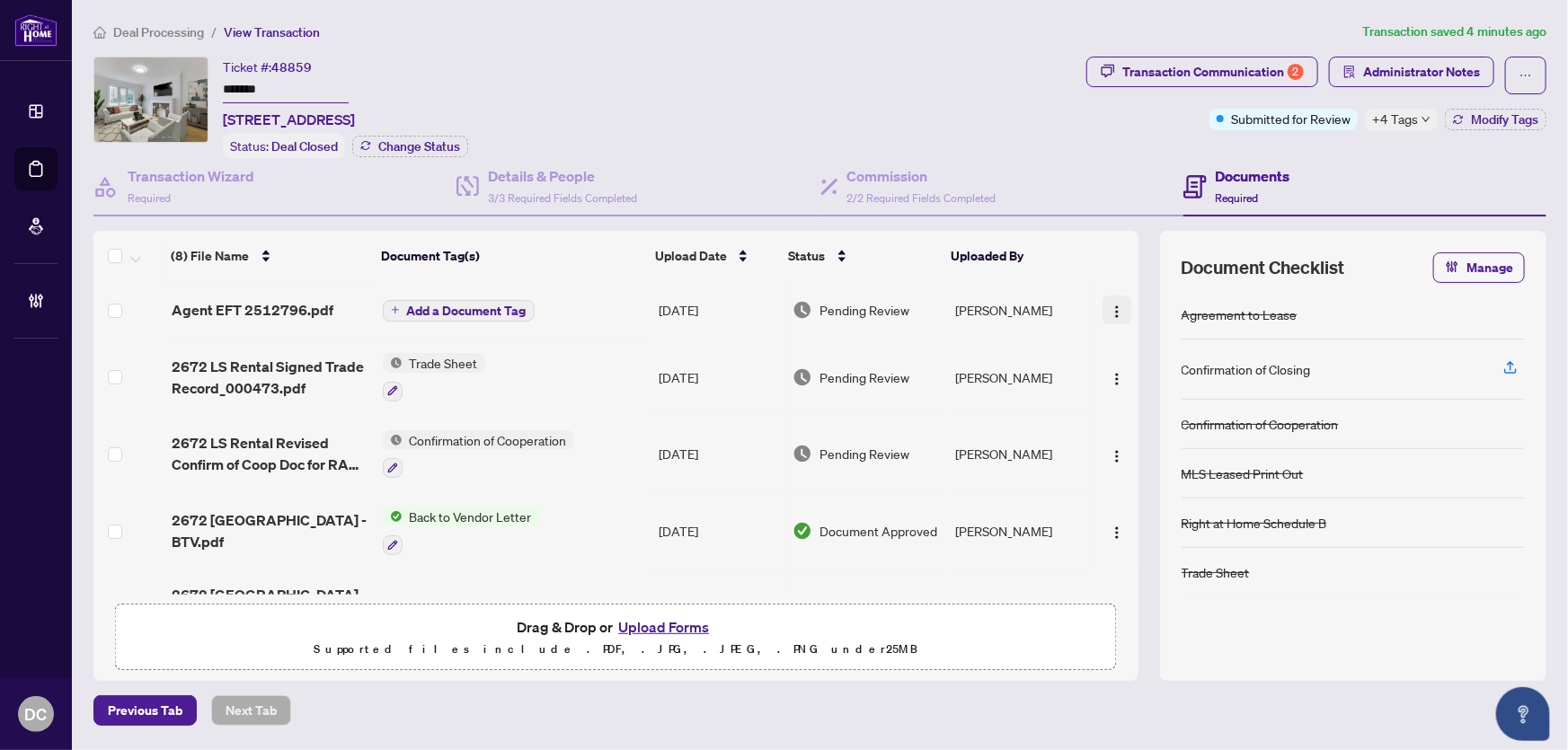
click at [1110, 306] on img "button" at bounding box center [1116, 311] width 14 height 14
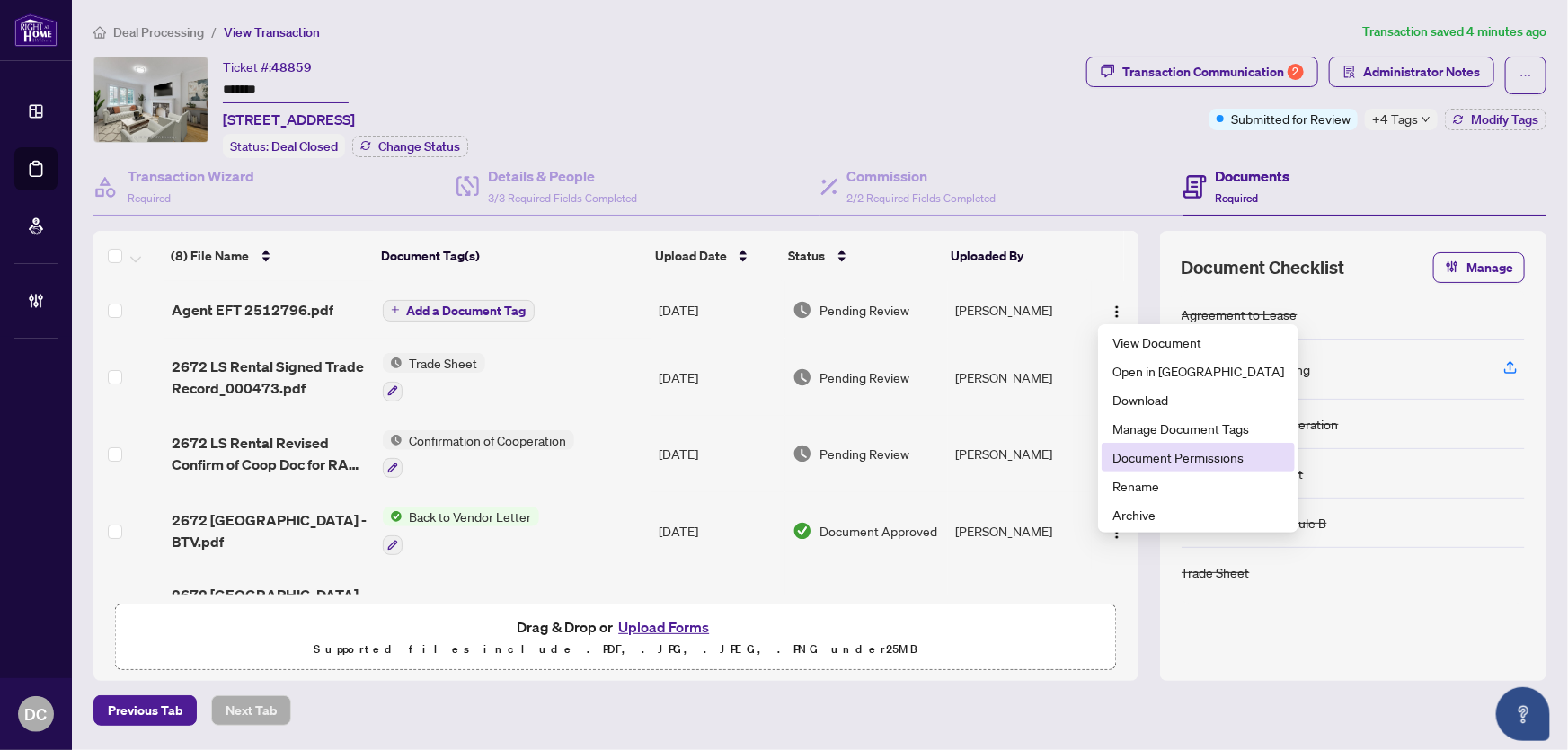
click at [1129, 456] on span "Document Permissions" at bounding box center [1198, 457] width 171 height 20
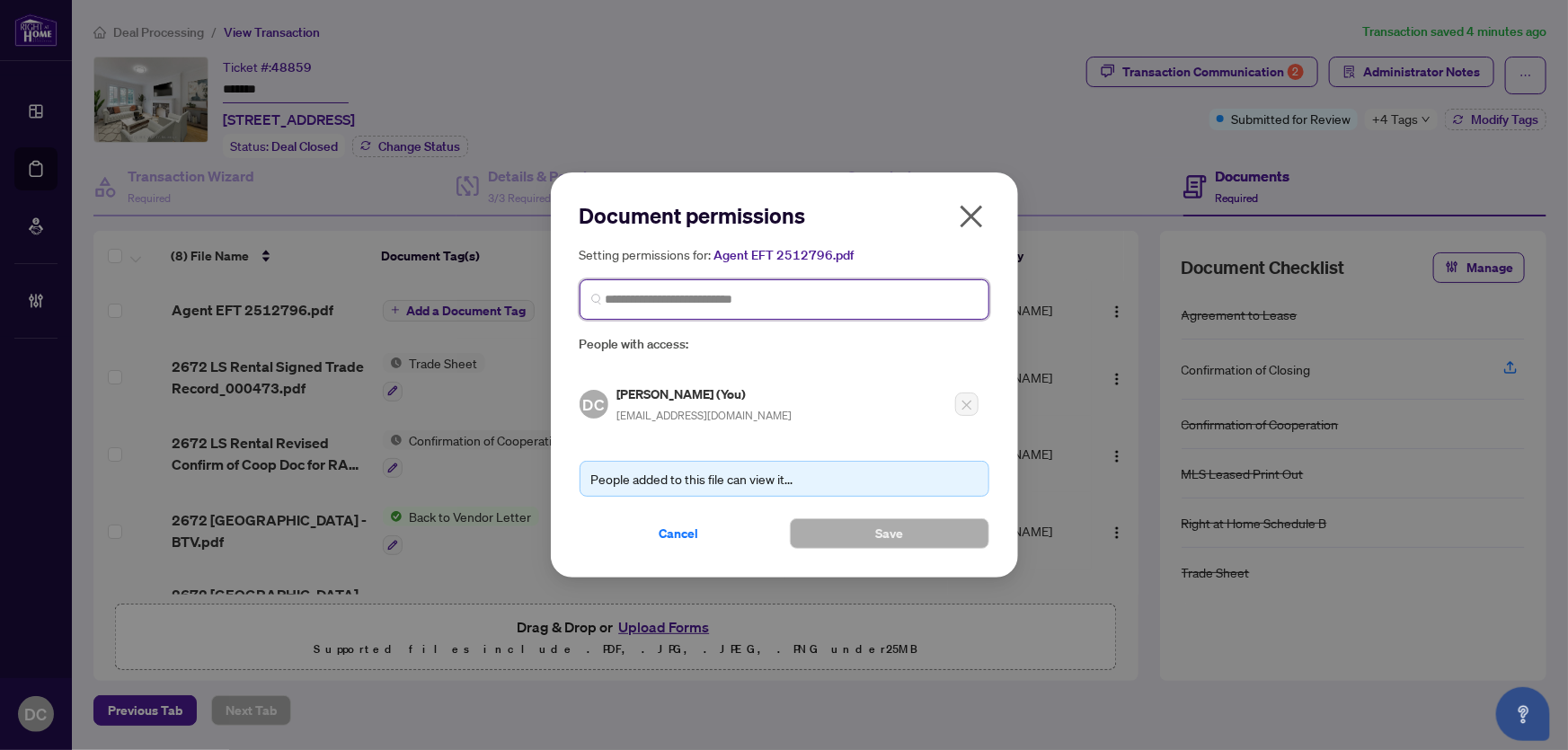
click at [710, 298] on input "search" at bounding box center [791, 300] width 372 height 19
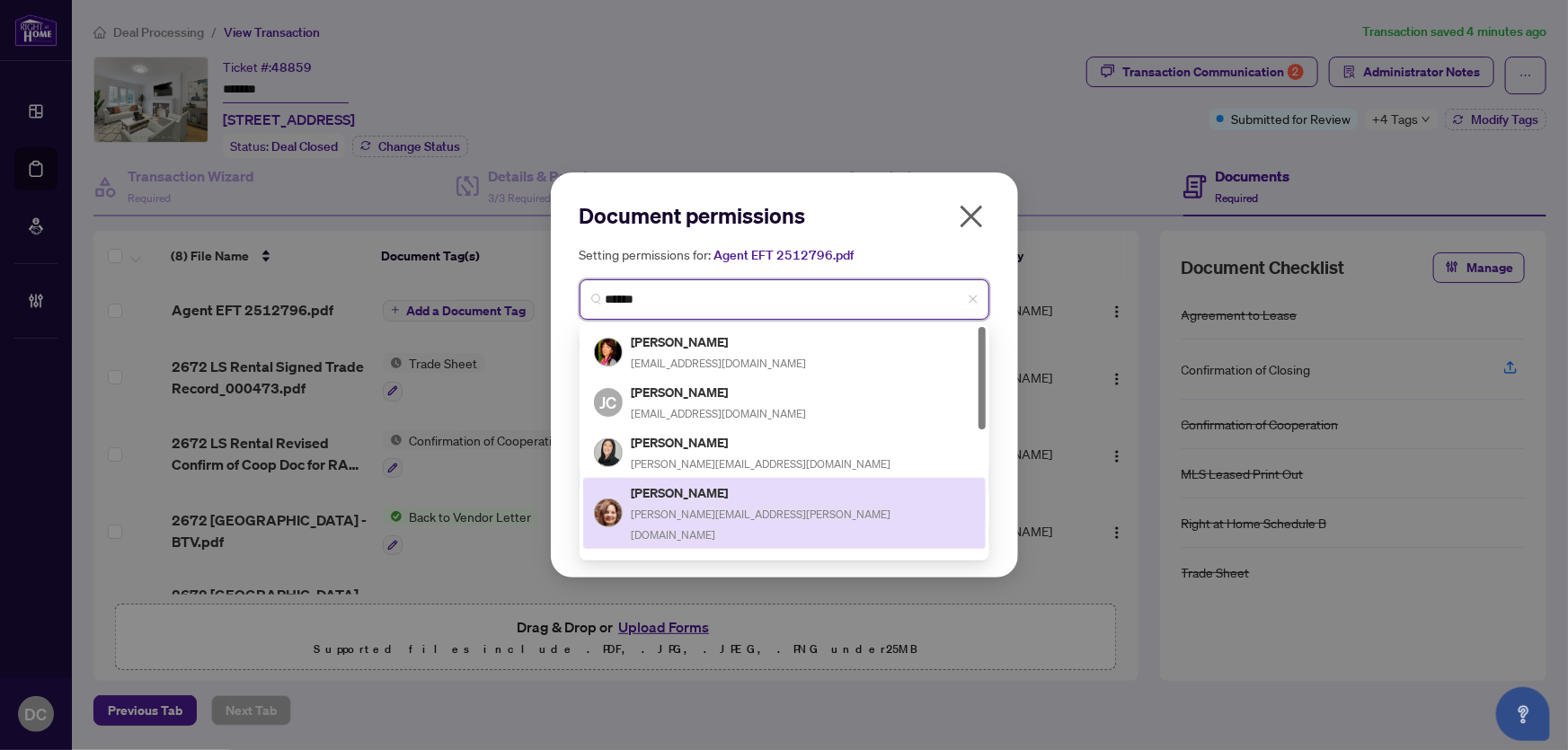
type input "*******"
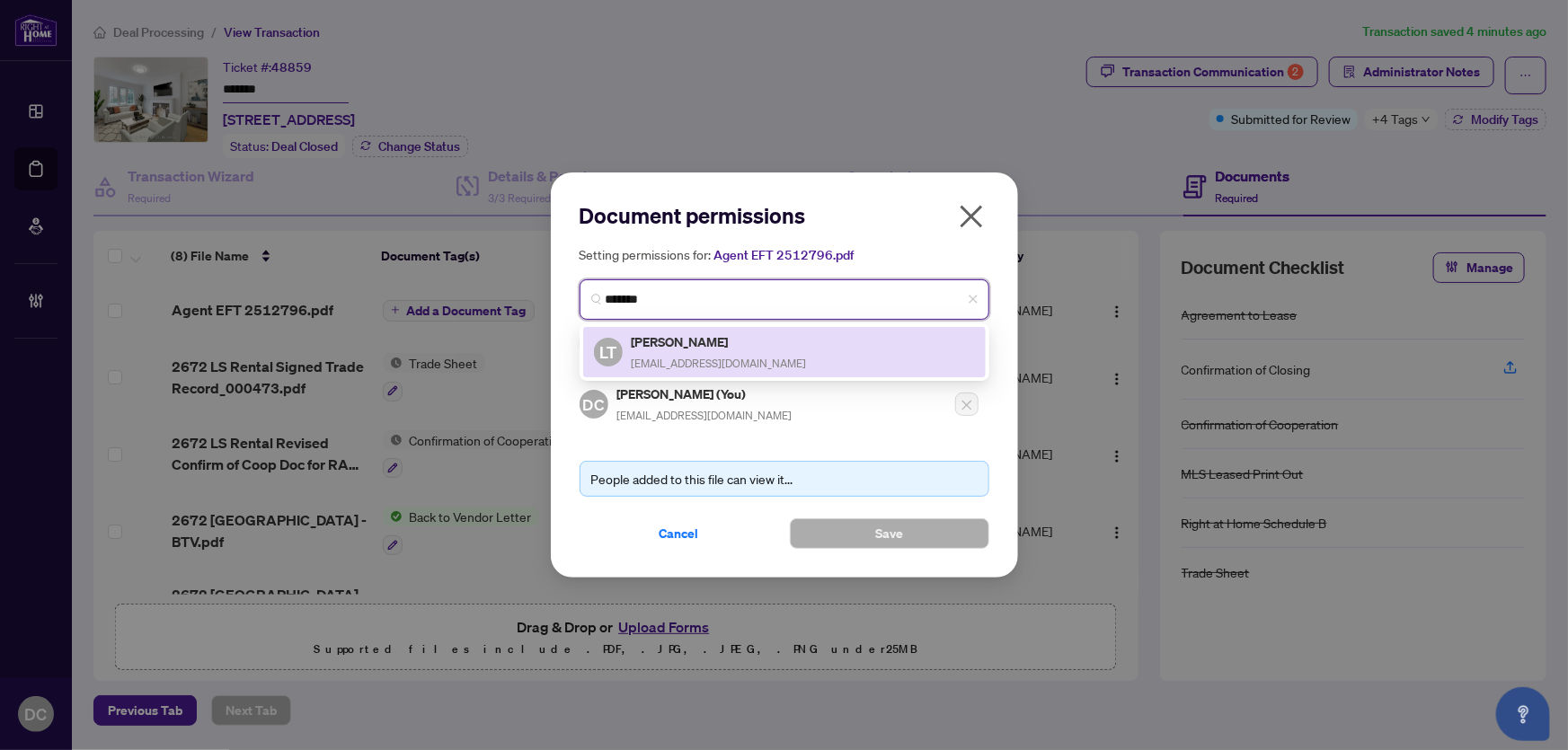
click at [743, 360] on div "LT Lynn Tribbling ltribbling@gmail.com" at bounding box center [784, 352] width 381 height 41
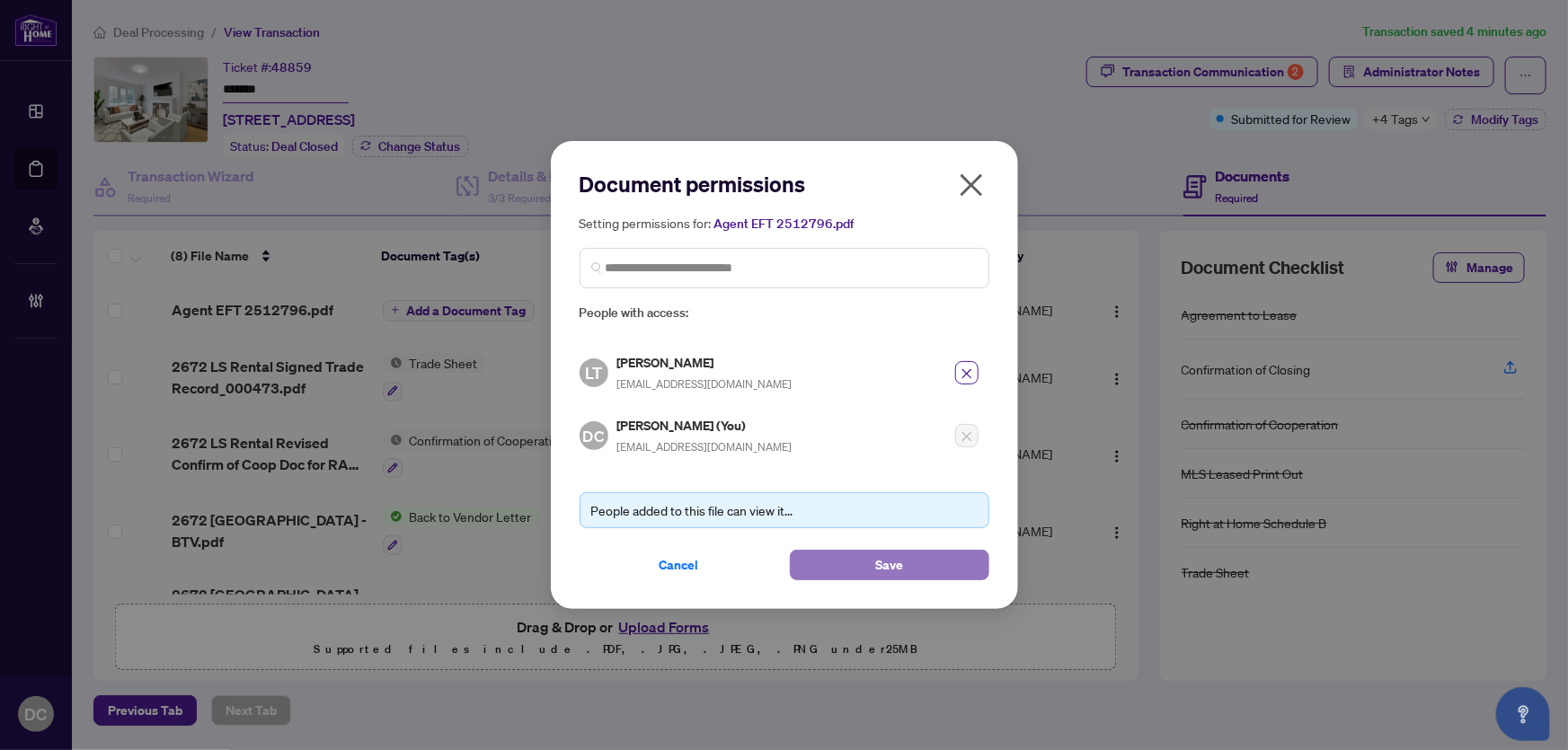
click at [818, 569] on button "Save" at bounding box center [889, 565] width 199 height 31
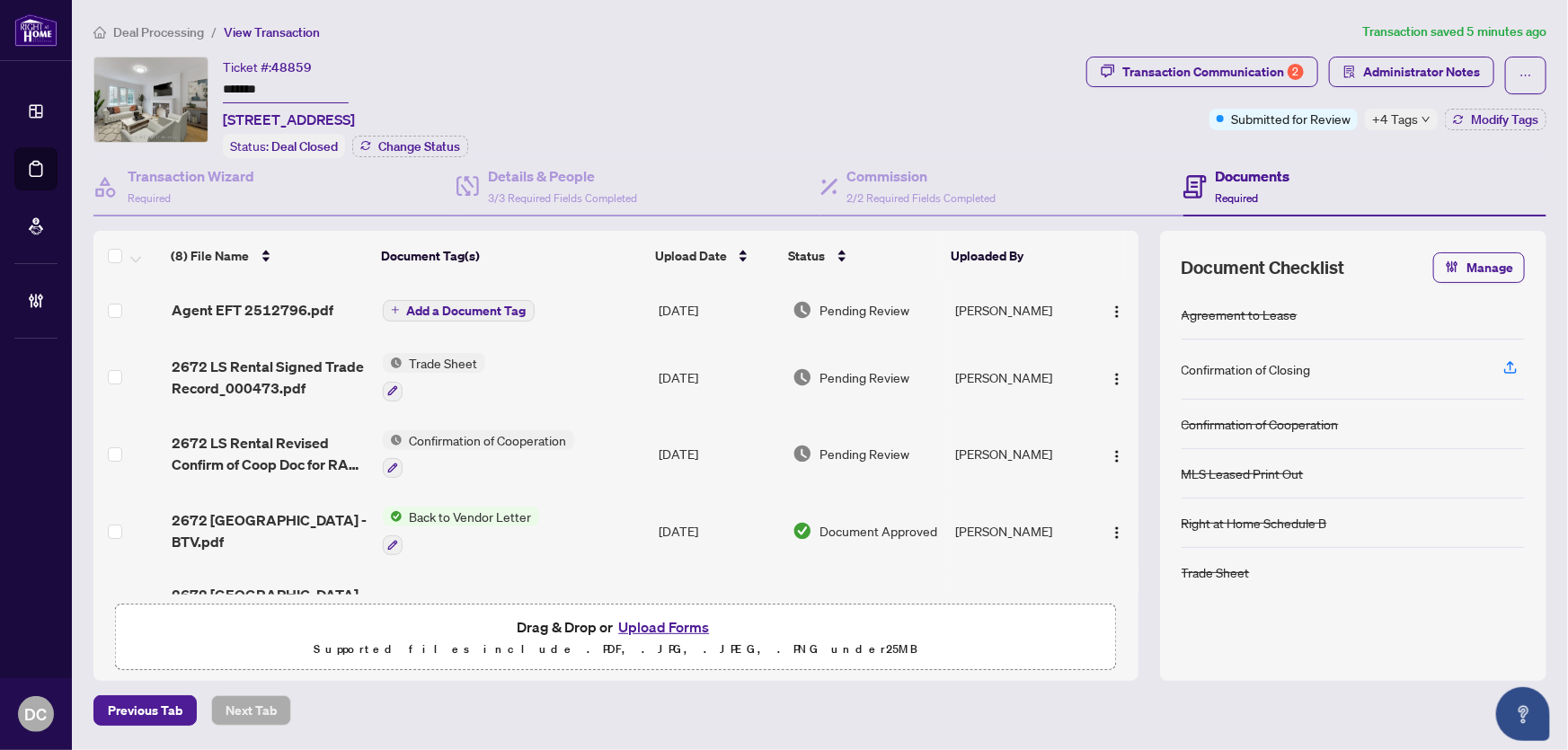
drag, startPoint x: 475, startPoint y: 701, endPoint x: 1411, endPoint y: 213, distance: 1055.6
click at [475, 701] on div "Previous Tab Next Tab" at bounding box center [819, 710] width 1453 height 31
click at [1390, 68] on span "Administrator Notes" at bounding box center [1421, 72] width 116 height 29
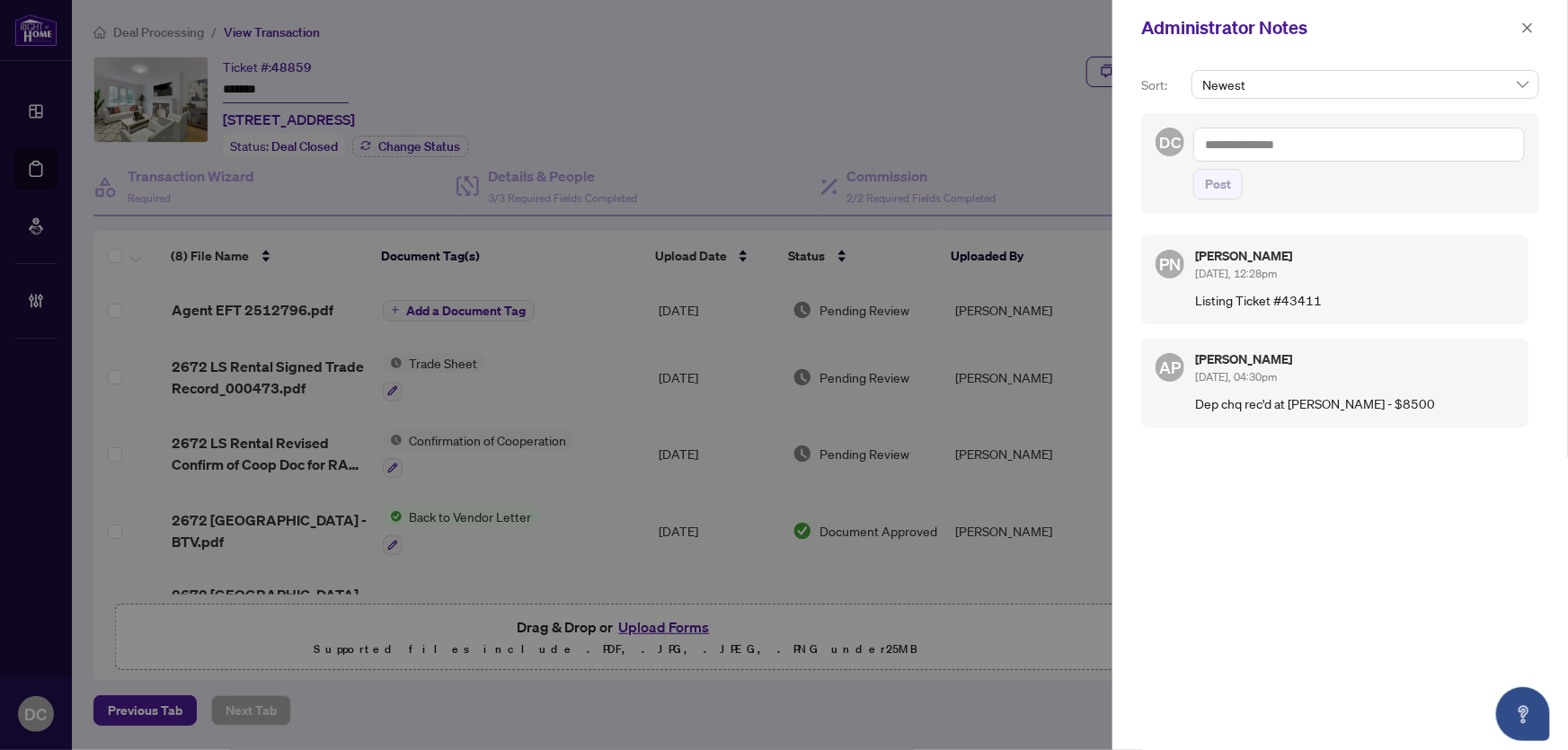
click at [1500, 145] on textarea at bounding box center [1359, 144] width 331 height 34
paste textarea "**********"
type textarea "**********"
drag, startPoint x: 1223, startPoint y: 184, endPoint x: 1277, endPoint y: 153, distance: 62.3
click at [1224, 182] on span "Post" at bounding box center [1218, 183] width 26 height 29
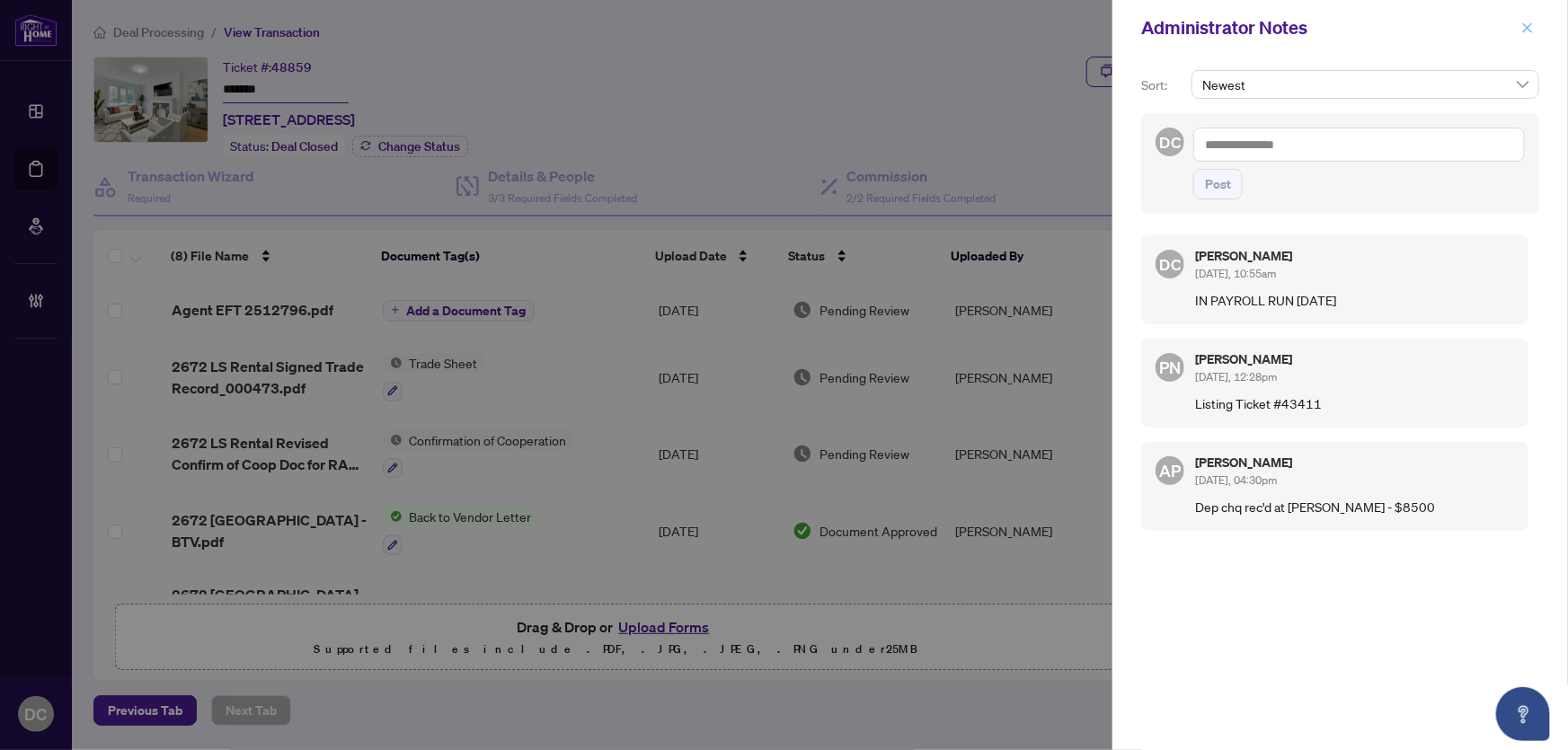
click at [1527, 27] on icon "close" at bounding box center [1528, 27] width 10 height 10
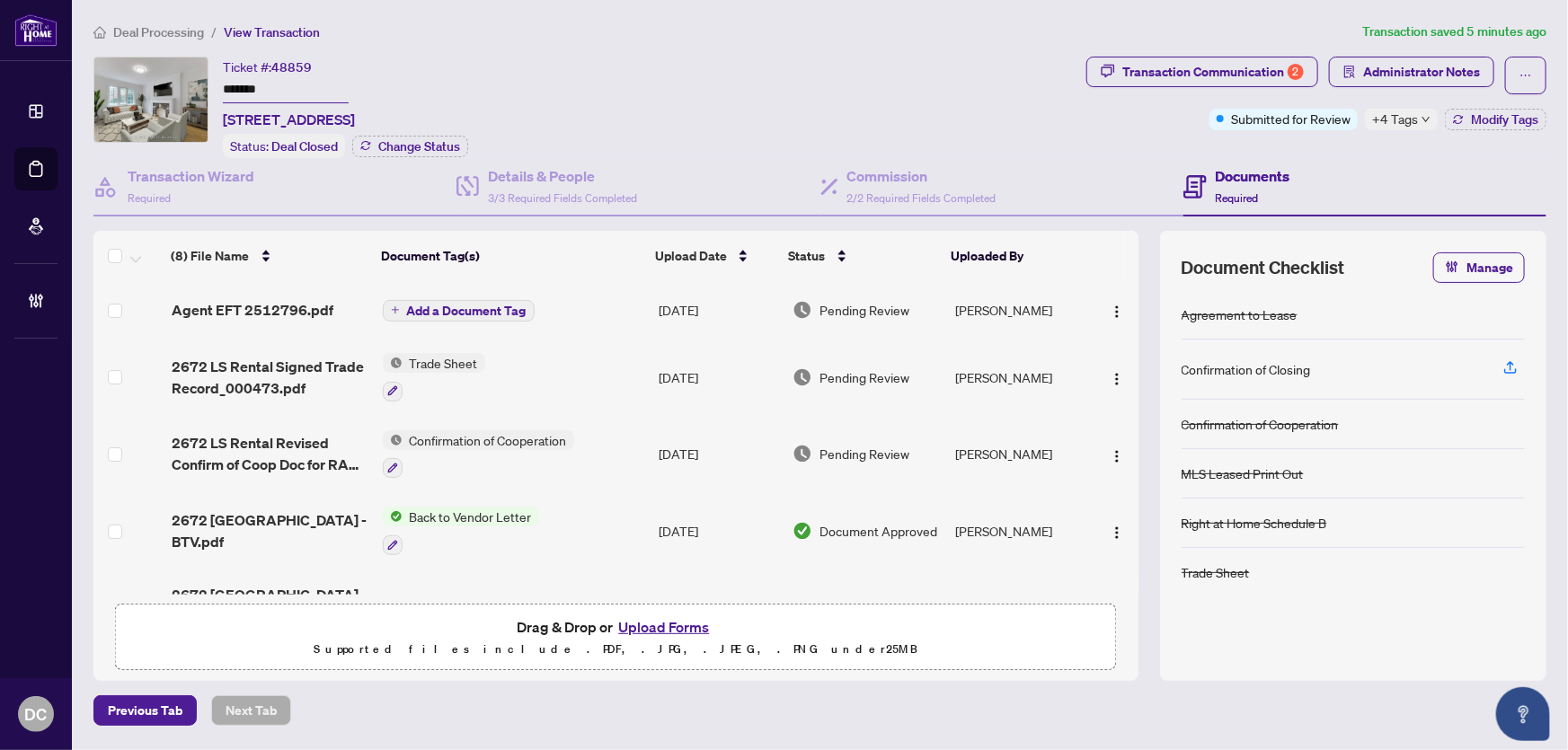
click at [1398, 113] on span "+4 Tags" at bounding box center [1395, 119] width 46 height 20
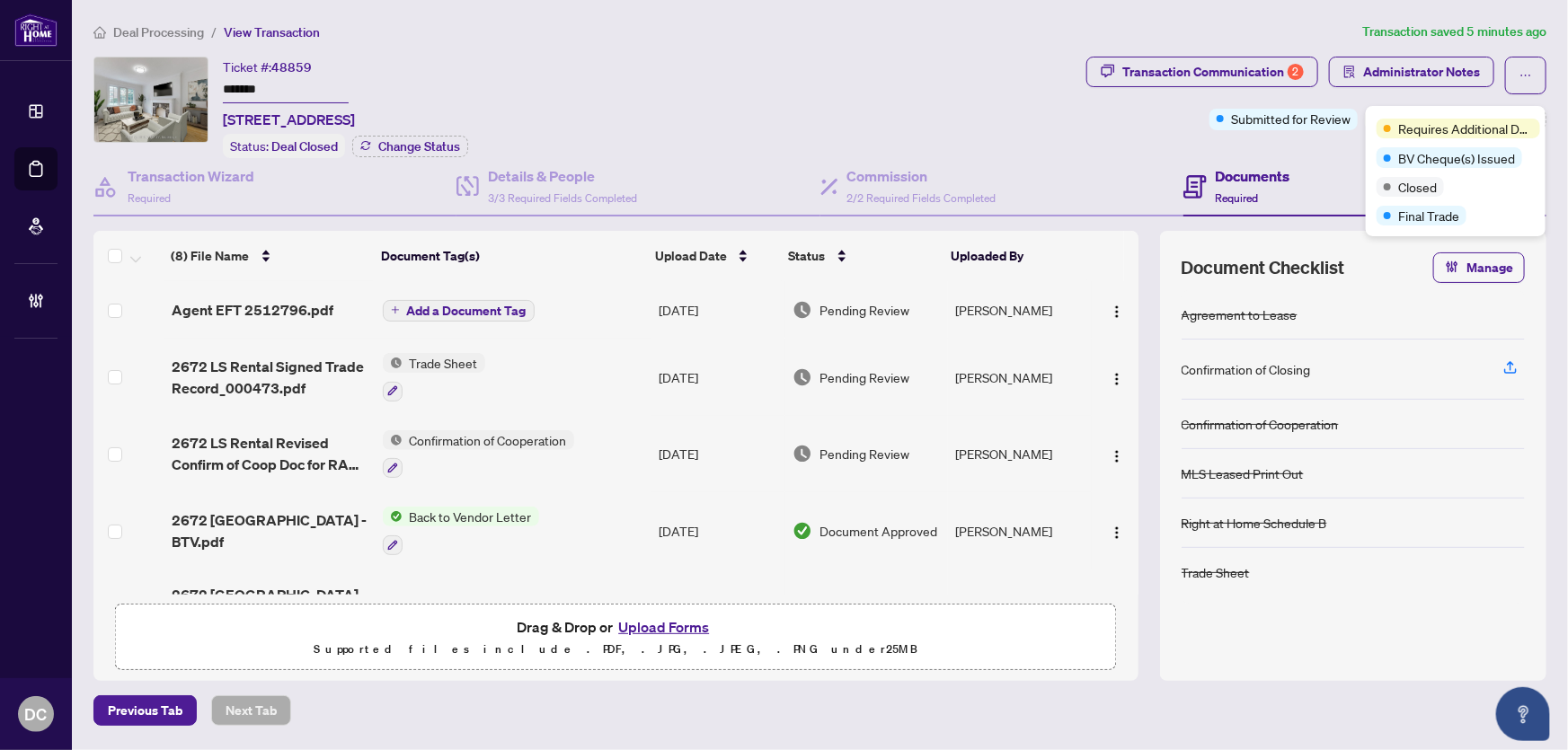
drag, startPoint x: 801, startPoint y: 37, endPoint x: 784, endPoint y: 13, distance: 29.4
click at [801, 36] on ol "Deal Processing / View Transaction" at bounding box center [723, 32] width 1262 height 20
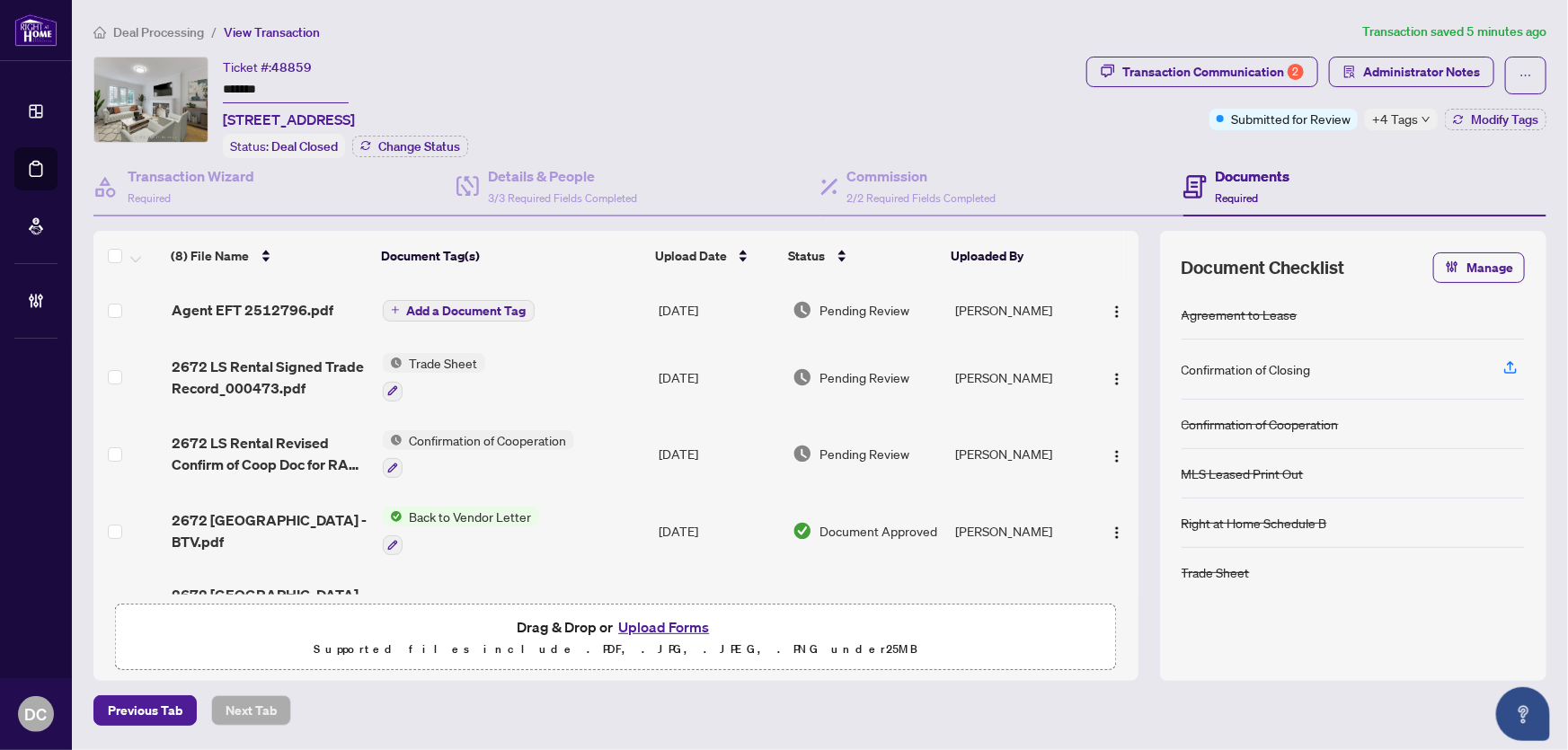
drag, startPoint x: 338, startPoint y: 86, endPoint x: 364, endPoint y: 99, distance: 29.1
click at [197, 86] on div "Ticket #: 48859 ******* 2672 Lake Shore Blvd, Toronto, Ontario M8V 1G8, Canada …" at bounding box center [586, 107] width 986 height 101
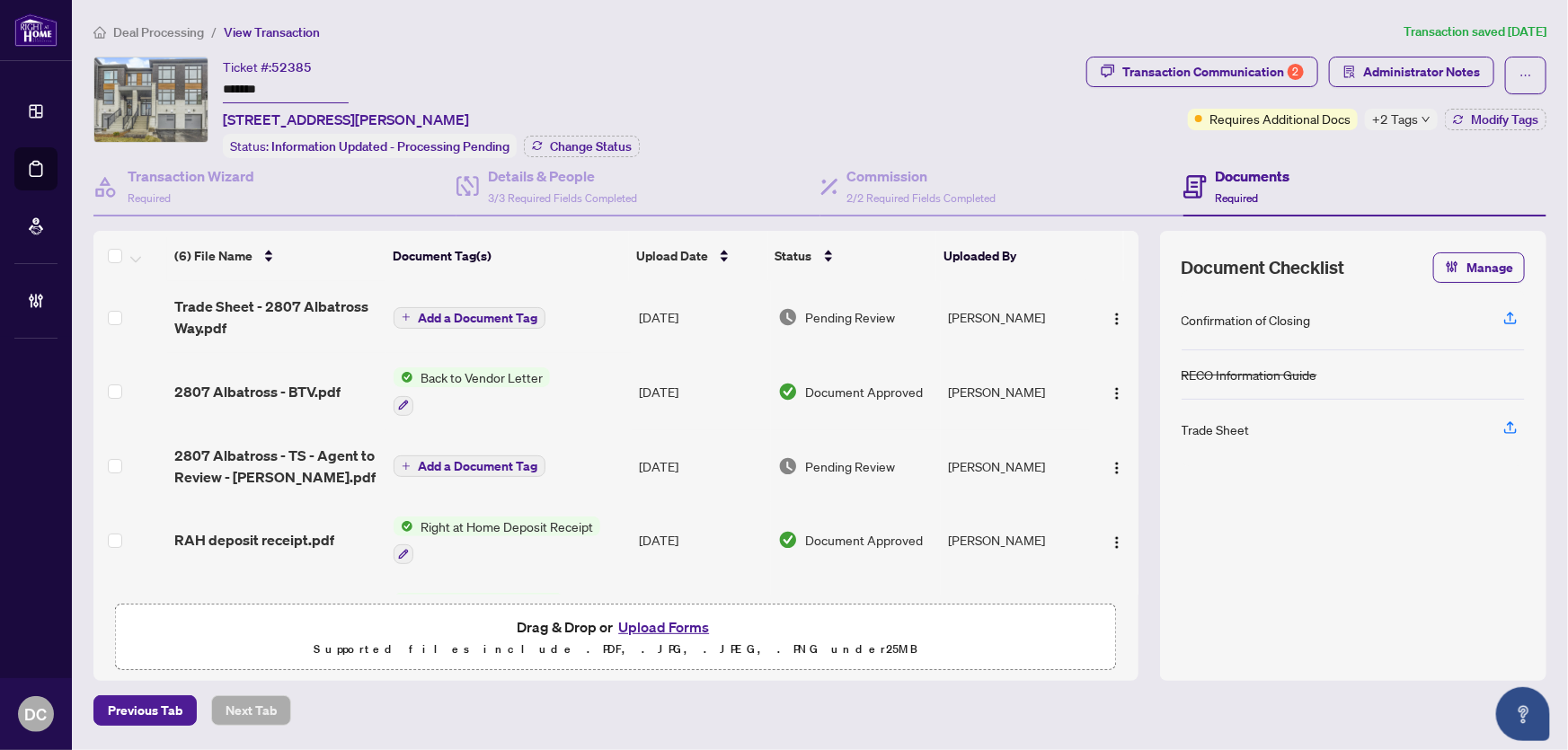
drag, startPoint x: 126, startPoint y: 78, endPoint x: -72, endPoint y: 72, distance: 198.1
click at [0, 72] on html "Dashboard Deal Processing Mortgage Referrals Brokerage Management DC [PERSON_NA…" at bounding box center [784, 375] width 1568 height 750
click at [565, 158] on div "Details & People 3/3 Required Fields Completed" at bounding box center [638, 187] width 363 height 59
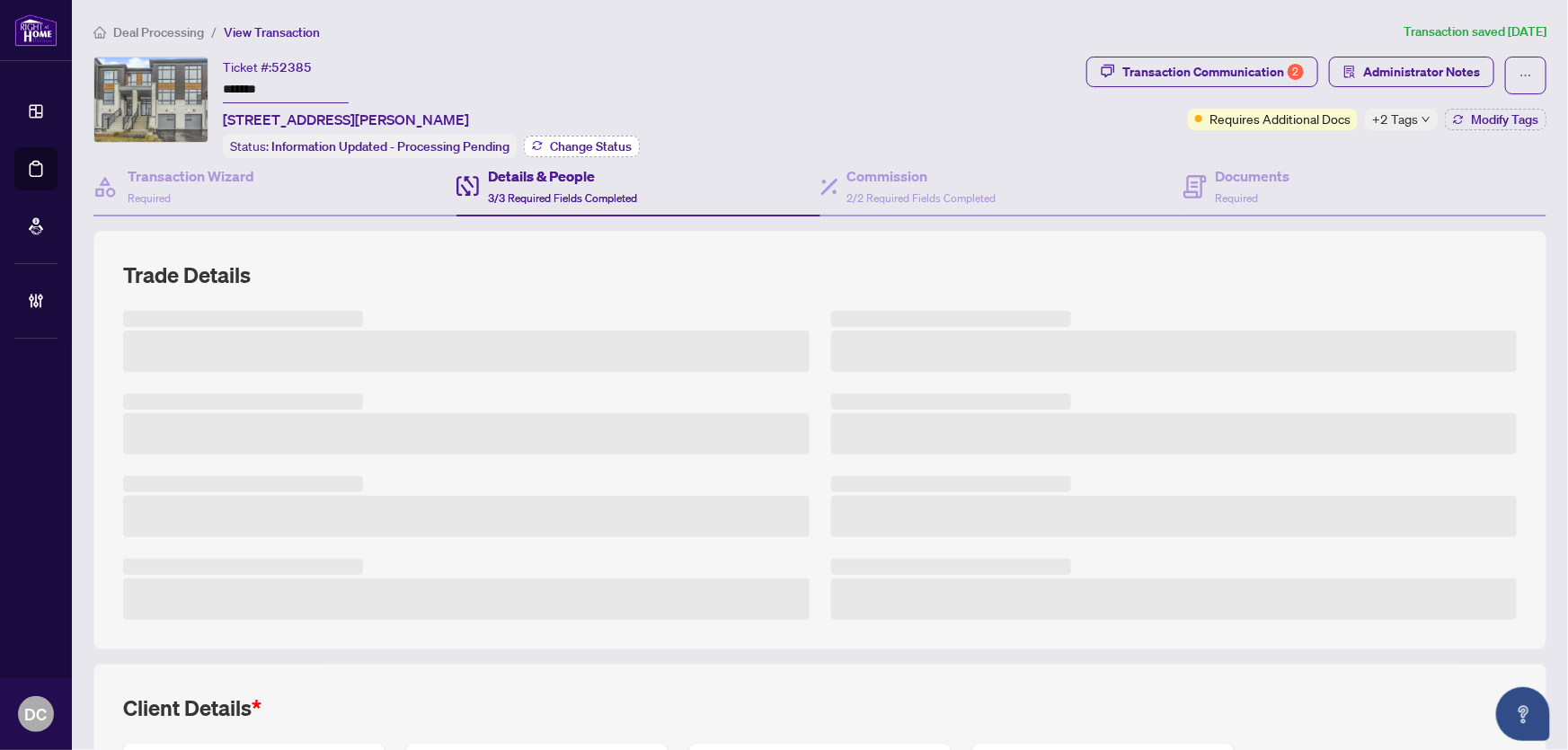
click at [571, 144] on span "Change Status" at bounding box center [591, 147] width 82 height 13
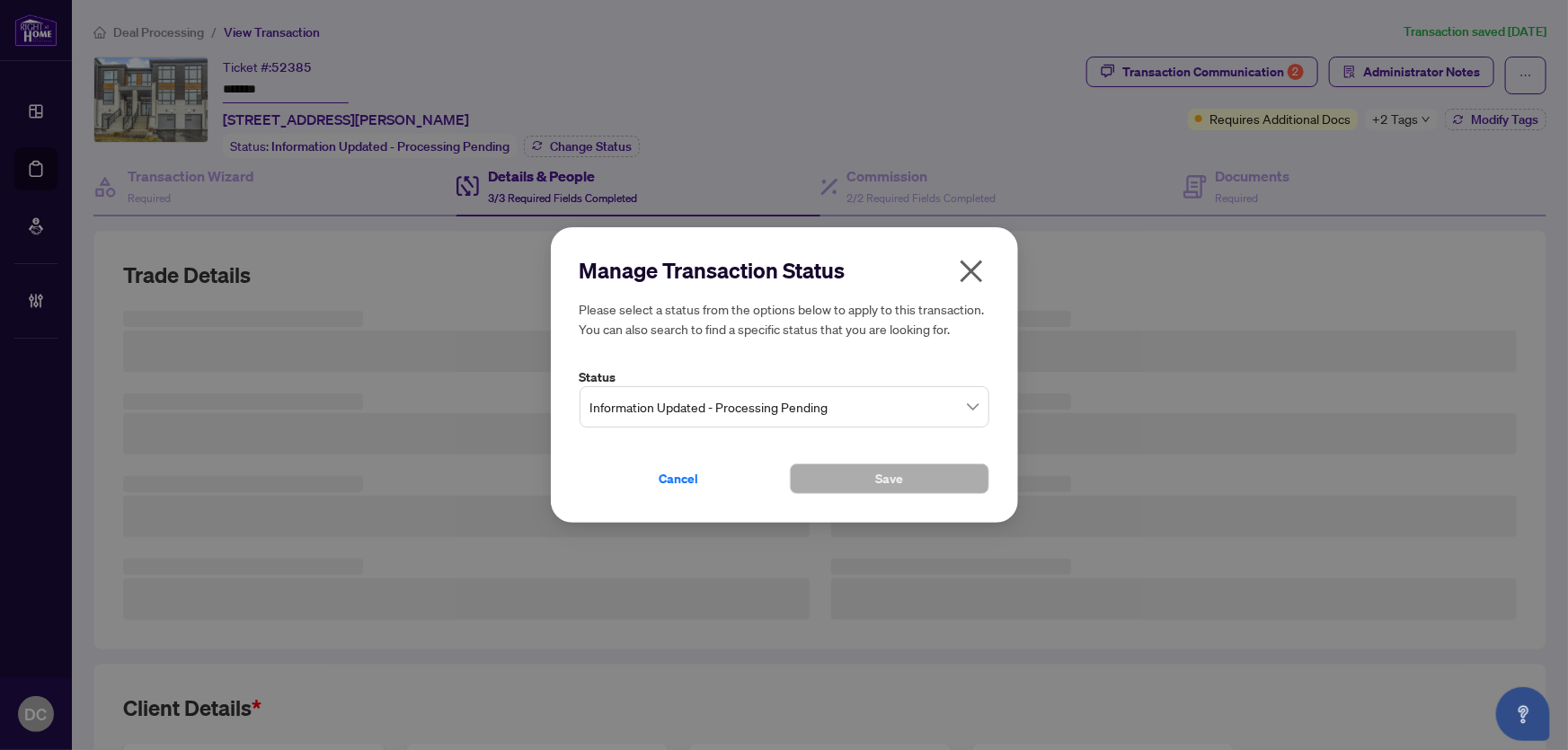
drag, startPoint x: 794, startPoint y: 425, endPoint x: 795, endPoint y: 414, distance: 11.0
click at [794, 424] on input "search" at bounding box center [777, 409] width 372 height 39
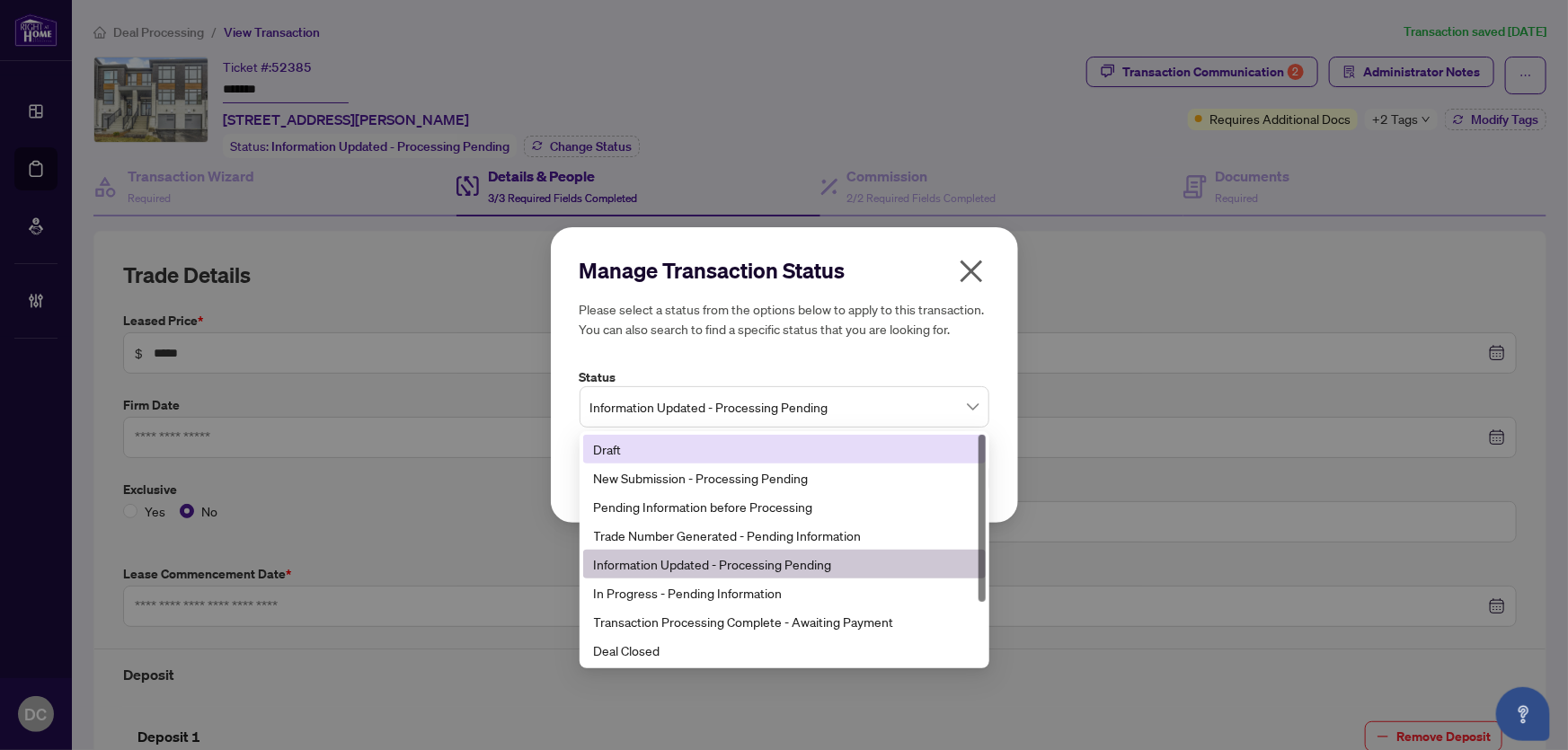
click at [795, 414] on span "Information Updated - Processing Pending" at bounding box center [784, 407] width 388 height 34
type input "**********"
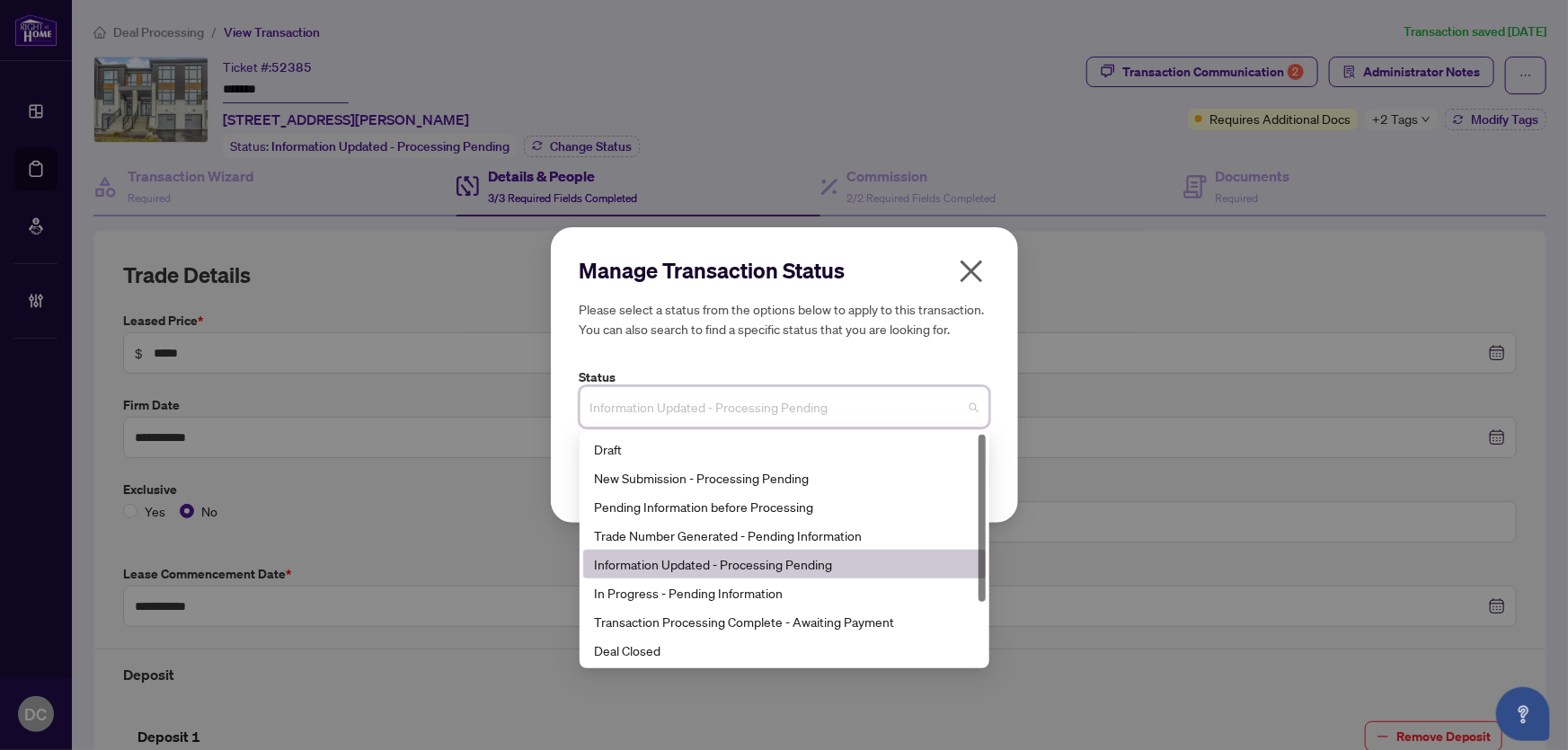
click at [764, 397] on span "Information Updated - Processing Pending" at bounding box center [784, 407] width 388 height 34
click at [670, 661] on div "Deal Closed" at bounding box center [784, 650] width 402 height 29
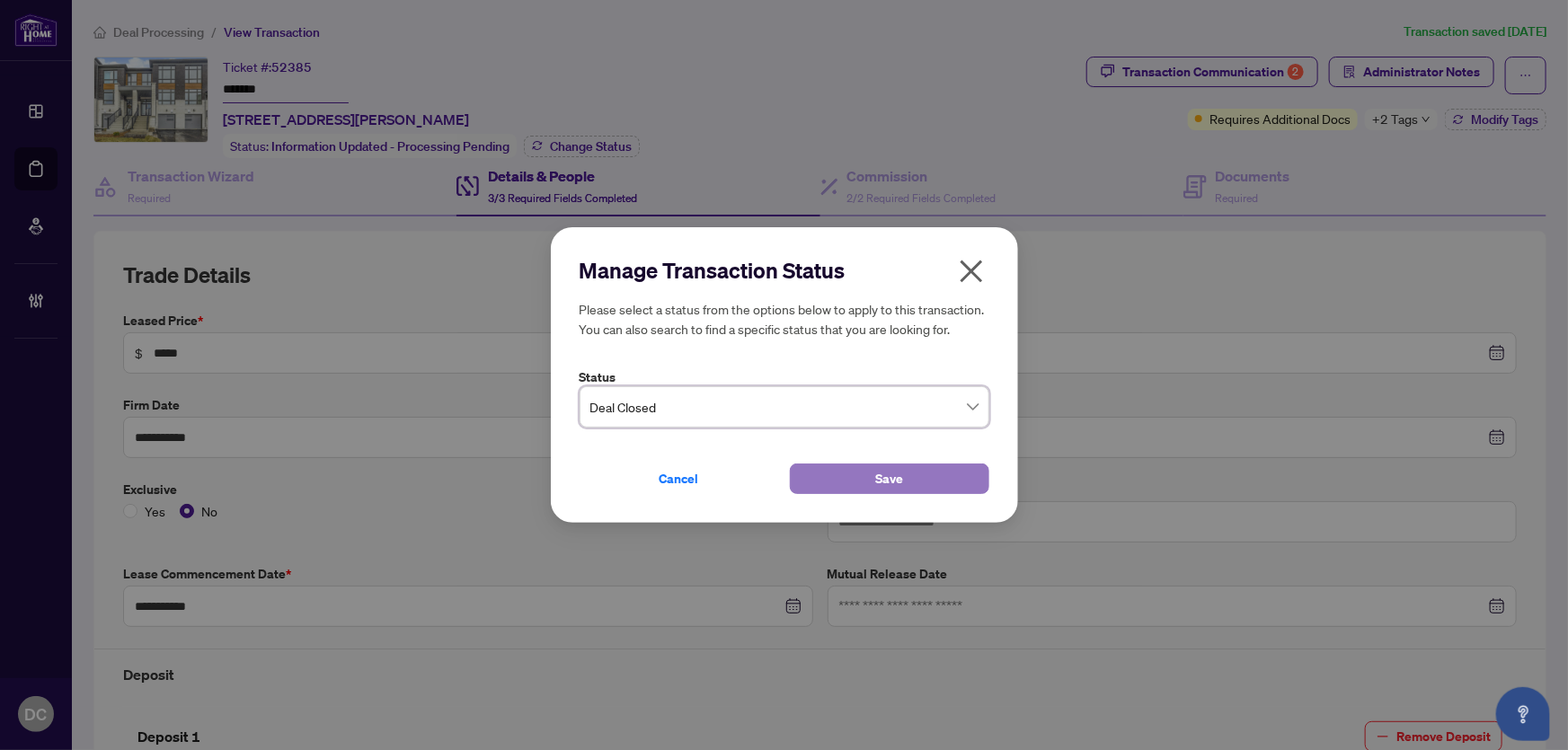
click at [875, 485] on span "Save" at bounding box center [889, 478] width 28 height 29
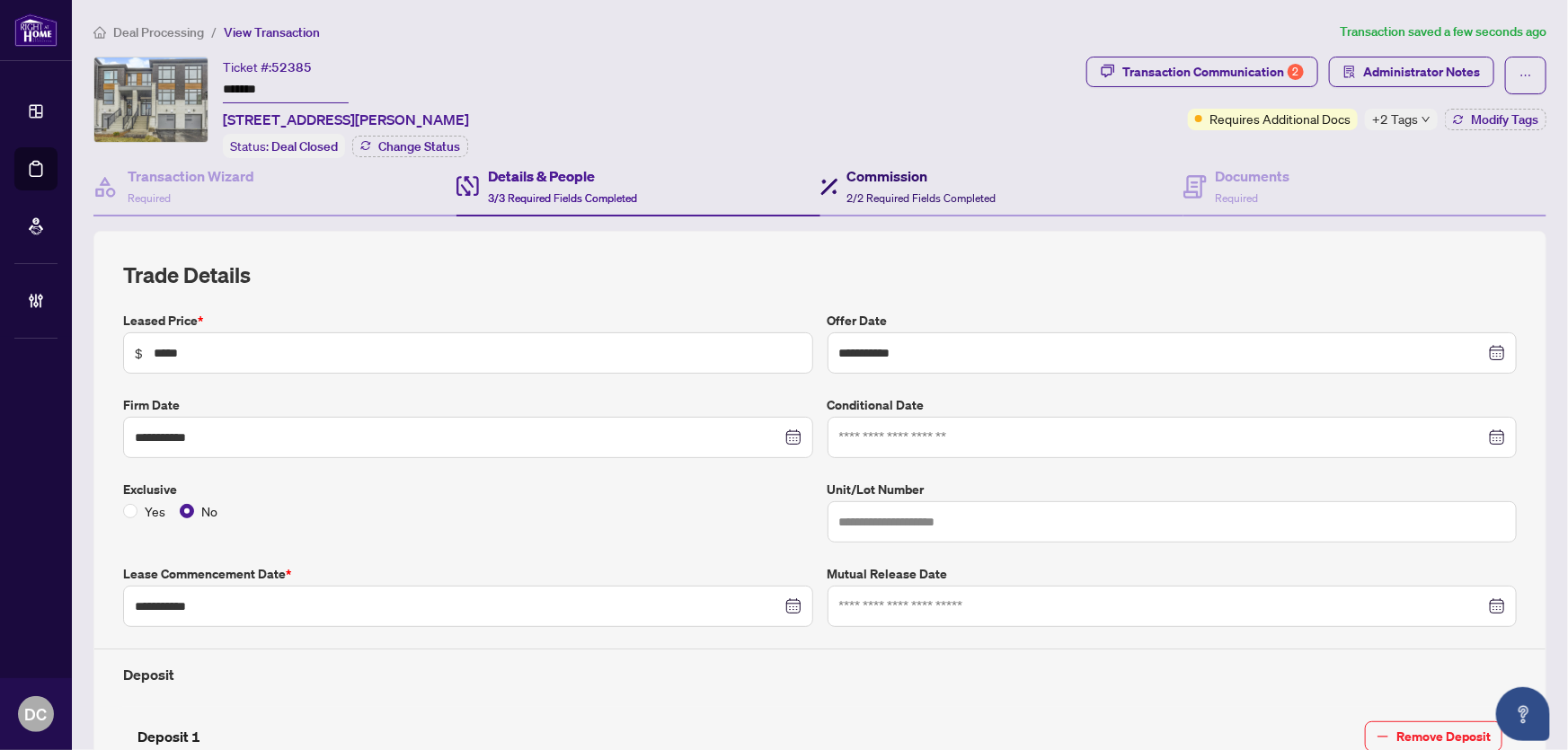
click at [848, 193] on span "2/2 Required Fields Completed" at bounding box center [922, 198] width 149 height 13
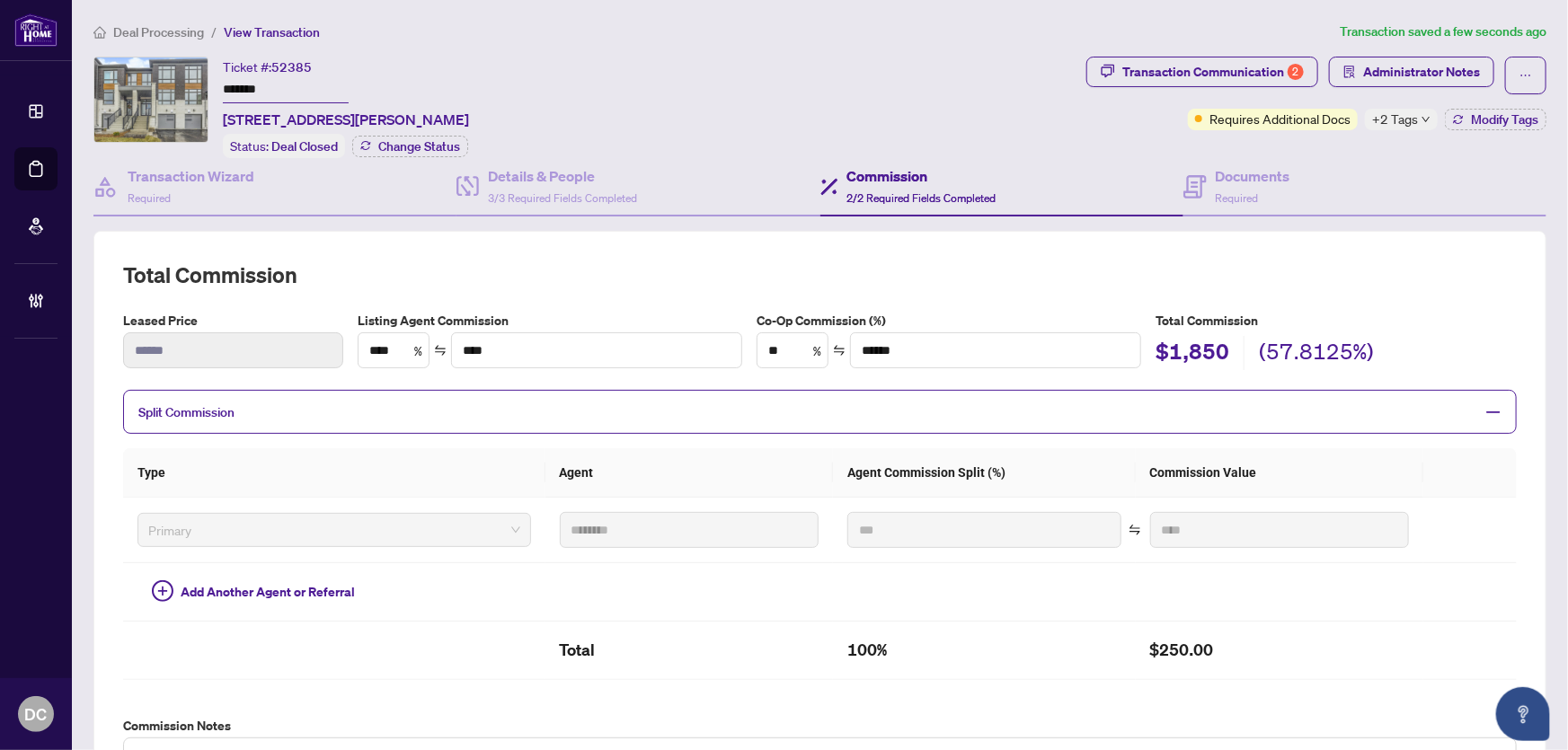
drag, startPoint x: 282, startPoint y: 94, endPoint x: 169, endPoint y: 82, distance: 113.6
click at [169, 82] on div "Ticket #: 52385 ******* [STREET_ADDRESS][PERSON_NAME] Status: Deal Closed Chang…" at bounding box center [586, 107] width 986 height 101
click at [1216, 177] on h4 "Documents" at bounding box center [1253, 176] width 74 height 21
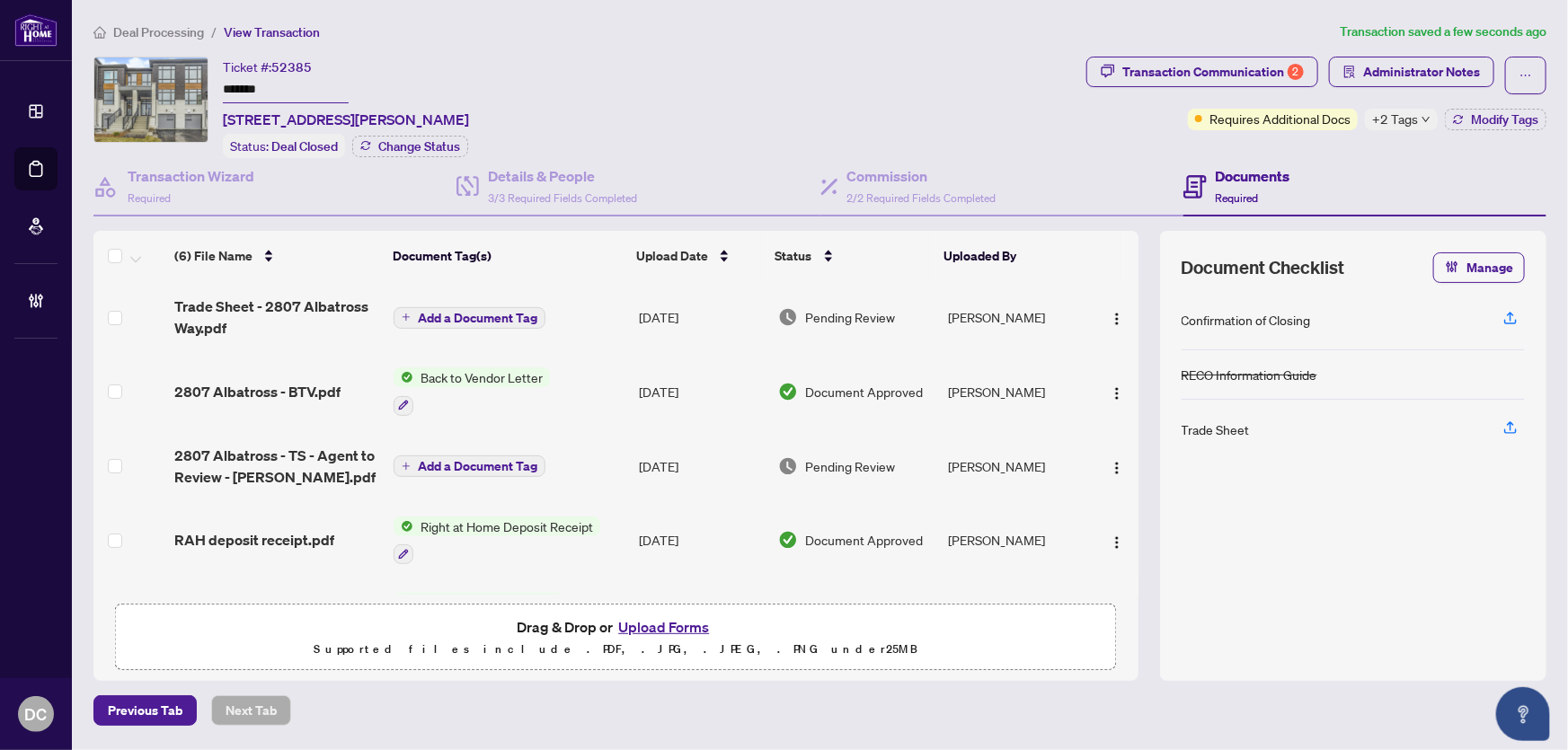
click at [1513, 130] on div "Transaction Communication 2 Administrator Notes Requires Additional Docs +2 Tag…" at bounding box center [1317, 107] width 467 height 101
click at [1513, 119] on span "Modify Tags" at bounding box center [1505, 120] width 67 height 13
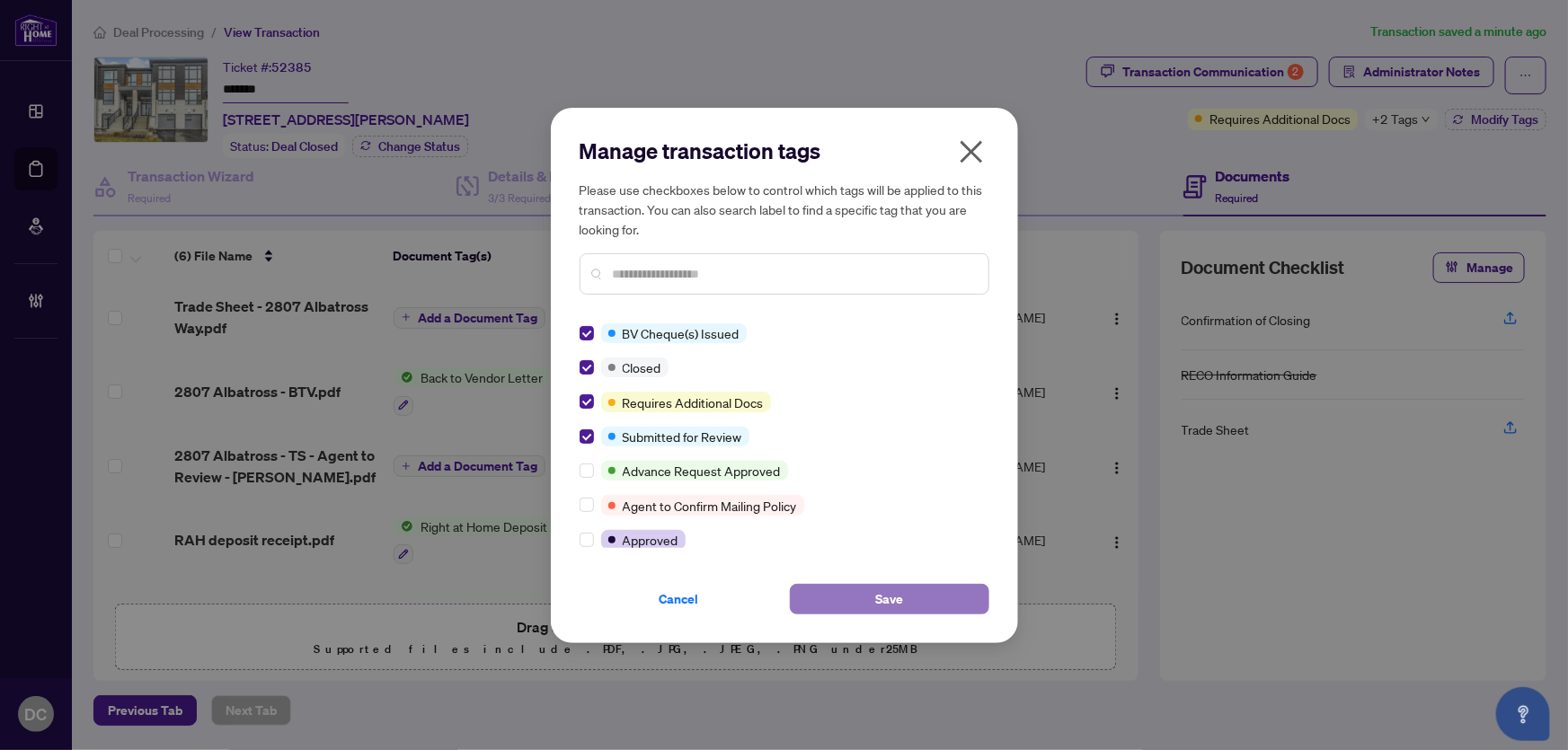
click at [866, 596] on button "Save" at bounding box center [889, 598] width 199 height 31
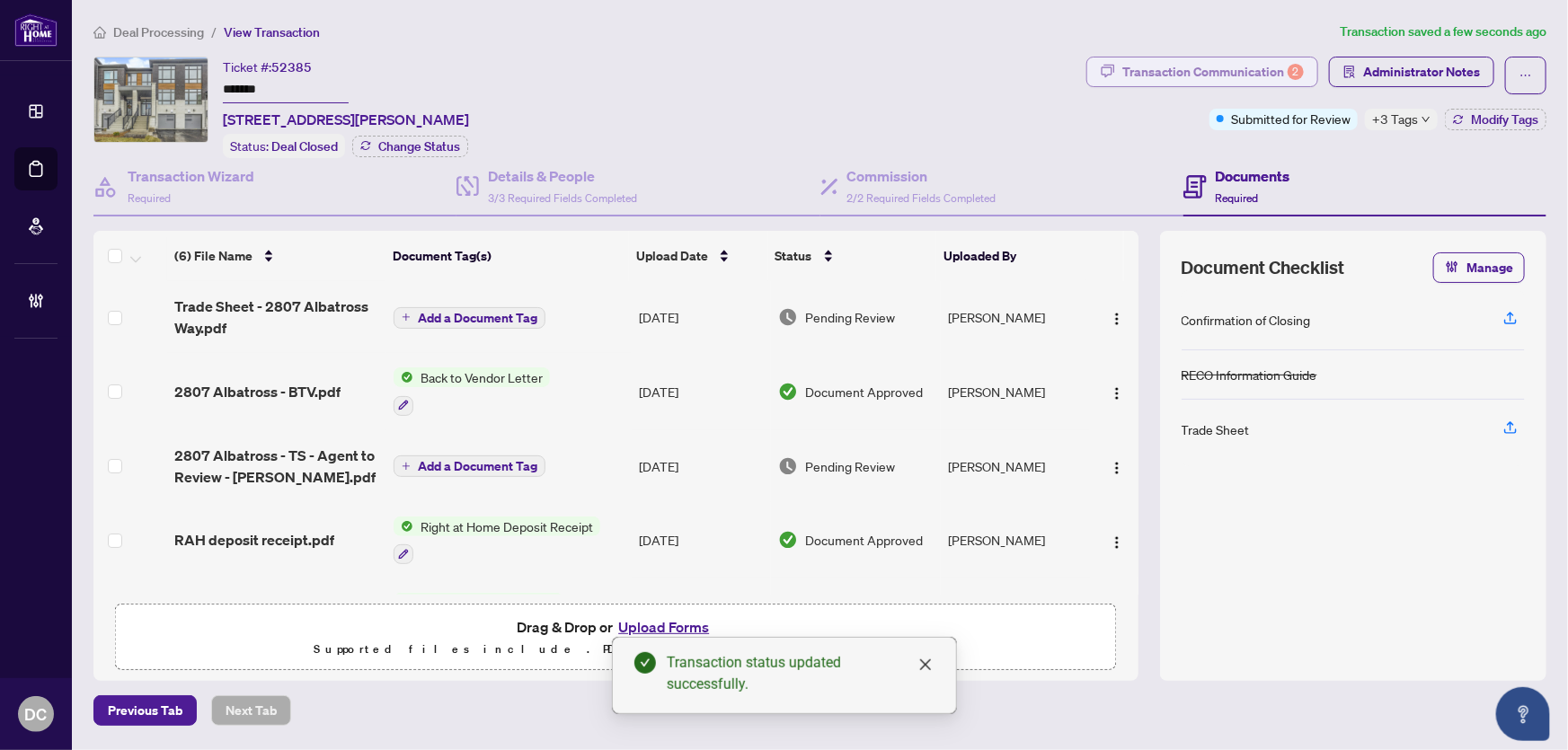
click at [1240, 60] on div "Transaction Communication 2" at bounding box center [1212, 72] width 182 height 29
type textarea "**********"
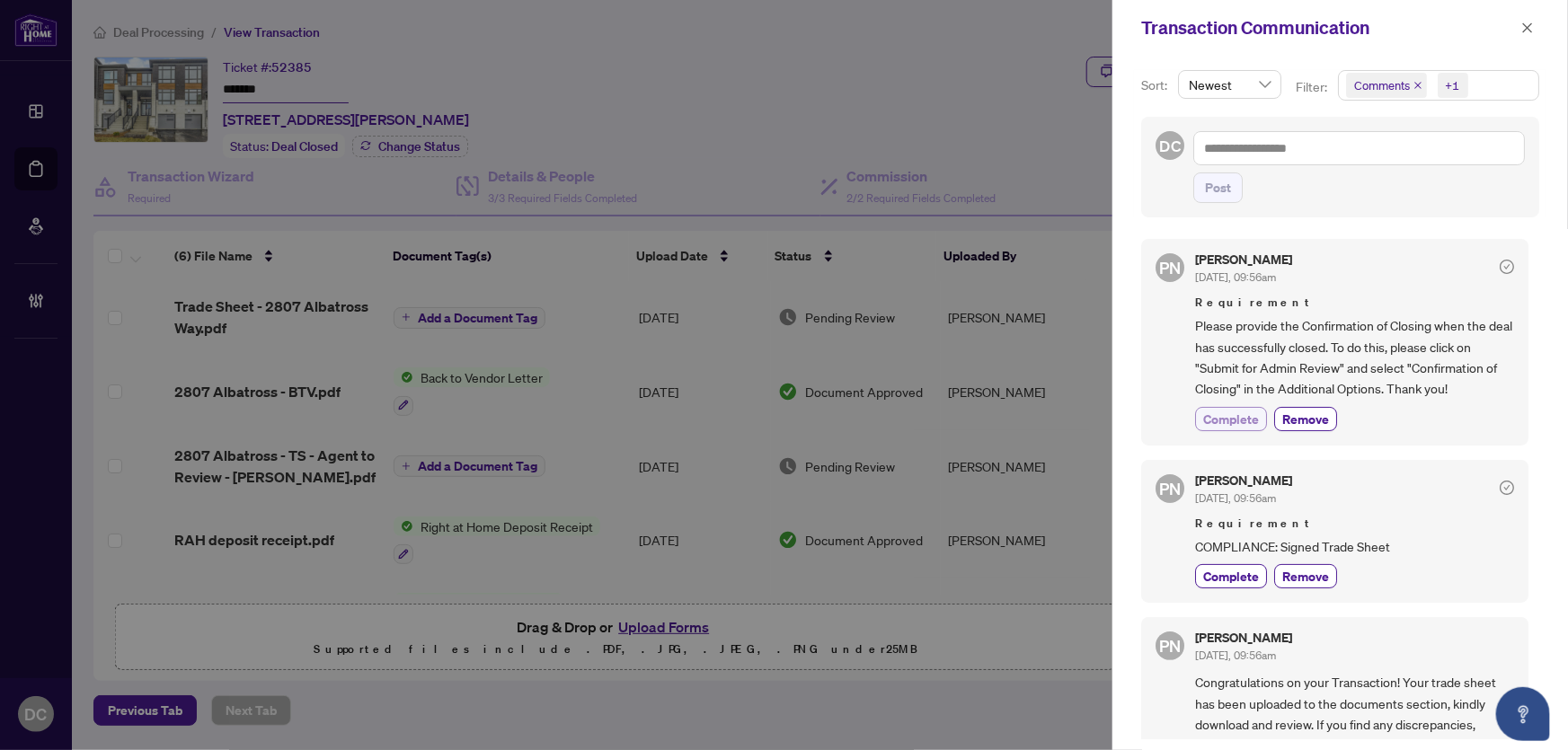
click at [1241, 415] on span "Complete" at bounding box center [1231, 419] width 56 height 19
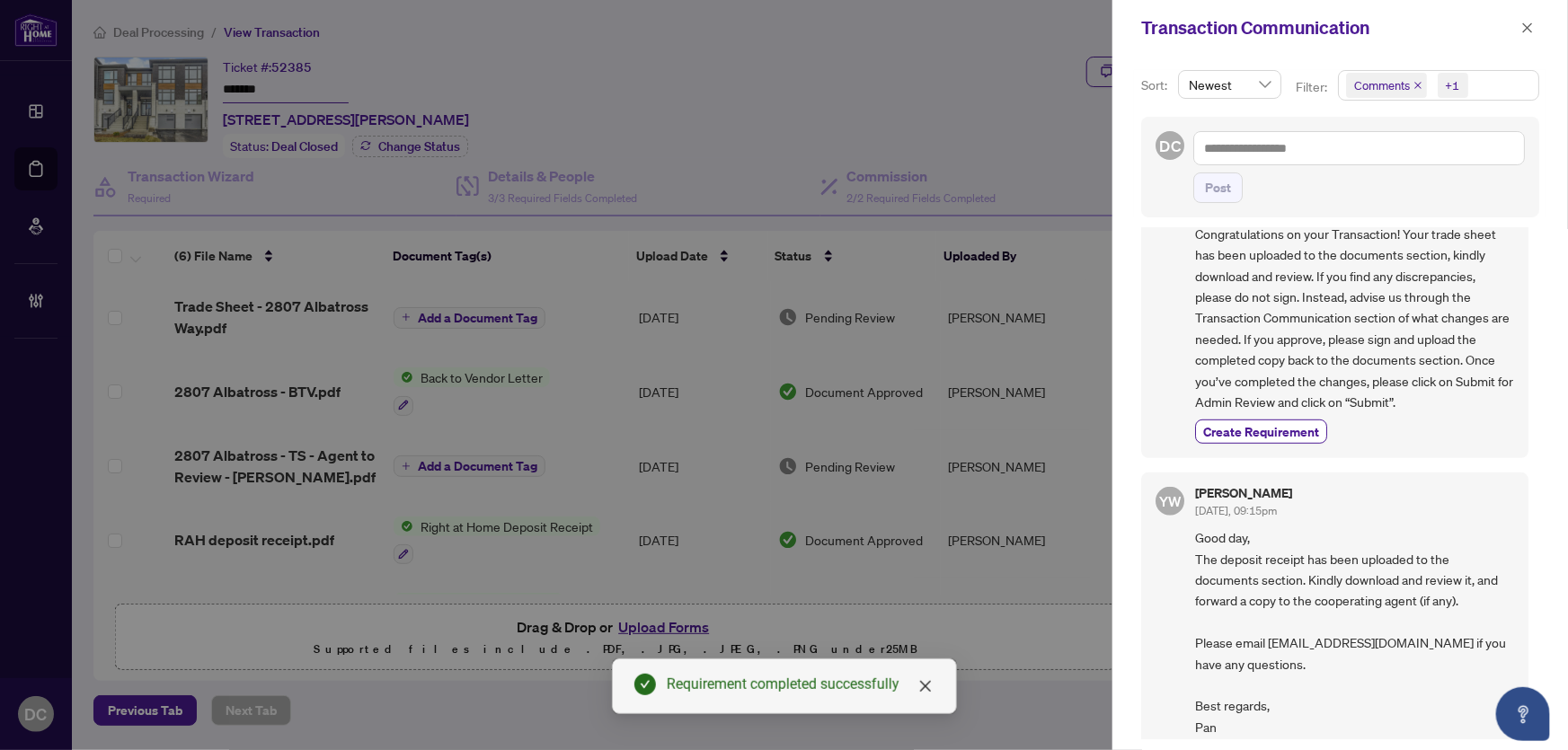
scroll to position [734, 0]
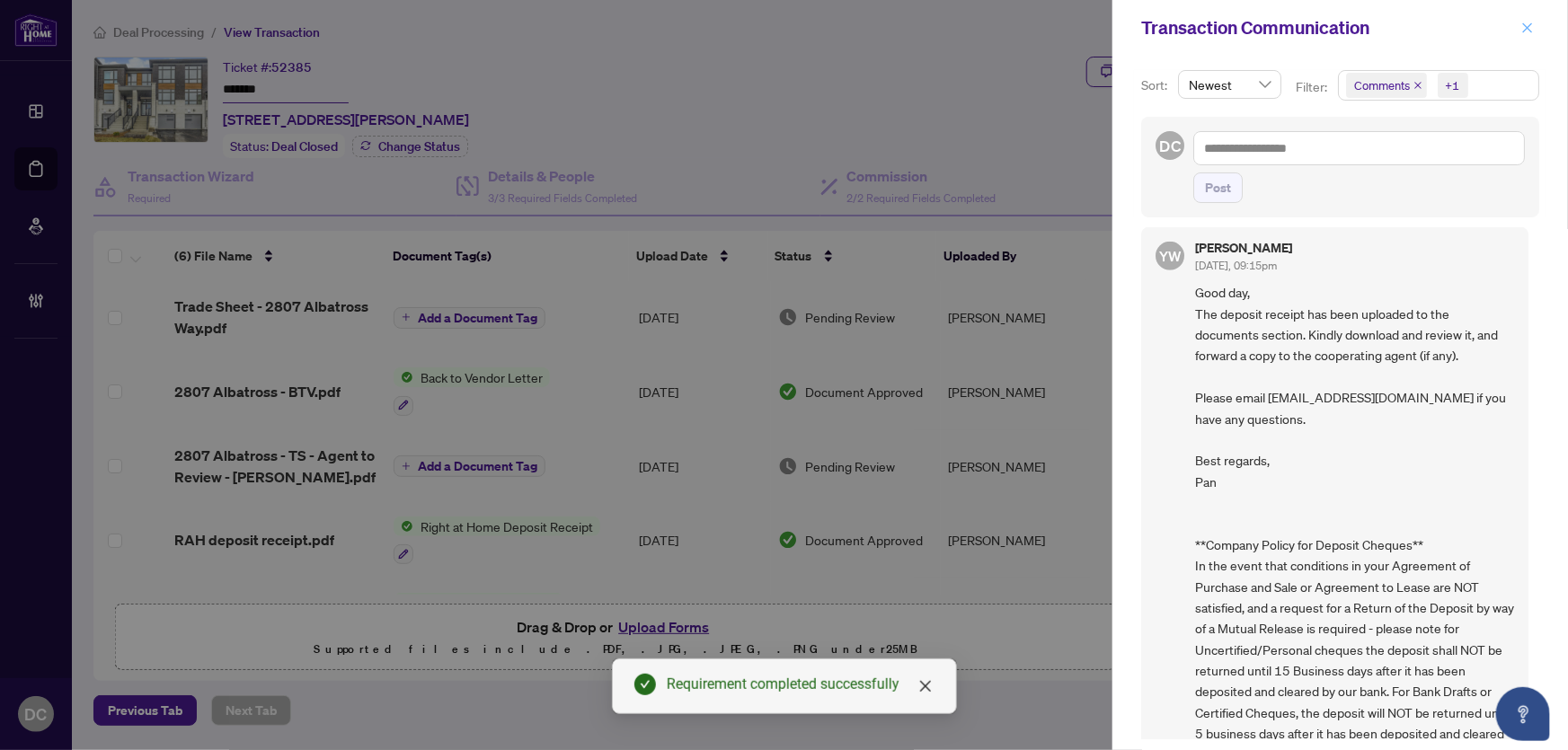
click at [1526, 35] on span "button" at bounding box center [1528, 27] width 13 height 29
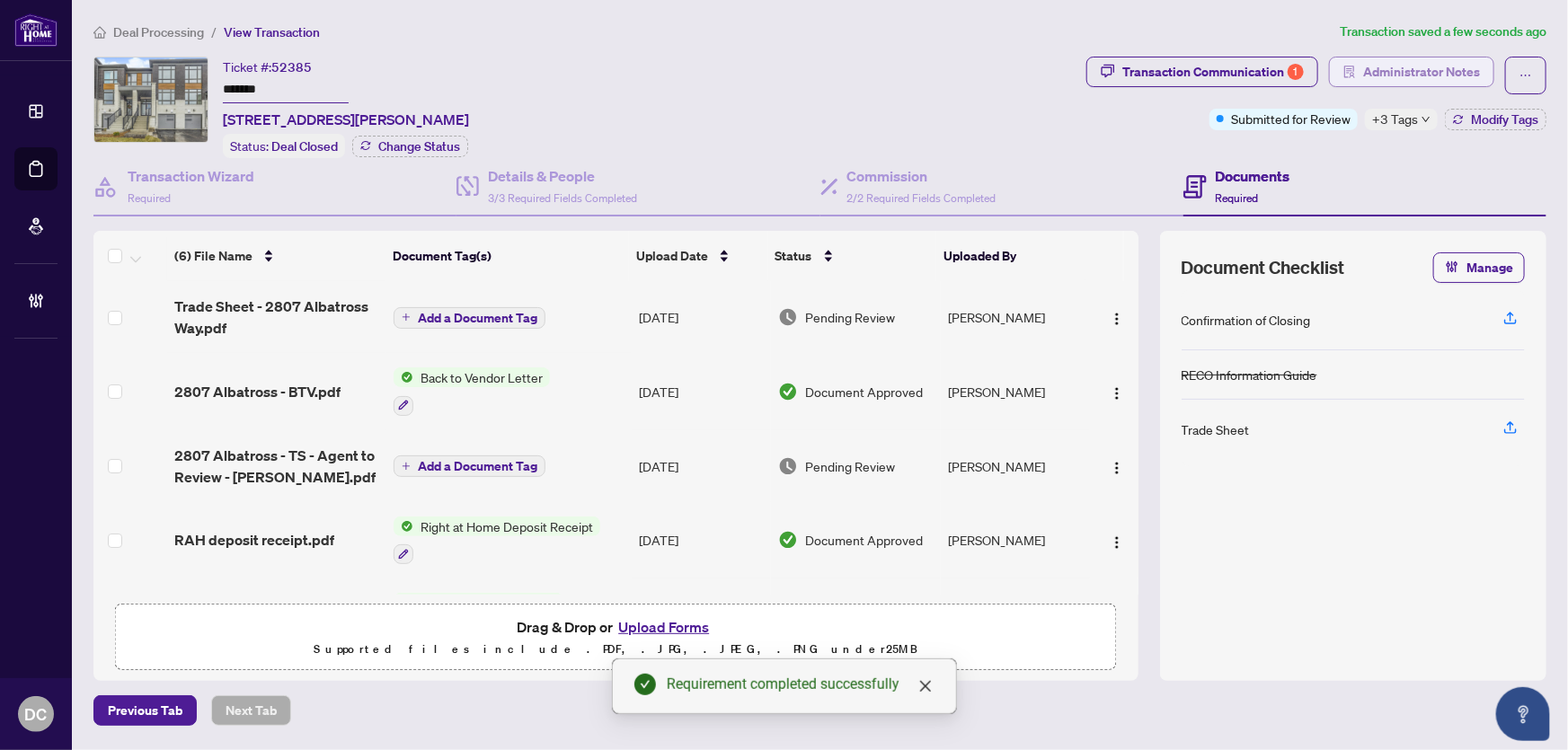
click at [1431, 77] on span "Administrator Notes" at bounding box center [1421, 72] width 116 height 29
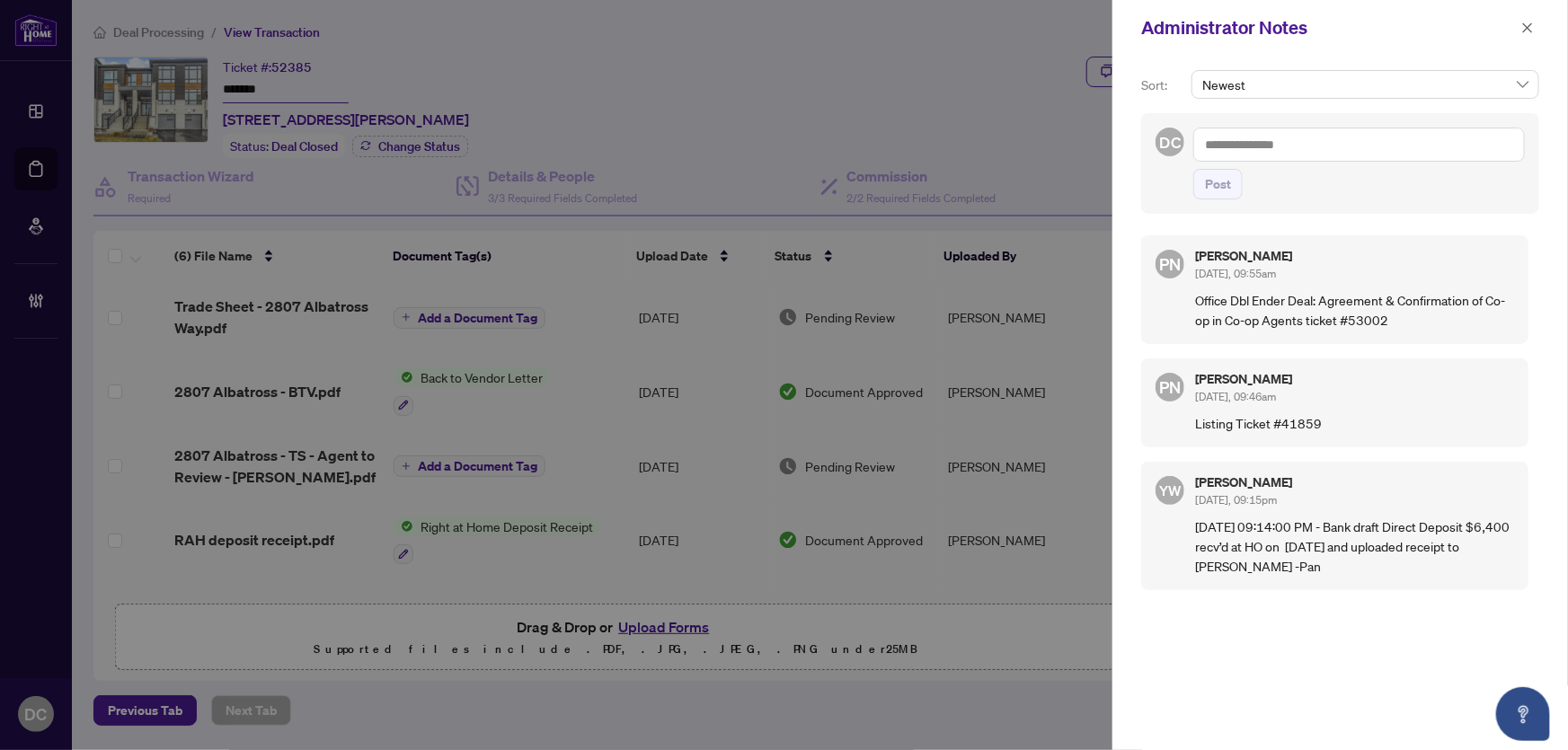
drag, startPoint x: 1530, startPoint y: 24, endPoint x: 1447, endPoint y: 59, distance: 90.1
click at [1529, 23] on icon "close" at bounding box center [1528, 28] width 13 height 13
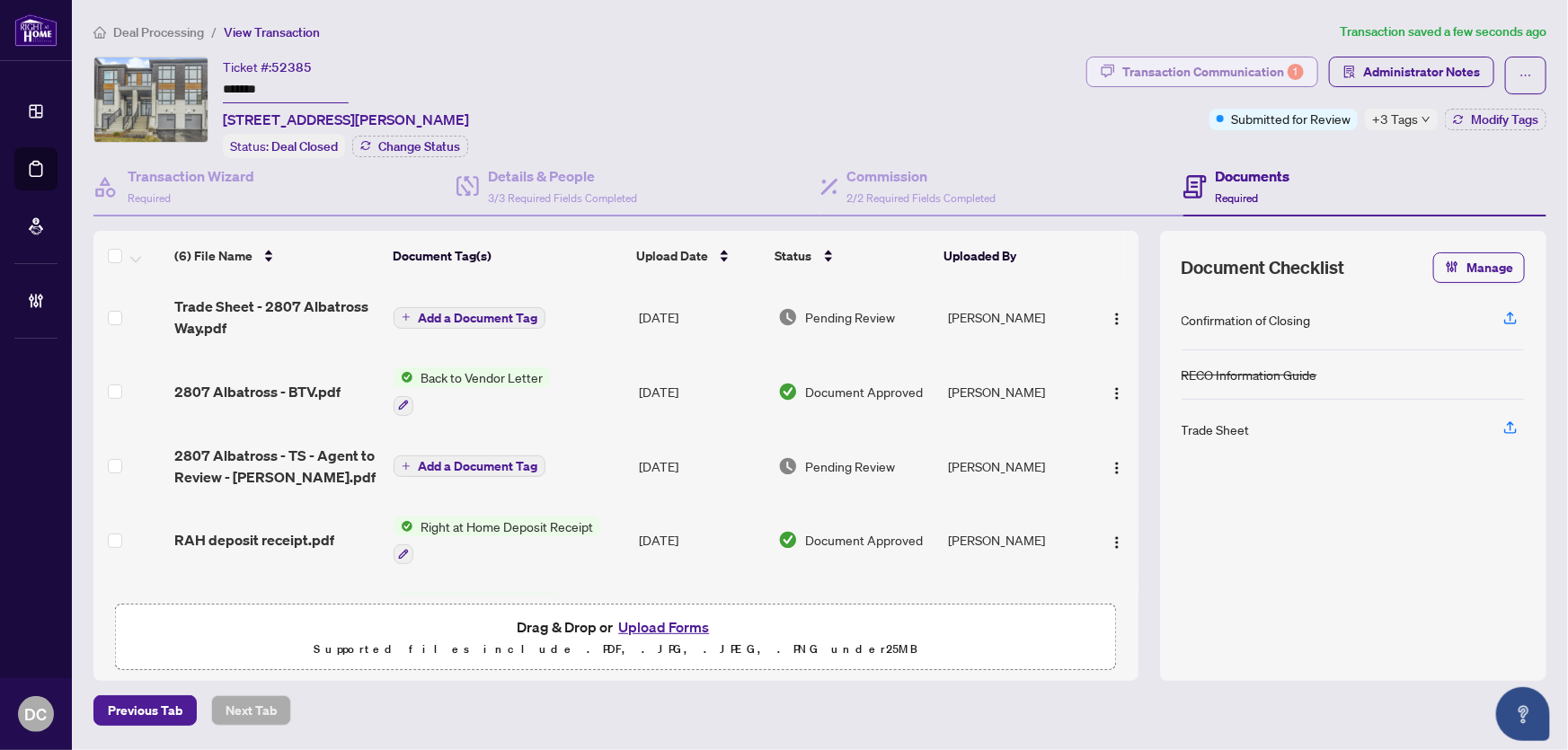
click at [1222, 79] on div "Transaction Communication 1" at bounding box center [1212, 72] width 182 height 29
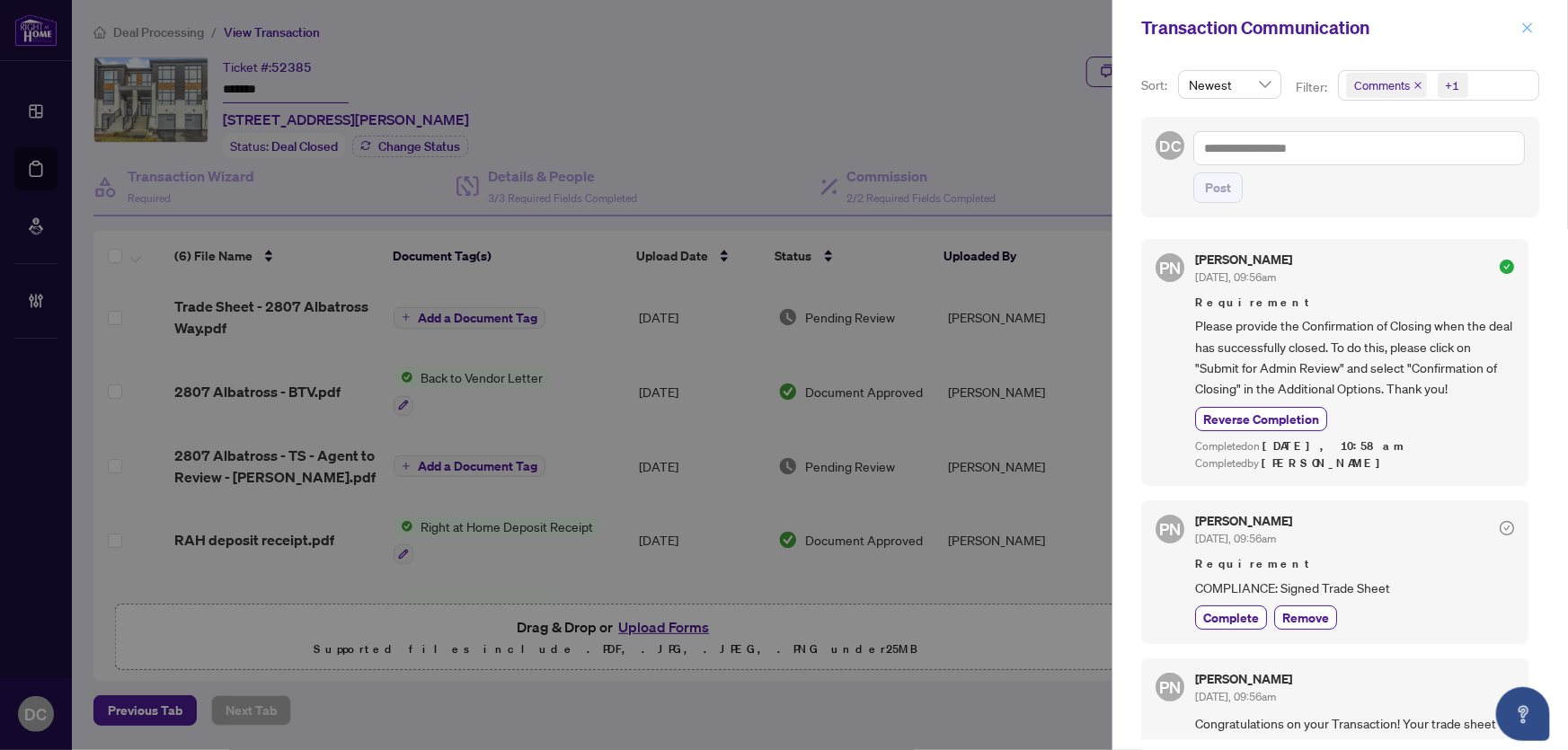
click at [1531, 22] on icon "close" at bounding box center [1528, 28] width 13 height 13
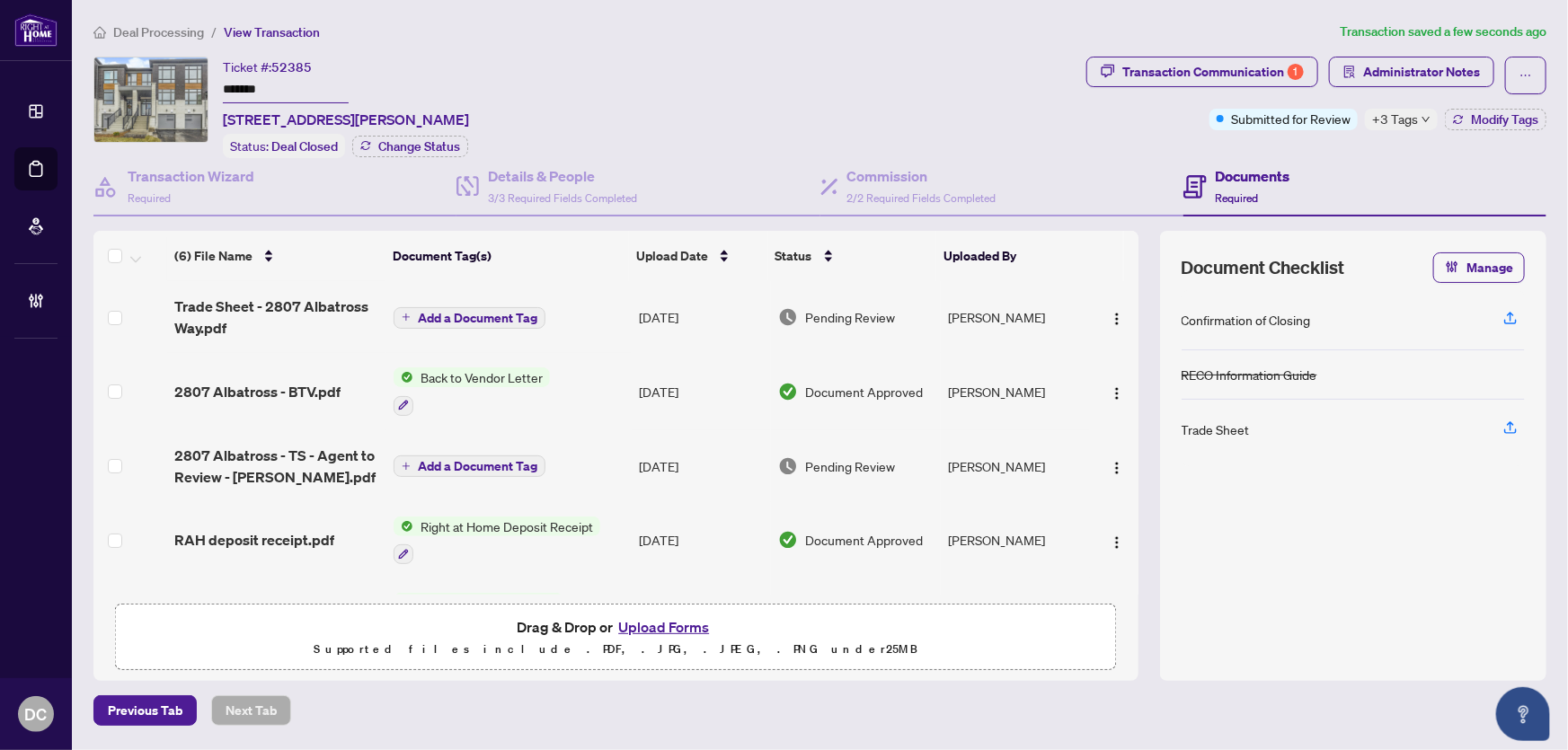
click at [562, 317] on td "Add a Document Tag" at bounding box center [508, 316] width 245 height 72
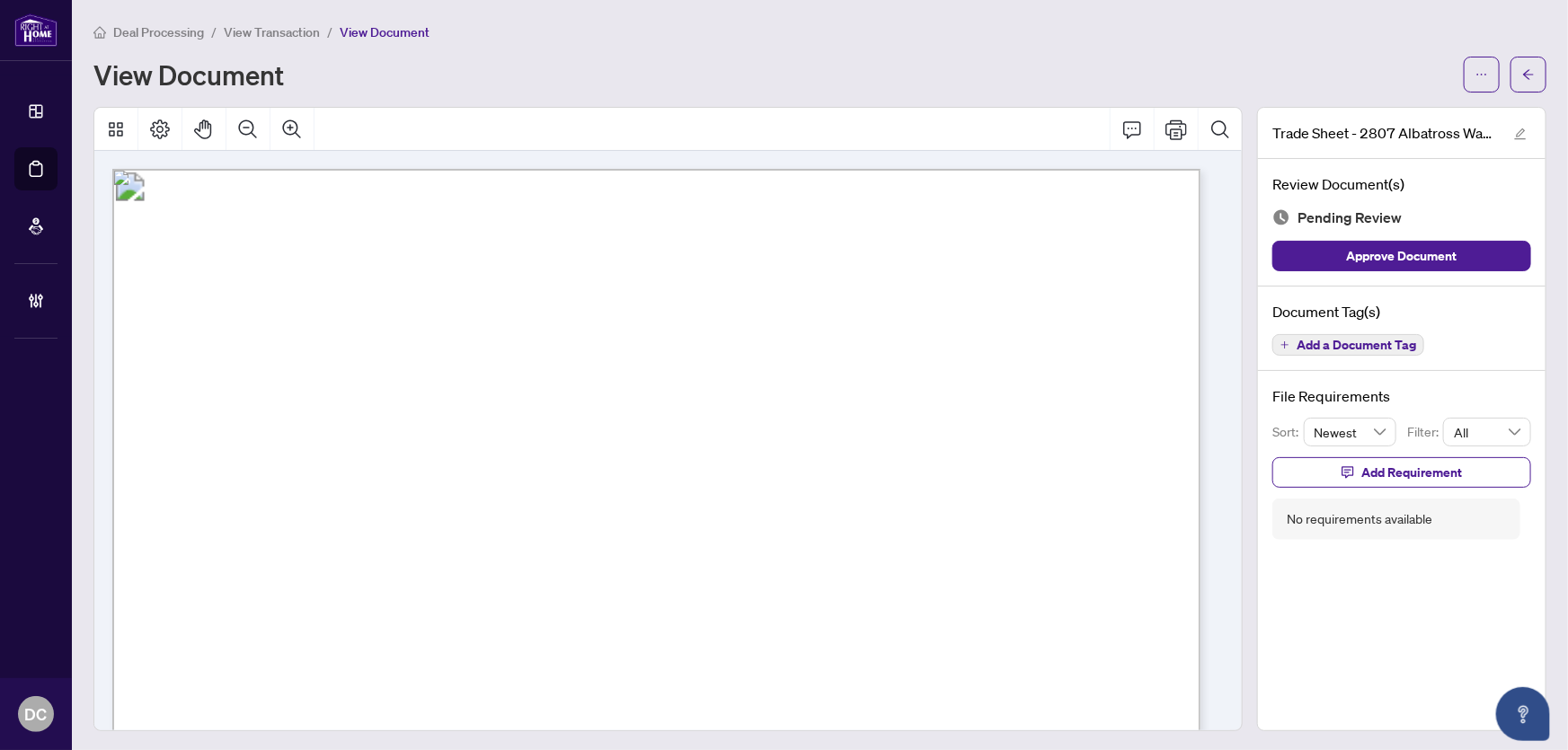
scroll to position [408, 0]
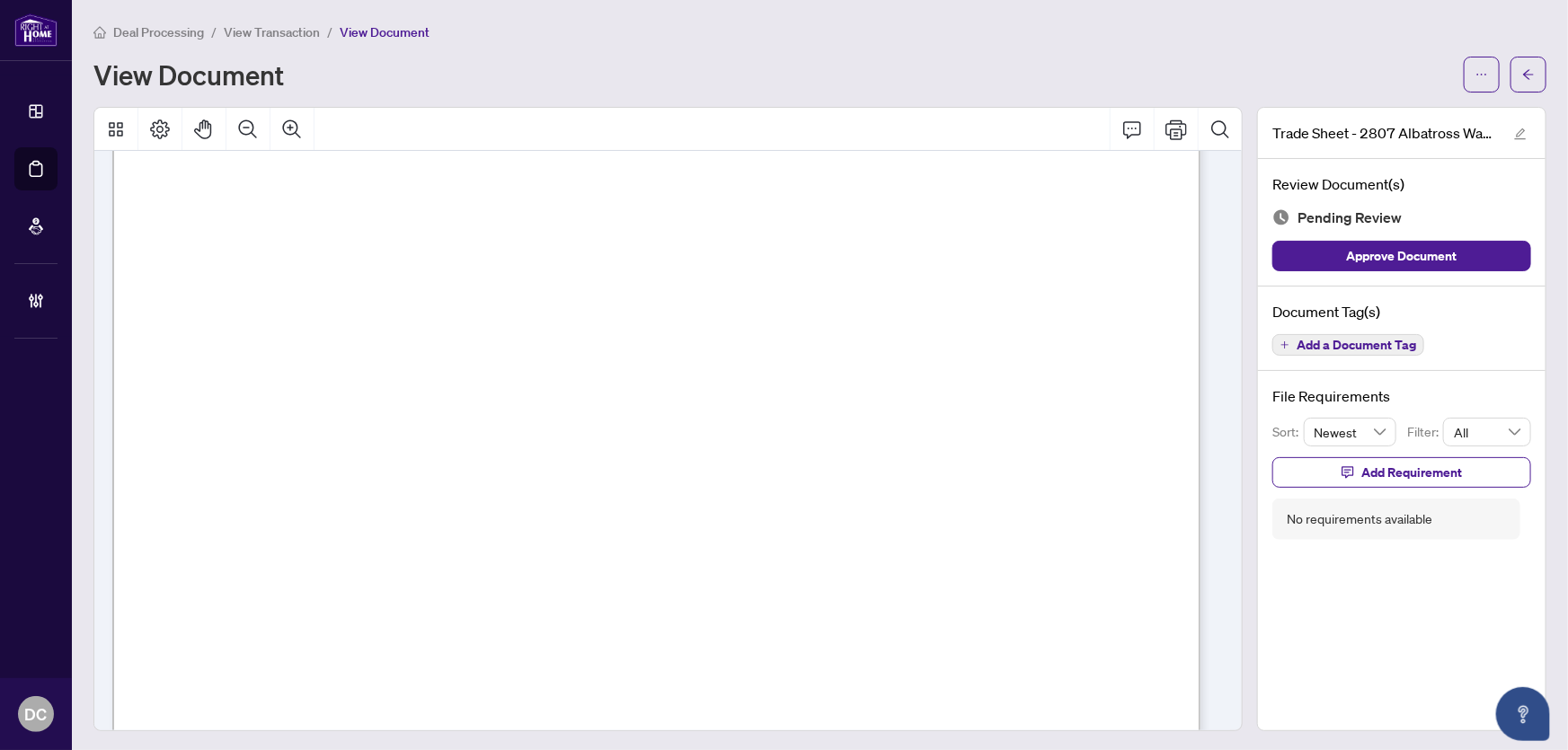
drag, startPoint x: 1505, startPoint y: 73, endPoint x: 72, endPoint y: 100, distance: 1433.3
click at [1510, 73] on button "button" at bounding box center [1528, 74] width 36 height 36
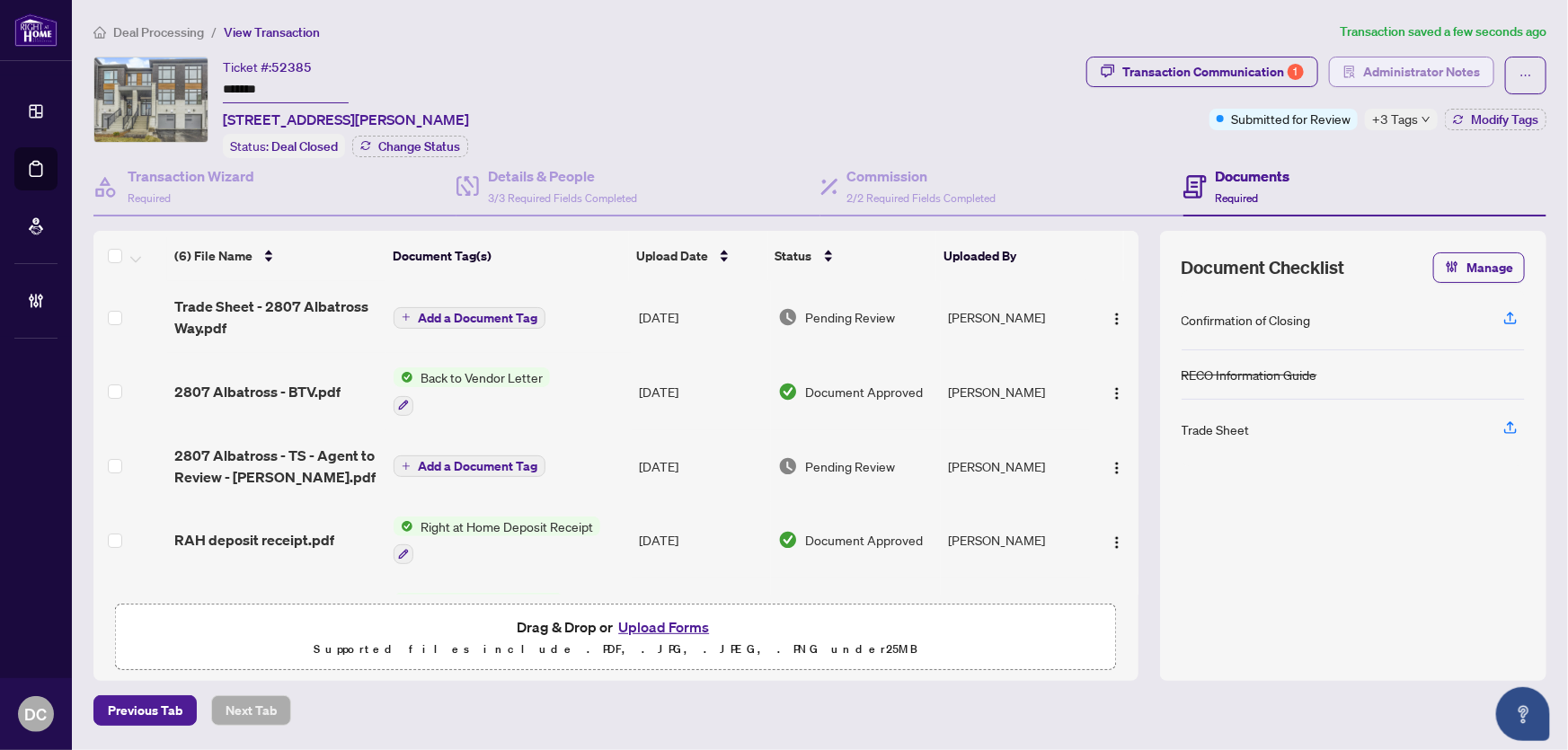
click at [1393, 75] on span "Administrator Notes" at bounding box center [1421, 72] width 116 height 29
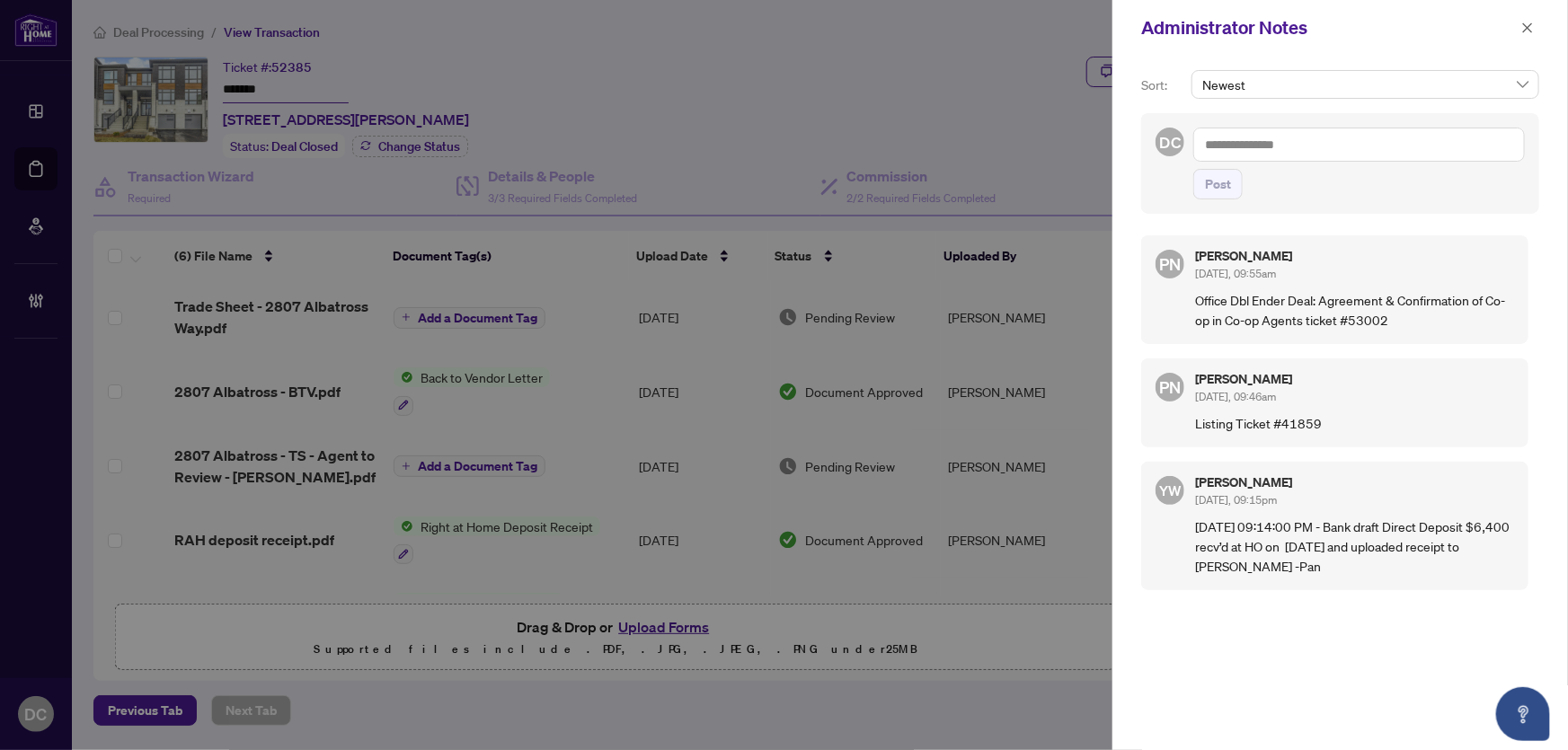
drag, startPoint x: 1352, startPoint y: 107, endPoint x: 1349, endPoint y: 126, distance: 19.2
click at [1352, 108] on div "Newest" at bounding box center [1365, 91] width 355 height 43
click at [1345, 147] on textarea at bounding box center [1359, 144] width 331 height 34
paste textarea "**********"
type textarea "**********"
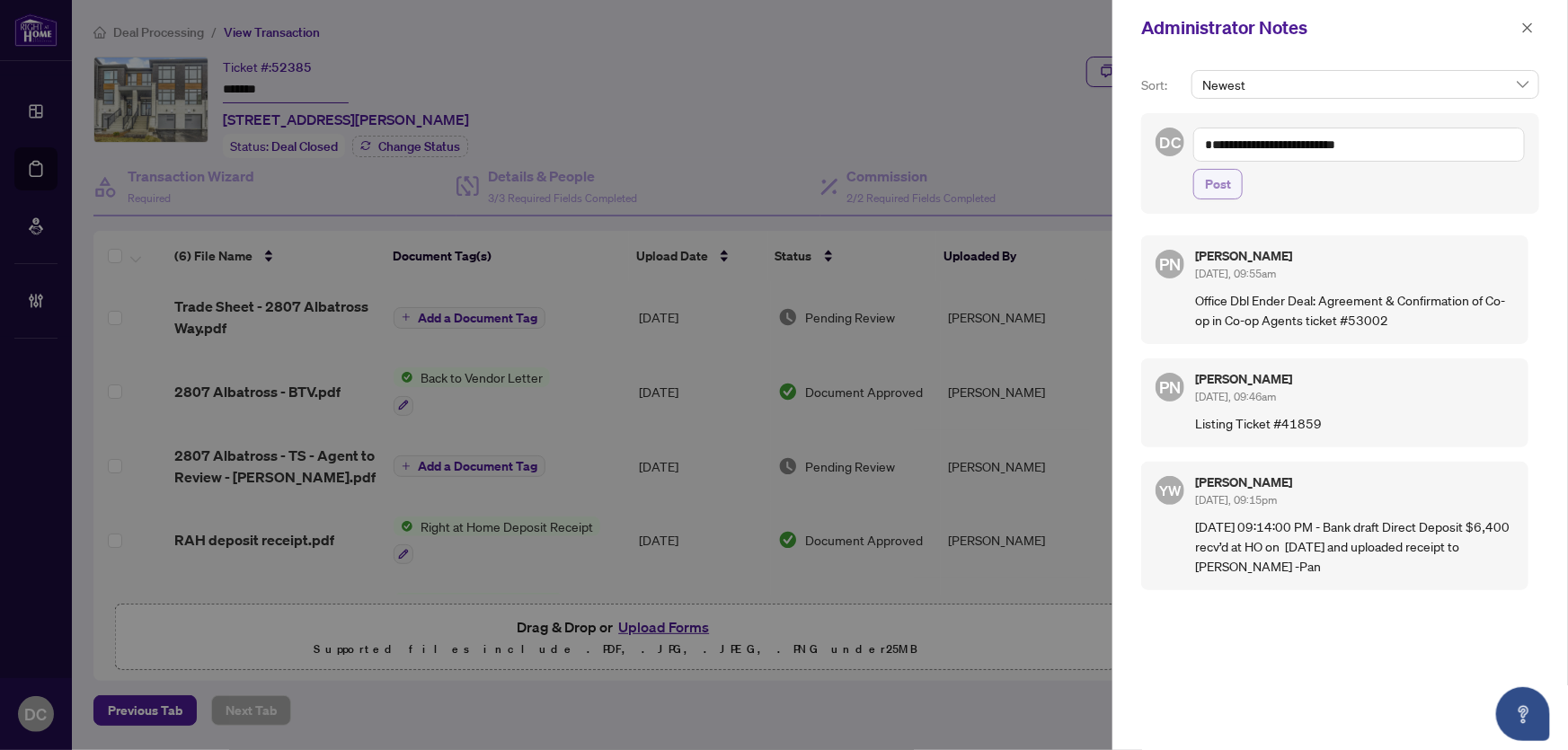
click at [1223, 186] on span "Post" at bounding box center [1218, 183] width 26 height 29
click at [1532, 34] on span "button" at bounding box center [1528, 27] width 13 height 29
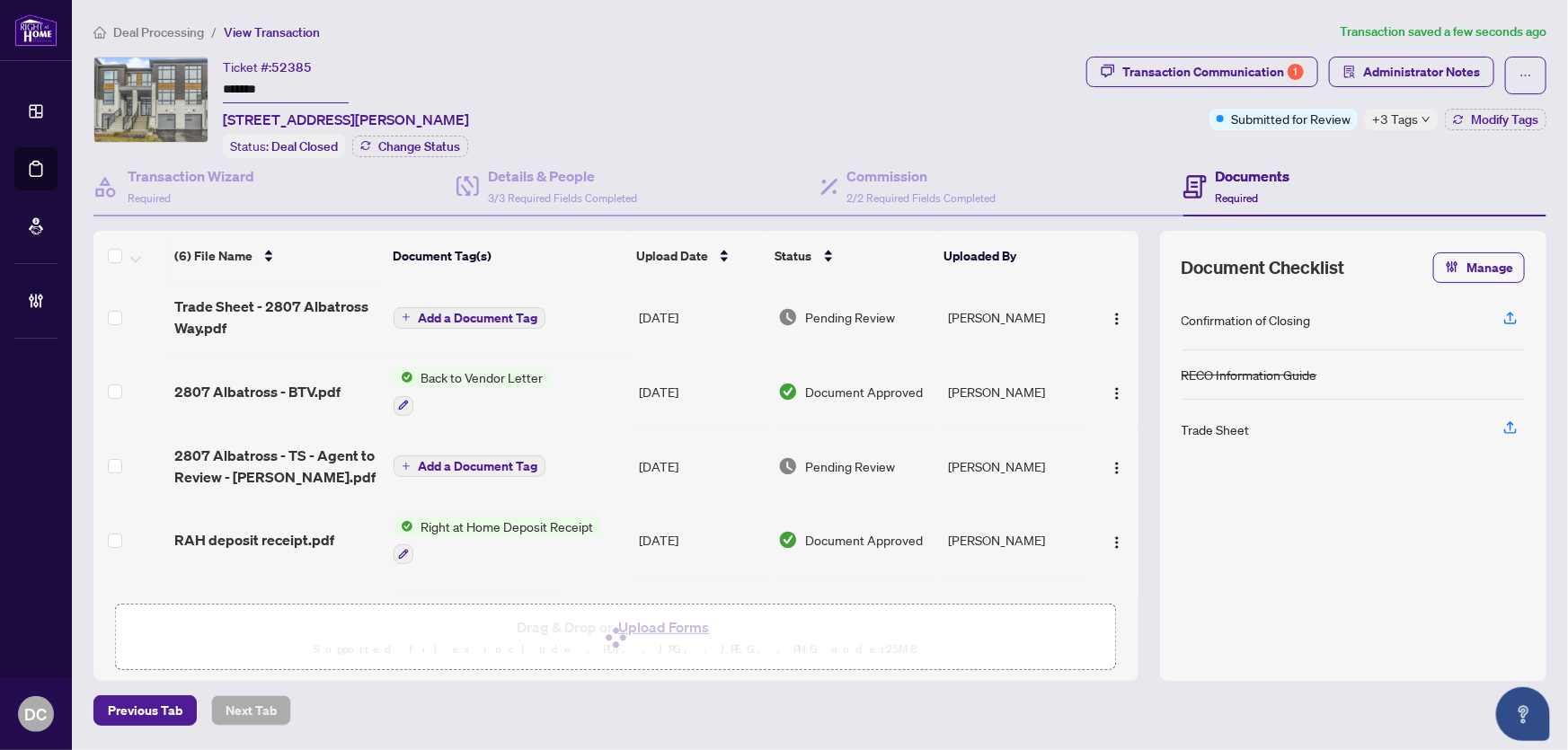
drag, startPoint x: 1417, startPoint y: 118, endPoint x: 1355, endPoint y: 135, distance: 64.3
click at [1417, 119] on span "+3 Tags" at bounding box center [1395, 119] width 46 height 20
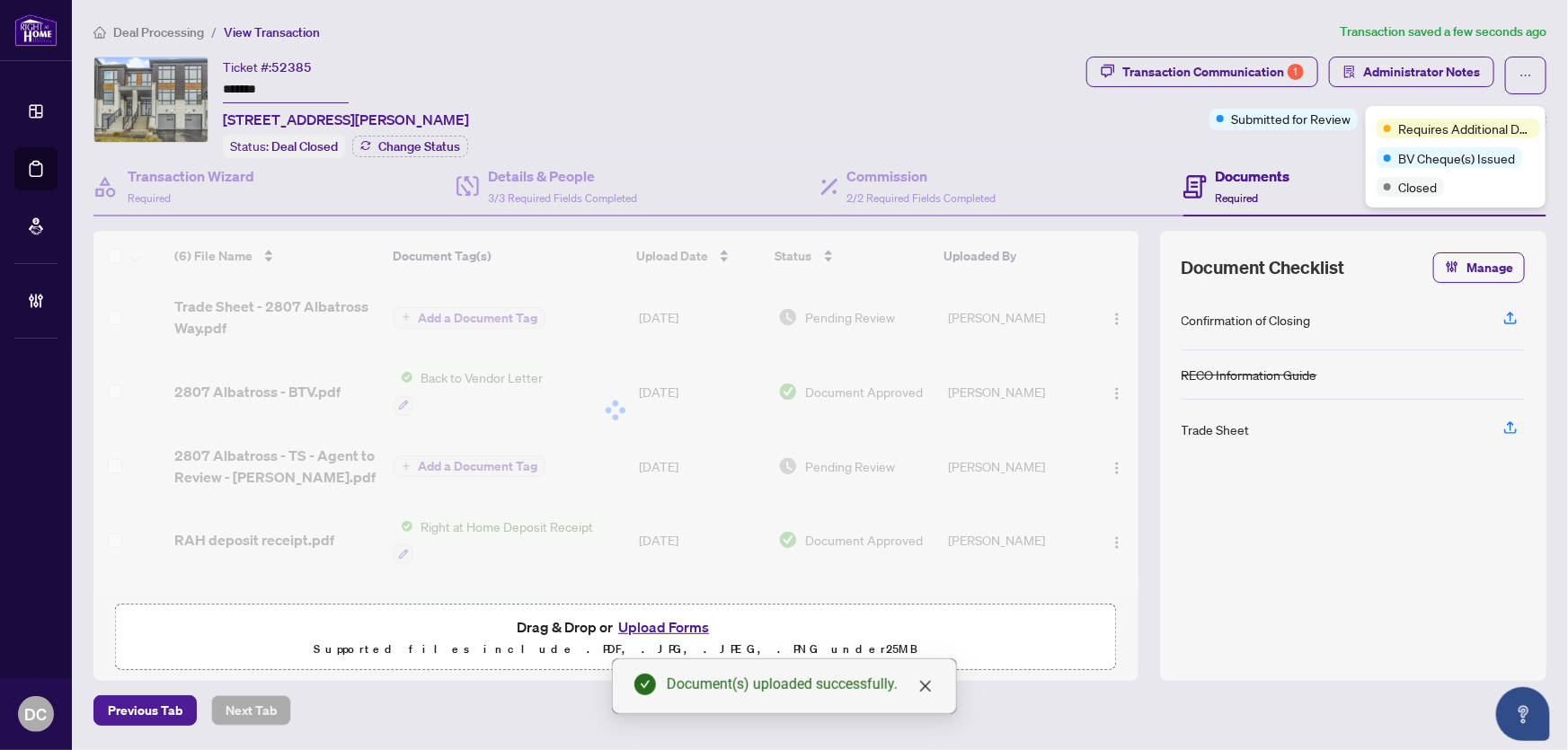
click at [1331, 158] on div "Documents Required" at bounding box center [1365, 187] width 363 height 59
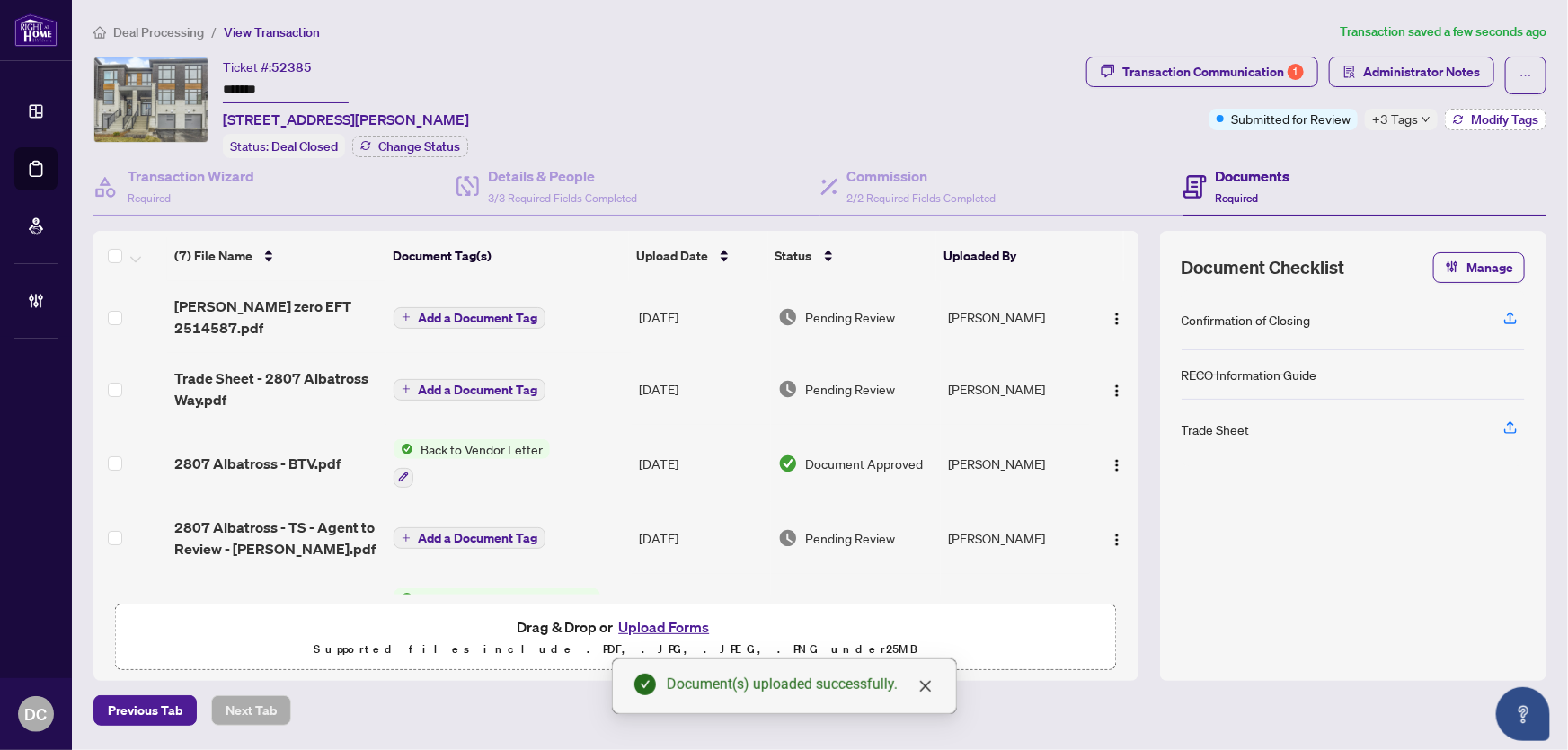
click at [1476, 114] on span "Modify Tags" at bounding box center [1505, 120] width 67 height 13
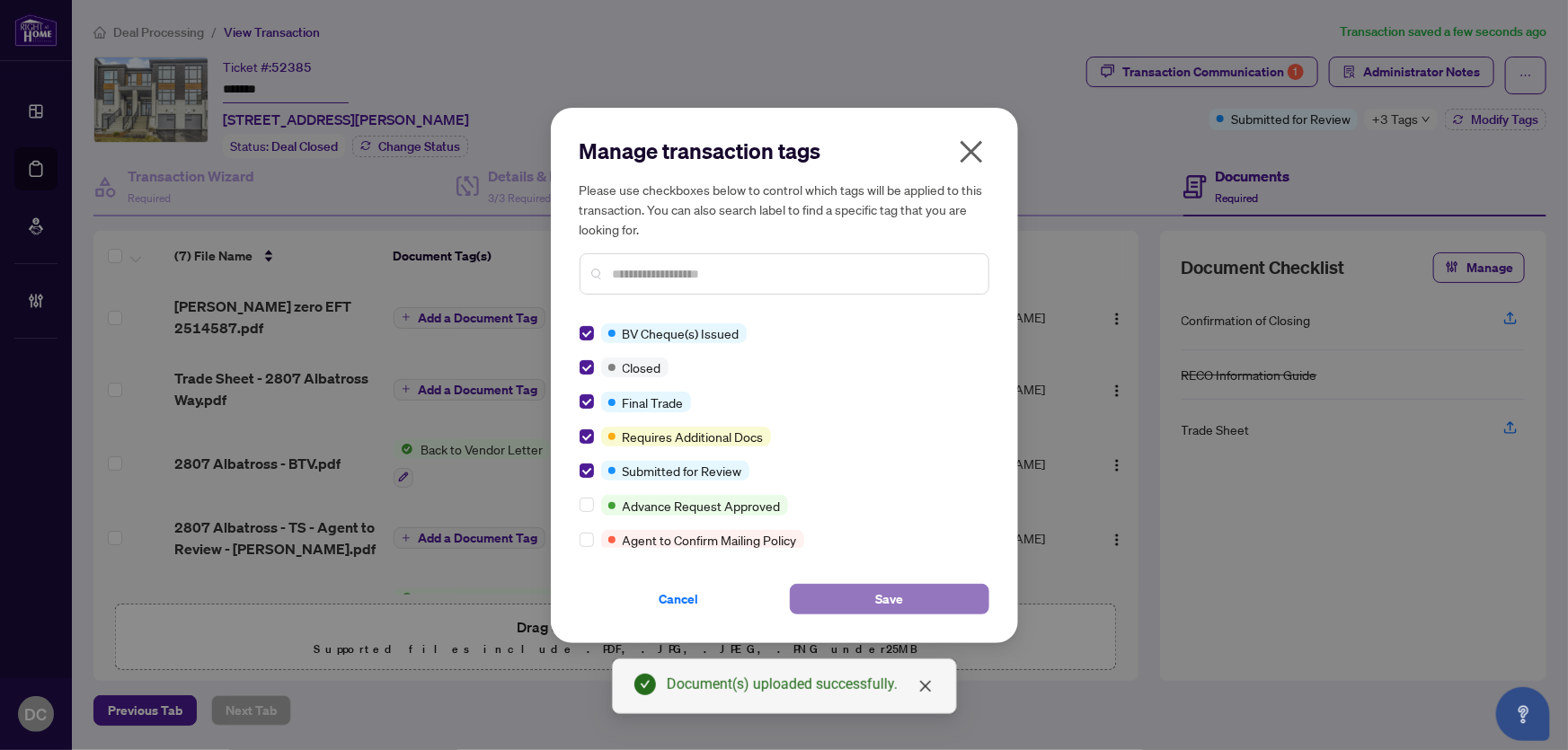
drag, startPoint x: 956, startPoint y: 598, endPoint x: 946, endPoint y: 590, distance: 12.8
click at [955, 598] on button "Save" at bounding box center [889, 598] width 199 height 31
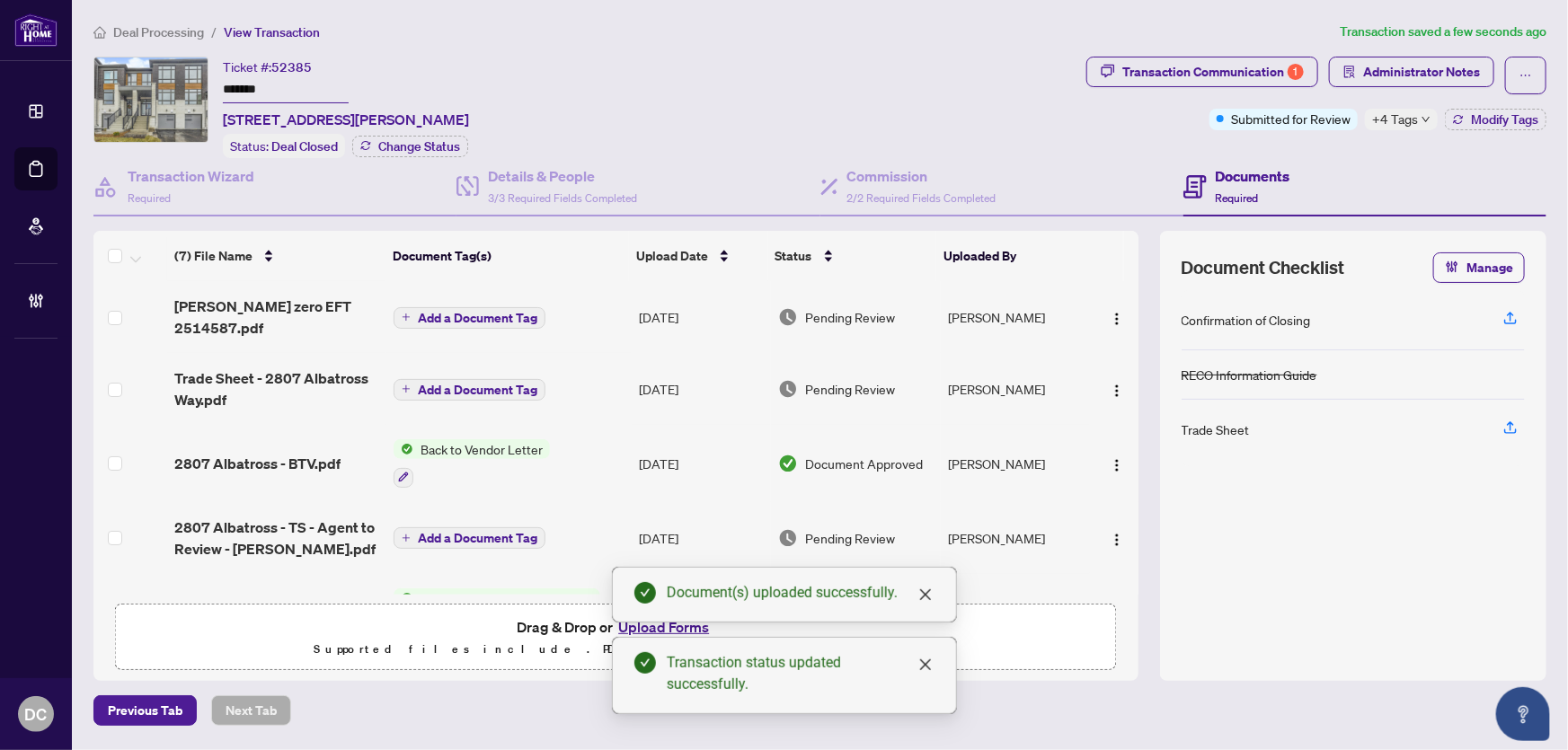
drag, startPoint x: 314, startPoint y: 81, endPoint x: 135, endPoint y: 84, distance: 179.0
click at [133, 80] on div "Ticket #: 52385 ******* 2807 Albatross Way, Pickering, Ontario L1X 0P6, Canada …" at bounding box center [586, 107] width 986 height 101
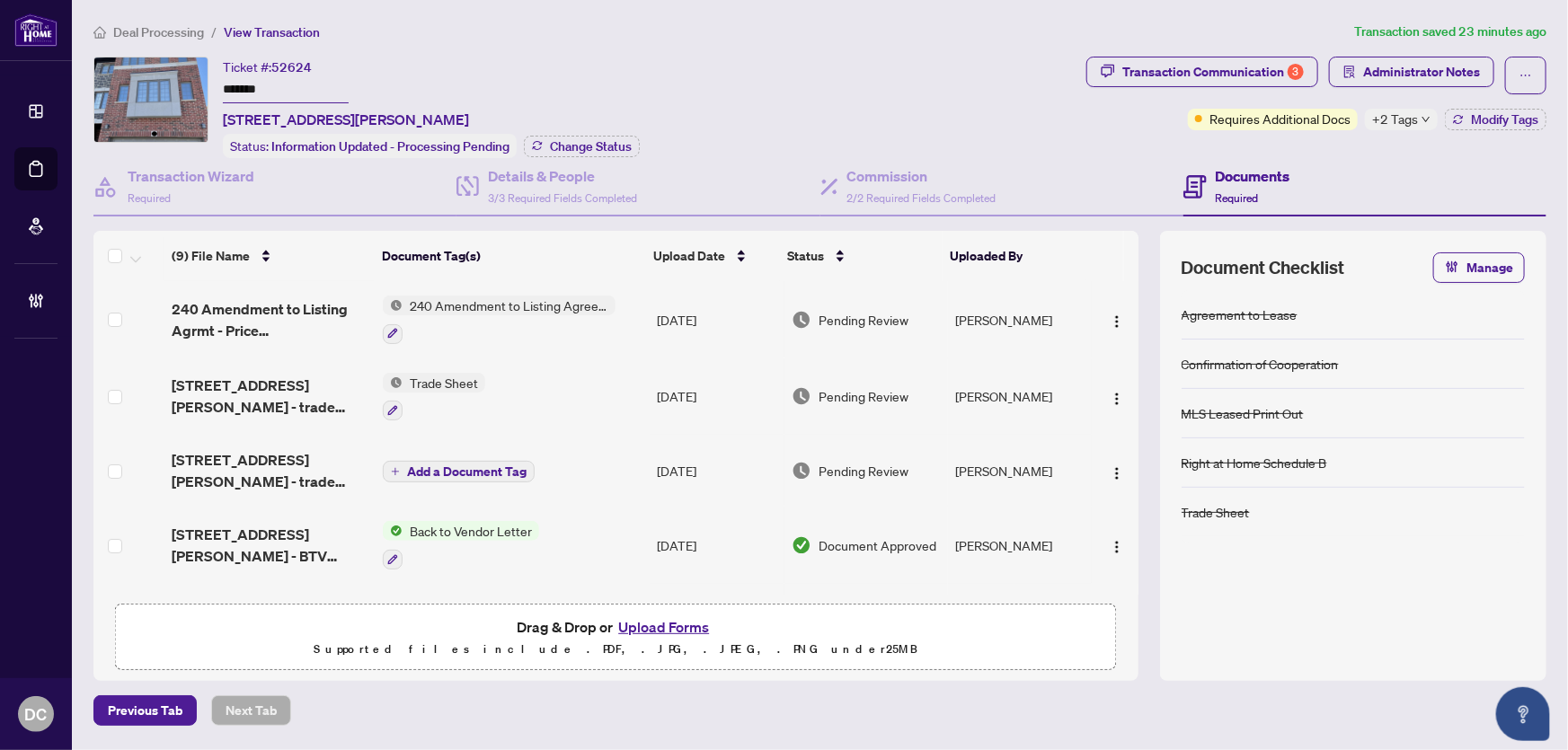
click at [199, 84] on div "Ticket #: 52624 ******* [STREET_ADDRESS][PERSON_NAME] Status: Information Updat…" at bounding box center [586, 107] width 986 height 101
click at [628, 148] on span "Change Status" at bounding box center [591, 147] width 82 height 13
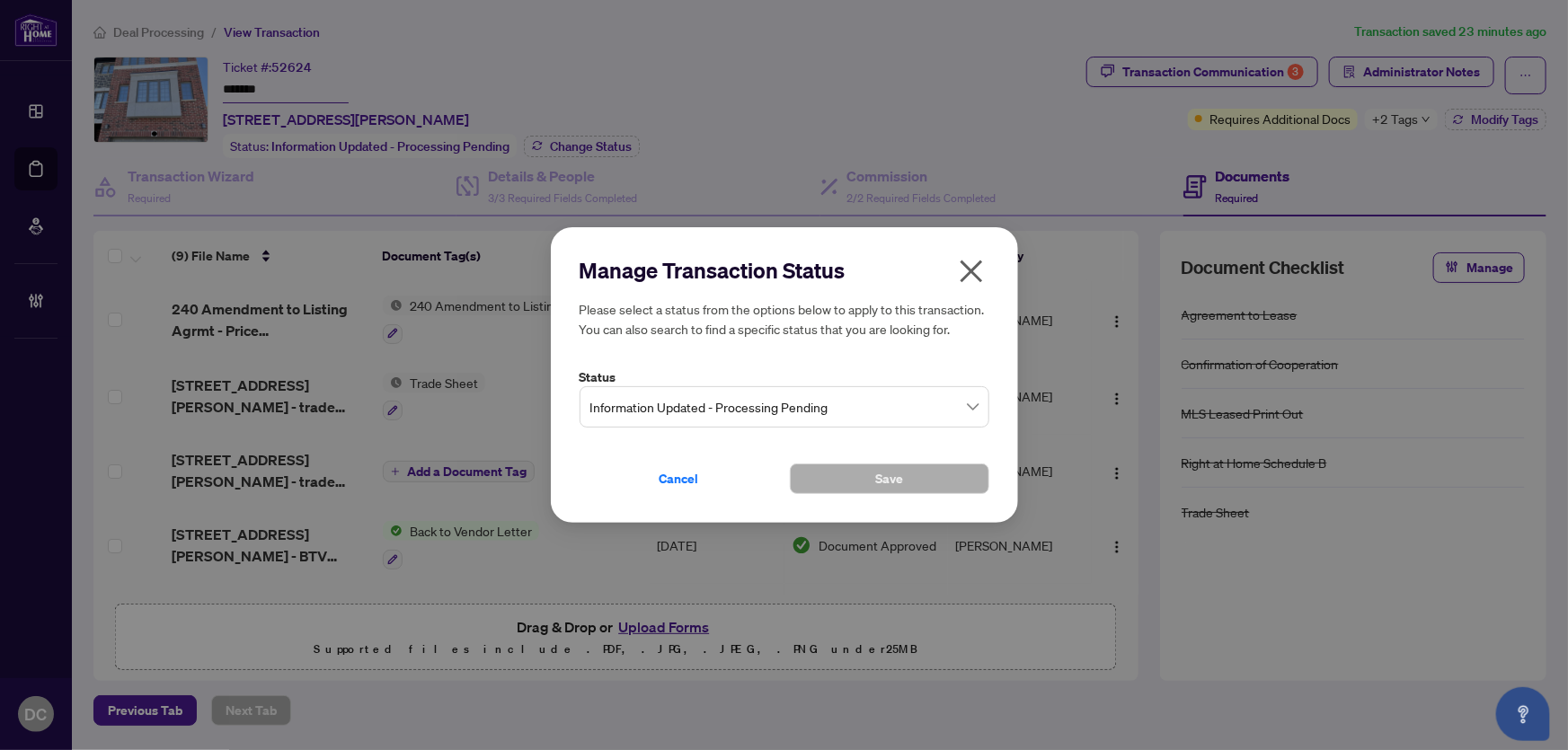
click at [938, 406] on span "Information Updated - Processing Pending" at bounding box center [784, 407] width 388 height 34
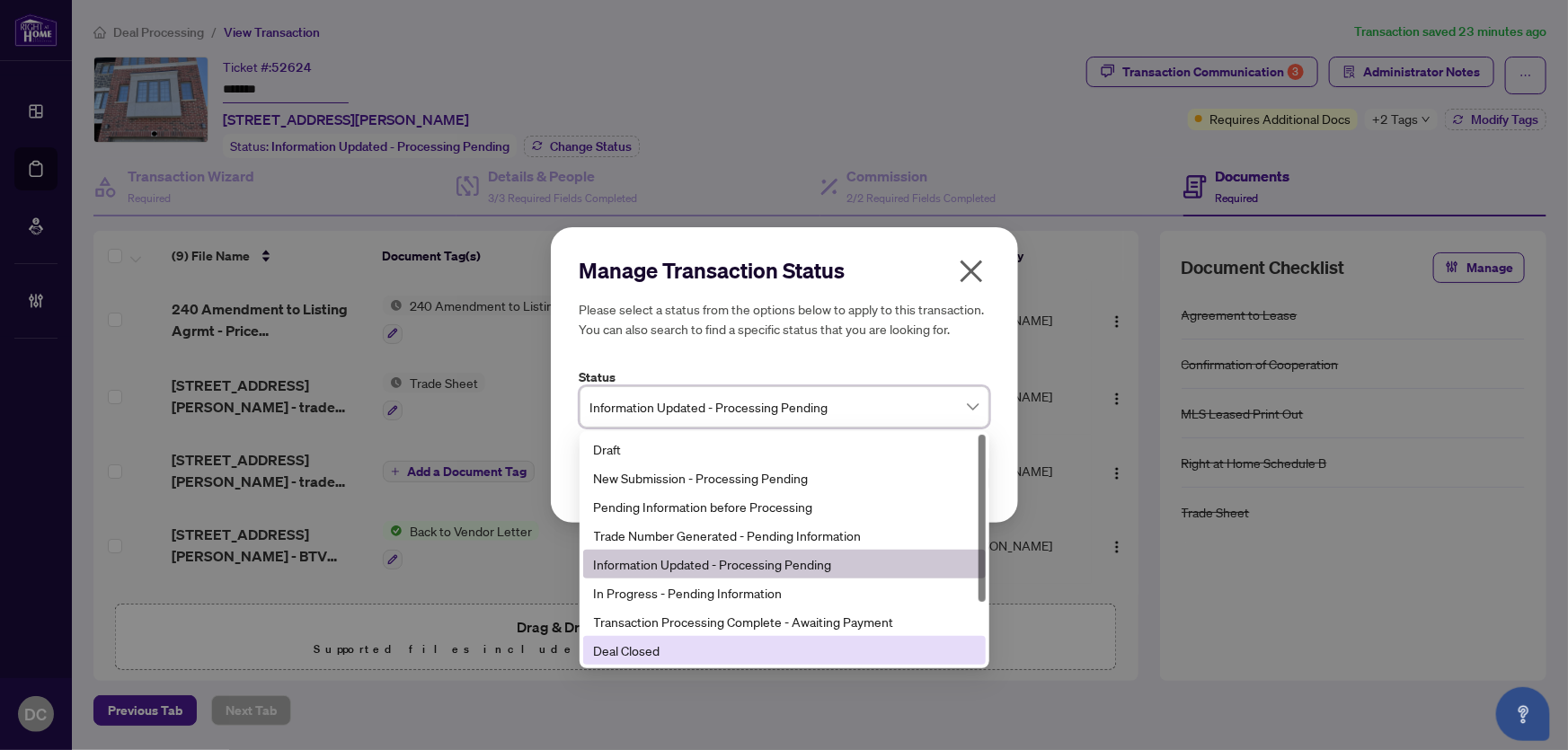
click at [650, 672] on div "Manage Transaction Status Please select a status from the options below to appl…" at bounding box center [784, 375] width 1568 height 750
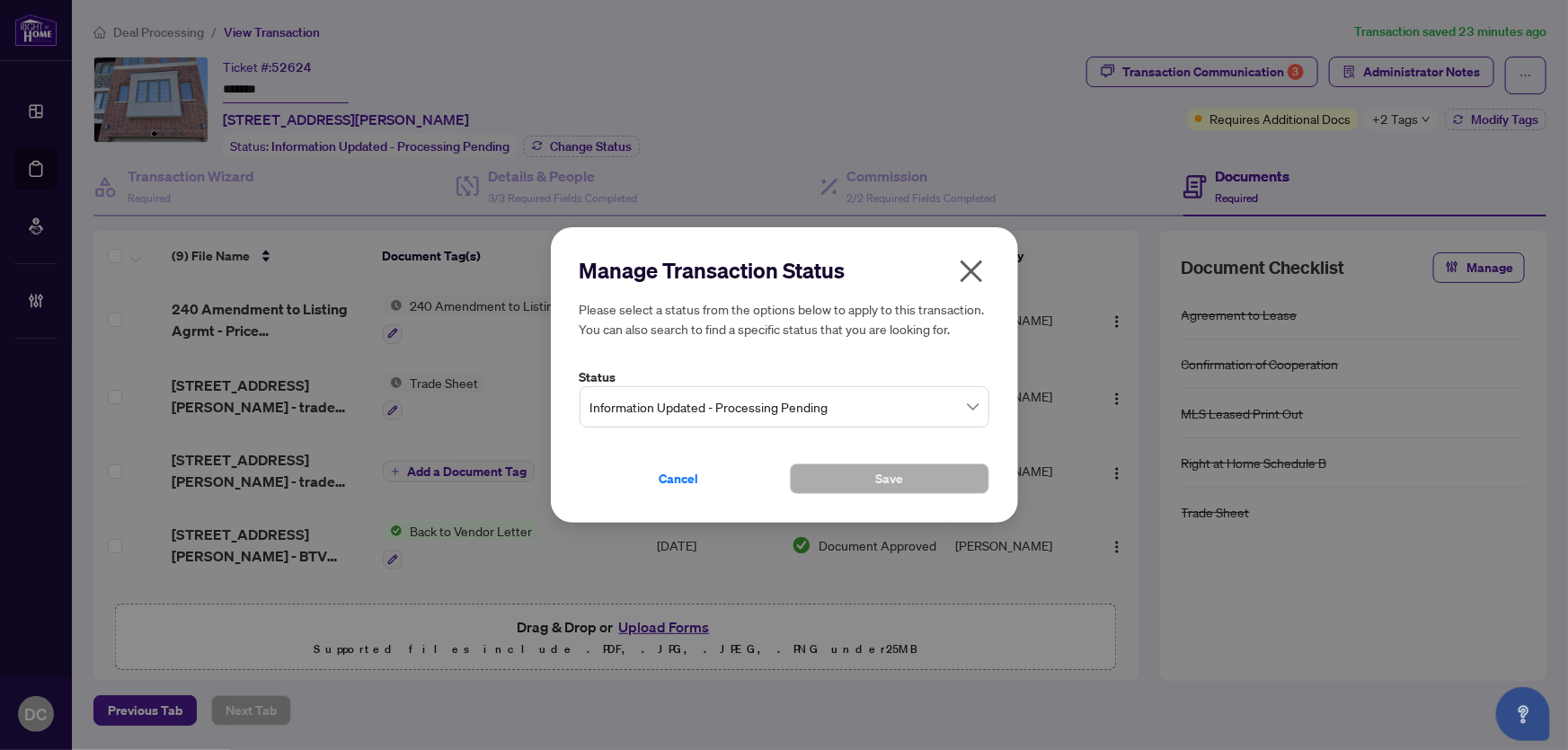
click at [656, 657] on div "Manage Transaction Status Please select a status from the options below to appl…" at bounding box center [784, 375] width 1568 height 750
click at [876, 402] on span "Information Updated - Processing Pending" at bounding box center [784, 407] width 388 height 34
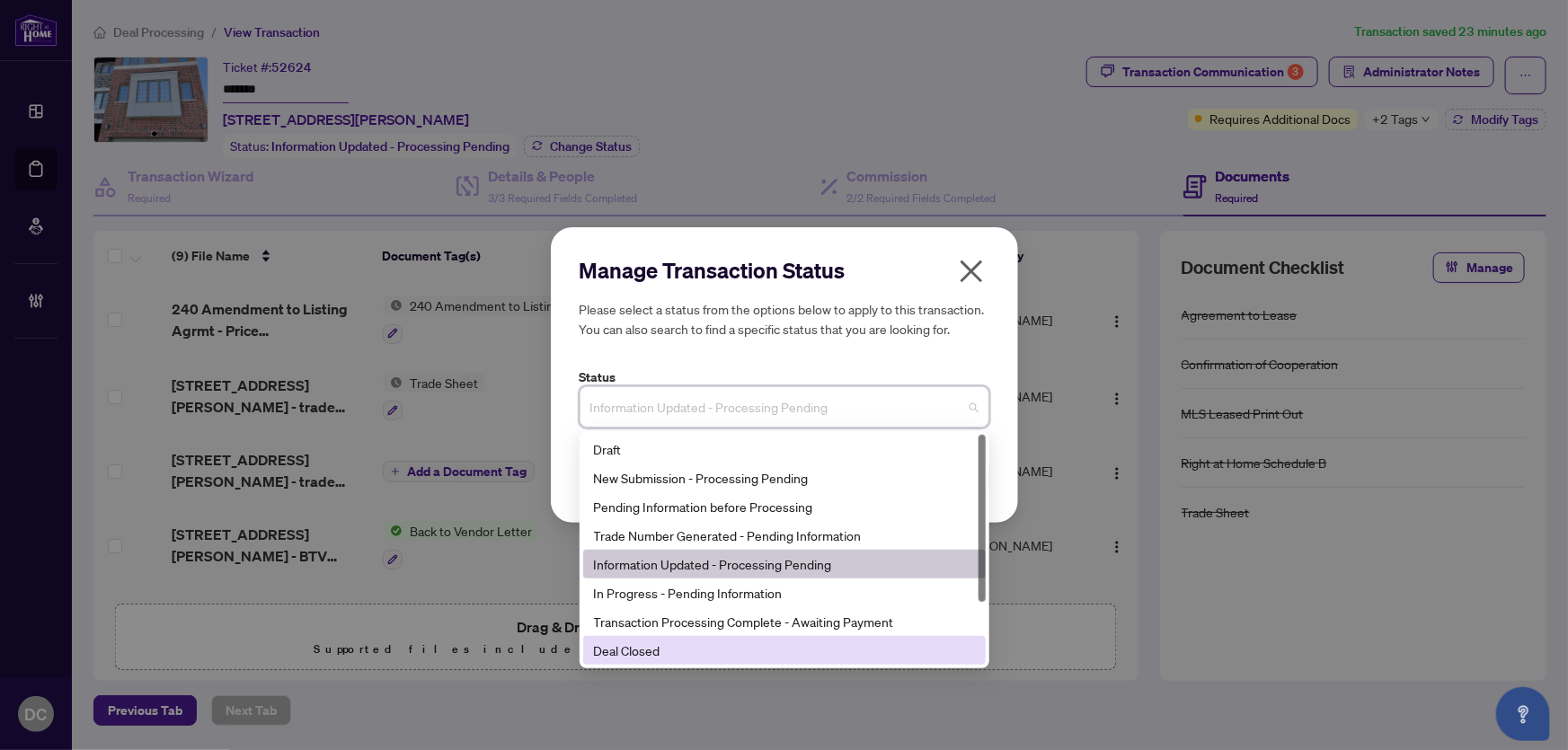
click at [683, 653] on div "Deal Closed" at bounding box center [784, 650] width 381 height 20
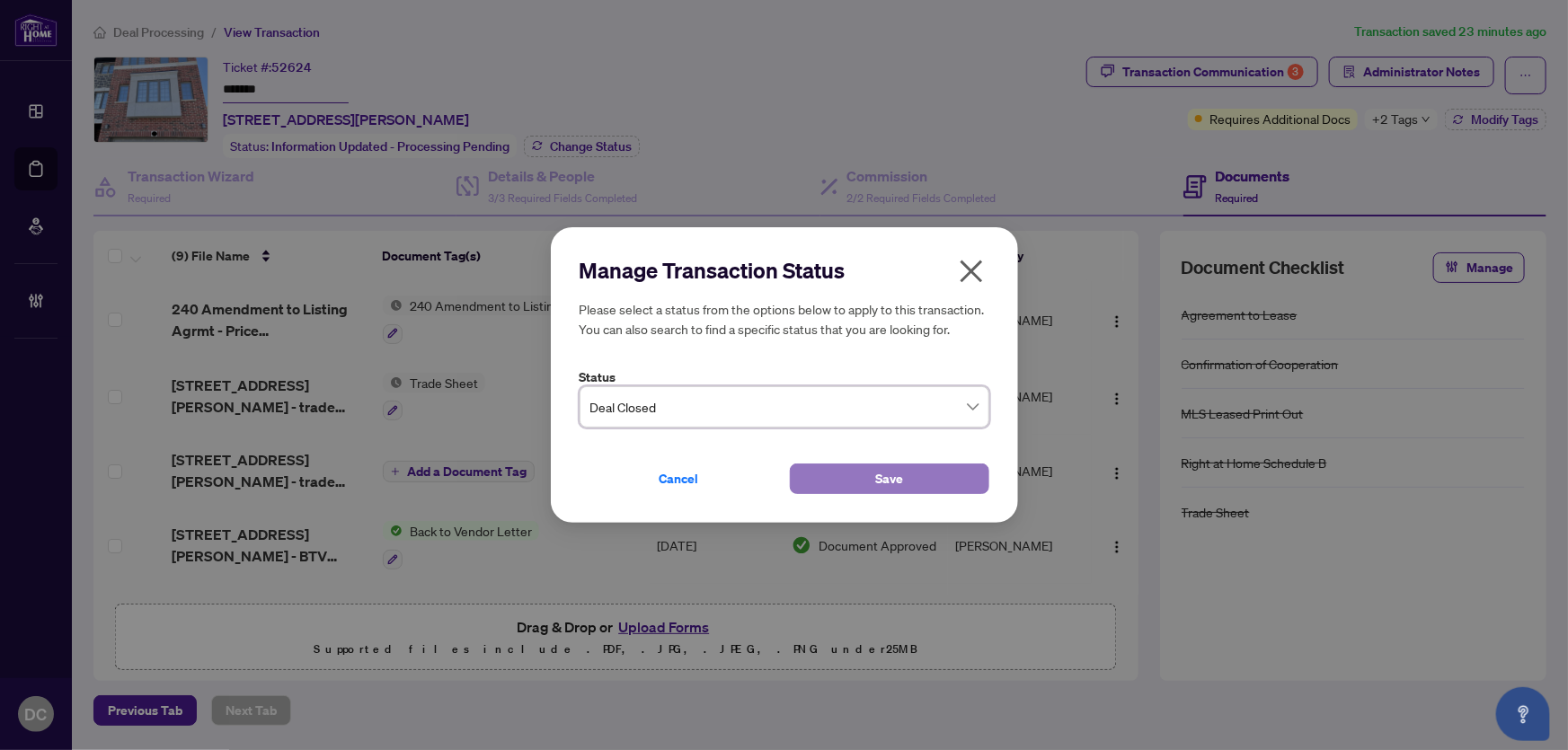
click at [876, 477] on span "Save" at bounding box center [889, 478] width 28 height 29
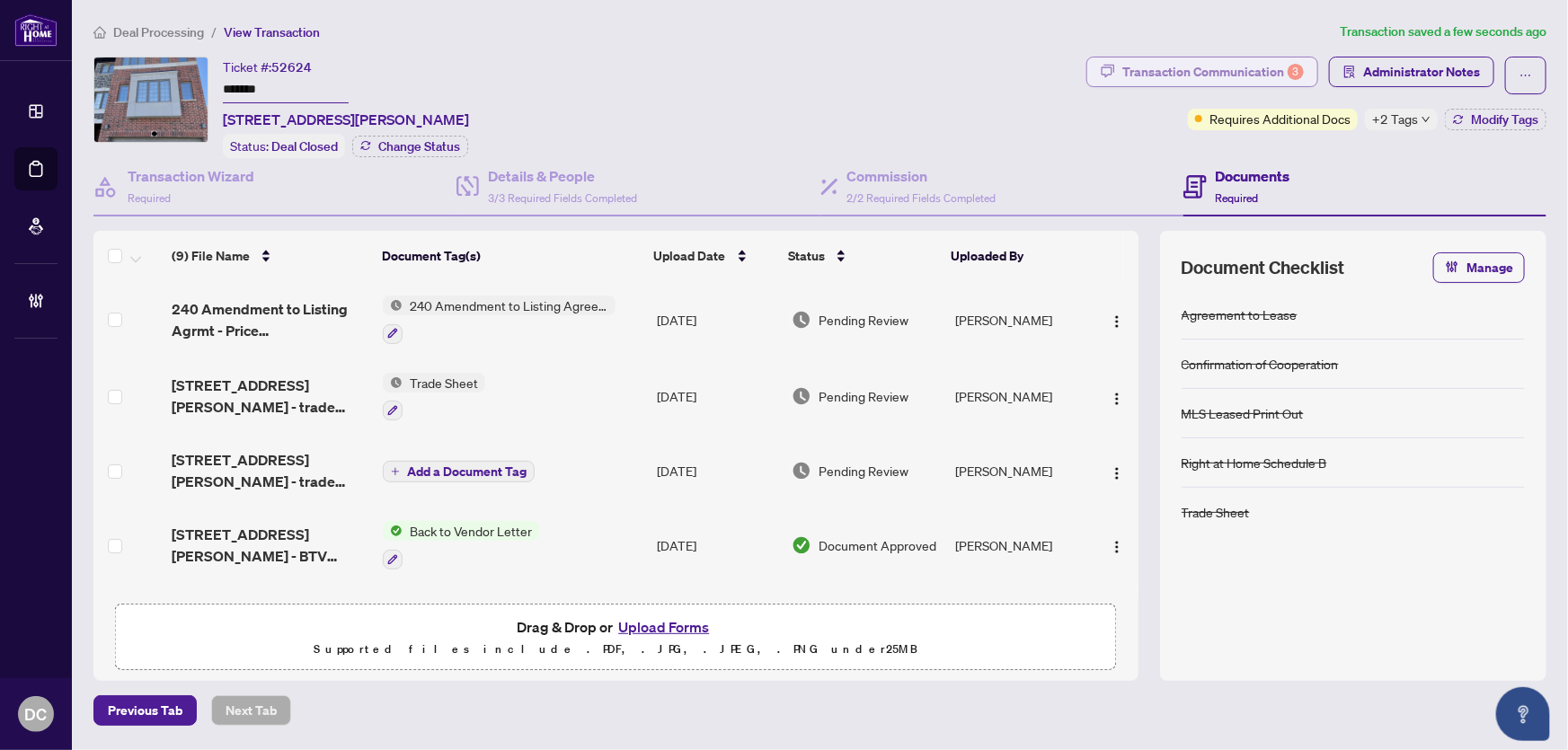
click at [1216, 74] on div "Transaction Communication 3" at bounding box center [1212, 72] width 182 height 29
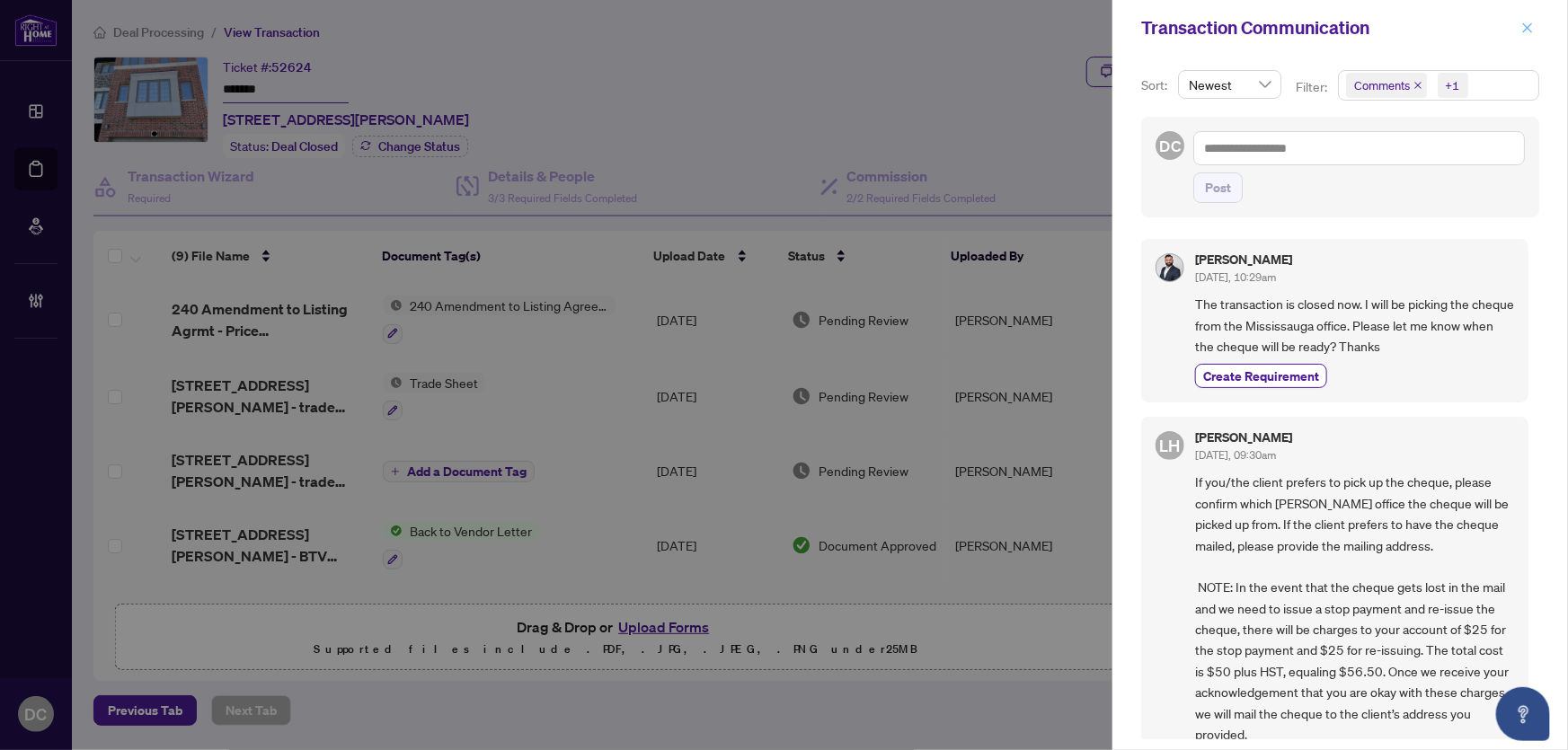
click at [1531, 26] on icon "close" at bounding box center [1528, 28] width 13 height 13
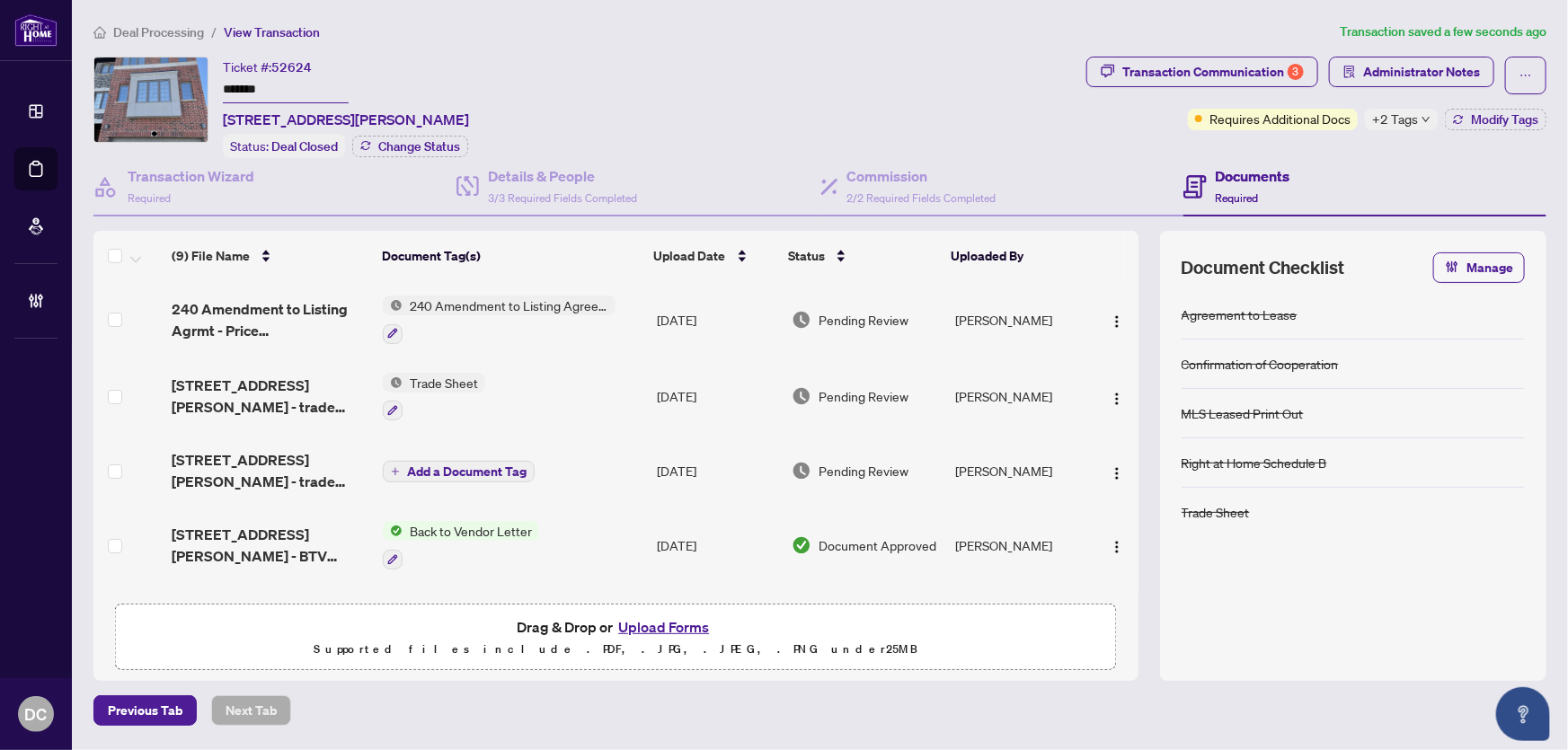
click at [612, 328] on div at bounding box center [499, 332] width 233 height 21
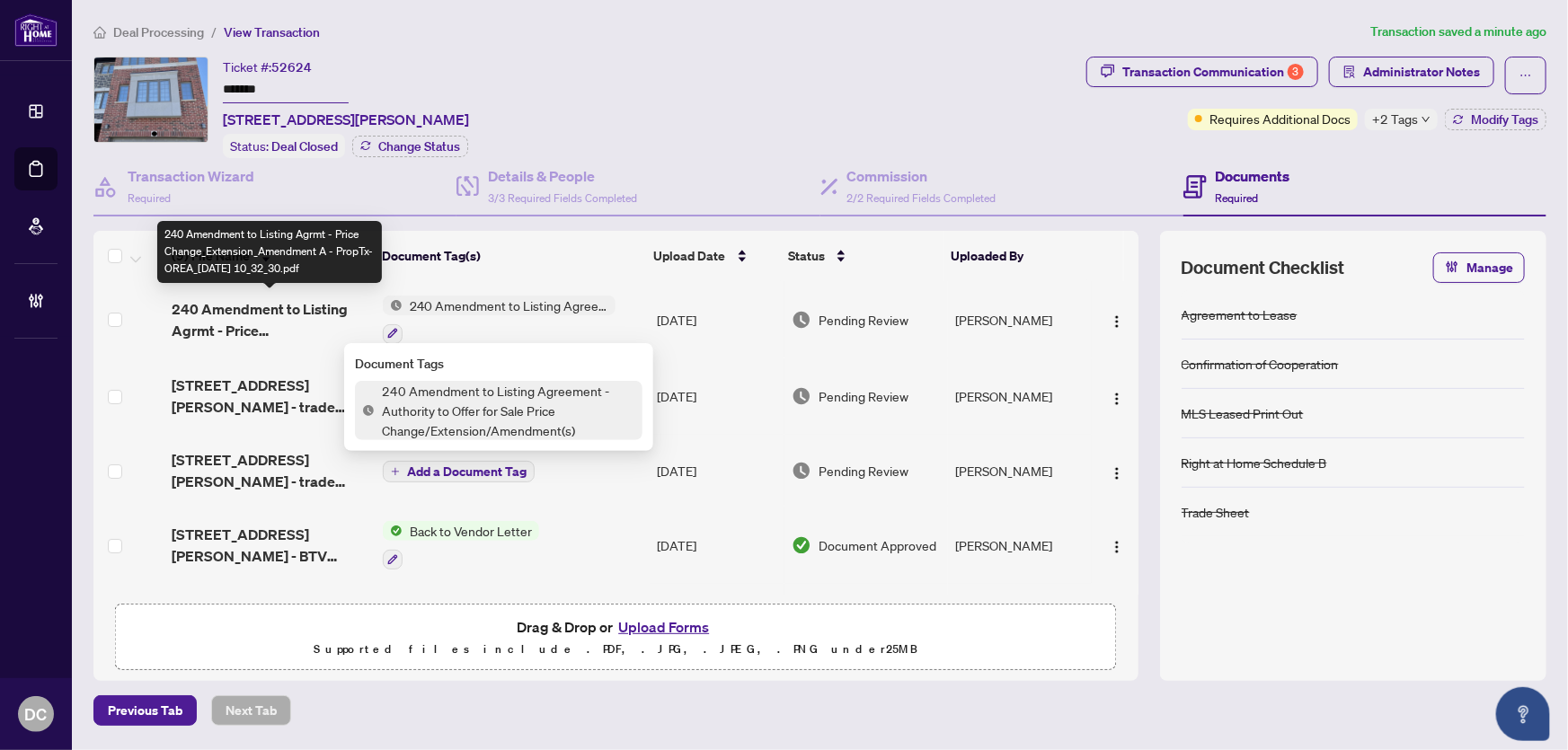
click at [304, 305] on span "240 Amendment to Listing Agrmt - Price Change_Extension_Amendment A - PropTx-OR…" at bounding box center [269, 319] width 196 height 43
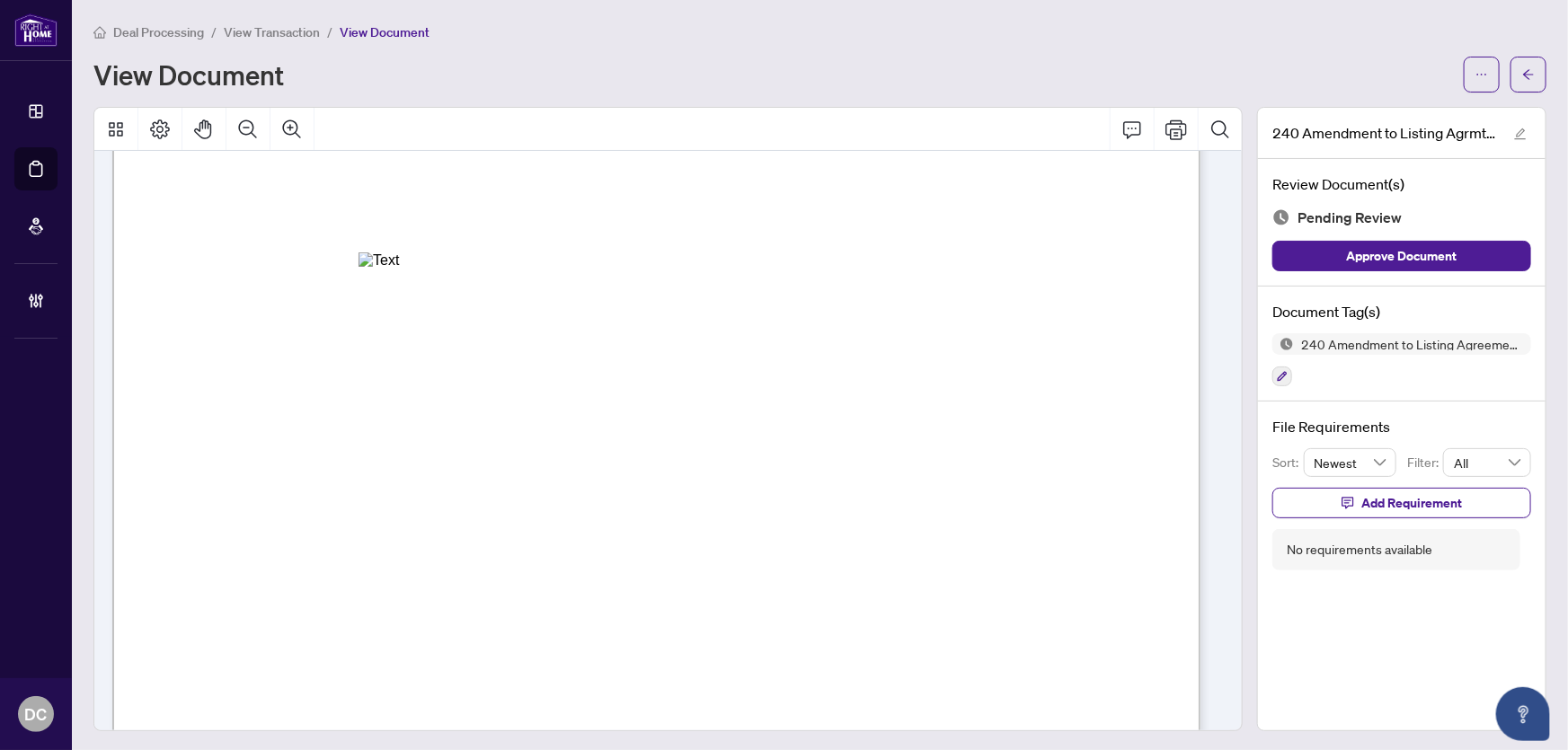
scroll to position [489, 0]
click at [1523, 63] on button "button" at bounding box center [1528, 74] width 36 height 36
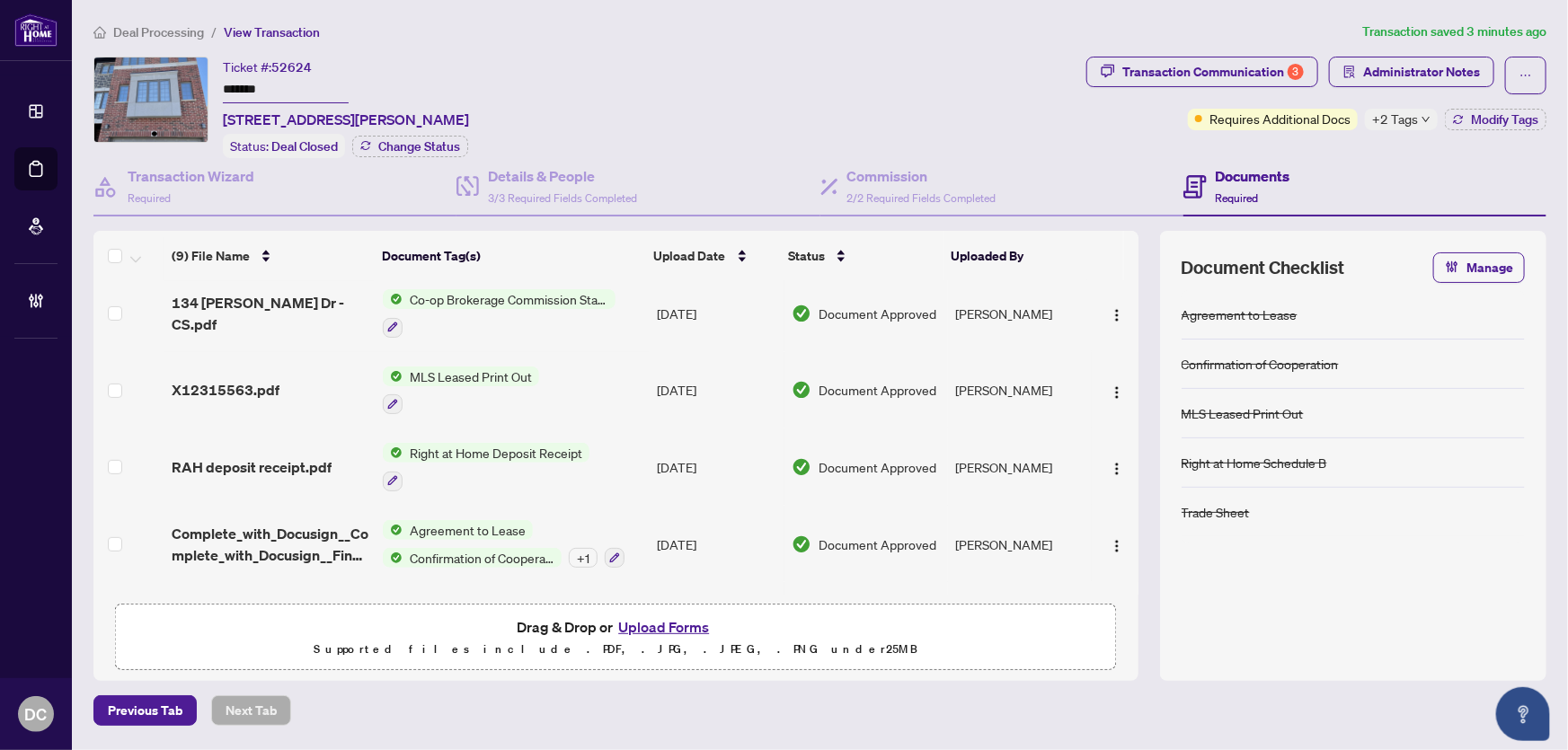
scroll to position [373, 0]
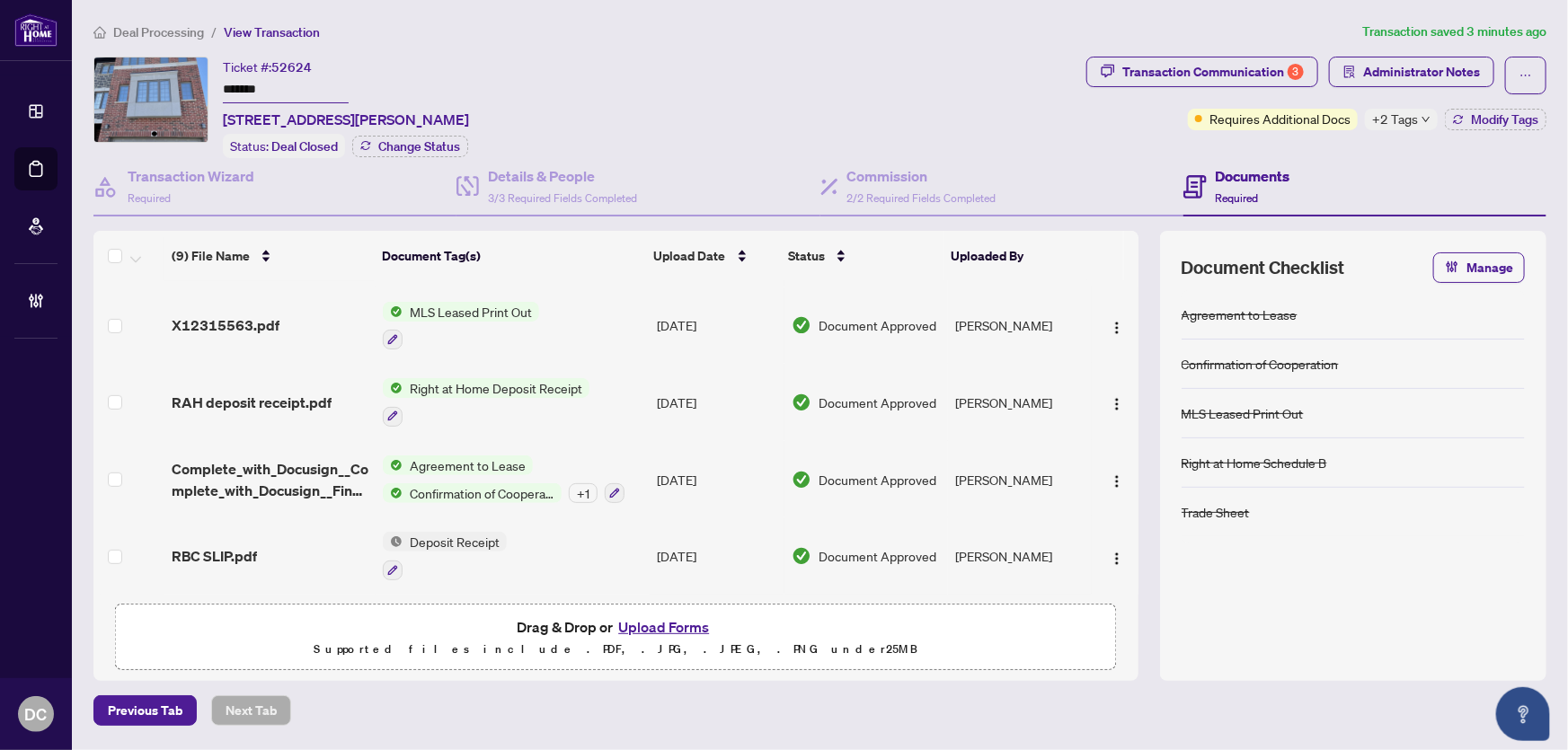
click at [521, 461] on span "Agreement to Lease" at bounding box center [467, 464] width 130 height 20
drag, startPoint x: 283, startPoint y: 89, endPoint x: 138, endPoint y: 85, distance: 145.1
click at [138, 85] on div "Ticket #: 52624 ******* [STREET_ADDRESS][PERSON_NAME] Status: Deal Closed Chang…" at bounding box center [586, 107] width 986 height 101
click at [539, 462] on div "Agreement to Lease Confirmation of Cooperation + 1" at bounding box center [504, 479] width 242 height 48
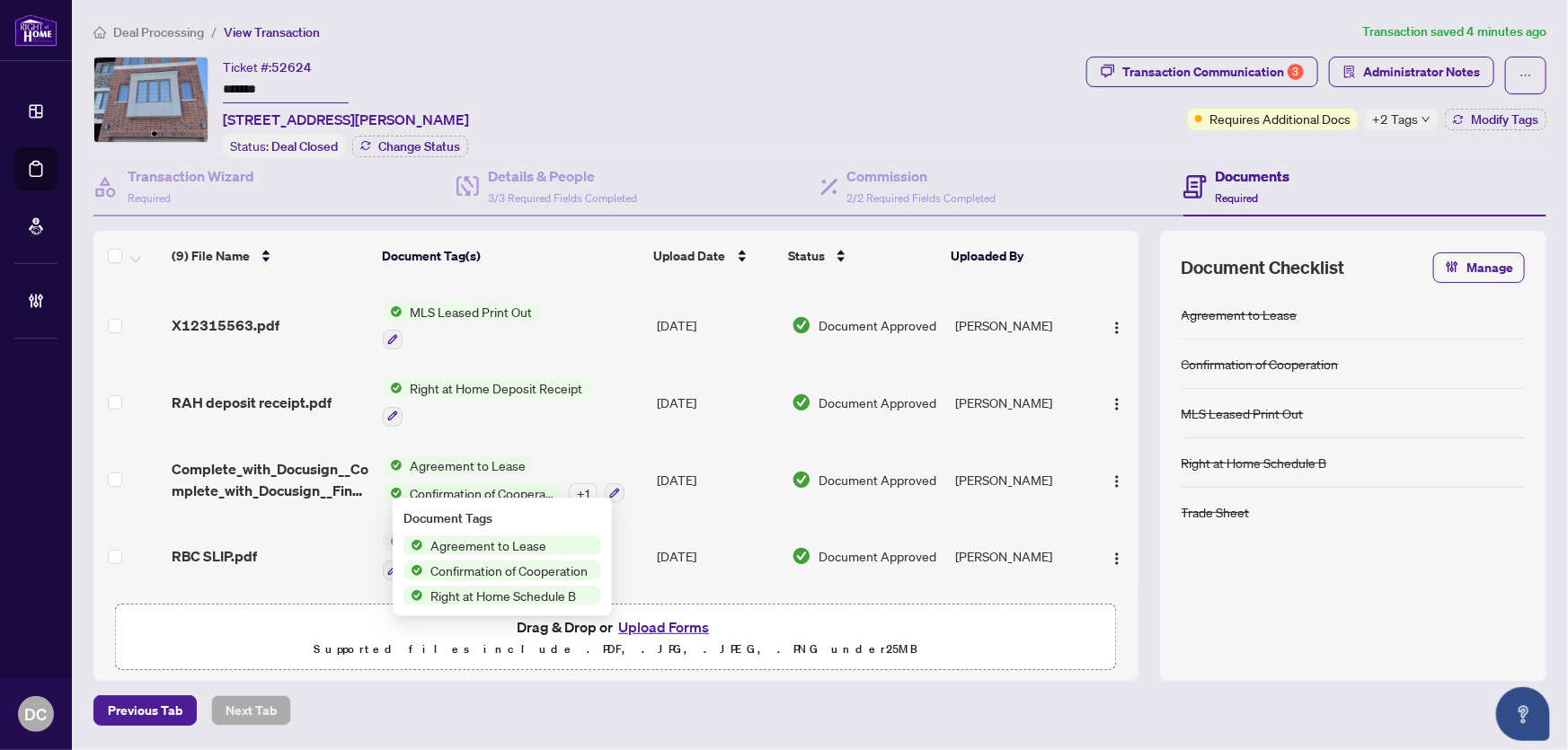
click at [291, 470] on span "Complete_with_Docusign__Complete_with_Docusign__Final_IanOrmston__1_.pdf" at bounding box center [269, 479] width 196 height 43
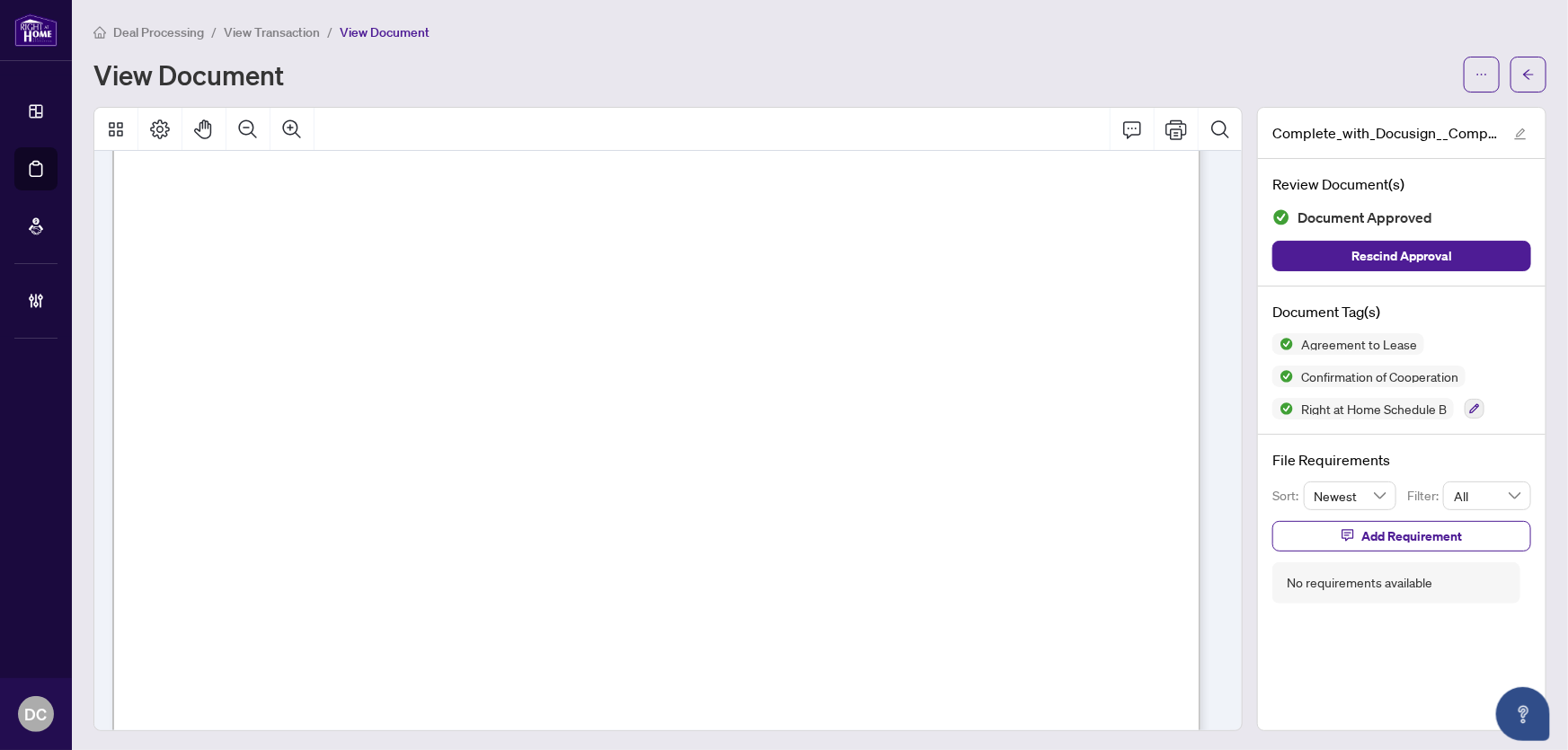
scroll to position [163, 0]
click at [1522, 80] on span "button" at bounding box center [1529, 74] width 13 height 29
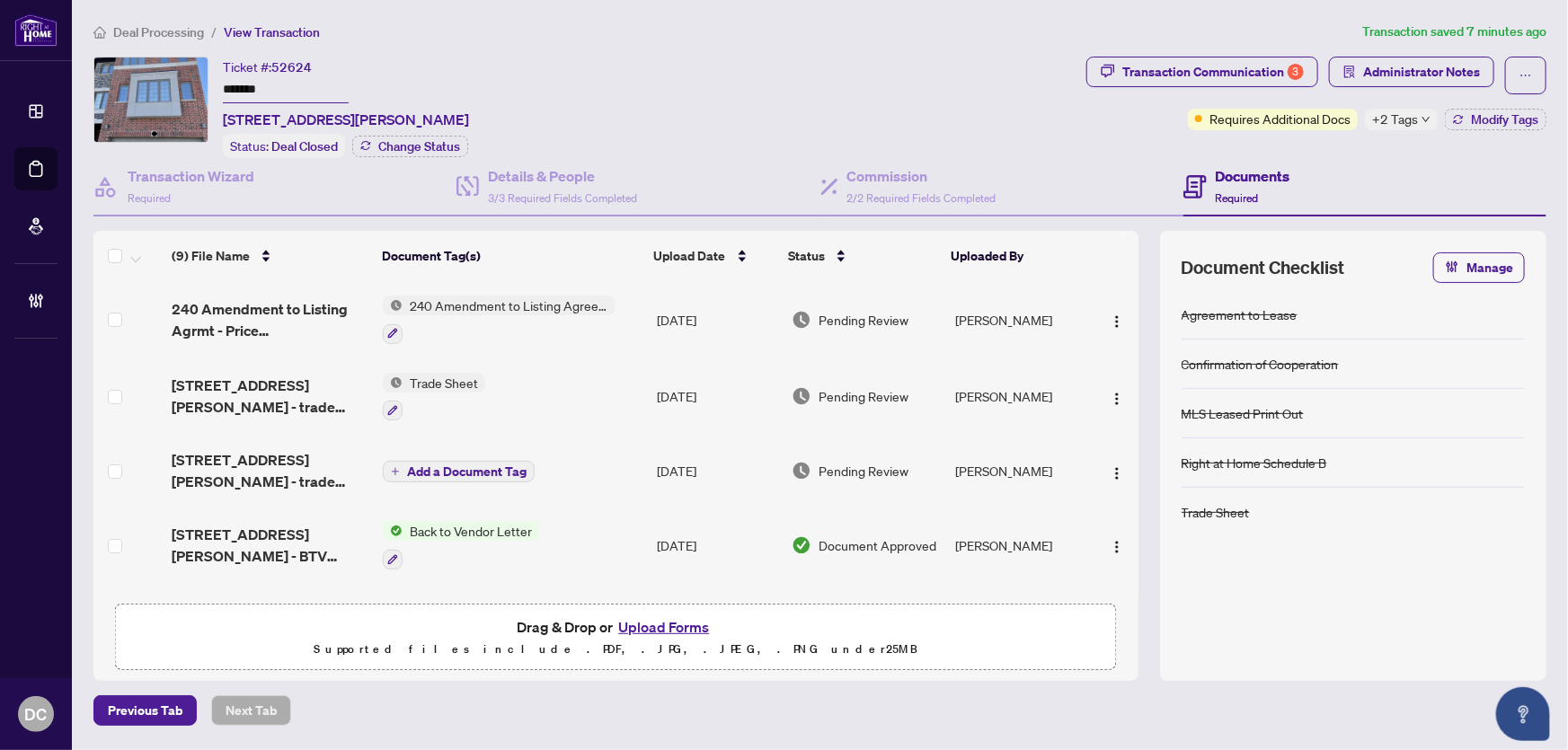
click at [1426, 115] on icon "down" at bounding box center [1426, 120] width 9 height 9
click at [1314, 150] on div "Transaction Communication 3 Administrator Notes Requires Additional Docs +2 Tag…" at bounding box center [1317, 107] width 467 height 101
click at [1494, 120] on span "Modify Tags" at bounding box center [1505, 120] width 67 height 13
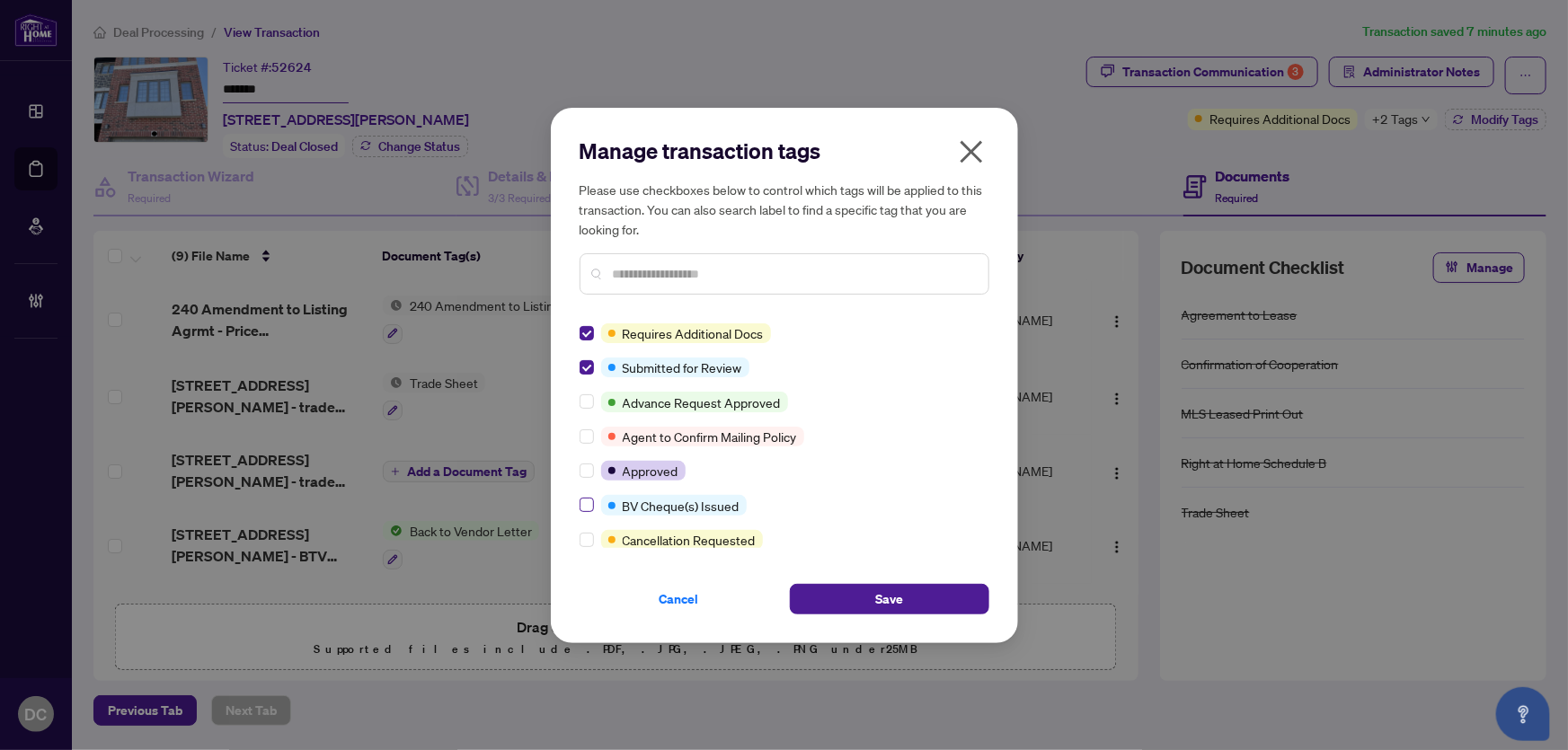
click at [589, 493] on div "Requires Additional Docs Submitted for Review Advance Request Approved Agent to…" at bounding box center [784, 435] width 410 height 224
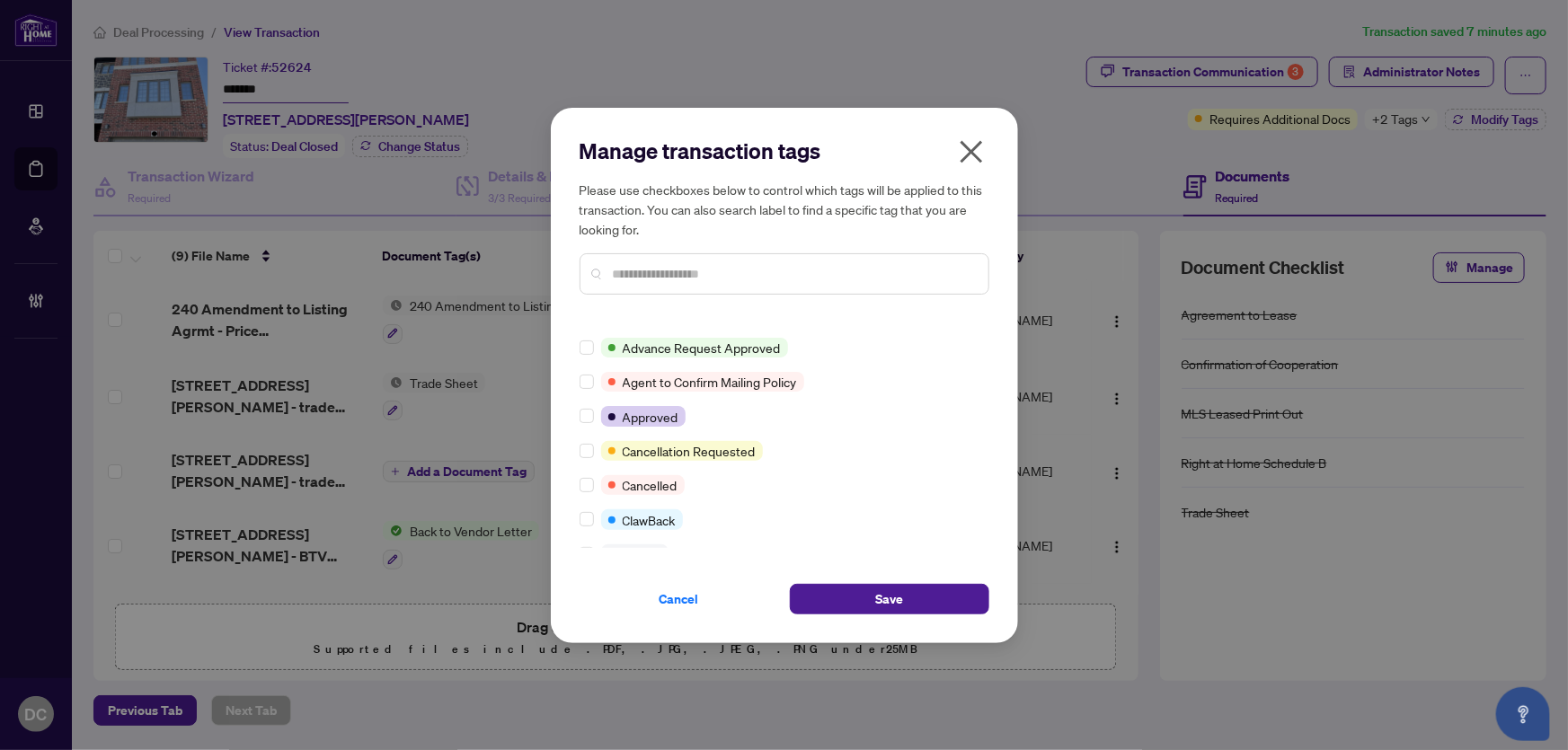
scroll to position [244, 0]
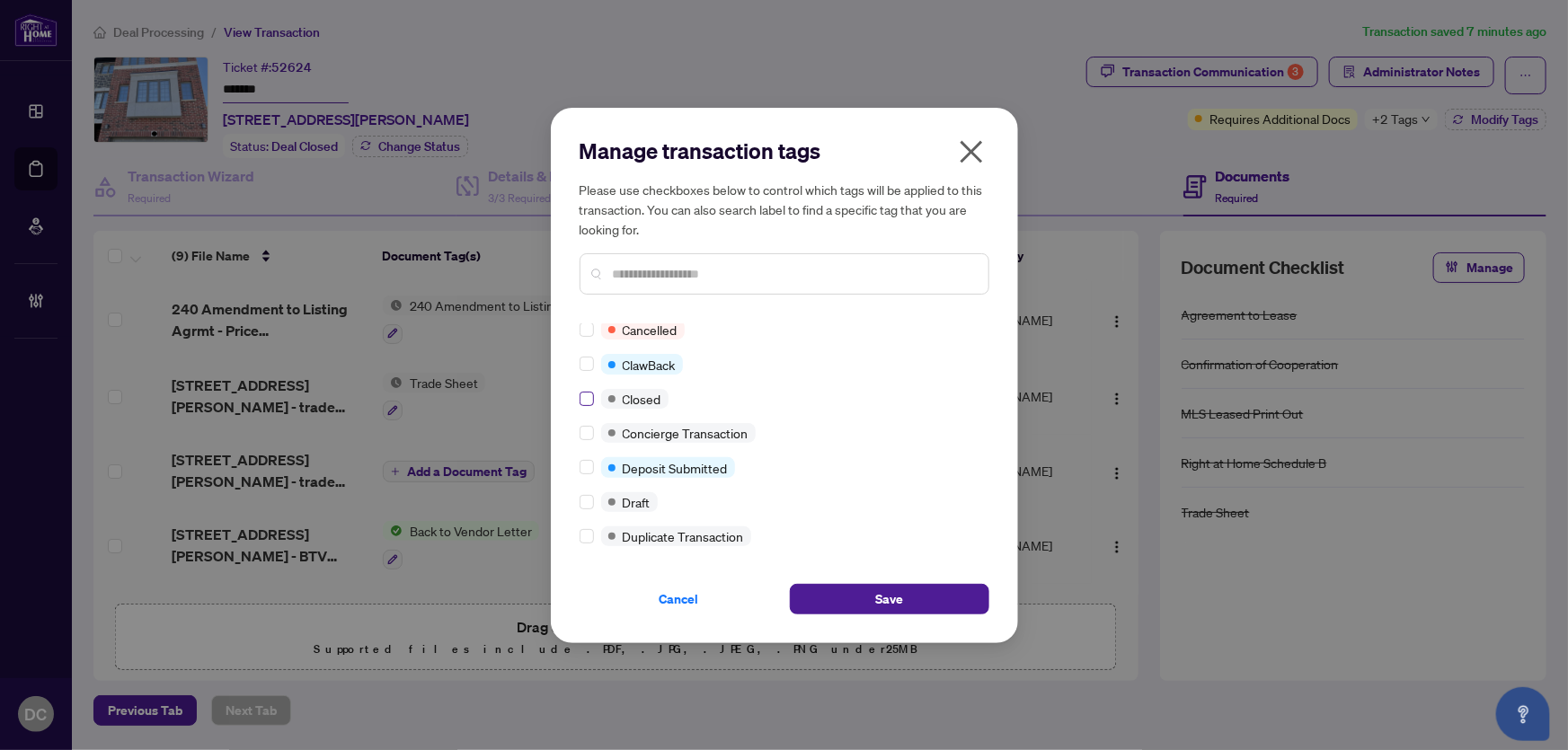
click at [580, 401] on label at bounding box center [586, 398] width 14 height 20
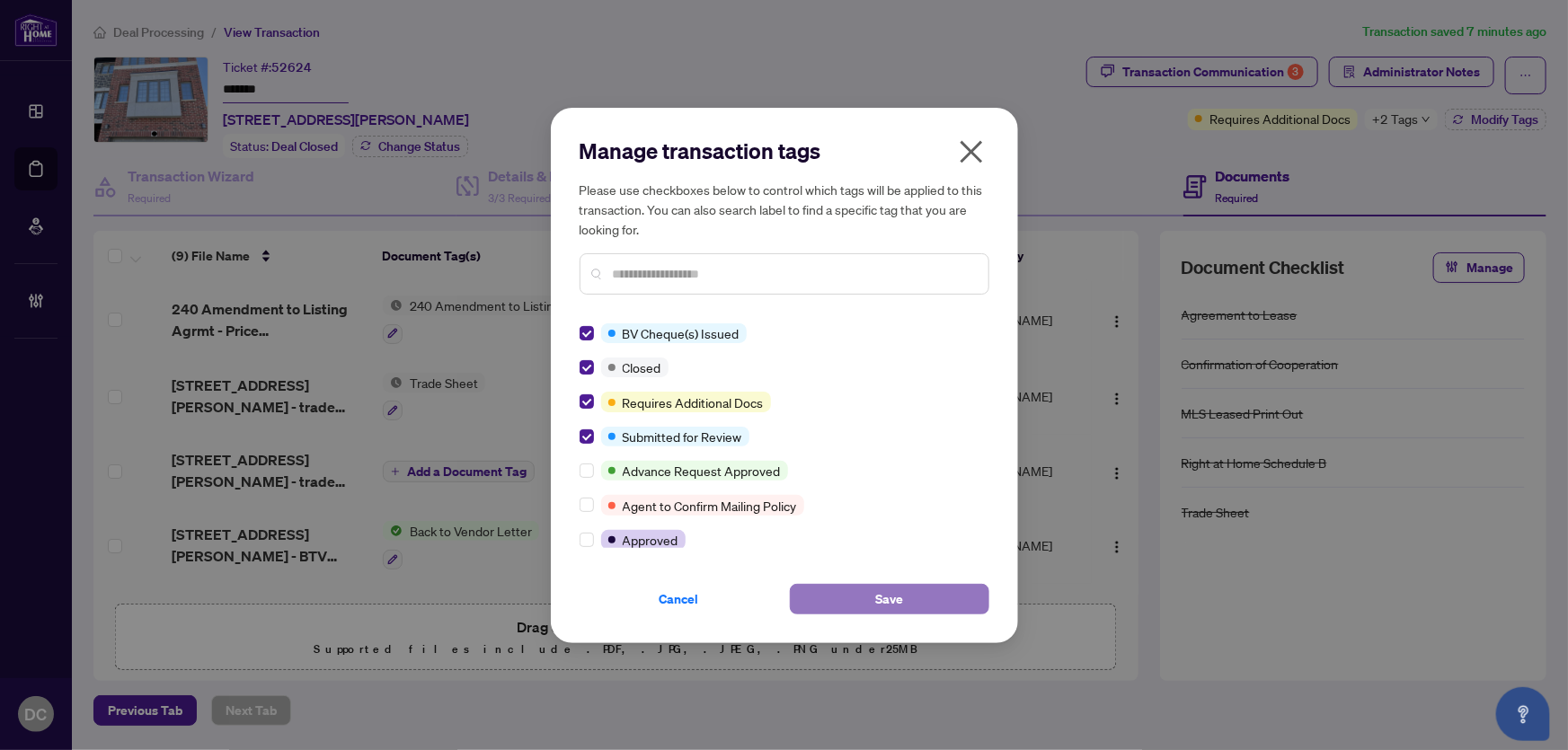
click at [834, 594] on button "Save" at bounding box center [889, 598] width 199 height 31
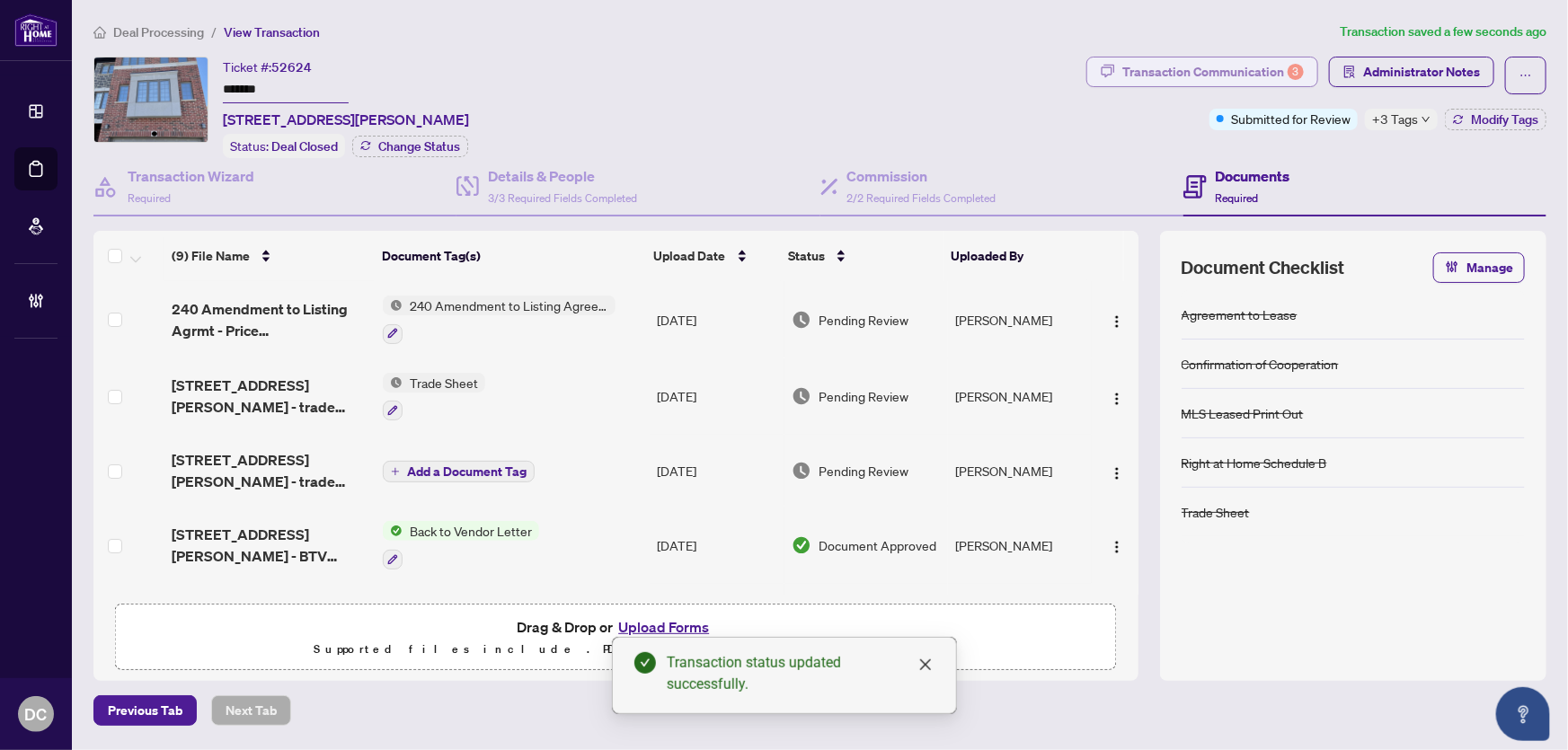
click at [1172, 64] on div "Transaction Communication 3" at bounding box center [1212, 72] width 182 height 29
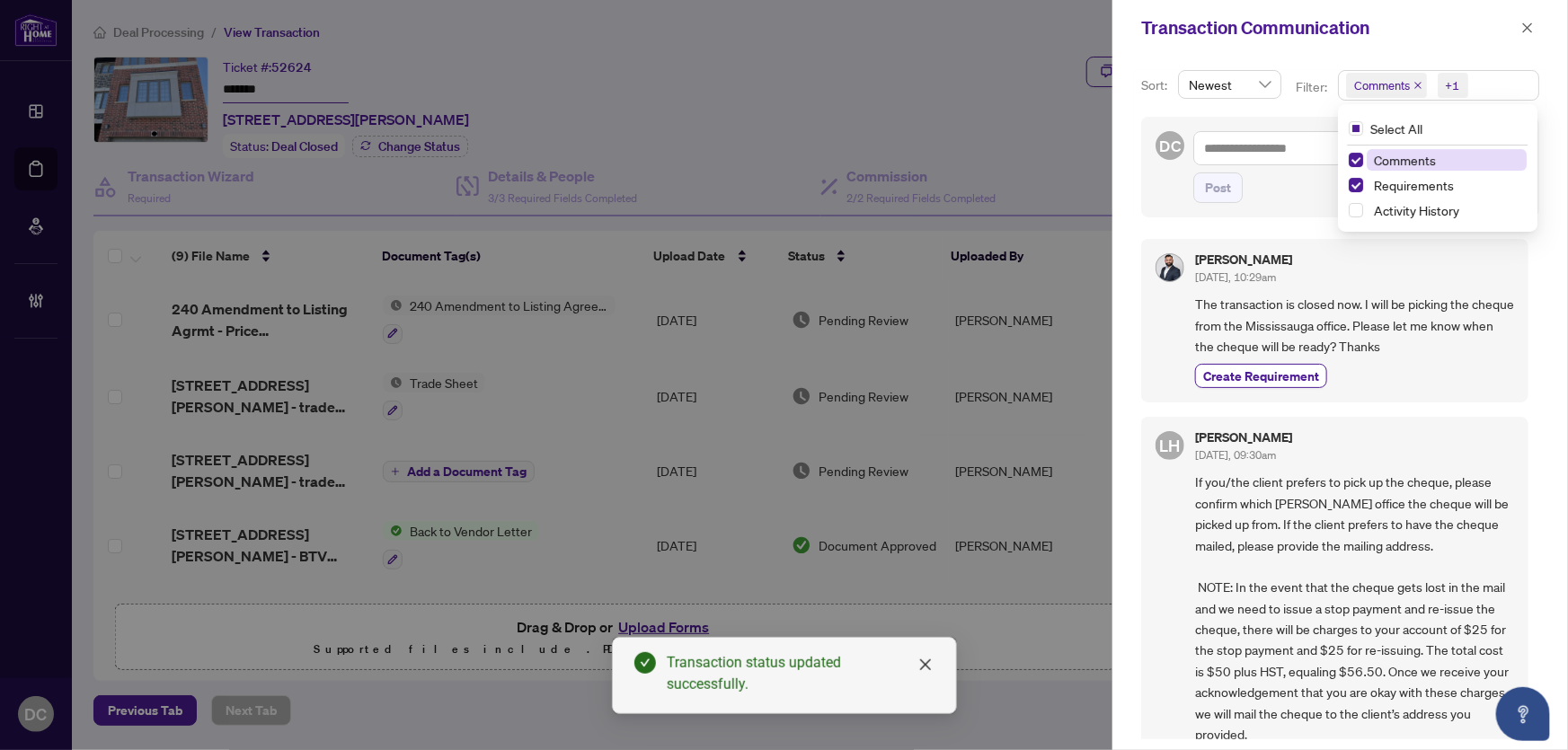
click at [1507, 90] on span "Comments +1" at bounding box center [1439, 85] width 199 height 29
click at [1437, 166] on span "Comments" at bounding box center [1447, 159] width 160 height 21
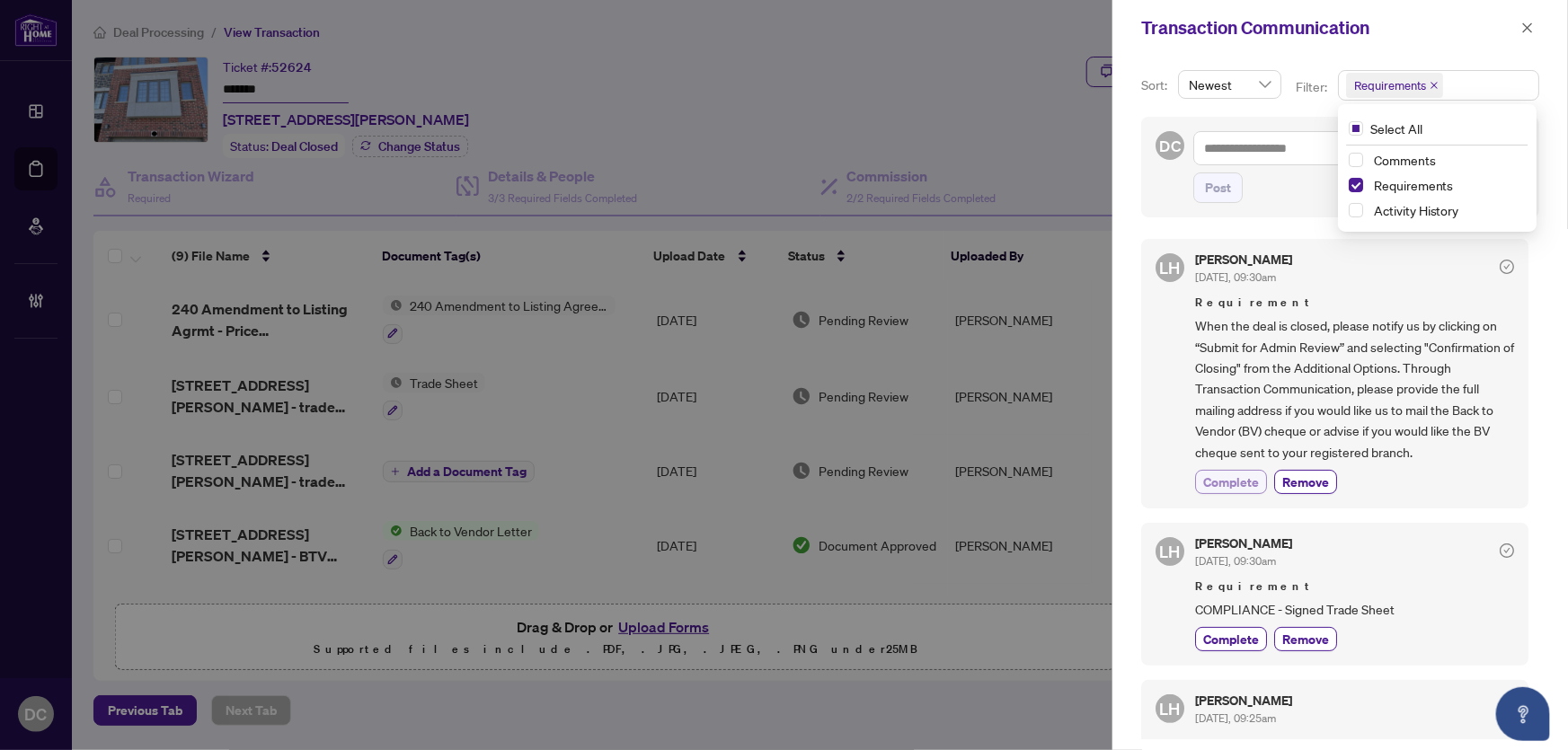
click at [1230, 488] on span "Complete" at bounding box center [1231, 482] width 56 height 19
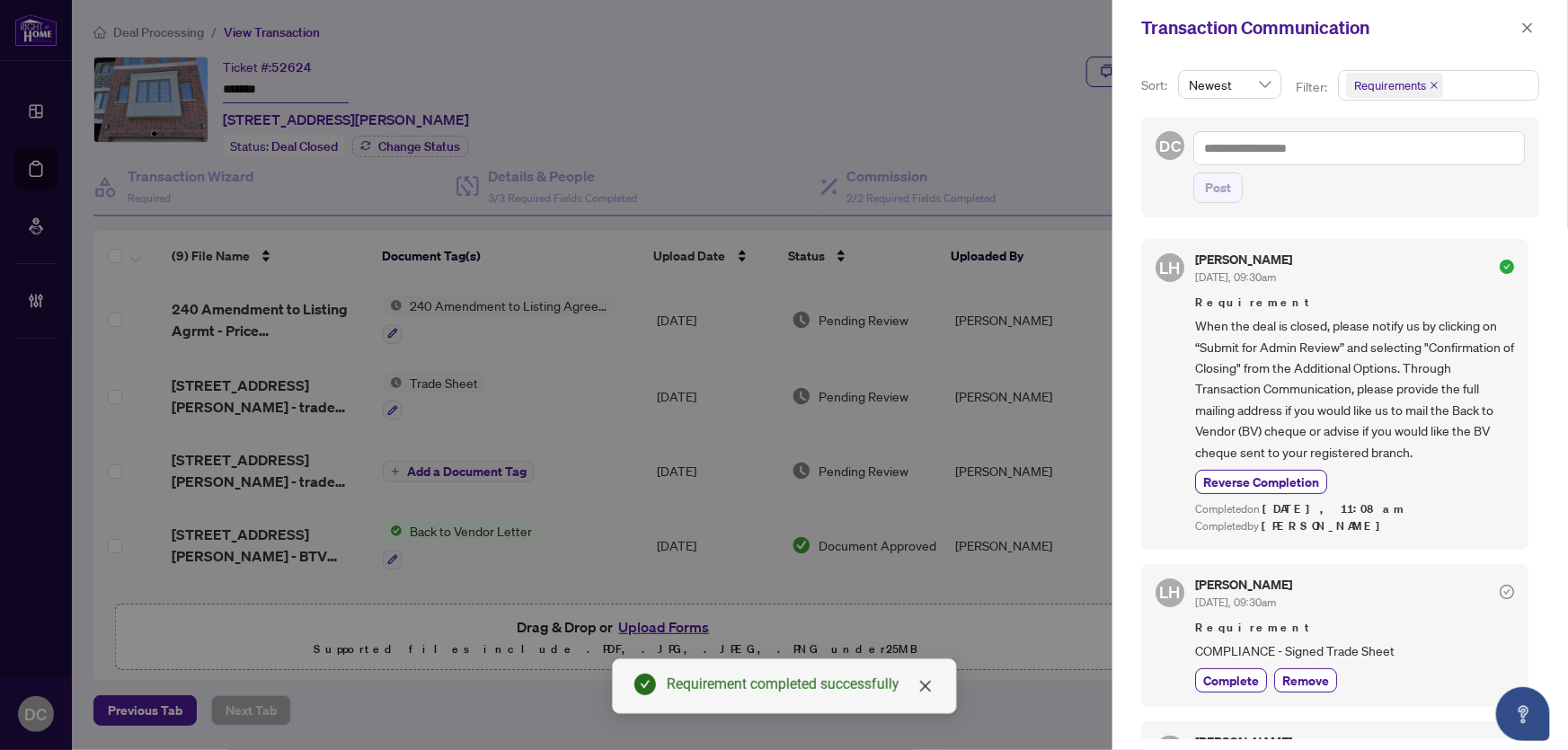
drag, startPoint x: 1532, startPoint y: 28, endPoint x: 1024, endPoint y: 72, distance: 509.9
click at [1527, 28] on icon "close" at bounding box center [1528, 28] width 13 height 13
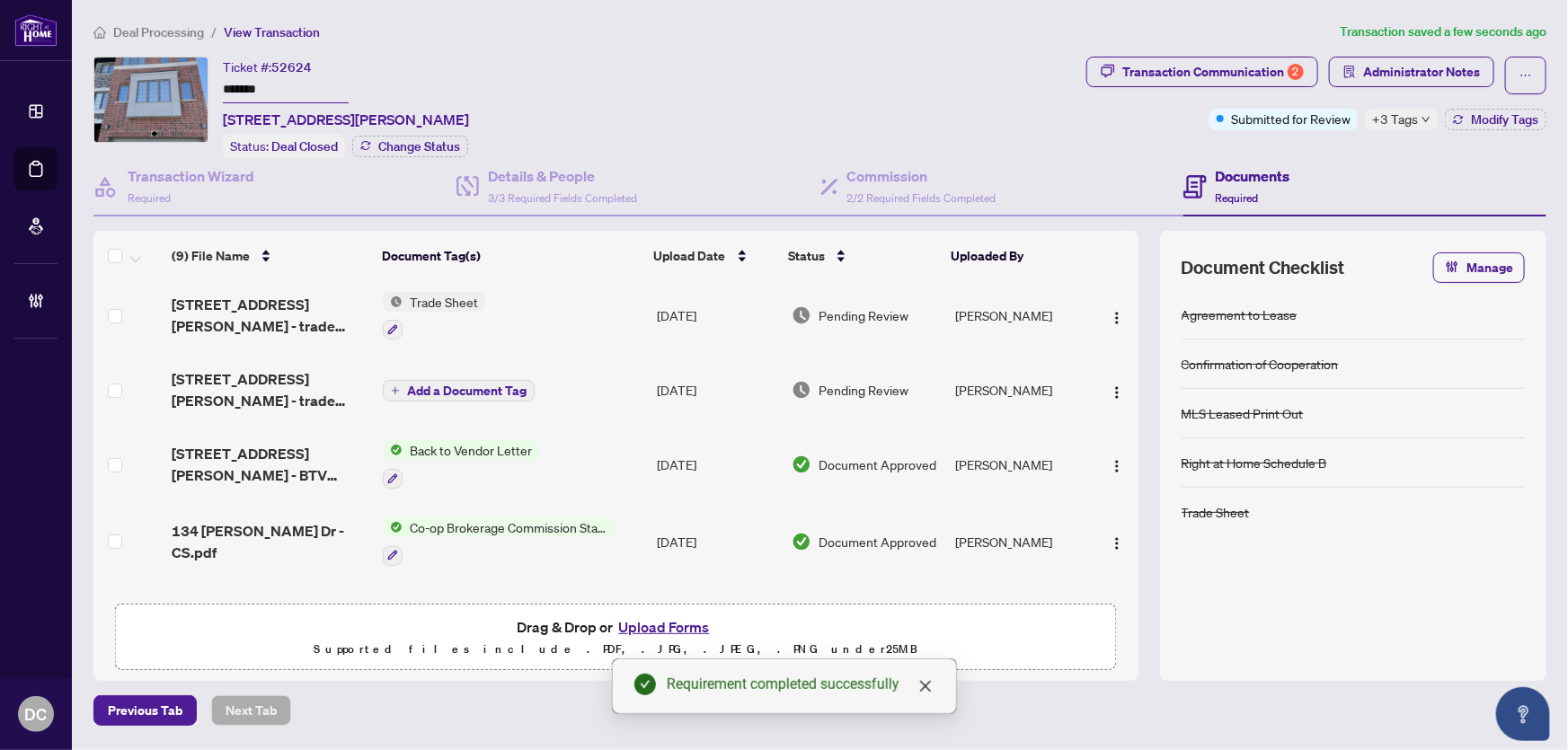
scroll to position [163, 0]
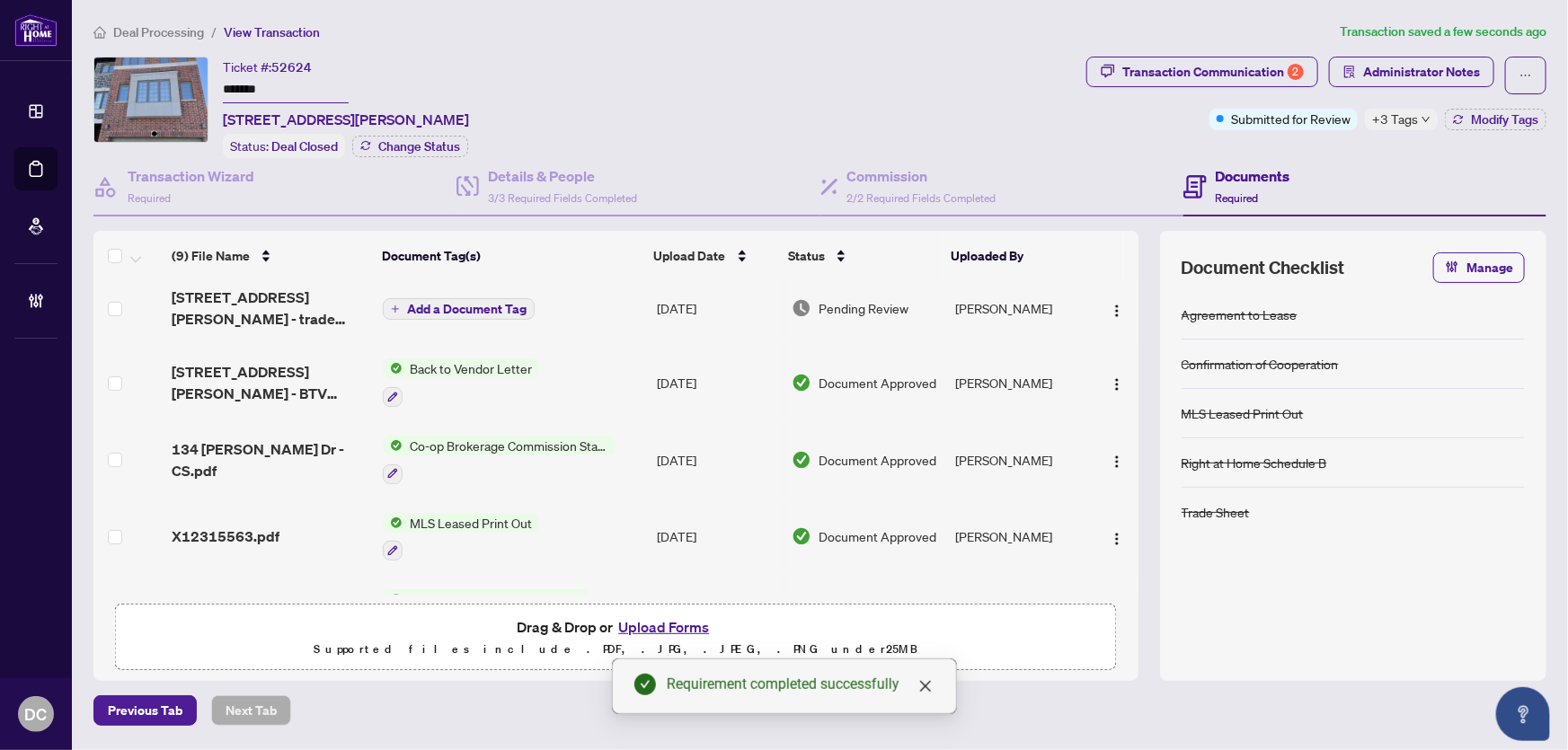
click at [634, 441] on td "Co-op Brokerage Commission Statement" at bounding box center [512, 460] width 274 height 77
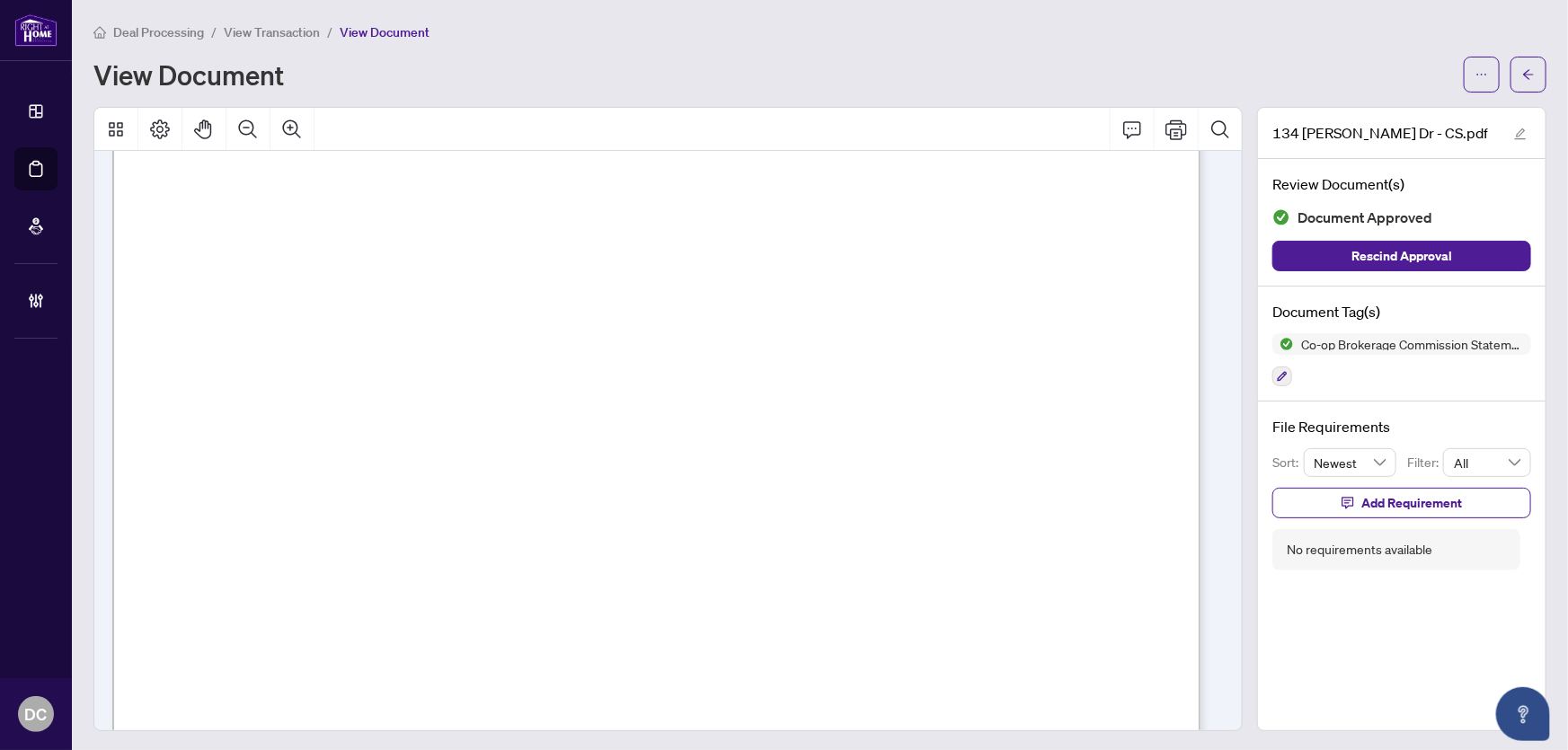
scroll to position [571, 0]
click at [1529, 60] on button "button" at bounding box center [1528, 74] width 36 height 36
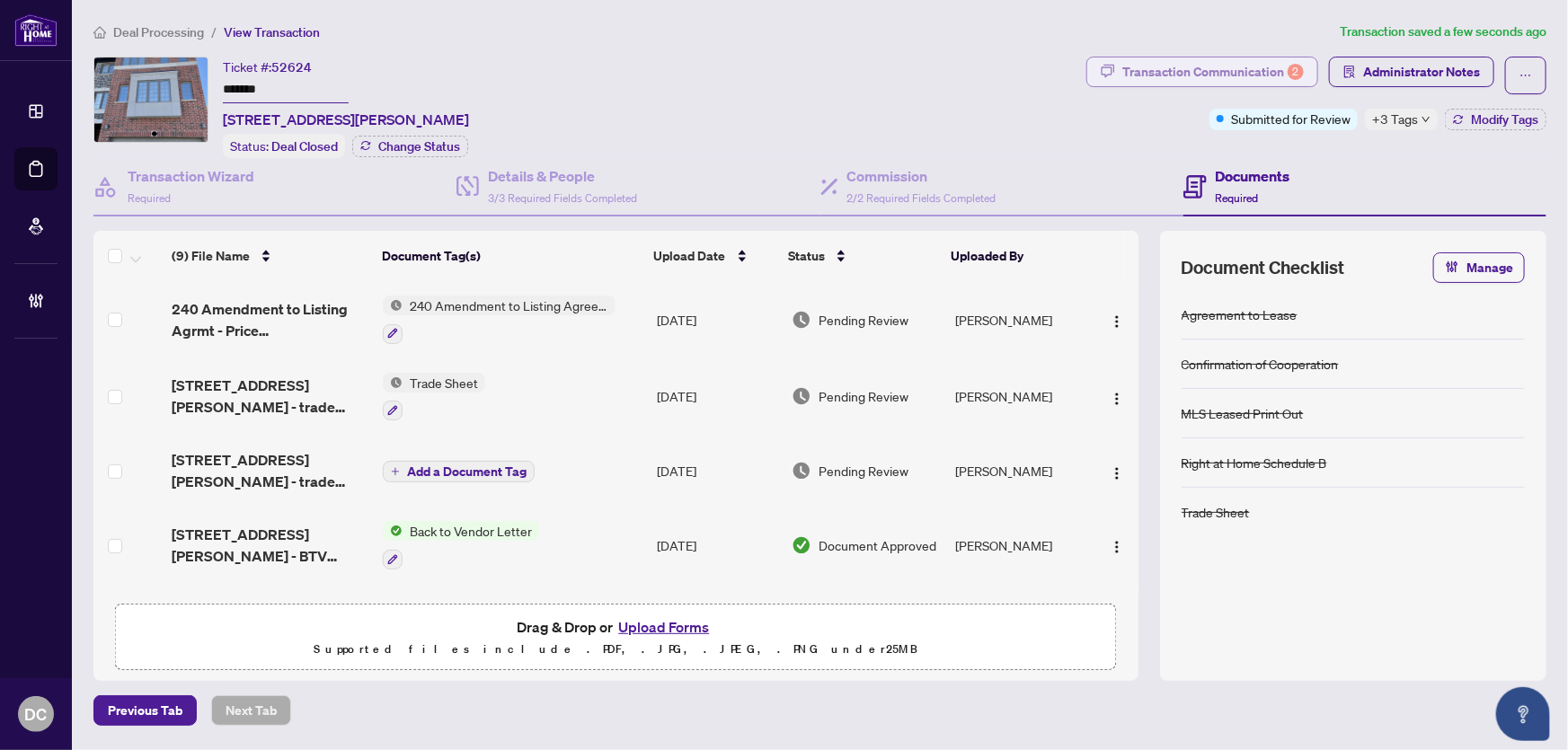
click at [1220, 65] on div "Transaction Communication 2" at bounding box center [1212, 72] width 182 height 29
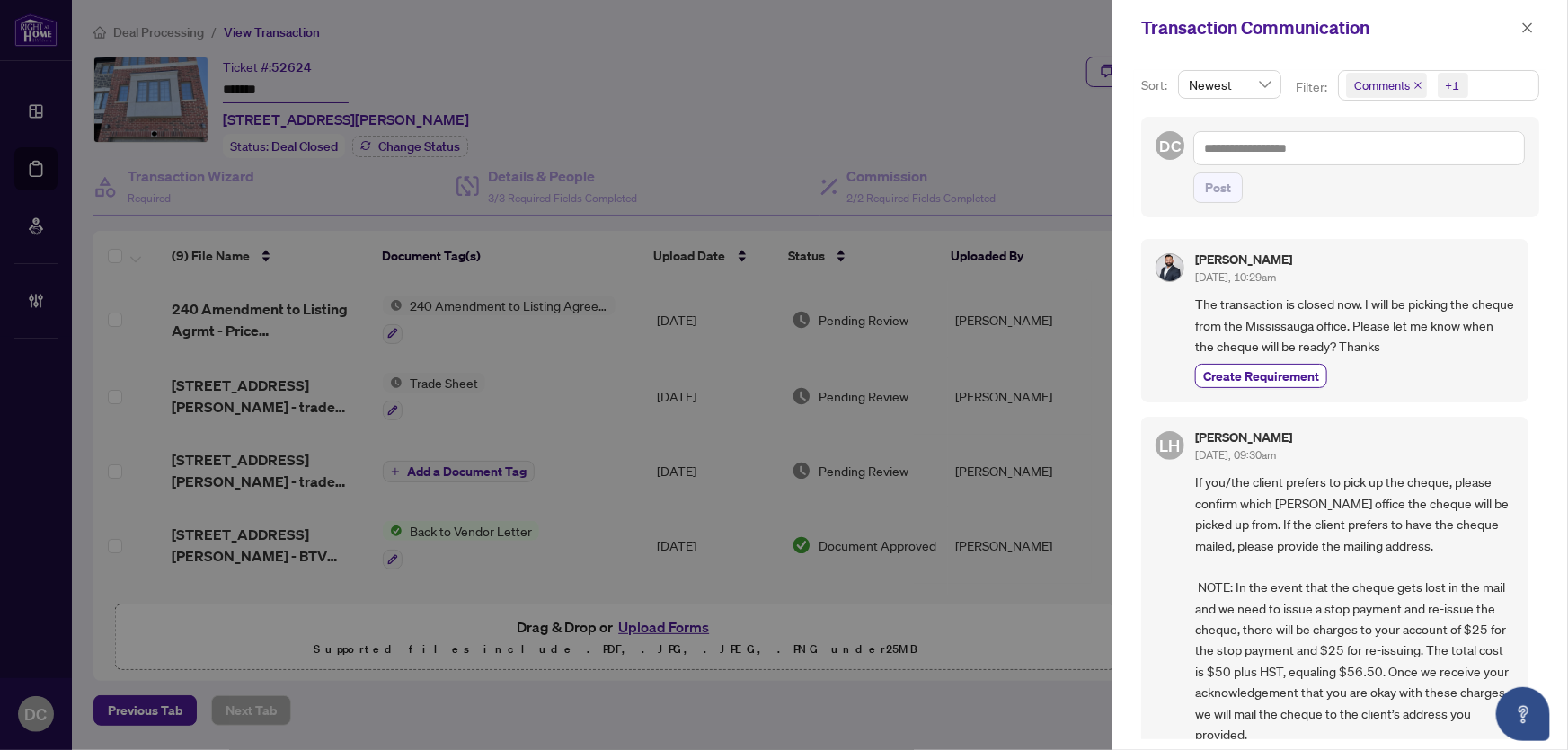
click at [1492, 87] on span "Comments +1" at bounding box center [1439, 85] width 199 height 29
click at [1425, 156] on span "Comments" at bounding box center [1404, 159] width 62 height 16
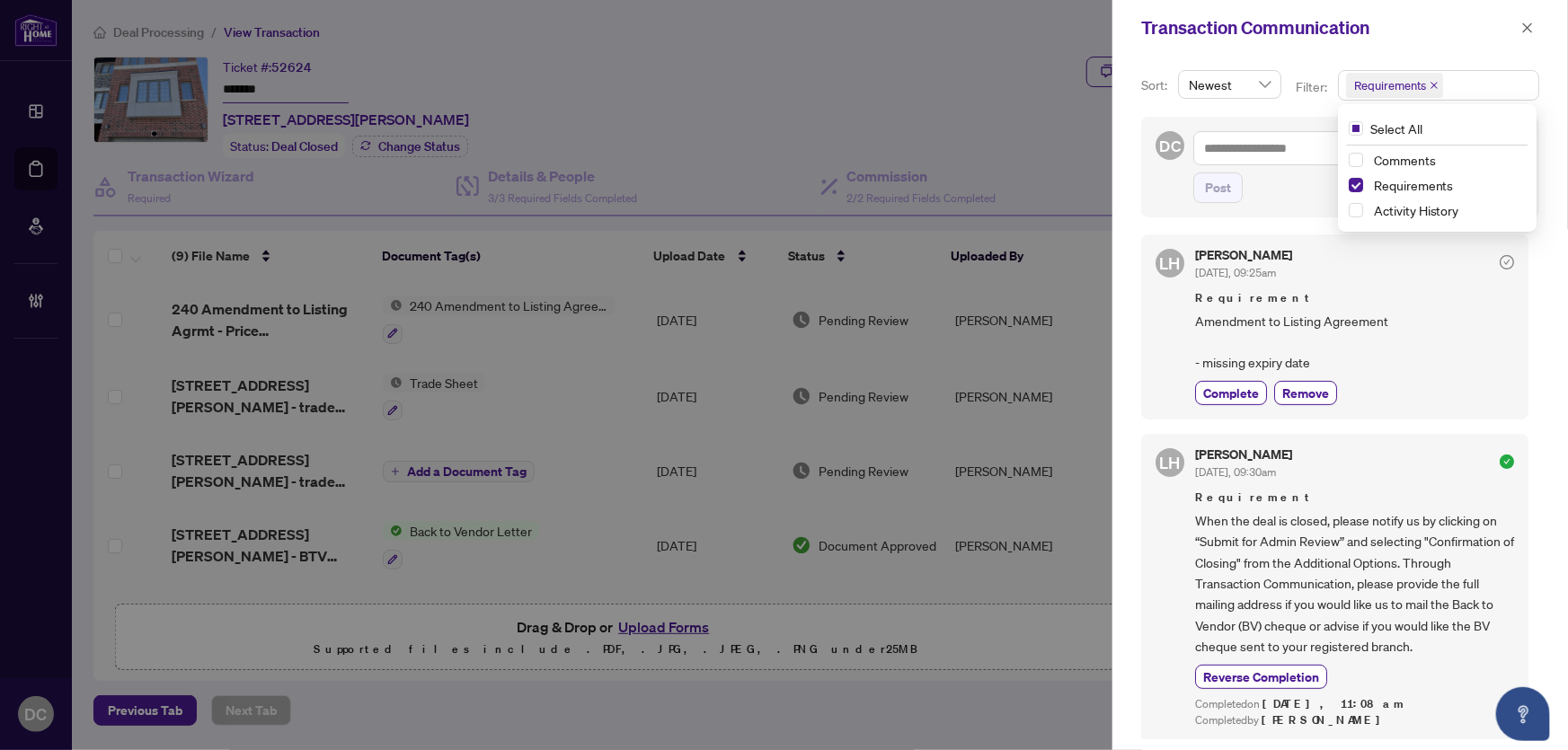
scroll to position [3, 0]
drag, startPoint x: 1522, startPoint y: 27, endPoint x: 1468, endPoint y: 30, distance: 54.1
click at [1522, 27] on icon "close" at bounding box center [1528, 28] width 13 height 13
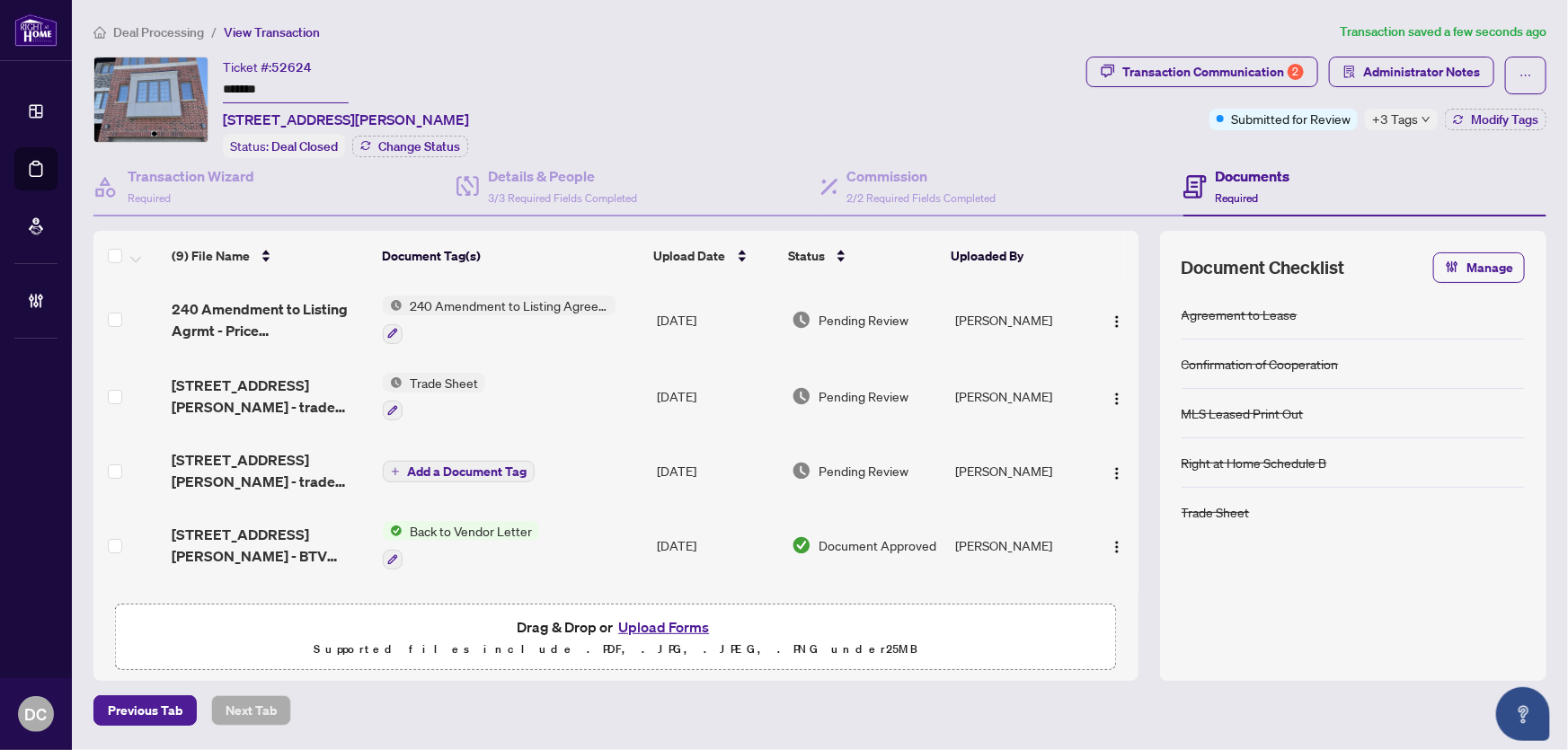
click at [574, 395] on td "Trade Sheet" at bounding box center [512, 396] width 274 height 77
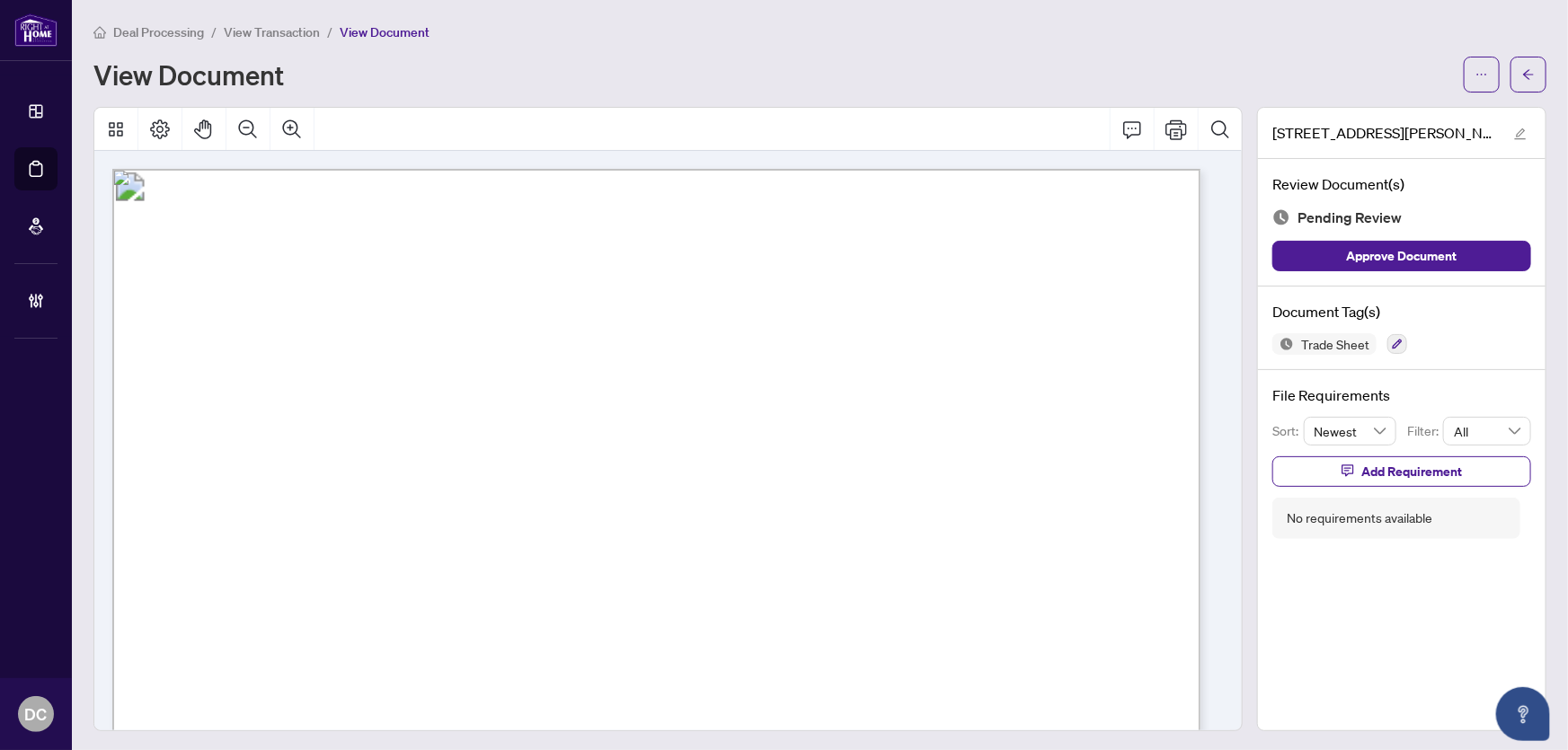
click at [1321, 639] on div "[STREET_ADDRESS][PERSON_NAME] - trade sheet -signed.pdf Review Document(s) Pend…" at bounding box center [1401, 419] width 290 height 624
click at [1522, 68] on icon "arrow-left" at bounding box center [1529, 74] width 13 height 13
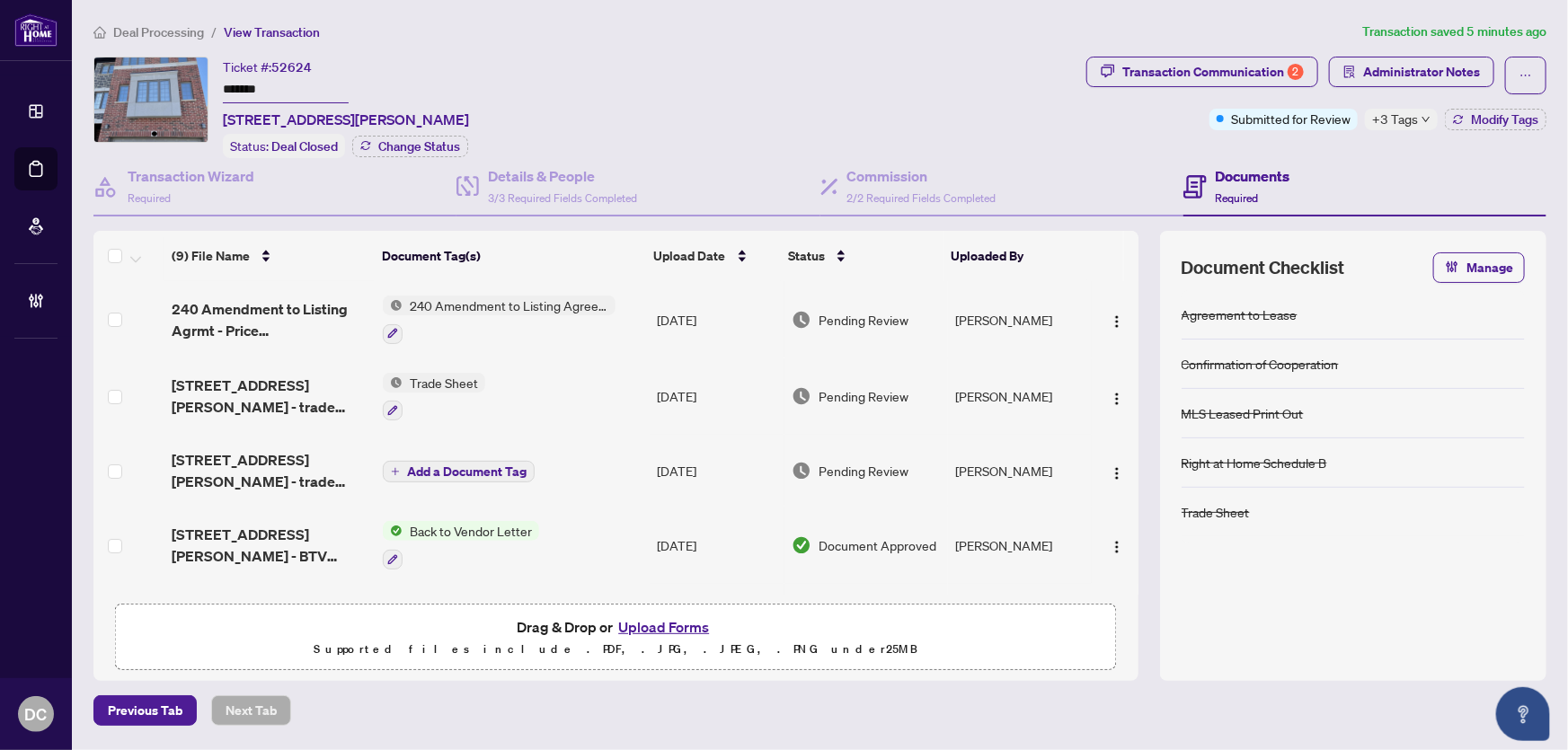
click at [530, 380] on td "Trade Sheet" at bounding box center [512, 396] width 274 height 77
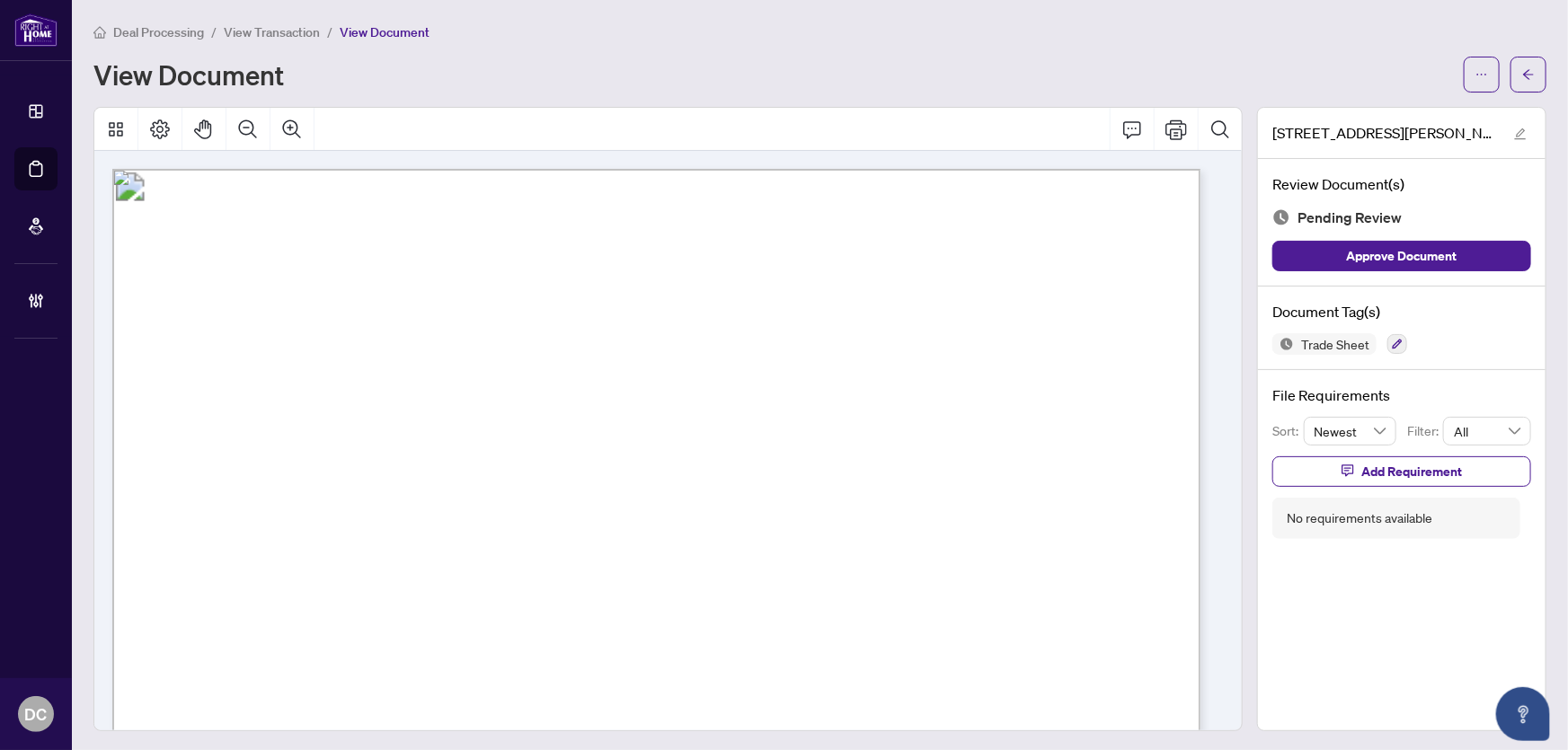
click at [1440, 602] on div "[STREET_ADDRESS][PERSON_NAME] - trade sheet -signed.pdf Review Document(s) Pend…" at bounding box center [1401, 419] width 290 height 624
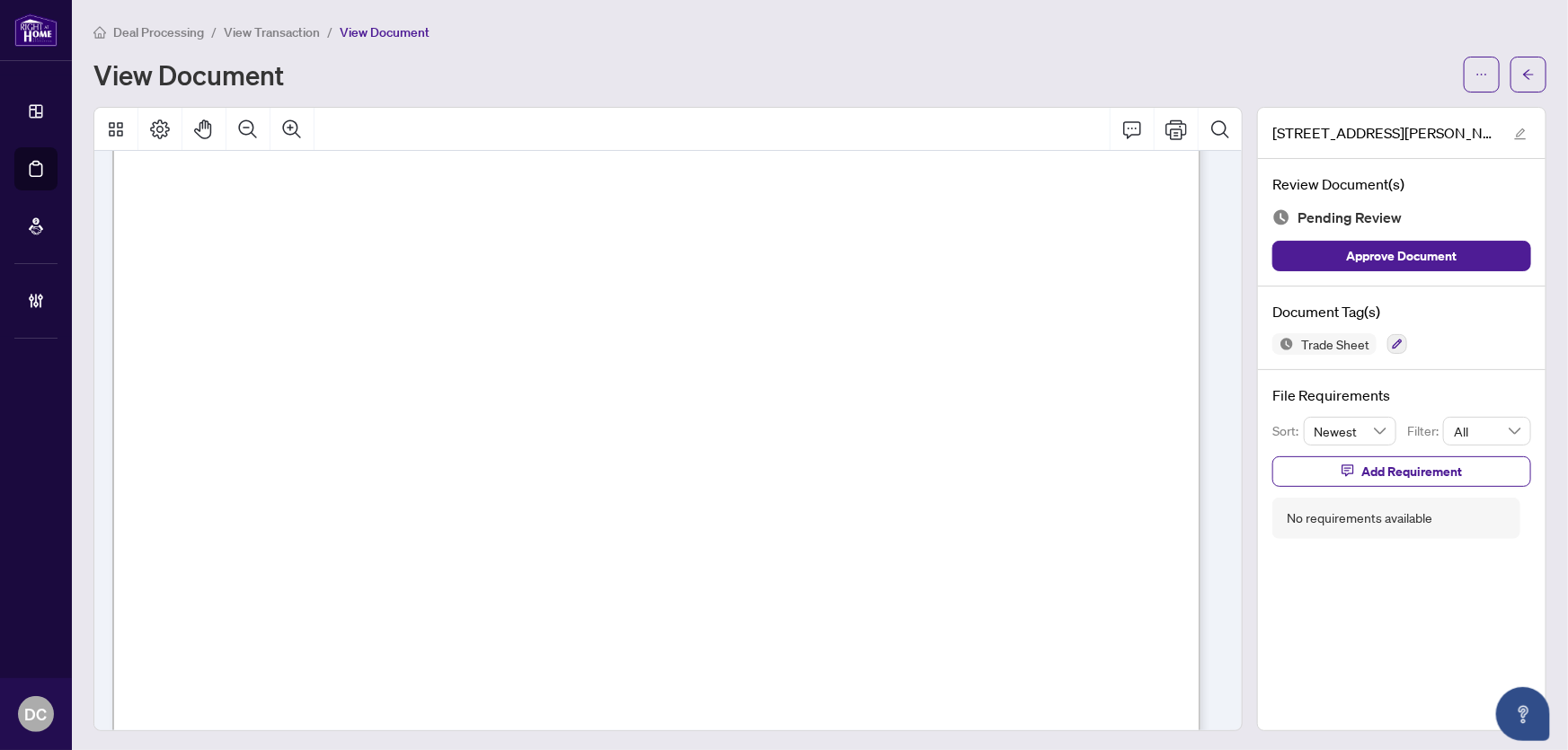
scroll to position [489, 0]
click at [1510, 69] on button "button" at bounding box center [1528, 74] width 36 height 36
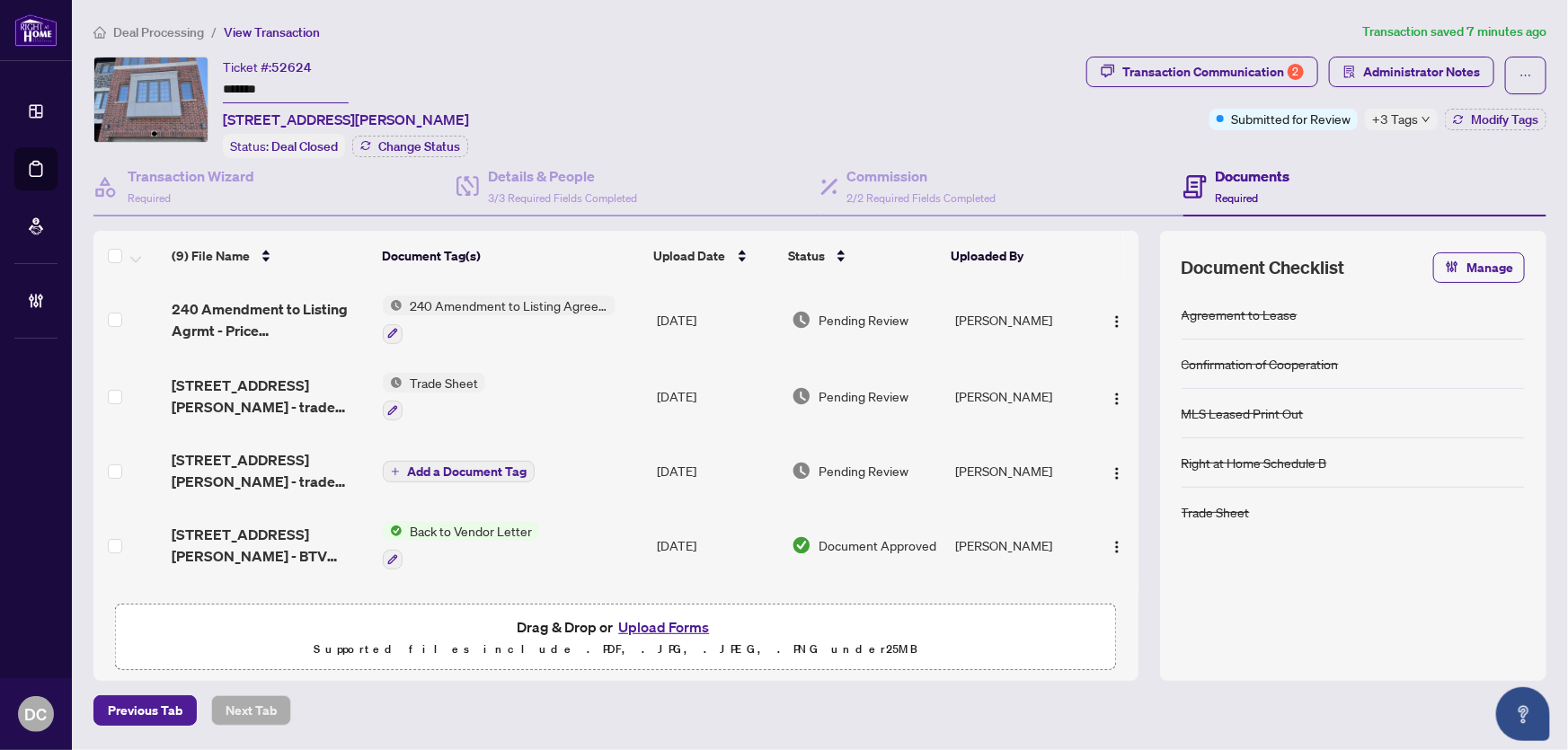
click at [1393, 123] on span "+3 Tags" at bounding box center [1395, 119] width 46 height 20
click at [1288, 158] on div "Documents Required" at bounding box center [1365, 187] width 363 height 59
click at [1498, 114] on span "Modify Tags" at bounding box center [1505, 120] width 67 height 13
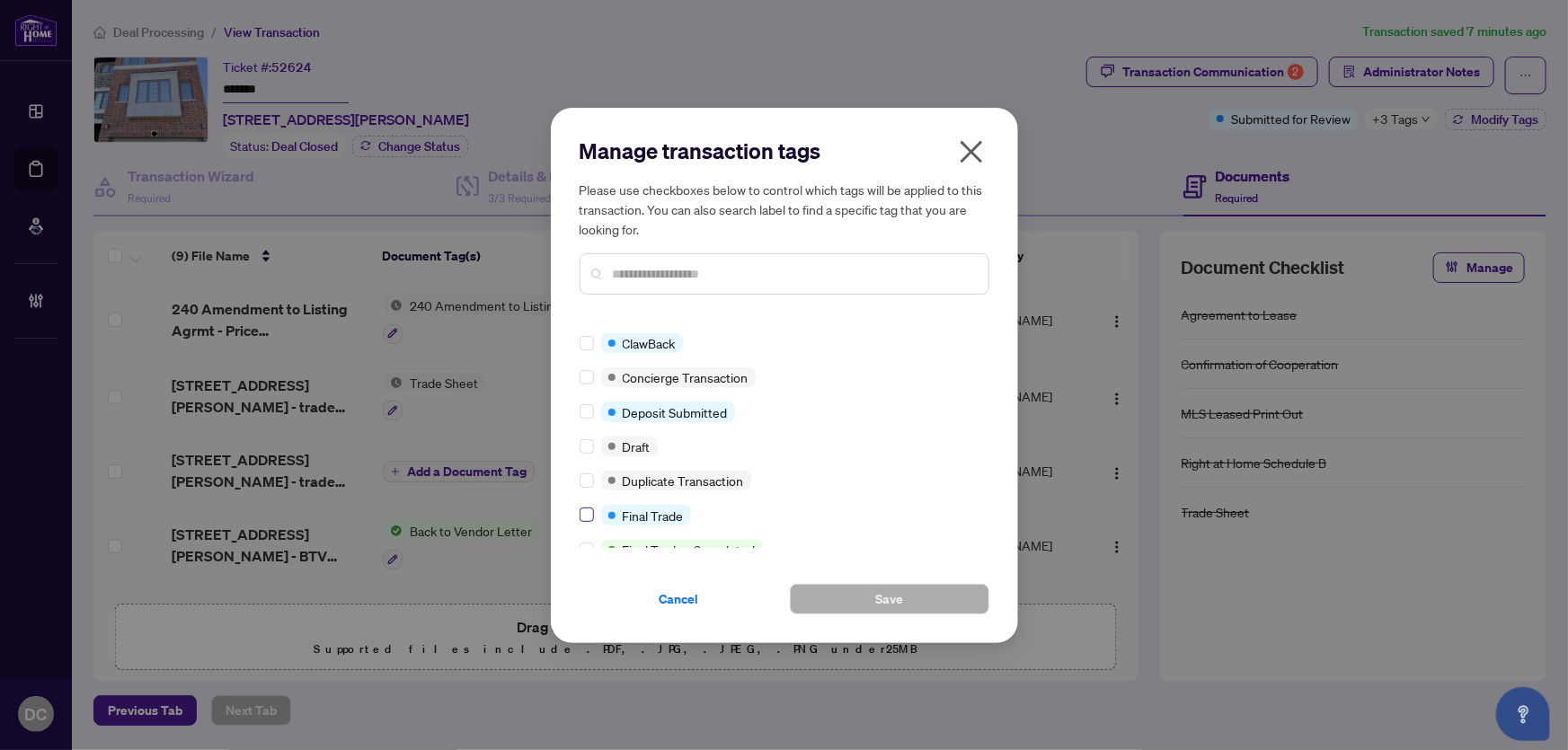
scroll to position [326, 0]
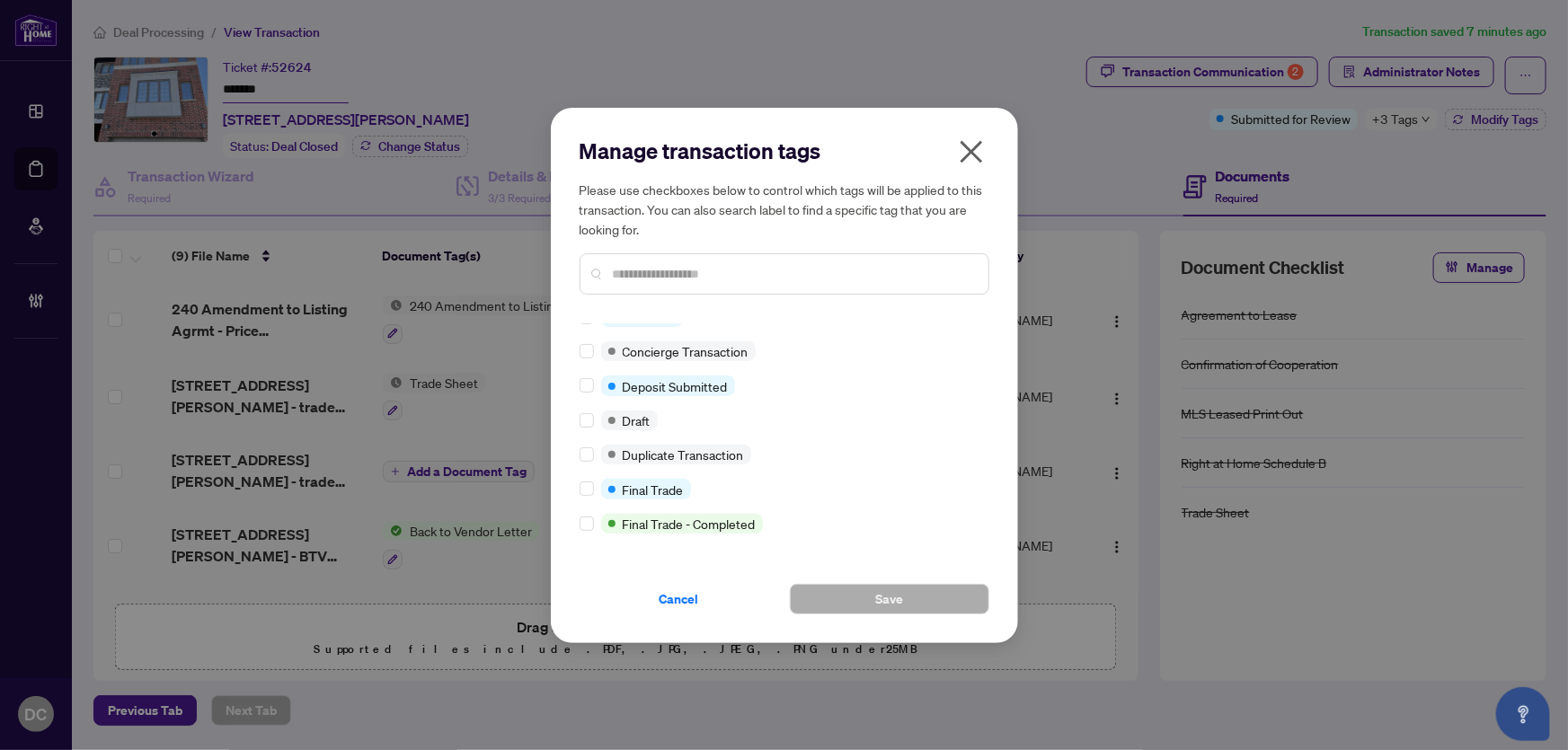
click at [588, 478] on label at bounding box center [586, 488] width 14 height 20
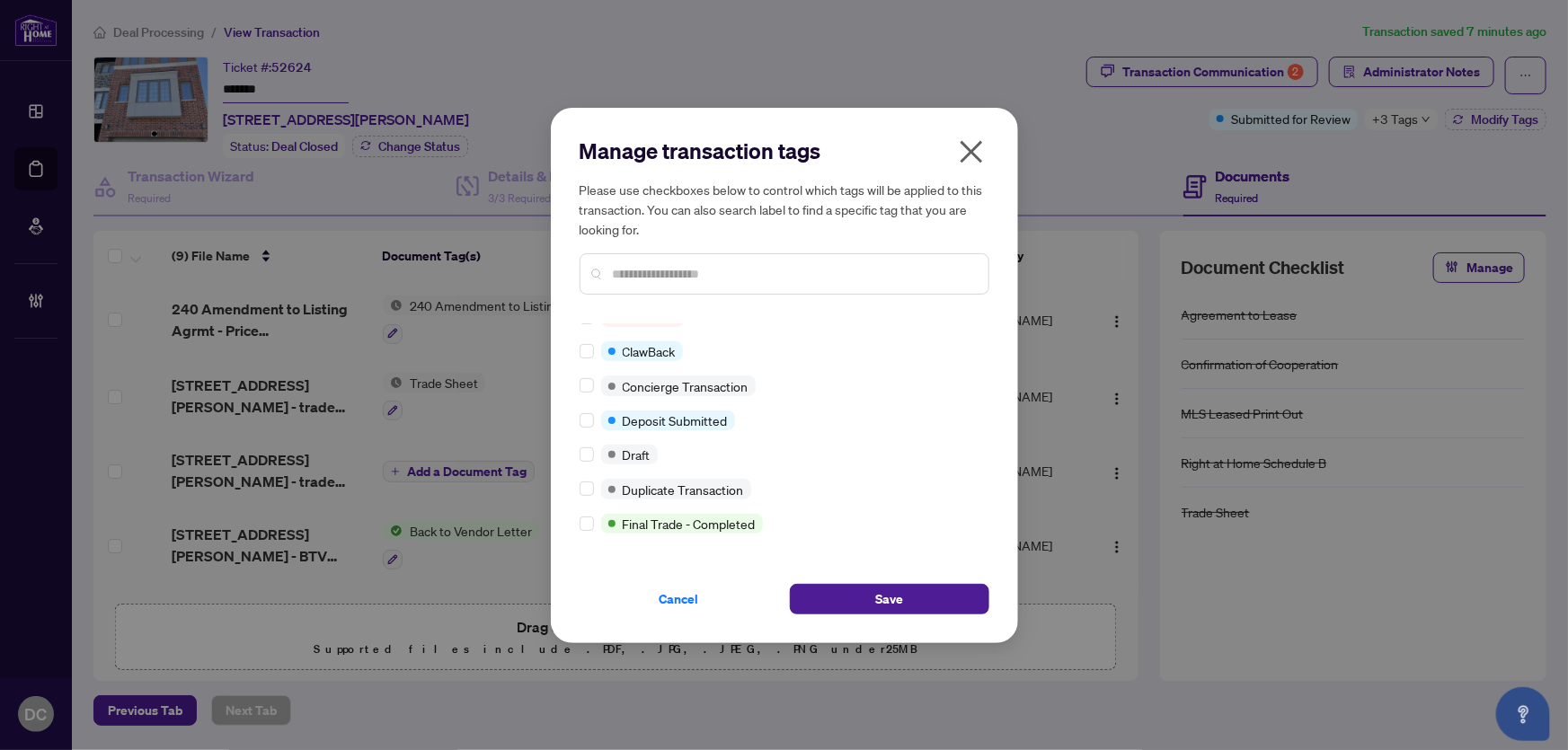
scroll to position [0, 0]
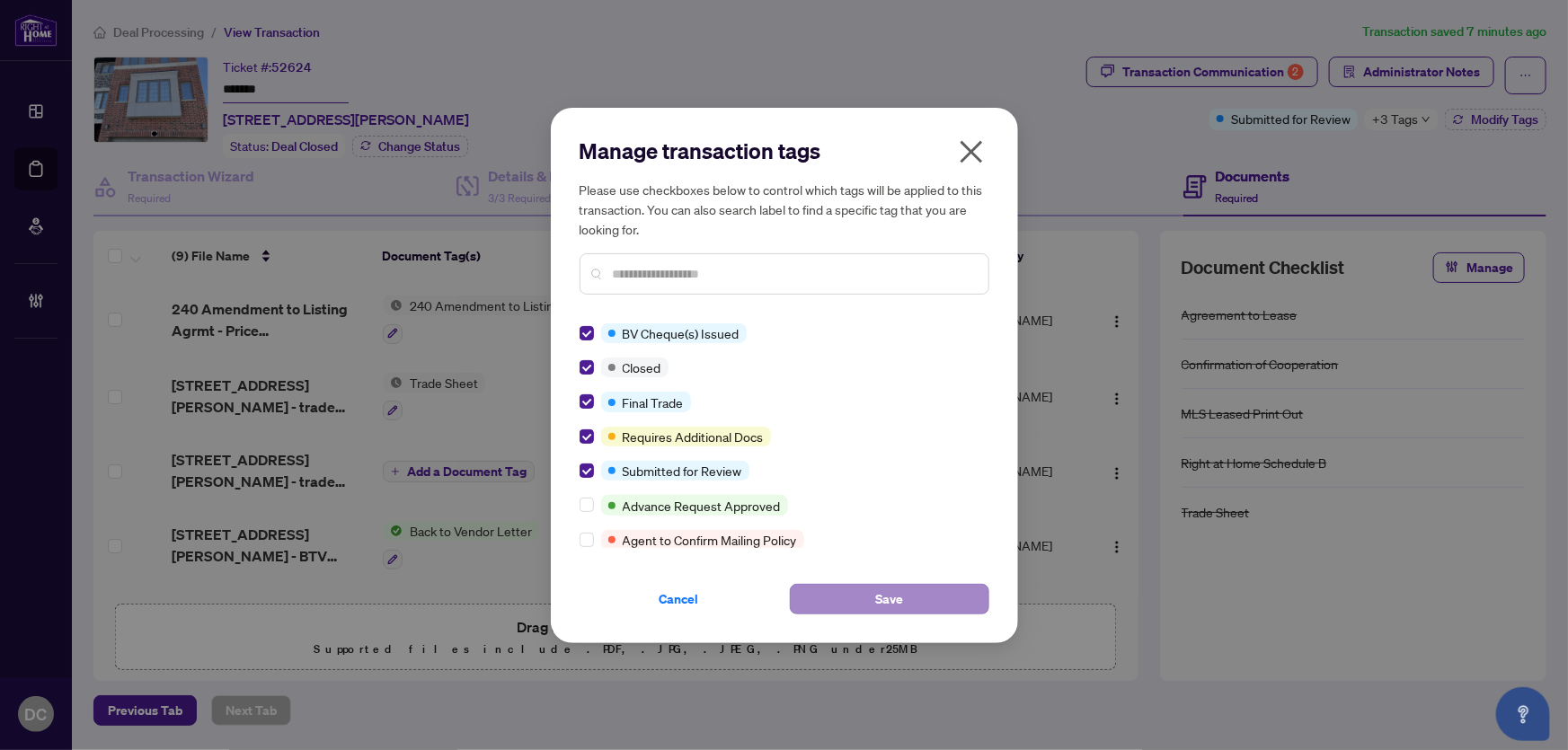
click at [800, 588] on button "Save" at bounding box center [889, 598] width 199 height 31
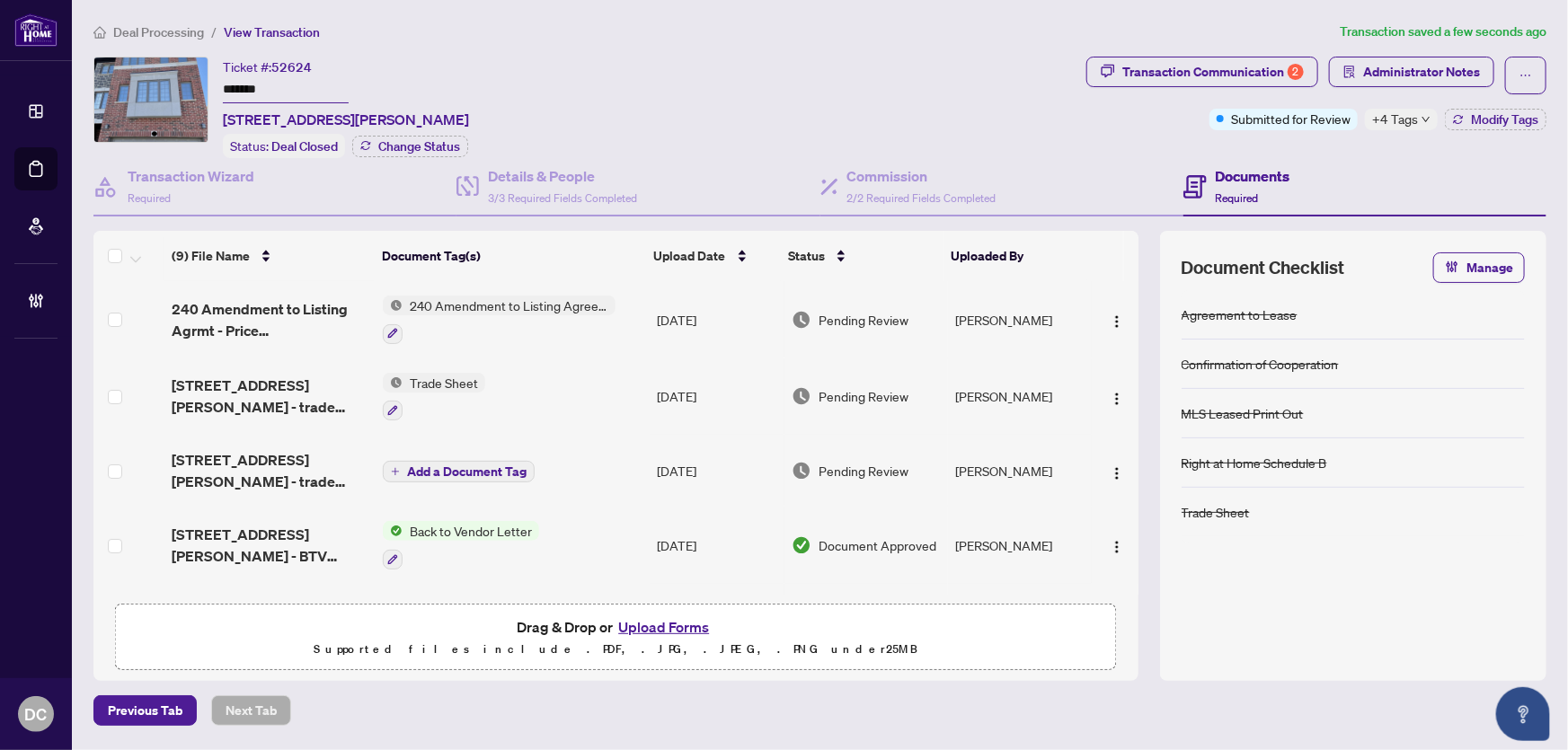
click at [1354, 595] on div "Agreement to Lease Confirmation of Cooperation MLS Leased Print Out Right at Ho…" at bounding box center [1353, 475] width 344 height 369
click at [1428, 595] on div "Agreement to Lease Confirmation of Cooperation MLS Leased Print Out Right at Ho…" at bounding box center [1353, 475] width 344 height 369
click at [1389, 117] on span "+4 Tags" at bounding box center [1395, 119] width 46 height 20
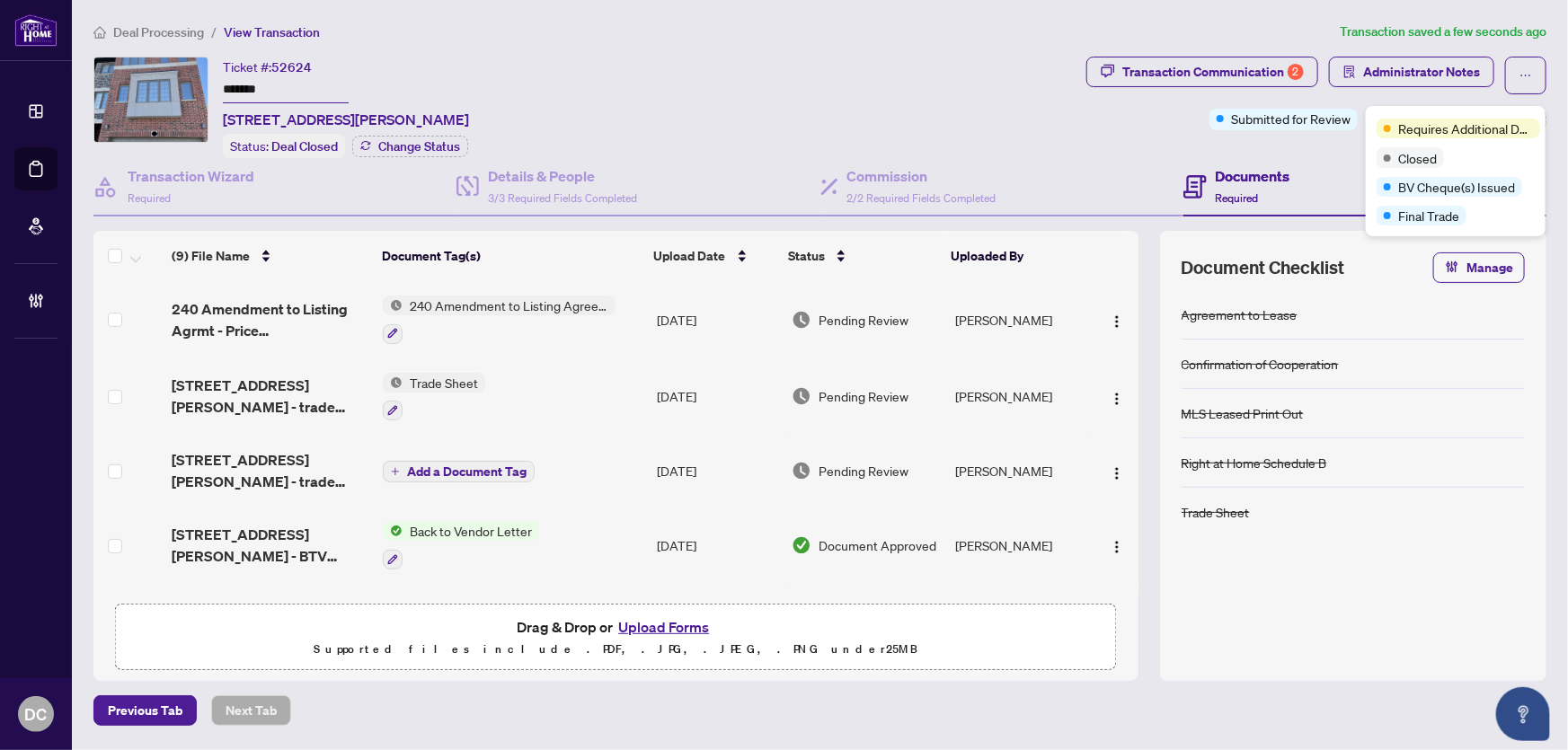
click at [1324, 149] on div "Transaction Communication 2 Administrator Notes Submitted for Review +4 Tags Mo…" at bounding box center [1317, 107] width 467 height 101
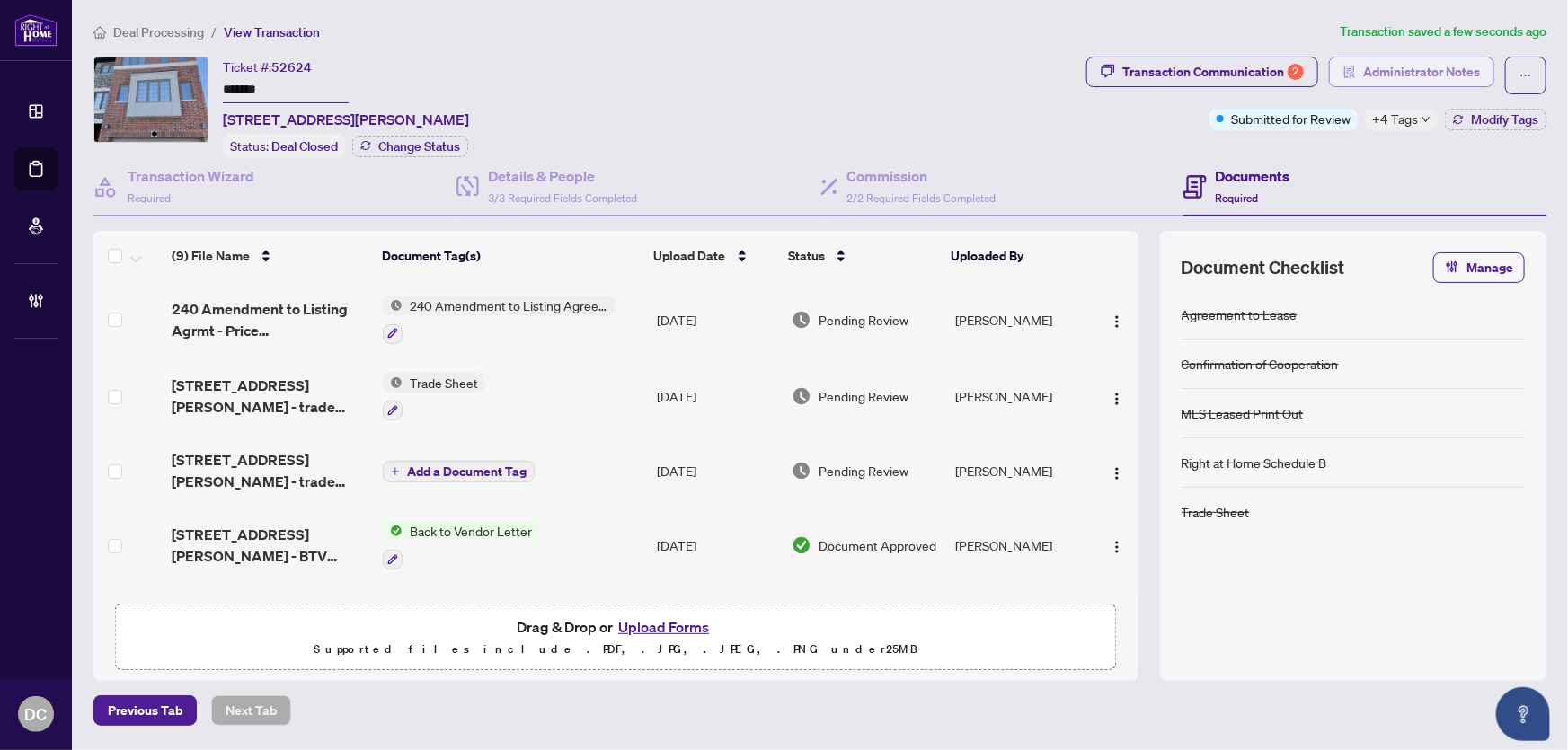
click at [1414, 76] on span "Administrator Notes" at bounding box center [1421, 72] width 116 height 29
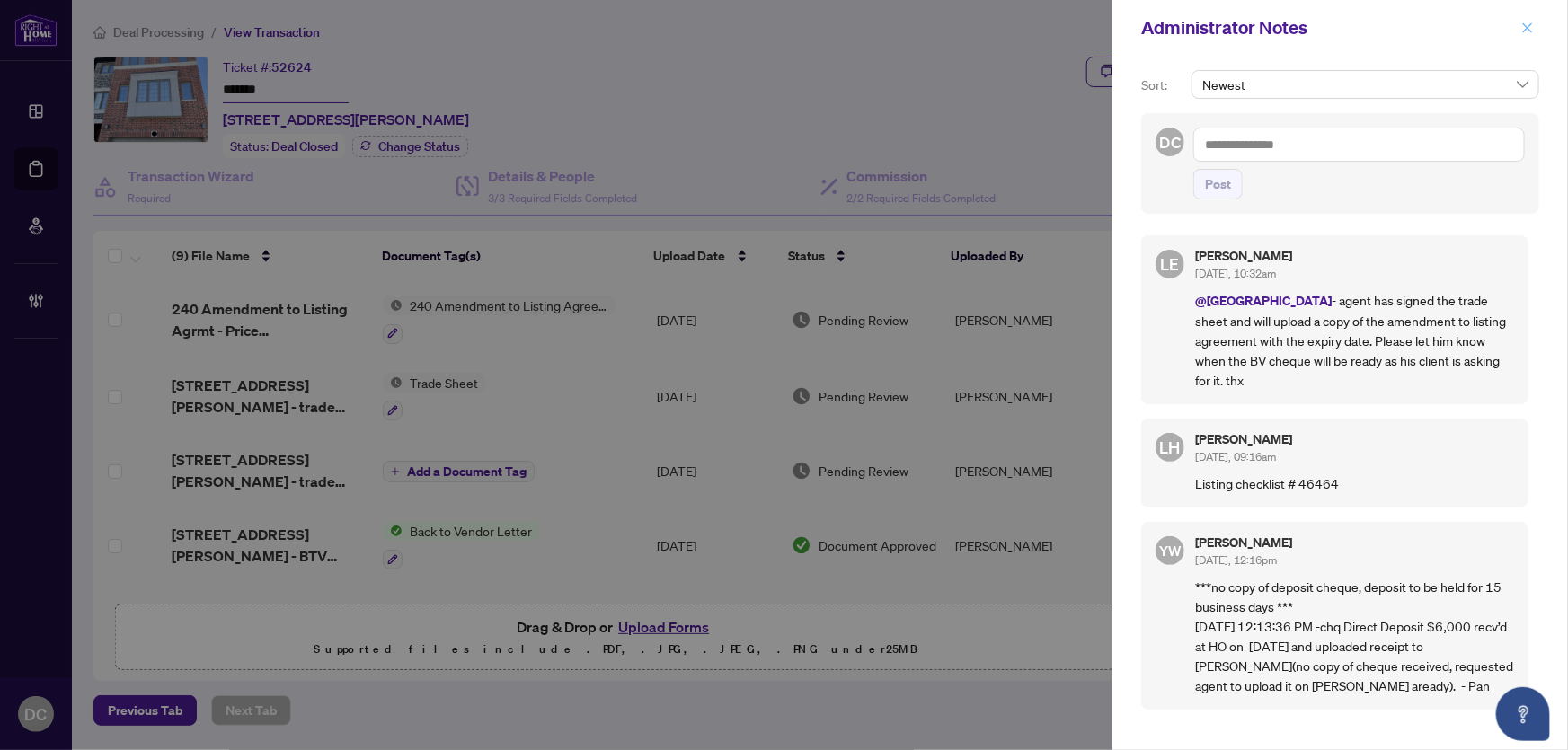
click at [1523, 33] on icon "close" at bounding box center [1528, 28] width 13 height 13
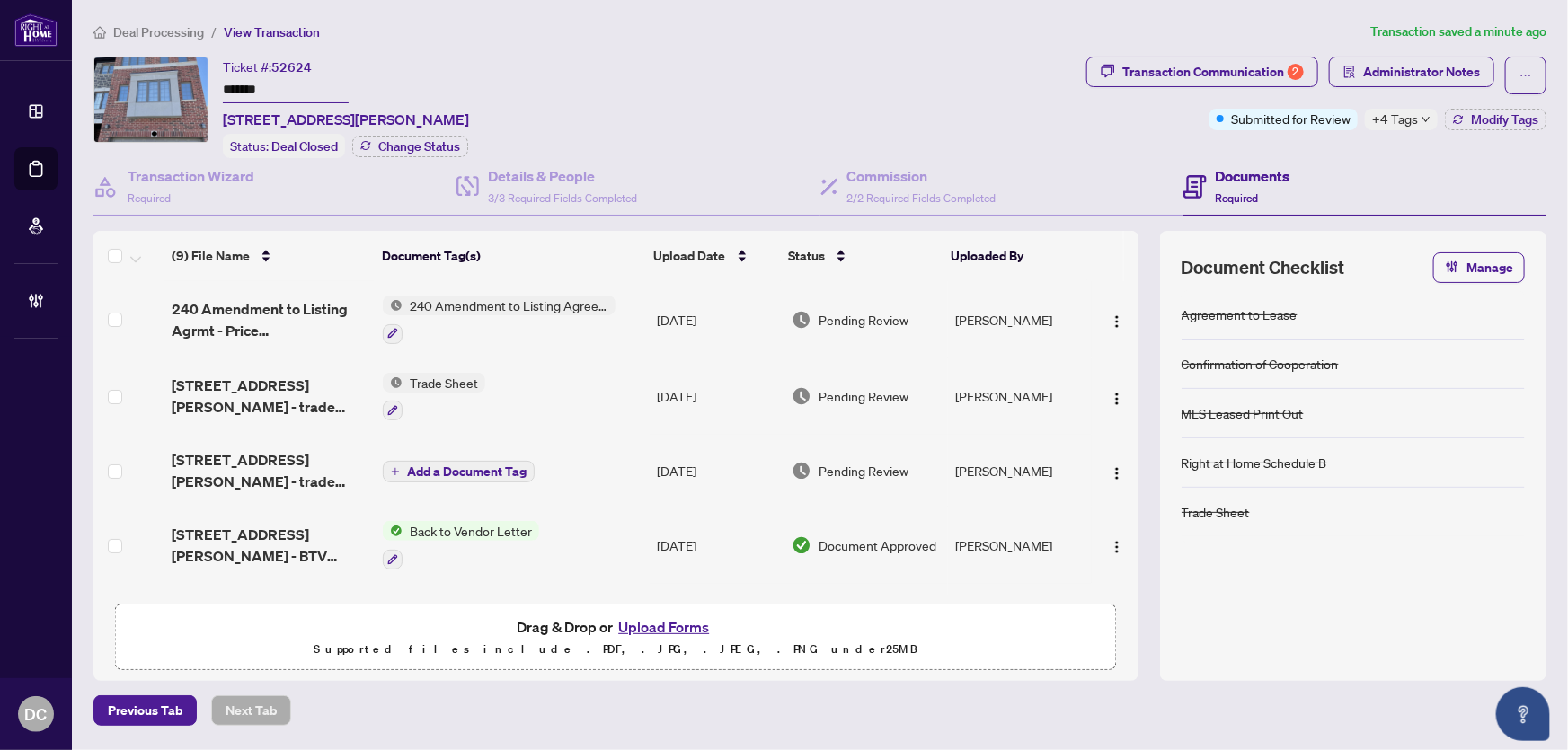
click at [871, 713] on div "Previous Tab Next Tab" at bounding box center [819, 710] width 1453 height 31
drag, startPoint x: 1431, startPoint y: 109, endPoint x: 1426, endPoint y: 116, distance: 8.6
click at [1428, 110] on div "+4 Tags" at bounding box center [1401, 119] width 73 height 21
click at [189, 32] on span "Deal Processing" at bounding box center [158, 32] width 90 height 16
